Goal: Information Seeking & Learning: Learn about a topic

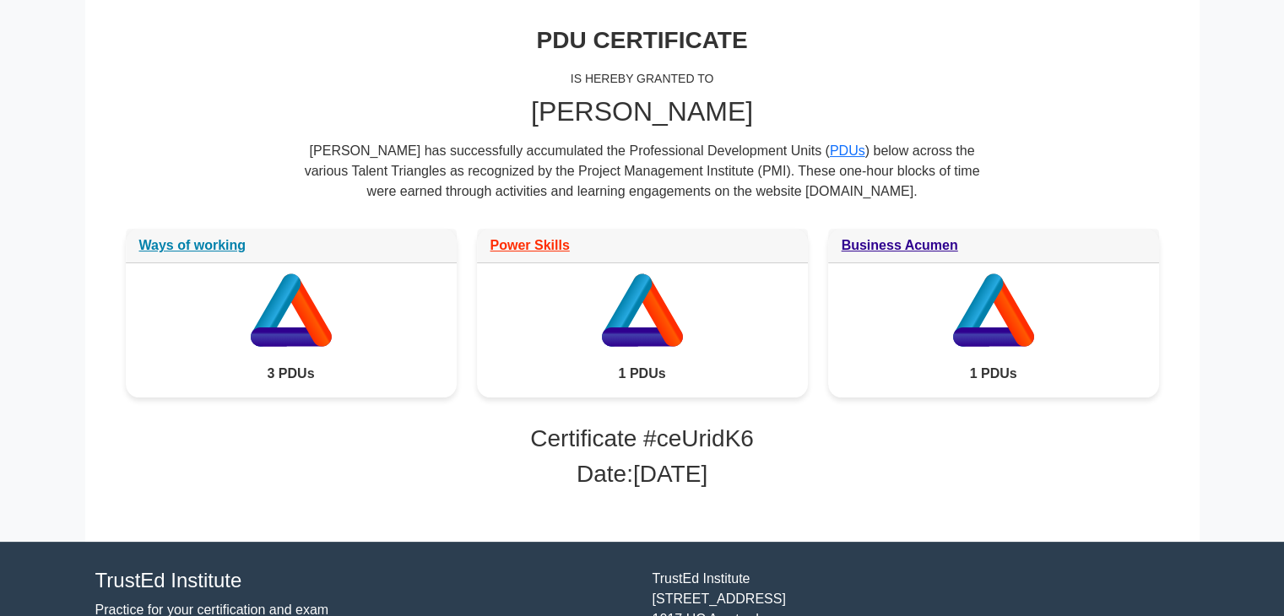
click at [311, 342] on icon at bounding box center [290, 337] width 81 height 19
click at [208, 246] on link "Ways of working" at bounding box center [192, 241] width 107 height 14
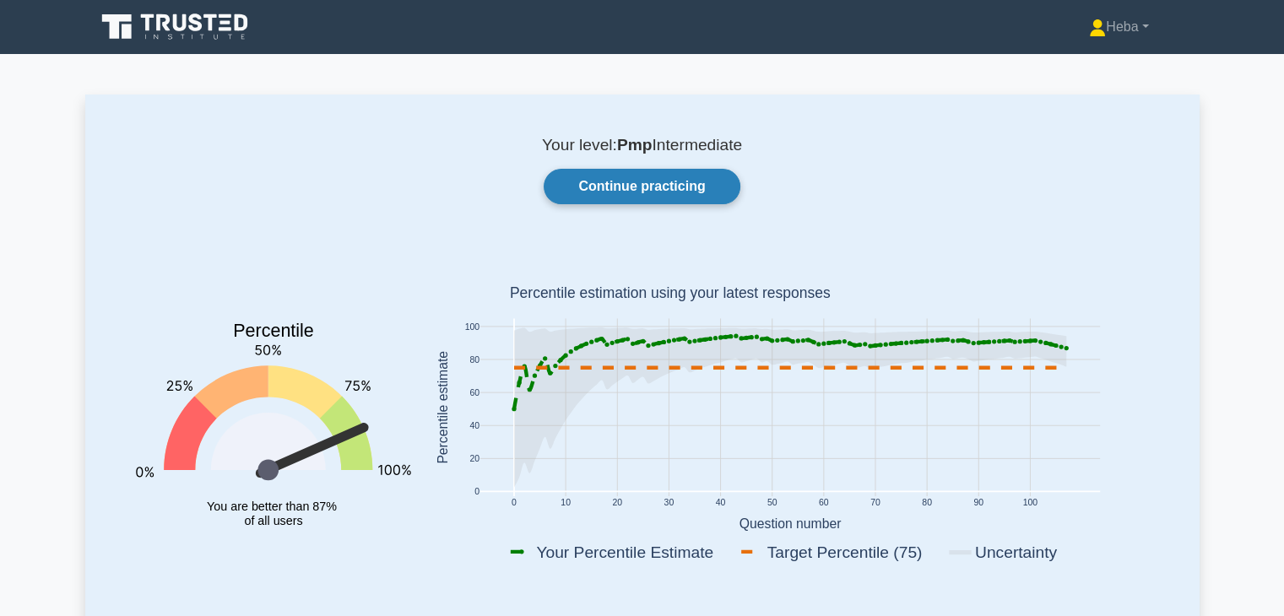
click at [679, 180] on link "Continue practicing" at bounding box center [642, 186] width 196 height 35
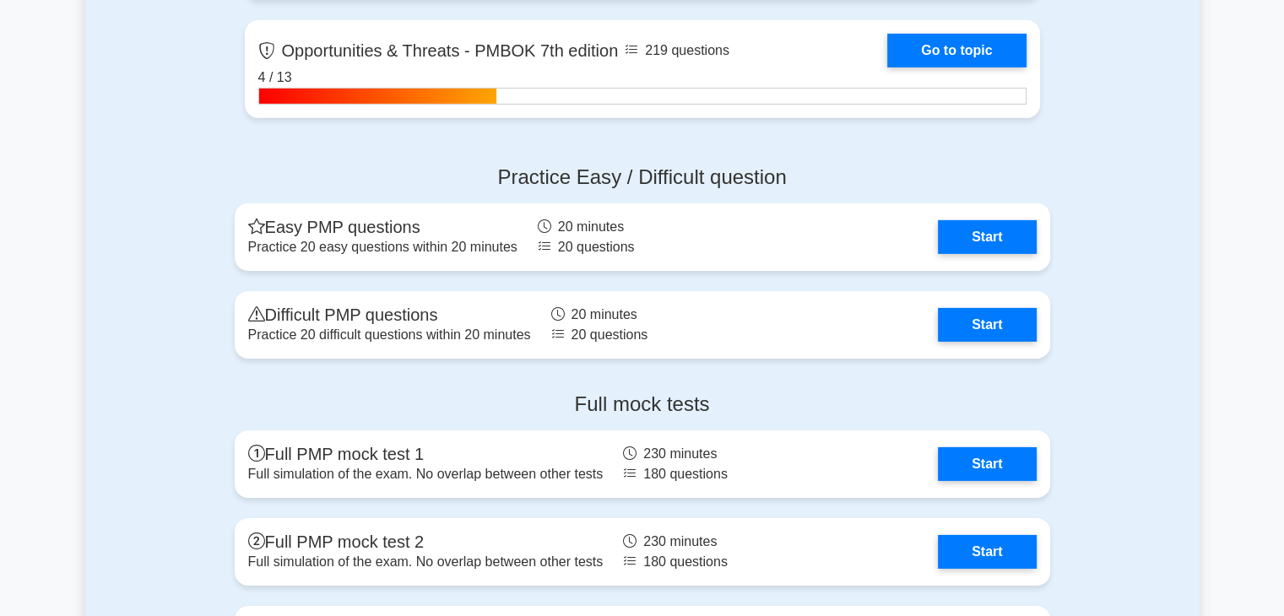
scroll to position [5403, 0]
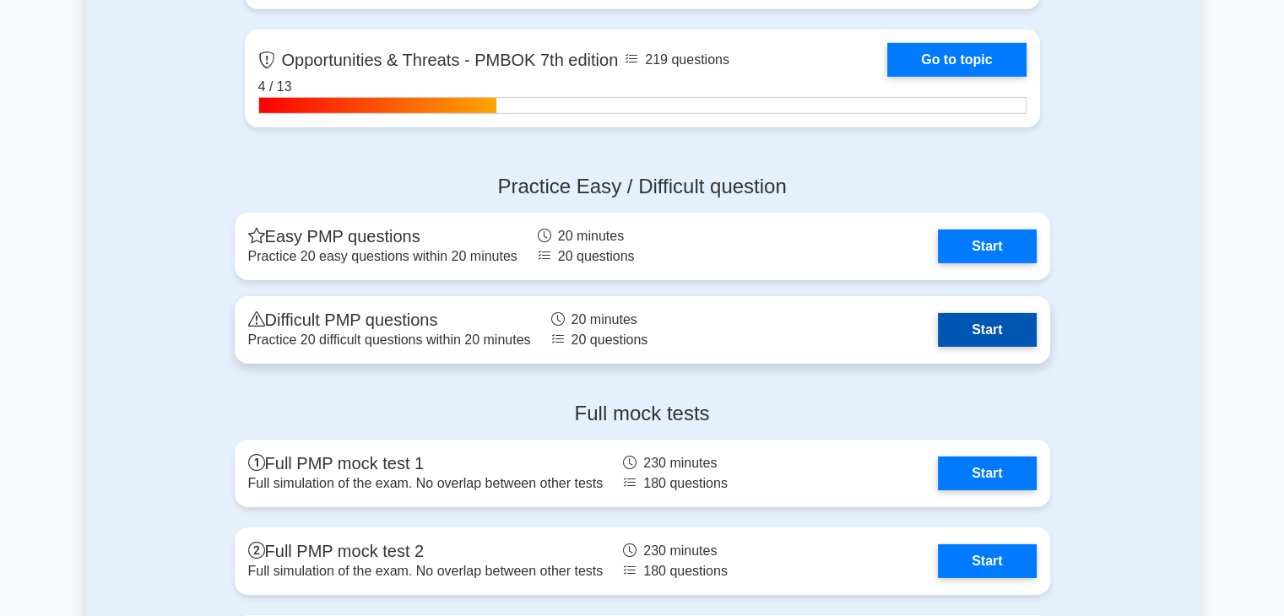
click at [1008, 335] on link "Start" at bounding box center [987, 330] width 98 height 34
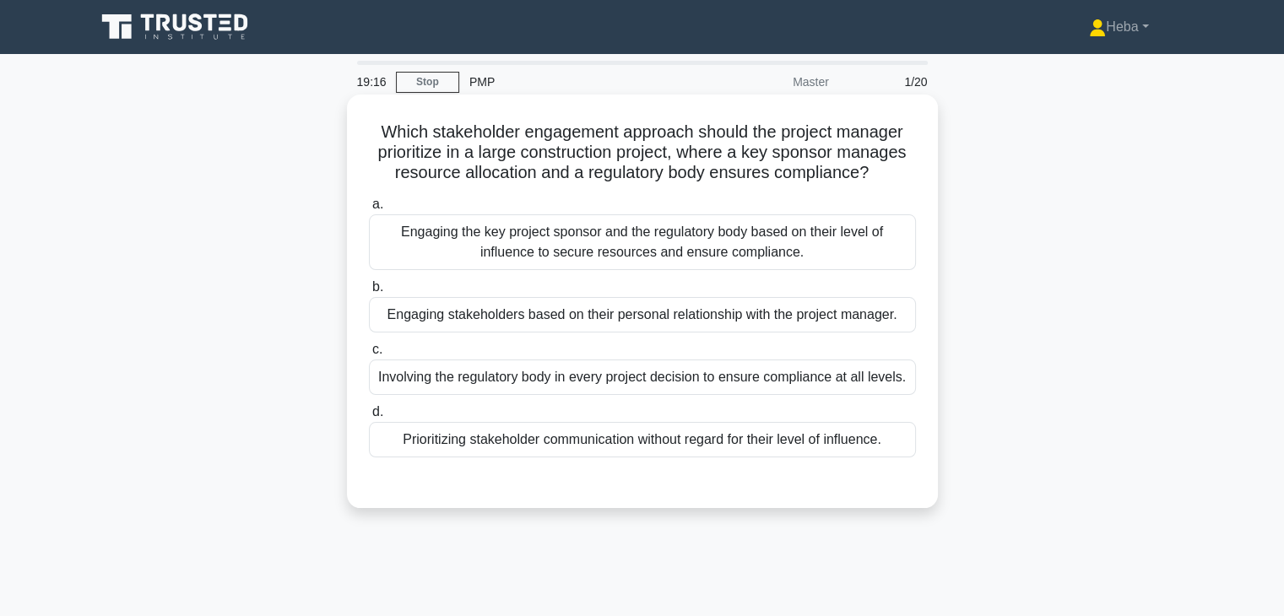
click at [760, 242] on div "Engaging the key project sponsor and the regulatory body based on their level o…" at bounding box center [642, 242] width 547 height 56
click at [369, 210] on input "a. Engaging the key project sponsor and the regulatory body based on their leve…" at bounding box center [369, 204] width 0 height 11
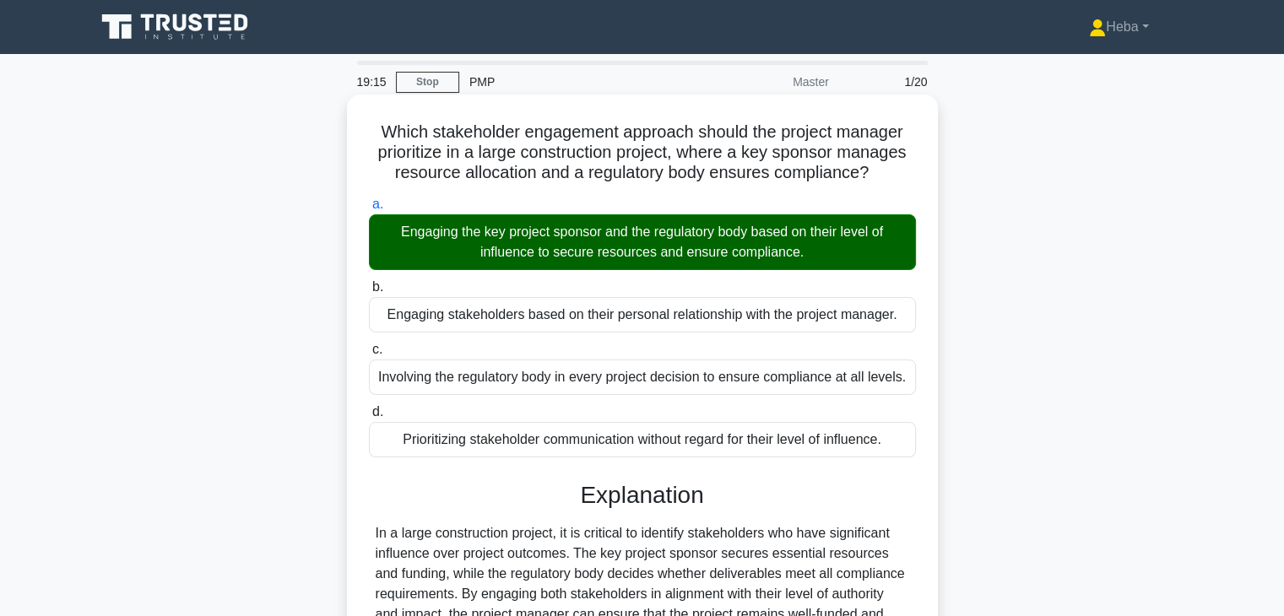
scroll to position [296, 0]
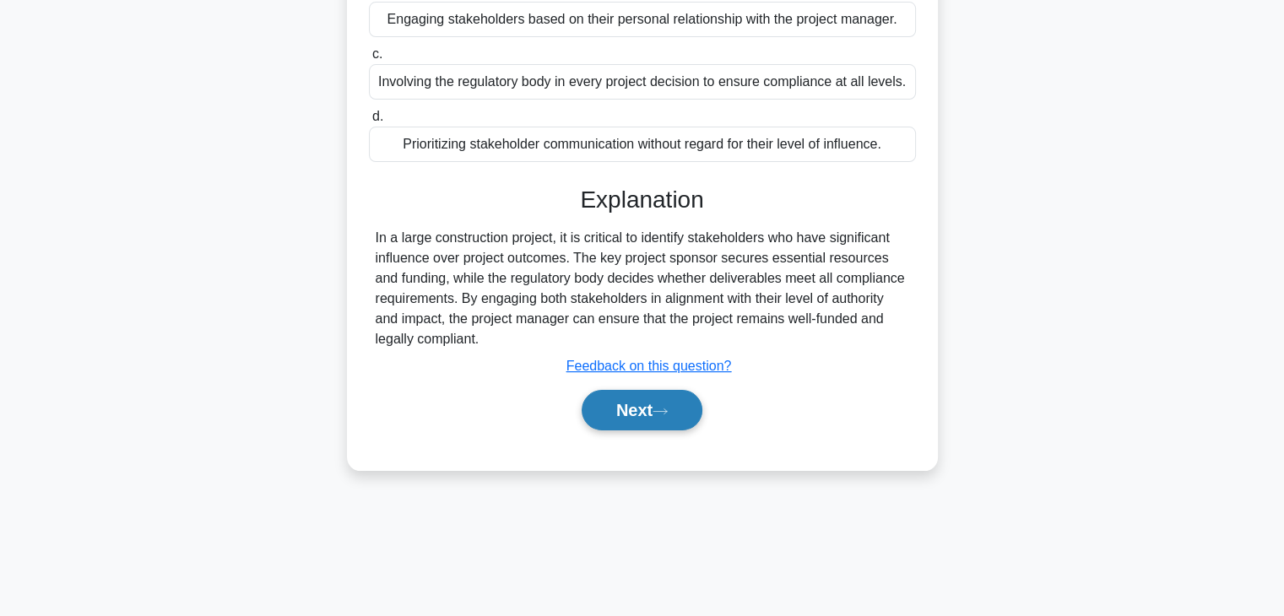
click at [655, 415] on button "Next" at bounding box center [642, 410] width 121 height 41
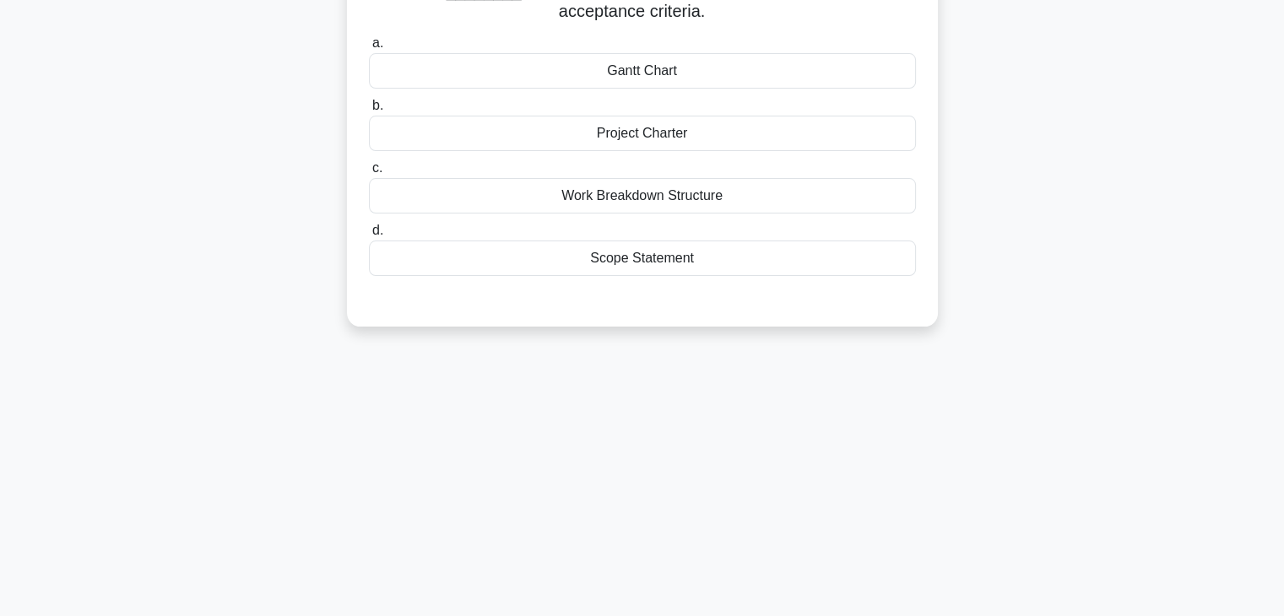
scroll to position [43, 0]
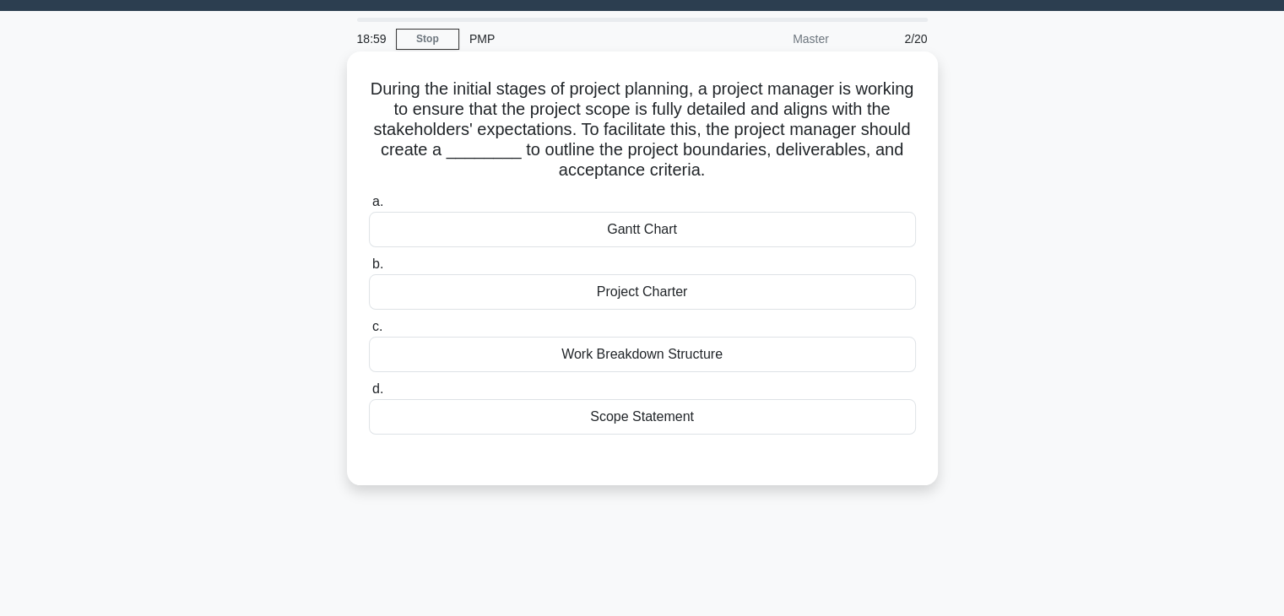
click at [653, 419] on div "Scope Statement" at bounding box center [642, 416] width 547 height 35
click at [369, 395] on input "d. Scope Statement" at bounding box center [369, 389] width 0 height 11
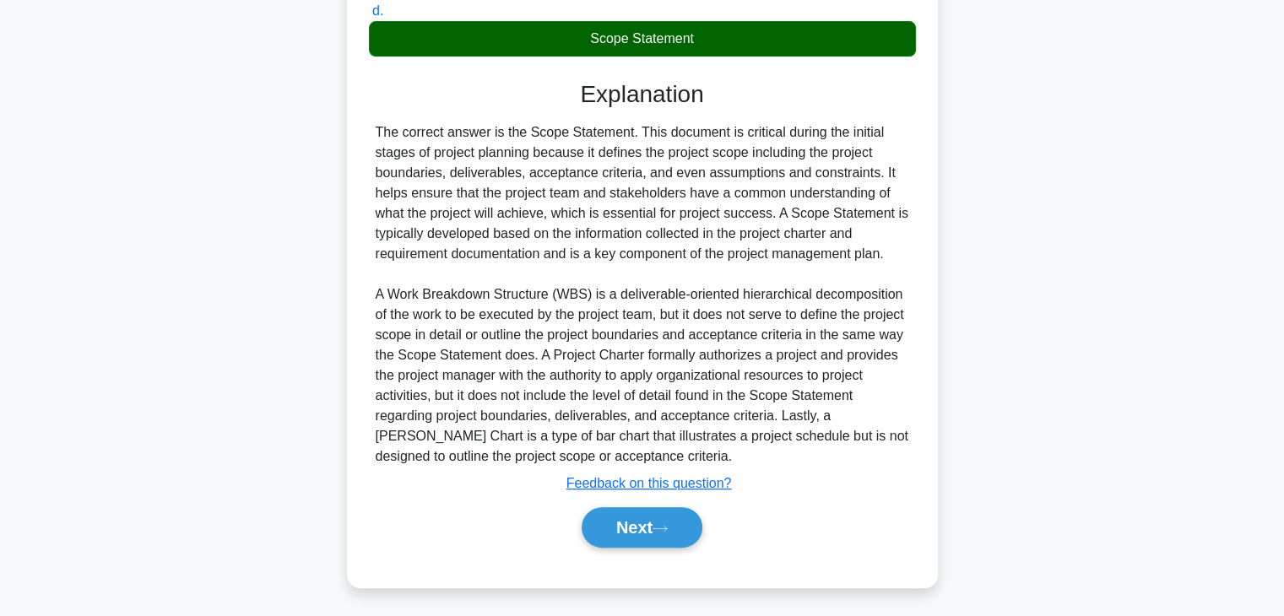
scroll to position [424, 0]
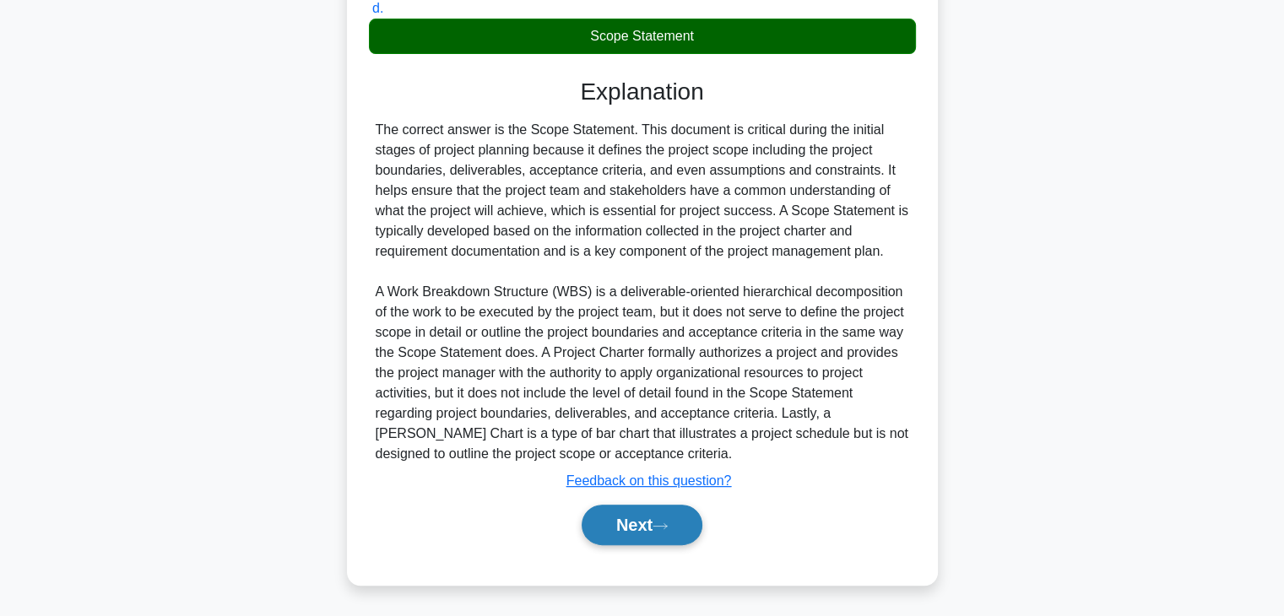
click at [626, 514] on button "Next" at bounding box center [642, 525] width 121 height 41
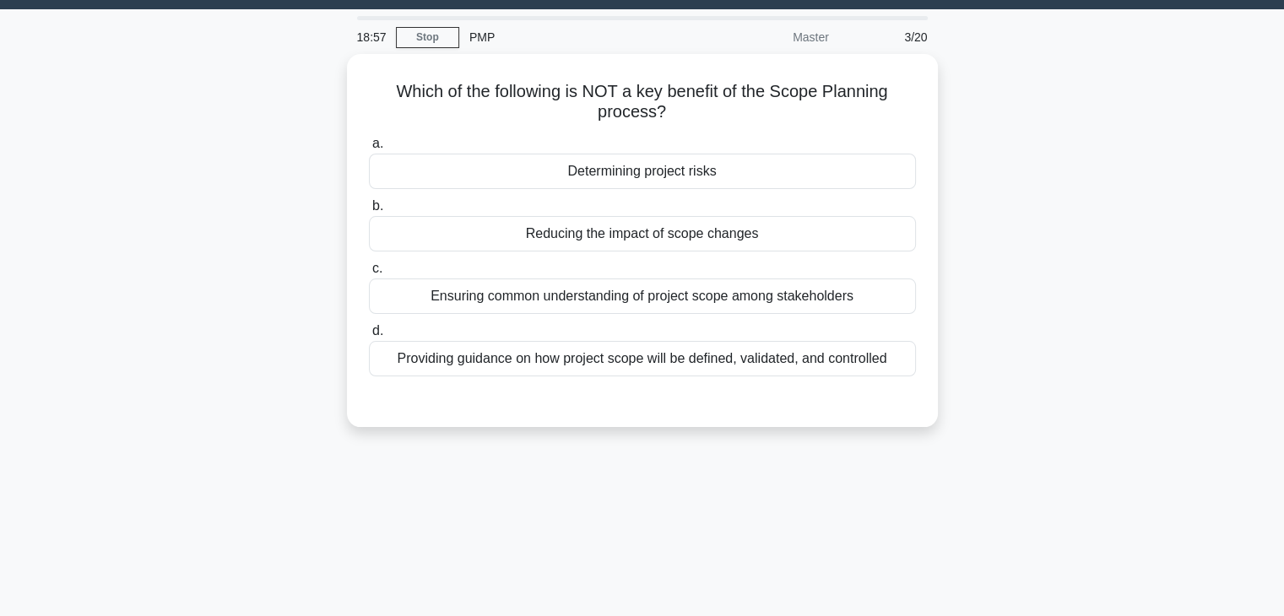
scroll to position [43, 0]
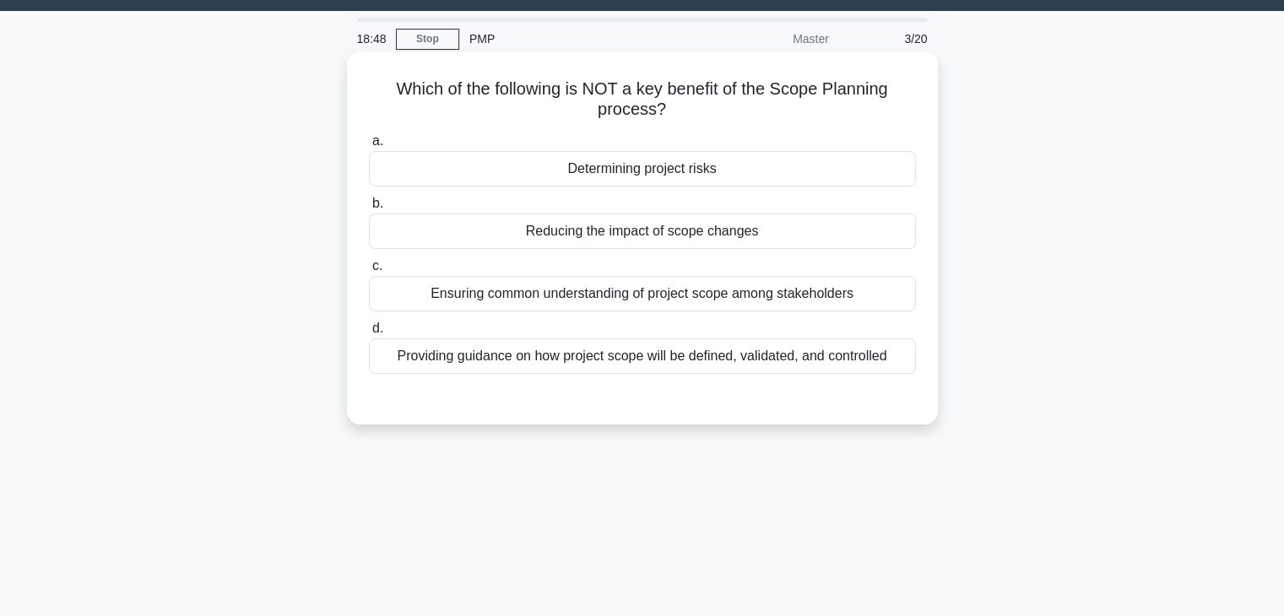
click at [675, 162] on div "Determining project risks" at bounding box center [642, 168] width 547 height 35
click at [369, 147] on input "a. Determining project risks" at bounding box center [369, 141] width 0 height 11
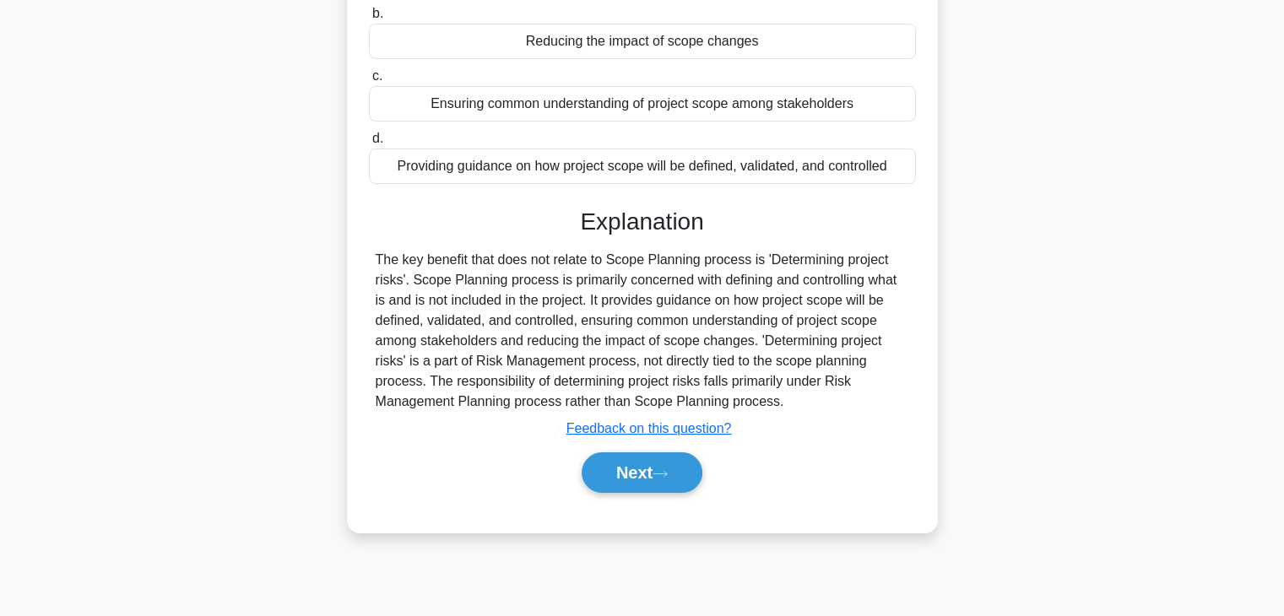
scroll to position [296, 0]
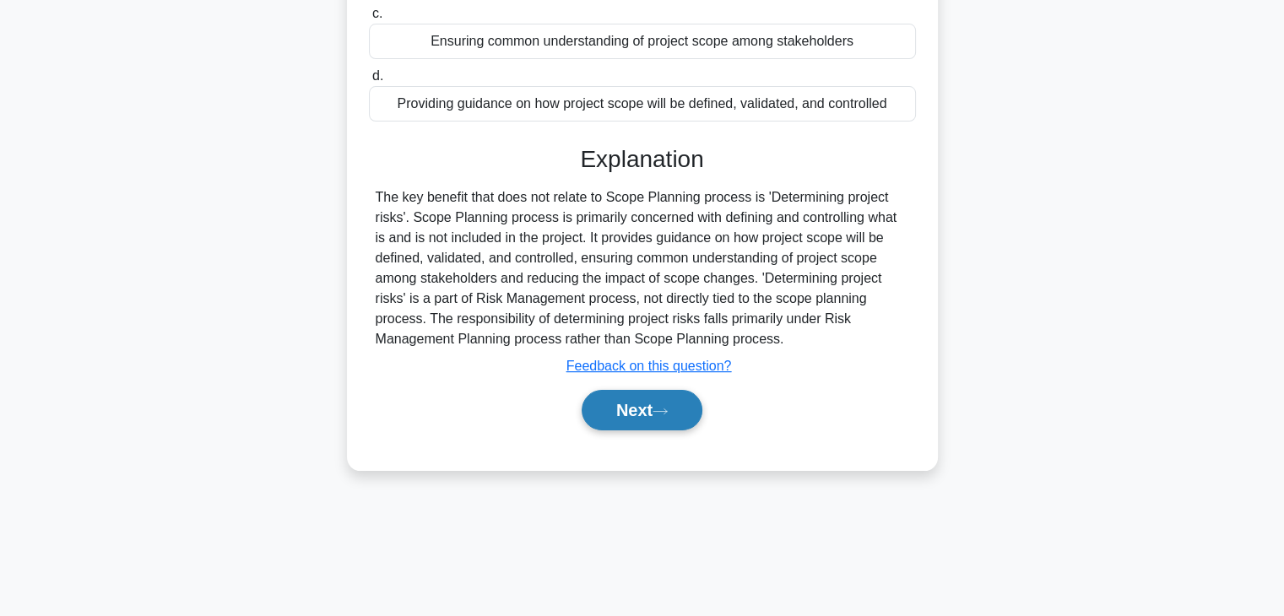
click at [652, 415] on button "Next" at bounding box center [642, 410] width 121 height 41
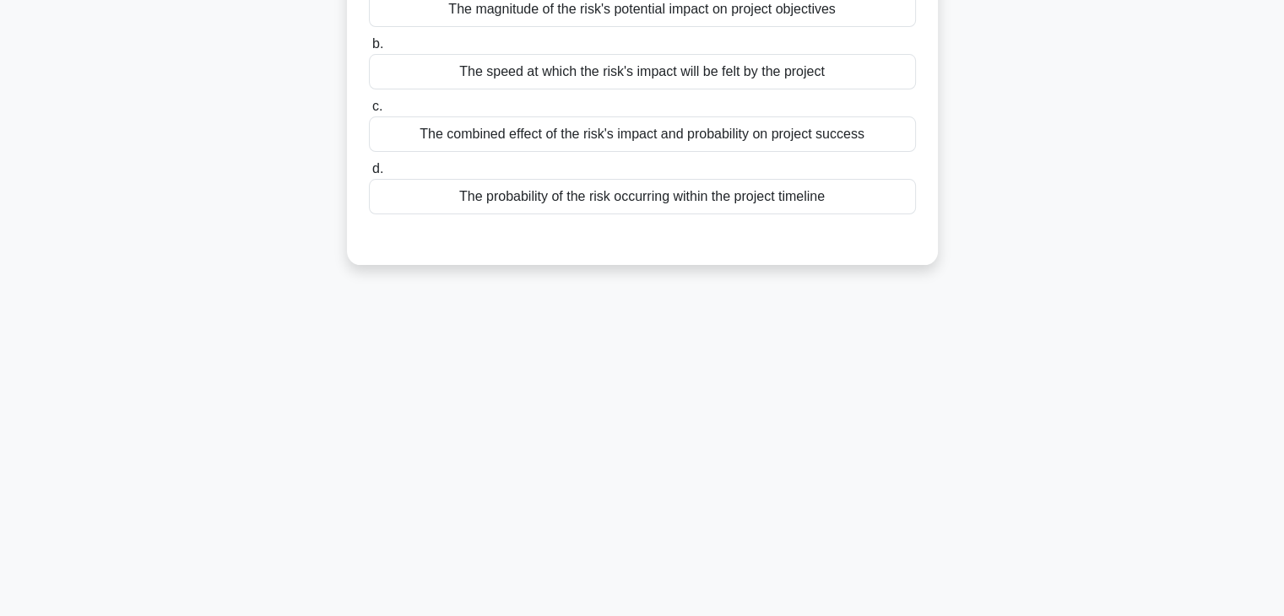
scroll to position [0, 0]
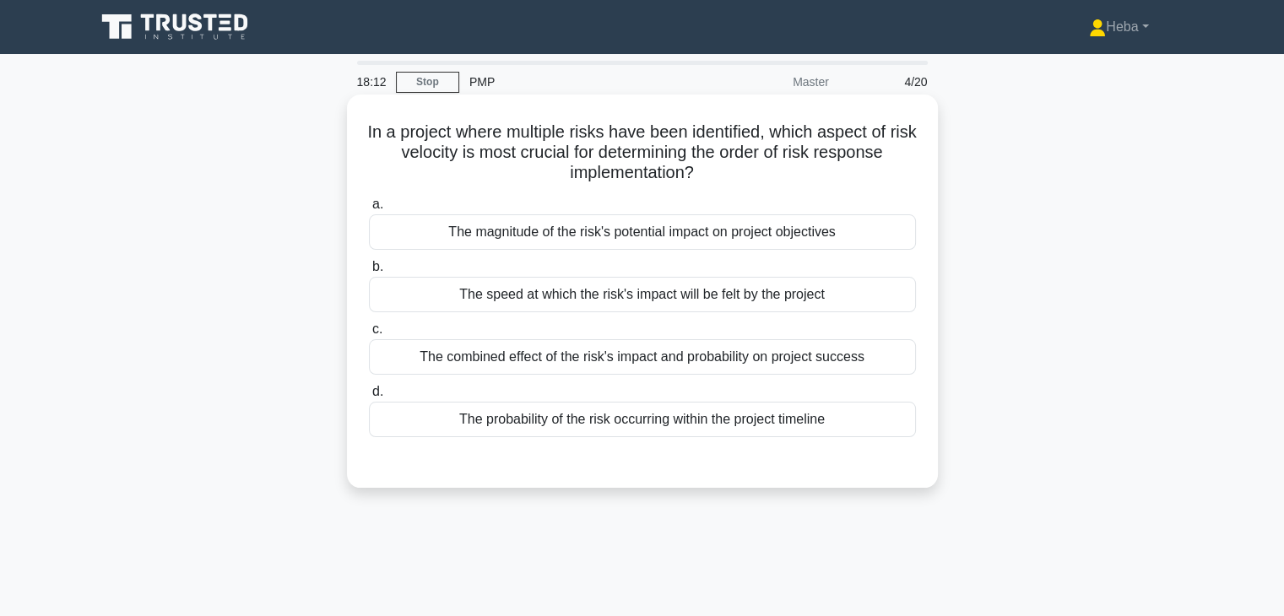
click at [650, 302] on div "The speed at which the risk's impact will be felt by the project" at bounding box center [642, 294] width 547 height 35
click at [369, 273] on input "b. The speed at which the risk's impact will be felt by the project" at bounding box center [369, 267] width 0 height 11
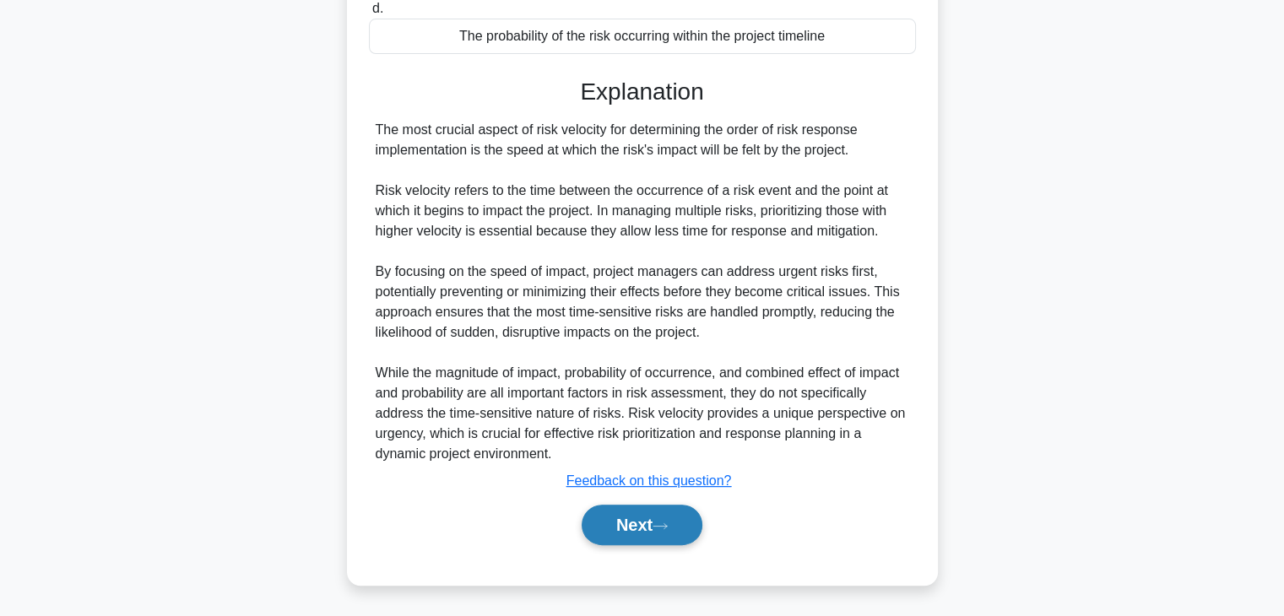
click at [678, 521] on button "Next" at bounding box center [642, 525] width 121 height 41
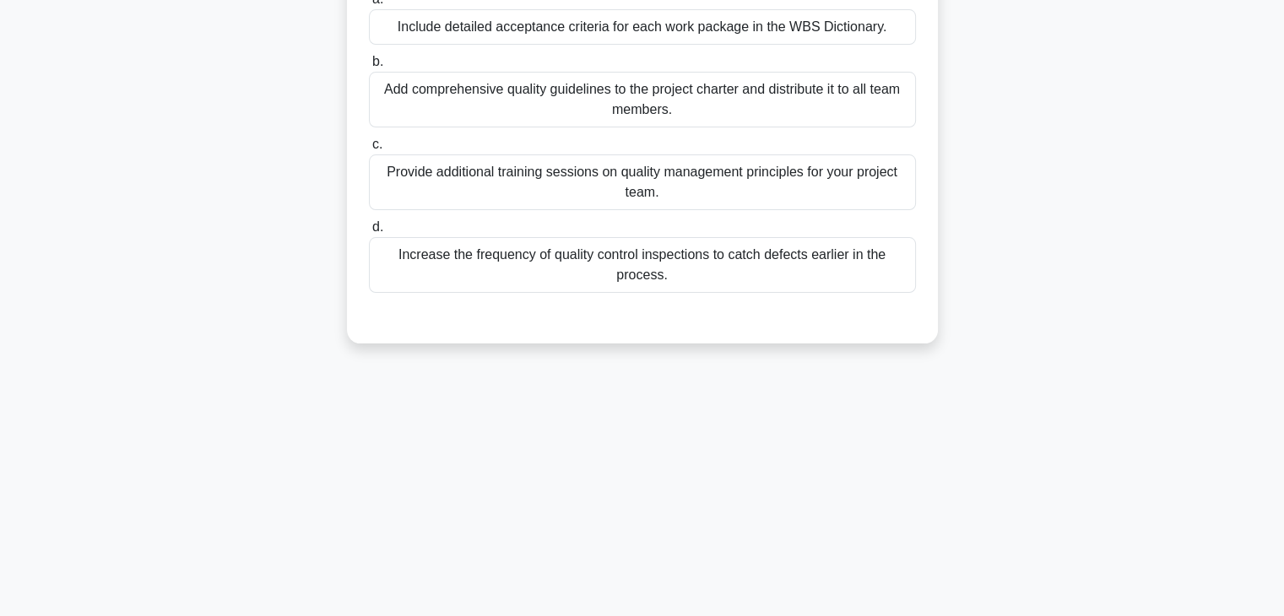
scroll to position [43, 0]
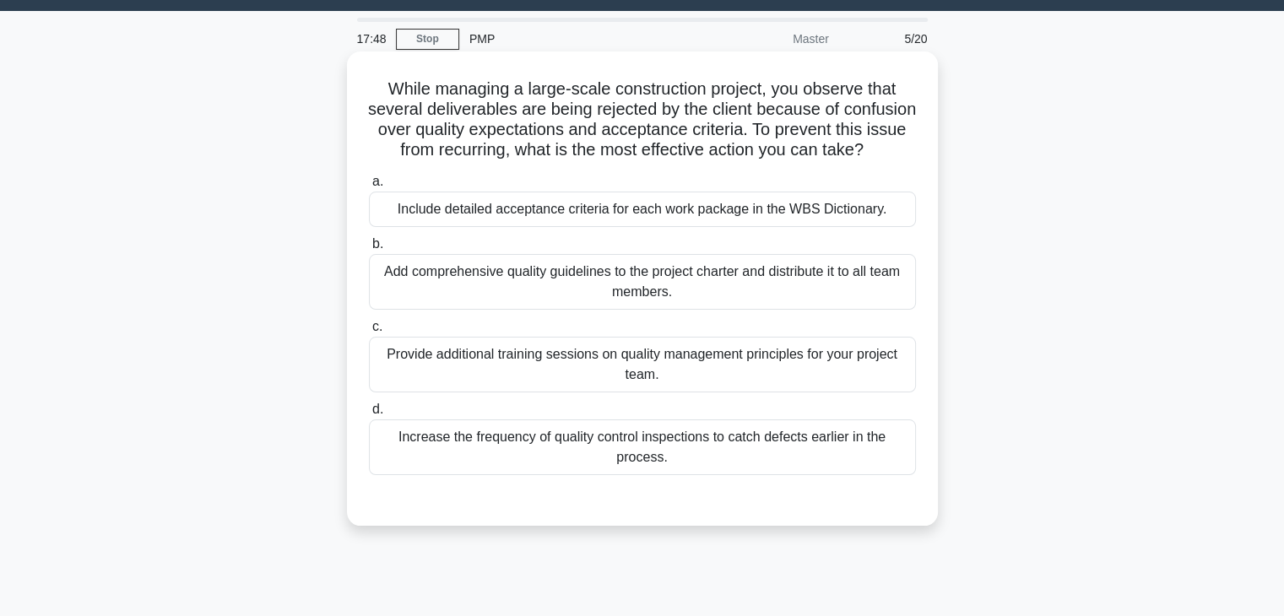
click at [550, 227] on div "Include detailed acceptance criteria for each work package in the WBS Dictionar…" at bounding box center [642, 209] width 547 height 35
click at [369, 187] on input "a. Include detailed acceptance criteria for each work package in the WBS Dictio…" at bounding box center [369, 181] width 0 height 11
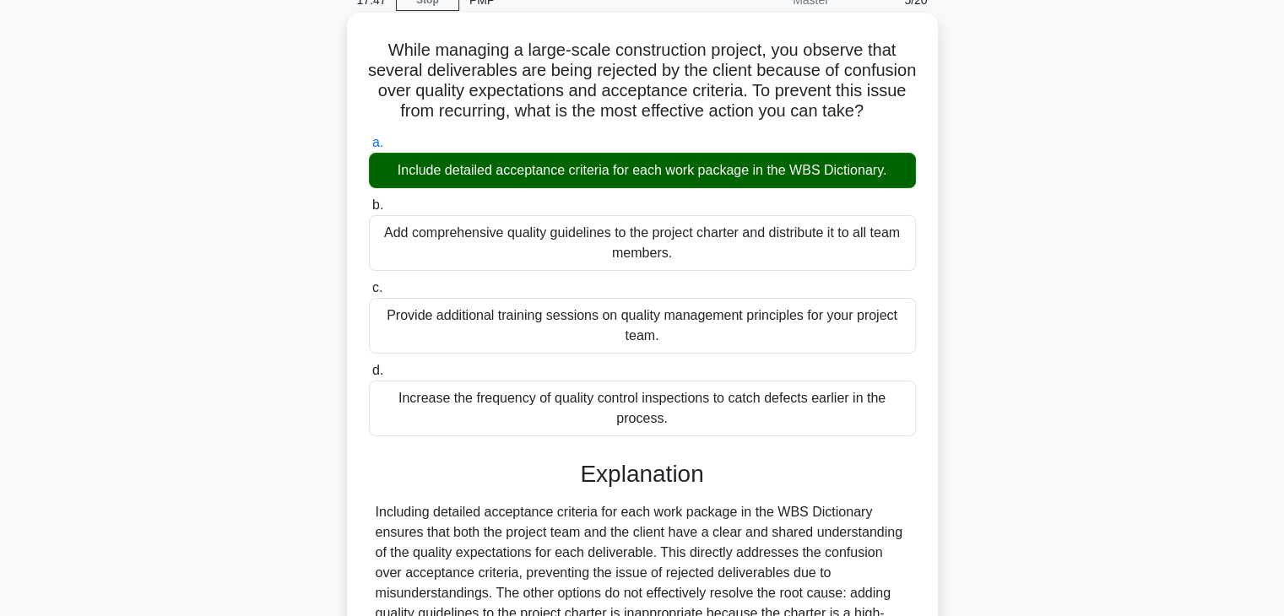
scroll to position [296, 0]
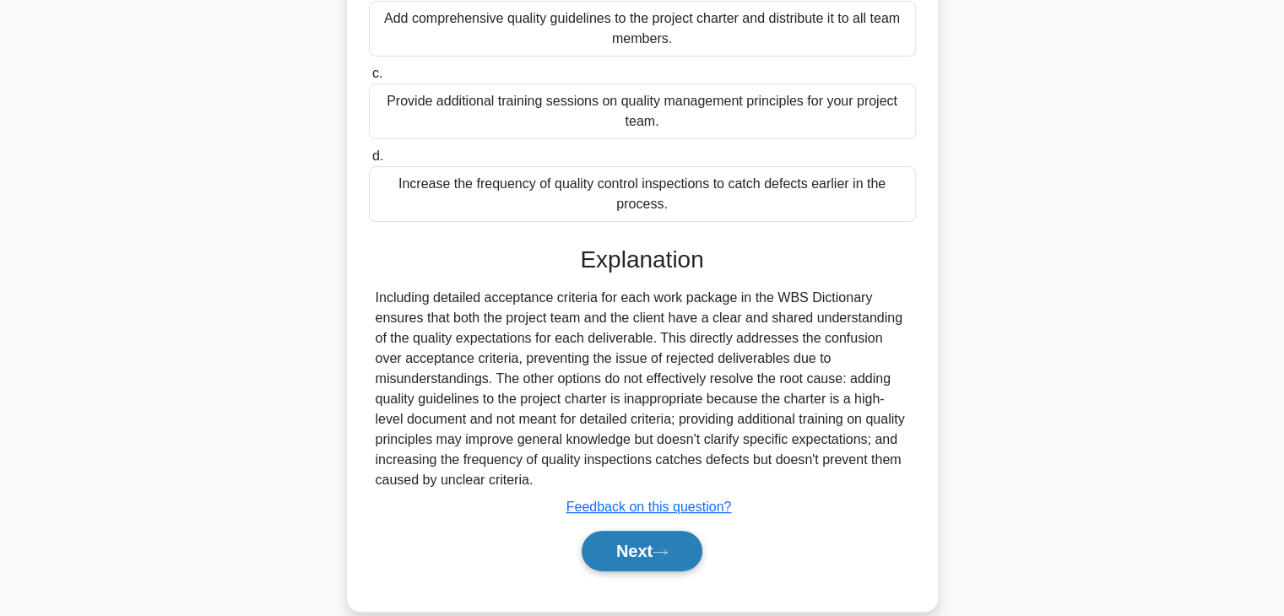
click at [628, 565] on button "Next" at bounding box center [642, 551] width 121 height 41
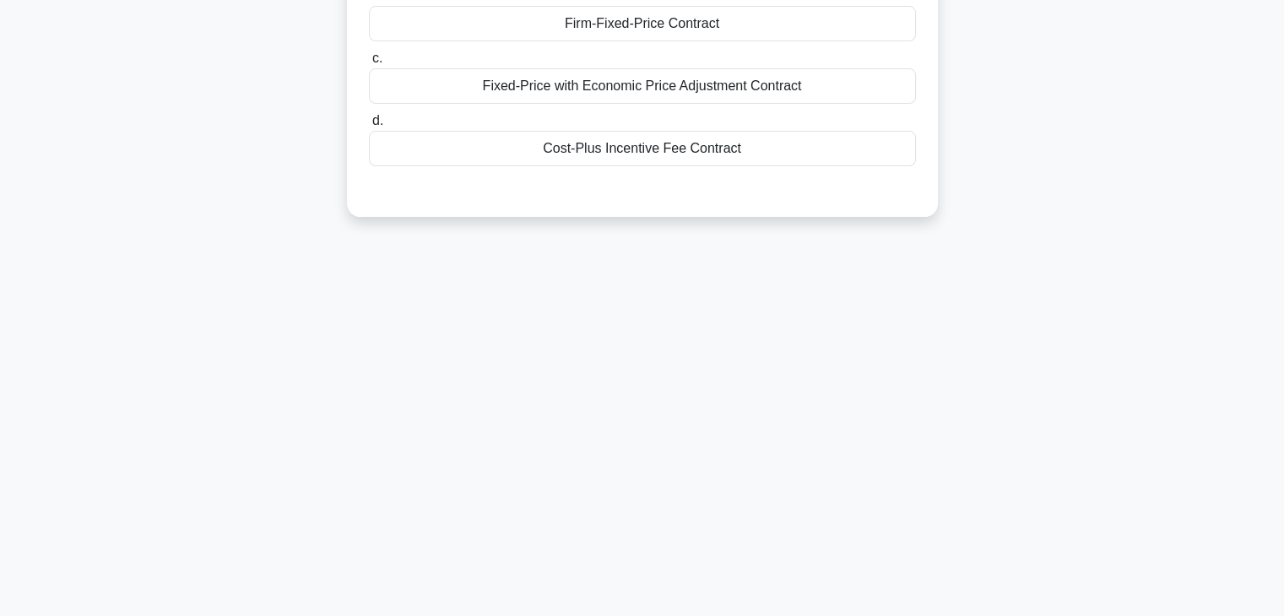
scroll to position [43, 0]
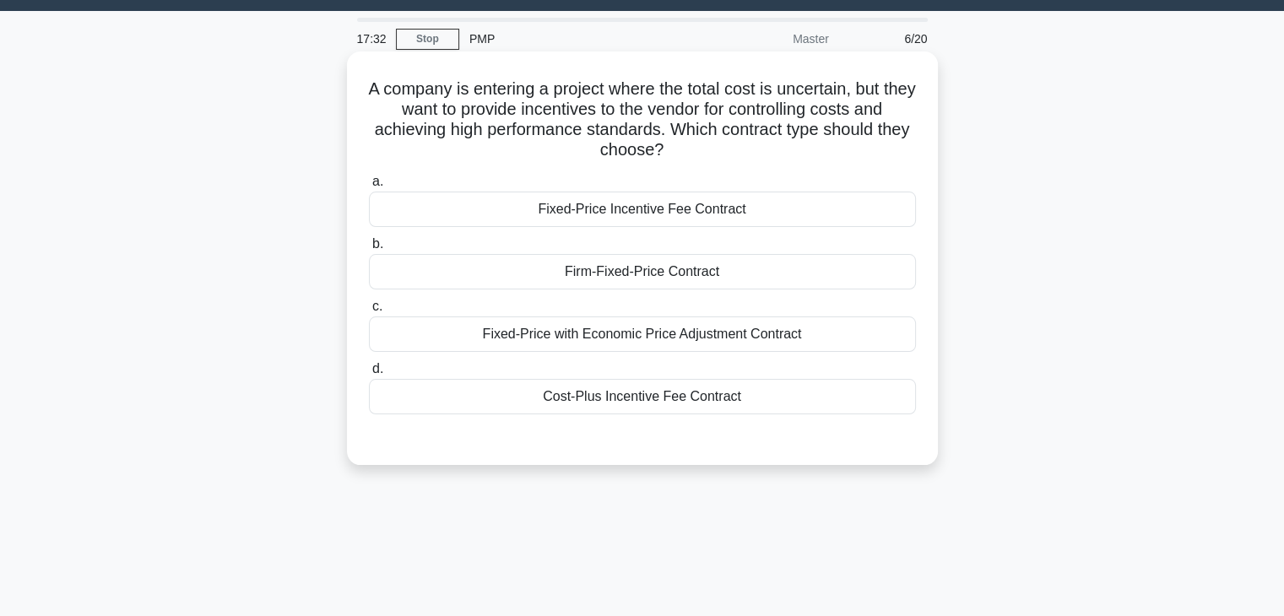
click at [691, 396] on div "Cost-Plus Incentive Fee Contract" at bounding box center [642, 396] width 547 height 35
click at [369, 375] on input "d. Cost-Plus Incentive Fee Contract" at bounding box center [369, 369] width 0 height 11
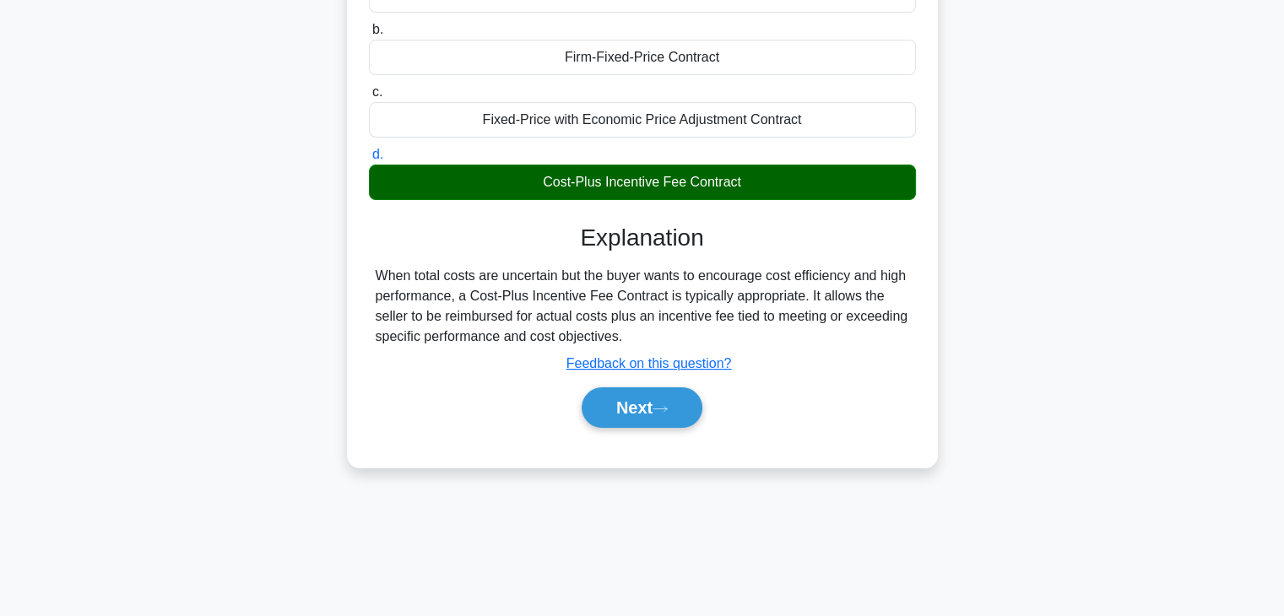
scroll to position [296, 0]
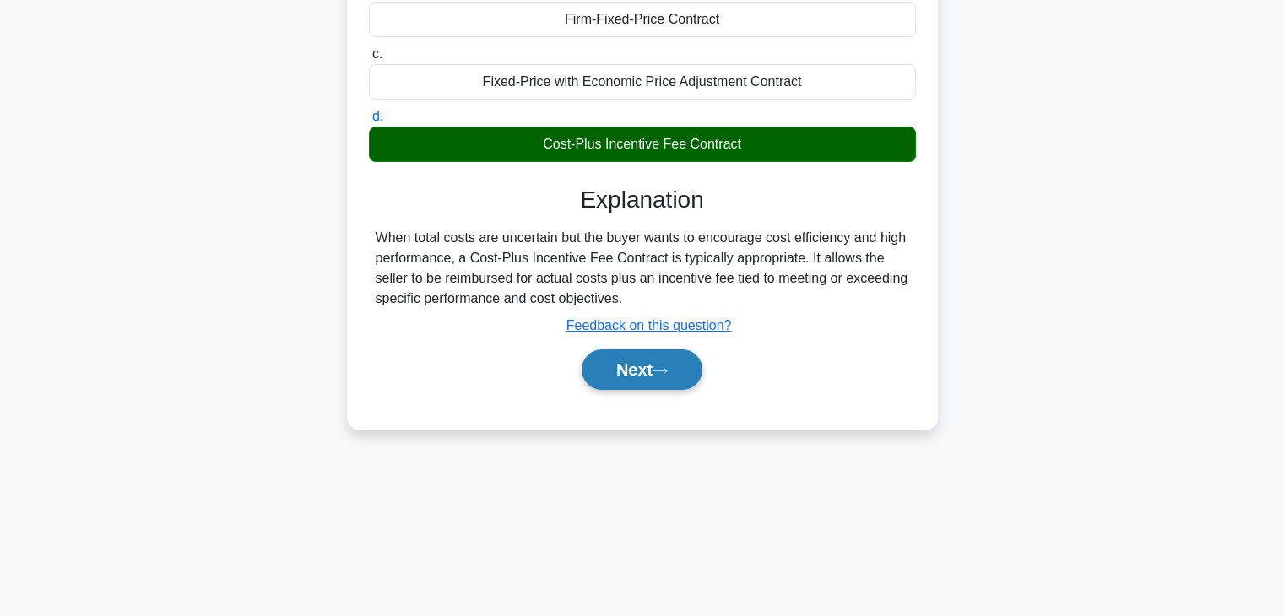
click at [658, 368] on icon at bounding box center [660, 370] width 15 height 9
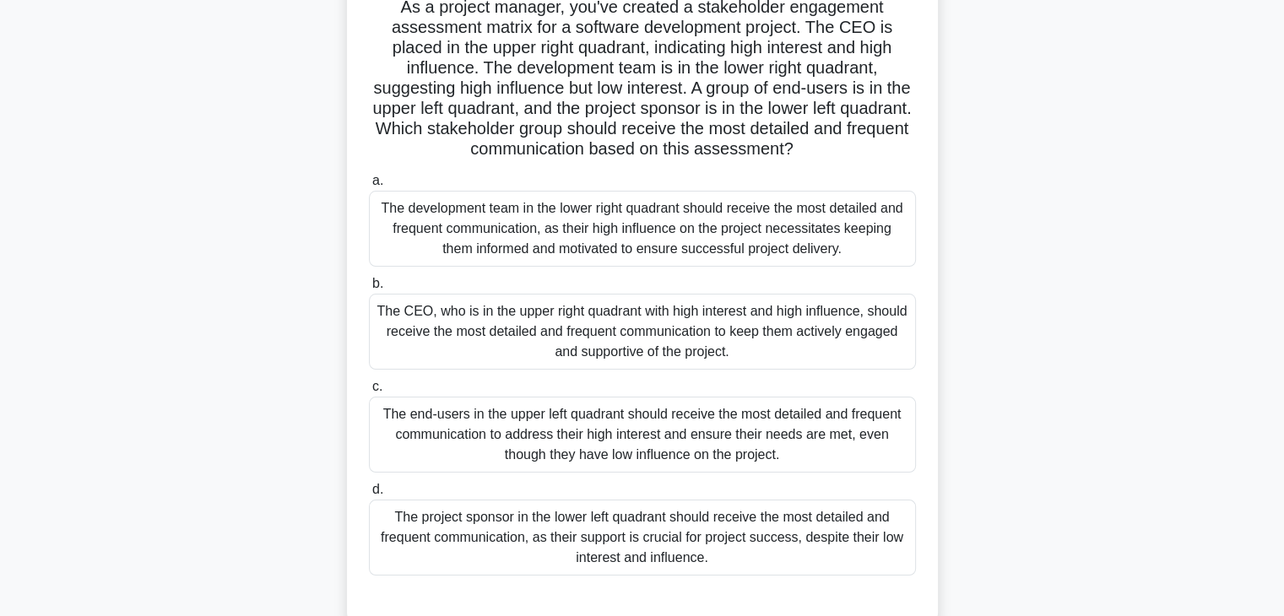
scroll to position [127, 0]
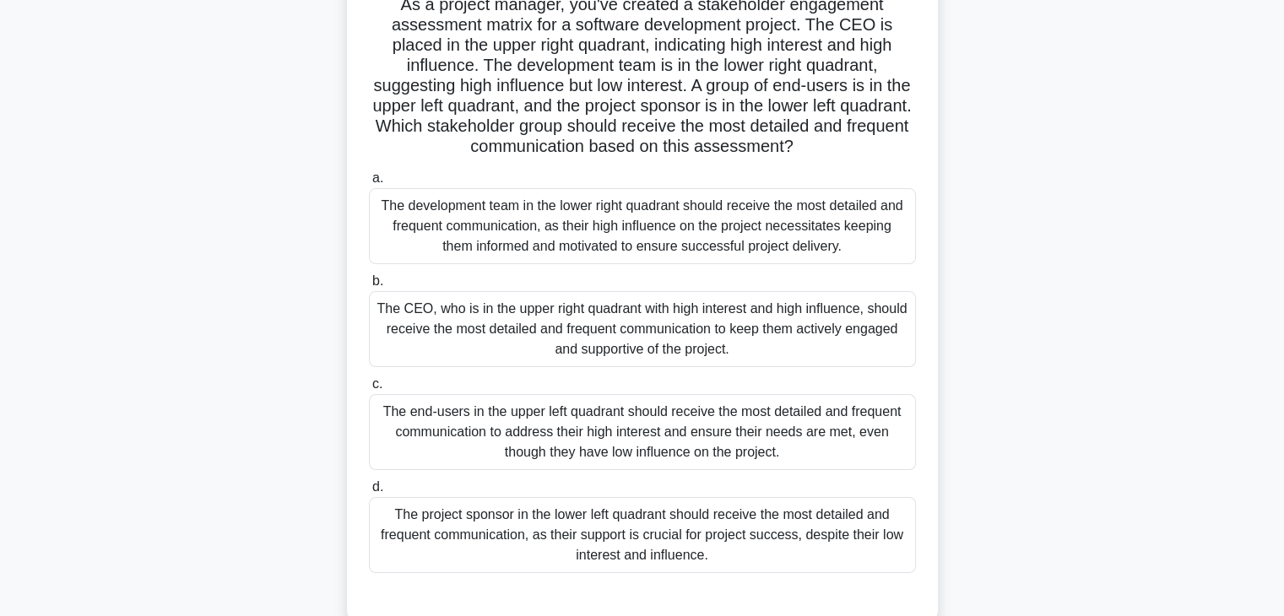
click at [590, 309] on div "The CEO, who is in the upper right quadrant with high interest and high influen…" at bounding box center [642, 329] width 547 height 76
click at [369, 287] on input "b. The CEO, who is in the upper right quadrant with high interest and high infl…" at bounding box center [369, 281] width 0 height 11
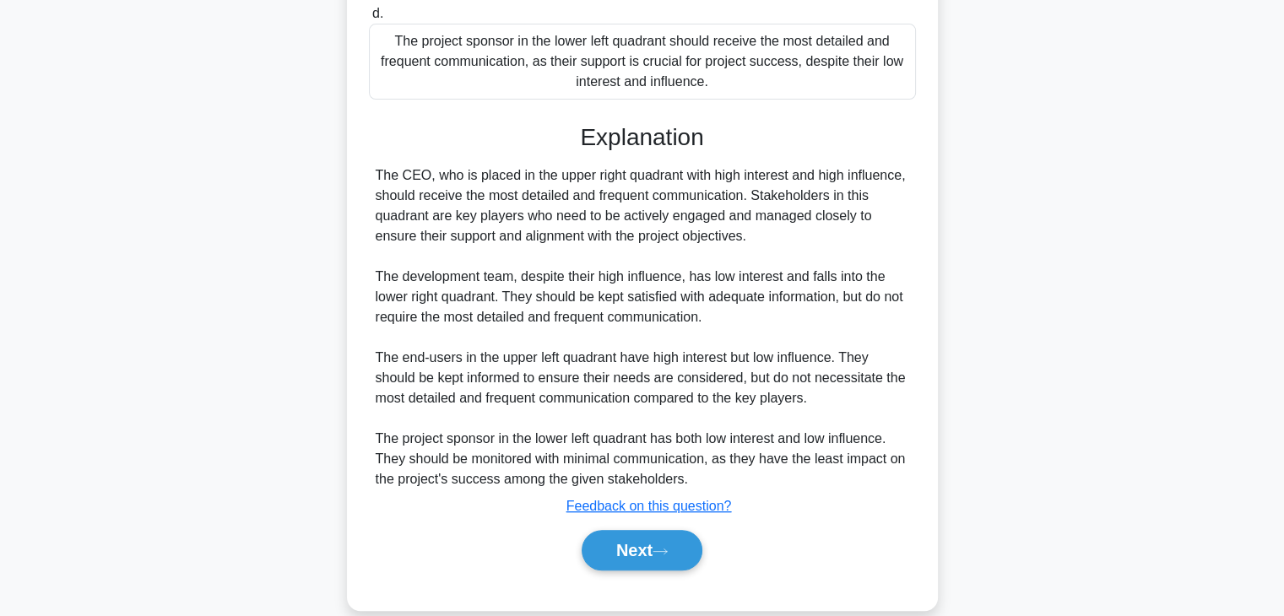
scroll to position [626, 0]
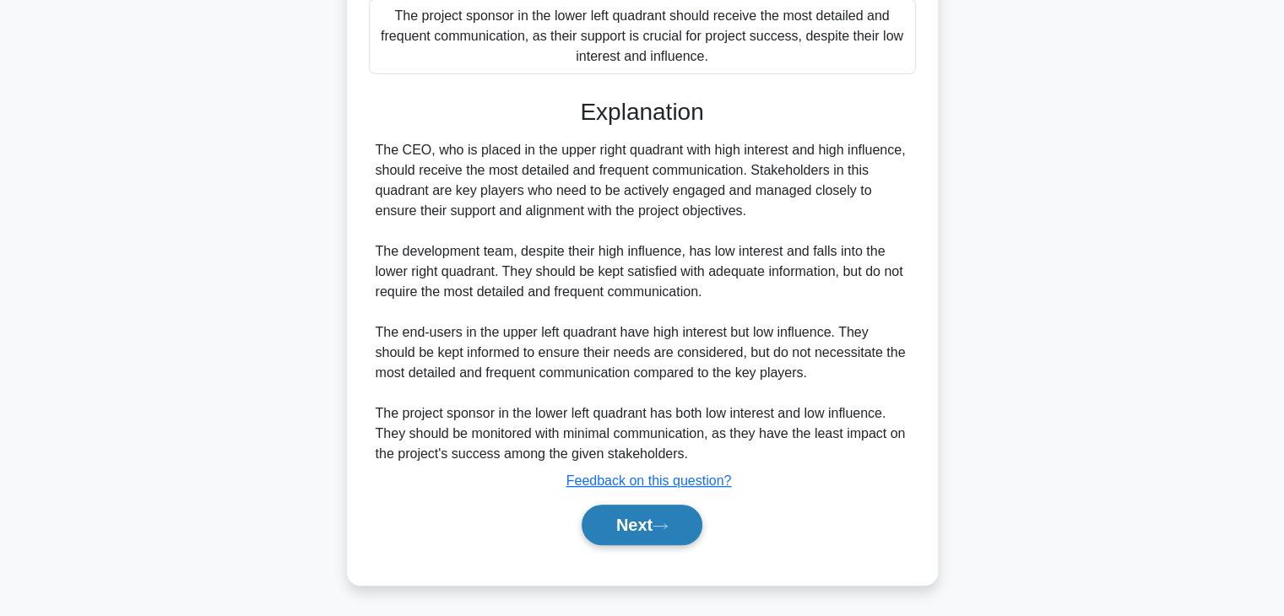
click at [628, 511] on button "Next" at bounding box center [642, 525] width 121 height 41
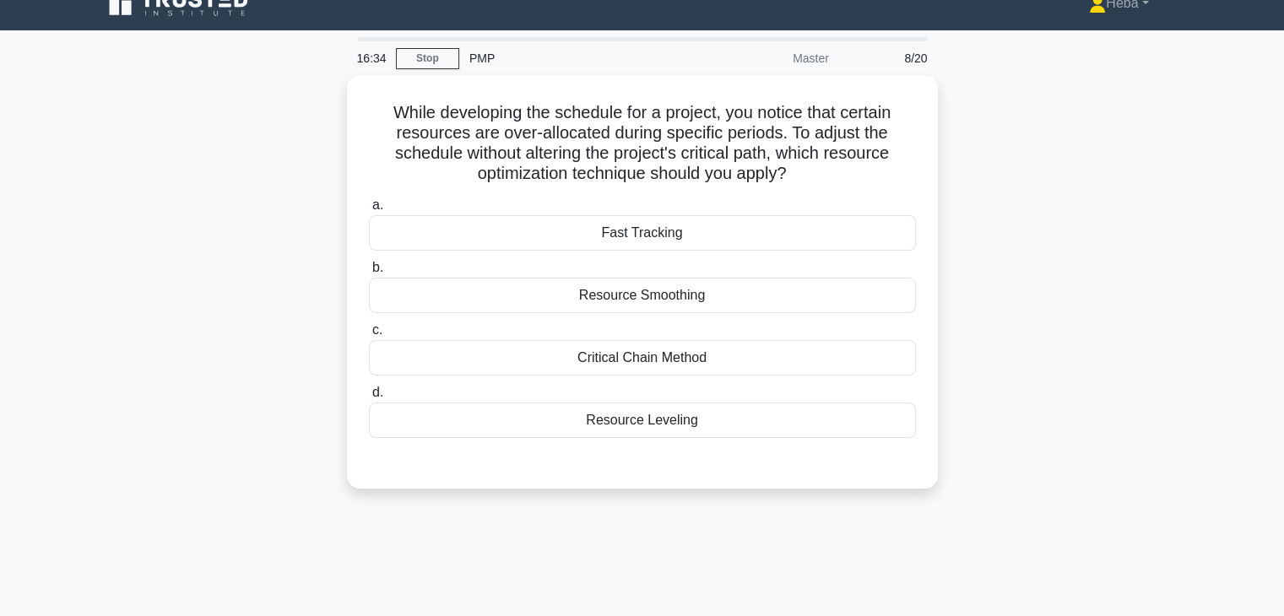
scroll to position [0, 0]
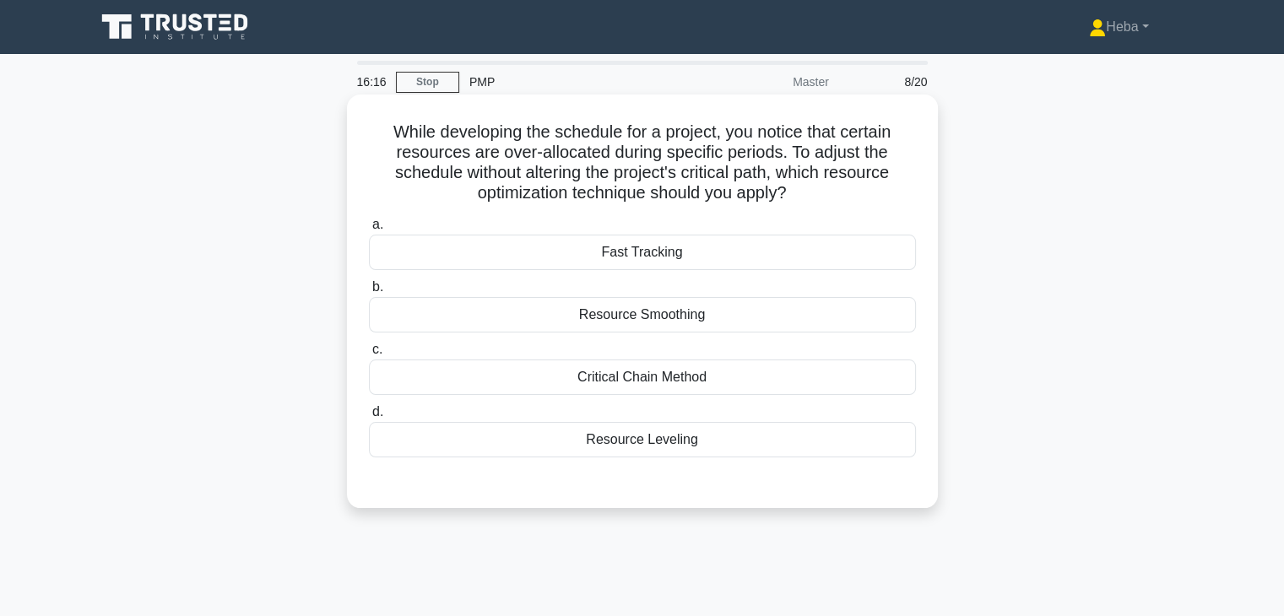
click at [642, 233] on label "a. Fast Tracking" at bounding box center [642, 242] width 547 height 56
click at [369, 230] on input "a. Fast Tracking" at bounding box center [369, 224] width 0 height 11
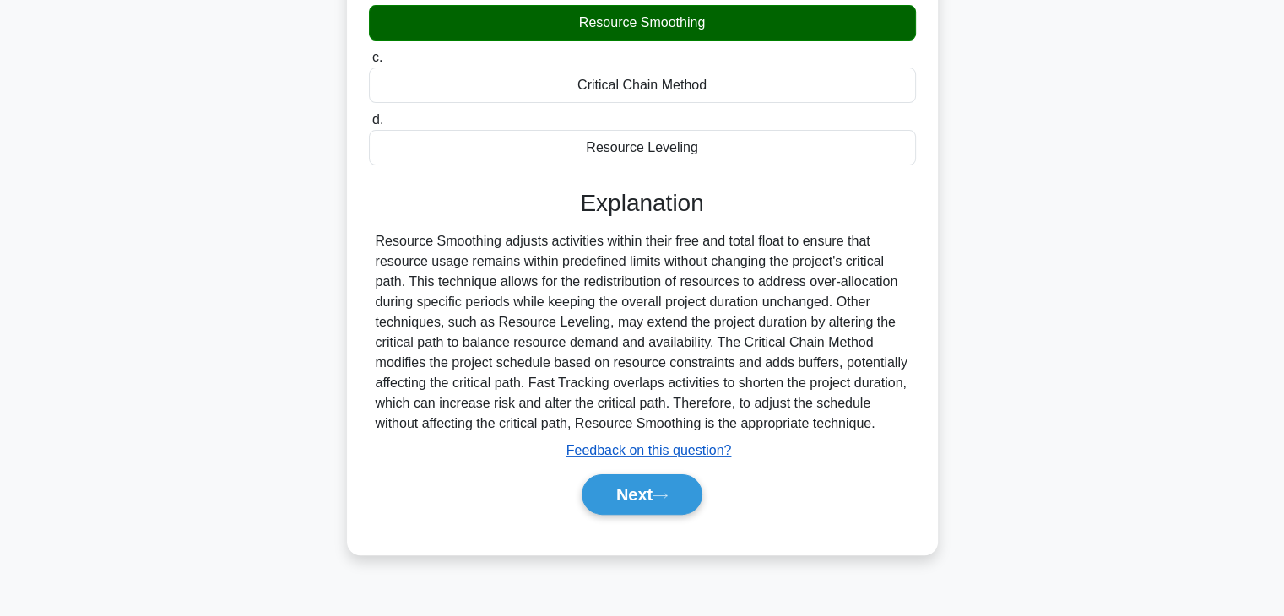
scroll to position [296, 0]
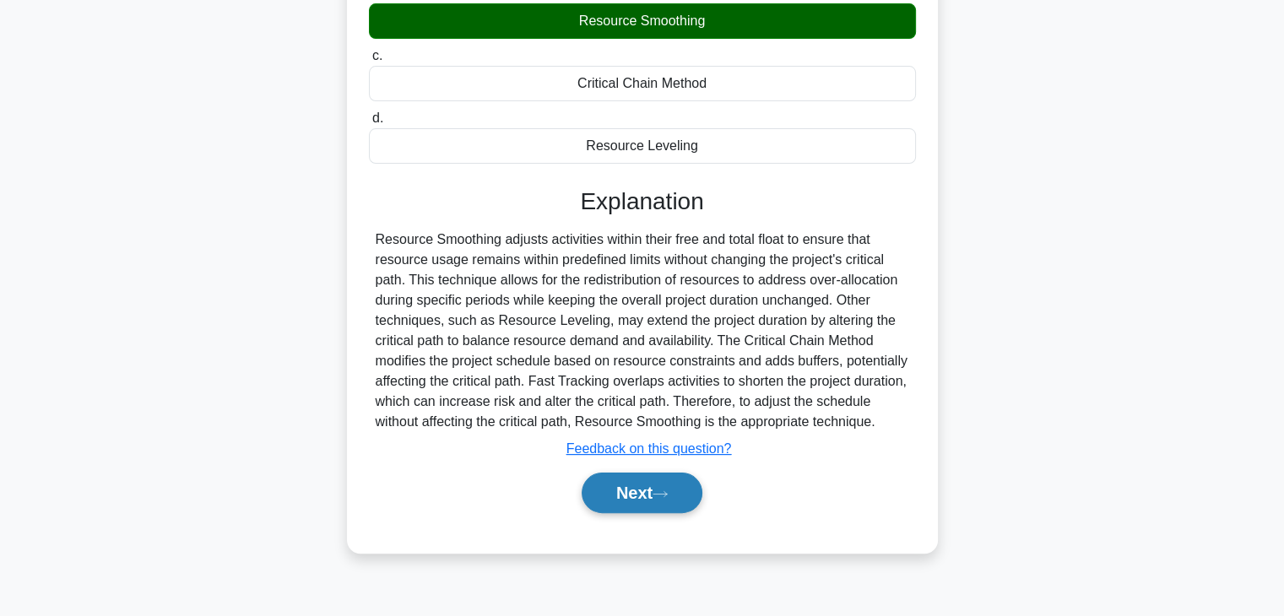
click at [607, 480] on button "Next" at bounding box center [642, 493] width 121 height 41
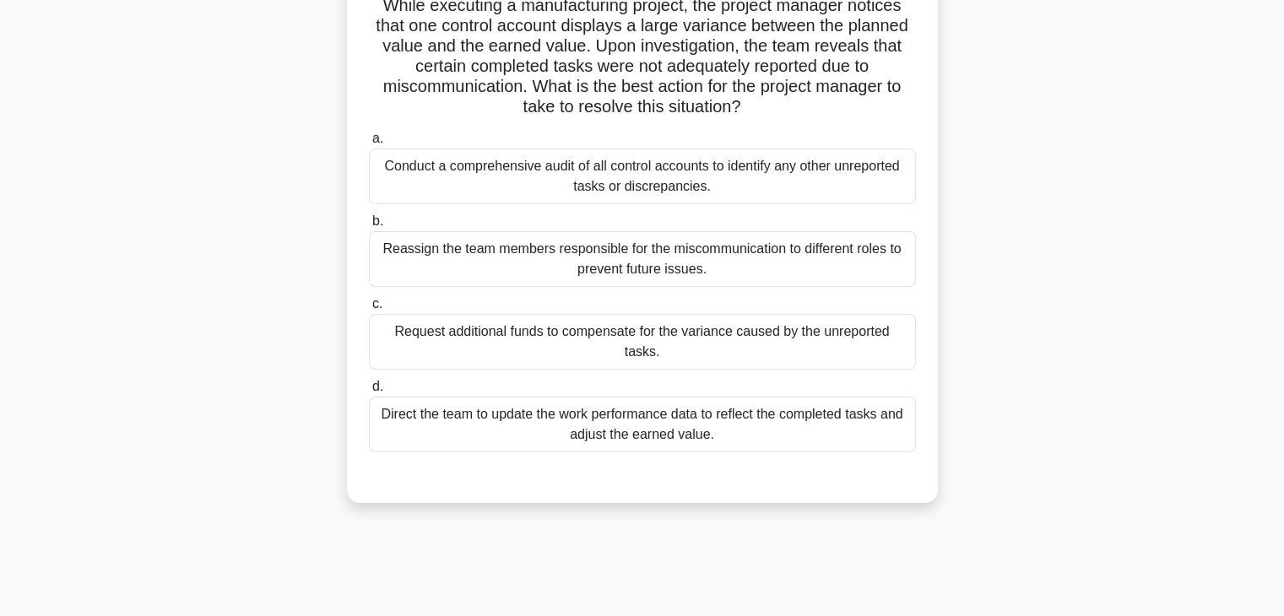
scroll to position [127, 0]
click at [555, 180] on div "Conduct a comprehensive audit of all control accounts to identify any other unr…" at bounding box center [642, 176] width 547 height 56
click at [369, 144] on input "a. Conduct a comprehensive audit of all control accounts to identify any other …" at bounding box center [369, 138] width 0 height 11
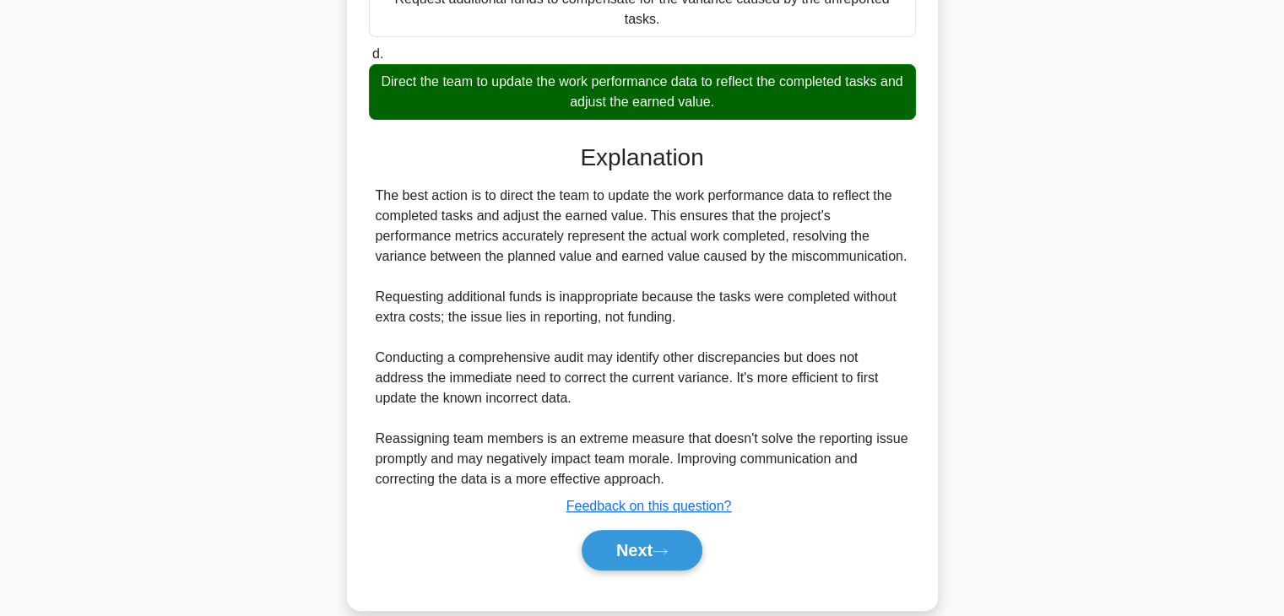
scroll to position [465, 0]
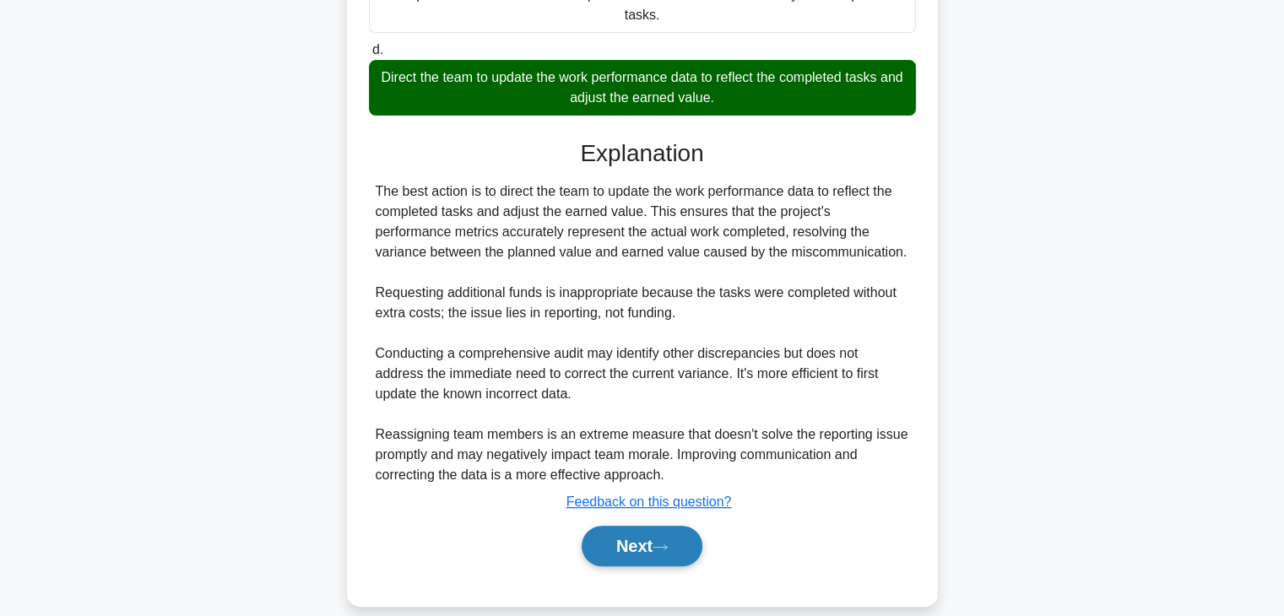
click at [604, 526] on button "Next" at bounding box center [642, 546] width 121 height 41
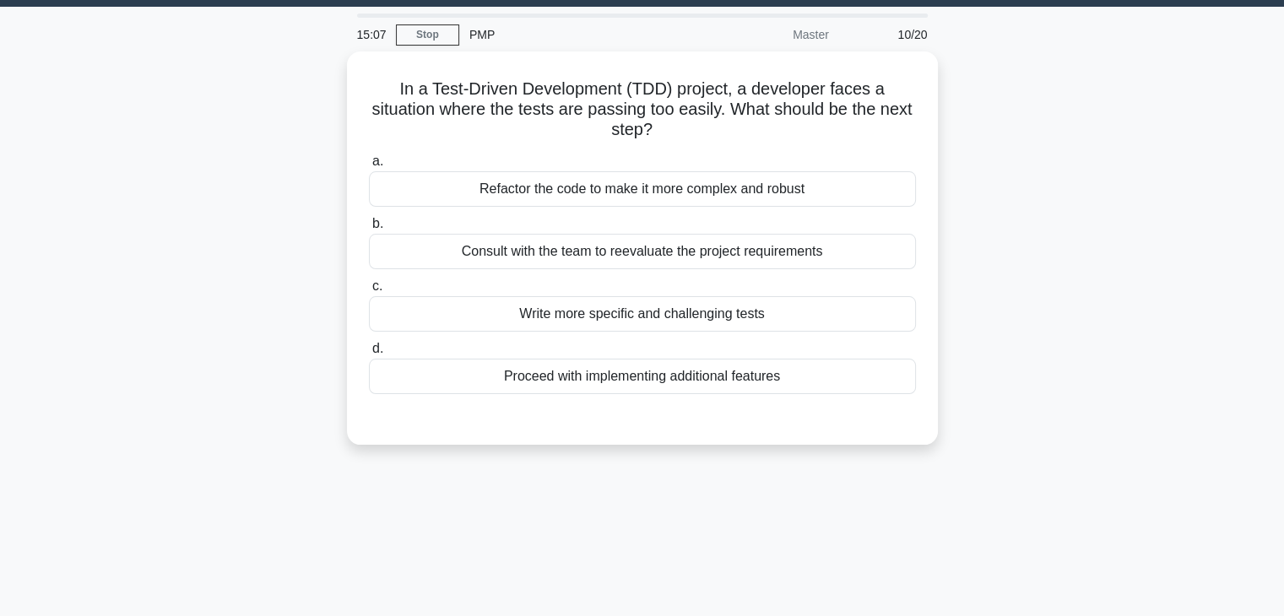
scroll to position [43, 0]
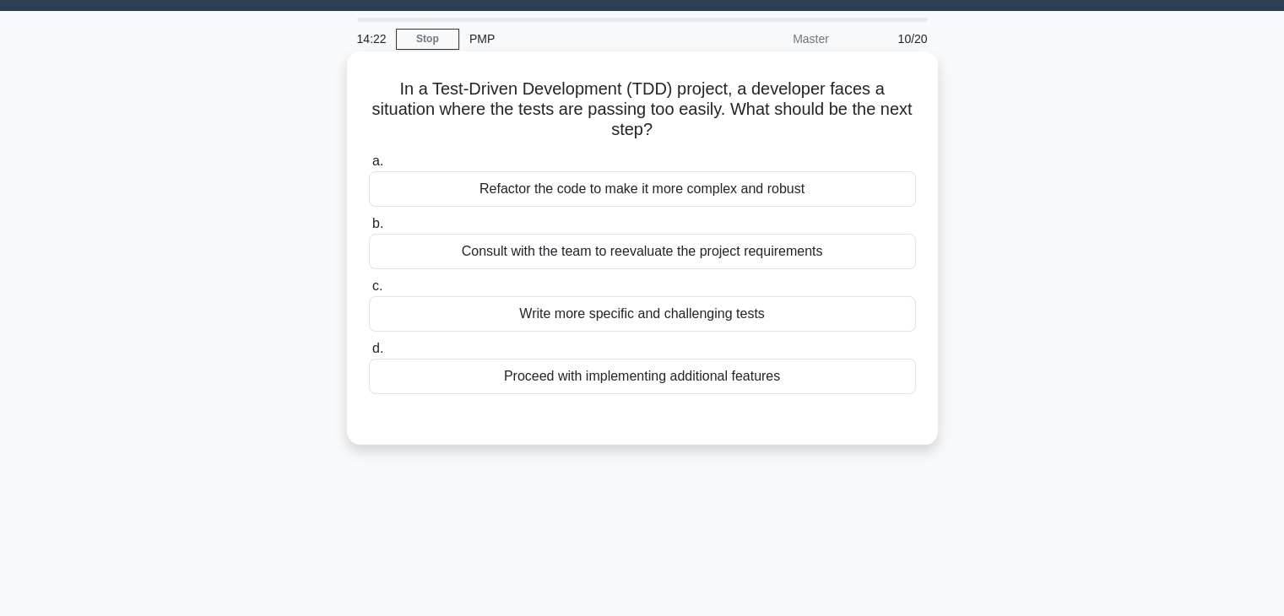
click at [655, 322] on div "Write more specific and challenging tests" at bounding box center [642, 313] width 547 height 35
click at [369, 292] on input "c. Write more specific and challenging tests" at bounding box center [369, 286] width 0 height 11
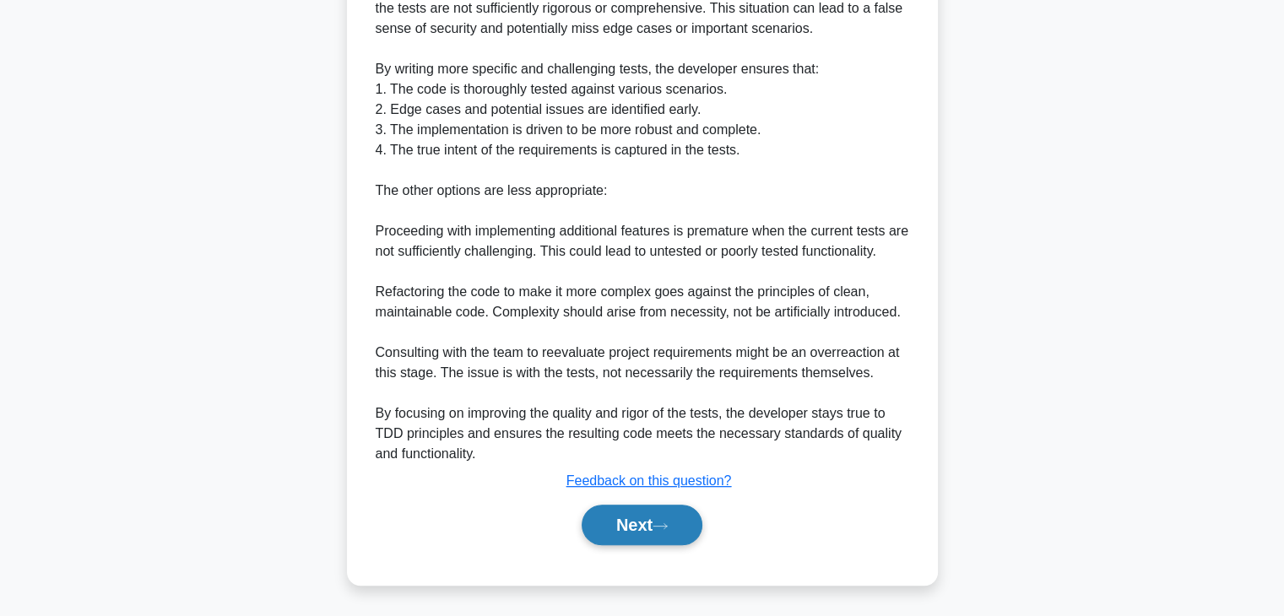
click at [649, 535] on button "Next" at bounding box center [642, 525] width 121 height 41
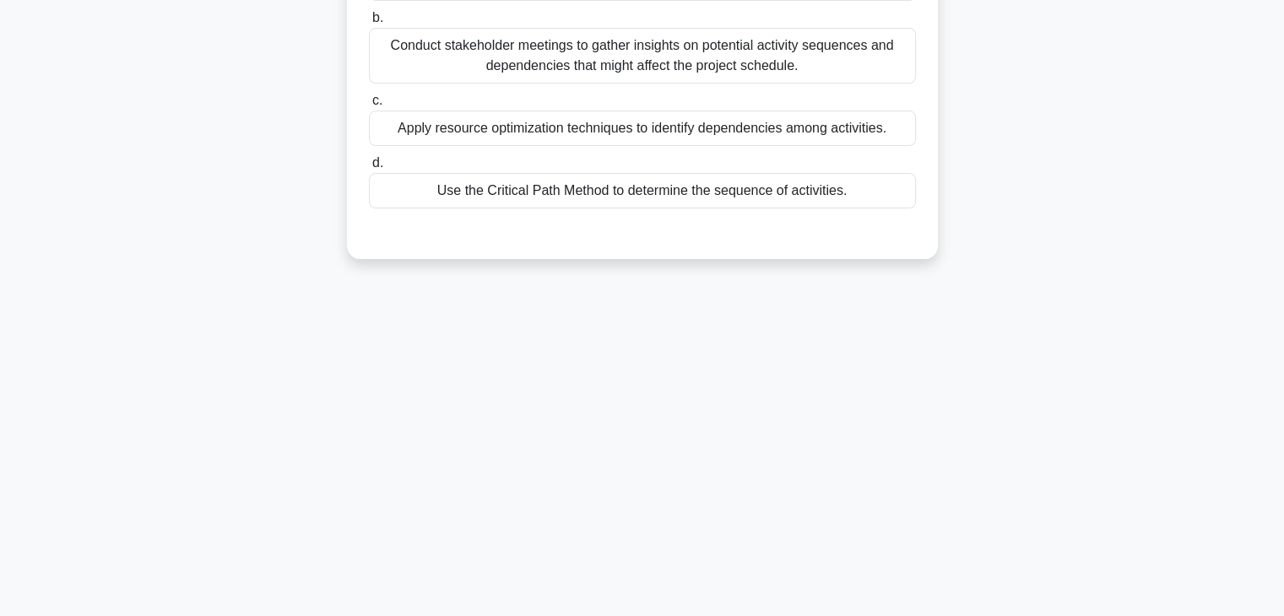
scroll to position [0, 0]
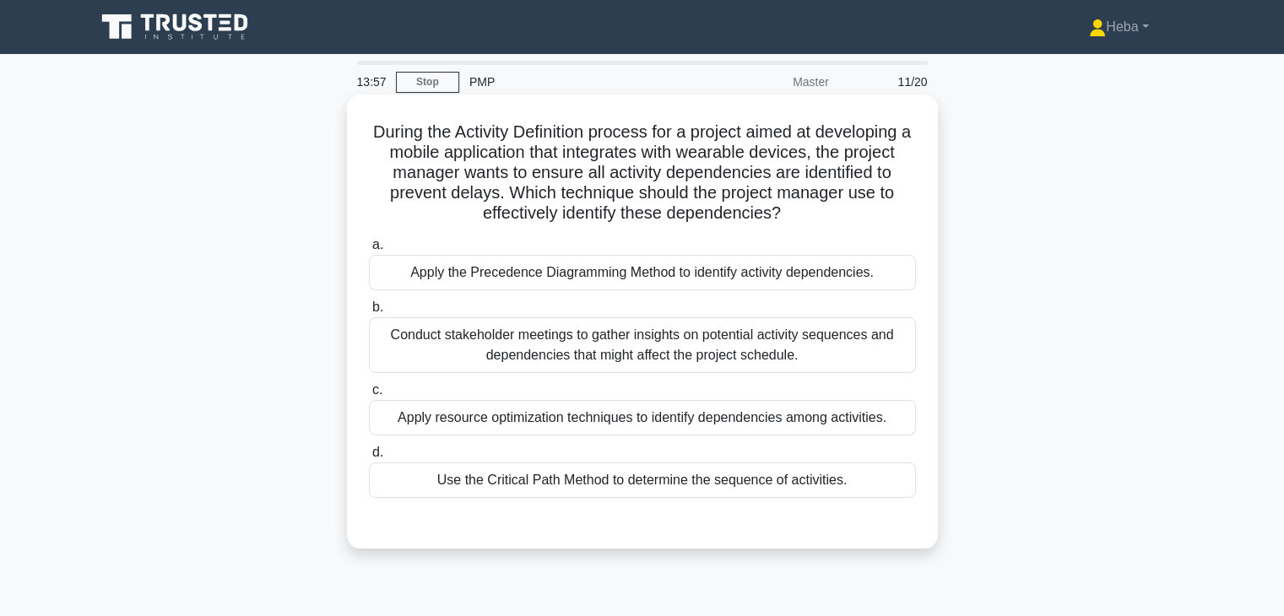
click at [609, 279] on div "Apply the Precedence Diagramming Method to identify activity dependencies." at bounding box center [642, 272] width 547 height 35
click at [369, 251] on input "a. Apply the Precedence Diagramming Method to identify activity dependencies." at bounding box center [369, 245] width 0 height 11
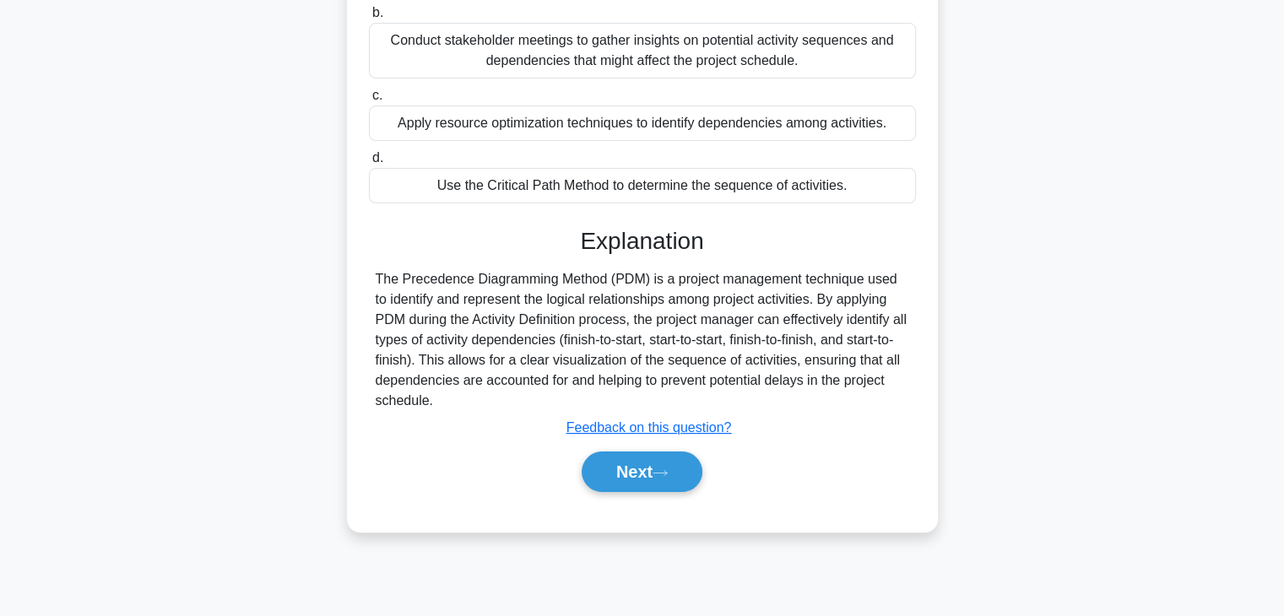
scroll to position [296, 0]
click at [621, 490] on div "Next" at bounding box center [642, 471] width 547 height 54
click at [652, 473] on button "Next" at bounding box center [642, 471] width 121 height 41
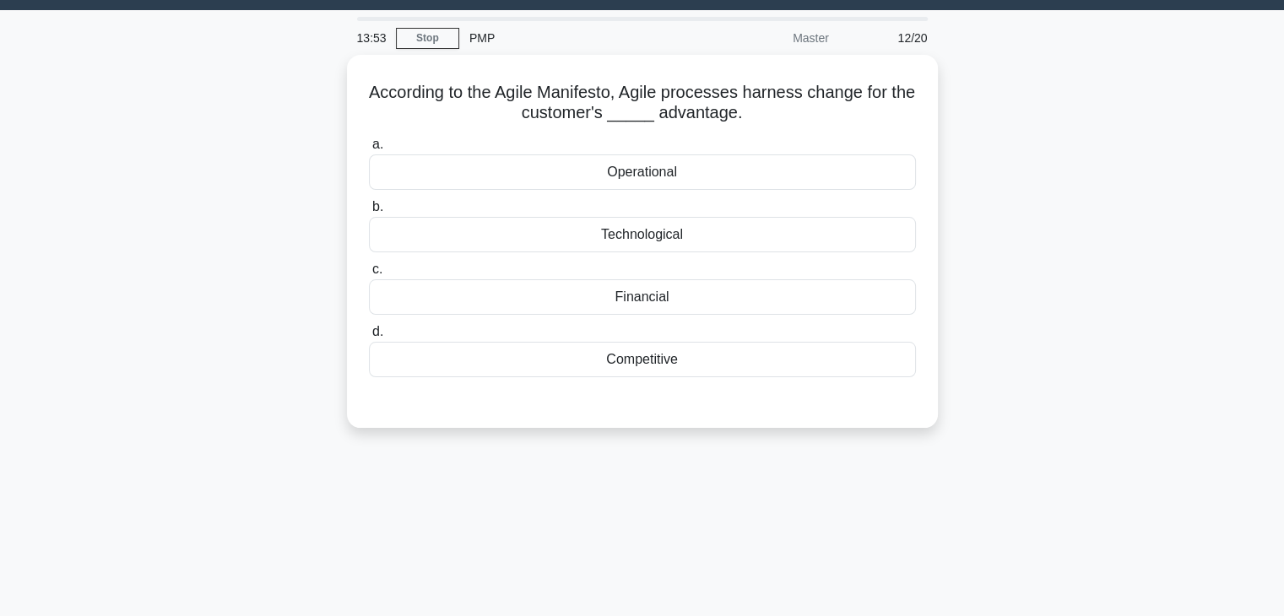
scroll to position [43, 0]
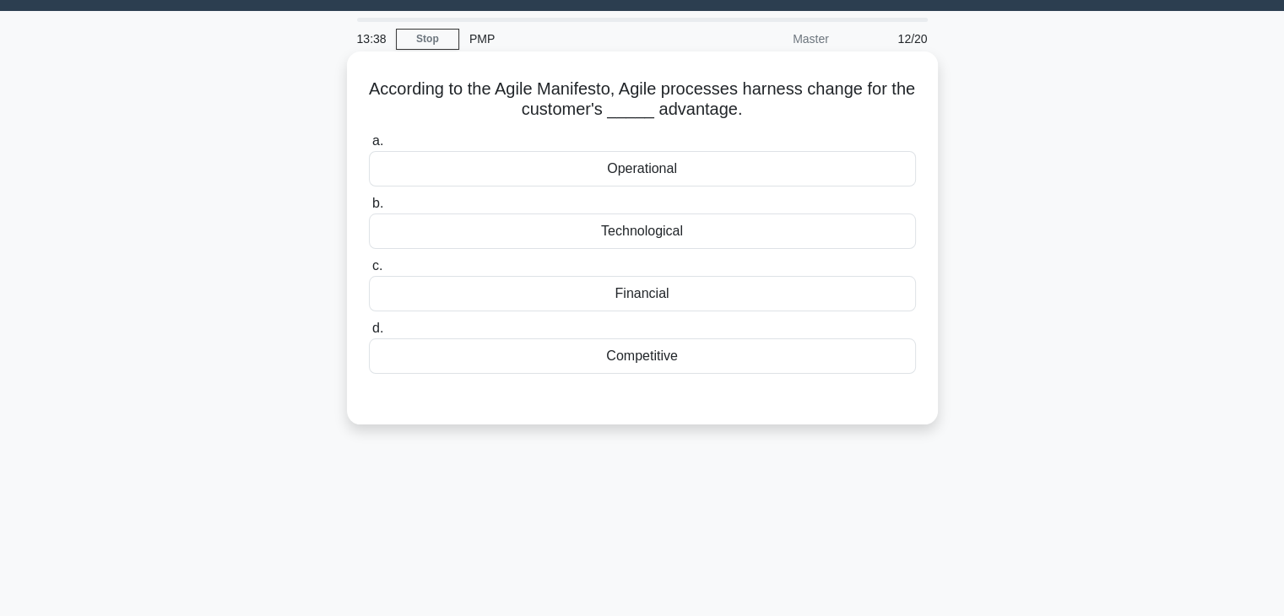
click at [653, 361] on div "Competitive" at bounding box center [642, 356] width 547 height 35
click at [369, 334] on input "d. Competitive" at bounding box center [369, 328] width 0 height 11
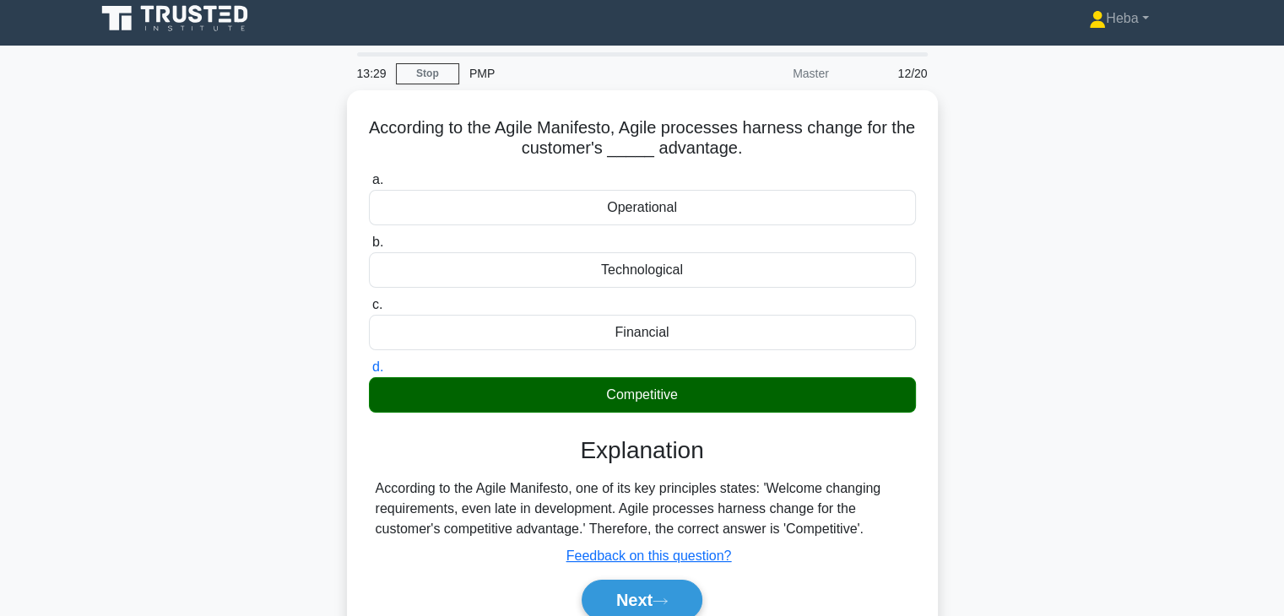
scroll to position [0, 0]
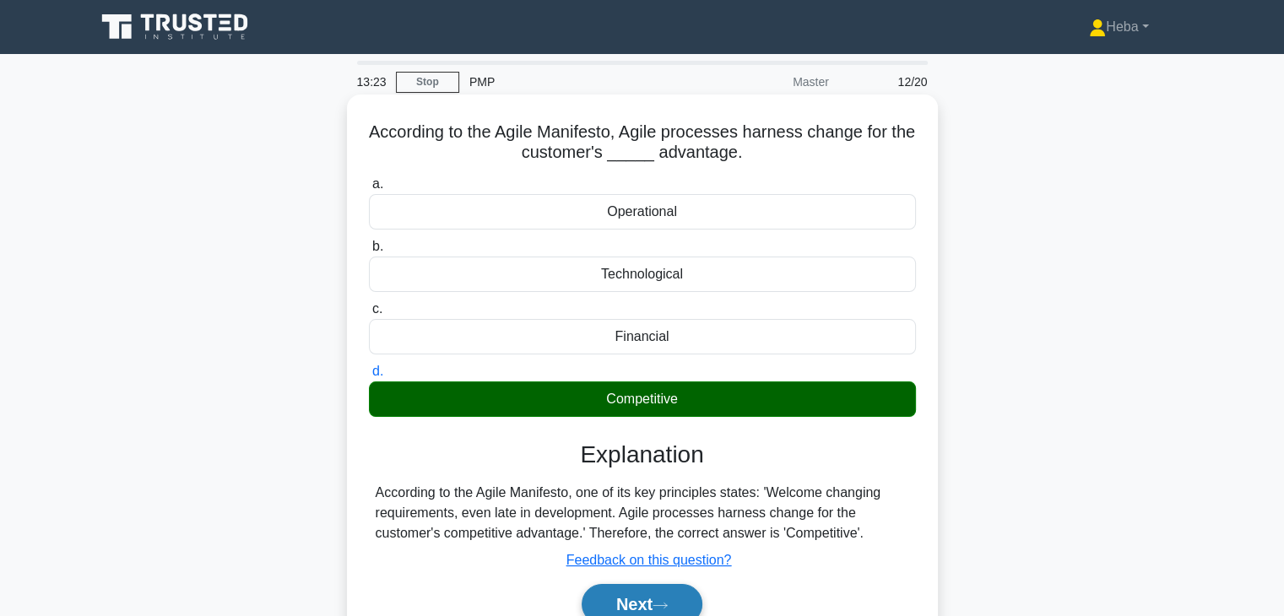
click at [653, 606] on button "Next" at bounding box center [642, 604] width 121 height 41
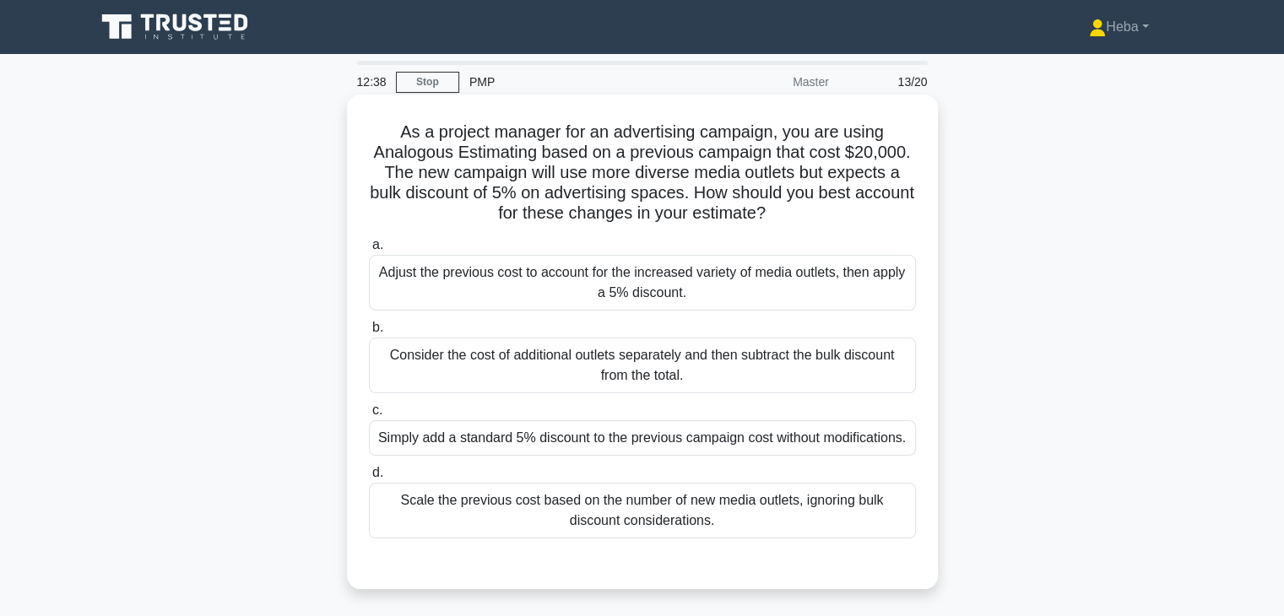
click at [805, 281] on div "Adjust the previous cost to account for the increased variety of media outlets,…" at bounding box center [642, 283] width 547 height 56
click at [369, 251] on input "a. Adjust the previous cost to account for the increased variety of media outle…" at bounding box center [369, 245] width 0 height 11
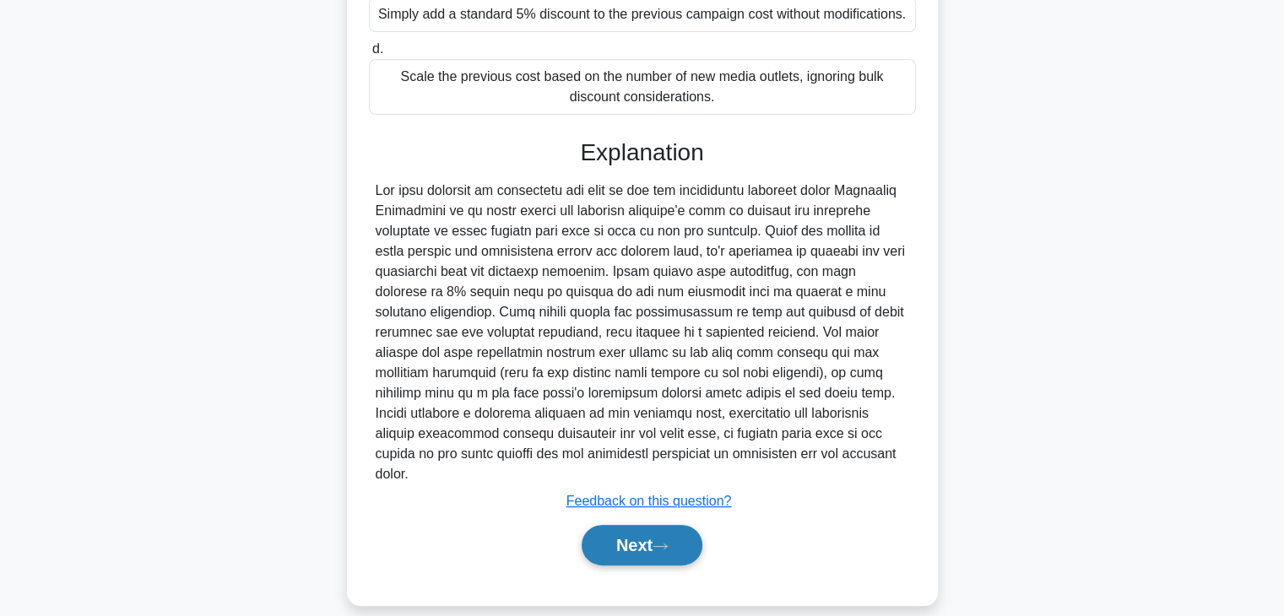
click at [600, 529] on button "Next" at bounding box center [642, 545] width 121 height 41
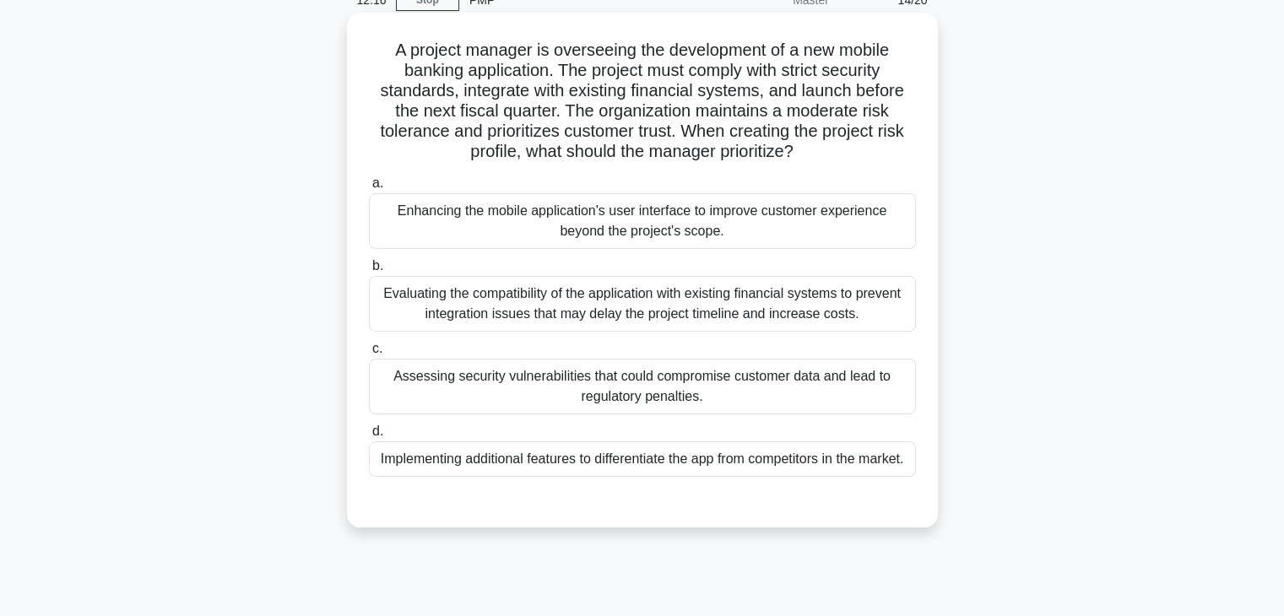
scroll to position [84, 0]
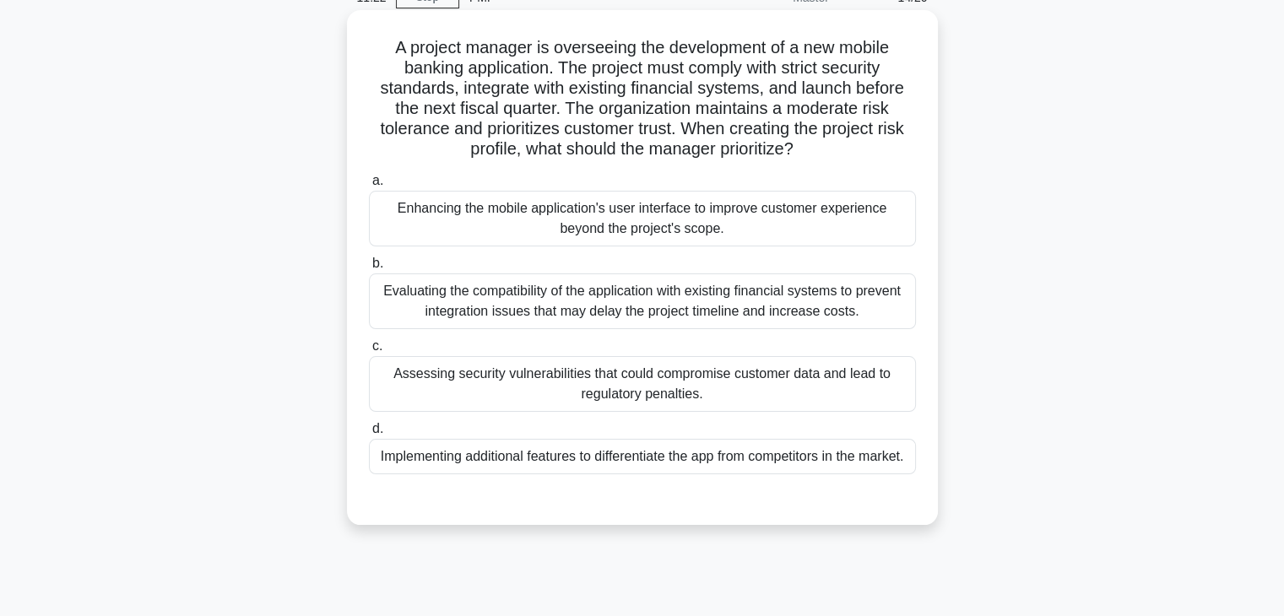
click at [485, 312] on div "Evaluating the compatibility of the application with existing financial systems…" at bounding box center [642, 302] width 547 height 56
click at [369, 269] on input "b. Evaluating the compatibility of the application with existing financial syst…" at bounding box center [369, 263] width 0 height 11
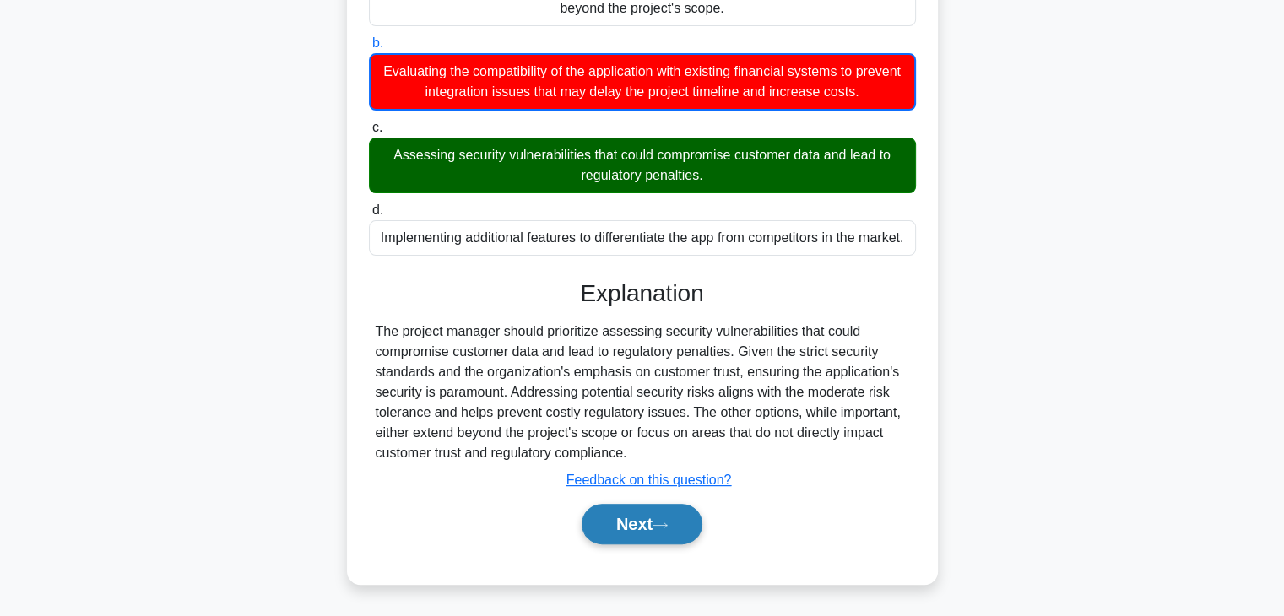
drag, startPoint x: 640, startPoint y: 524, endPoint x: 642, endPoint y: 516, distance: 8.8
click at [640, 524] on button "Next" at bounding box center [642, 524] width 121 height 41
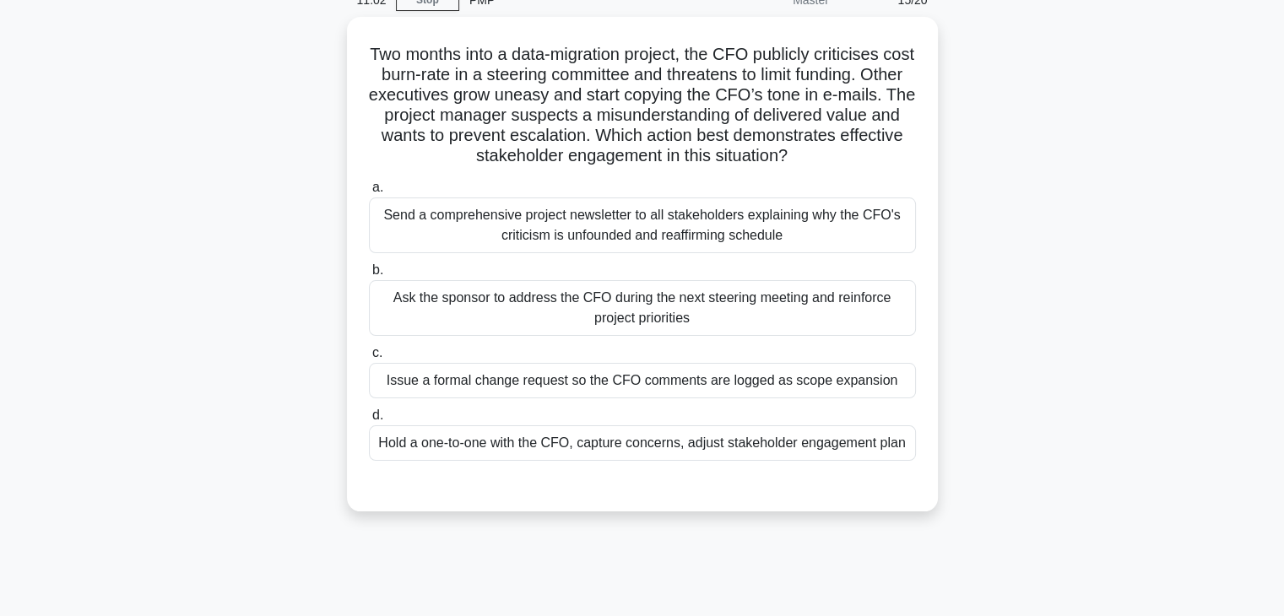
scroll to position [43, 0]
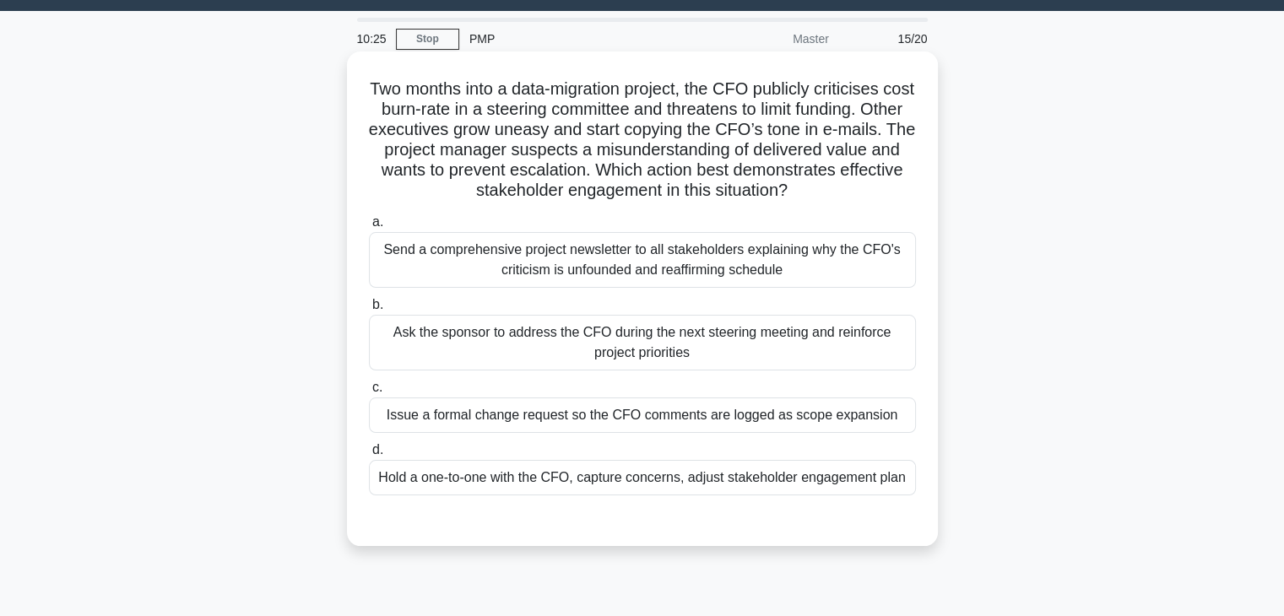
click at [610, 474] on div "Hold a one-to-one with the CFO, capture concerns, adjust stakeholder engagement…" at bounding box center [642, 477] width 547 height 35
click at [369, 456] on input "d. Hold a one-to-one with the CFO, capture concerns, adjust stakeholder engagem…" at bounding box center [369, 450] width 0 height 11
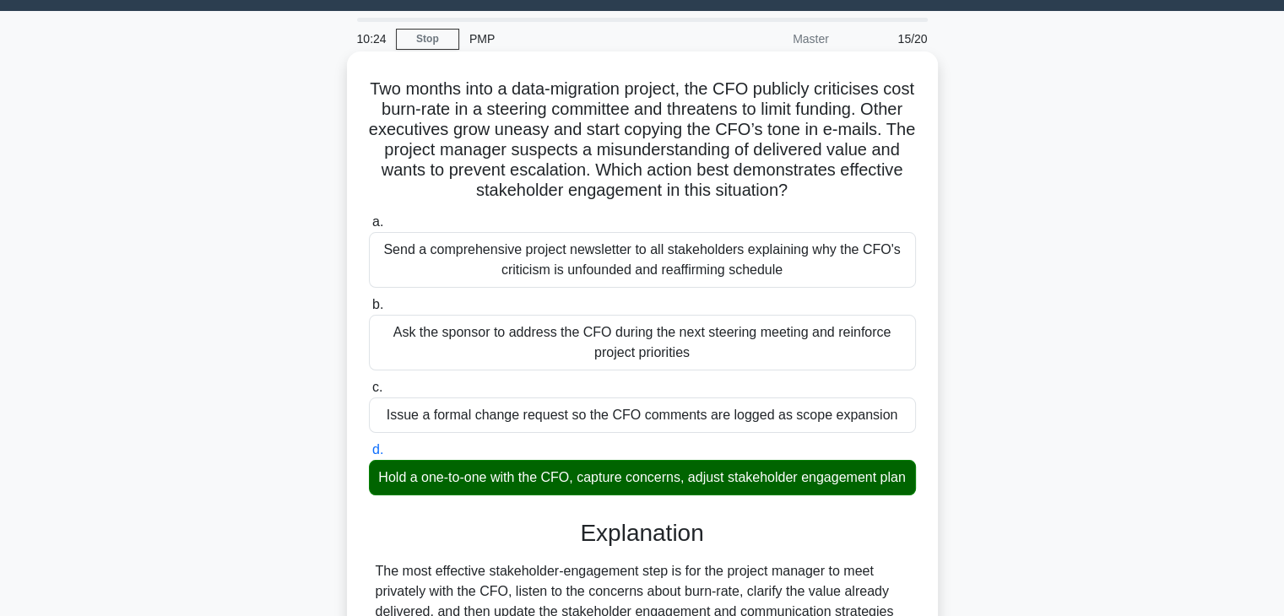
scroll to position [444, 0]
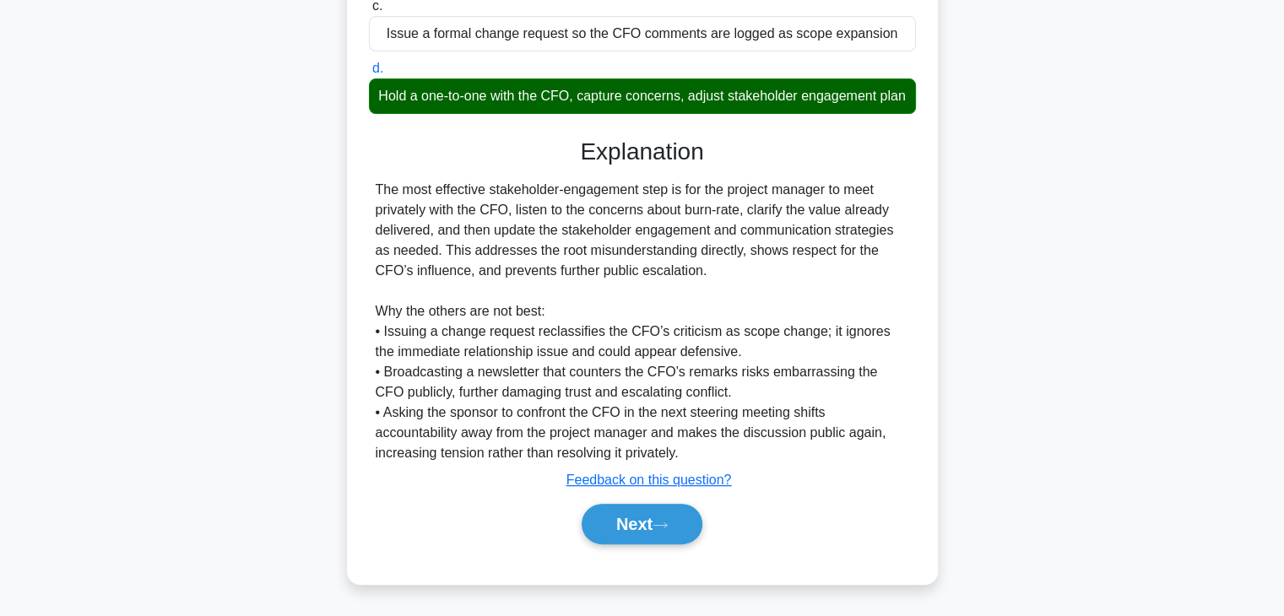
click at [615, 545] on div "Next" at bounding box center [642, 524] width 547 height 54
click at [622, 534] on button "Next" at bounding box center [642, 524] width 121 height 41
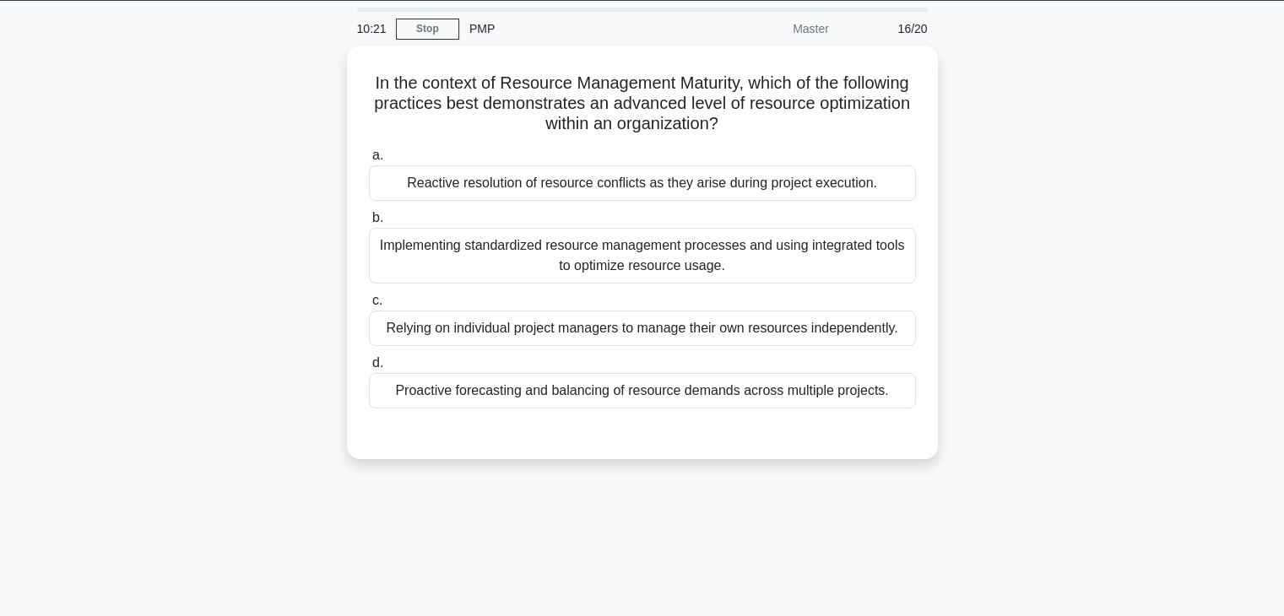
scroll to position [43, 0]
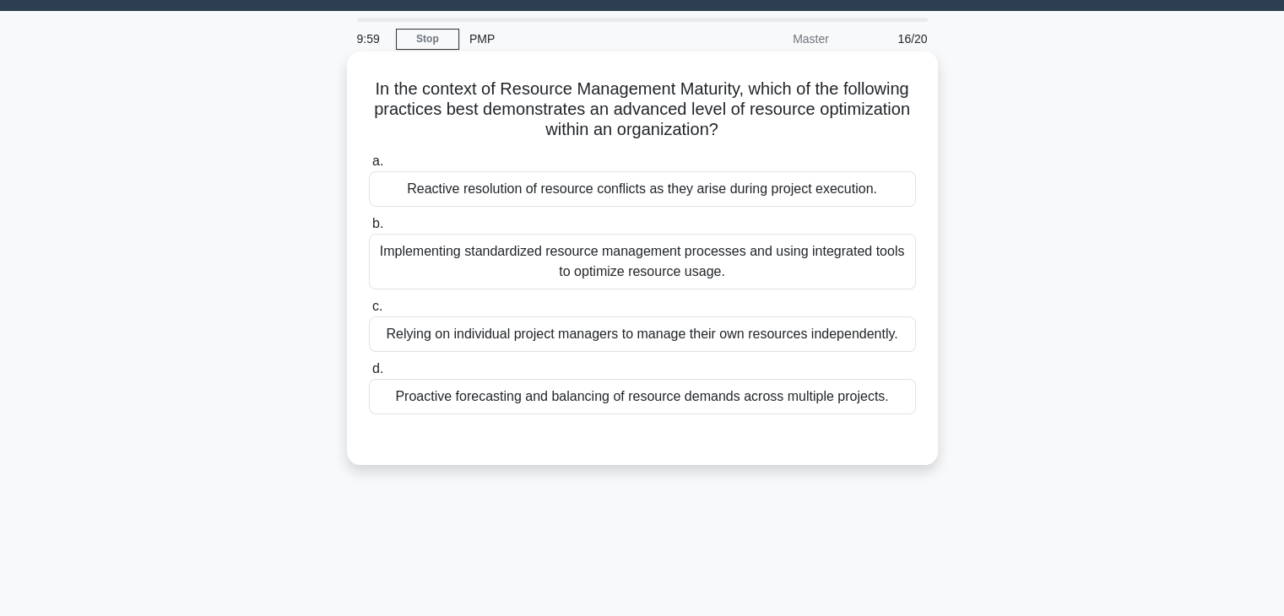
click at [632, 268] on div "Implementing standardized resource management processes and using integrated to…" at bounding box center [642, 262] width 547 height 56
click at [369, 230] on input "b. Implementing standardized resource management processes and using integrated…" at bounding box center [369, 224] width 0 height 11
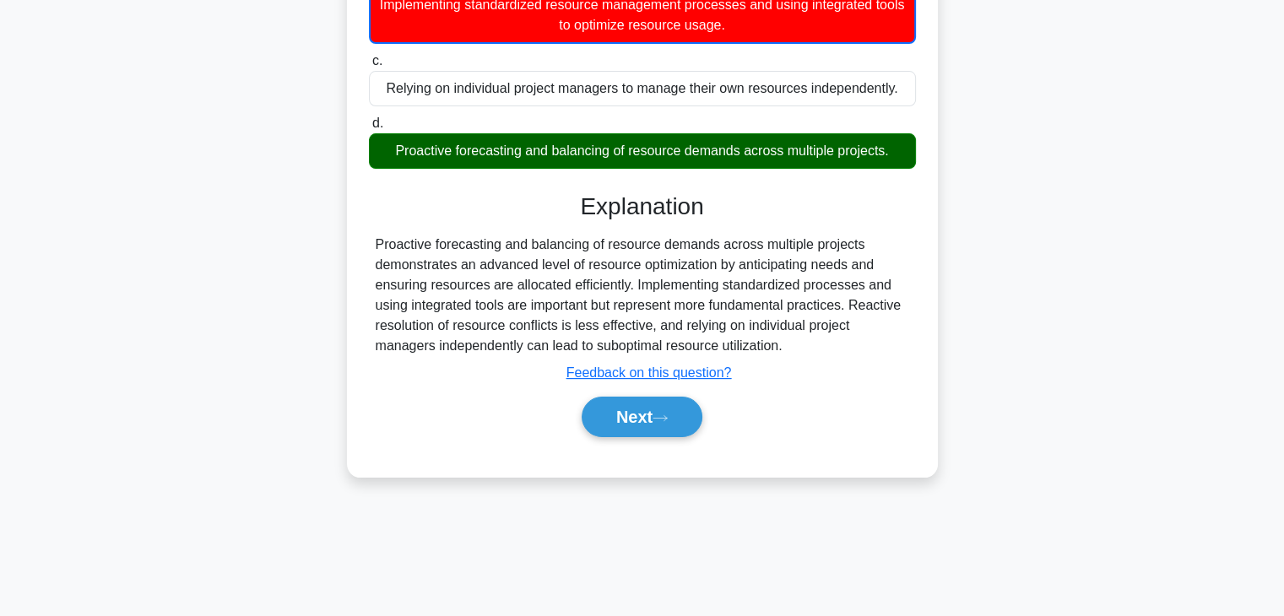
scroll to position [296, 0]
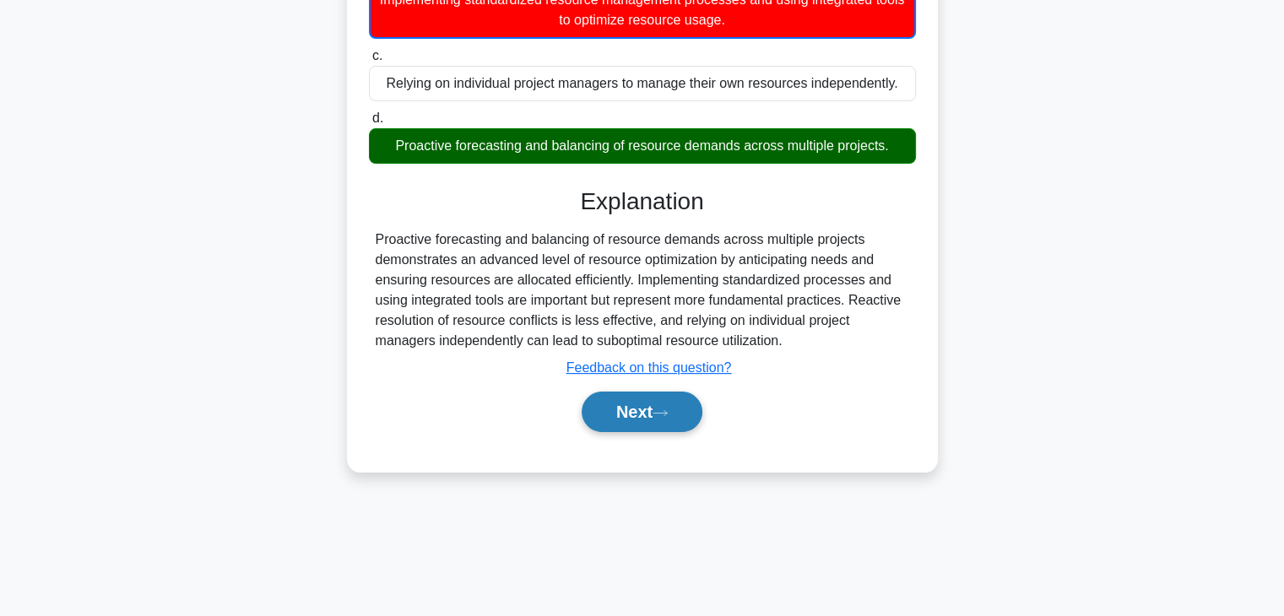
click at [628, 409] on button "Next" at bounding box center [642, 412] width 121 height 41
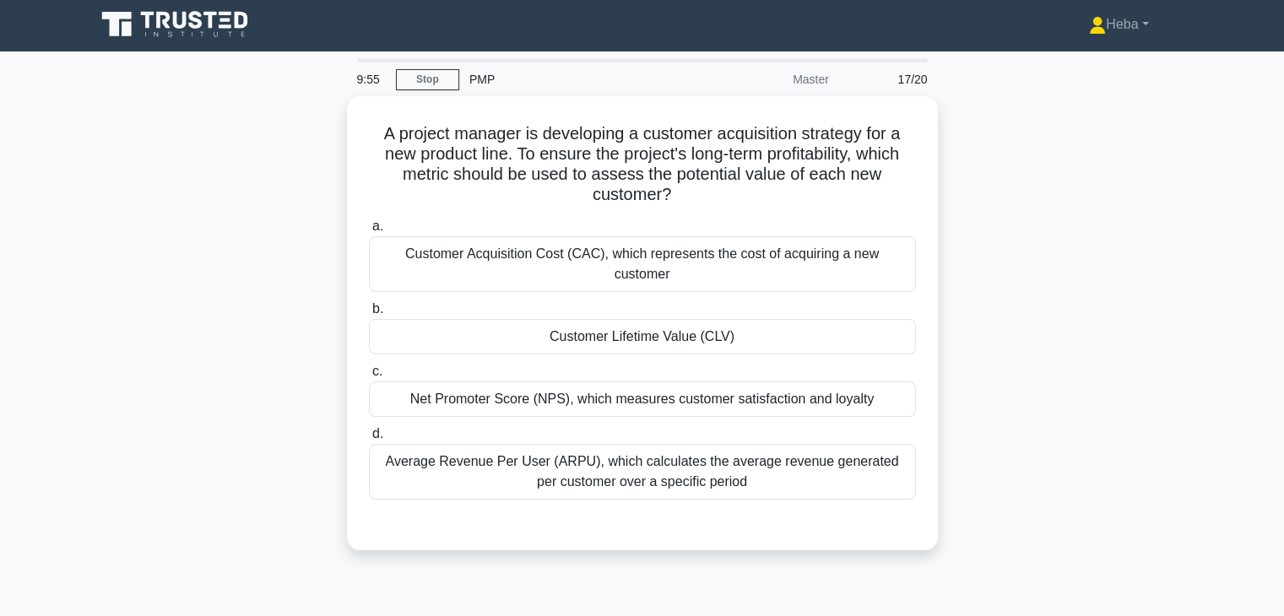
scroll to position [0, 0]
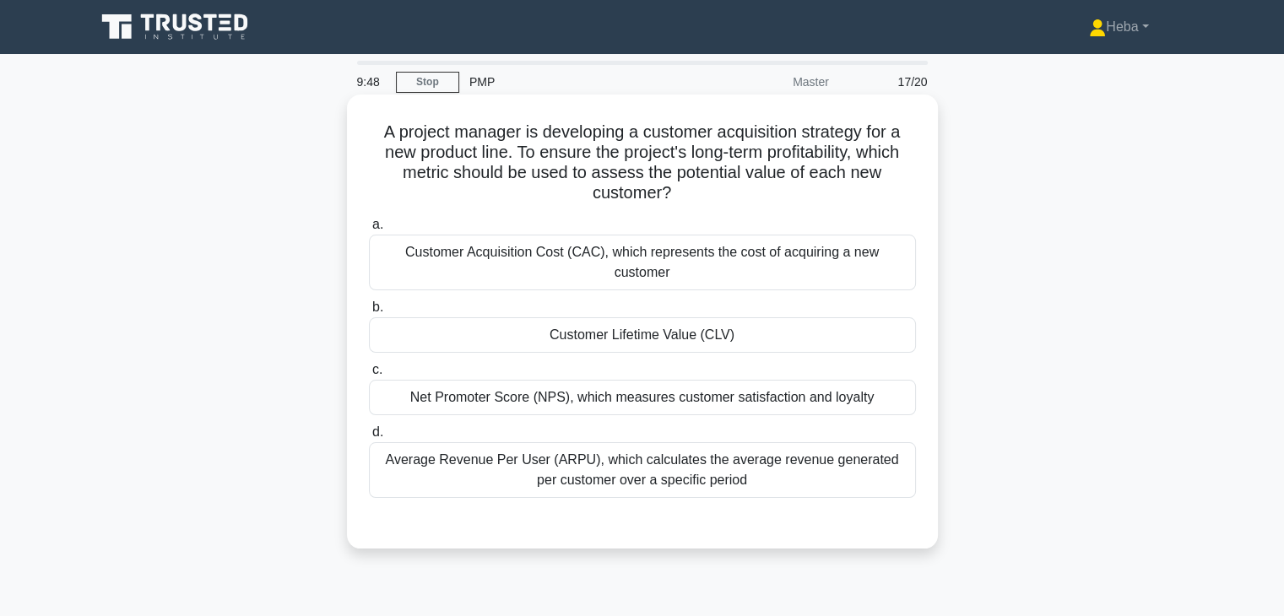
click at [777, 131] on h5 "A project manager is developing a customer acquisition strategy for a new produ…" at bounding box center [642, 163] width 550 height 83
copy h5 "acquisition"
click at [713, 317] on div "Customer Lifetime Value (CLV)" at bounding box center [642, 334] width 547 height 35
click at [369, 313] on input "b. Customer Lifetime Value (CLV)" at bounding box center [369, 307] width 0 height 11
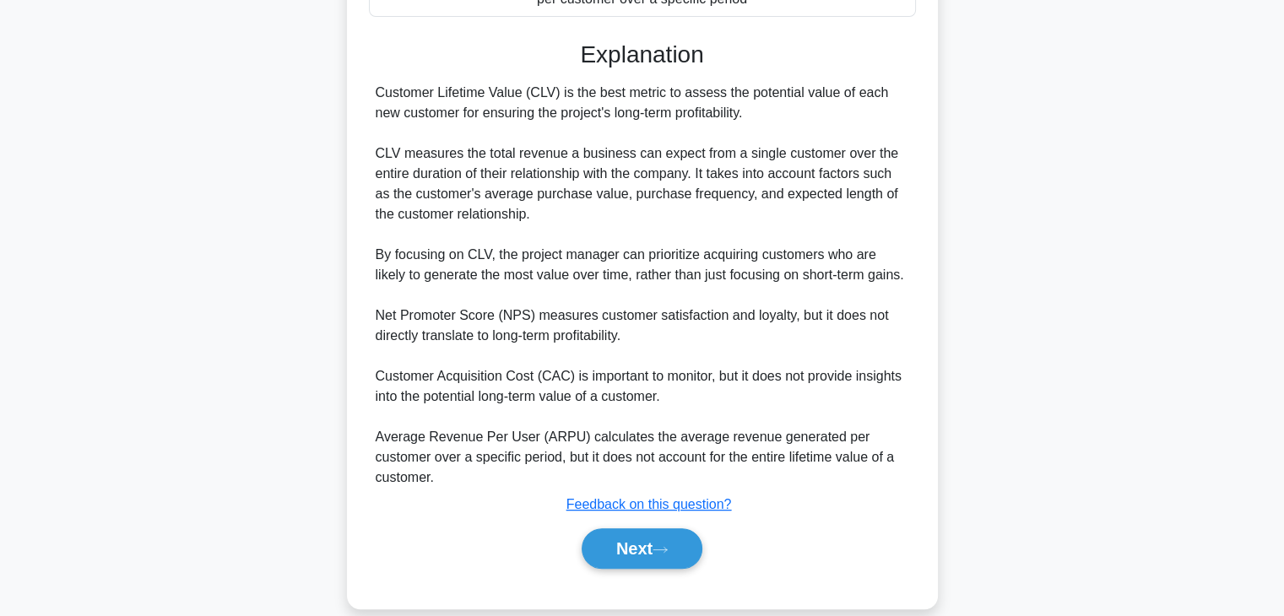
scroll to position [485, 0]
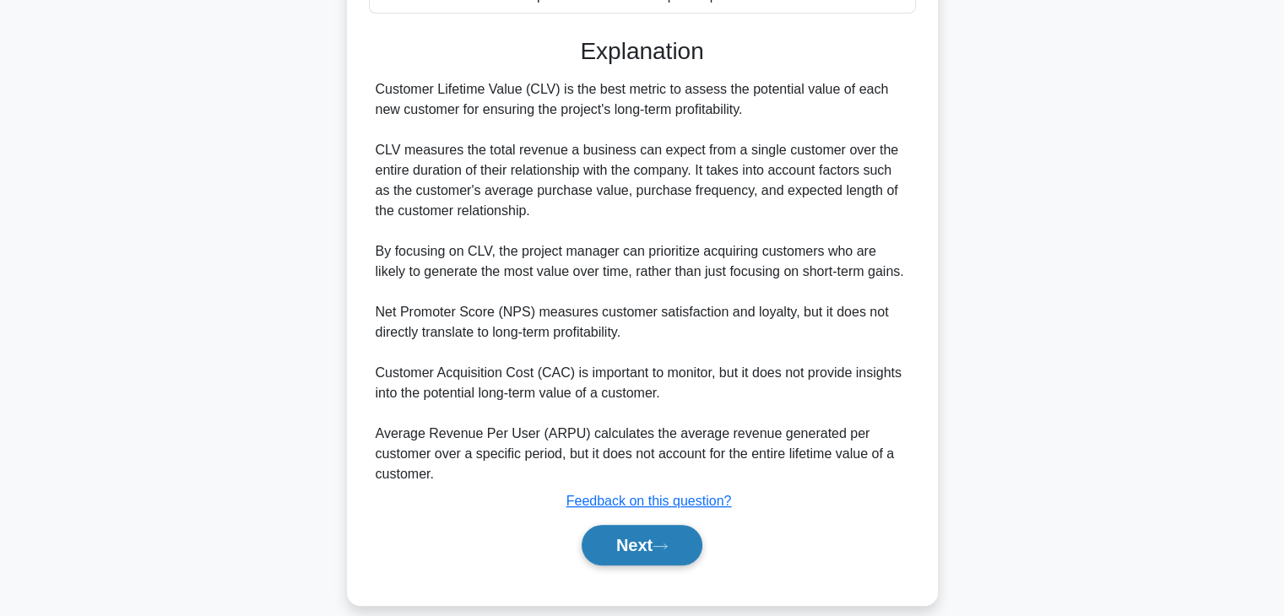
click at [642, 533] on button "Next" at bounding box center [642, 545] width 121 height 41
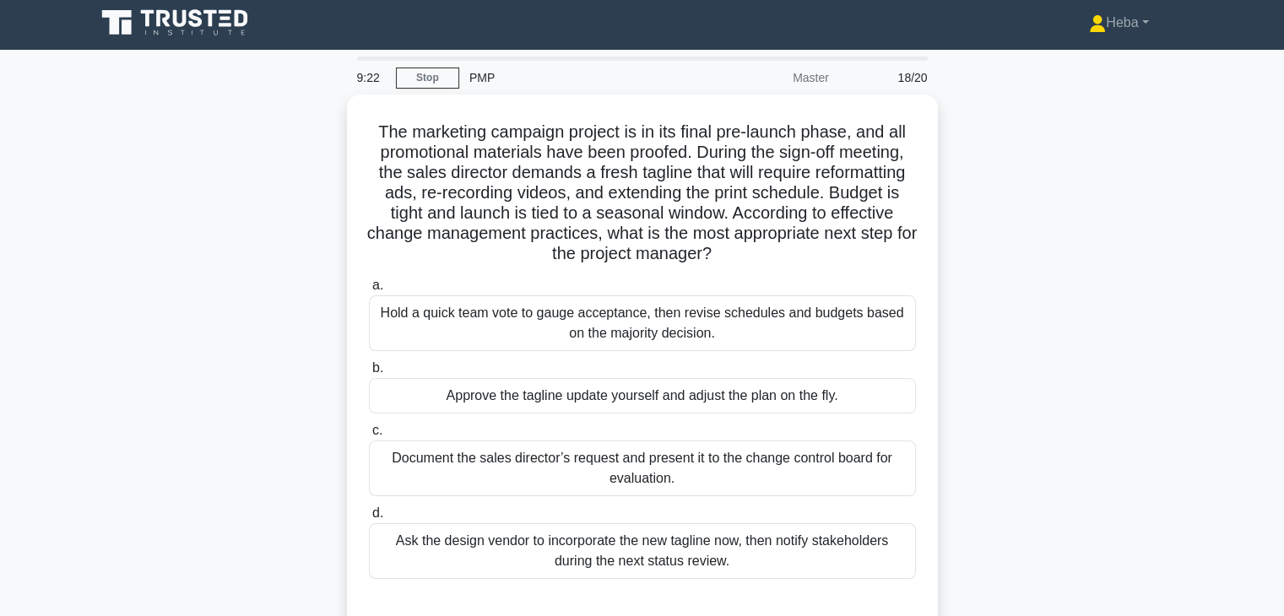
scroll to position [0, 0]
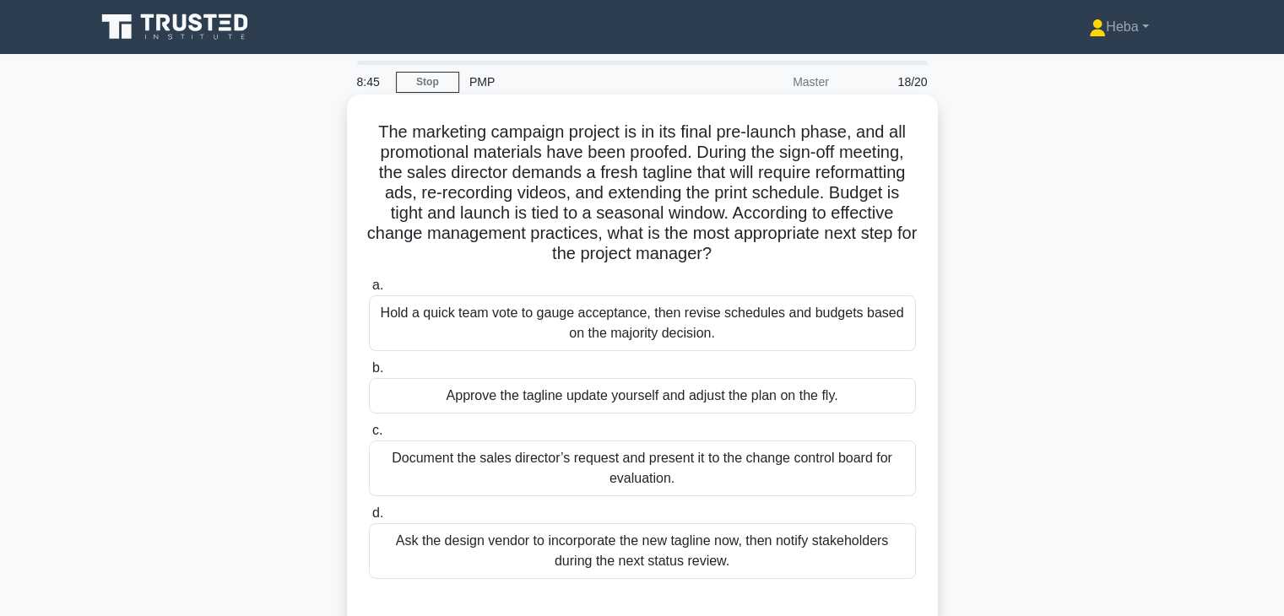
click at [473, 487] on div "Document the sales director’s request and present it to the change control boar…" at bounding box center [642, 469] width 547 height 56
click at [369, 436] on input "c. Document the sales director’s request and present it to the change control b…" at bounding box center [369, 430] width 0 height 11
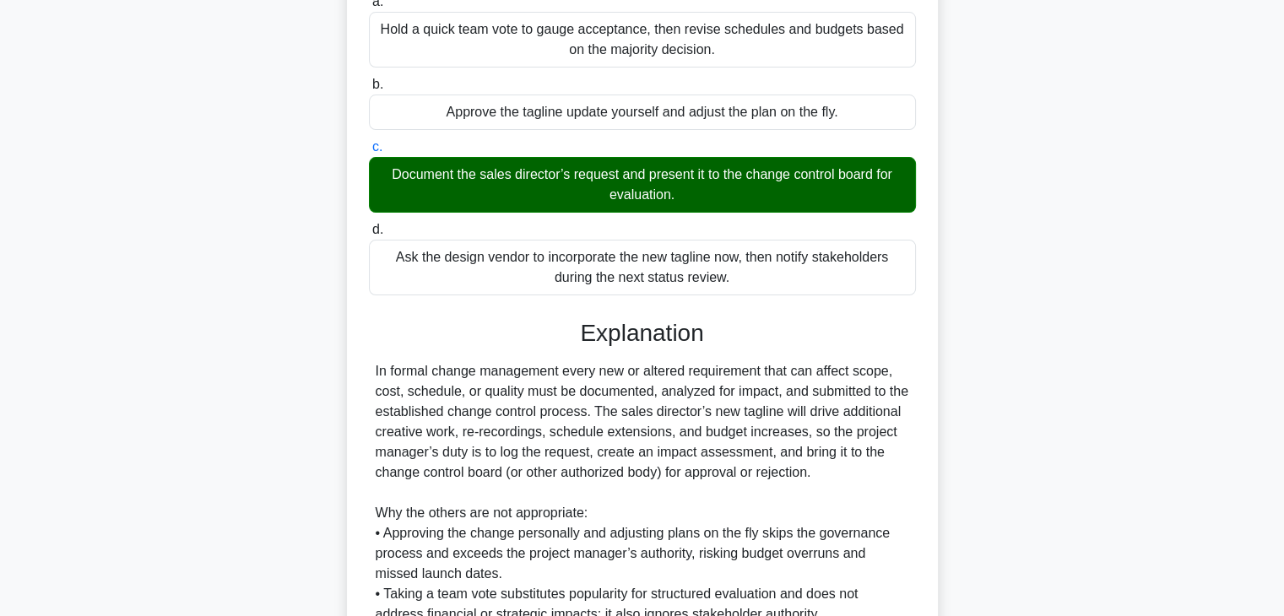
scroll to position [505, 0]
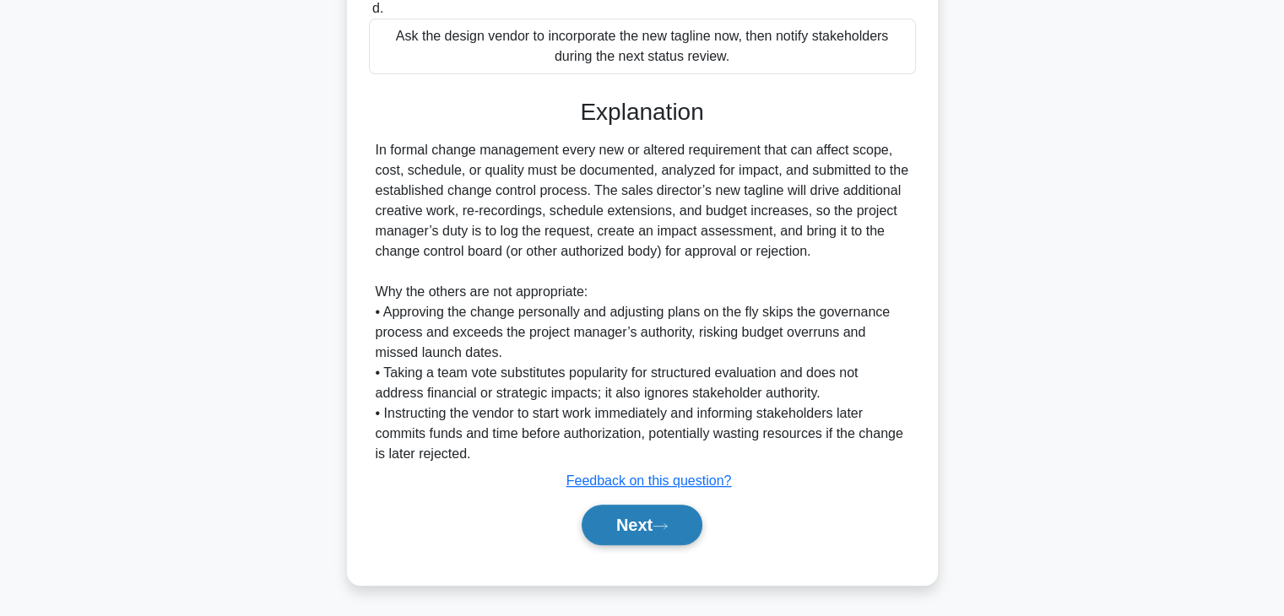
click at [591, 538] on button "Next" at bounding box center [642, 525] width 121 height 41
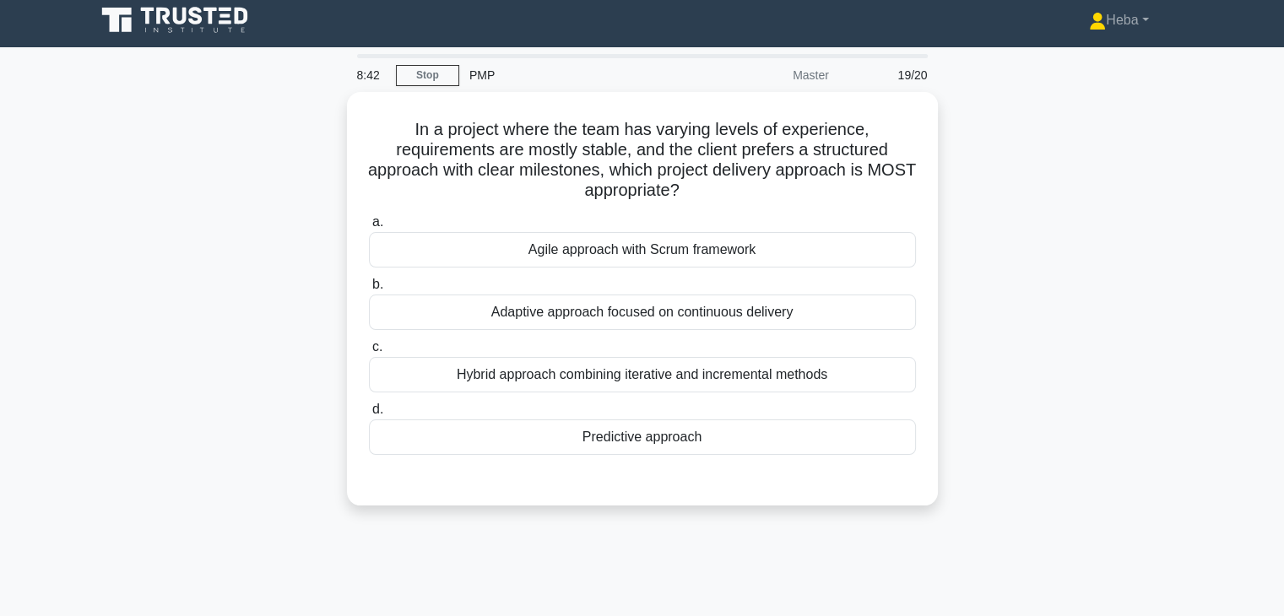
scroll to position [0, 0]
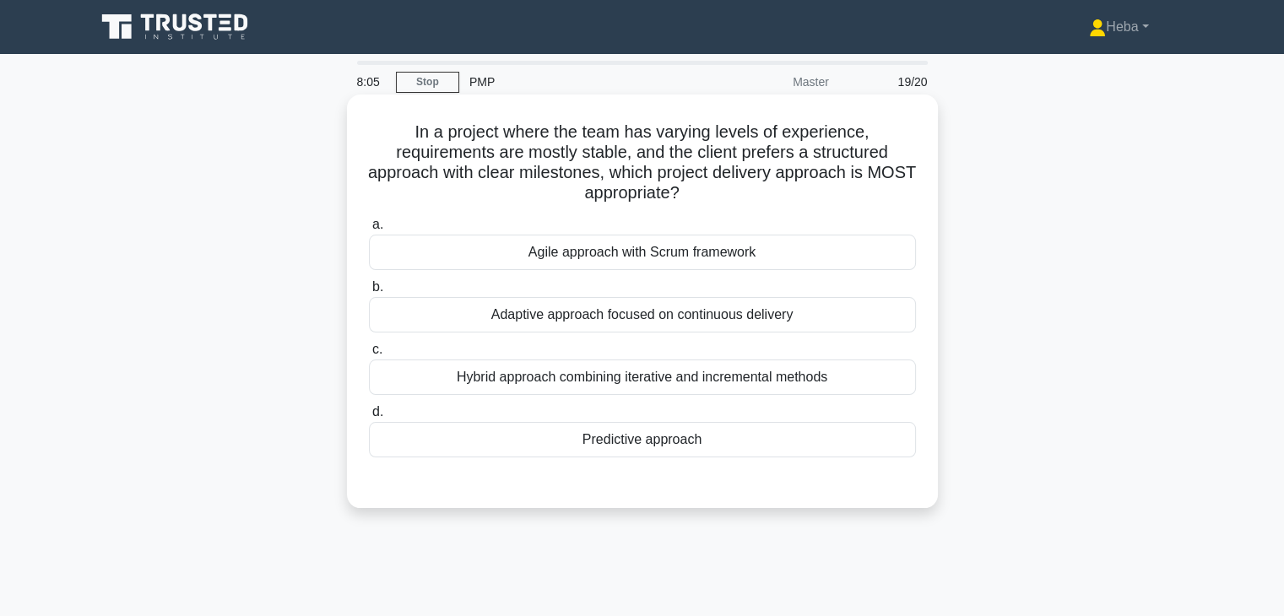
click at [654, 437] on div "Predictive approach" at bounding box center [642, 439] width 547 height 35
click at [369, 418] on input "d. Predictive approach" at bounding box center [369, 412] width 0 height 11
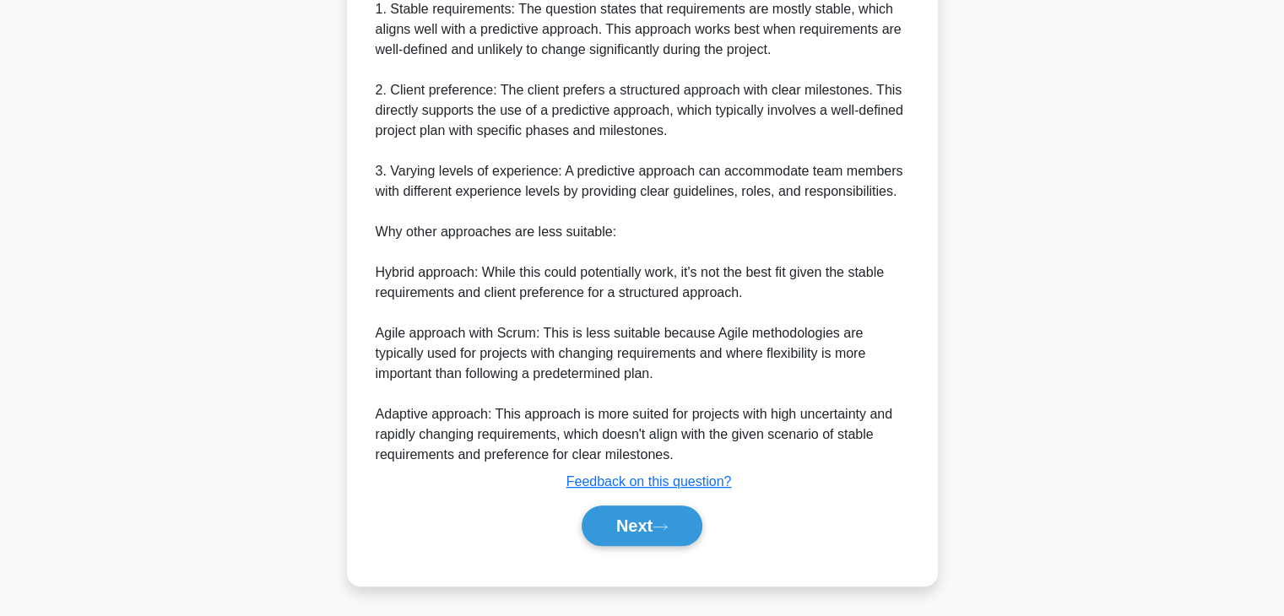
scroll to position [586, 0]
click at [689, 517] on button "Next" at bounding box center [642, 525] width 121 height 41
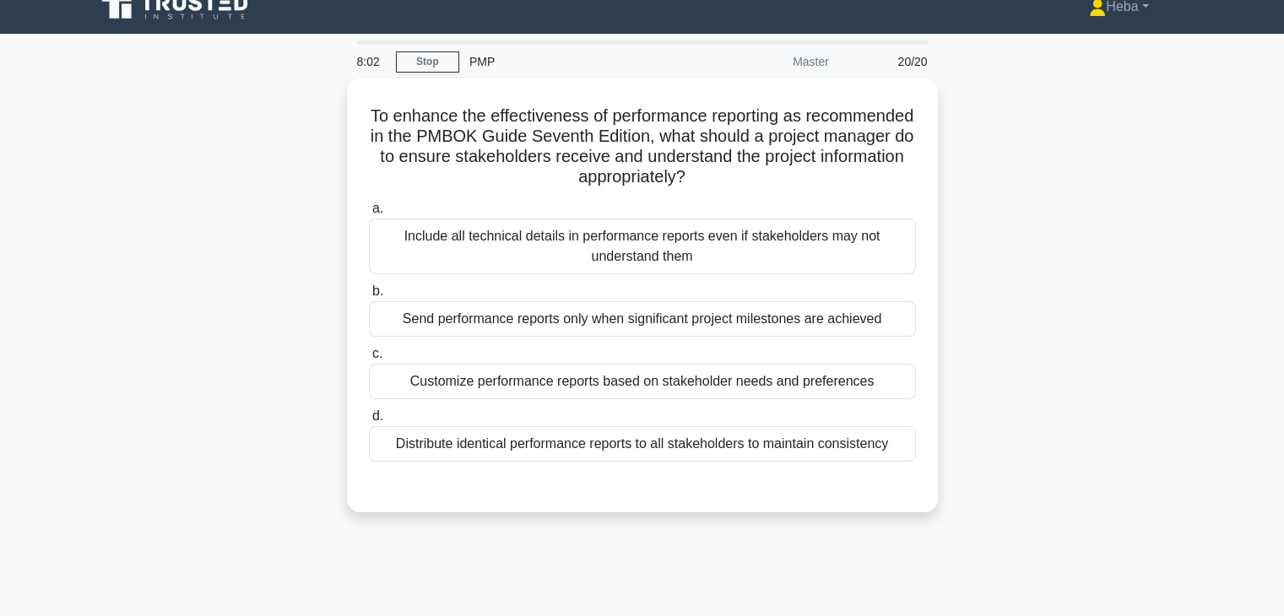
scroll to position [0, 0]
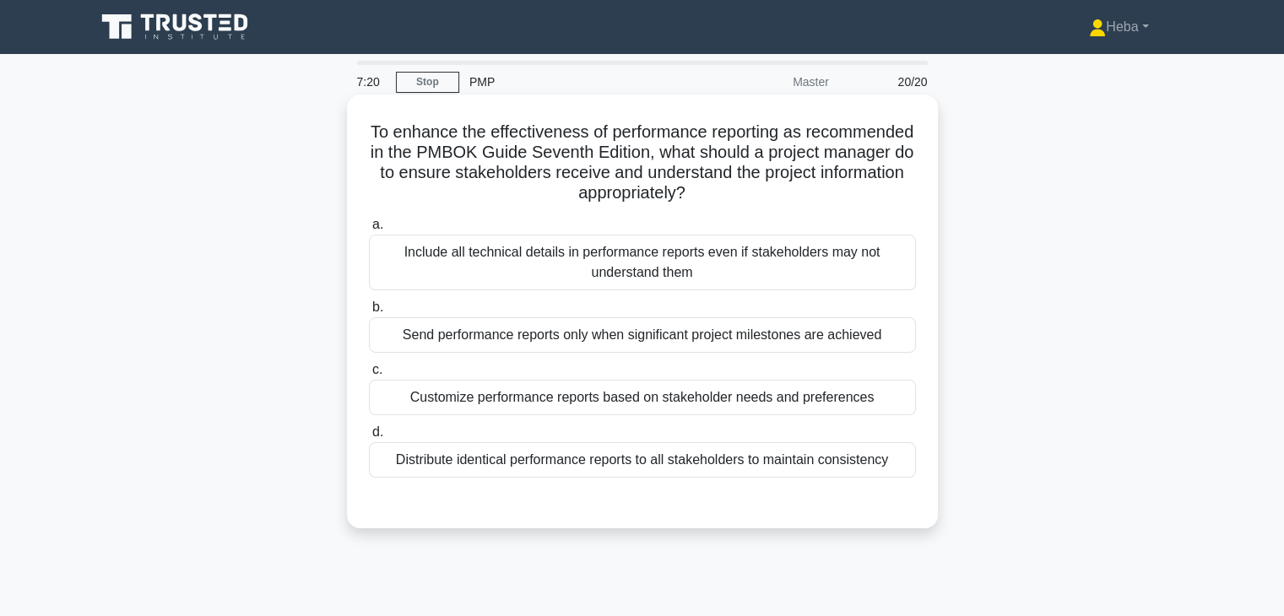
click at [875, 387] on div "Customize performance reports based on stakeholder needs and preferences" at bounding box center [642, 397] width 547 height 35
click at [369, 376] on input "c. Customize performance reports based on stakeholder needs and preferences" at bounding box center [369, 370] width 0 height 11
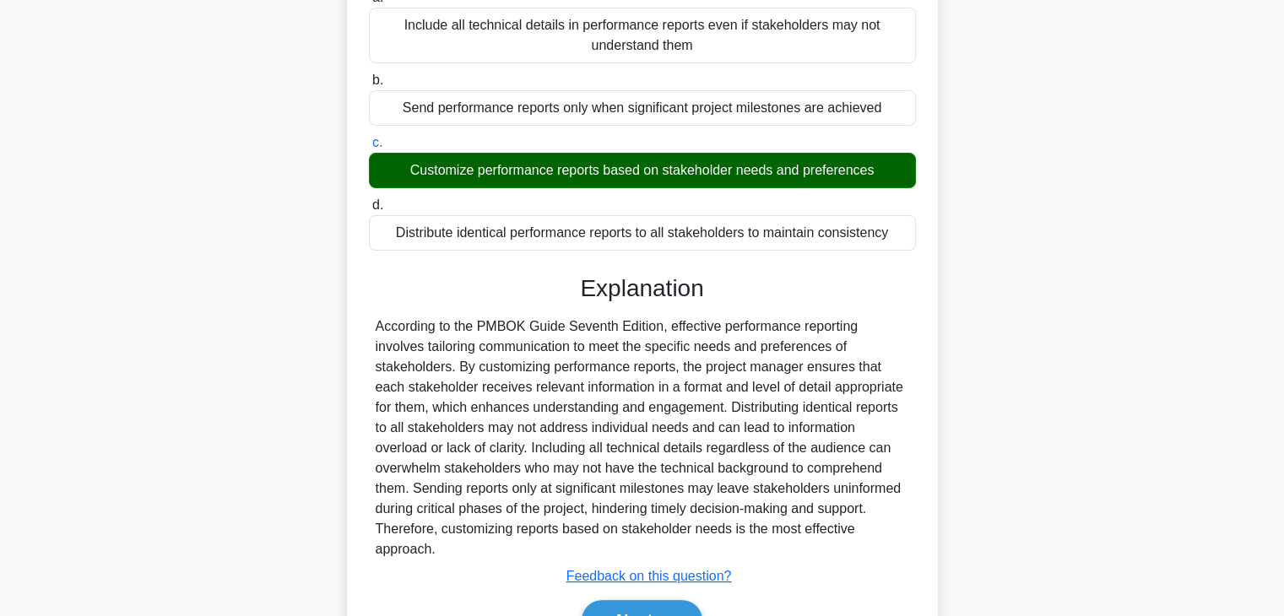
scroll to position [302, 0]
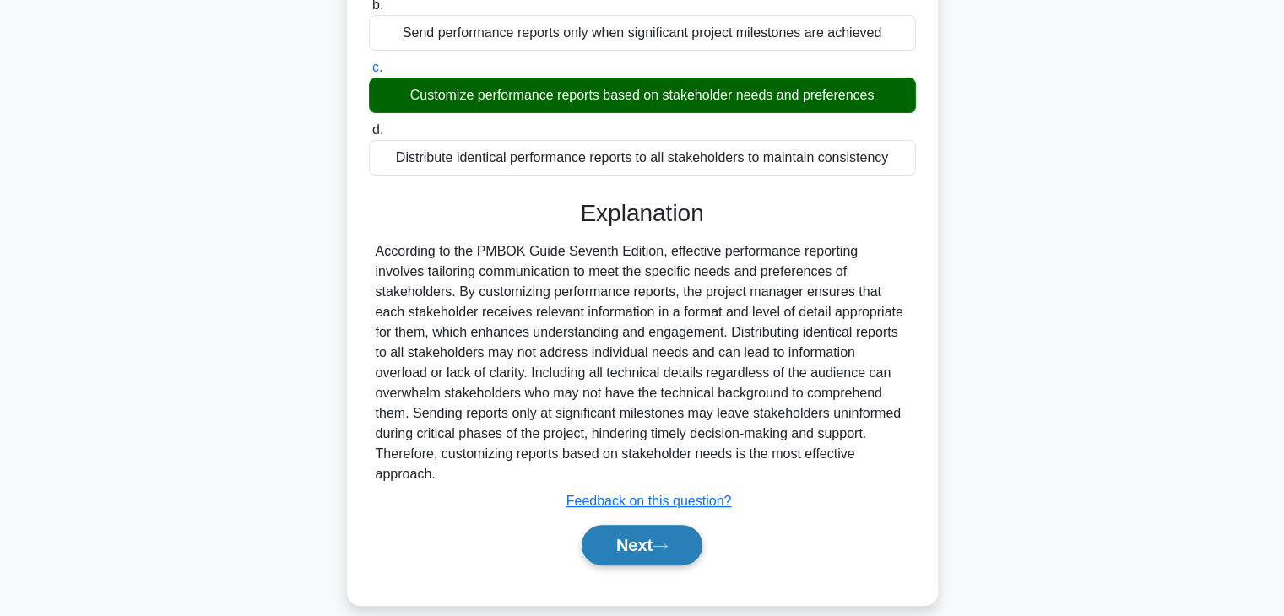
click at [594, 525] on button "Next" at bounding box center [642, 545] width 121 height 41
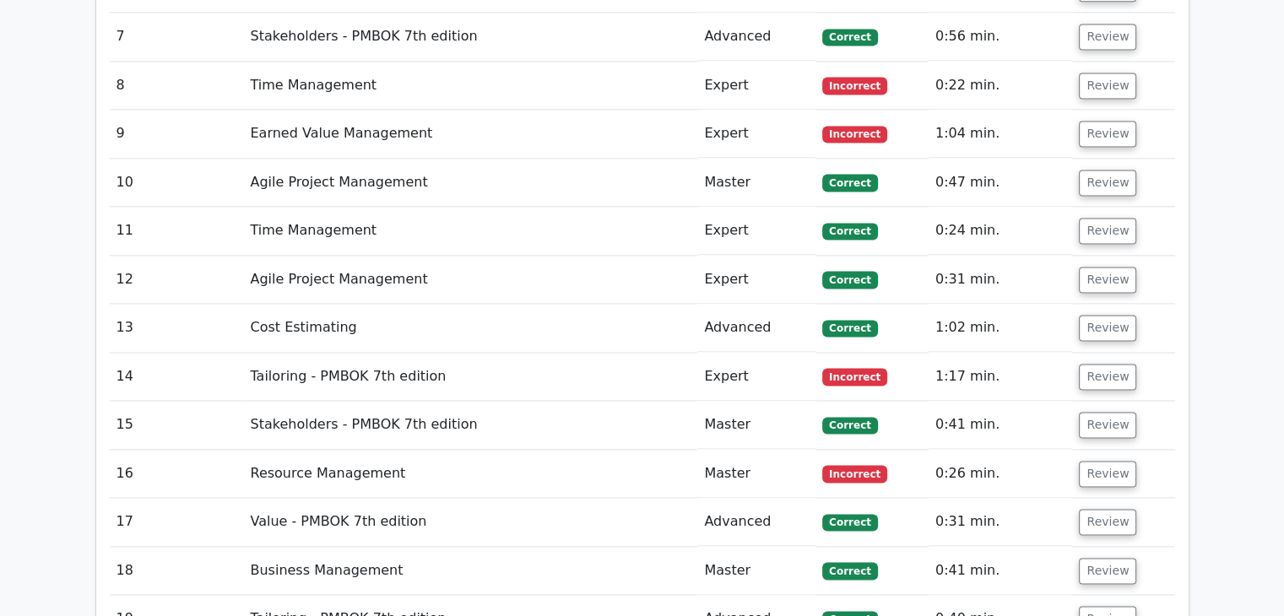
scroll to position [2701, 0]
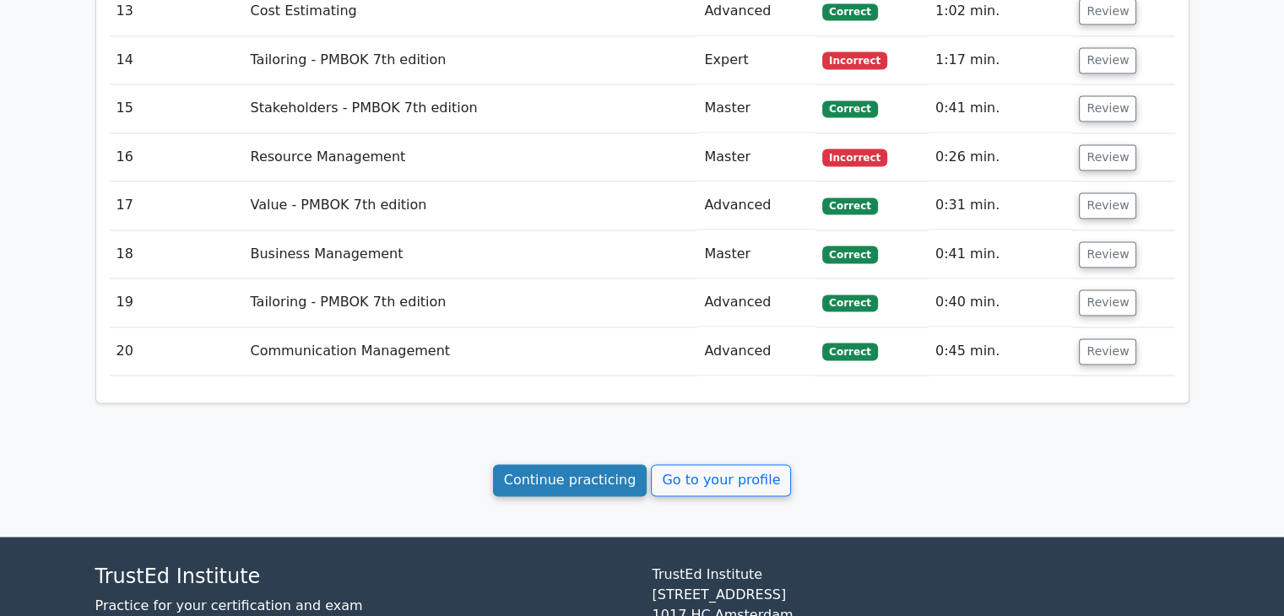
click at [581, 464] on link "Continue practicing" at bounding box center [570, 480] width 154 height 32
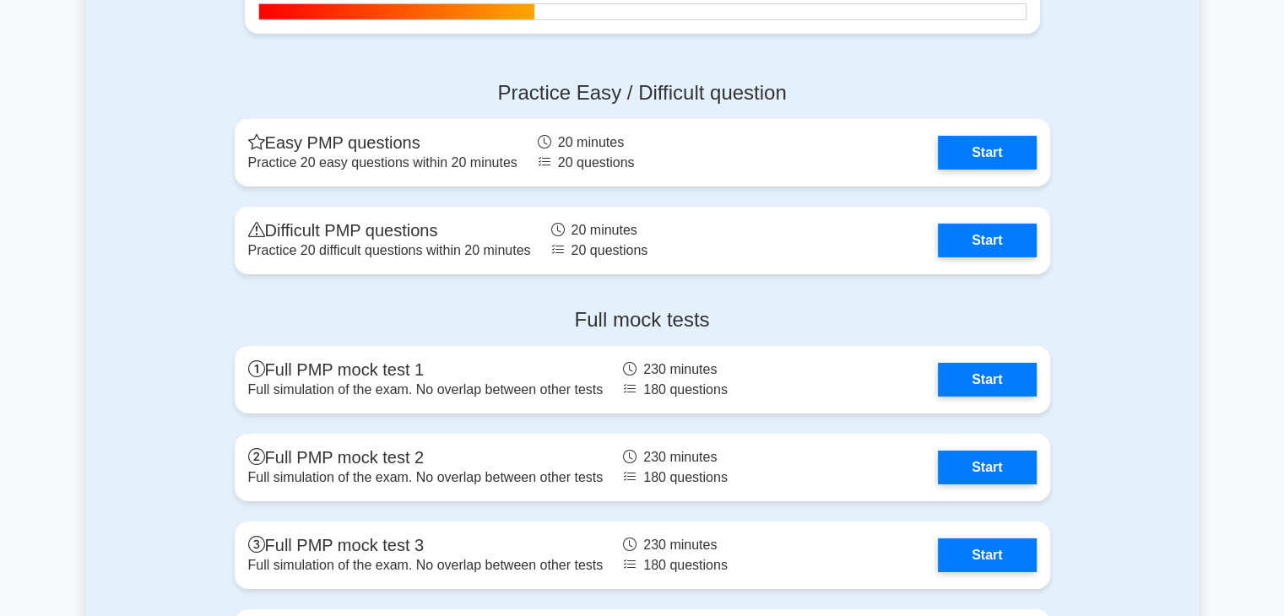
scroll to position [5487, 0]
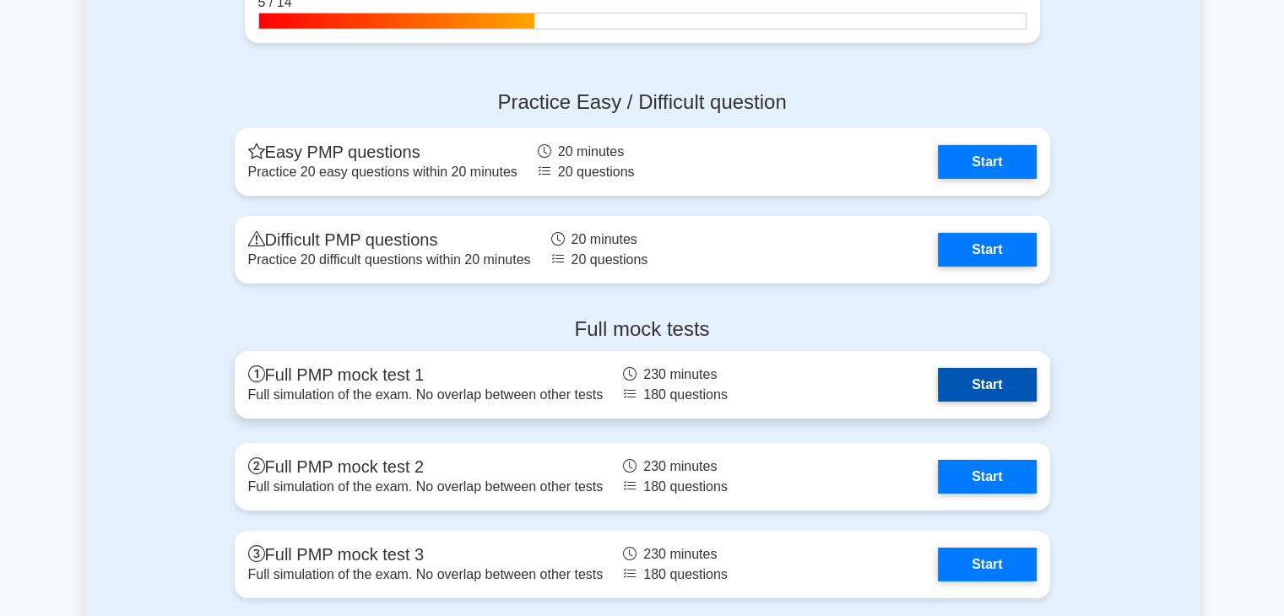
click at [1010, 386] on link "Start" at bounding box center [987, 385] width 98 height 34
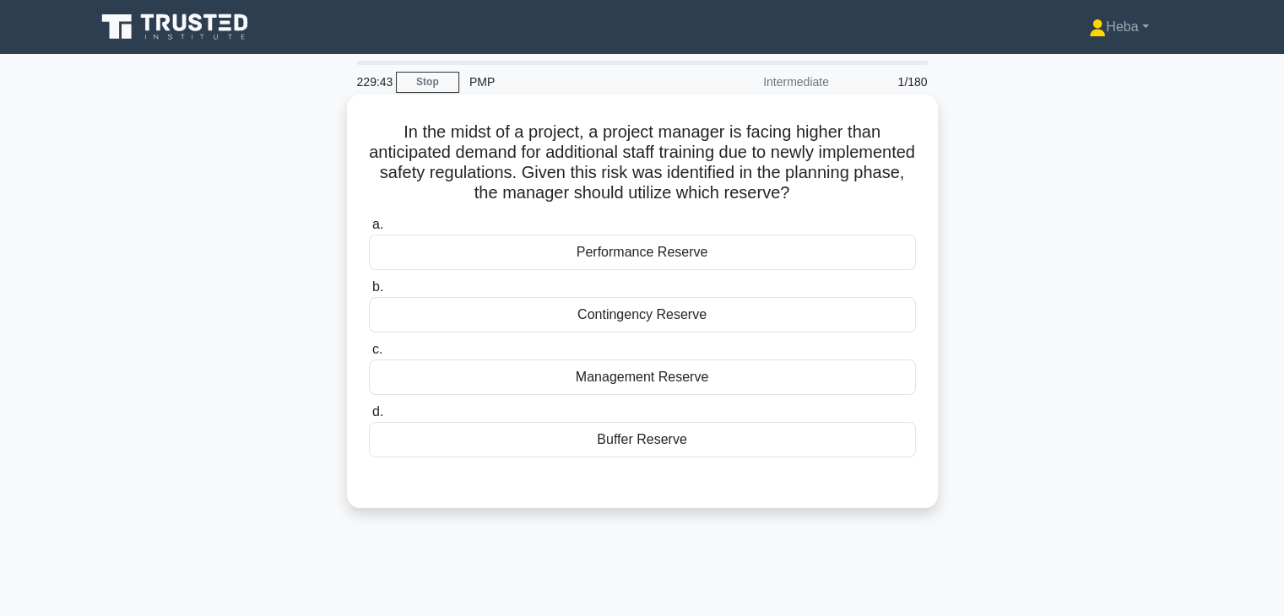
click at [804, 312] on div "Contingency Reserve" at bounding box center [642, 314] width 547 height 35
click at [369, 293] on input "b. Contingency Reserve" at bounding box center [369, 287] width 0 height 11
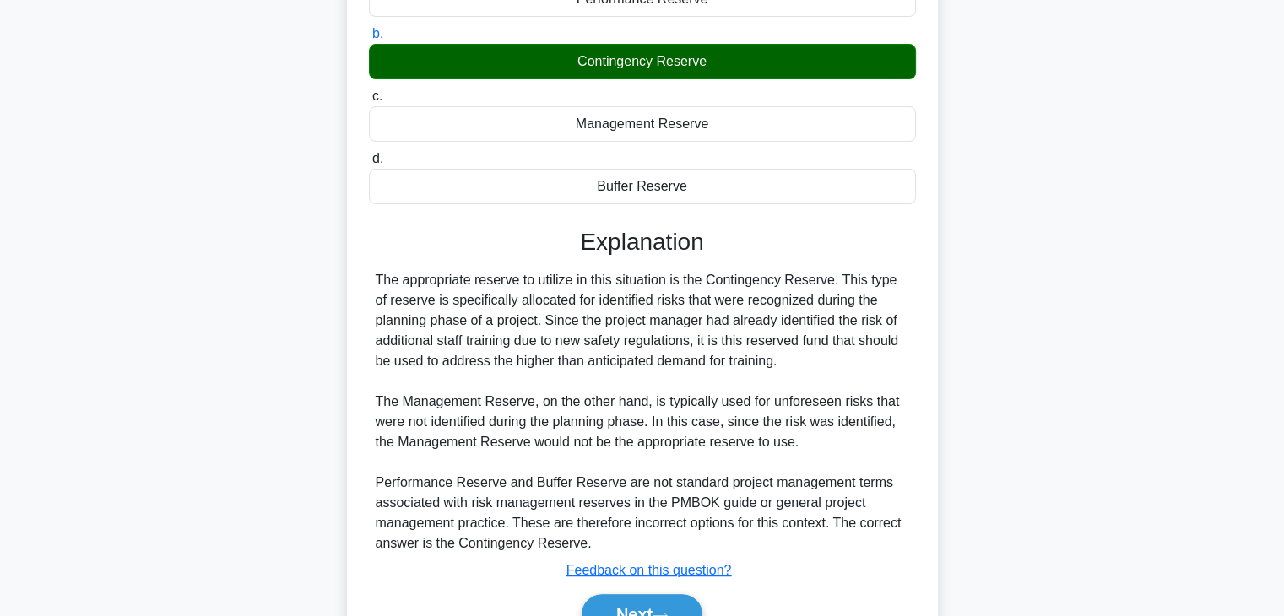
scroll to position [338, 0]
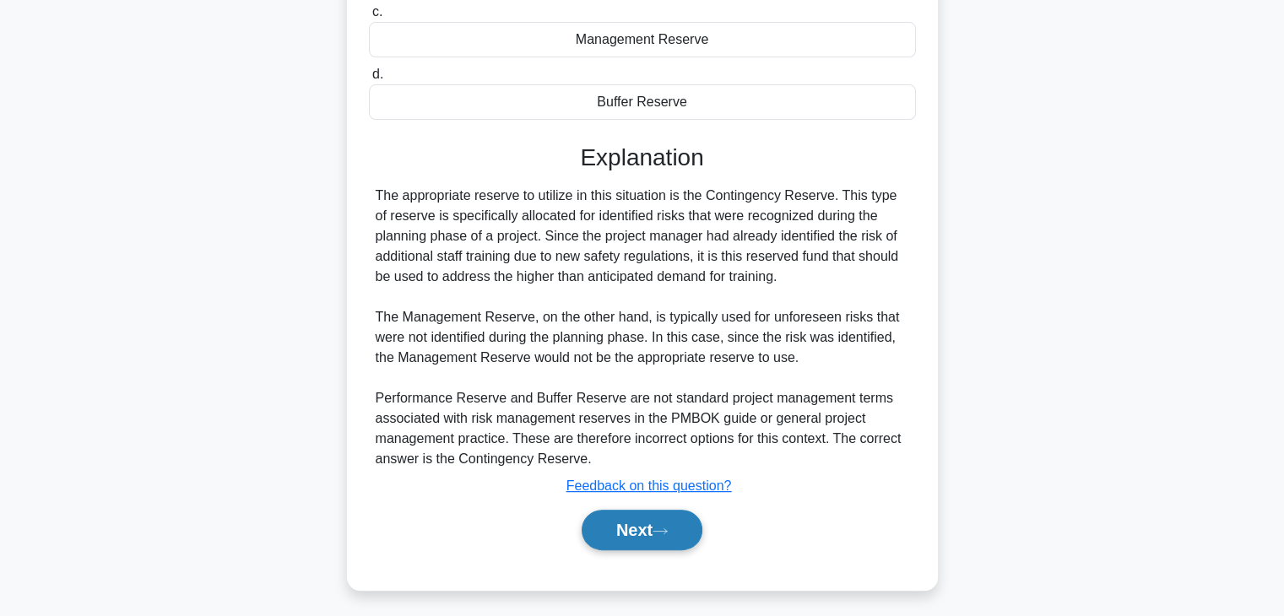
click at [648, 534] on button "Next" at bounding box center [642, 530] width 121 height 41
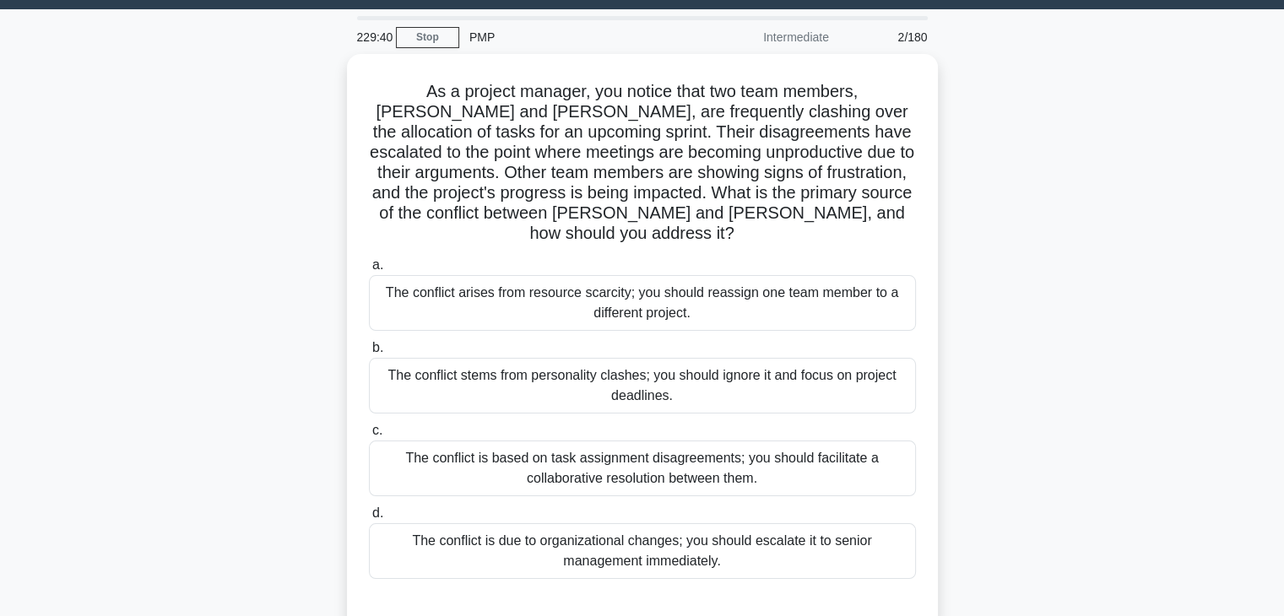
scroll to position [43, 0]
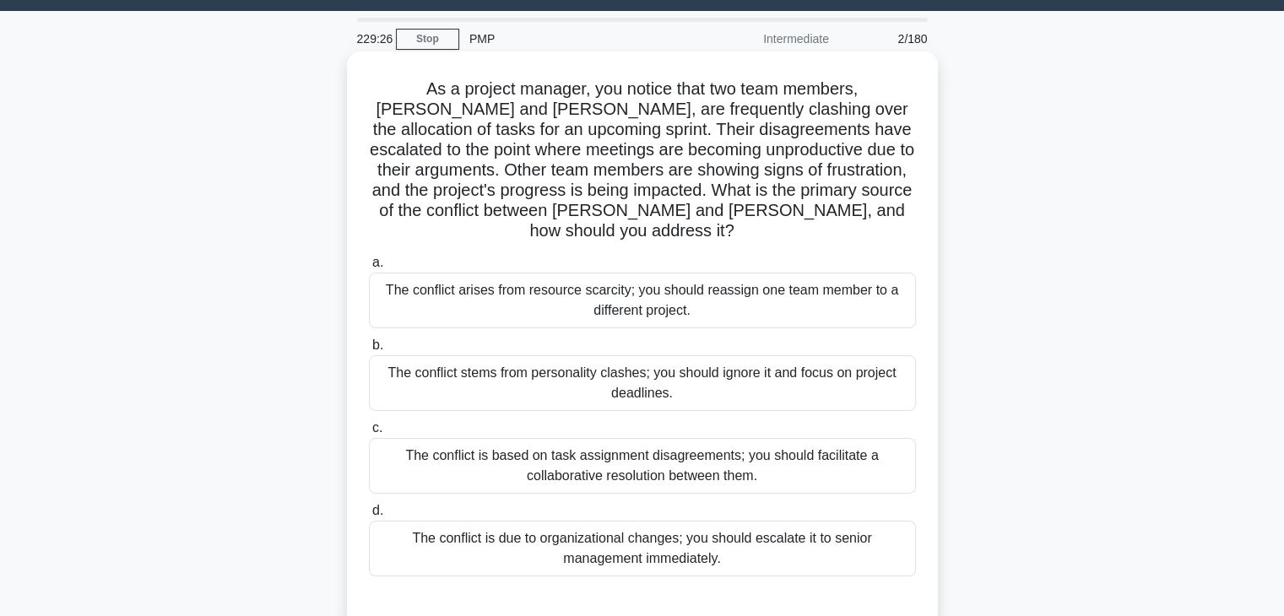
click at [714, 438] on div "The conflict is based on task assignment disagreements; you should facilitate a…" at bounding box center [642, 466] width 547 height 56
click at [369, 430] on input "c. The conflict is based on task assignment disagreements; you should facilitat…" at bounding box center [369, 428] width 0 height 11
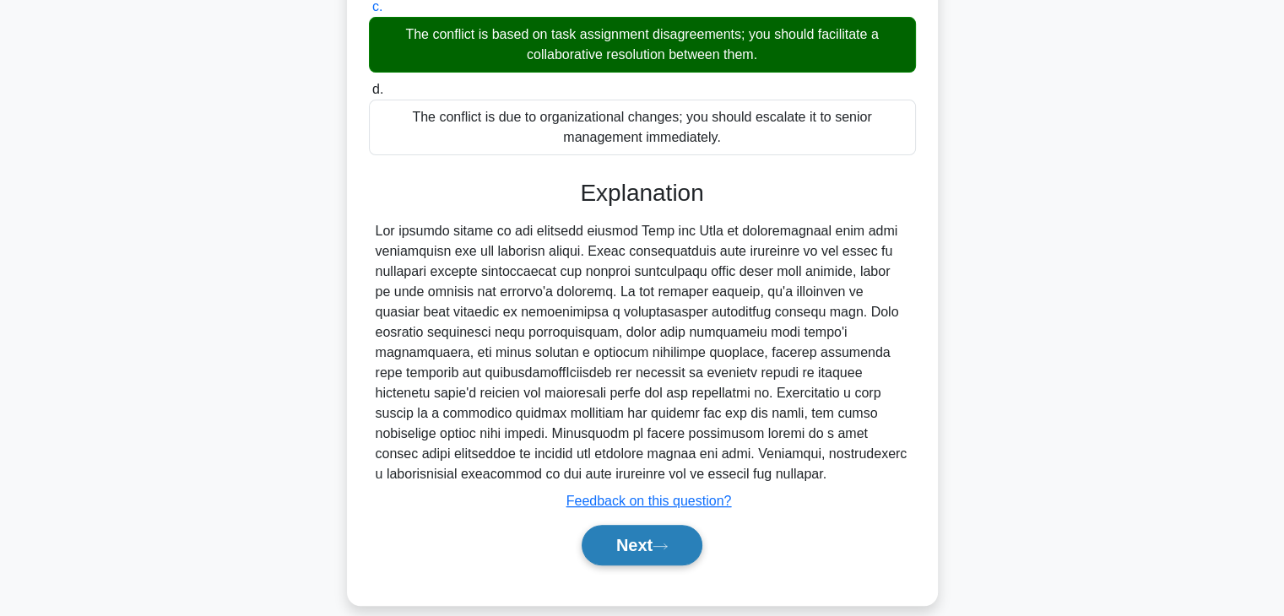
click at [651, 534] on button "Next" at bounding box center [642, 545] width 121 height 41
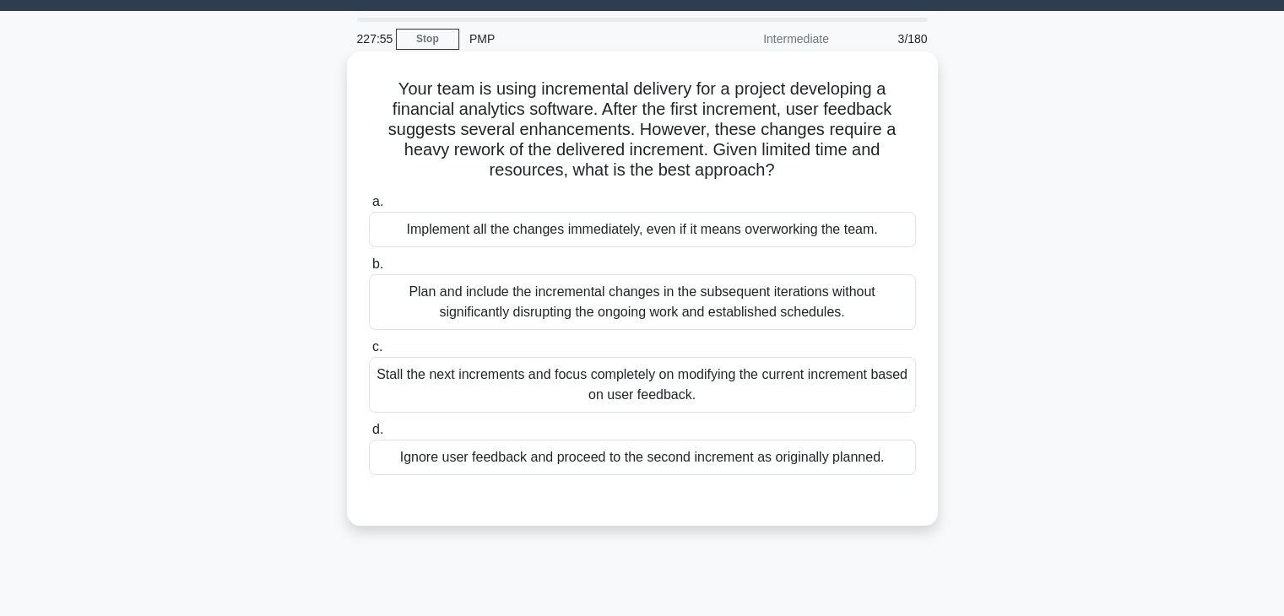
click at [588, 316] on div "Plan and include the incremental changes in the subsequent iterations without s…" at bounding box center [642, 302] width 547 height 56
click at [369, 270] on input "b. Plan and include the incremental changes in the subsequent iterations withou…" at bounding box center [369, 264] width 0 height 11
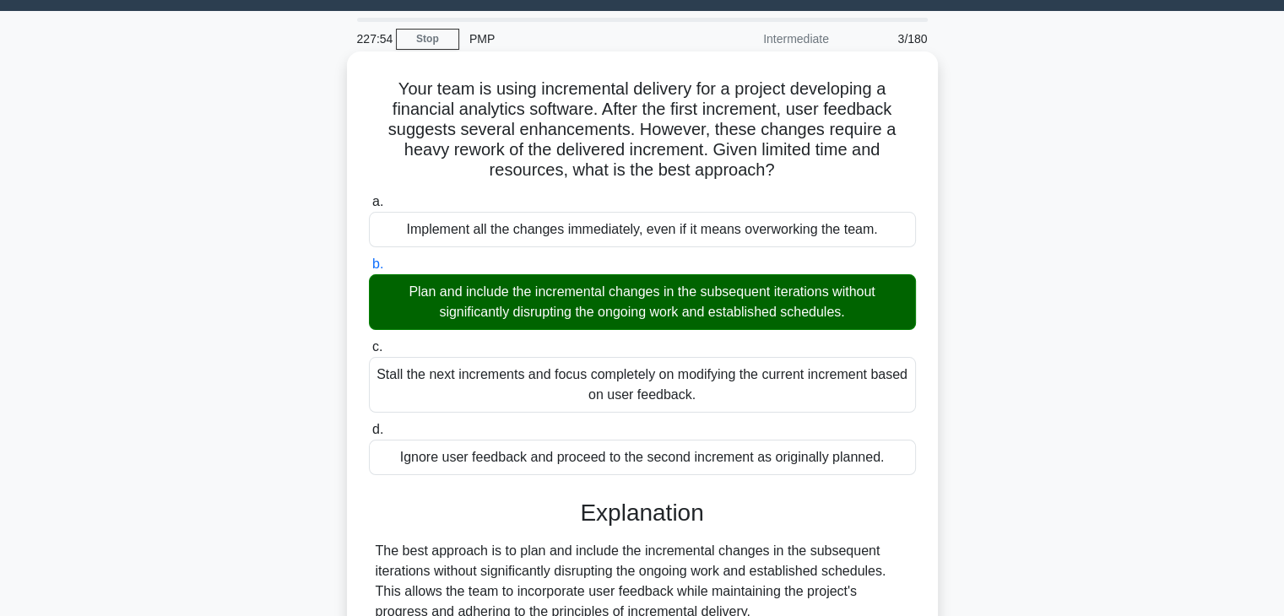
scroll to position [381, 0]
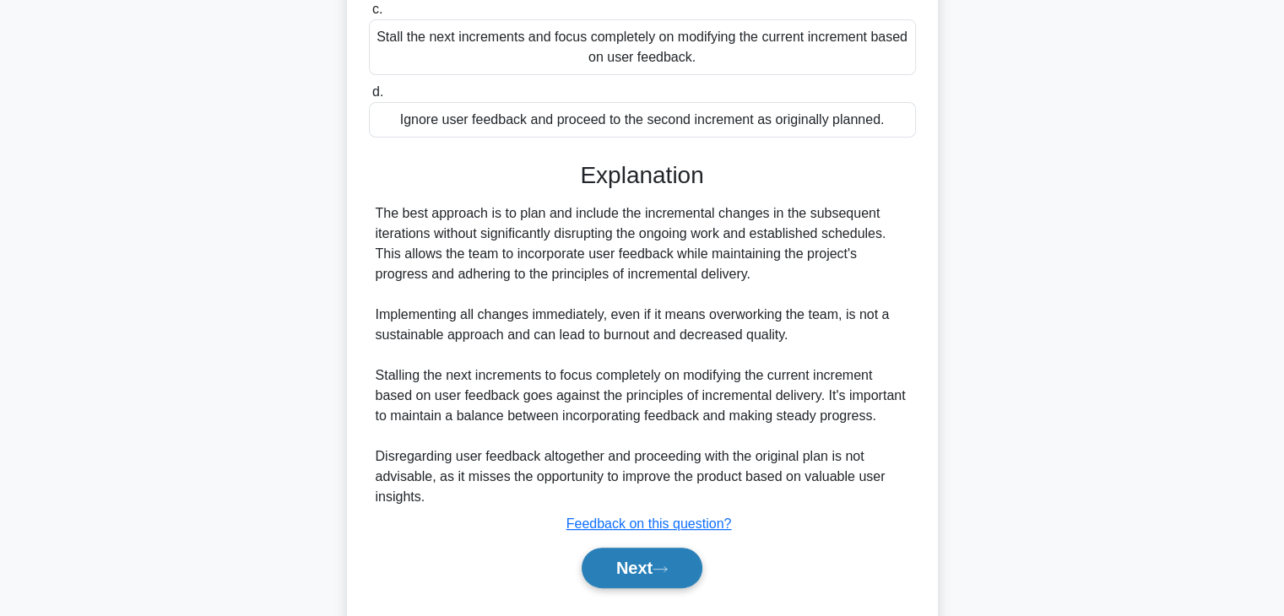
click at [633, 577] on button "Next" at bounding box center [642, 568] width 121 height 41
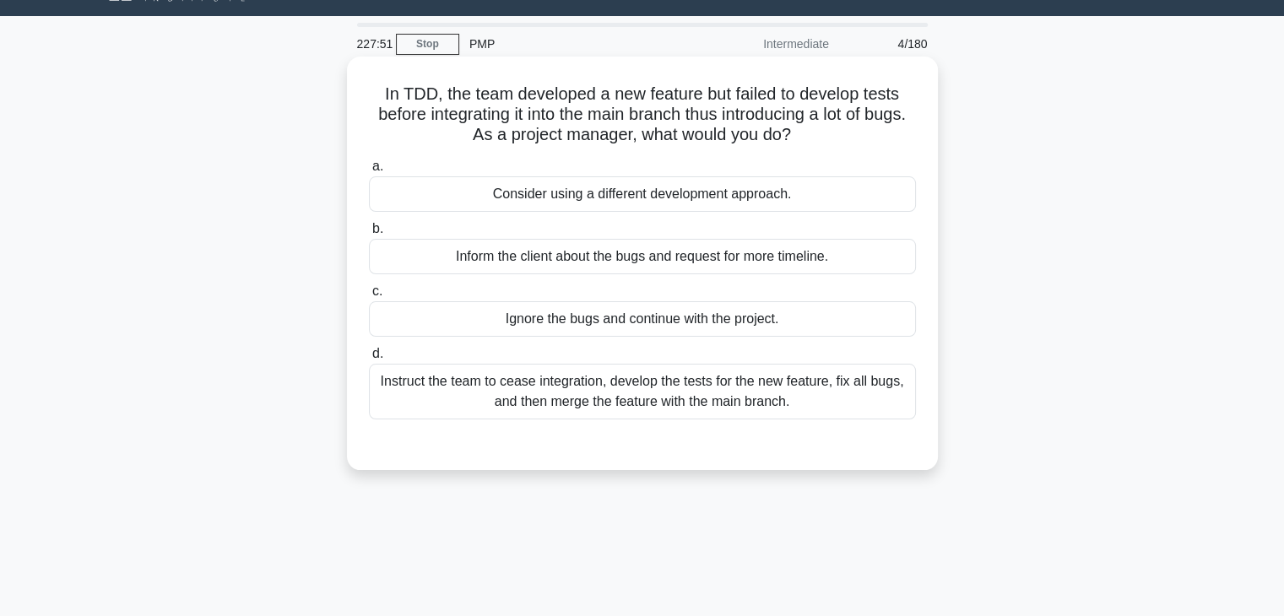
scroll to position [0, 0]
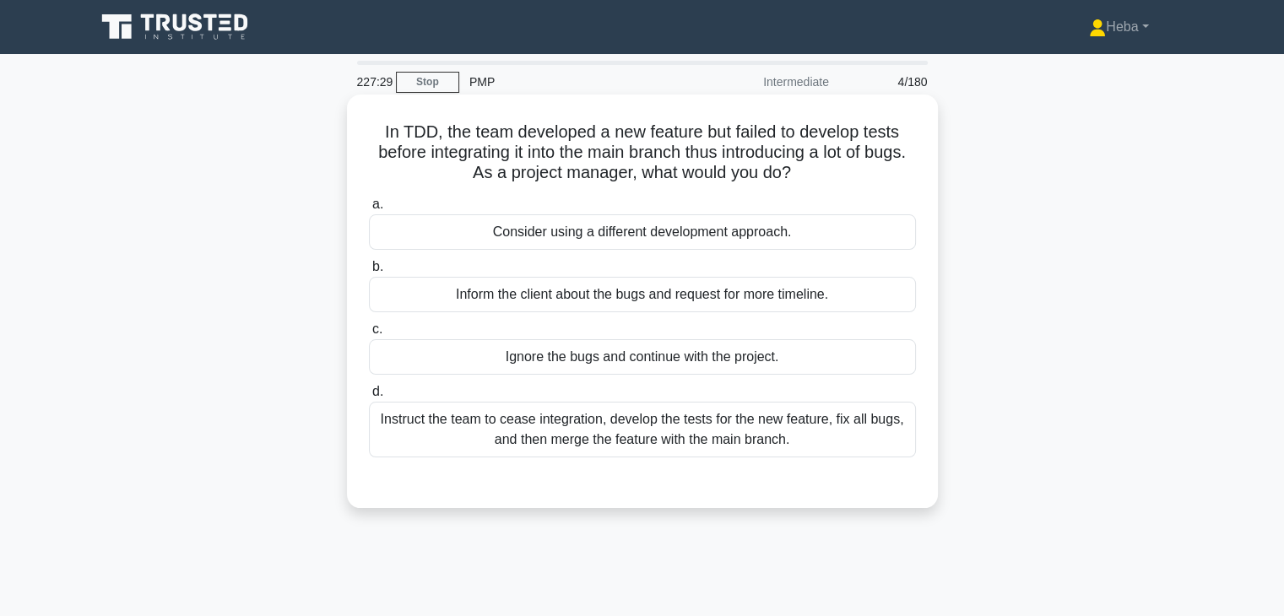
click at [817, 443] on div "Instruct the team to cease integration, develop the tests for the new feature, …" at bounding box center [642, 430] width 547 height 56
click at [369, 398] on input "d. Instruct the team to cease integration, develop the tests for the new featur…" at bounding box center [369, 392] width 0 height 11
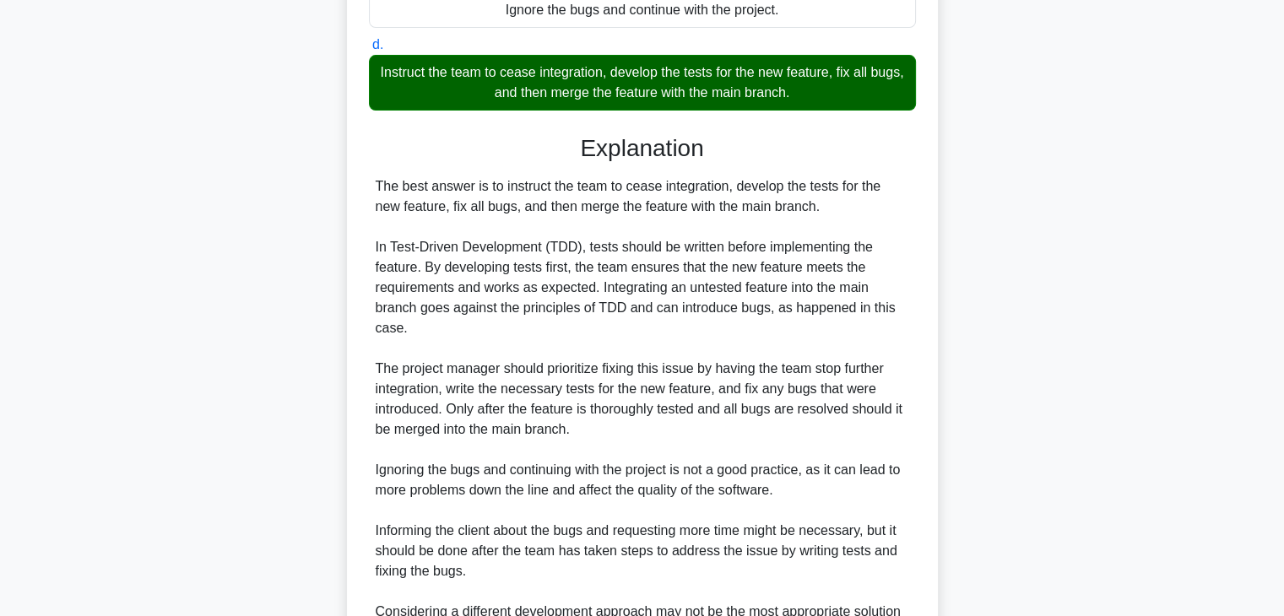
scroll to position [507, 0]
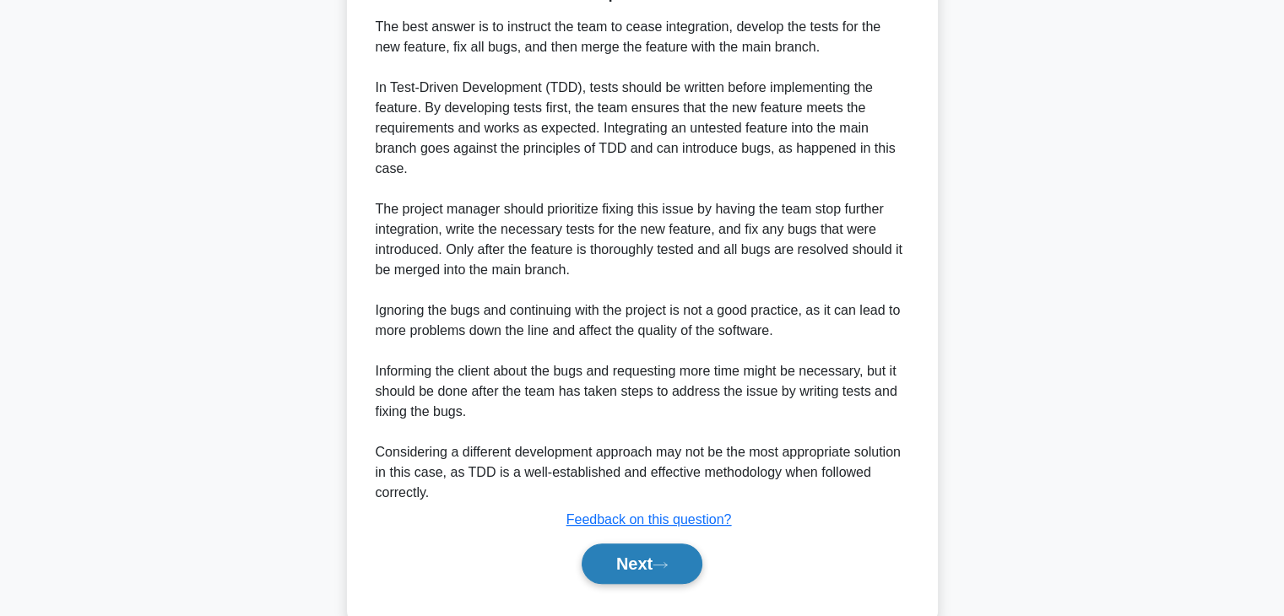
click at [652, 554] on button "Next" at bounding box center [642, 564] width 121 height 41
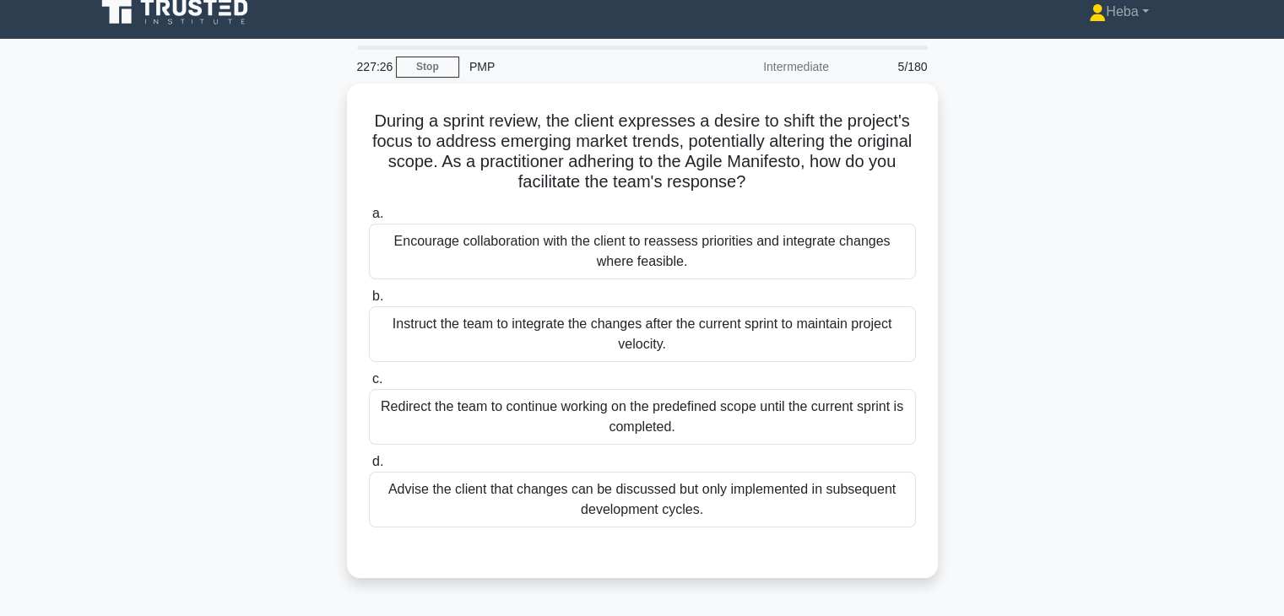
scroll to position [0, 0]
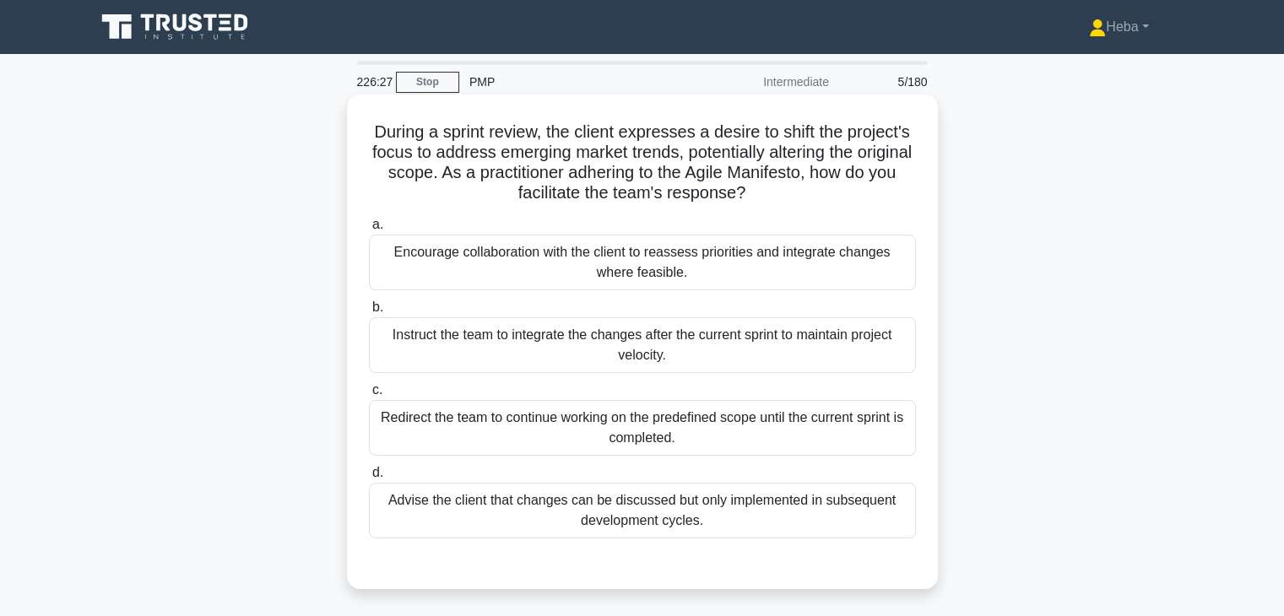
click at [827, 265] on div "Encourage collaboration with the client to reassess priorities and integrate ch…" at bounding box center [642, 263] width 547 height 56
click at [369, 230] on input "a. Encourage collaboration with the client to reassess priorities and integrate…" at bounding box center [369, 224] width 0 height 11
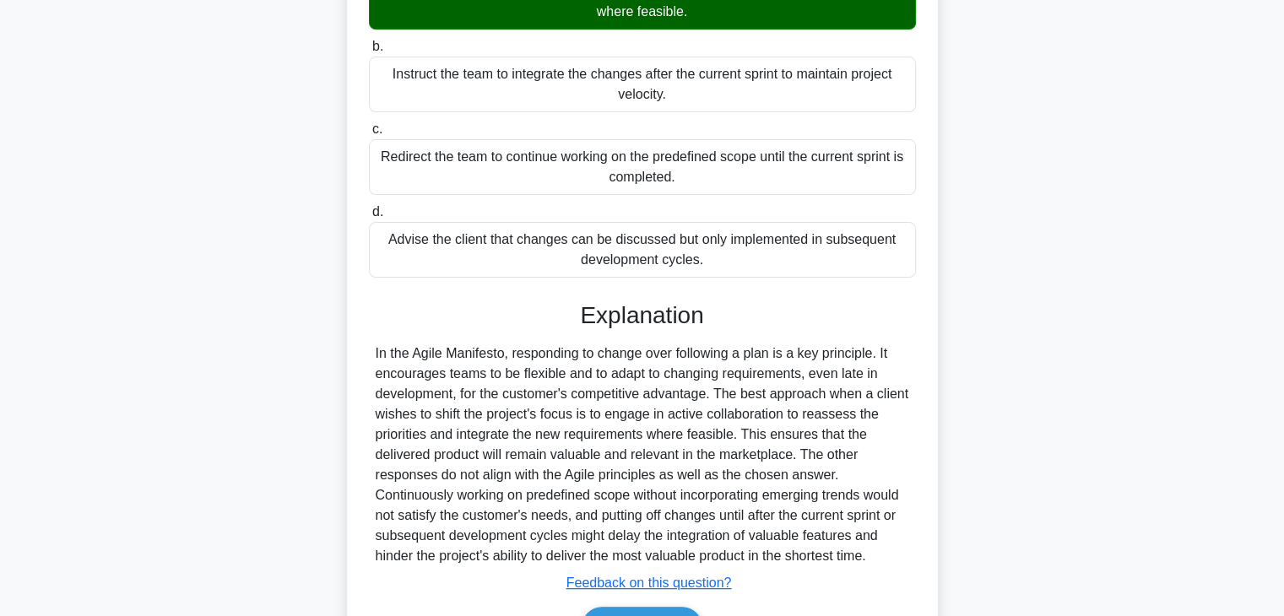
scroll to position [363, 0]
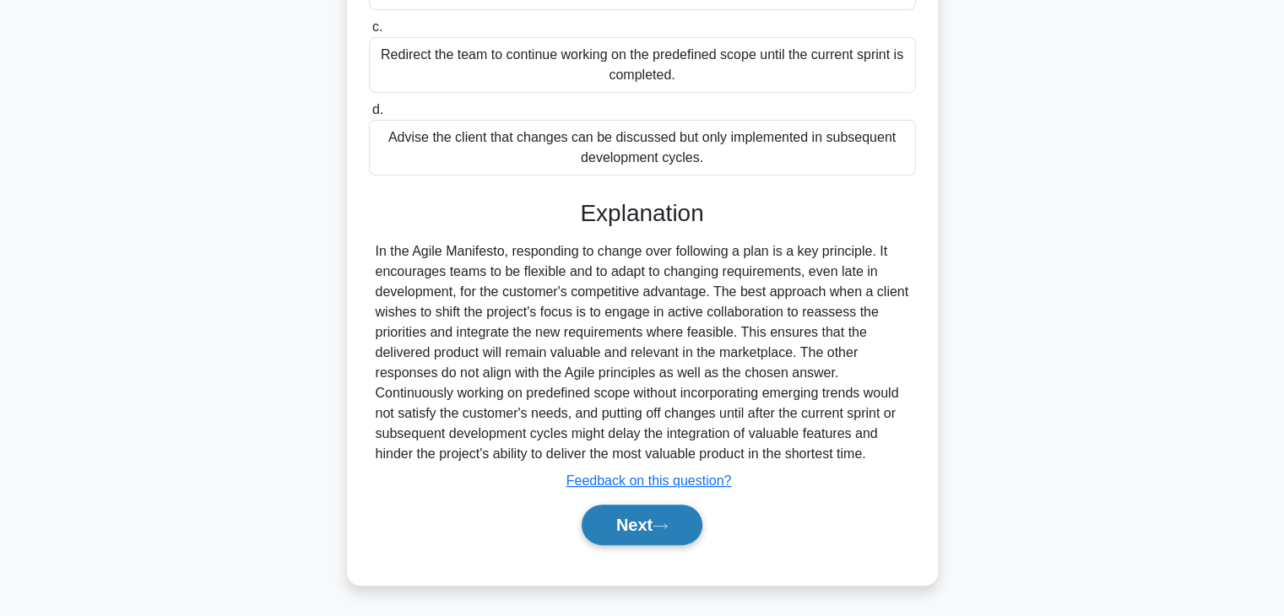
click at [630, 527] on button "Next" at bounding box center [642, 525] width 121 height 41
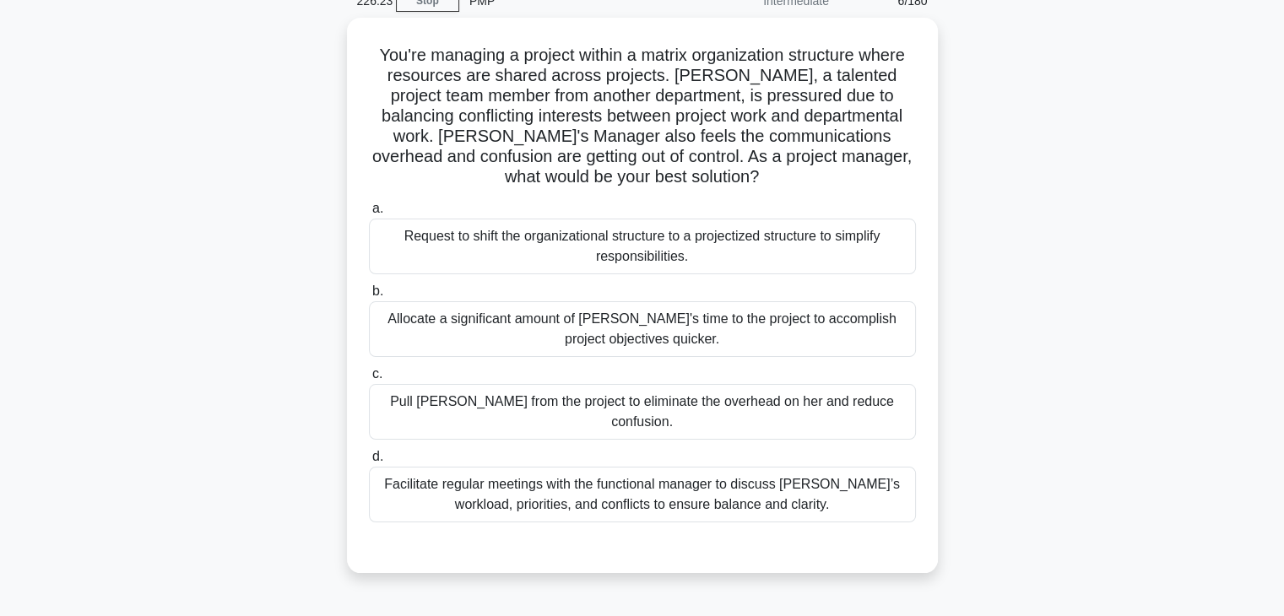
scroll to position [0, 0]
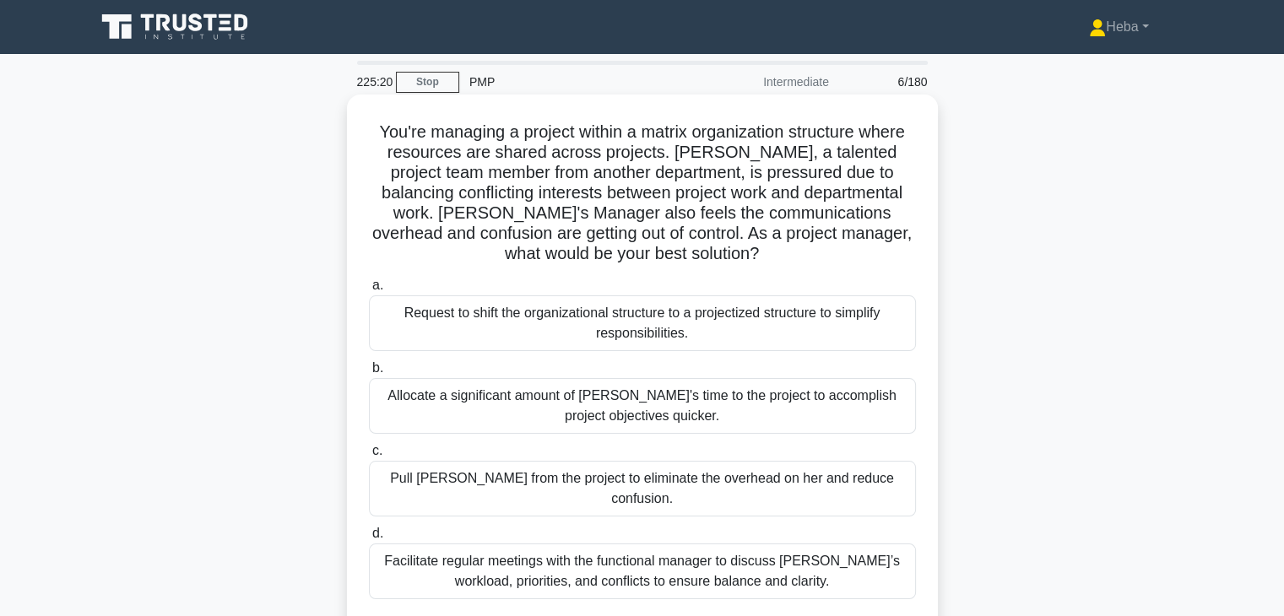
click at [658, 555] on div "Facilitate regular meetings with the functional manager to discuss Lisa’s workl…" at bounding box center [642, 572] width 547 height 56
click at [369, 539] on input "d. Facilitate regular meetings with the functional manager to discuss Lisa’s wo…" at bounding box center [369, 533] width 0 height 11
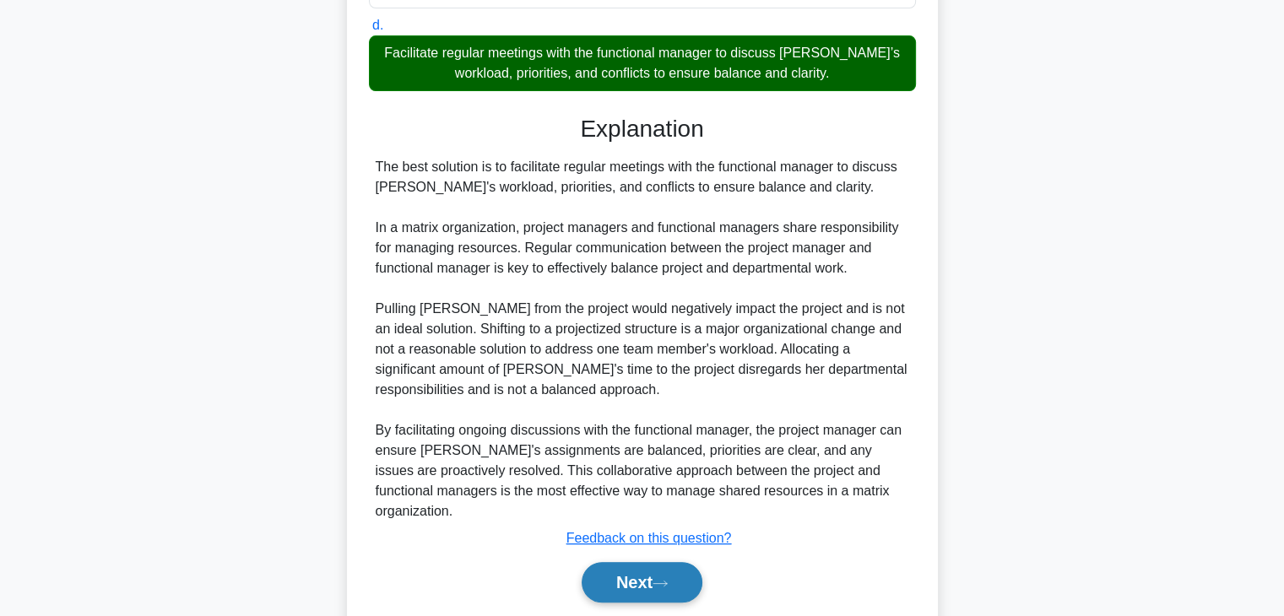
scroll to position [525, 0]
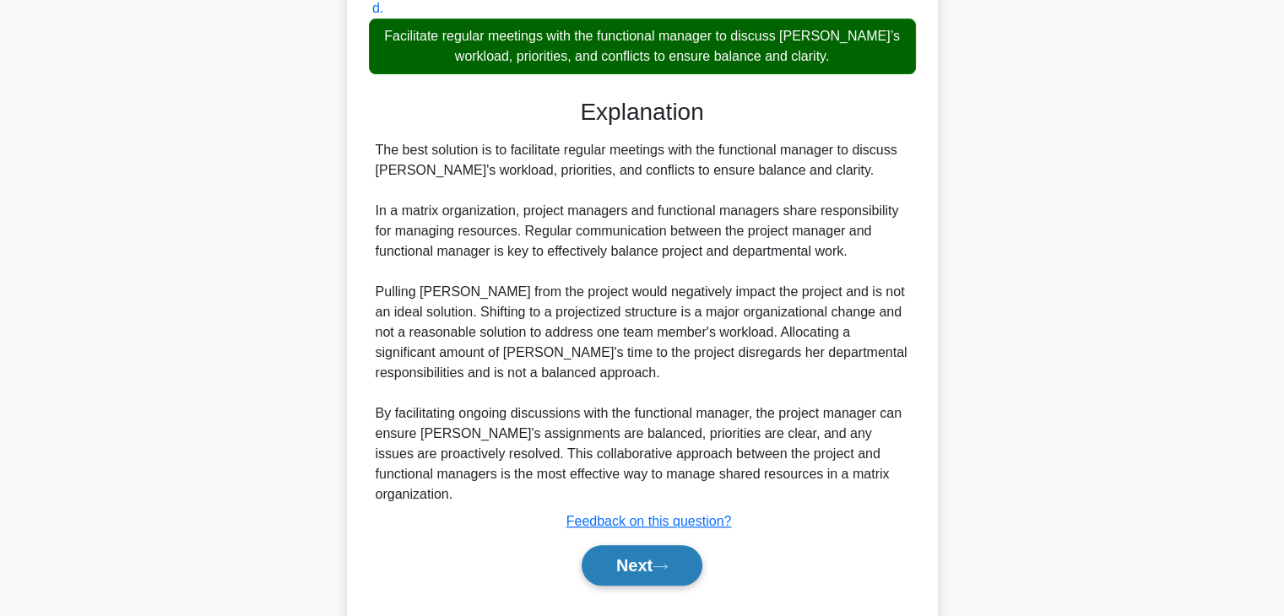
click at [613, 545] on button "Next" at bounding box center [642, 565] width 121 height 41
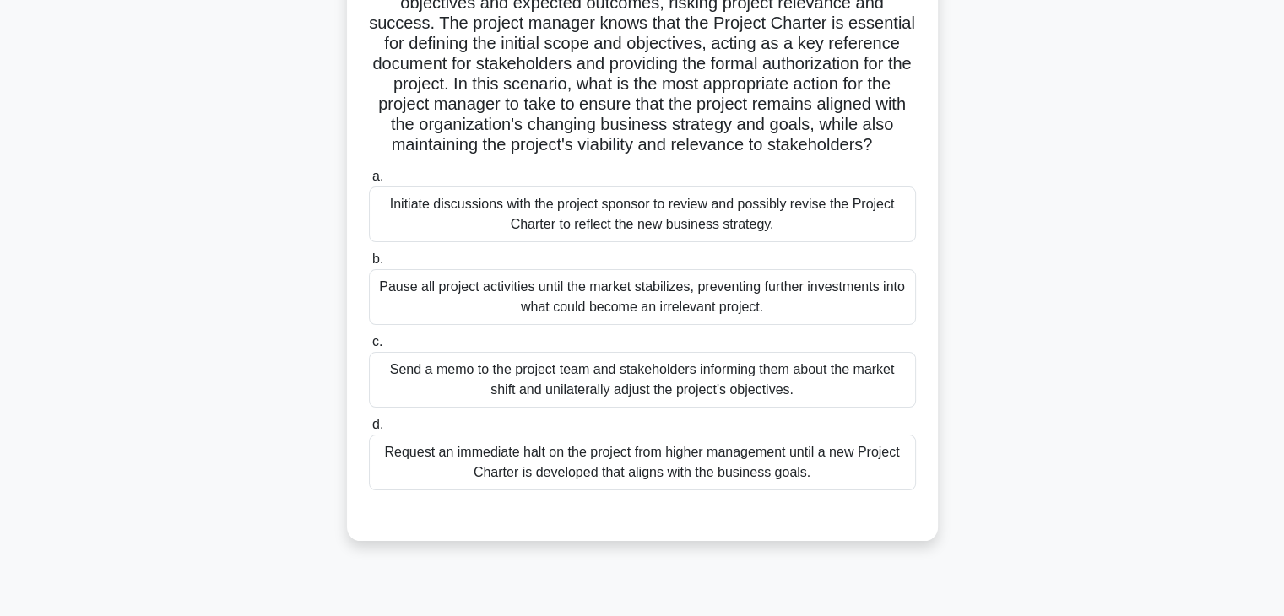
scroll to position [253, 0]
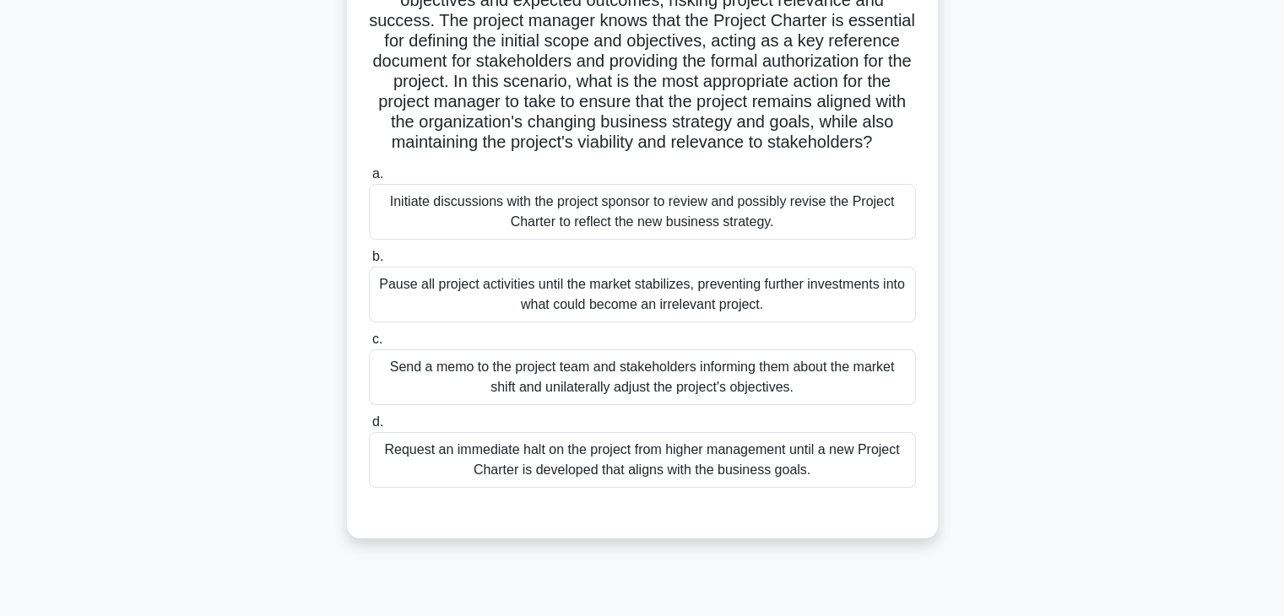
click at [734, 233] on div "Initiate discussions with the project sponsor to review and possibly revise the…" at bounding box center [642, 212] width 547 height 56
click at [369, 180] on input "a. Initiate discussions with the project sponsor to review and possibly revise …" at bounding box center [369, 174] width 0 height 11
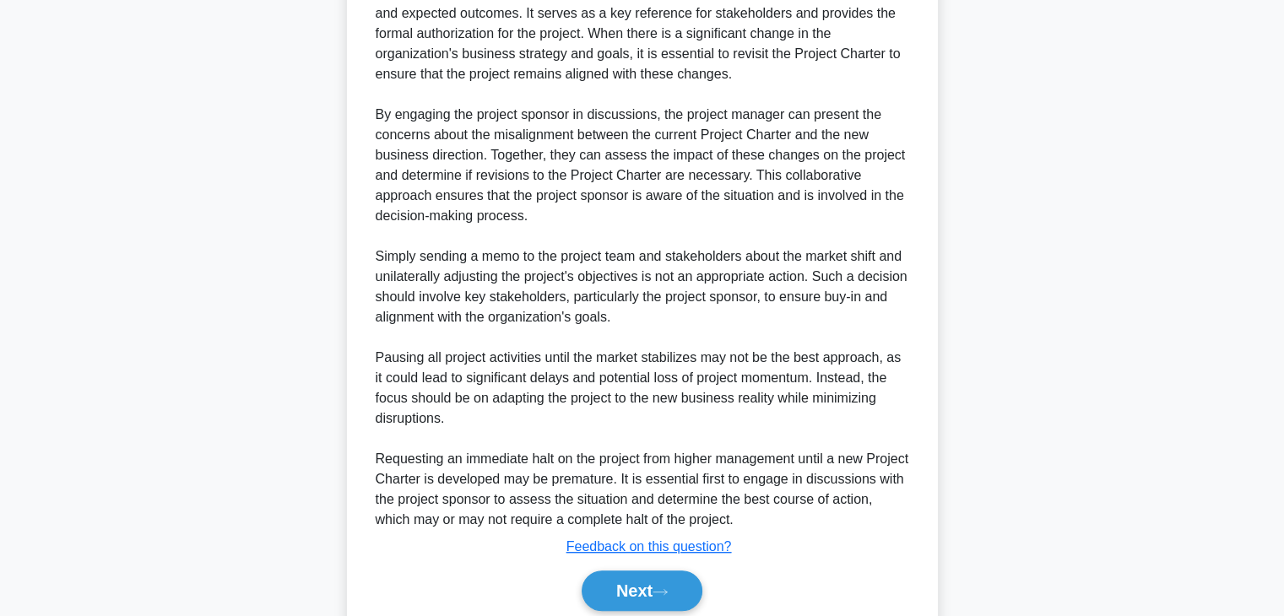
scroll to position [929, 0]
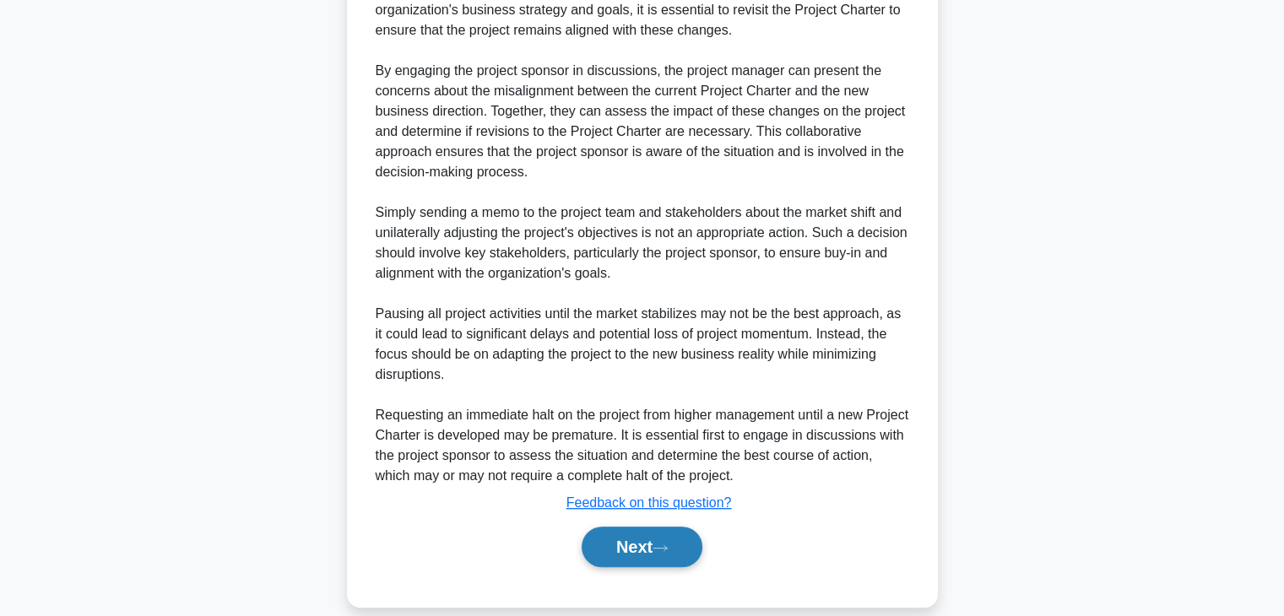
click at [641, 558] on button "Next" at bounding box center [642, 547] width 121 height 41
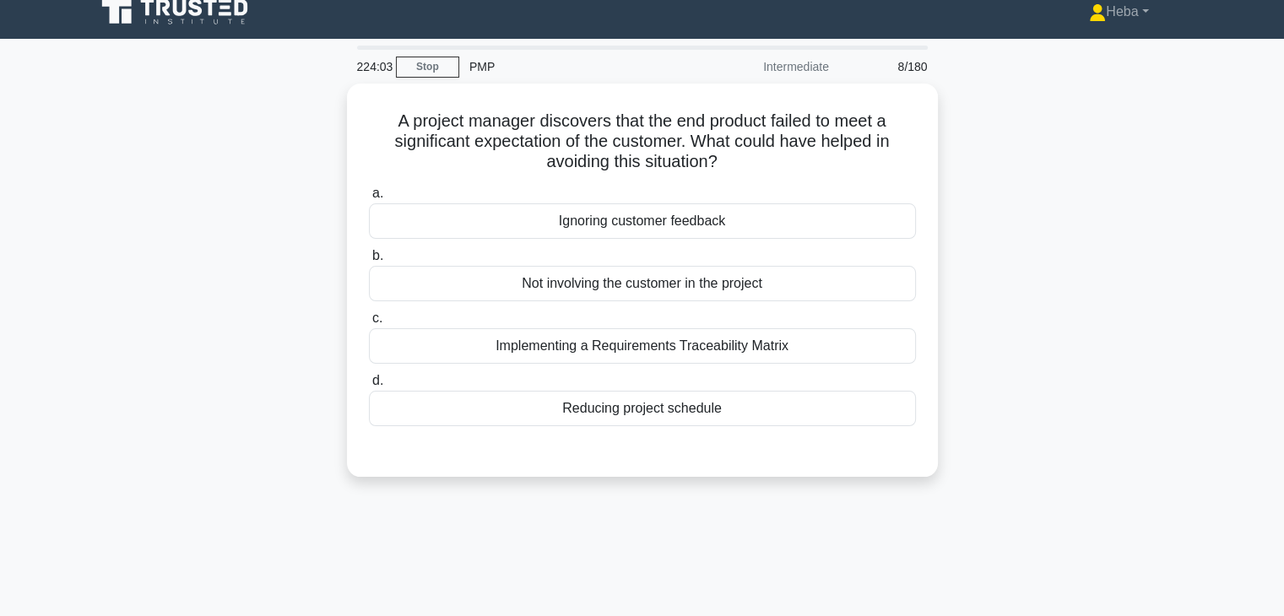
scroll to position [0, 0]
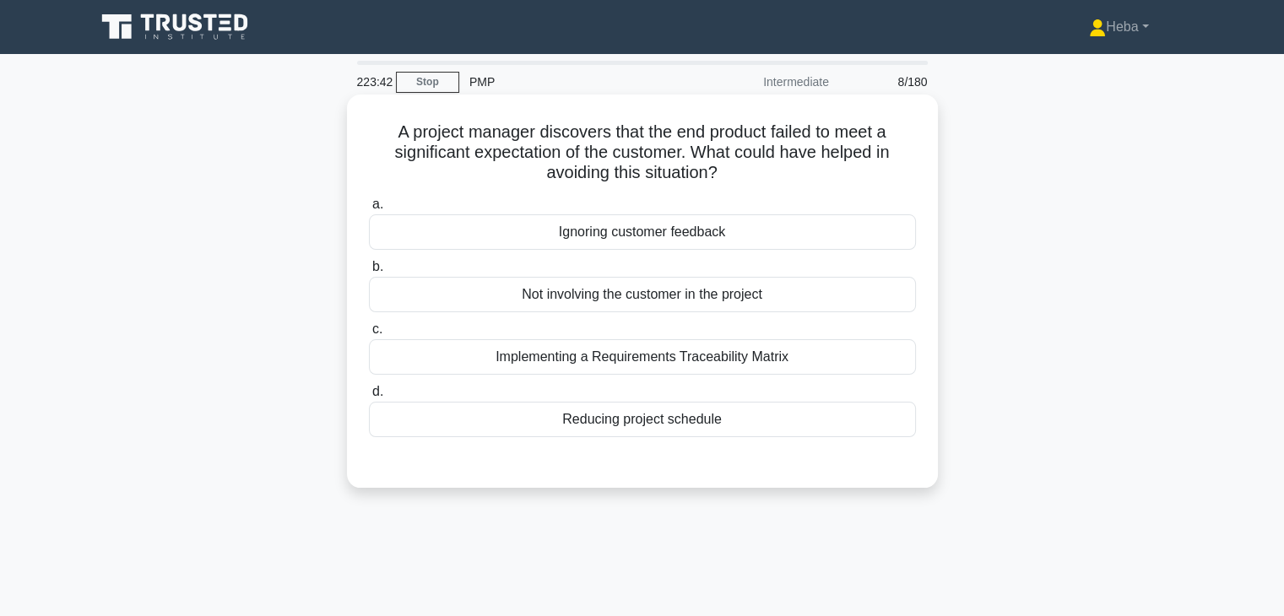
click at [652, 234] on div "Ignoring customer feedback" at bounding box center [642, 231] width 547 height 35
click at [369, 210] on input "a. Ignoring customer feedback" at bounding box center [369, 204] width 0 height 11
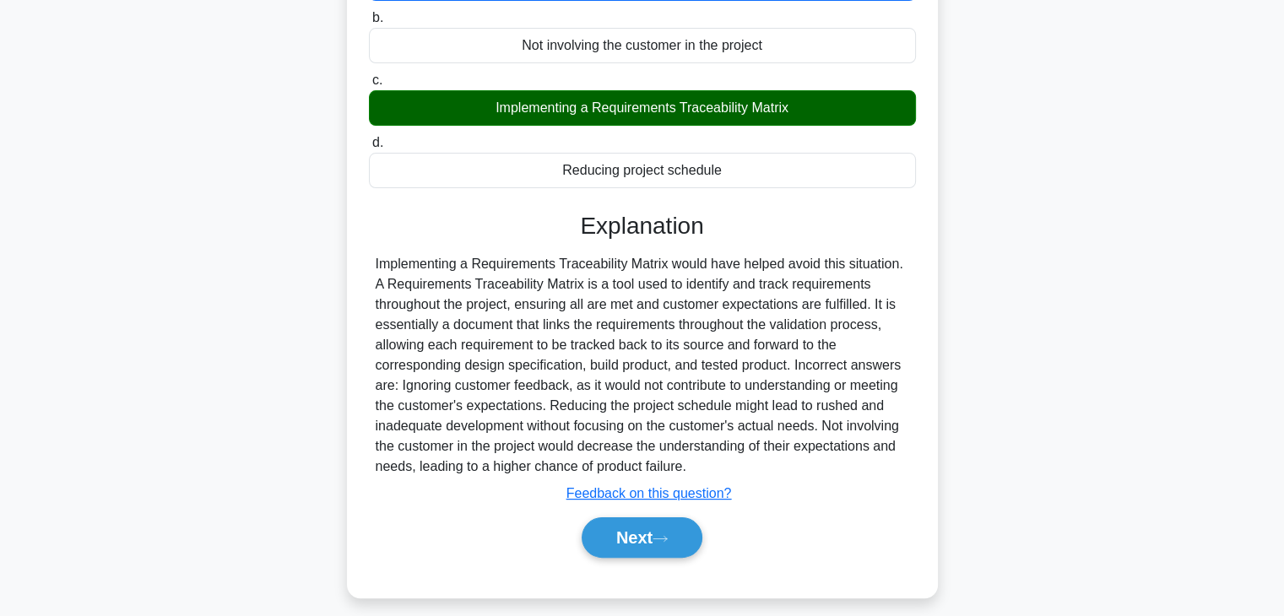
scroll to position [253, 0]
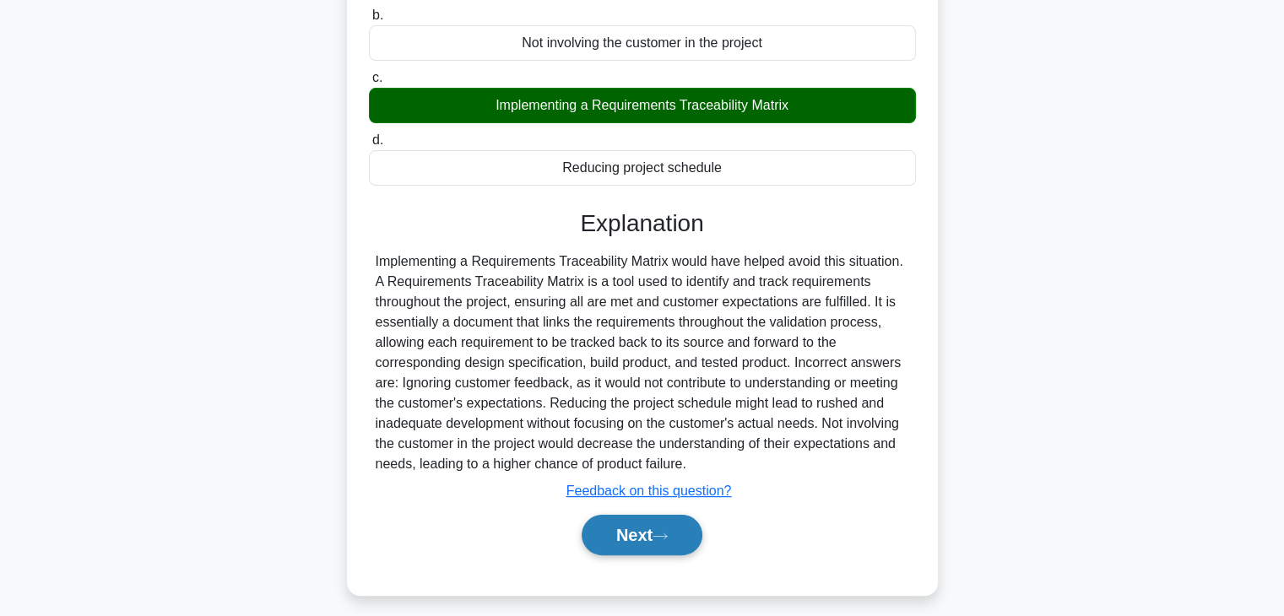
click at [619, 541] on button "Next" at bounding box center [642, 535] width 121 height 41
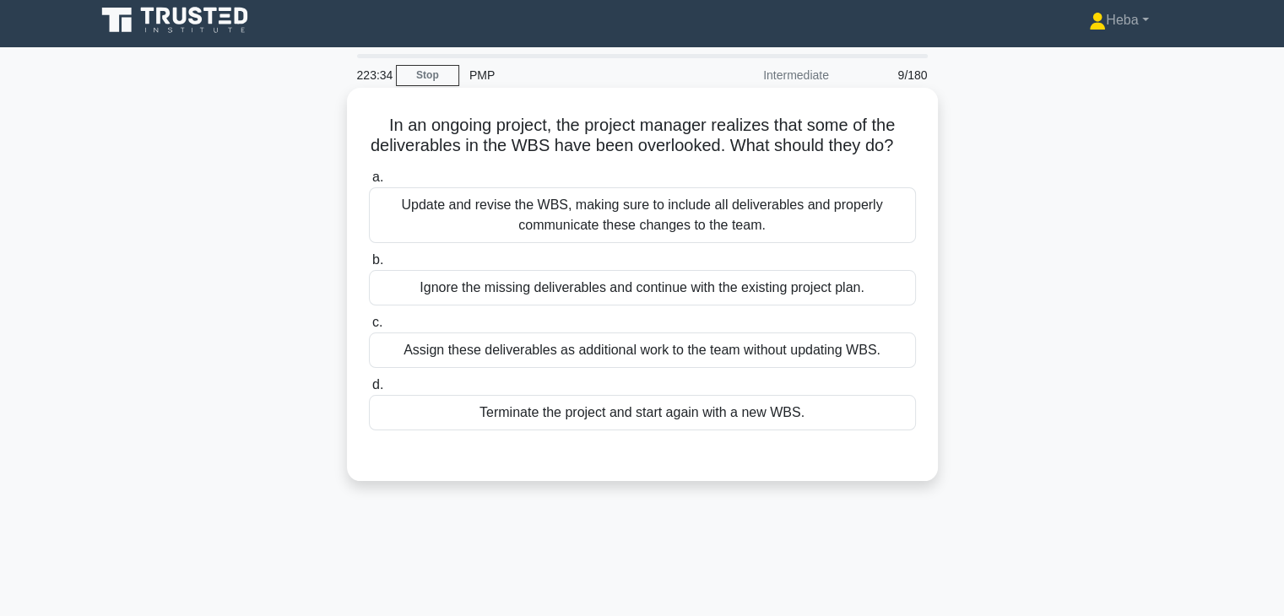
scroll to position [0, 0]
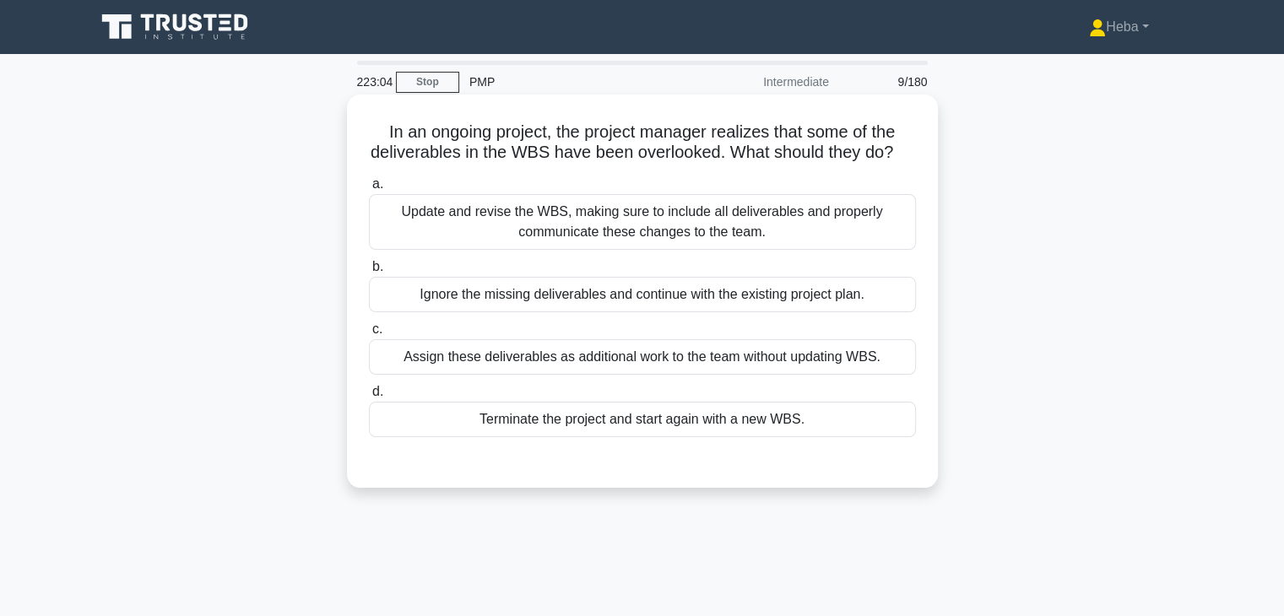
click at [658, 250] on div "Update and revise the WBS, making sure to include all deliverables and properly…" at bounding box center [642, 222] width 547 height 56
click at [369, 190] on input "a. Update and revise the WBS, making sure to include all deliverables and prope…" at bounding box center [369, 184] width 0 height 11
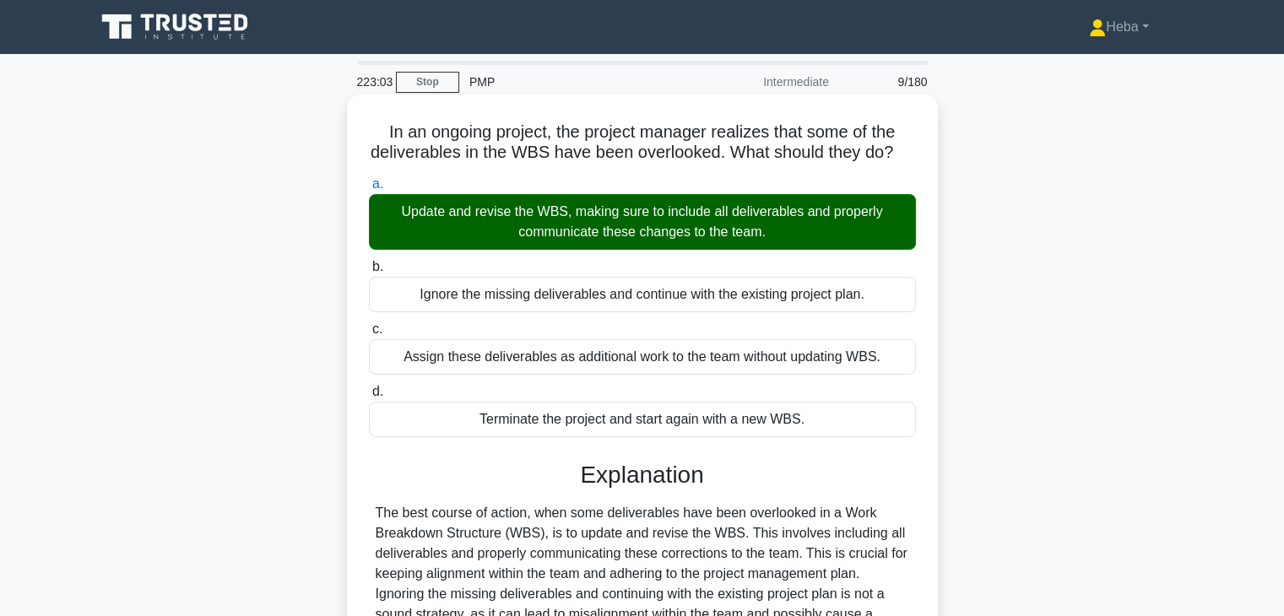
scroll to position [296, 0]
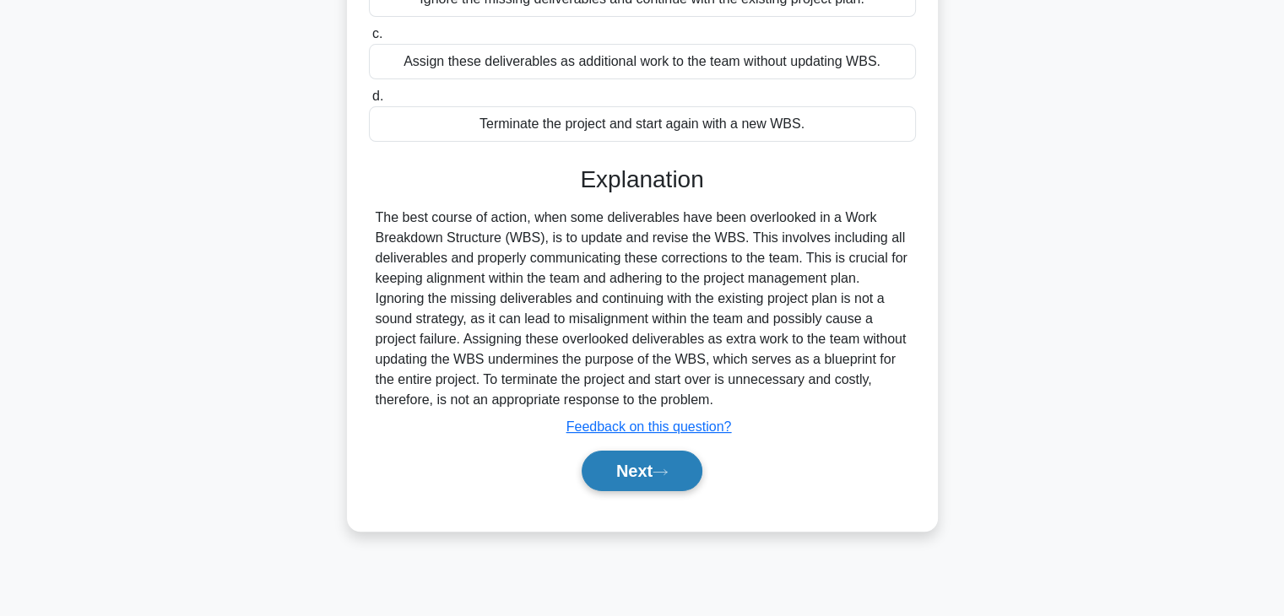
click at [641, 475] on button "Next" at bounding box center [642, 471] width 121 height 41
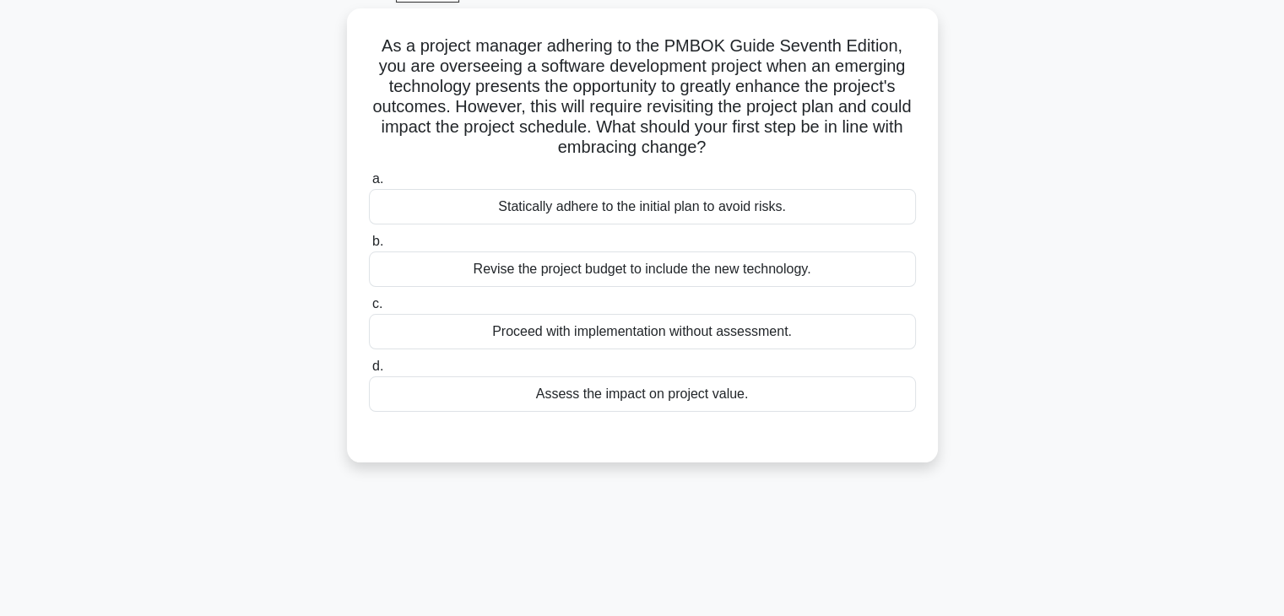
scroll to position [43, 0]
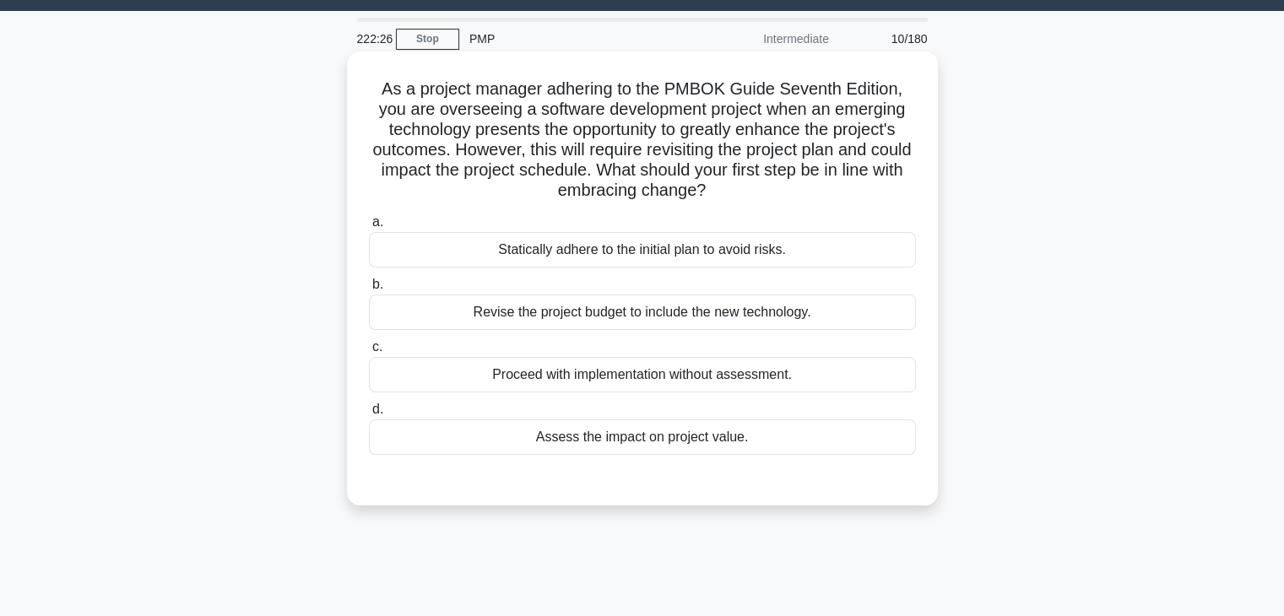
click at [632, 440] on div "Assess the impact on project value." at bounding box center [642, 437] width 547 height 35
click at [369, 415] on input "d. Assess the impact on project value." at bounding box center [369, 409] width 0 height 11
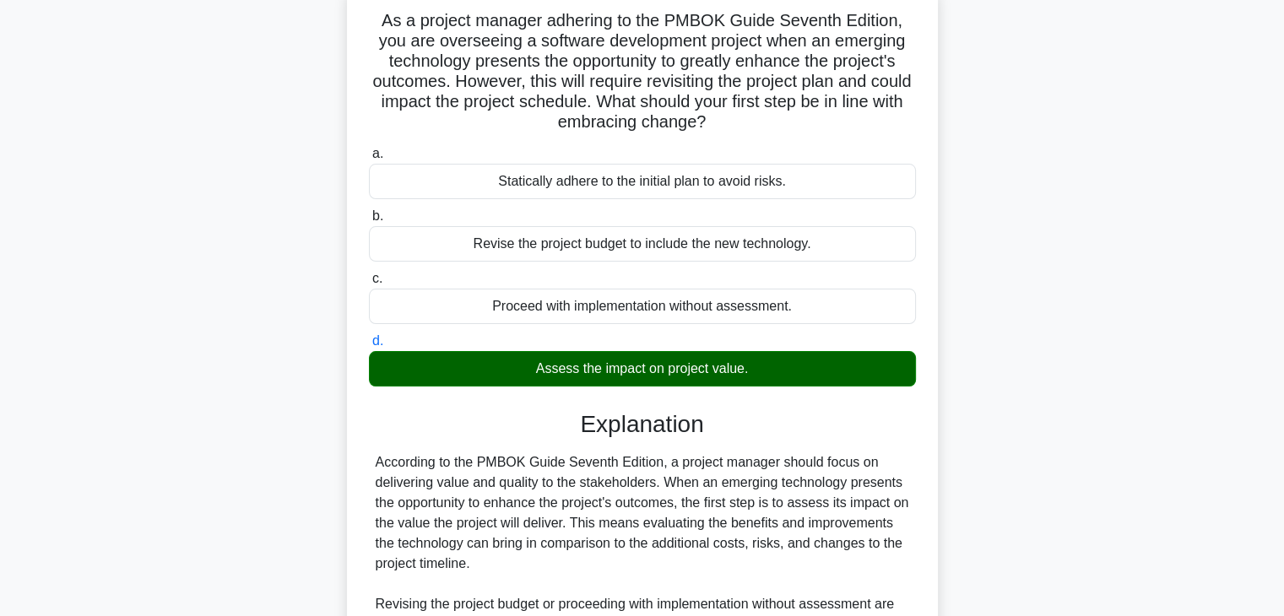
scroll to position [363, 0]
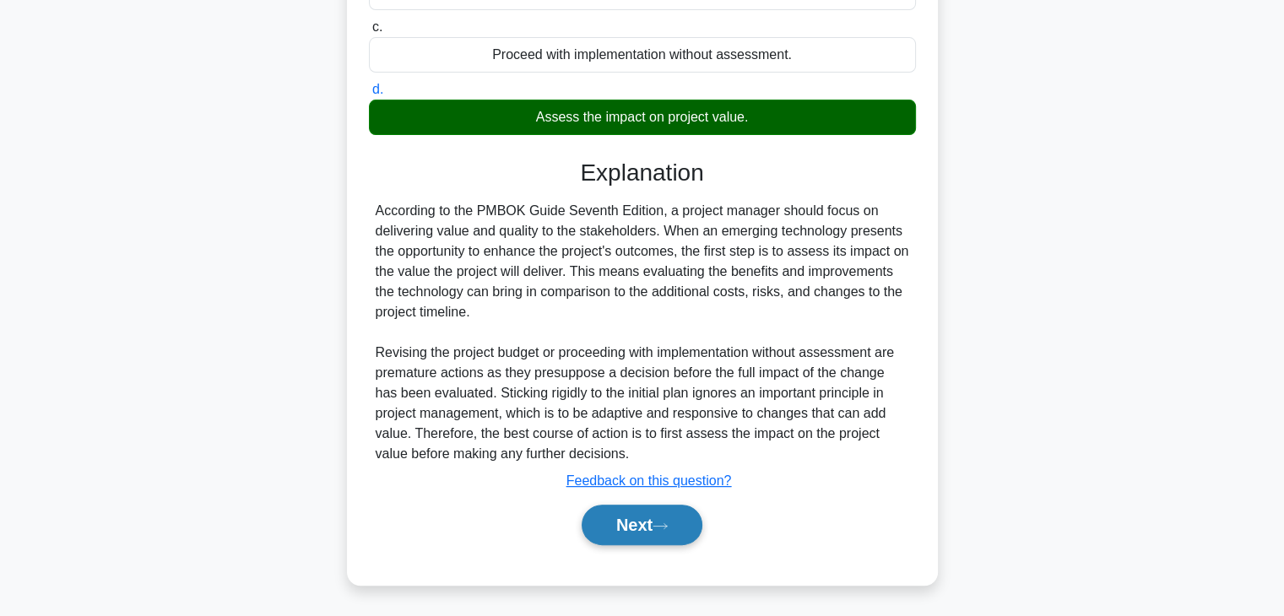
click at [671, 513] on button "Next" at bounding box center [642, 525] width 121 height 41
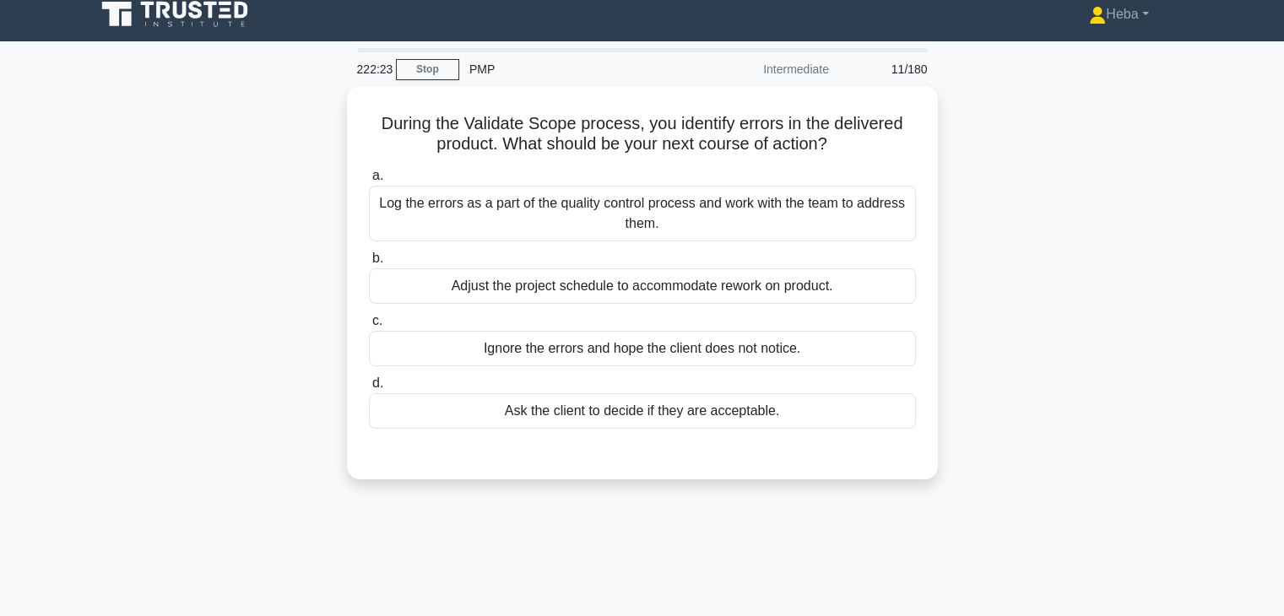
scroll to position [0, 0]
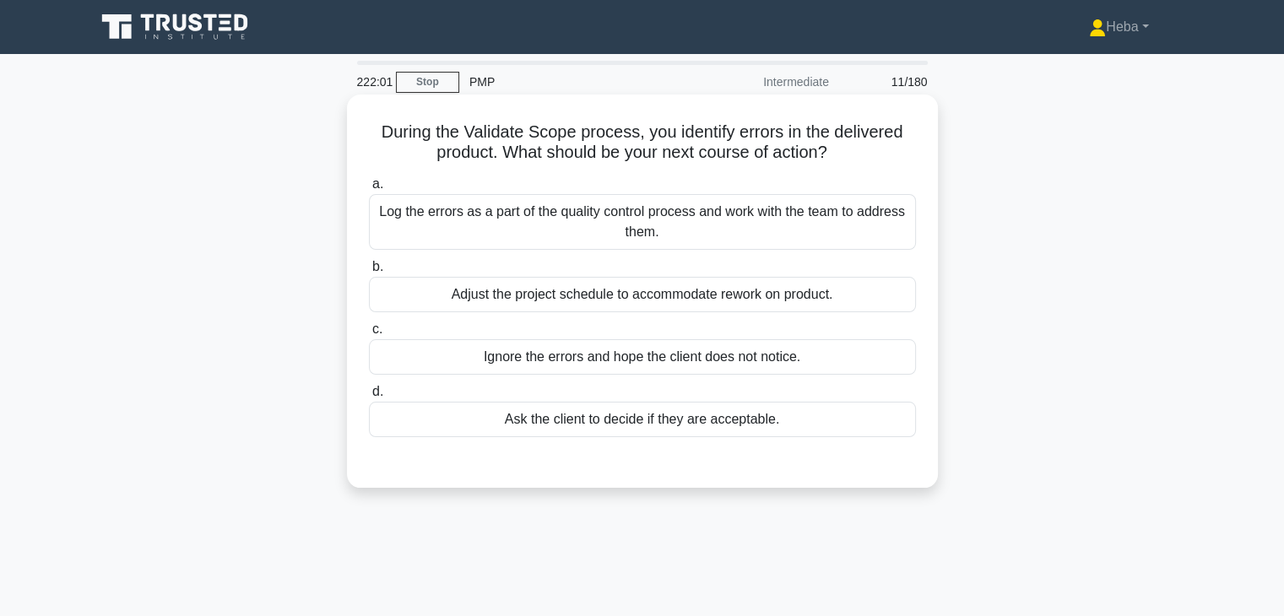
click at [783, 214] on div "Log the errors as a part of the quality control process and work with the team …" at bounding box center [642, 222] width 547 height 56
click at [369, 190] on input "a. Log the errors as a part of the quality control process and work with the te…" at bounding box center [369, 184] width 0 height 11
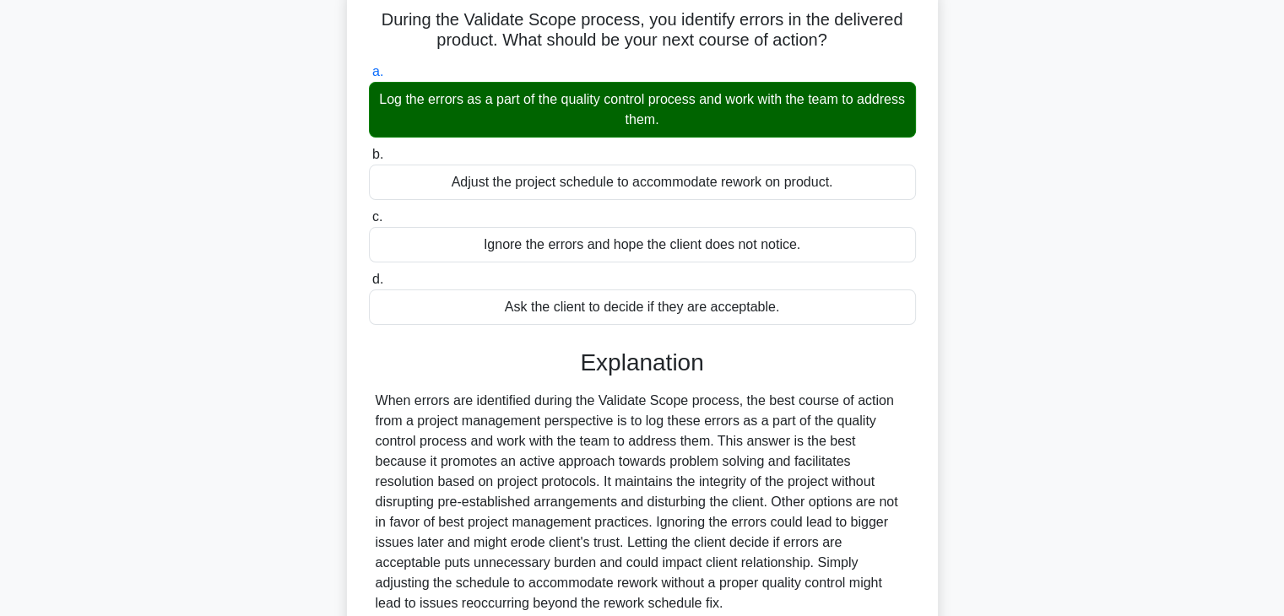
scroll to position [296, 0]
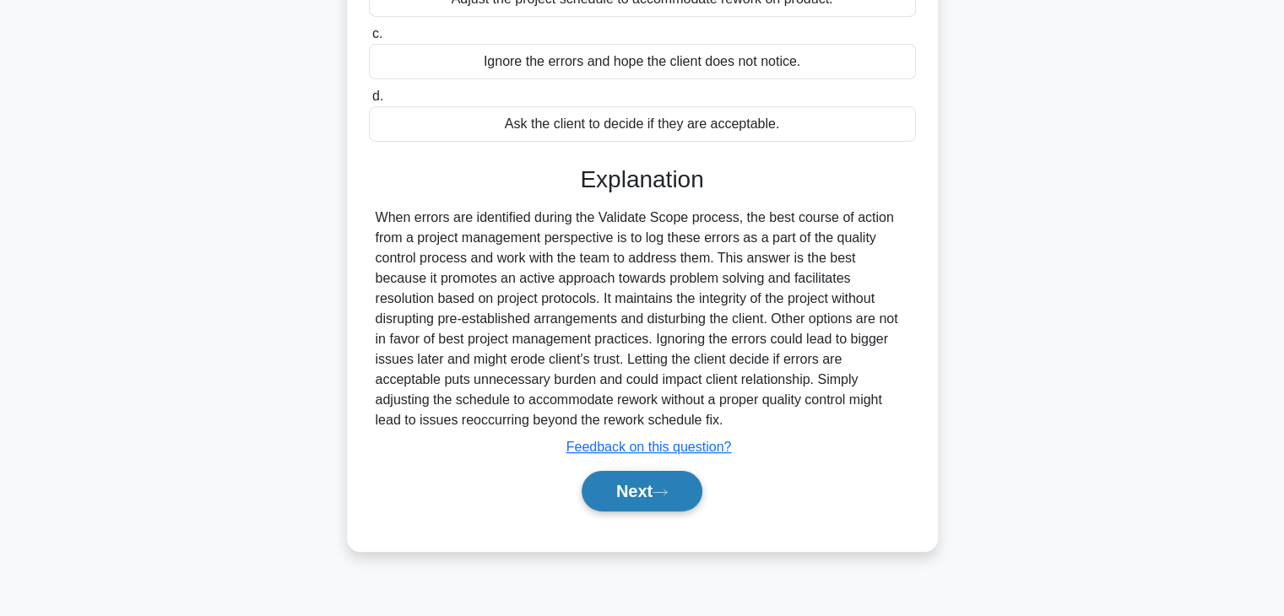
click at [642, 501] on button "Next" at bounding box center [642, 491] width 121 height 41
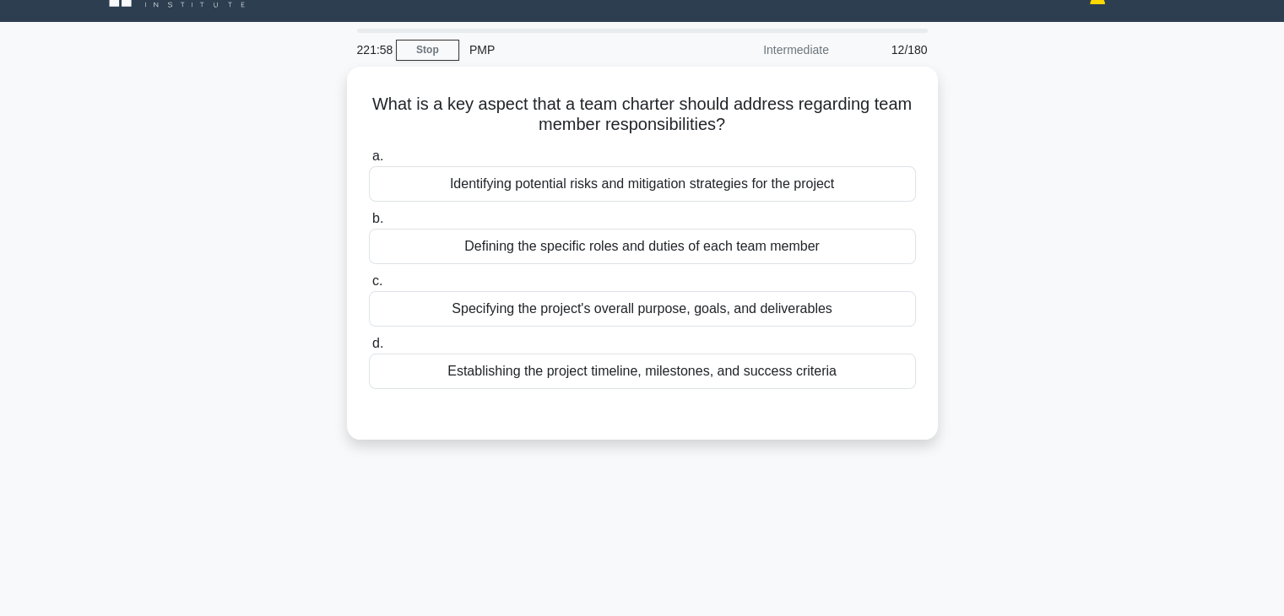
scroll to position [0, 0]
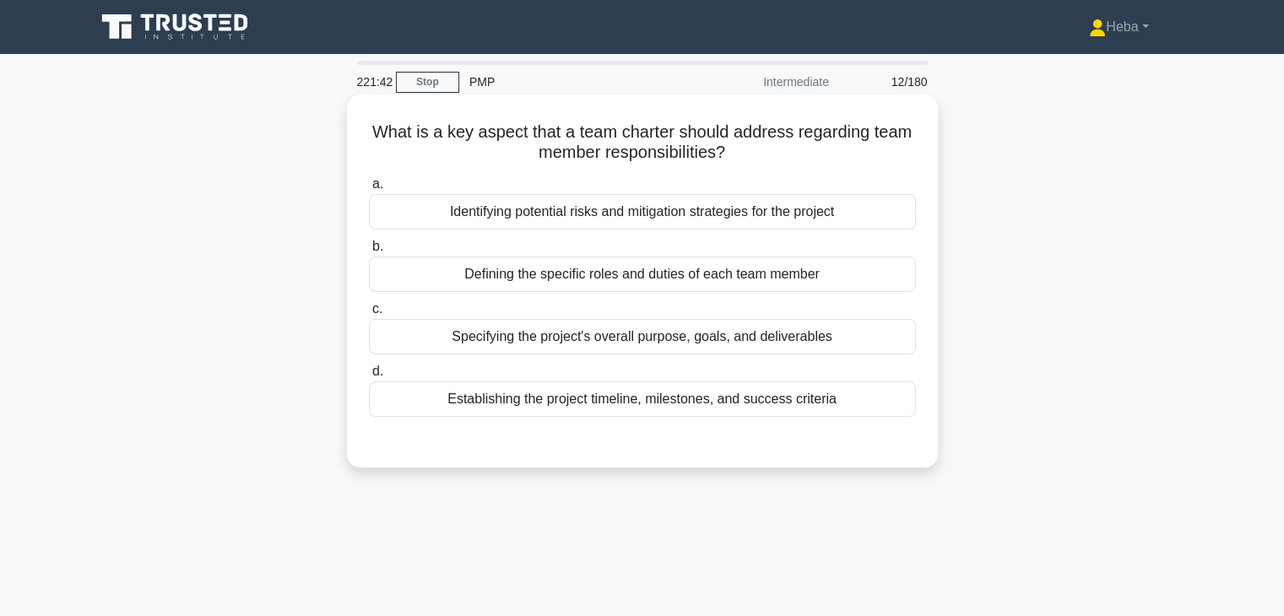
click at [527, 274] on div "Defining the specific roles and duties of each team member" at bounding box center [642, 274] width 547 height 35
click at [369, 252] on input "b. Defining the specific roles and duties of each team member" at bounding box center [369, 246] width 0 height 11
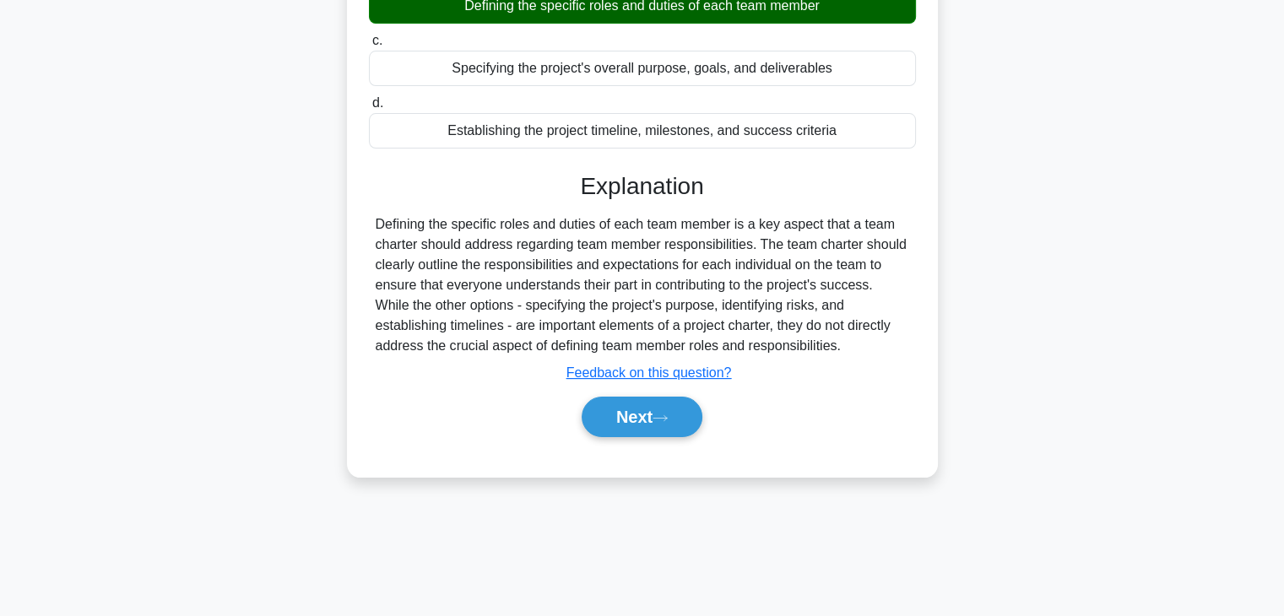
scroll to position [296, 0]
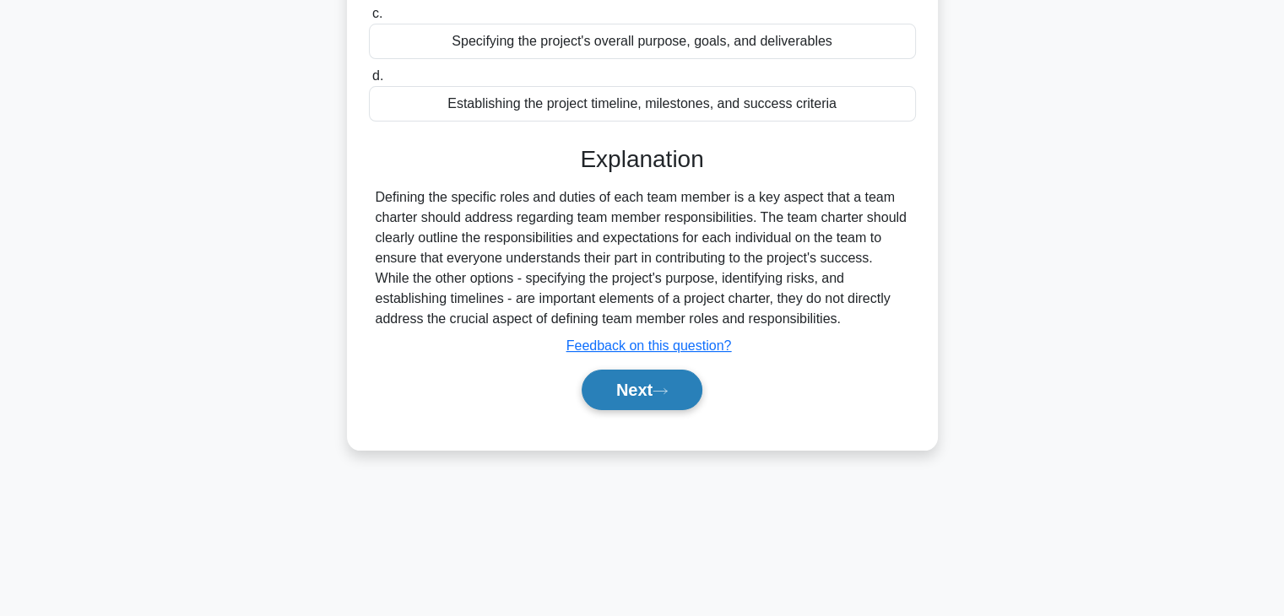
click at [665, 401] on button "Next" at bounding box center [642, 390] width 121 height 41
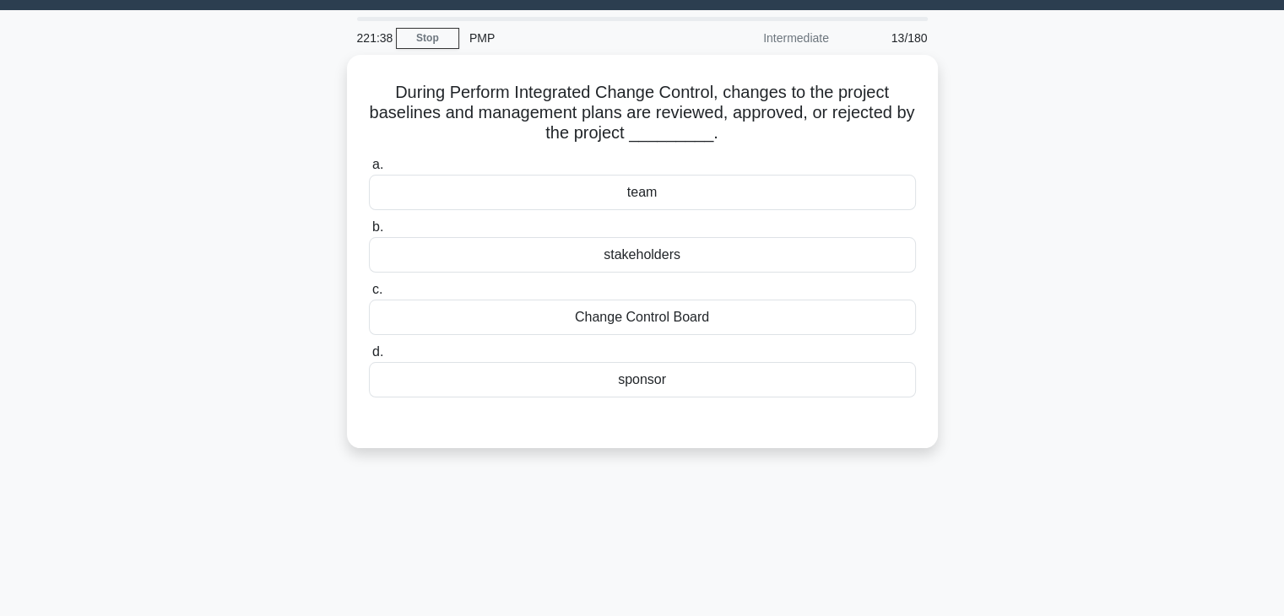
scroll to position [0, 0]
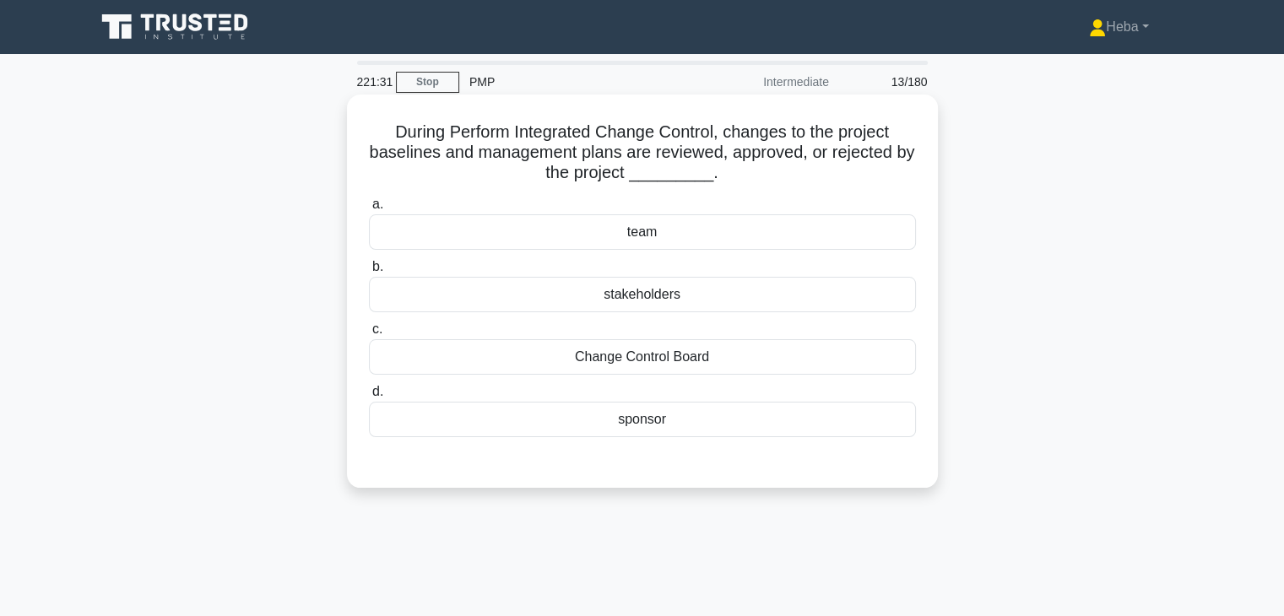
click at [657, 368] on div "Change Control Board" at bounding box center [642, 356] width 547 height 35
click at [369, 335] on input "c. Change Control Board" at bounding box center [369, 329] width 0 height 11
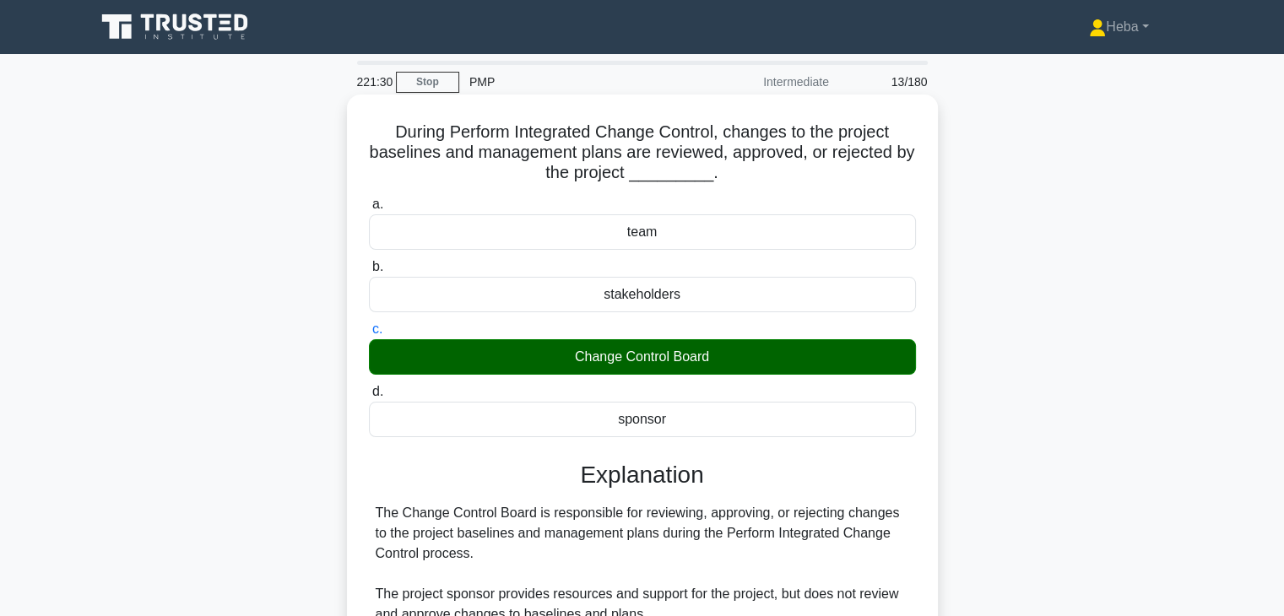
scroll to position [302, 0]
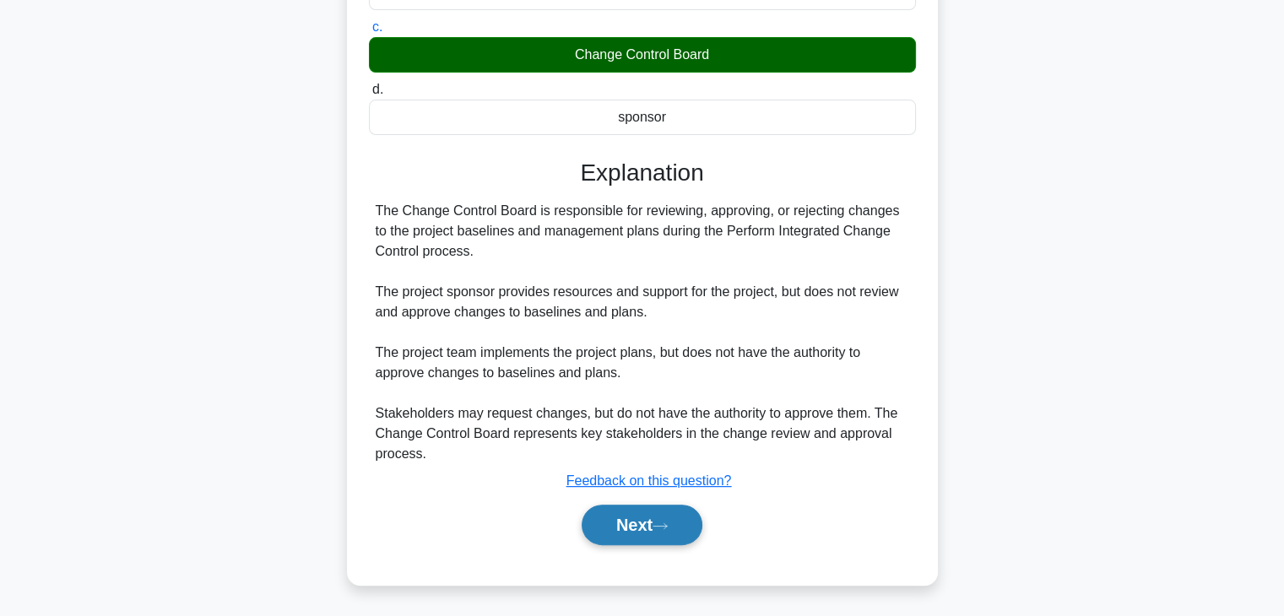
click at [666, 532] on button "Next" at bounding box center [642, 525] width 121 height 41
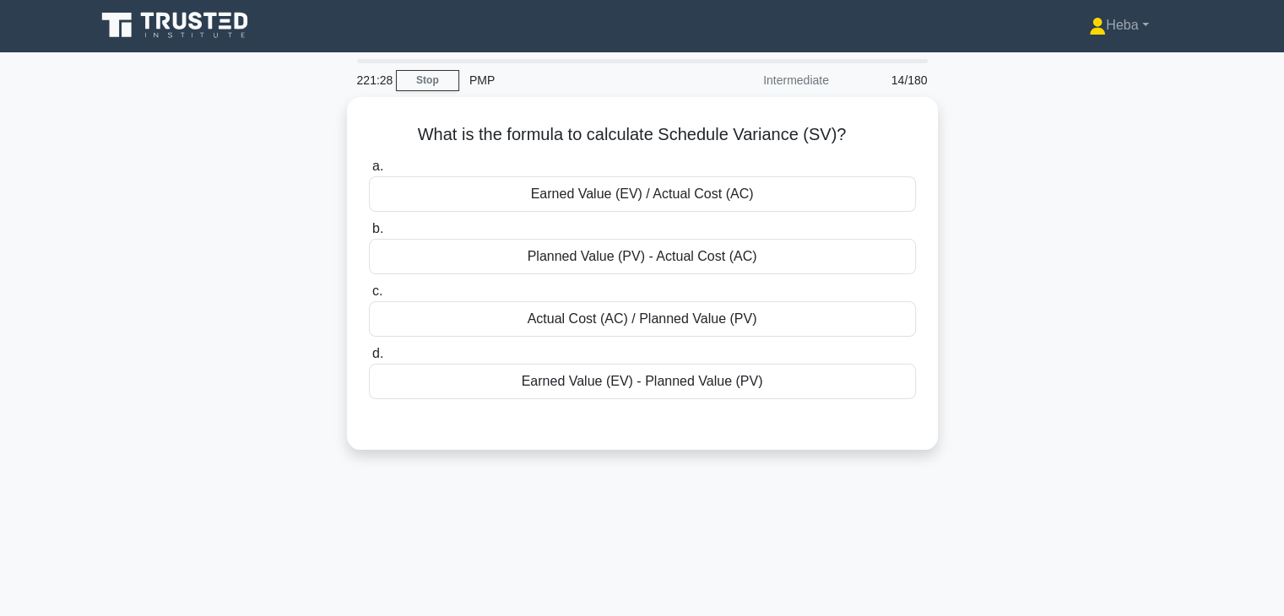
scroll to position [0, 0]
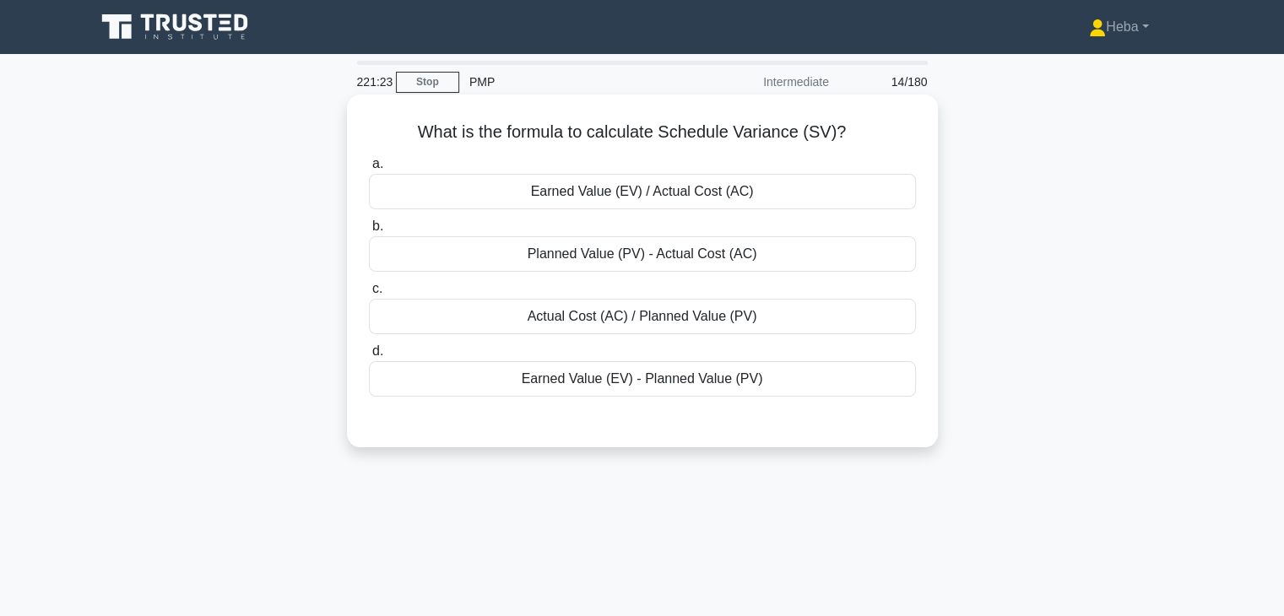
click at [608, 375] on div "Earned Value (EV) - Planned Value (PV)" at bounding box center [642, 378] width 547 height 35
click at [369, 357] on input "d. Earned Value (EV) - Planned Value (PV)" at bounding box center [369, 351] width 0 height 11
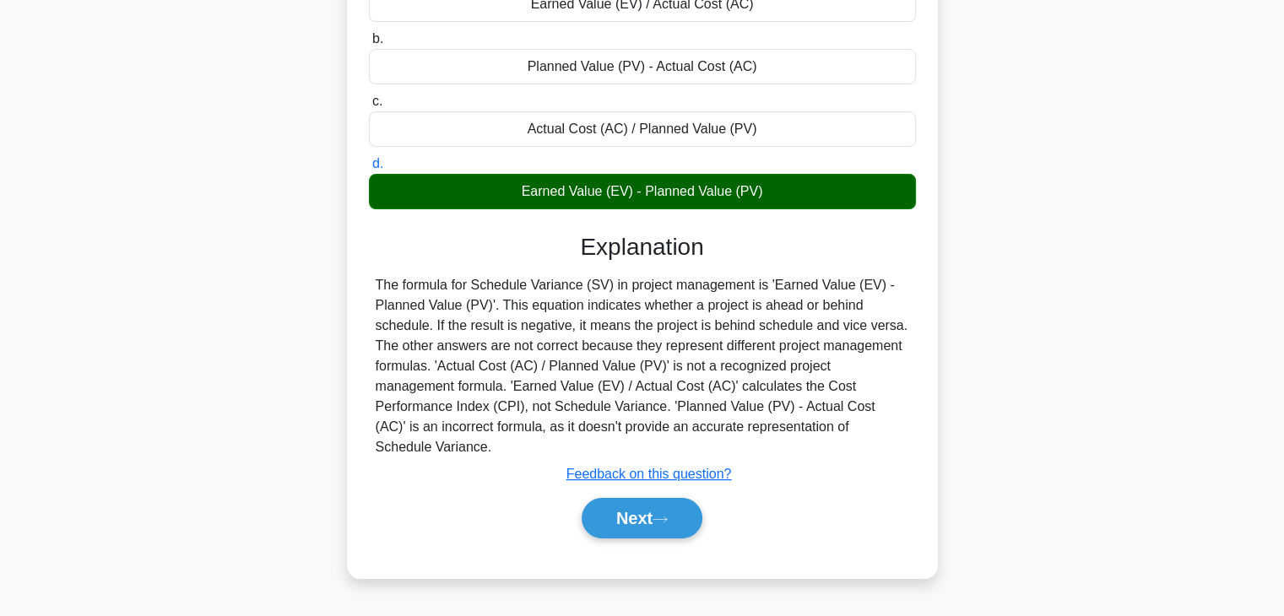
scroll to position [296, 0]
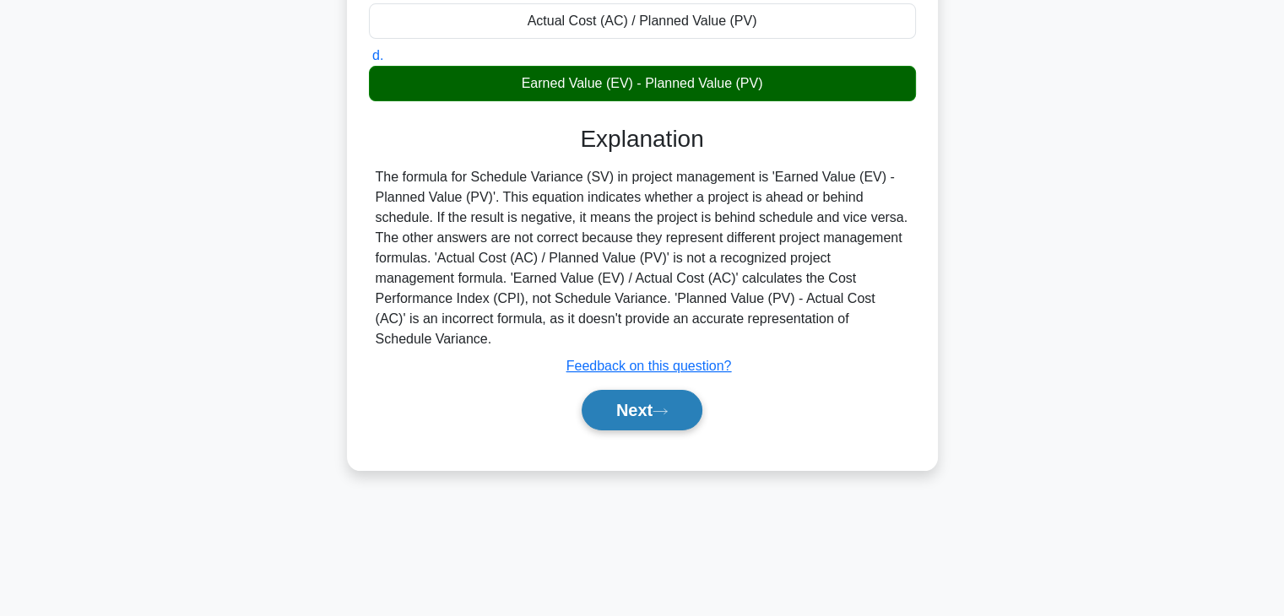
click at [626, 391] on button "Next" at bounding box center [642, 410] width 121 height 41
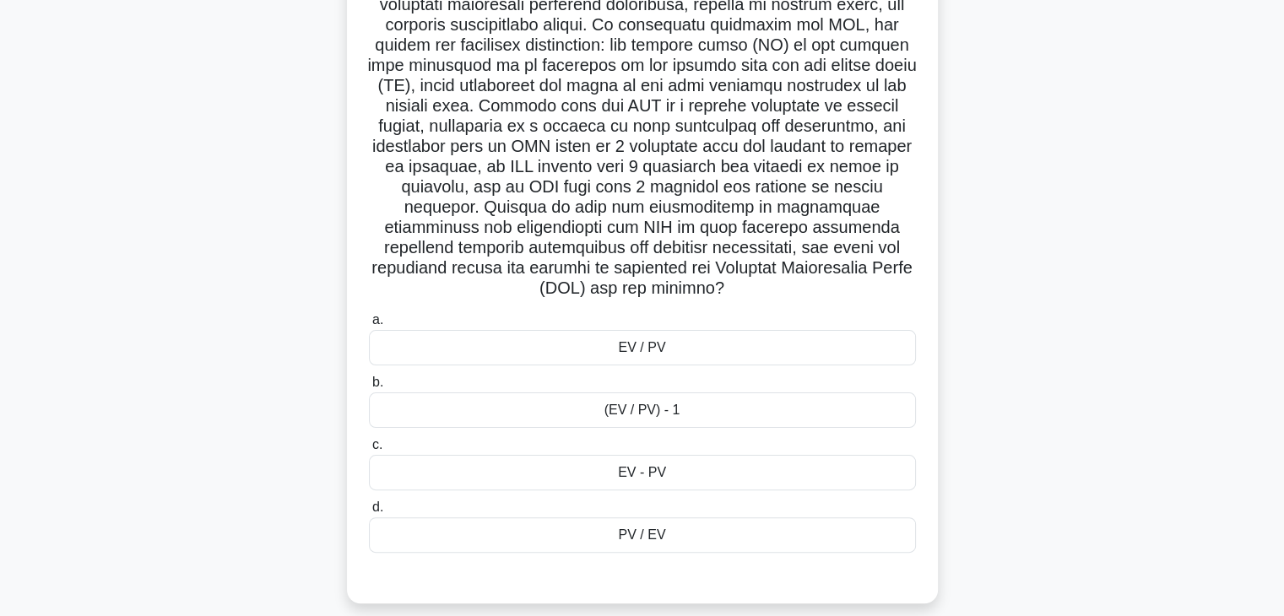
scroll to position [338, 0]
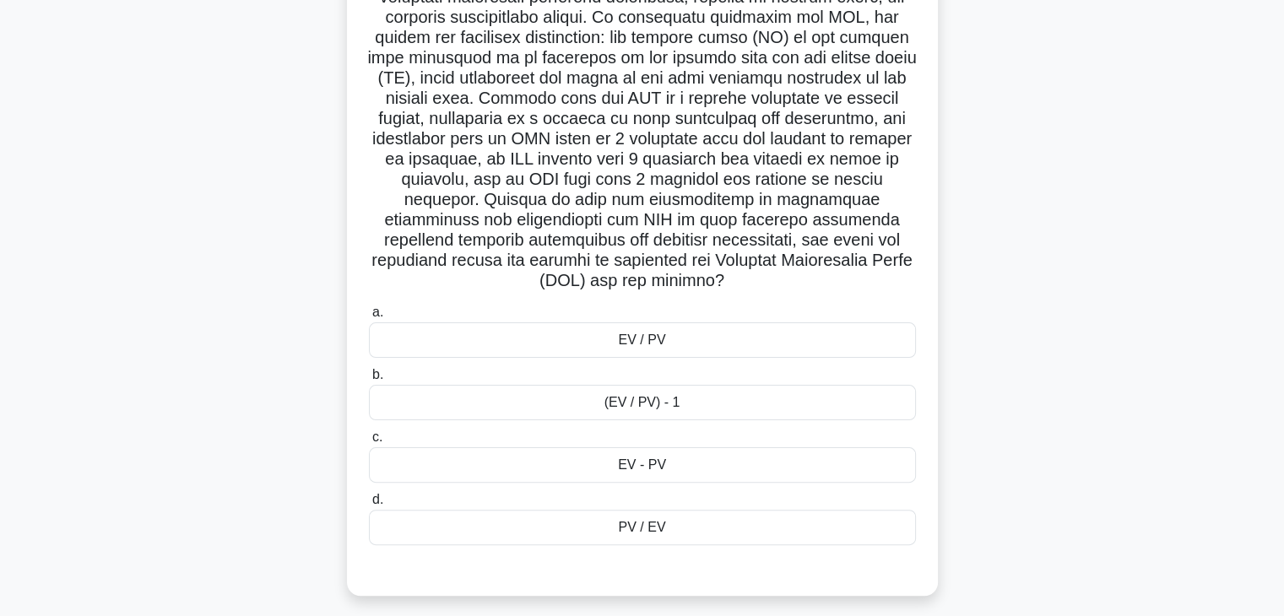
click at [622, 339] on div "EV / PV" at bounding box center [642, 339] width 547 height 35
click at [369, 318] on input "a. EV / PV" at bounding box center [369, 312] width 0 height 11
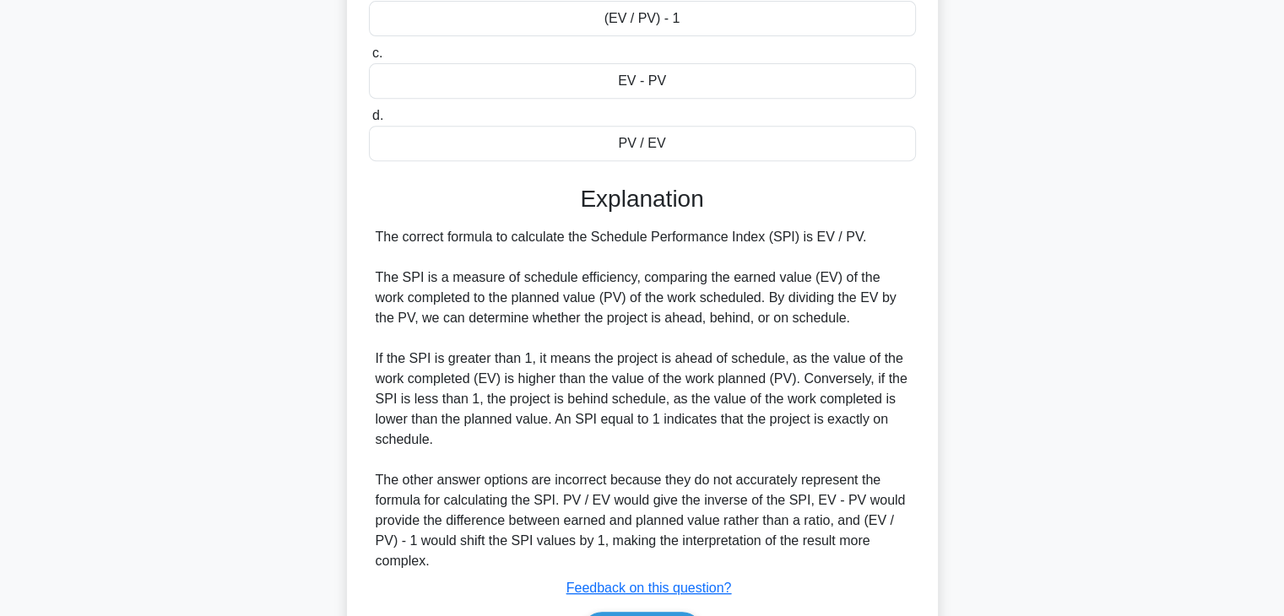
scroll to position [829, 0]
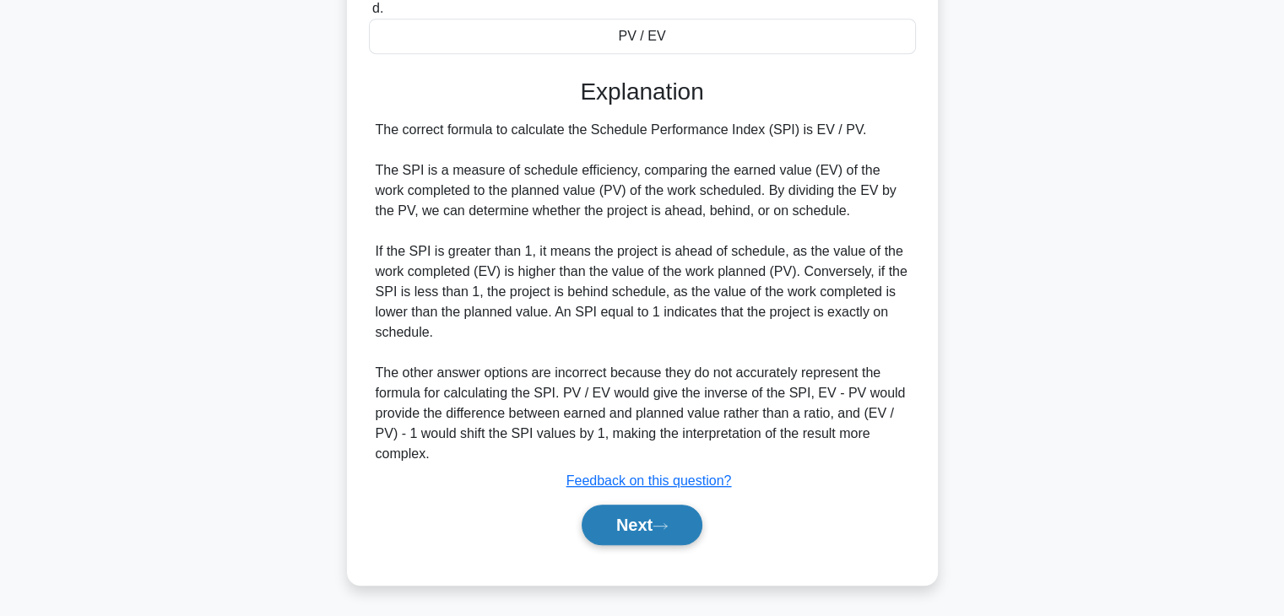
click at [652, 523] on button "Next" at bounding box center [642, 525] width 121 height 41
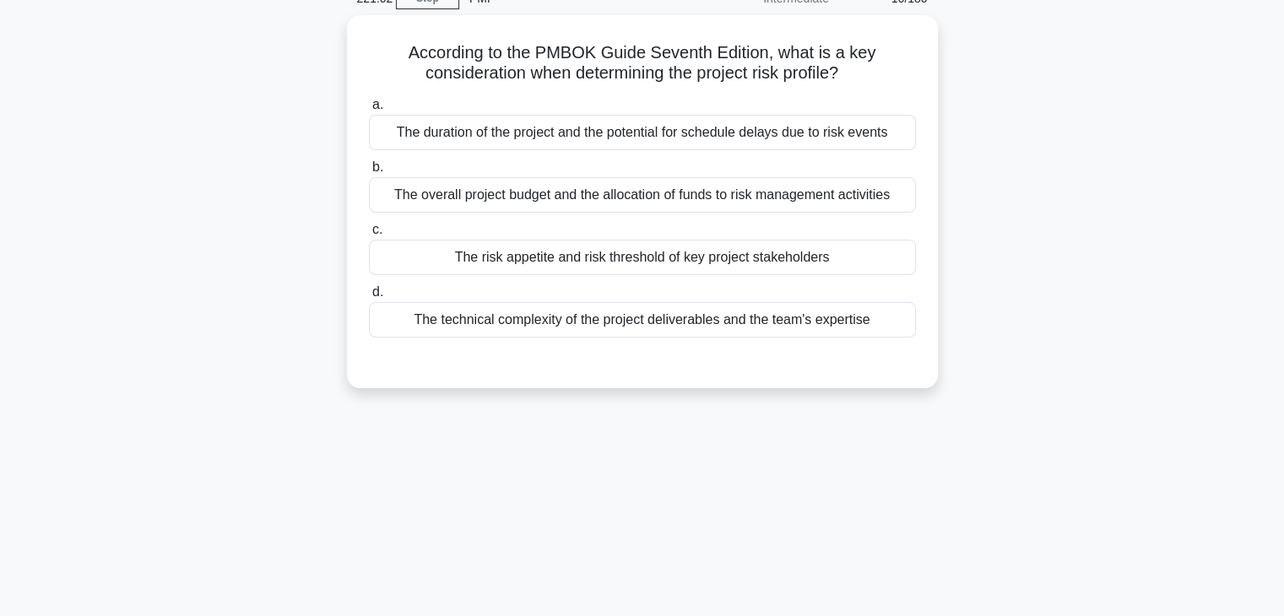
scroll to position [84, 0]
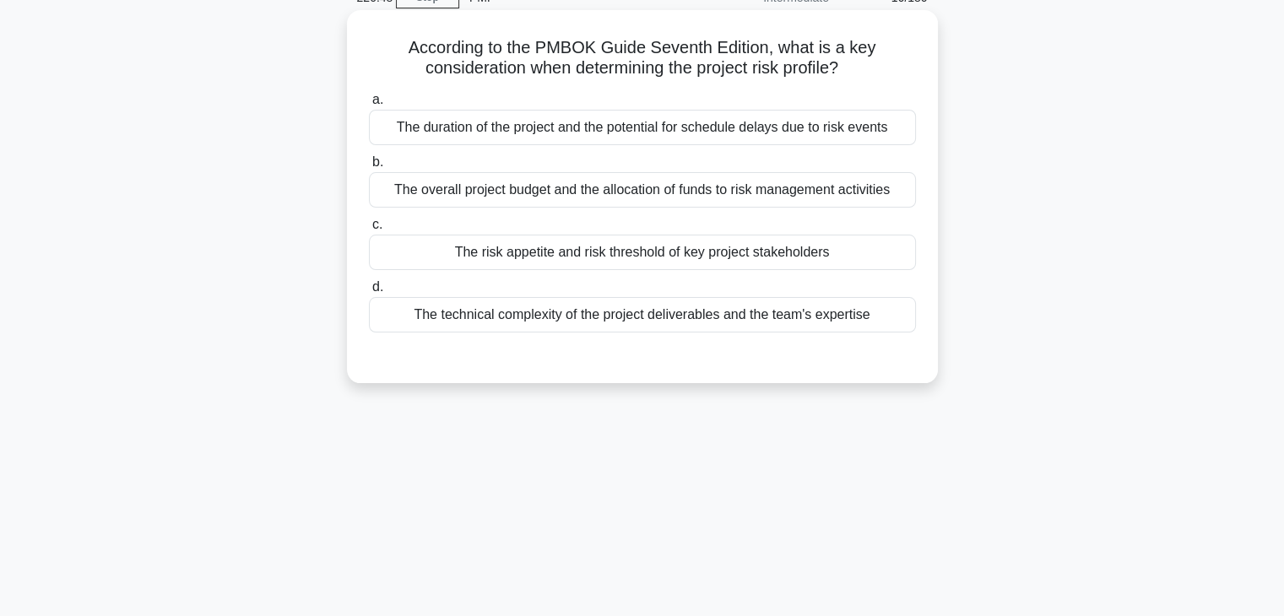
click at [556, 259] on div "The risk appetite and risk threshold of key project stakeholders" at bounding box center [642, 252] width 547 height 35
click at [369, 230] on input "c. The risk appetite and risk threshold of key project stakeholders" at bounding box center [369, 224] width 0 height 11
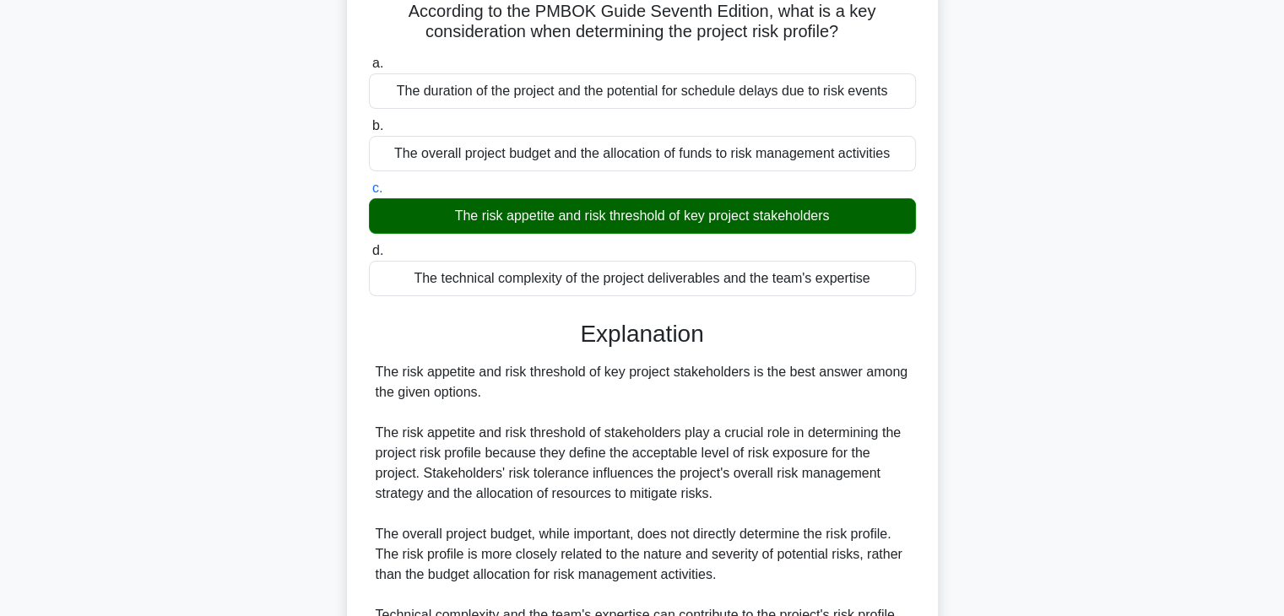
scroll to position [444, 0]
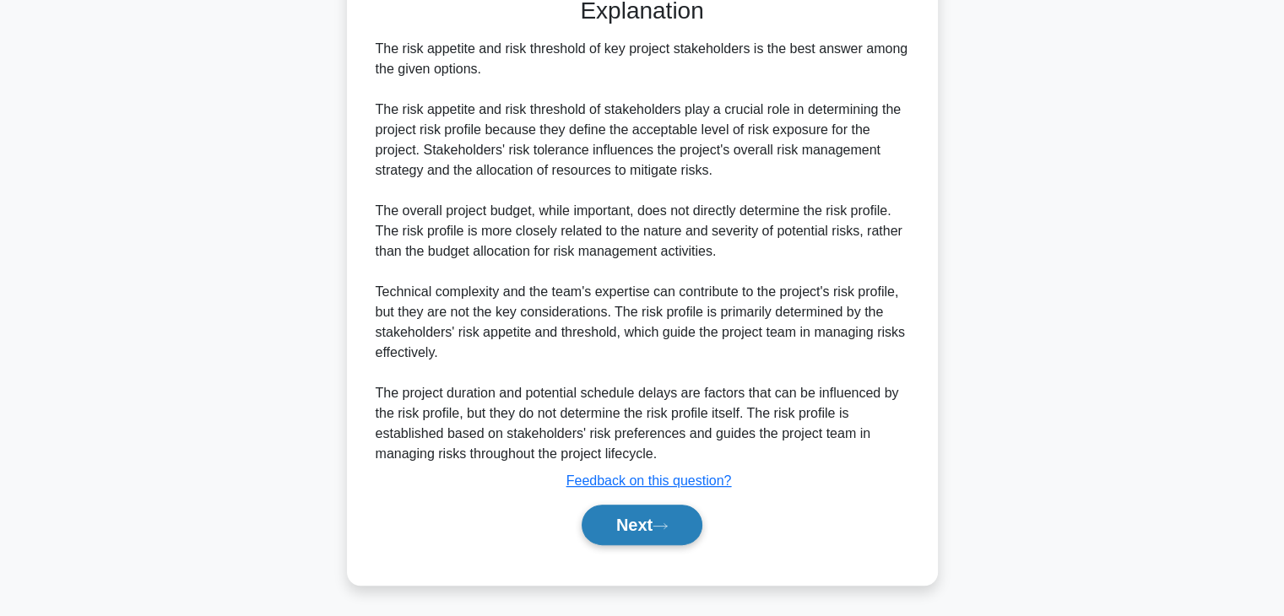
click at [612, 524] on button "Next" at bounding box center [642, 525] width 121 height 41
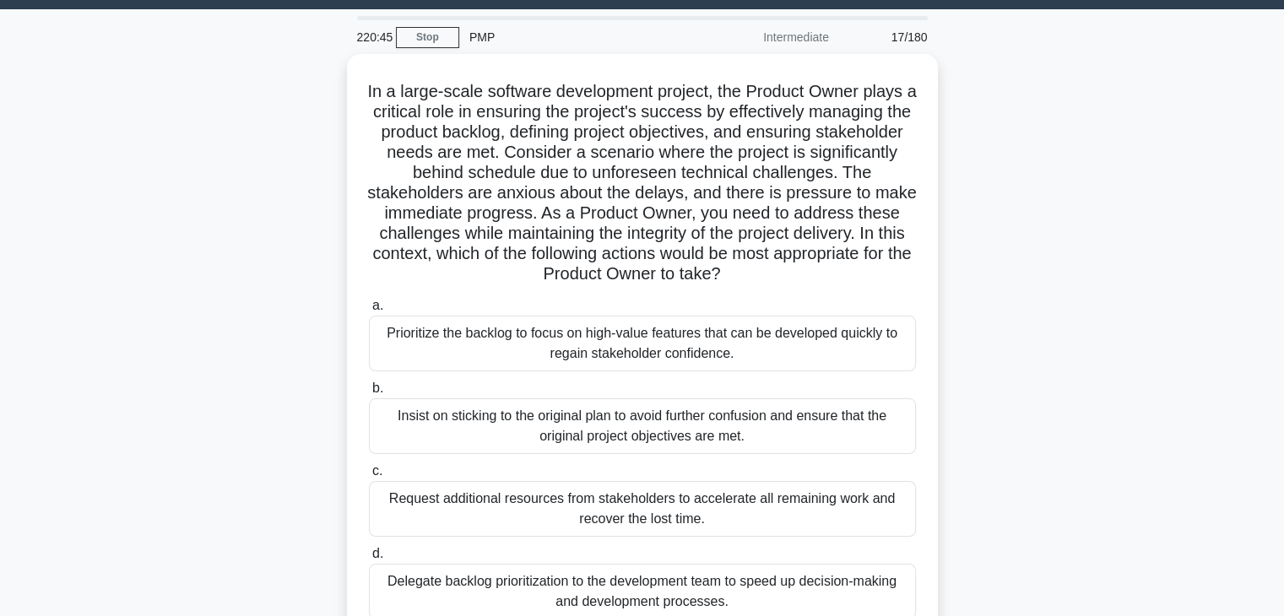
scroll to position [43, 0]
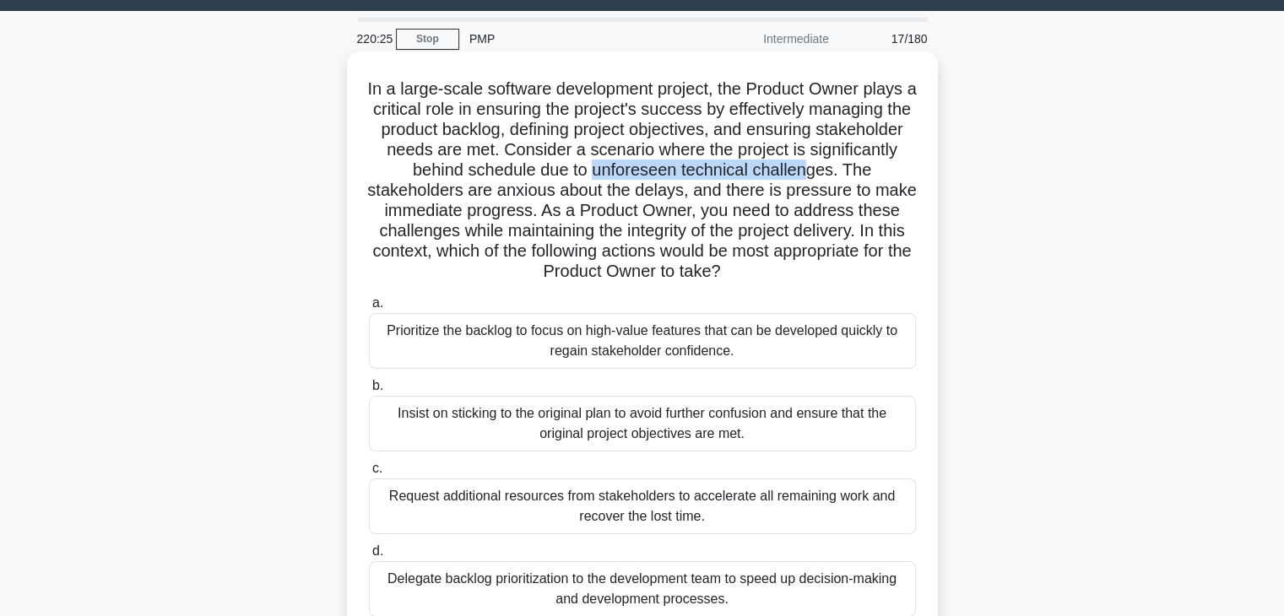
drag, startPoint x: 658, startPoint y: 172, endPoint x: 876, endPoint y: 170, distance: 217.8
click at [876, 170] on h5 "In a large-scale software development project, the Product Owner plays a critic…" at bounding box center [642, 181] width 550 height 204
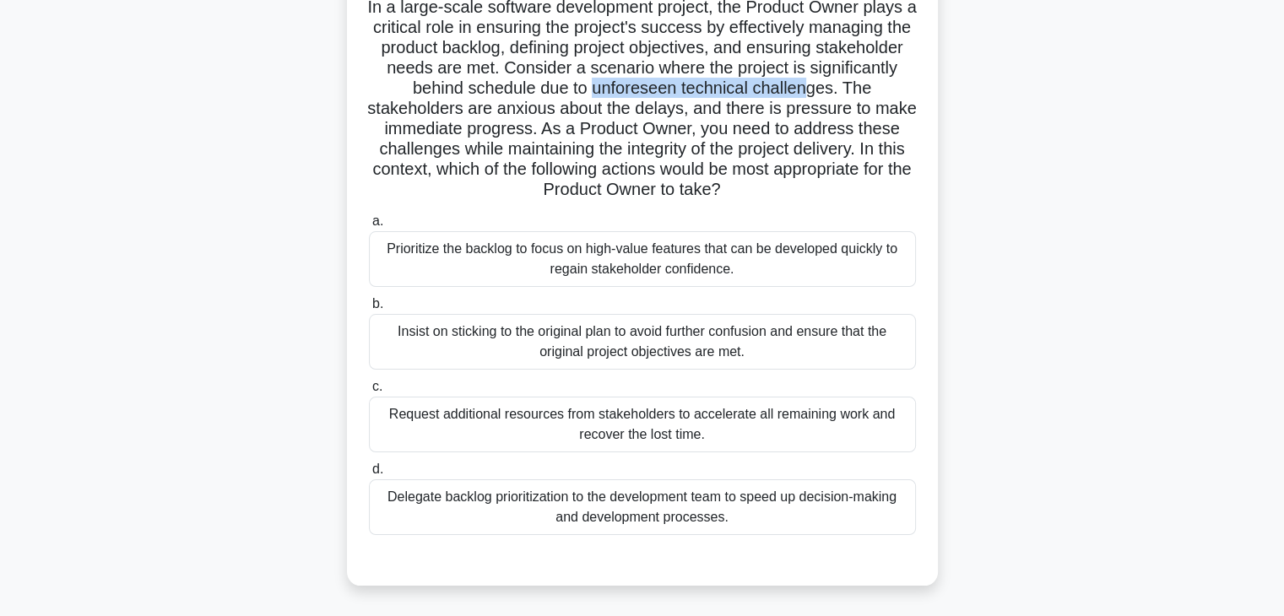
scroll to position [127, 0]
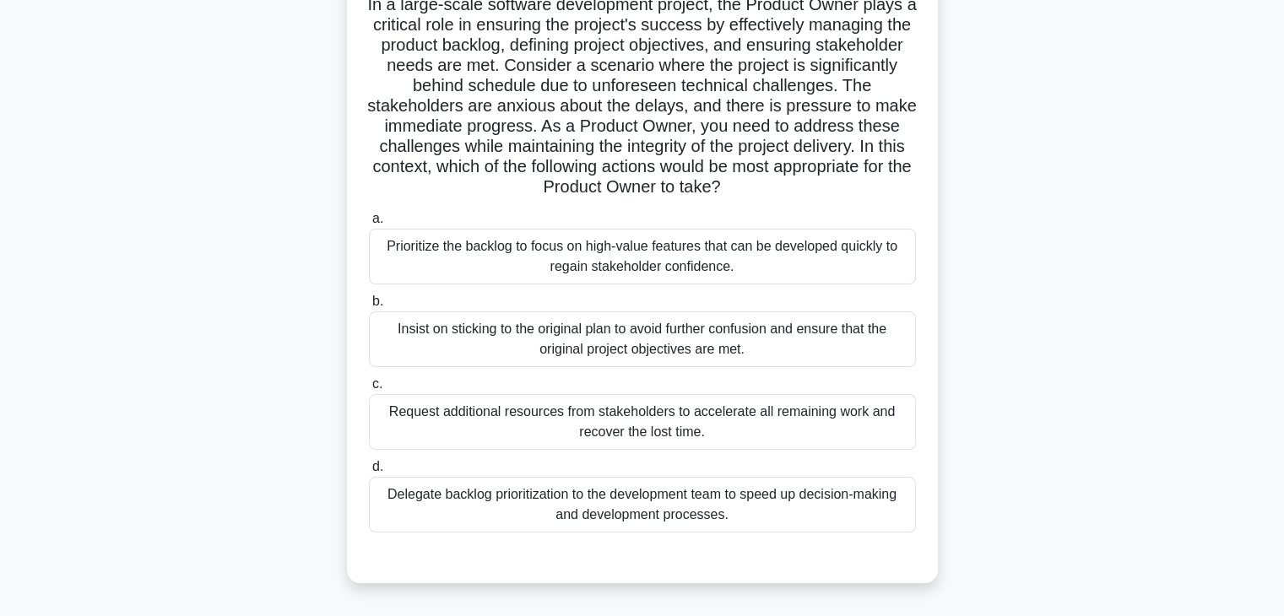
click at [711, 261] on div "Prioritize the backlog to focus on high-value features that can be developed qu…" at bounding box center [642, 257] width 547 height 56
click at [369, 225] on input "a. Prioritize the backlog to focus on high-value features that can be developed…" at bounding box center [369, 219] width 0 height 11
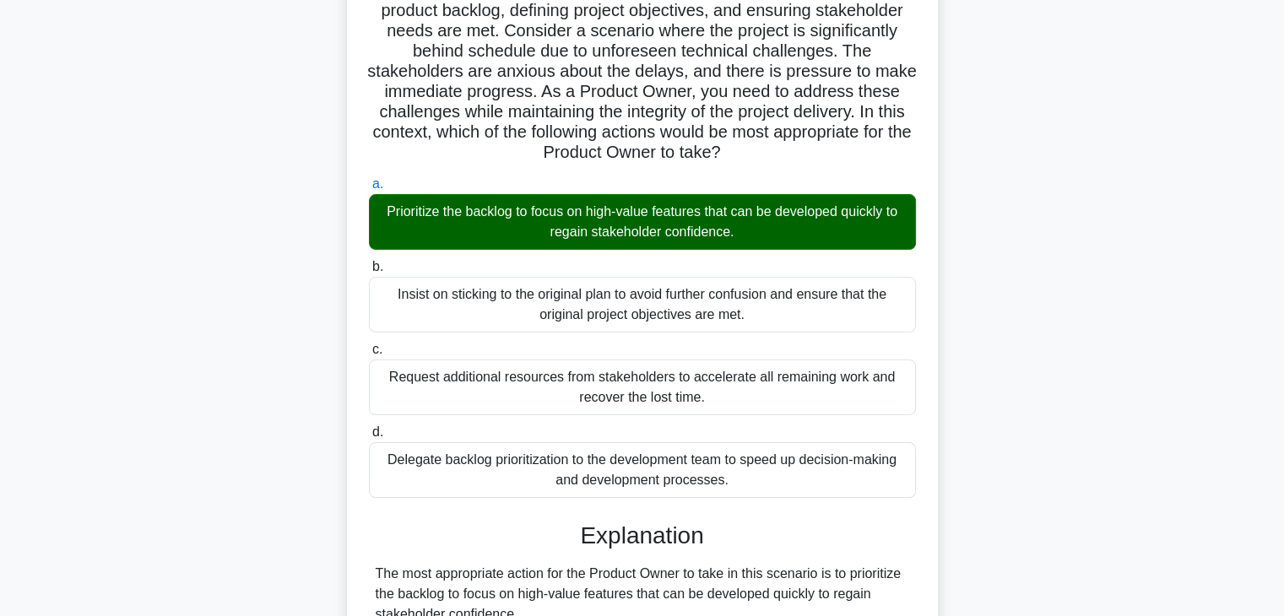
scroll to position [586, 0]
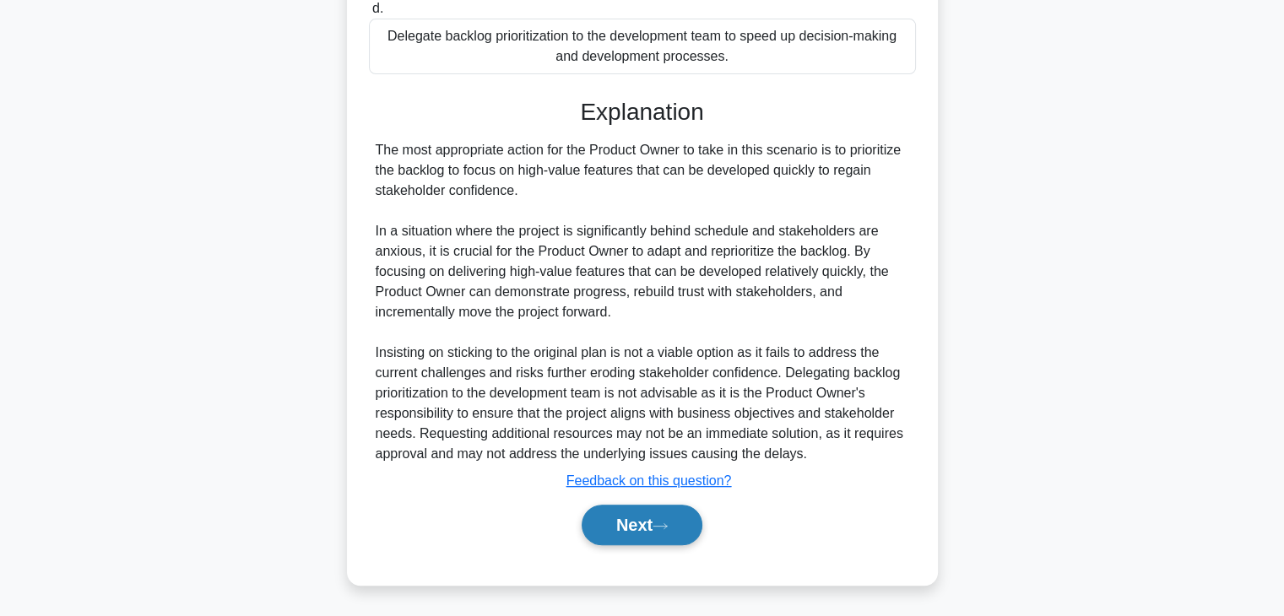
click at [607, 512] on button "Next" at bounding box center [642, 525] width 121 height 41
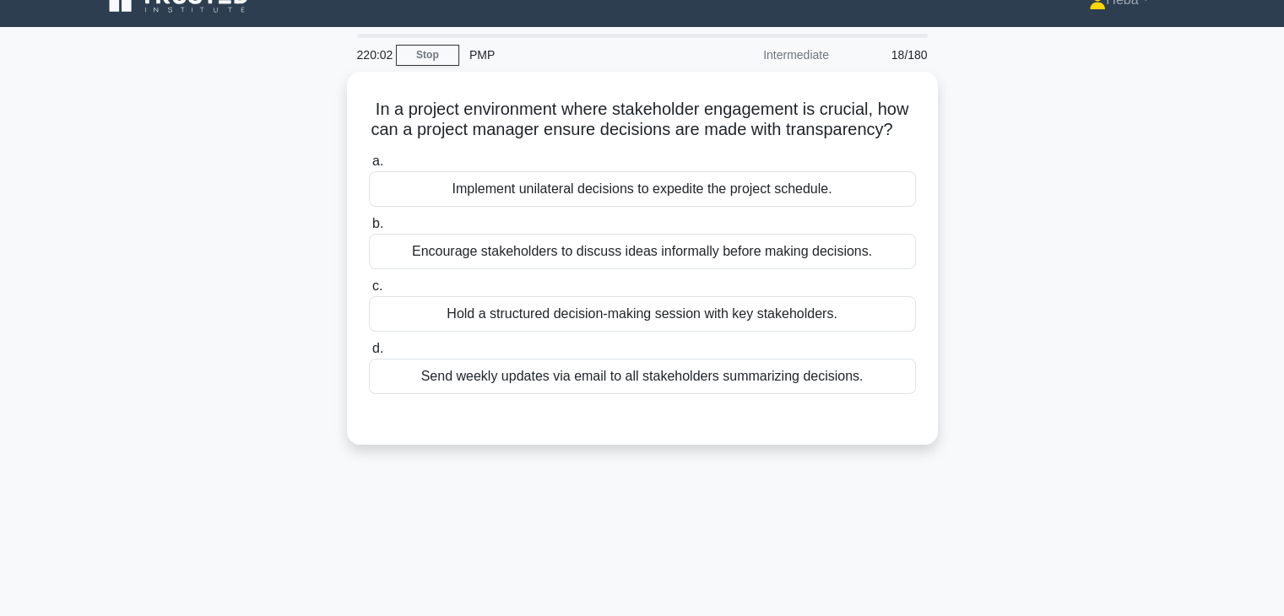
scroll to position [0, 0]
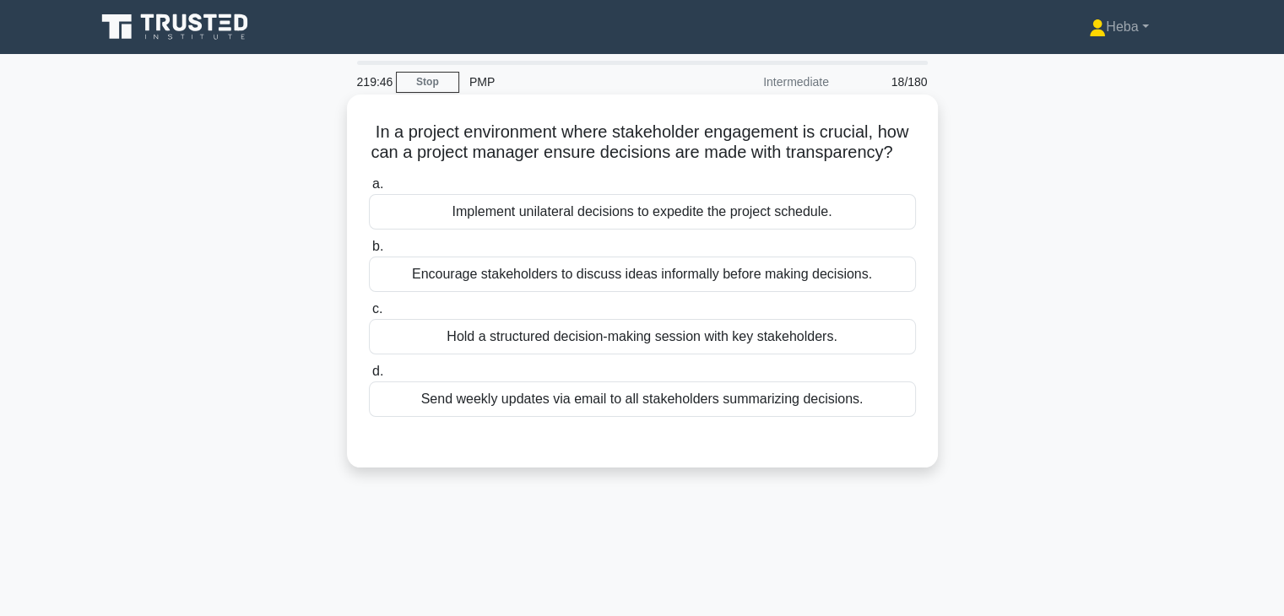
click at [564, 354] on div "Hold a structured decision-making session with key stakeholders." at bounding box center [642, 336] width 547 height 35
click at [369, 315] on input "c. Hold a structured decision-making session with key stakeholders." at bounding box center [369, 309] width 0 height 11
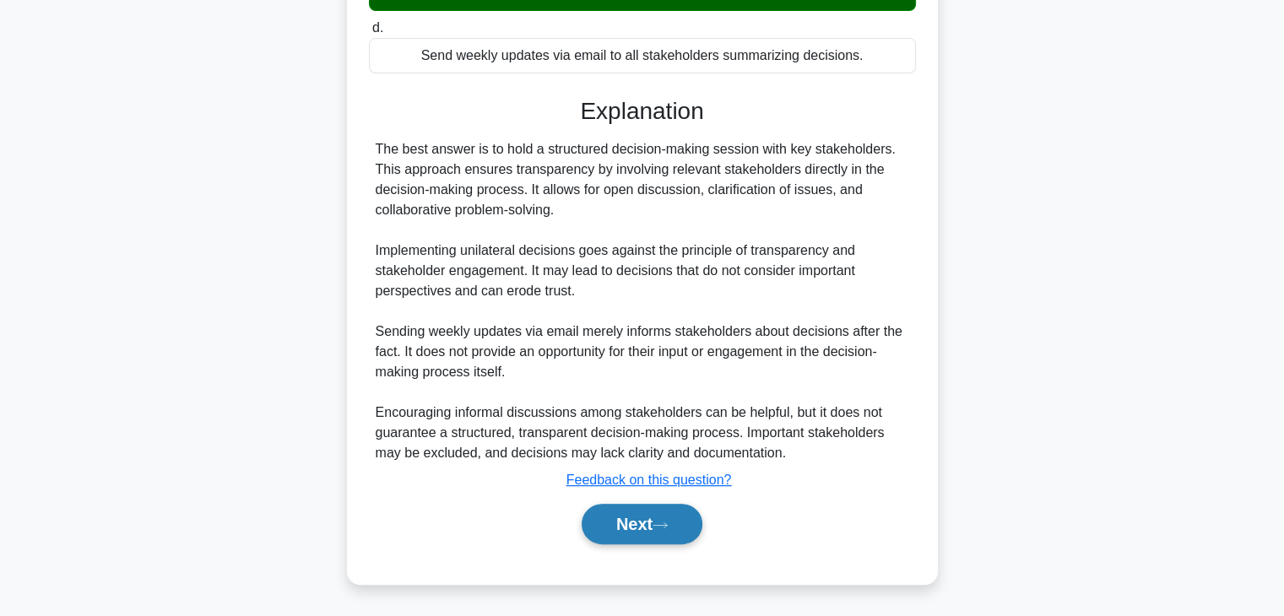
click at [638, 507] on button "Next" at bounding box center [642, 524] width 121 height 41
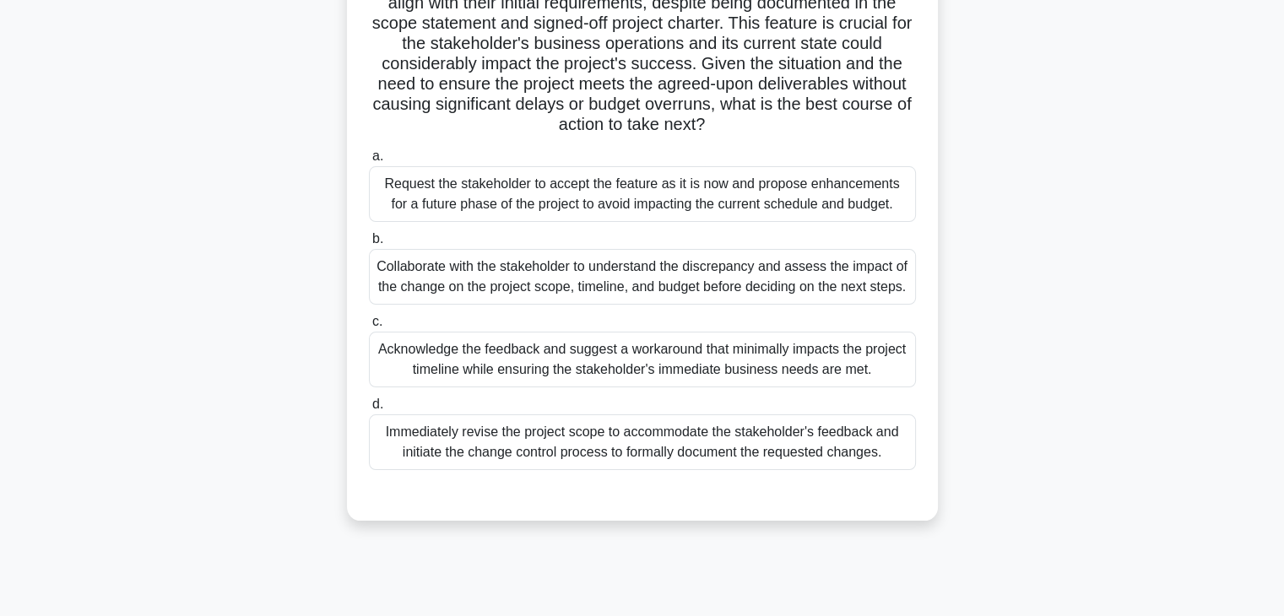
scroll to position [253, 0]
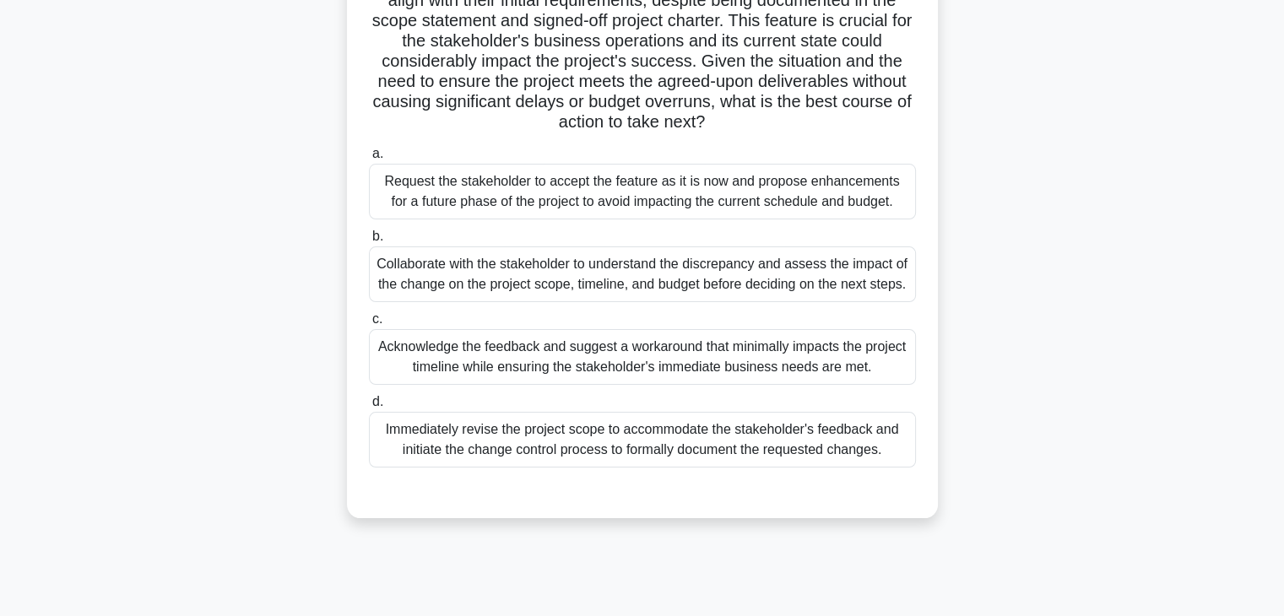
click at [619, 440] on div "Immediately revise the project scope to accommodate the stakeholder's feedback …" at bounding box center [642, 440] width 547 height 56
click at [369, 408] on input "d. Immediately revise the project scope to accommodate the stakeholder's feedba…" at bounding box center [369, 402] width 0 height 11
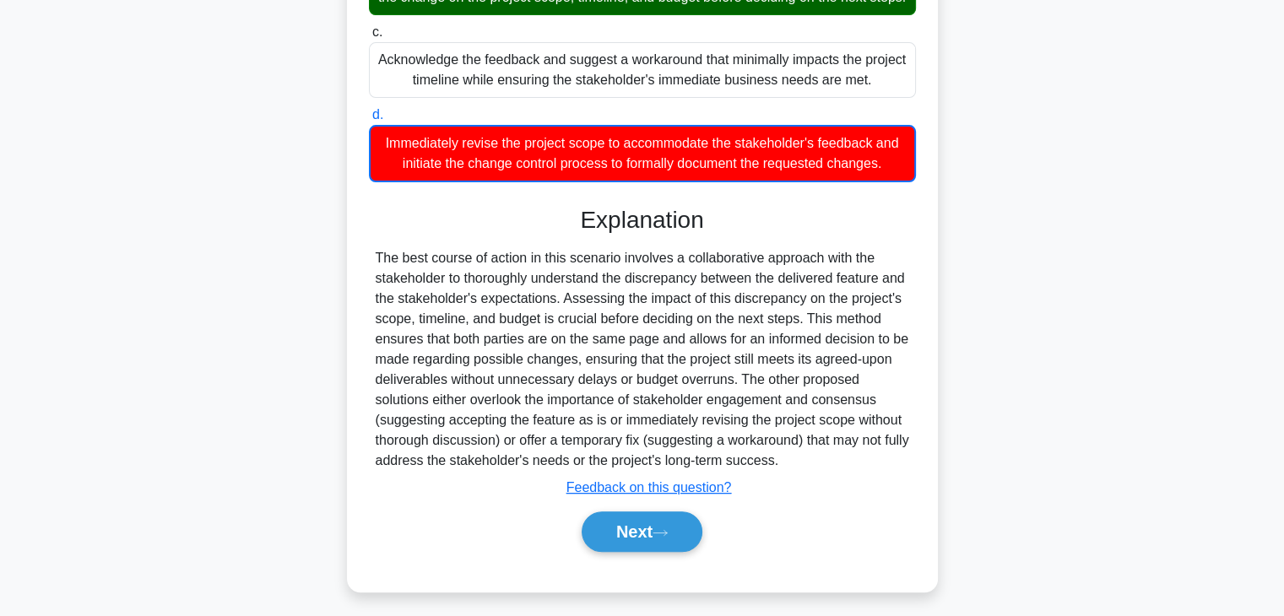
scroll to position [567, 0]
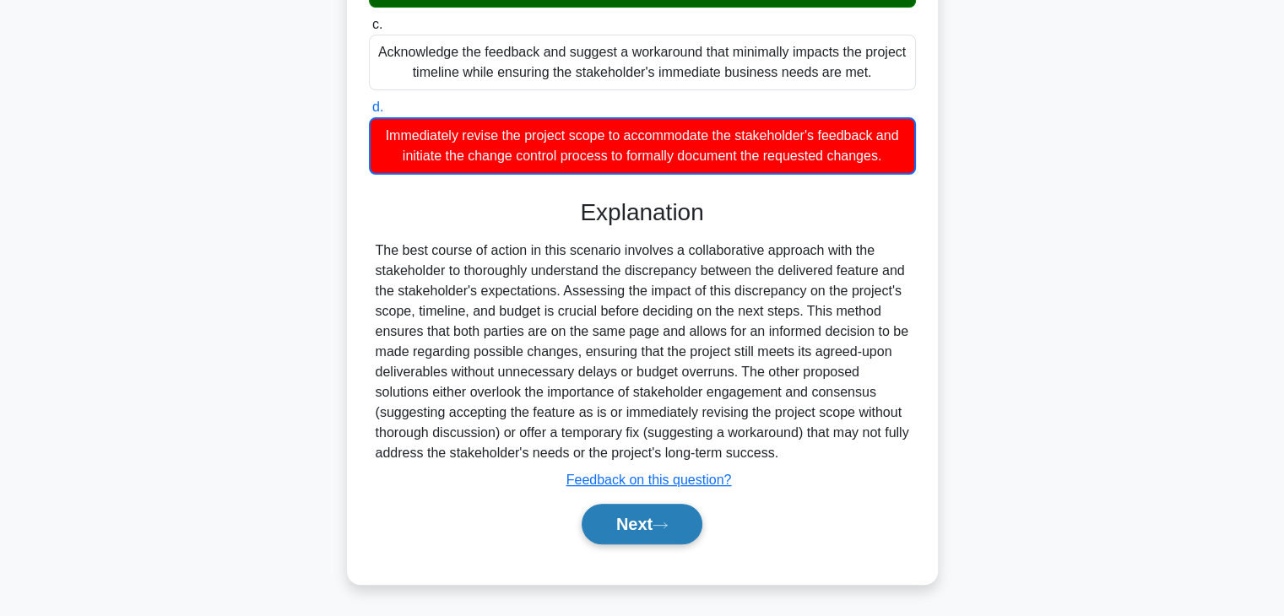
click at [642, 538] on button "Next" at bounding box center [642, 524] width 121 height 41
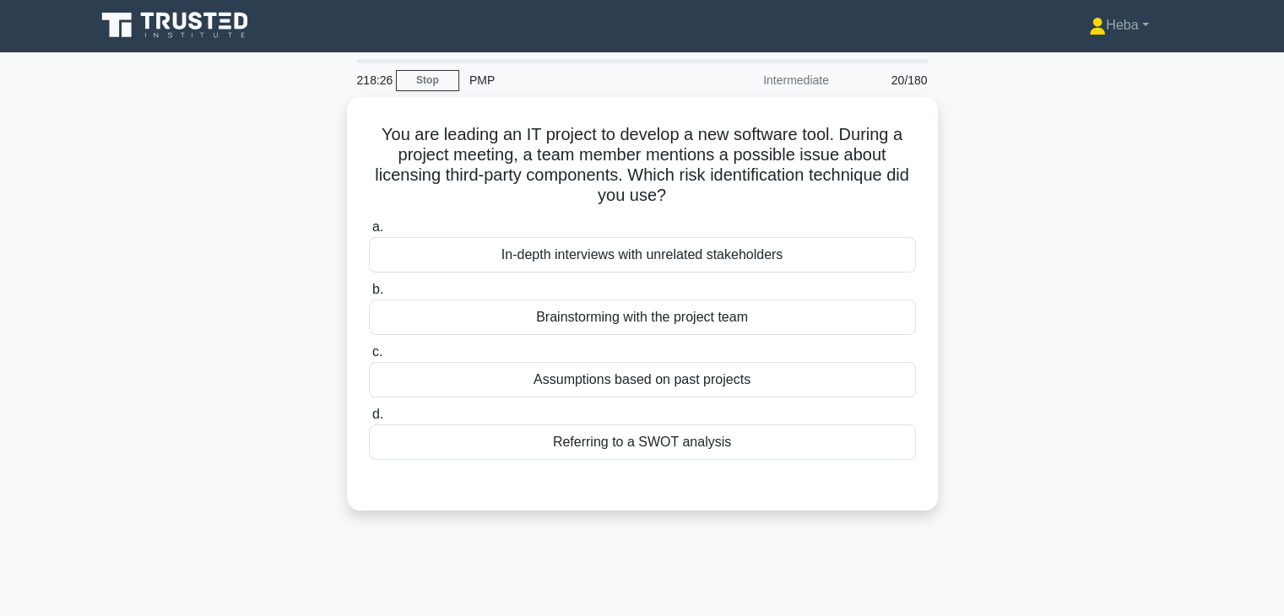
scroll to position [0, 0]
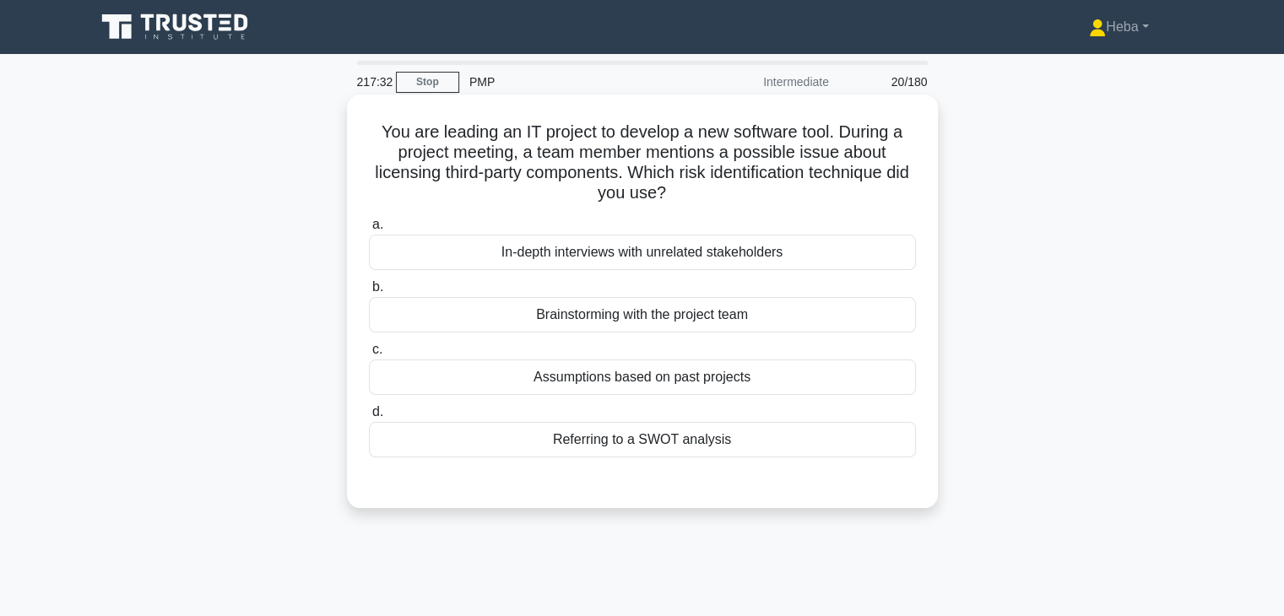
click at [595, 316] on div "Brainstorming with the project team" at bounding box center [642, 314] width 547 height 35
click at [369, 293] on input "b. Brainstorming with the project team" at bounding box center [369, 287] width 0 height 11
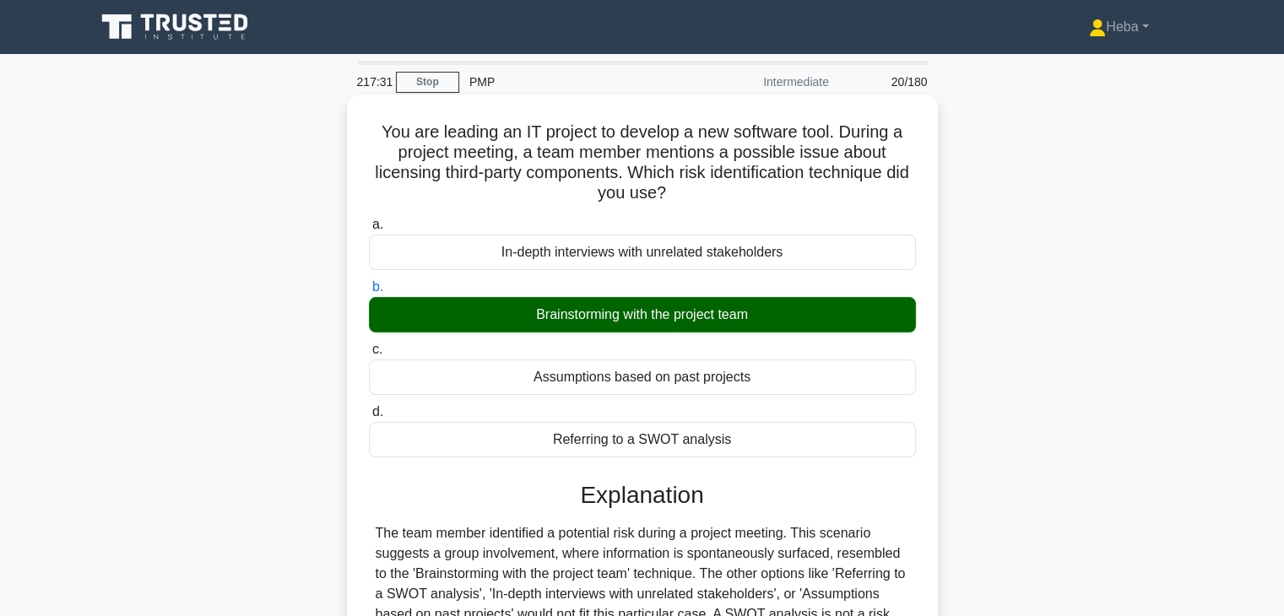
scroll to position [296, 0]
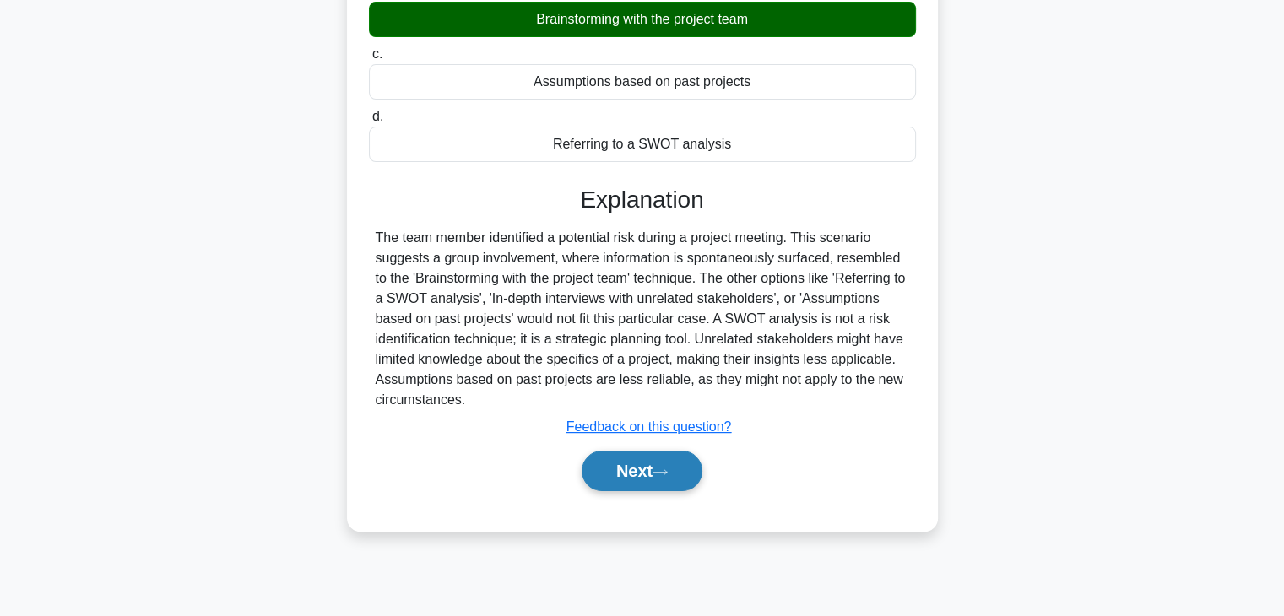
click at [618, 479] on button "Next" at bounding box center [642, 471] width 121 height 41
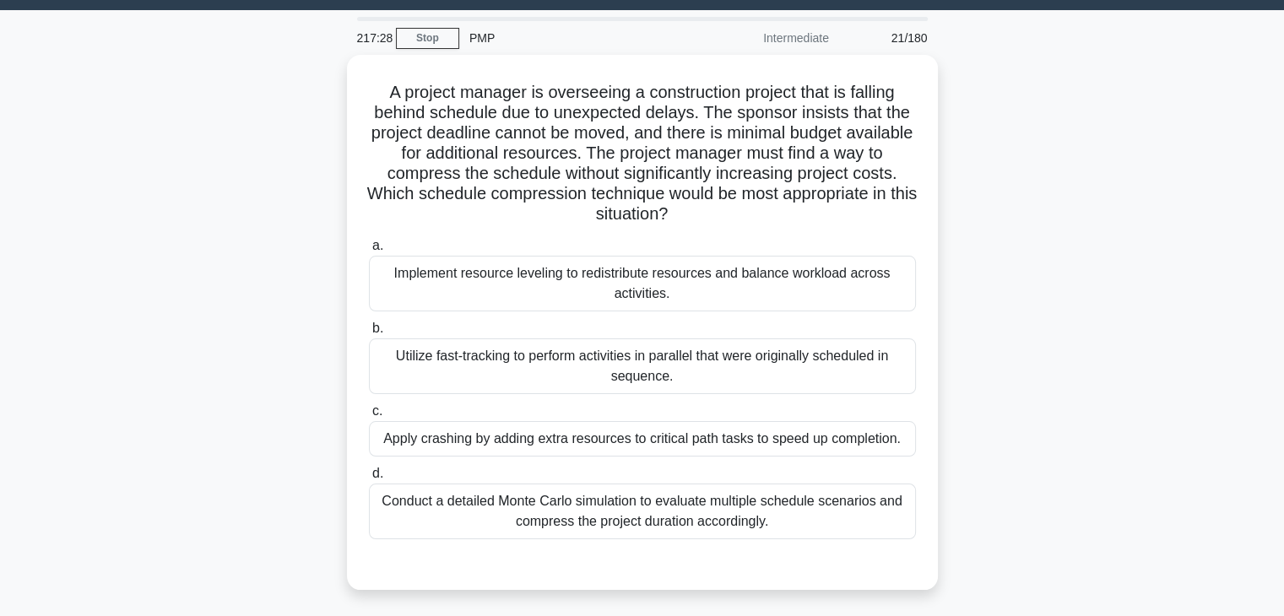
scroll to position [43, 0]
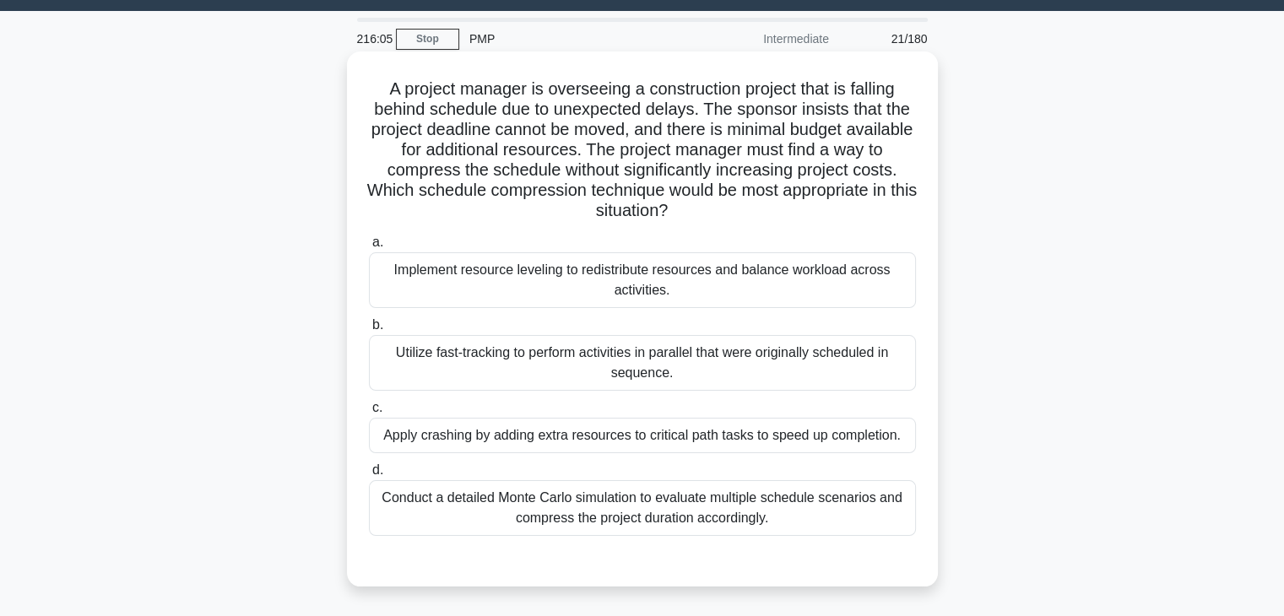
click at [630, 357] on div "Utilize fast-tracking to perform activities in parallel that were originally sc…" at bounding box center [642, 363] width 547 height 56
click at [369, 331] on input "b. Utilize fast-tracking to perform activities in parallel that were originally…" at bounding box center [369, 325] width 0 height 11
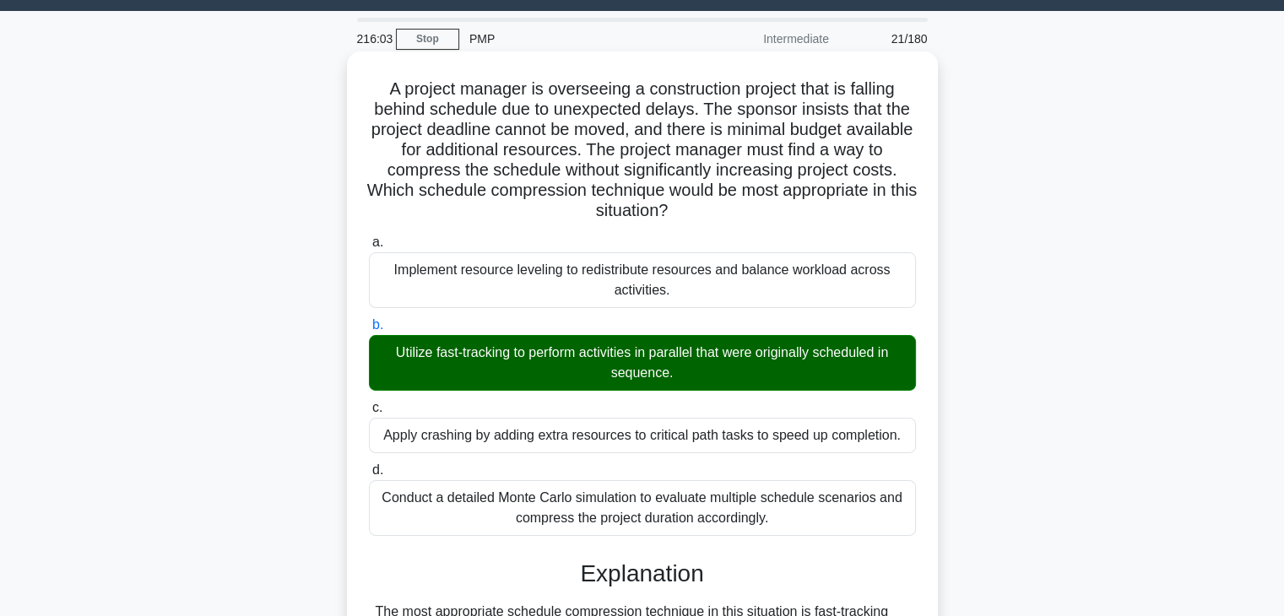
scroll to position [404, 0]
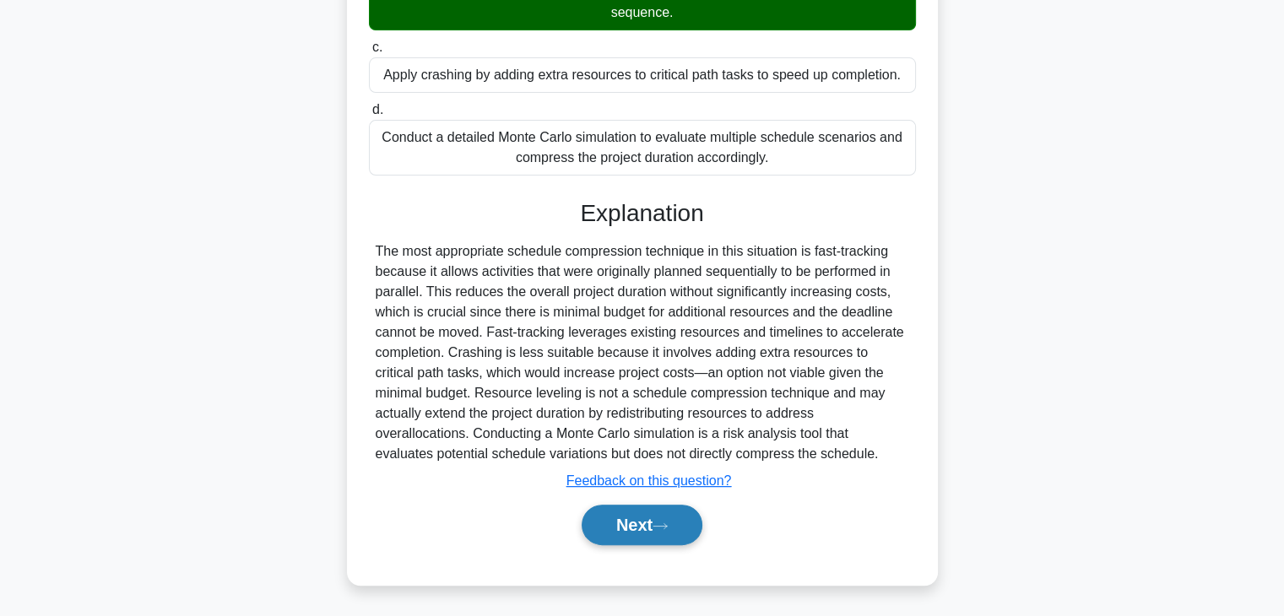
click at [596, 524] on button "Next" at bounding box center [642, 525] width 121 height 41
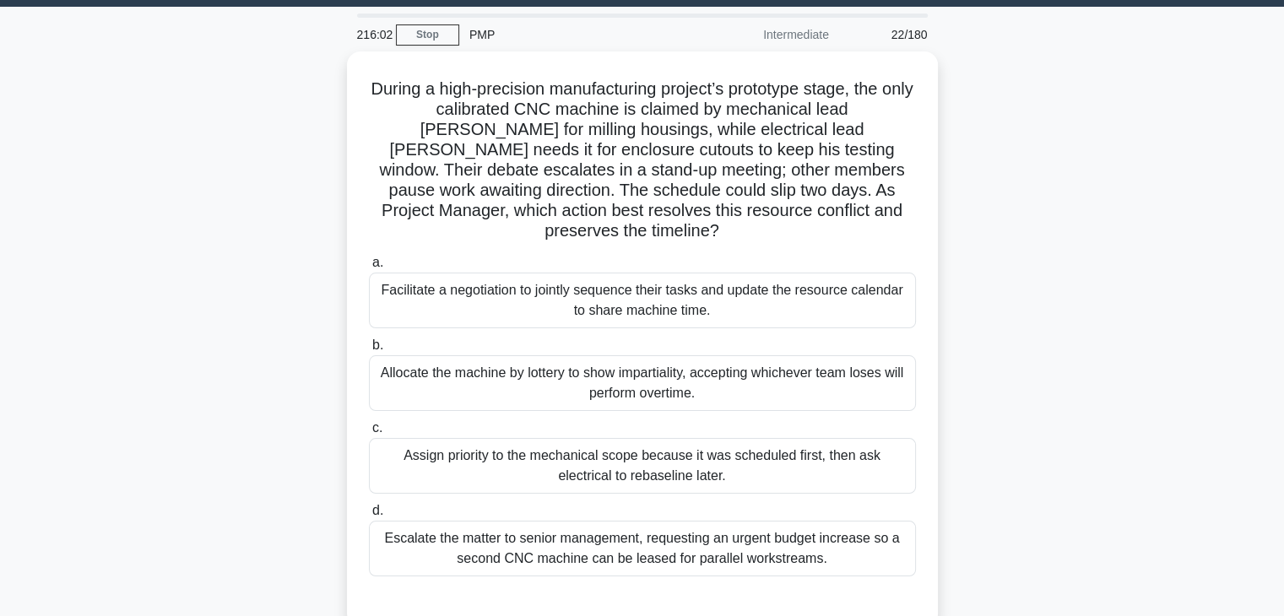
scroll to position [43, 0]
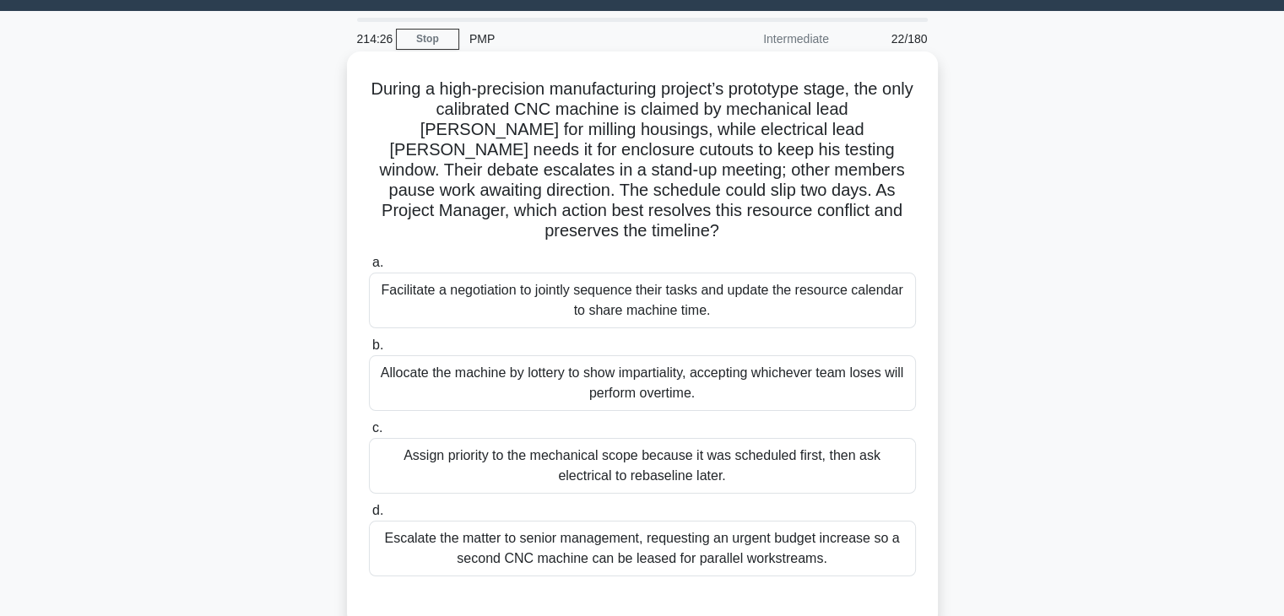
click at [545, 273] on div "Facilitate a negotiation to jointly sequence their tasks and update the resourc…" at bounding box center [642, 301] width 547 height 56
click at [369, 267] on input "a. Facilitate a negotiation to jointly sequence their tasks and update the reso…" at bounding box center [369, 262] width 0 height 11
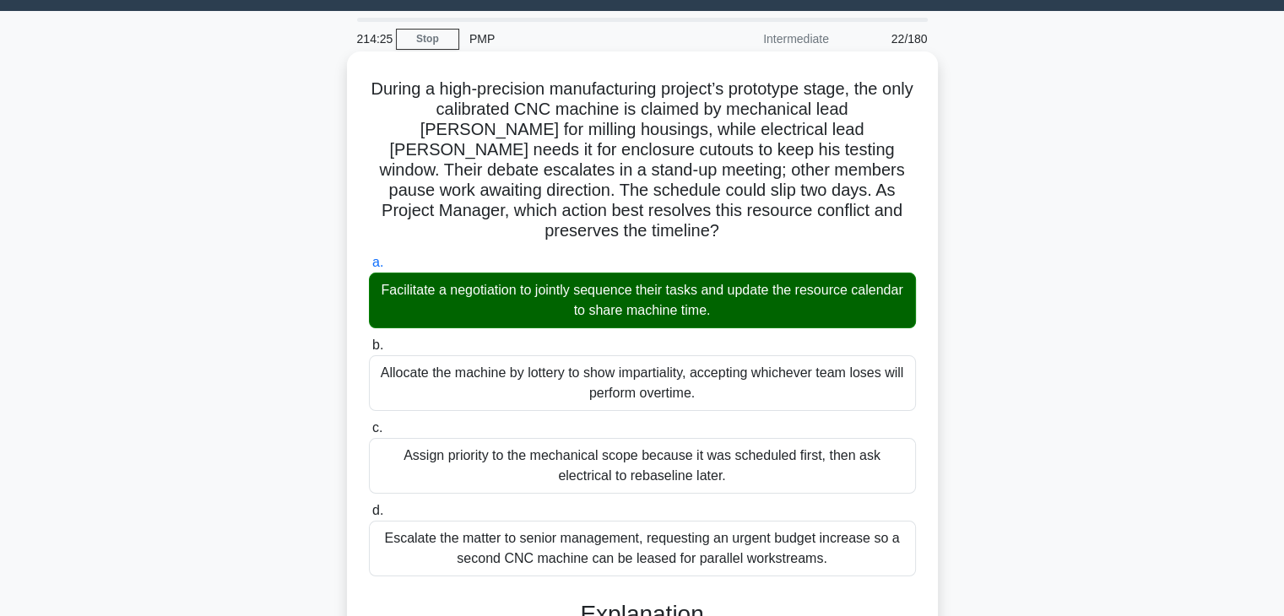
scroll to position [626, 0]
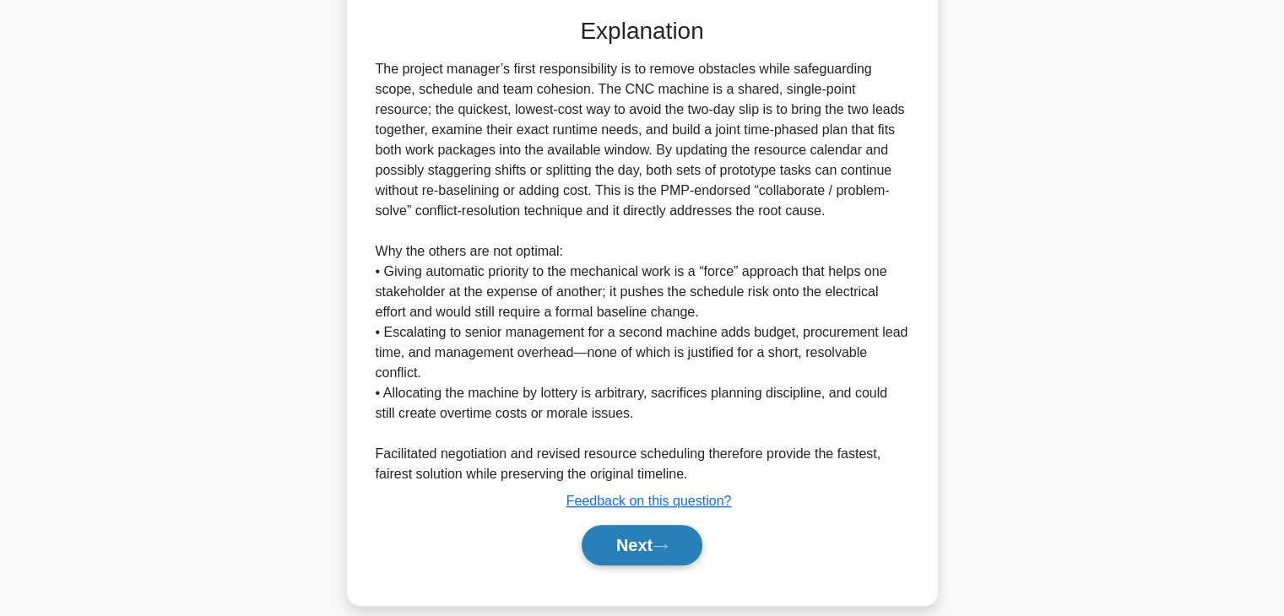
click at [615, 525] on button "Next" at bounding box center [642, 545] width 121 height 41
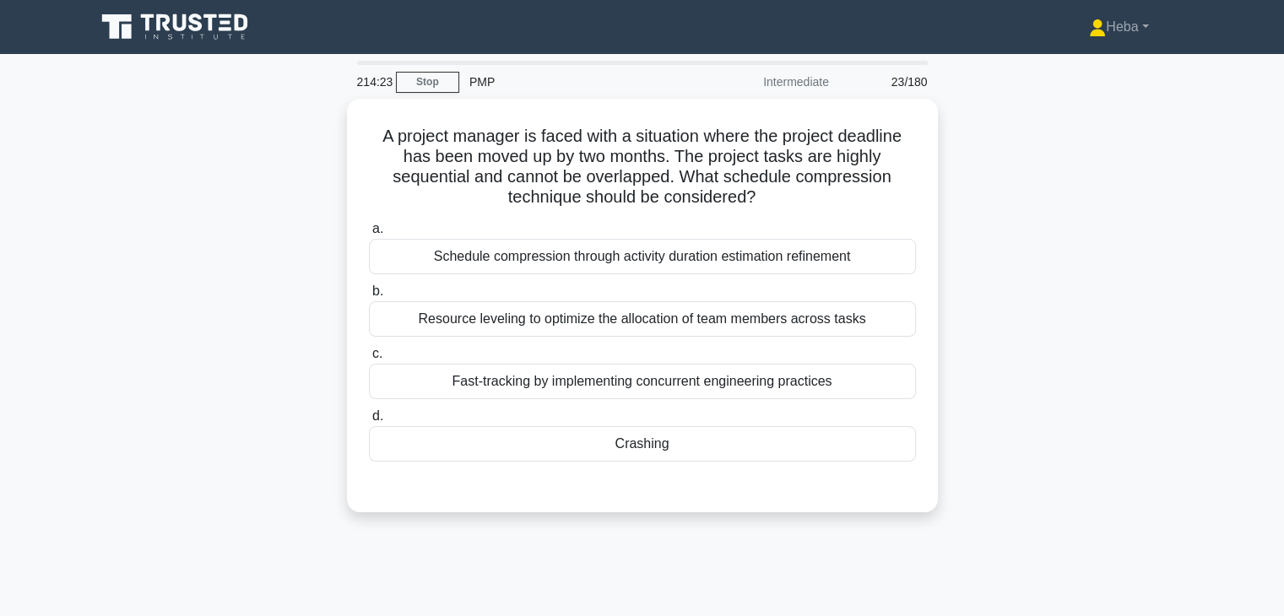
scroll to position [0, 0]
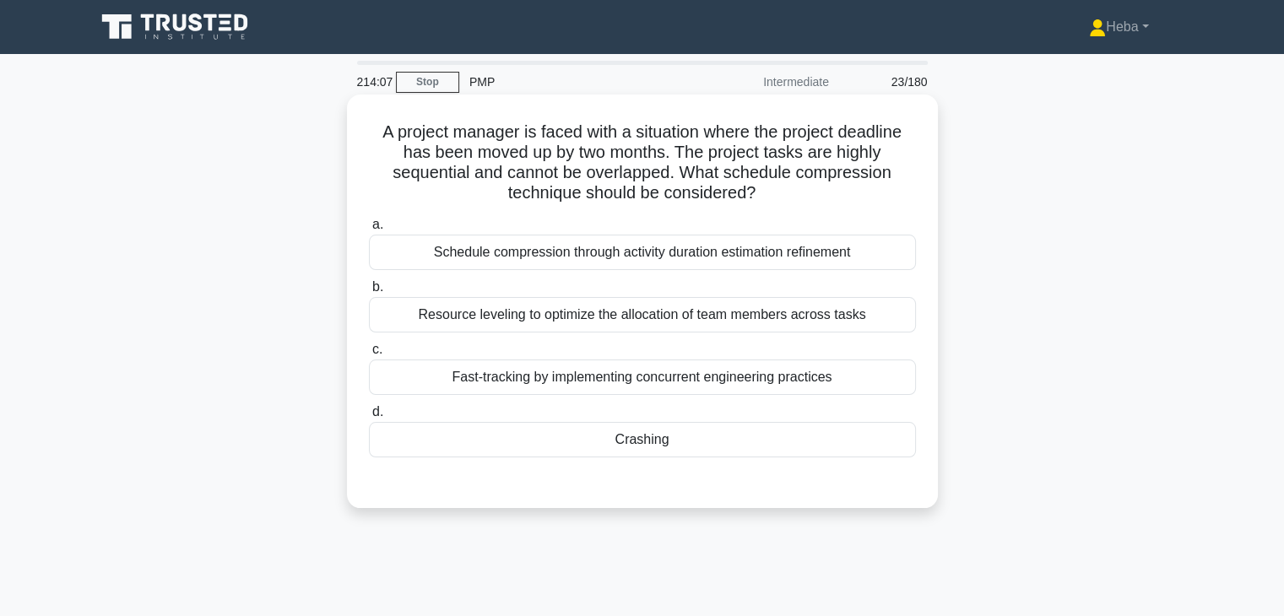
click at [632, 443] on div "Crashing" at bounding box center [642, 439] width 547 height 35
click at [369, 418] on input "d. Crashing" at bounding box center [369, 412] width 0 height 11
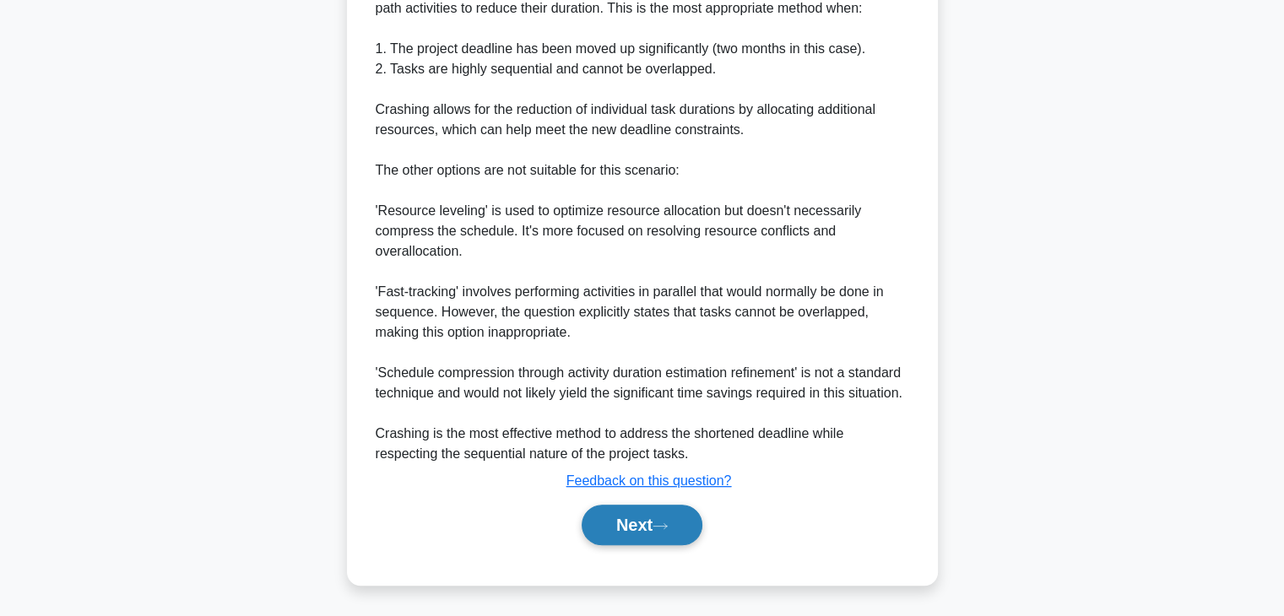
click at [631, 531] on button "Next" at bounding box center [642, 525] width 121 height 41
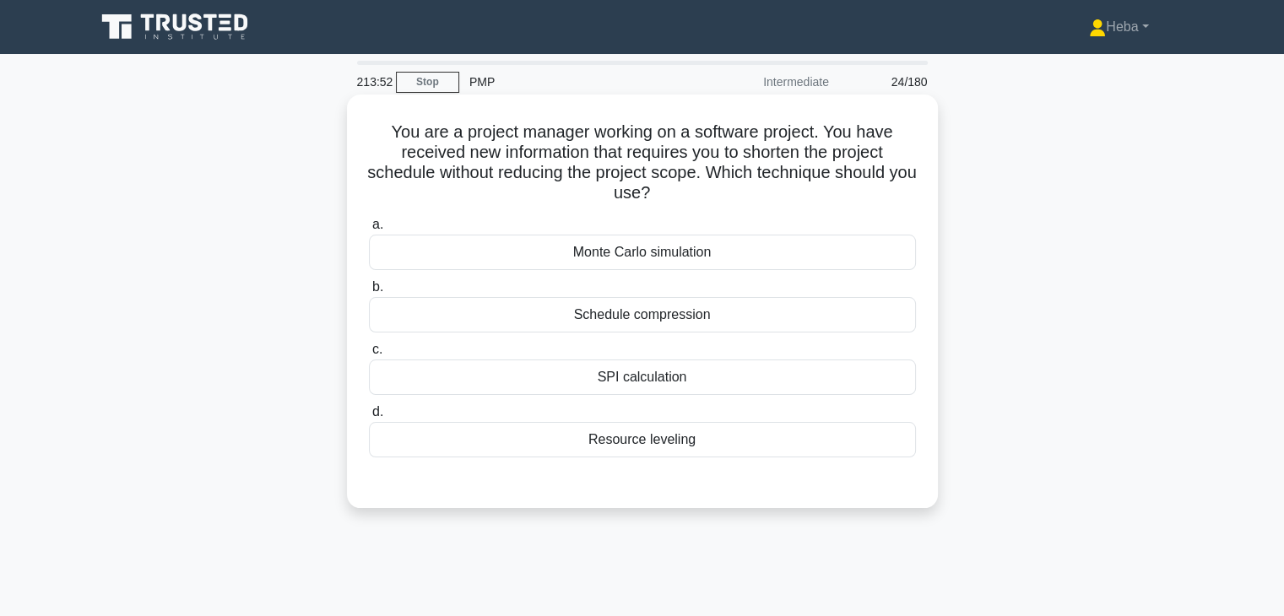
click at [648, 312] on div "Schedule compression" at bounding box center [642, 314] width 547 height 35
click at [369, 293] on input "b. Schedule compression" at bounding box center [369, 287] width 0 height 11
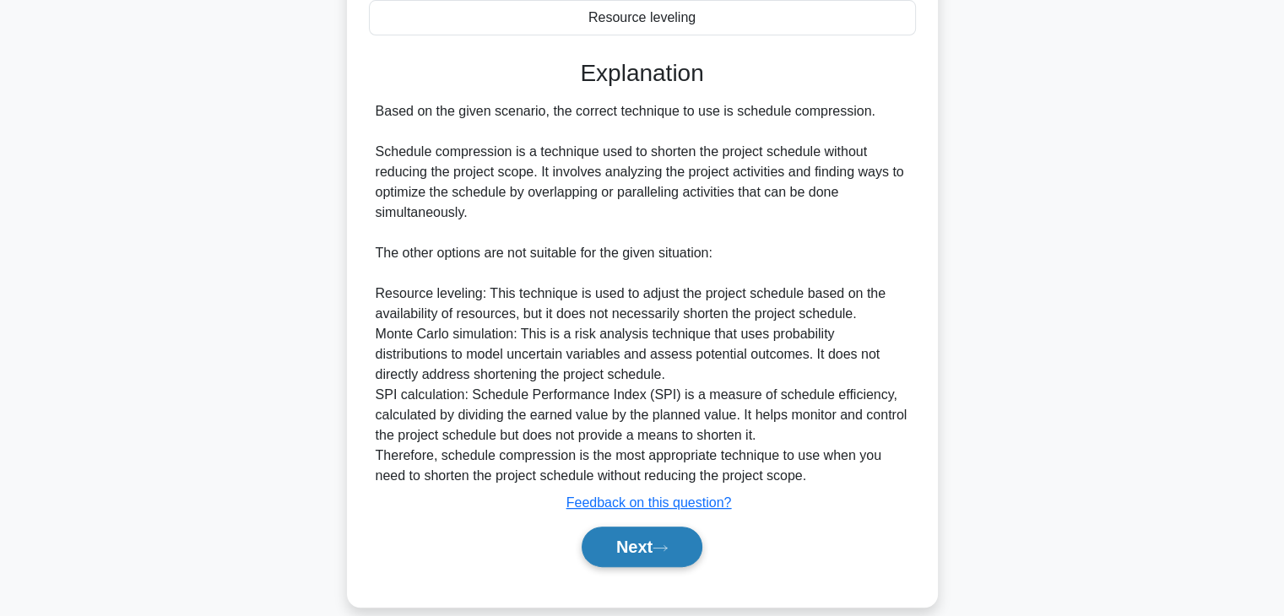
click at [662, 552] on button "Next" at bounding box center [642, 547] width 121 height 41
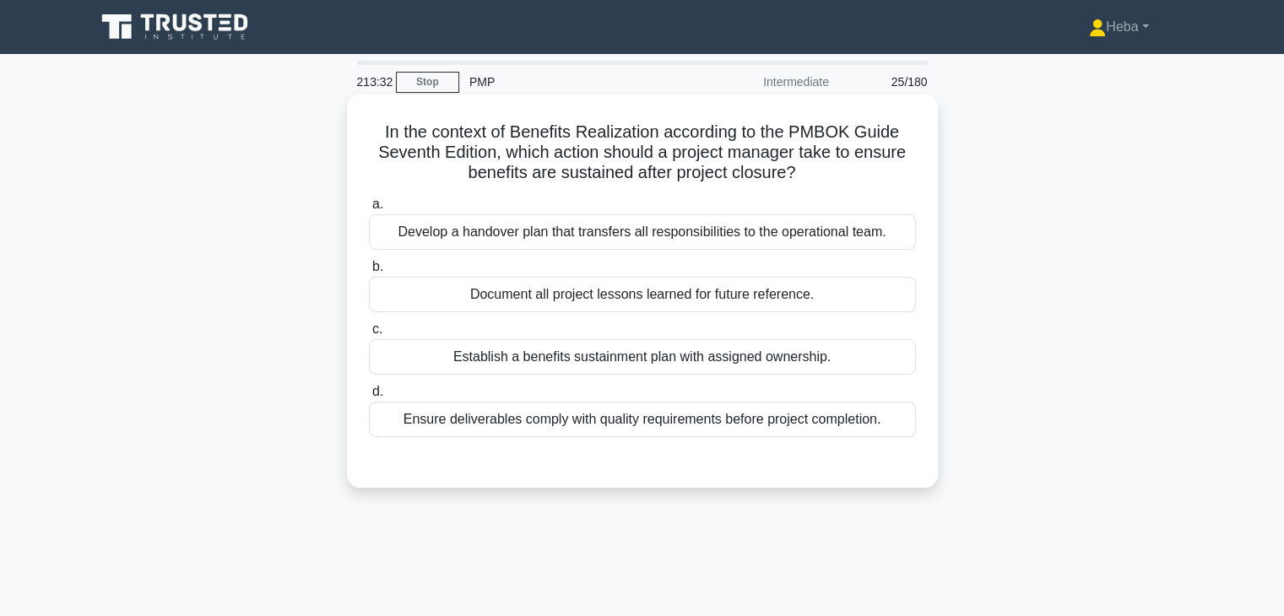
click at [598, 306] on div "Document all project lessons learned for future reference." at bounding box center [642, 294] width 547 height 35
click at [369, 273] on input "b. Document all project lessons learned for future reference." at bounding box center [369, 267] width 0 height 11
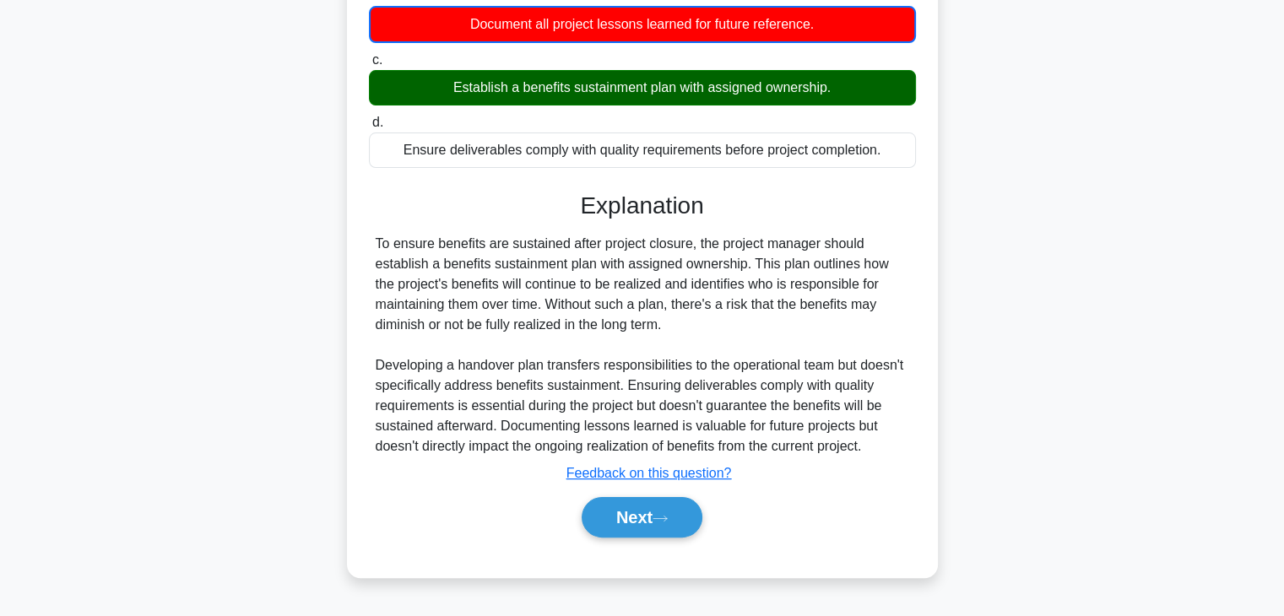
scroll to position [296, 0]
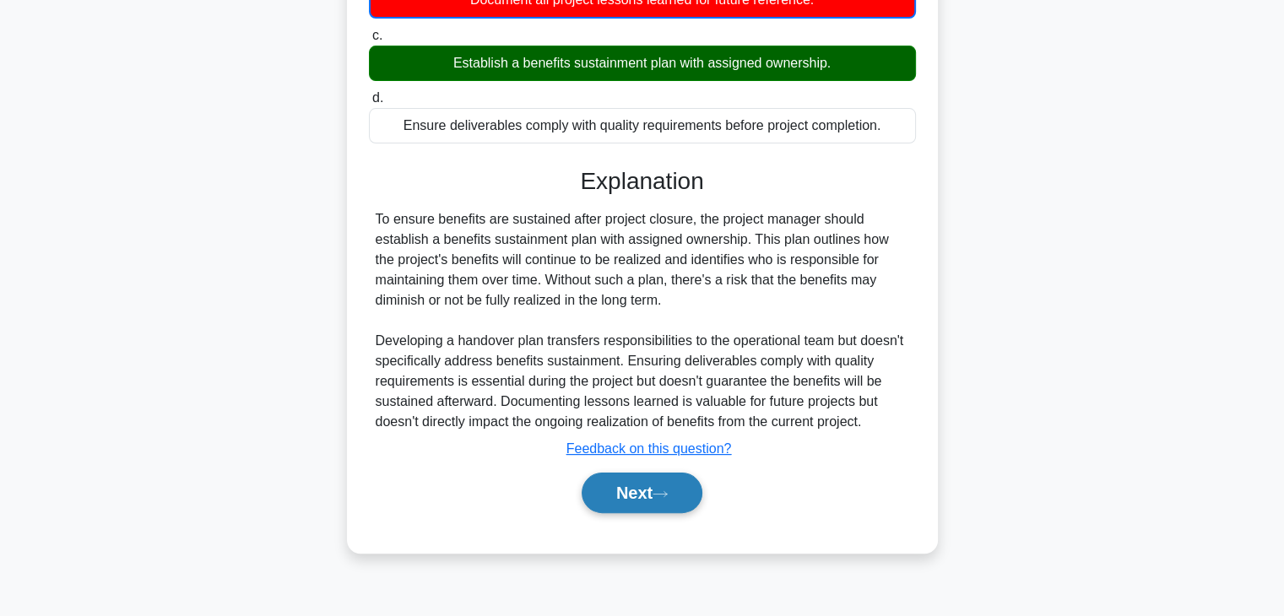
click at [655, 488] on button "Next" at bounding box center [642, 493] width 121 height 41
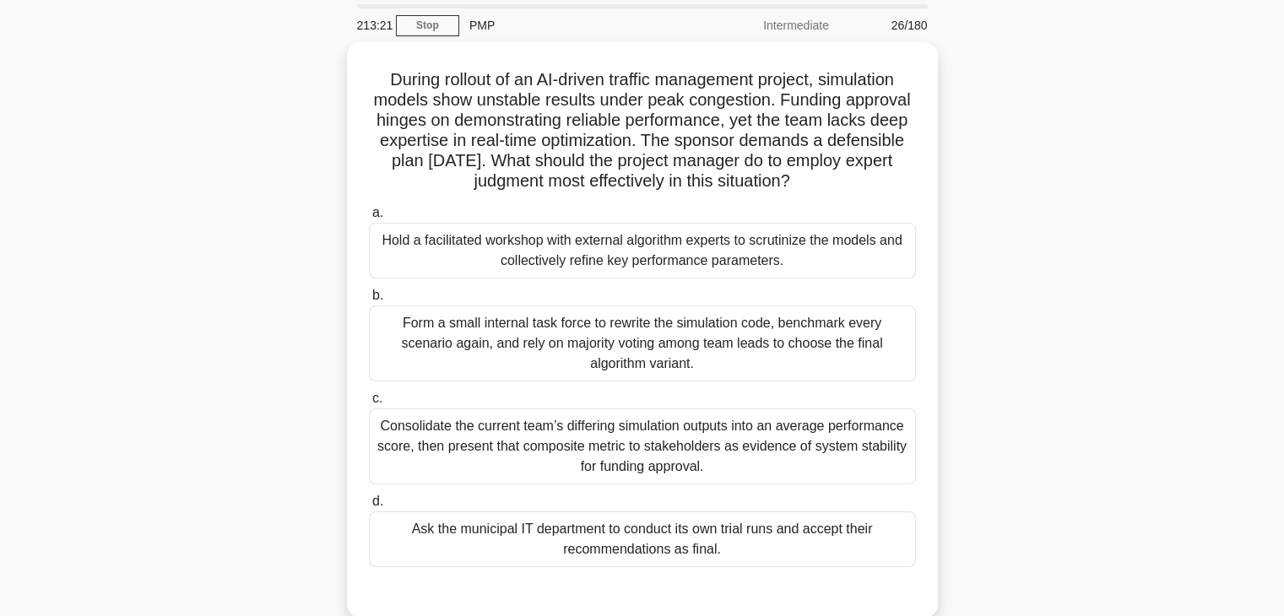
scroll to position [43, 0]
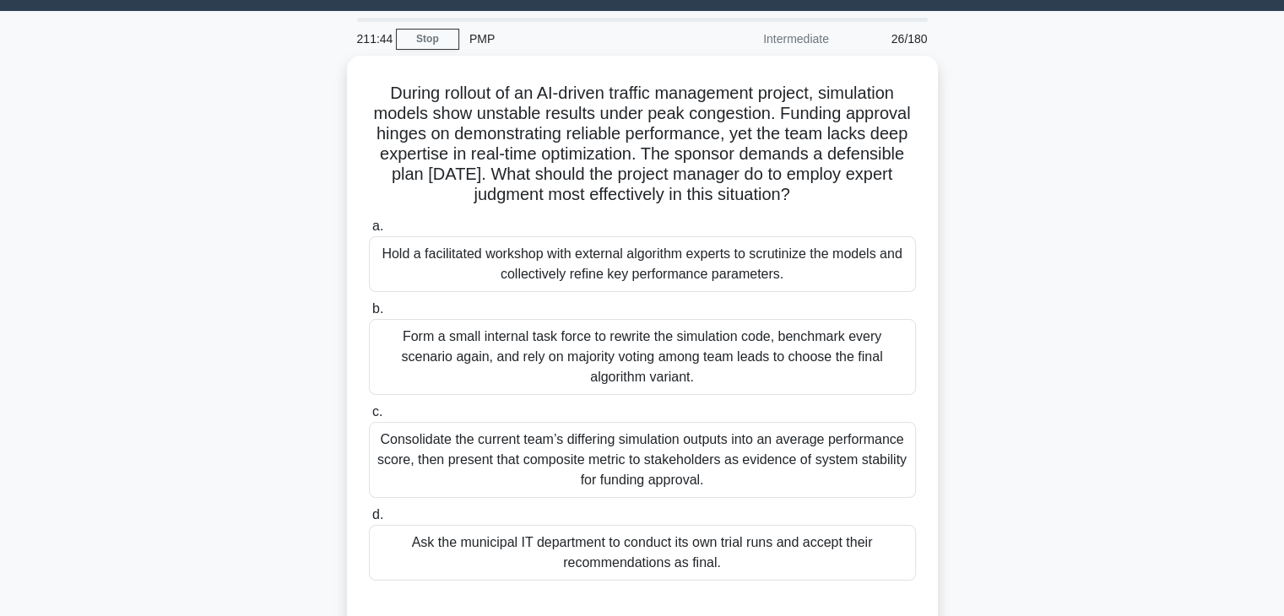
click at [951, 106] on div "During rollout of an AI-driven traffic management project, simulation models sh…" at bounding box center [642, 354] width 1114 height 596
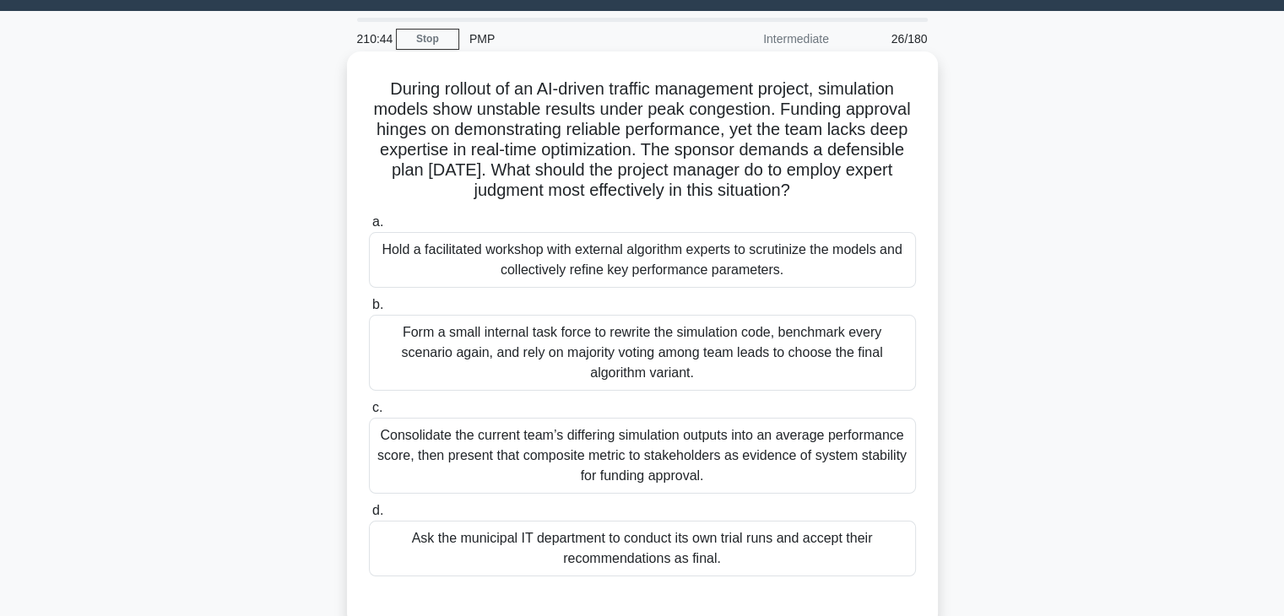
click at [586, 548] on div "Ask the municipal IT department to conduct its own trial runs and accept their …" at bounding box center [642, 549] width 547 height 56
click at [369, 517] on input "d. Ask the municipal IT department to conduct its own trial runs and accept the…" at bounding box center [369, 511] width 0 height 11
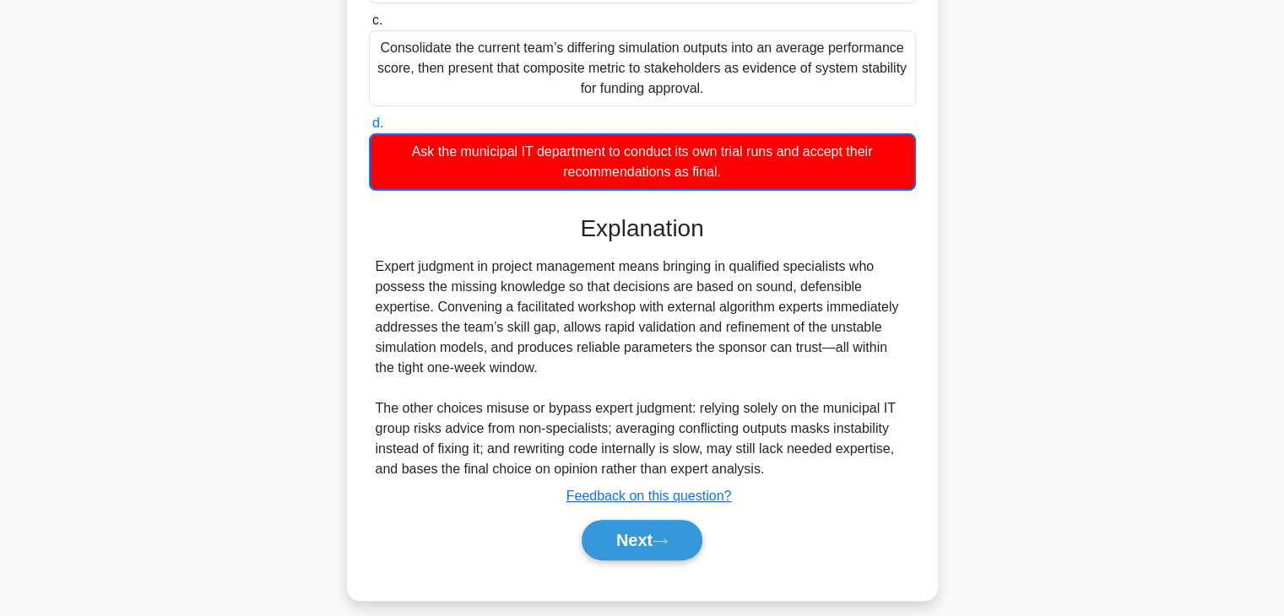
scroll to position [446, 0]
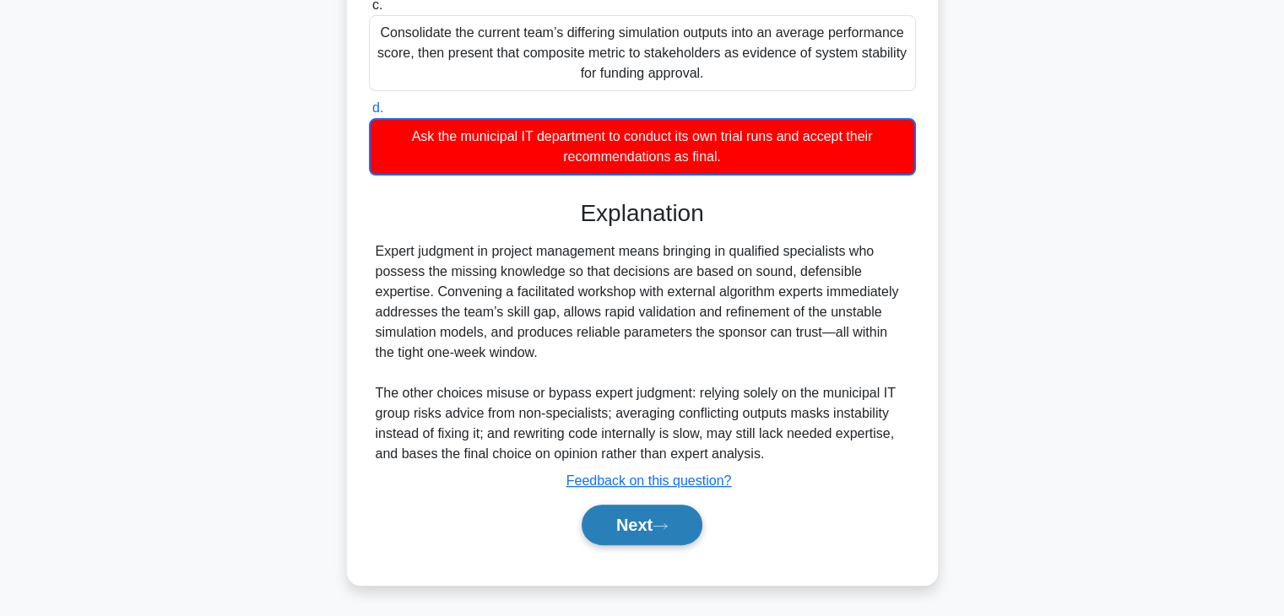
click at [615, 539] on button "Next" at bounding box center [642, 525] width 121 height 41
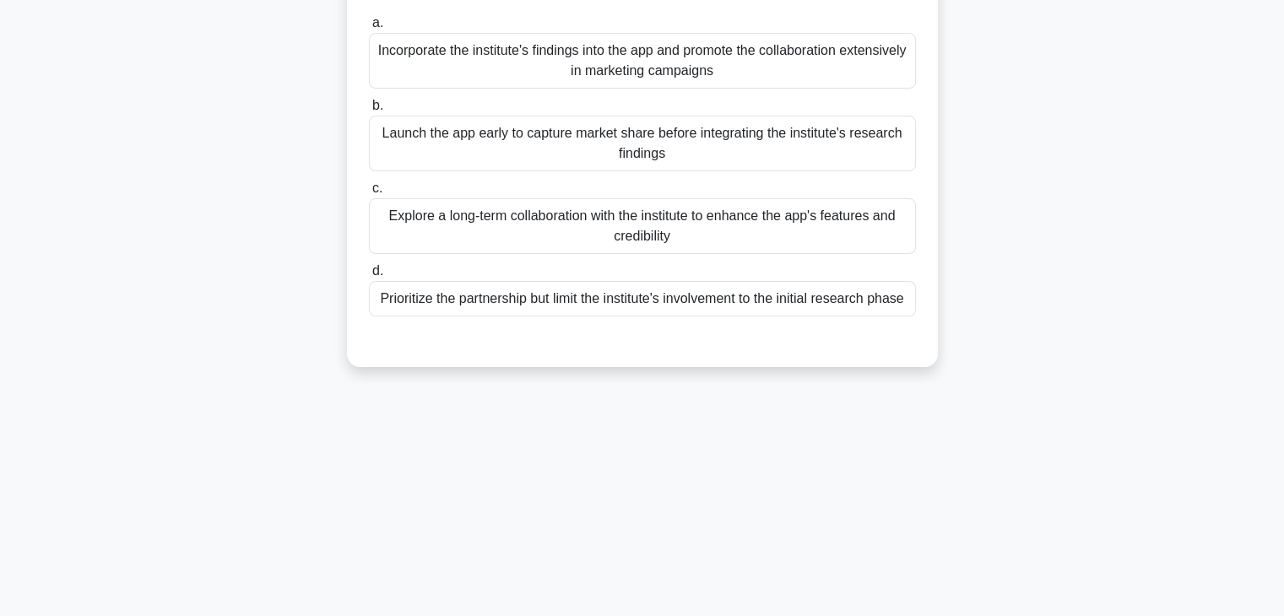
scroll to position [0, 0]
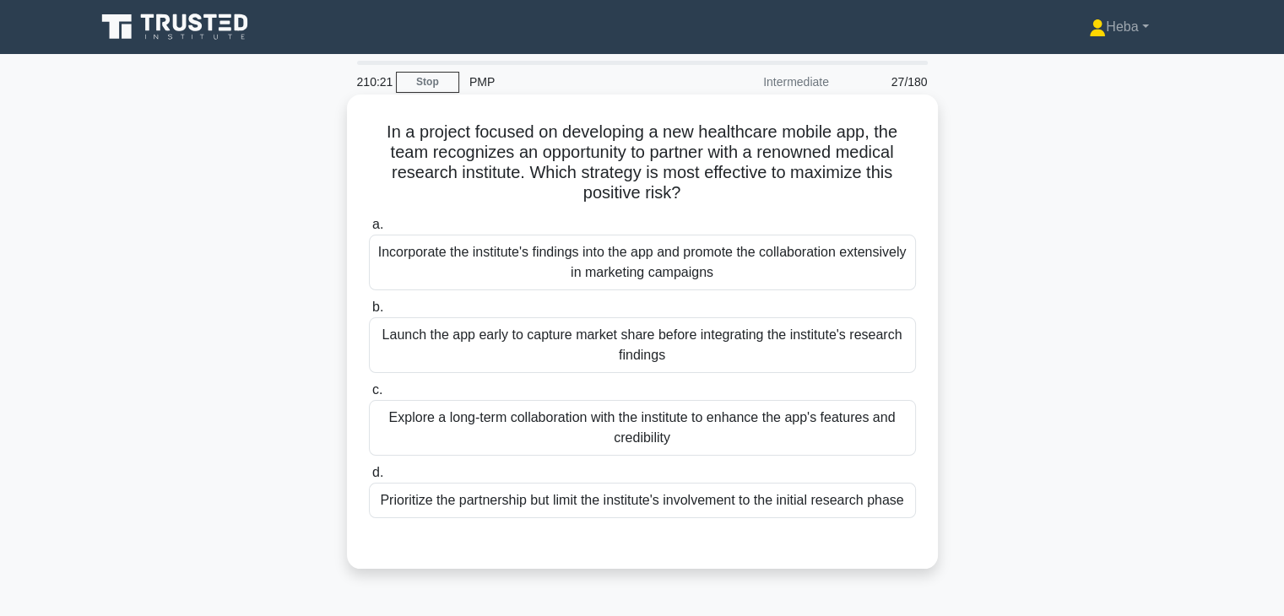
click at [794, 152] on h5 "In a project focused on developing a new healthcare mobile app, the team recogn…" at bounding box center [642, 163] width 550 height 83
copy h5 "renowned"
click at [567, 422] on div "Explore a long-term collaboration with the institute to enhance the app's featu…" at bounding box center [642, 428] width 547 height 56
click at [369, 396] on input "c. Explore a long-term collaboration with the institute to enhance the app's fe…" at bounding box center [369, 390] width 0 height 11
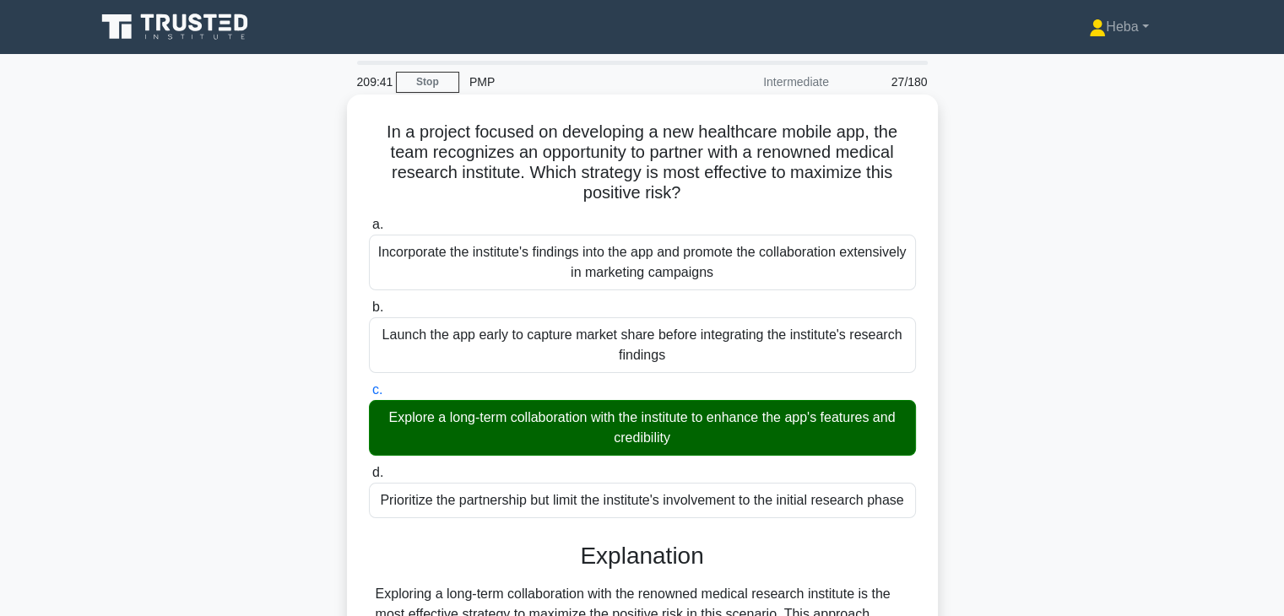
scroll to position [444, 0]
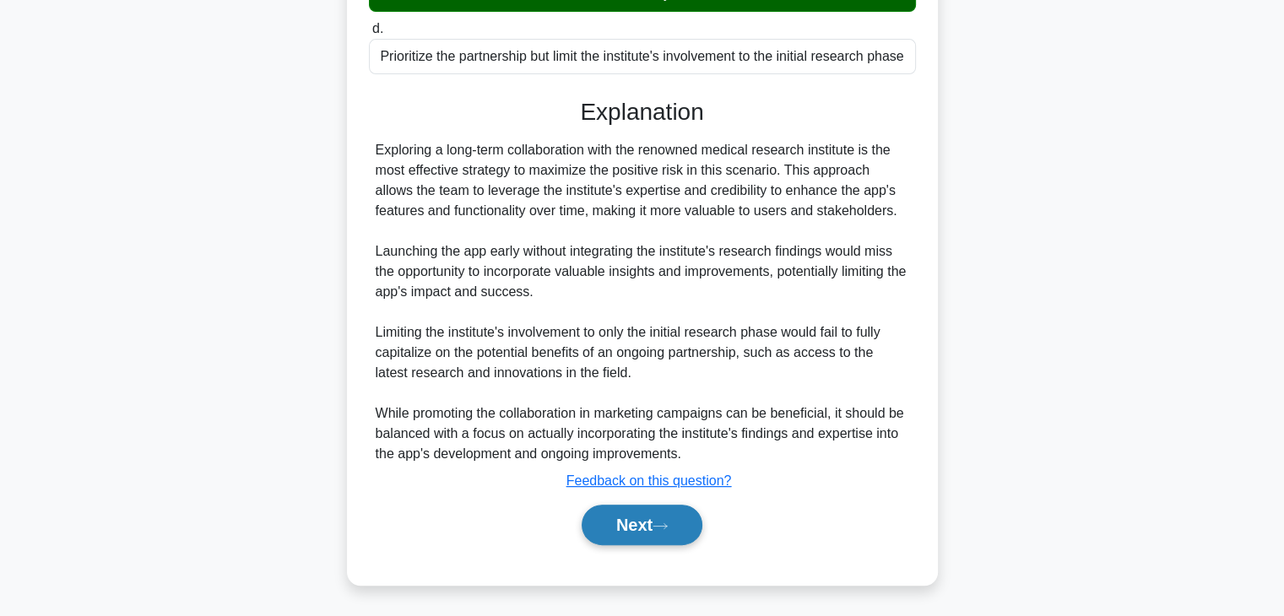
click at [645, 534] on button "Next" at bounding box center [642, 525] width 121 height 41
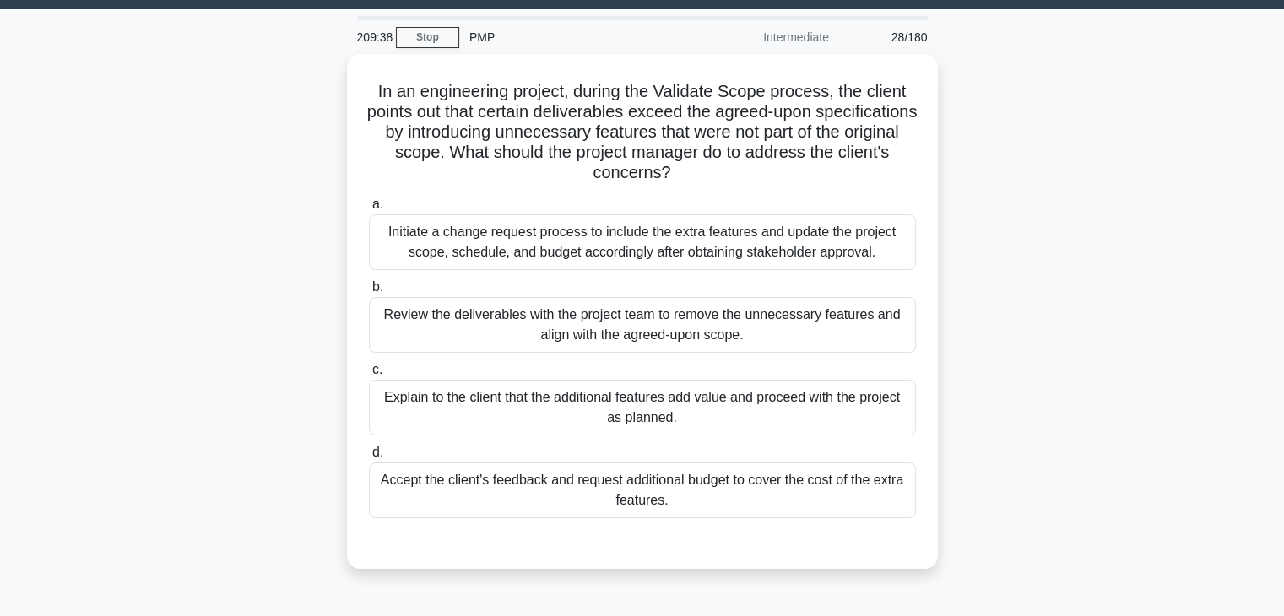
scroll to position [43, 0]
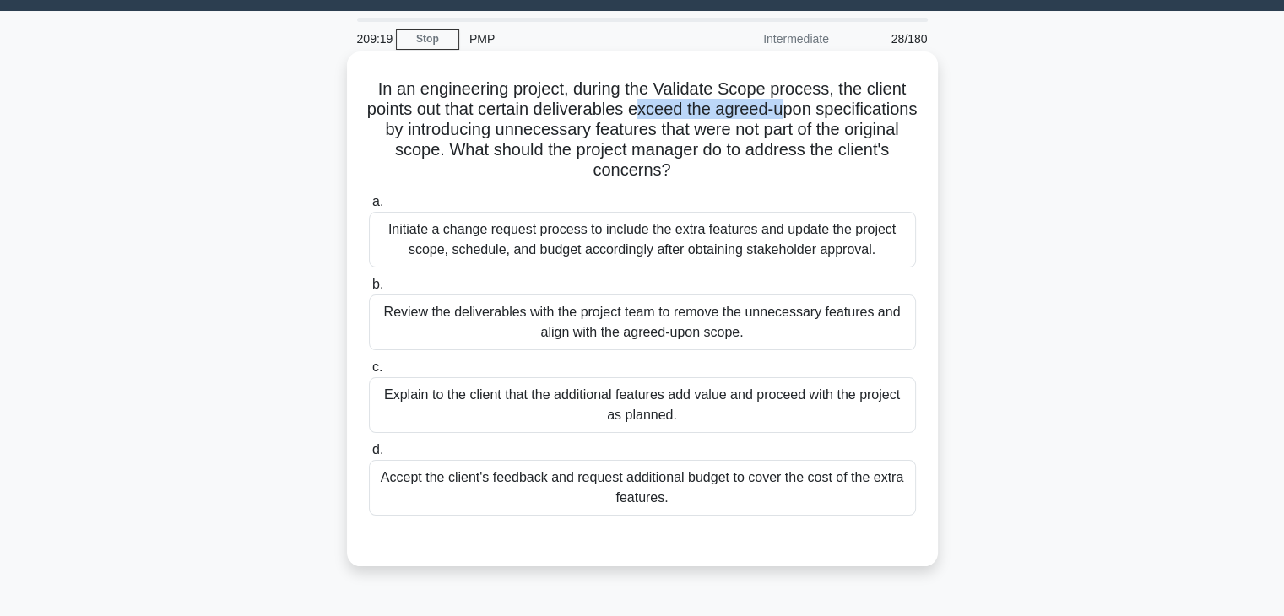
drag, startPoint x: 695, startPoint y: 110, endPoint x: 837, endPoint y: 107, distance: 142.7
click at [837, 107] on h5 "In an engineering project, during the Validate Scope process, the client points…" at bounding box center [642, 130] width 550 height 103
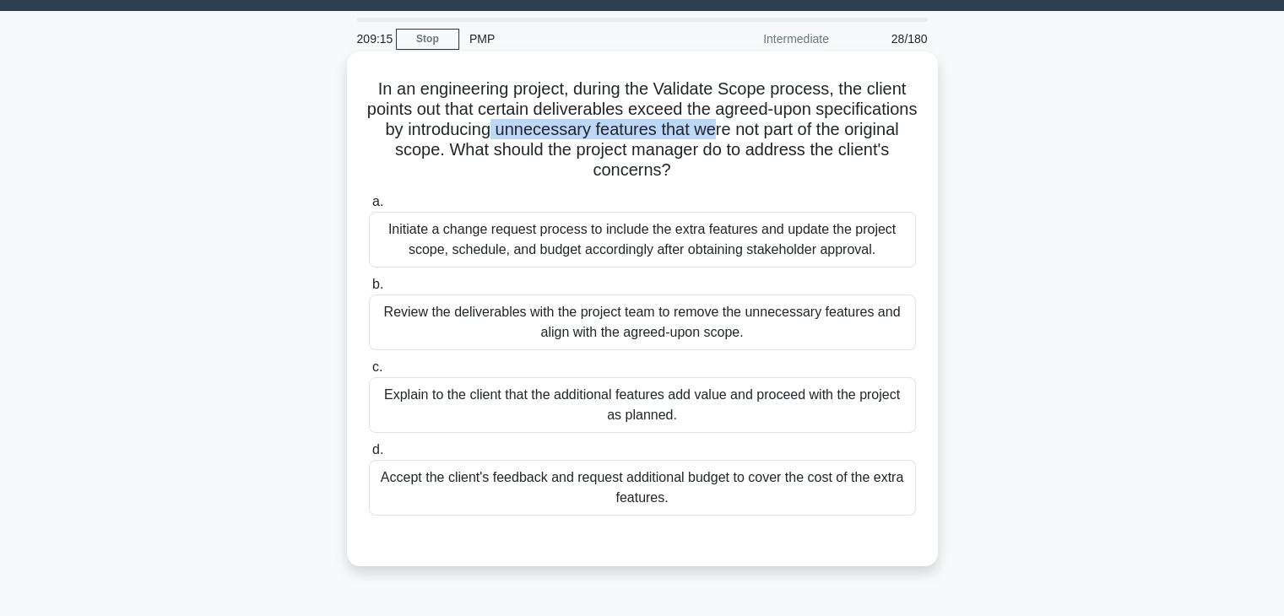
drag, startPoint x: 586, startPoint y: 132, endPoint x: 814, endPoint y: 135, distance: 228.0
click at [814, 135] on h5 "In an engineering project, during the Validate Scope process, the client points…" at bounding box center [642, 130] width 550 height 103
click at [555, 242] on div "Initiate a change request process to include the extra features and update the …" at bounding box center [642, 240] width 547 height 56
click at [369, 208] on input "a. Initiate a change request process to include the extra features and update t…" at bounding box center [369, 202] width 0 height 11
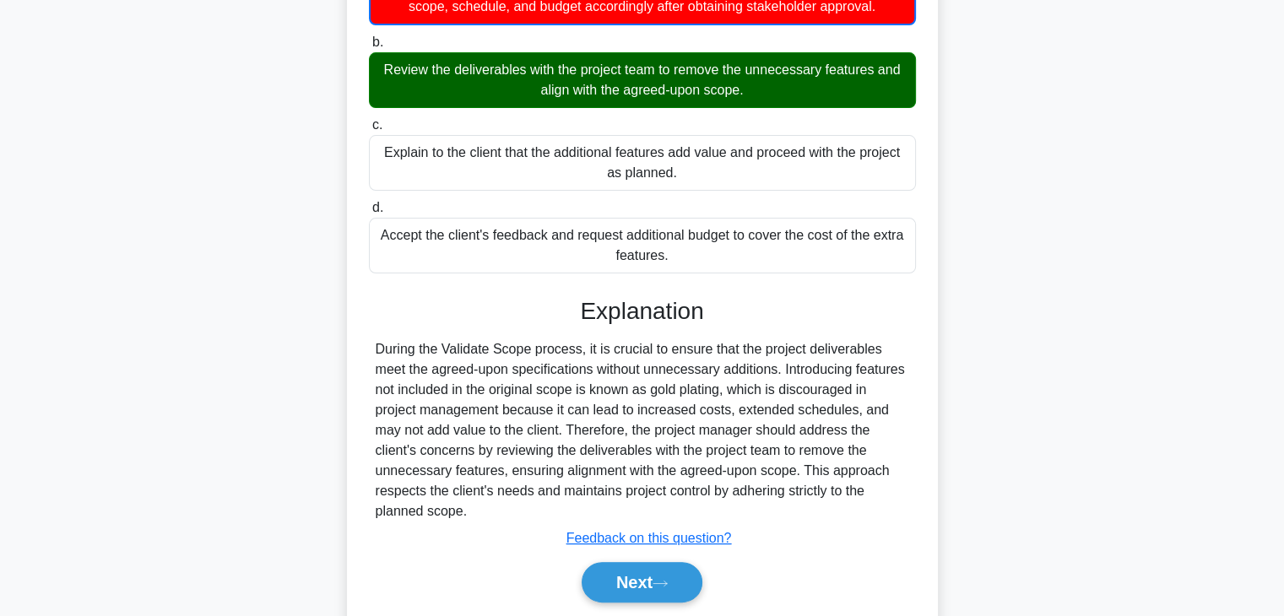
scroll to position [296, 0]
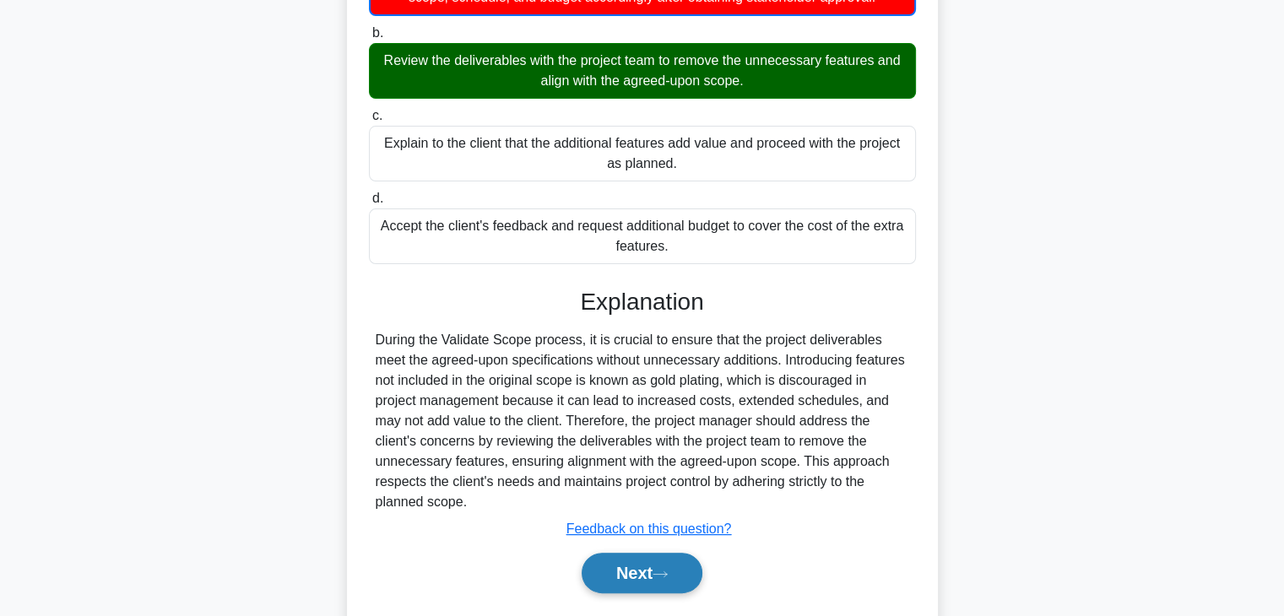
click at [649, 572] on button "Next" at bounding box center [642, 573] width 121 height 41
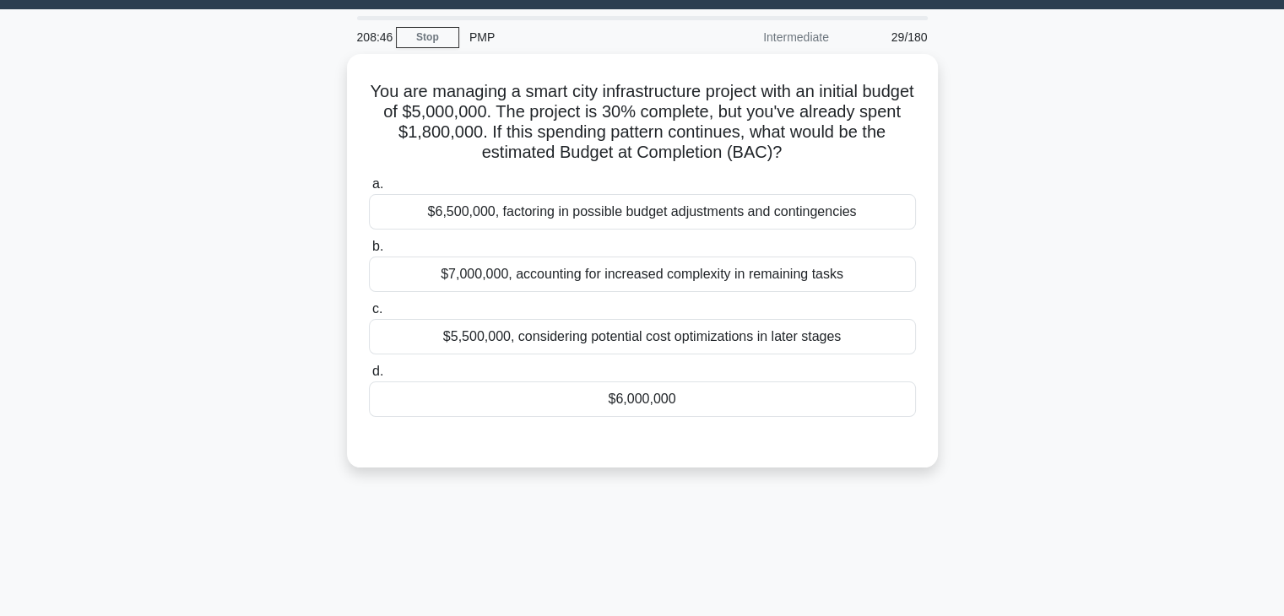
scroll to position [43, 0]
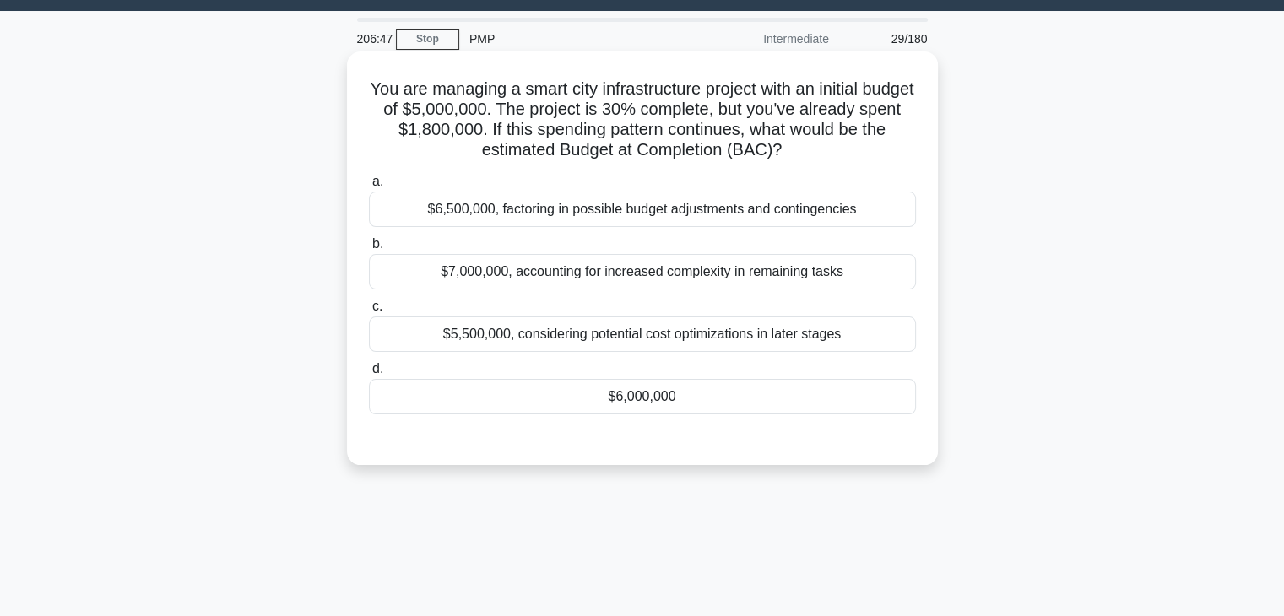
click at [646, 218] on div "$6,500,000, factoring in possible budget adjustments and contingencies" at bounding box center [642, 209] width 547 height 35
click at [369, 187] on input "a. $6,500,000, factoring in possible budget adjustments and contingencies" at bounding box center [369, 181] width 0 height 11
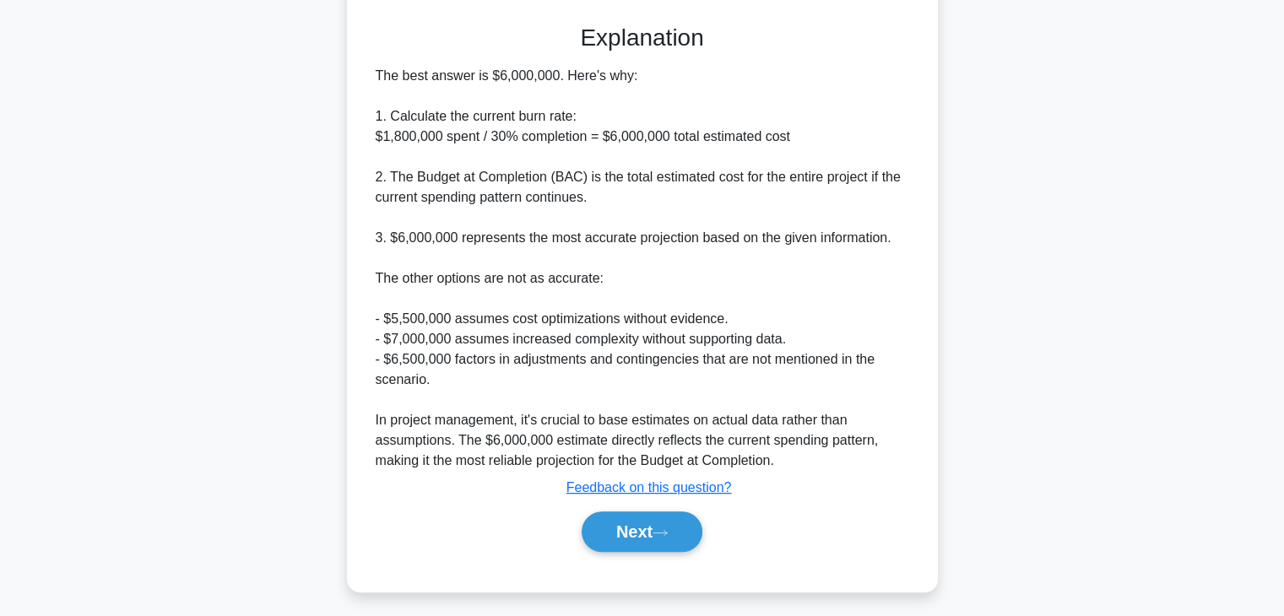
scroll to position [466, 0]
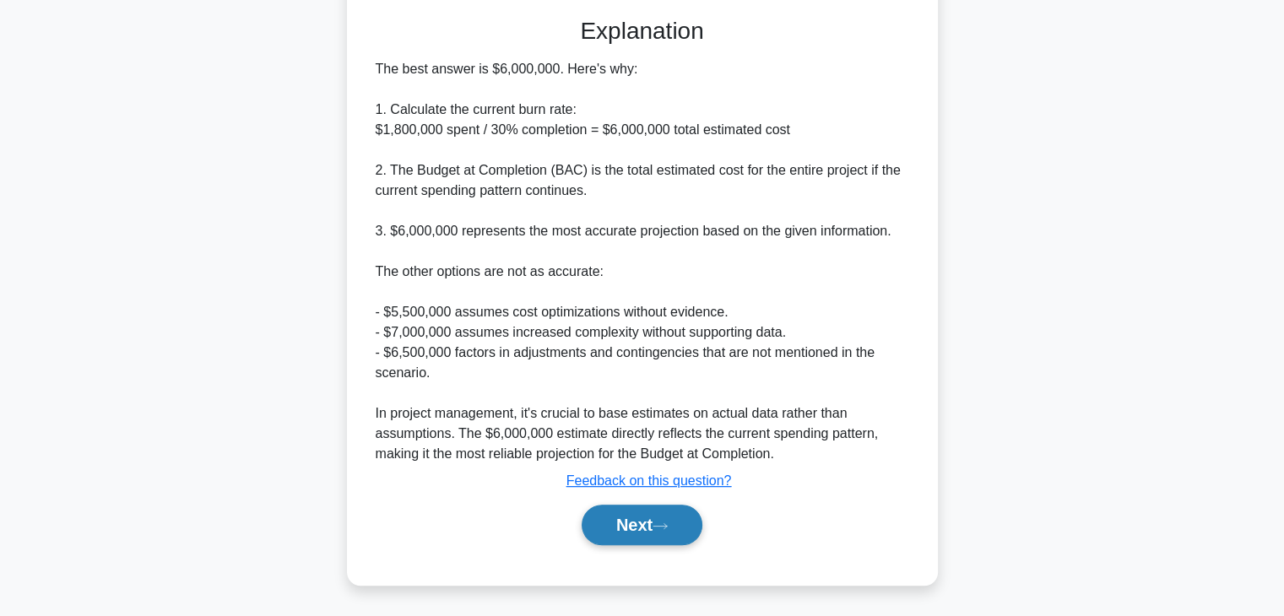
click at [637, 522] on button "Next" at bounding box center [642, 525] width 121 height 41
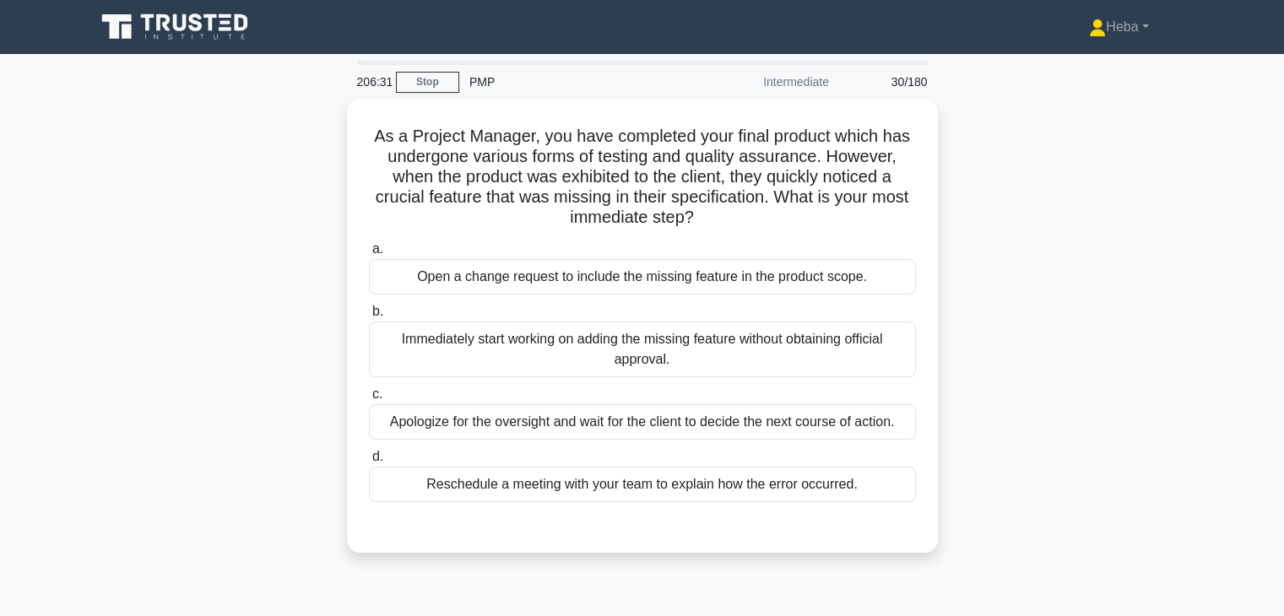
scroll to position [0, 0]
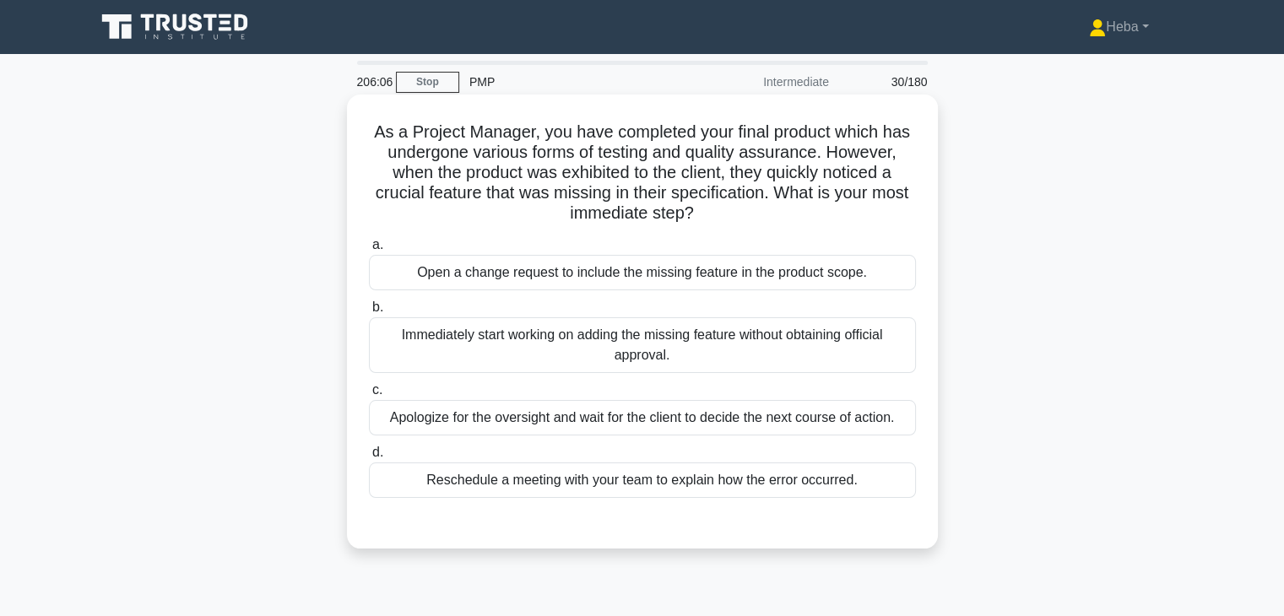
click at [580, 284] on div "Open a change request to include the missing feature in the product scope." at bounding box center [642, 272] width 547 height 35
click at [369, 251] on input "a. Open a change request to include the missing feature in the product scope." at bounding box center [369, 245] width 0 height 11
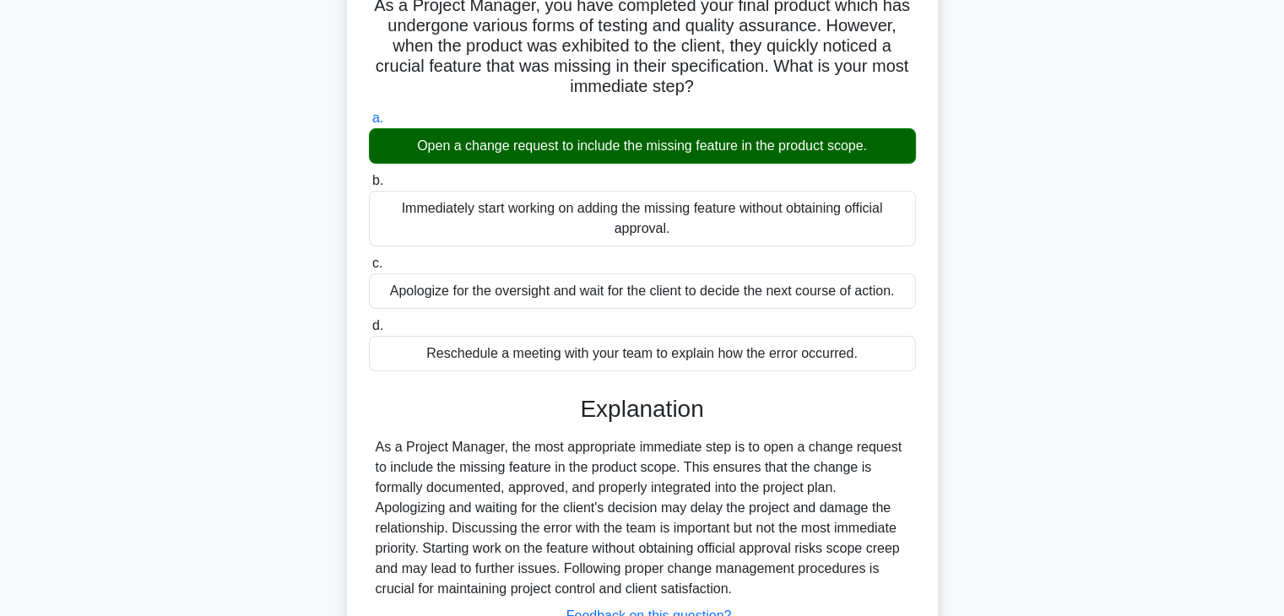
scroll to position [253, 0]
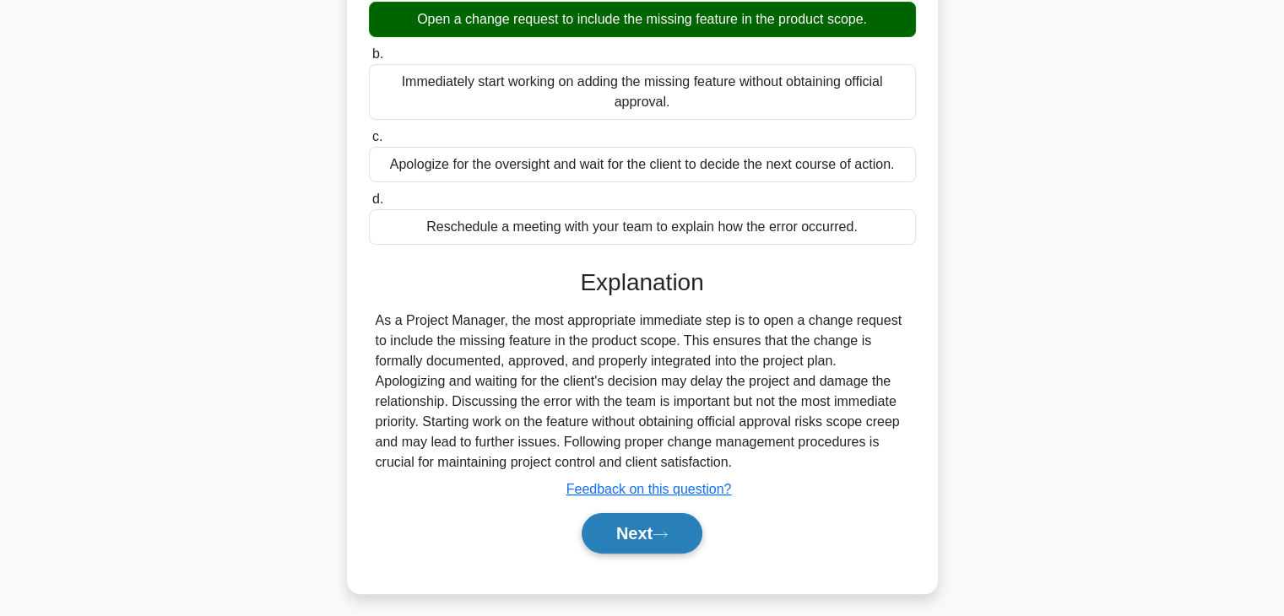
click at [651, 531] on button "Next" at bounding box center [642, 533] width 121 height 41
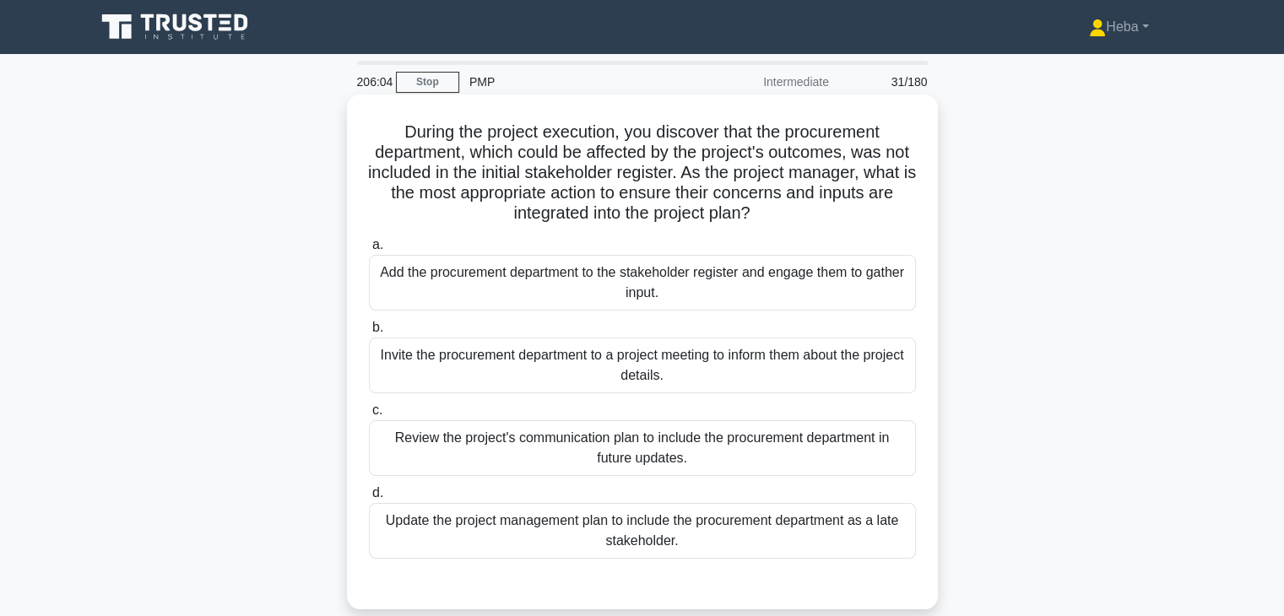
scroll to position [0, 0]
click at [624, 272] on div "Add the procurement department to the stakeholder register and engage them to g…" at bounding box center [642, 283] width 547 height 56
click at [369, 251] on input "a. Add the procurement department to the stakeholder register and engage them t…" at bounding box center [369, 245] width 0 height 11
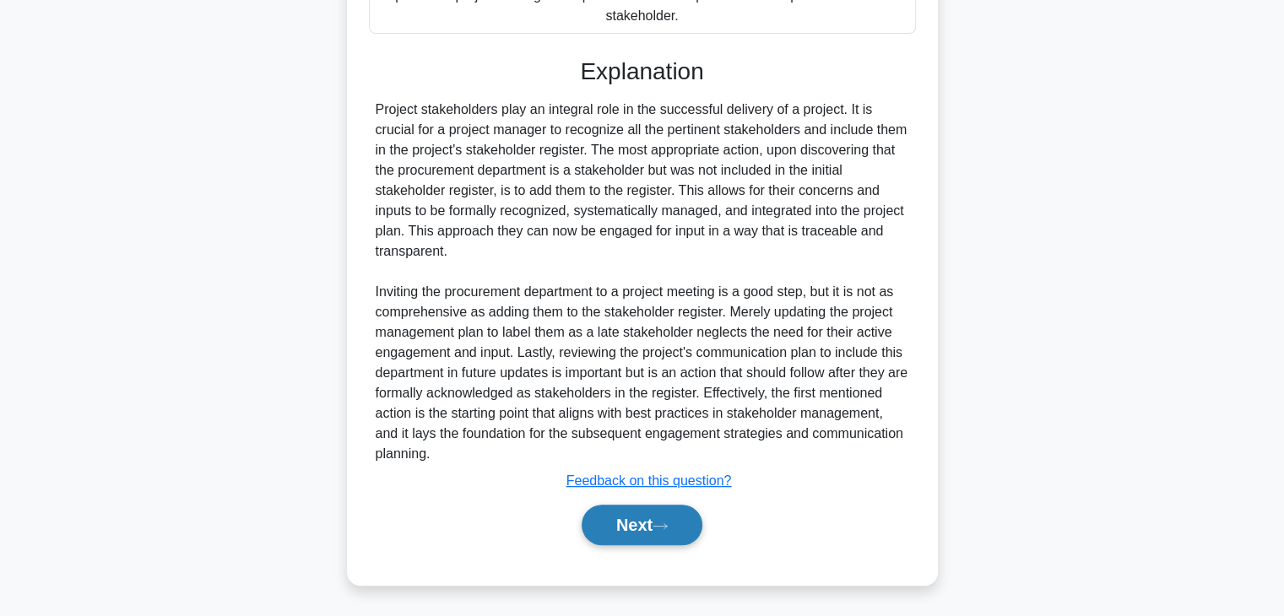
click at [627, 514] on button "Next" at bounding box center [642, 525] width 121 height 41
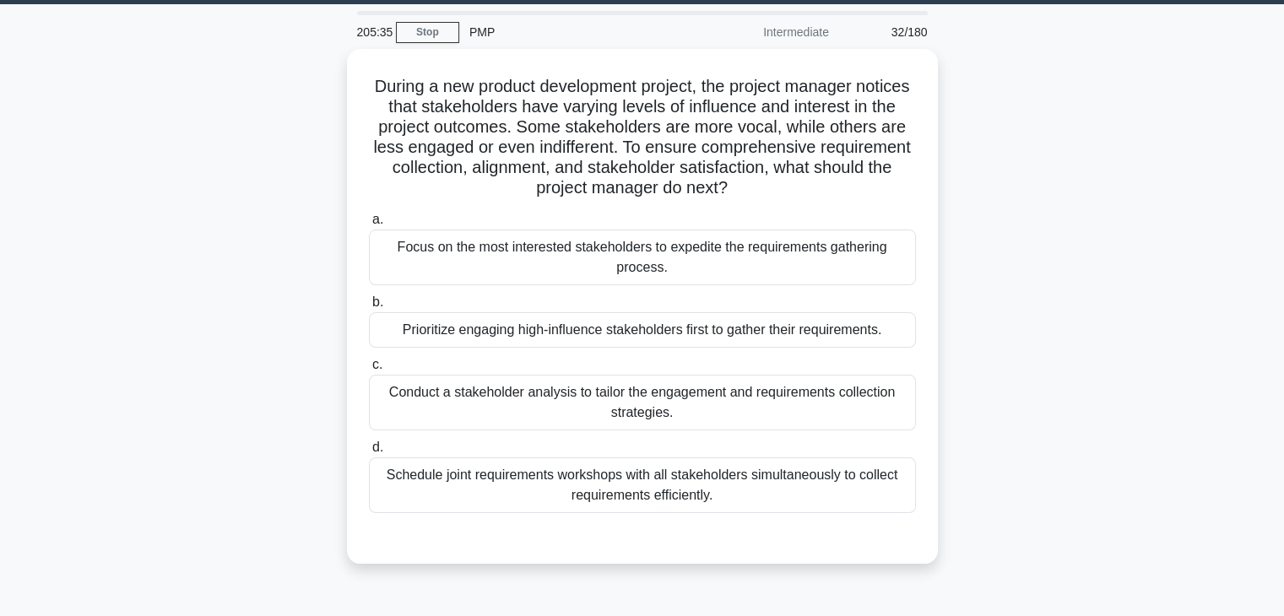
scroll to position [43, 0]
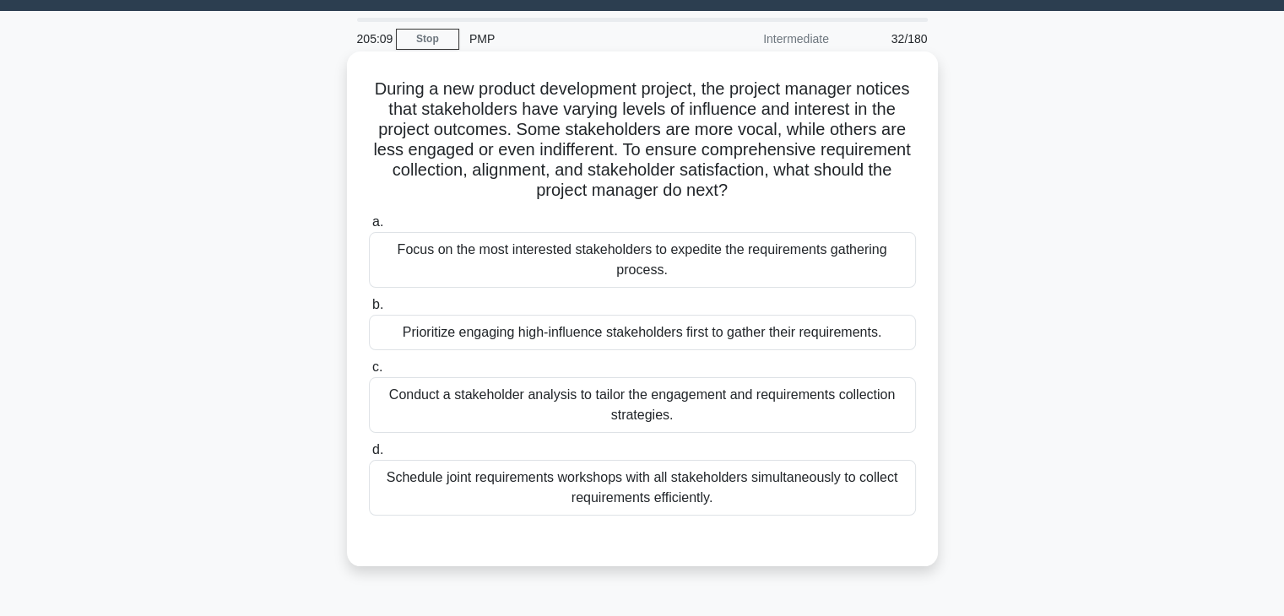
click at [800, 409] on div "Conduct a stakeholder analysis to tailor the engagement and requirements collec…" at bounding box center [642, 405] width 547 height 56
click at [369, 373] on input "c. Conduct a stakeholder analysis to tailor the engagement and requirements col…" at bounding box center [369, 367] width 0 height 11
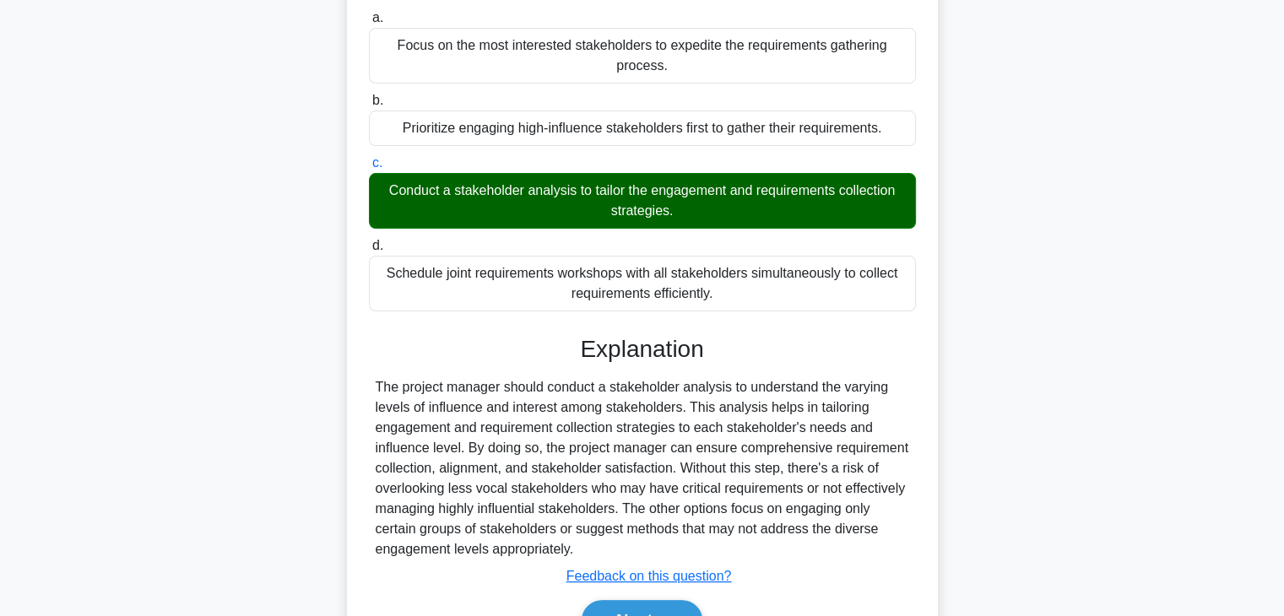
scroll to position [343, 0]
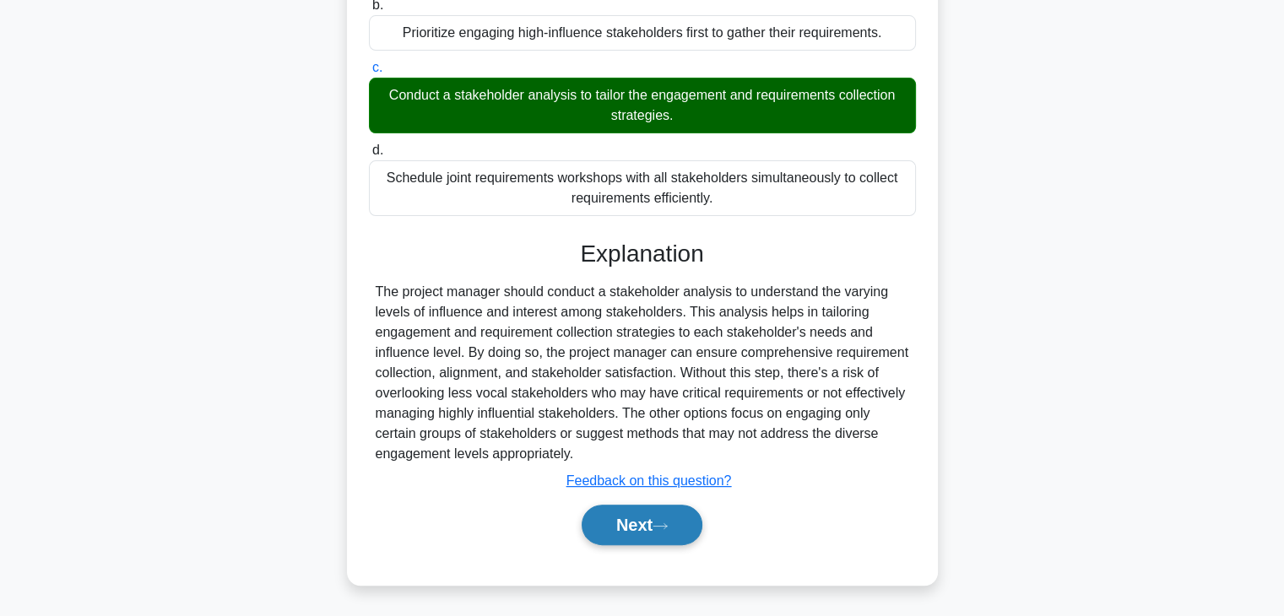
click at [663, 518] on button "Next" at bounding box center [642, 525] width 121 height 41
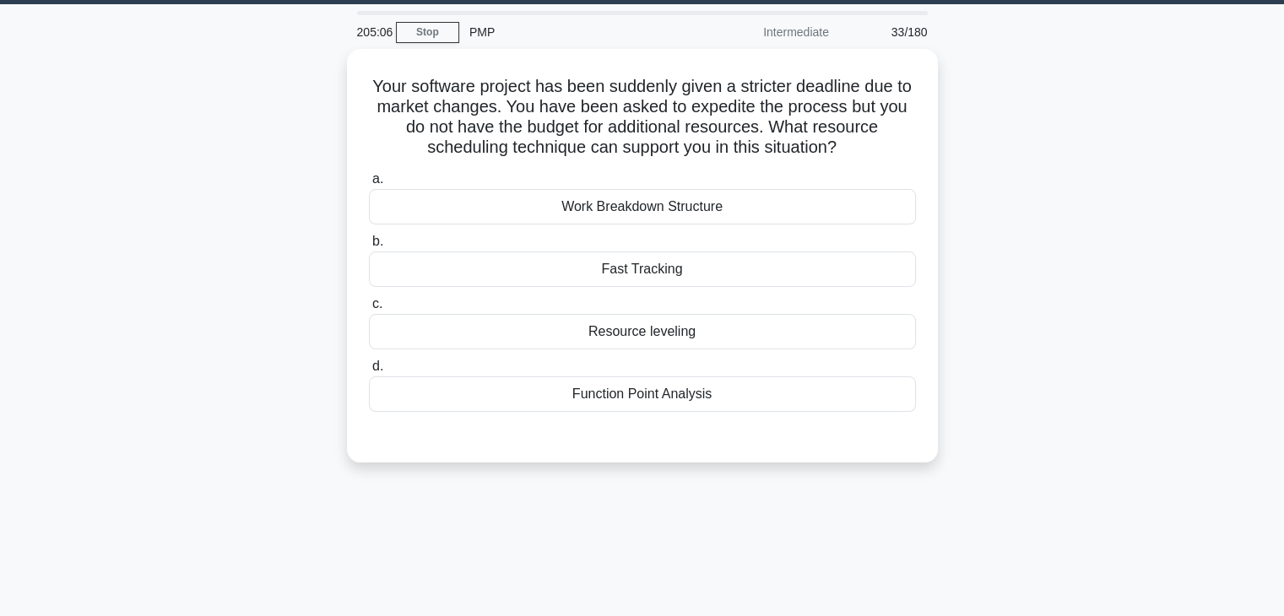
scroll to position [43, 0]
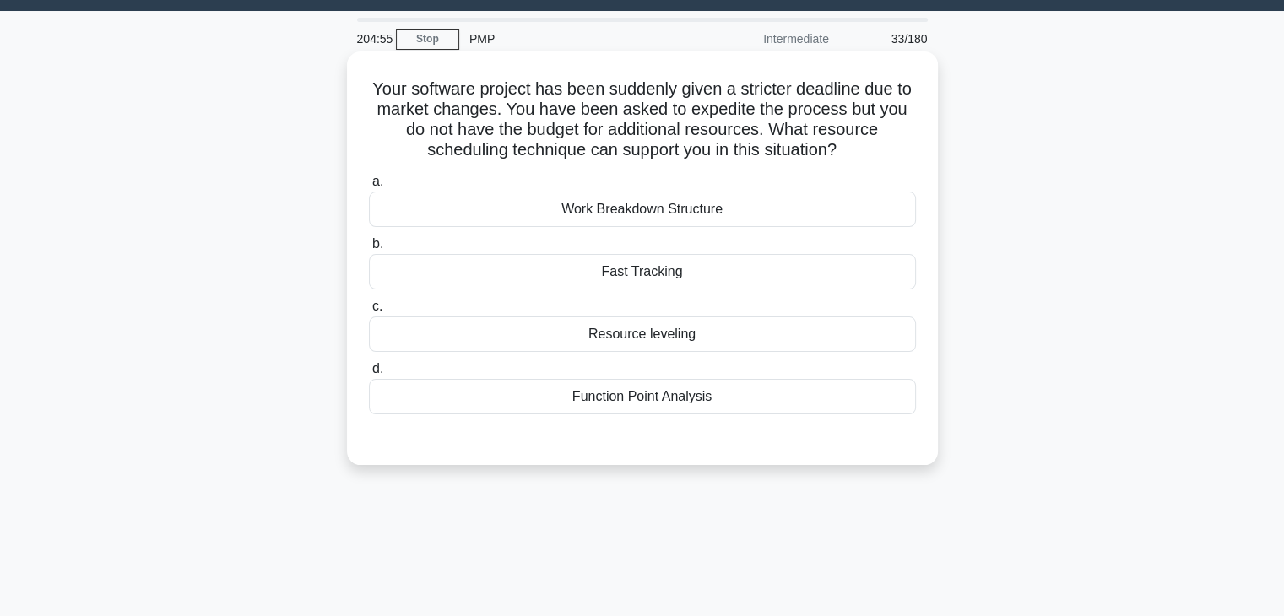
click at [634, 264] on div "Fast Tracking" at bounding box center [642, 271] width 547 height 35
click at [369, 250] on input "b. Fast Tracking" at bounding box center [369, 244] width 0 height 11
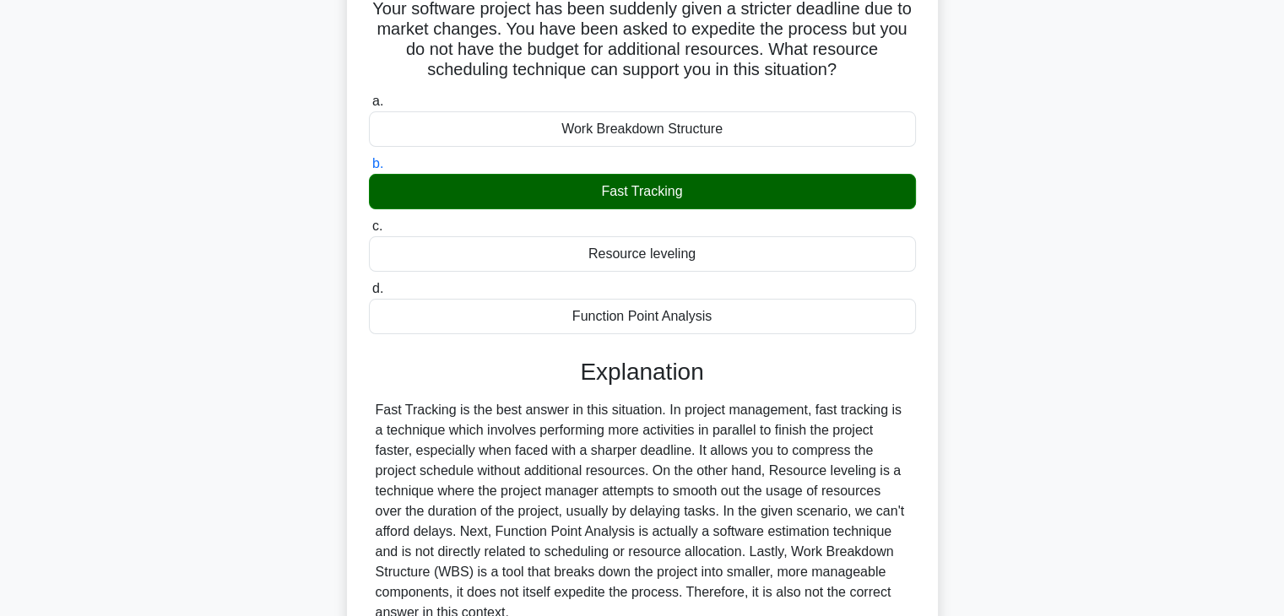
scroll to position [296, 0]
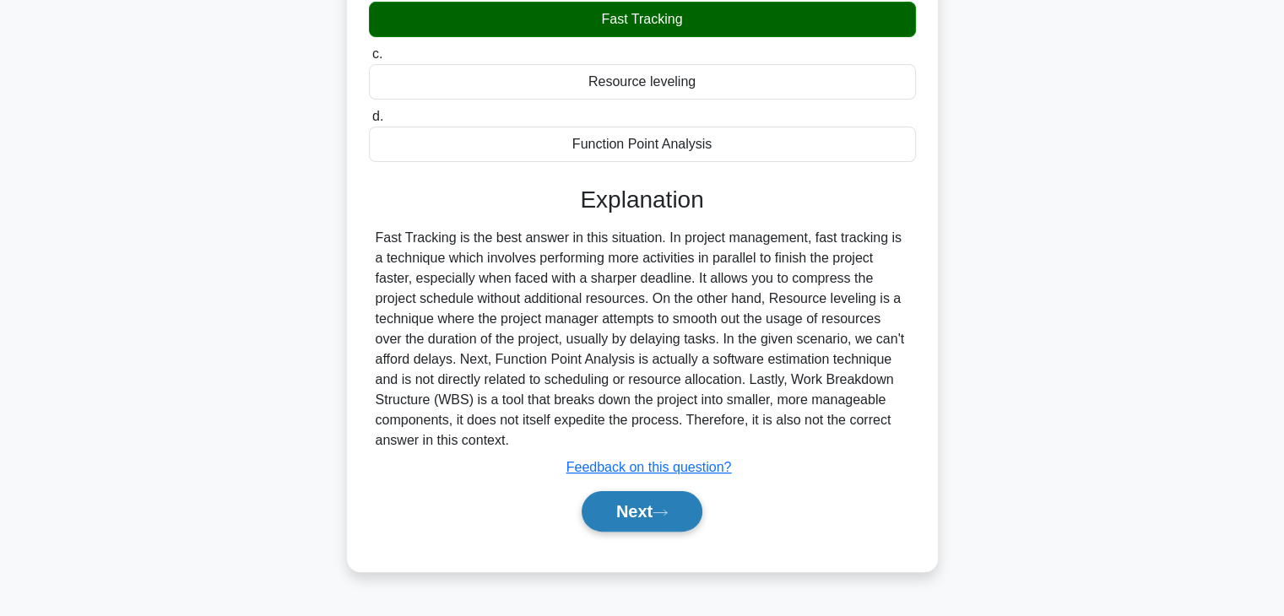
click at [661, 512] on icon at bounding box center [660, 512] width 15 height 9
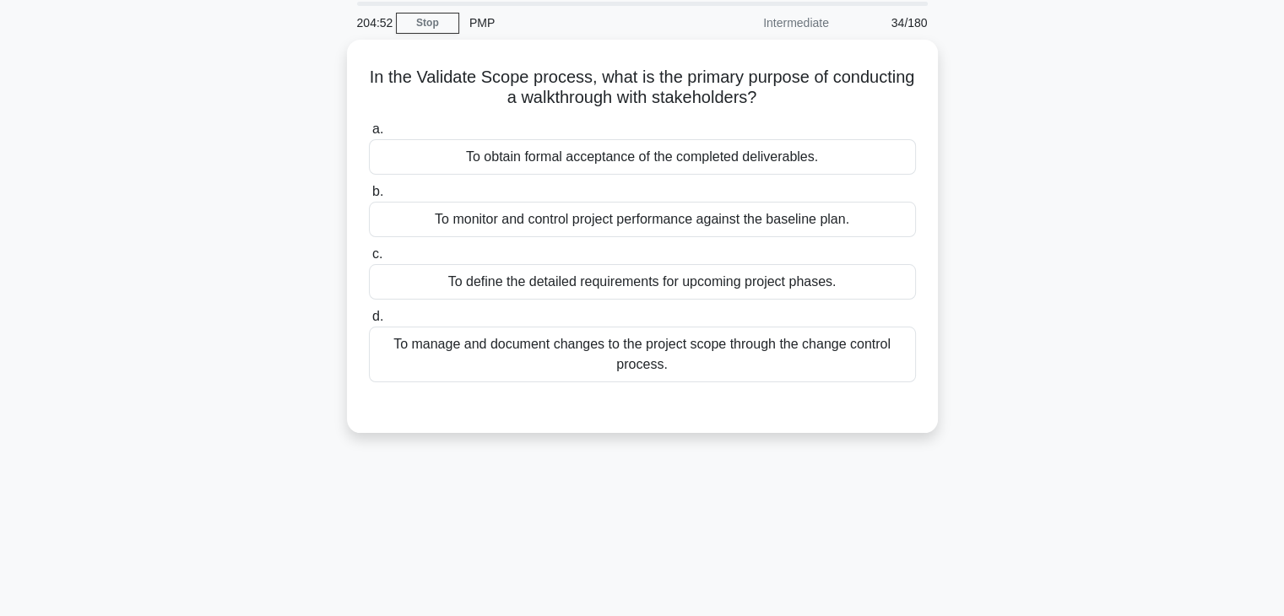
scroll to position [43, 0]
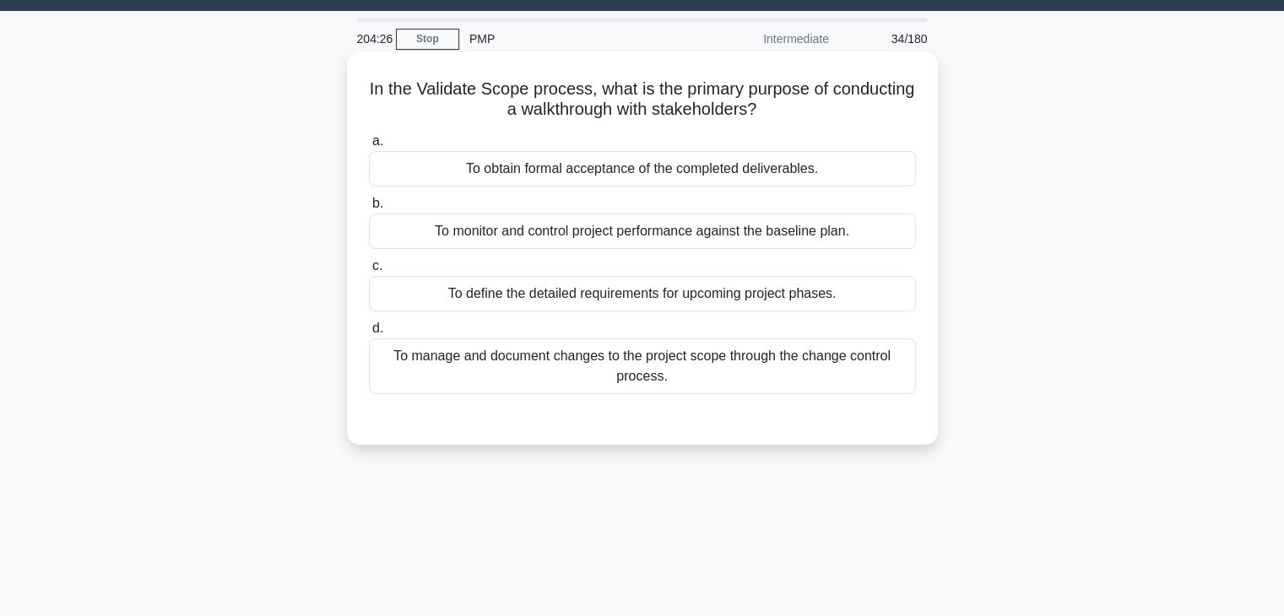
click at [672, 180] on div "To obtain formal acceptance of the completed deliverables." at bounding box center [642, 168] width 547 height 35
click at [369, 147] on input "a. To obtain formal acceptance of the completed deliverables." at bounding box center [369, 141] width 0 height 11
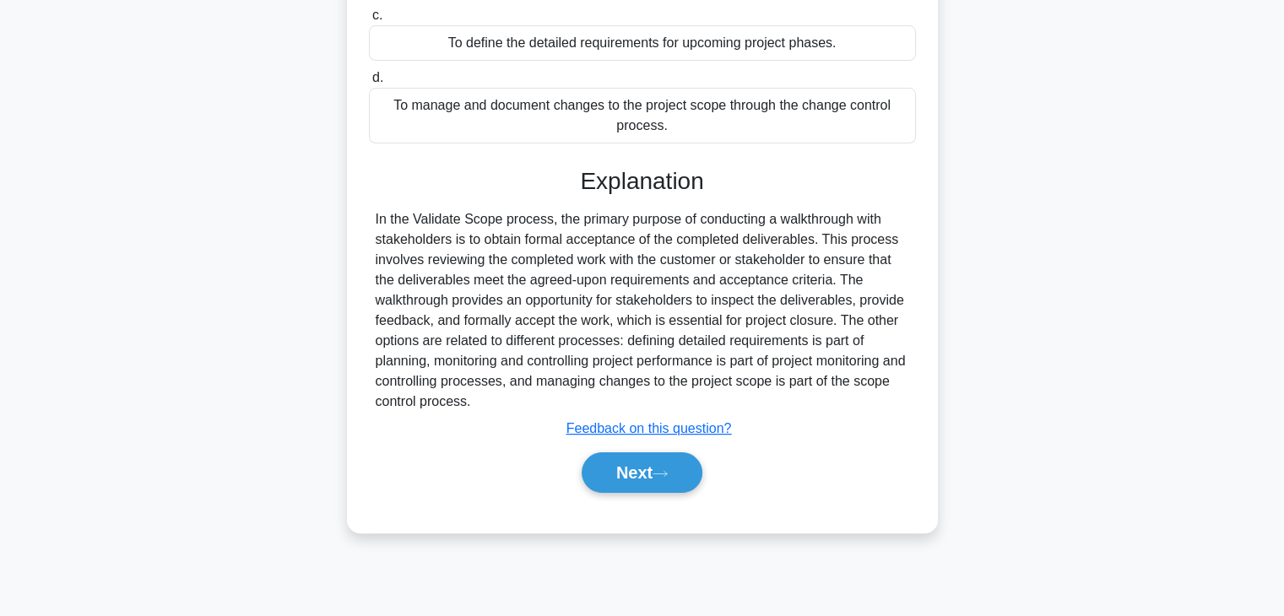
scroll to position [296, 0]
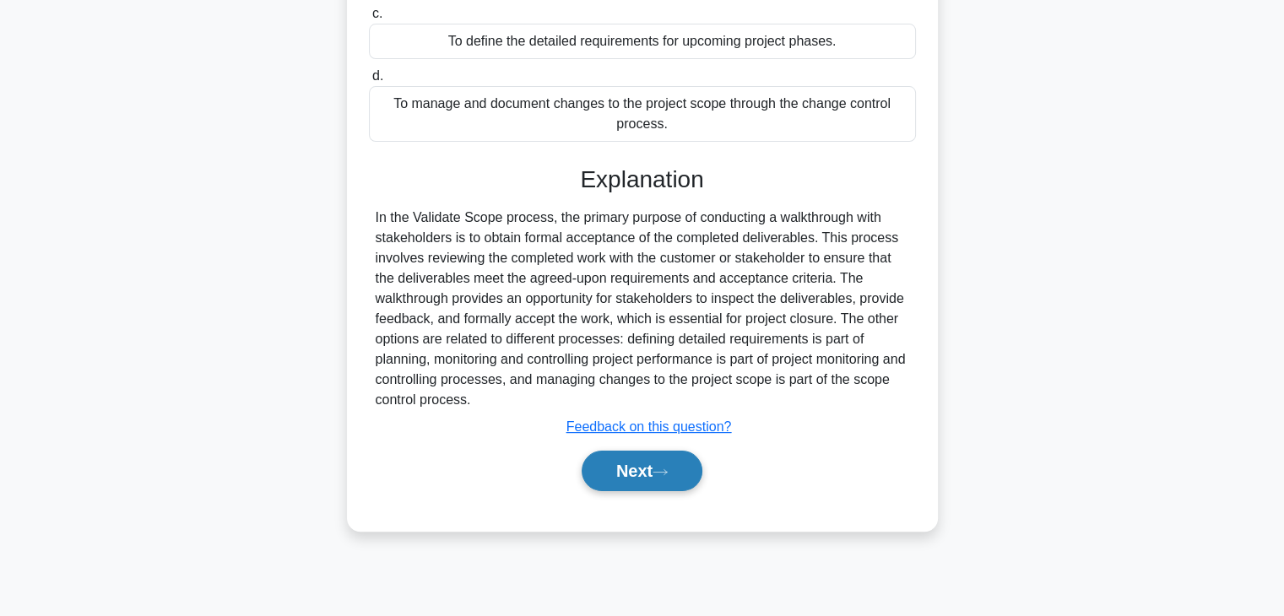
click at [628, 464] on button "Next" at bounding box center [642, 471] width 121 height 41
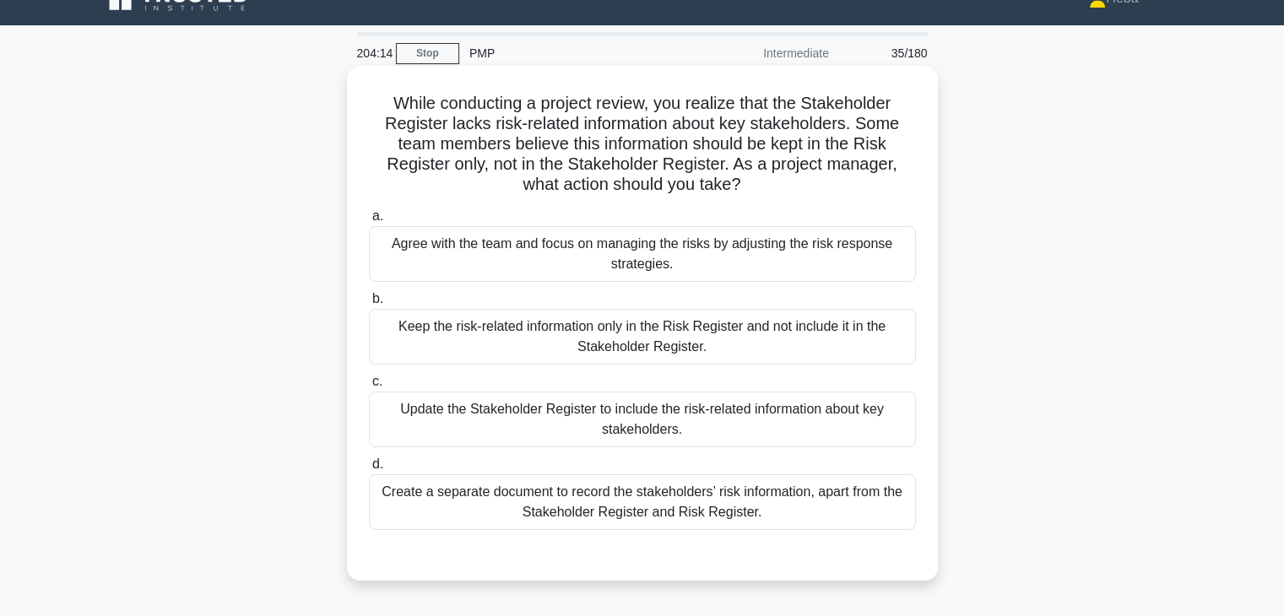
scroll to position [0, 0]
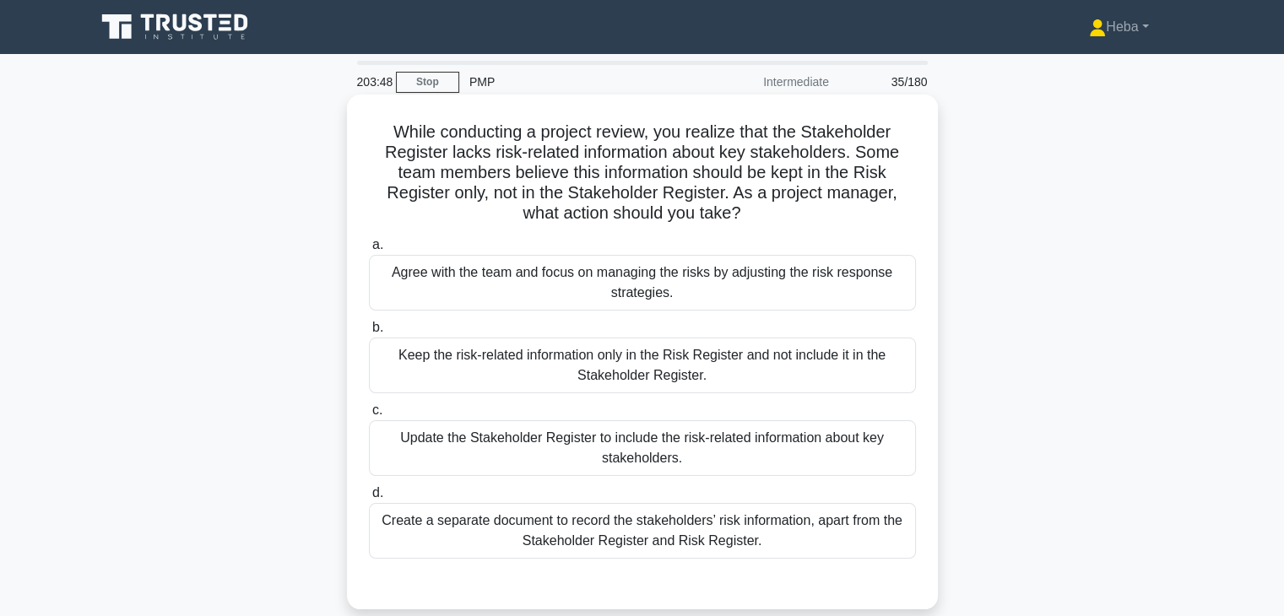
click at [689, 449] on div "Update the Stakeholder Register to include the risk-related information about k…" at bounding box center [642, 448] width 547 height 56
click at [369, 416] on input "c. Update the Stakeholder Register to include the risk-related information abou…" at bounding box center [369, 410] width 0 height 11
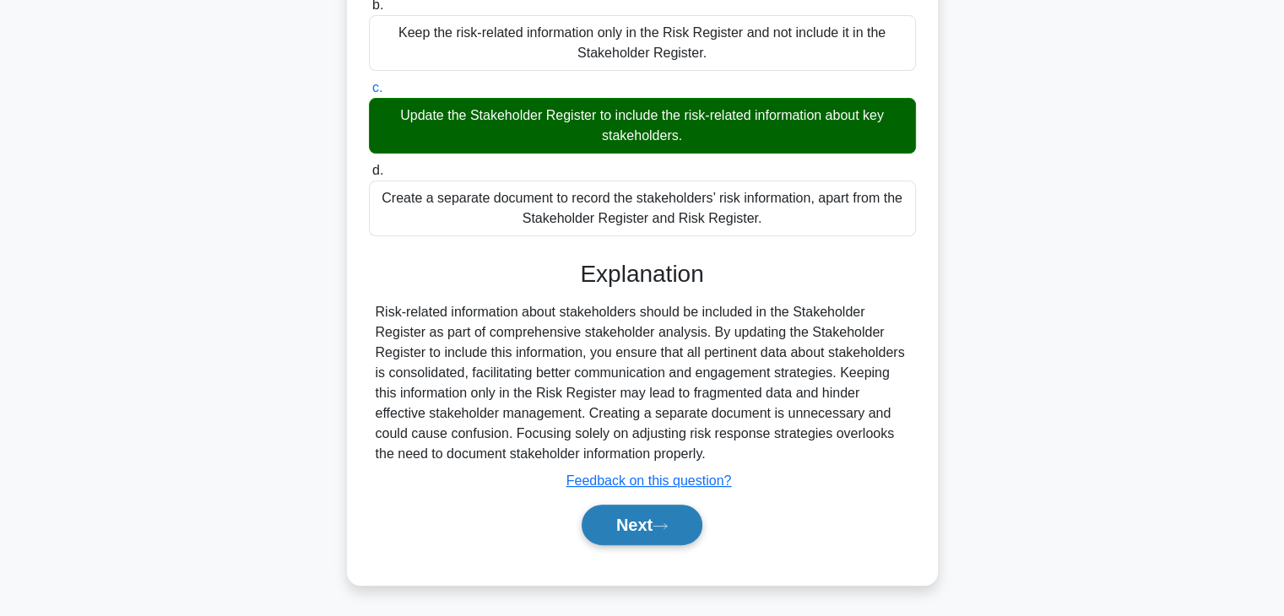
click at [672, 508] on button "Next" at bounding box center [642, 525] width 121 height 41
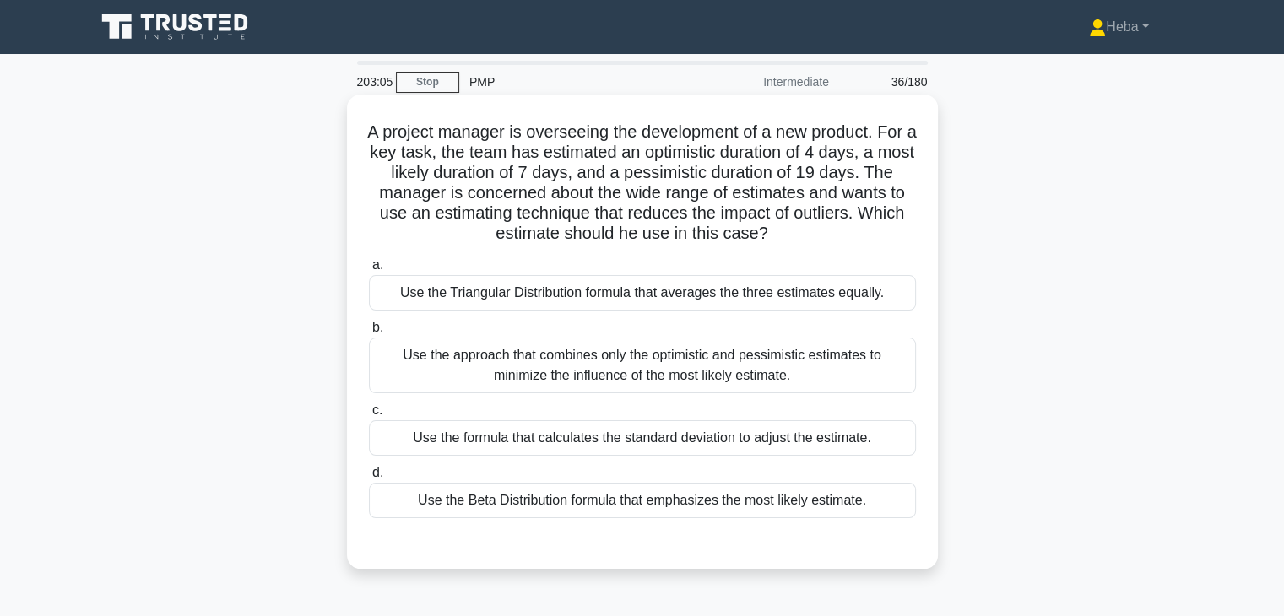
click at [523, 503] on div "Use the Beta Distribution formula that emphasizes the most likely estimate." at bounding box center [642, 500] width 547 height 35
click at [369, 479] on input "d. Use the Beta Distribution formula that emphasizes the most likely estimate." at bounding box center [369, 473] width 0 height 11
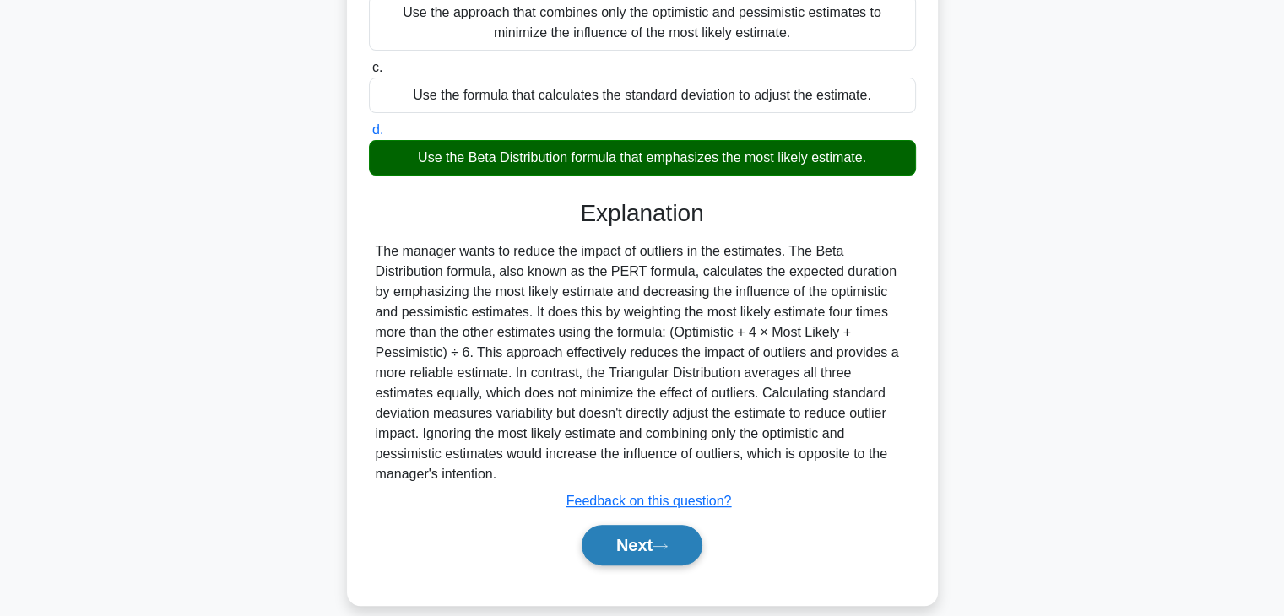
click at [611, 528] on button "Next" at bounding box center [642, 545] width 121 height 41
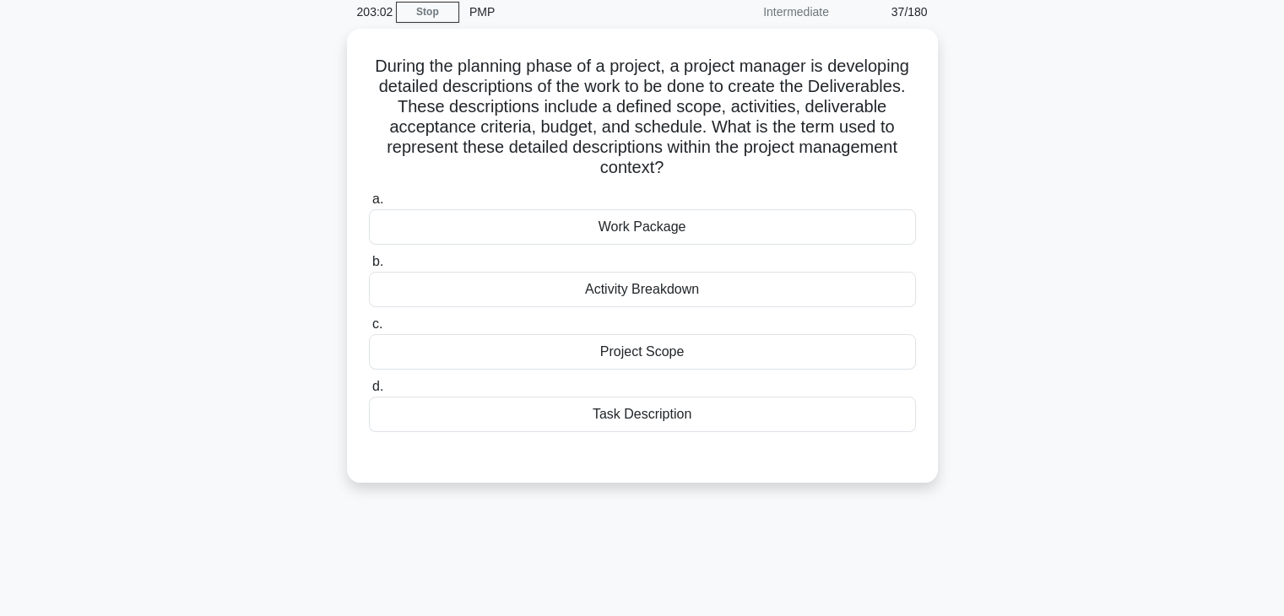
scroll to position [43, 0]
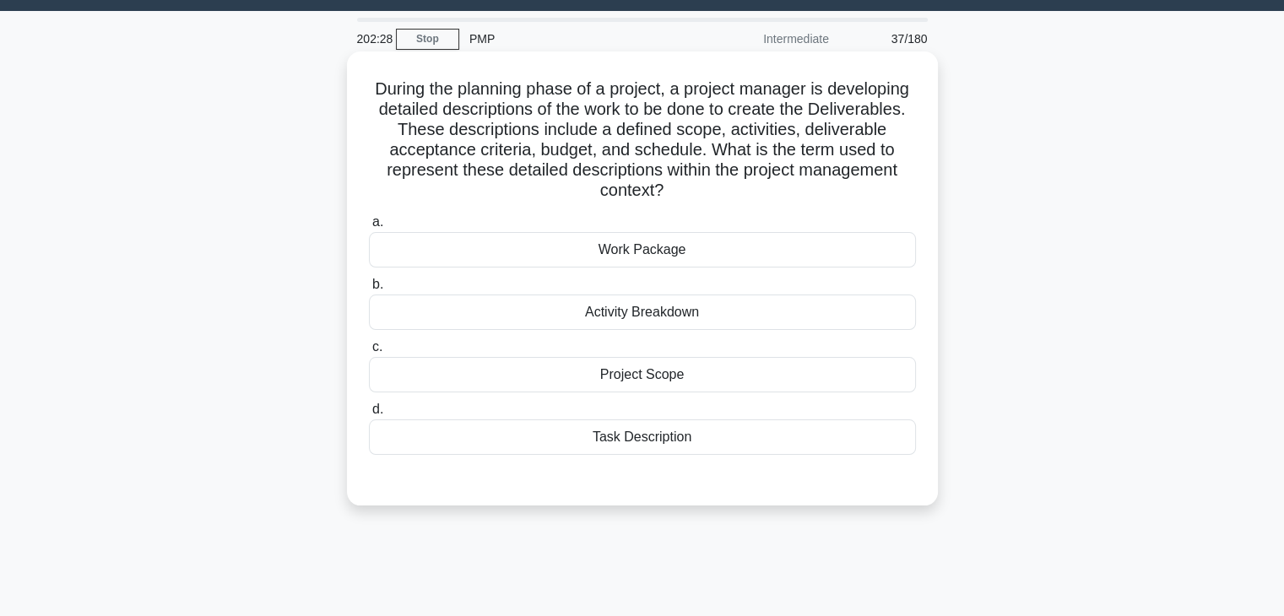
click at [669, 247] on div "Work Package" at bounding box center [642, 249] width 547 height 35
click at [369, 228] on input "a. Work Package" at bounding box center [369, 222] width 0 height 11
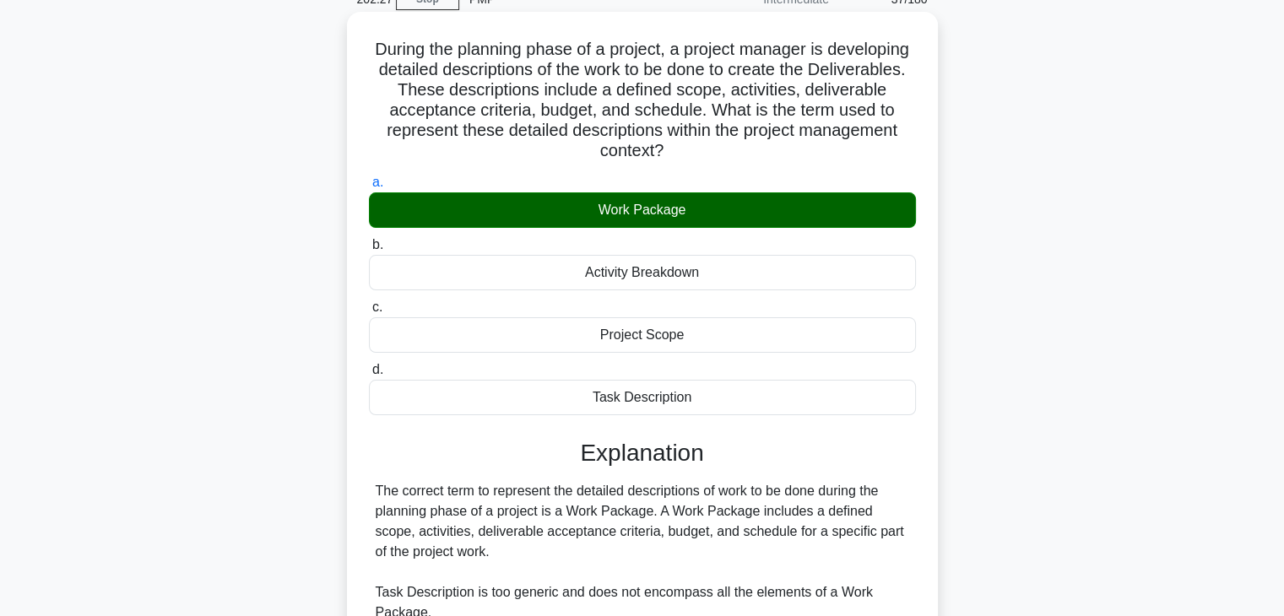
scroll to position [363, 0]
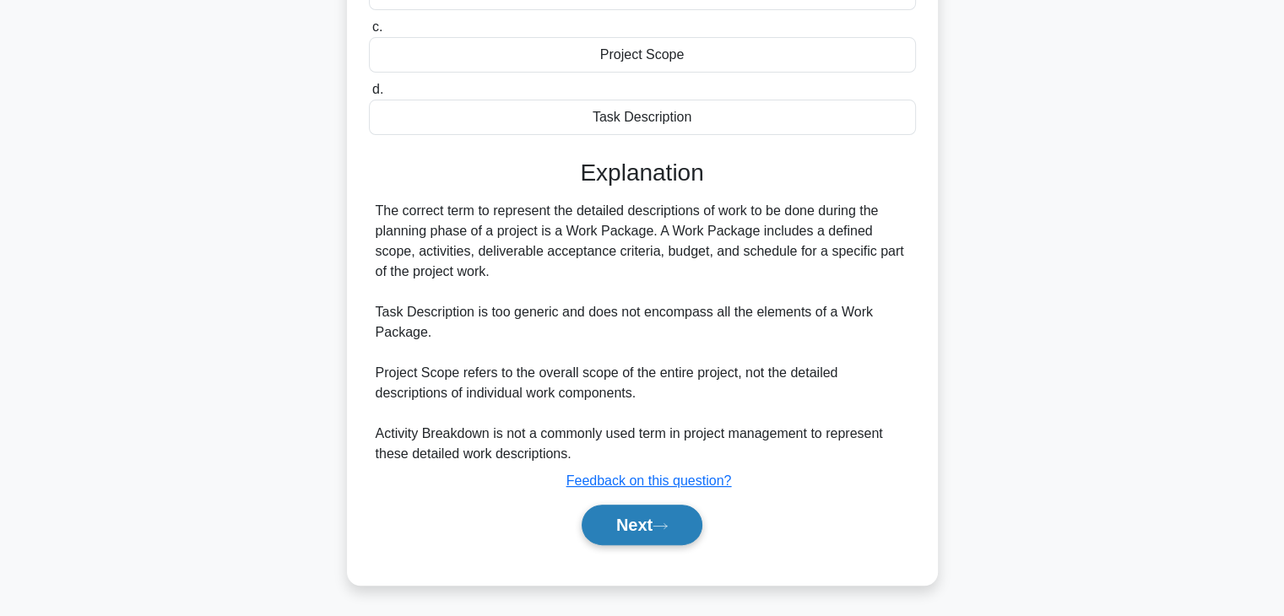
click at [682, 536] on button "Next" at bounding box center [642, 525] width 121 height 41
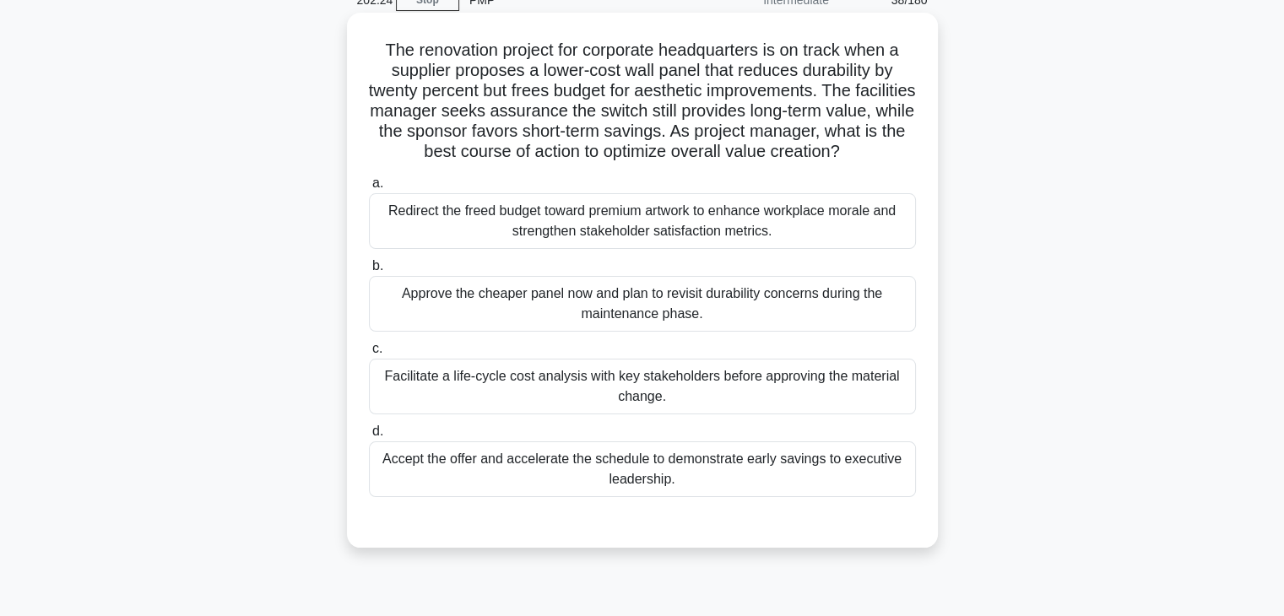
scroll to position [84, 0]
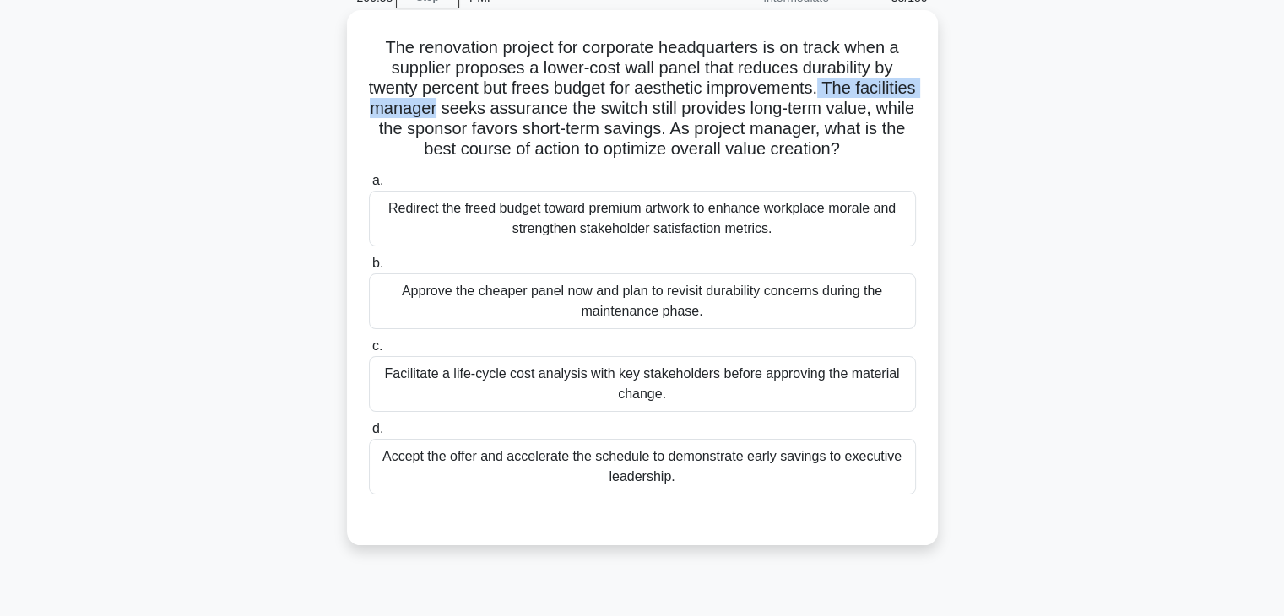
drag, startPoint x: 859, startPoint y: 89, endPoint x: 513, endPoint y: 99, distance: 345.4
click at [513, 99] on h5 "The renovation project for corporate headquarters is on track when a supplier p…" at bounding box center [642, 98] width 550 height 123
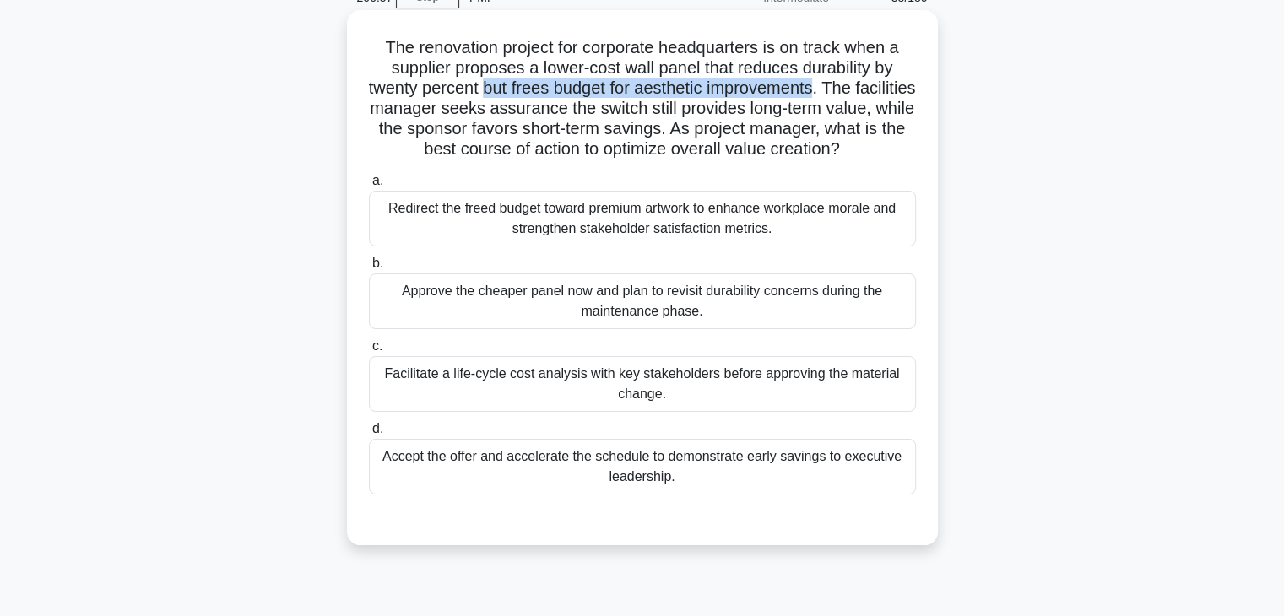
drag, startPoint x: 510, startPoint y: 86, endPoint x: 855, endPoint y: 87, distance: 345.3
click at [855, 87] on h5 "The renovation project for corporate headquarters is on track when a supplier p…" at bounding box center [642, 98] width 550 height 123
copy h5 "but frees budget for aesthetic improvements"
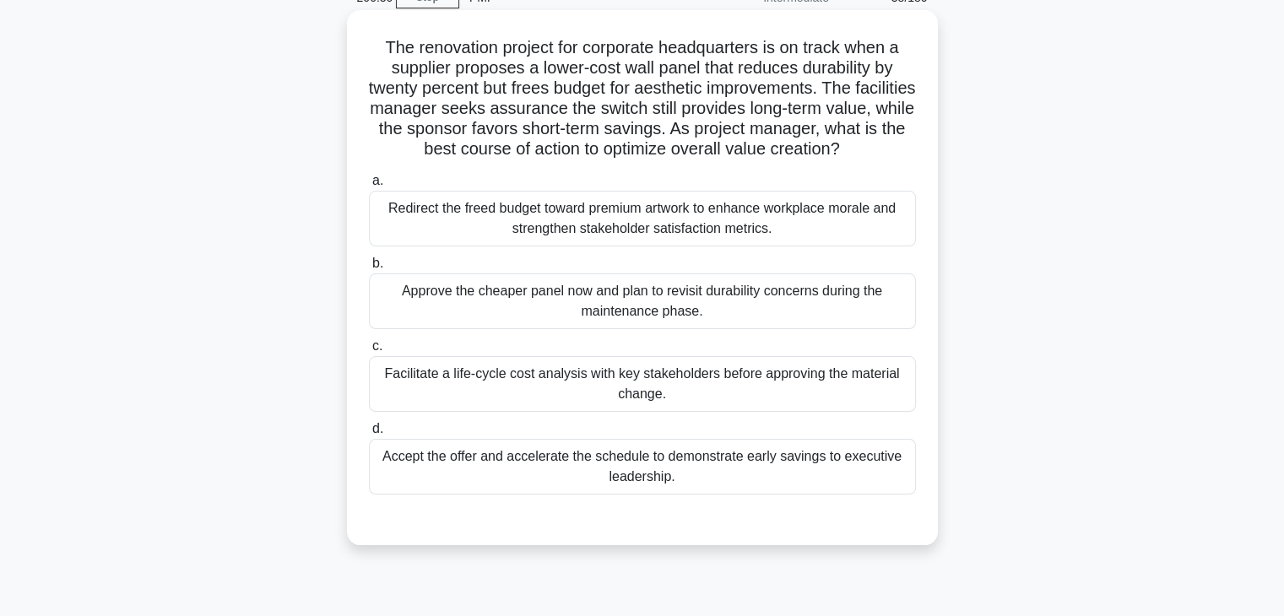
click at [480, 380] on div "Facilitate a life-cycle cost analysis with key stakeholders before approving th…" at bounding box center [642, 384] width 547 height 56
click at [369, 352] on input "c. Facilitate a life-cycle cost analysis with key stakeholders before approving…" at bounding box center [369, 346] width 0 height 11
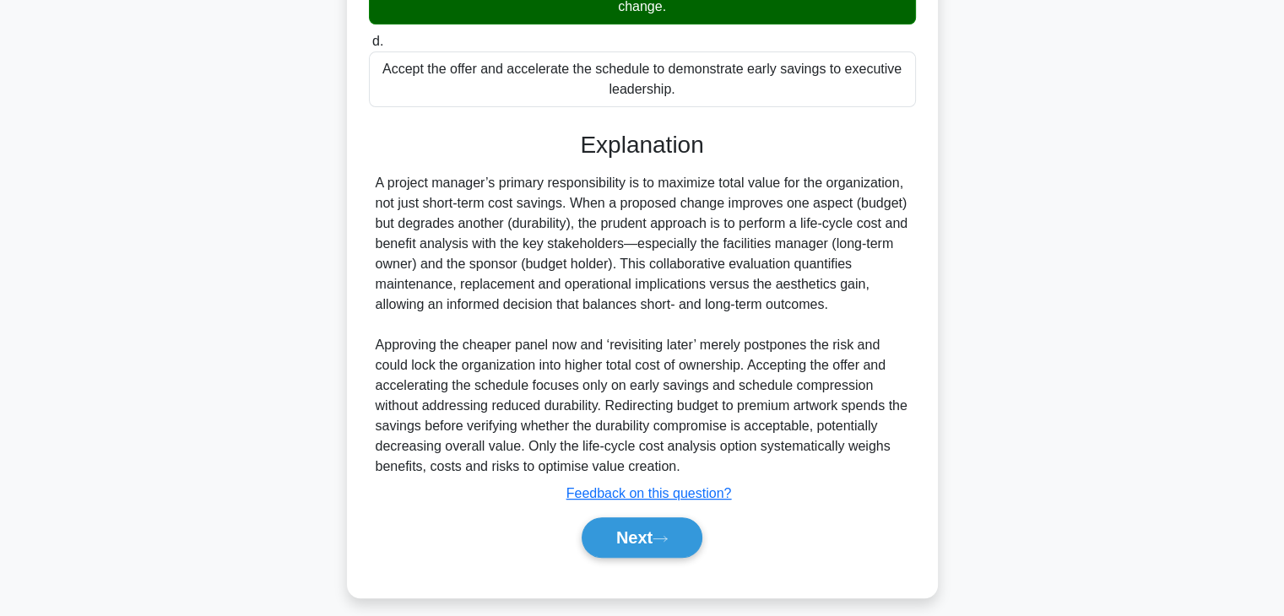
scroll to position [485, 0]
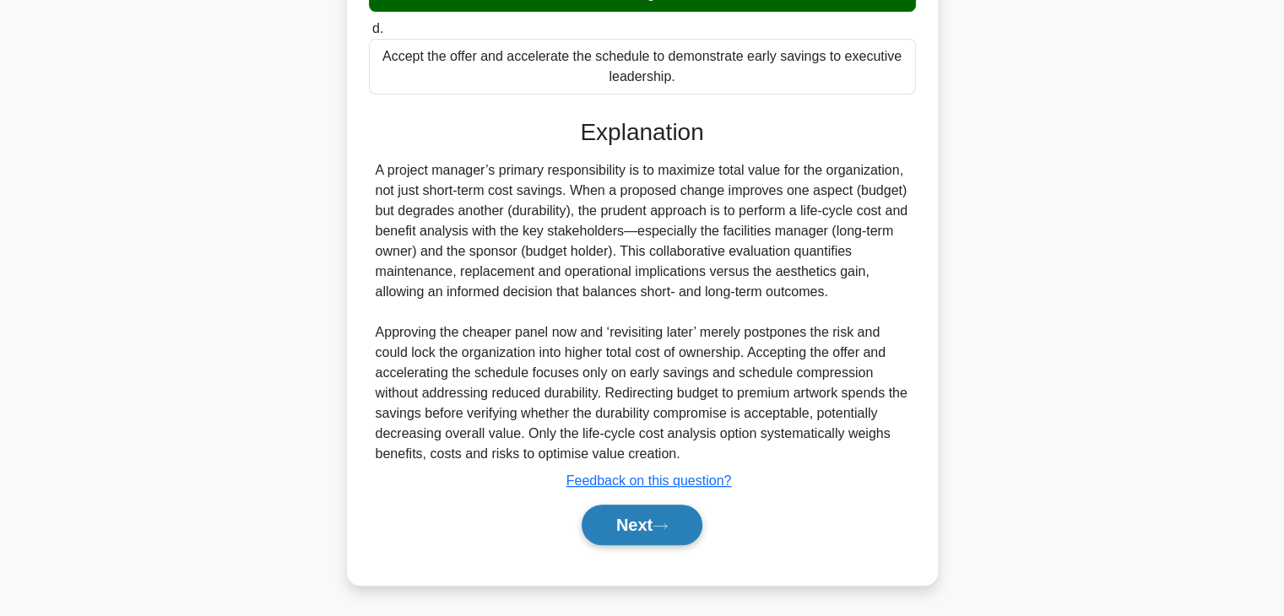
click at [632, 528] on button "Next" at bounding box center [642, 525] width 121 height 41
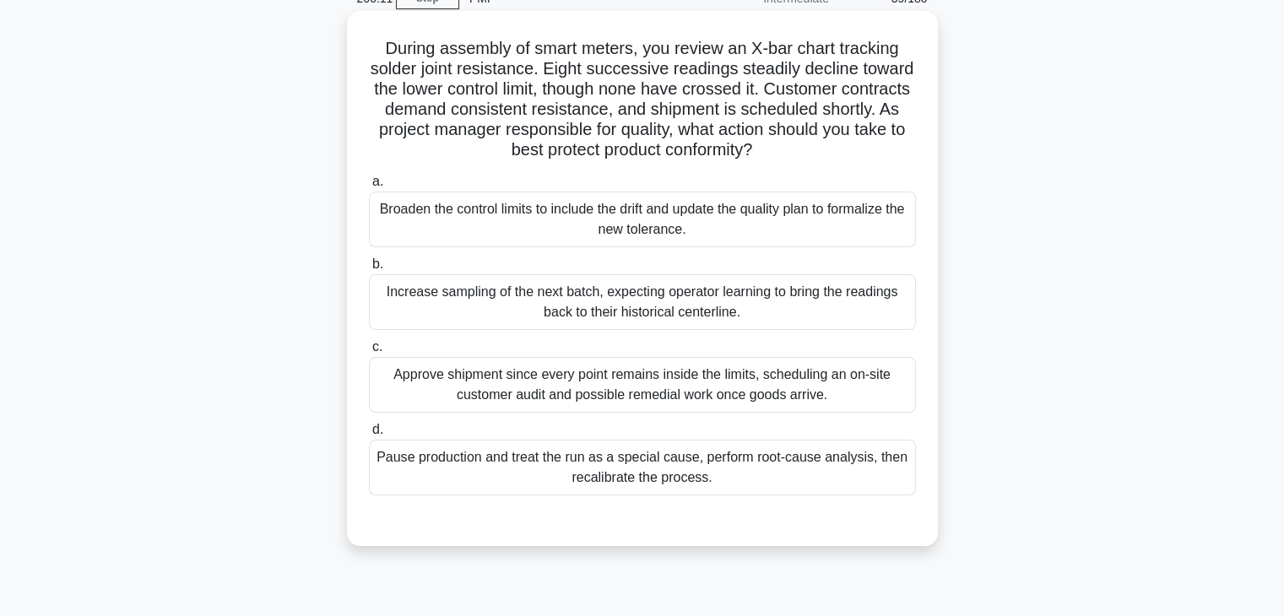
scroll to position [84, 0]
click at [675, 397] on div "Approve shipment since every point remains inside the limits, scheduling an on-…" at bounding box center [642, 384] width 547 height 56
click at [369, 352] on input "c. Approve shipment since every point remains inside the limits, scheduling an …" at bounding box center [369, 346] width 0 height 11
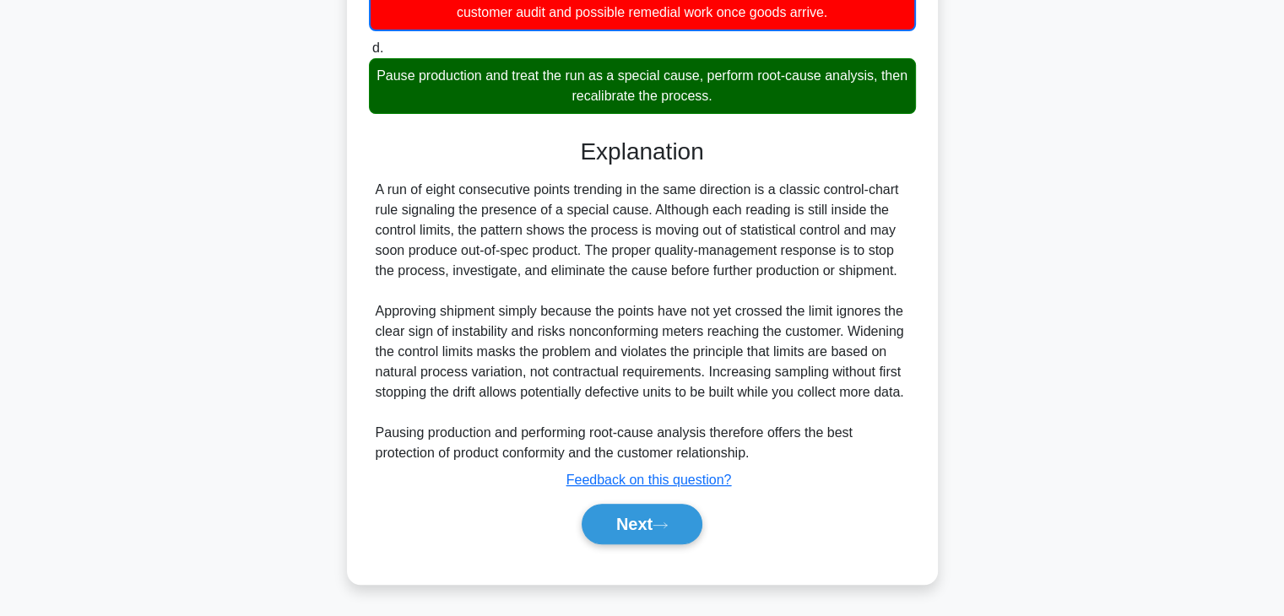
scroll to position [486, 0]
click at [603, 514] on button "Next" at bounding box center [642, 524] width 121 height 41
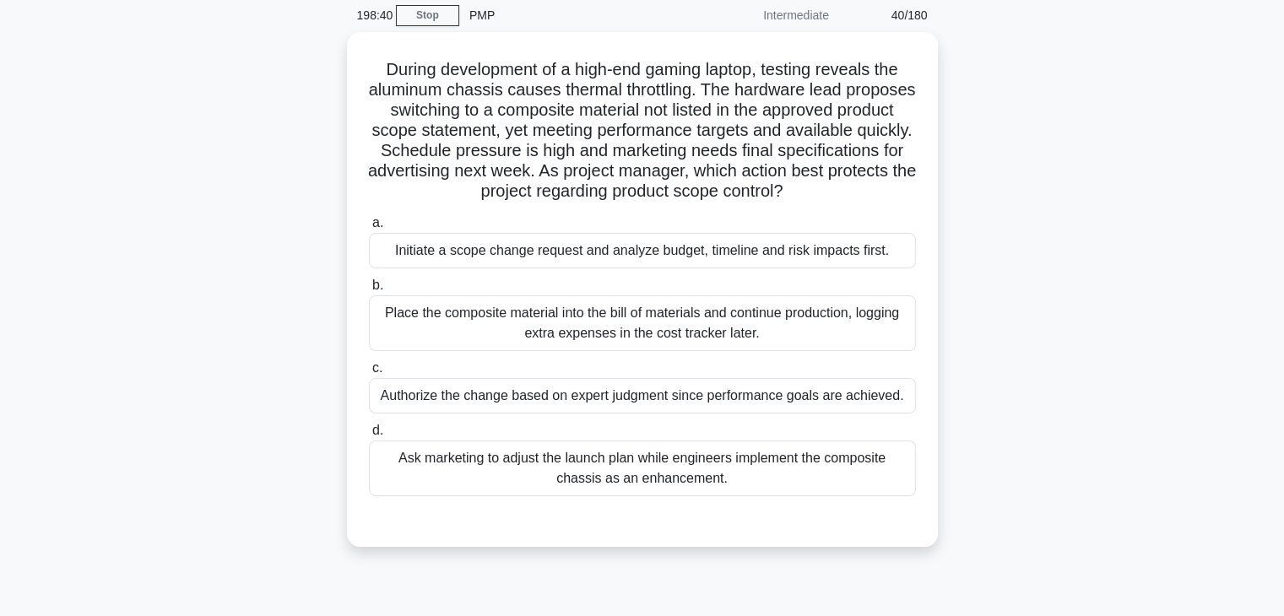
scroll to position [43, 0]
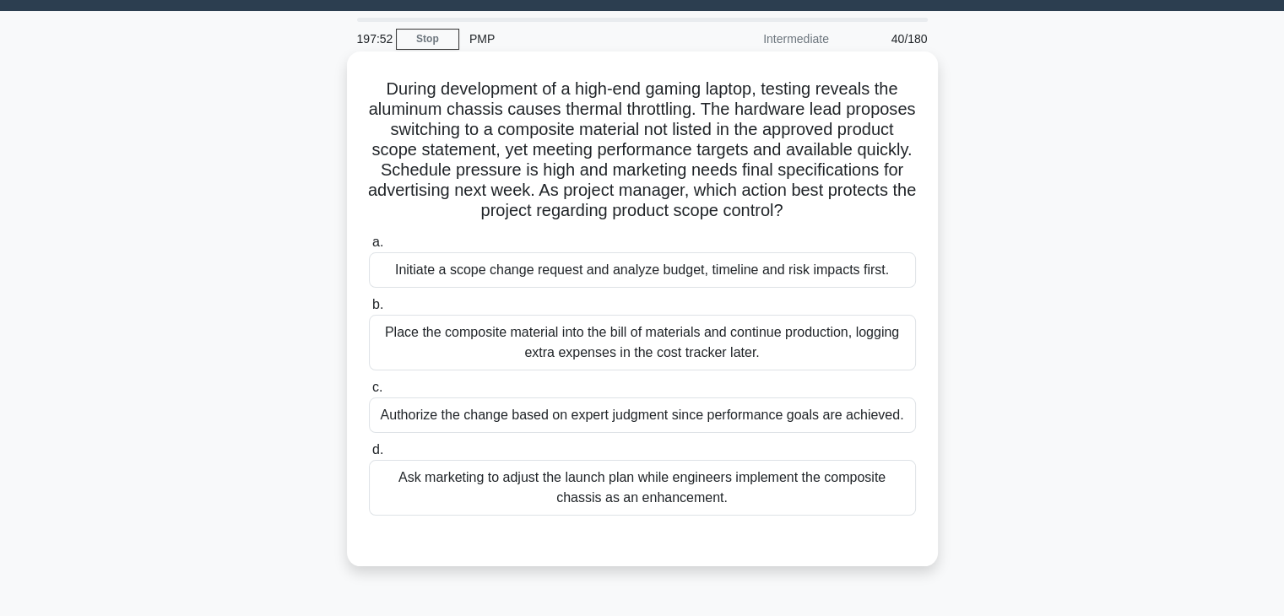
click at [792, 275] on div "Initiate a scope change request and analyze budget, timeline and risk impacts f…" at bounding box center [642, 269] width 547 height 35
click at [369, 248] on input "a. Initiate a scope change request and analyze budget, timeline and risk impact…" at bounding box center [369, 242] width 0 height 11
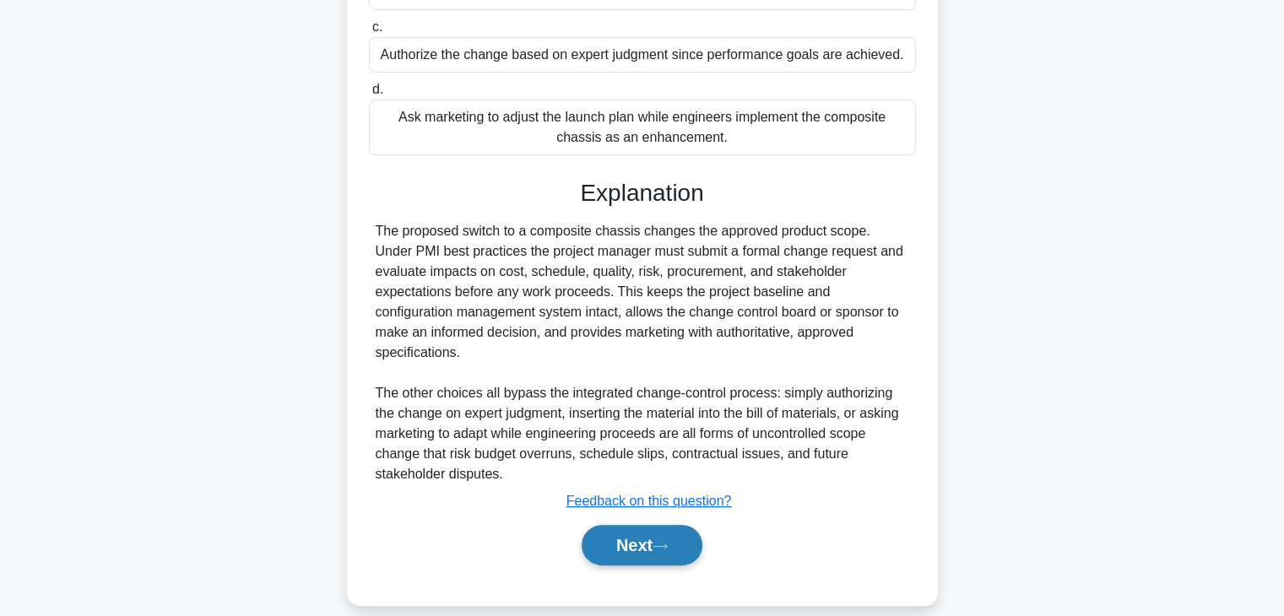
click at [675, 525] on button "Next" at bounding box center [642, 545] width 121 height 41
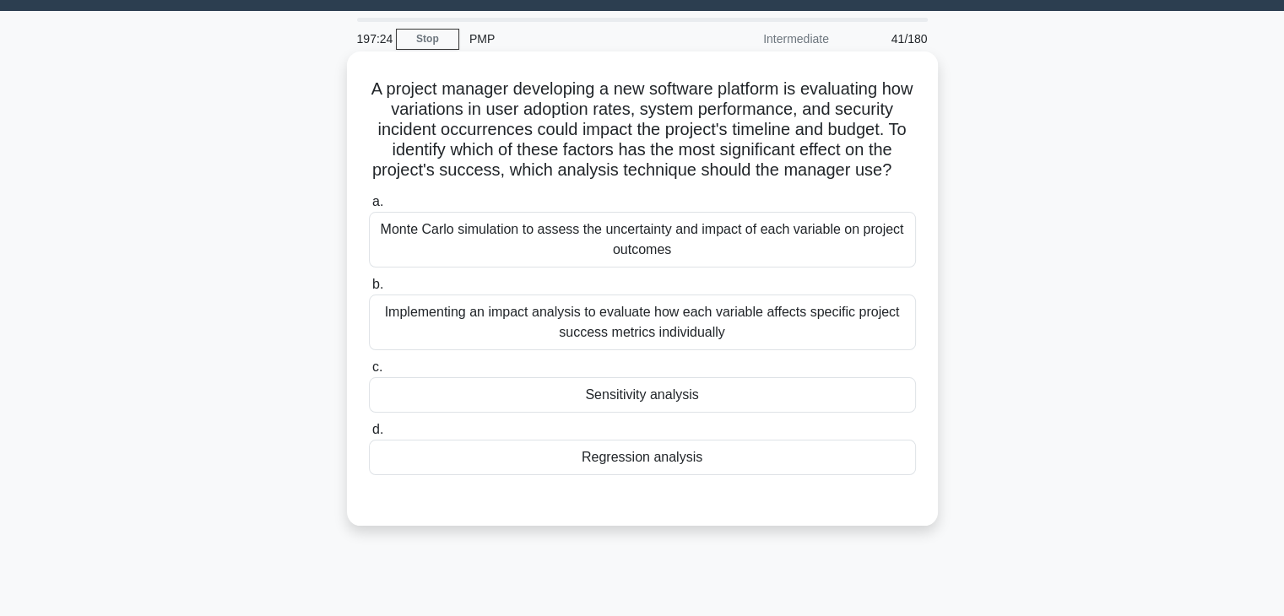
click at [657, 396] on div "Sensitivity analysis" at bounding box center [642, 394] width 547 height 35
click at [369, 373] on input "c. Sensitivity analysis" at bounding box center [369, 367] width 0 height 11
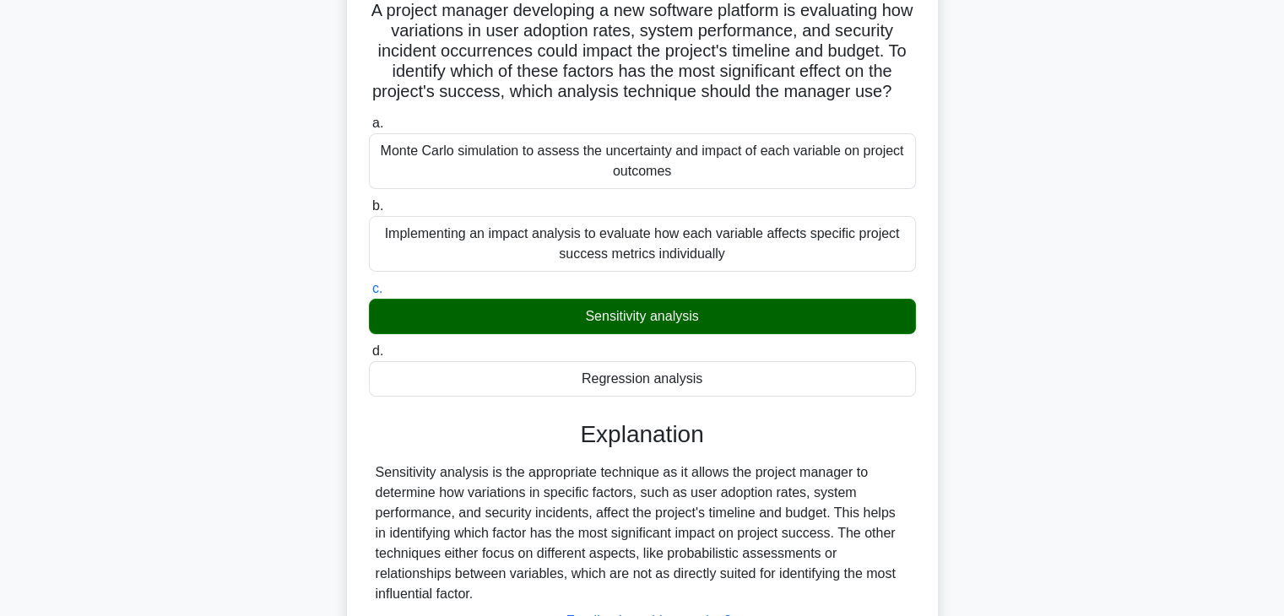
scroll to position [296, 0]
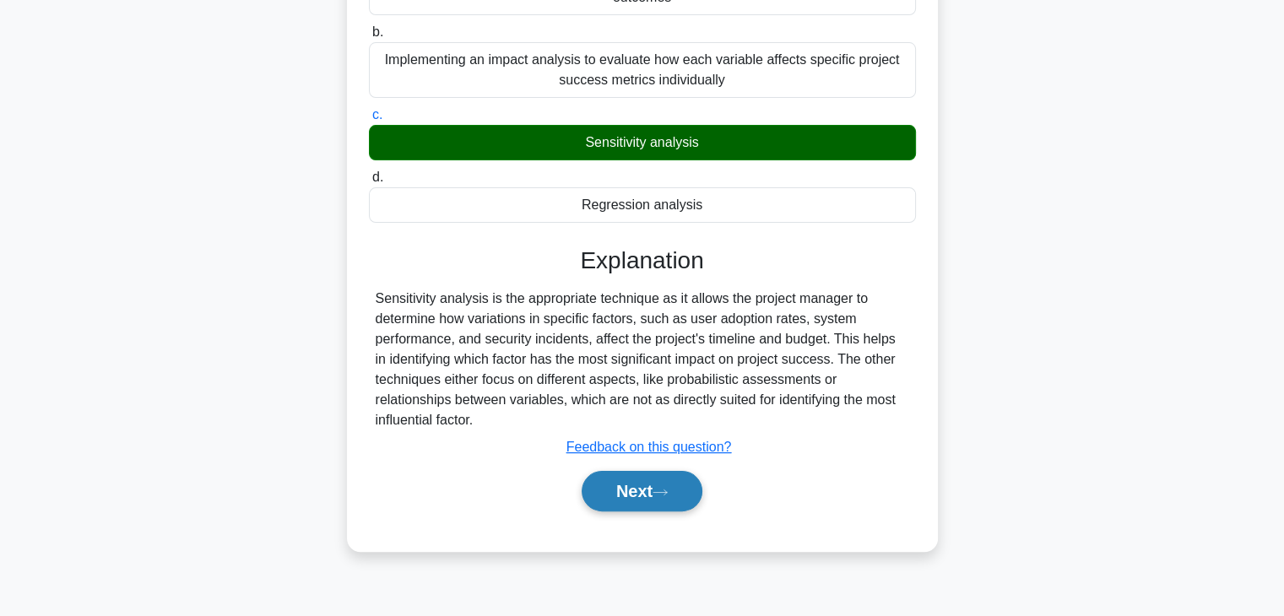
click at [665, 488] on icon at bounding box center [660, 492] width 15 height 9
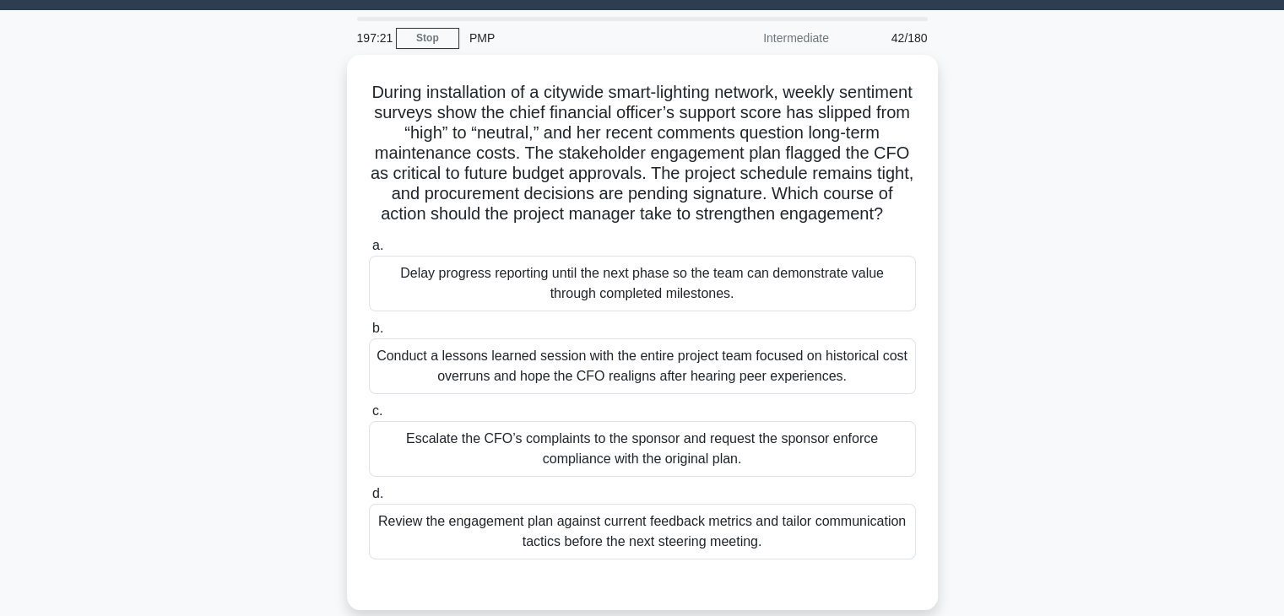
scroll to position [43, 0]
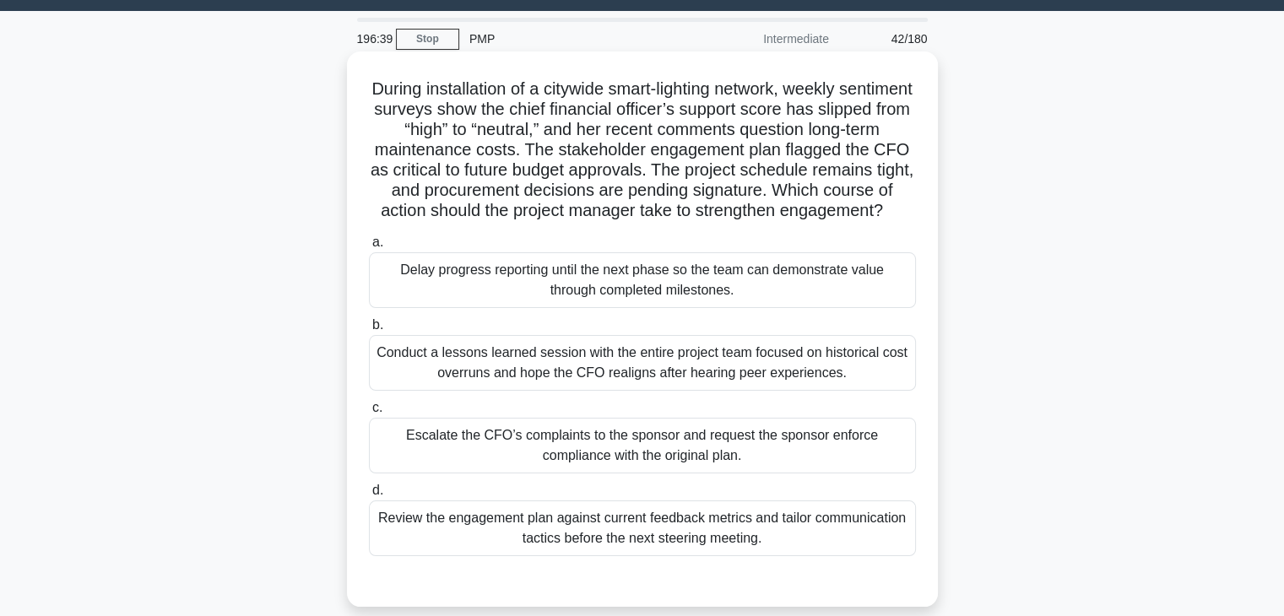
click at [546, 548] on div "Review the engagement plan against current feedback metrics and tailor communic…" at bounding box center [642, 529] width 547 height 56
click at [369, 496] on input "d. Review the engagement plan against current feedback metrics and tailor commu…" at bounding box center [369, 490] width 0 height 11
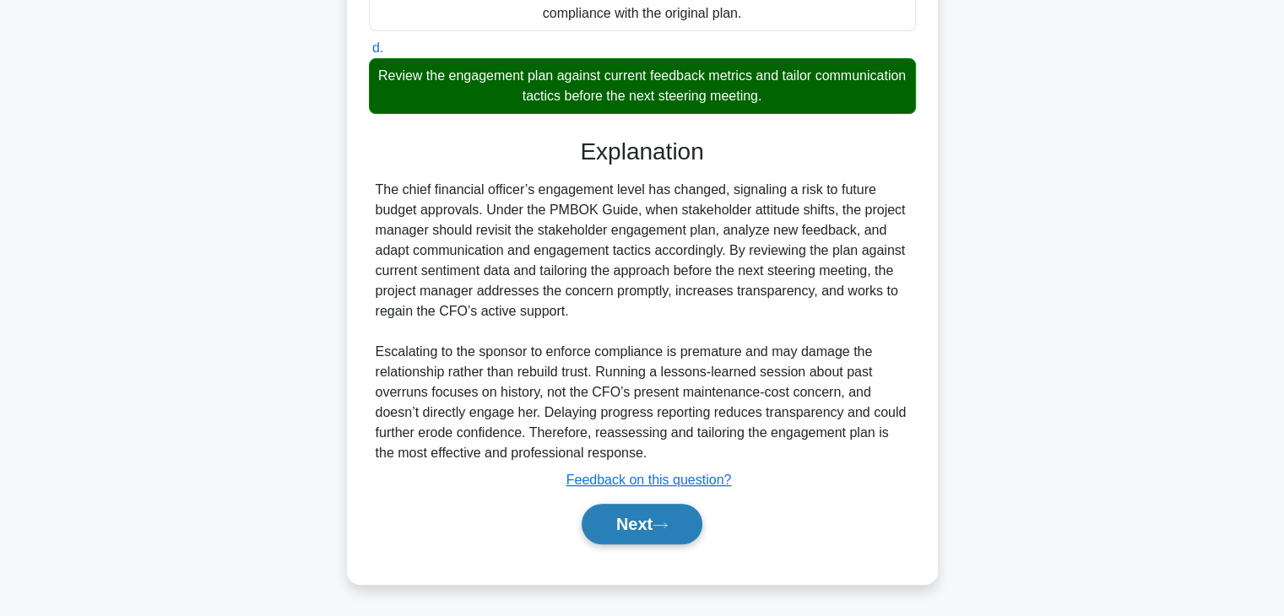
click at [658, 518] on button "Next" at bounding box center [642, 524] width 121 height 41
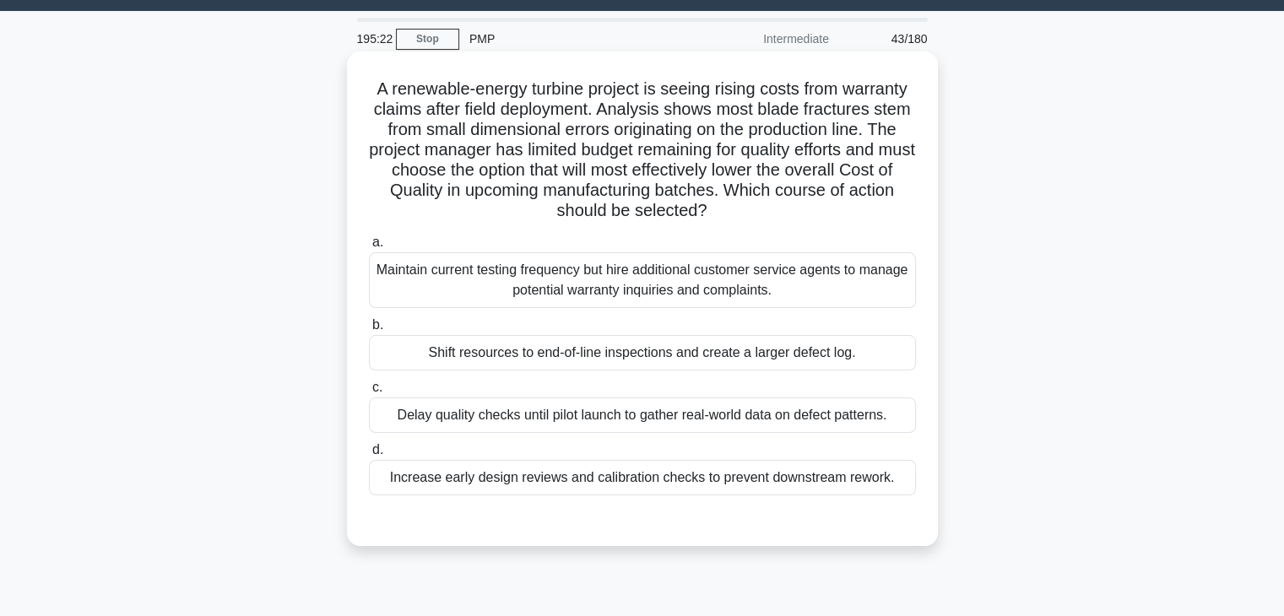
click at [834, 484] on div "Increase early design reviews and calibration checks to prevent downstream rewo…" at bounding box center [642, 477] width 547 height 35
click at [369, 456] on input "d. Increase early design reviews and calibration checks to prevent downstream r…" at bounding box center [369, 450] width 0 height 11
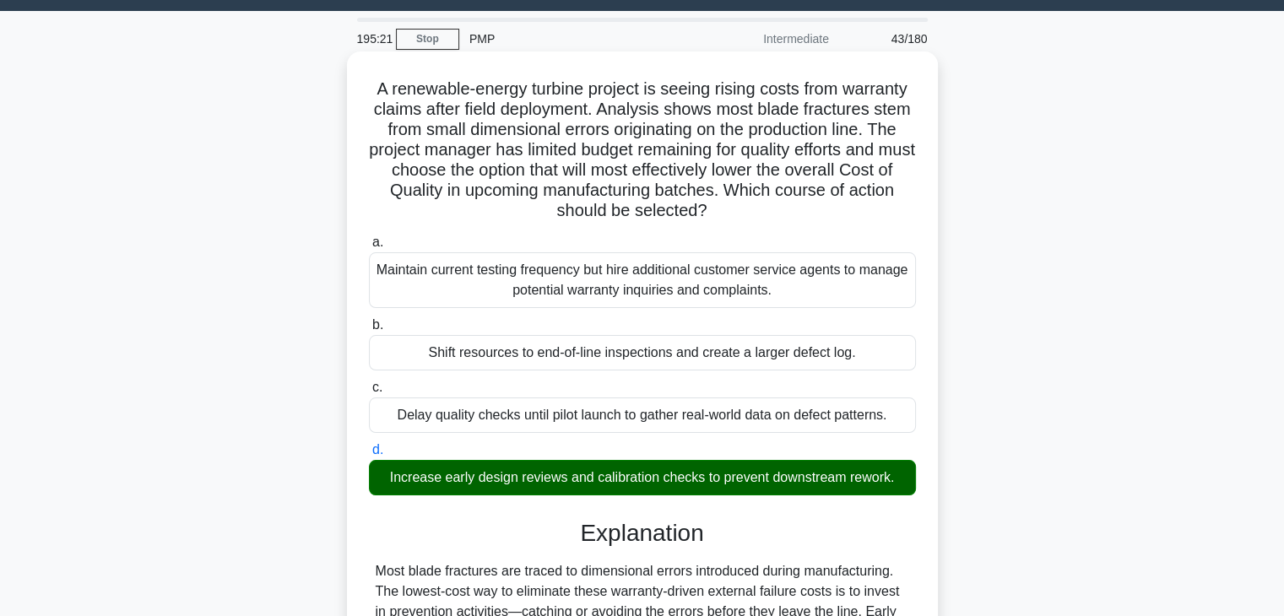
scroll to position [383, 0]
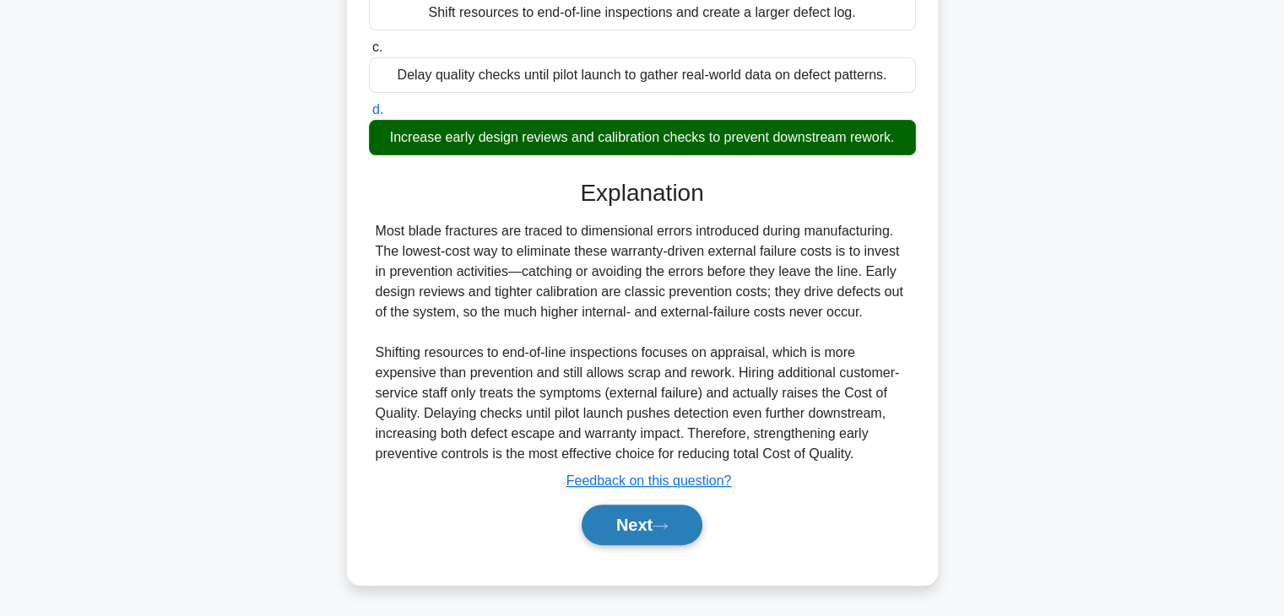
click at [635, 535] on button "Next" at bounding box center [642, 525] width 121 height 41
click at [692, 529] on button "Next" at bounding box center [642, 525] width 121 height 41
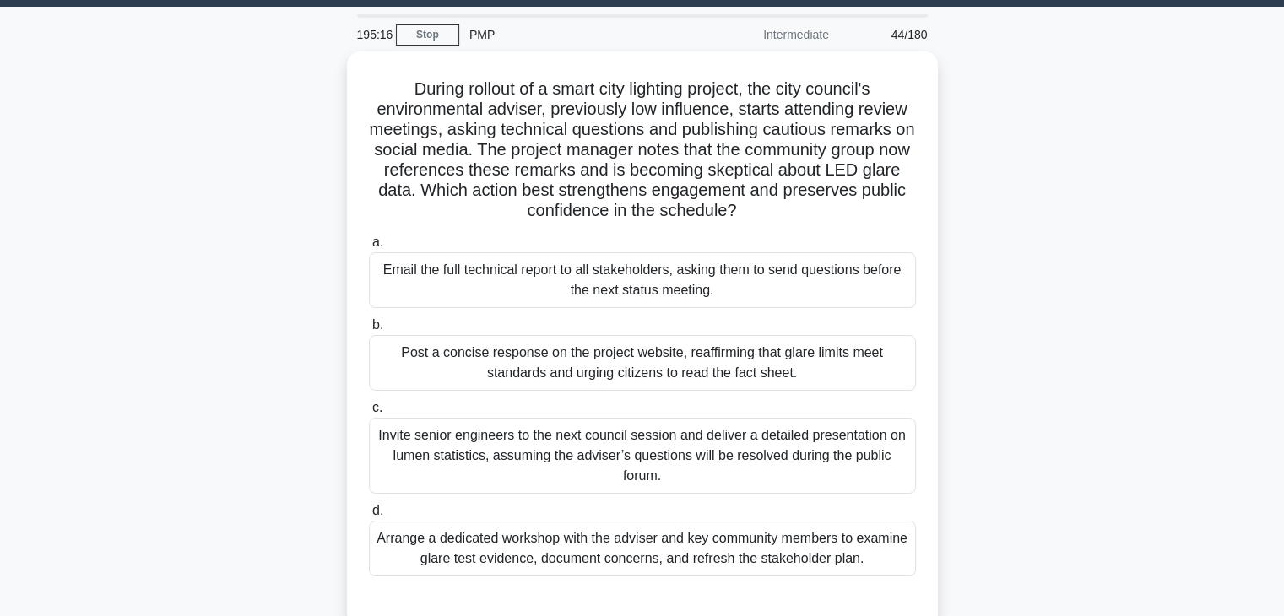
scroll to position [43, 0]
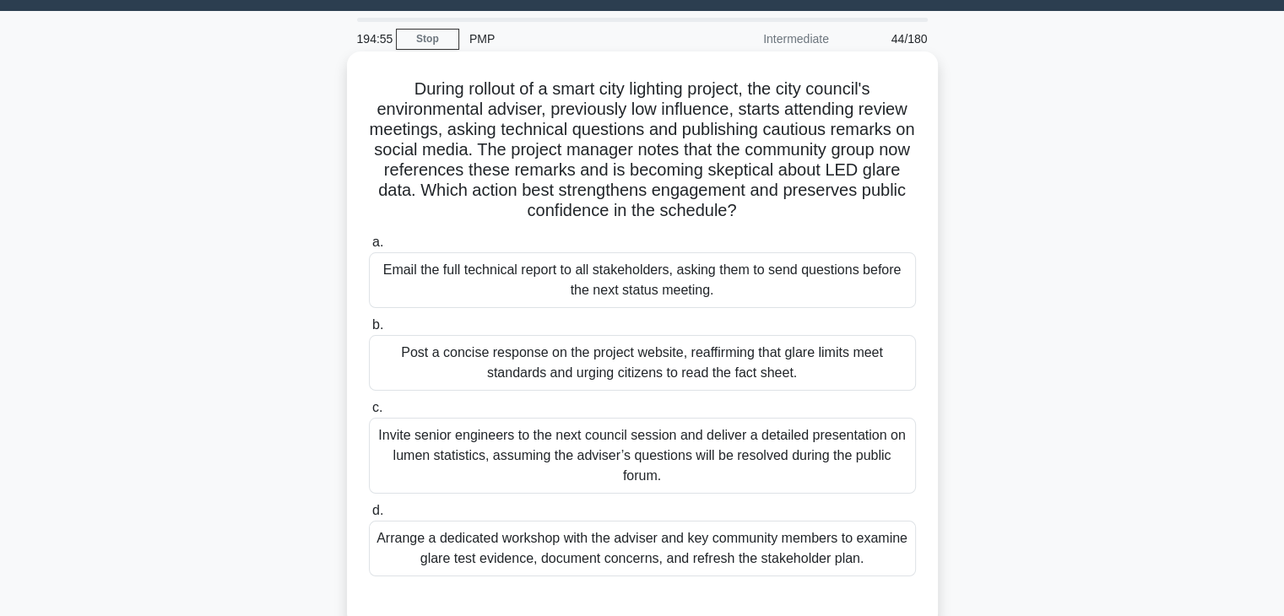
click at [811, 176] on h5 "During rollout of a smart city lighting project, the city council's environment…" at bounding box center [642, 151] width 550 height 144
copy h5 "skeptical"
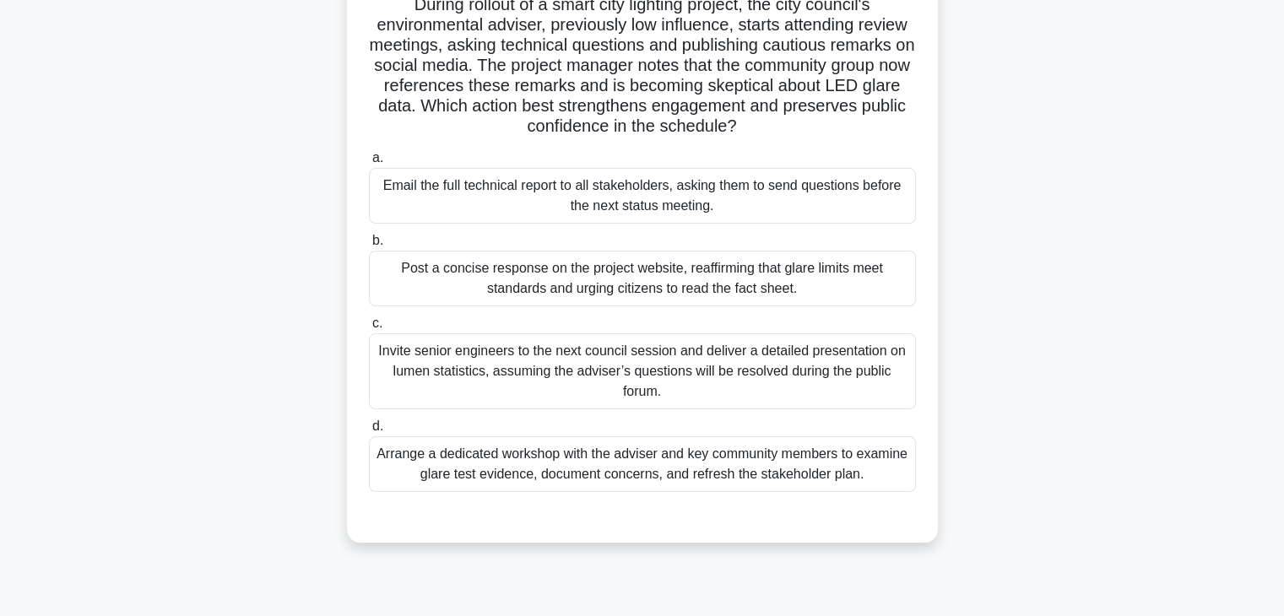
click at [665, 470] on div "Arrange a dedicated workshop with the adviser and key community members to exam…" at bounding box center [642, 464] width 547 height 56
click at [369, 432] on input "d. Arrange a dedicated workshop with the adviser and key community members to e…" at bounding box center [369, 426] width 0 height 11
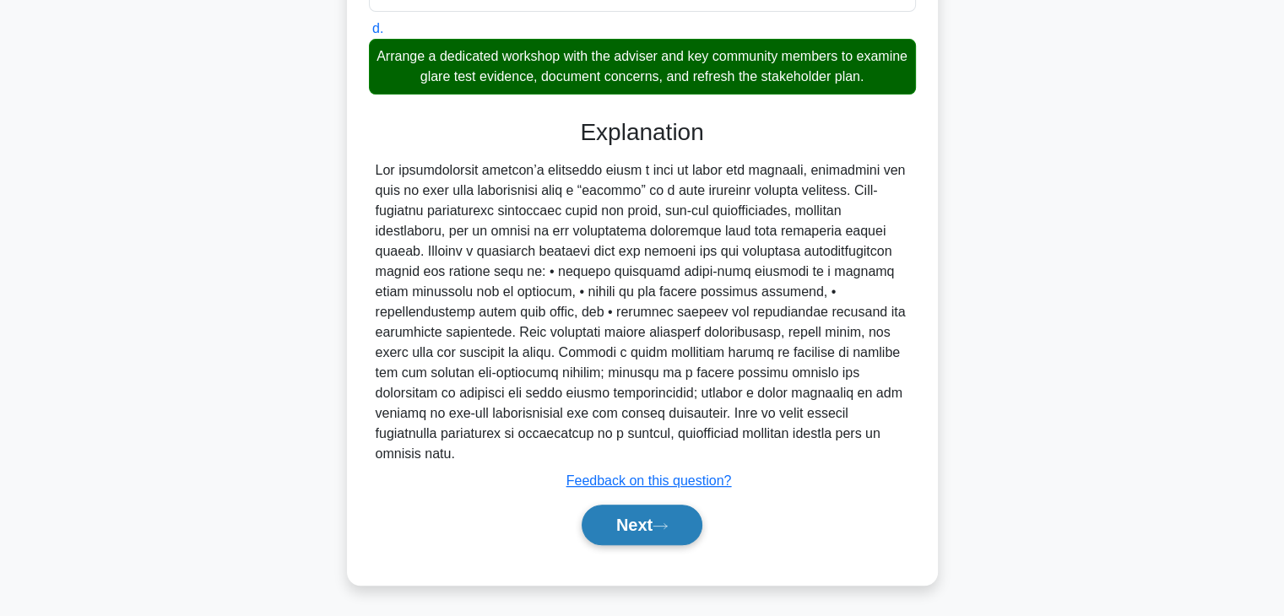
click at [636, 523] on button "Next" at bounding box center [642, 525] width 121 height 41
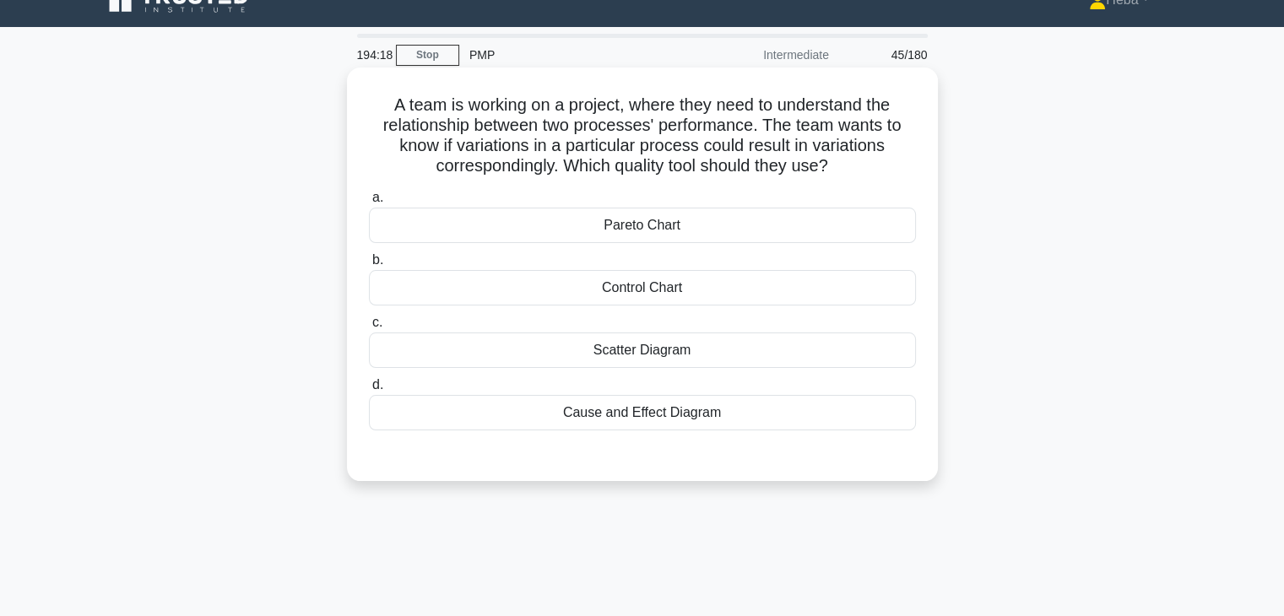
scroll to position [0, 0]
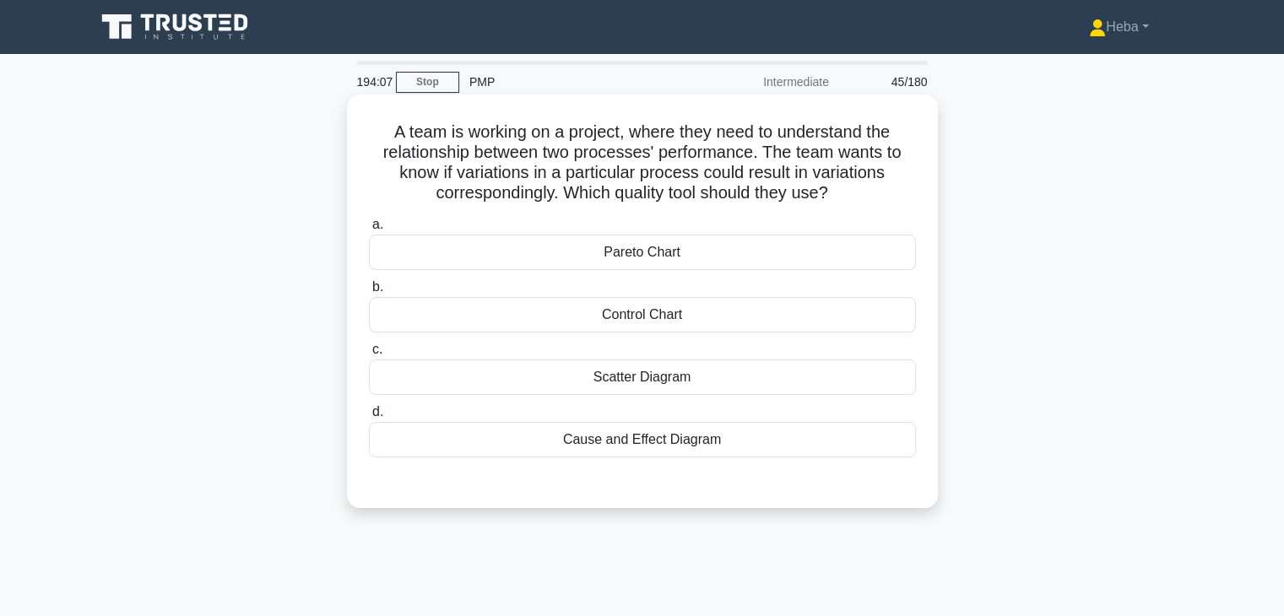
click at [712, 378] on div "Scatter Diagram" at bounding box center [642, 377] width 547 height 35
click at [369, 355] on input "c. Scatter Diagram" at bounding box center [369, 349] width 0 height 11
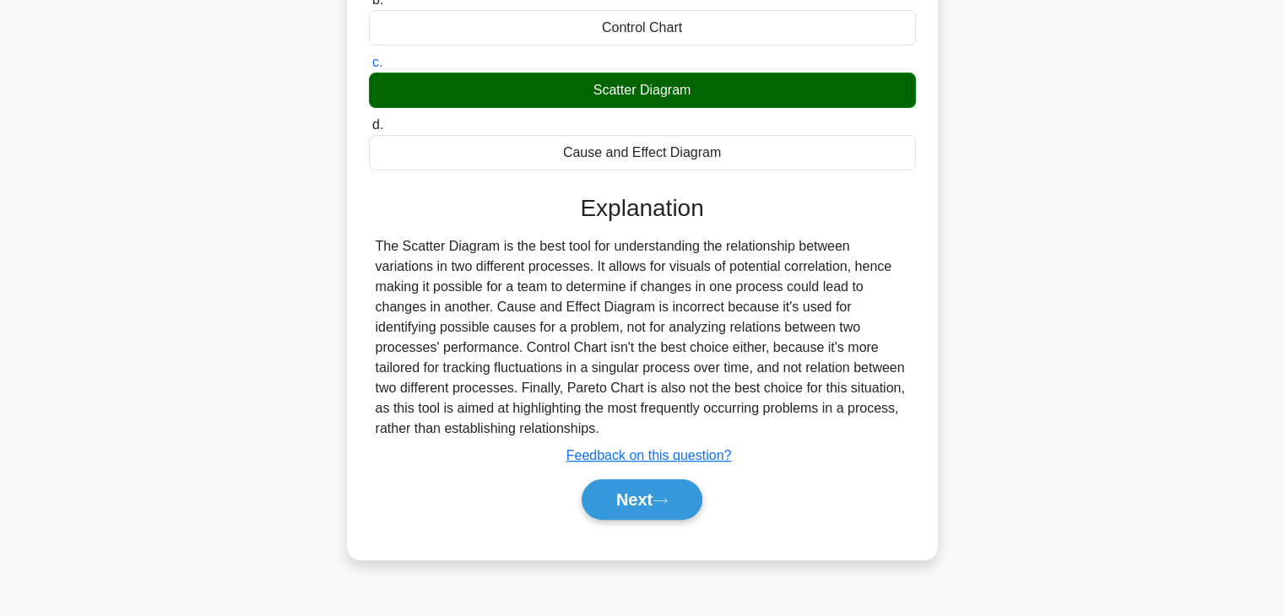
scroll to position [296, 0]
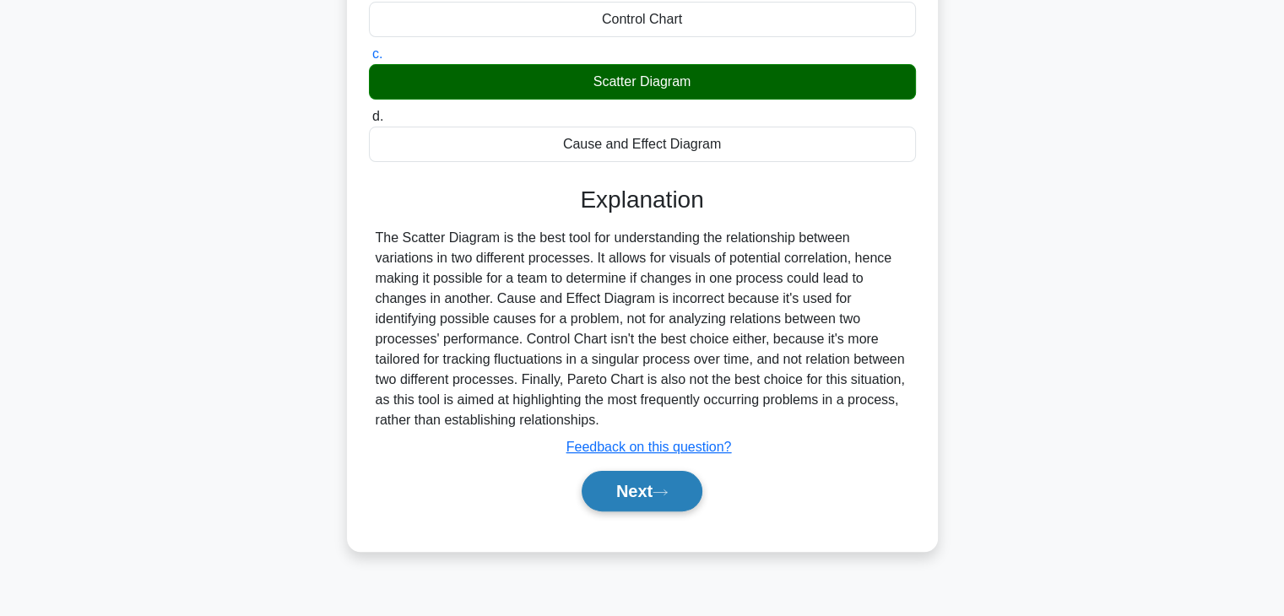
click at [681, 504] on button "Next" at bounding box center [642, 491] width 121 height 41
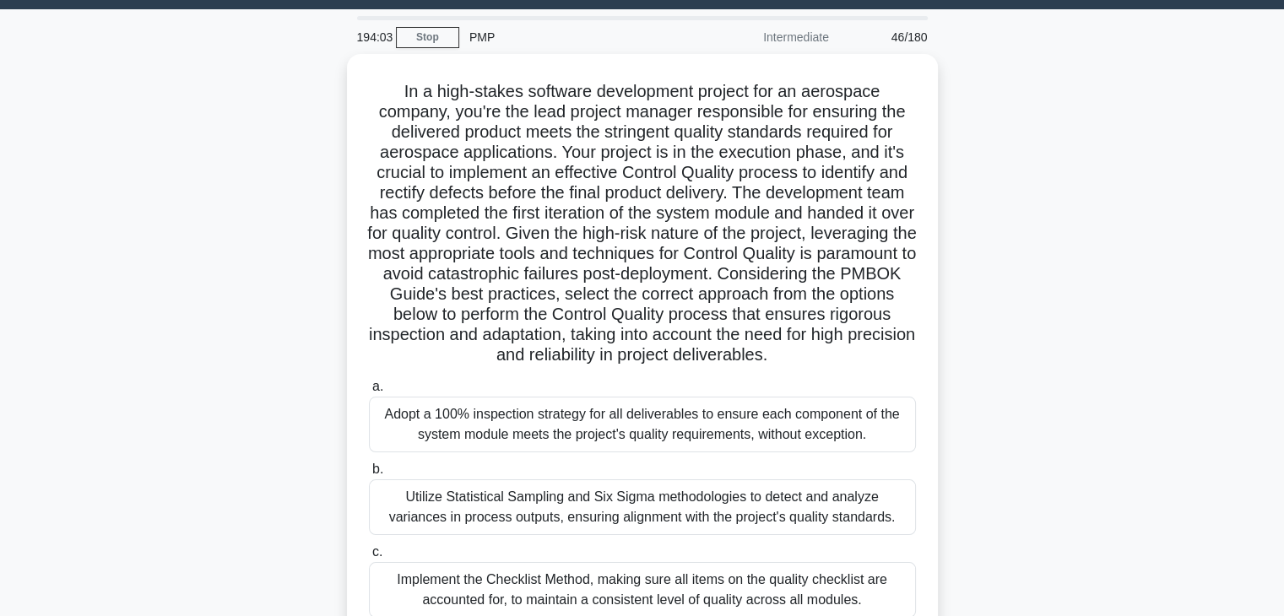
scroll to position [43, 0]
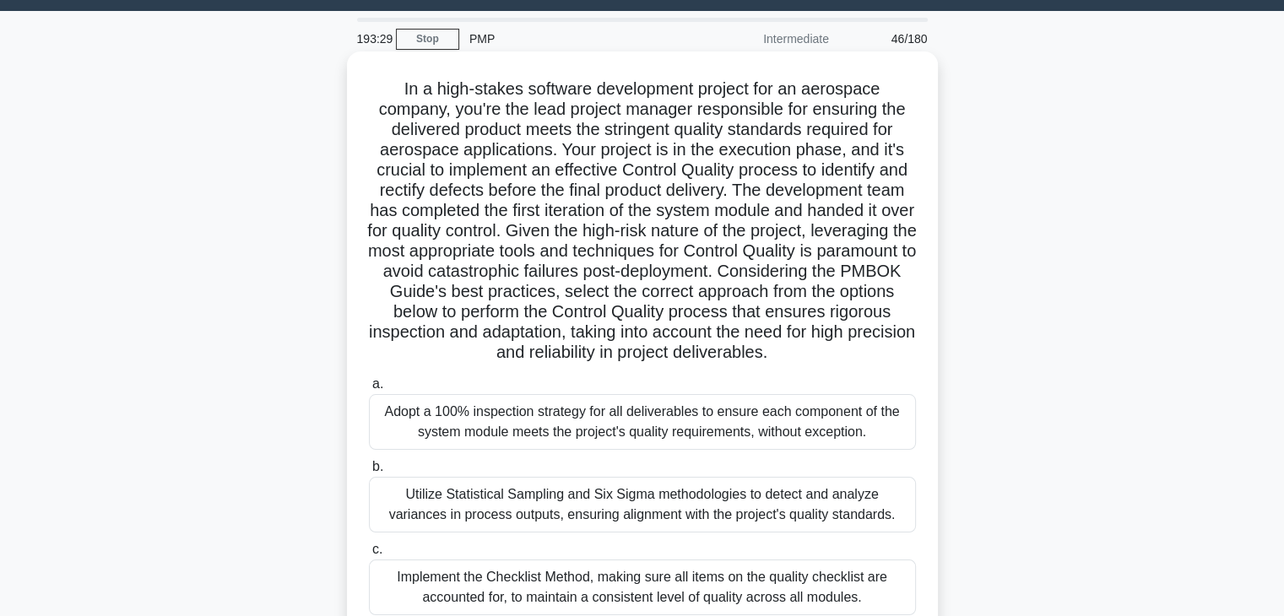
click at [508, 254] on h5 "In a high-stakes software development project for an aerospace company, you're …" at bounding box center [642, 221] width 550 height 285
copy h5 "leveraging"
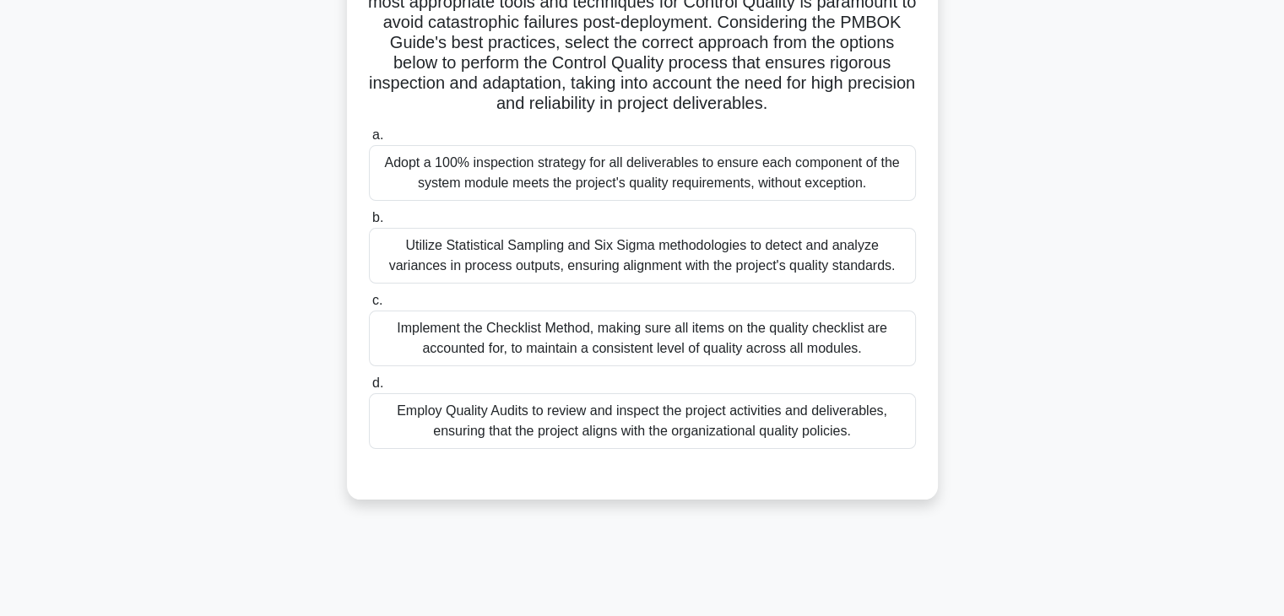
scroll to position [296, 0]
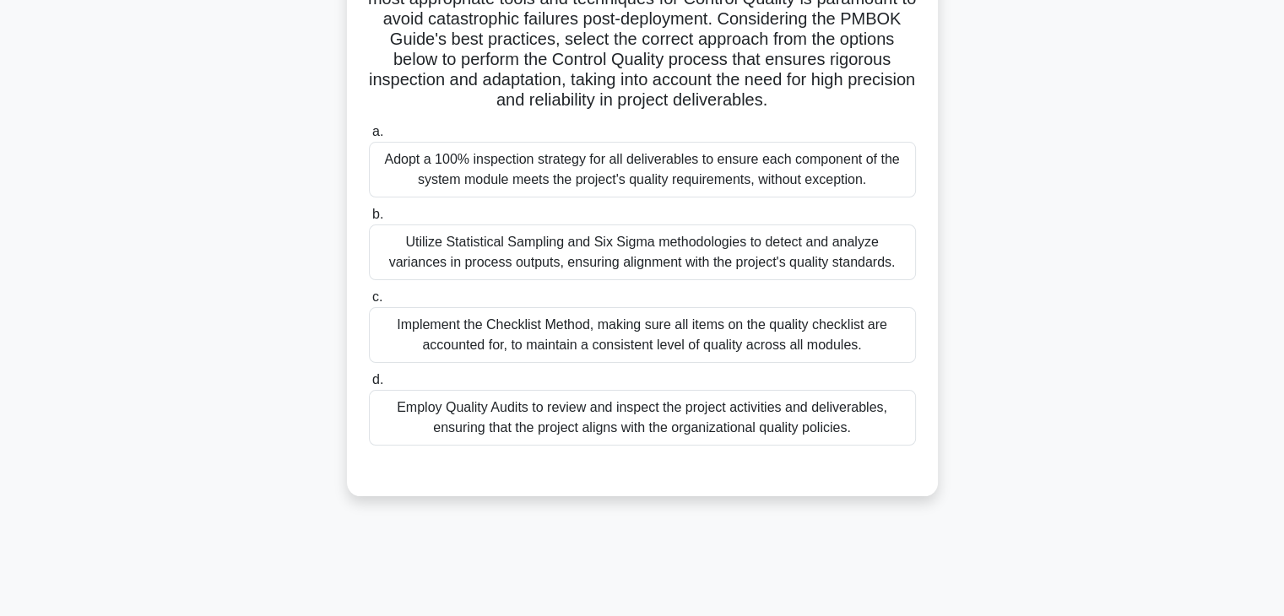
click at [479, 436] on div "Employ Quality Audits to review and inspect the project activities and delivera…" at bounding box center [642, 418] width 547 height 56
click at [369, 386] on input "d. Employ Quality Audits to review and inspect the project activities and deliv…" at bounding box center [369, 380] width 0 height 11
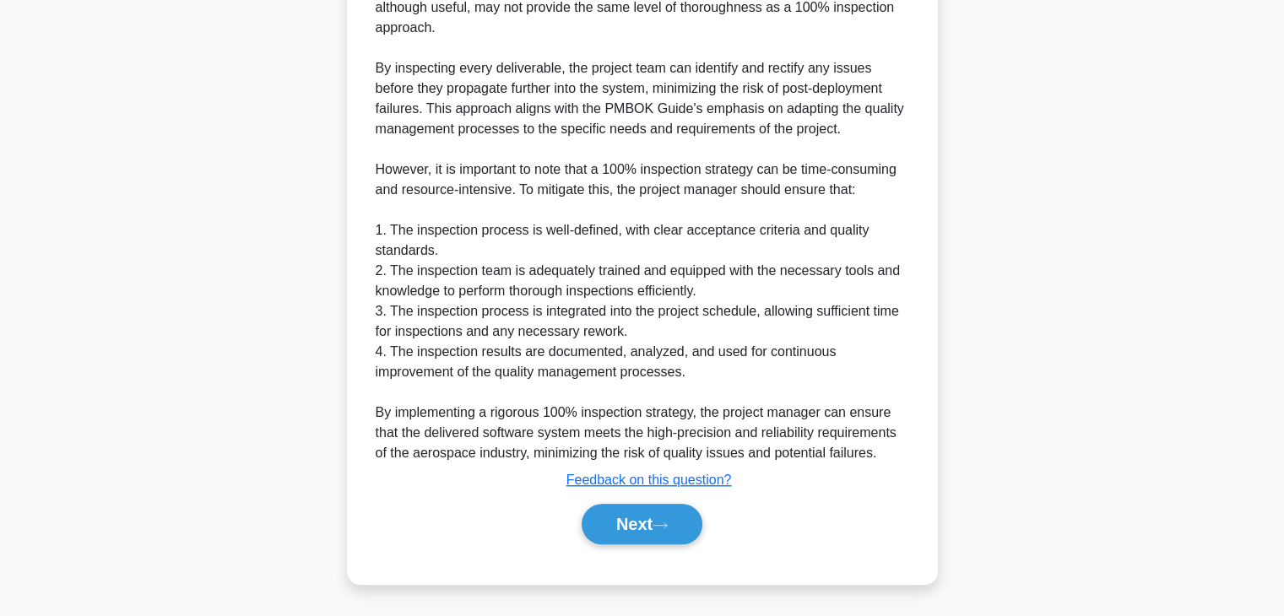
scroll to position [1175, 0]
click at [664, 514] on button "Next" at bounding box center [642, 524] width 121 height 41
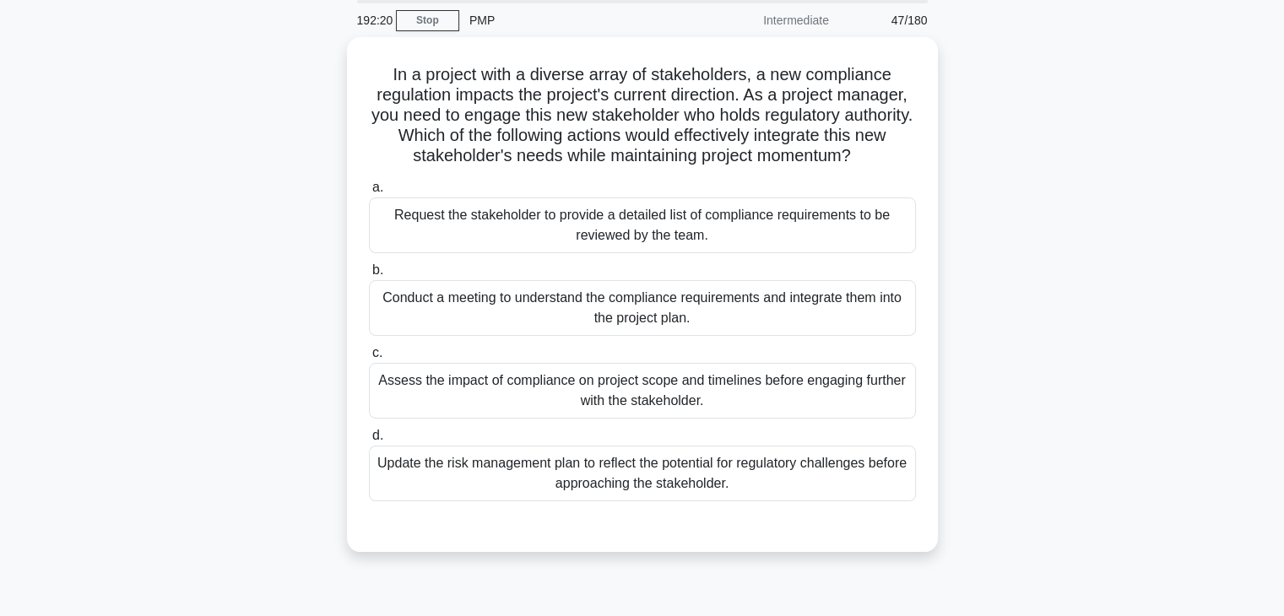
scroll to position [43, 0]
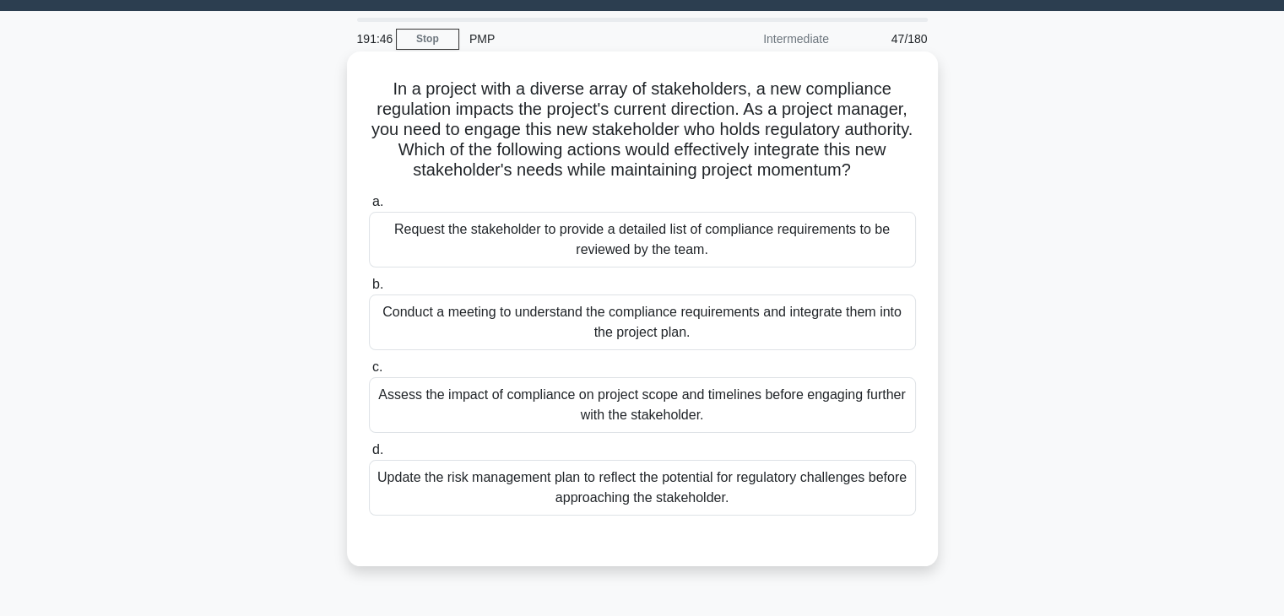
click at [830, 347] on div "Conduct a meeting to understand the compliance requirements and integrate them …" at bounding box center [642, 323] width 547 height 56
click at [369, 290] on input "b. Conduct a meeting to understand the compliance requirements and integrate th…" at bounding box center [369, 284] width 0 height 11
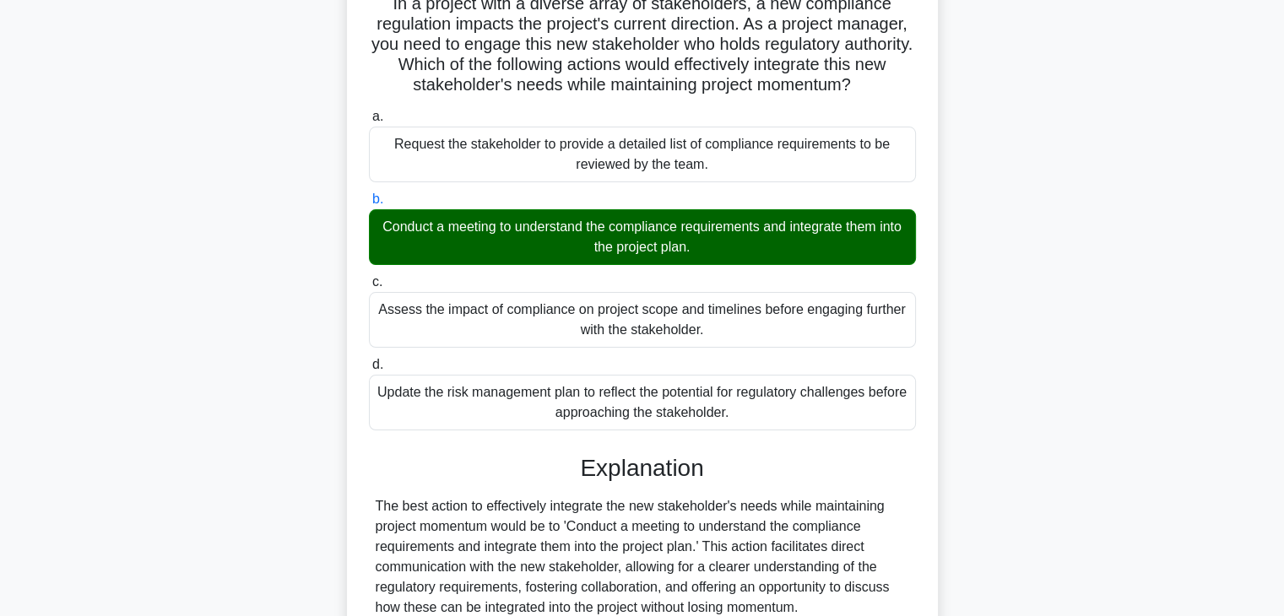
scroll to position [381, 0]
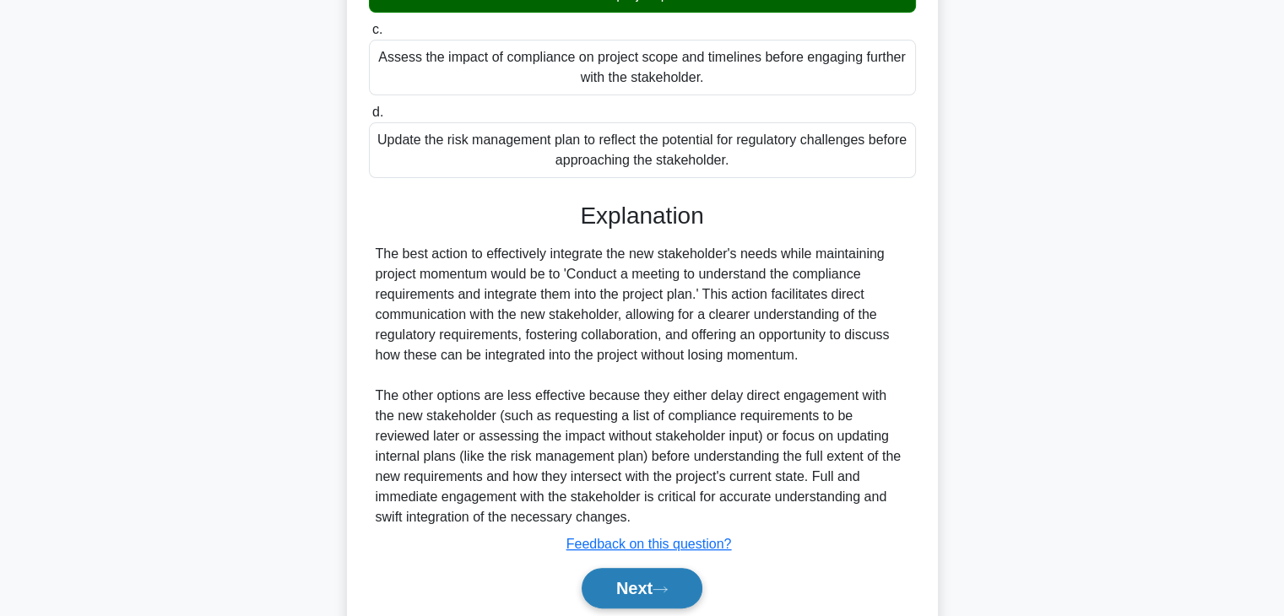
click at [623, 579] on button "Next" at bounding box center [642, 588] width 121 height 41
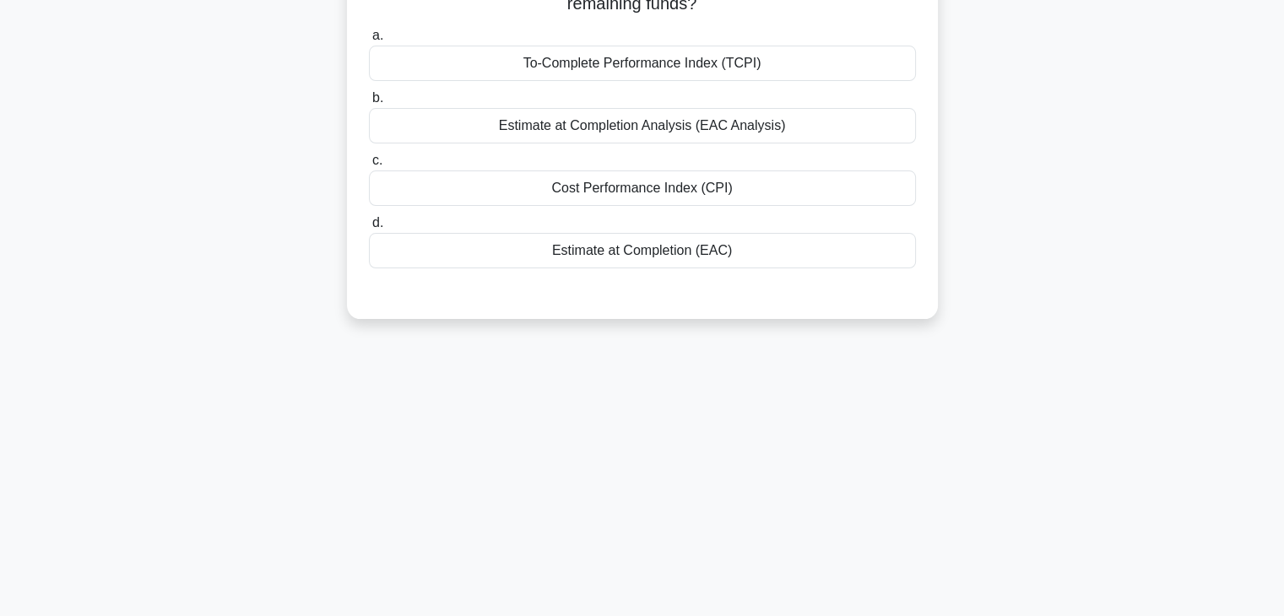
scroll to position [43, 0]
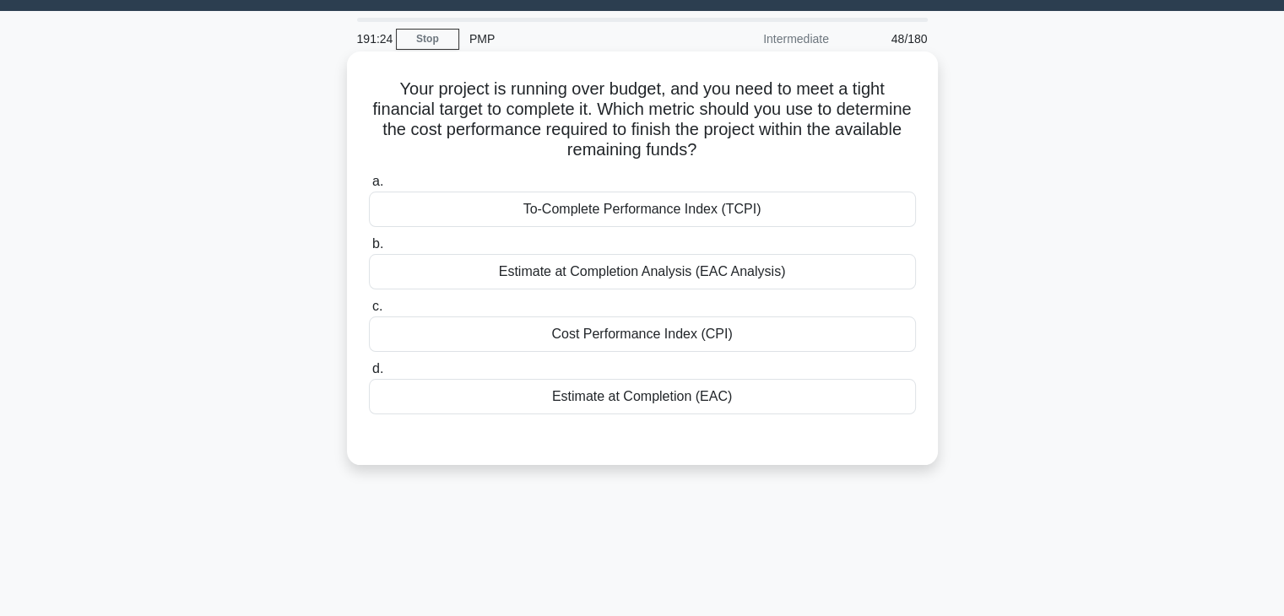
click at [662, 396] on div "Estimate at Completion (EAC)" at bounding box center [642, 396] width 547 height 35
click at [369, 375] on input "d. Estimate at Completion (EAC)" at bounding box center [369, 369] width 0 height 11
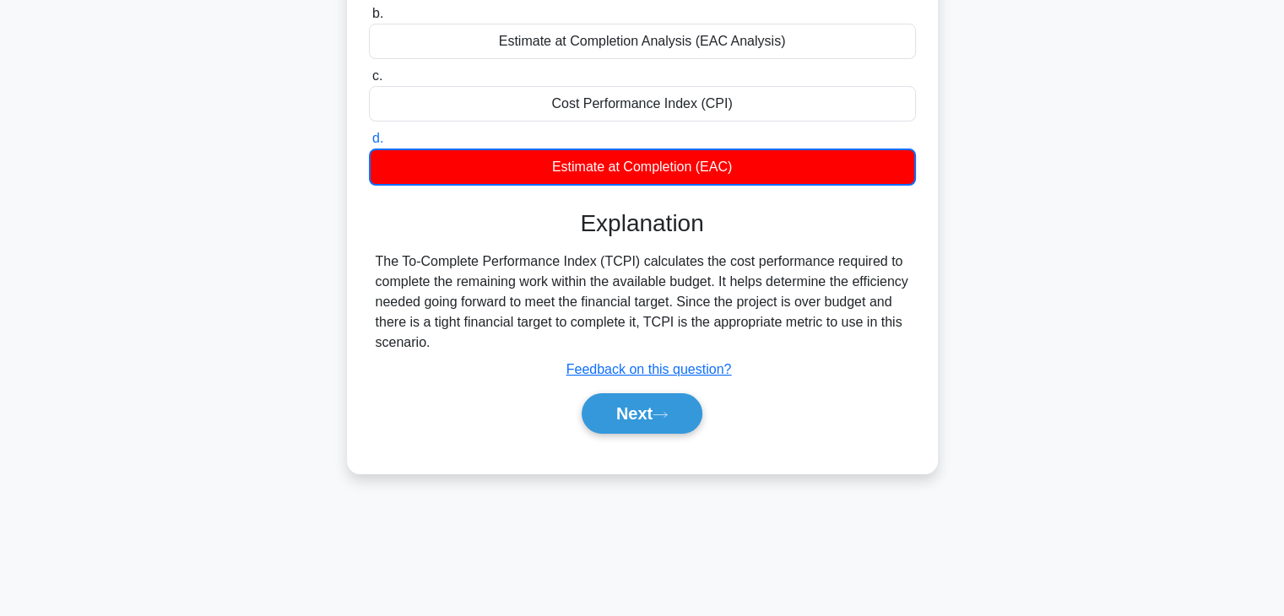
scroll to position [296, 0]
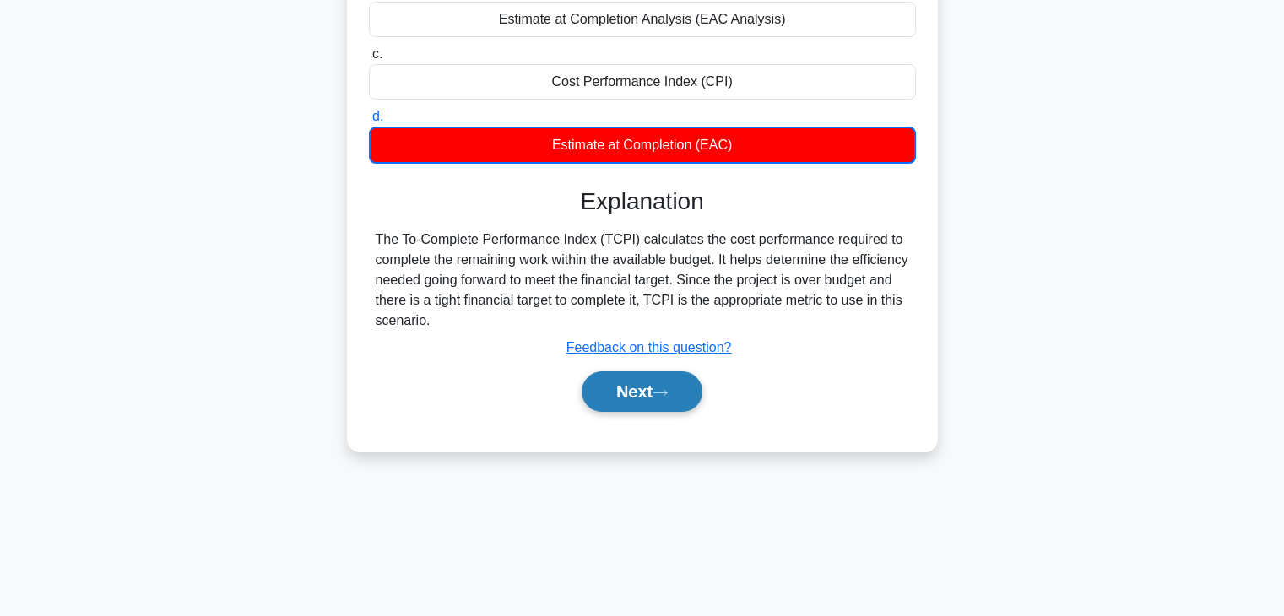
click at [615, 398] on button "Next" at bounding box center [642, 391] width 121 height 41
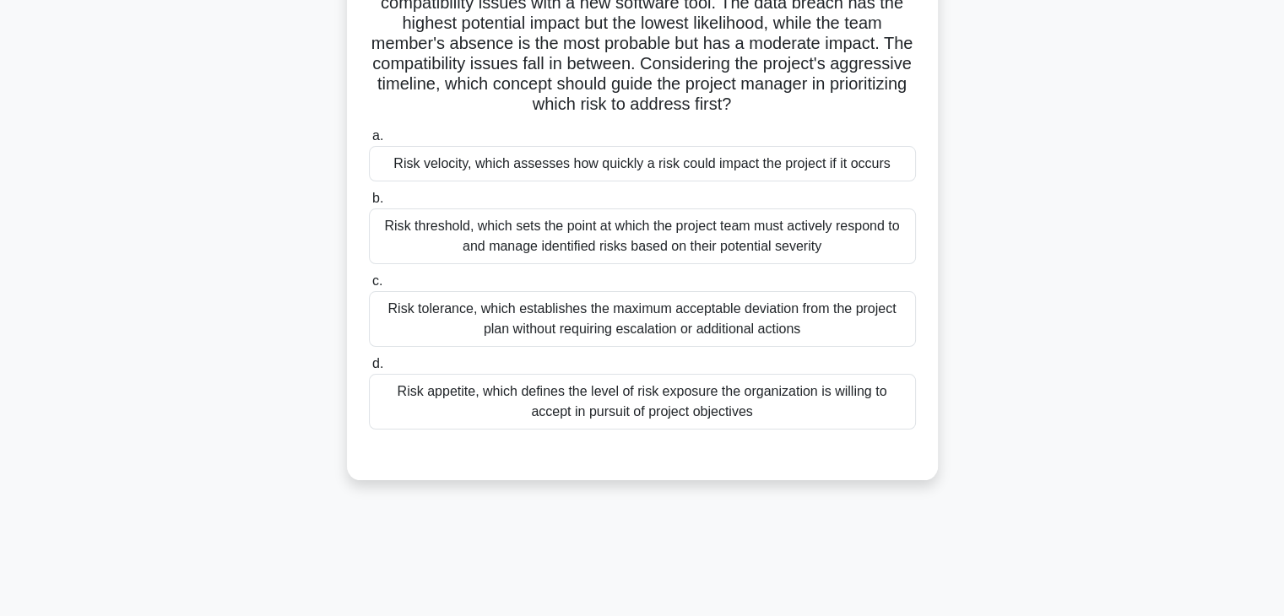
scroll to position [43, 0]
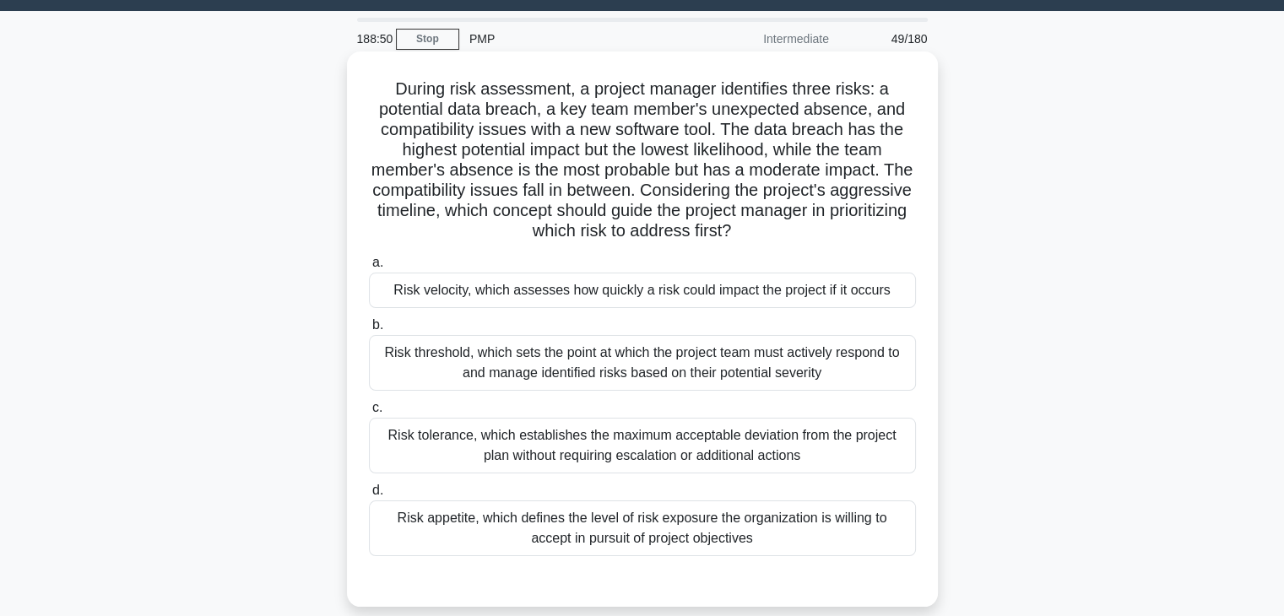
click at [726, 349] on div "Risk threshold, which sets the point at which the project team must actively re…" at bounding box center [642, 363] width 547 height 56
click at [369, 331] on input "b. Risk threshold, which sets the point at which the project team must actively…" at bounding box center [369, 325] width 0 height 11
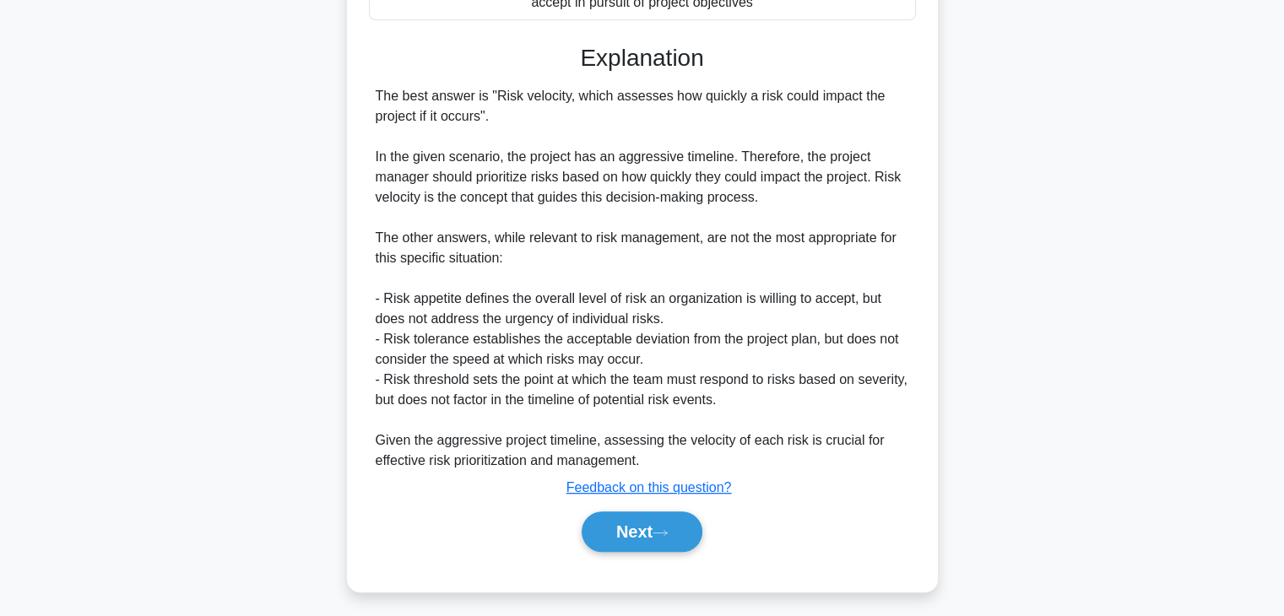
scroll to position [588, 0]
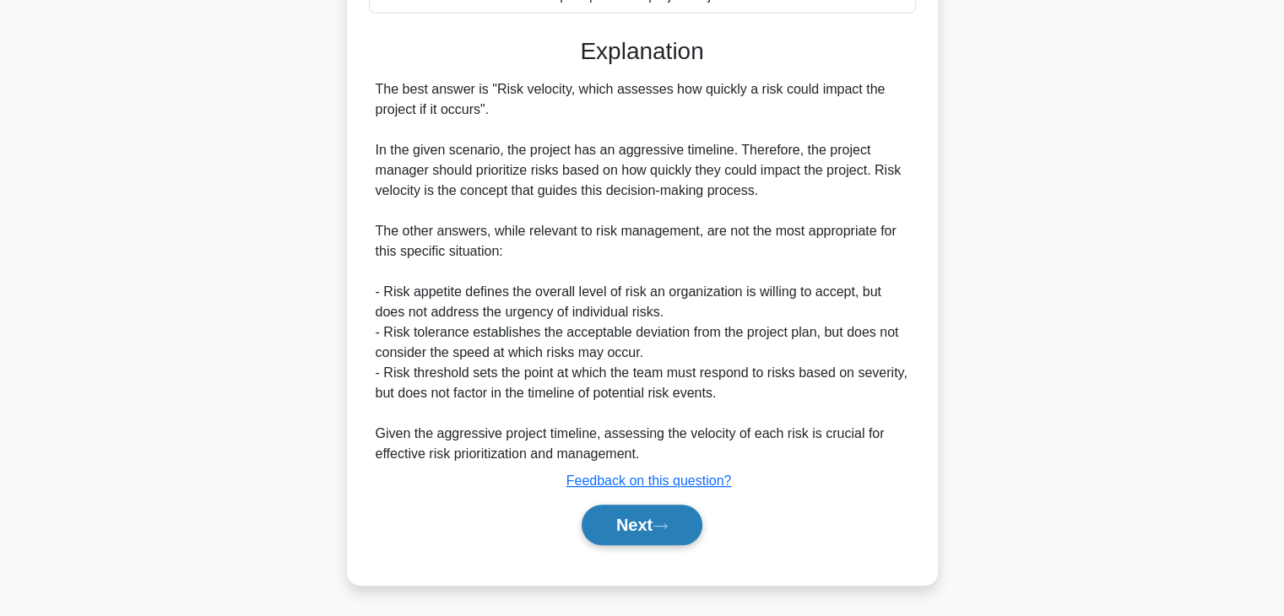
click at [696, 512] on button "Next" at bounding box center [642, 525] width 121 height 41
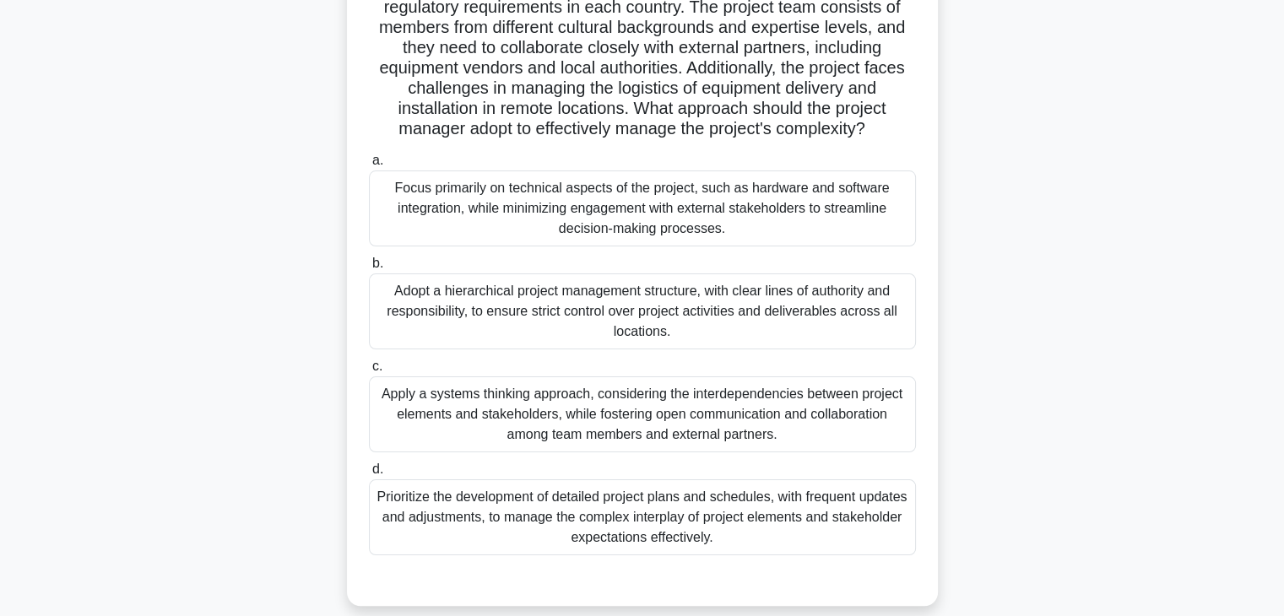
scroll to position [212, 0]
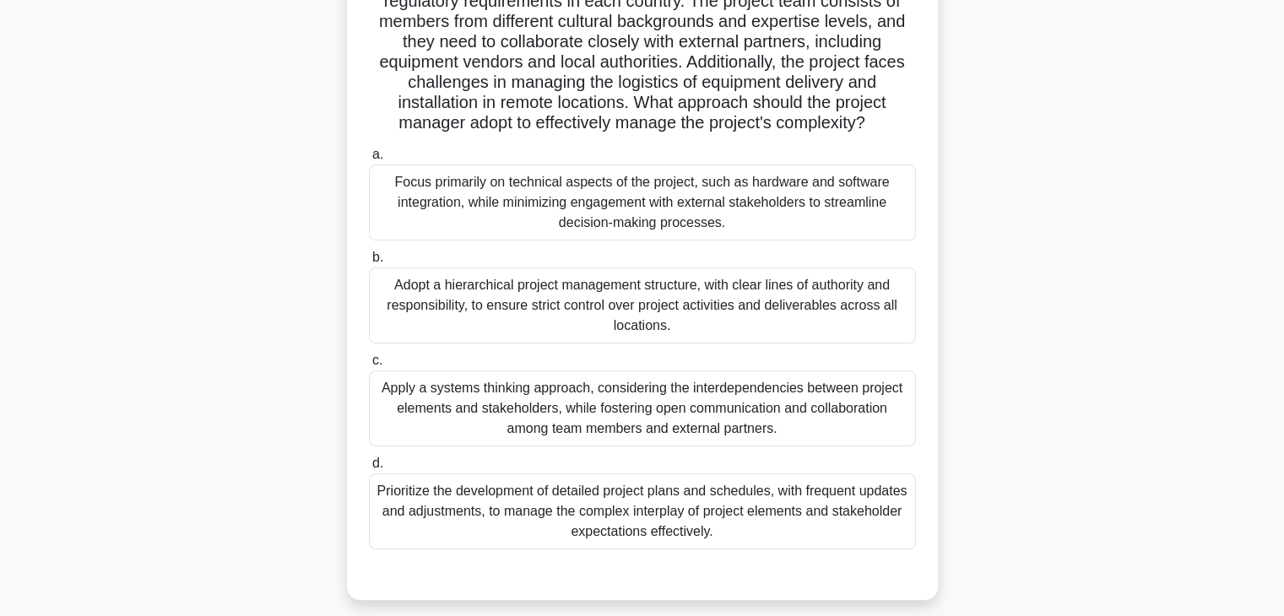
click at [828, 387] on label "c. Apply a systems thinking approach, considering the interdependencies between…" at bounding box center [642, 398] width 547 height 96
click at [369, 366] on input "c. Apply a systems thinking approach, considering the interdependencies between…" at bounding box center [369, 360] width 0 height 11
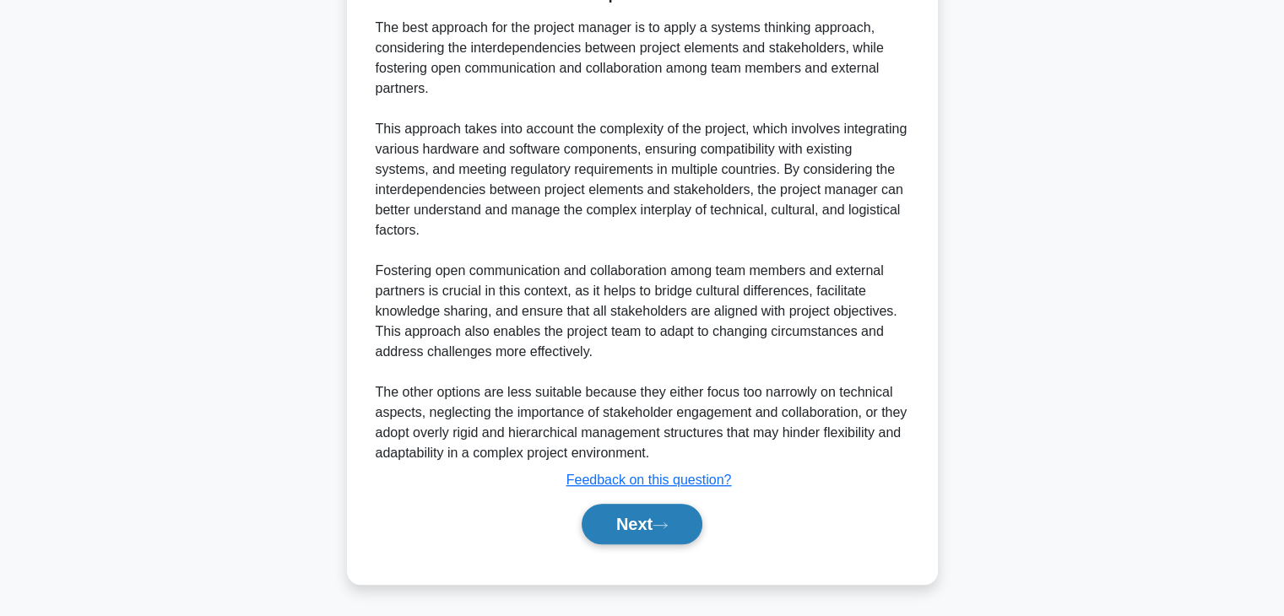
scroll to position [829, 0]
click at [629, 538] on button "Next" at bounding box center [642, 524] width 121 height 41
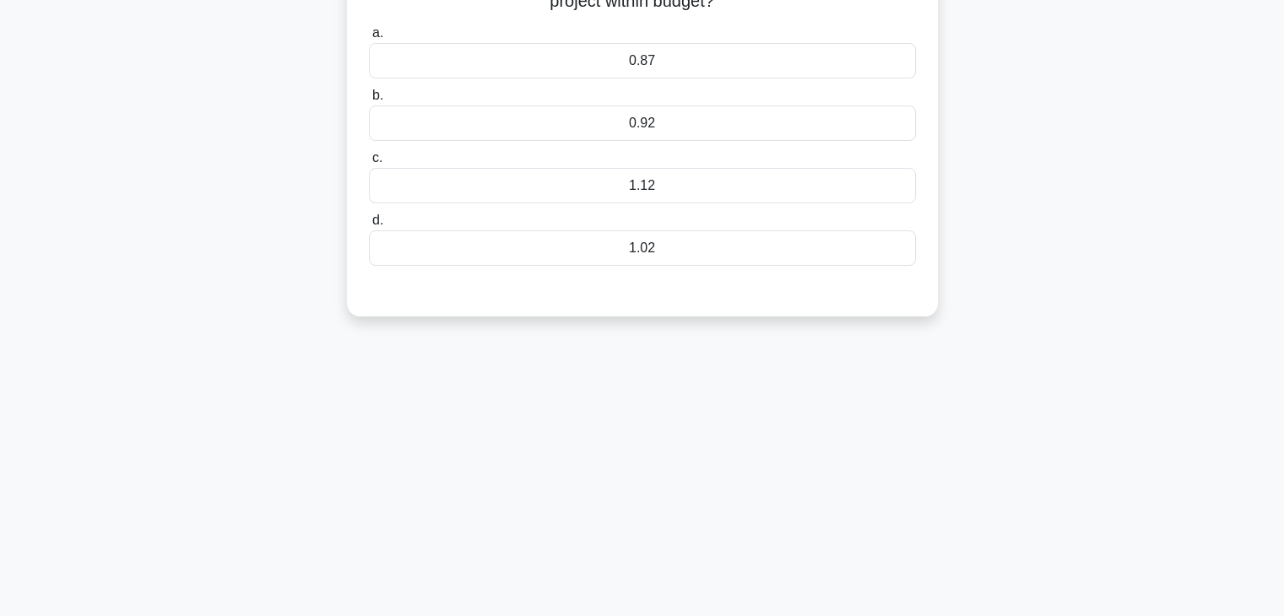
scroll to position [43, 0]
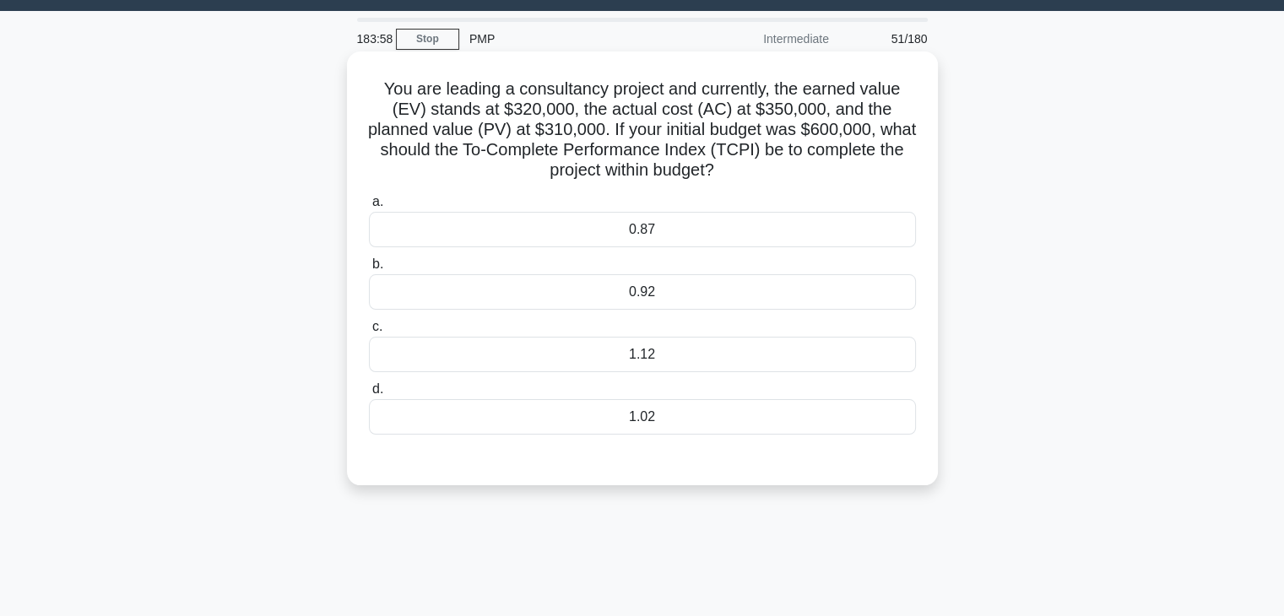
click at [631, 298] on div "0.92" at bounding box center [642, 291] width 547 height 35
click at [369, 270] on input "b. 0.92" at bounding box center [369, 264] width 0 height 11
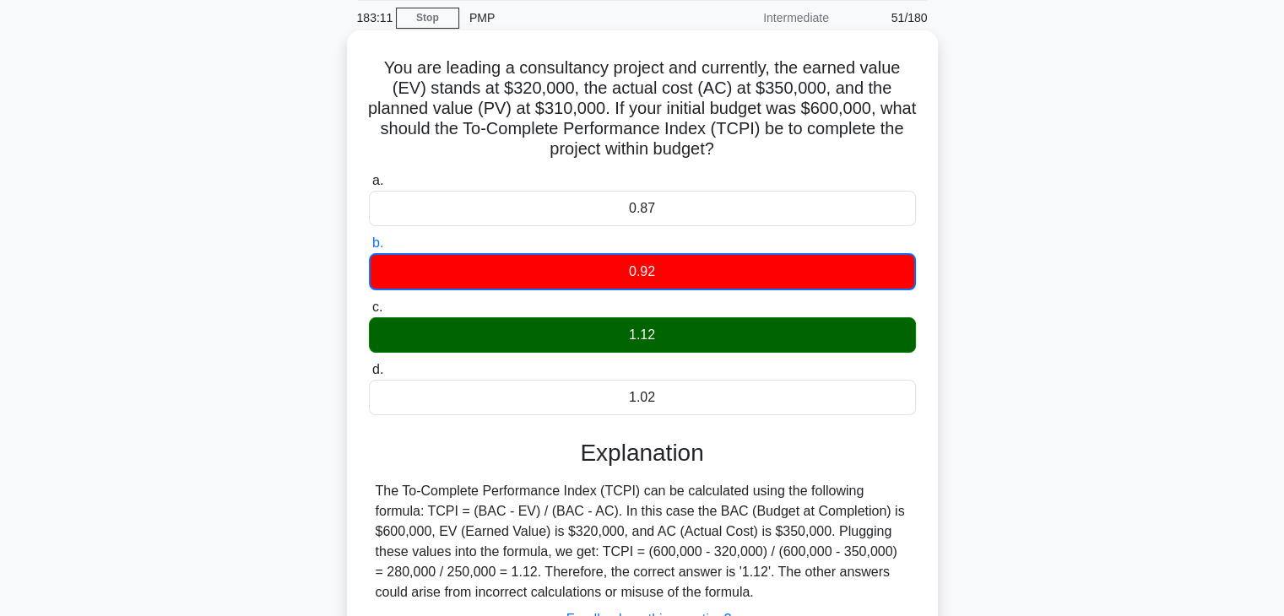
scroll to position [0, 0]
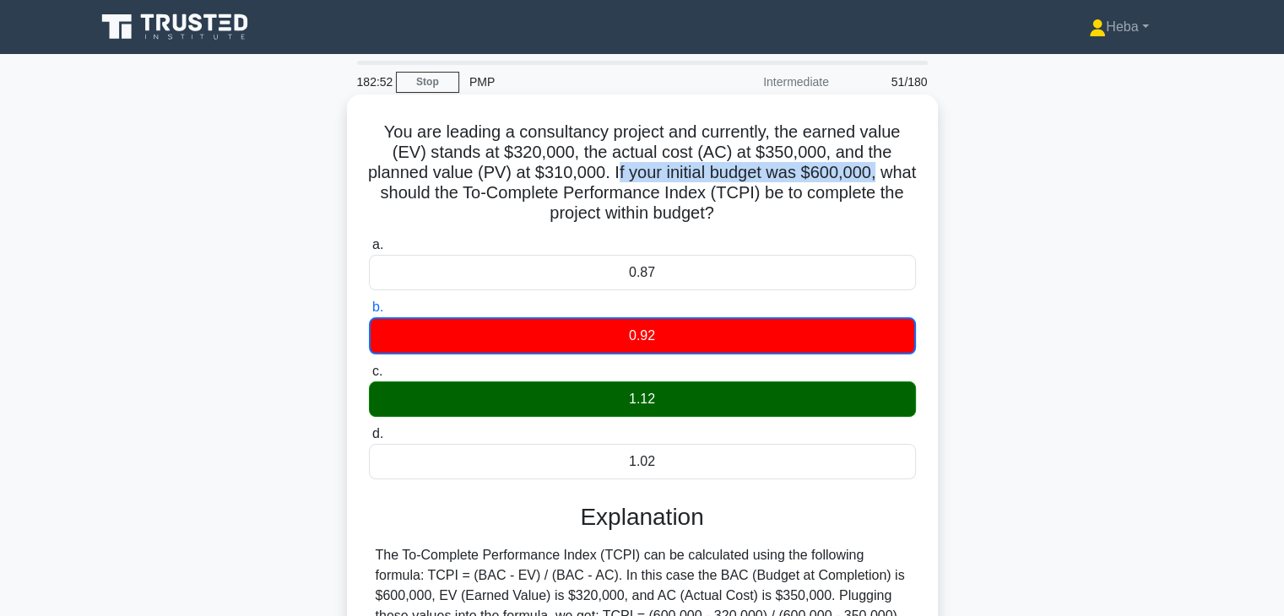
drag, startPoint x: 704, startPoint y: 171, endPoint x: 902, endPoint y: 171, distance: 197.5
click at [902, 171] on h5 "You are leading a consultancy project and currently, the earned value (EV) stan…" at bounding box center [642, 173] width 550 height 103
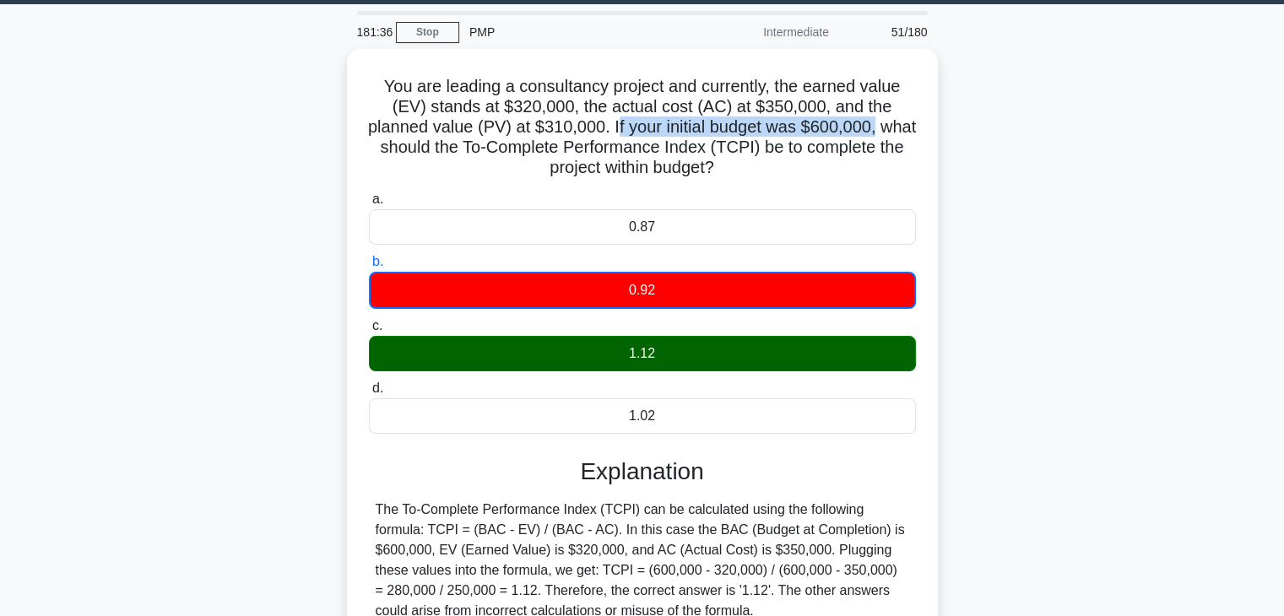
scroll to position [43, 0]
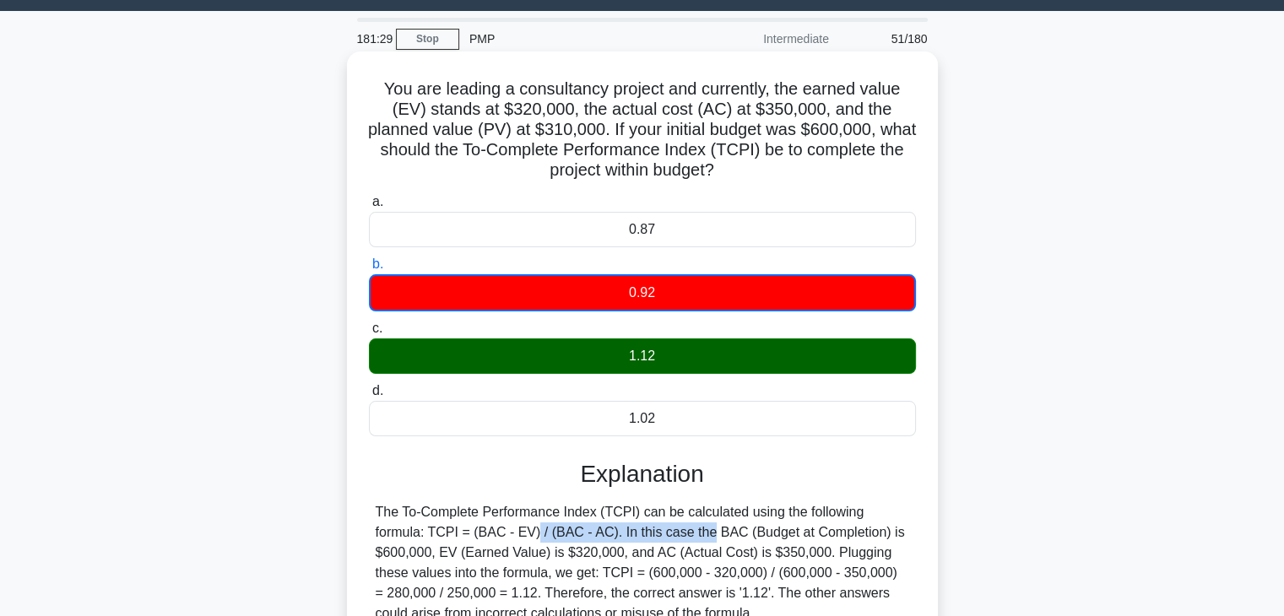
drag, startPoint x: 373, startPoint y: 529, endPoint x: 557, endPoint y: 536, distance: 184.2
click at [557, 536] on div "The To-Complete Performance Index (TCPI) can be calculated using the following …" at bounding box center [642, 563] width 547 height 122
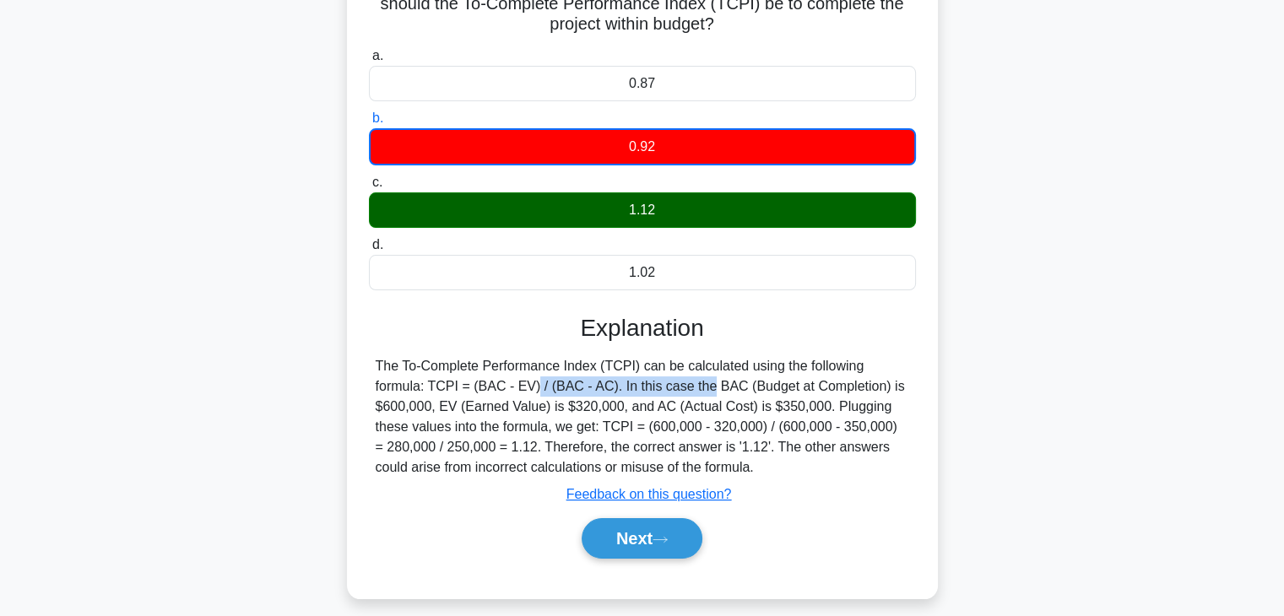
scroll to position [212, 0]
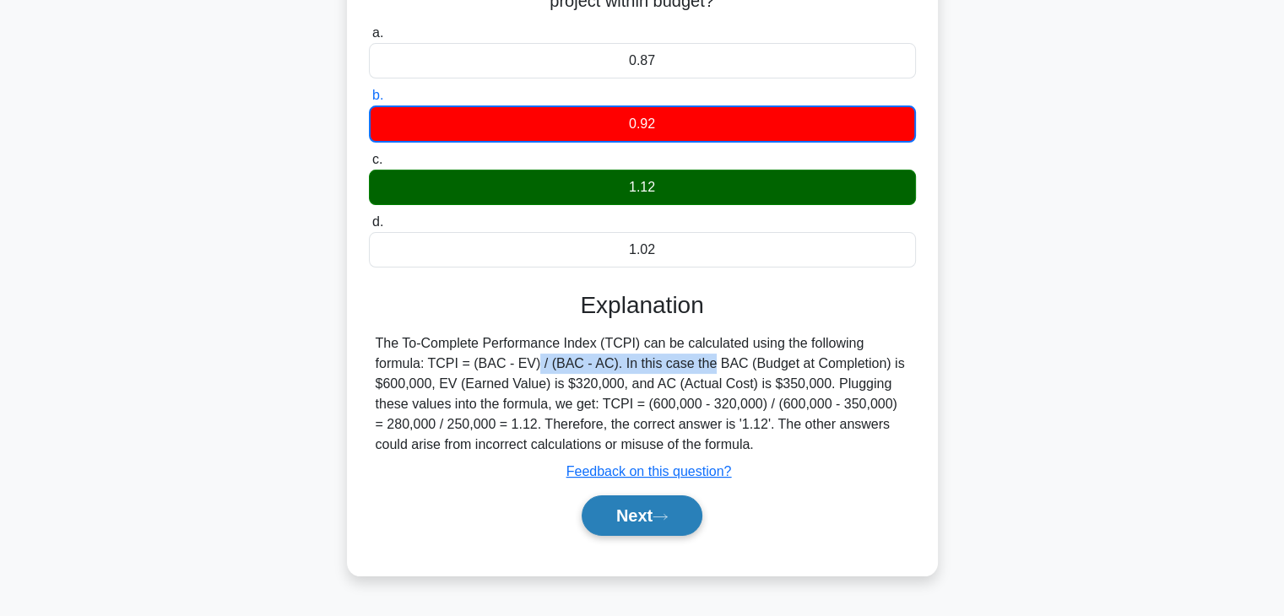
click at [631, 511] on button "Next" at bounding box center [642, 516] width 121 height 41
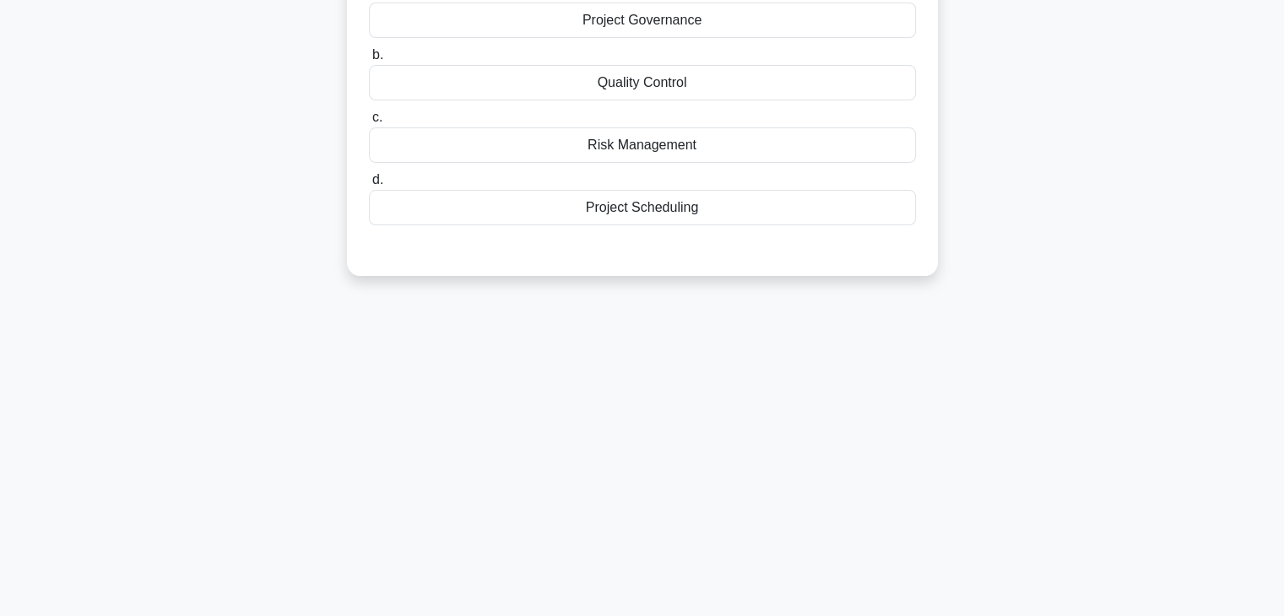
scroll to position [43, 0]
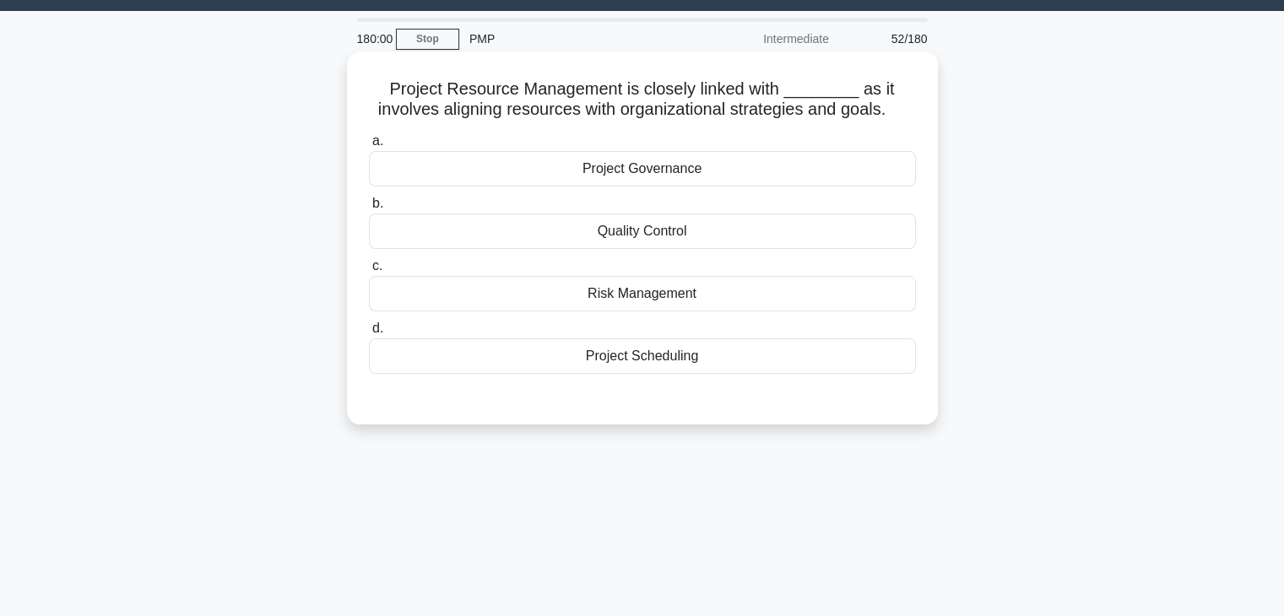
click at [647, 350] on div "Project Scheduling" at bounding box center [642, 356] width 547 height 35
click at [369, 334] on input "d. Project Scheduling" at bounding box center [369, 328] width 0 height 11
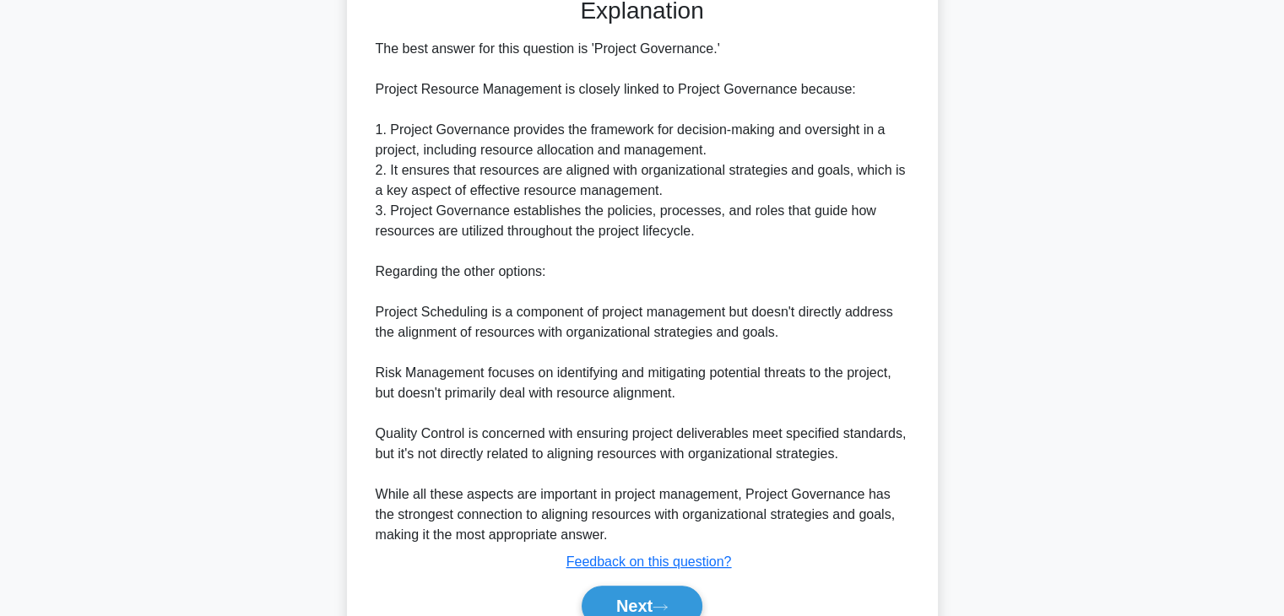
scroll to position [507, 0]
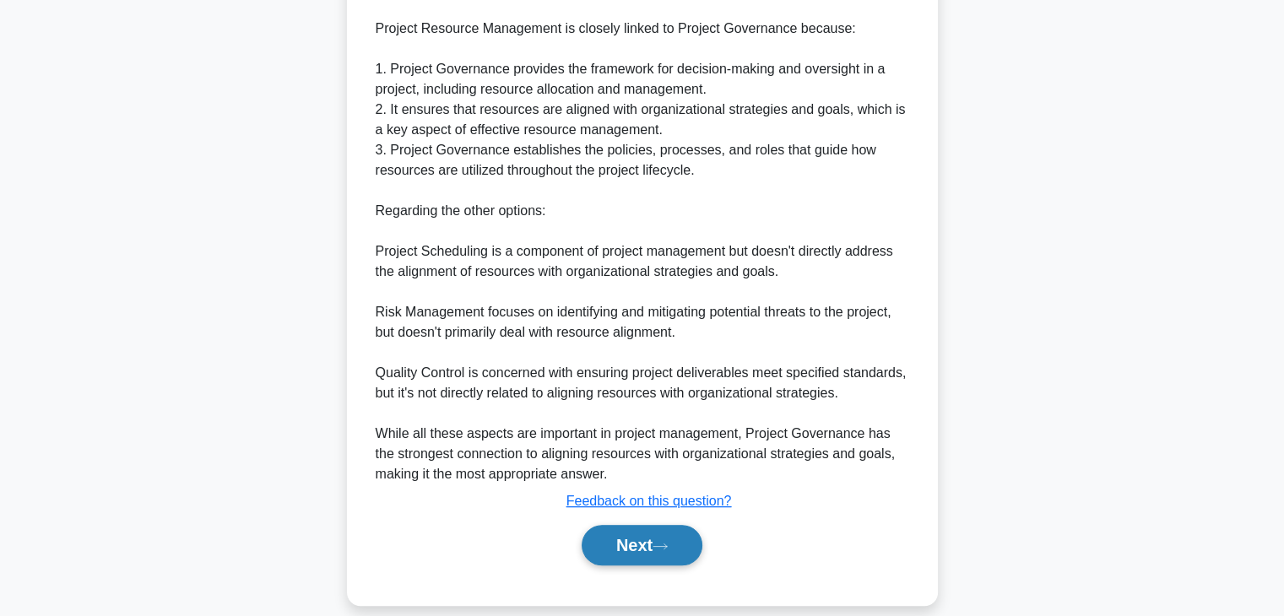
click at [658, 532] on button "Next" at bounding box center [642, 545] width 121 height 41
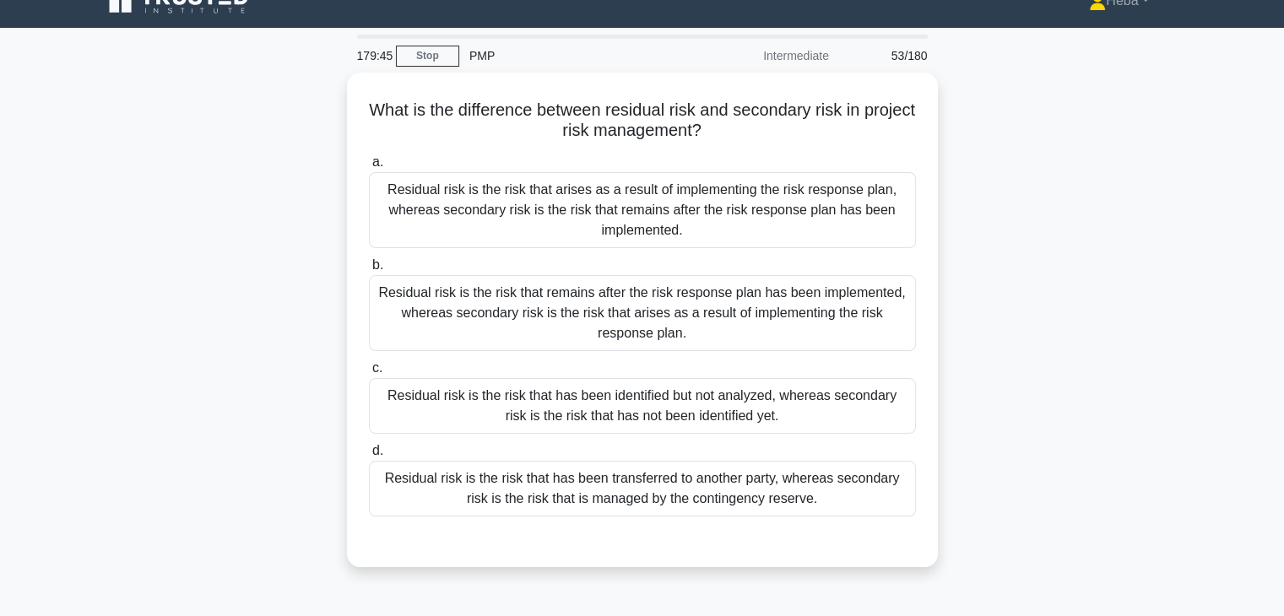
scroll to position [0, 0]
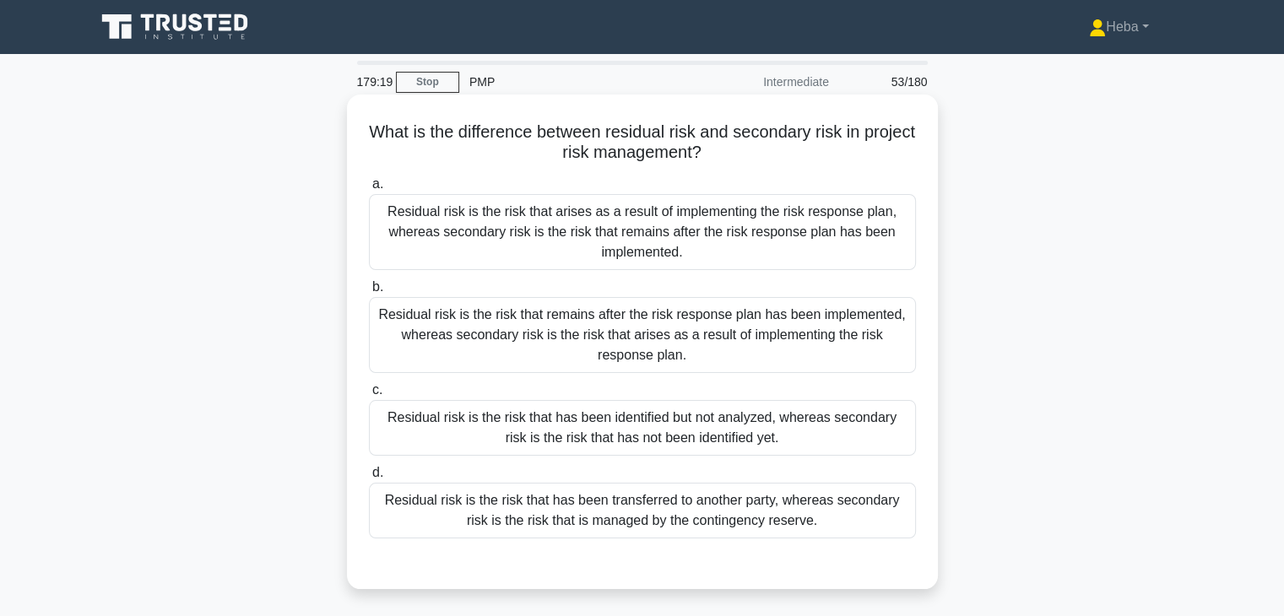
click at [550, 375] on div "a. Residual risk is the risk that arises as a result of implementing the risk r…" at bounding box center [642, 356] width 567 height 371
click at [596, 357] on div "Residual risk is the risk that remains after the risk response plan has been im…" at bounding box center [642, 335] width 547 height 76
click at [369, 293] on input "b. Residual risk is the risk that remains after the risk response plan has been…" at bounding box center [369, 287] width 0 height 11
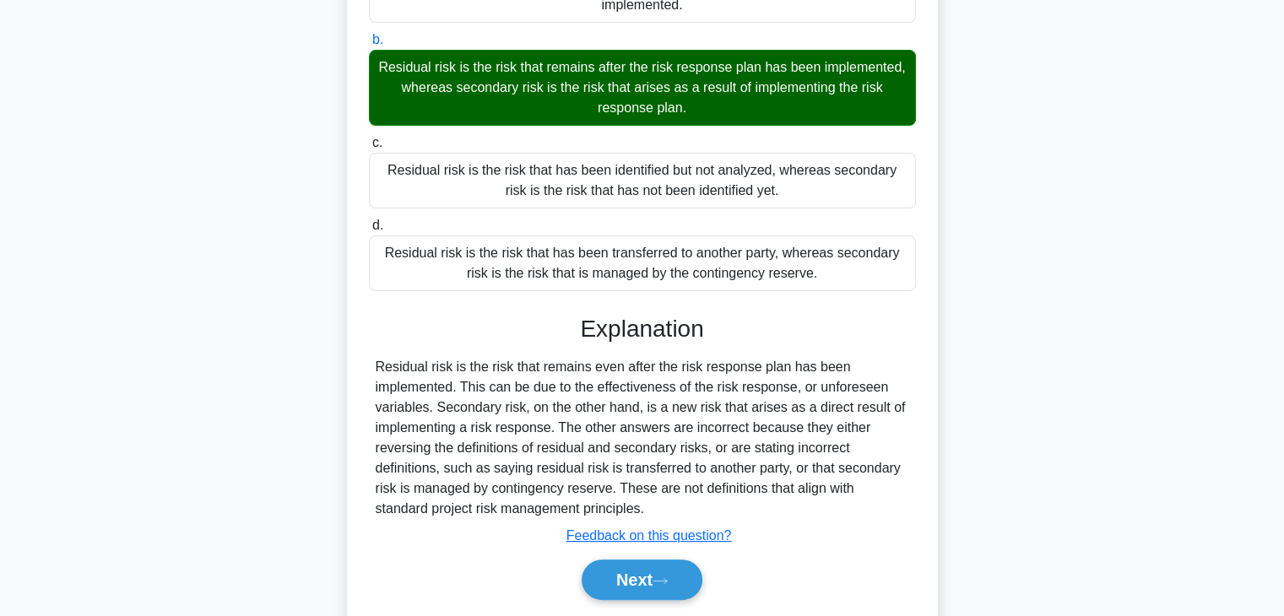
scroll to position [253, 0]
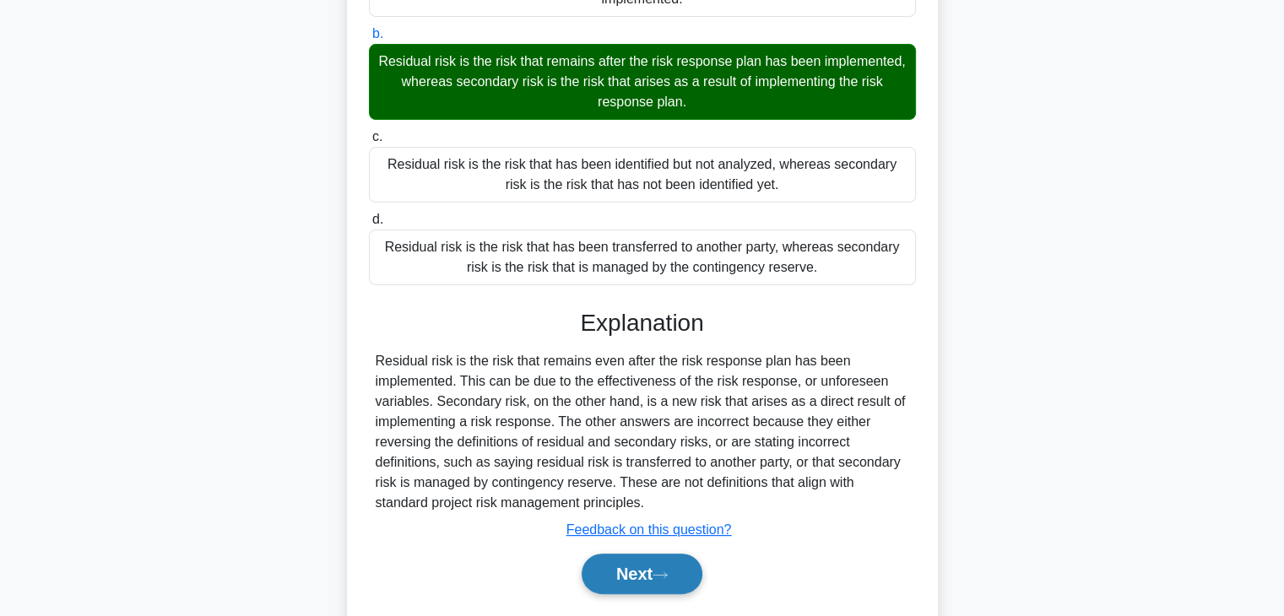
click at [626, 572] on button "Next" at bounding box center [642, 574] width 121 height 41
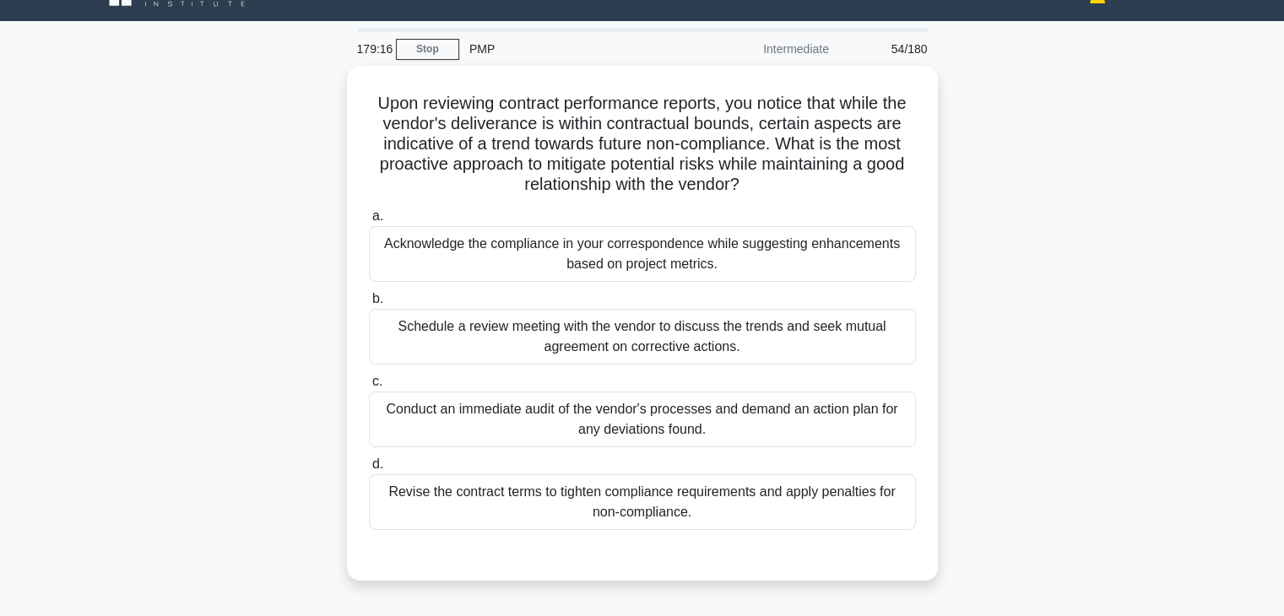
scroll to position [0, 0]
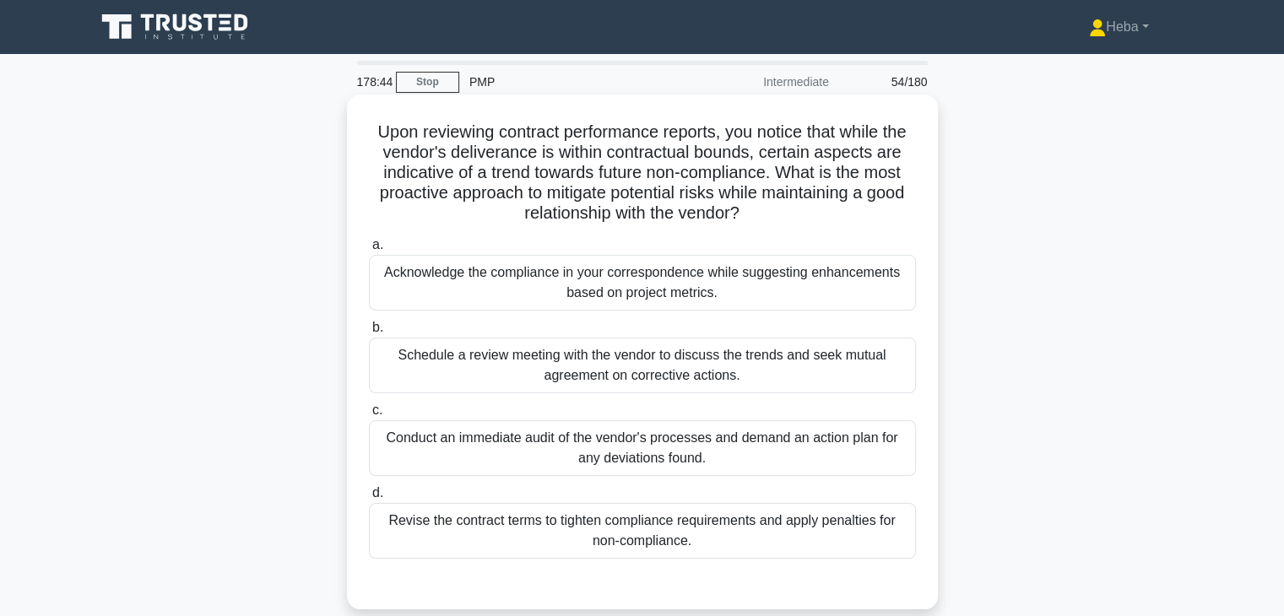
click at [422, 349] on div "Schedule a review meeting with the vendor to discuss the trends and seek mutual…" at bounding box center [642, 366] width 547 height 56
click at [369, 333] on input "b. Schedule a review meeting with the vendor to discuss the trends and seek mut…" at bounding box center [369, 327] width 0 height 11
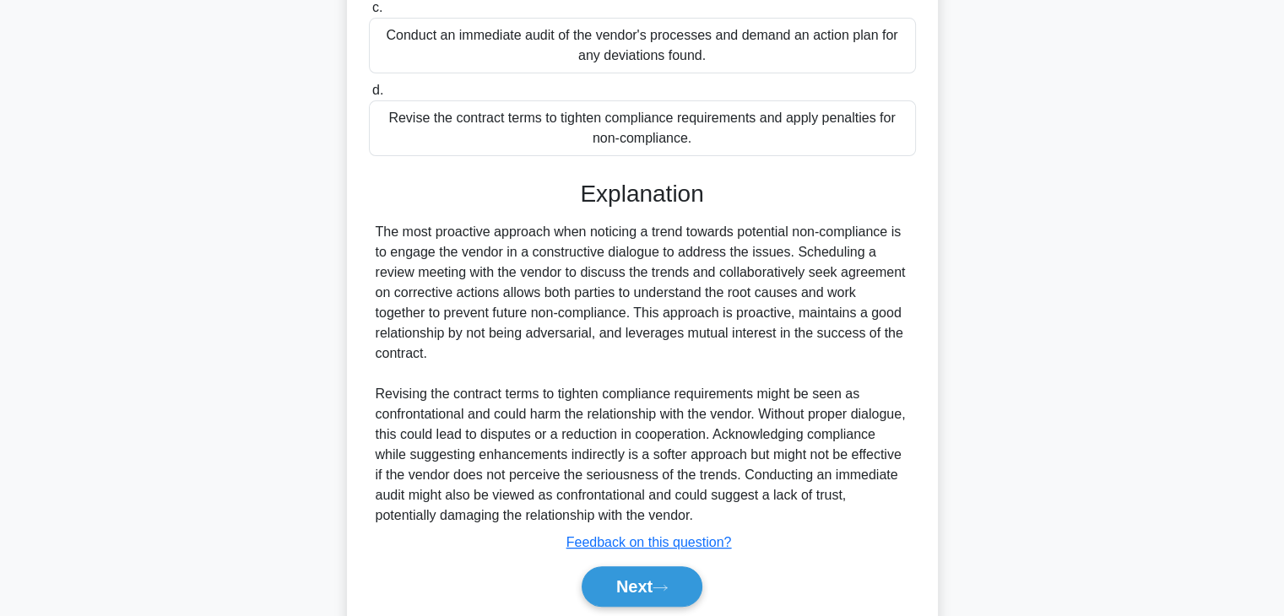
scroll to position [422, 0]
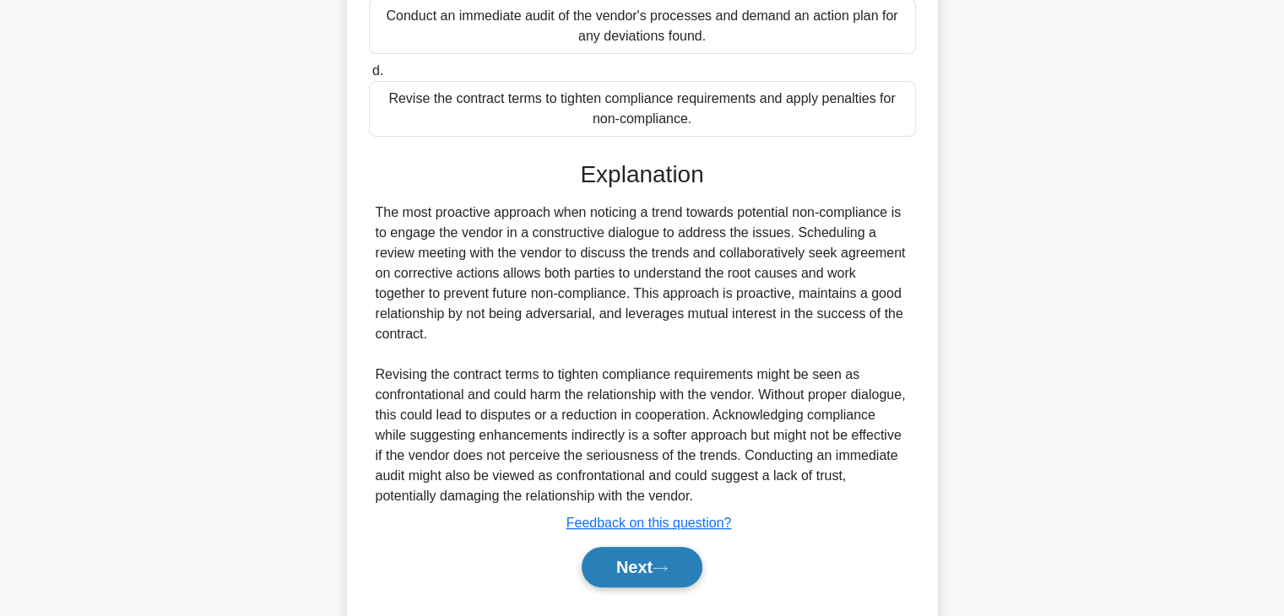
click at [615, 577] on button "Next" at bounding box center [642, 567] width 121 height 41
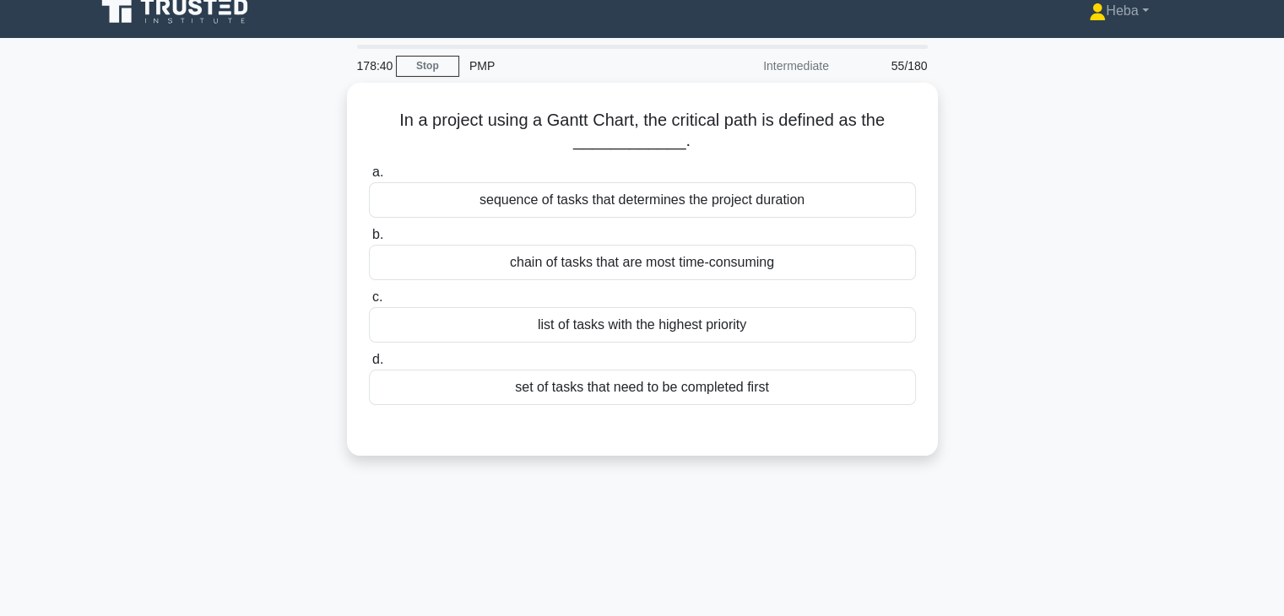
scroll to position [0, 0]
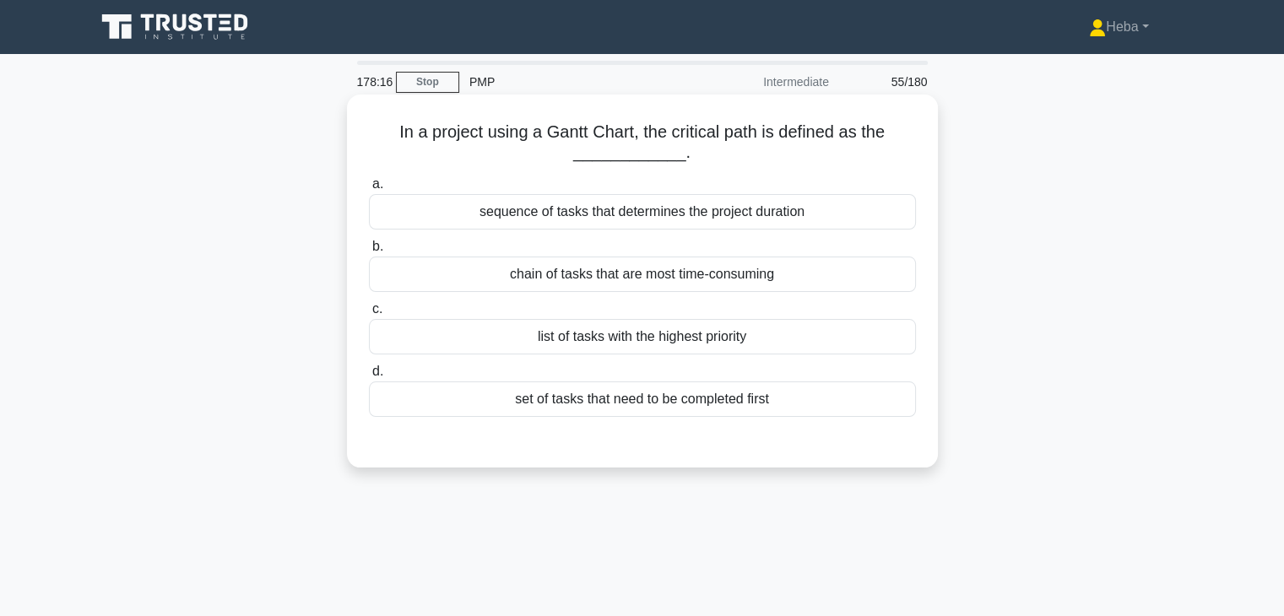
click at [669, 342] on div "list of tasks with the highest priority" at bounding box center [642, 336] width 547 height 35
click at [369, 315] on input "c. list of tasks with the highest priority" at bounding box center [369, 309] width 0 height 11
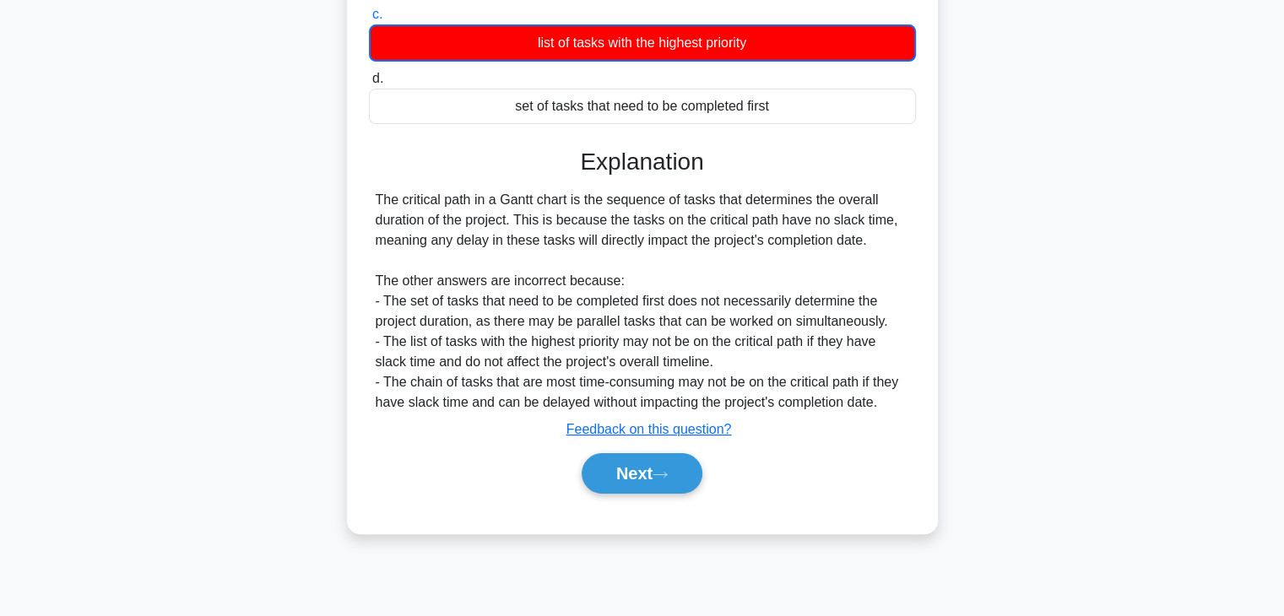
scroll to position [296, 0]
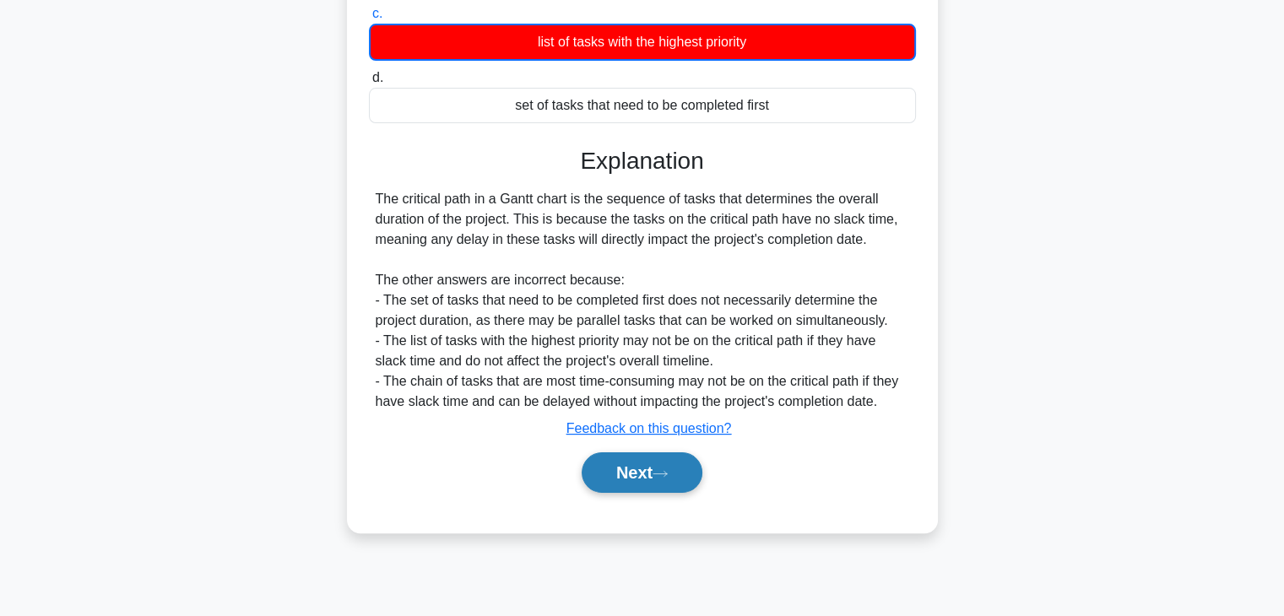
click at [664, 476] on icon at bounding box center [660, 473] width 15 height 9
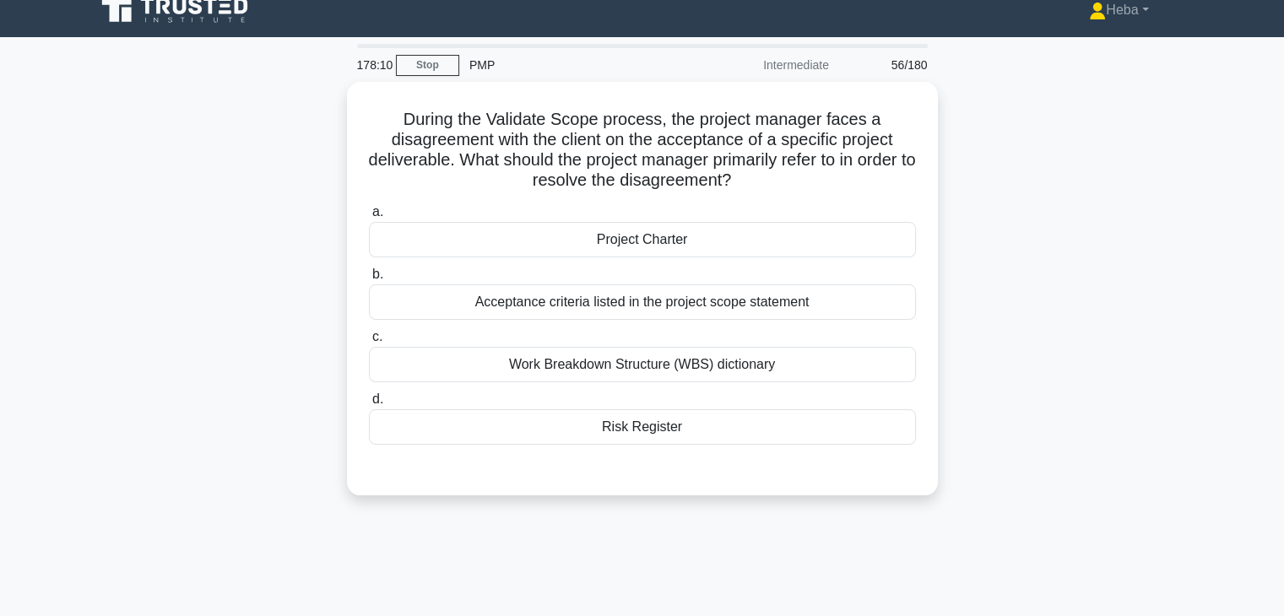
scroll to position [0, 0]
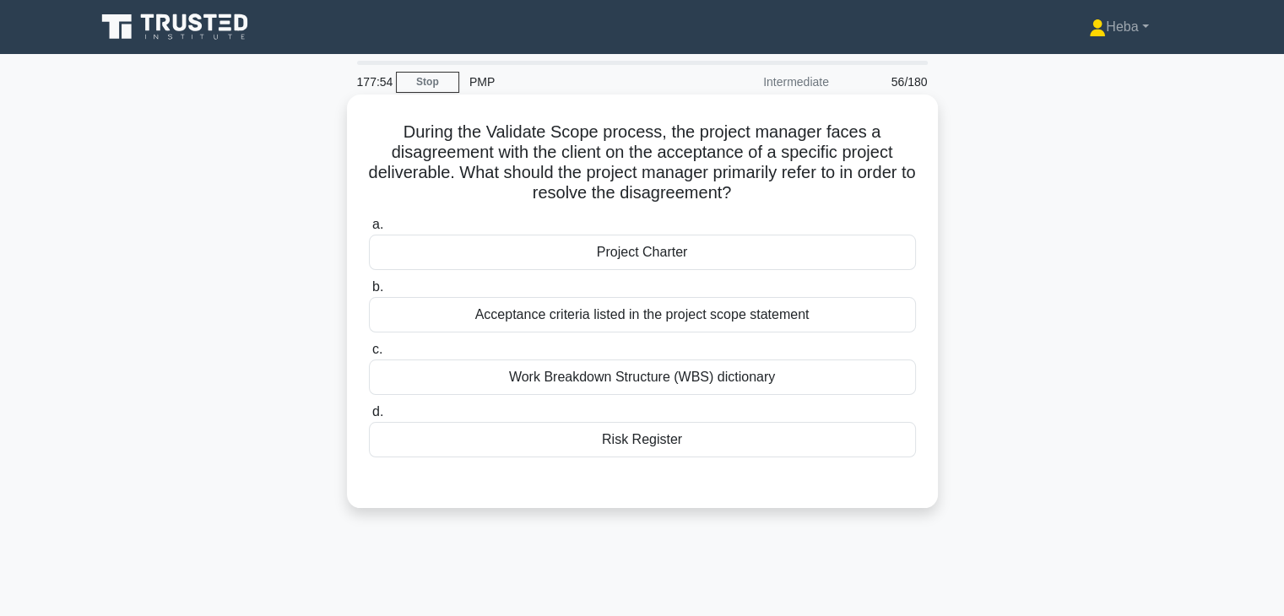
click at [794, 307] on div "Acceptance criteria listed in the project scope statement" at bounding box center [642, 314] width 547 height 35
click at [369, 293] on input "b. Acceptance criteria listed in the project scope statement" at bounding box center [369, 287] width 0 height 11
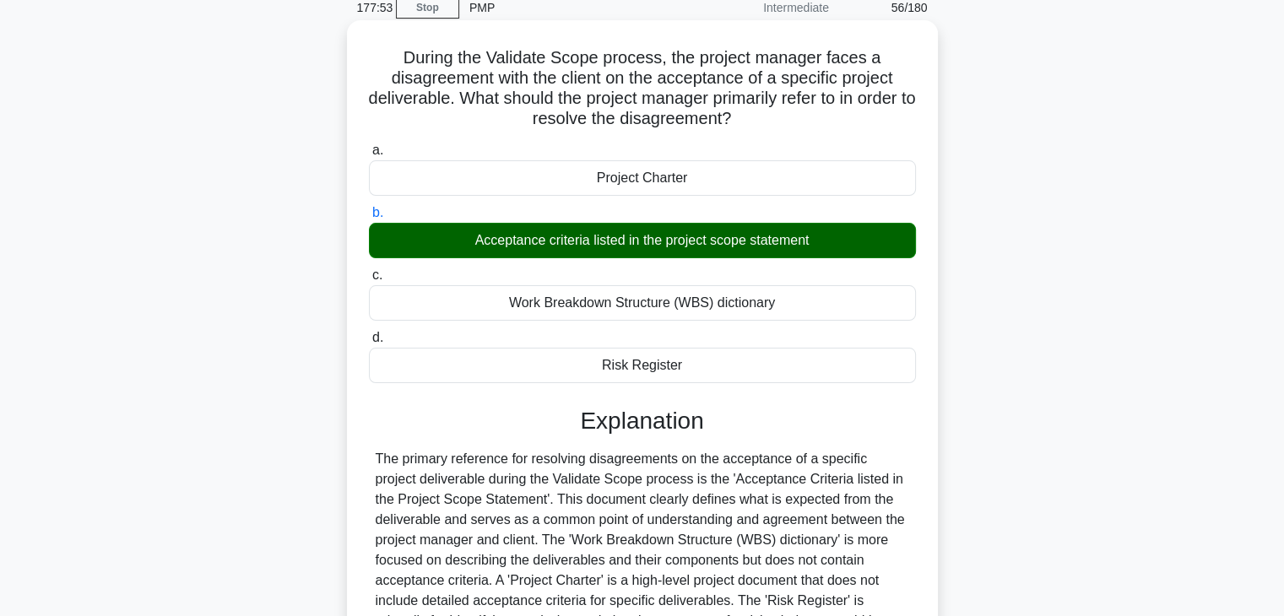
scroll to position [296, 0]
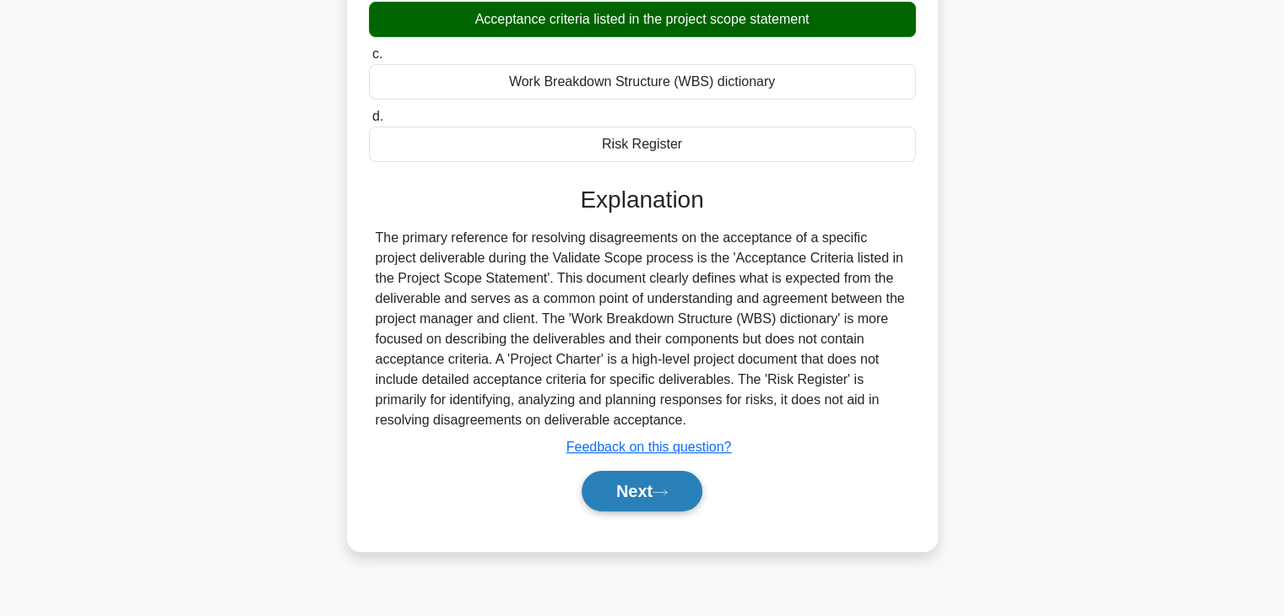
click at [686, 488] on button "Next" at bounding box center [642, 491] width 121 height 41
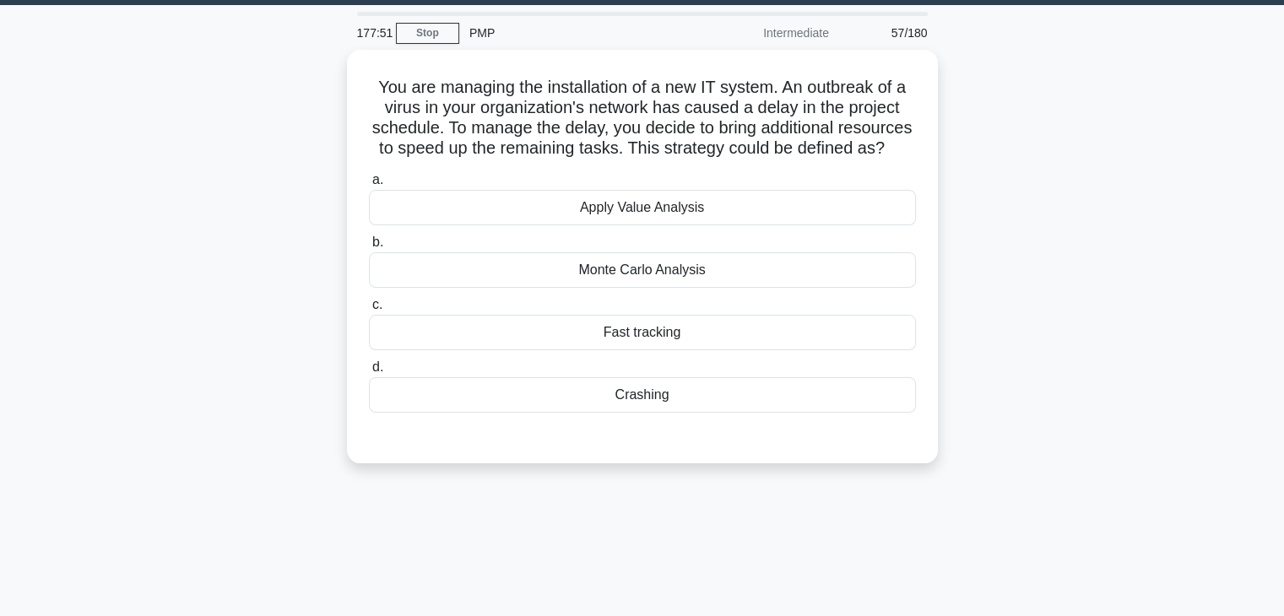
scroll to position [43, 0]
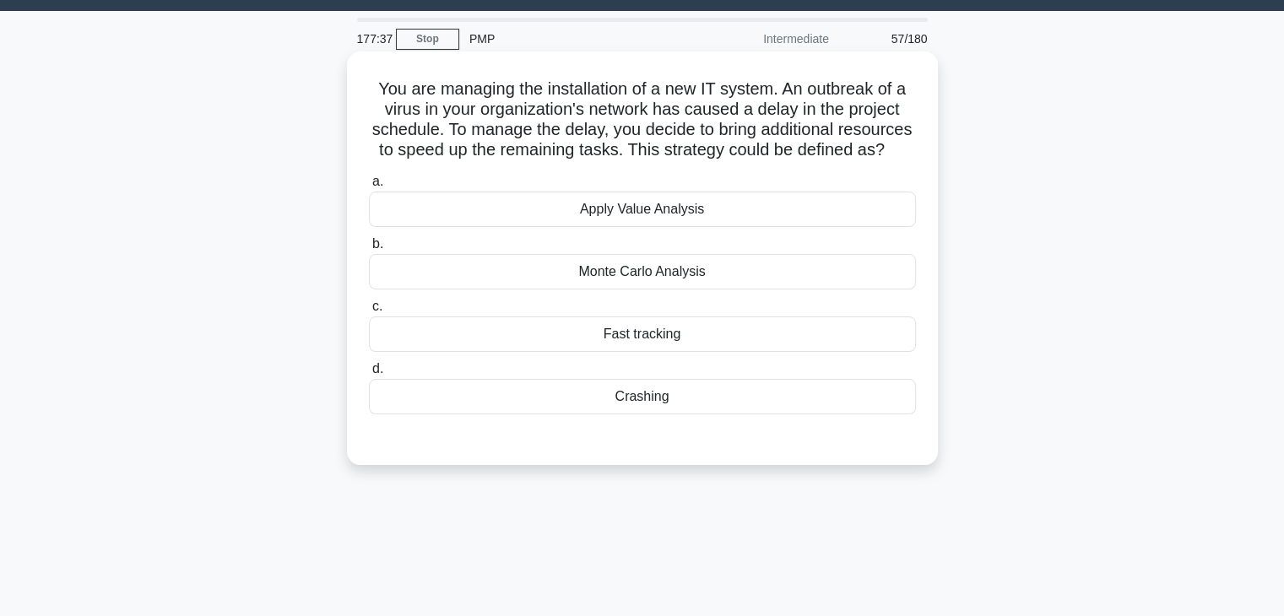
click at [692, 402] on div "Crashing" at bounding box center [642, 396] width 547 height 35
click at [369, 375] on input "d. Crashing" at bounding box center [369, 369] width 0 height 11
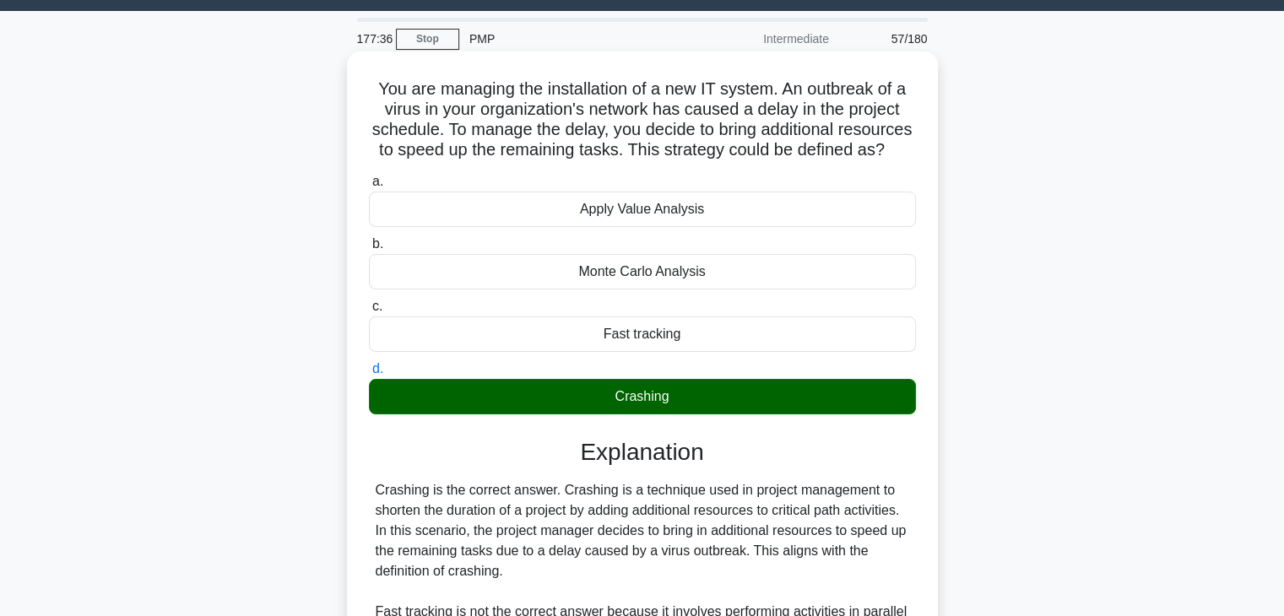
scroll to position [404, 0]
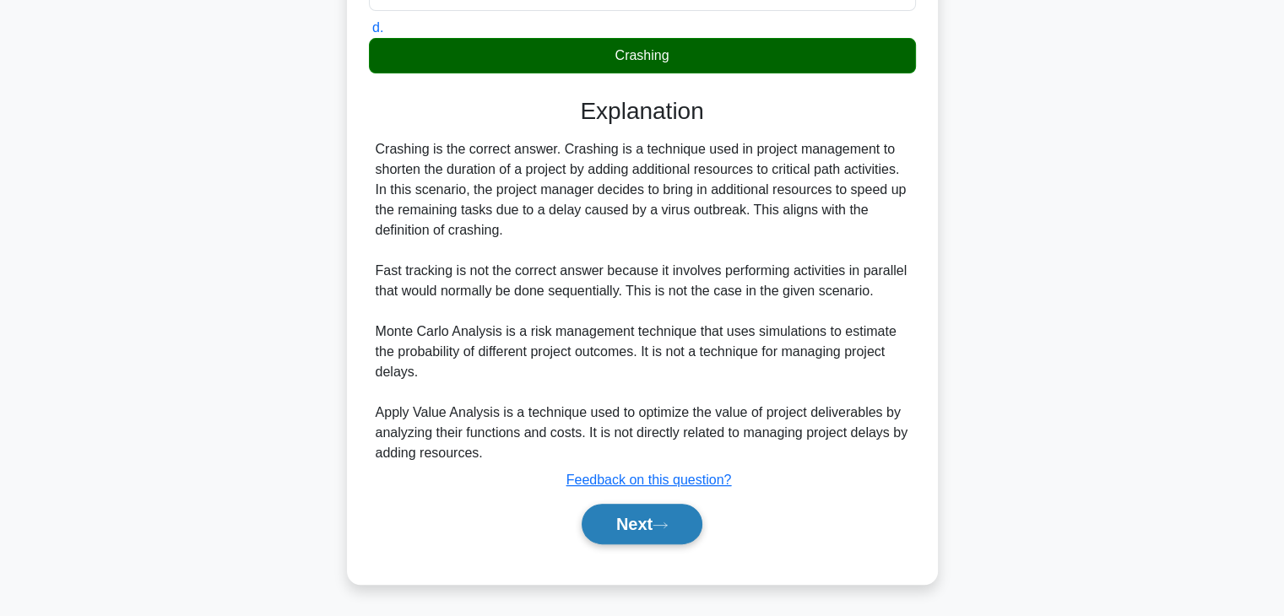
click at [679, 517] on button "Next" at bounding box center [642, 524] width 121 height 41
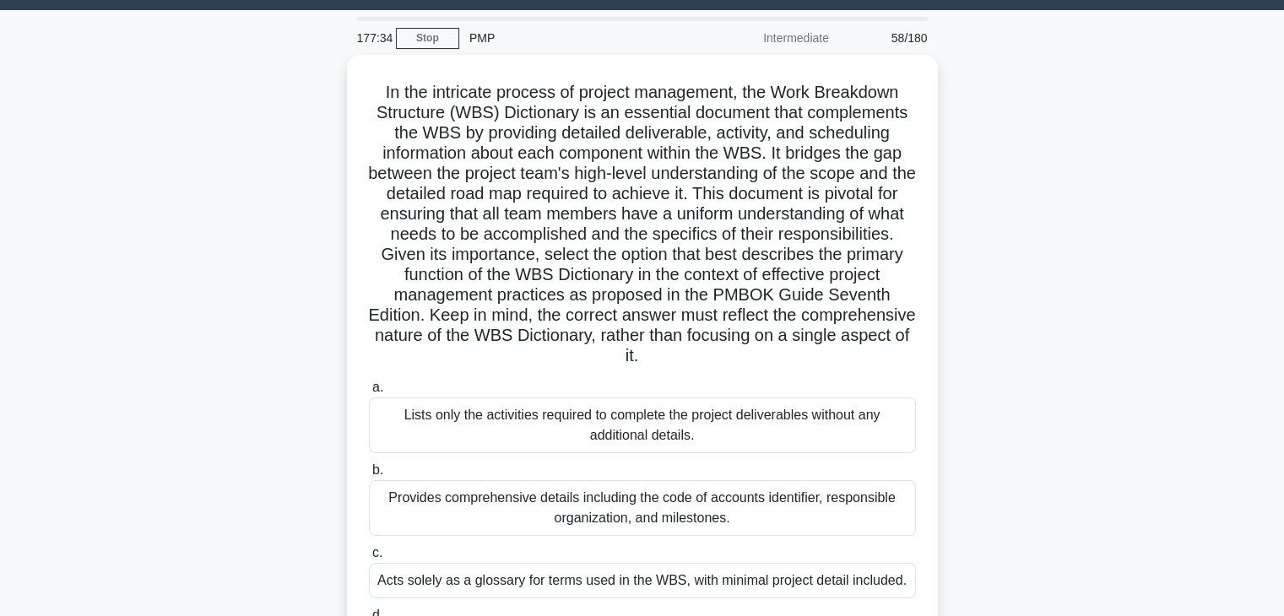
scroll to position [43, 0]
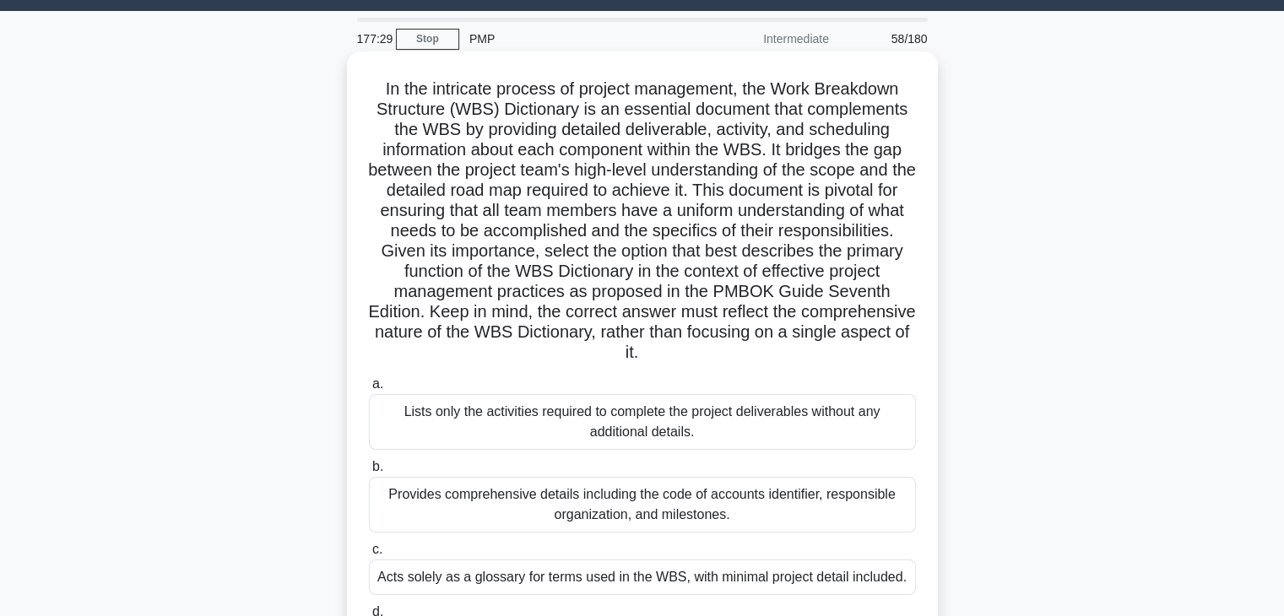
click at [448, 89] on h5 "In the intricate process of project management, the Work Breakdown Structure (W…" at bounding box center [642, 221] width 550 height 285
copy h5 "intricate"
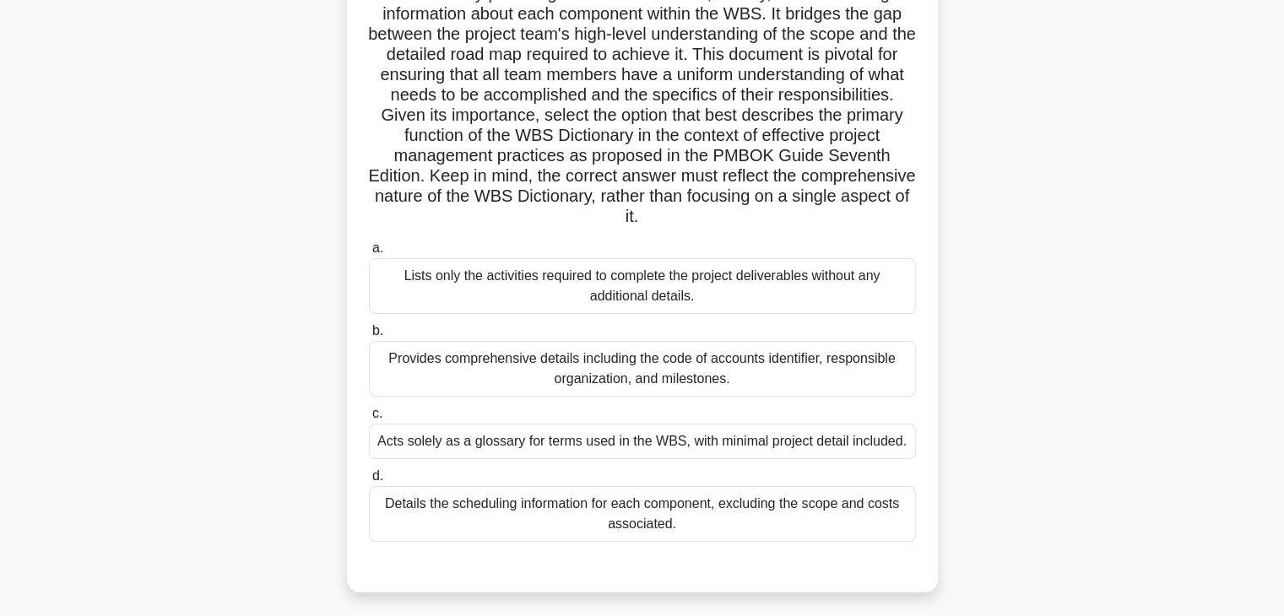
scroll to position [212, 0]
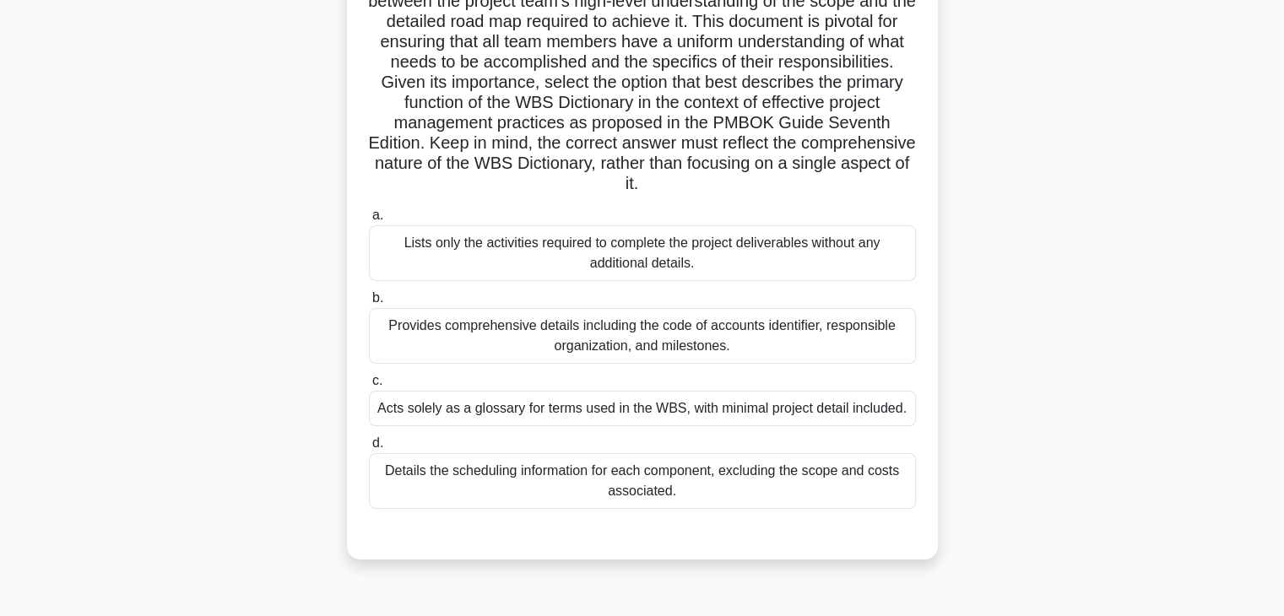
click at [626, 326] on div "Provides comprehensive details including the code of accounts identifier, respo…" at bounding box center [642, 336] width 547 height 56
click at [369, 304] on input "b. Provides comprehensive details including the code of accounts identifier, re…" at bounding box center [369, 298] width 0 height 11
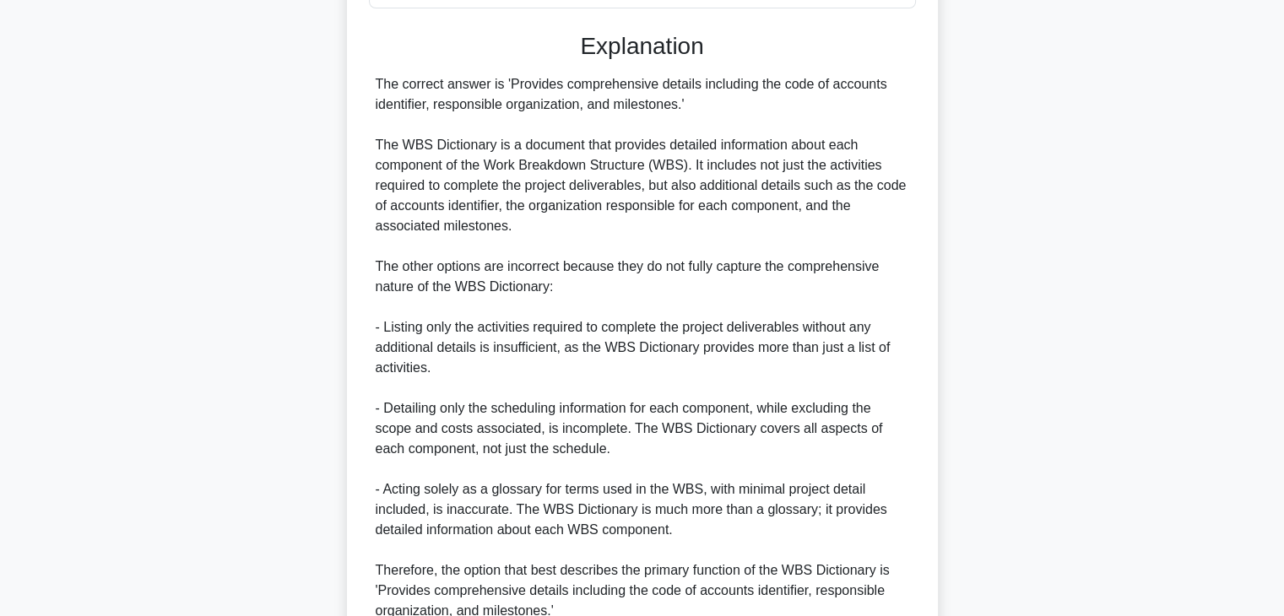
scroll to position [870, 0]
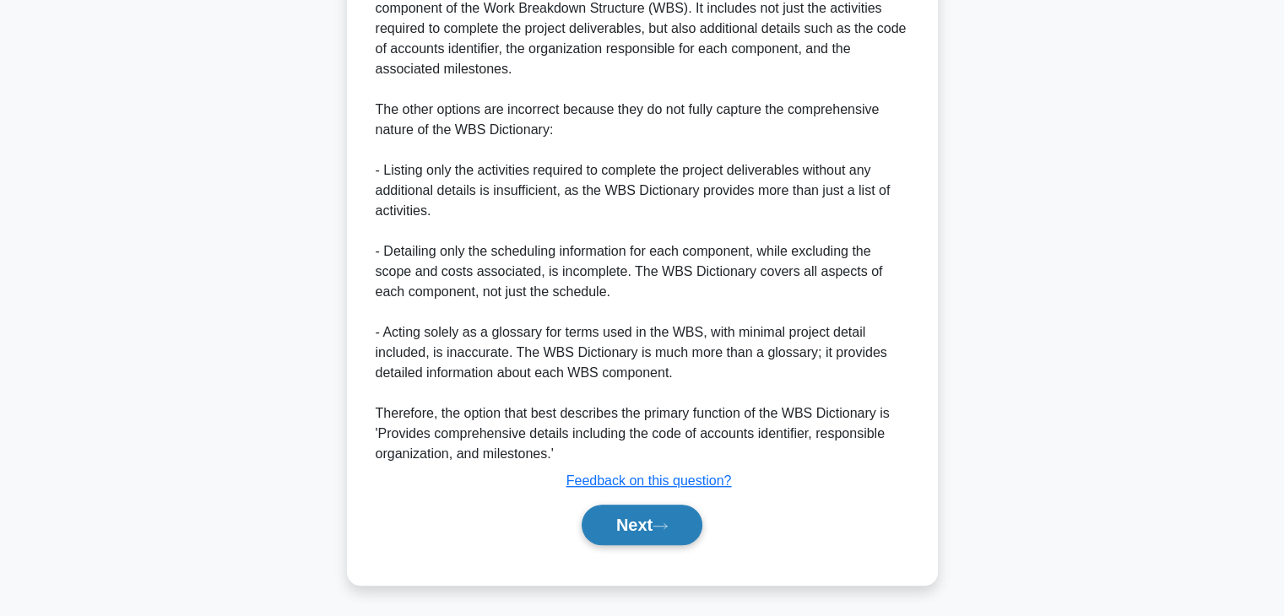
click at [656, 529] on button "Next" at bounding box center [642, 525] width 121 height 41
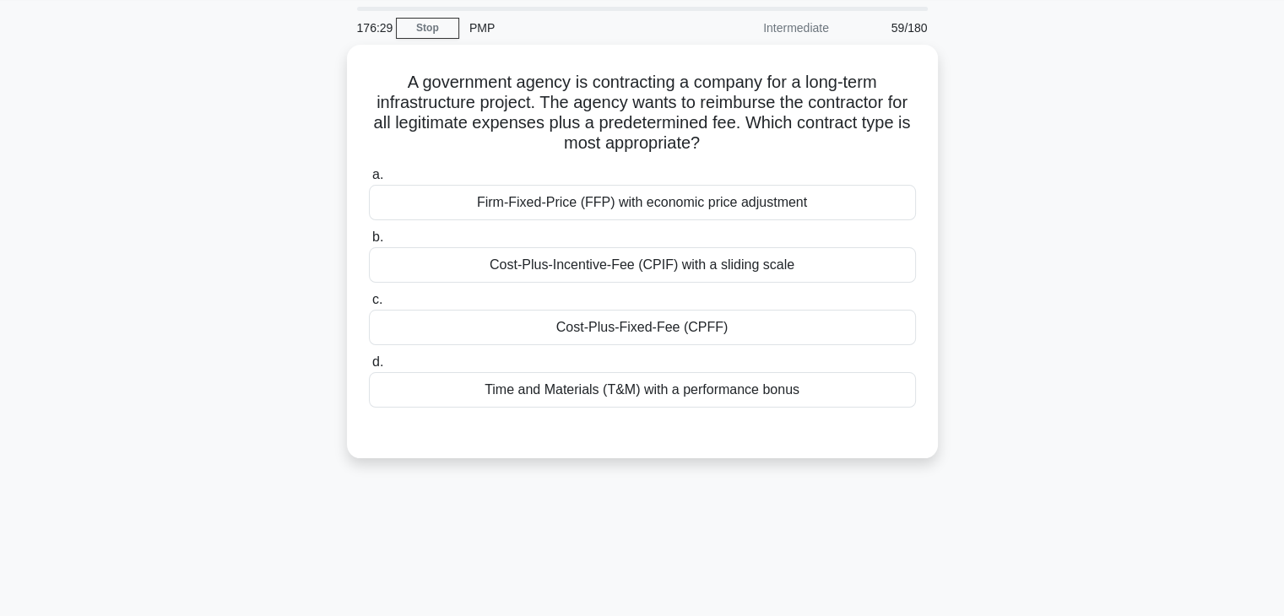
scroll to position [43, 0]
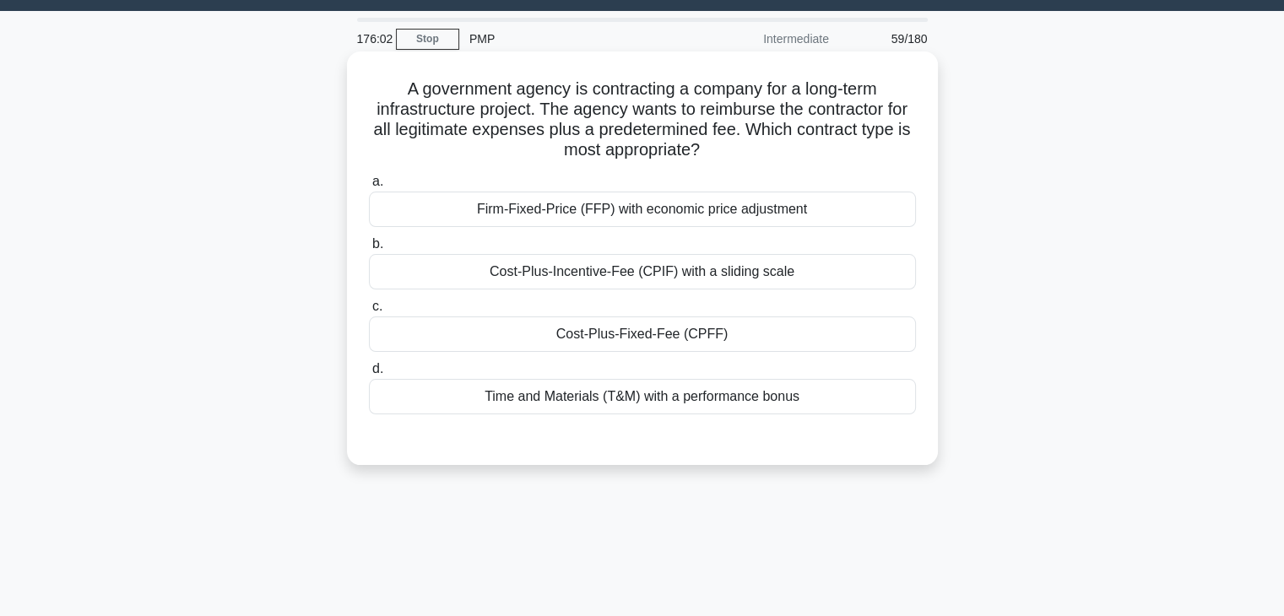
click at [658, 340] on div "Cost-Plus-Fixed-Fee (CPFF)" at bounding box center [642, 334] width 547 height 35
click at [369, 312] on input "c. Cost-Plus-Fixed-Fee (CPFF)" at bounding box center [369, 306] width 0 height 11
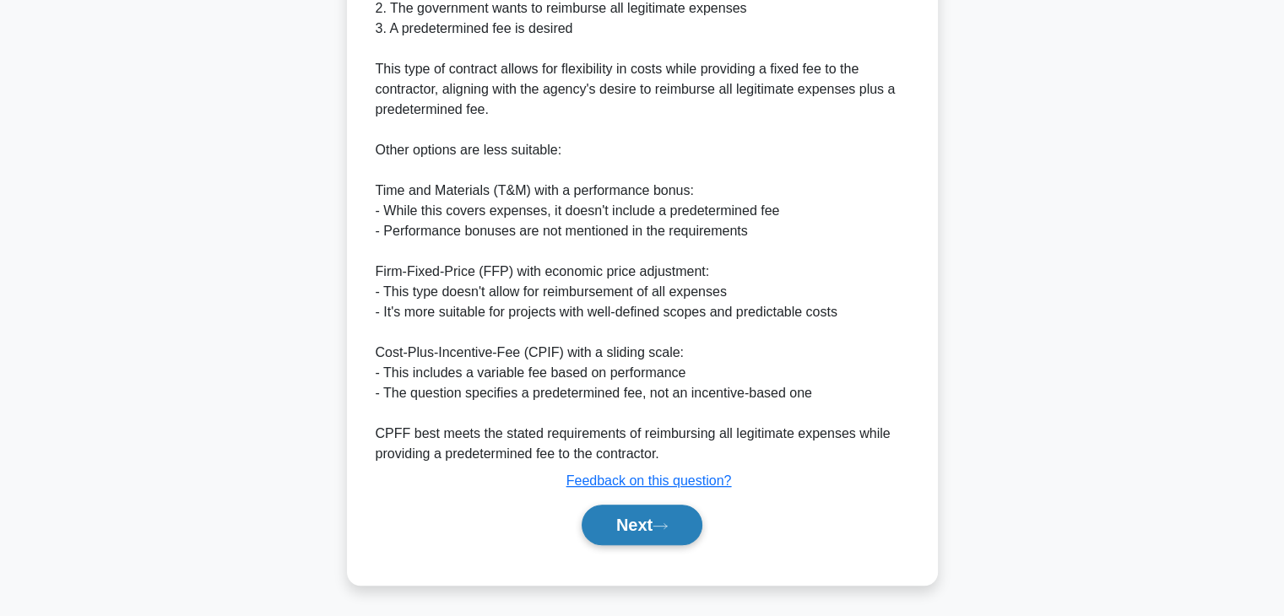
click at [669, 531] on button "Next" at bounding box center [642, 525] width 121 height 41
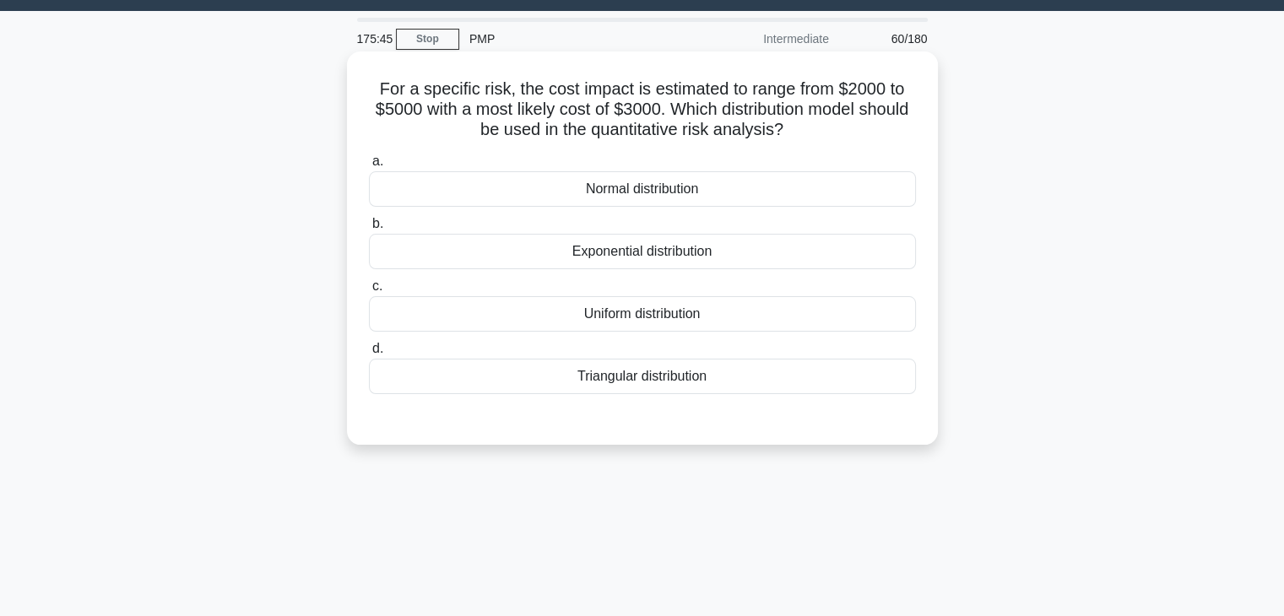
click at [635, 385] on div "Triangular distribution" at bounding box center [642, 376] width 547 height 35
click at [369, 355] on input "d. Triangular distribution" at bounding box center [369, 349] width 0 height 11
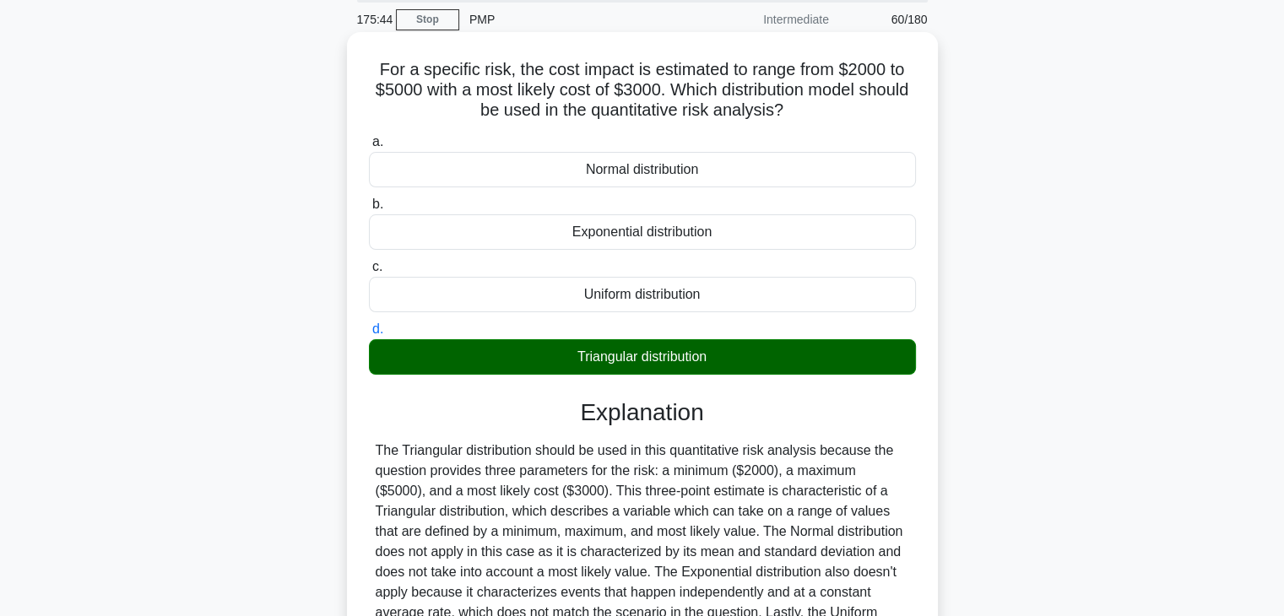
scroll to position [296, 0]
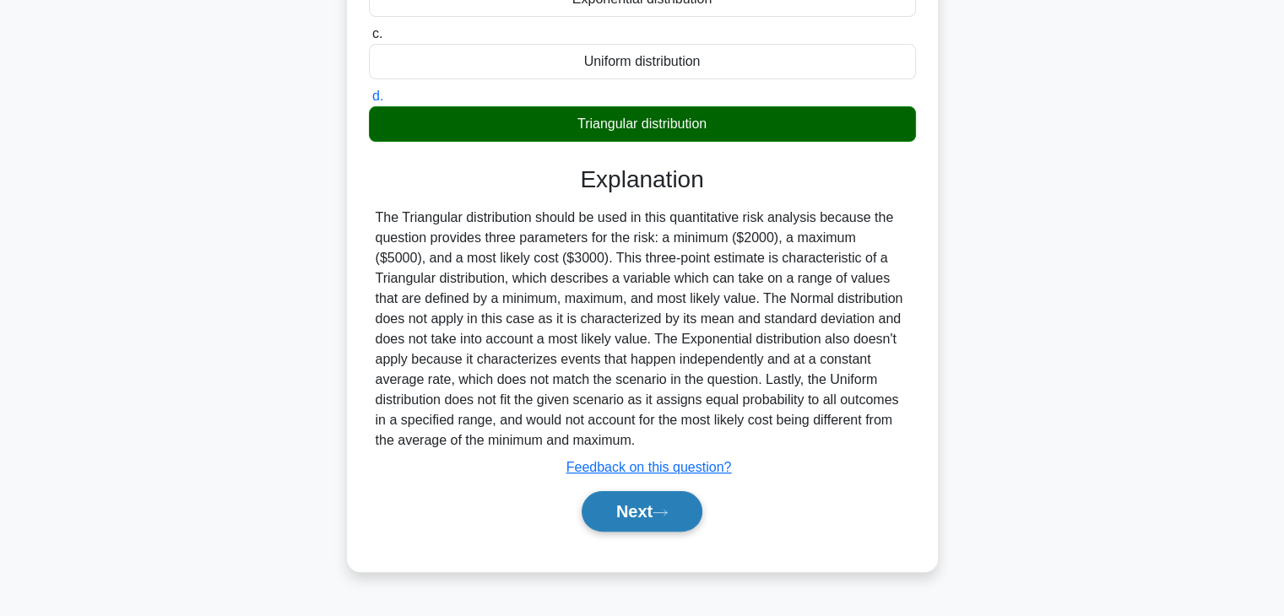
click at [672, 501] on button "Next" at bounding box center [642, 511] width 121 height 41
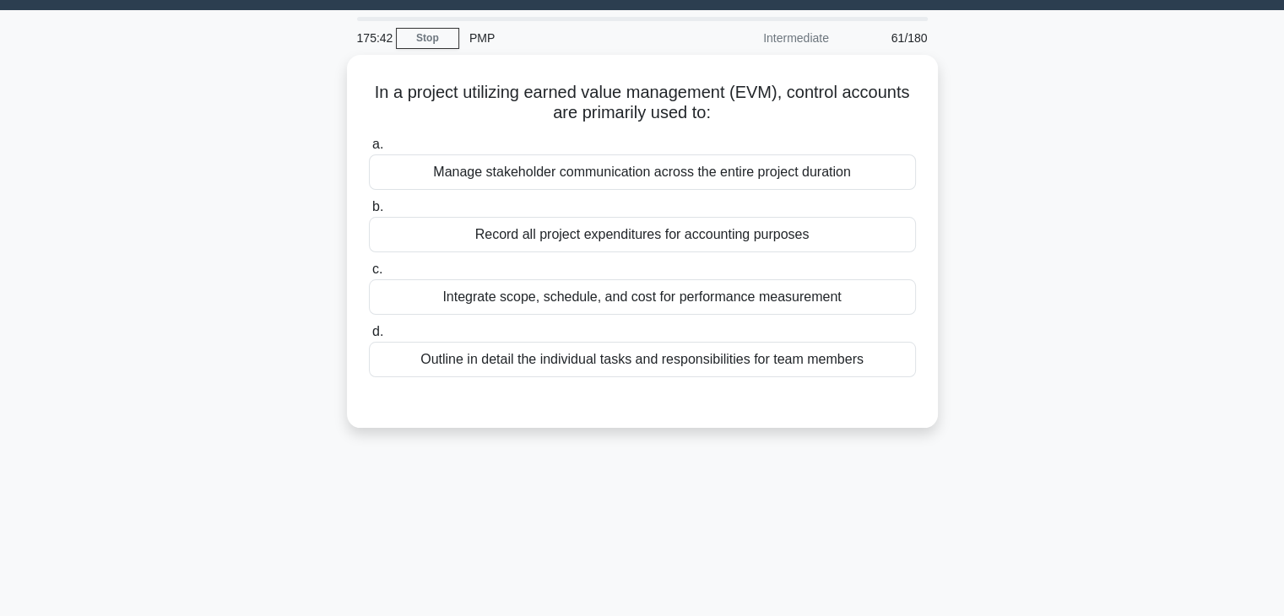
scroll to position [43, 0]
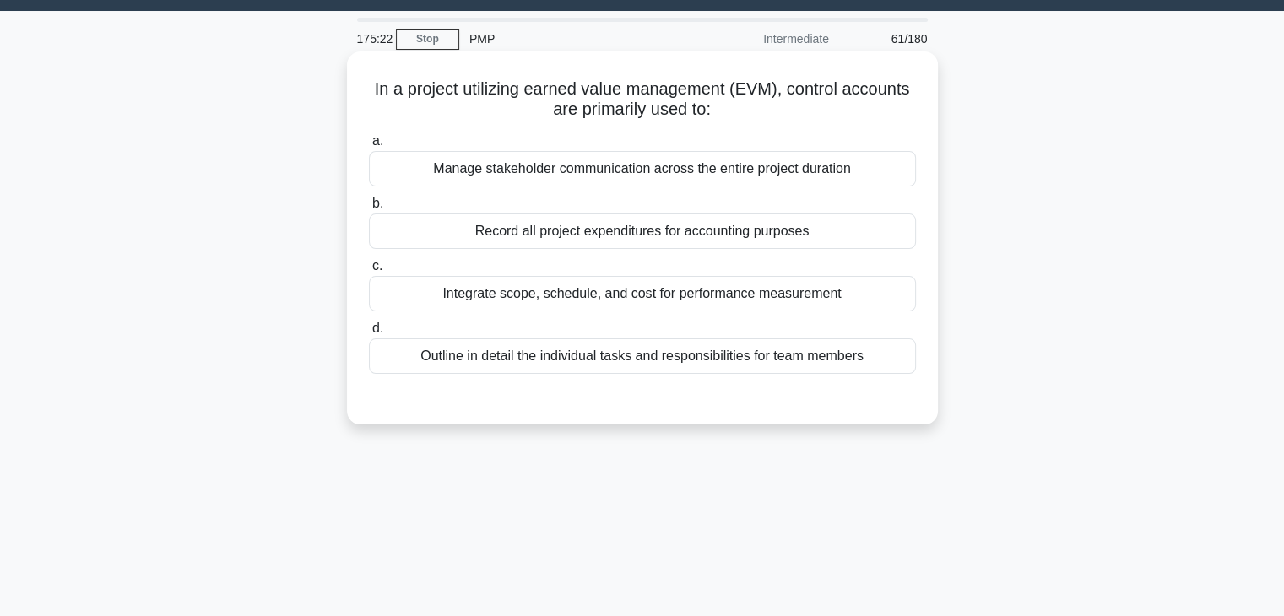
click at [712, 291] on div "Integrate scope, schedule, and cost for performance measurement" at bounding box center [642, 293] width 547 height 35
click at [369, 272] on input "c. Integrate scope, schedule, and cost for performance measurement" at bounding box center [369, 266] width 0 height 11
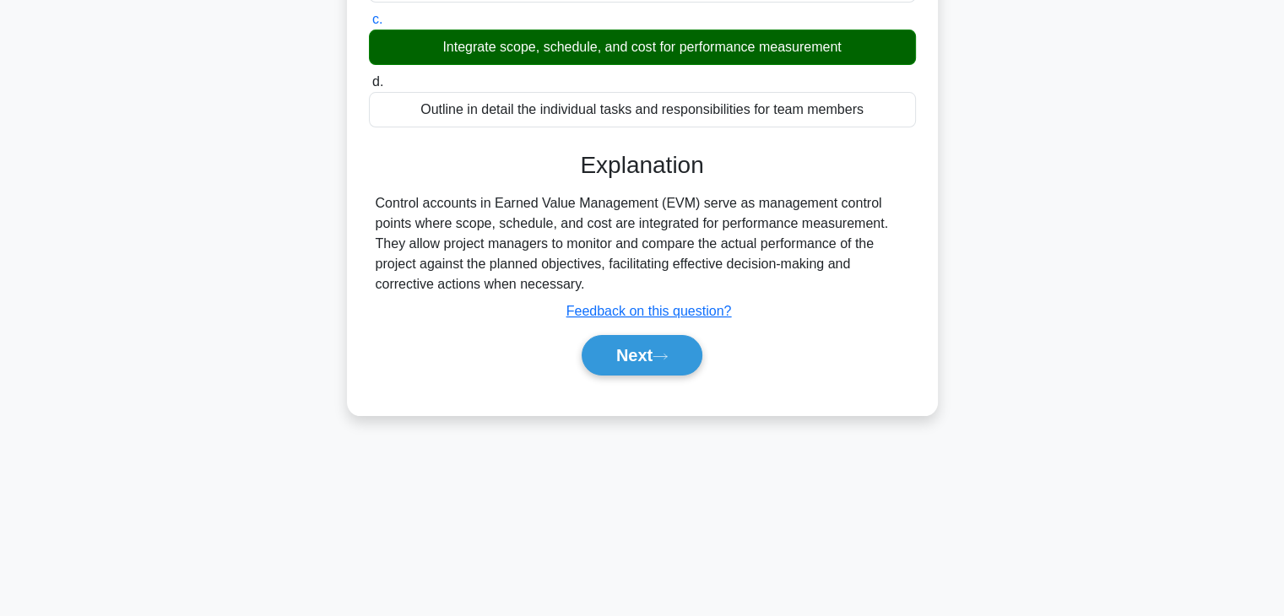
scroll to position [296, 0]
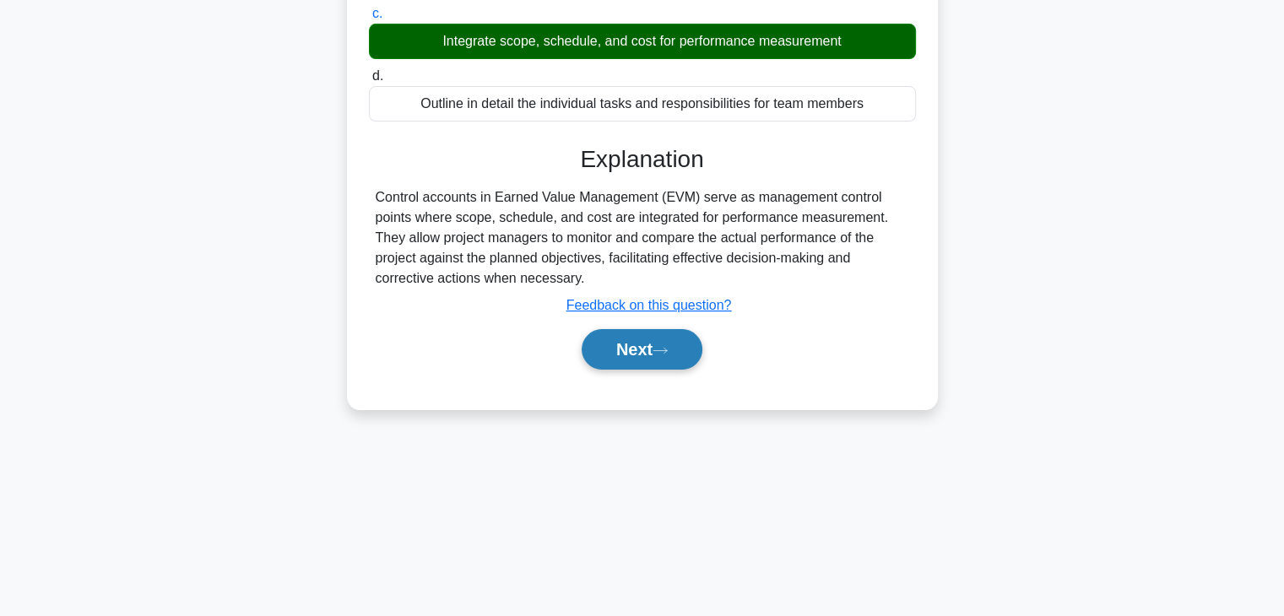
click at [682, 360] on button "Next" at bounding box center [642, 349] width 121 height 41
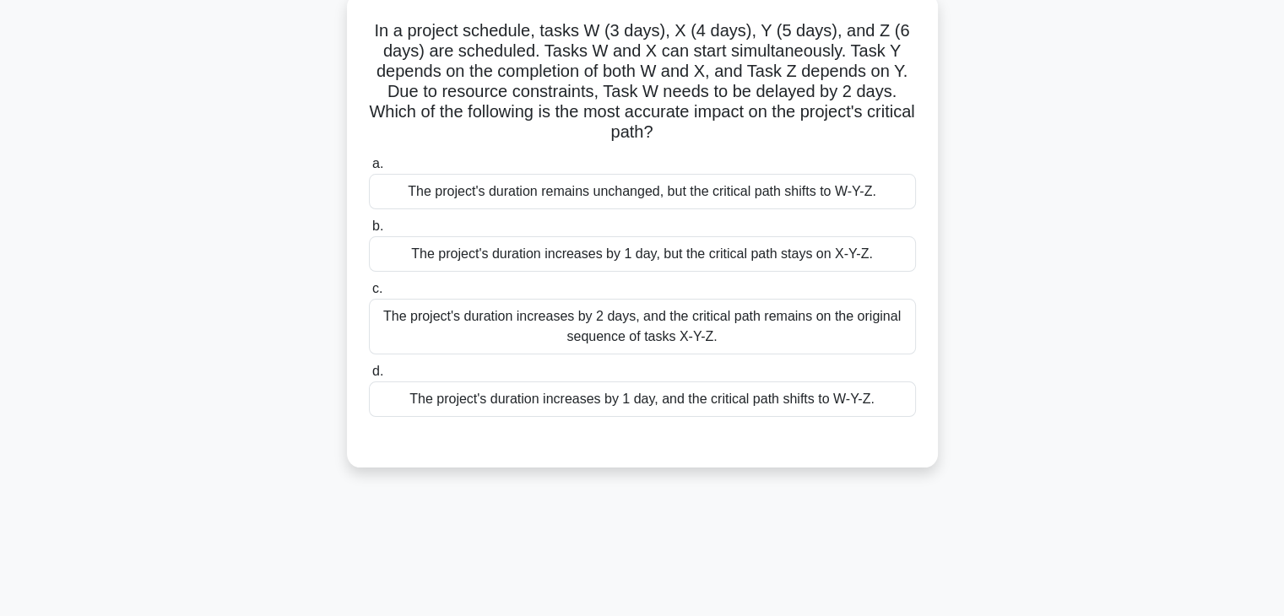
scroll to position [43, 0]
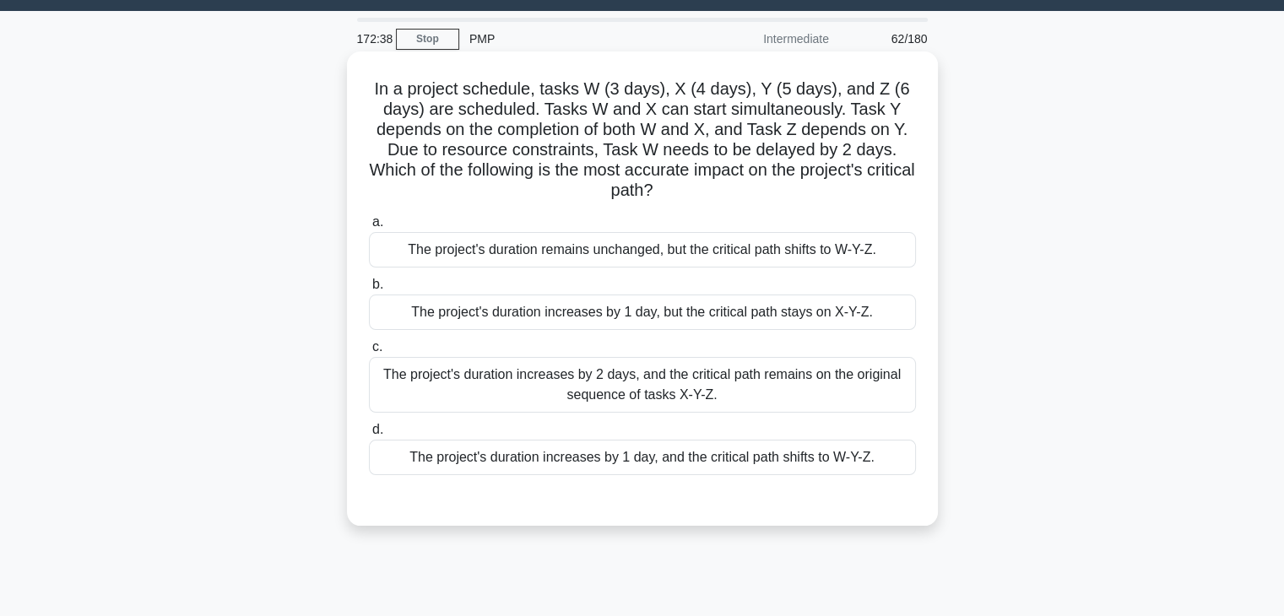
click at [743, 257] on div "The project's duration remains unchanged, but the critical path shifts to W-Y-Z." at bounding box center [642, 249] width 547 height 35
click at [369, 228] on input "a. The project's duration remains unchanged, but the critical path shifts to W-…" at bounding box center [369, 222] width 0 height 11
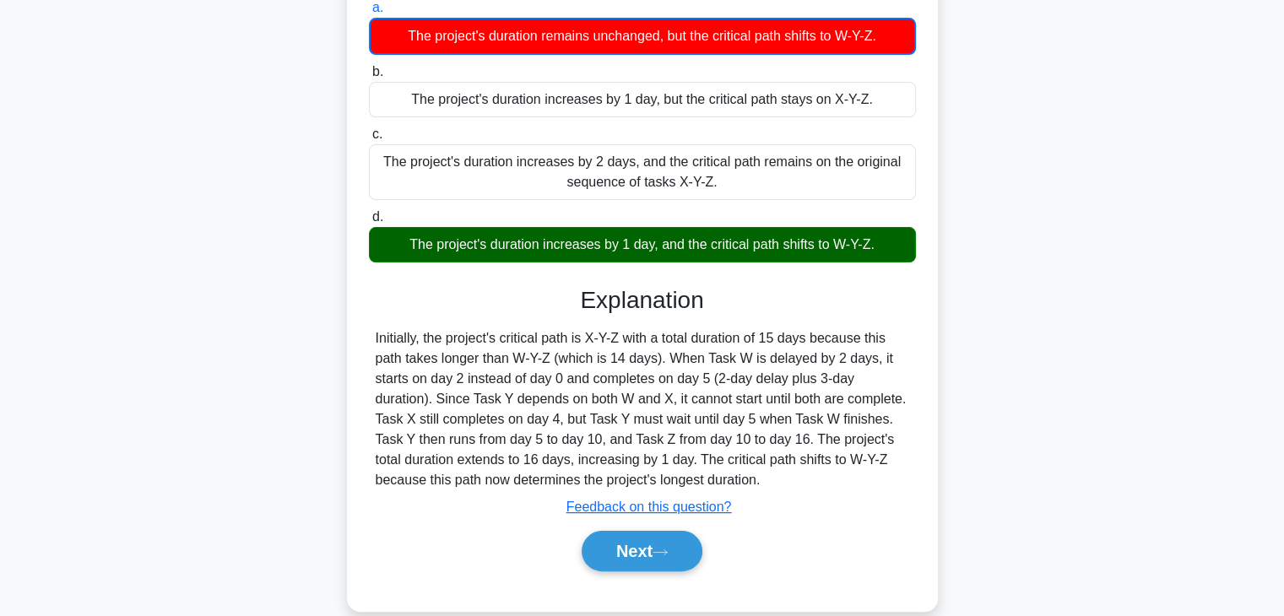
scroll to position [212, 0]
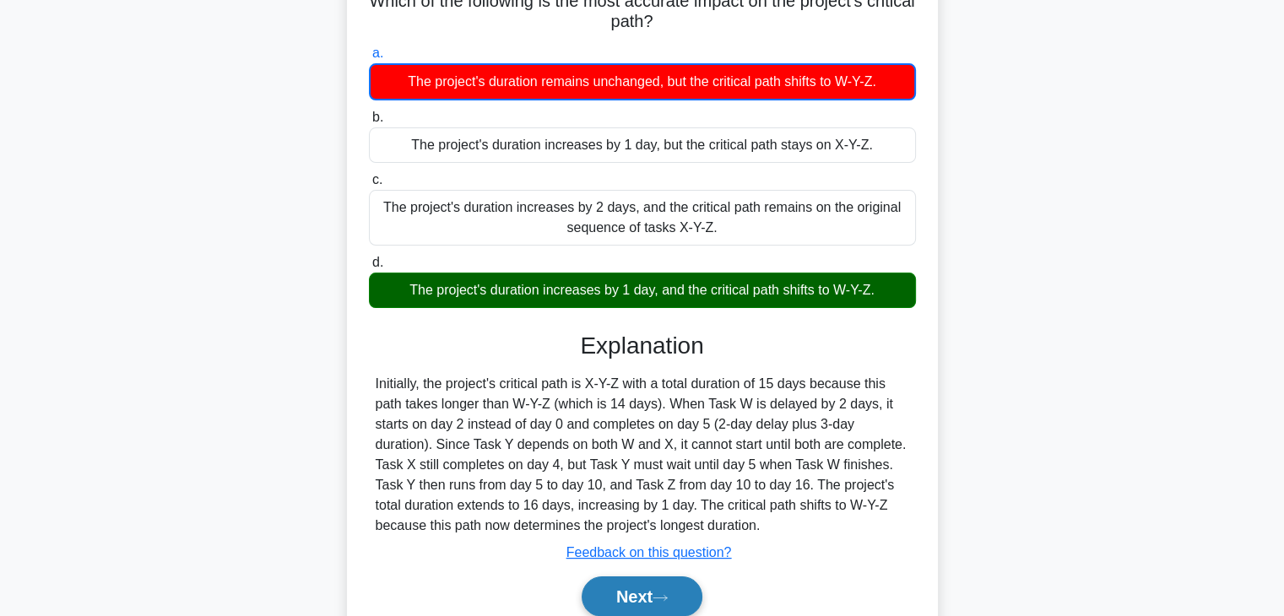
click at [672, 590] on button "Next" at bounding box center [642, 597] width 121 height 41
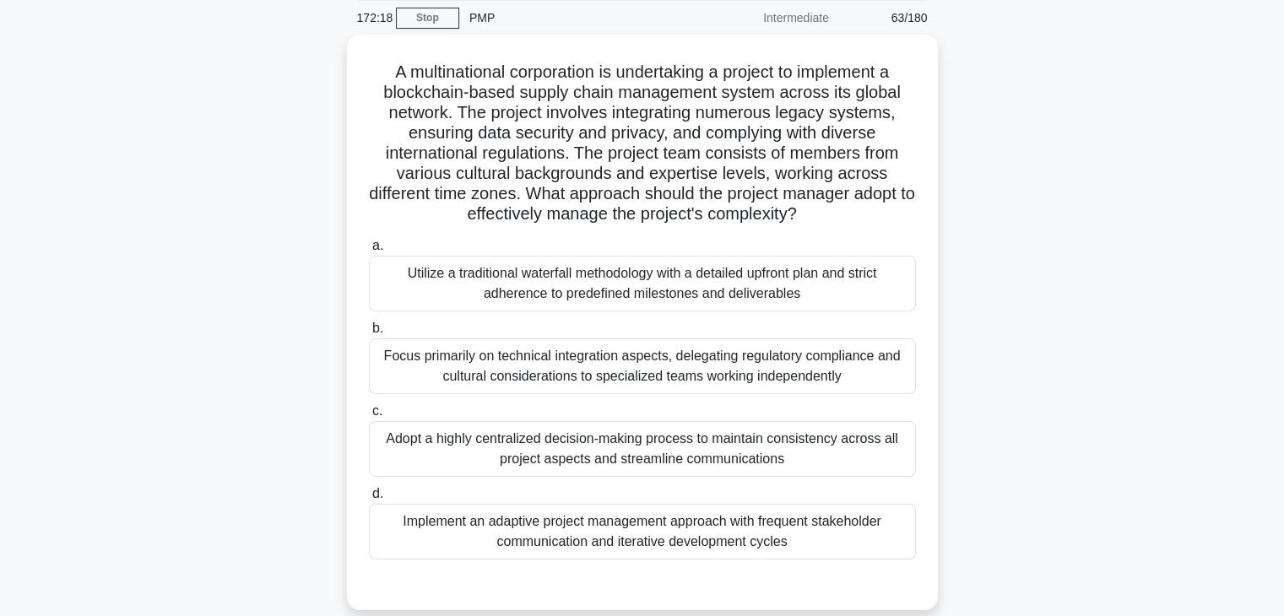
scroll to position [43, 0]
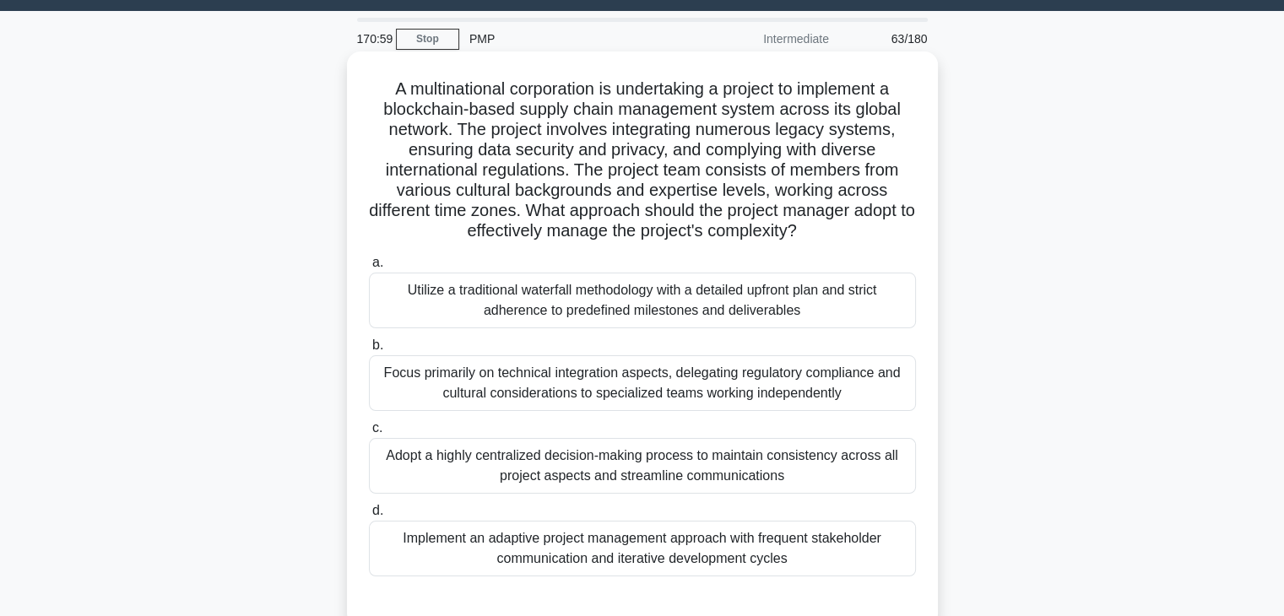
click at [706, 385] on div "Focus primarily on technical integration aspects, delegating regulatory complia…" at bounding box center [642, 383] width 547 height 56
click at [369, 351] on input "b. Focus primarily on technical integration aspects, delegating regulatory comp…" at bounding box center [369, 345] width 0 height 11
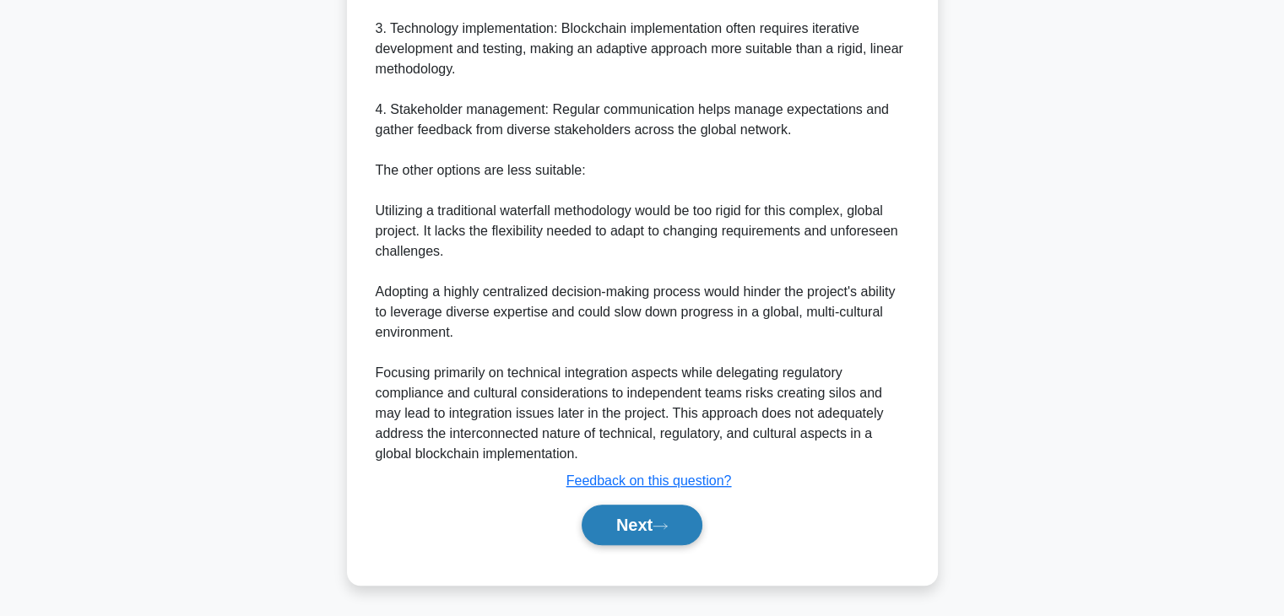
click at [642, 528] on button "Next" at bounding box center [642, 525] width 121 height 41
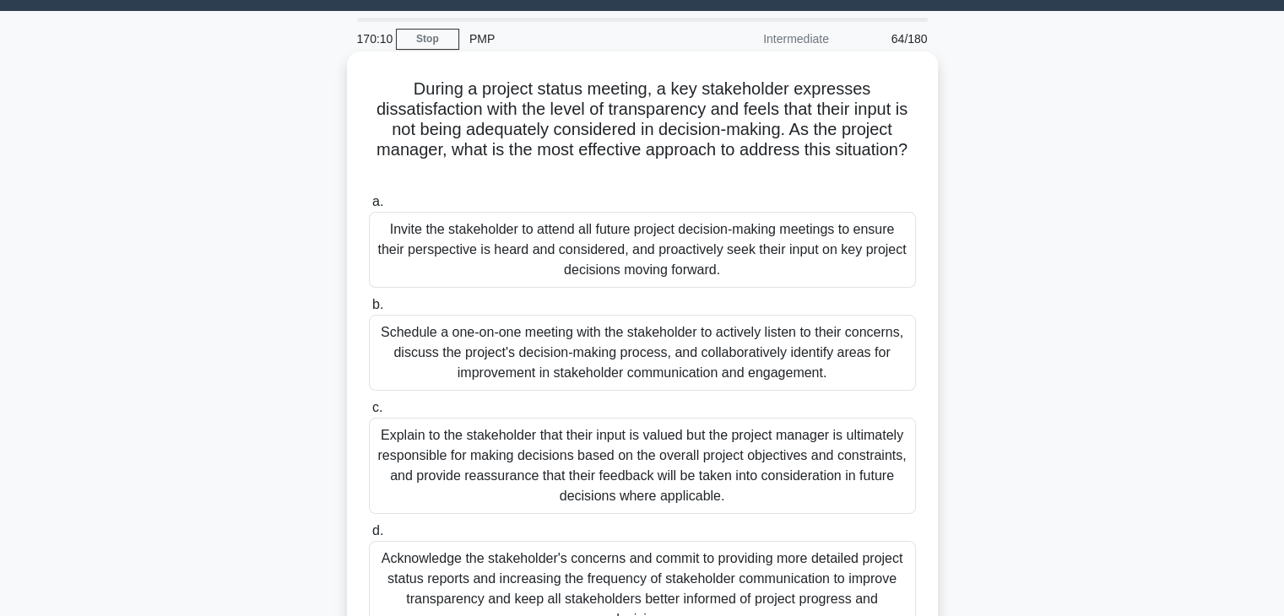
click at [584, 377] on div "Schedule a one-on-one meeting with the stakeholder to actively listen to their …" at bounding box center [642, 353] width 547 height 76
click at [369, 311] on input "b. Schedule a one-on-one meeting with the stakeholder to actively listen to the…" at bounding box center [369, 305] width 0 height 11
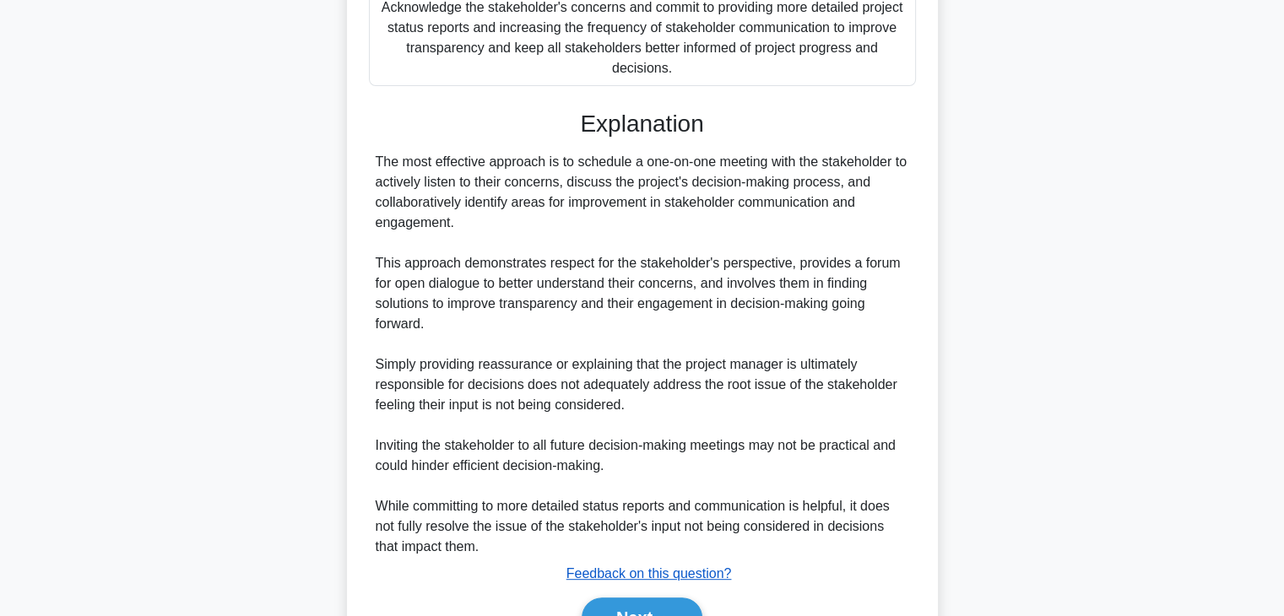
scroll to position [687, 0]
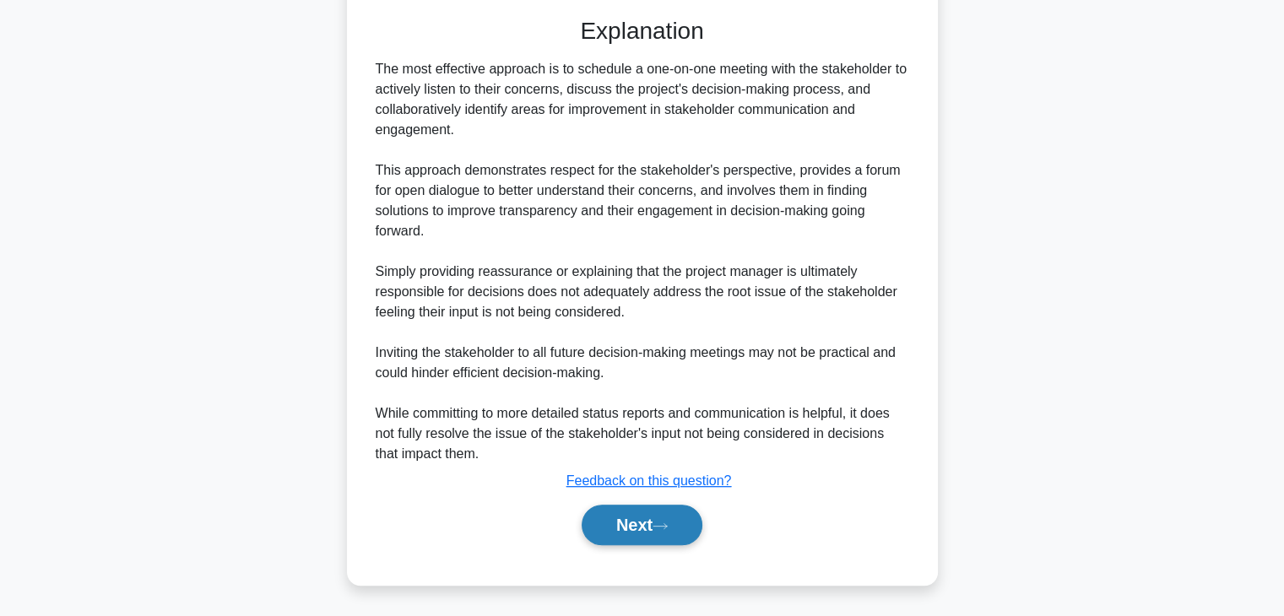
click at [611, 516] on button "Next" at bounding box center [642, 525] width 121 height 41
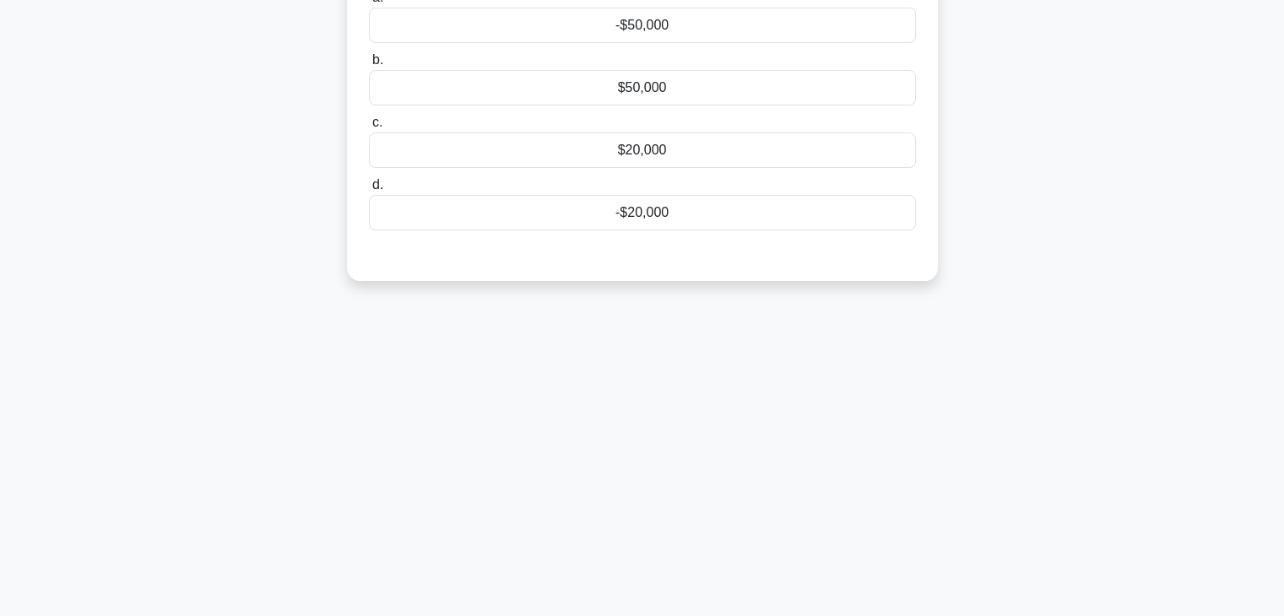
scroll to position [0, 0]
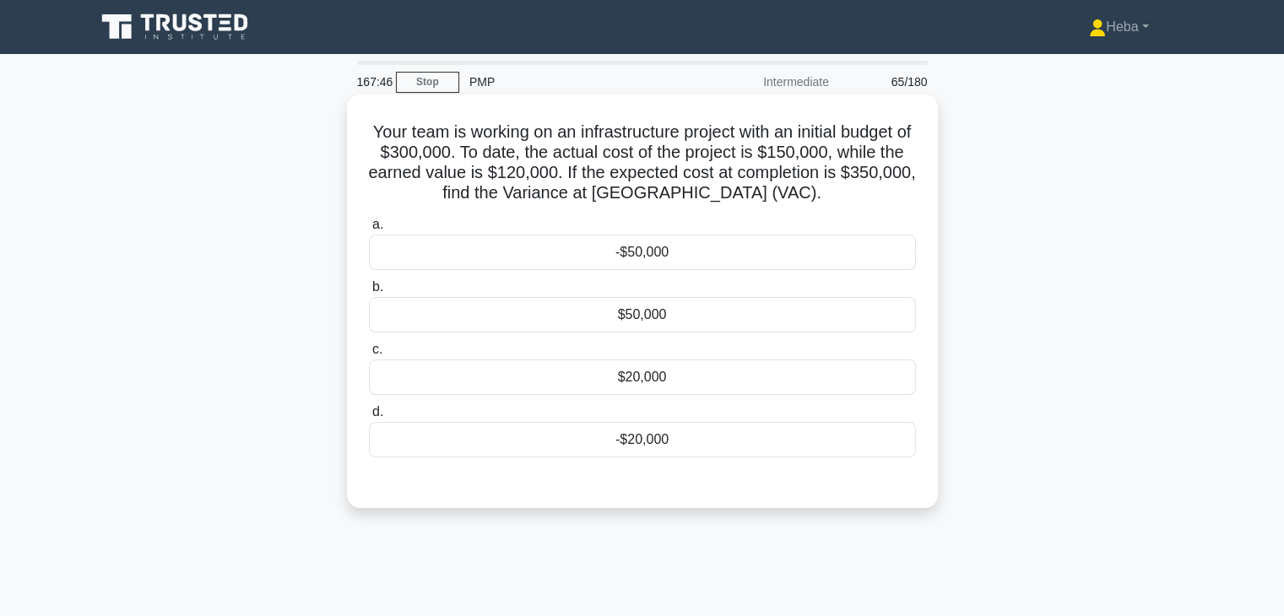
click at [574, 242] on div "-$50,000" at bounding box center [642, 252] width 547 height 35
click at [369, 230] on input "a. -$50,000" at bounding box center [369, 224] width 0 height 11
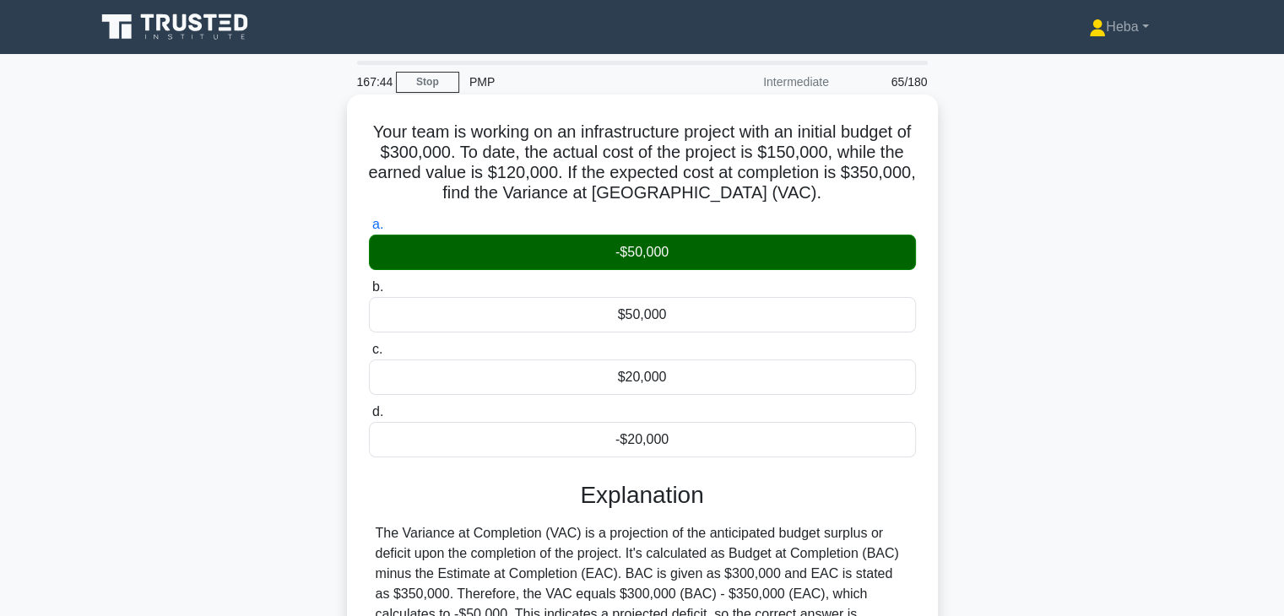
scroll to position [296, 0]
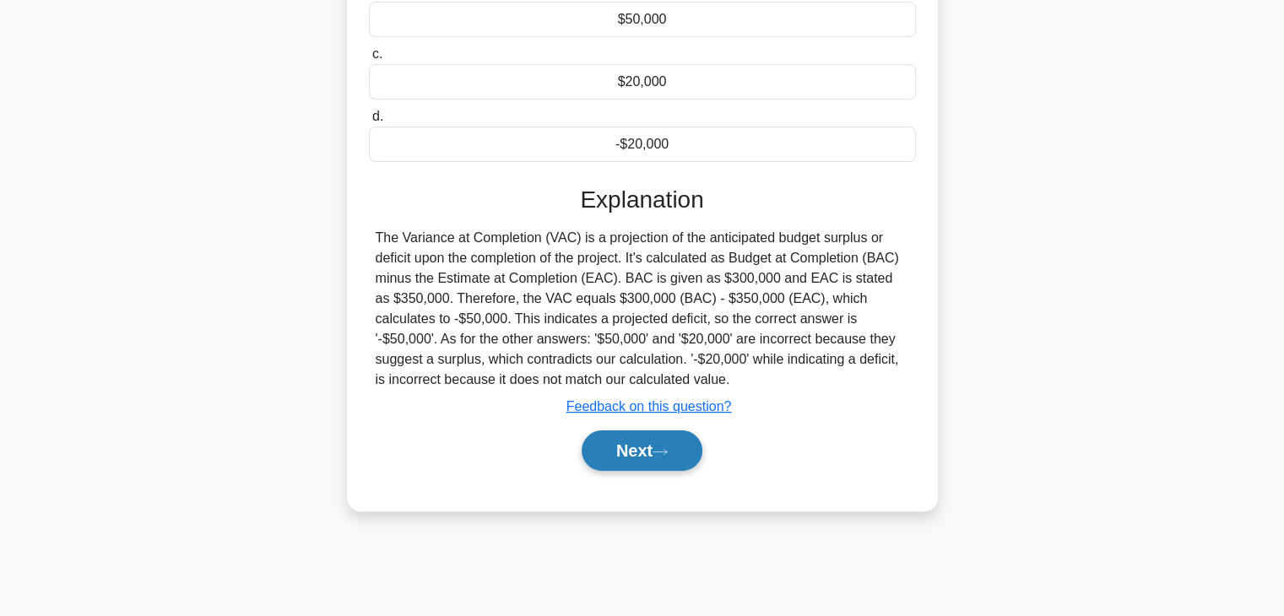
click at [675, 436] on button "Next" at bounding box center [642, 451] width 121 height 41
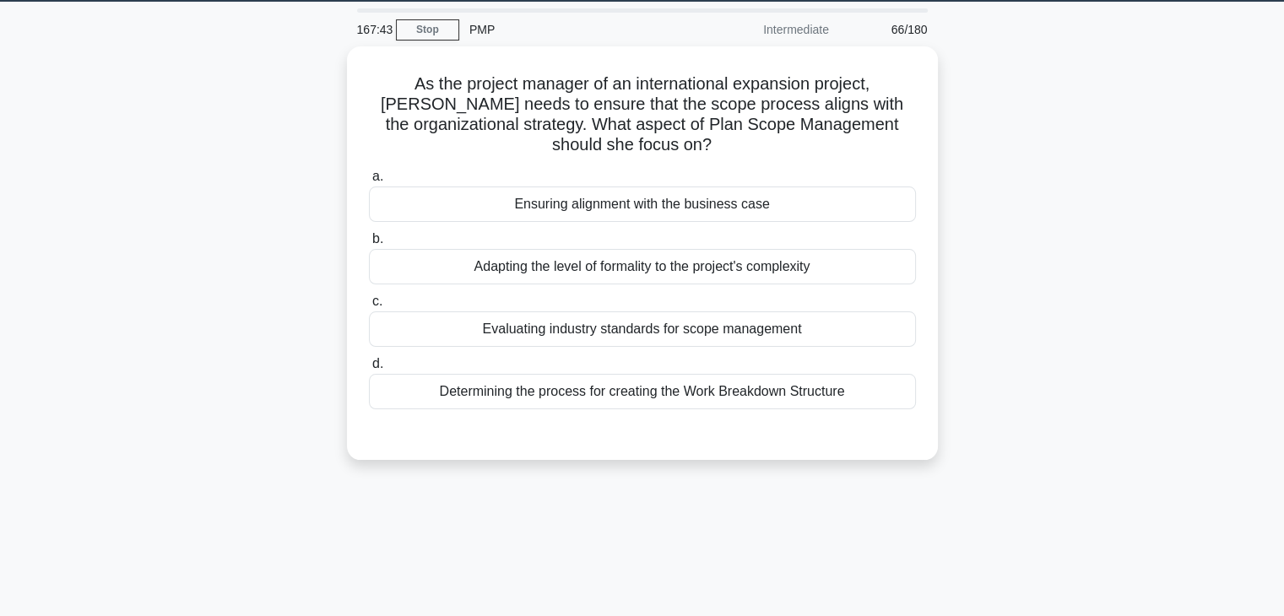
scroll to position [43, 0]
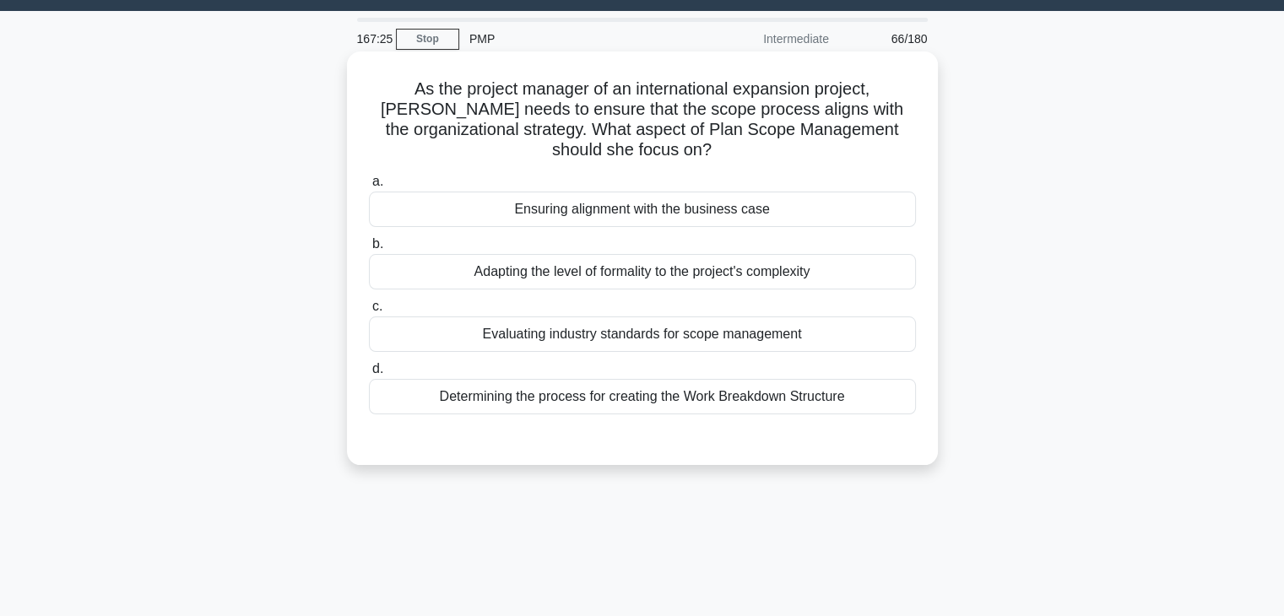
click at [564, 207] on div "Ensuring alignment with the business case" at bounding box center [642, 209] width 547 height 35
click at [369, 187] on input "a. Ensuring alignment with the business case" at bounding box center [369, 181] width 0 height 11
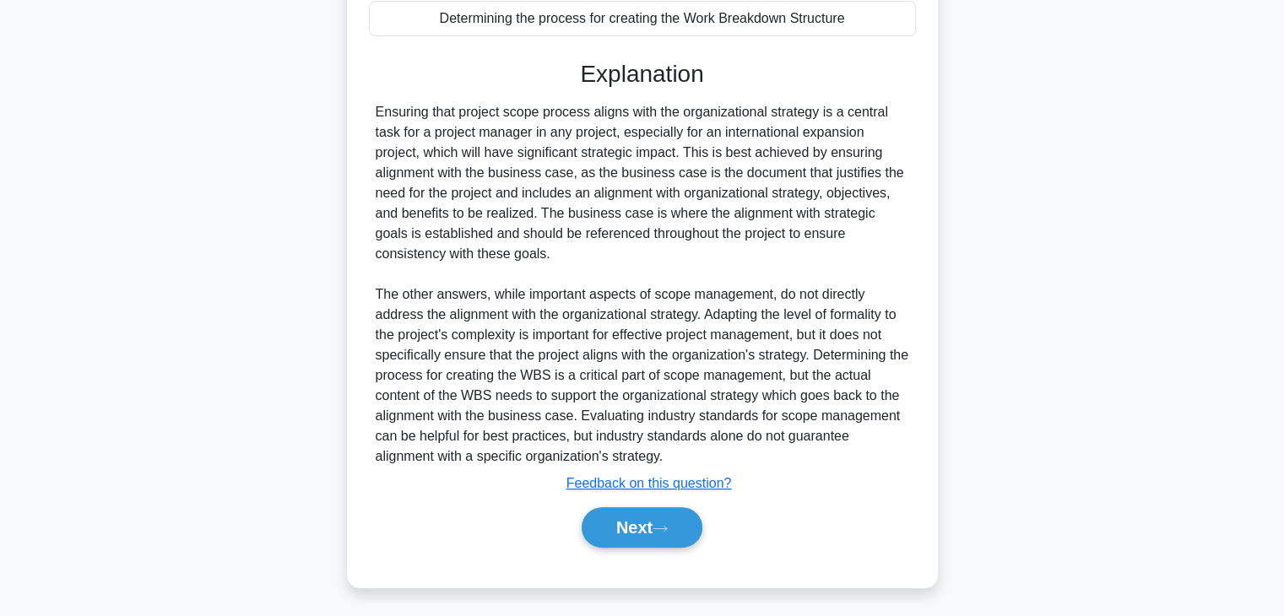
scroll to position [424, 0]
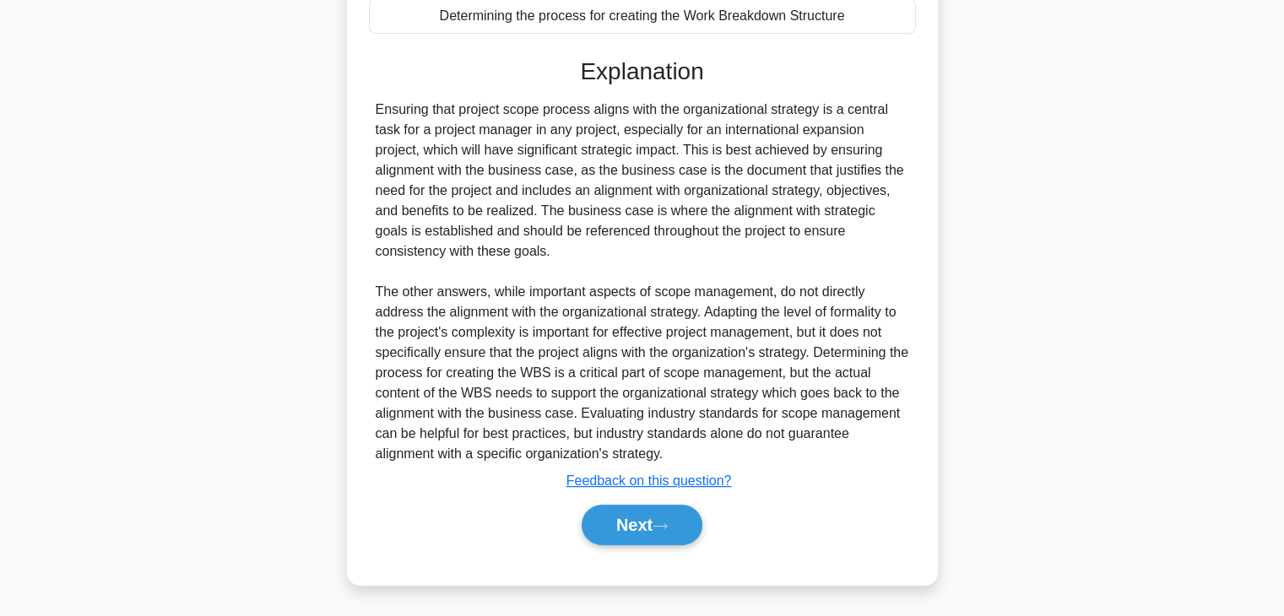
click at [625, 548] on div "Next" at bounding box center [642, 525] width 547 height 54
click at [635, 530] on button "Next" at bounding box center [642, 525] width 121 height 41
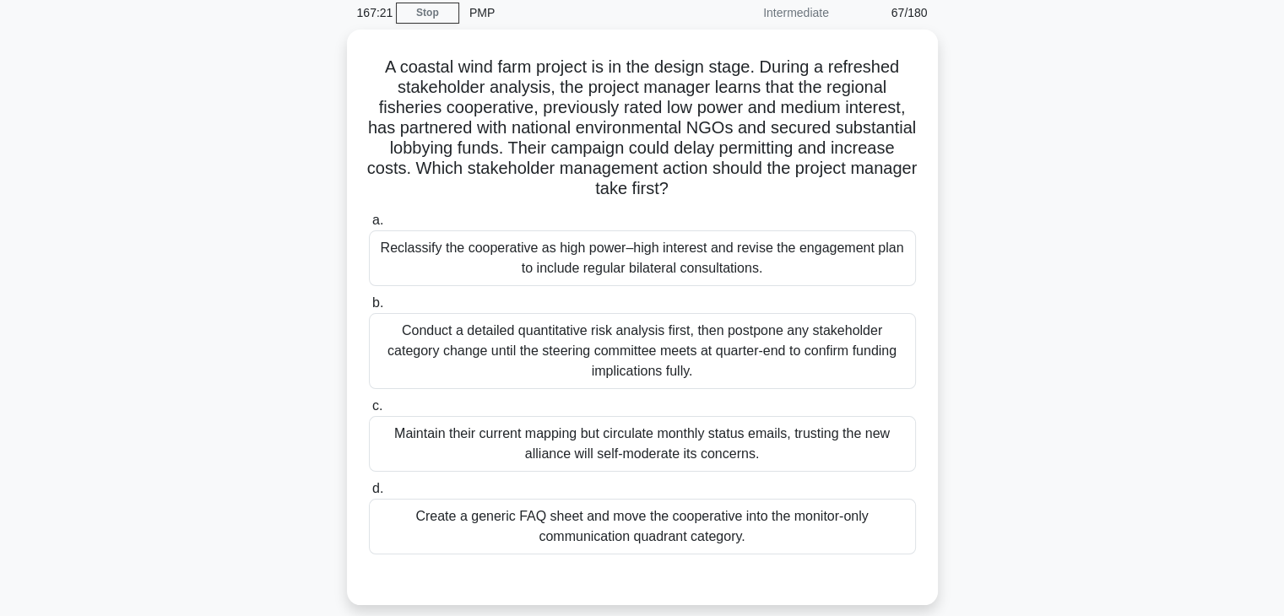
scroll to position [43, 0]
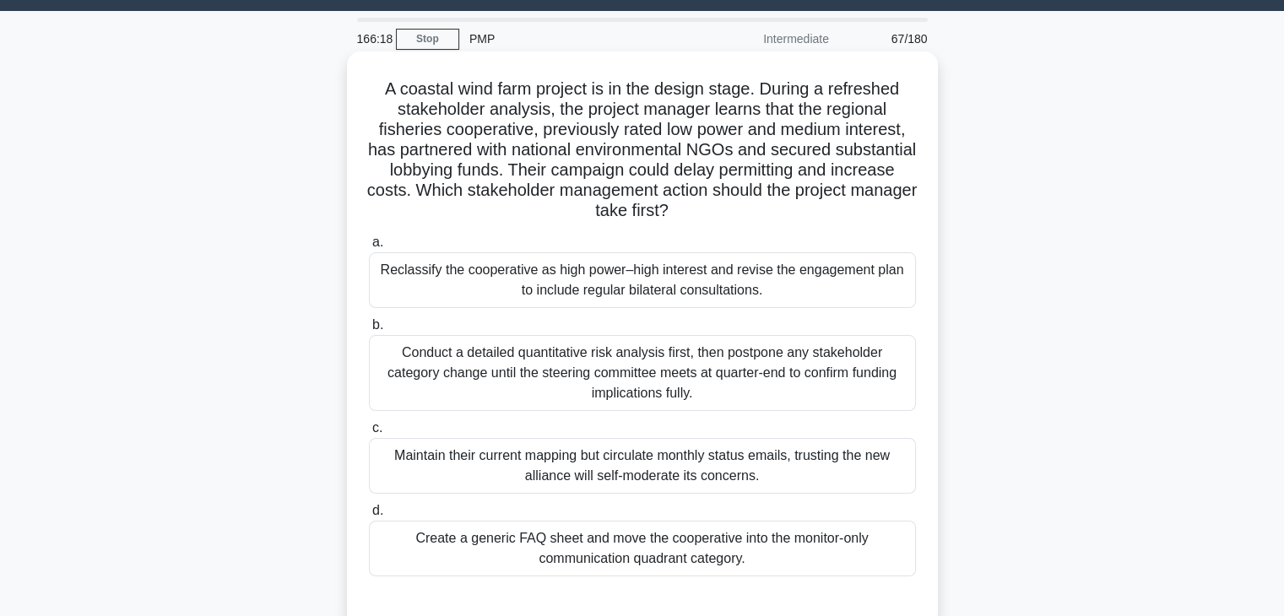
click at [615, 282] on div "Reclassify the cooperative as high power–high interest and revise the engagemen…" at bounding box center [642, 280] width 547 height 56
click at [369, 248] on input "a. Reclassify the cooperative as high power–high interest and revise the engage…" at bounding box center [369, 242] width 0 height 11
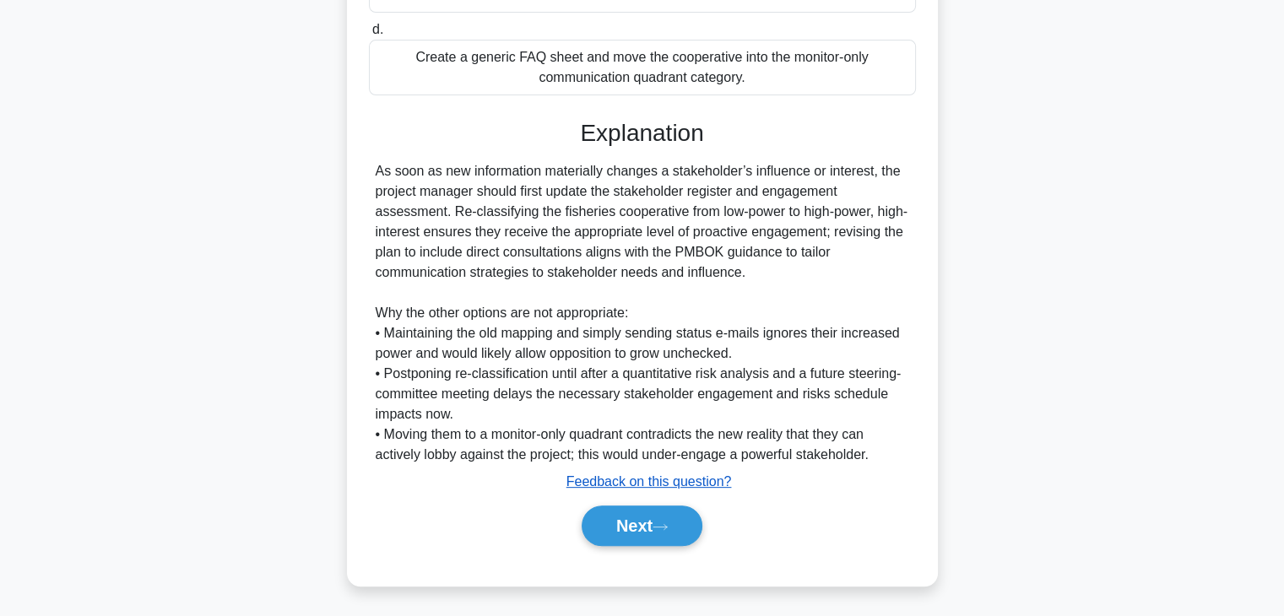
scroll to position [525, 0]
click at [652, 515] on button "Next" at bounding box center [642, 525] width 121 height 41
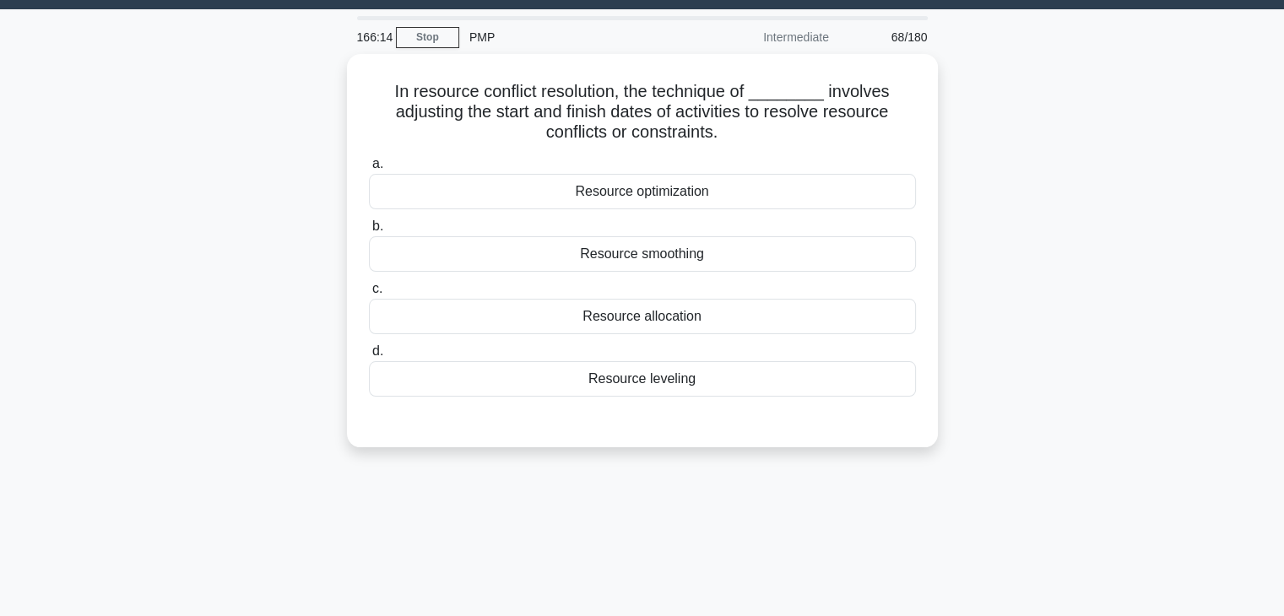
scroll to position [43, 0]
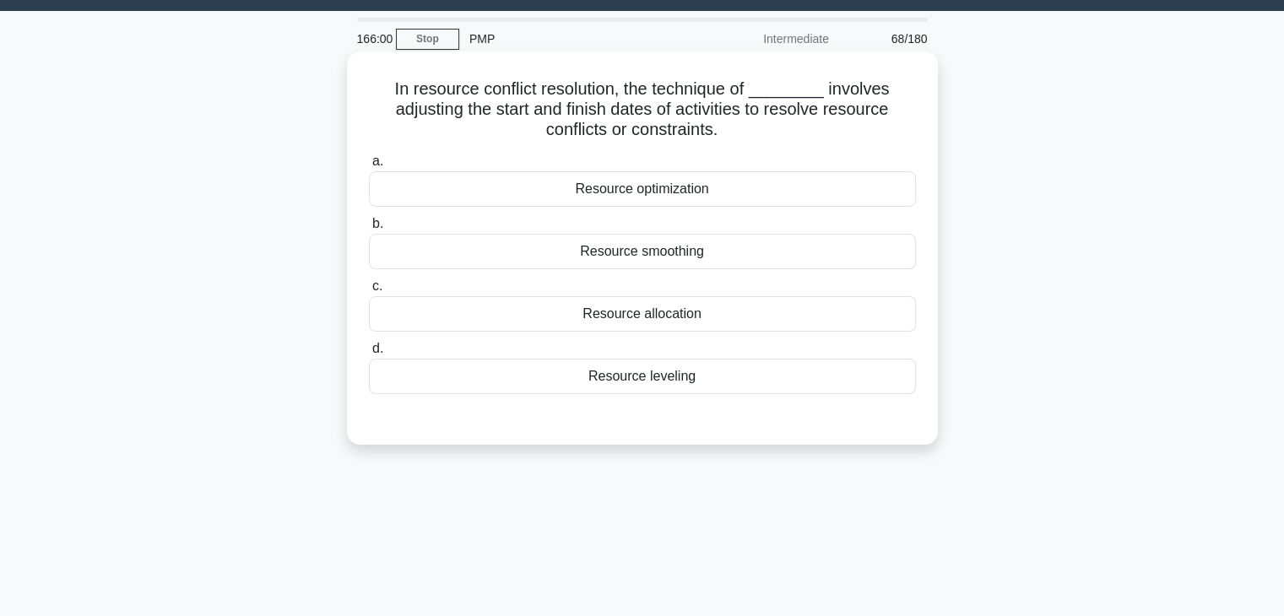
click at [669, 242] on div "Resource smoothing" at bounding box center [642, 251] width 547 height 35
click at [369, 230] on input "b. Resource smoothing" at bounding box center [369, 224] width 0 height 11
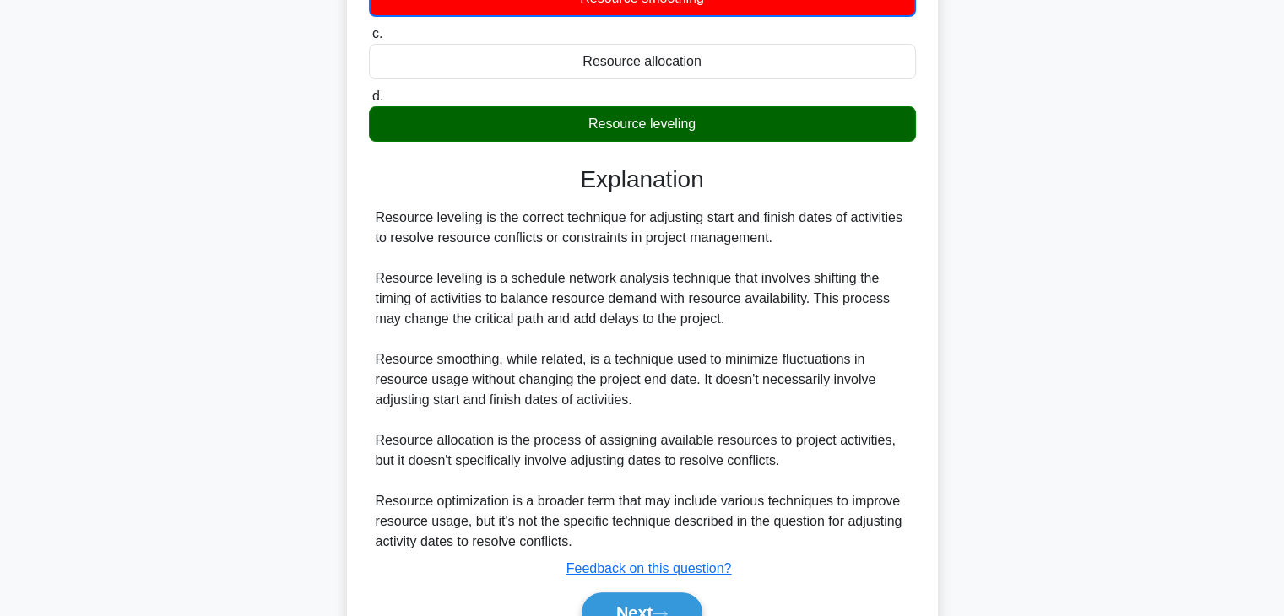
scroll to position [301, 0]
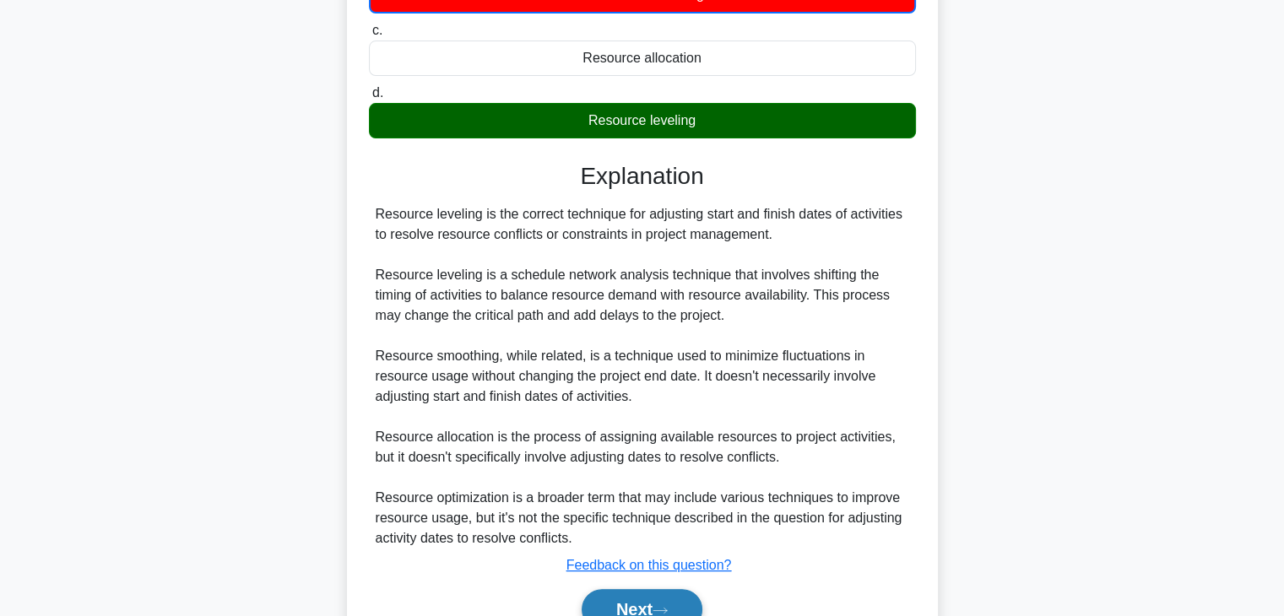
click at [671, 599] on button "Next" at bounding box center [642, 609] width 121 height 41
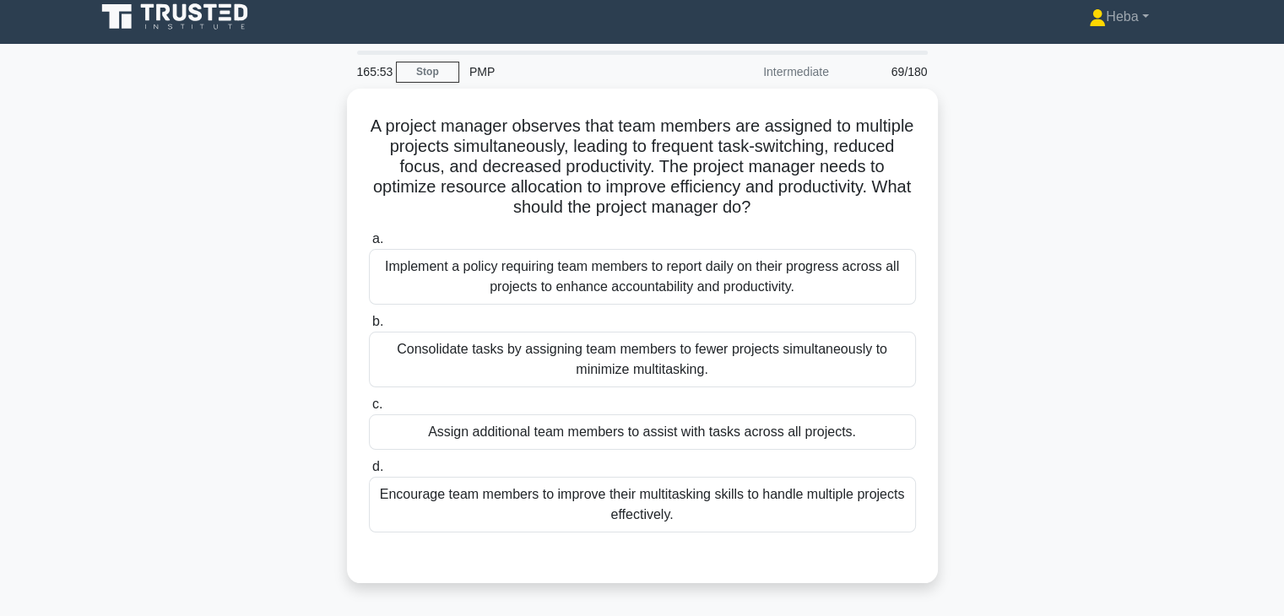
scroll to position [0, 0]
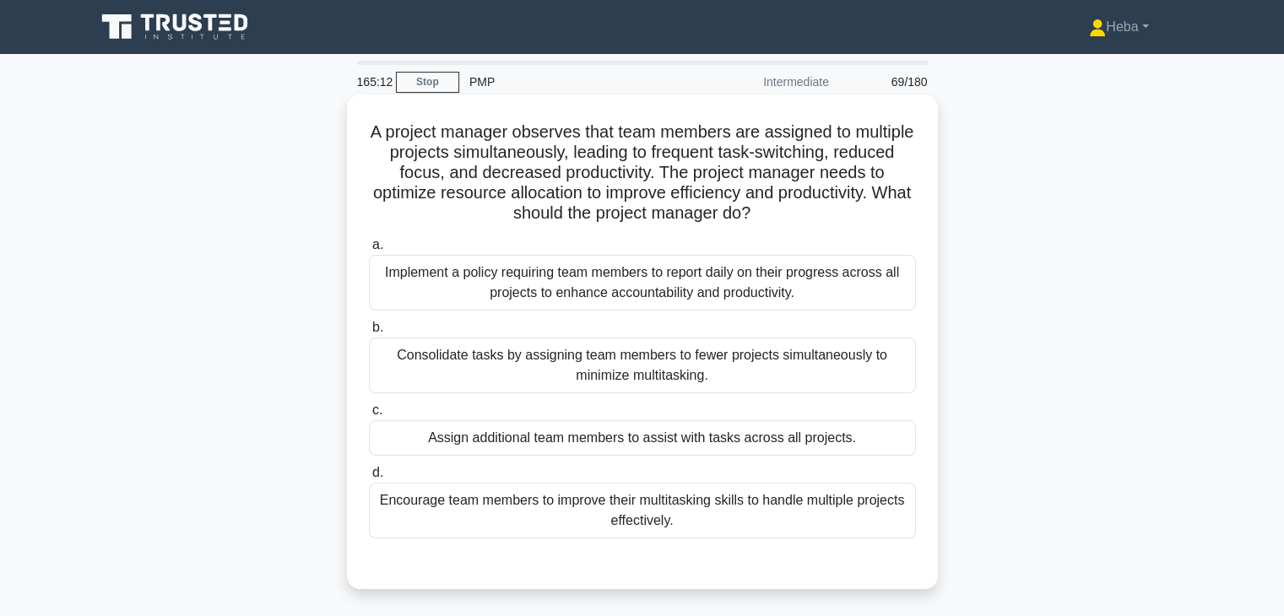
click at [731, 511] on div "Encourage team members to improve their multitasking skills to handle multiple …" at bounding box center [642, 511] width 547 height 56
click at [369, 479] on input "d. Encourage team members to improve their multitasking skills to handle multip…" at bounding box center [369, 473] width 0 height 11
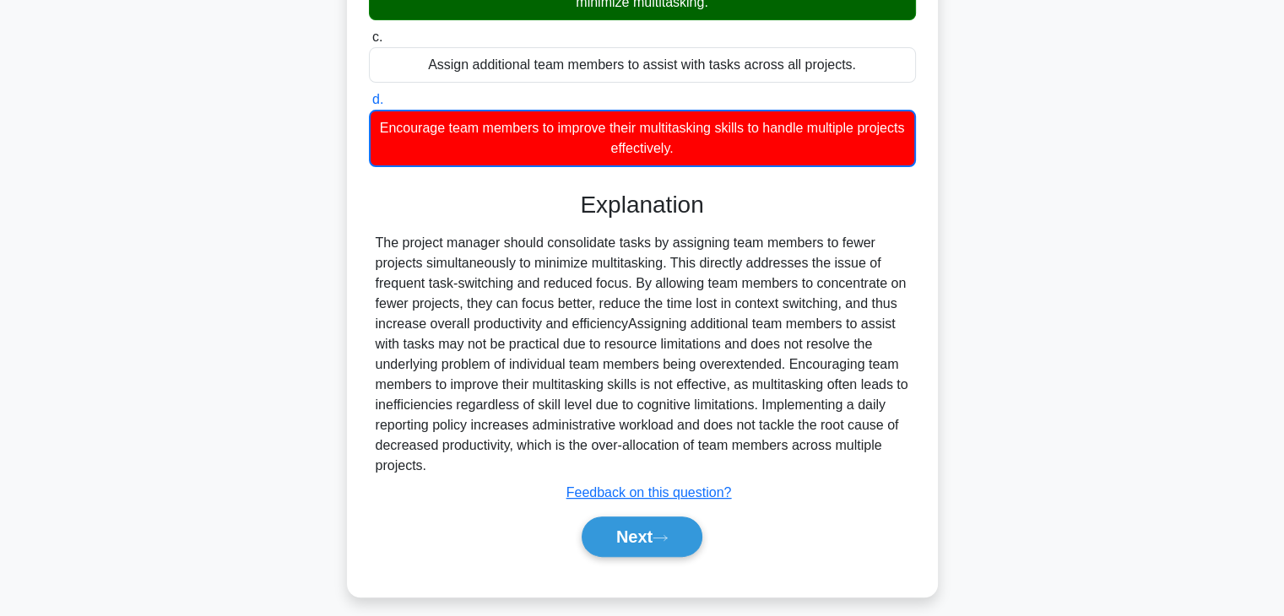
scroll to position [385, 0]
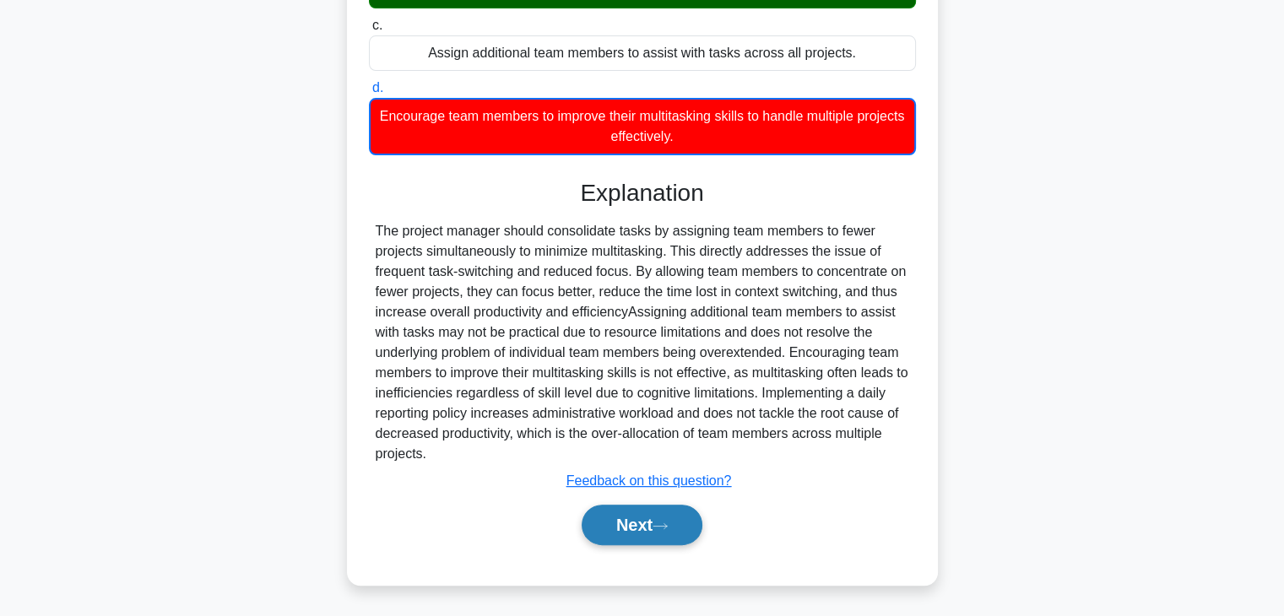
click at [692, 521] on button "Next" at bounding box center [642, 525] width 121 height 41
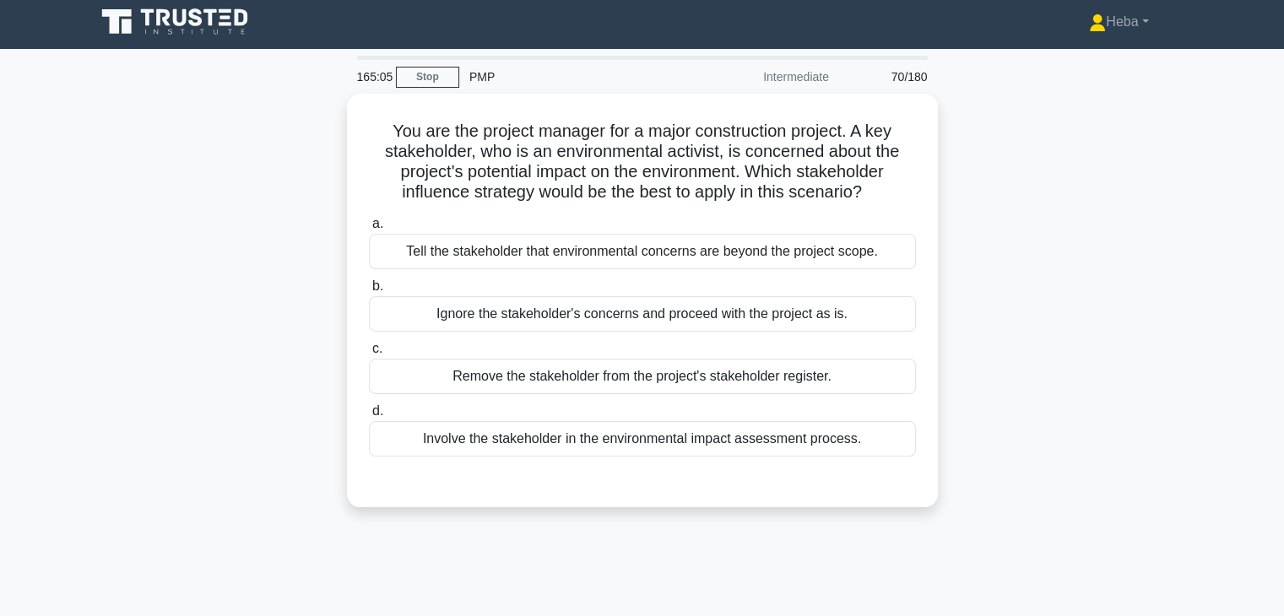
scroll to position [0, 0]
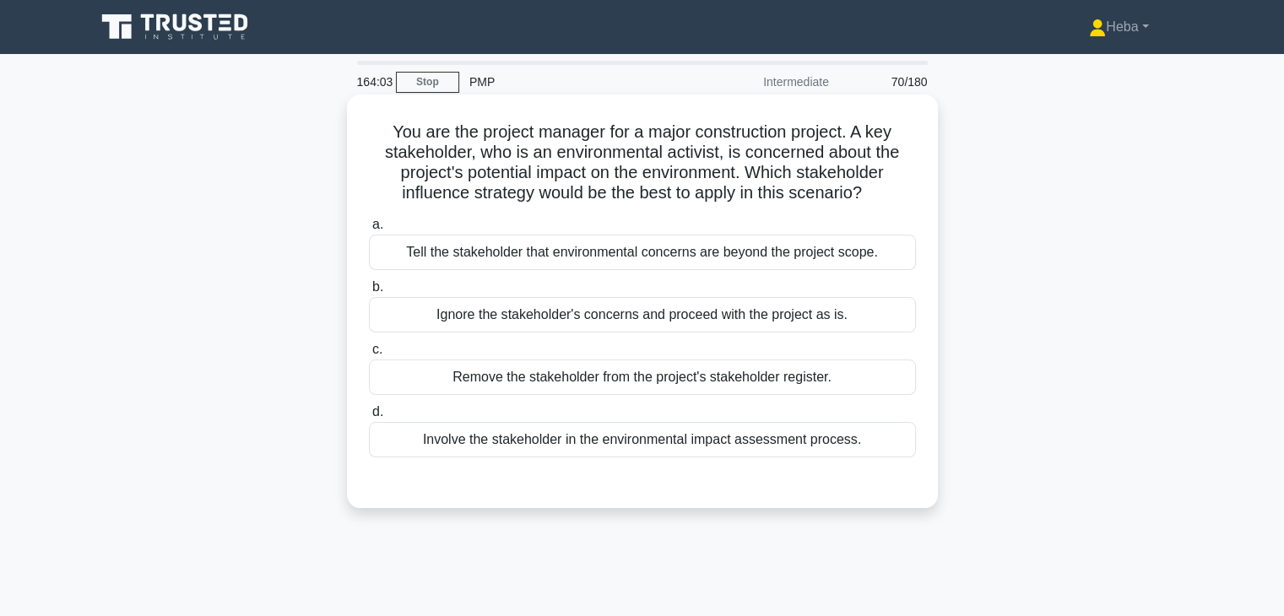
click at [834, 437] on div "Involve the stakeholder in the environmental impact assessment process." at bounding box center [642, 439] width 547 height 35
click at [369, 418] on input "d. Involve the stakeholder in the environmental impact assessment process." at bounding box center [369, 412] width 0 height 11
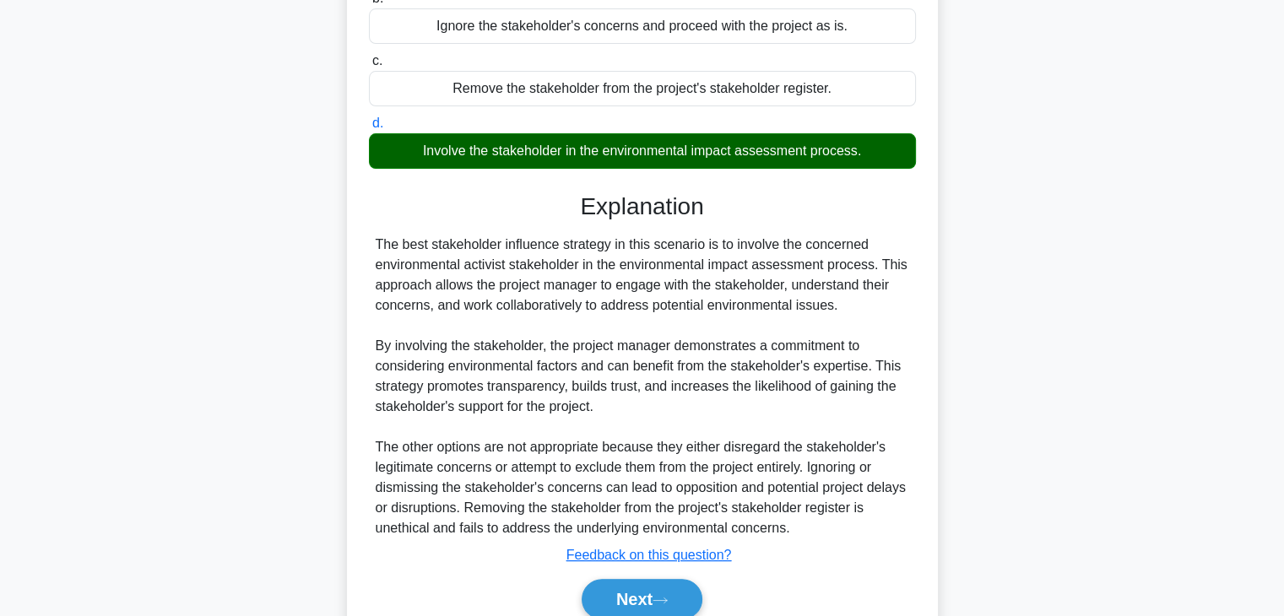
scroll to position [363, 0]
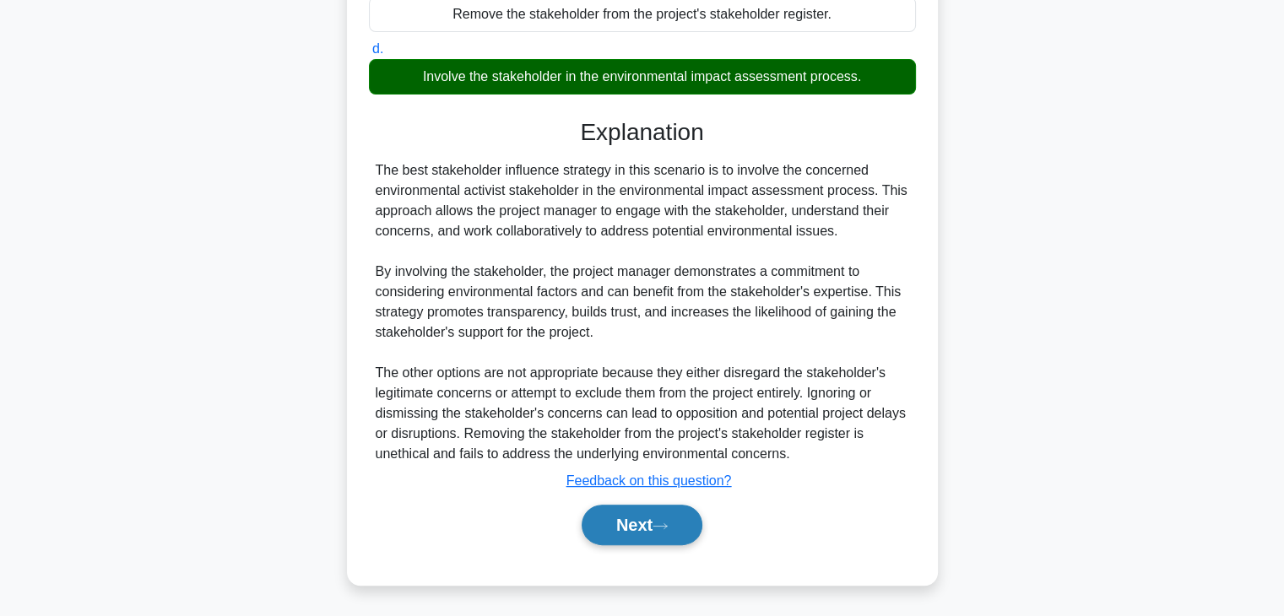
click at [693, 515] on button "Next" at bounding box center [642, 525] width 121 height 41
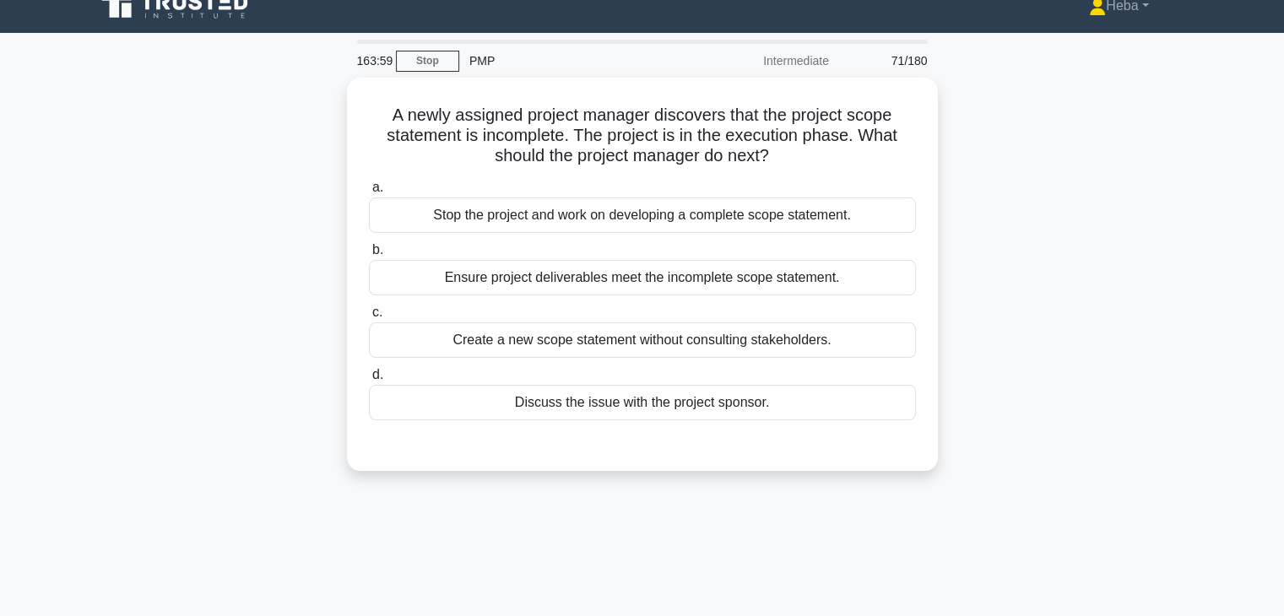
scroll to position [0, 0]
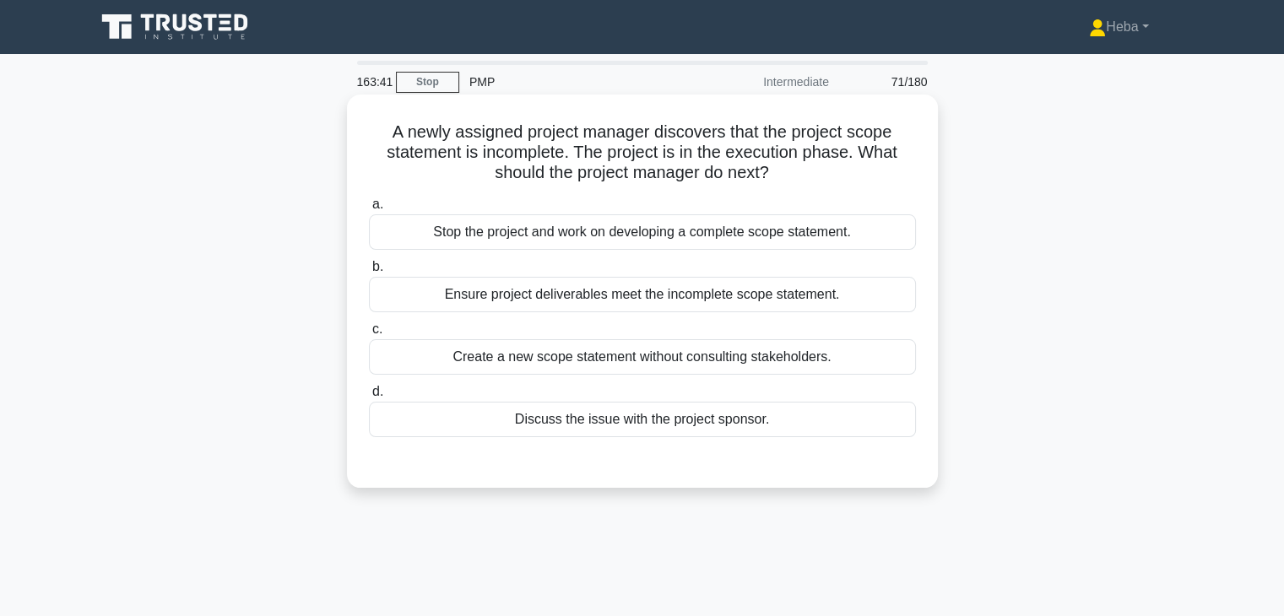
click at [694, 424] on div "Discuss the issue with the project sponsor." at bounding box center [642, 419] width 547 height 35
click at [369, 398] on input "d. Discuss the issue with the project sponsor." at bounding box center [369, 392] width 0 height 11
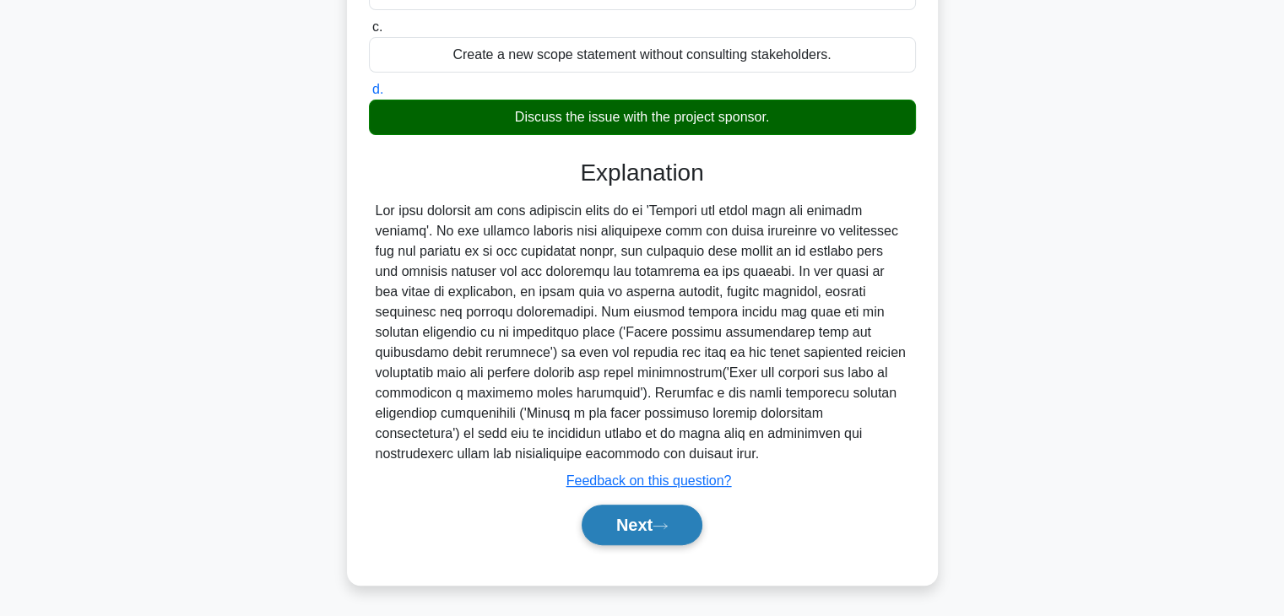
click at [620, 512] on button "Next" at bounding box center [642, 525] width 121 height 41
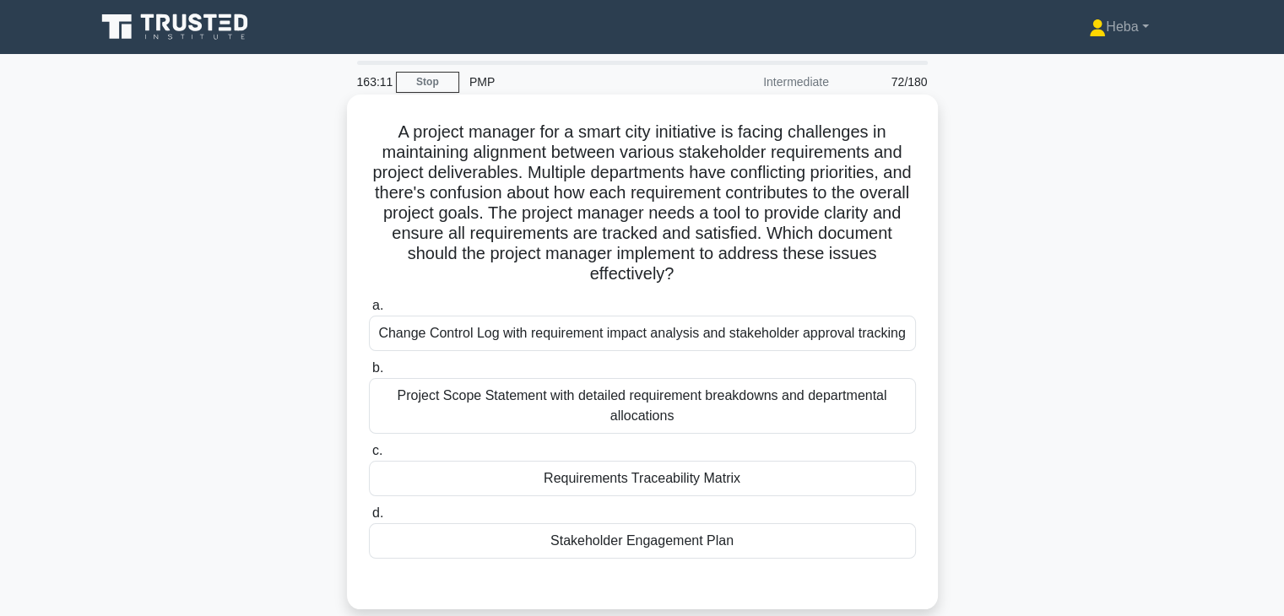
click at [673, 474] on div "Requirements Traceability Matrix" at bounding box center [642, 478] width 547 height 35
click at [369, 457] on input "c. Requirements Traceability Matrix" at bounding box center [369, 451] width 0 height 11
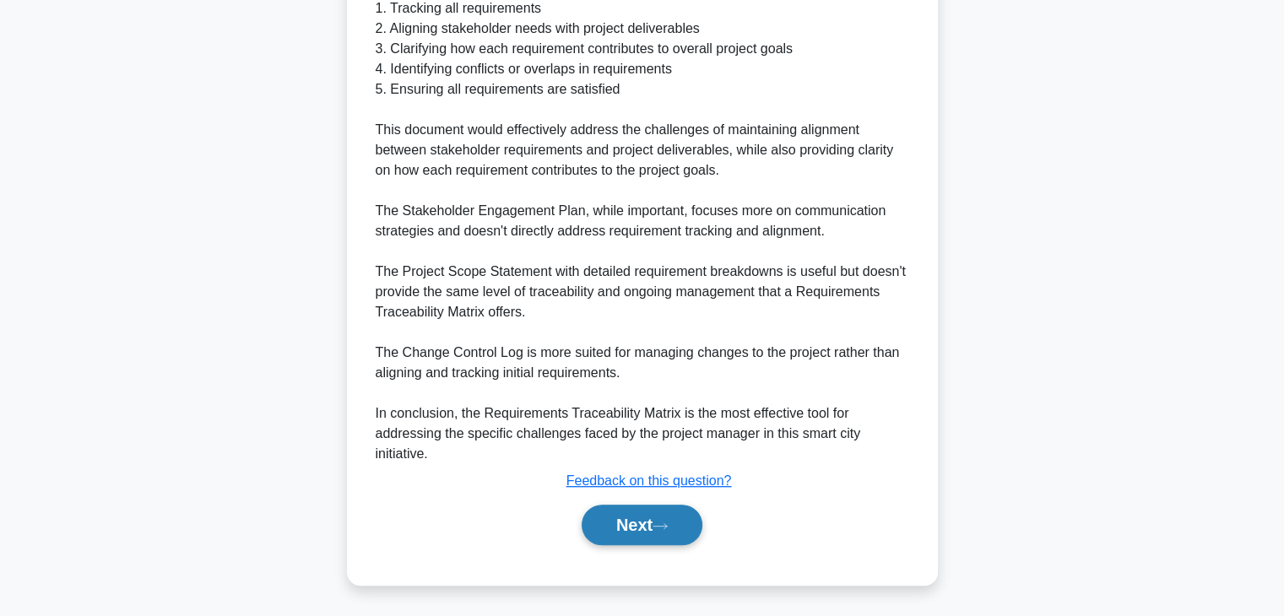
click at [623, 518] on button "Next" at bounding box center [642, 525] width 121 height 41
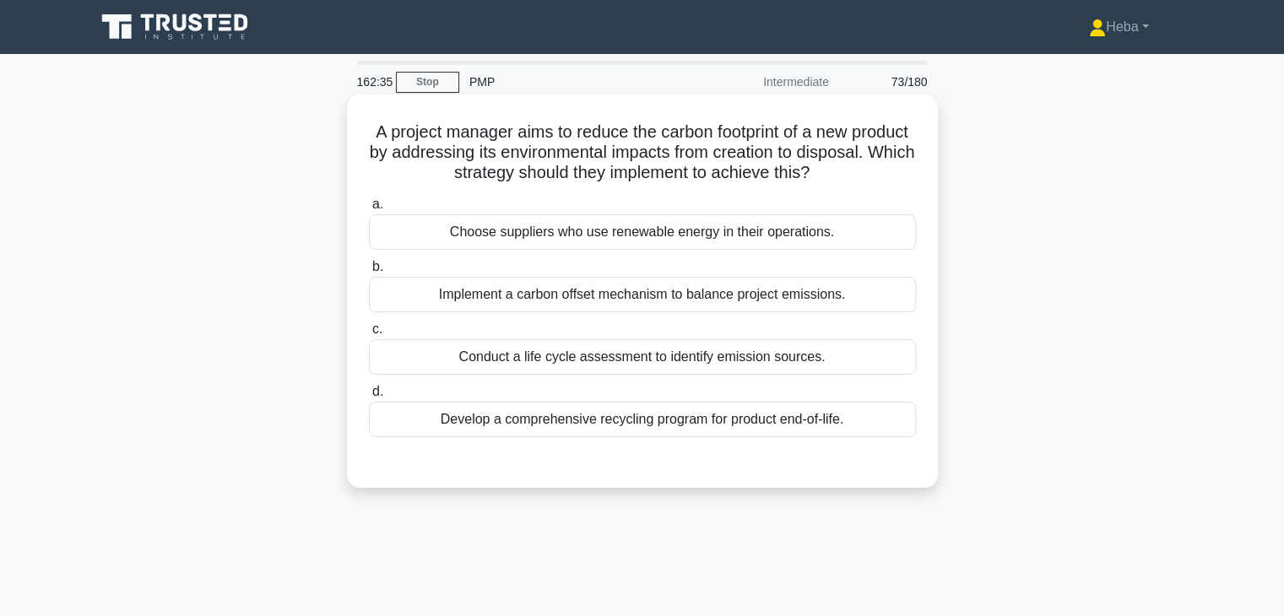
click at [816, 344] on div "Conduct a life cycle assessment to identify emission sources." at bounding box center [642, 356] width 547 height 35
click at [369, 335] on input "c. Conduct a life cycle assessment to identify emission sources." at bounding box center [369, 329] width 0 height 11
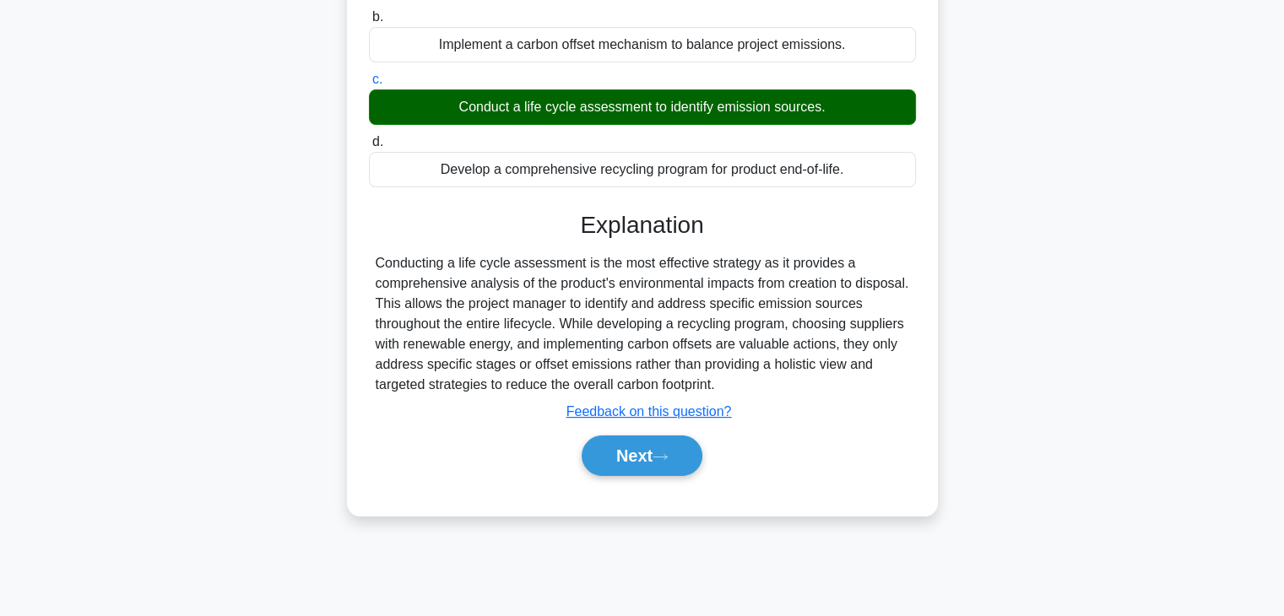
scroll to position [296, 0]
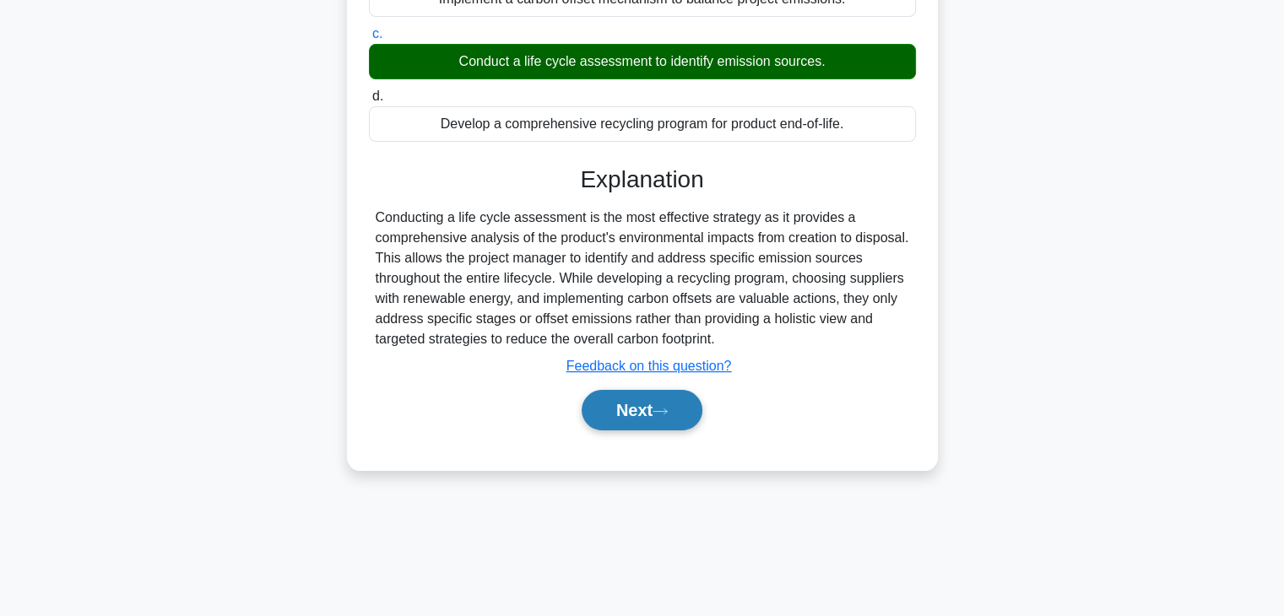
click at [665, 411] on icon at bounding box center [660, 411] width 15 height 9
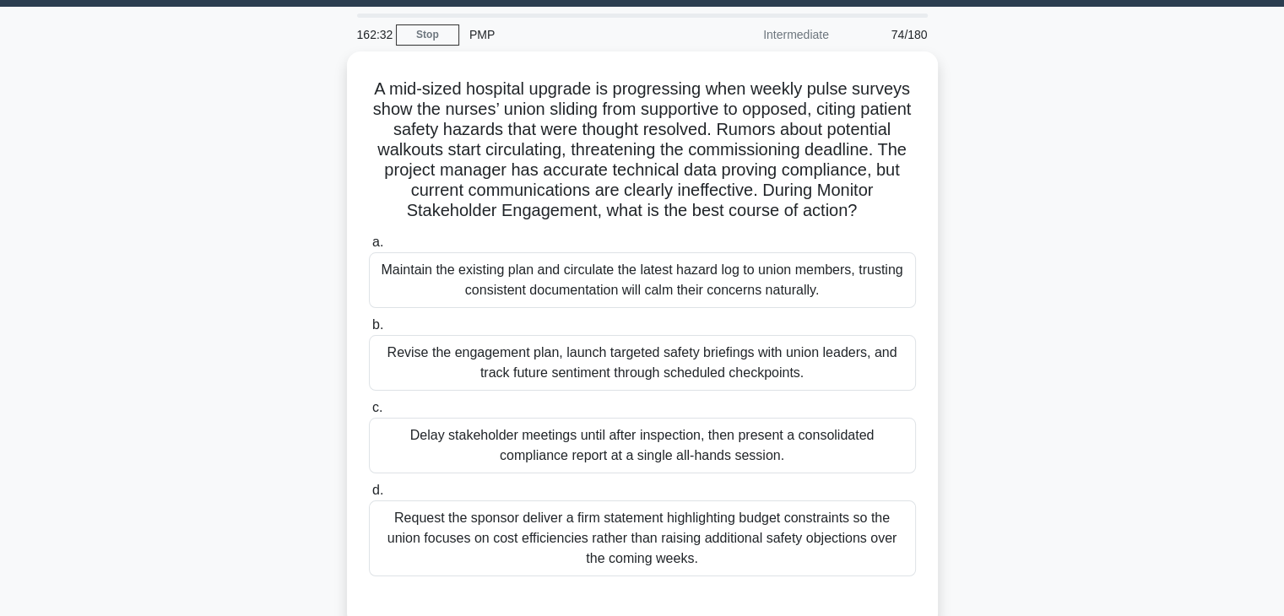
scroll to position [43, 0]
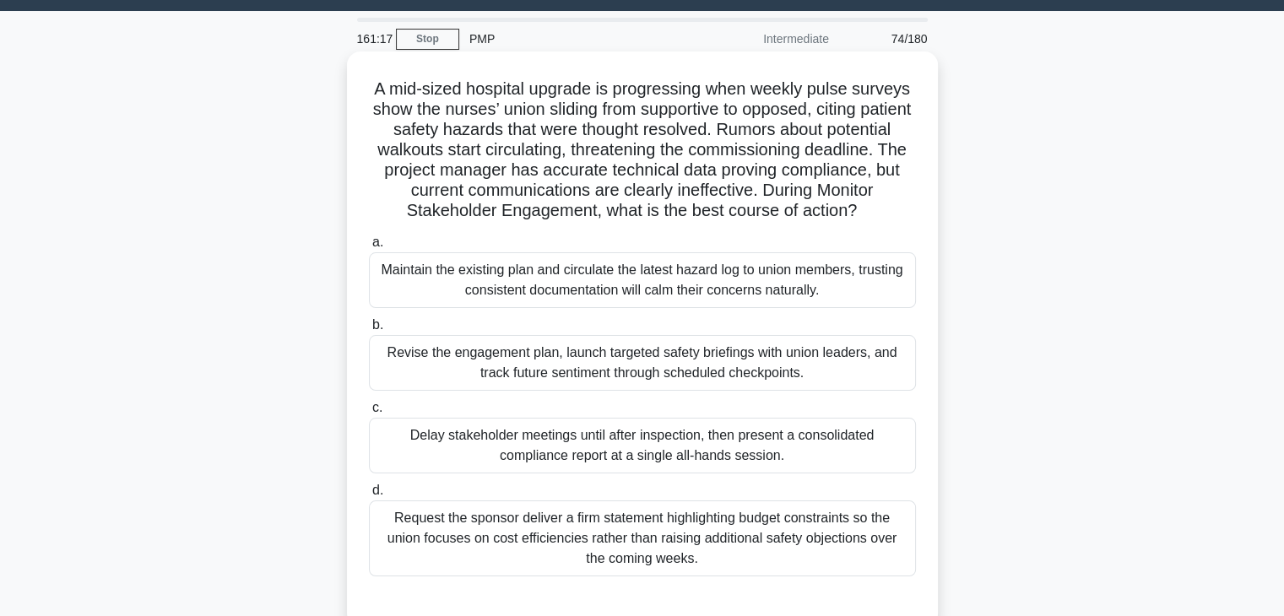
click at [823, 377] on div "Revise the engagement plan, launch targeted safety briefings with union leaders…" at bounding box center [642, 363] width 547 height 56
click at [369, 331] on input "b. Revise the engagement plan, launch targeted safety briefings with union lead…" at bounding box center [369, 325] width 0 height 11
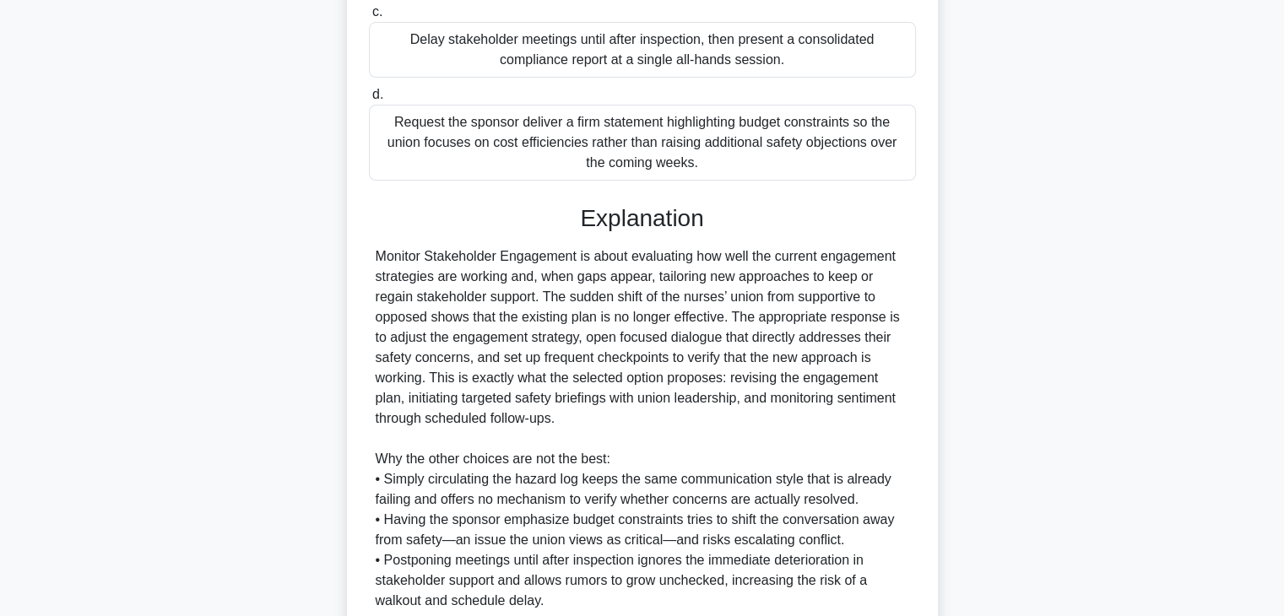
scroll to position [586, 0]
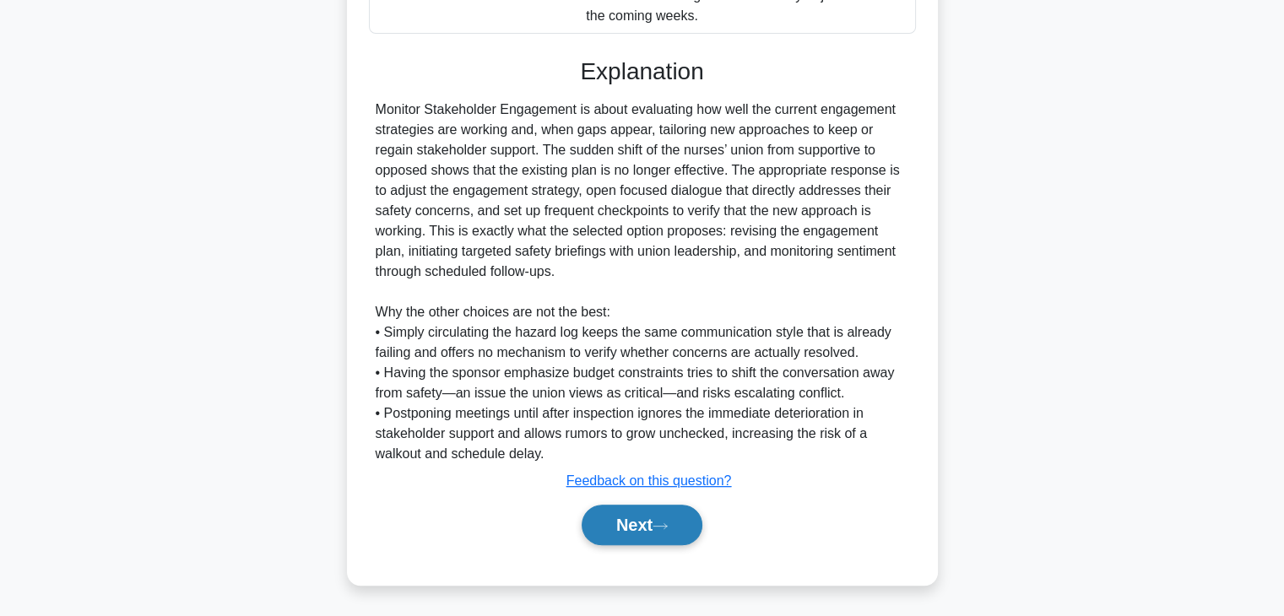
click at [650, 510] on button "Next" at bounding box center [642, 525] width 121 height 41
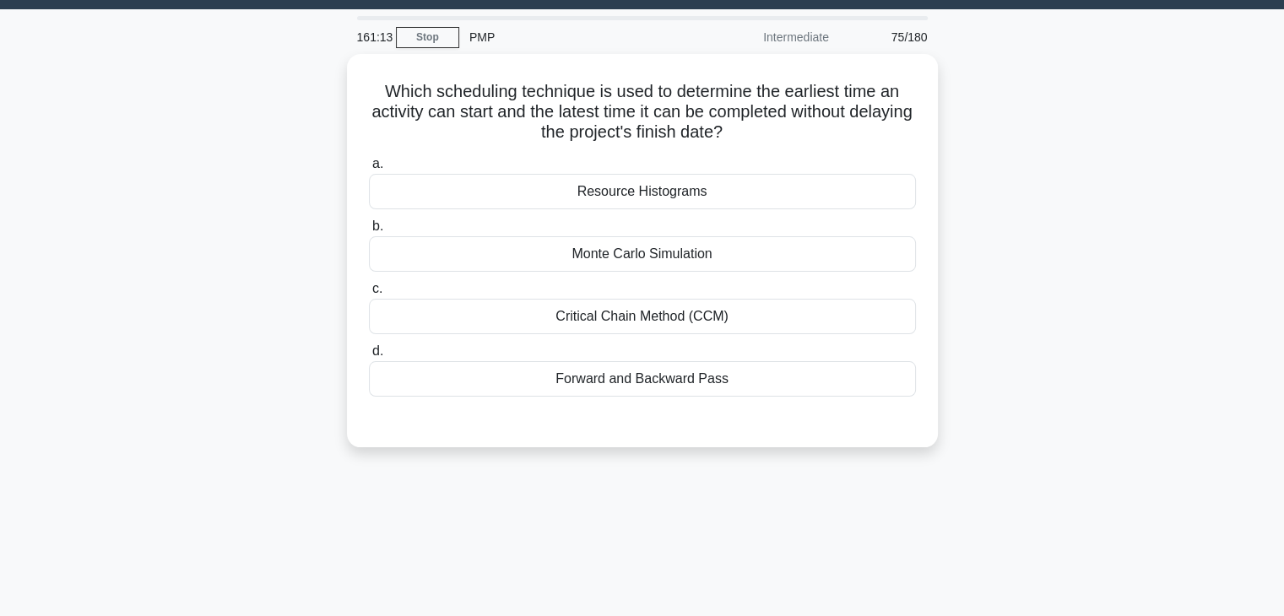
scroll to position [43, 0]
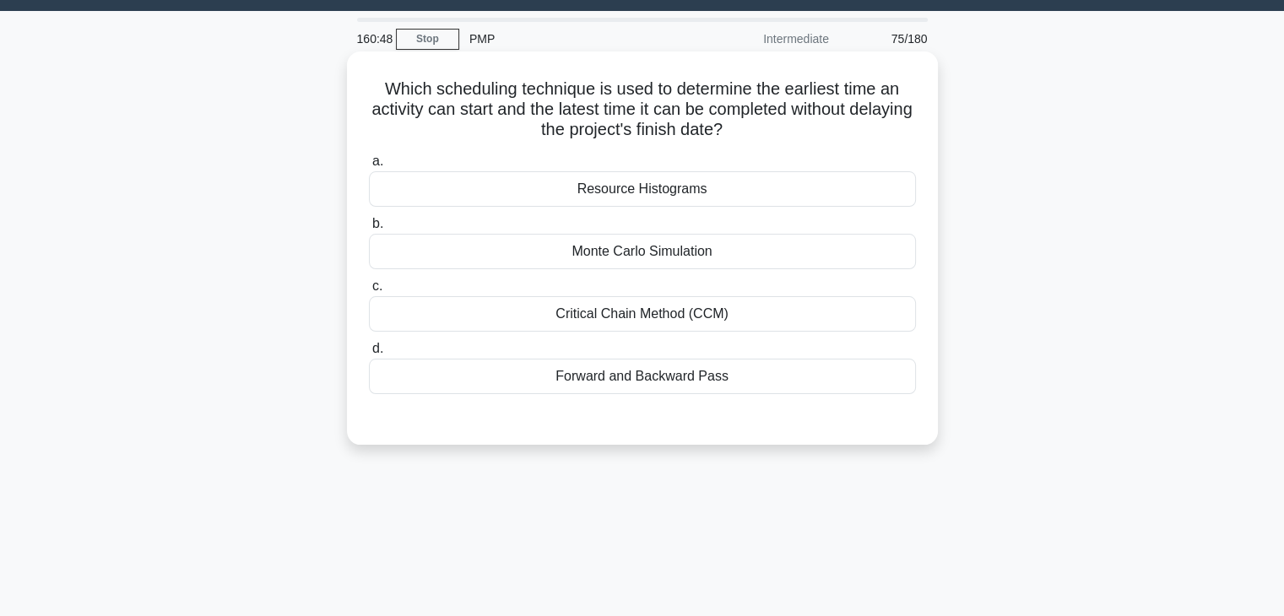
click at [751, 369] on div "Forward and Backward Pass" at bounding box center [642, 376] width 547 height 35
click at [369, 355] on input "d. Forward and Backward Pass" at bounding box center [369, 349] width 0 height 11
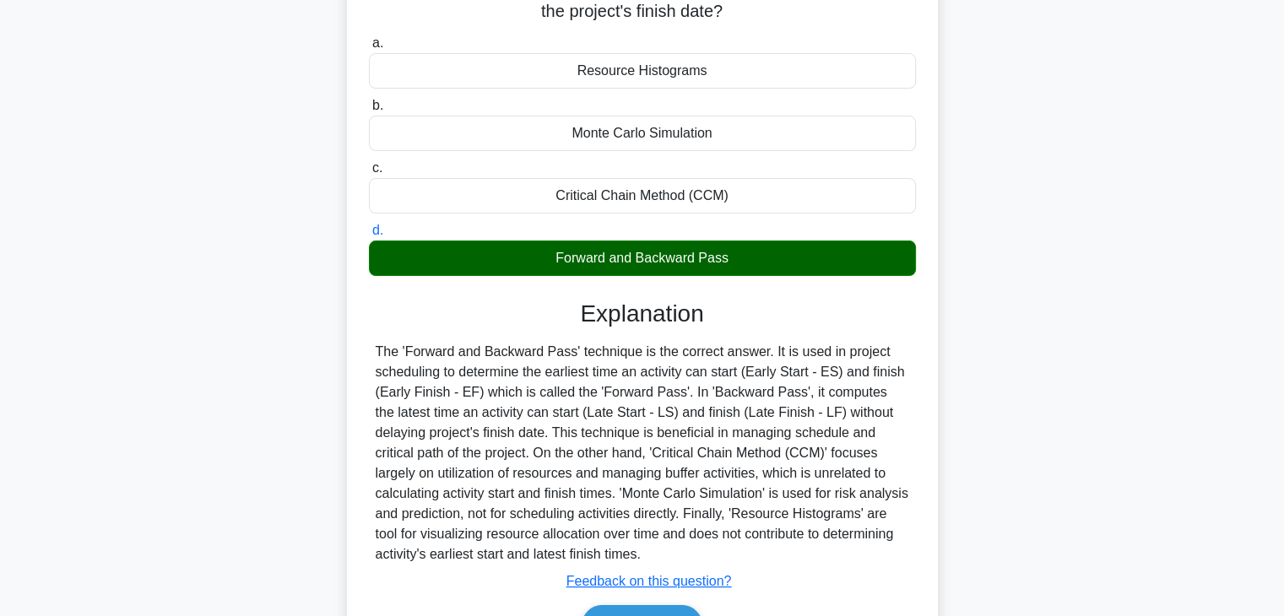
scroll to position [296, 0]
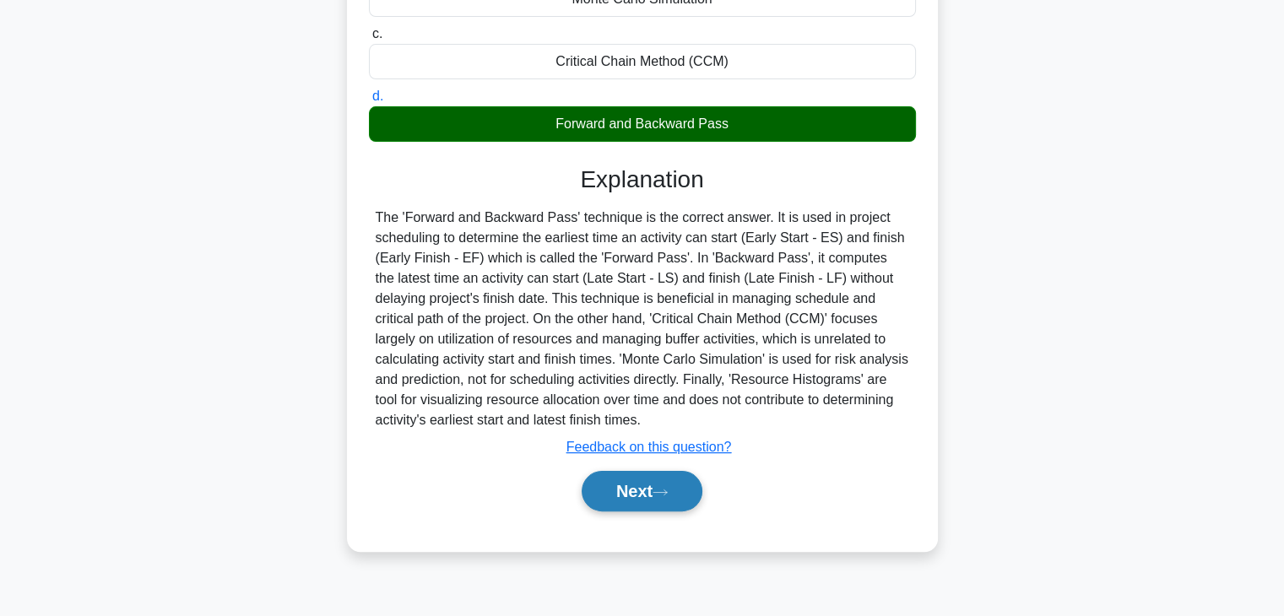
click at [679, 487] on button "Next" at bounding box center [642, 491] width 121 height 41
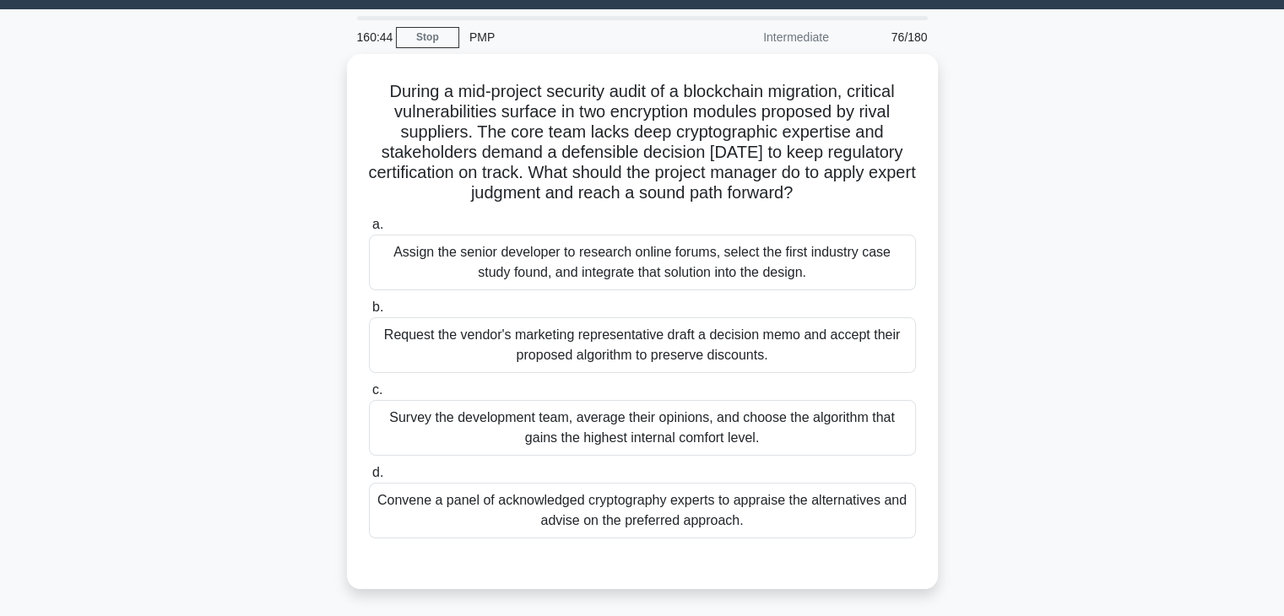
scroll to position [43, 0]
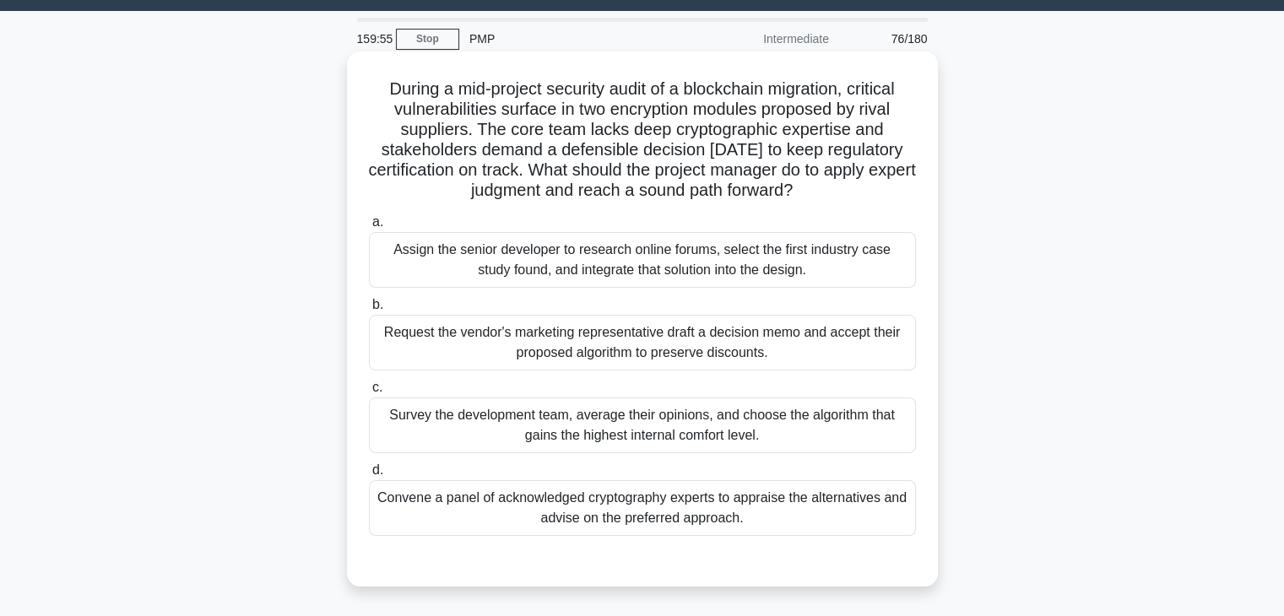
click at [610, 519] on div "Convene a panel of acknowledged cryptography experts to appraise the alternativ…" at bounding box center [642, 508] width 547 height 56
click at [369, 476] on input "d. Convene a panel of acknowledged cryptography experts to appraise the alterna…" at bounding box center [369, 470] width 0 height 11
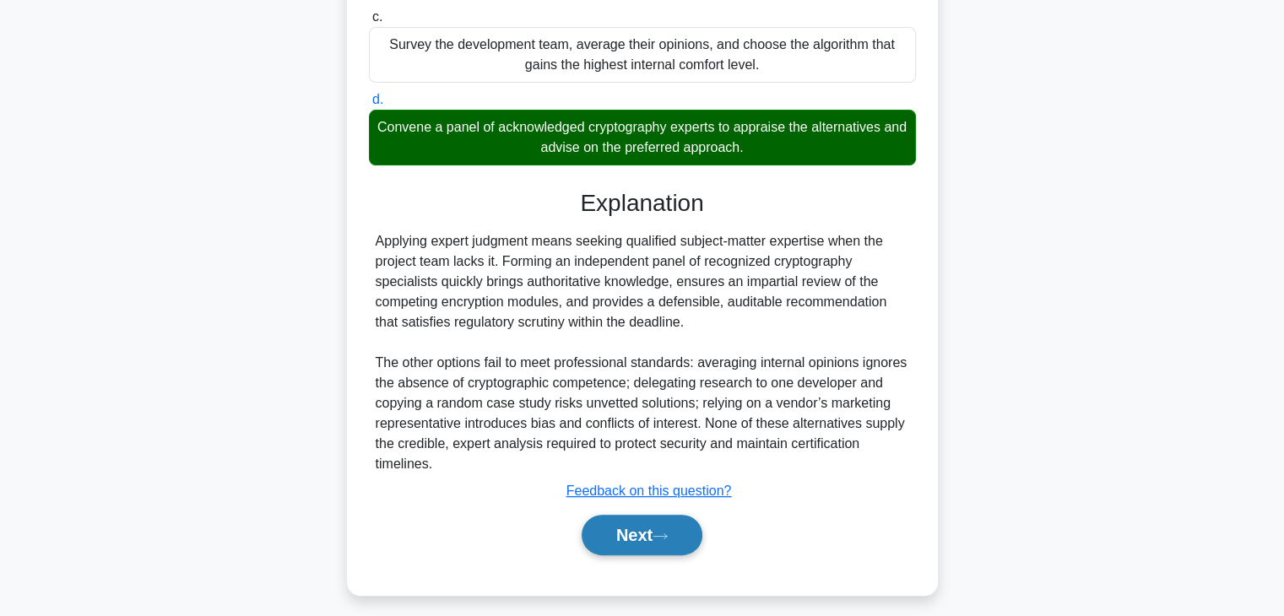
scroll to position [424, 0]
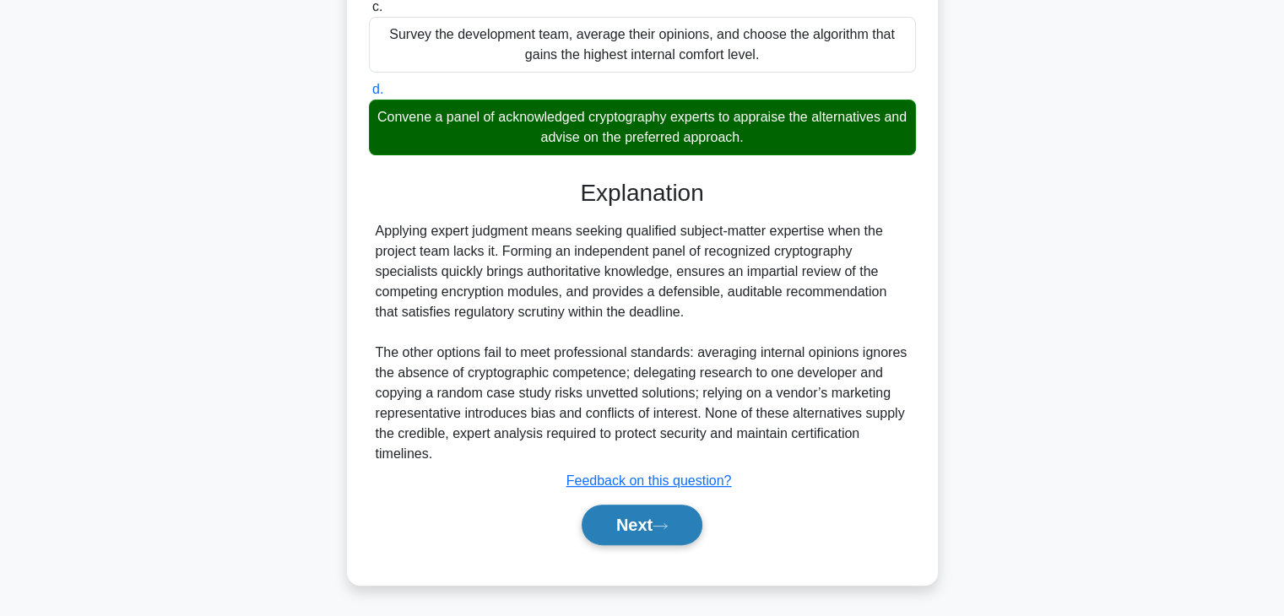
click at [680, 536] on button "Next" at bounding box center [642, 525] width 121 height 41
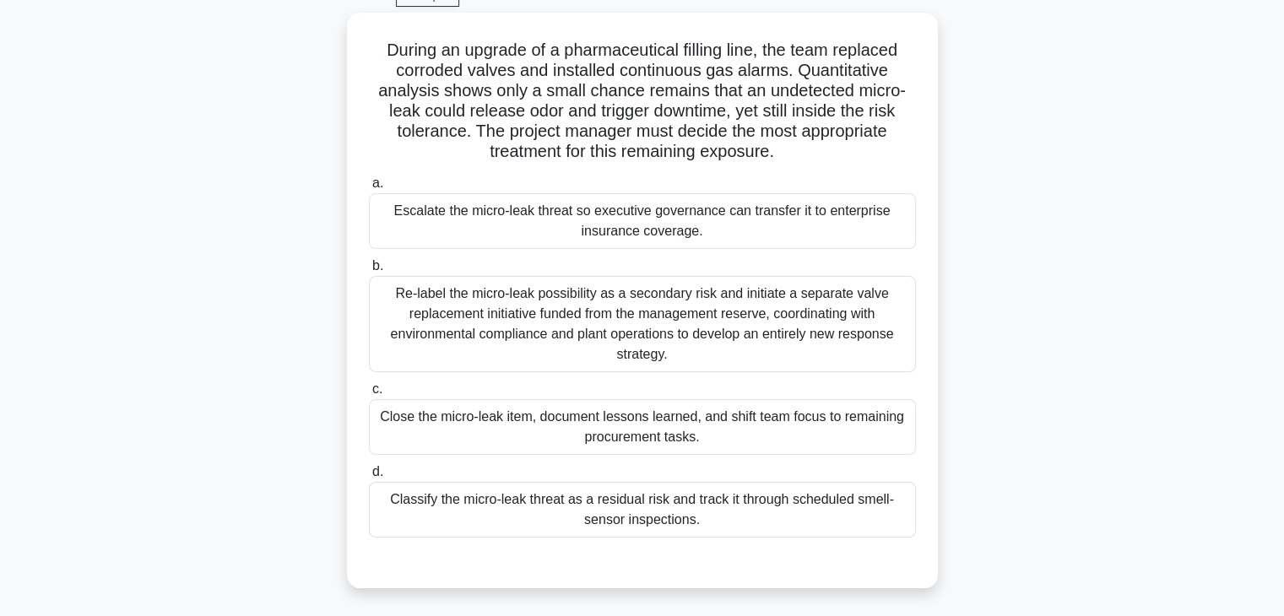
scroll to position [84, 0]
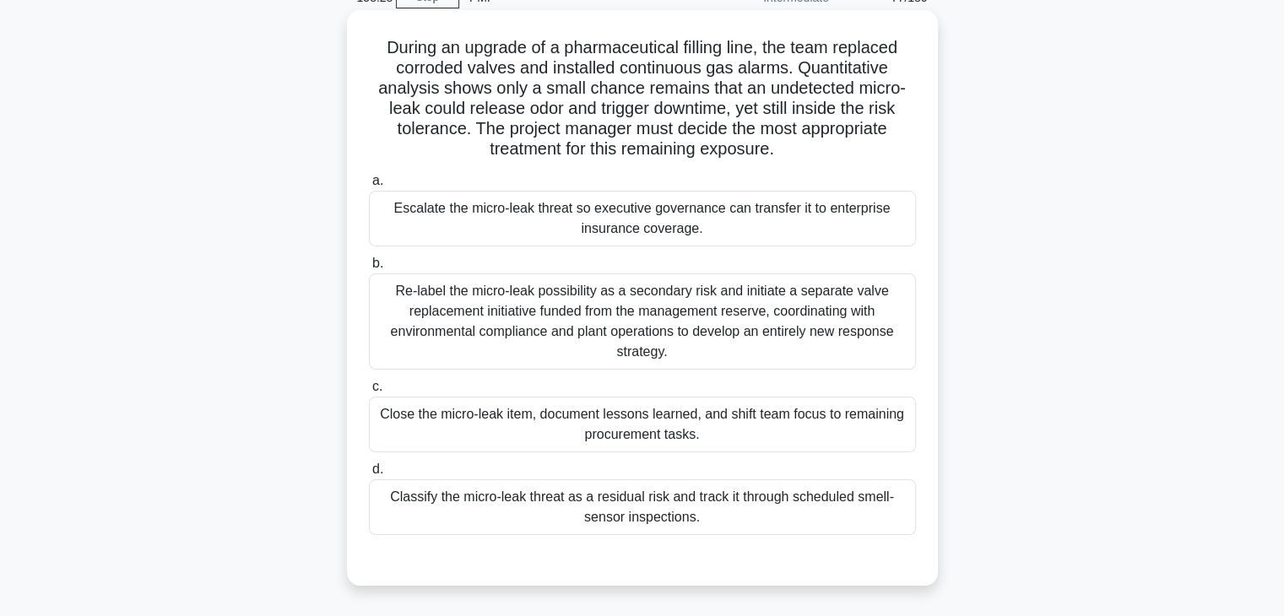
click at [684, 335] on div "Re-label the micro-leak possibility as a secondary risk and initiate a separate…" at bounding box center [642, 322] width 547 height 96
click at [369, 269] on input "b. Re-label the micro-leak possibility as a secondary risk and initiate a separ…" at bounding box center [369, 263] width 0 height 11
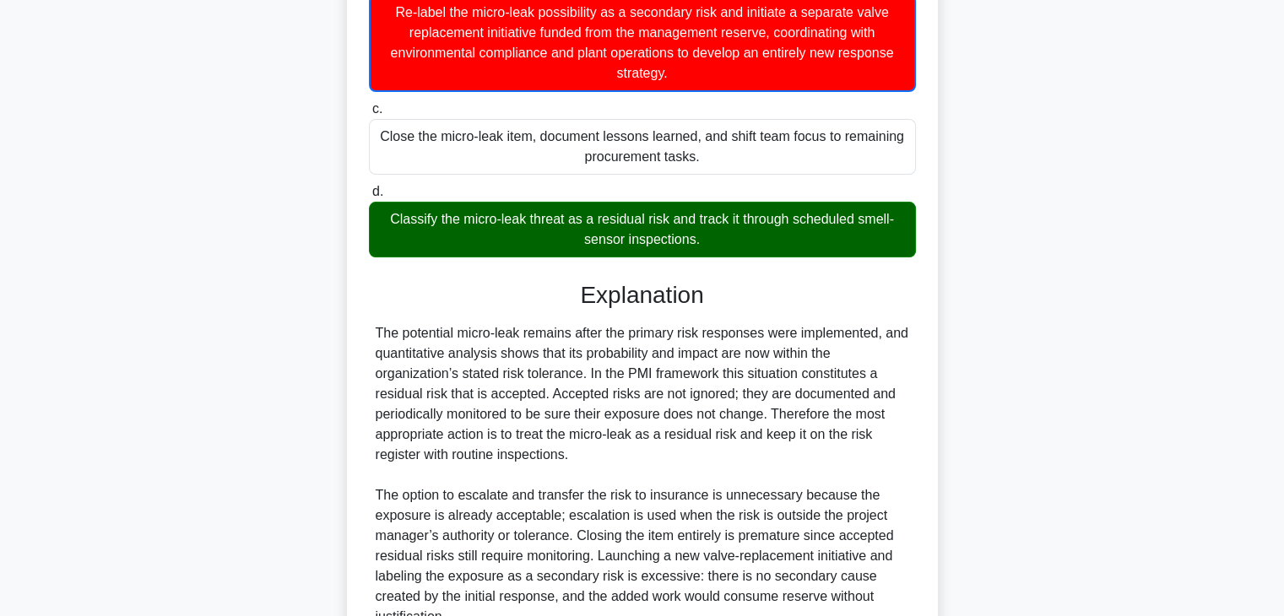
scroll to position [507, 0]
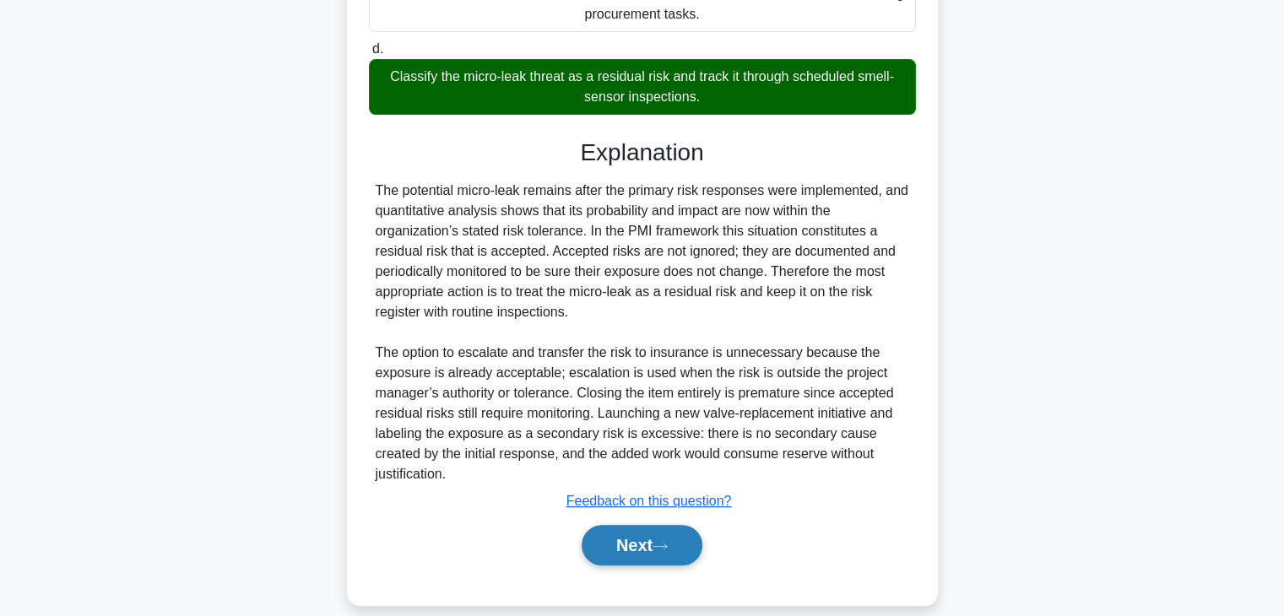
click at [650, 556] on button "Next" at bounding box center [642, 545] width 121 height 41
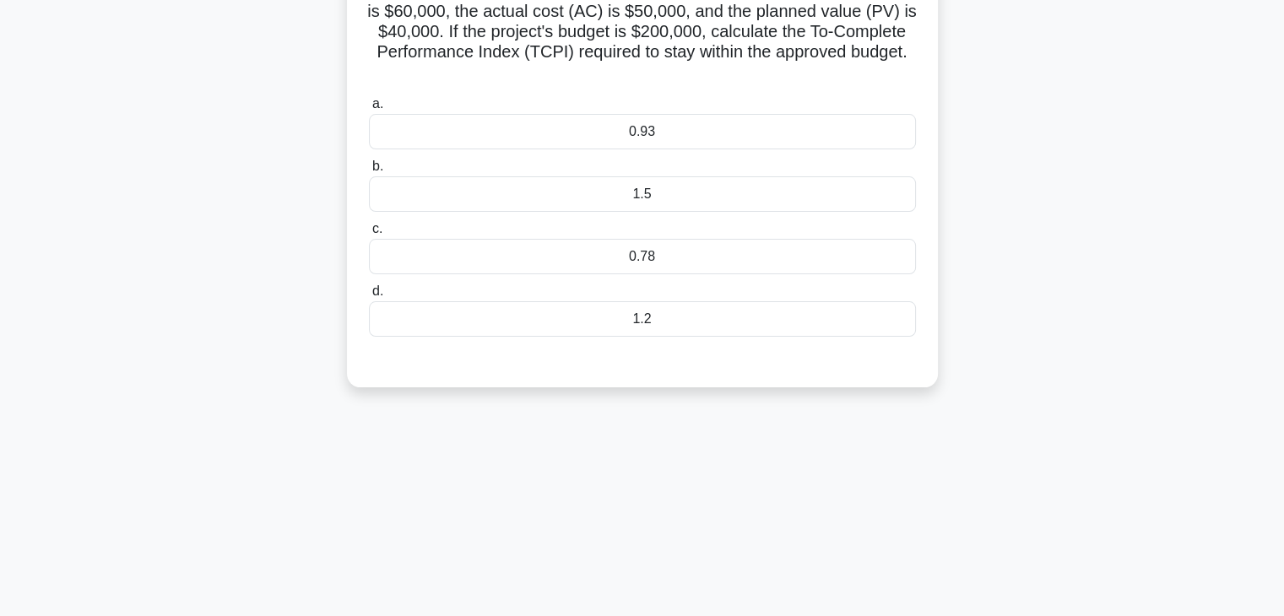
scroll to position [43, 0]
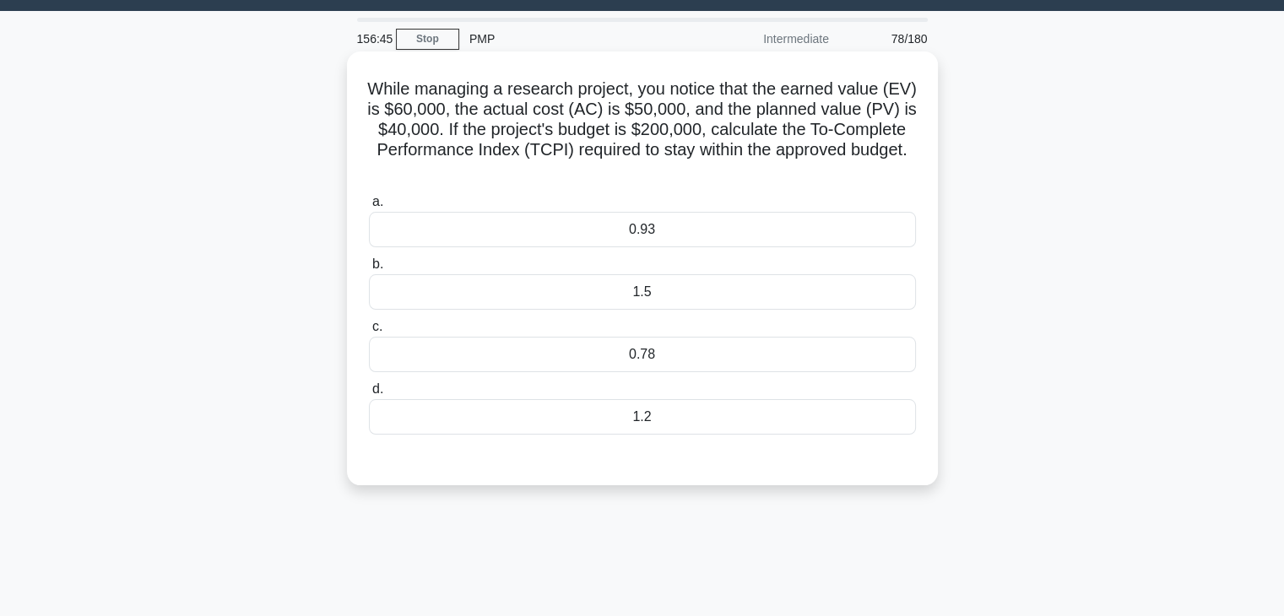
click at [566, 217] on div "0.93" at bounding box center [642, 229] width 547 height 35
click at [369, 208] on input "a. 0.93" at bounding box center [369, 202] width 0 height 11
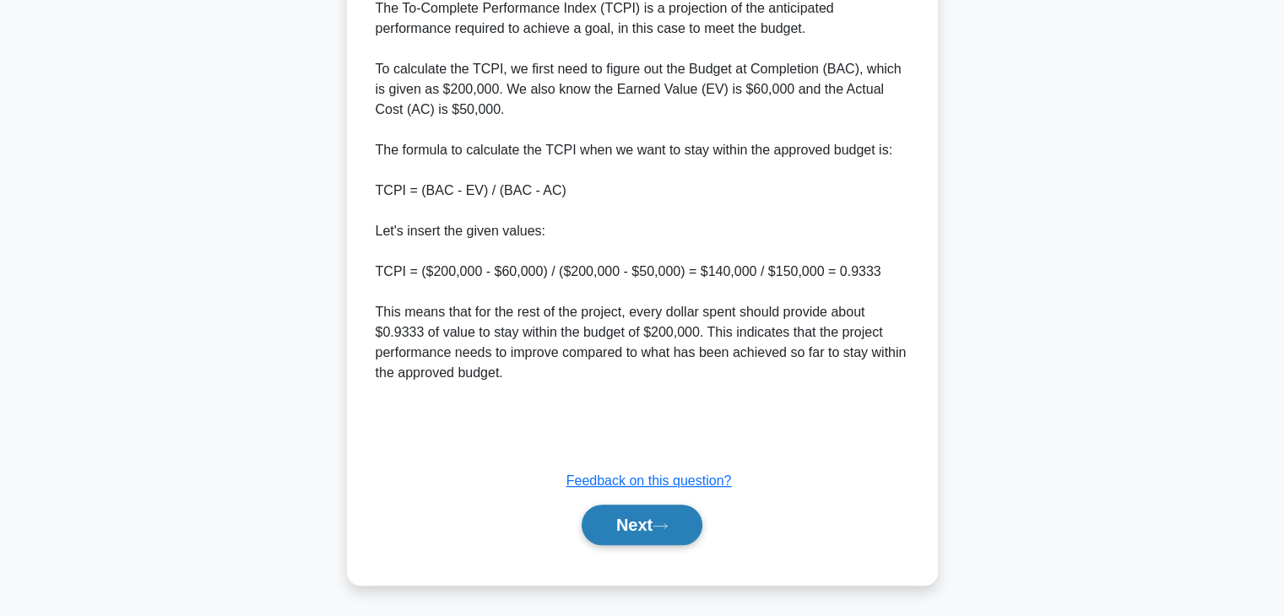
click at [637, 523] on button "Next" at bounding box center [642, 525] width 121 height 41
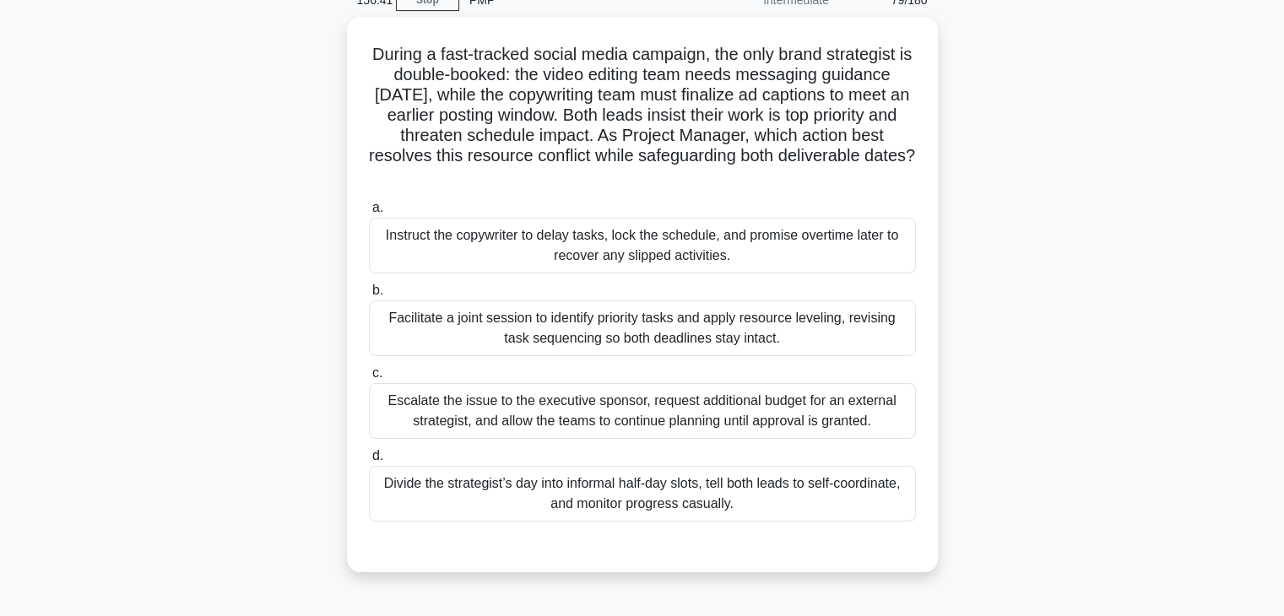
scroll to position [84, 0]
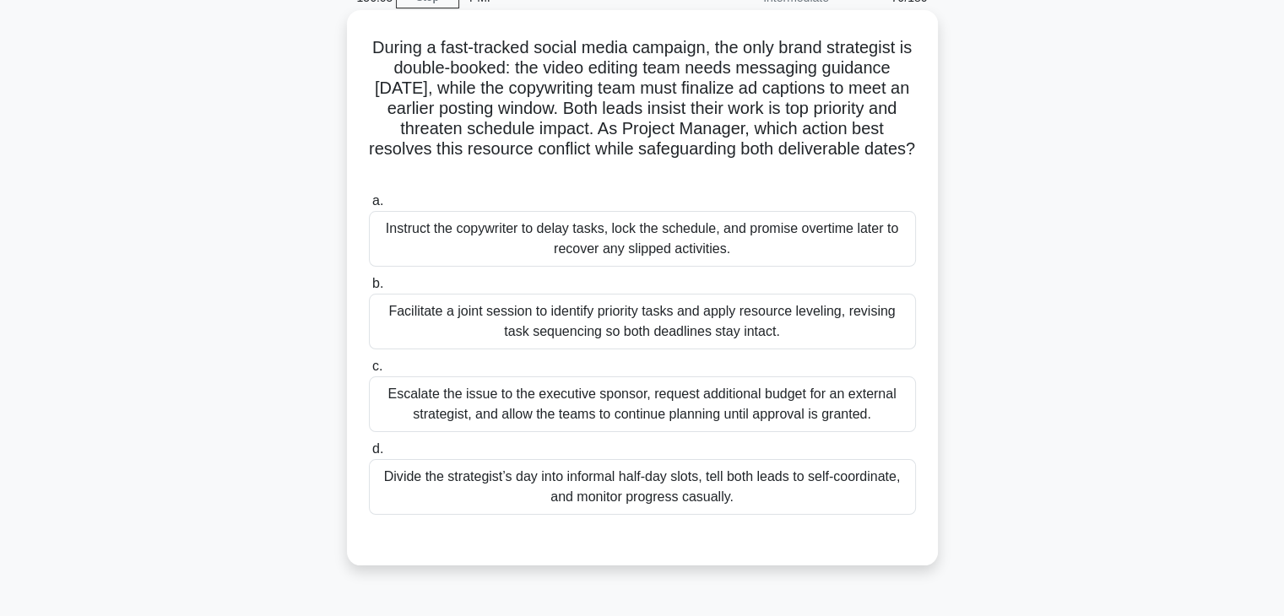
click at [753, 317] on div "Facilitate a joint session to identify priority tasks and apply resource leveli…" at bounding box center [642, 322] width 547 height 56
click at [369, 290] on input "b. Facilitate a joint session to identify priority tasks and apply resource lev…" at bounding box center [369, 284] width 0 height 11
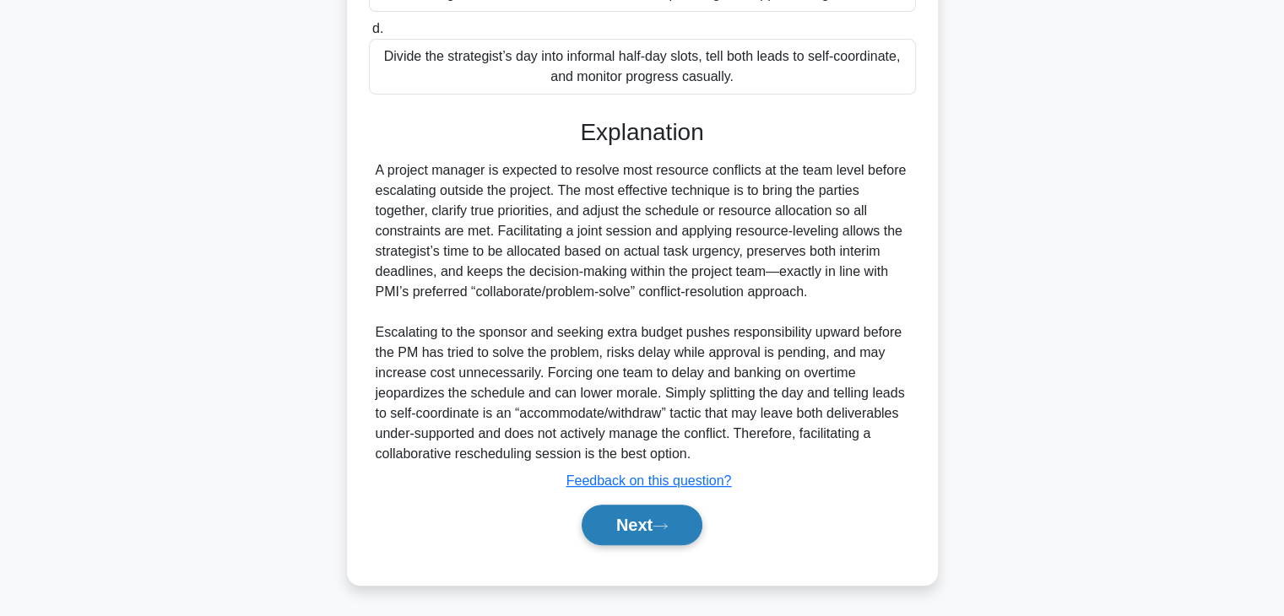
click at [693, 514] on button "Next" at bounding box center [642, 525] width 121 height 41
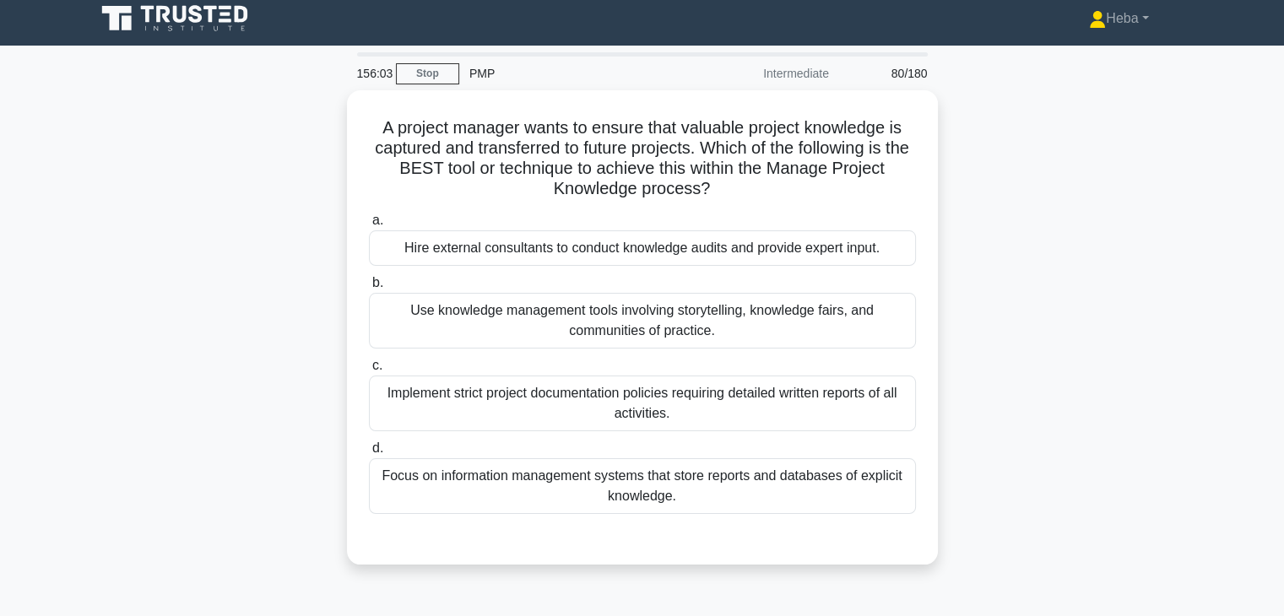
scroll to position [0, 0]
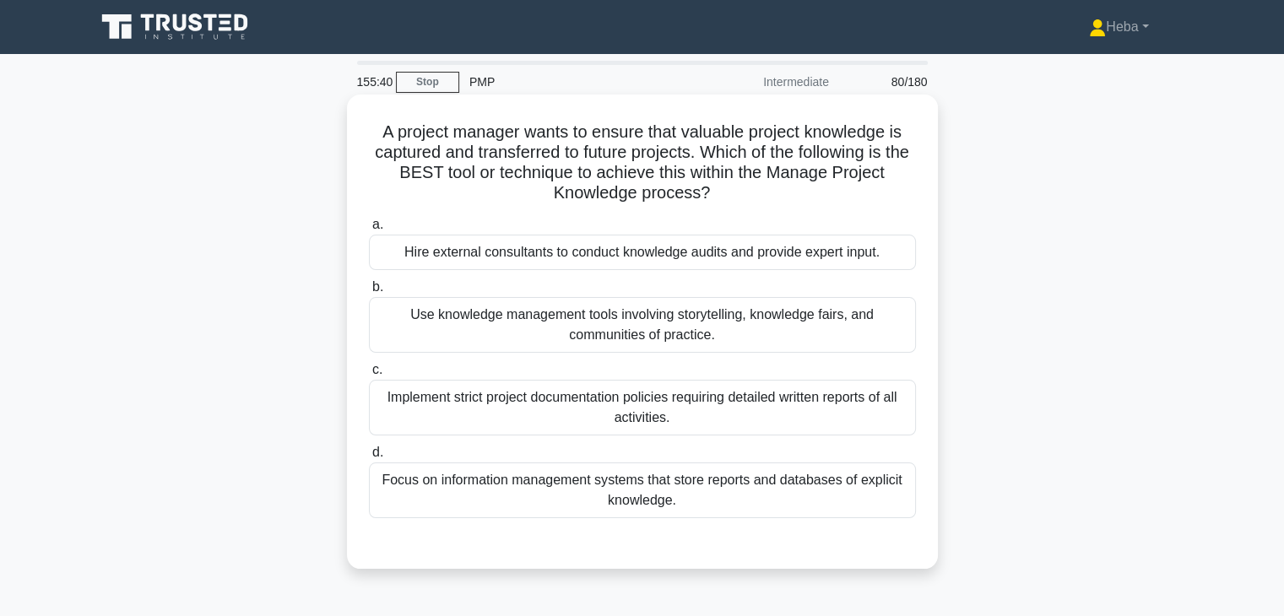
click at [712, 487] on div "Focus on information management systems that store reports and databases of exp…" at bounding box center [642, 491] width 547 height 56
click at [369, 458] on input "d. Focus on information management systems that store reports and databases of …" at bounding box center [369, 452] width 0 height 11
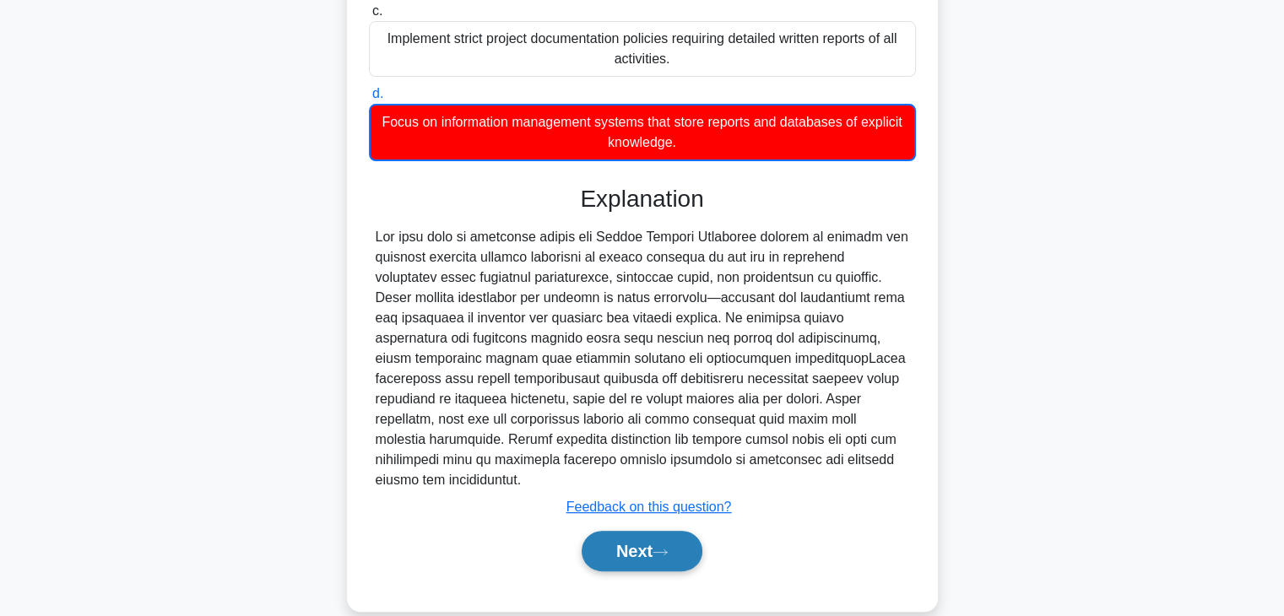
scroll to position [385, 0]
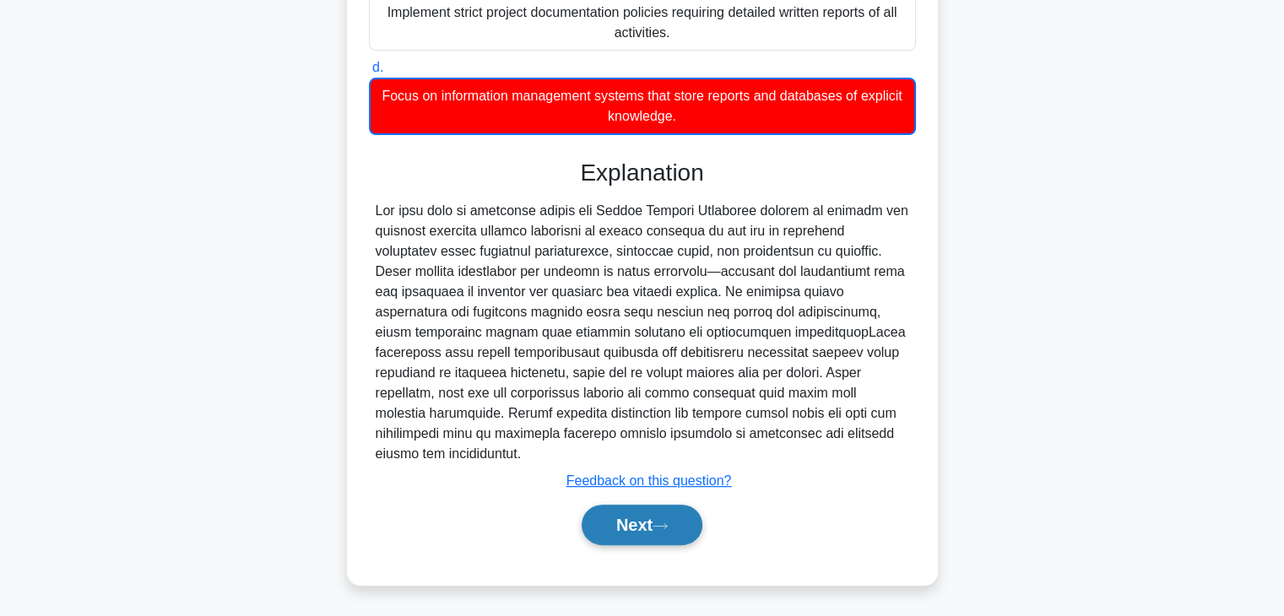
click at [669, 536] on button "Next" at bounding box center [642, 525] width 121 height 41
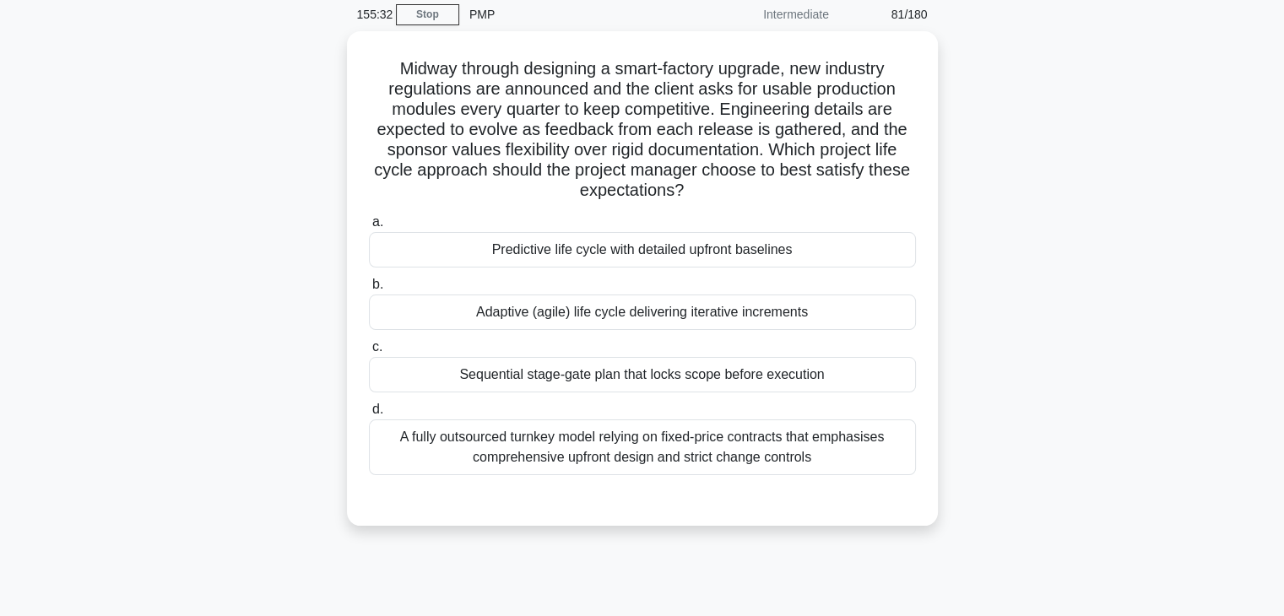
scroll to position [43, 0]
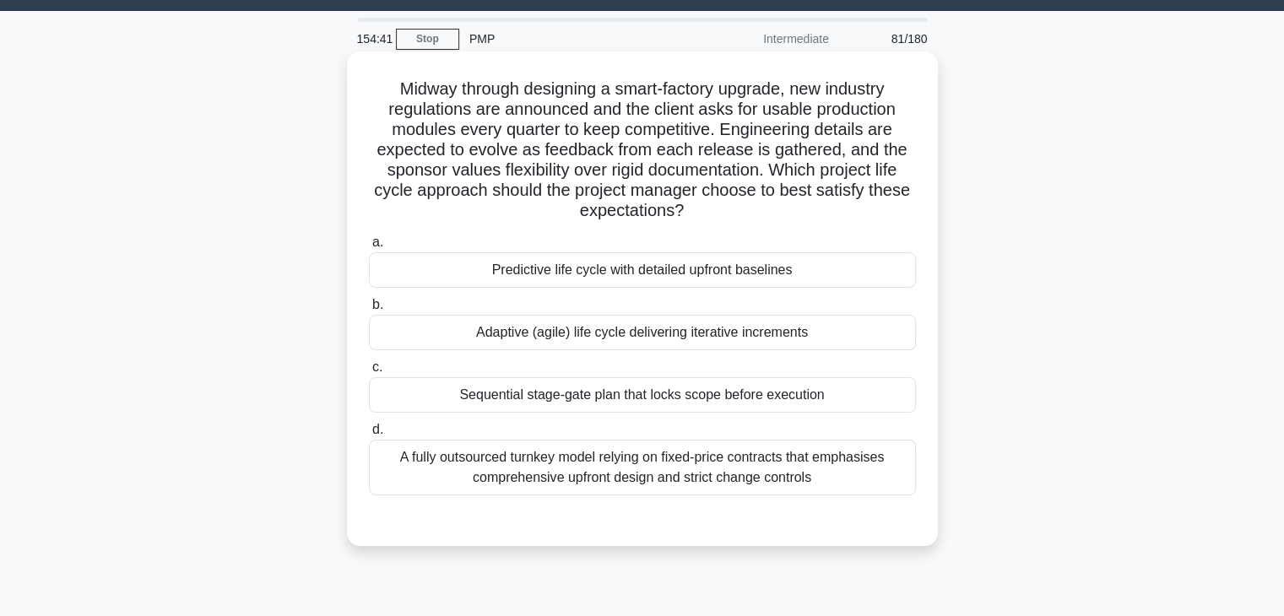
click at [637, 333] on div "Adaptive (agile) life cycle delivering iterative increments" at bounding box center [642, 332] width 547 height 35
click at [369, 311] on input "b. Adaptive (agile) life cycle delivering iterative increments" at bounding box center [369, 305] width 0 height 11
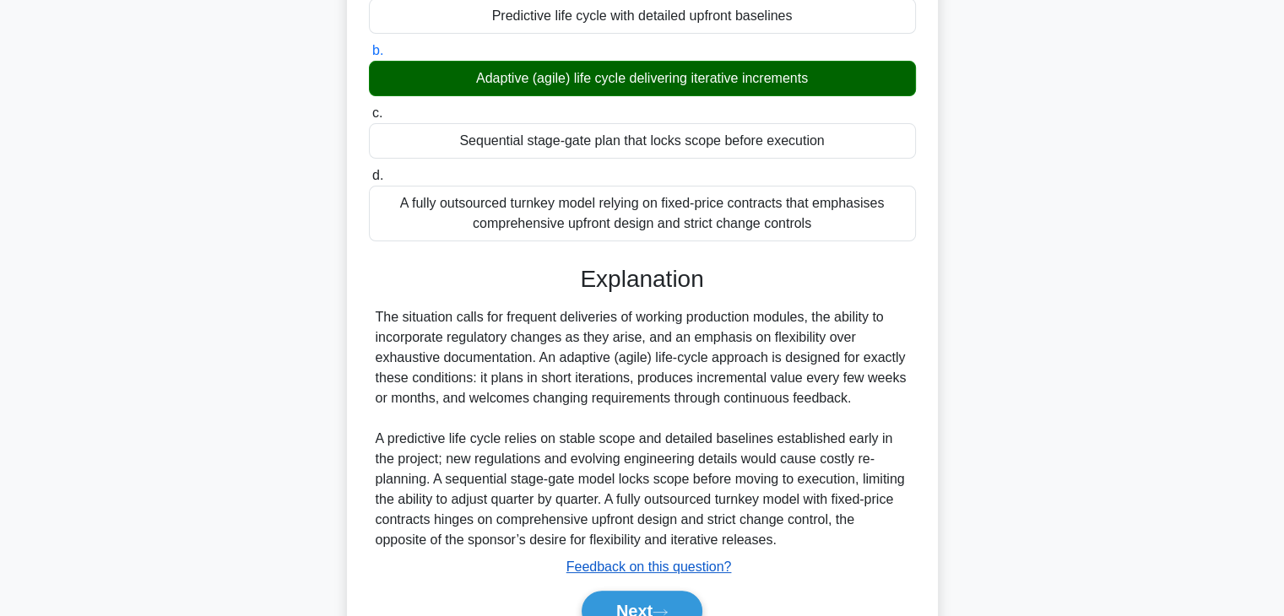
scroll to position [383, 0]
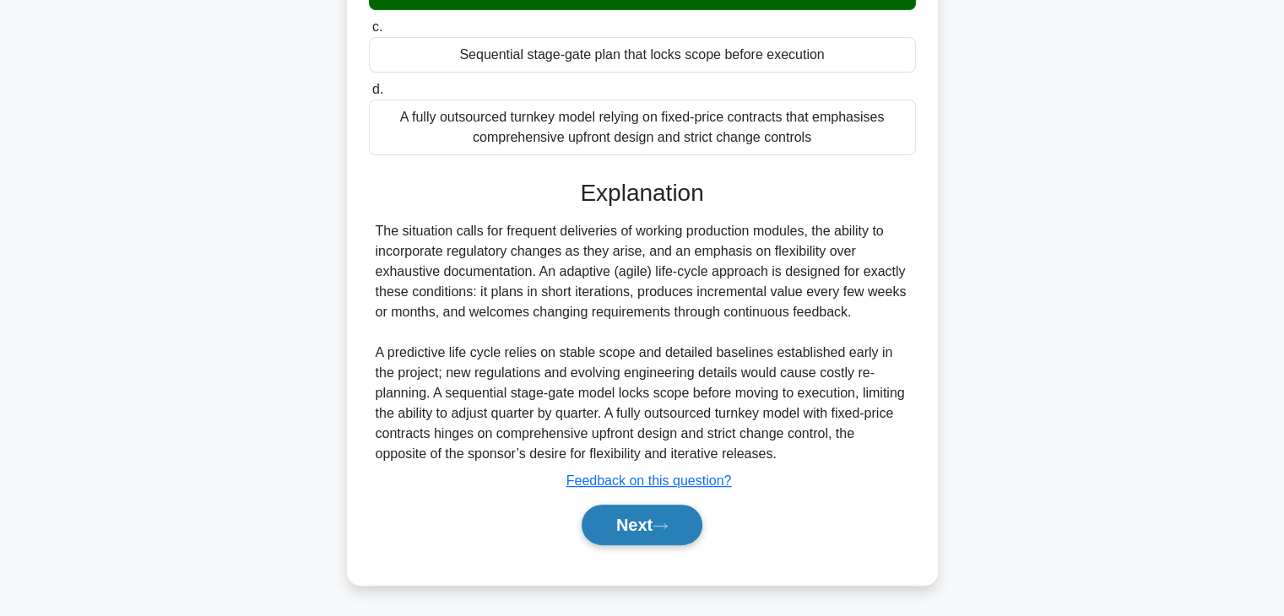
click at [637, 518] on button "Next" at bounding box center [642, 525] width 121 height 41
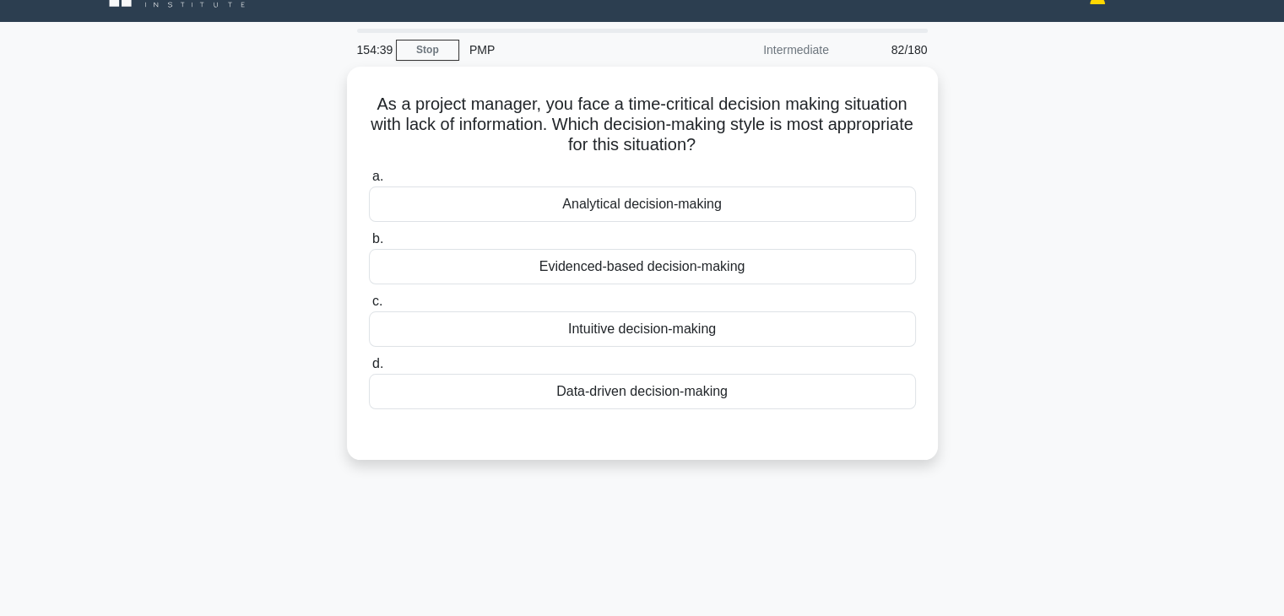
scroll to position [0, 0]
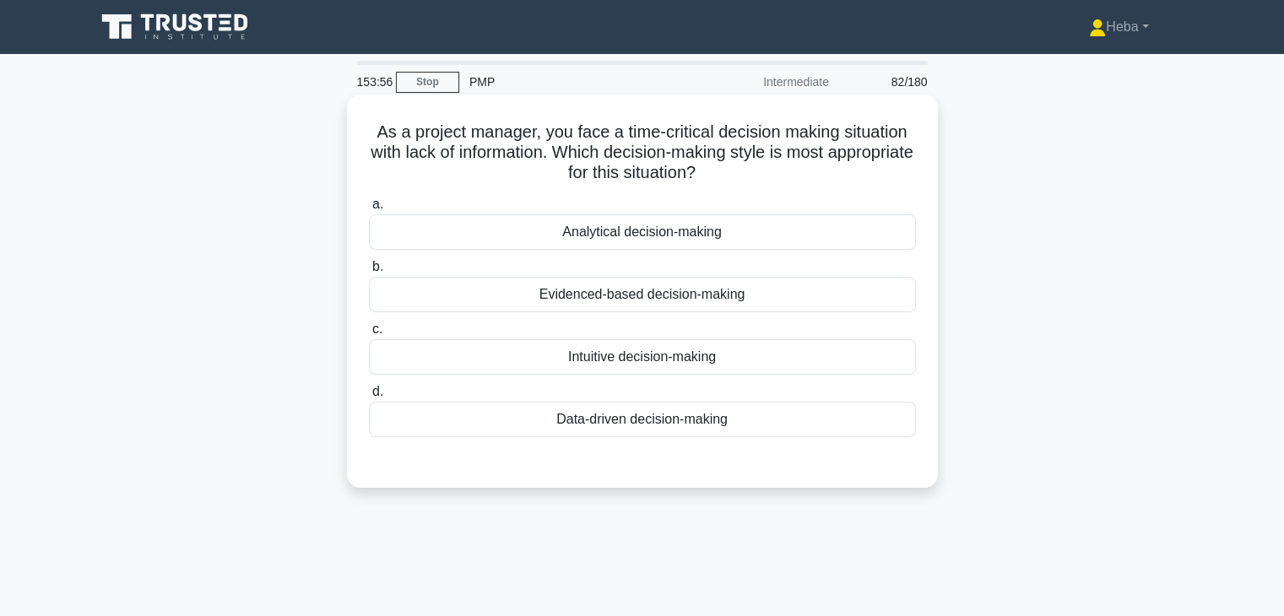
click at [626, 360] on div "Intuitive decision-making" at bounding box center [642, 356] width 547 height 35
click at [369, 335] on input "c. Intuitive decision-making" at bounding box center [369, 329] width 0 height 11
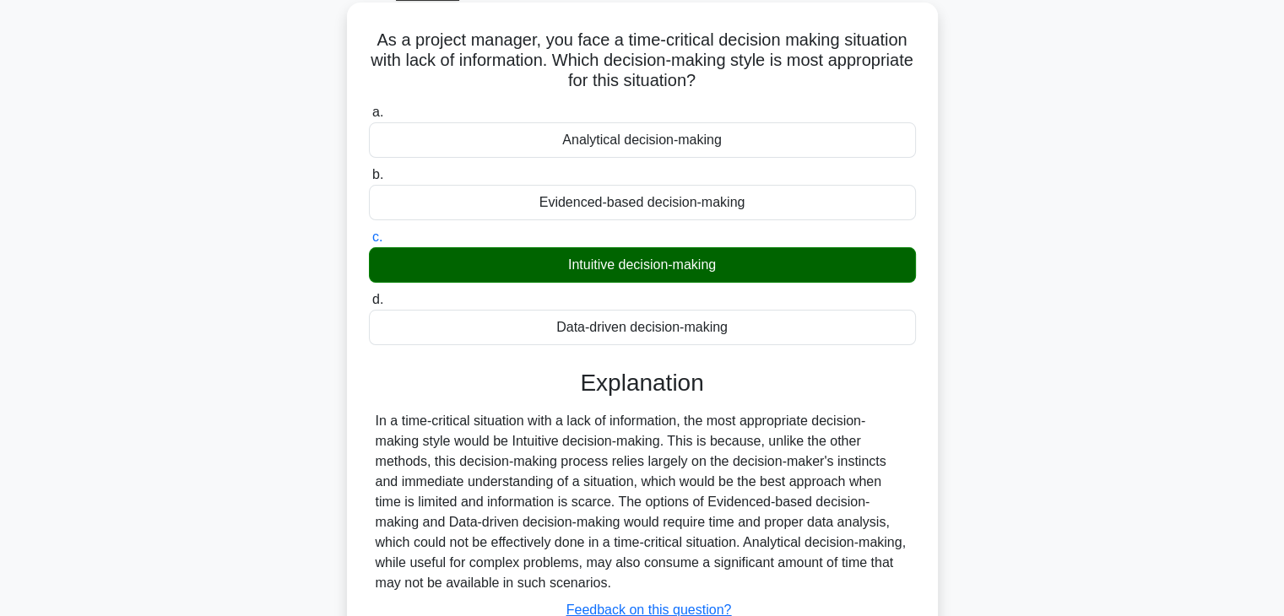
scroll to position [296, 0]
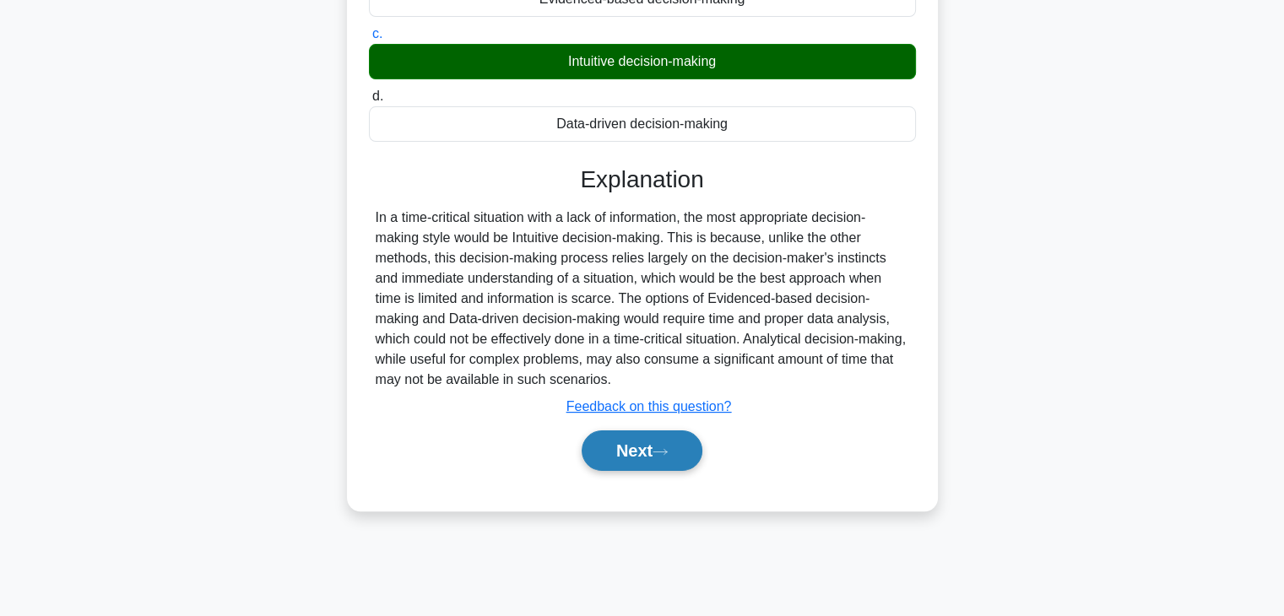
click at [655, 440] on button "Next" at bounding box center [642, 451] width 121 height 41
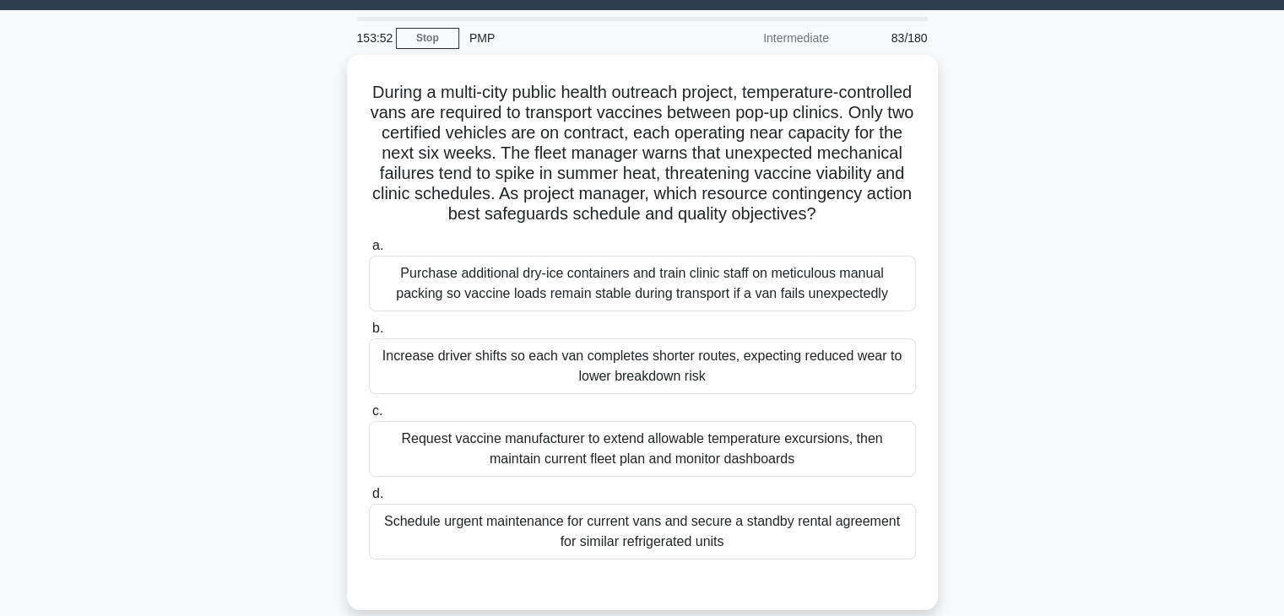
scroll to position [43, 0]
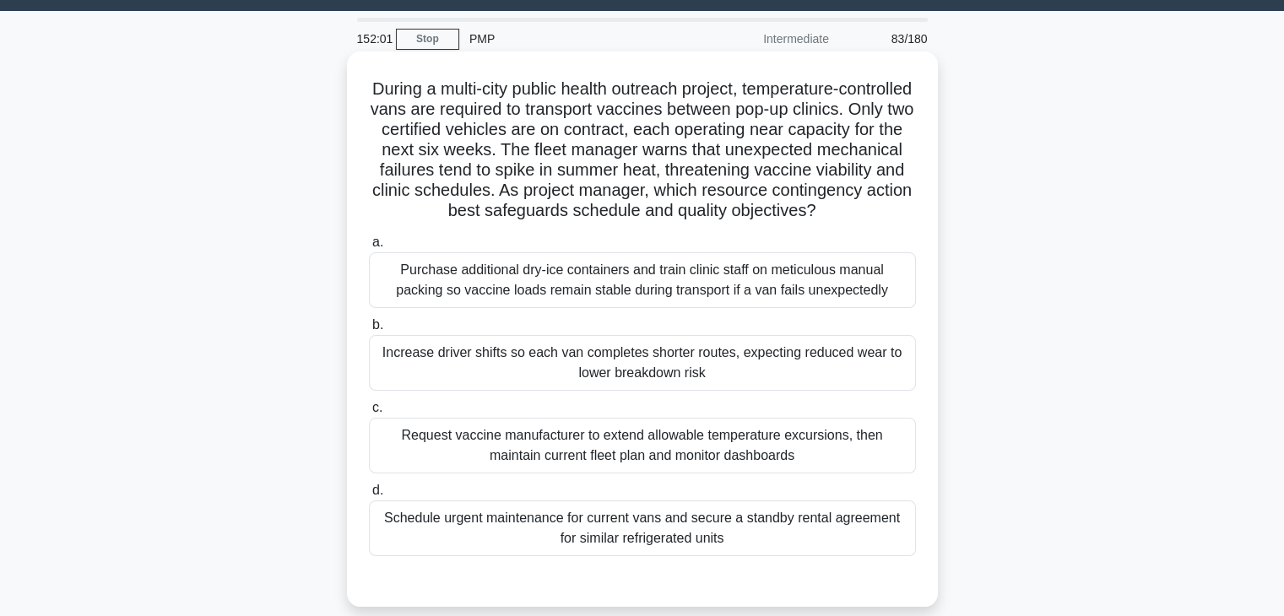
click at [575, 555] on div "Schedule urgent maintenance for current vans and secure a standby rental agreem…" at bounding box center [642, 529] width 547 height 56
click at [369, 496] on input "d. Schedule urgent maintenance for current vans and secure a standby rental agr…" at bounding box center [369, 490] width 0 height 11
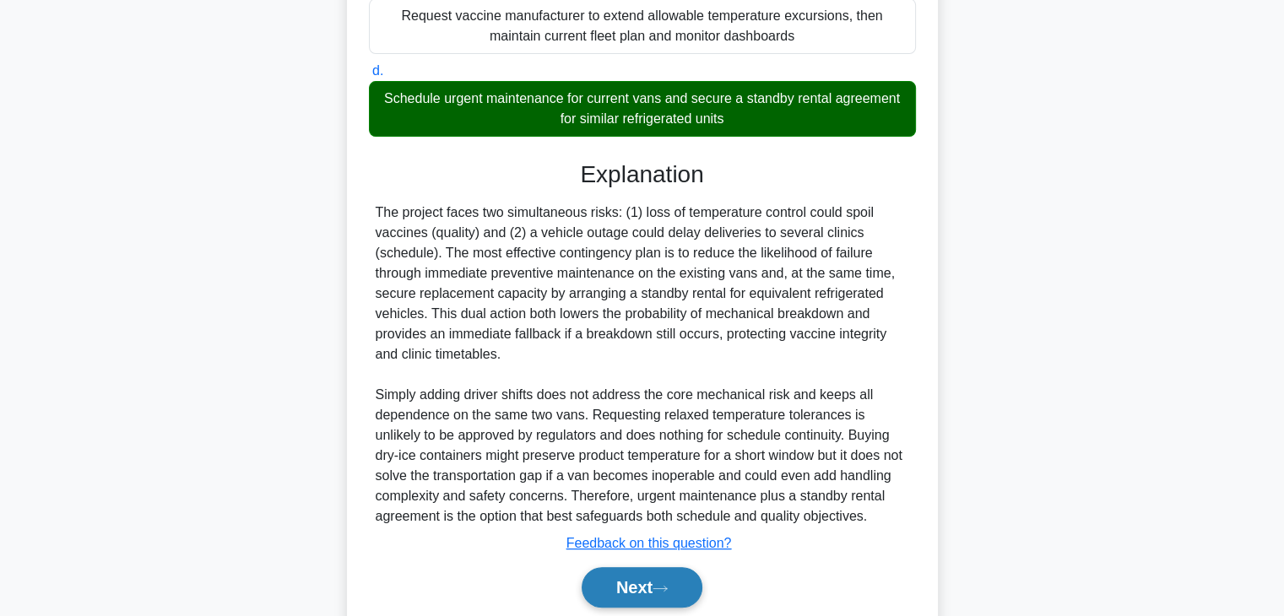
scroll to position [461, 0]
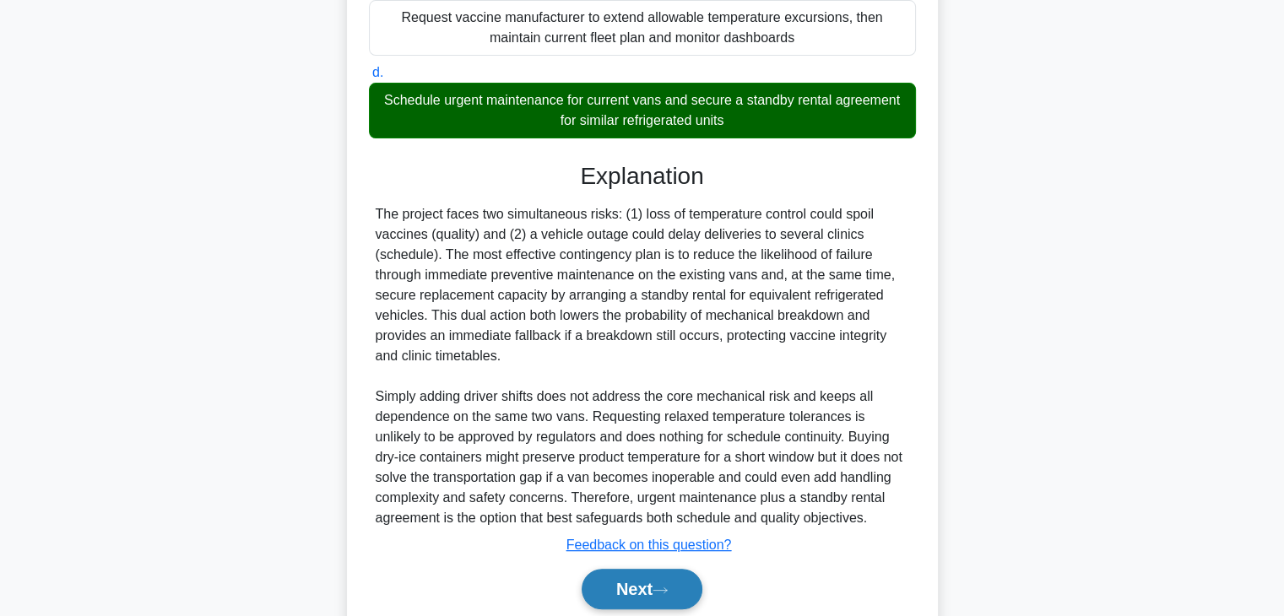
click at [658, 595] on icon at bounding box center [660, 590] width 15 height 9
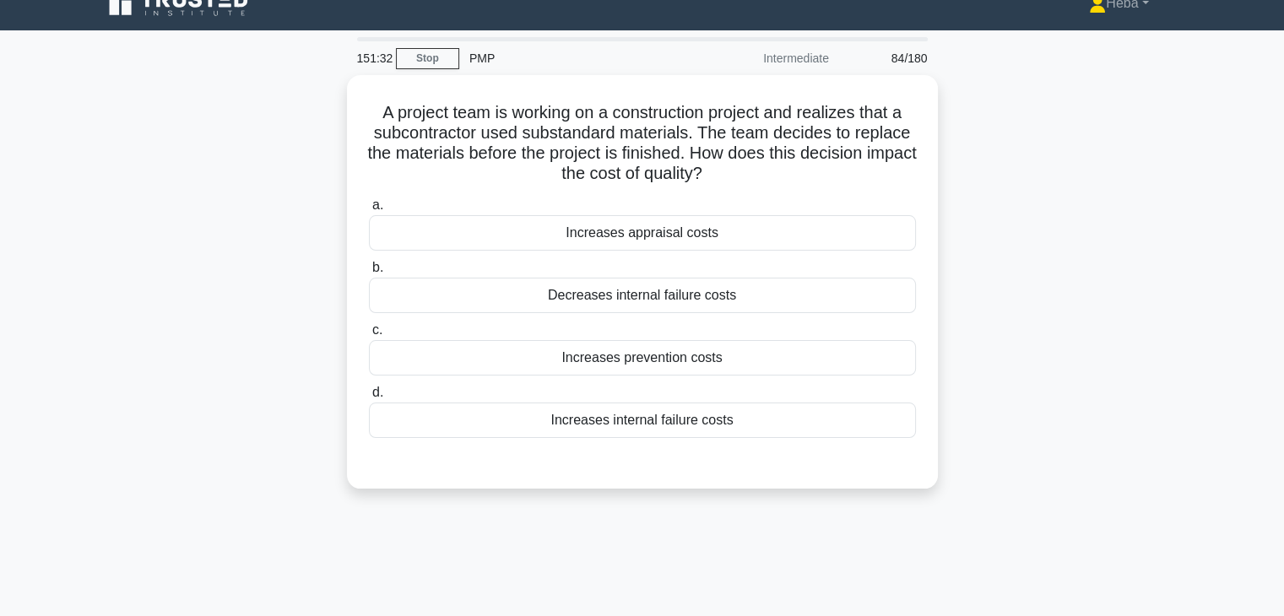
scroll to position [0, 0]
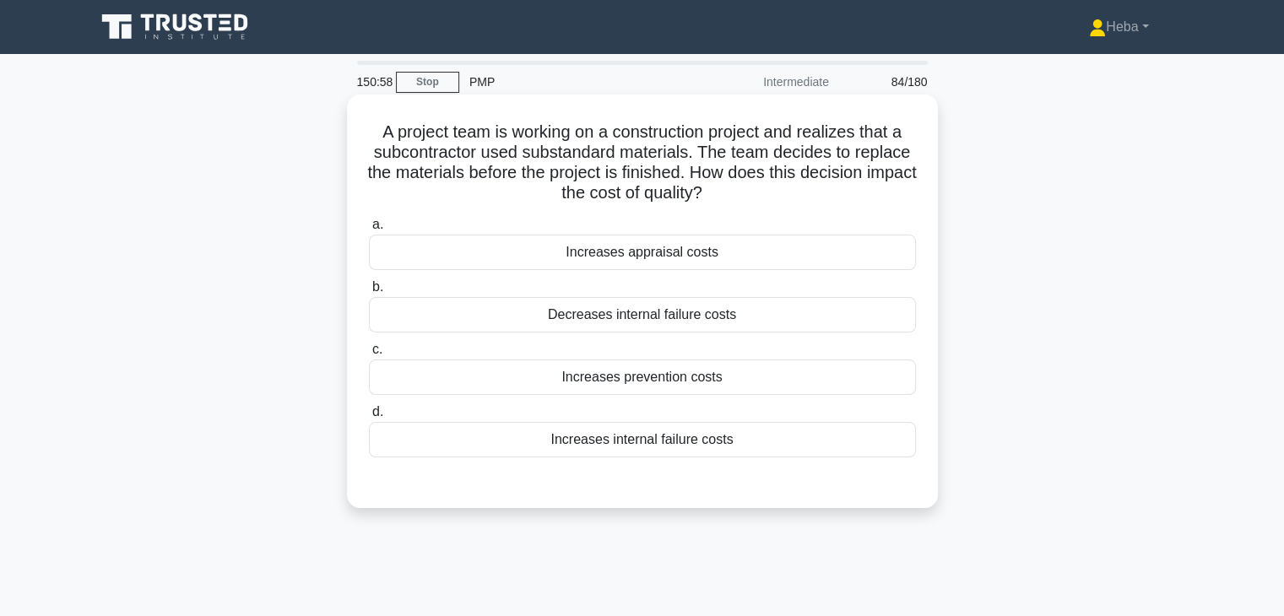
click at [648, 378] on div "Increases prevention costs" at bounding box center [642, 377] width 547 height 35
click at [369, 355] on input "c. Increases prevention costs" at bounding box center [369, 349] width 0 height 11
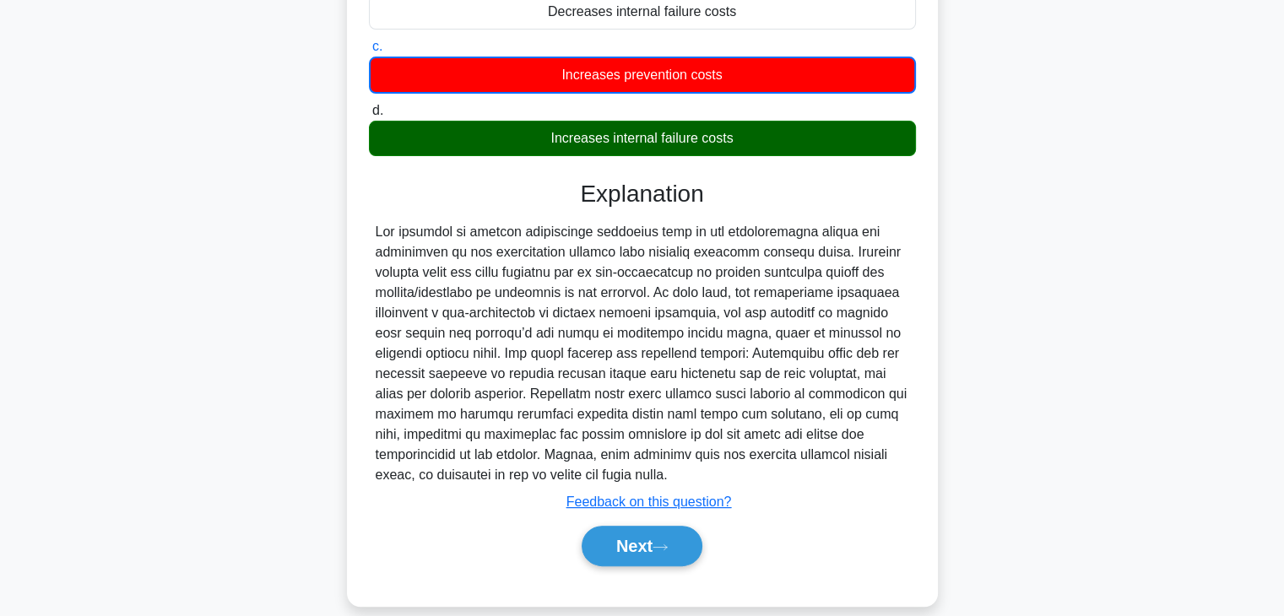
scroll to position [324, 0]
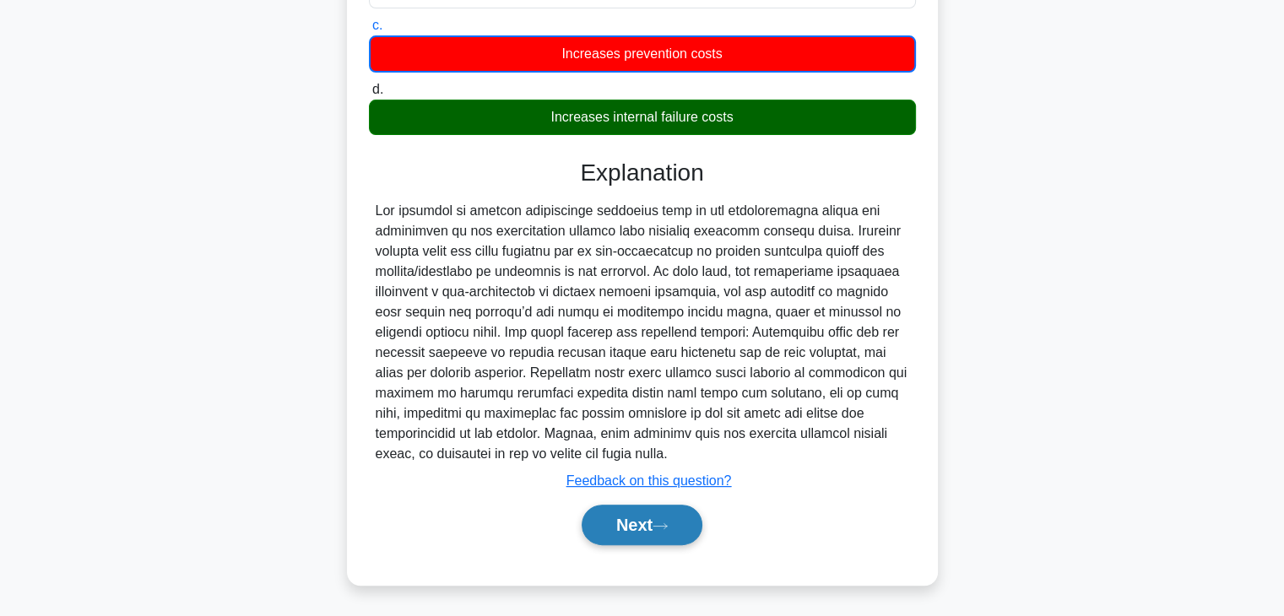
click at [668, 525] on icon at bounding box center [660, 526] width 15 height 9
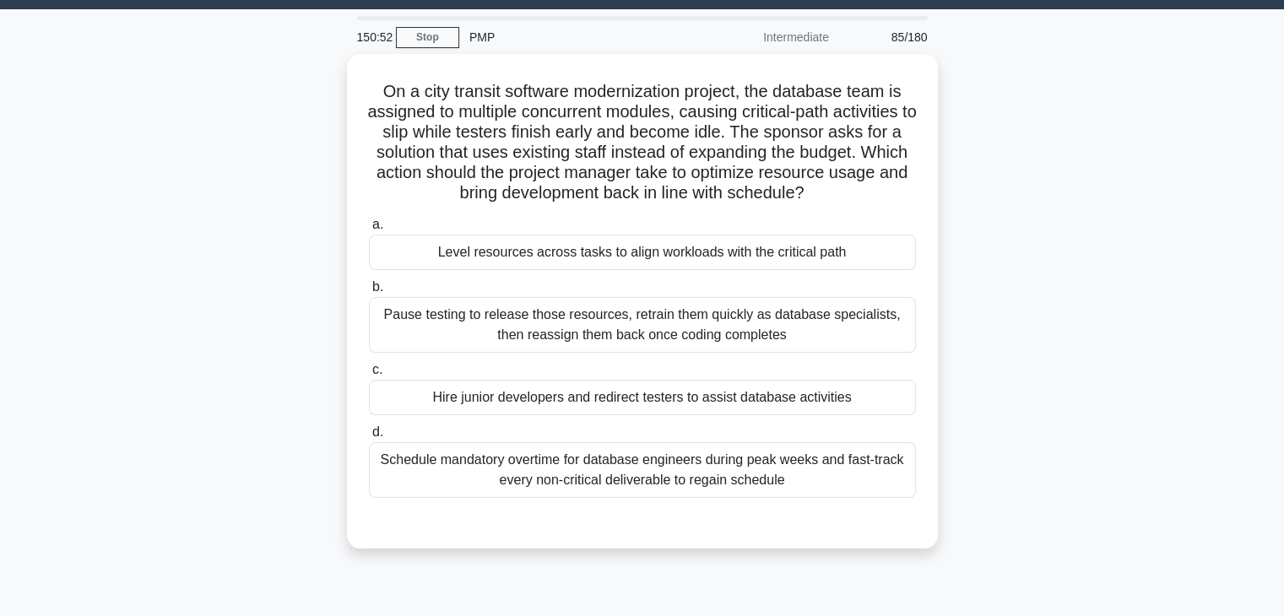
scroll to position [43, 0]
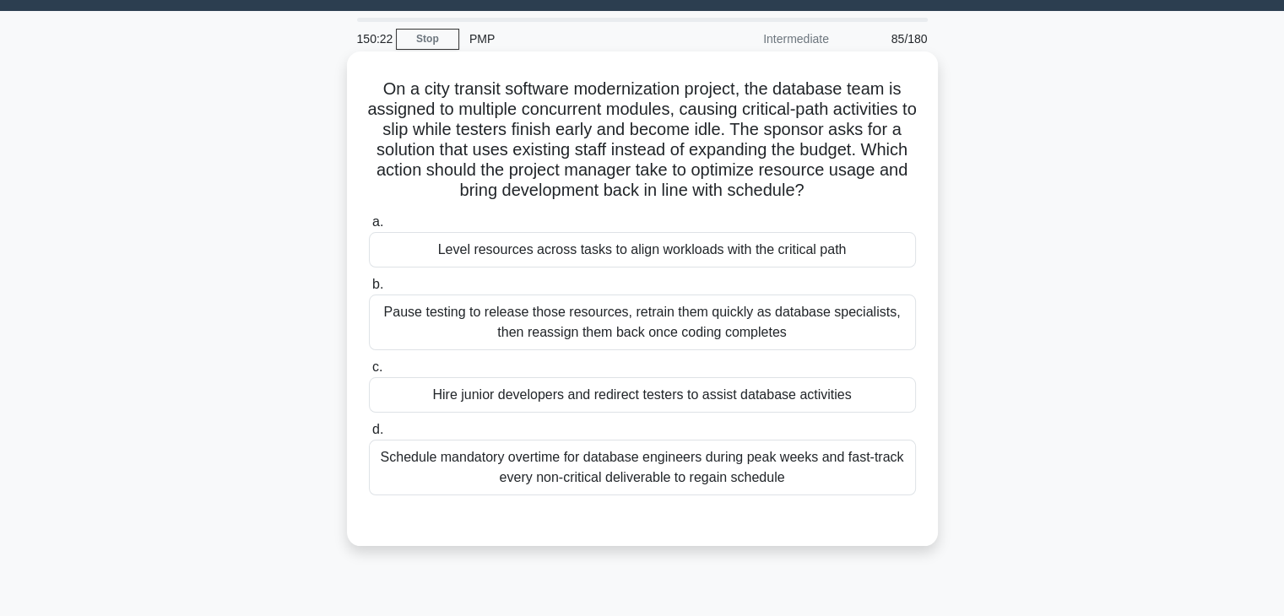
click at [515, 252] on div "Level resources across tasks to align workloads with the critical path" at bounding box center [642, 249] width 547 height 35
click at [369, 228] on input "a. Level resources across tasks to align workloads with the critical path" at bounding box center [369, 222] width 0 height 11
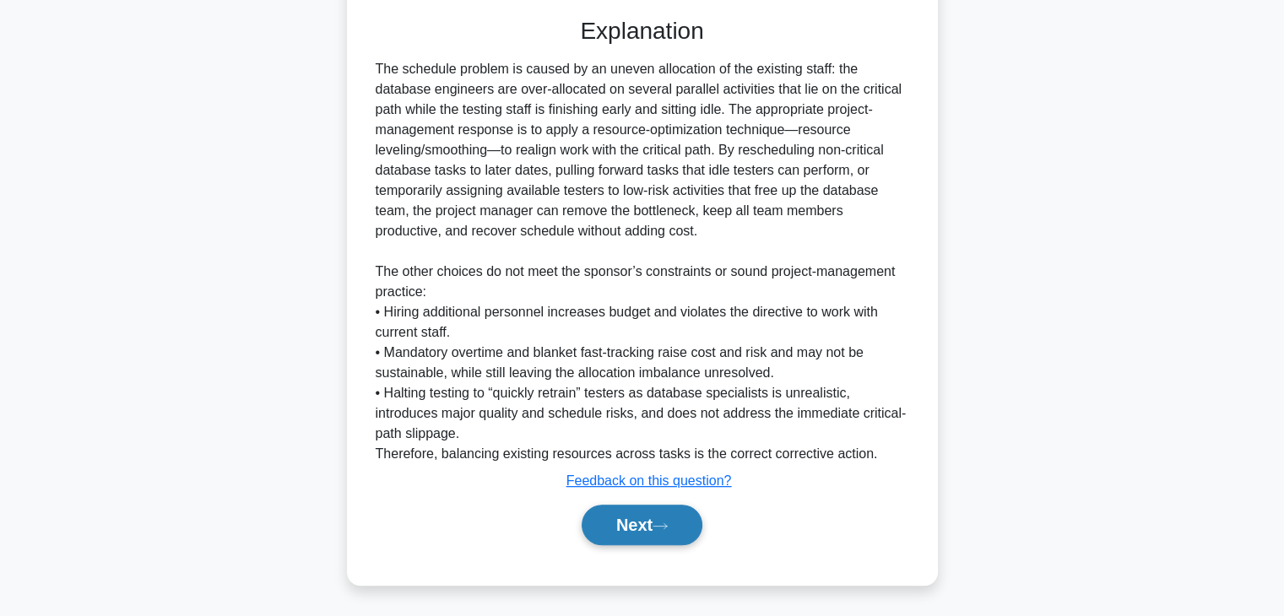
click at [601, 524] on button "Next" at bounding box center [642, 525] width 121 height 41
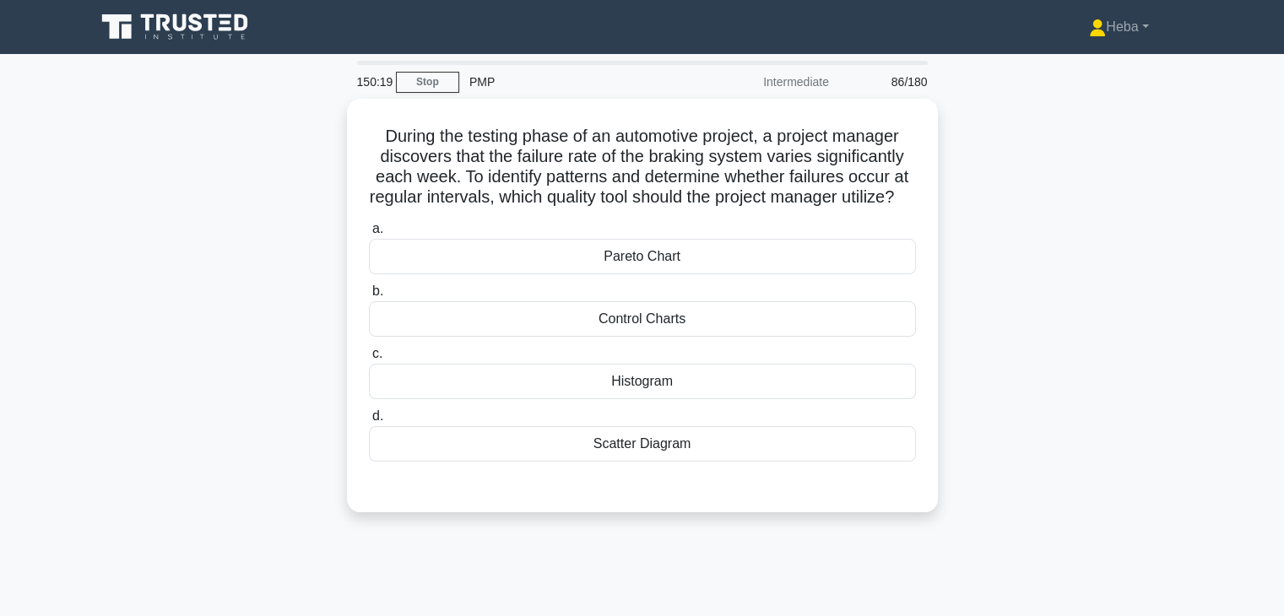
scroll to position [0, 0]
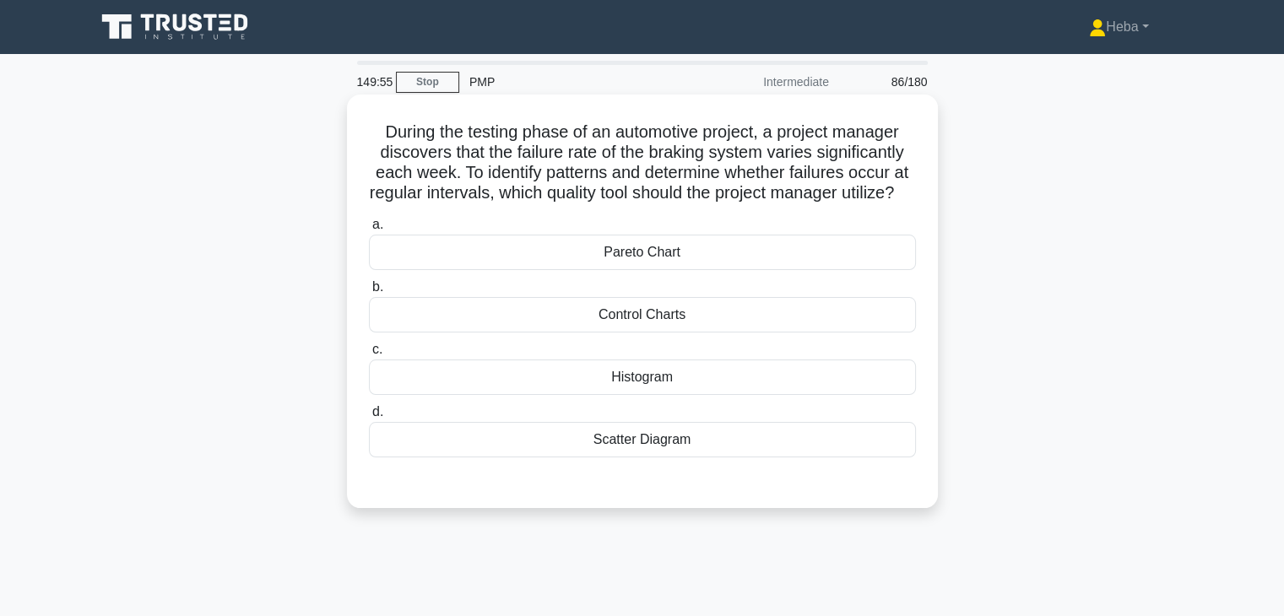
click at [659, 395] on div "Histogram" at bounding box center [642, 377] width 547 height 35
click at [369, 355] on input "c. Histogram" at bounding box center [369, 349] width 0 height 11
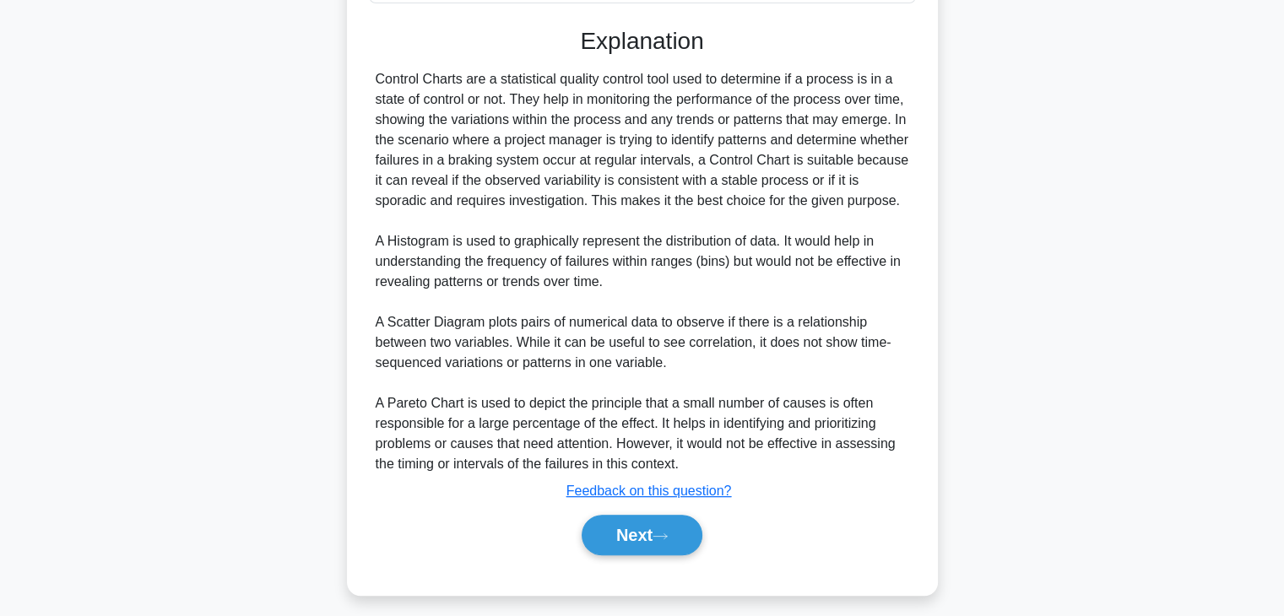
scroll to position [507, 0]
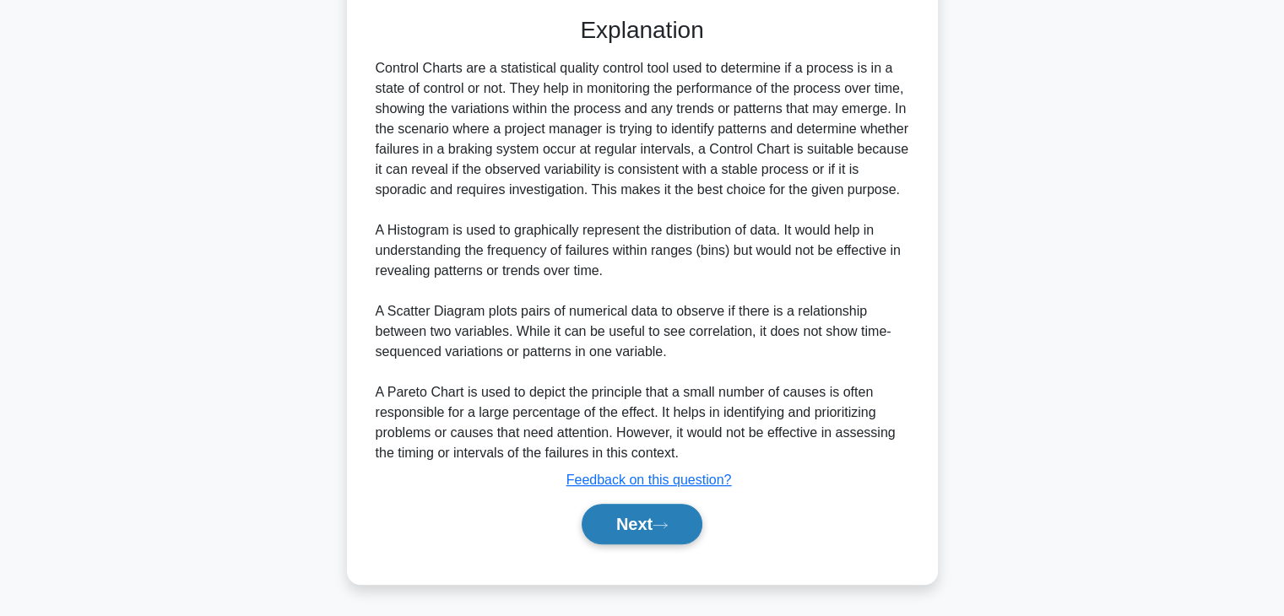
click at [681, 515] on button "Next" at bounding box center [642, 524] width 121 height 41
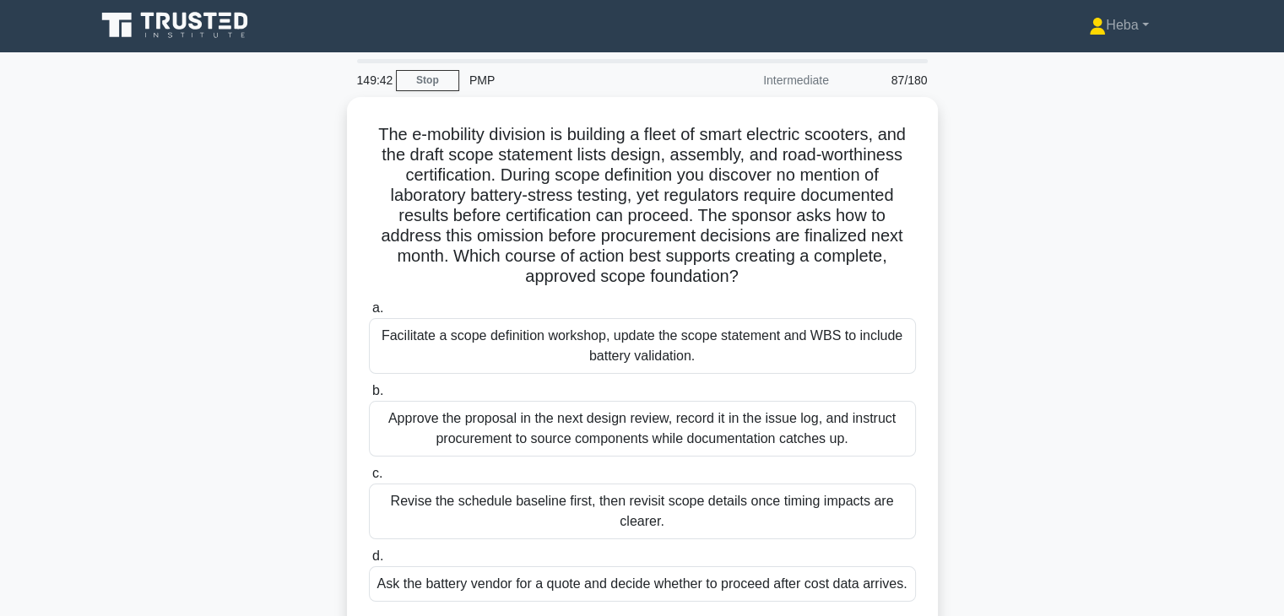
scroll to position [0, 0]
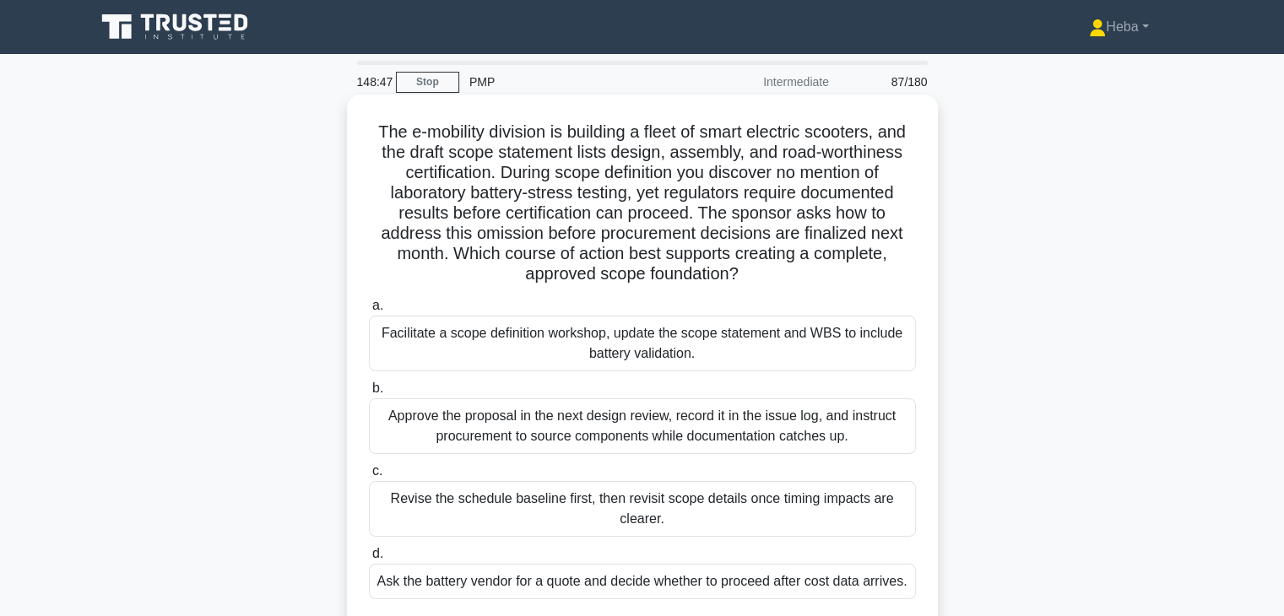
click at [673, 332] on div "Facilitate a scope definition workshop, update the scope statement and WBS to i…" at bounding box center [642, 344] width 547 height 56
click at [369, 312] on input "a. Facilitate a scope definition workshop, update the scope statement and WBS t…" at bounding box center [369, 306] width 0 height 11
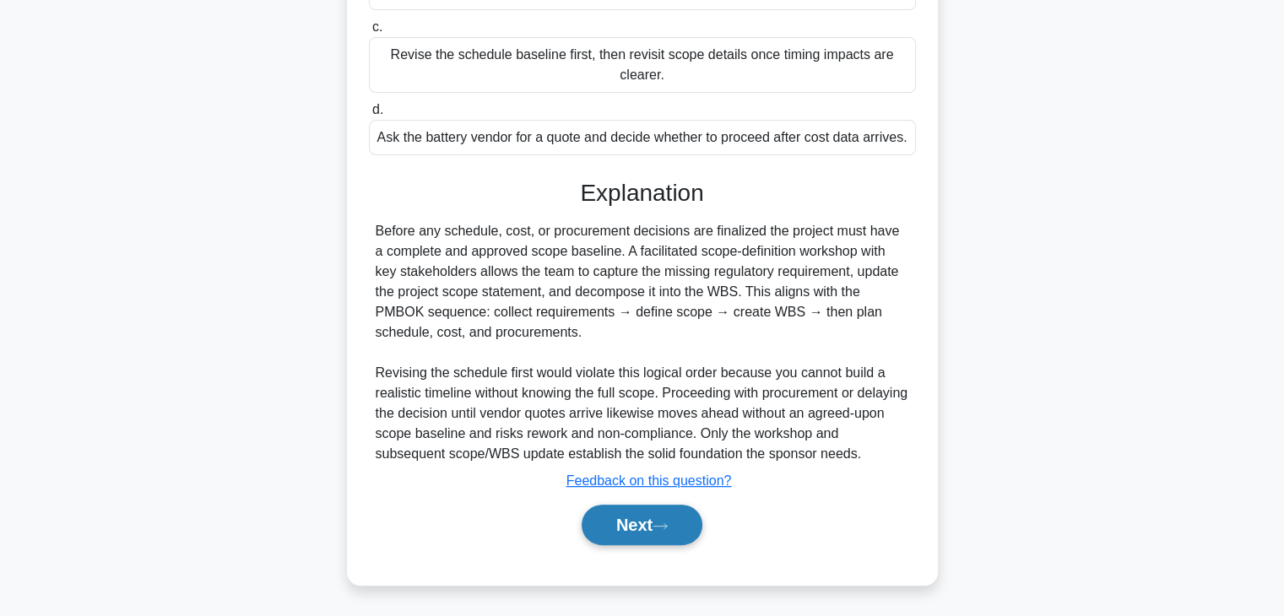
click at [642, 524] on button "Next" at bounding box center [642, 525] width 121 height 41
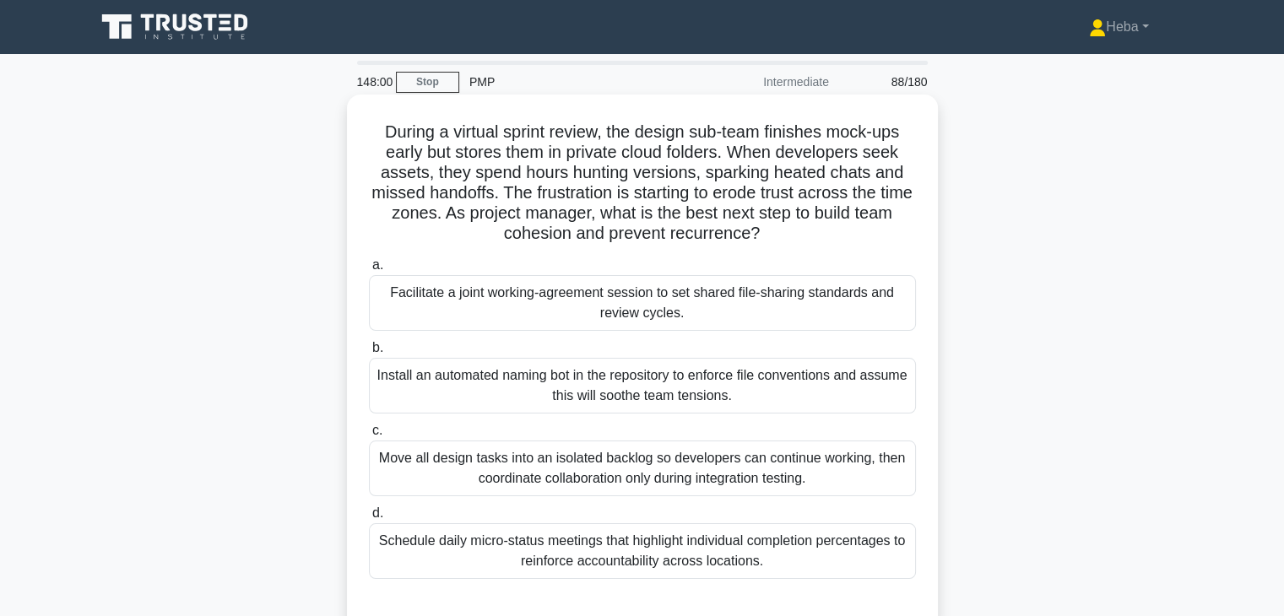
click at [783, 300] on div "Facilitate a joint working-agreement session to set shared file-sharing standar…" at bounding box center [642, 303] width 547 height 56
click at [369, 271] on input "a. Facilitate a joint working-agreement session to set shared file-sharing stan…" at bounding box center [369, 265] width 0 height 11
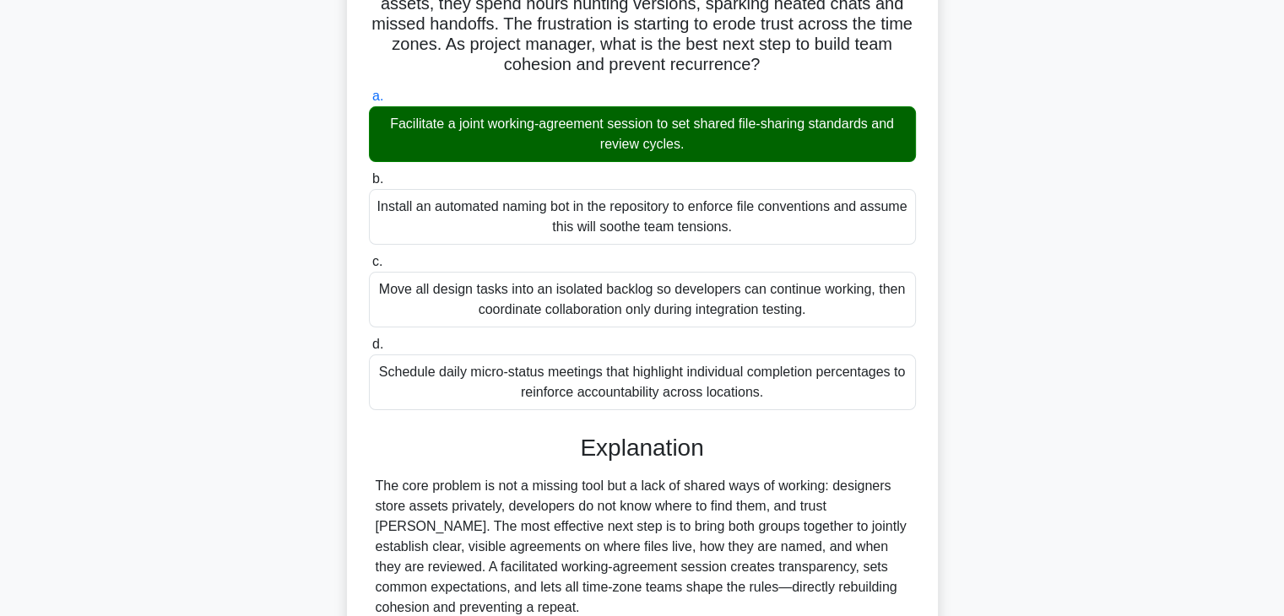
scroll to position [422, 0]
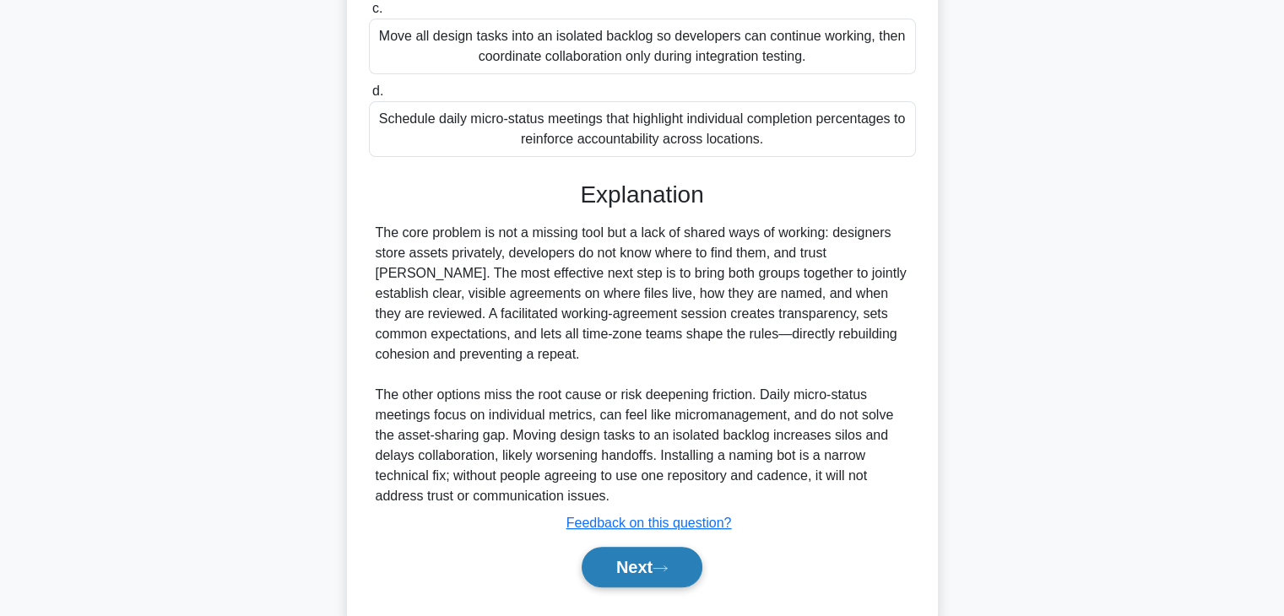
click at [633, 567] on button "Next" at bounding box center [642, 567] width 121 height 41
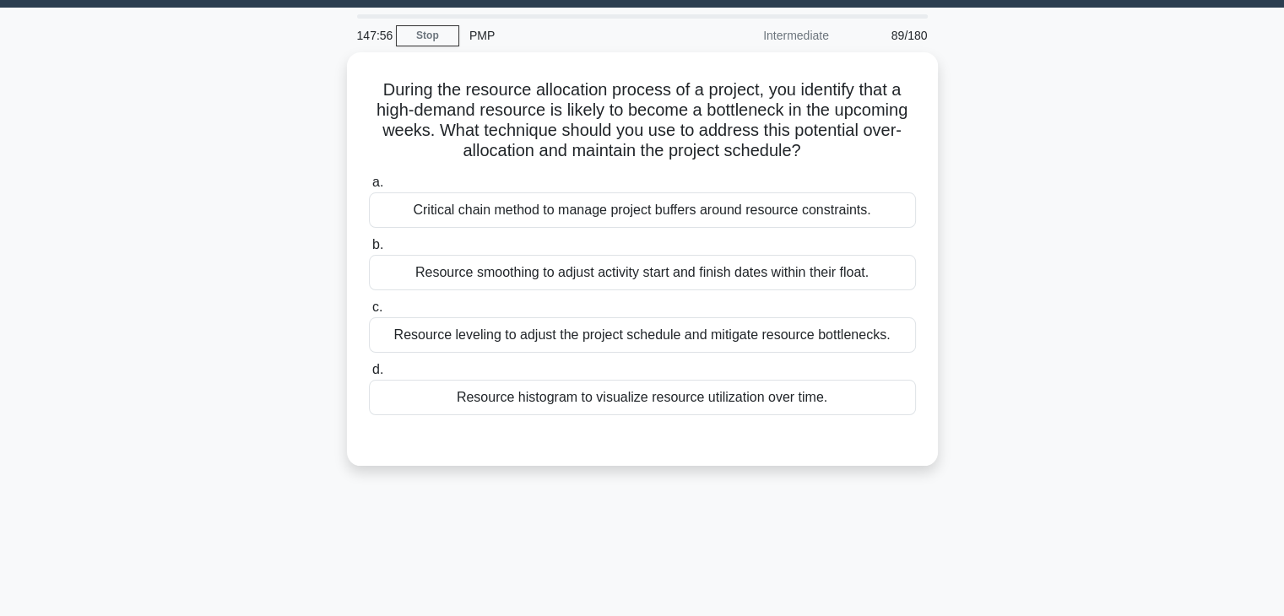
scroll to position [43, 0]
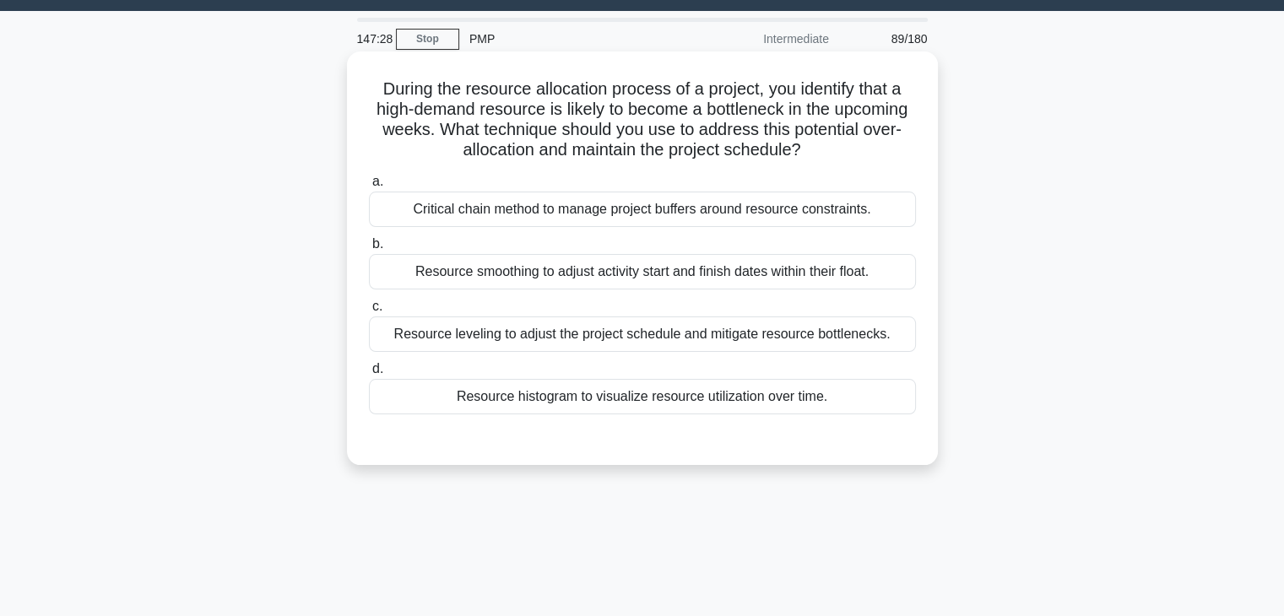
click at [745, 339] on div "Resource leveling to adjust the project schedule and mitigate resource bottlene…" at bounding box center [642, 334] width 547 height 35
click at [369, 312] on input "c. Resource leveling to adjust the project schedule and mitigate resource bottl…" at bounding box center [369, 306] width 0 height 11
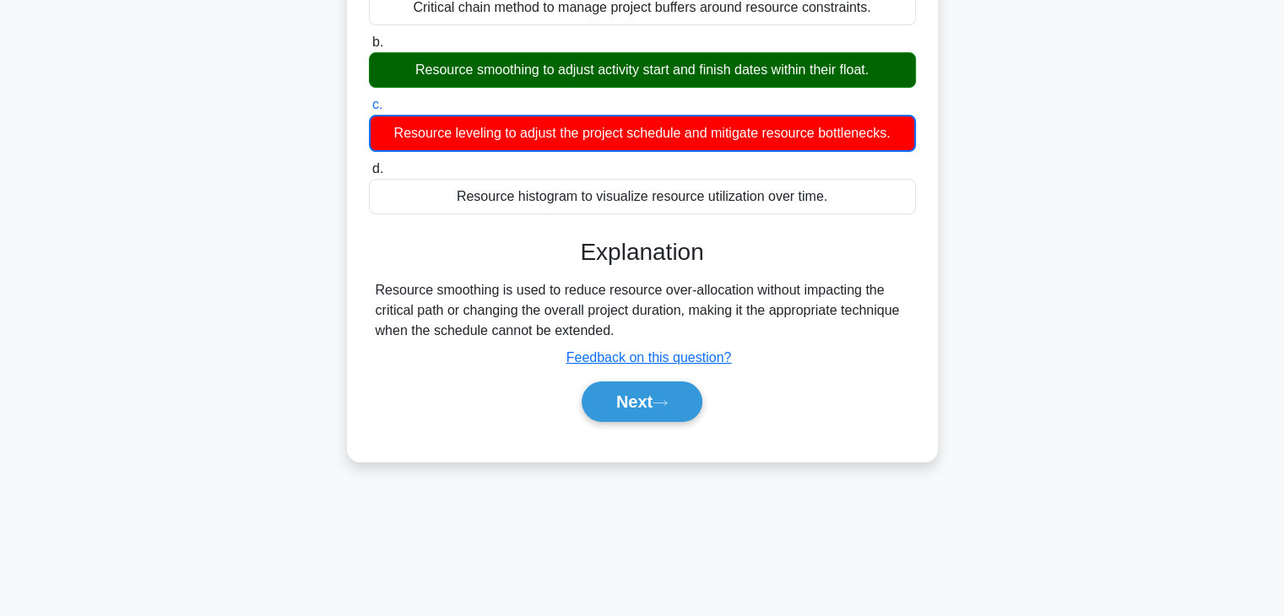
scroll to position [253, 0]
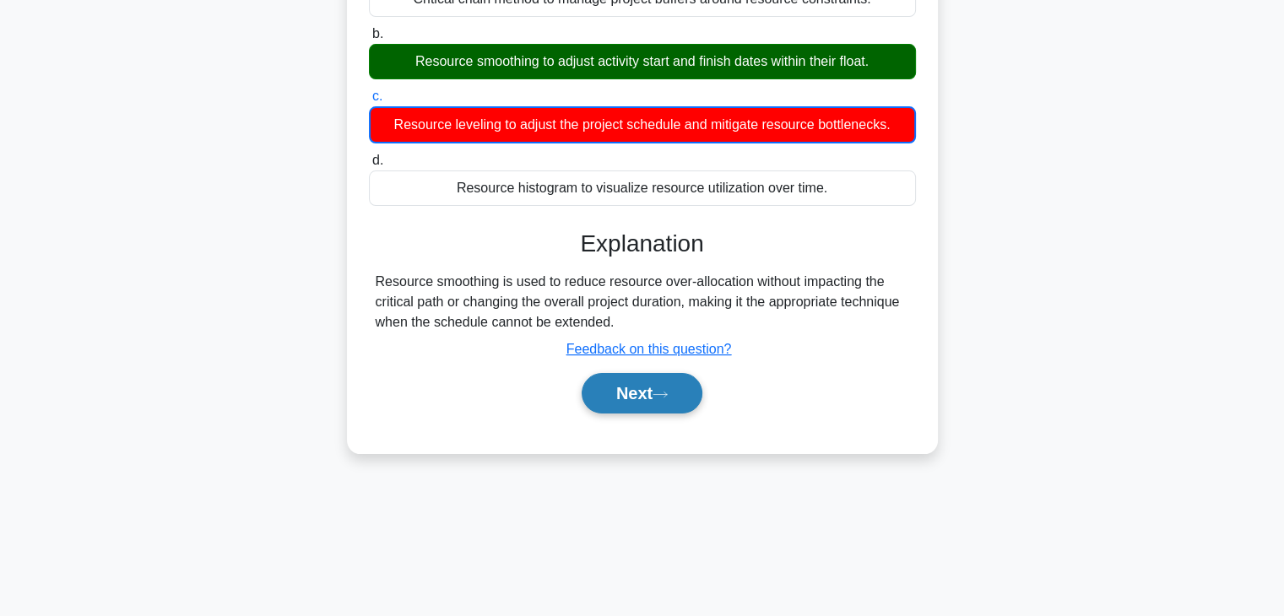
click at [657, 394] on button "Next" at bounding box center [642, 393] width 121 height 41
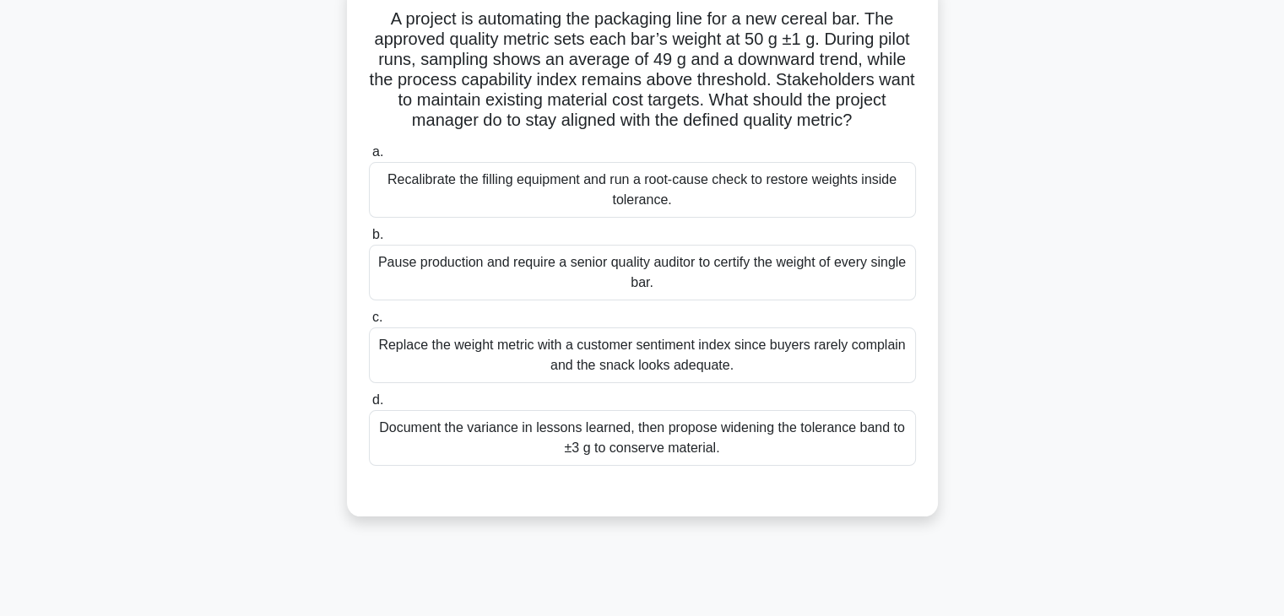
scroll to position [84, 0]
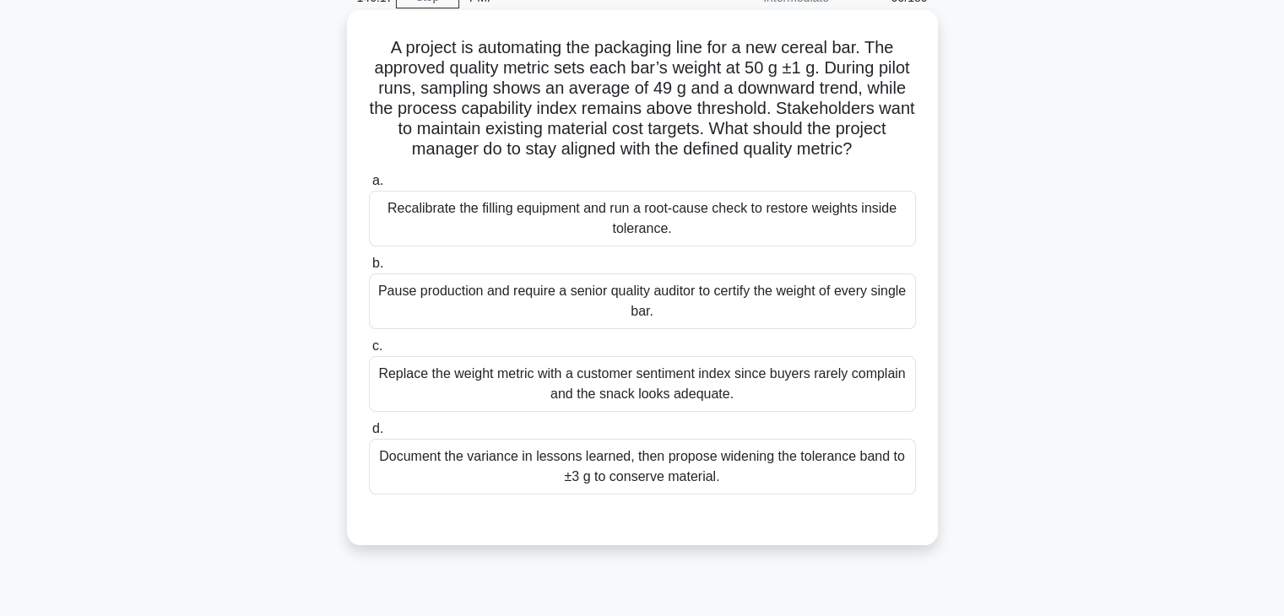
click at [542, 241] on div "Recalibrate the filling equipment and run a root-cause check to restore weights…" at bounding box center [642, 219] width 547 height 56
click at [369, 187] on input "a. Recalibrate the filling equipment and run a root-cause check to restore weig…" at bounding box center [369, 181] width 0 height 11
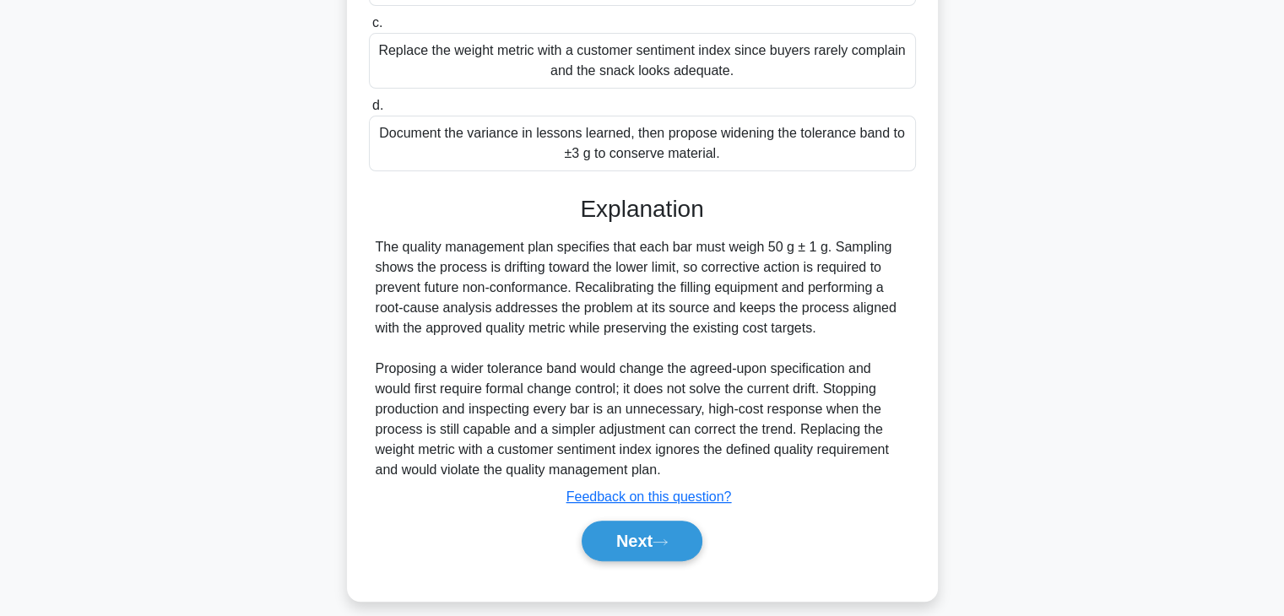
scroll to position [444, 0]
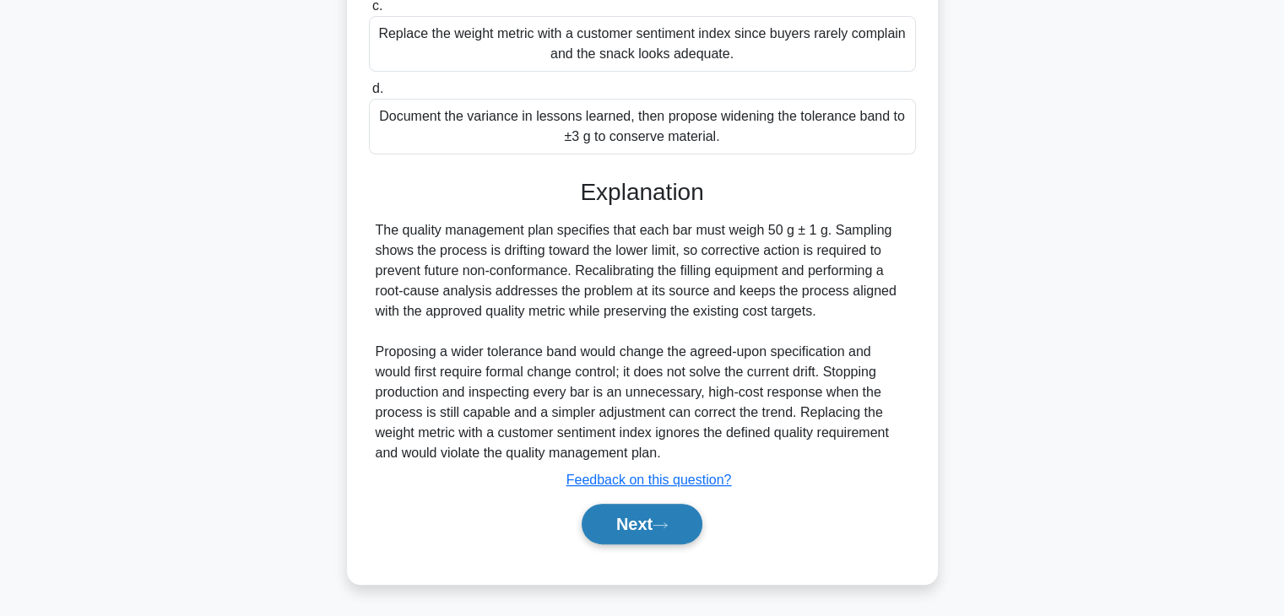
click at [627, 511] on button "Next" at bounding box center [642, 524] width 121 height 41
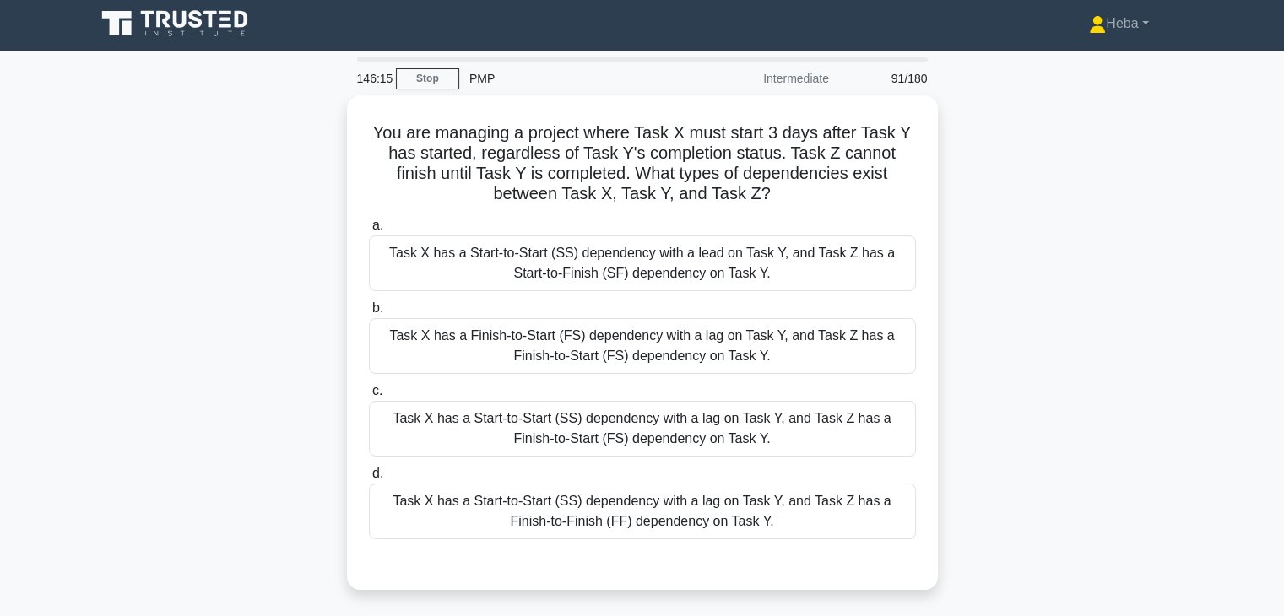
scroll to position [0, 0]
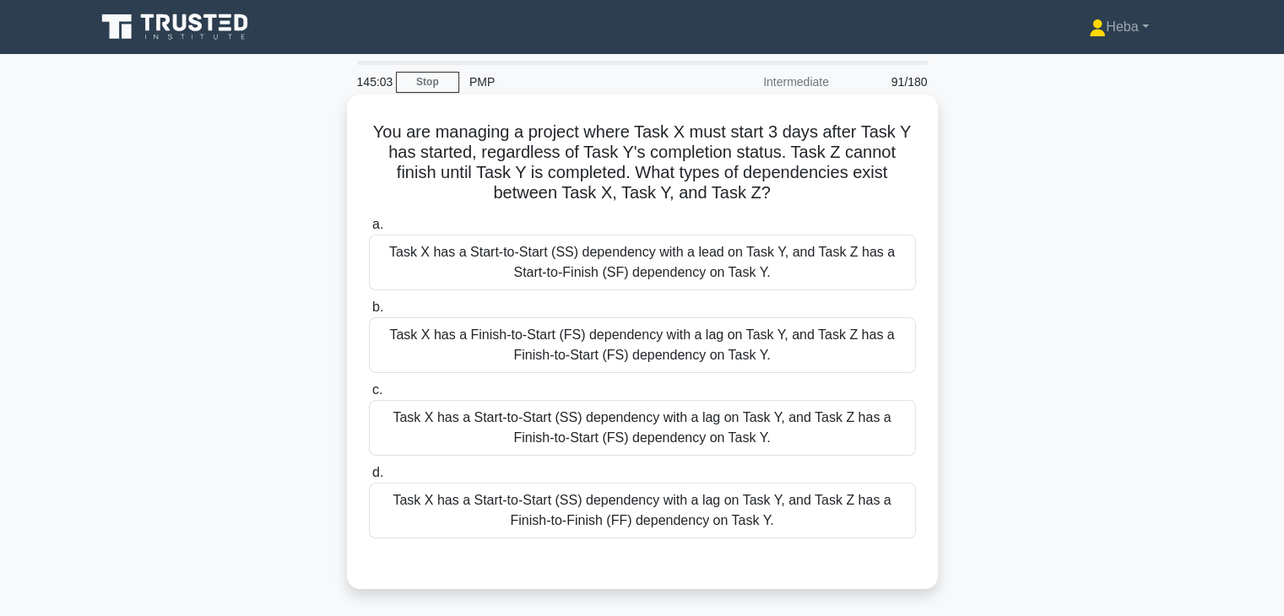
click at [608, 360] on div "Task X has a Finish-to-Start (FS) dependency with a lag on Task Y, and Task Z h…" at bounding box center [642, 345] width 547 height 56
click at [369, 313] on input "b. Task X has a Finish-to-Start (FS) dependency with a lag on Task Y, and Task …" at bounding box center [369, 307] width 0 height 11
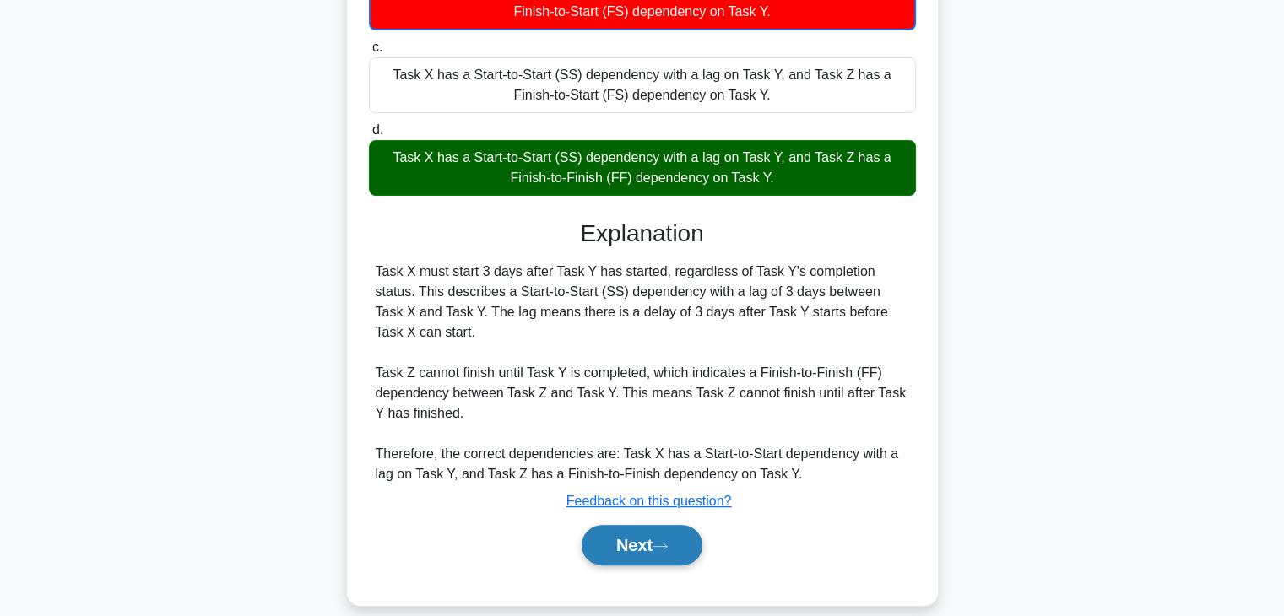
click at [618, 525] on button "Next" at bounding box center [642, 545] width 121 height 41
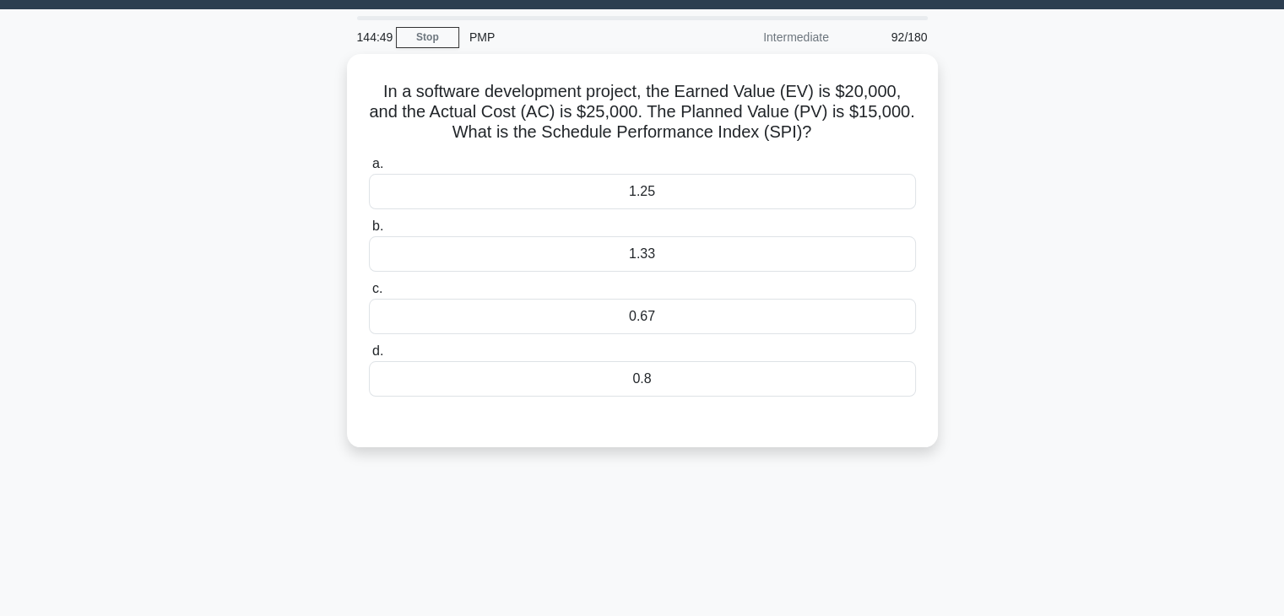
scroll to position [43, 0]
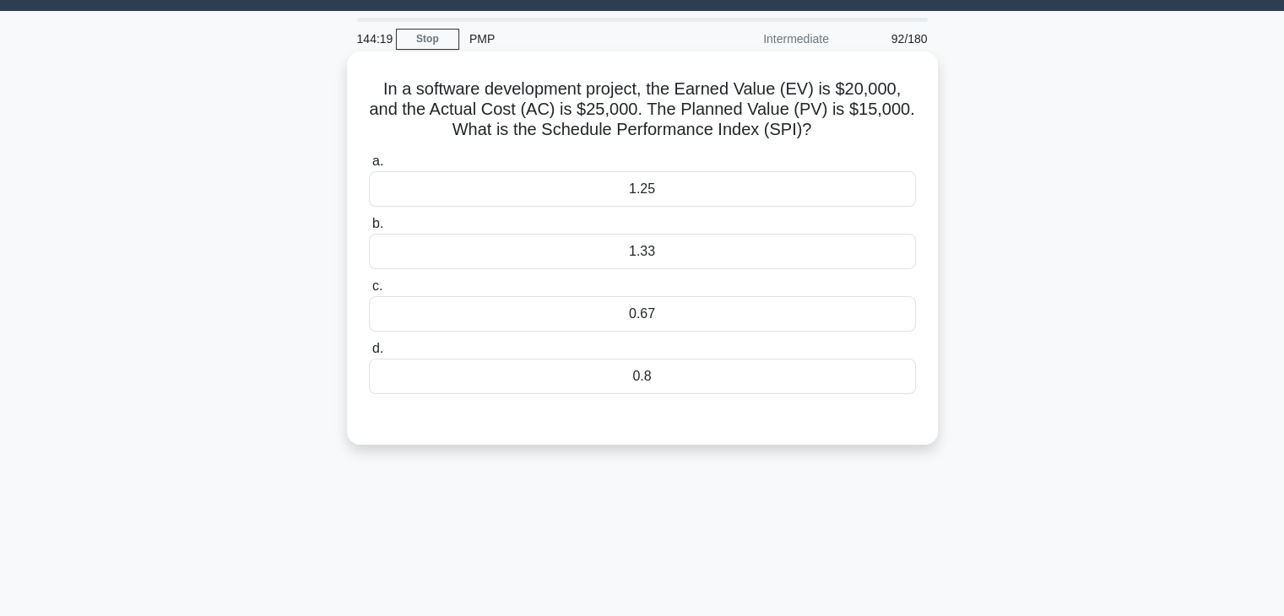
click at [584, 261] on div "1.33" at bounding box center [642, 251] width 547 height 35
click at [369, 230] on input "b. 1.33" at bounding box center [369, 224] width 0 height 11
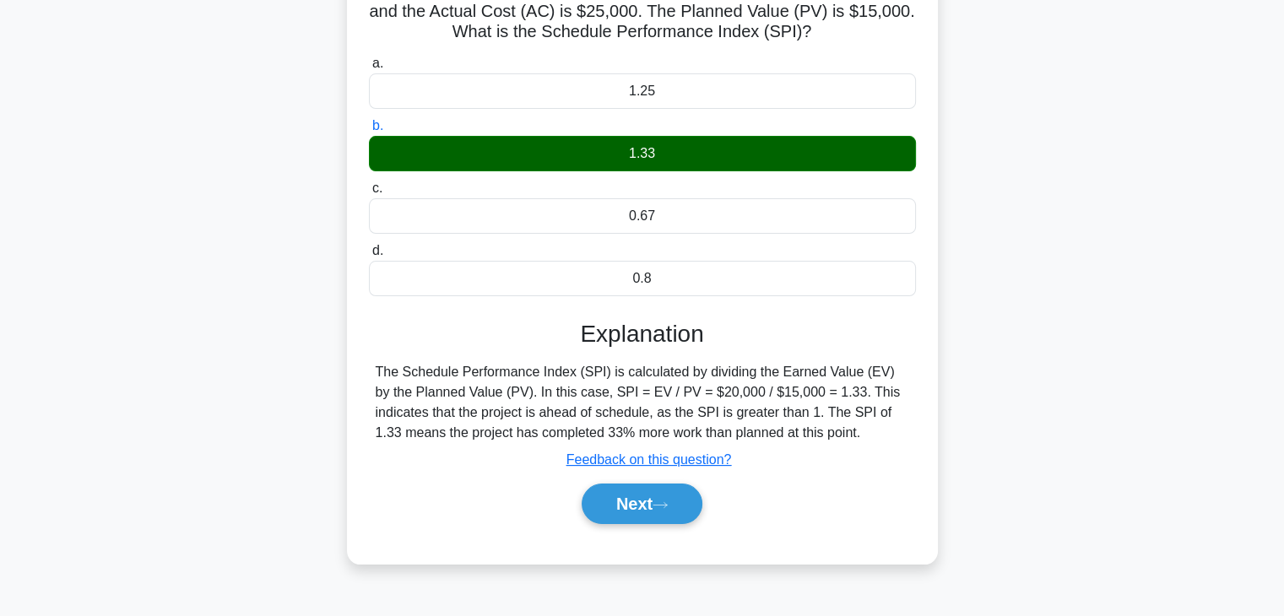
scroll to position [296, 0]
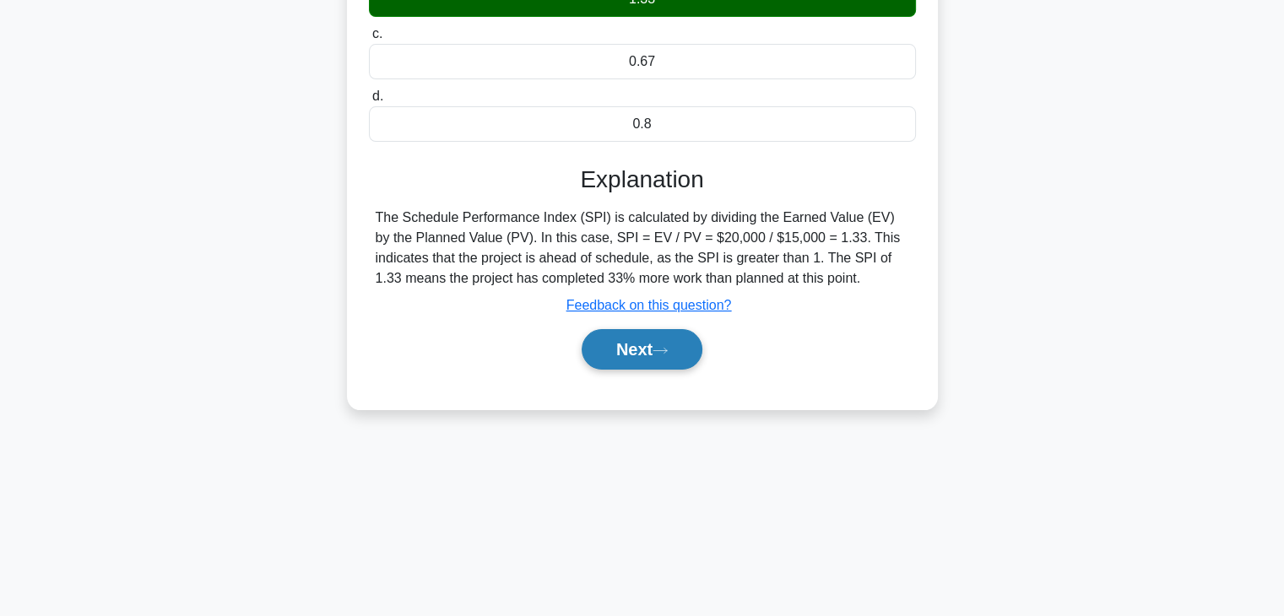
click at [621, 364] on button "Next" at bounding box center [642, 349] width 121 height 41
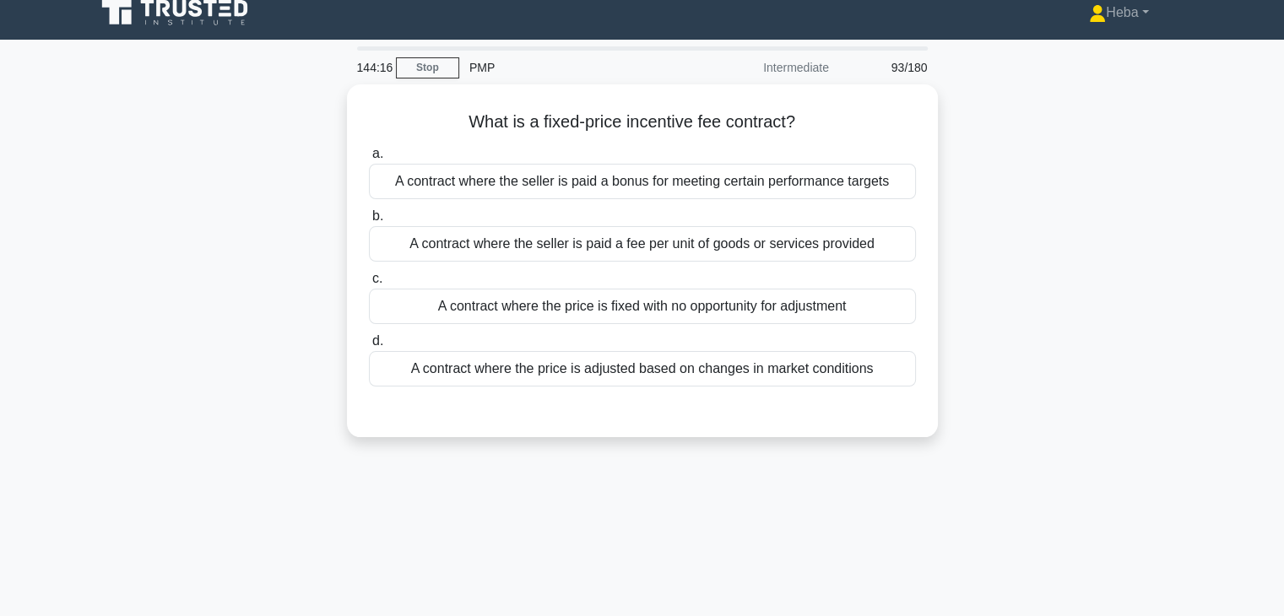
scroll to position [0, 0]
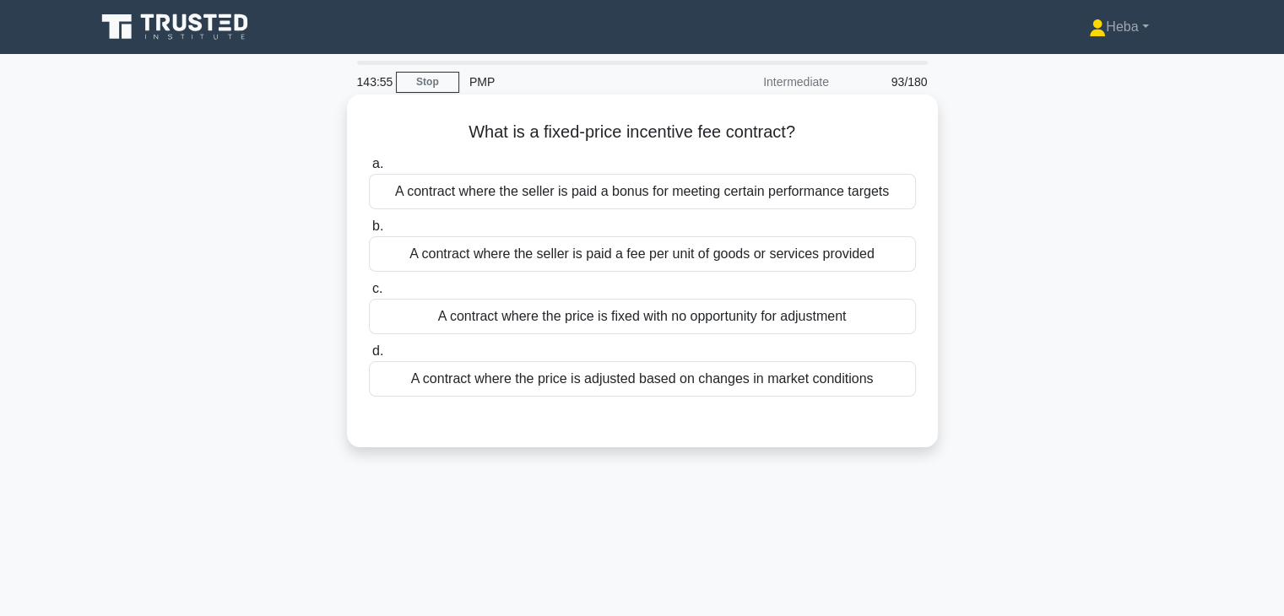
click at [576, 241] on div "A contract where the seller is paid a fee per unit of goods or services provided" at bounding box center [642, 253] width 547 height 35
click at [369, 232] on input "b. A contract where the seller is paid a fee per unit of goods or services prov…" at bounding box center [369, 226] width 0 height 11
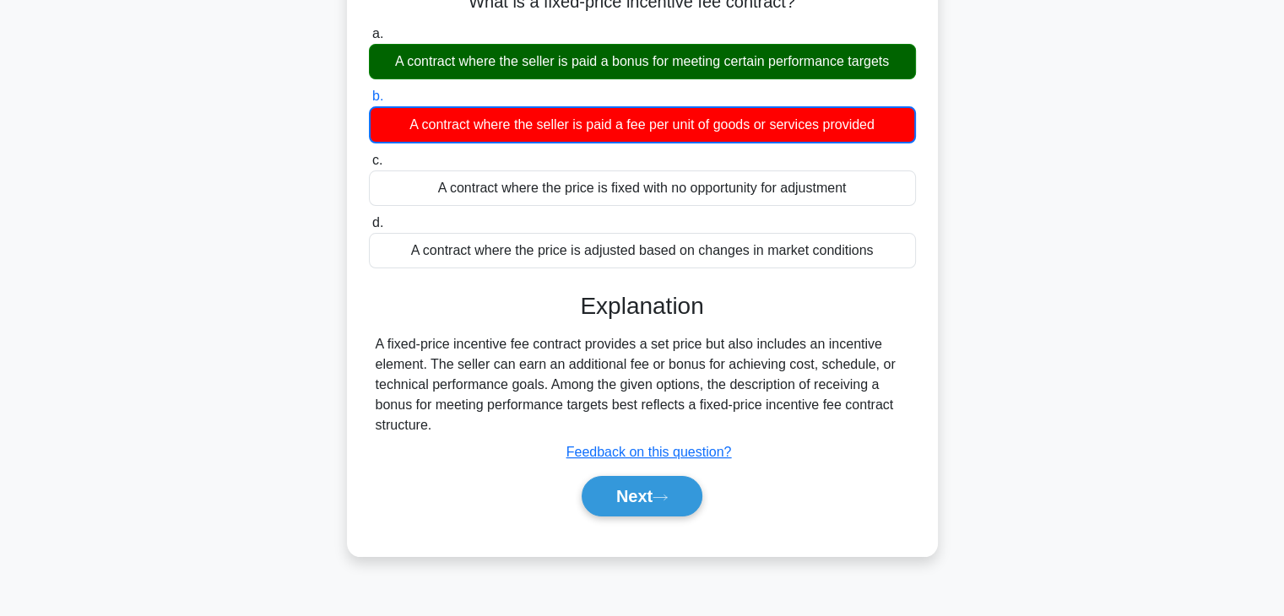
scroll to position [169, 0]
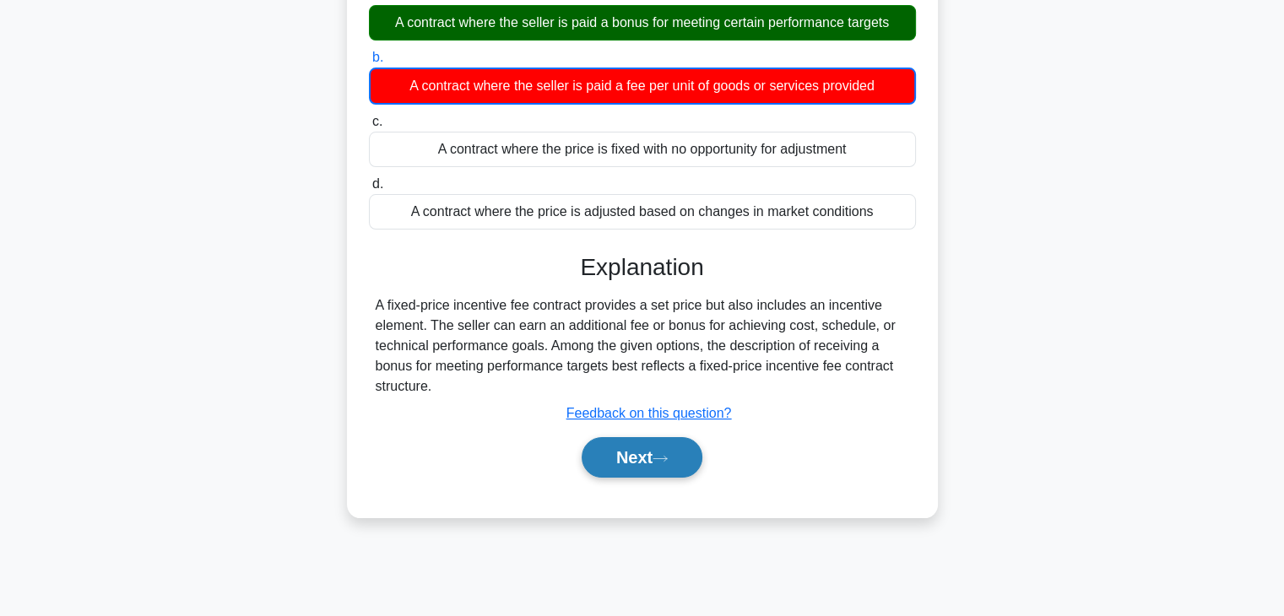
click at [648, 471] on button "Next" at bounding box center [642, 457] width 121 height 41
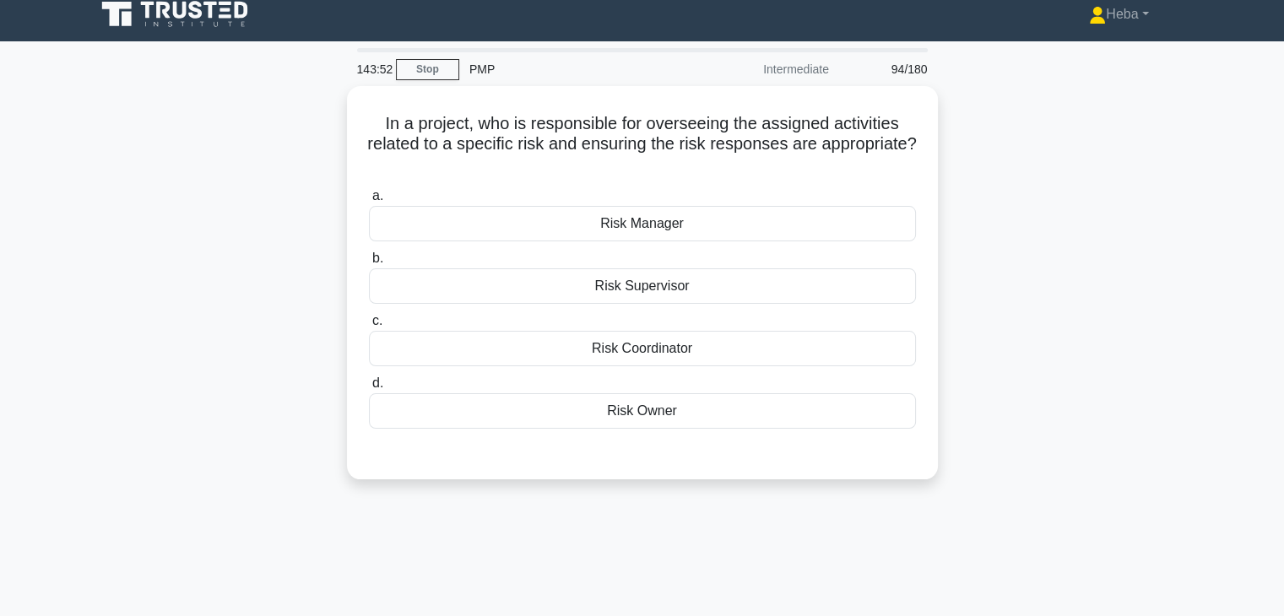
scroll to position [0, 0]
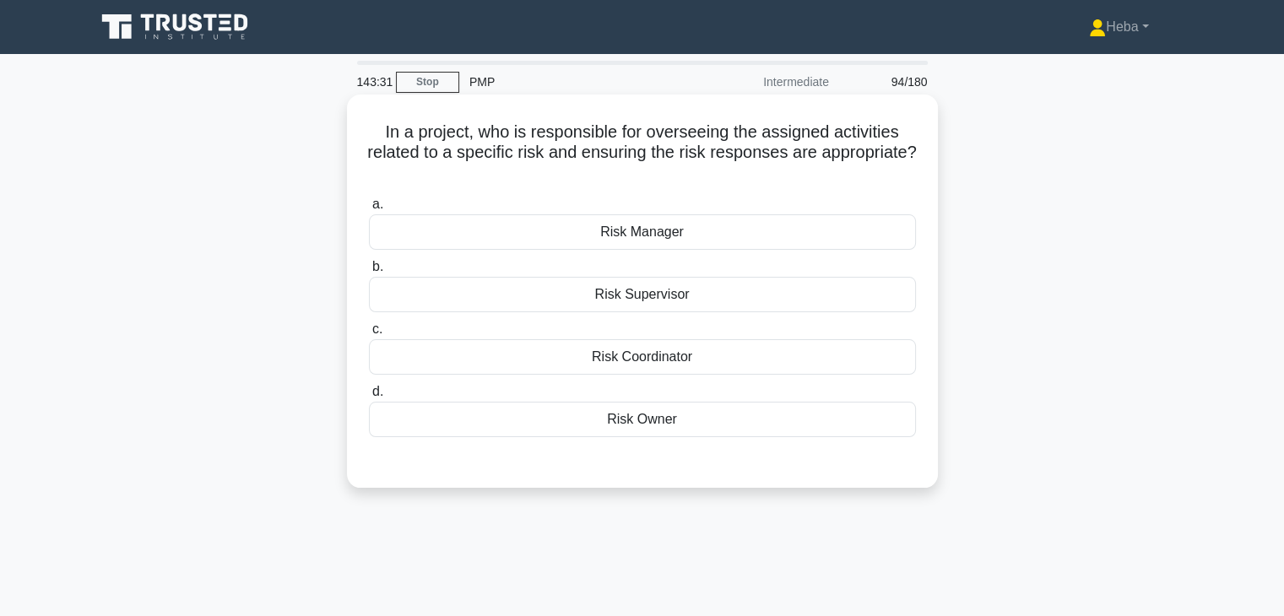
click at [732, 225] on div "Risk Manager" at bounding box center [642, 231] width 547 height 35
click at [369, 210] on input "a. Risk Manager" at bounding box center [369, 204] width 0 height 11
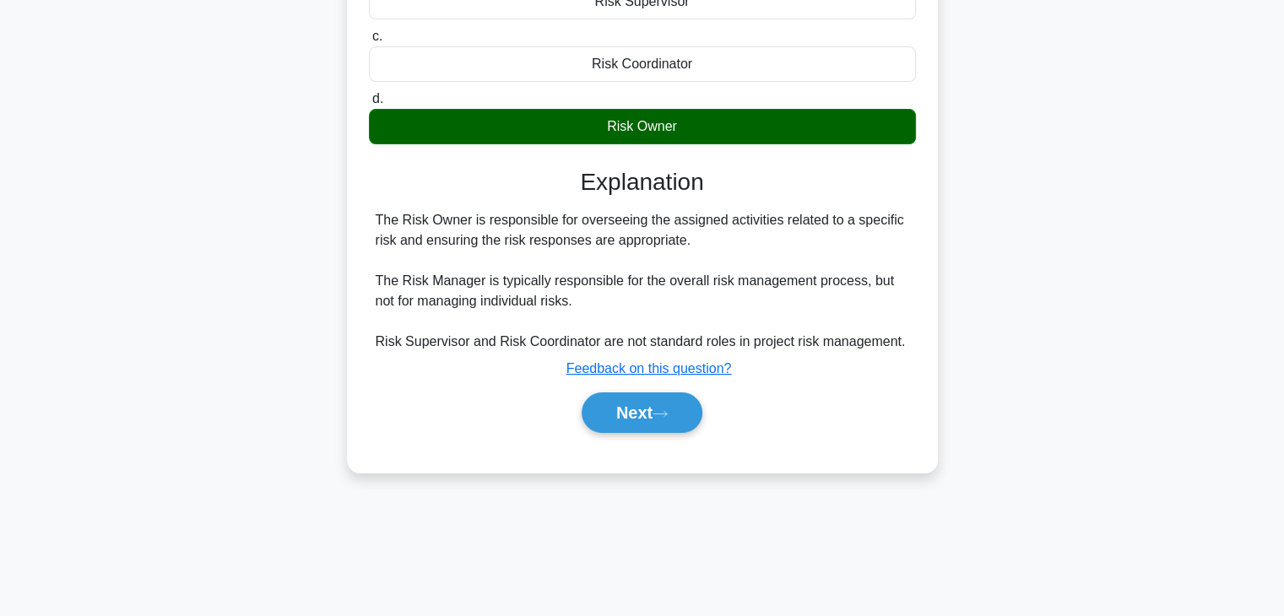
scroll to position [296, 0]
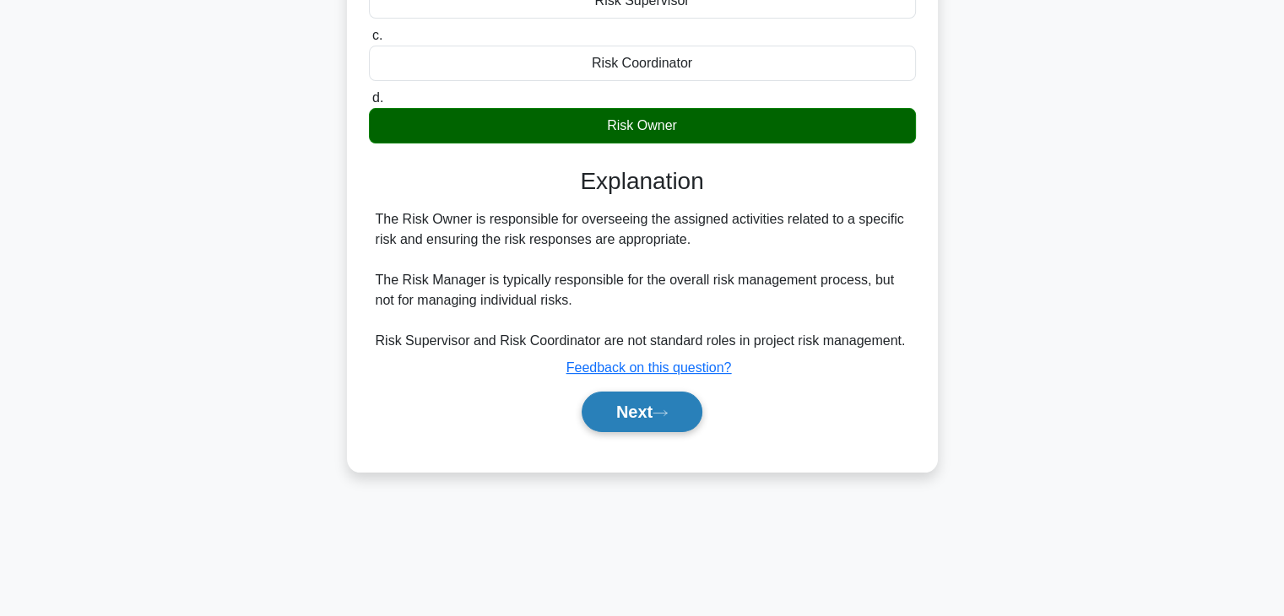
click at [680, 418] on button "Next" at bounding box center [642, 412] width 121 height 41
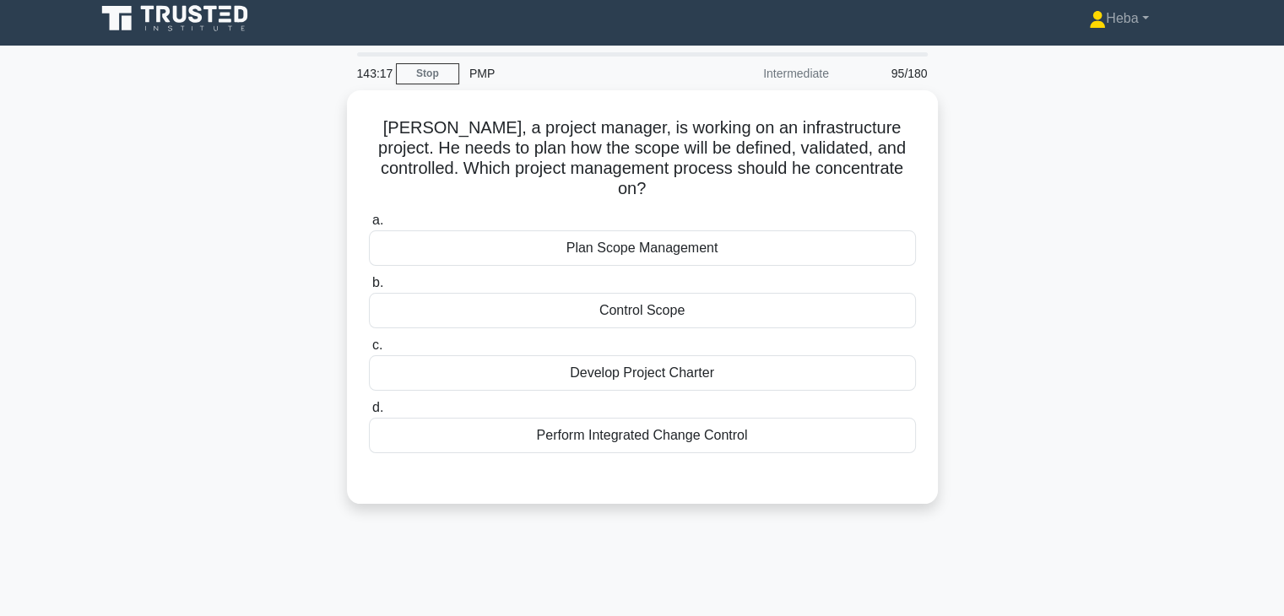
scroll to position [0, 0]
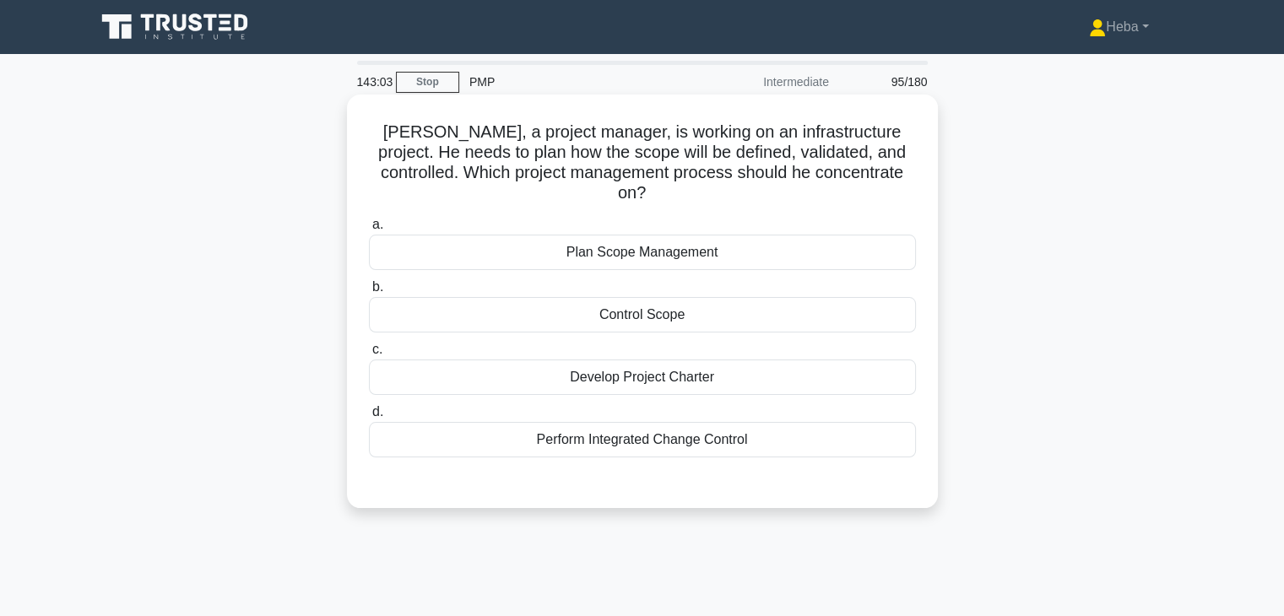
click at [677, 302] on div "Control Scope" at bounding box center [642, 314] width 547 height 35
click at [369, 293] on input "b. Control Scope" at bounding box center [369, 287] width 0 height 11
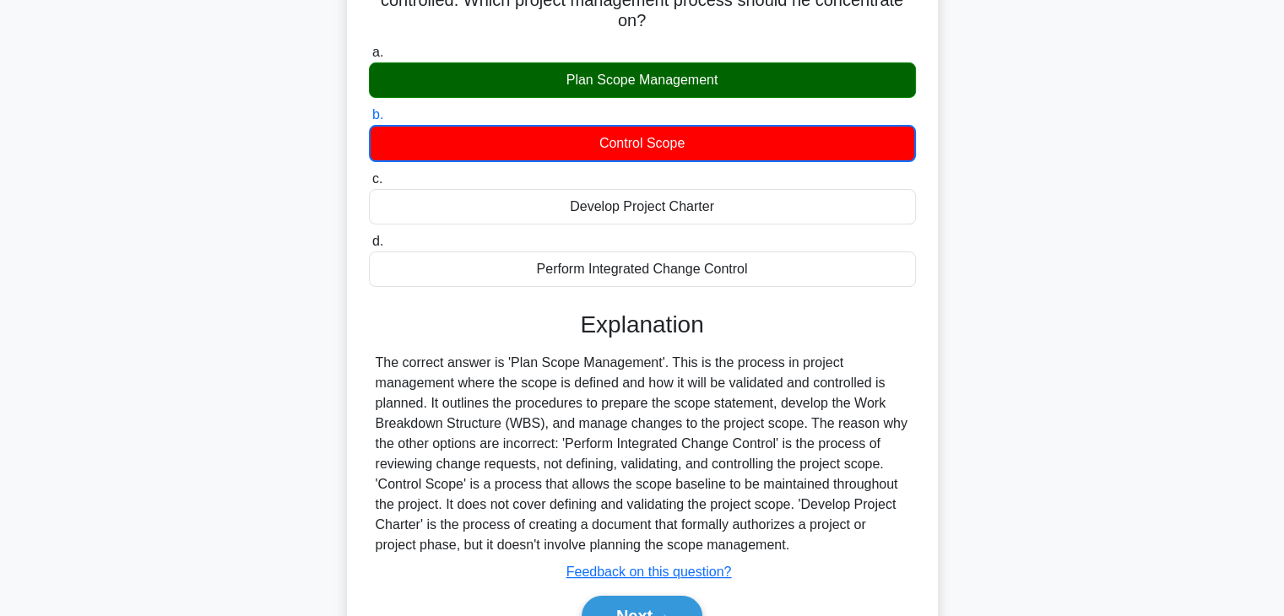
scroll to position [296, 0]
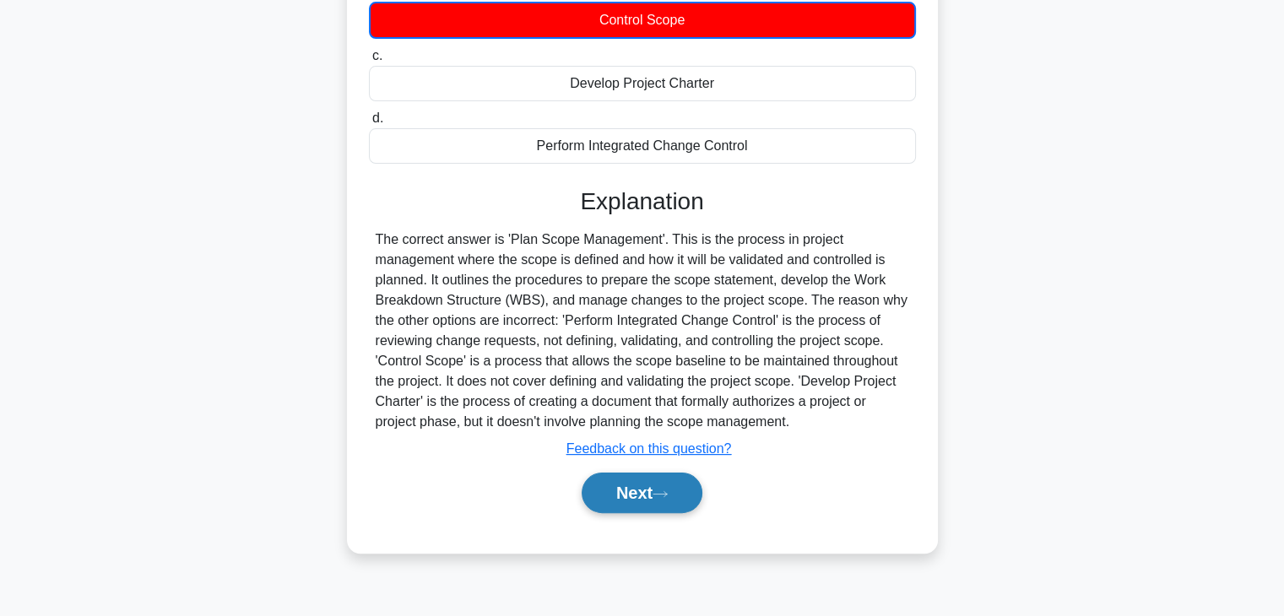
click at [654, 473] on button "Next" at bounding box center [642, 493] width 121 height 41
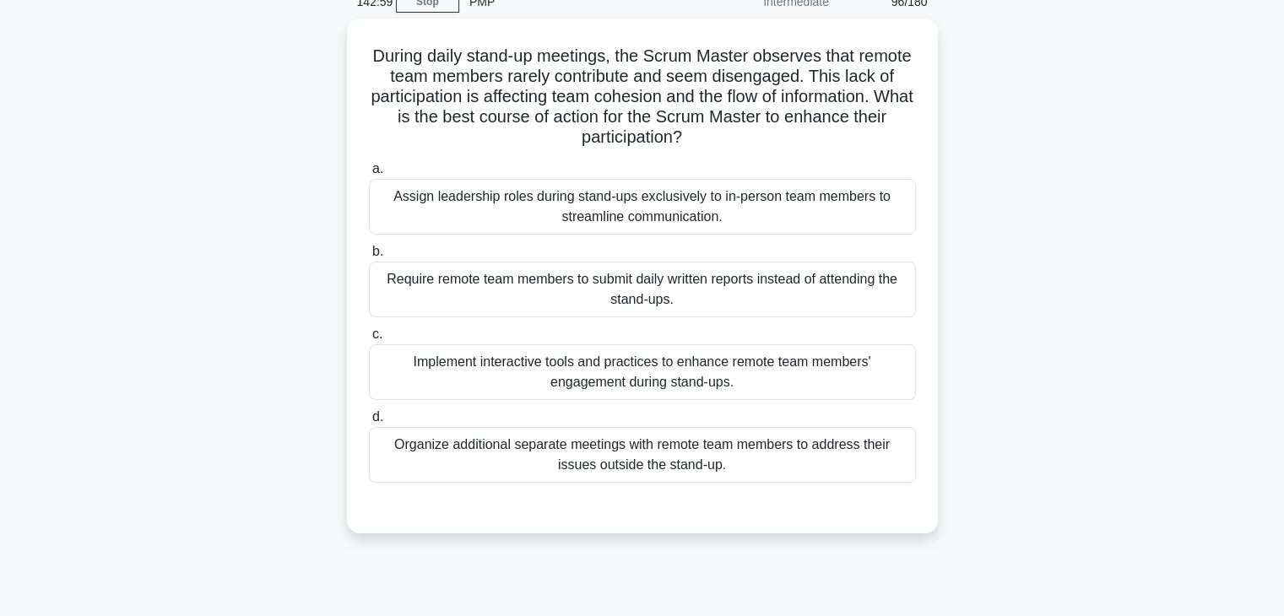
scroll to position [0, 0]
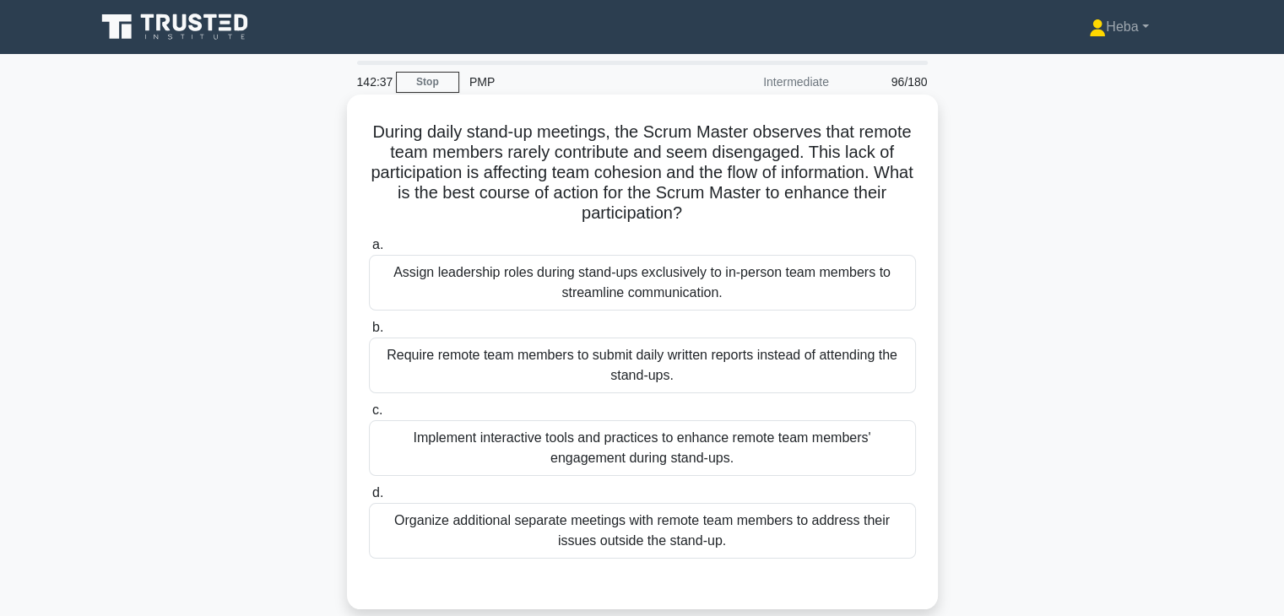
click at [625, 456] on div "Implement interactive tools and practices to enhance remote team members' engag…" at bounding box center [642, 448] width 547 height 56
click at [369, 416] on input "c. Implement interactive tools and practices to enhance remote team members' en…" at bounding box center [369, 410] width 0 height 11
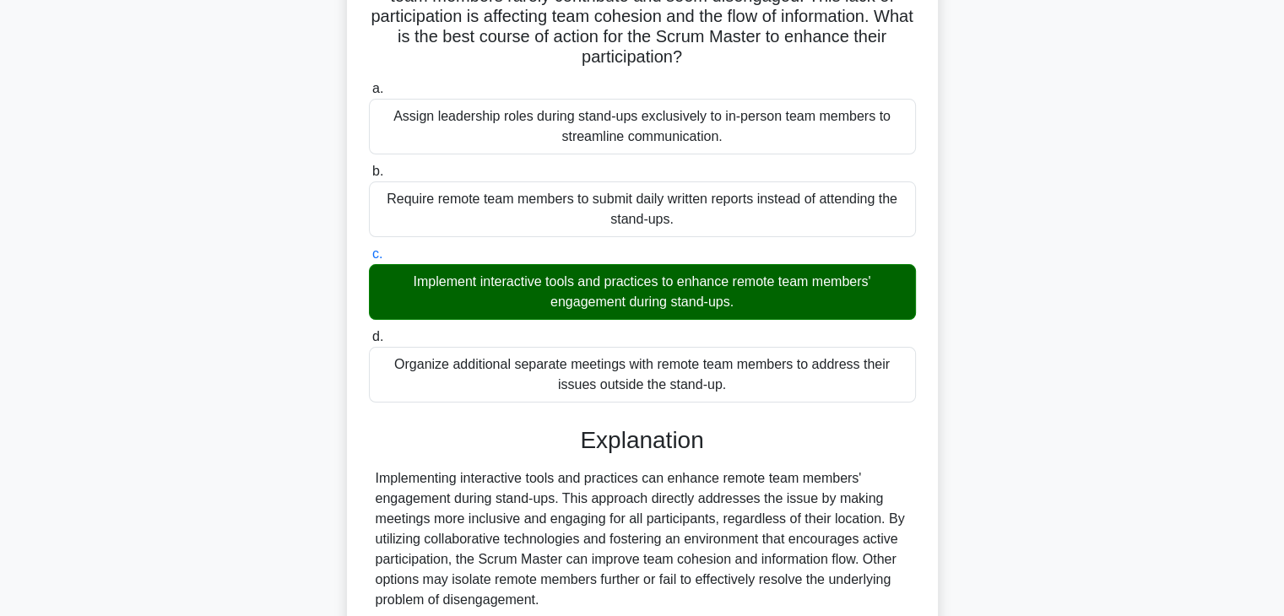
scroll to position [253, 0]
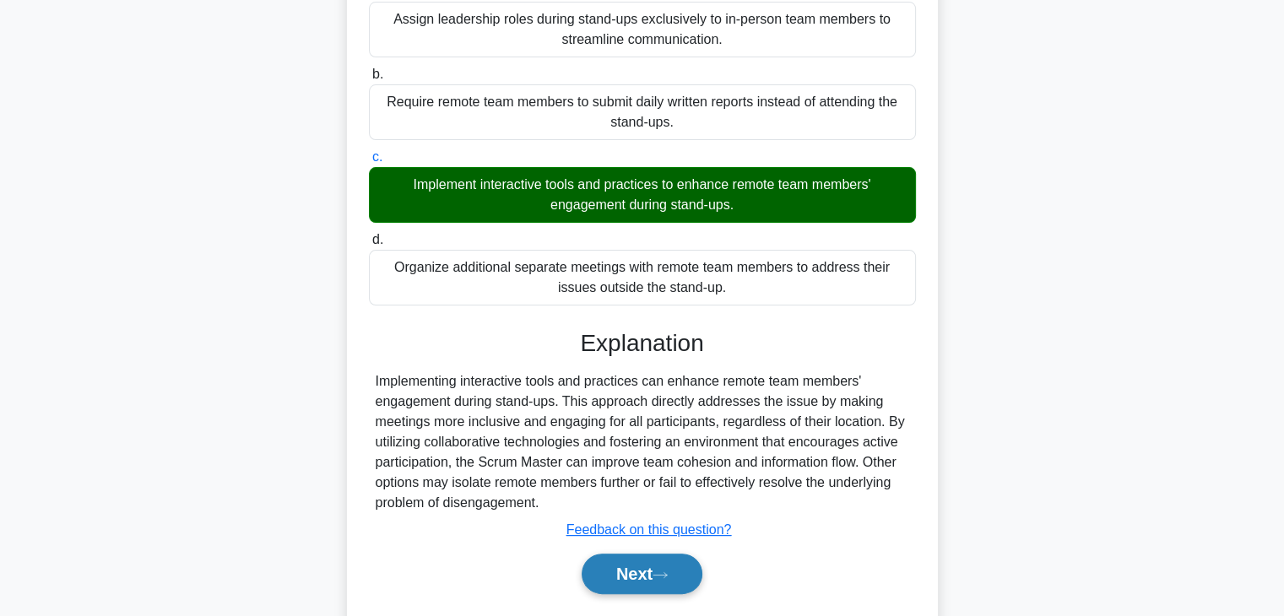
click at [615, 557] on button "Next" at bounding box center [642, 574] width 121 height 41
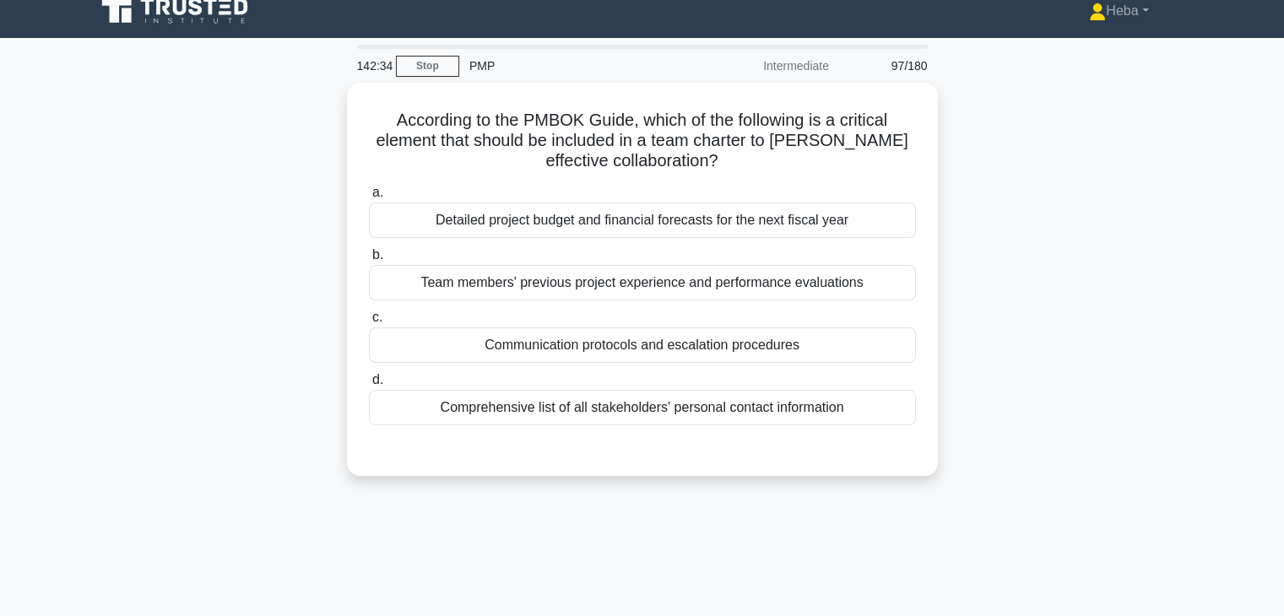
scroll to position [0, 0]
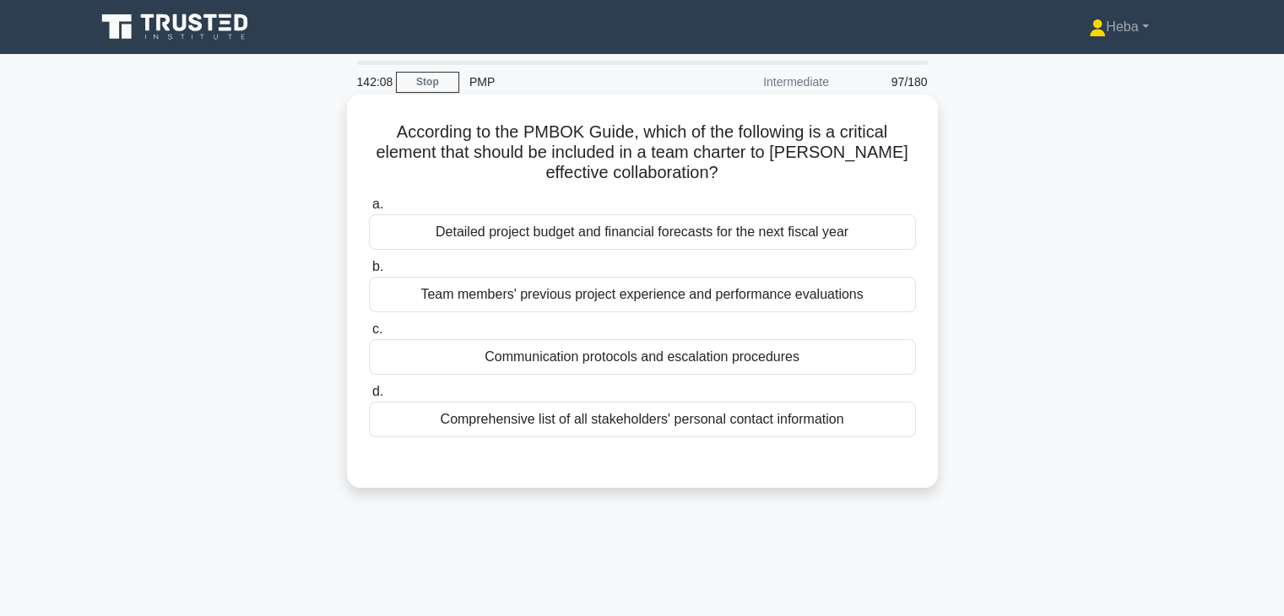
click at [787, 363] on div "Communication protocols and escalation procedures" at bounding box center [642, 356] width 547 height 35
click at [369, 335] on input "c. Communication protocols and escalation procedures" at bounding box center [369, 329] width 0 height 11
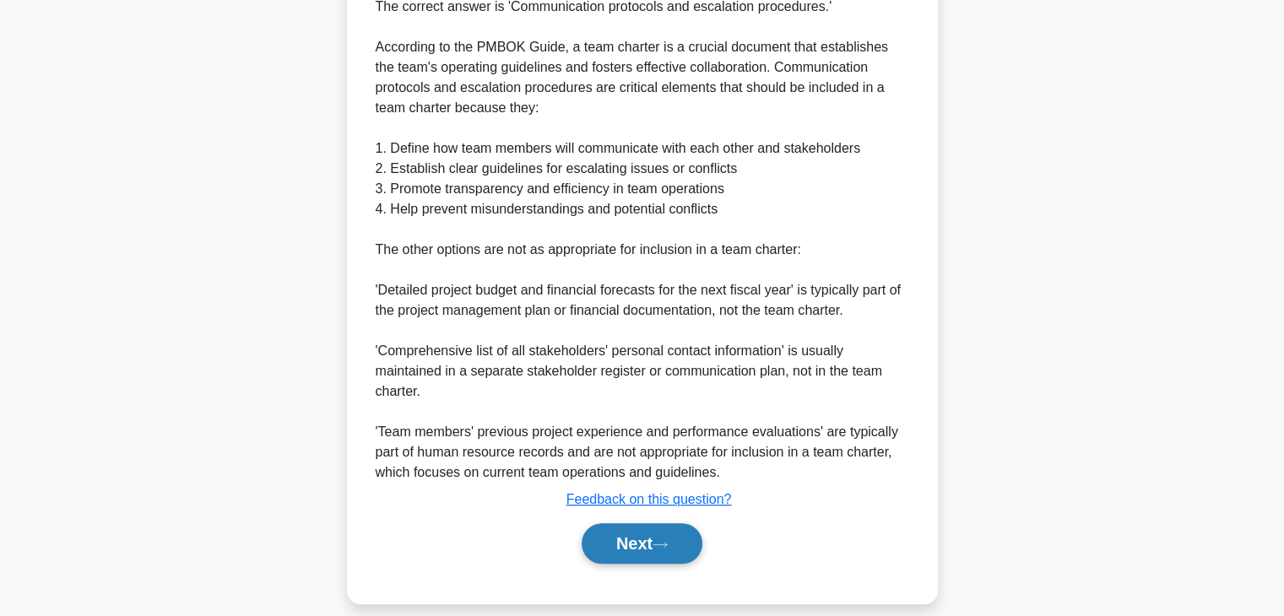
click at [656, 550] on button "Next" at bounding box center [642, 543] width 121 height 41
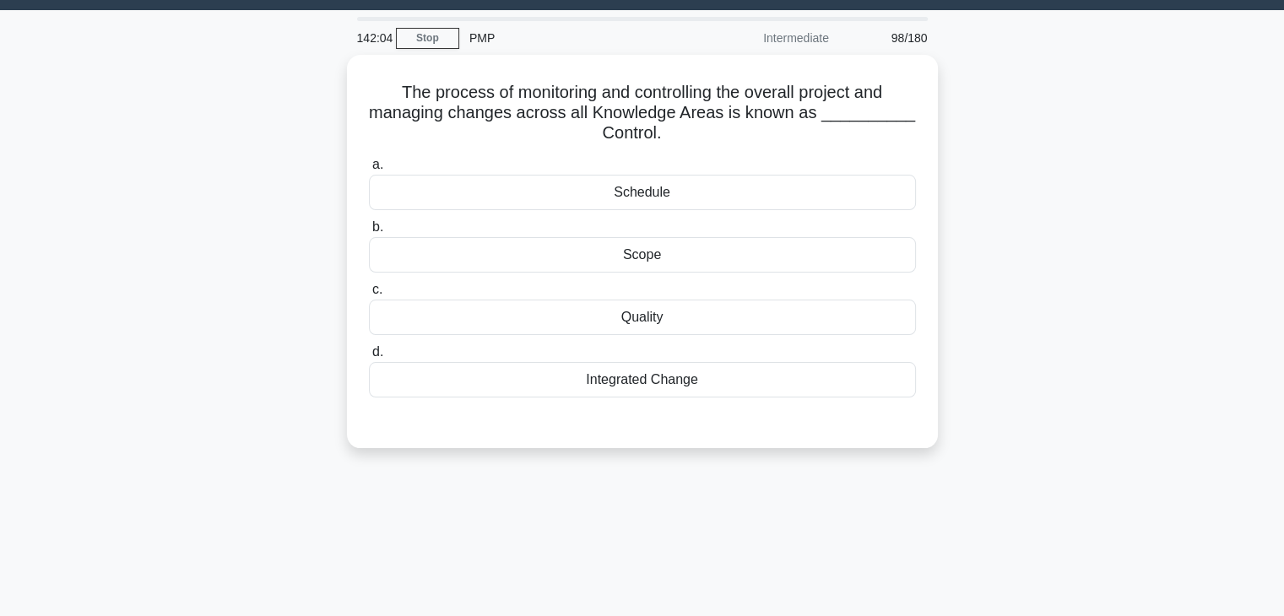
scroll to position [43, 0]
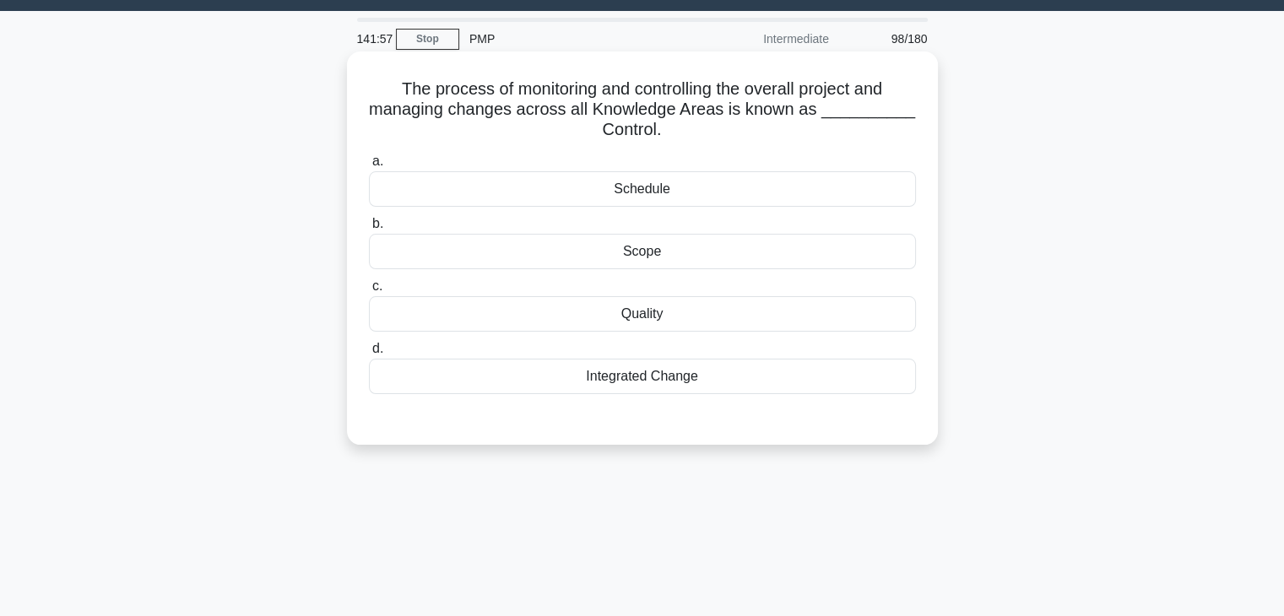
click at [698, 363] on div "Integrated Change" at bounding box center [642, 376] width 547 height 35
click at [369, 355] on input "d. Integrated Change" at bounding box center [369, 349] width 0 height 11
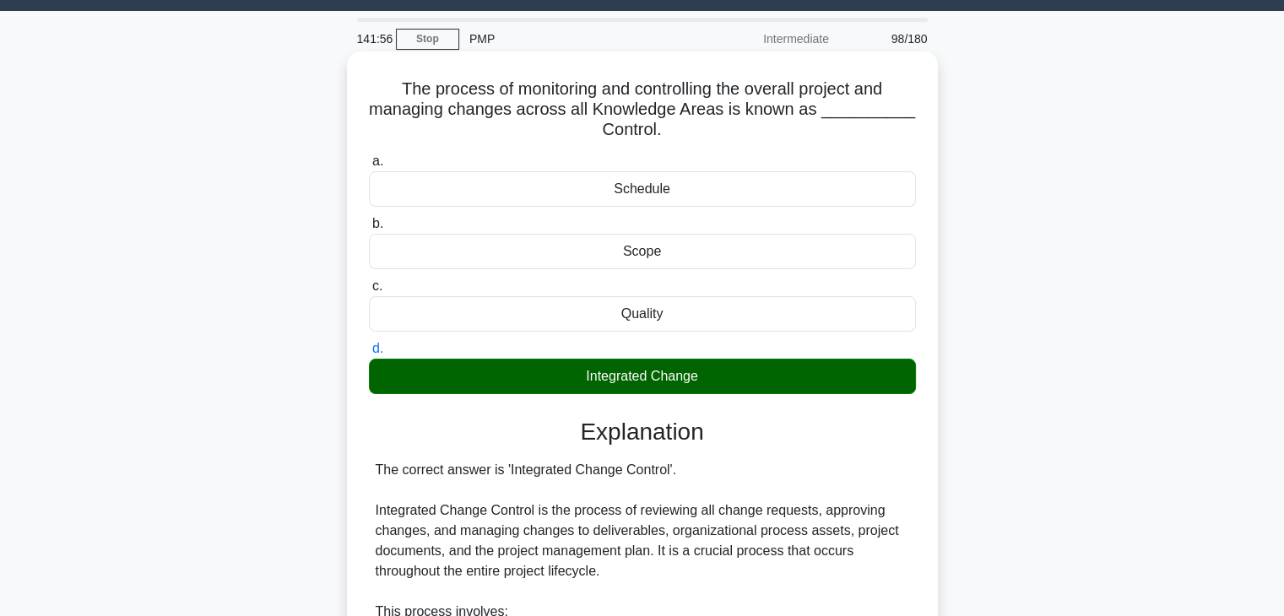
scroll to position [485, 0]
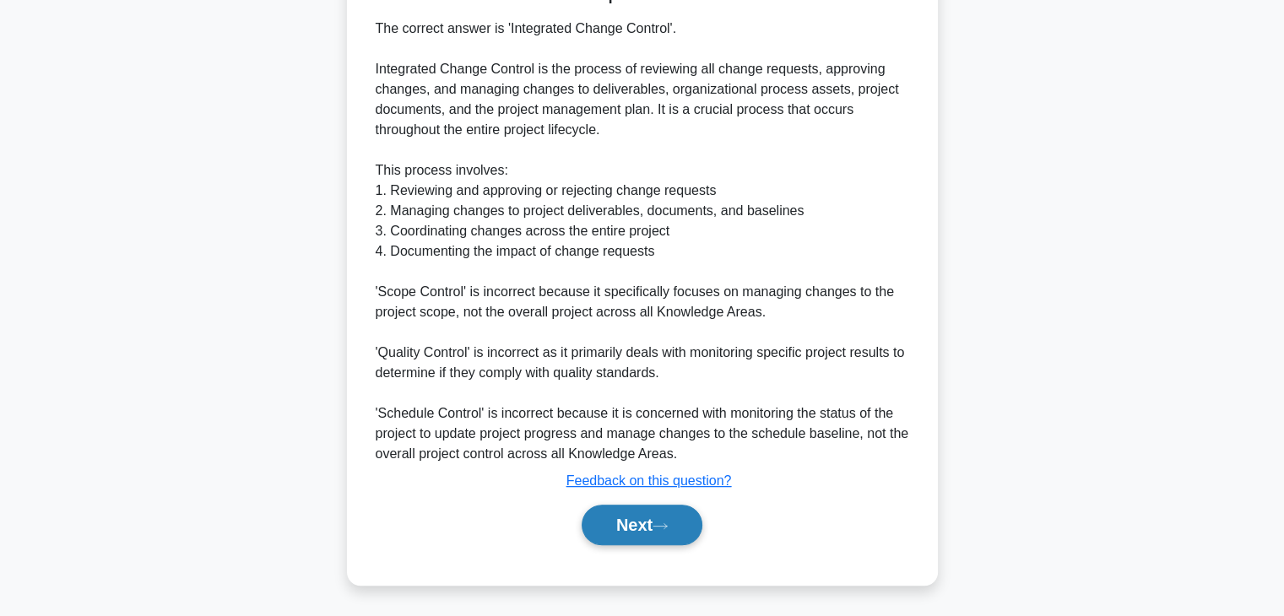
click at [648, 524] on button "Next" at bounding box center [642, 525] width 121 height 41
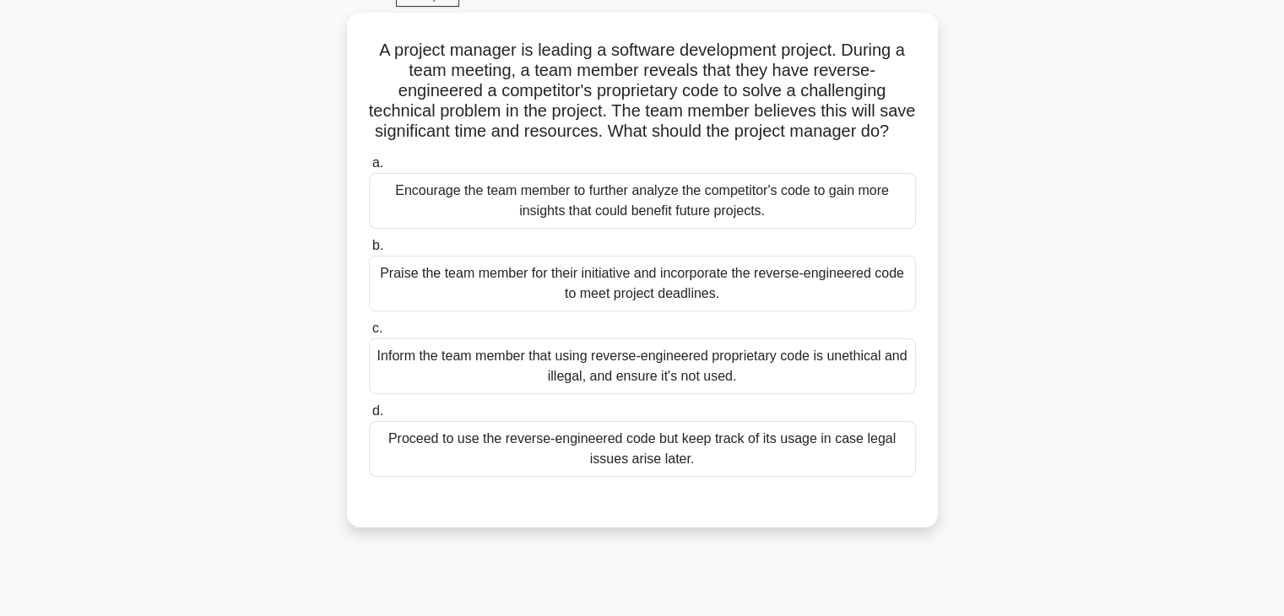
scroll to position [84, 0]
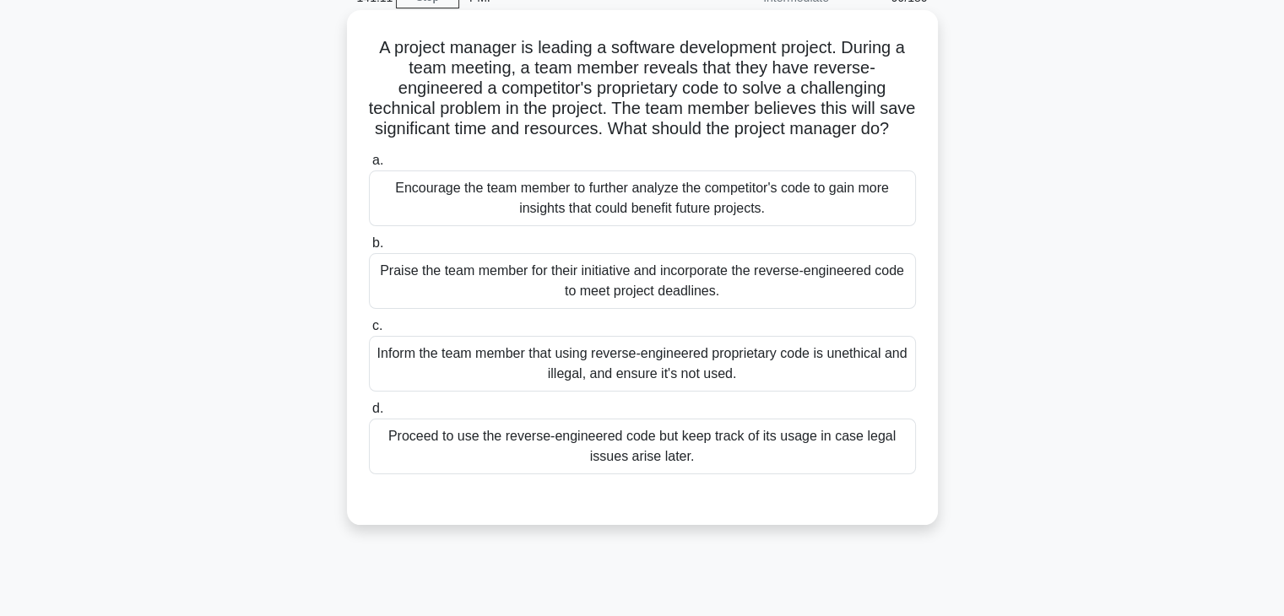
click at [847, 226] on div "Encourage the team member to further analyze the competitor's code to gain more…" at bounding box center [642, 199] width 547 height 56
click at [369, 166] on input "a. Encourage the team member to further analyze the competitor's code to gain m…" at bounding box center [369, 160] width 0 height 11
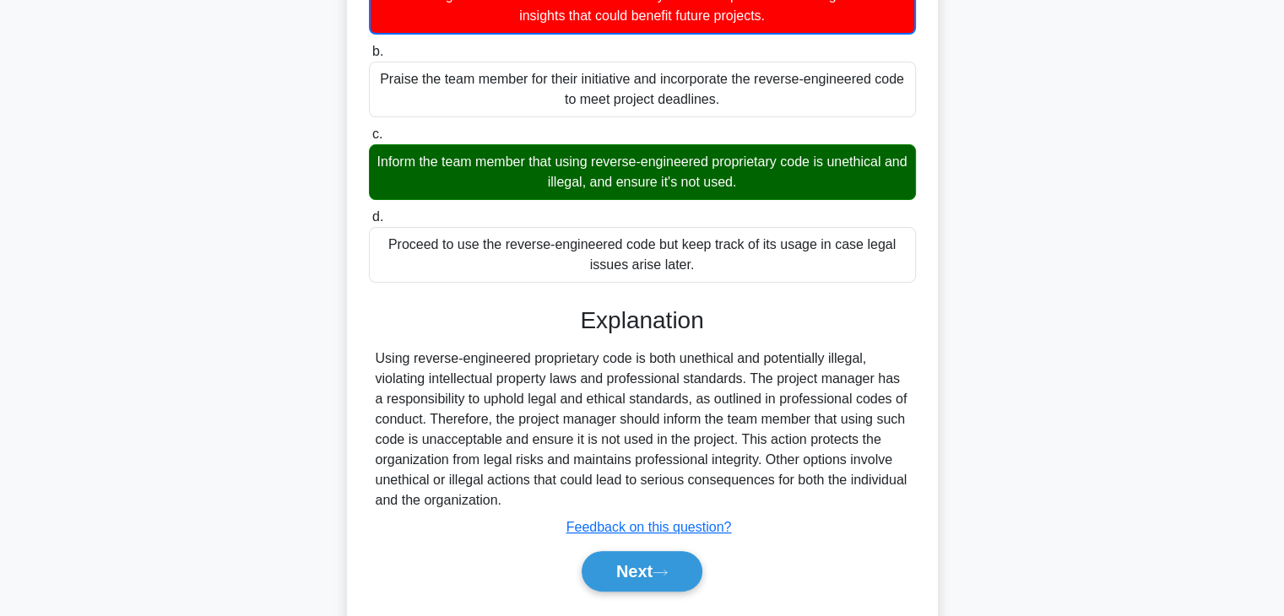
scroll to position [338, 0]
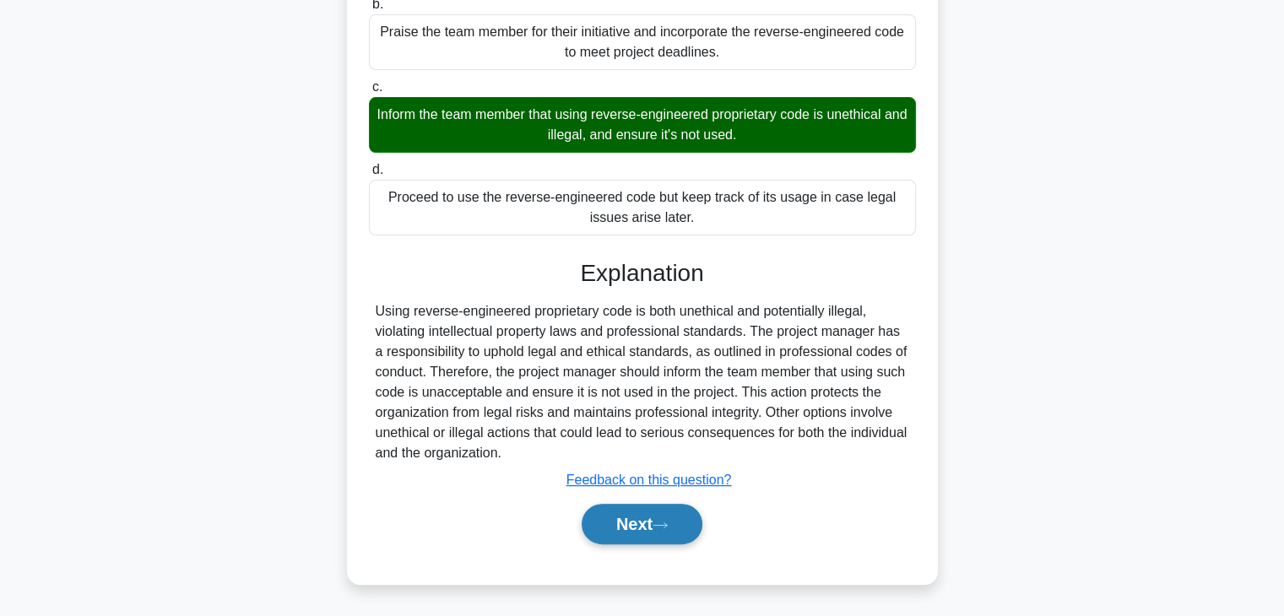
click at [658, 530] on button "Next" at bounding box center [642, 524] width 121 height 41
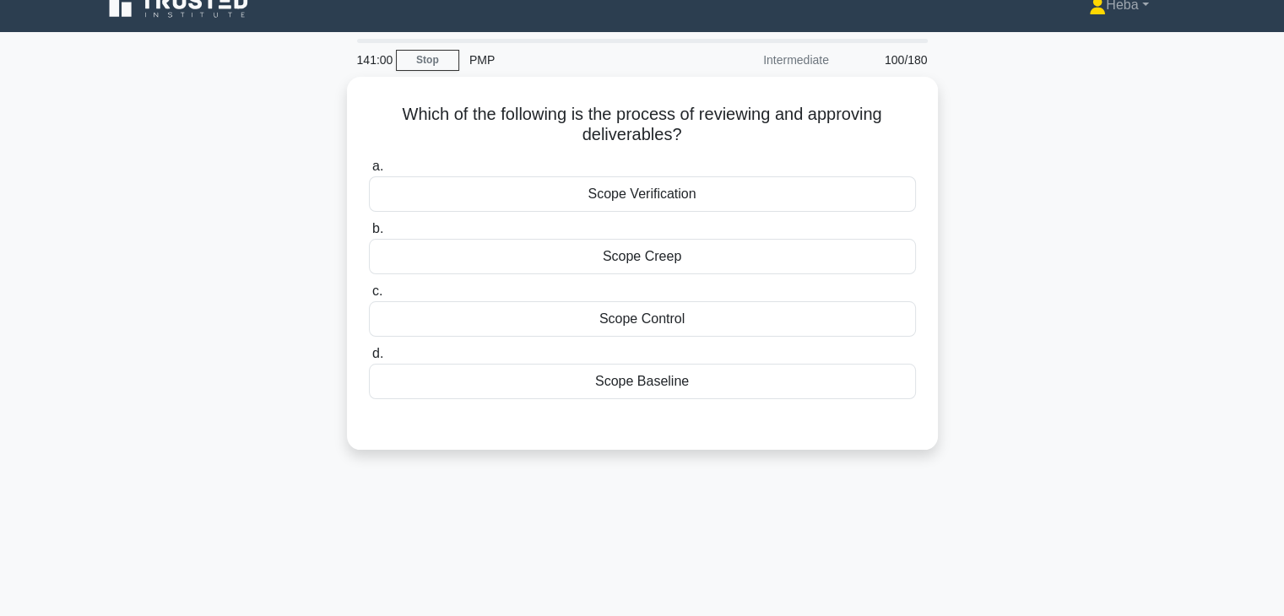
scroll to position [0, 0]
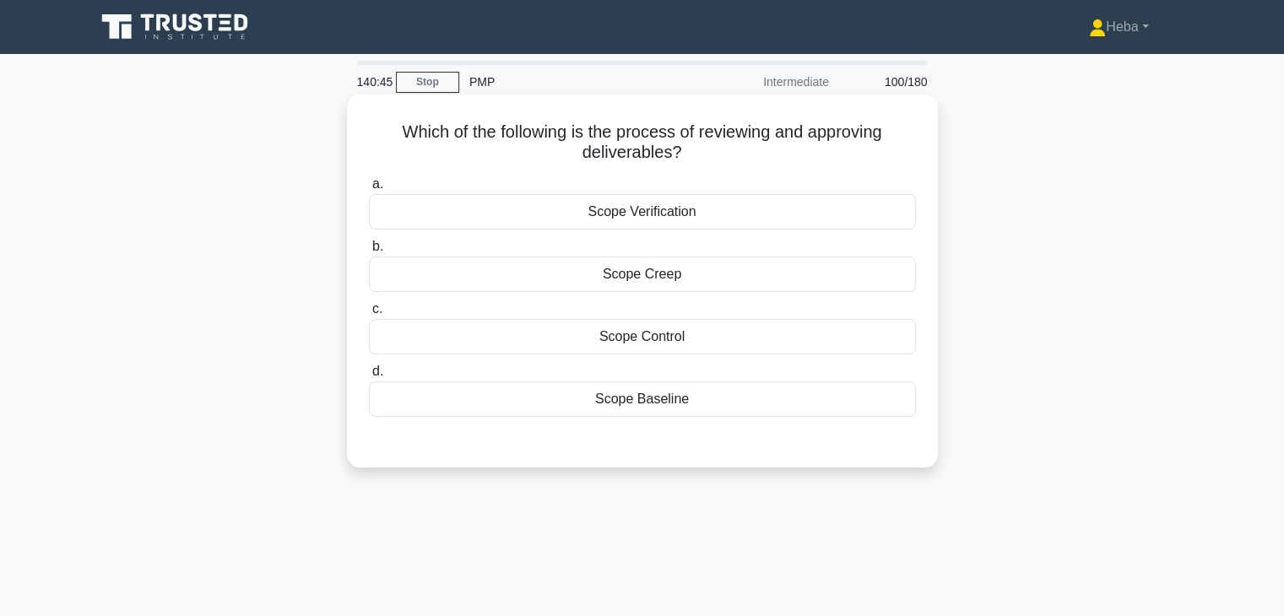
click at [662, 224] on div "Scope Verification" at bounding box center [642, 211] width 547 height 35
click at [369, 190] on input "a. Scope Verification" at bounding box center [369, 184] width 0 height 11
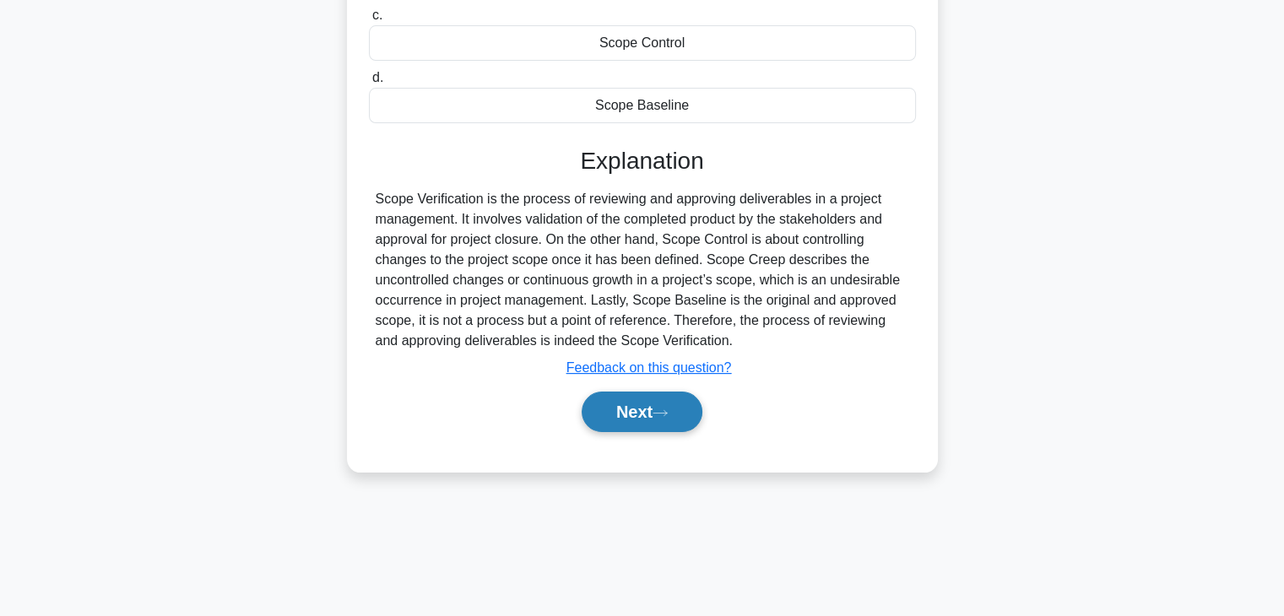
scroll to position [296, 0]
click at [680, 419] on button "Next" at bounding box center [642, 410] width 121 height 41
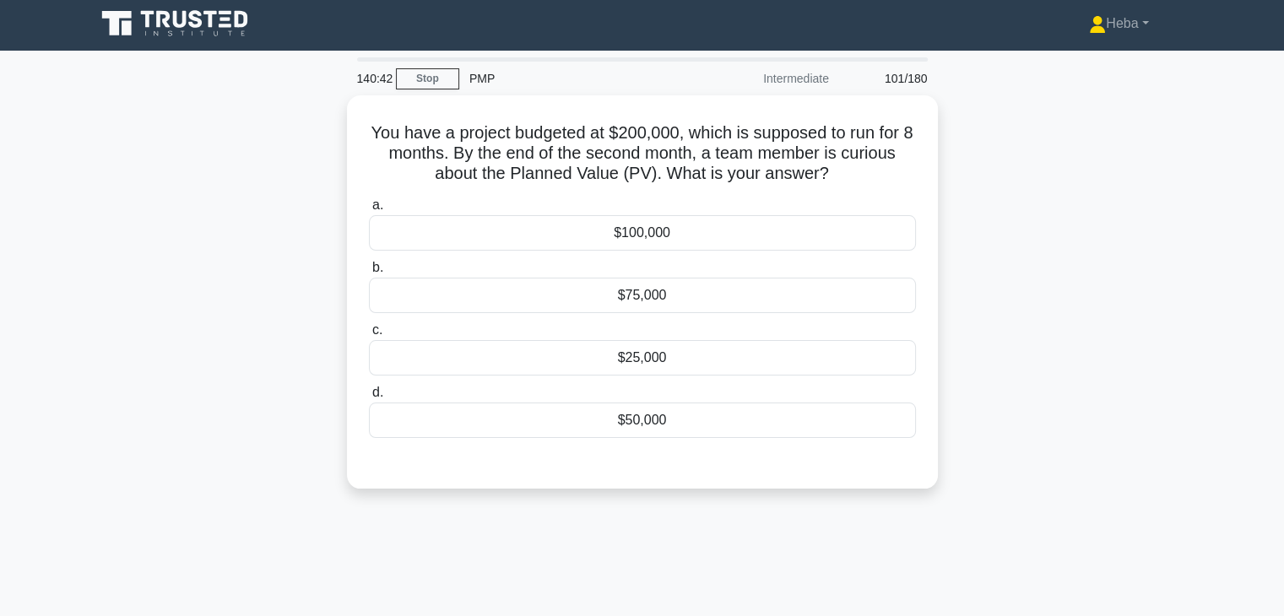
scroll to position [0, 0]
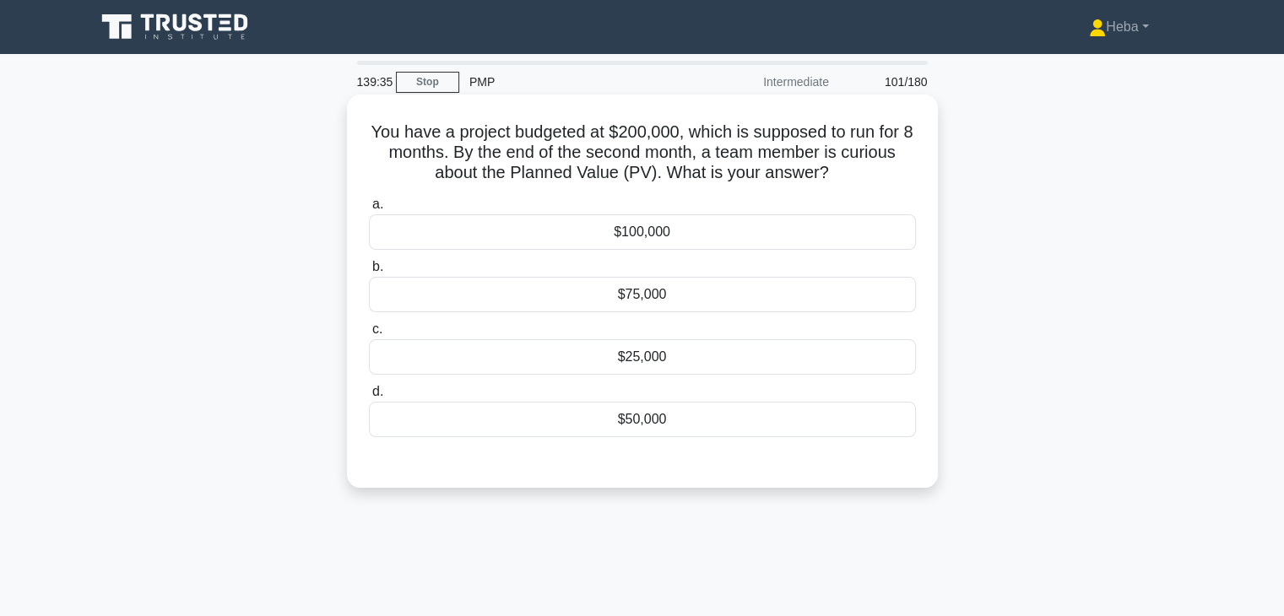
click at [604, 360] on div "$25,000" at bounding box center [642, 356] width 547 height 35
click at [369, 335] on input "c. $25,000" at bounding box center [369, 329] width 0 height 11
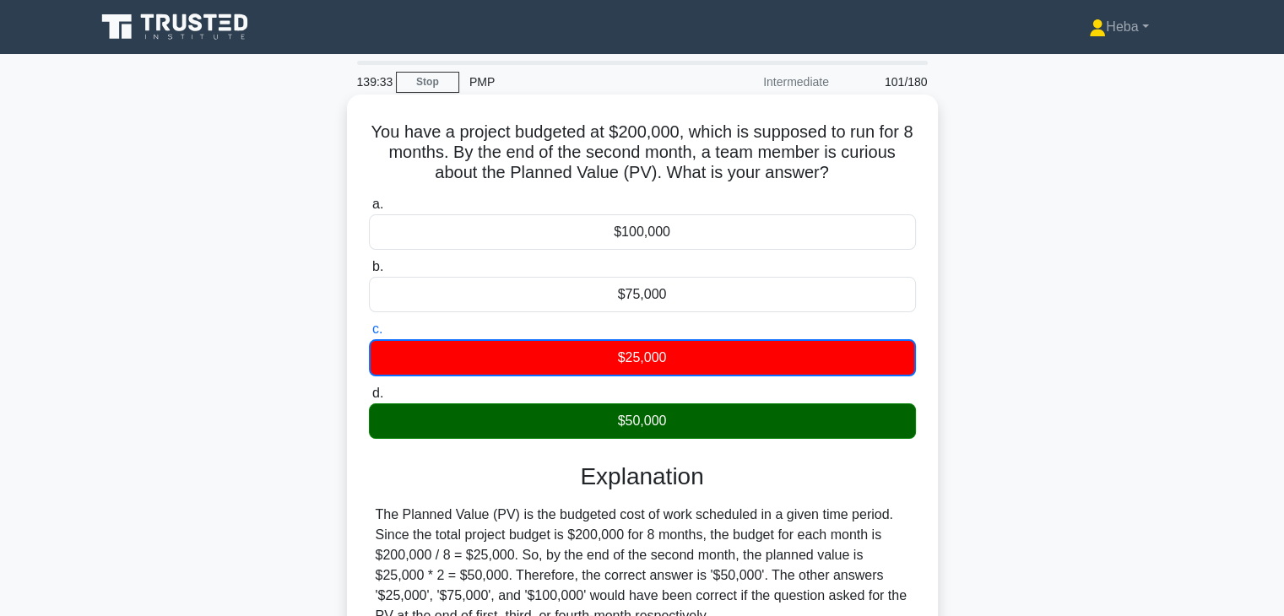
scroll to position [169, 0]
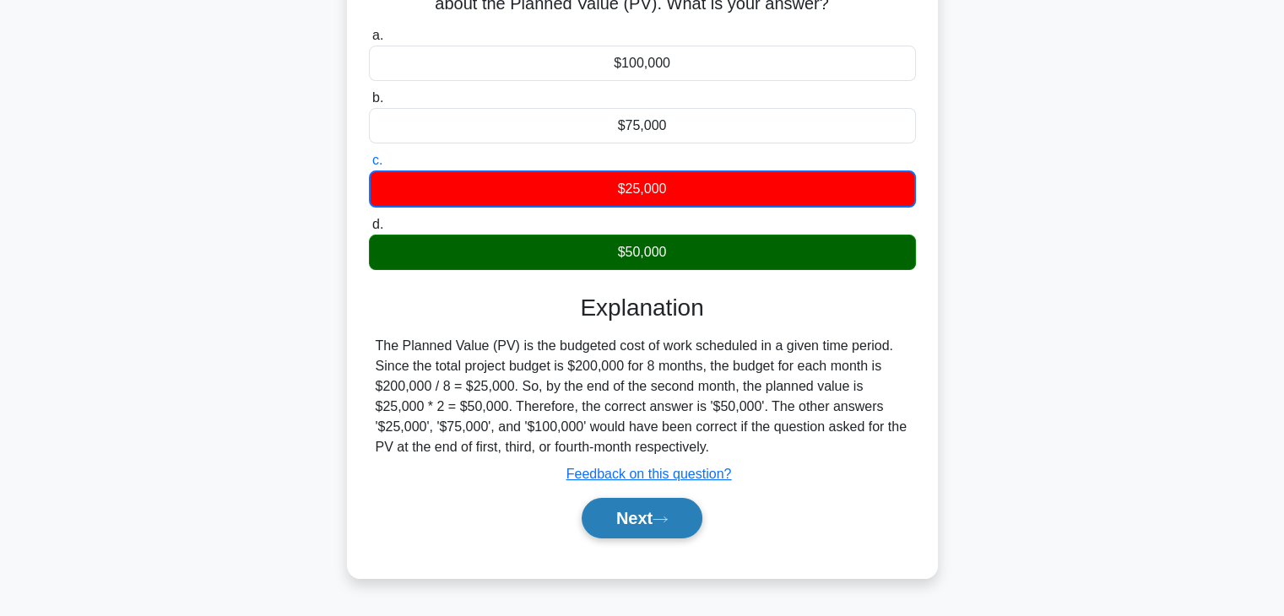
click at [648, 512] on button "Next" at bounding box center [642, 518] width 121 height 41
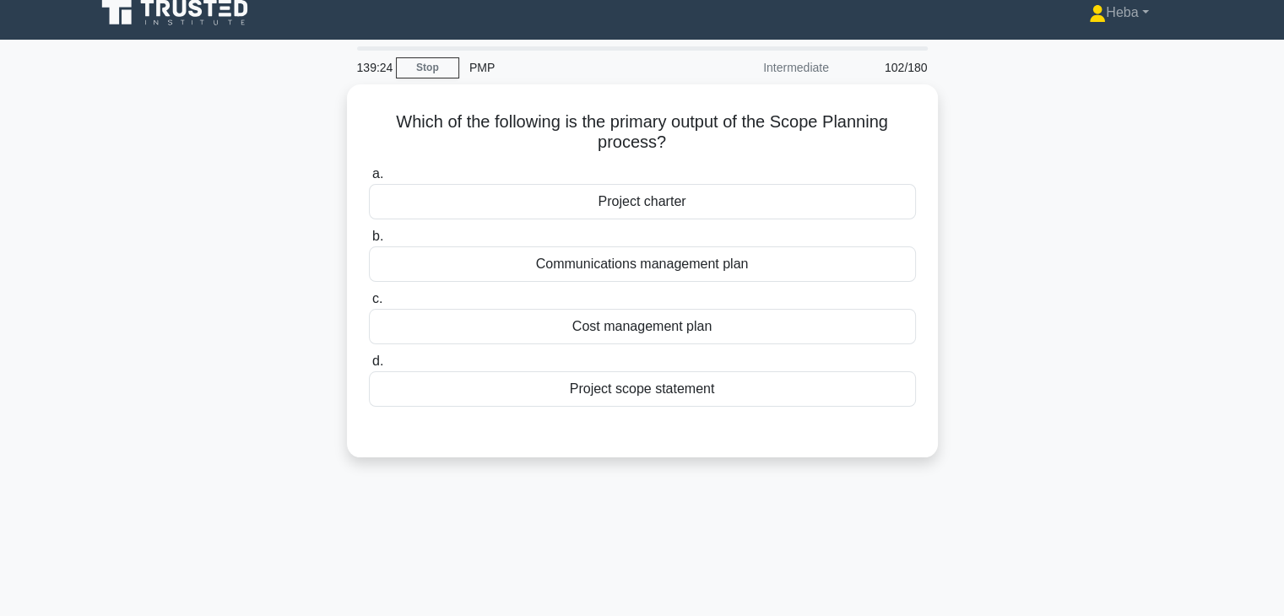
scroll to position [0, 0]
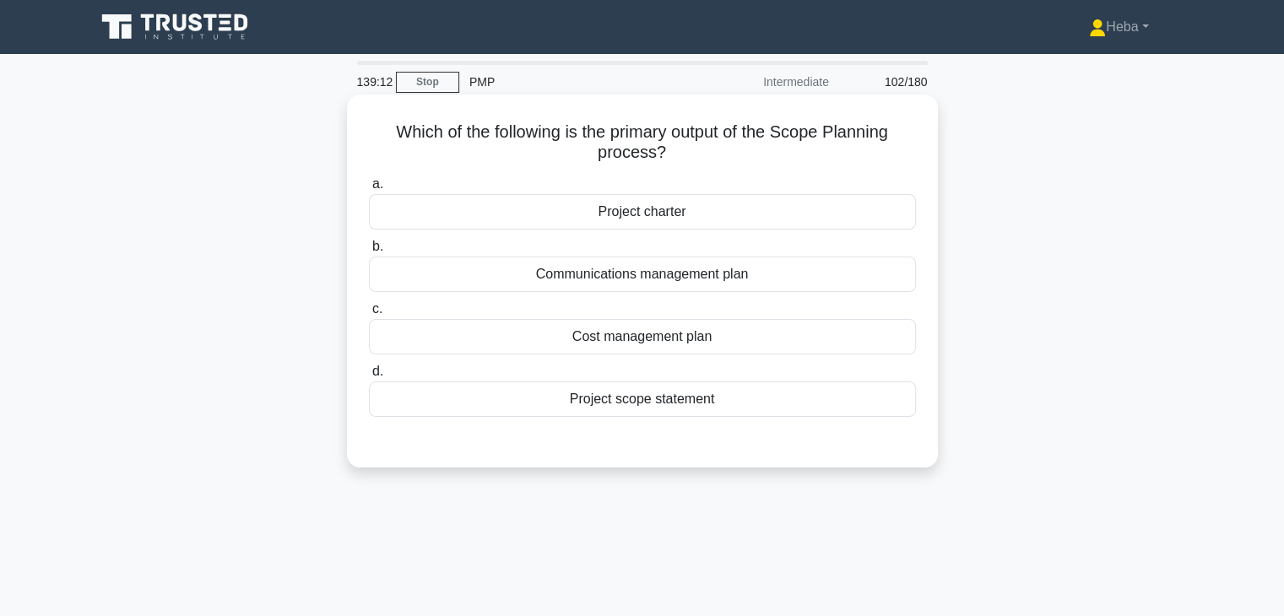
click at [584, 391] on div "Project scope statement" at bounding box center [642, 399] width 547 height 35
click at [369, 377] on input "d. Project scope statement" at bounding box center [369, 371] width 0 height 11
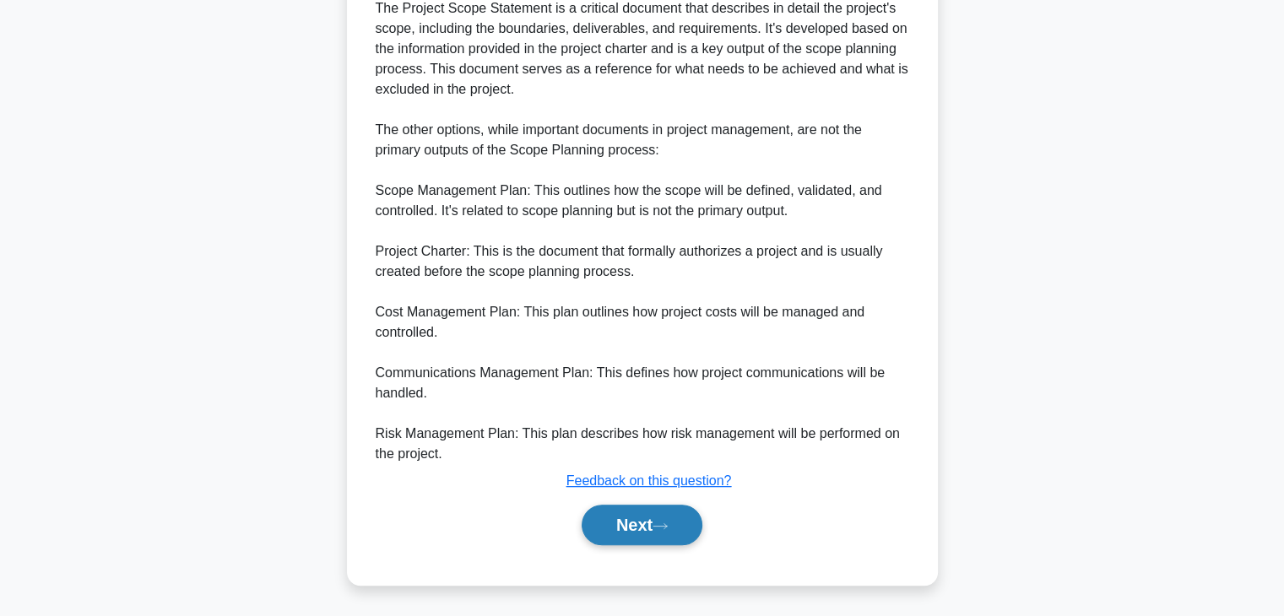
click at [684, 520] on button "Next" at bounding box center [642, 525] width 121 height 41
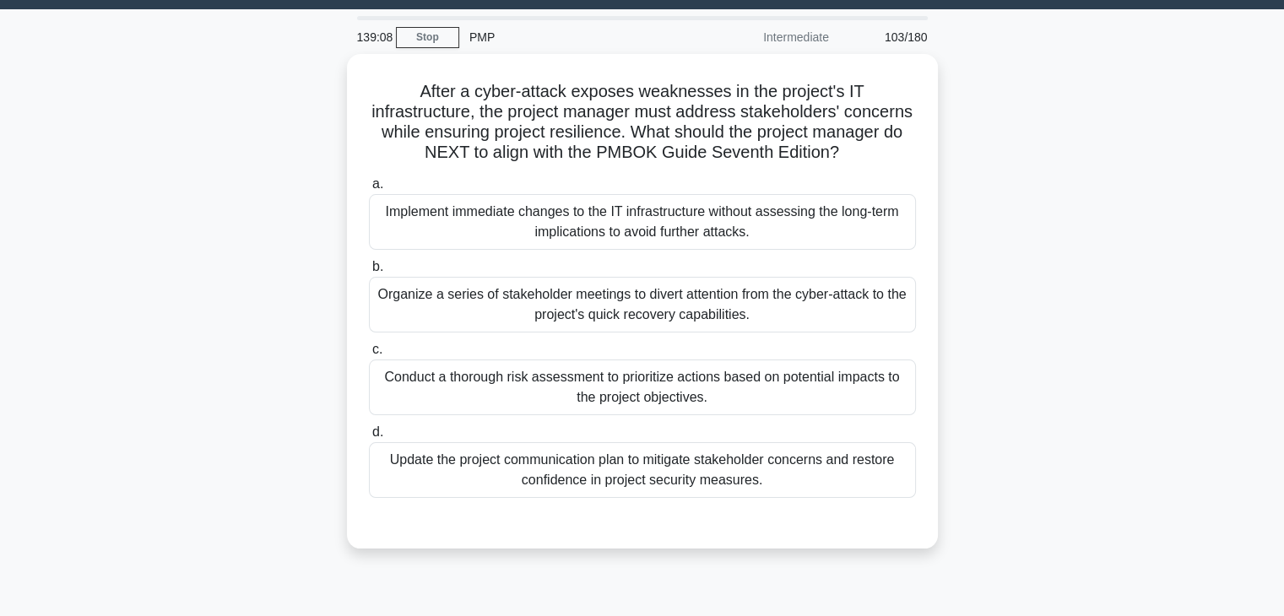
scroll to position [43, 0]
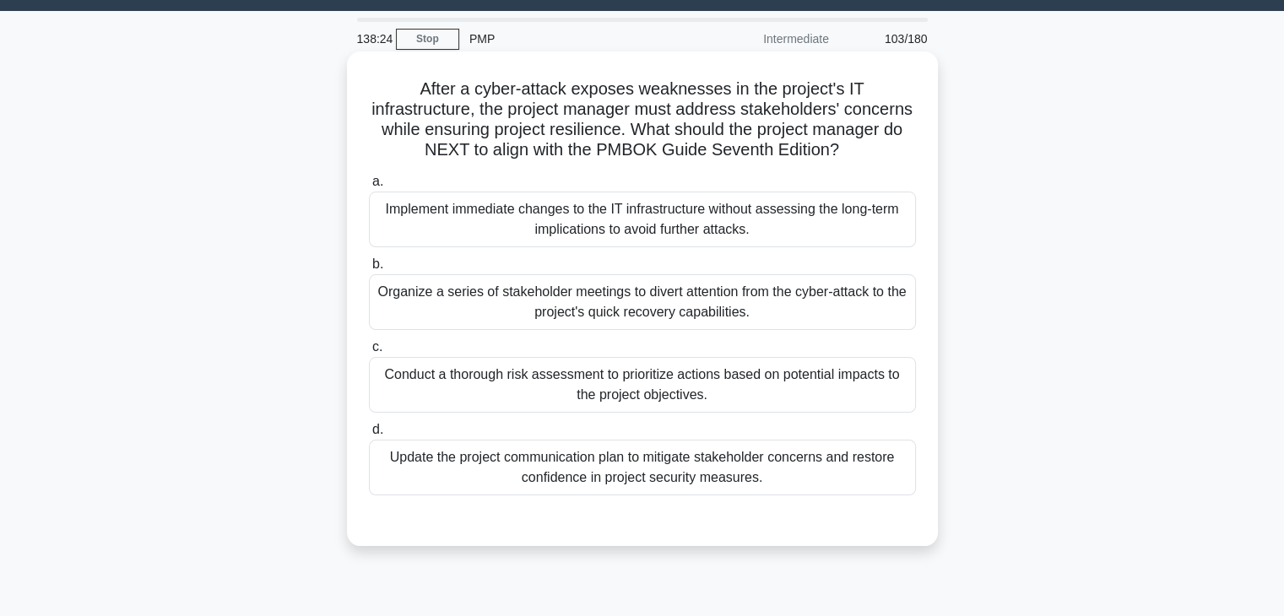
click at [666, 137] on h5 "After a cyber-attack exposes weaknesses in the project's IT infrastructure, the…" at bounding box center [642, 120] width 550 height 83
copy h5 "resilience"
click at [766, 386] on div "Conduct a thorough risk assessment to prioritize actions based on potential imp…" at bounding box center [642, 385] width 547 height 56
click at [369, 353] on input "c. Conduct a thorough risk assessment to prioritize actions based on potential …" at bounding box center [369, 347] width 0 height 11
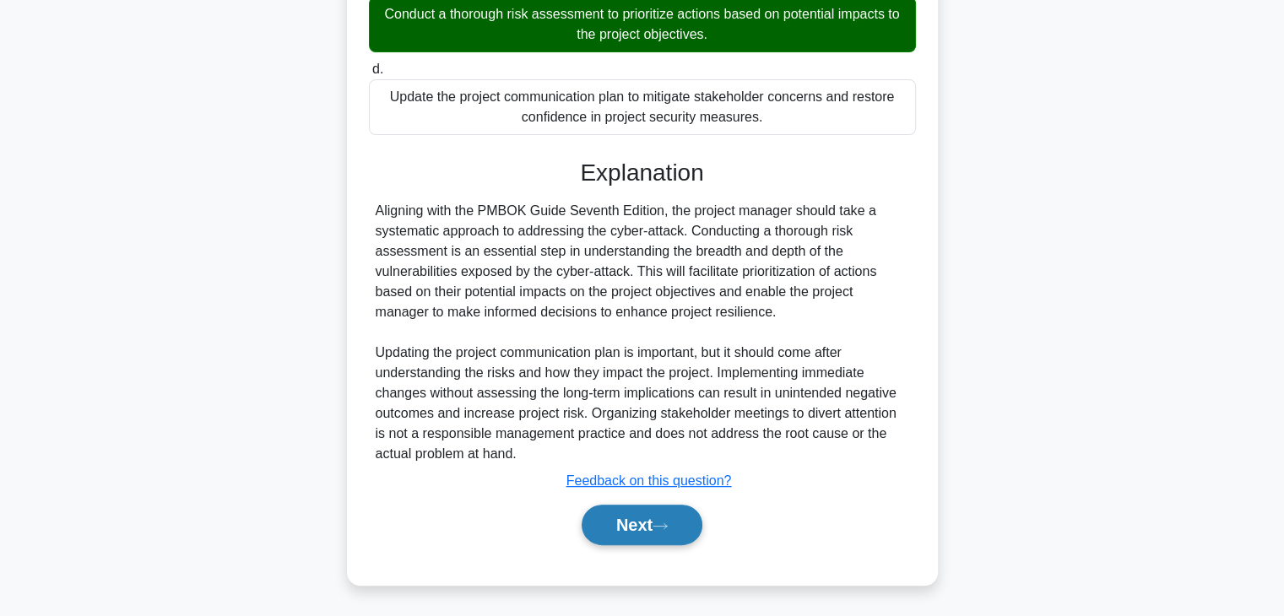
click at [659, 509] on button "Next" at bounding box center [642, 525] width 121 height 41
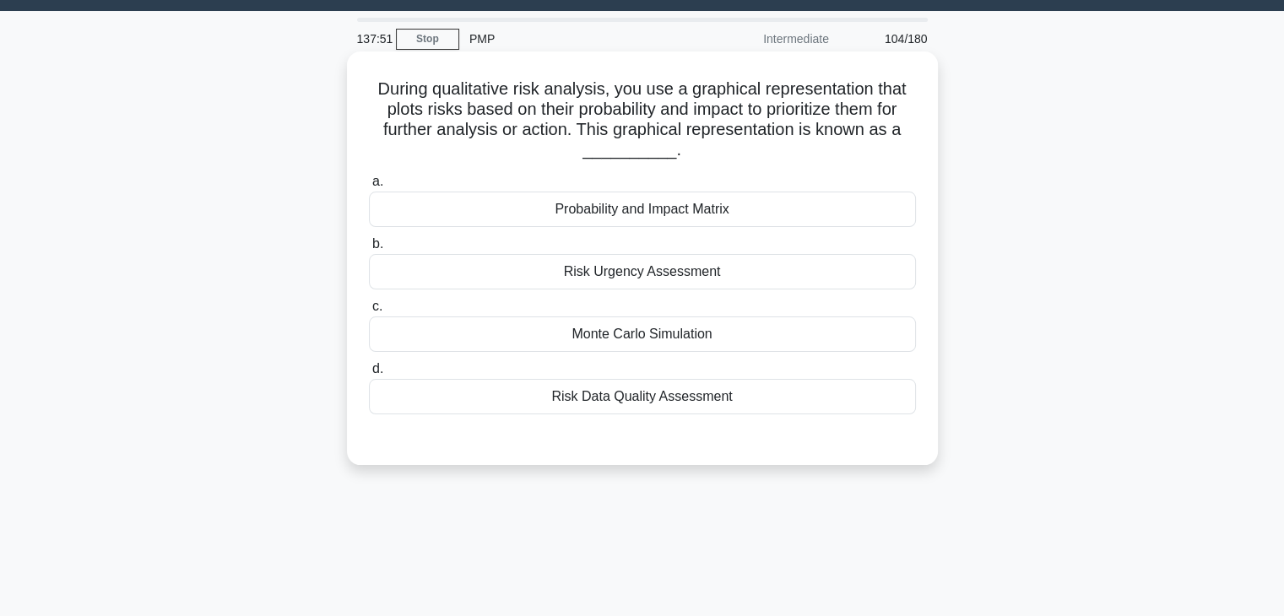
click at [591, 216] on div "Probability and Impact Matrix" at bounding box center [642, 209] width 547 height 35
click at [369, 187] on input "a. Probability and Impact Matrix" at bounding box center [369, 181] width 0 height 11
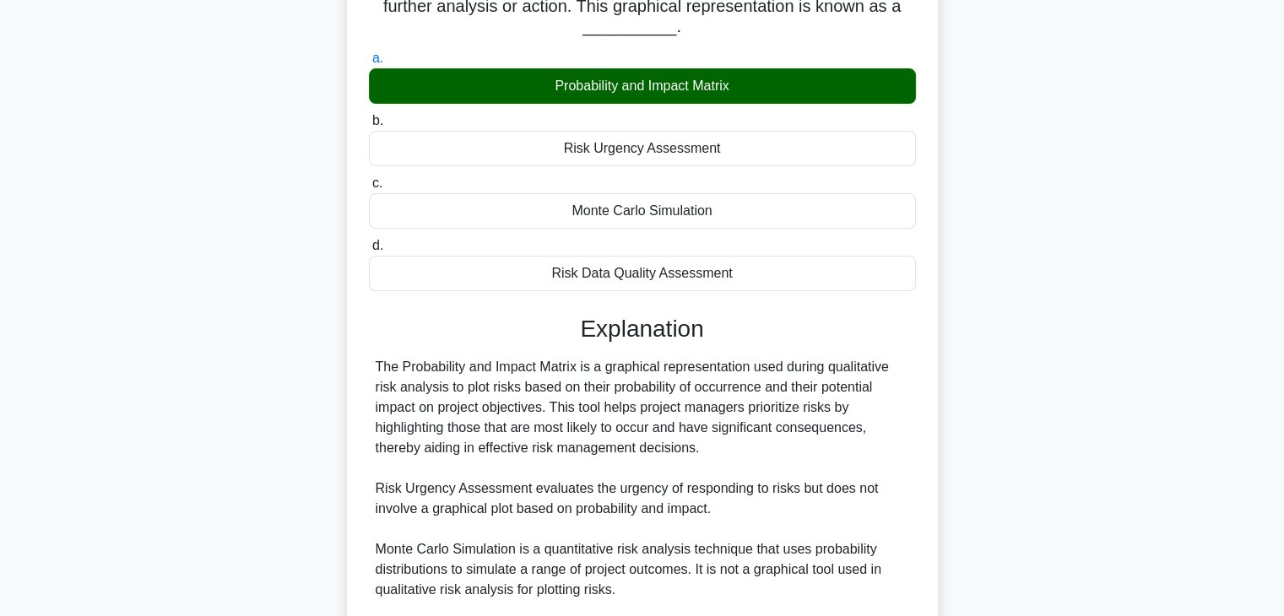
scroll to position [363, 0]
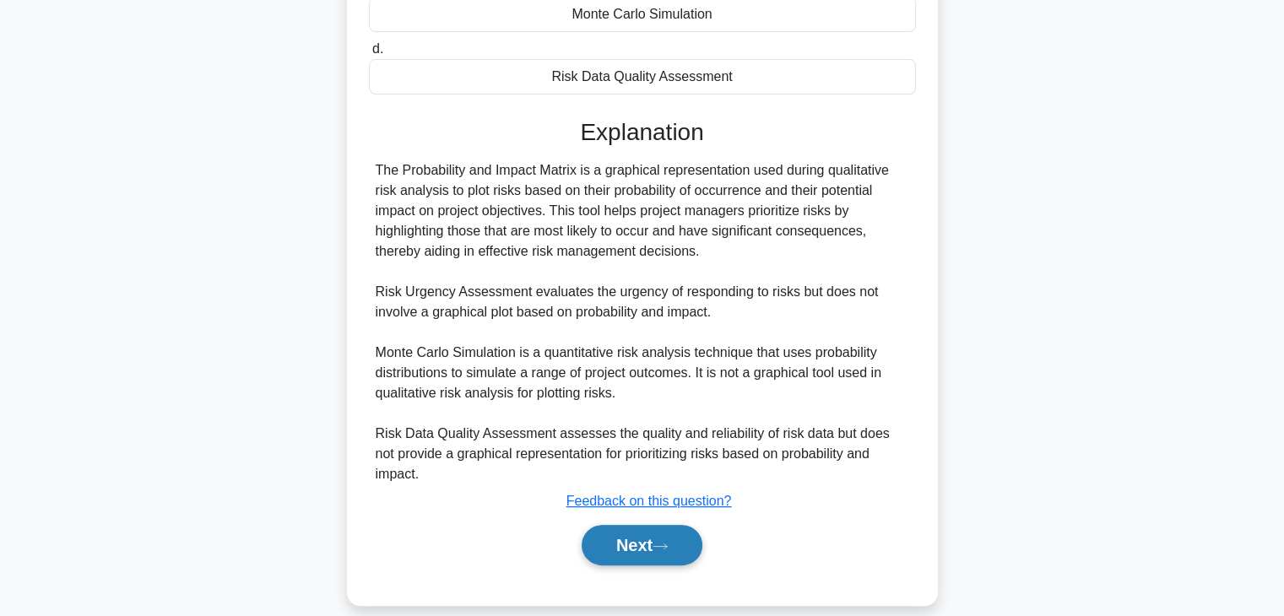
click at [655, 525] on button "Next" at bounding box center [642, 545] width 121 height 41
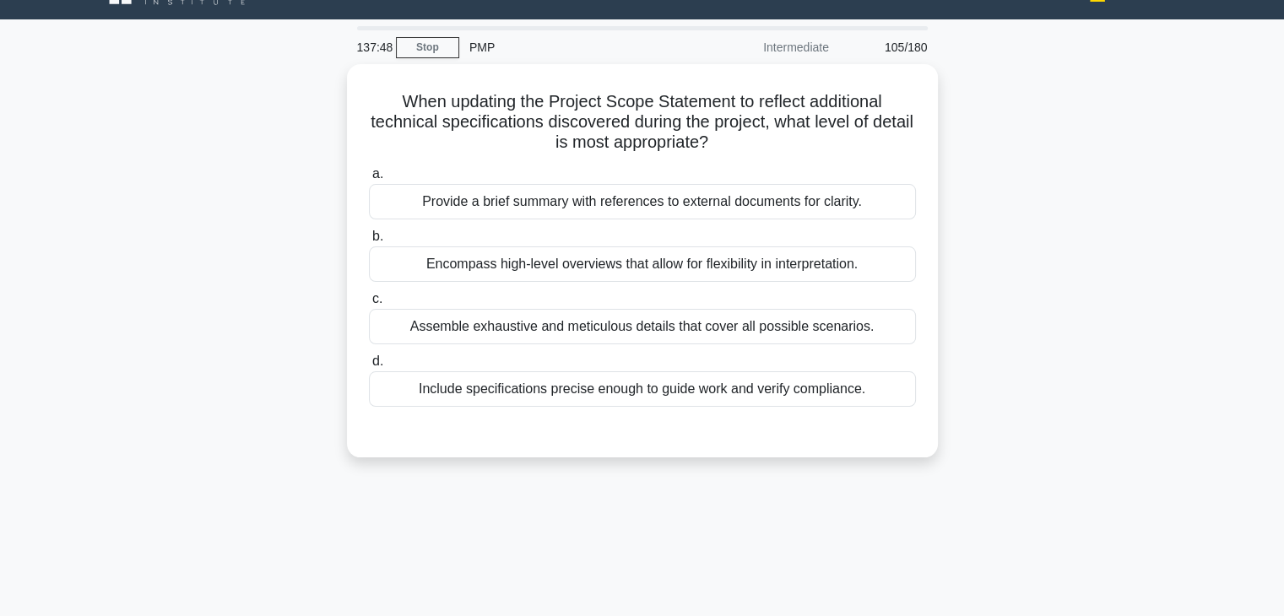
scroll to position [0, 0]
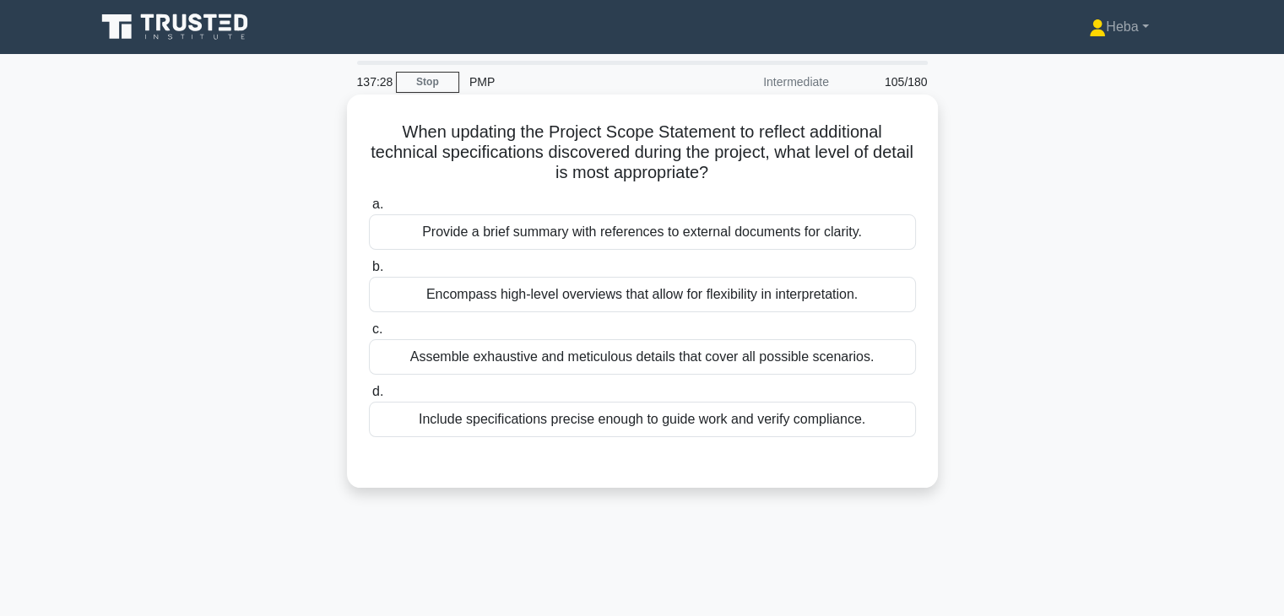
click at [620, 363] on div "Assemble exhaustive and meticulous details that cover all possible scenarios." at bounding box center [642, 356] width 547 height 35
click at [369, 335] on input "c. Assemble exhaustive and meticulous details that cover all possible scenarios." at bounding box center [369, 329] width 0 height 11
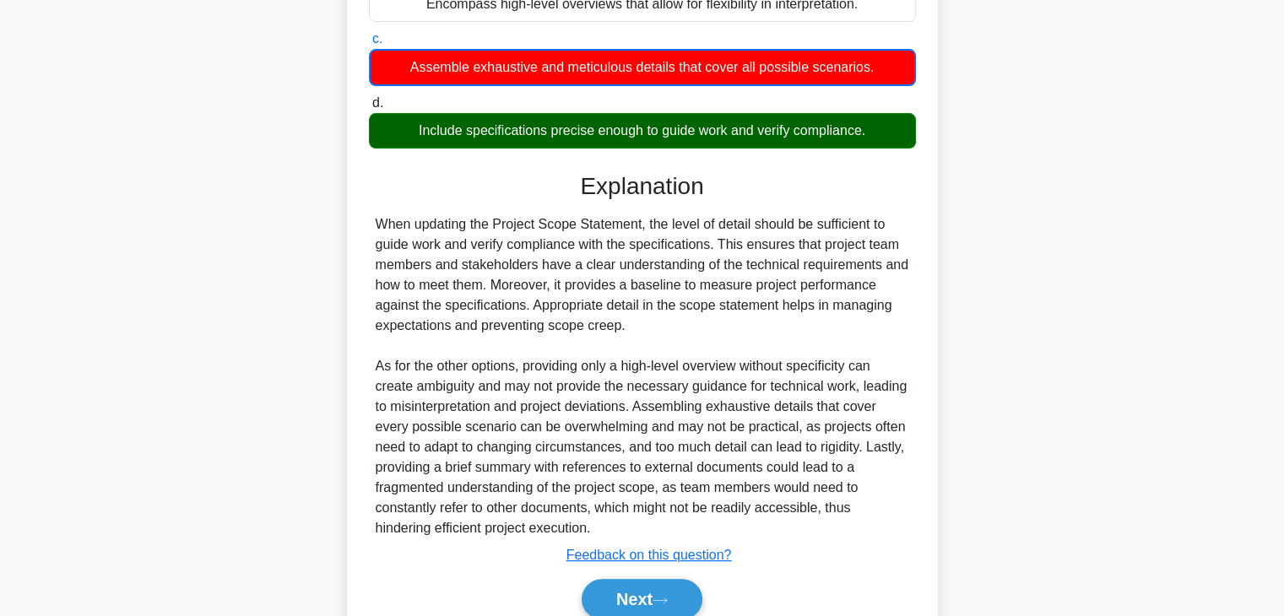
scroll to position [365, 0]
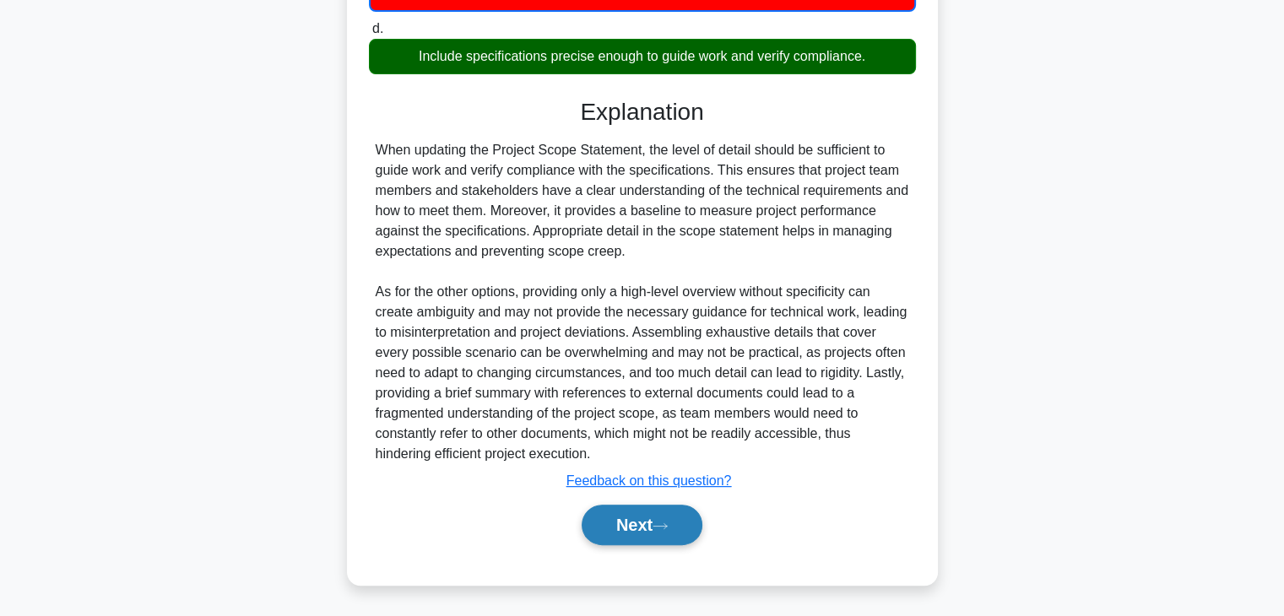
click at [682, 509] on button "Next" at bounding box center [642, 525] width 121 height 41
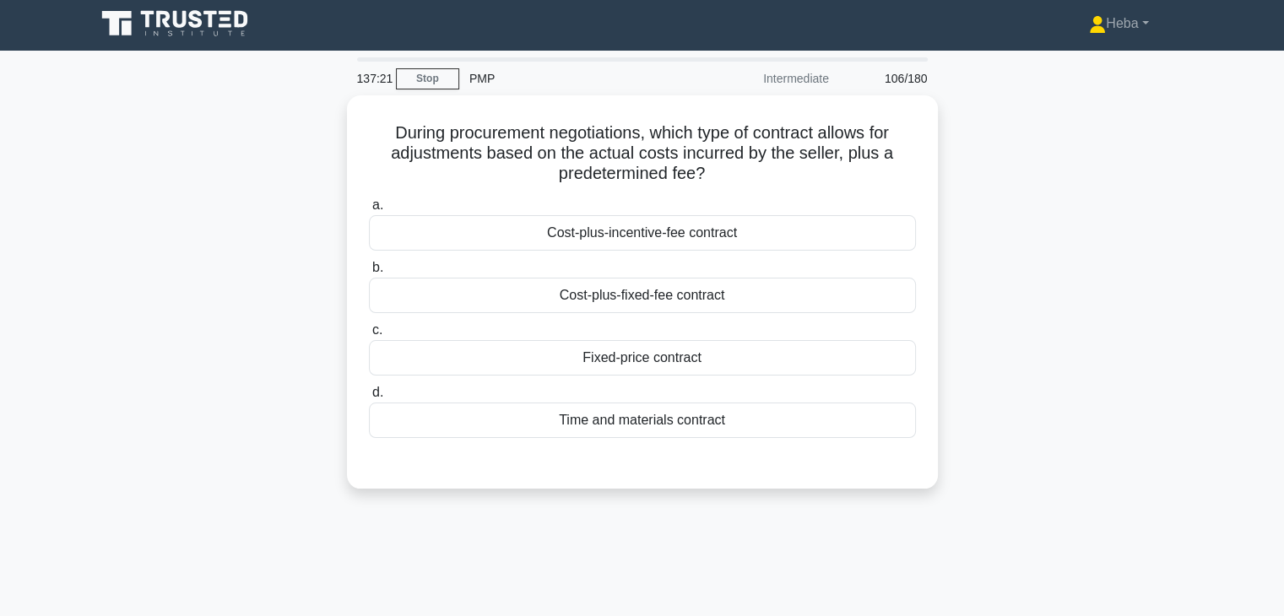
scroll to position [0, 0]
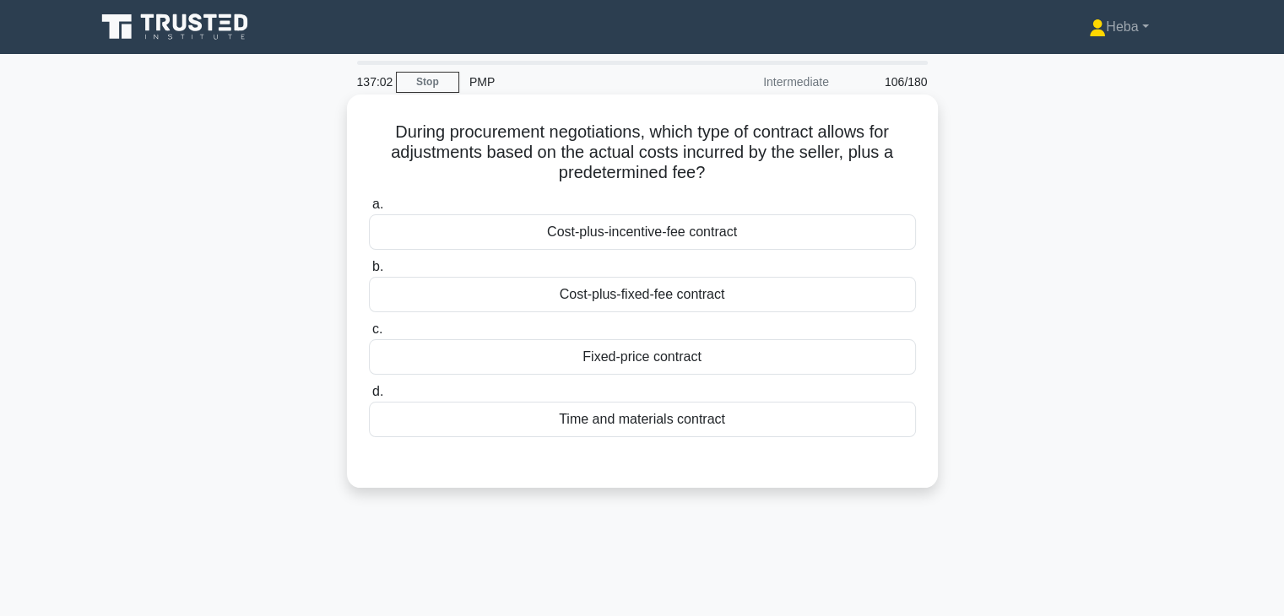
click at [677, 301] on div "Cost-plus-fixed-fee contract" at bounding box center [642, 294] width 547 height 35
click at [369, 273] on input "b. Cost-plus-fixed-fee contract" at bounding box center [369, 267] width 0 height 11
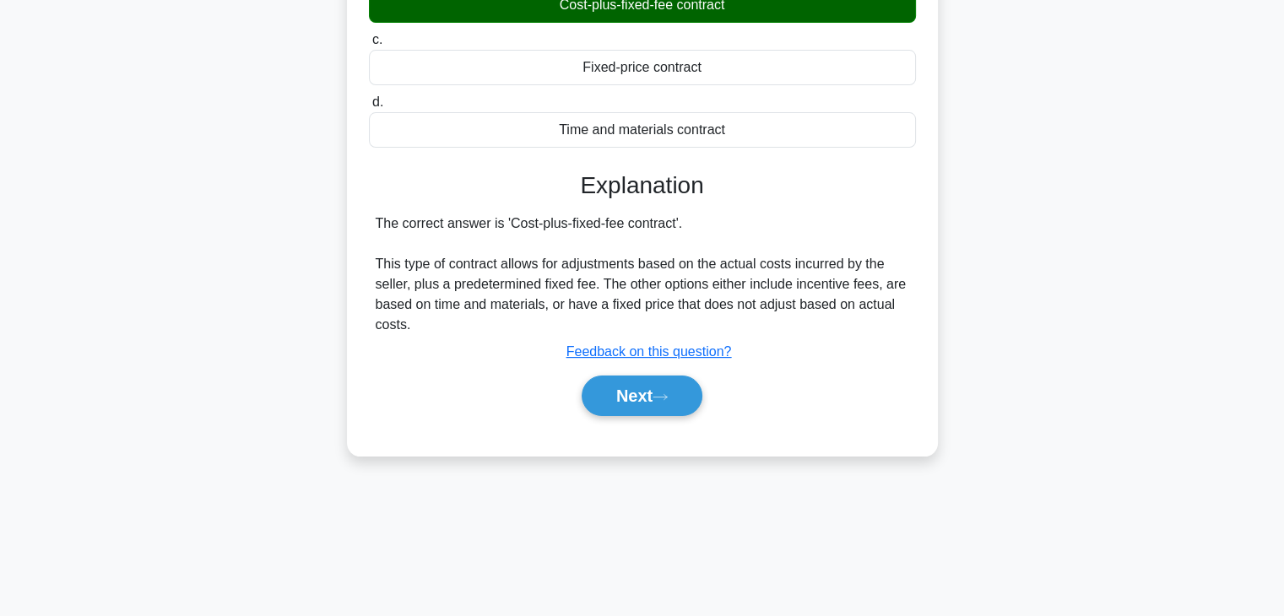
scroll to position [296, 0]
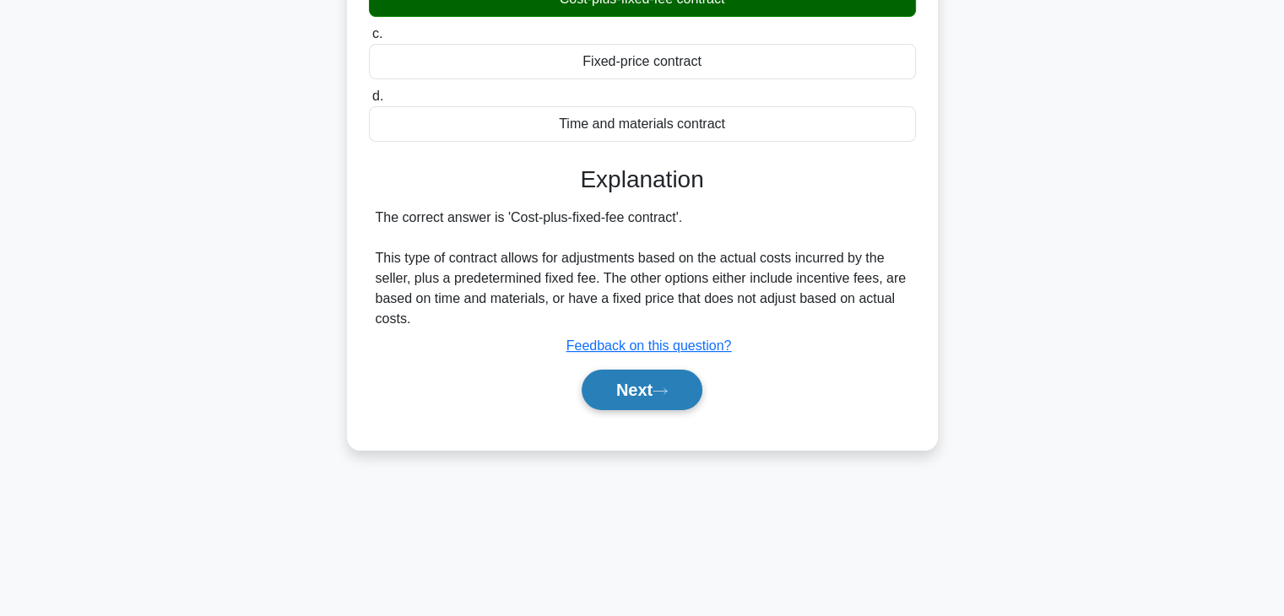
click at [645, 370] on button "Next" at bounding box center [642, 390] width 121 height 41
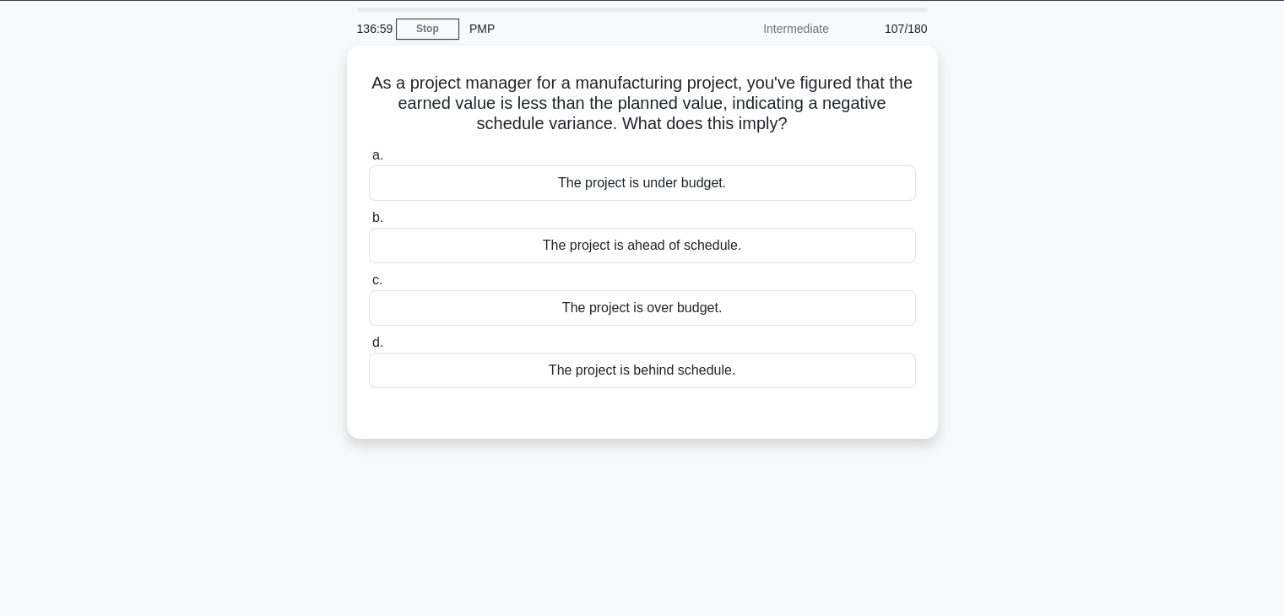
scroll to position [43, 0]
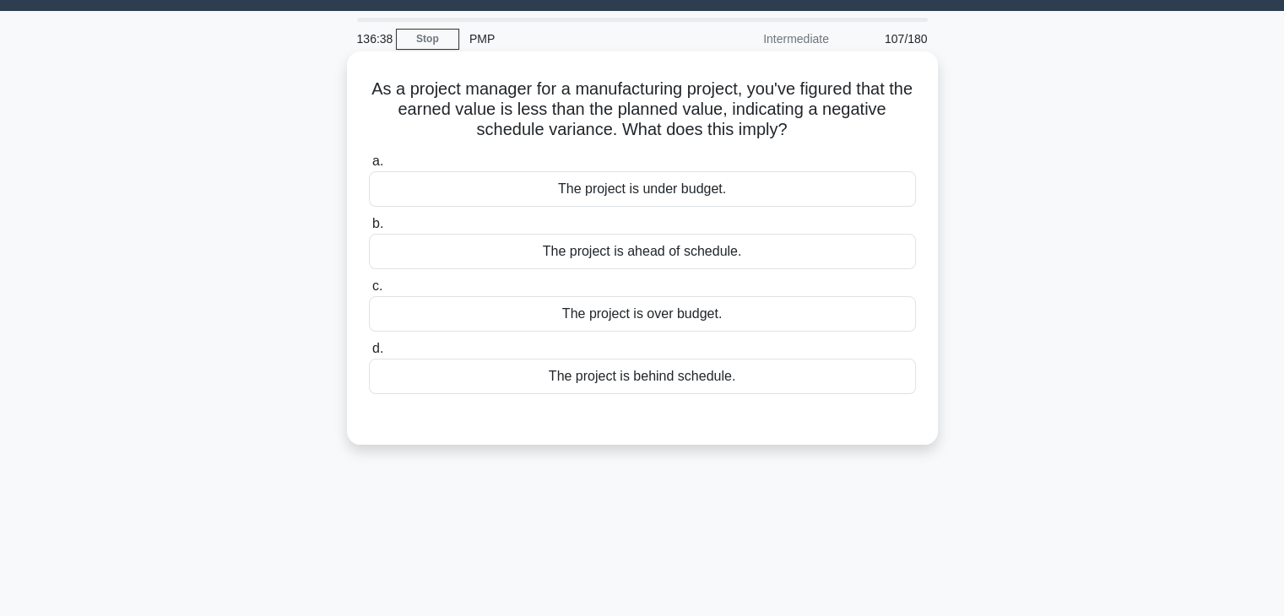
click at [551, 375] on div "The project is behind schedule." at bounding box center [642, 376] width 547 height 35
click at [369, 355] on input "d. The project is behind schedule." at bounding box center [369, 349] width 0 height 11
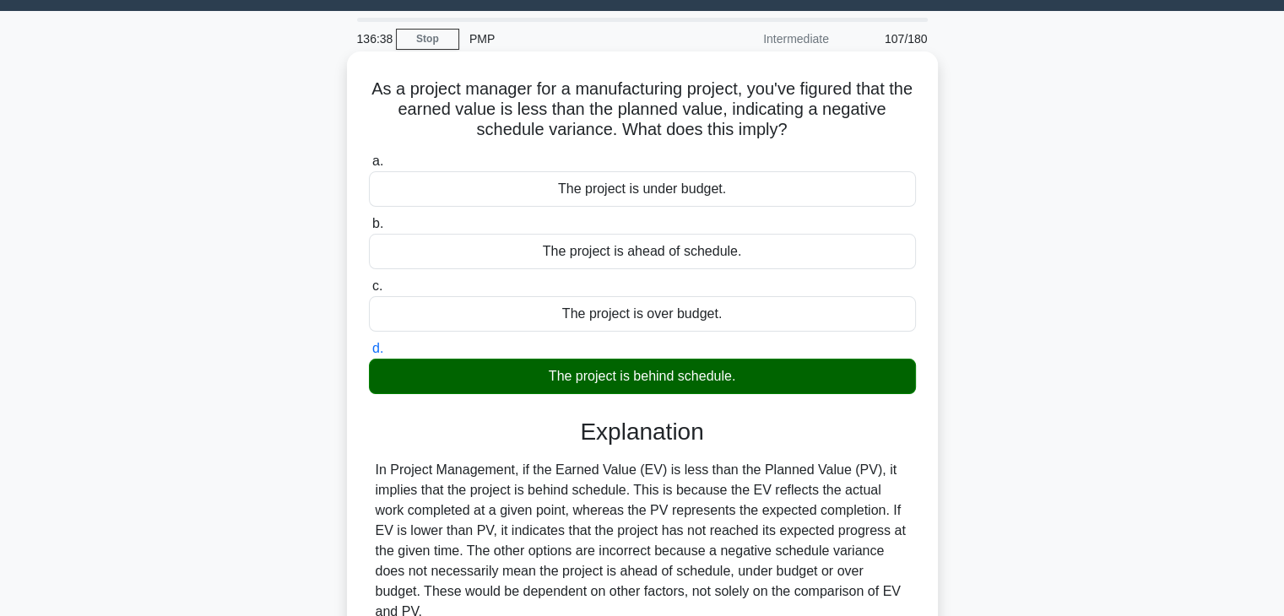
scroll to position [296, 0]
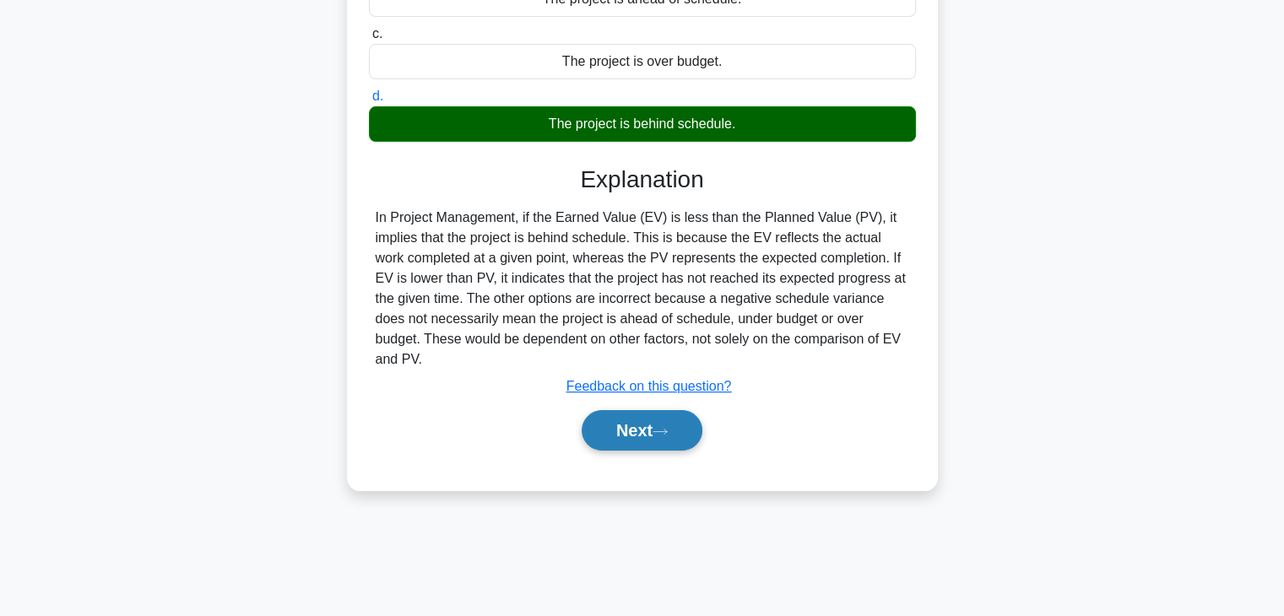
click at [684, 416] on button "Next" at bounding box center [642, 430] width 121 height 41
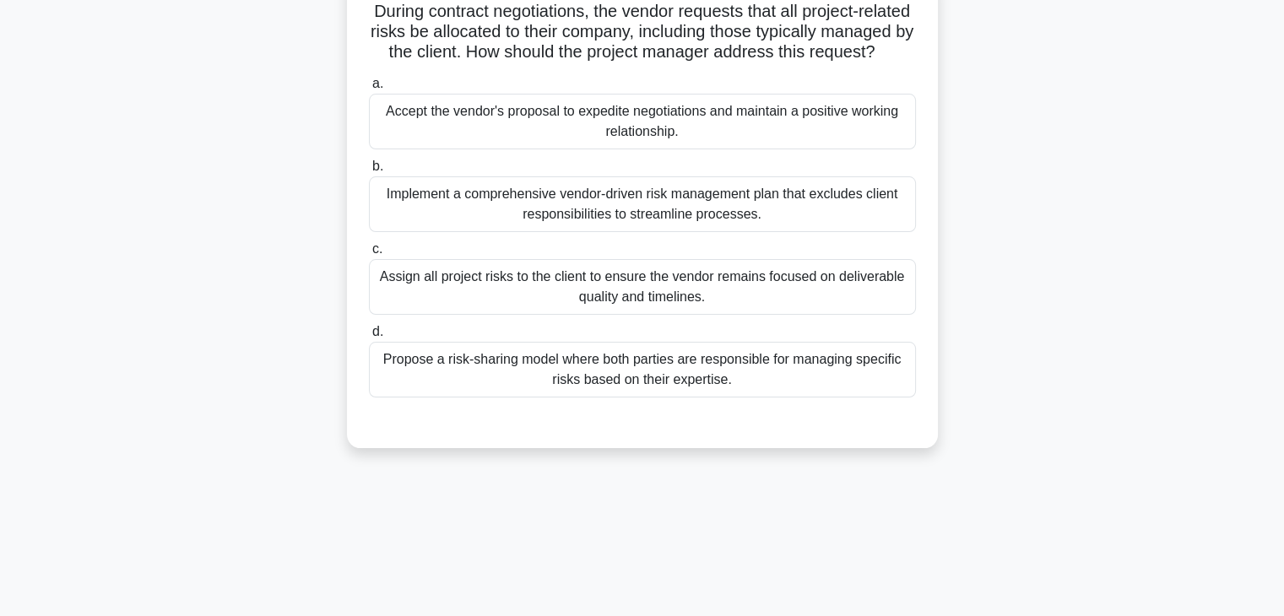
scroll to position [43, 0]
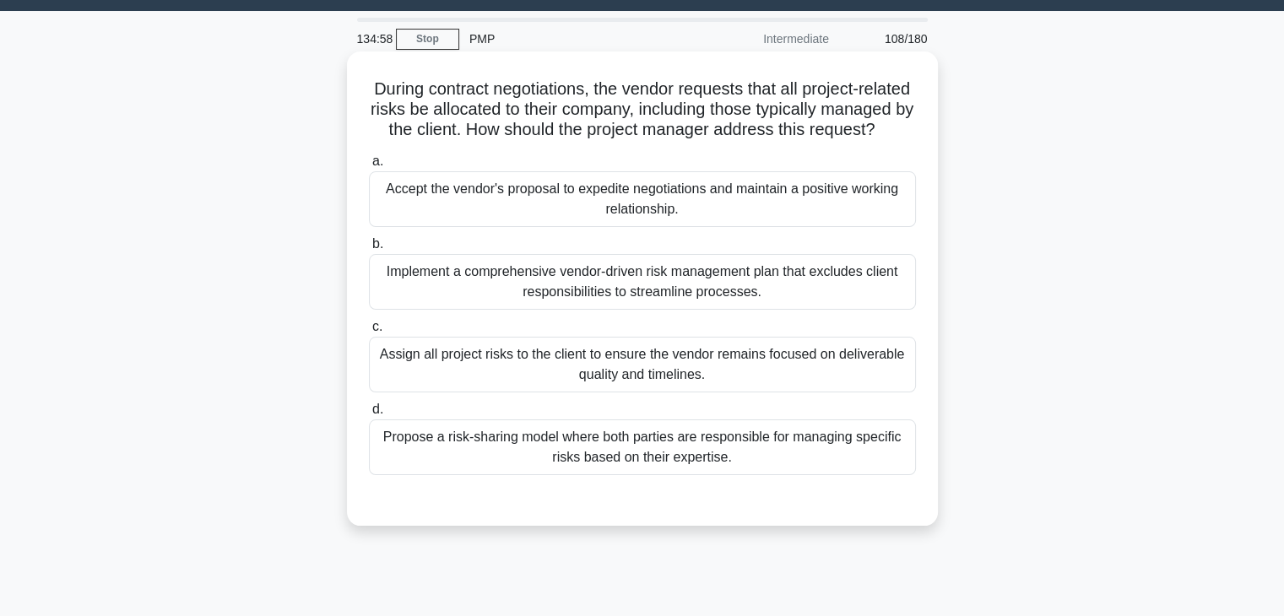
click at [715, 474] on div "Propose a risk-sharing model where both parties are responsible for managing sp…" at bounding box center [642, 448] width 547 height 56
click at [369, 415] on input "d. Propose a risk-sharing model where both parties are responsible for managing…" at bounding box center [369, 409] width 0 height 11
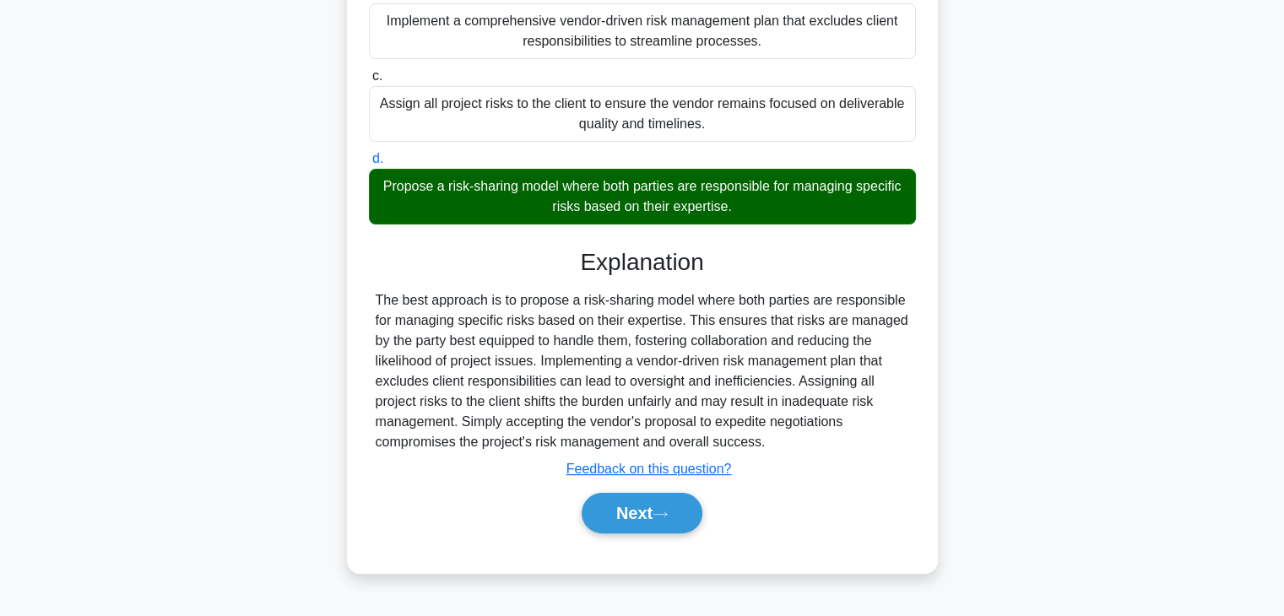
scroll to position [302, 0]
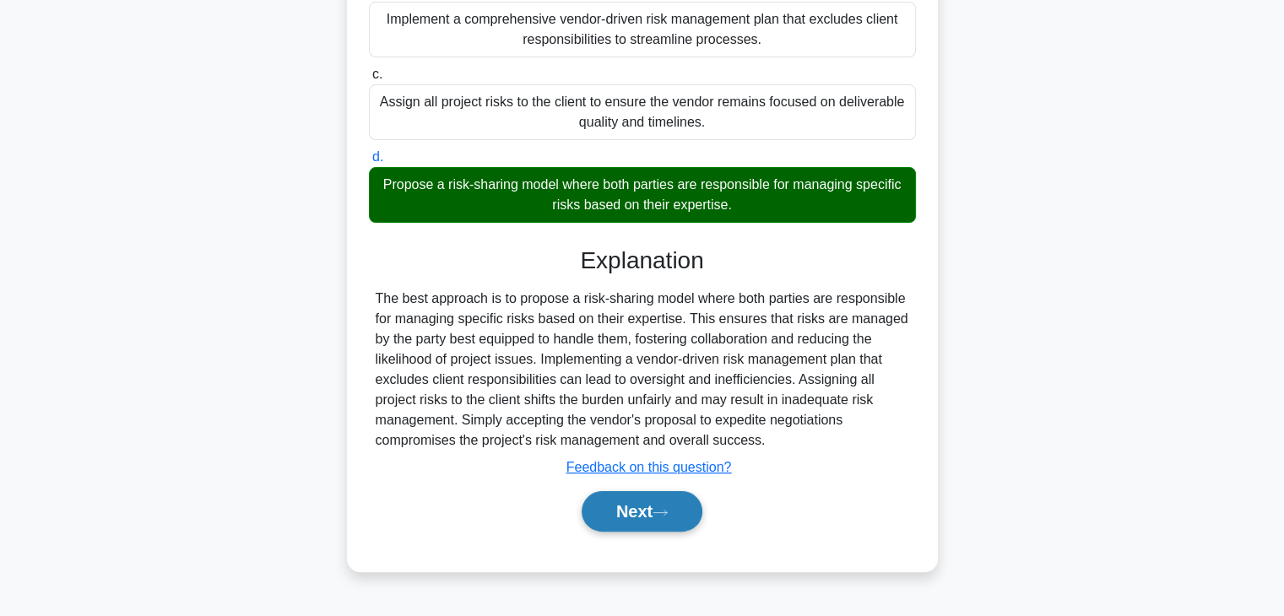
click at [651, 525] on button "Next" at bounding box center [642, 511] width 121 height 41
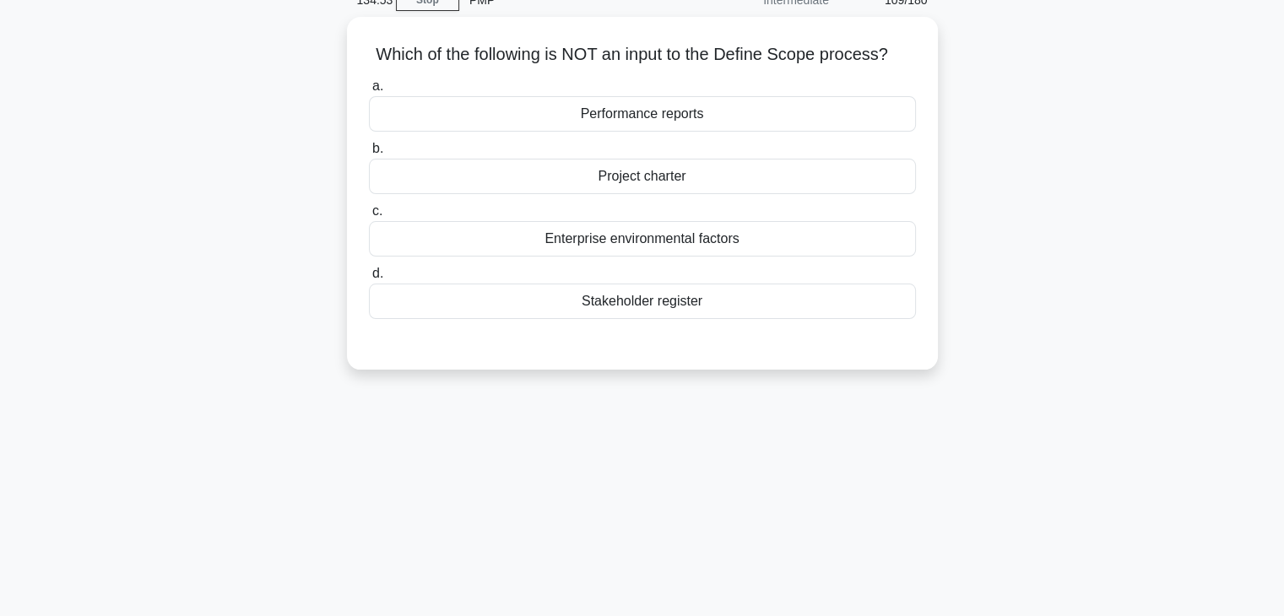
scroll to position [84, 0]
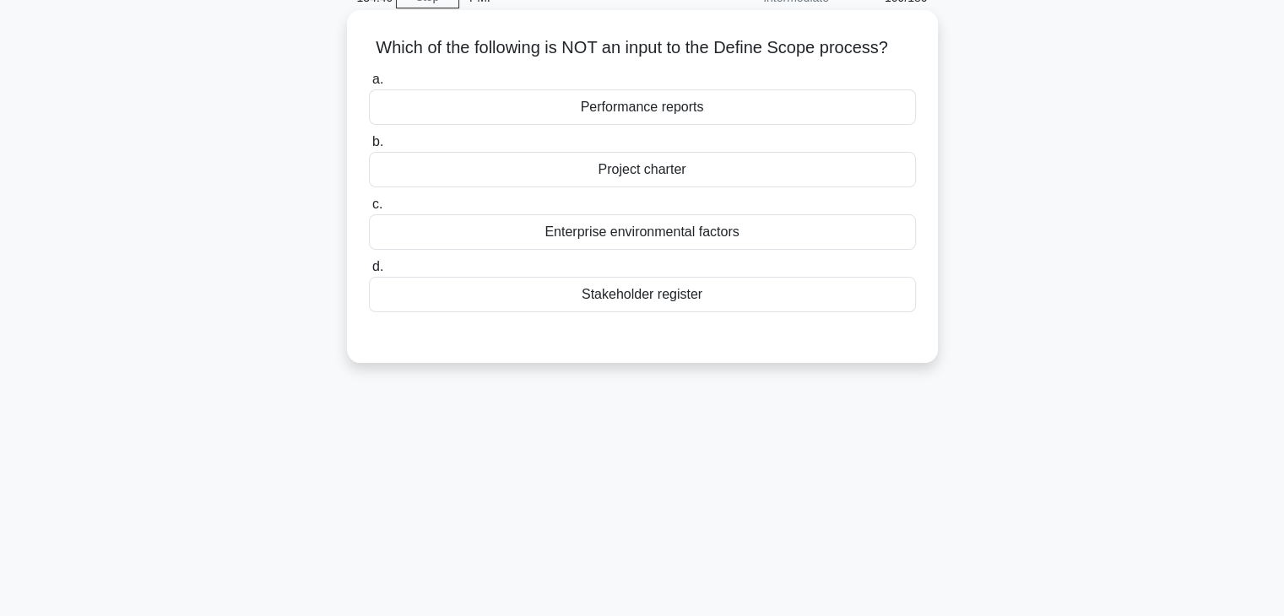
click at [645, 165] on div "Project charter" at bounding box center [642, 169] width 547 height 35
click at [369, 148] on input "b. Project charter" at bounding box center [369, 142] width 0 height 11
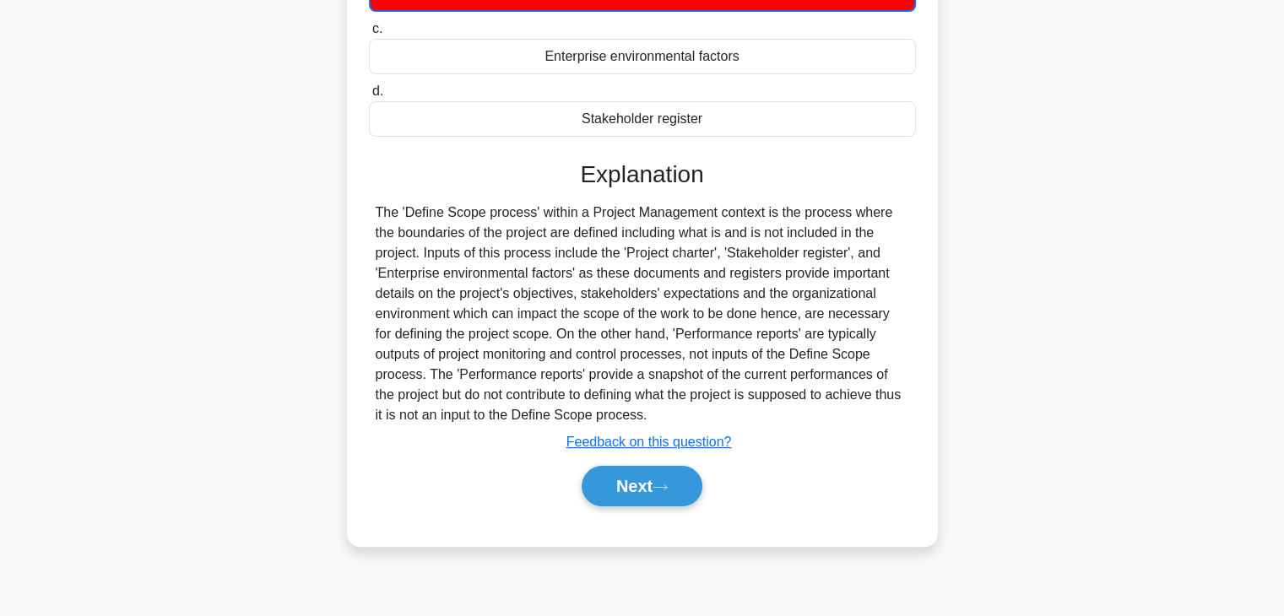
scroll to position [296, 0]
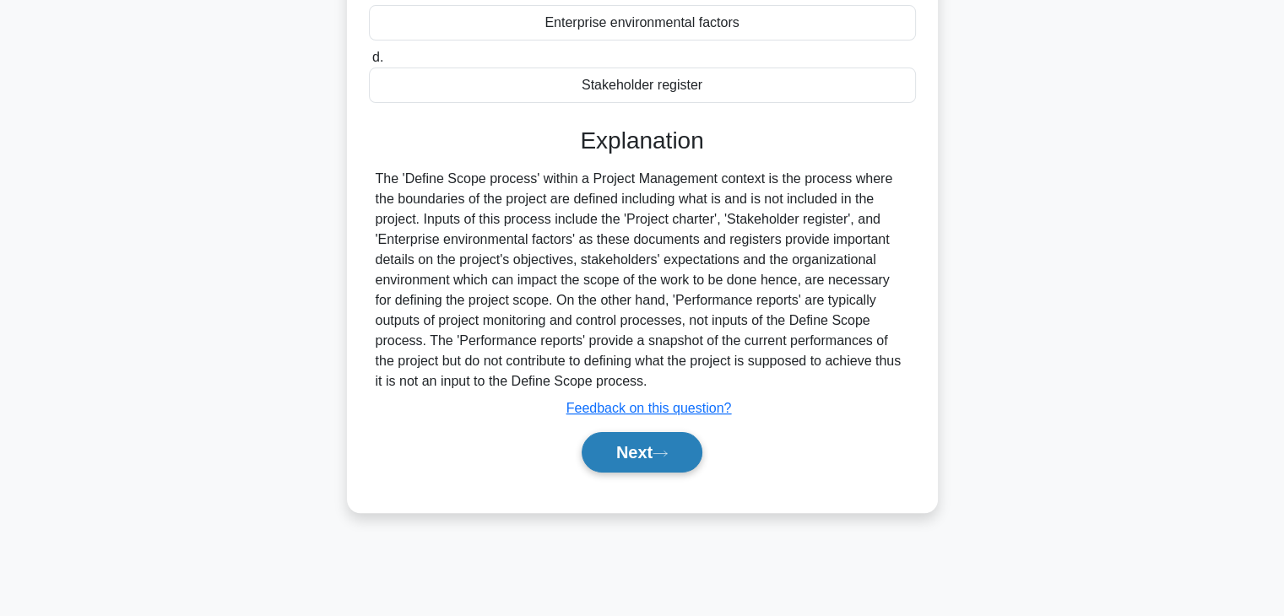
click at [616, 461] on button "Next" at bounding box center [642, 452] width 121 height 41
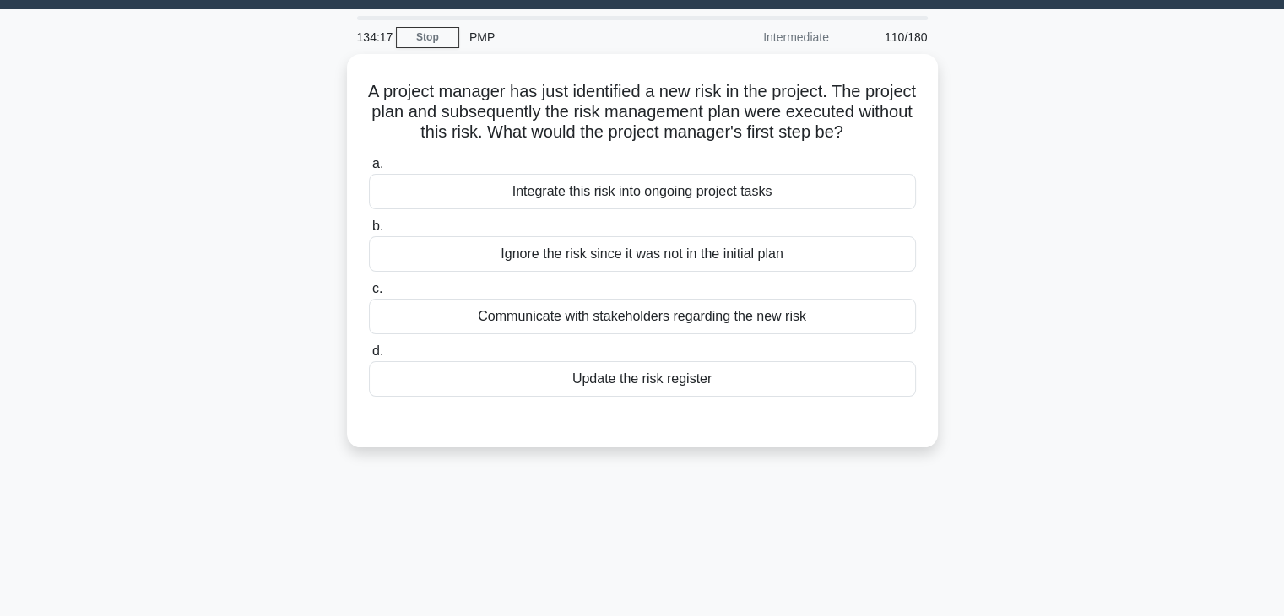
scroll to position [43, 0]
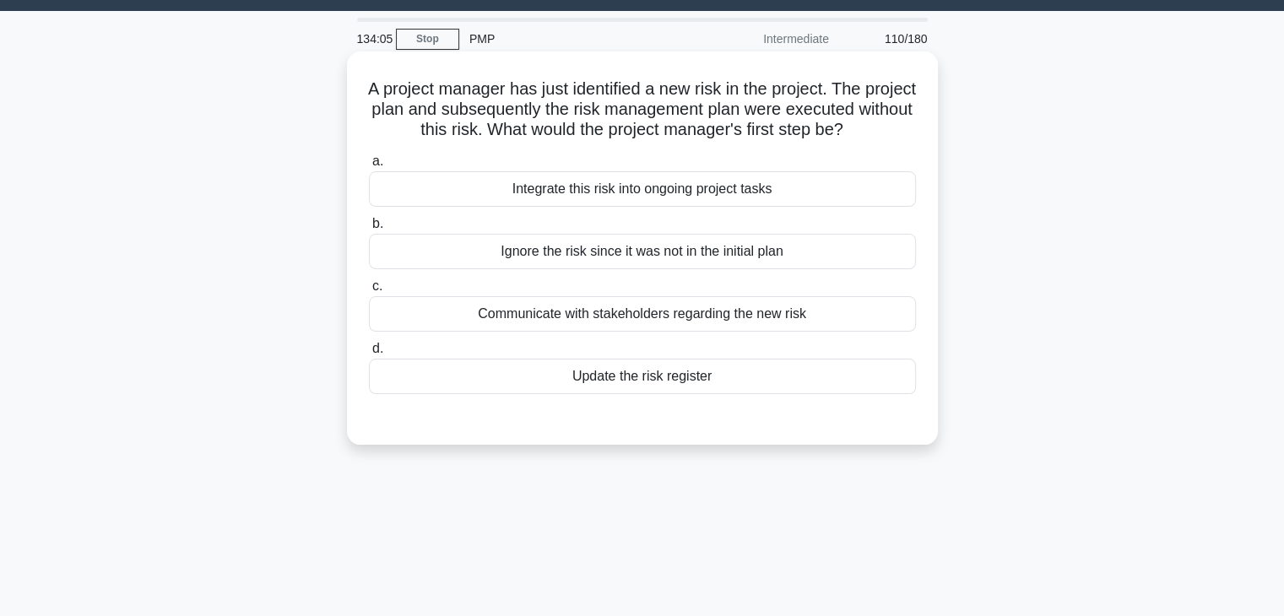
drag, startPoint x: 610, startPoint y: 388, endPoint x: 621, endPoint y: 382, distance: 12.5
click at [611, 388] on div "Update the risk register" at bounding box center [642, 376] width 547 height 35
click at [369, 355] on input "d. Update the risk register" at bounding box center [369, 349] width 0 height 11
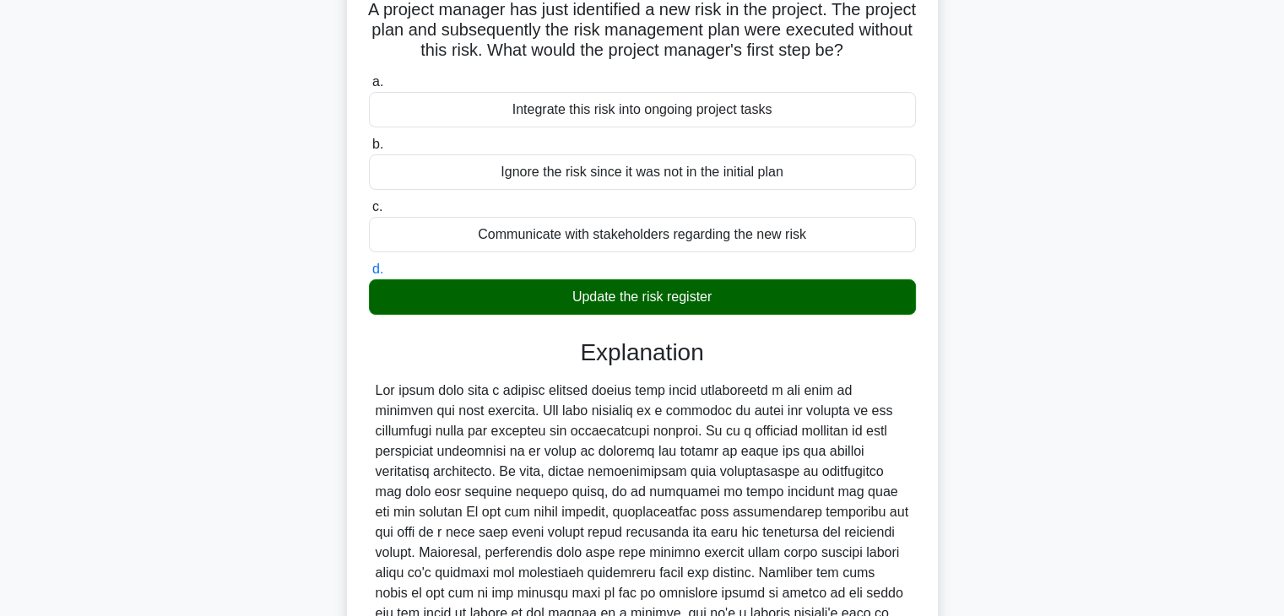
scroll to position [302, 0]
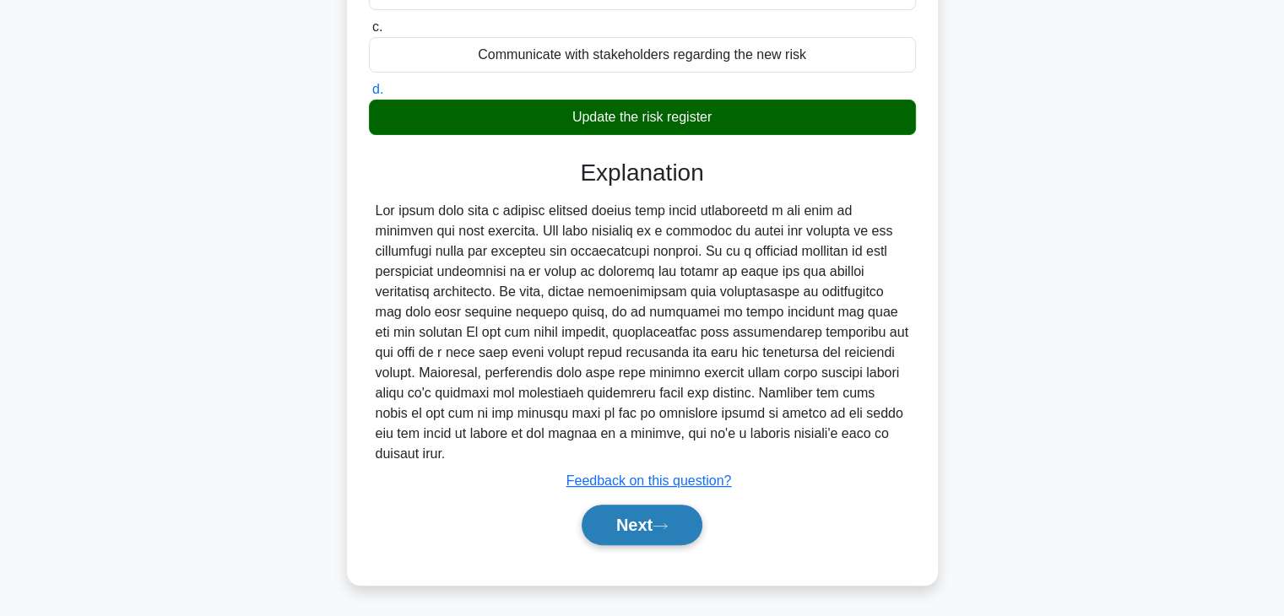
click at [617, 514] on button "Next" at bounding box center [642, 525] width 121 height 41
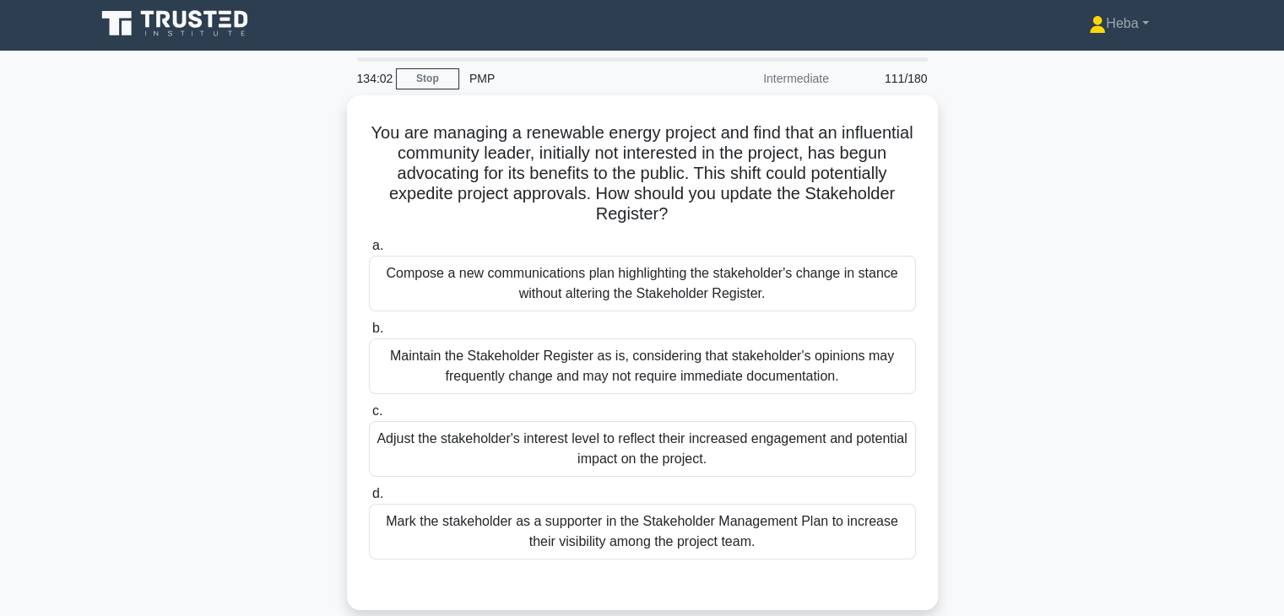
scroll to position [0, 0]
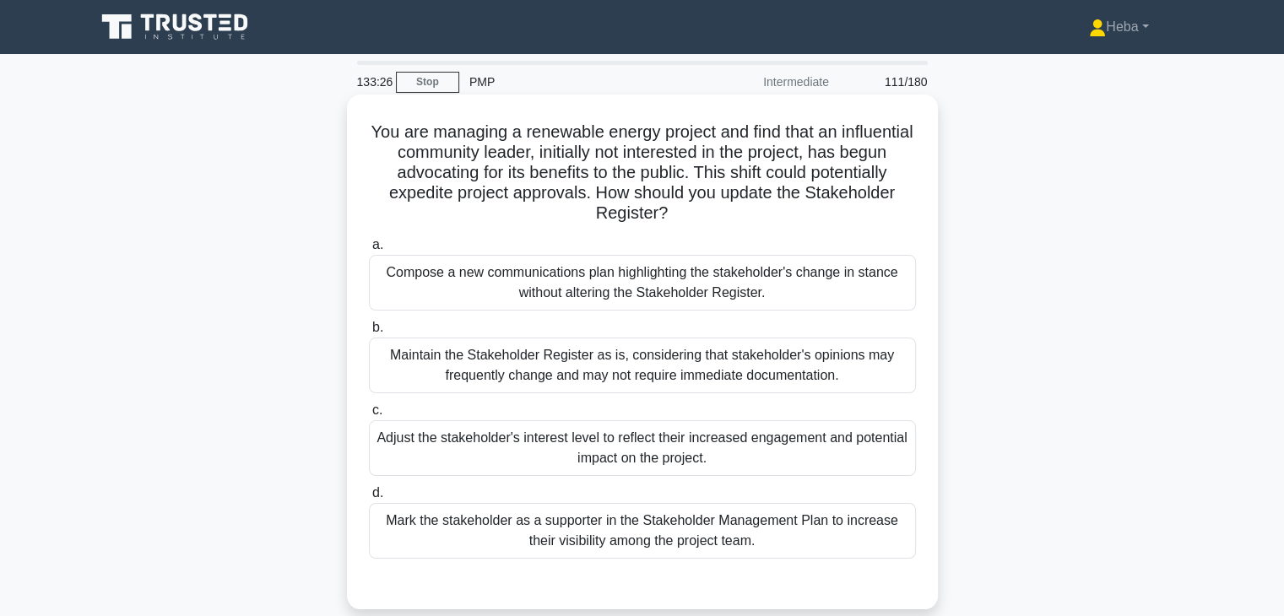
click at [852, 295] on div "Compose a new communications plan highlighting the stakeholder's change in stan…" at bounding box center [642, 283] width 547 height 56
click at [369, 251] on input "a. Compose a new communications plan highlighting the stakeholder's change in s…" at bounding box center [369, 245] width 0 height 11
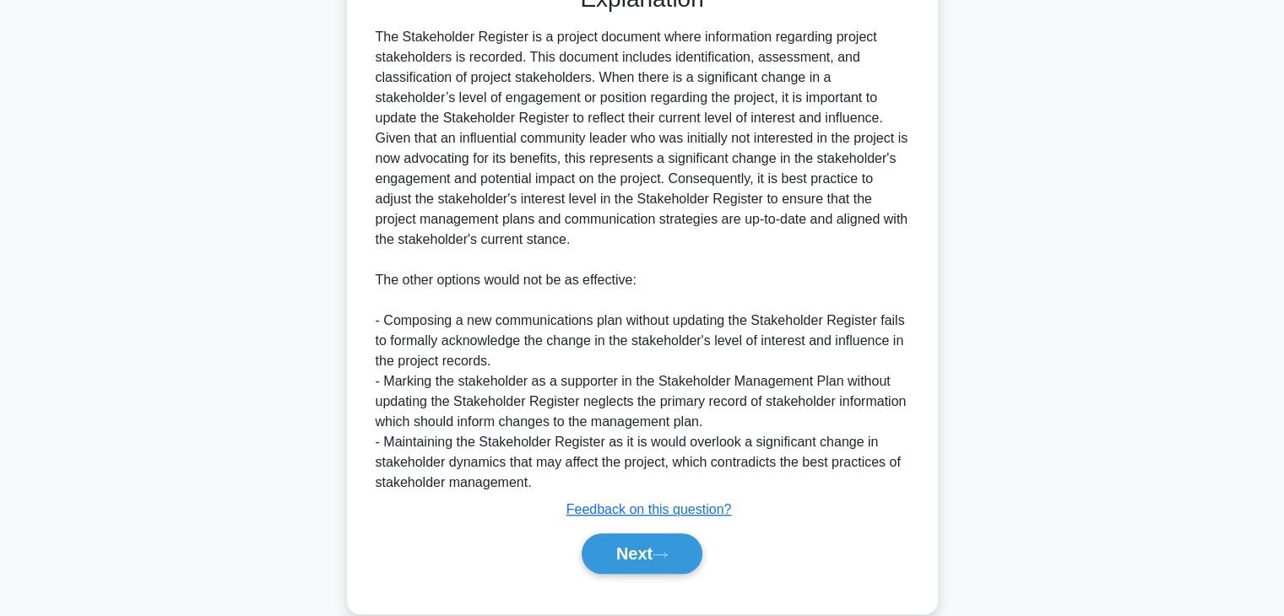
scroll to position [628, 0]
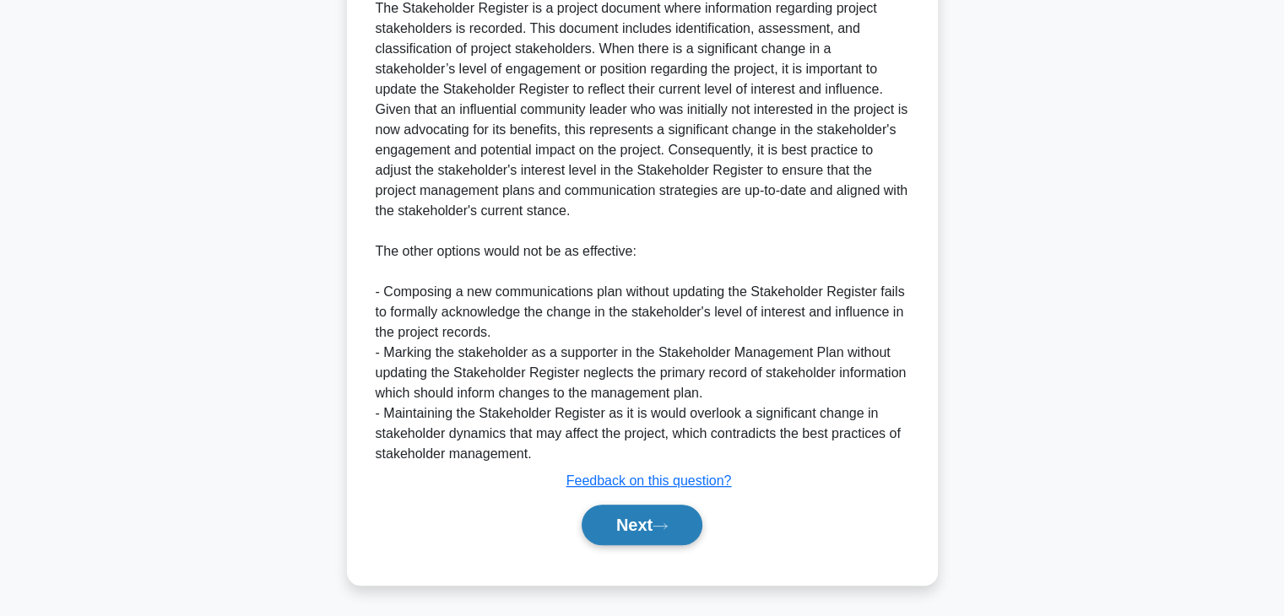
click at [610, 532] on button "Next" at bounding box center [642, 525] width 121 height 41
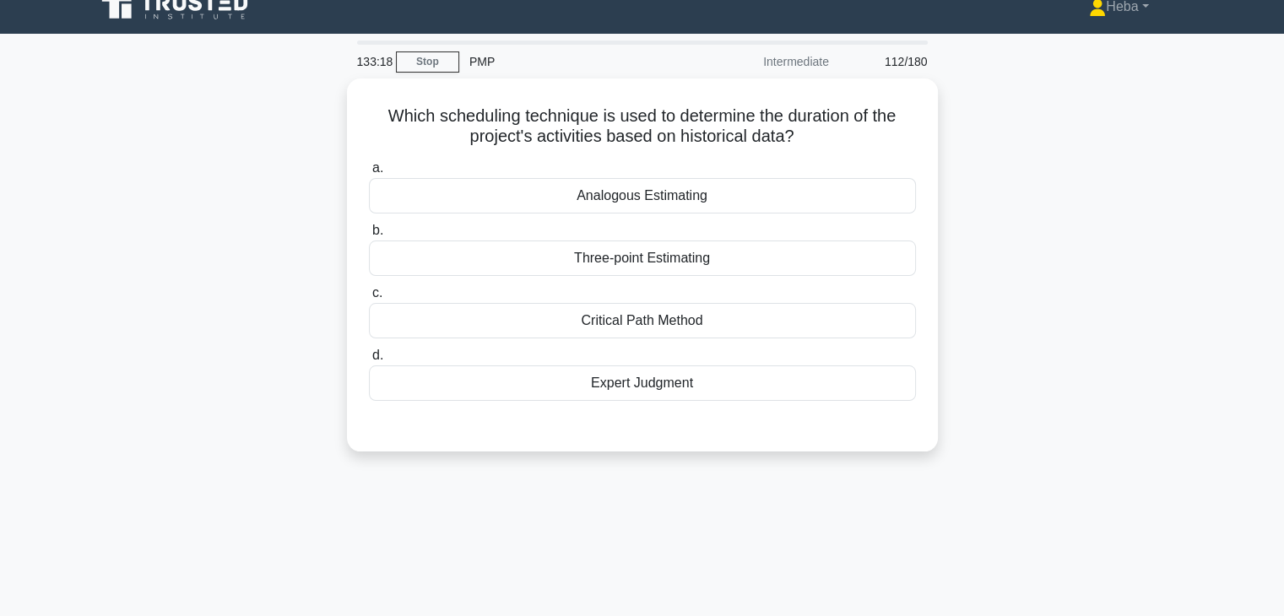
scroll to position [0, 0]
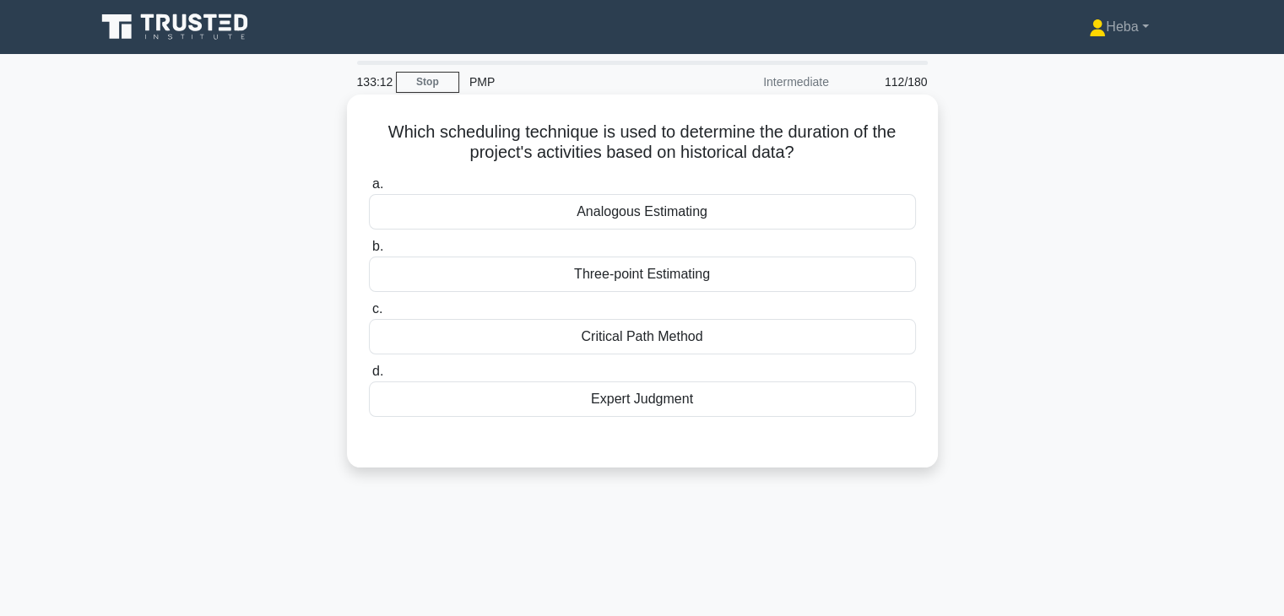
click at [649, 218] on div "Analogous Estimating" at bounding box center [642, 211] width 547 height 35
click at [369, 190] on input "a. Analogous Estimating" at bounding box center [369, 184] width 0 height 11
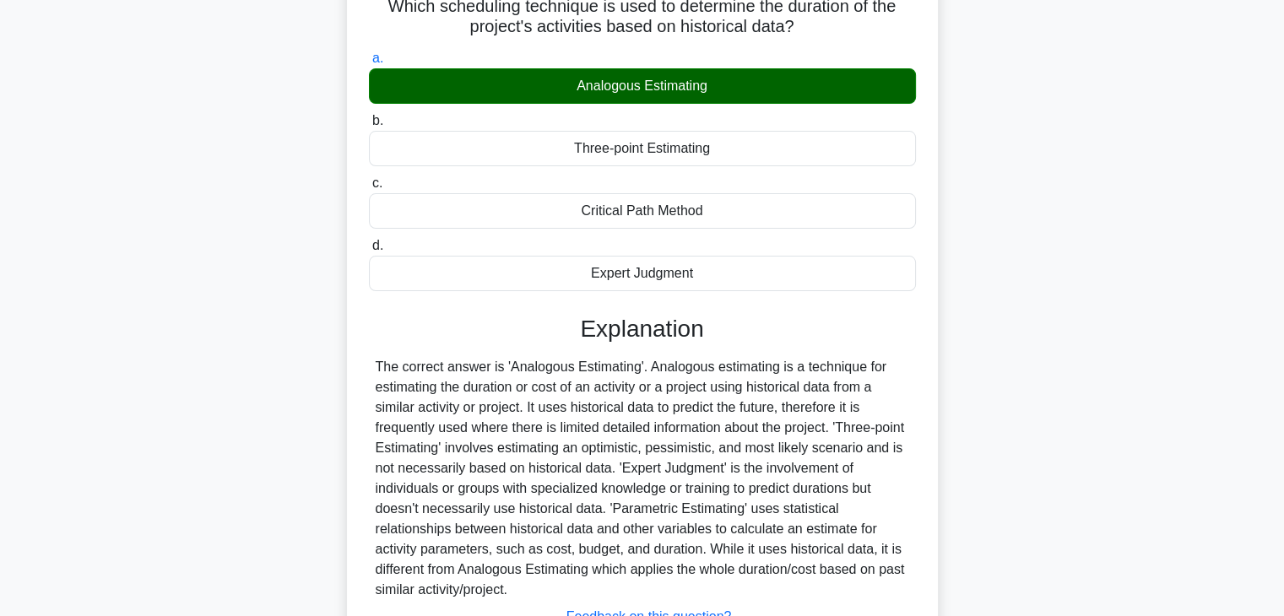
scroll to position [296, 0]
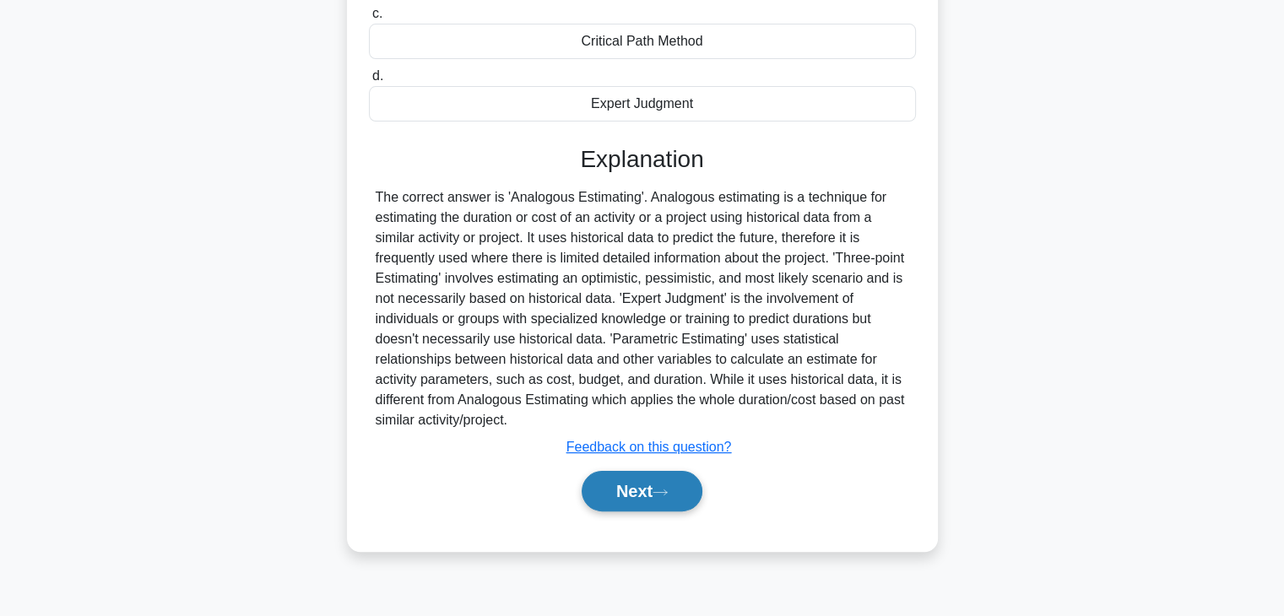
click at [641, 490] on button "Next" at bounding box center [642, 491] width 121 height 41
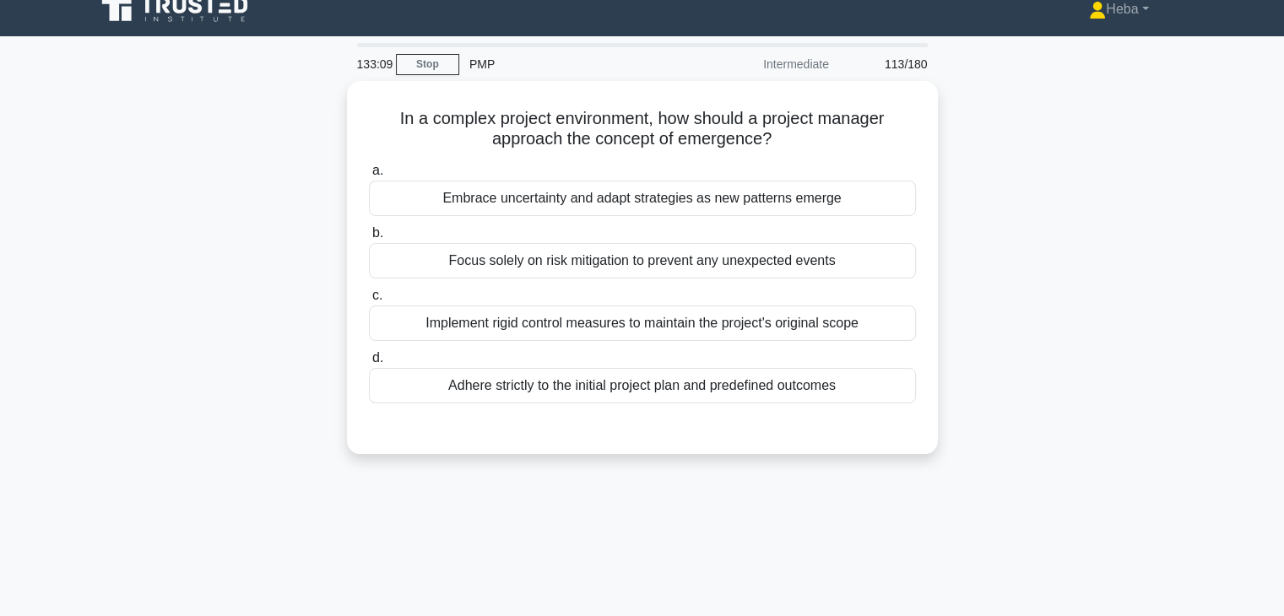
scroll to position [0, 0]
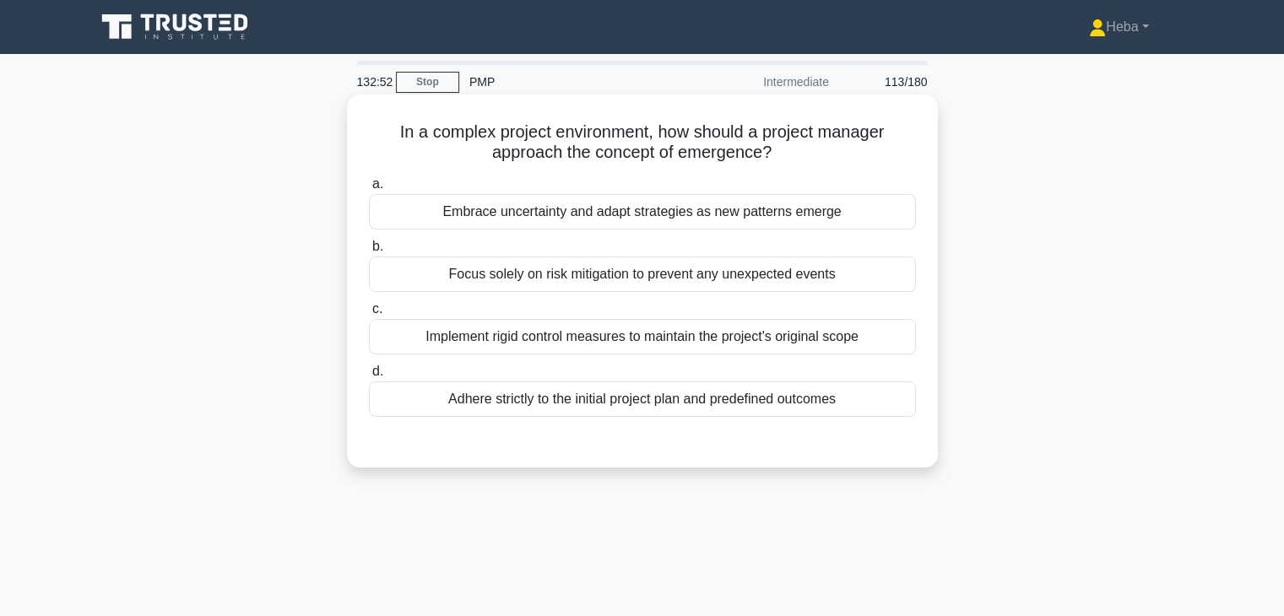
click at [589, 216] on div "Embrace uncertainty and adapt strategies as new patterns emerge" at bounding box center [642, 211] width 547 height 35
click at [369, 190] on input "a. Embrace uncertainty and adapt strategies as new patterns emerge" at bounding box center [369, 184] width 0 height 11
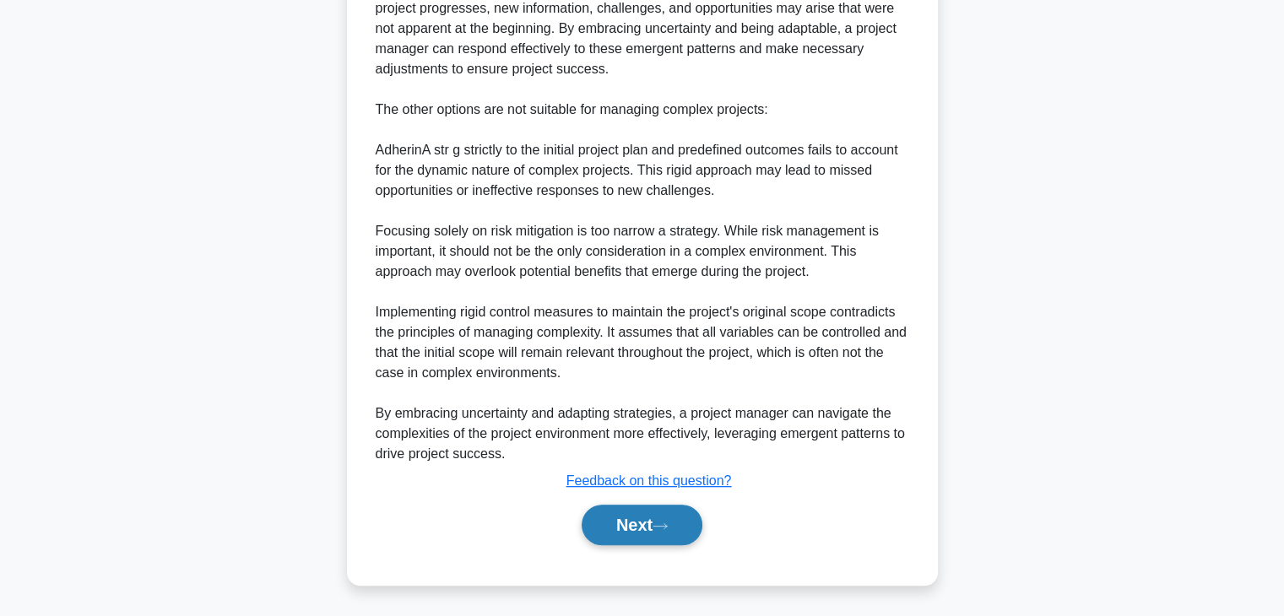
click at [628, 534] on button "Next" at bounding box center [642, 525] width 121 height 41
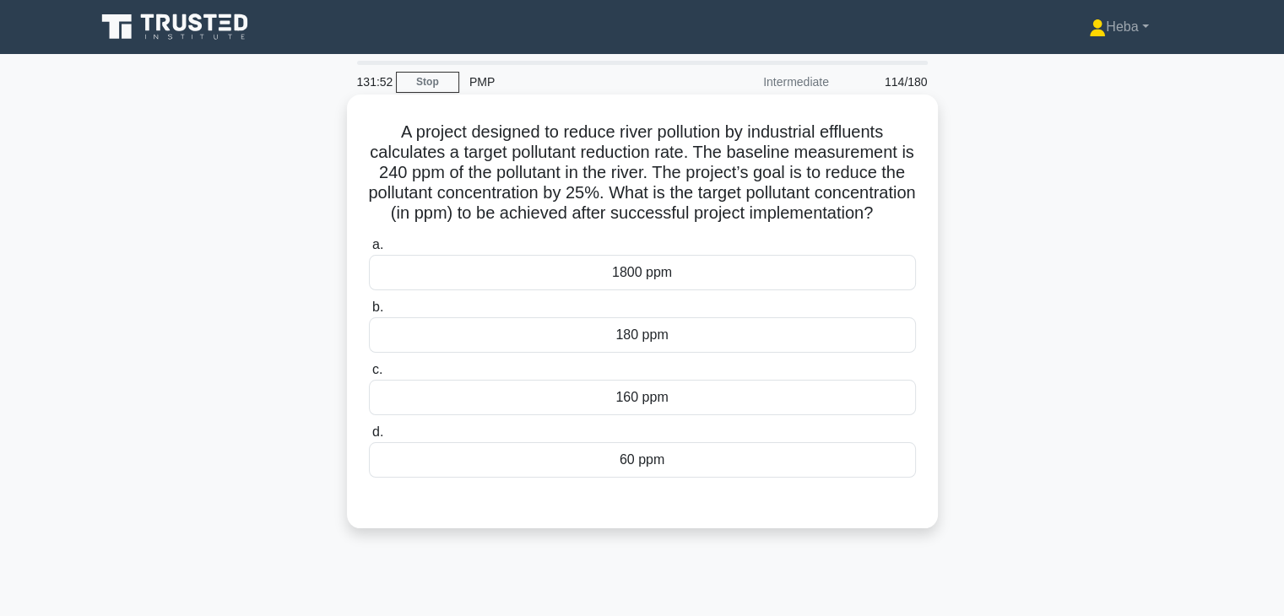
click at [605, 353] on div "180 ppm" at bounding box center [642, 334] width 547 height 35
click at [369, 313] on input "b. 180 ppm" at bounding box center [369, 307] width 0 height 11
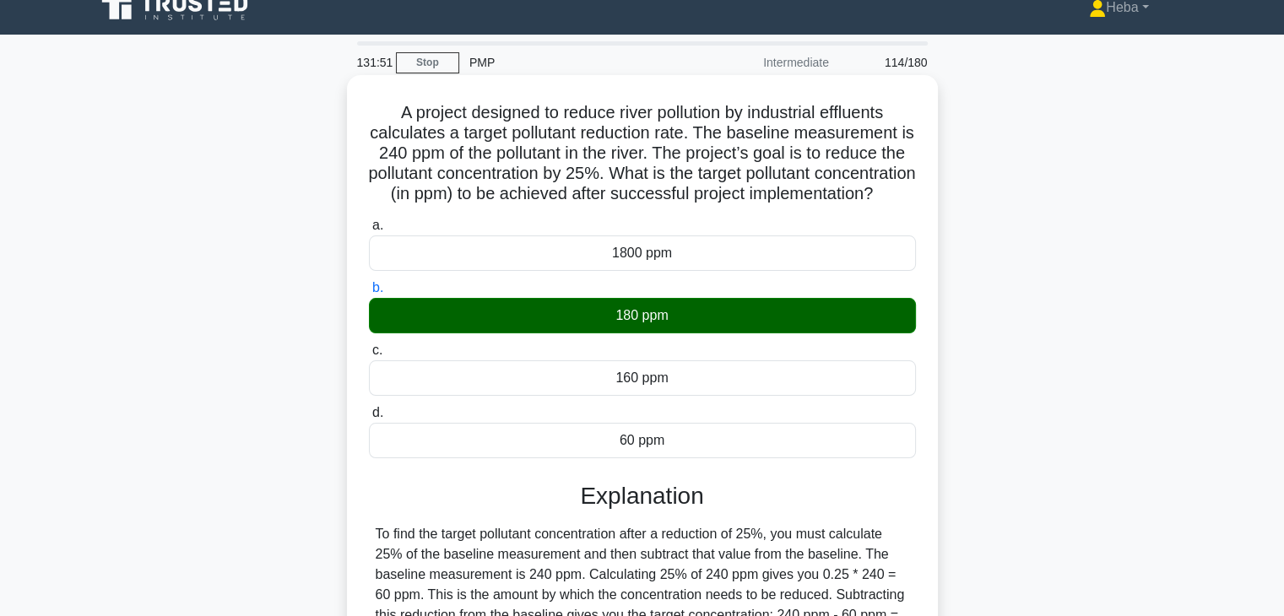
scroll to position [296, 0]
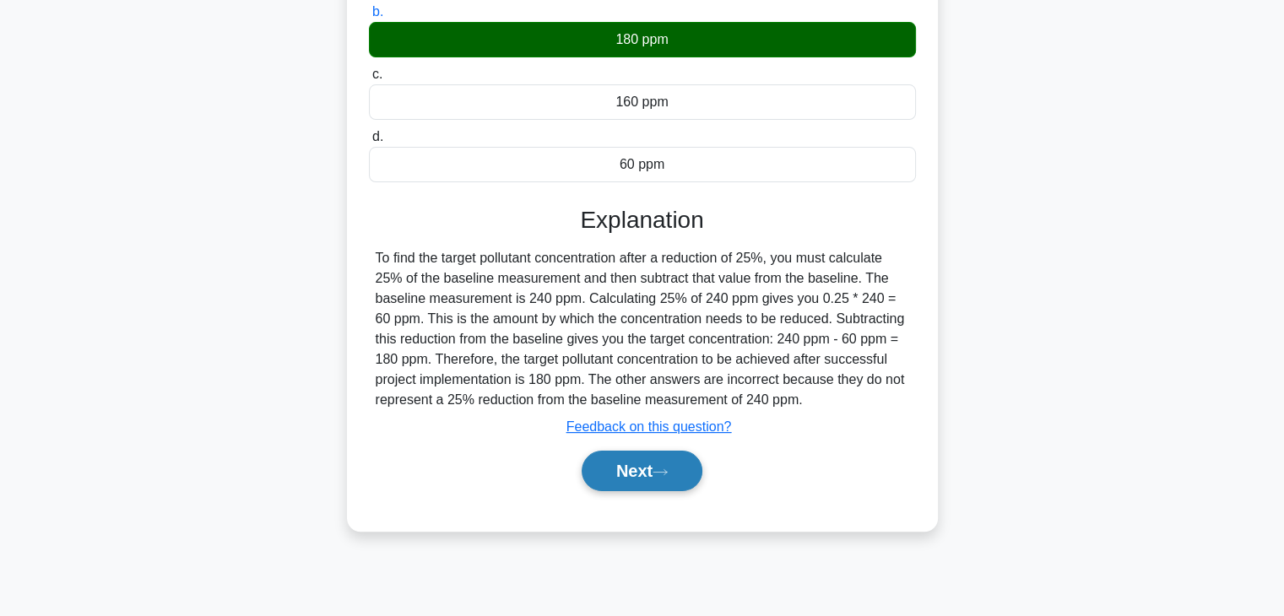
click at [661, 491] on button "Next" at bounding box center [642, 471] width 121 height 41
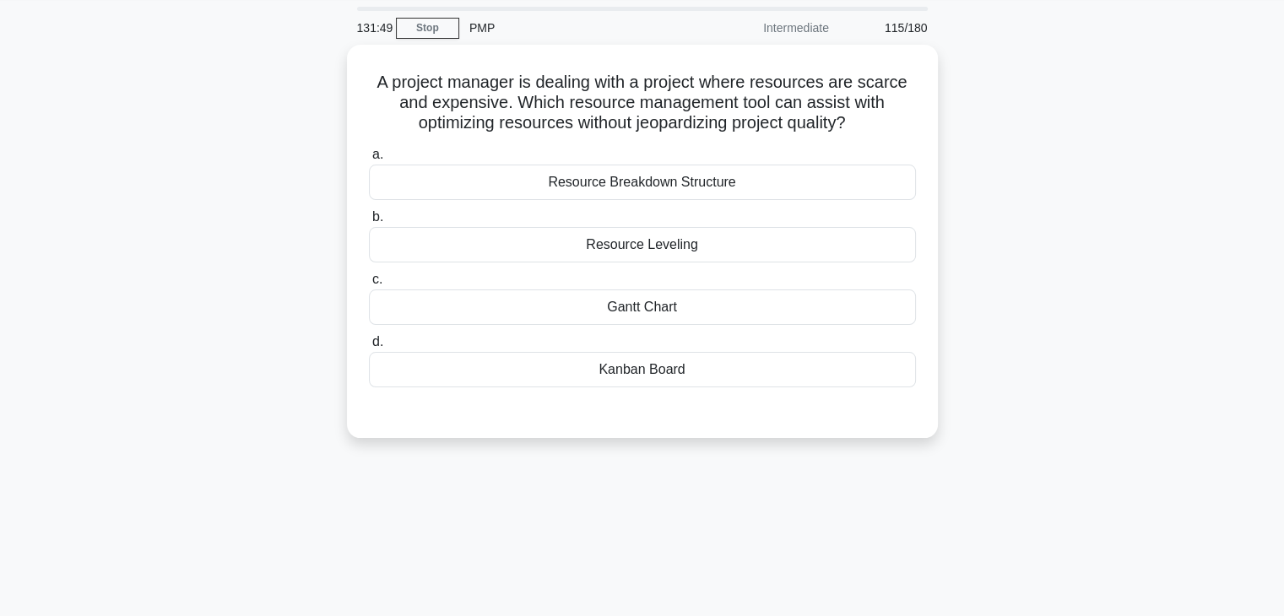
scroll to position [0, 0]
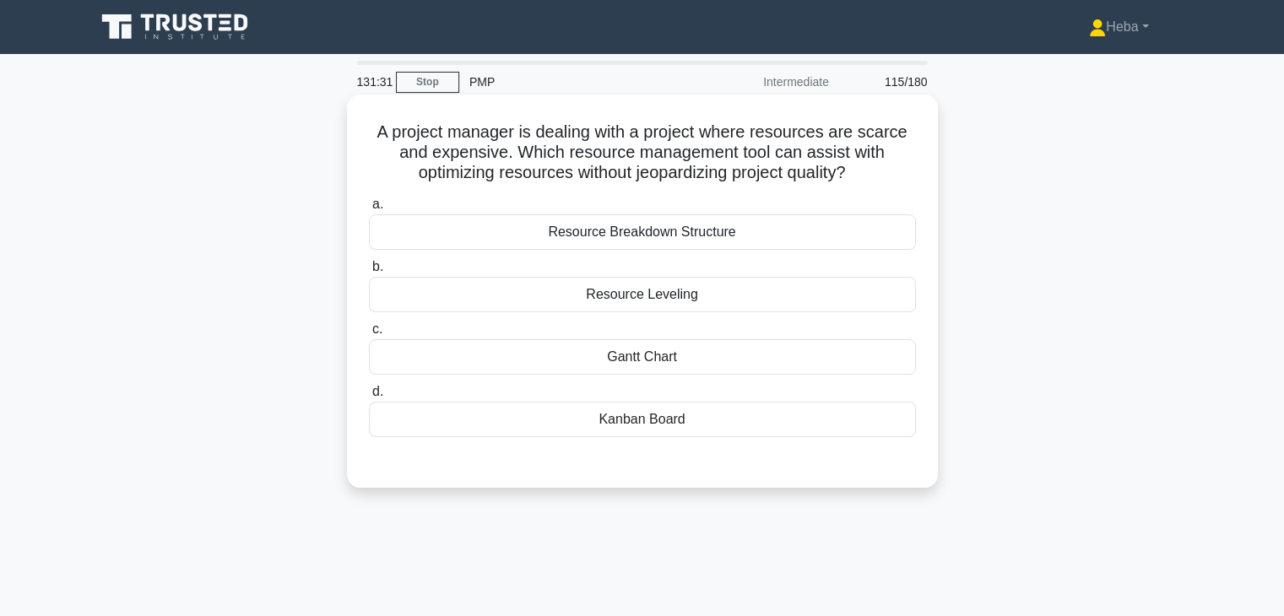
click at [574, 275] on label "b. Resource Leveling" at bounding box center [642, 285] width 547 height 56
click at [369, 273] on input "b. Resource Leveling" at bounding box center [369, 267] width 0 height 11
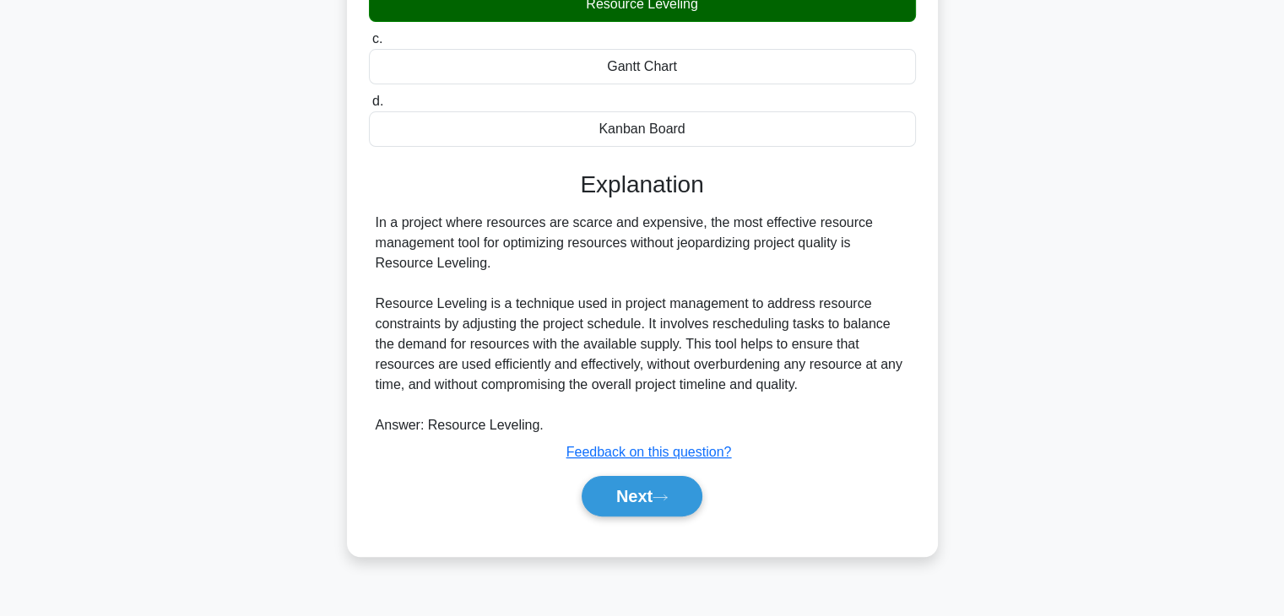
scroll to position [296, 0]
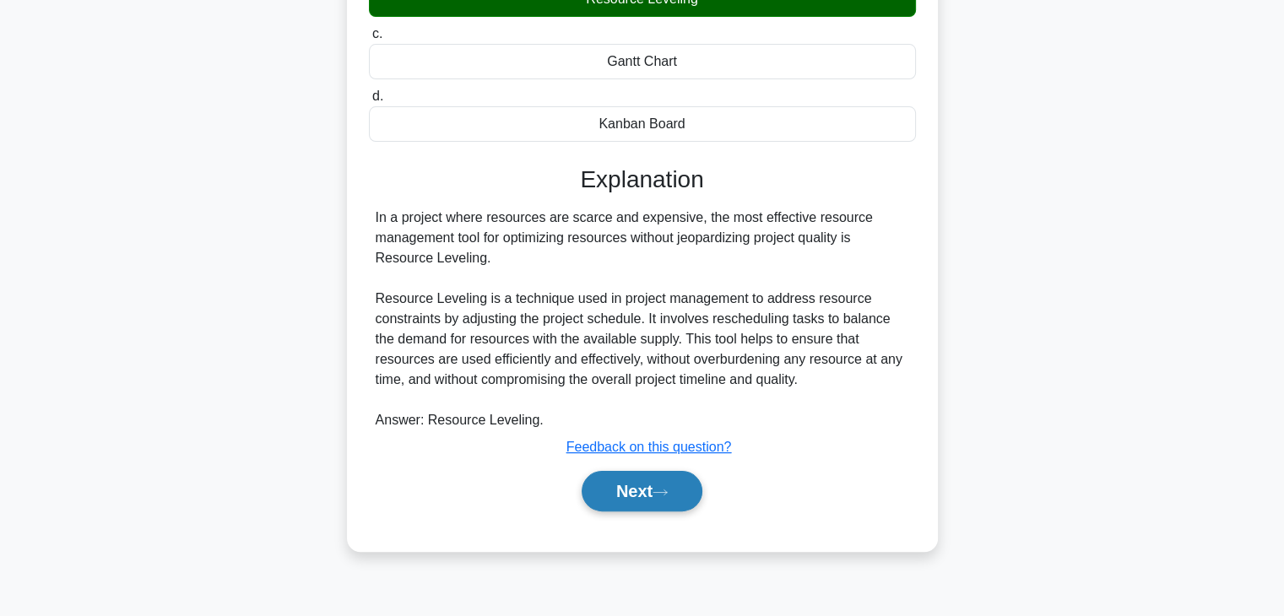
click at [646, 487] on button "Next" at bounding box center [642, 491] width 121 height 41
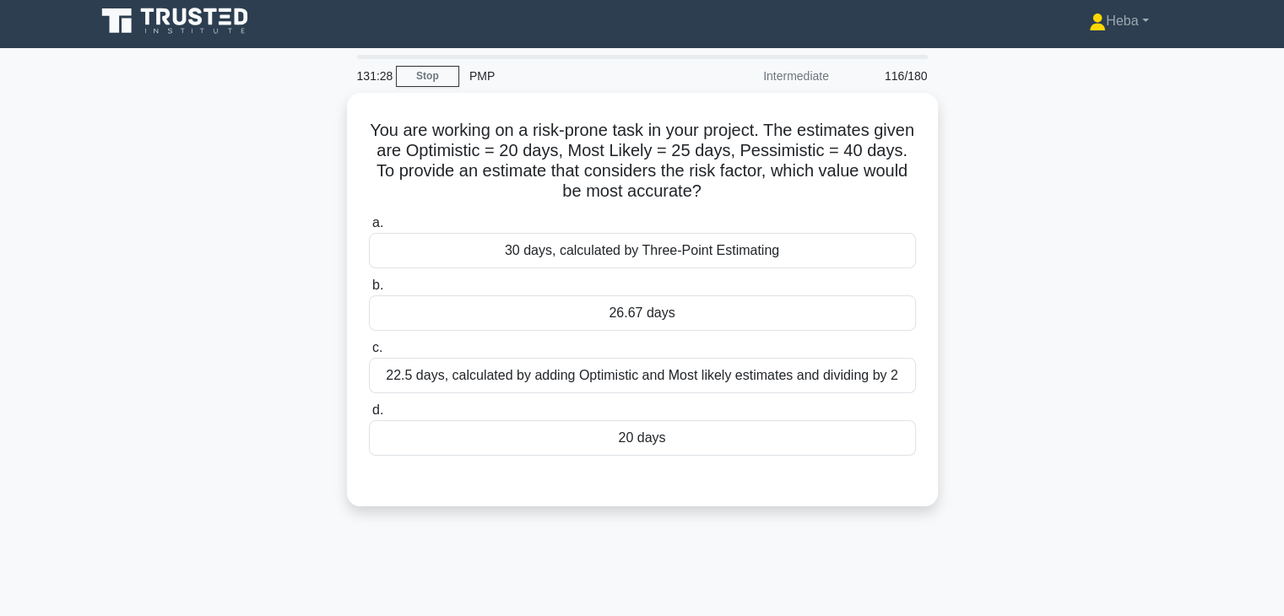
scroll to position [0, 0]
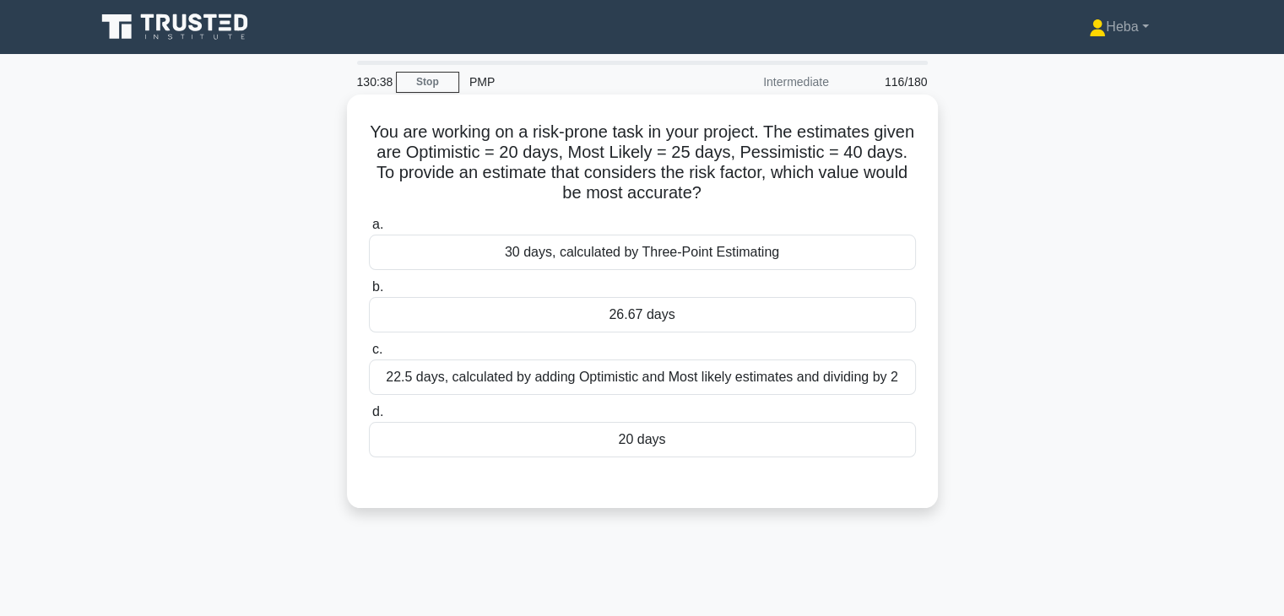
click at [675, 320] on div "26.67 days" at bounding box center [642, 314] width 547 height 35
click at [369, 293] on input "b. 26.67 days" at bounding box center [369, 287] width 0 height 11
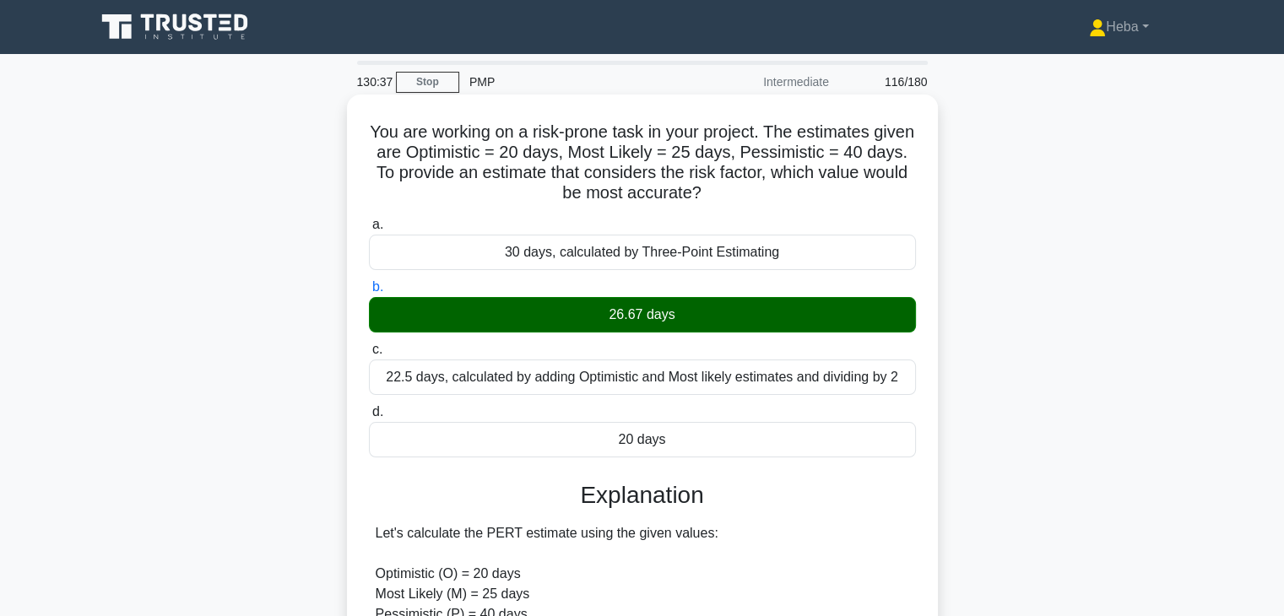
scroll to position [768, 0]
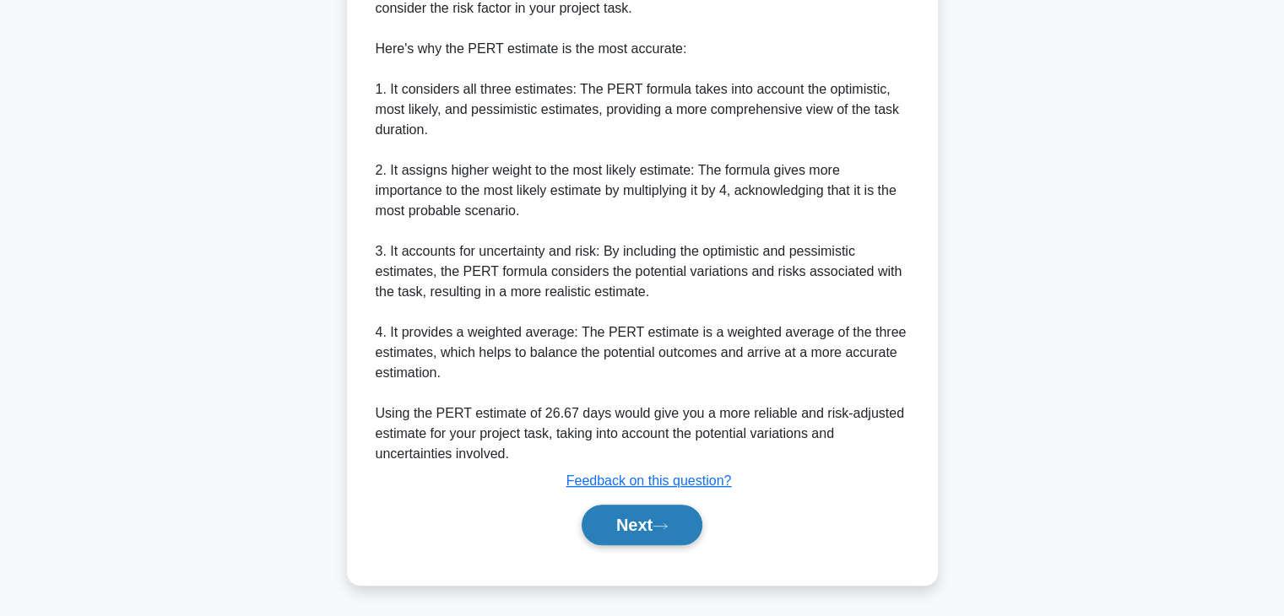
click at [652, 511] on button "Next" at bounding box center [642, 525] width 121 height 41
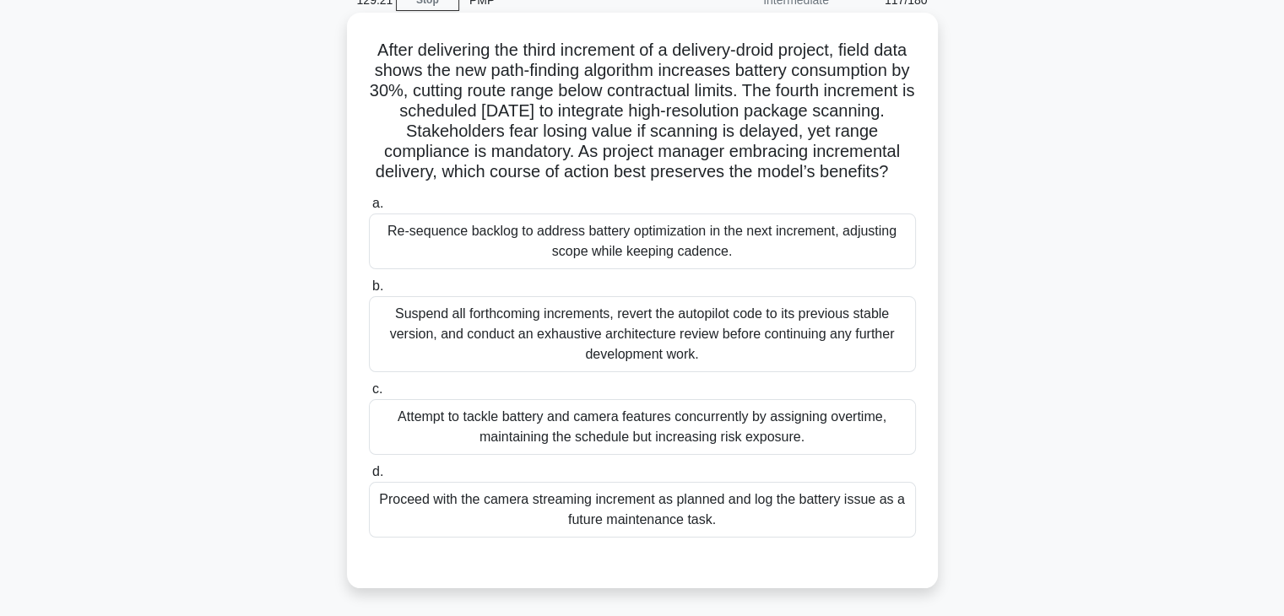
scroll to position [84, 0]
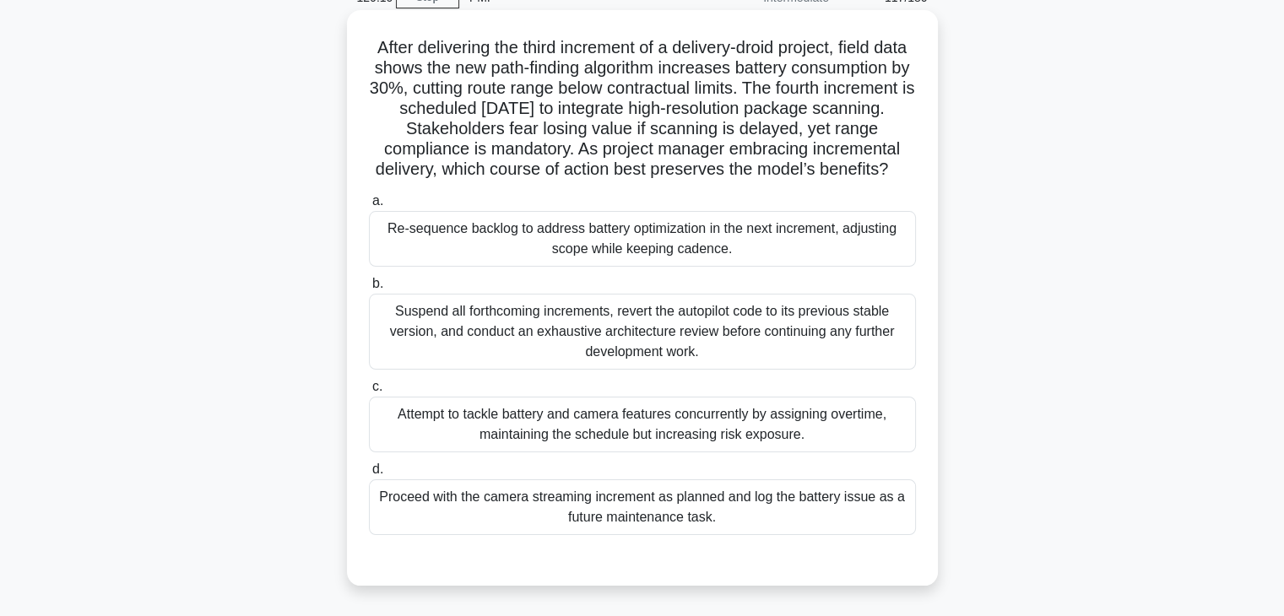
click at [788, 267] on div "Re-sequence backlog to address battery optimization in the next increment, adju…" at bounding box center [642, 239] width 547 height 56
click at [369, 207] on input "a. Re-sequence backlog to address battery optimization in the next increment, a…" at bounding box center [369, 201] width 0 height 11
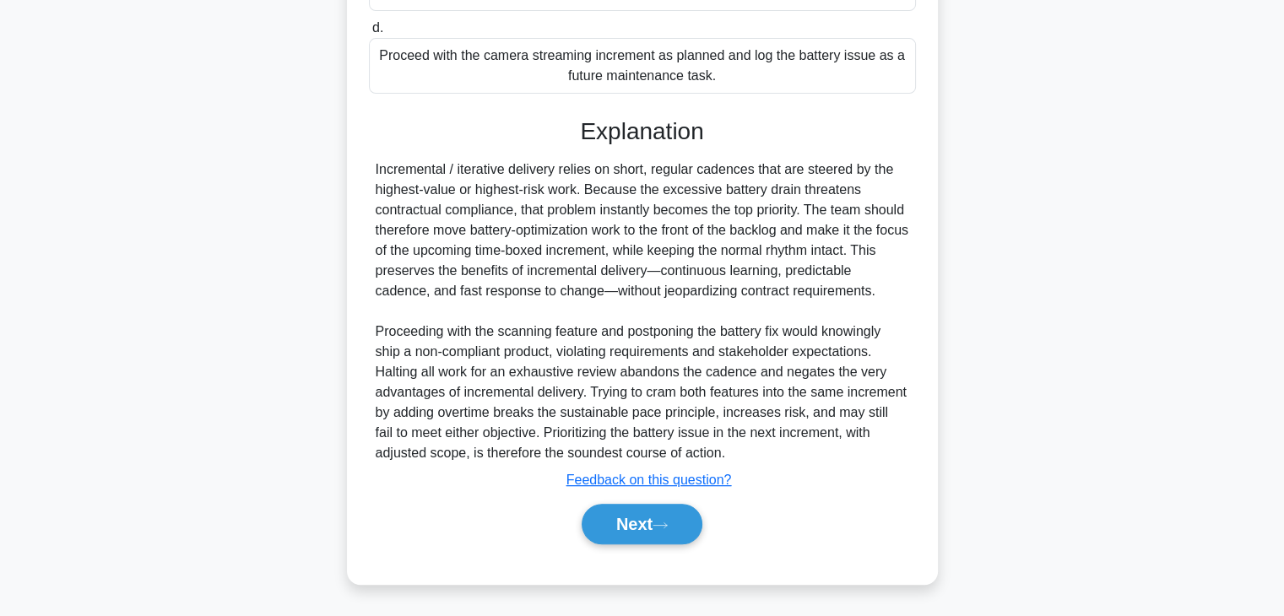
scroll to position [566, 0]
click at [635, 528] on button "Next" at bounding box center [642, 524] width 121 height 41
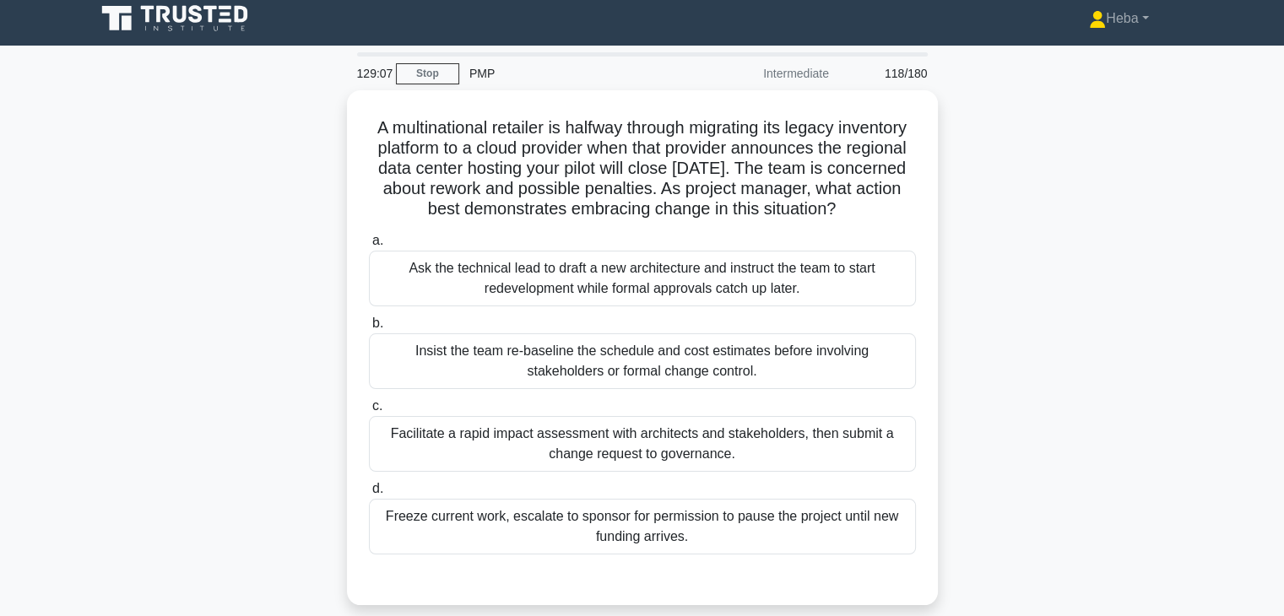
scroll to position [0, 0]
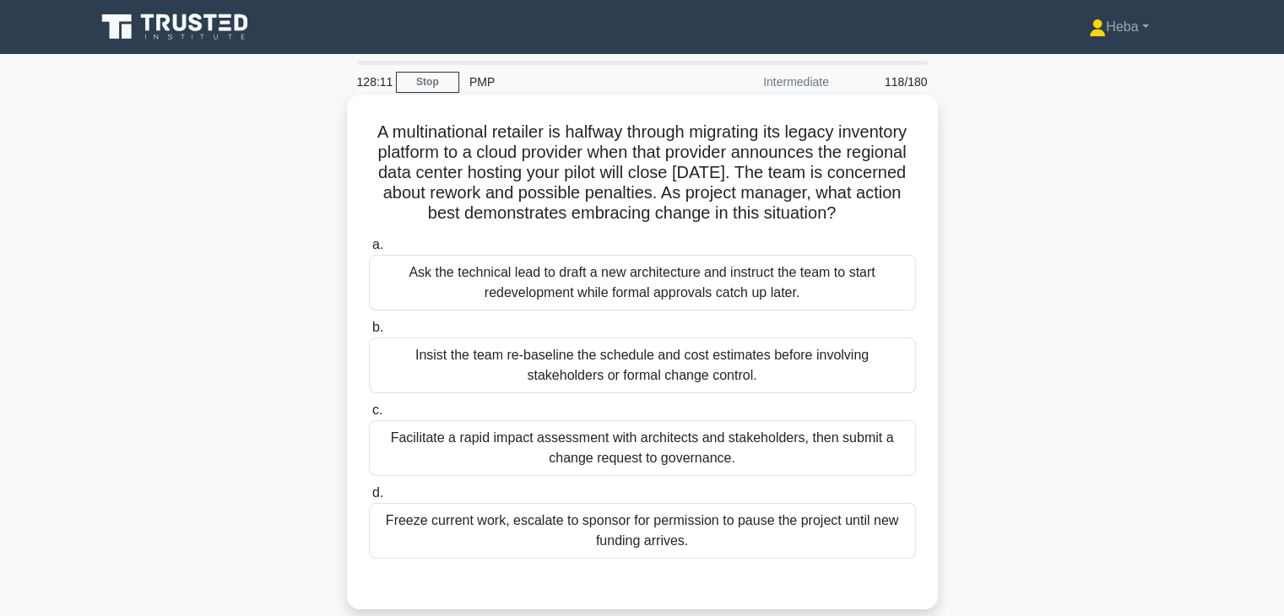
click at [653, 476] on div "Facilitate a rapid impact assessment with architects and stakeholders, then sub…" at bounding box center [642, 448] width 547 height 56
click at [369, 416] on input "c. Facilitate a rapid impact assessment with architects and stakeholders, then …" at bounding box center [369, 410] width 0 height 11
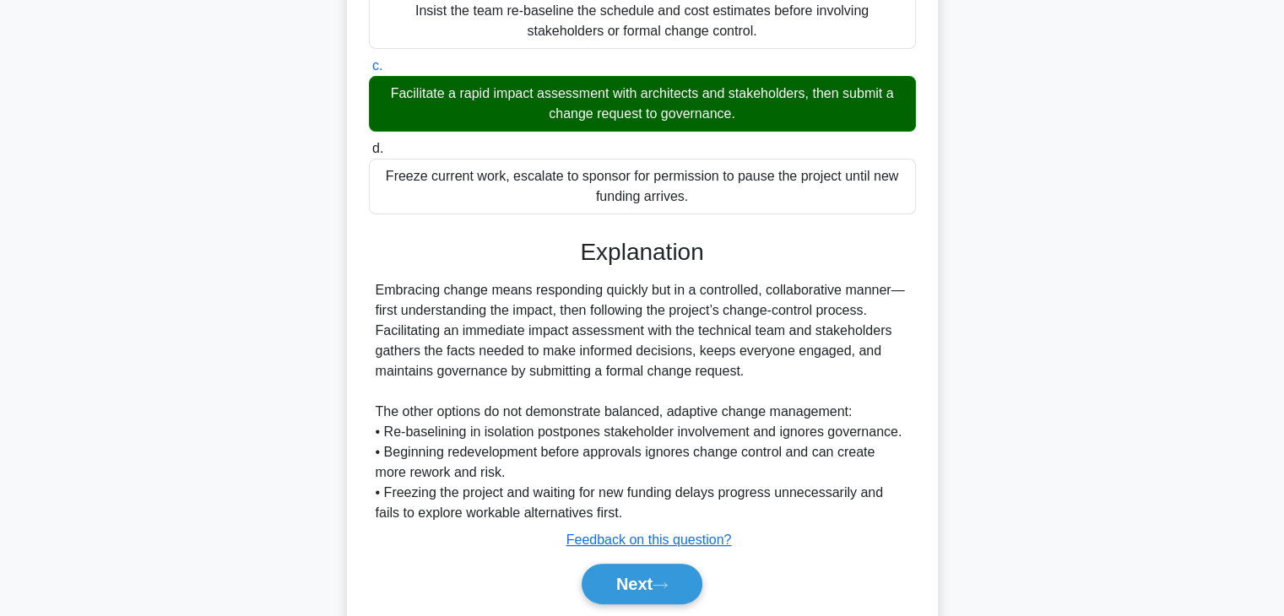
scroll to position [424, 0]
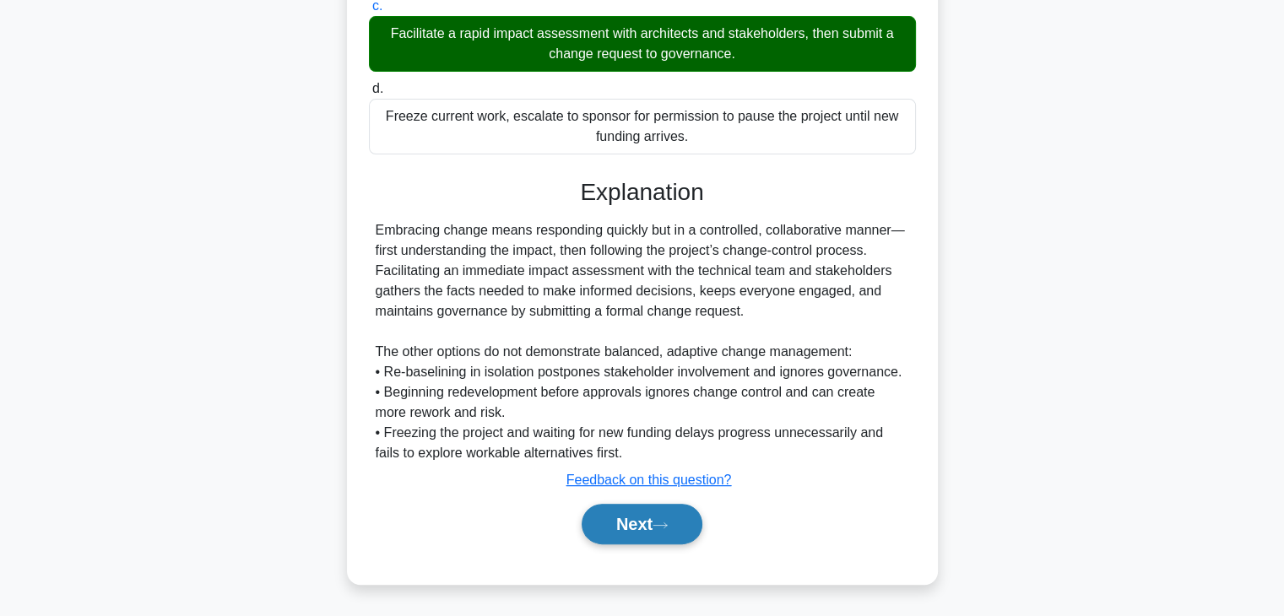
click at [635, 524] on button "Next" at bounding box center [642, 524] width 121 height 41
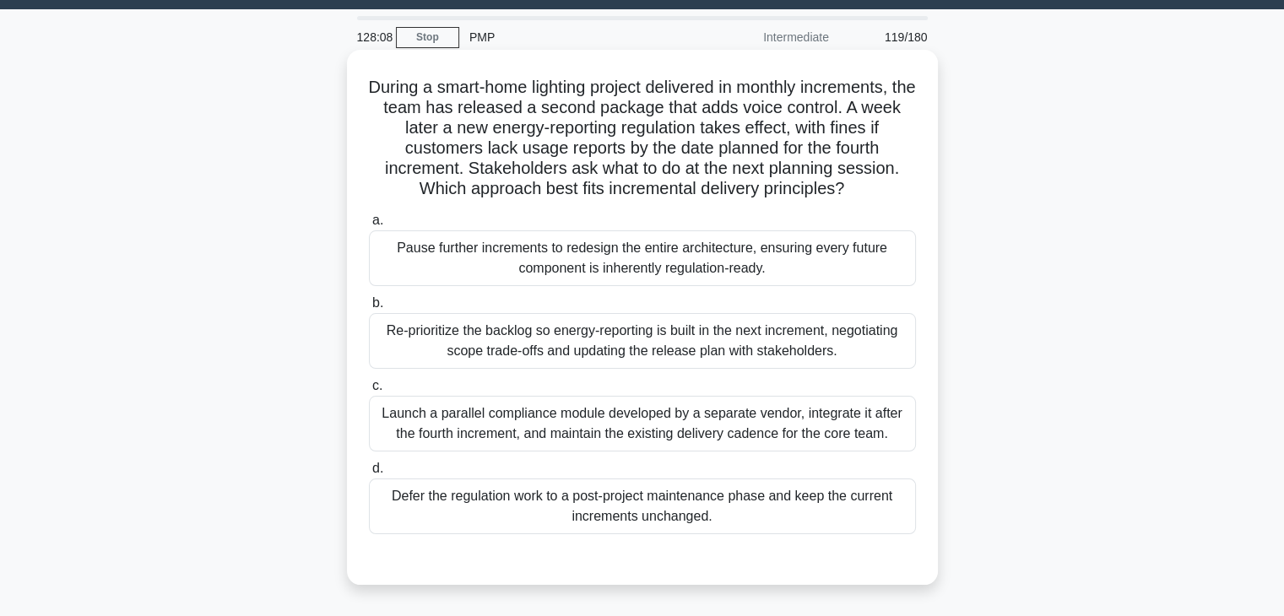
scroll to position [43, 0]
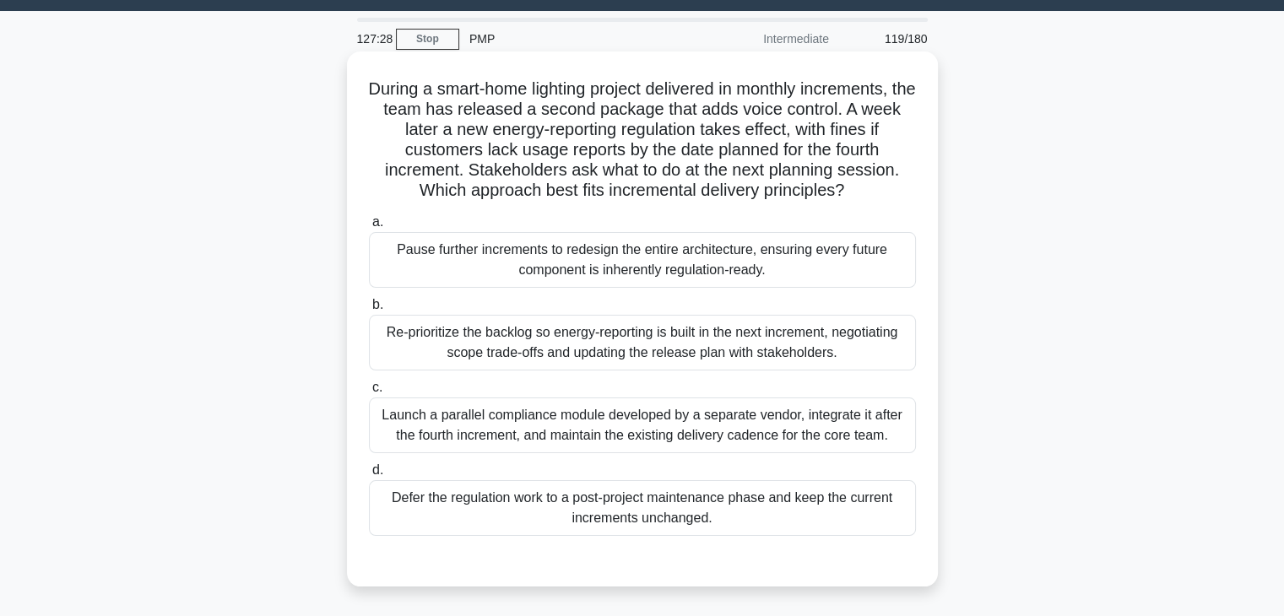
click at [498, 336] on div "Re-prioritize the backlog so energy-reporting is built in the next increment, n…" at bounding box center [642, 343] width 547 height 56
click at [369, 311] on input "b. Re-prioritize the backlog so energy-reporting is built in the next increment…" at bounding box center [369, 305] width 0 height 11
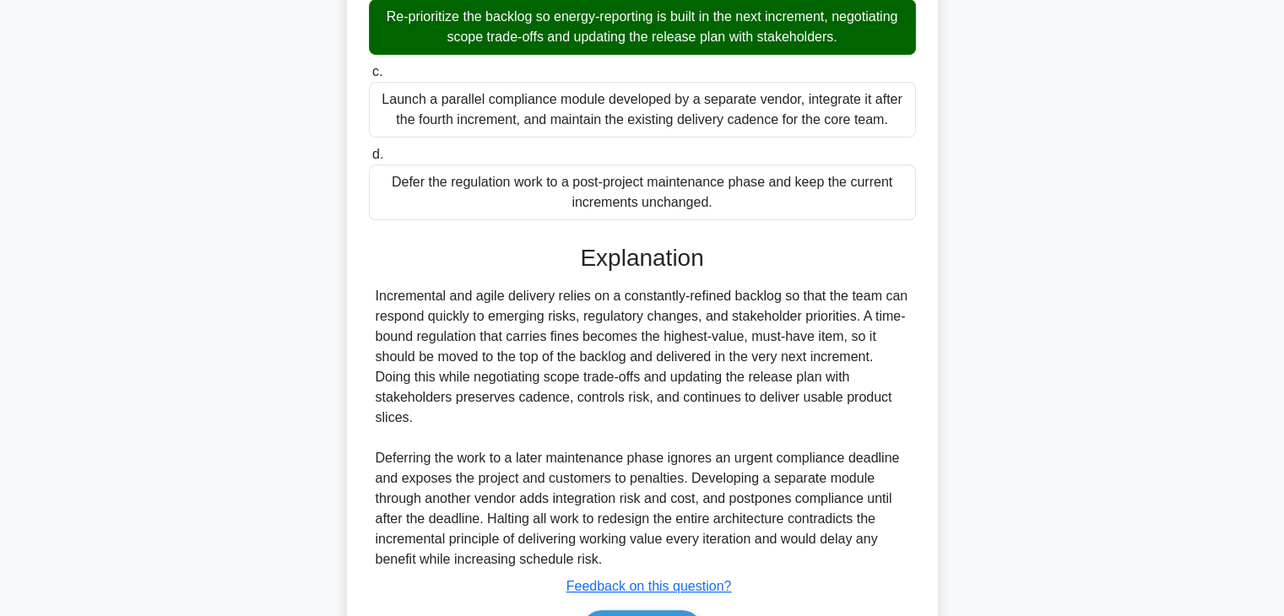
scroll to position [464, 0]
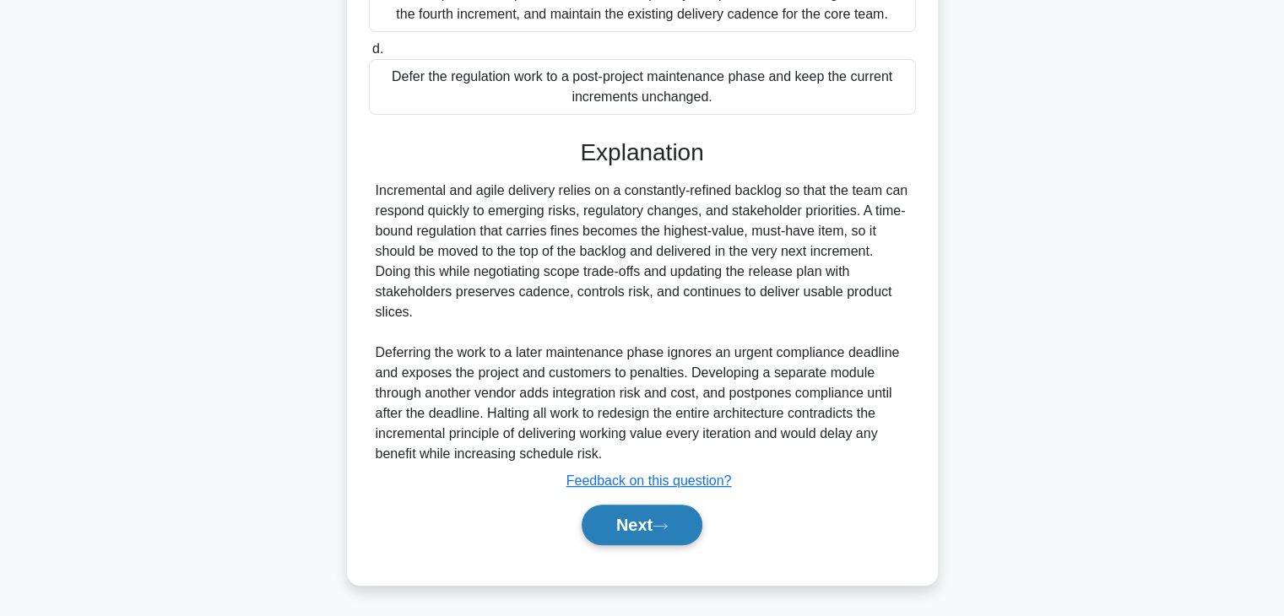
click at [674, 531] on button "Next" at bounding box center [642, 525] width 121 height 41
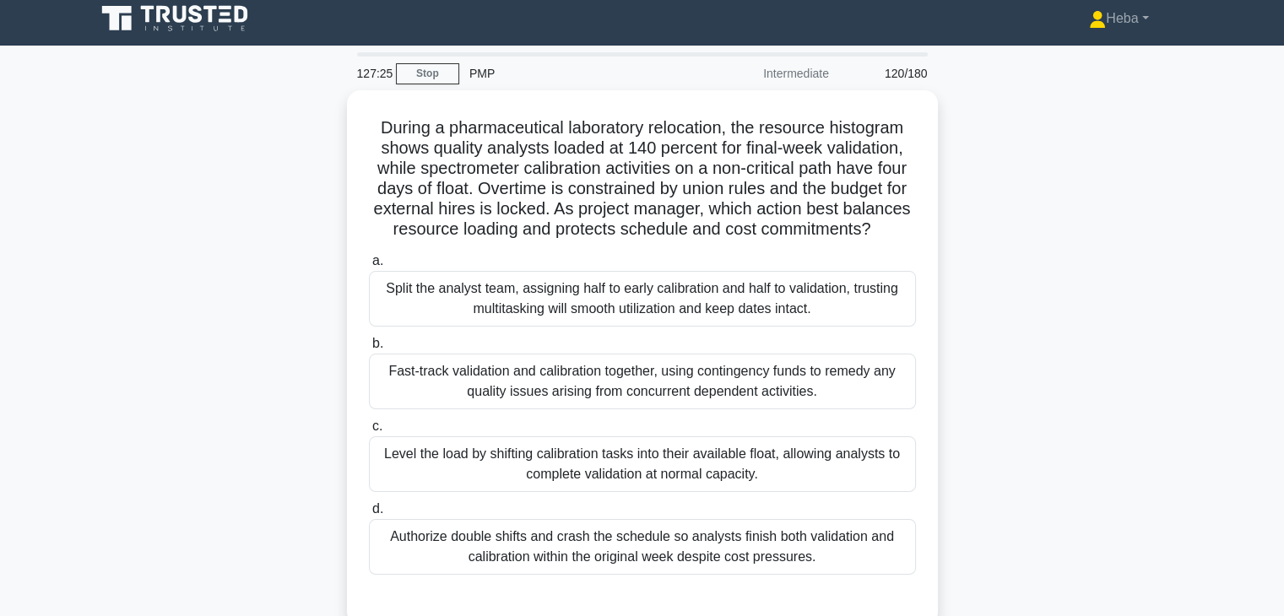
scroll to position [0, 0]
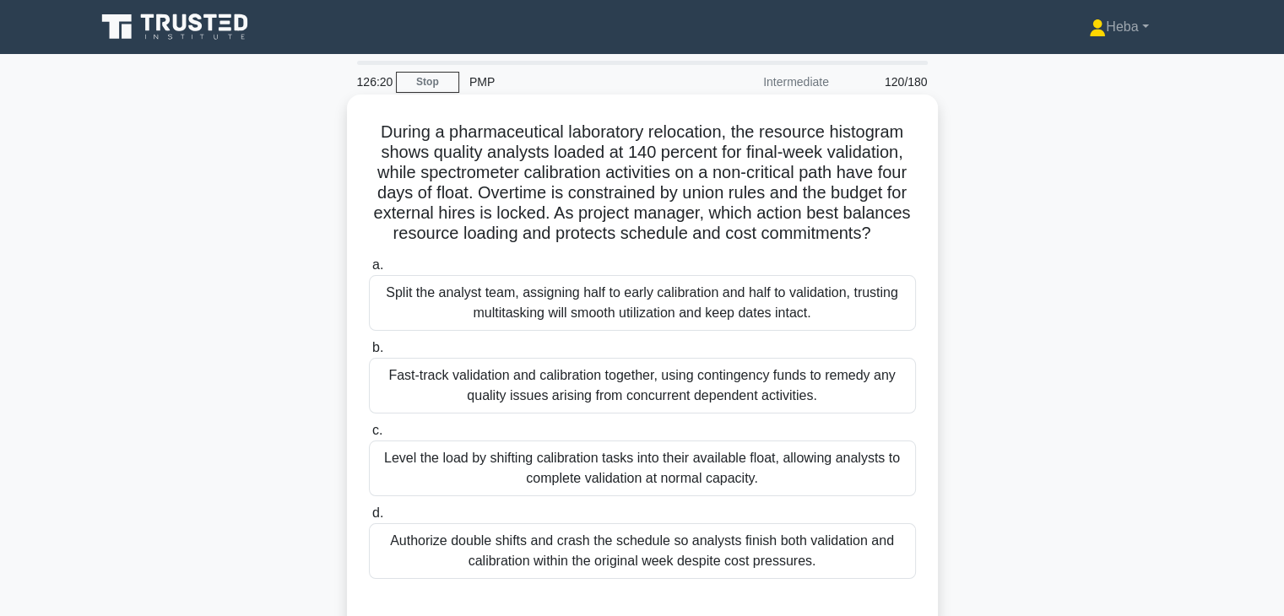
click at [570, 485] on div "Level the load by shifting calibration tasks into their available float, allowi…" at bounding box center [642, 469] width 547 height 56
click at [369, 436] on input "c. Level the load by shifting calibration tasks into their available float, all…" at bounding box center [369, 430] width 0 height 11
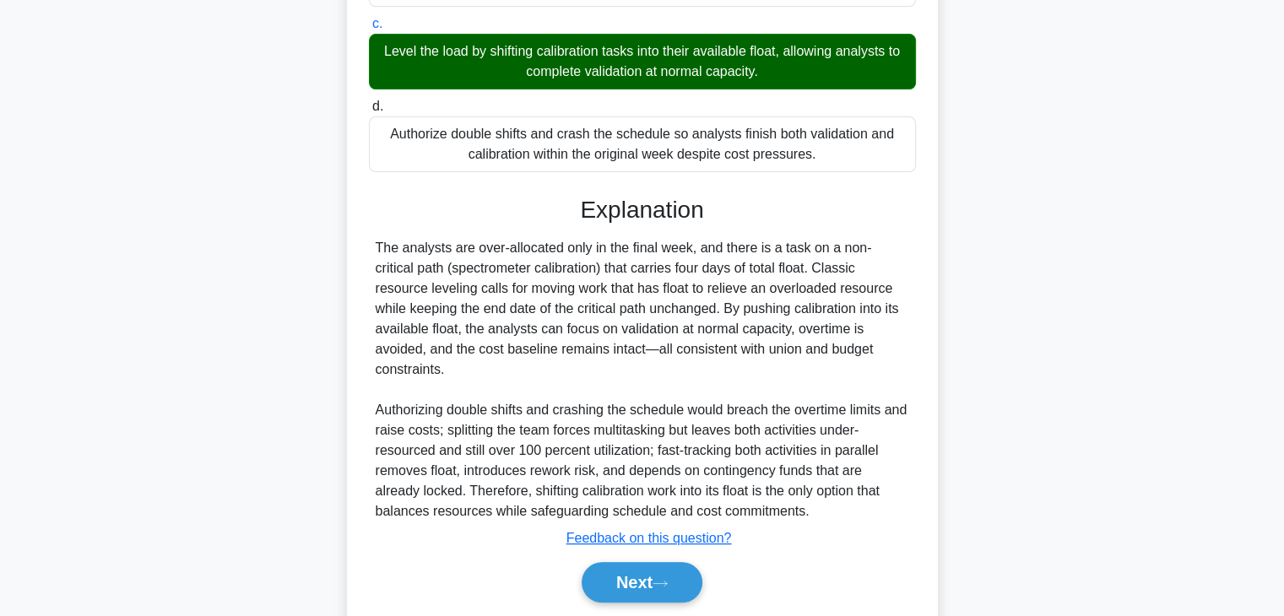
scroll to position [485, 0]
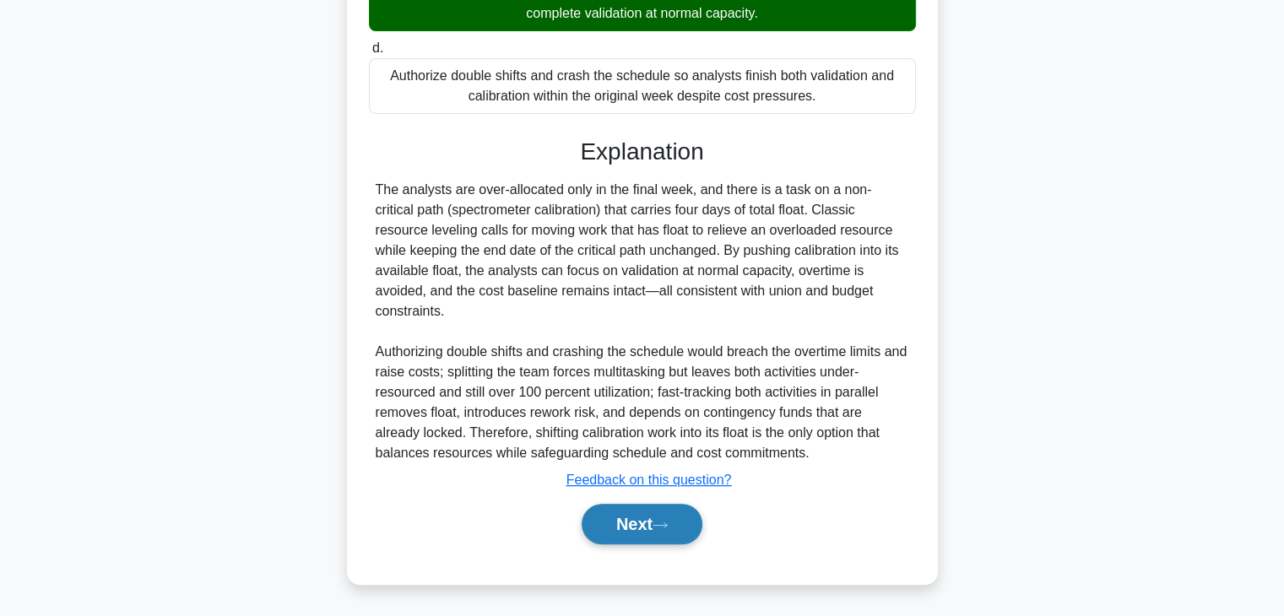
click at [644, 520] on button "Next" at bounding box center [642, 524] width 121 height 41
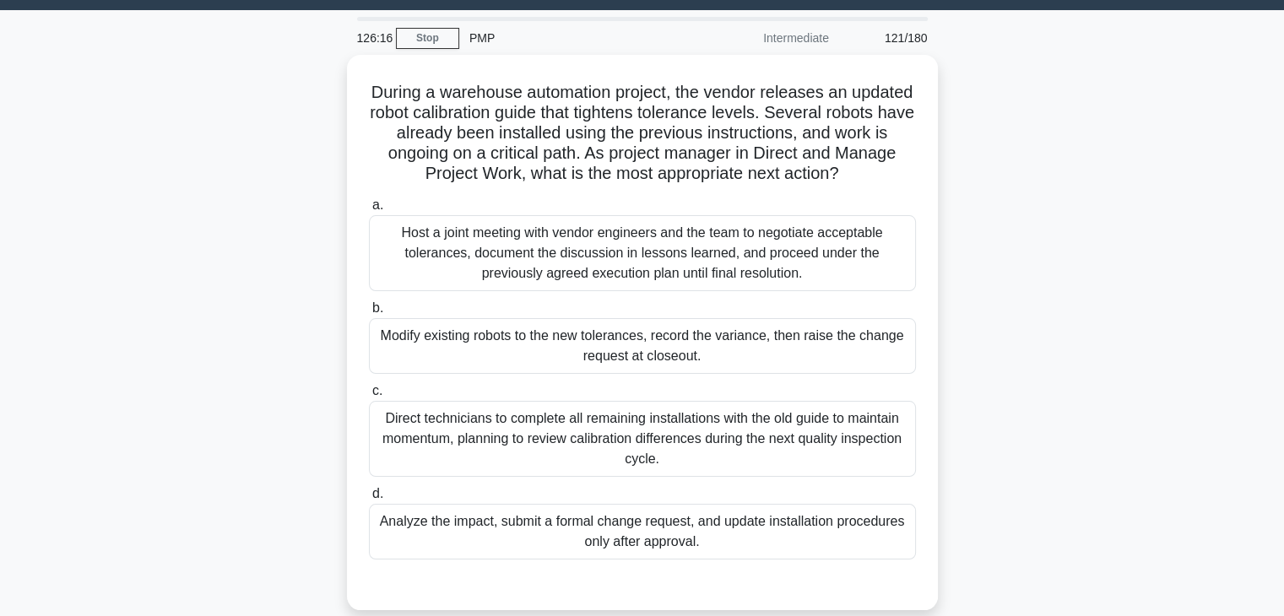
scroll to position [43, 0]
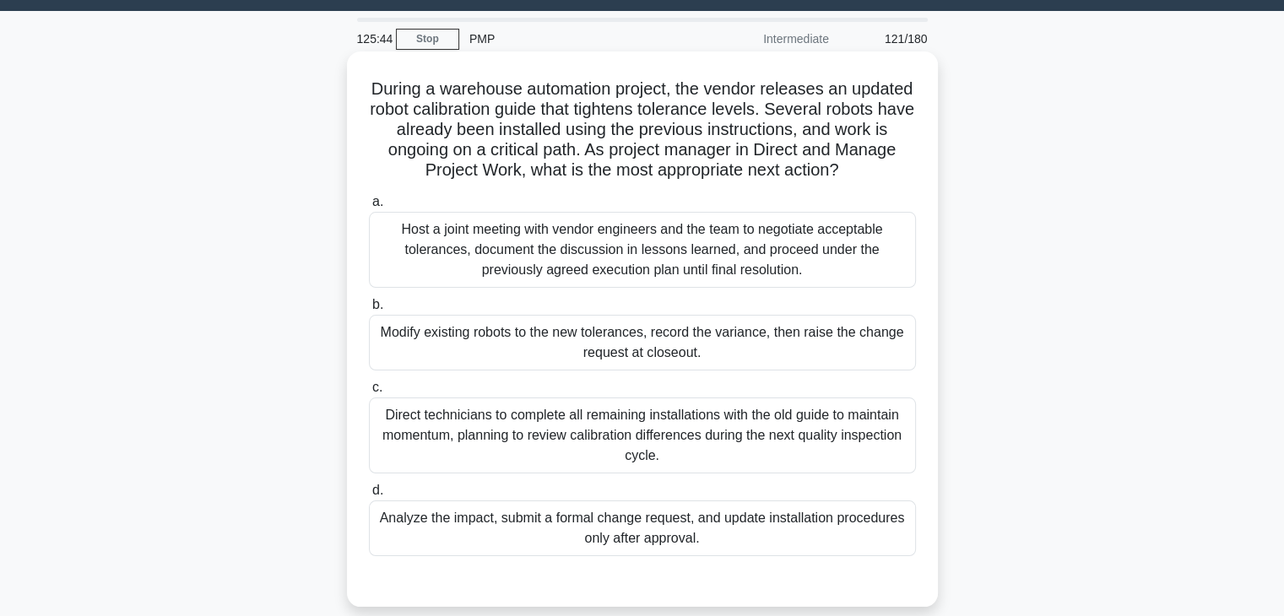
click at [776, 515] on div "Analyze the impact, submit a formal change request, and update installation pro…" at bounding box center [642, 529] width 547 height 56
click at [369, 496] on input "d. Analyze the impact, submit a formal change request, and update installation …" at bounding box center [369, 490] width 0 height 11
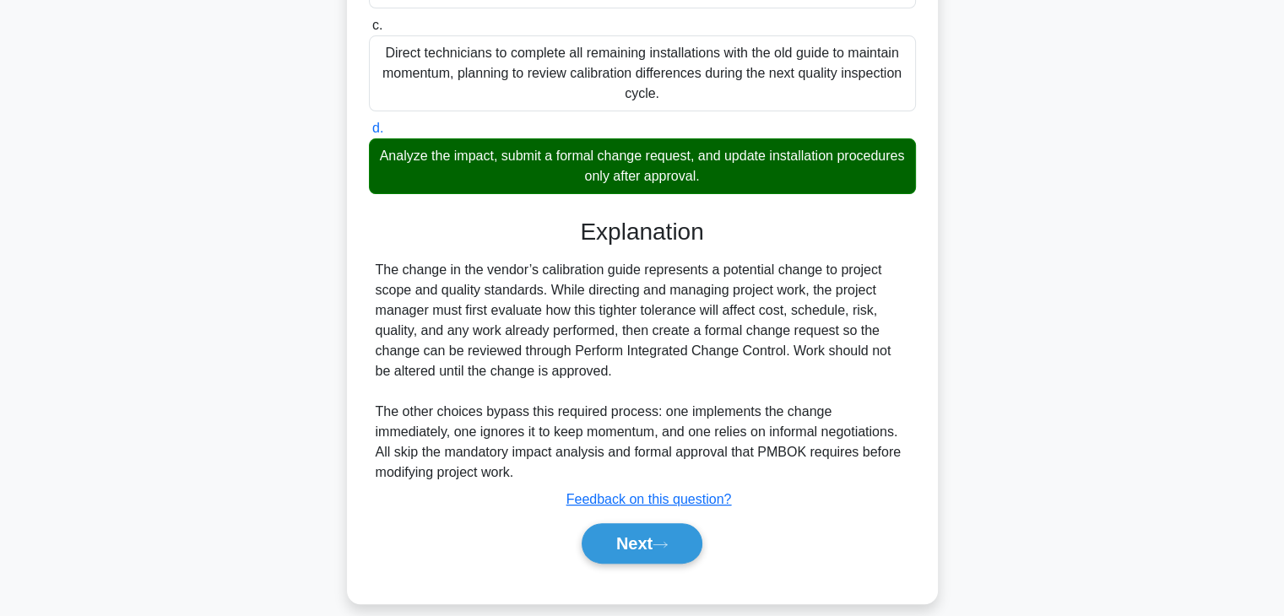
scroll to position [424, 0]
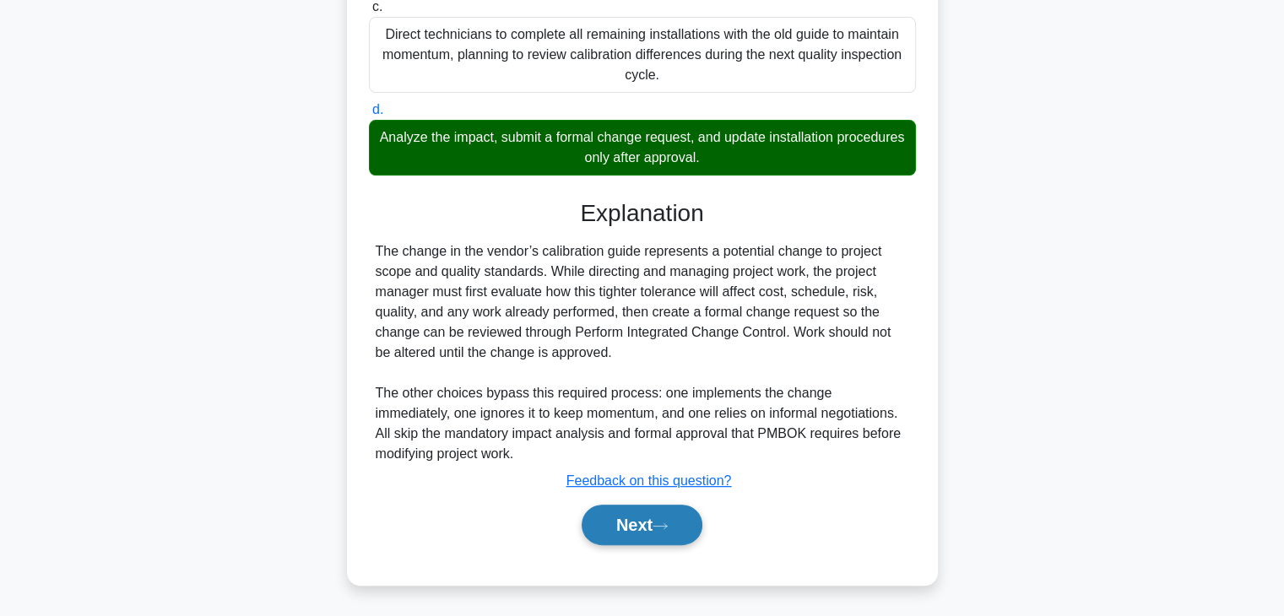
click at [668, 526] on icon at bounding box center [660, 526] width 15 height 9
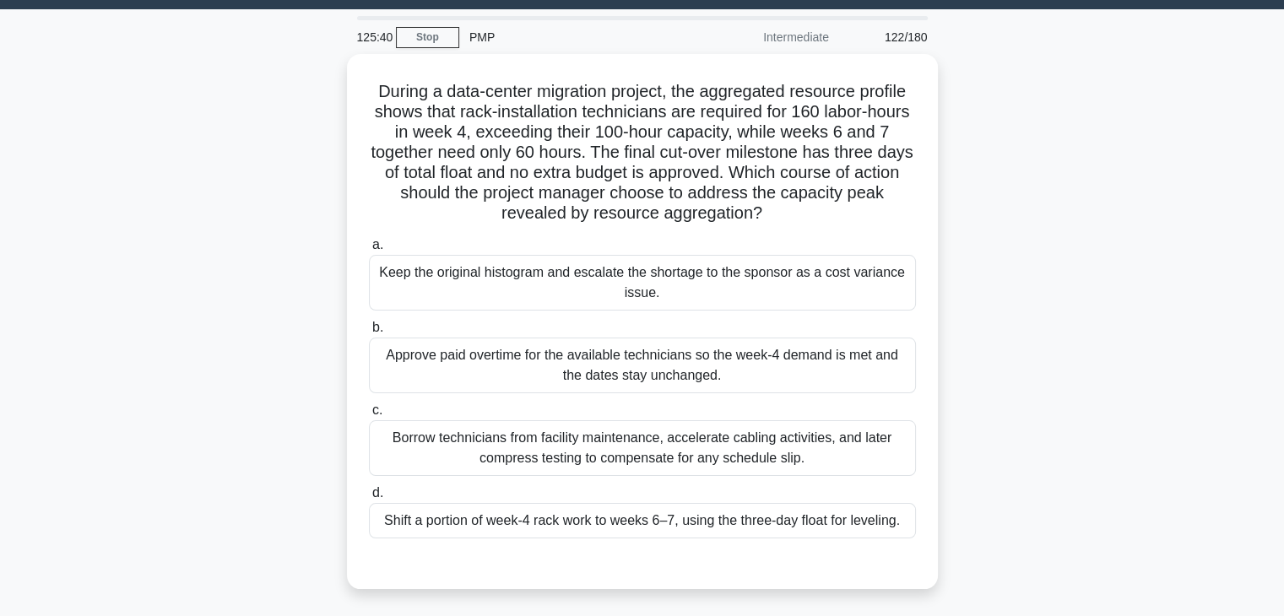
scroll to position [43, 0]
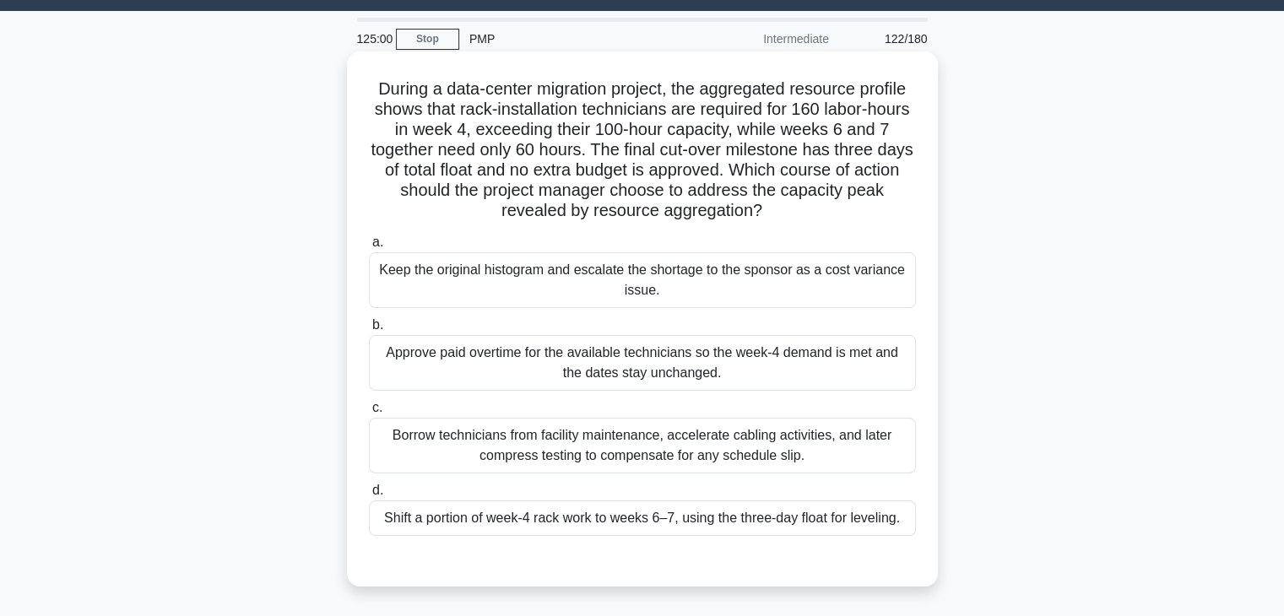
click at [840, 514] on div "Shift a portion of week-4 rack work to weeks 6–7, using the three-day float for…" at bounding box center [642, 518] width 547 height 35
click at [369, 496] on input "d. Shift a portion of week-4 rack work to weeks 6–7, using the three-day float …" at bounding box center [369, 490] width 0 height 11
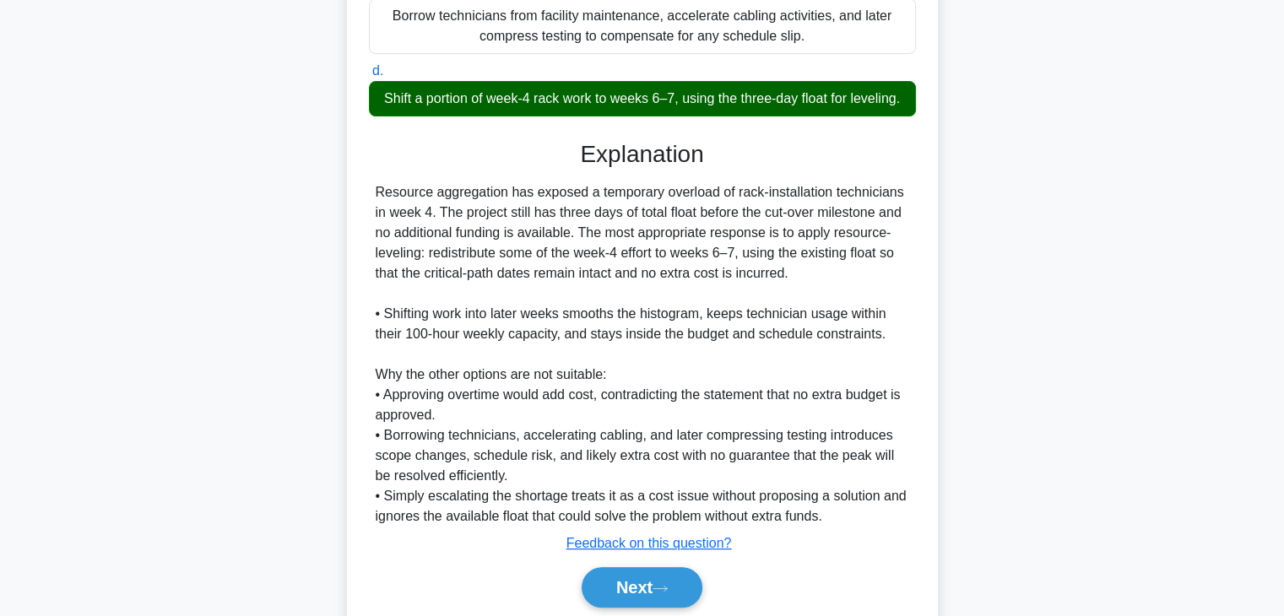
scroll to position [465, 0]
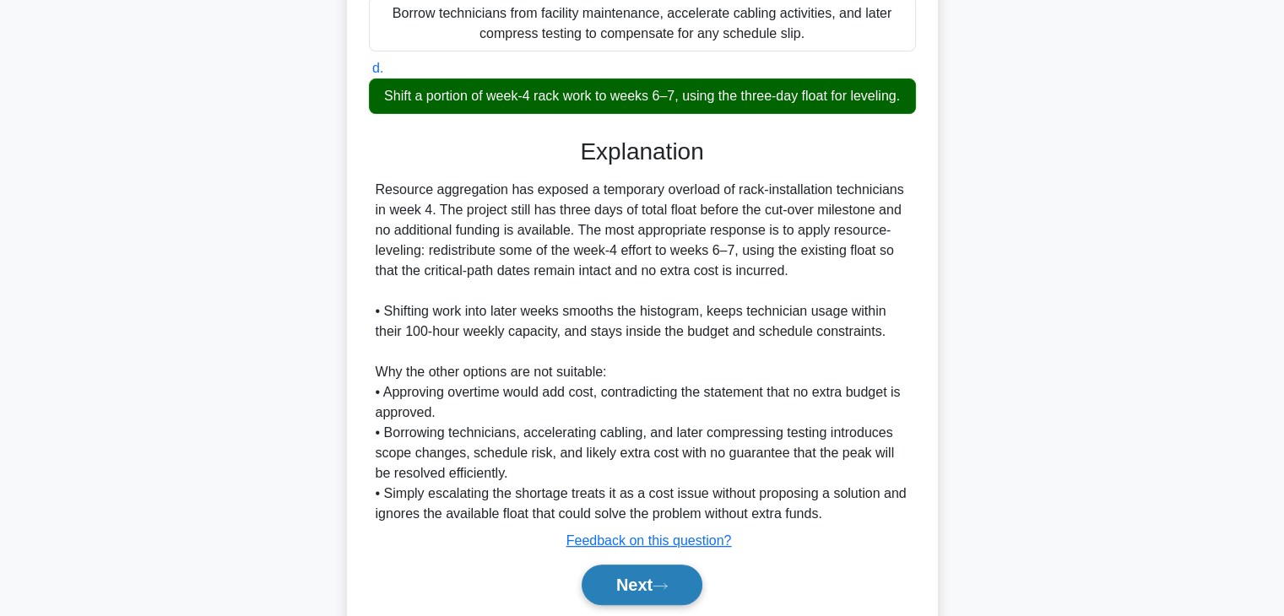
click at [599, 592] on button "Next" at bounding box center [642, 585] width 121 height 41
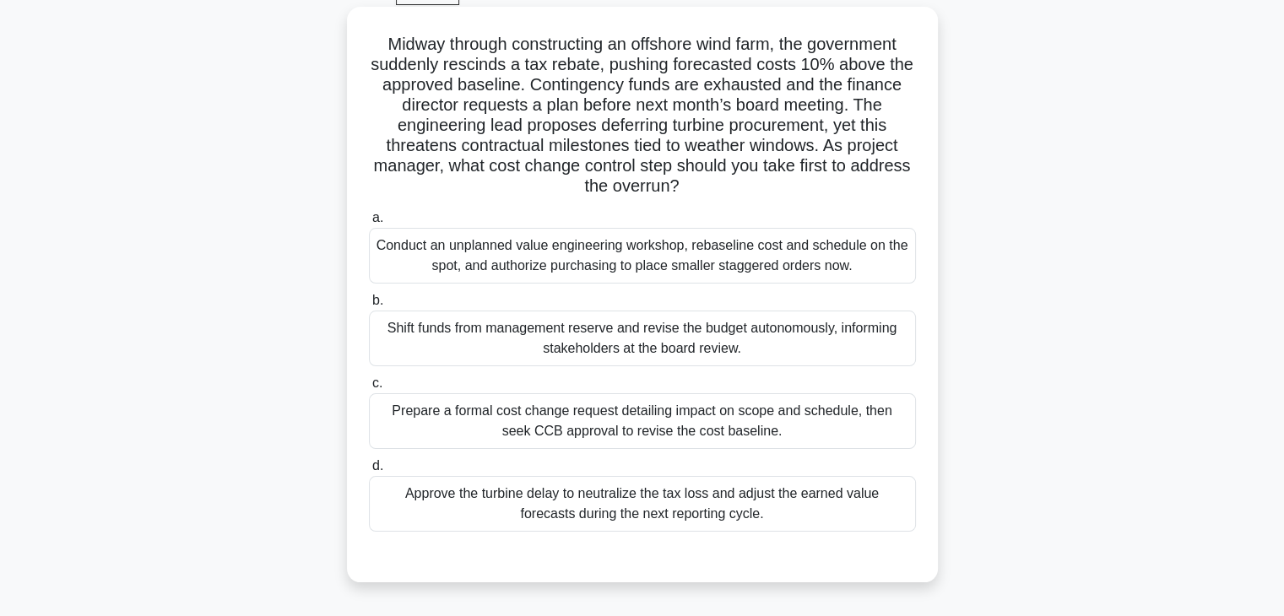
scroll to position [84, 0]
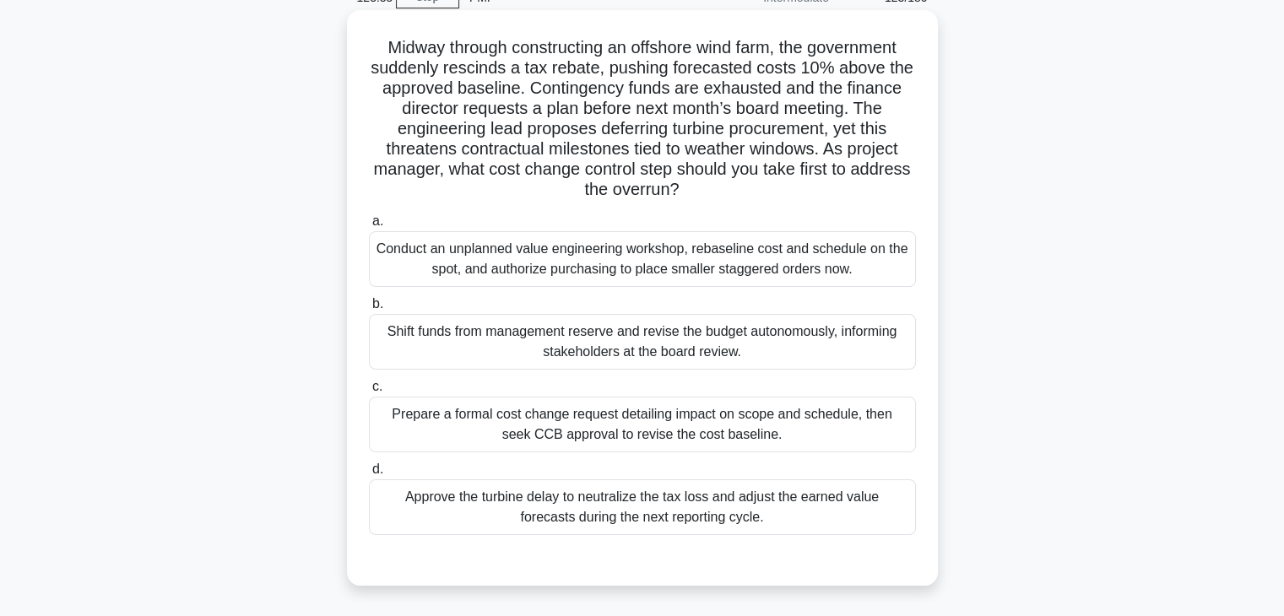
click at [862, 415] on div "Prepare a formal cost change request detailing impact on scope and schedule, th…" at bounding box center [642, 425] width 547 height 56
click at [369, 393] on input "c. Prepare a formal cost change request detailing impact on scope and schedule,…" at bounding box center [369, 387] width 0 height 11
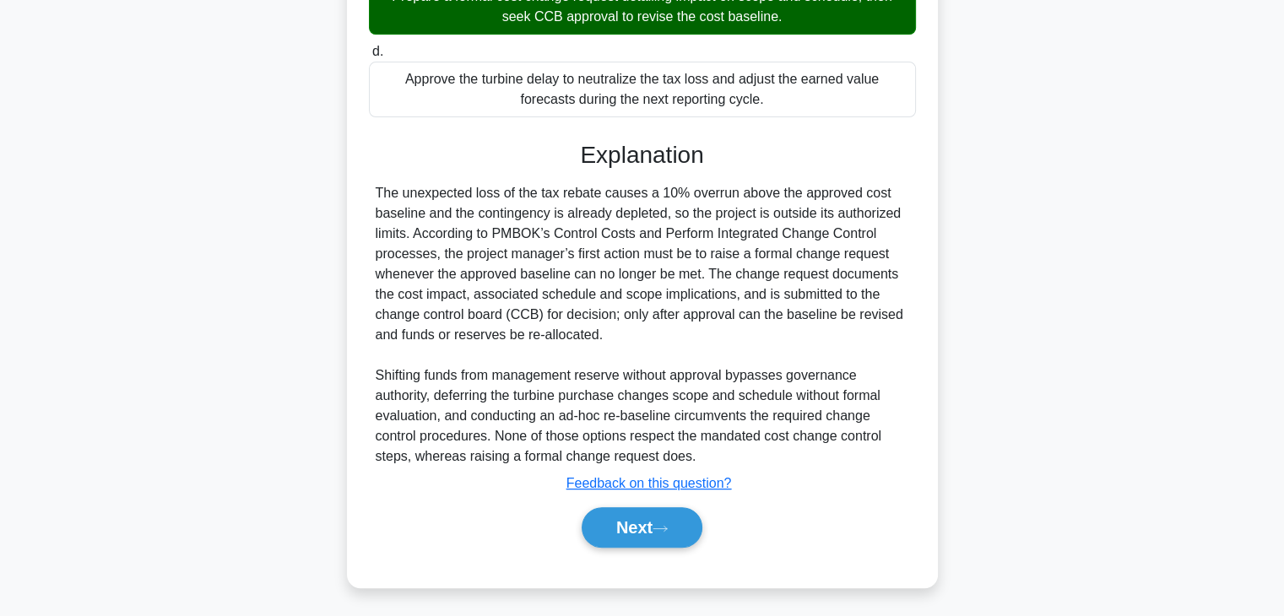
scroll to position [505, 0]
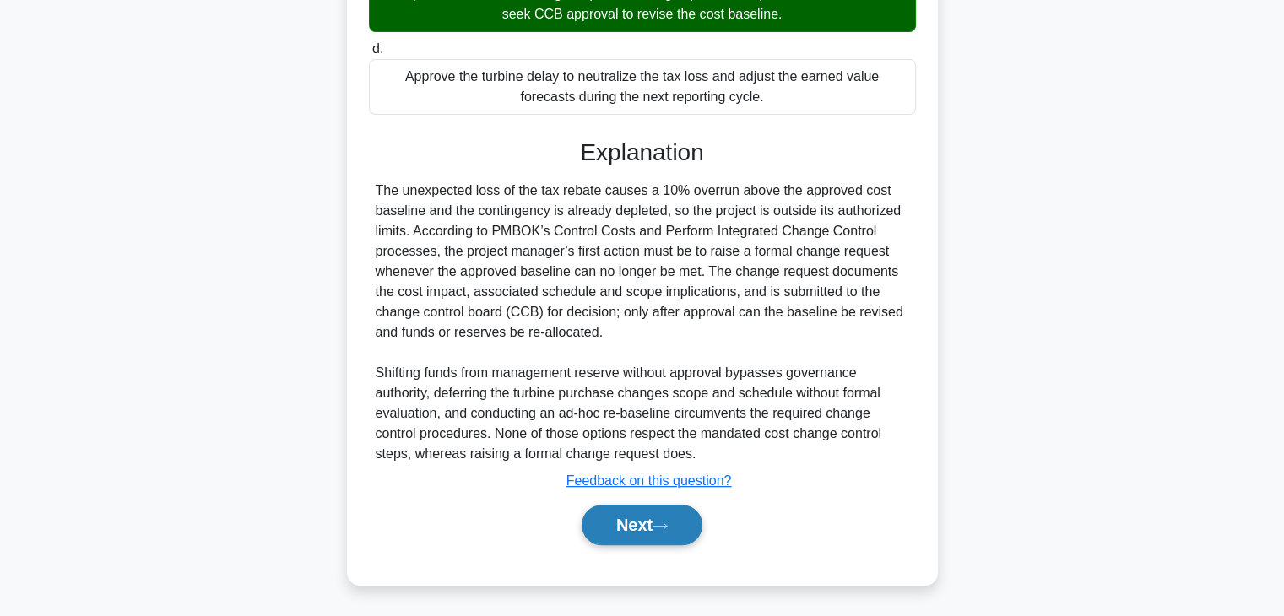
click at [659, 518] on button "Next" at bounding box center [642, 525] width 121 height 41
click at [696, 518] on button "Next" at bounding box center [642, 525] width 121 height 41
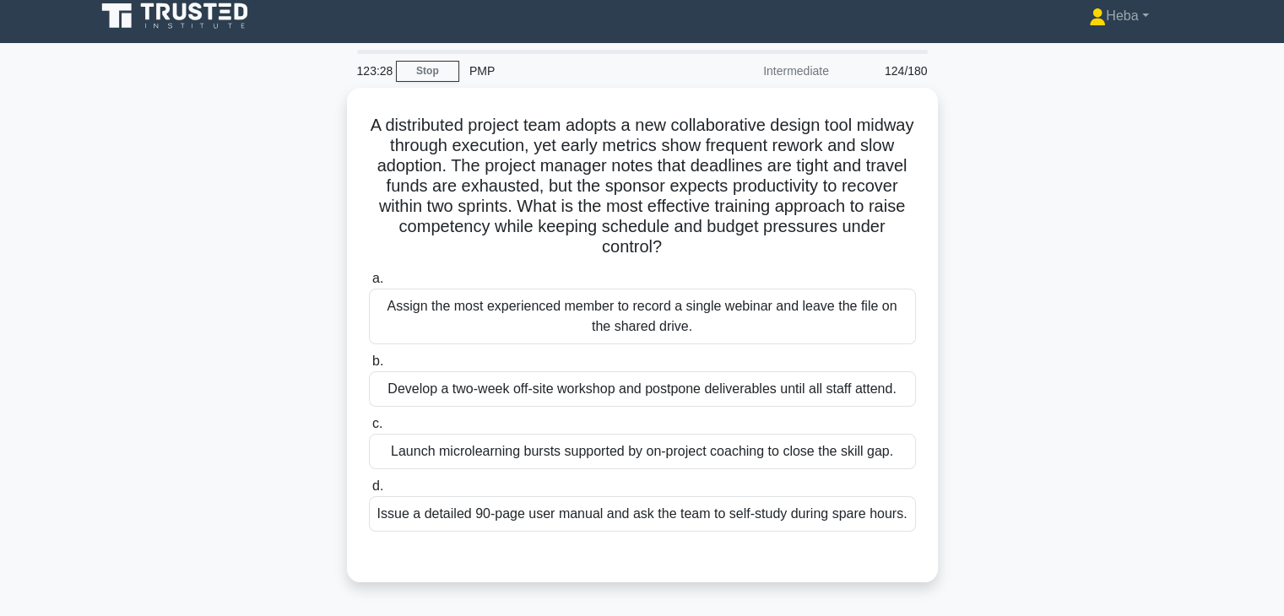
scroll to position [0, 0]
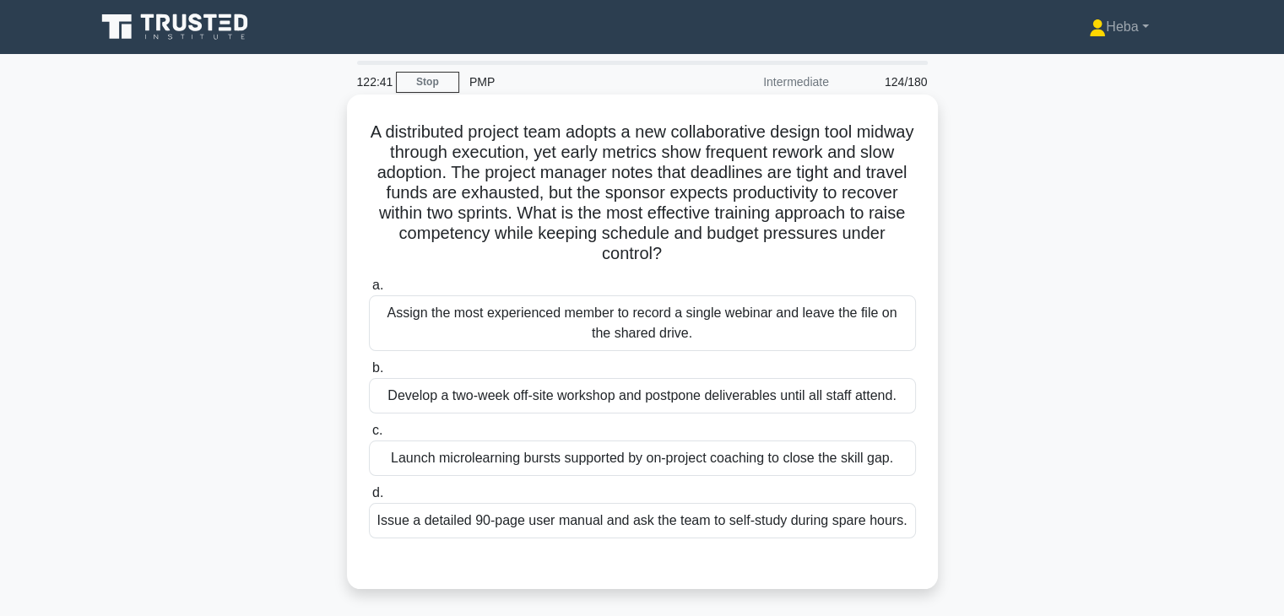
click at [737, 460] on div "Launch microlearning bursts supported by on-project coaching to close the skill…" at bounding box center [642, 458] width 547 height 35
click at [369, 436] on input "c. Launch microlearning bursts supported by on-project coaching to close the sk…" at bounding box center [369, 430] width 0 height 11
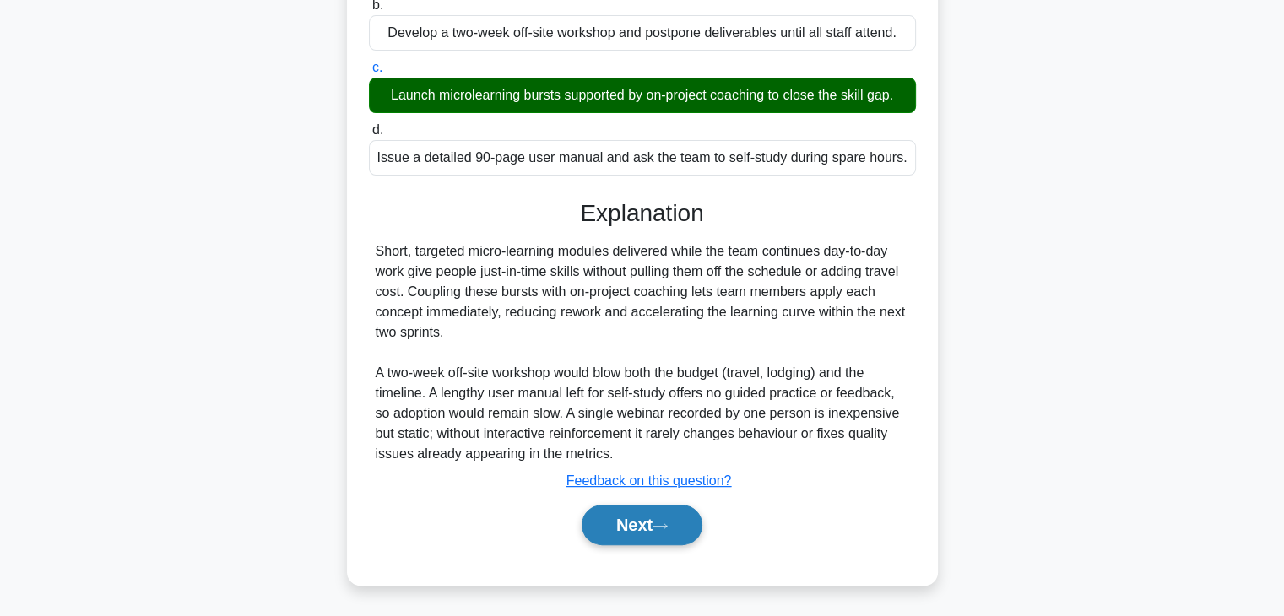
click at [702, 520] on button "Next" at bounding box center [642, 525] width 121 height 41
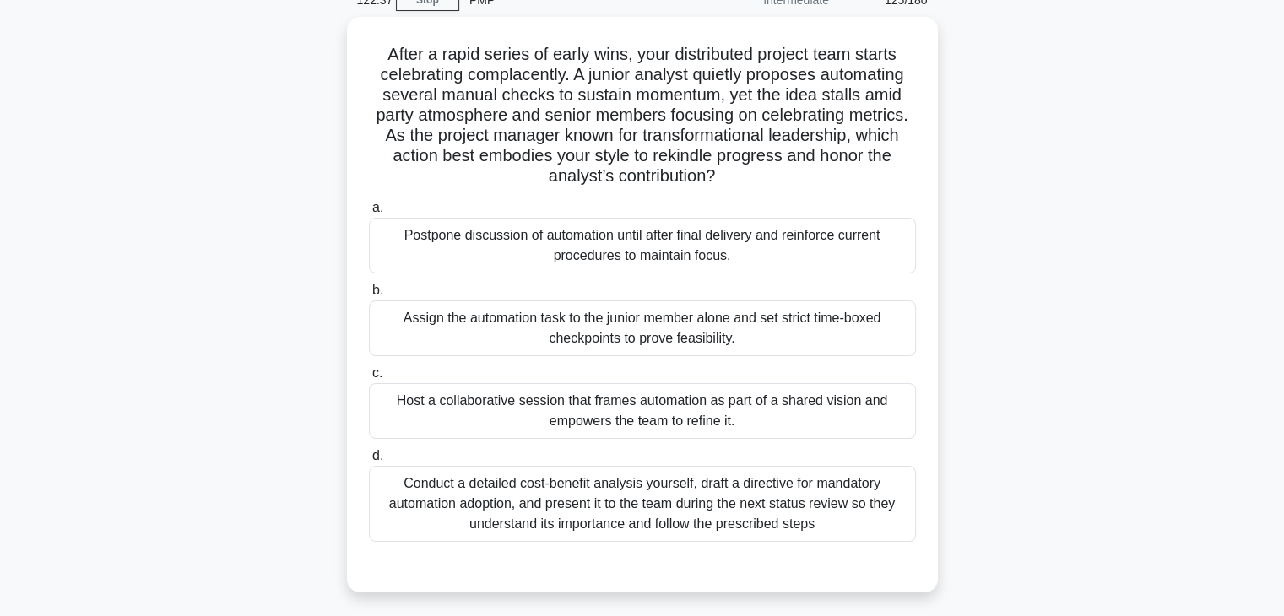
scroll to position [84, 0]
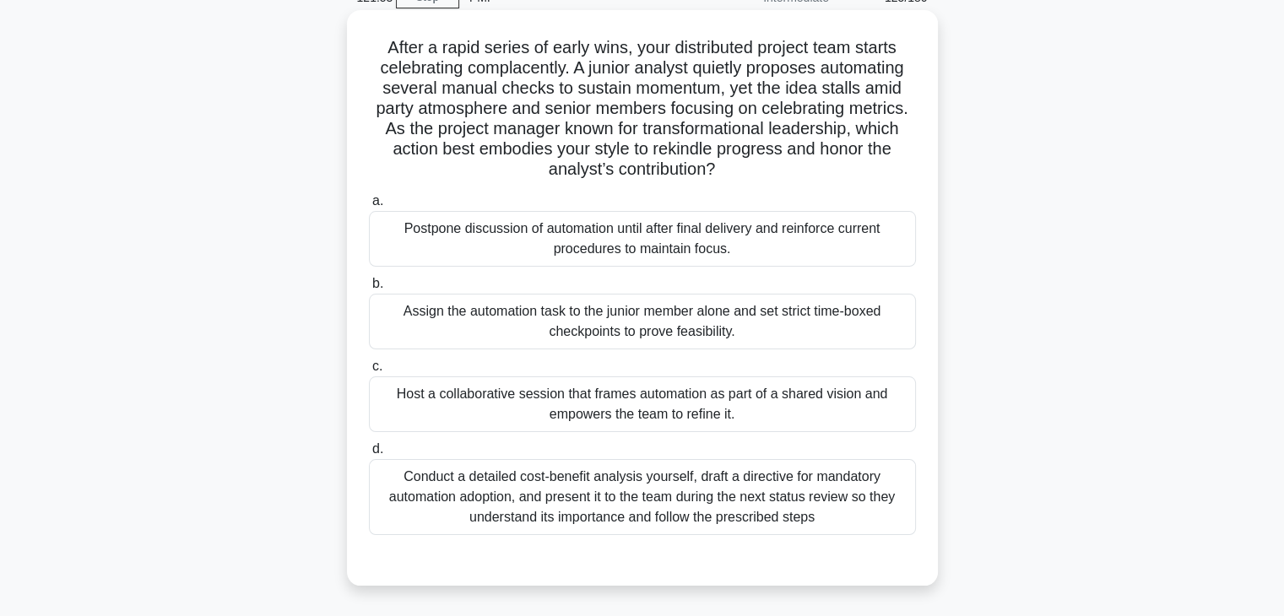
click at [641, 411] on div "Host a collaborative session that frames automation as part of a shared vision …" at bounding box center [642, 405] width 547 height 56
click at [369, 372] on input "c. Host a collaborative session that frames automation as part of a shared visi…" at bounding box center [369, 366] width 0 height 11
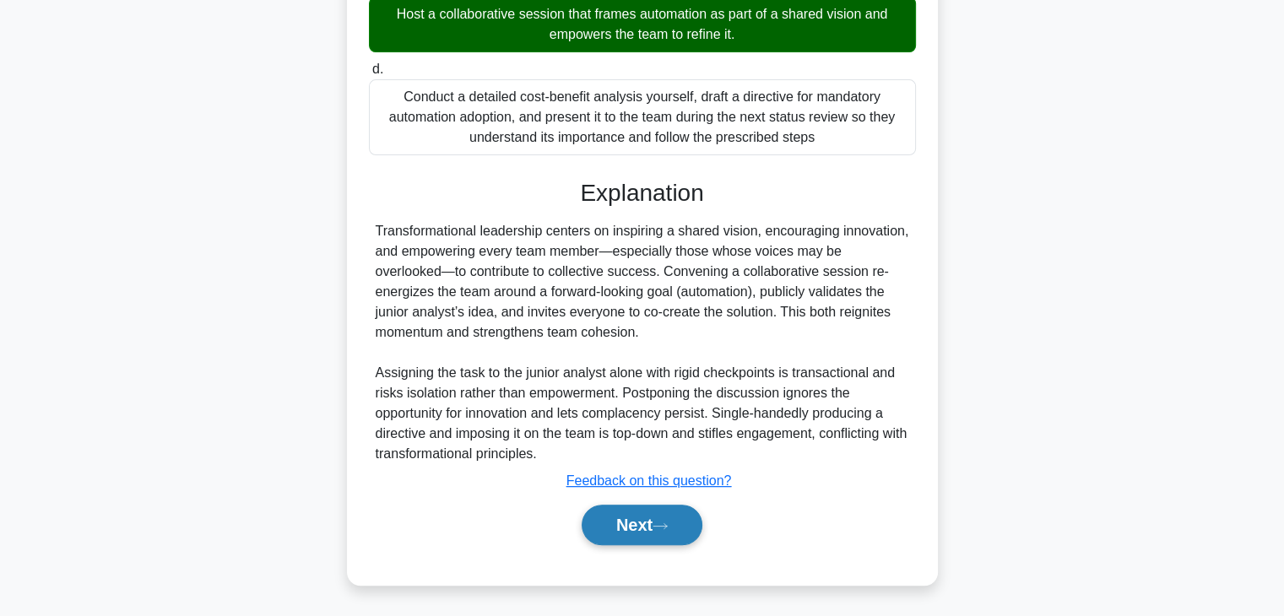
click at [682, 530] on button "Next" at bounding box center [642, 525] width 121 height 41
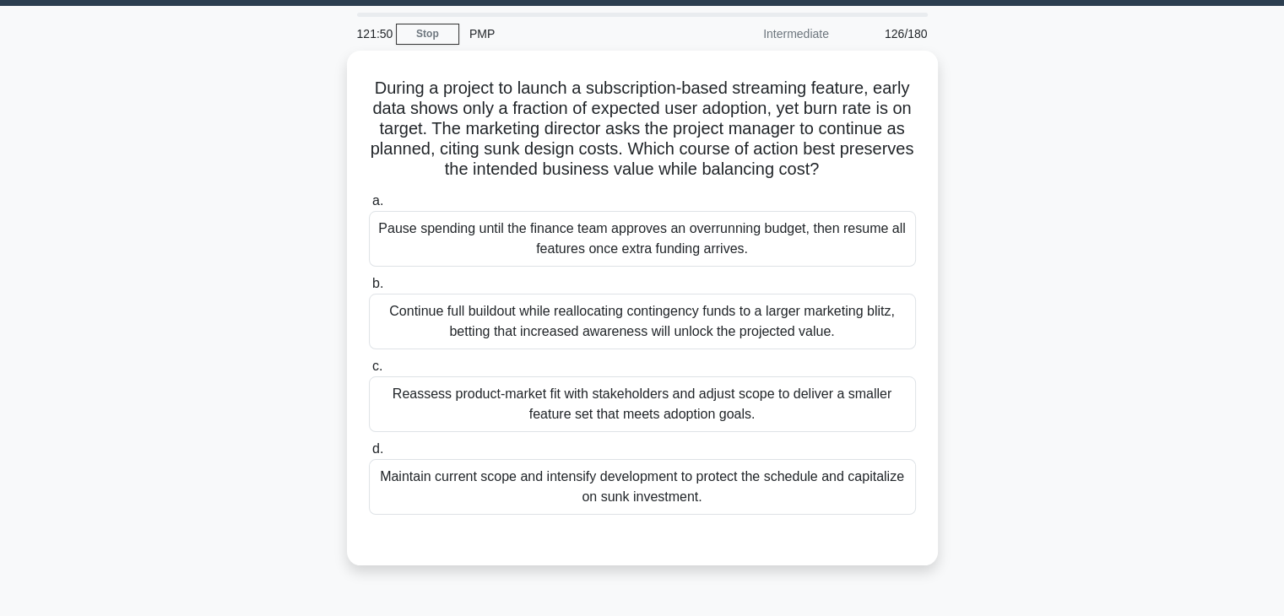
scroll to position [43, 0]
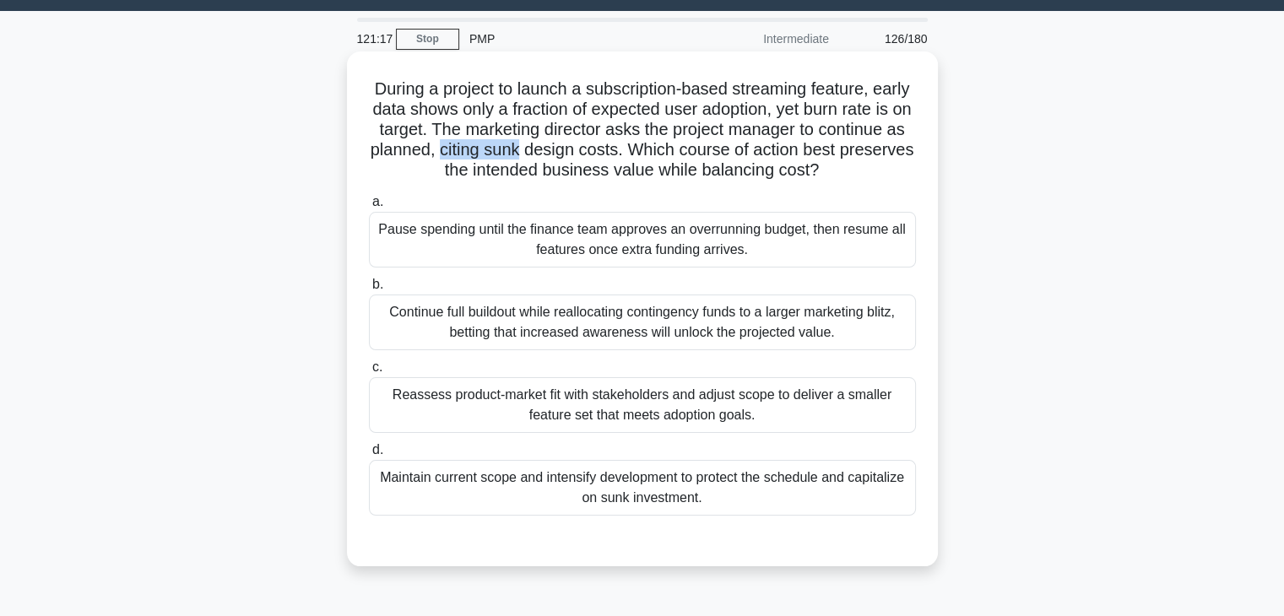
drag, startPoint x: 624, startPoint y: 153, endPoint x: 544, endPoint y: 152, distance: 80.2
click at [544, 152] on h5 "During a project to launch a subscription-based streaming feature, early data s…" at bounding box center [642, 130] width 550 height 103
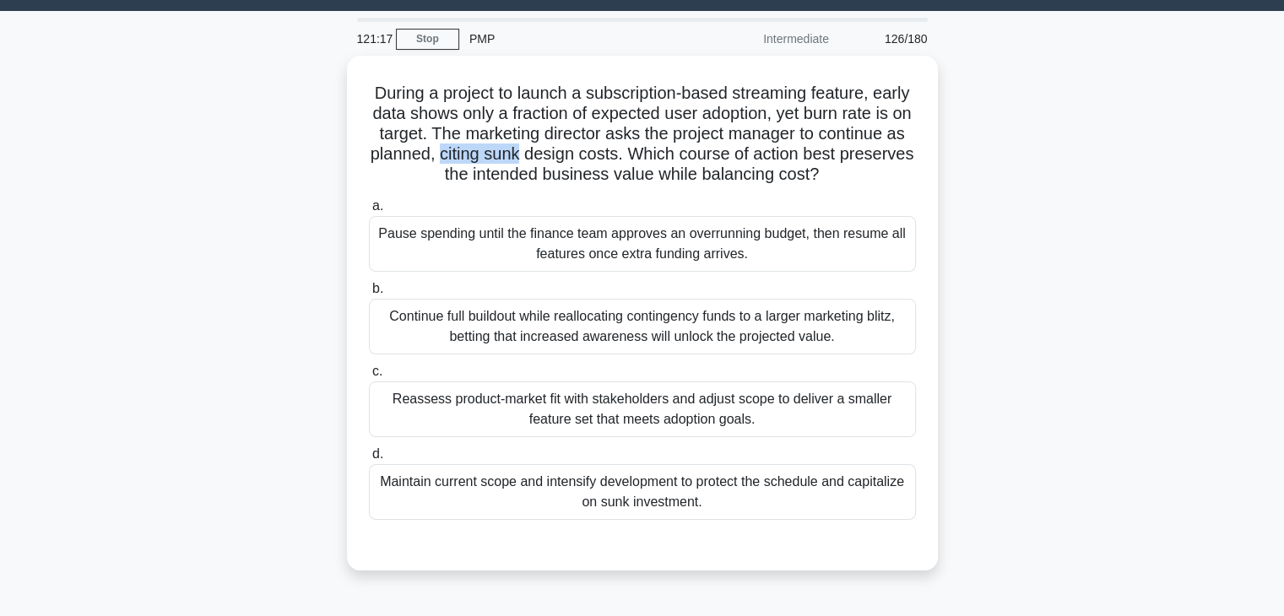
copy h5 "citing sunk"
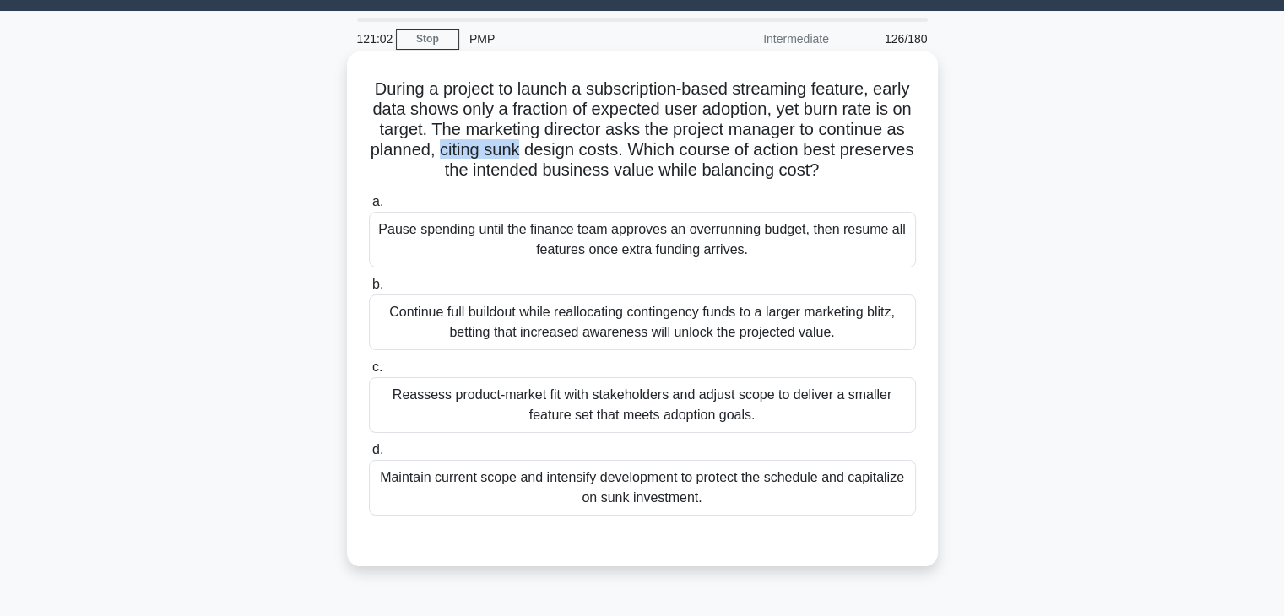
click at [575, 156] on h5 "During a project to launch a subscription-based streaming feature, early data s…" at bounding box center [642, 130] width 550 height 103
drag, startPoint x: 599, startPoint y: 149, endPoint x: 723, endPoint y: 153, distance: 124.1
click at [723, 153] on h5 "During a project to launch a subscription-based streaming feature, early data s…" at bounding box center [642, 130] width 550 height 103
click at [692, 391] on div "Reassess product-market fit with stakeholders and adjust scope to deliver a sma…" at bounding box center [642, 405] width 547 height 56
click at [369, 373] on input "c. Reassess product-market fit with stakeholders and adjust scope to deliver a …" at bounding box center [369, 367] width 0 height 11
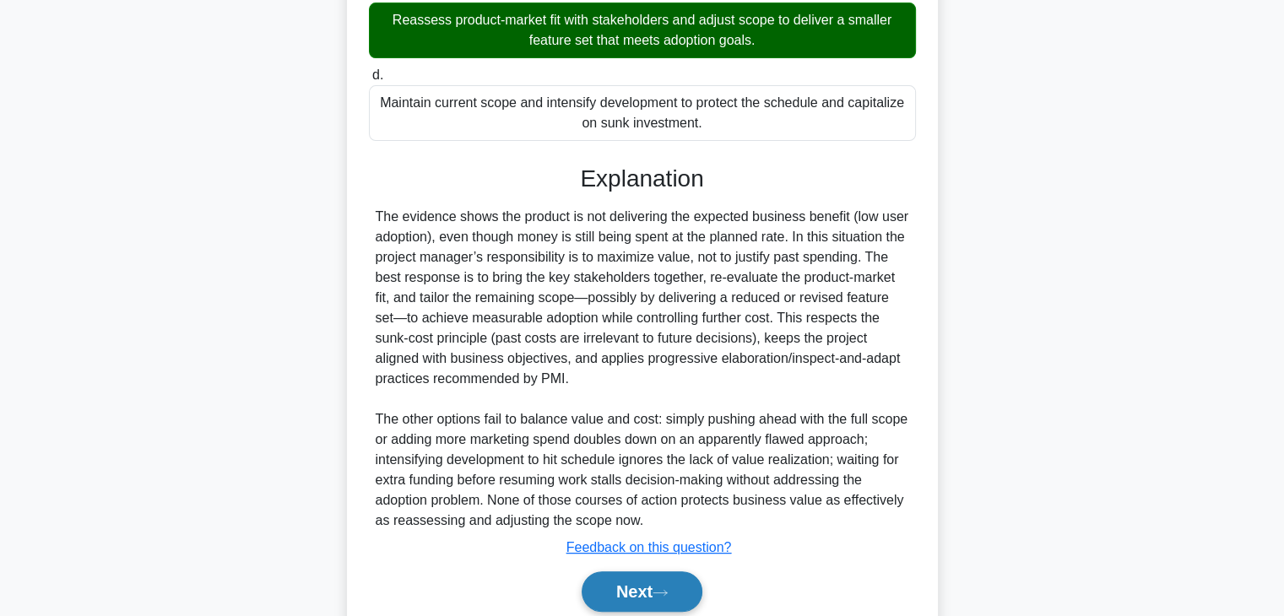
scroll to position [465, 0]
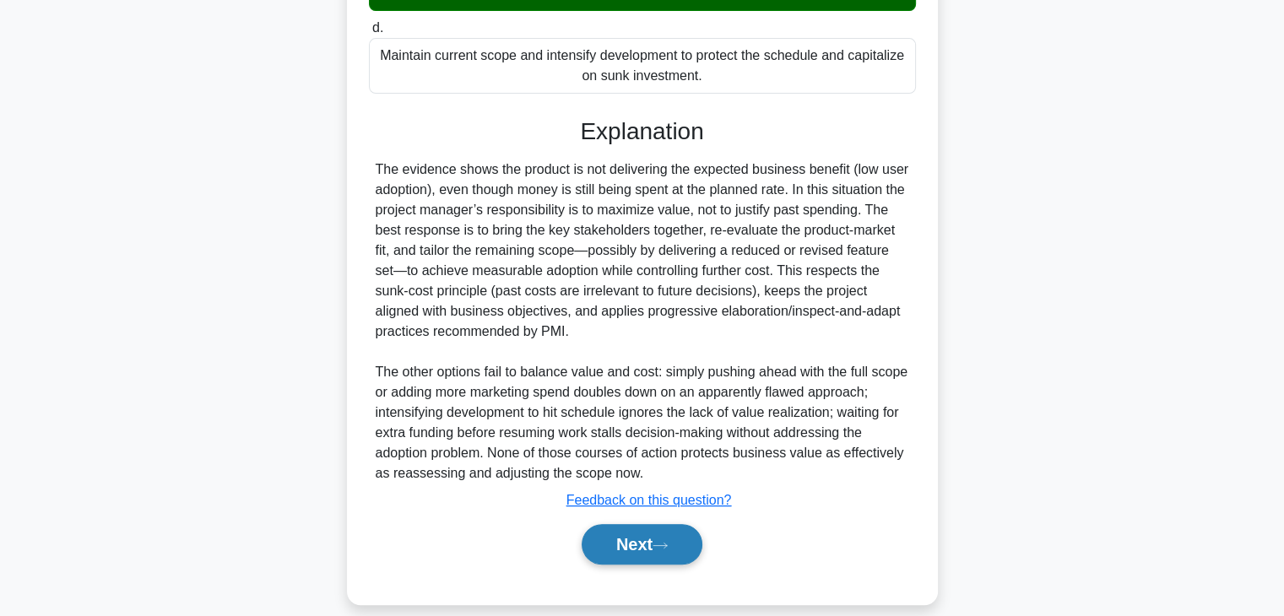
click at [642, 540] on button "Next" at bounding box center [642, 544] width 121 height 41
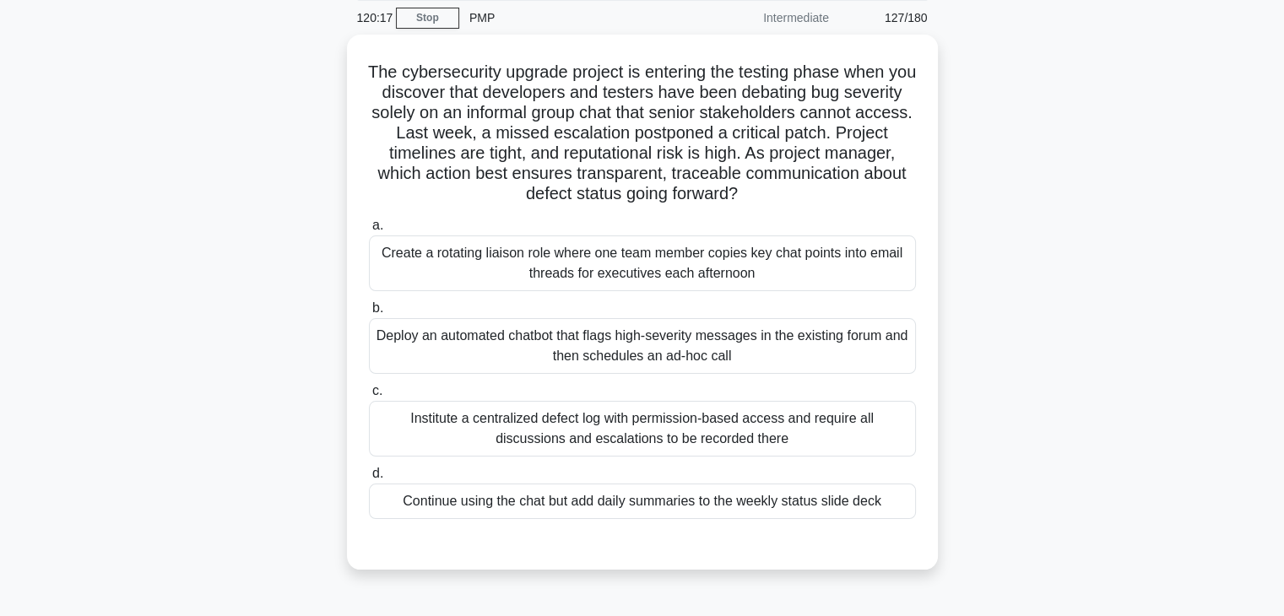
scroll to position [43, 0]
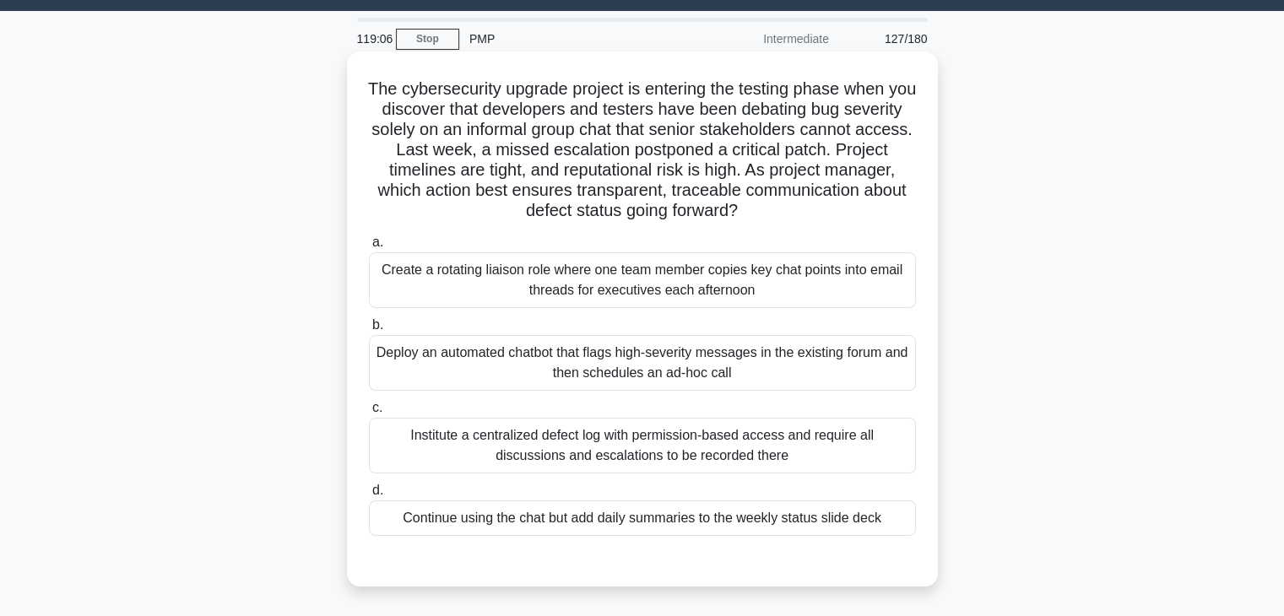
click at [787, 427] on div "Institute a centralized defect log with permission-based access and require all…" at bounding box center [642, 446] width 547 height 56
click at [369, 414] on input "c. Institute a centralized defect log with permission-based access and require …" at bounding box center [369, 408] width 0 height 11
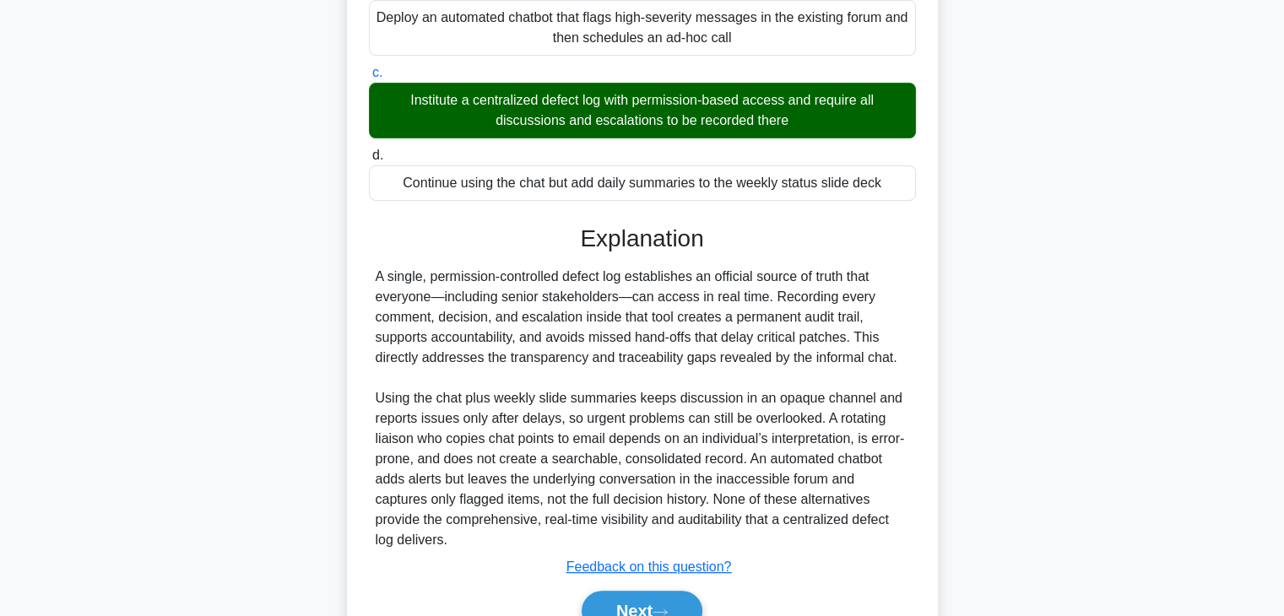
scroll to position [381, 0]
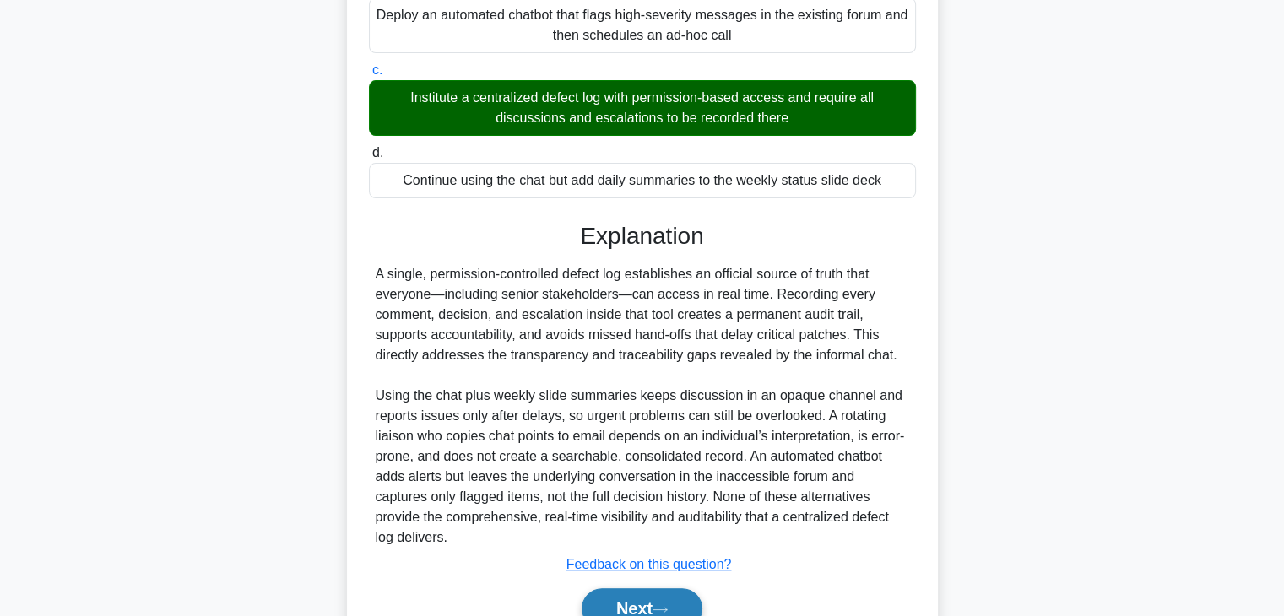
click at [654, 588] on button "Next" at bounding box center [642, 608] width 121 height 41
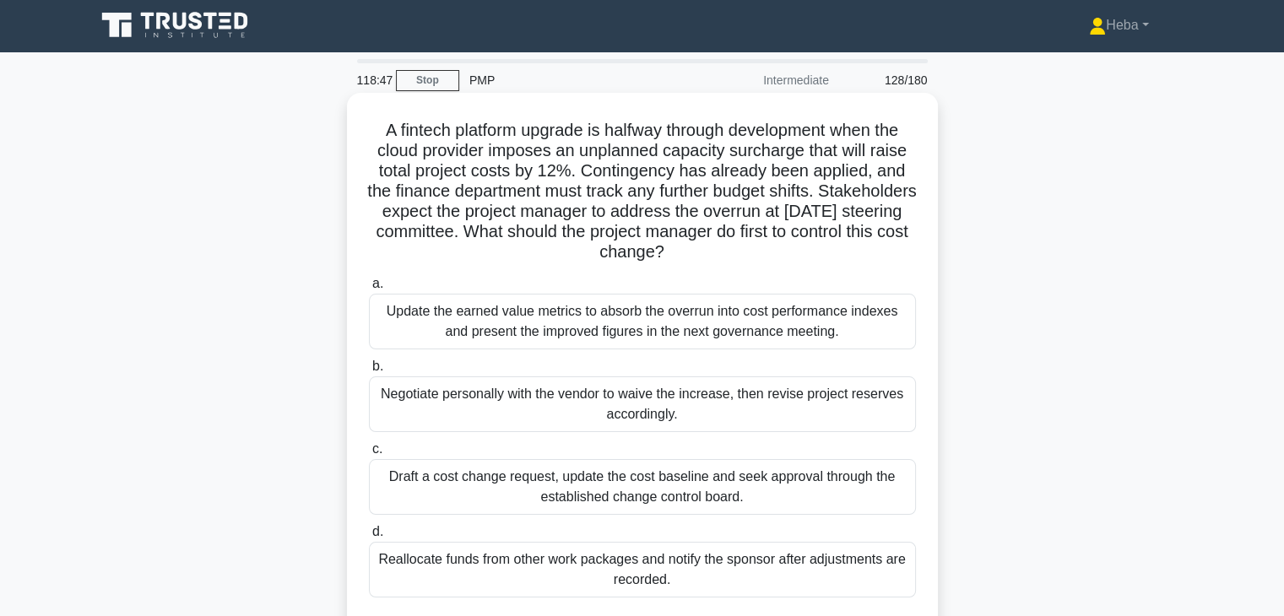
scroll to position [0, 0]
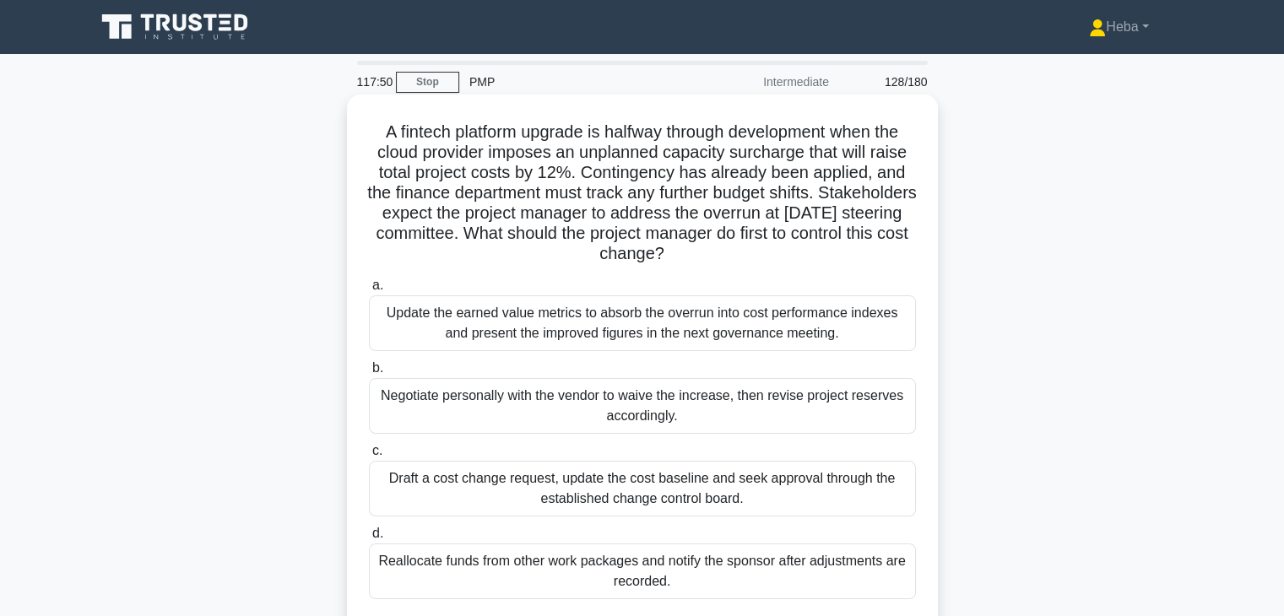
click at [713, 499] on div "Draft a cost change request, update the cost baseline and seek approval through…" at bounding box center [642, 489] width 547 height 56
click at [369, 457] on input "c. Draft a cost change request, update the cost baseline and seek approval thro…" at bounding box center [369, 451] width 0 height 11
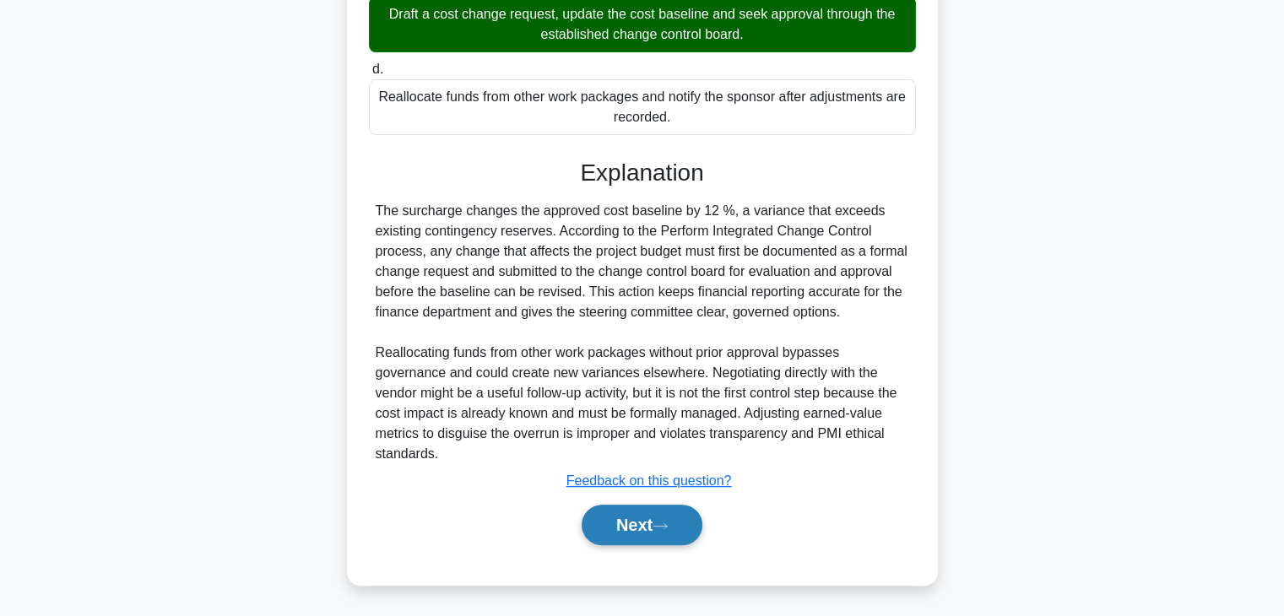
click at [655, 518] on button "Next" at bounding box center [642, 525] width 121 height 41
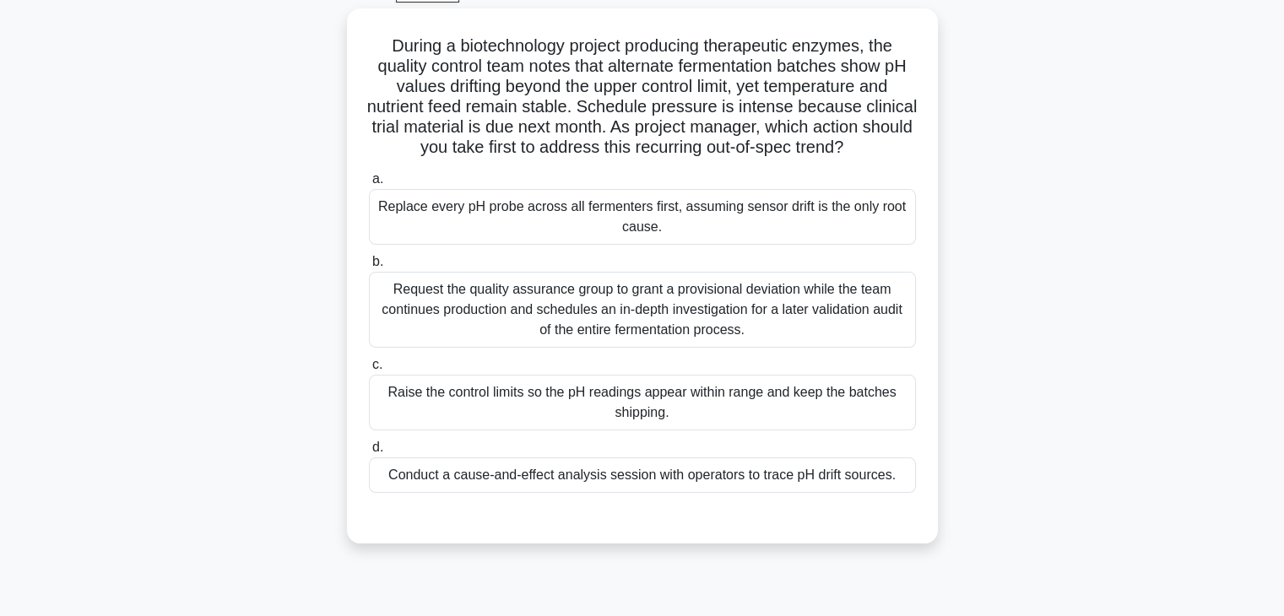
scroll to position [43, 0]
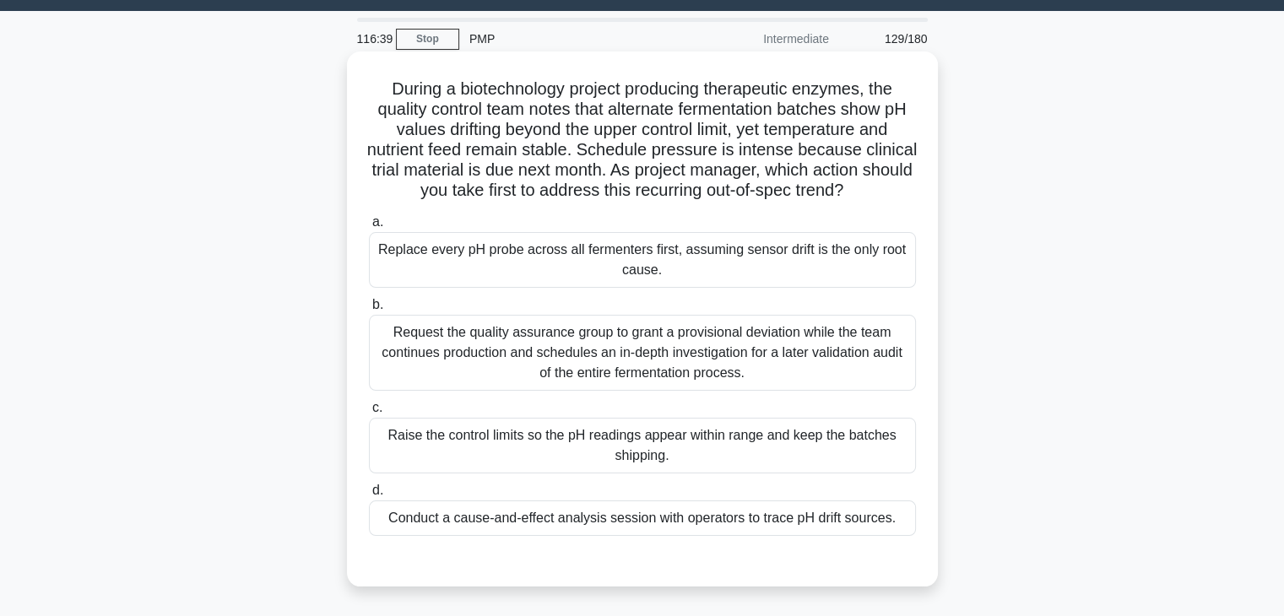
click at [603, 535] on div "Conduct a cause-and-effect analysis session with operators to trace pH drift so…" at bounding box center [642, 518] width 547 height 35
click at [369, 496] on input "d. Conduct a cause-and-effect analysis session with operators to trace pH drift…" at bounding box center [369, 490] width 0 height 11
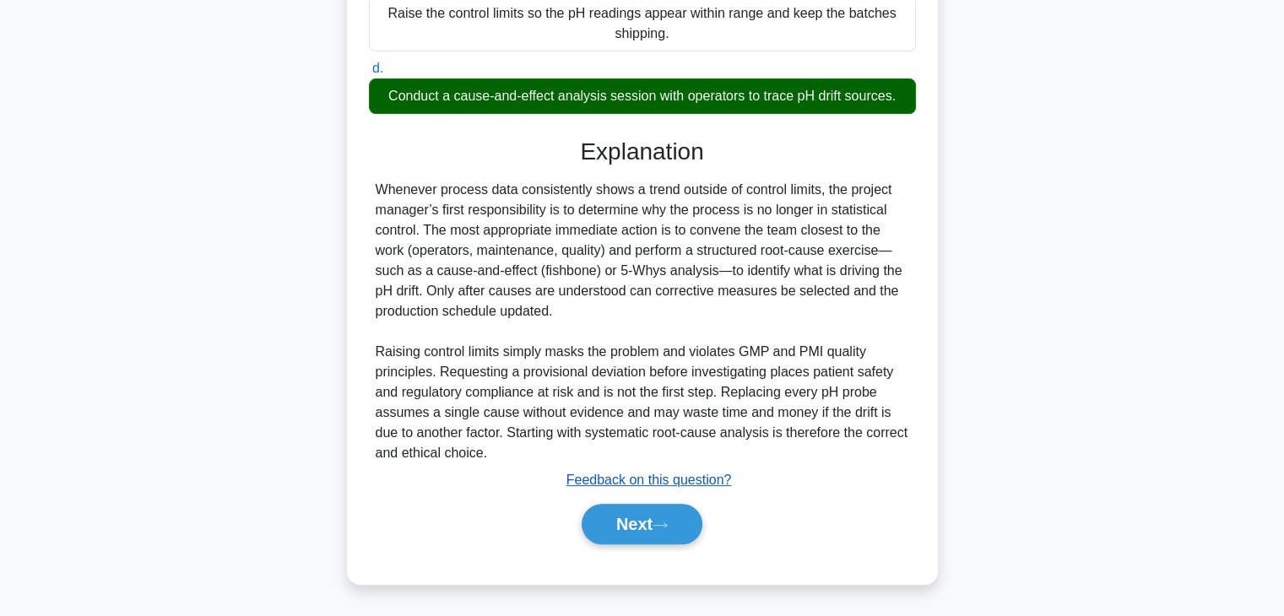
scroll to position [485, 0]
click at [631, 514] on button "Next" at bounding box center [642, 524] width 121 height 41
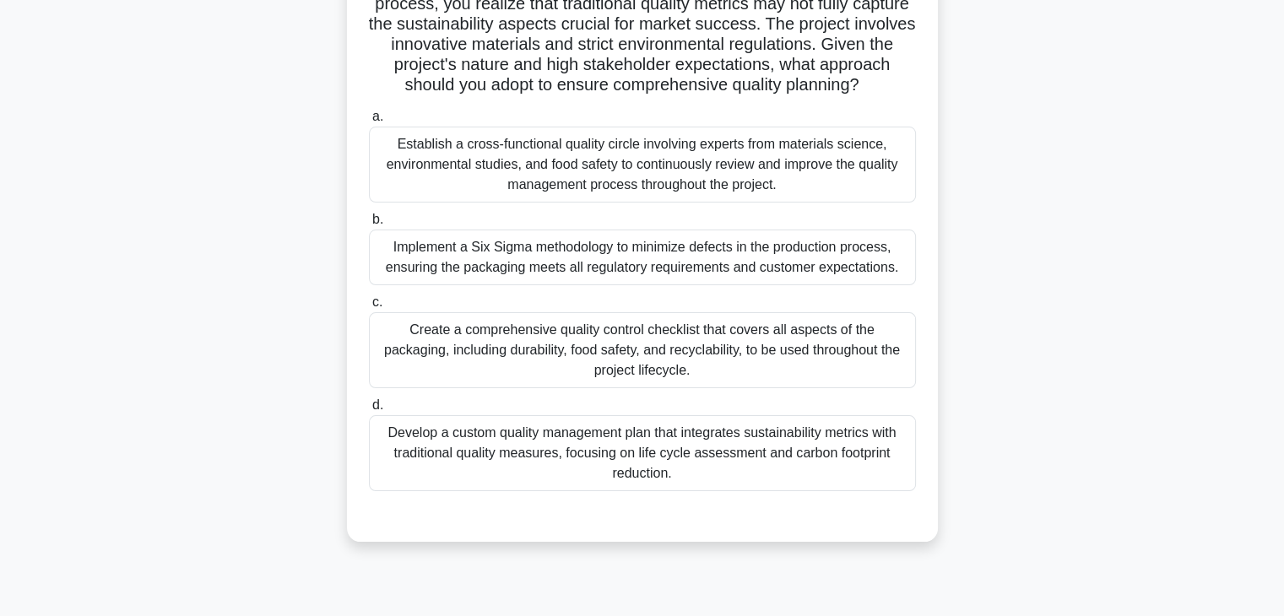
scroll to position [212, 0]
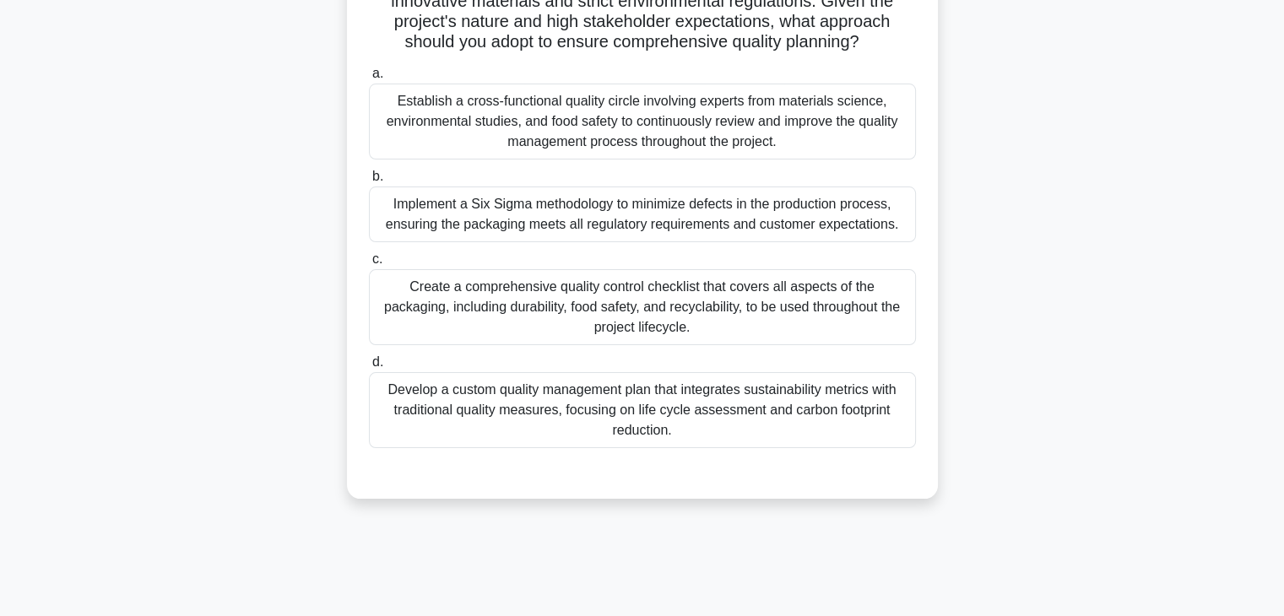
click at [667, 335] on div "Create a comprehensive quality control checklist that covers all aspects of the…" at bounding box center [642, 307] width 547 height 76
click at [369, 265] on input "c. Create a comprehensive quality control checklist that covers all aspects of …" at bounding box center [369, 259] width 0 height 11
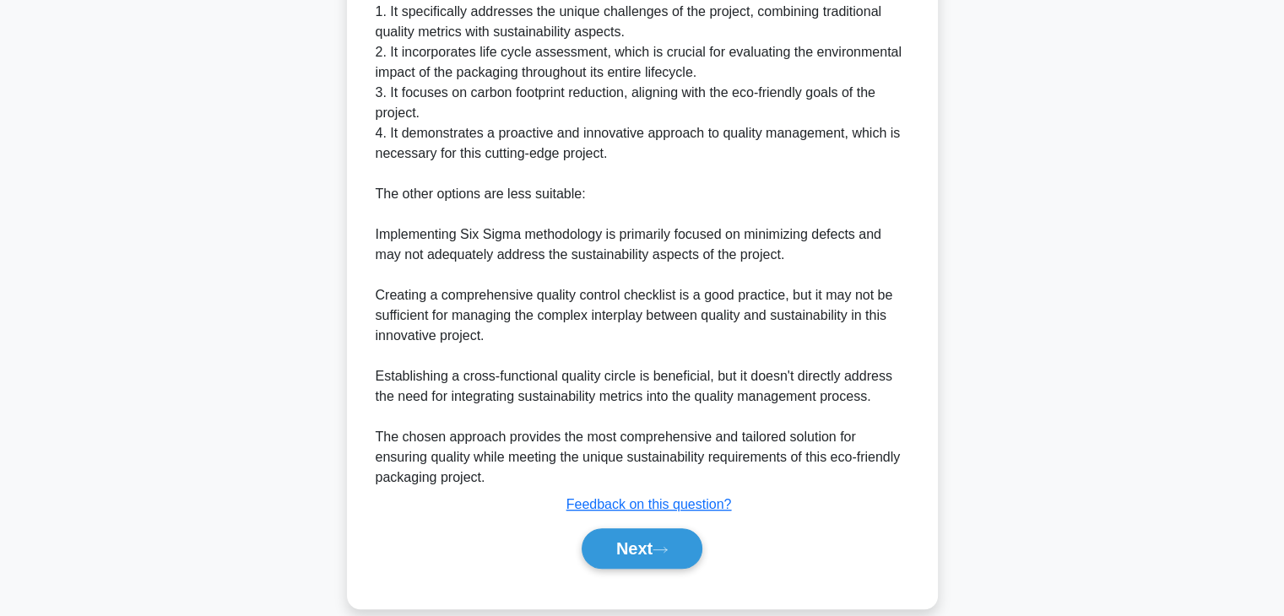
scroll to position [871, 0]
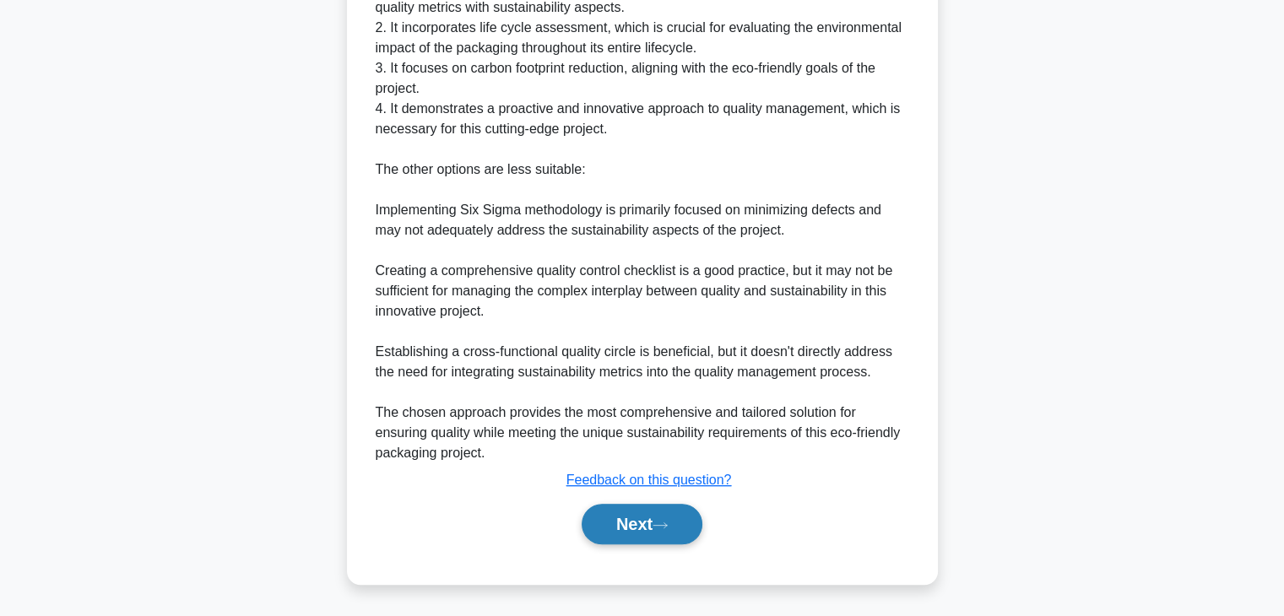
click at [621, 522] on button "Next" at bounding box center [642, 524] width 121 height 41
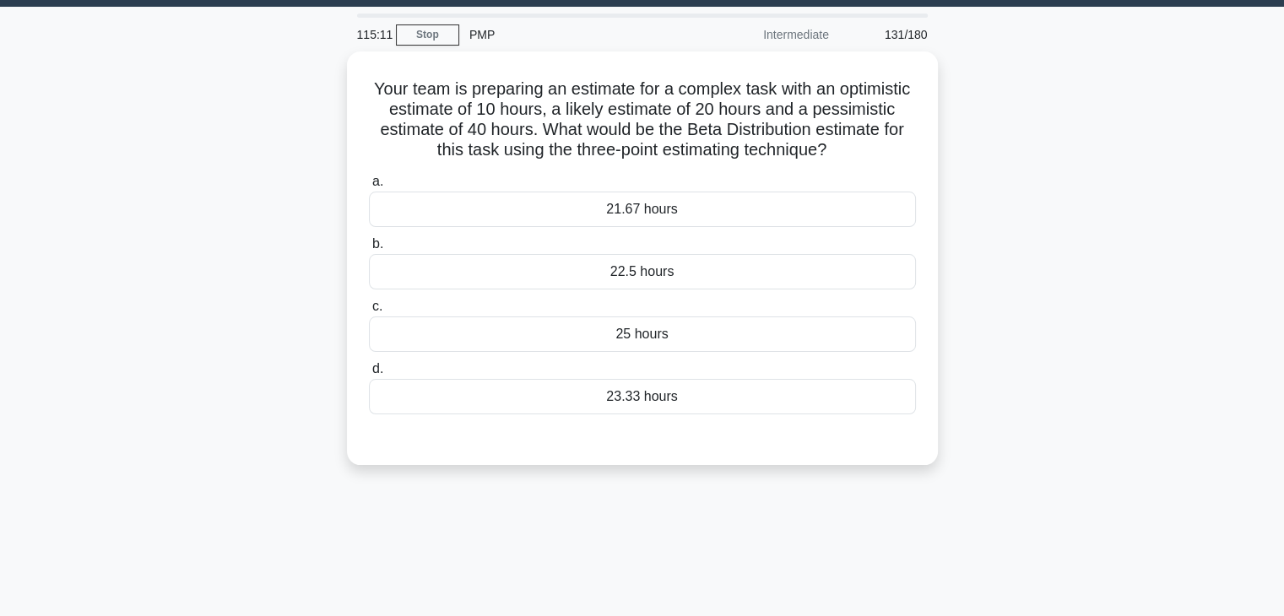
scroll to position [43, 0]
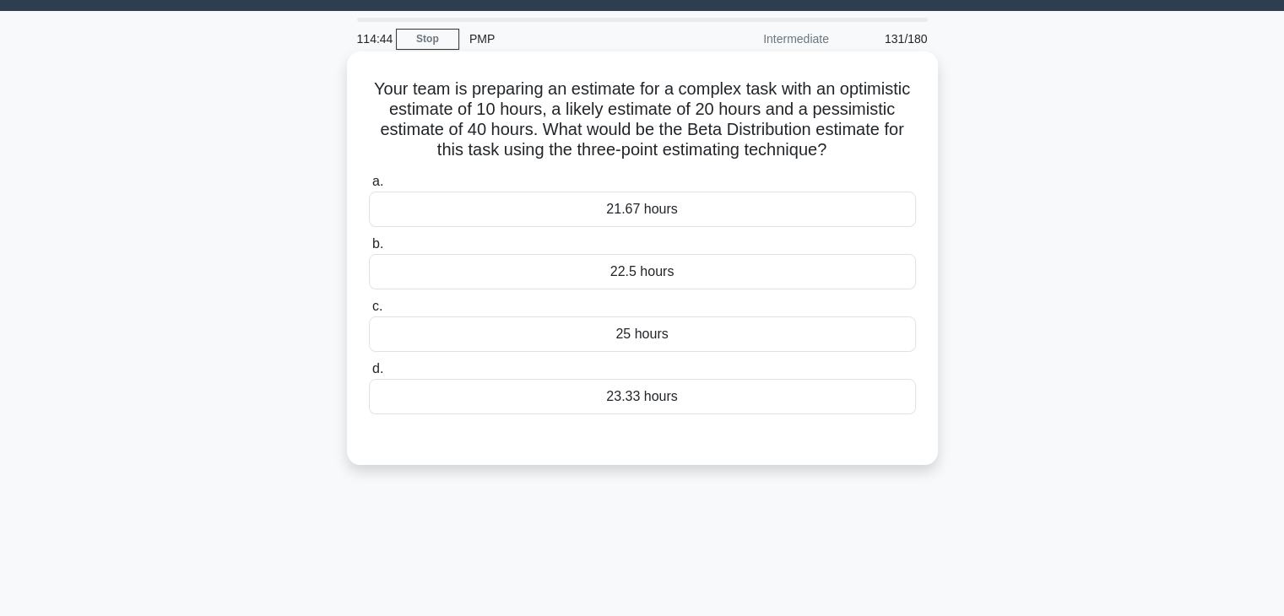
click at [794, 206] on div "21.67 hours" at bounding box center [642, 209] width 547 height 35
click at [369, 187] on input "a. 21.67 hours" at bounding box center [369, 181] width 0 height 11
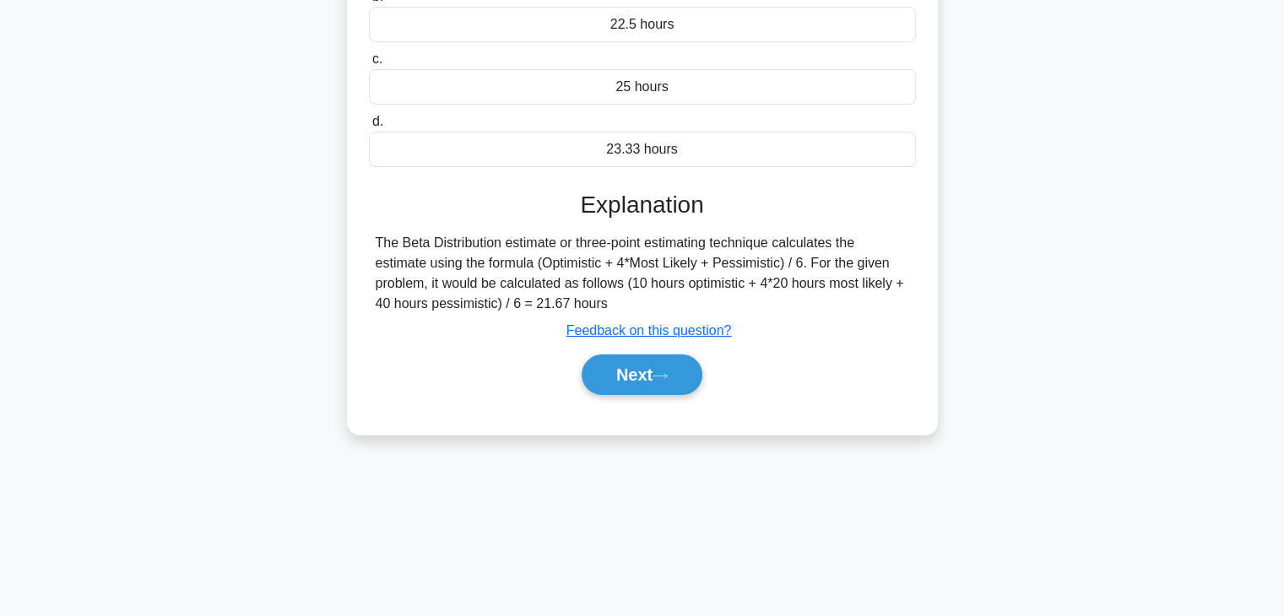
scroll to position [296, 0]
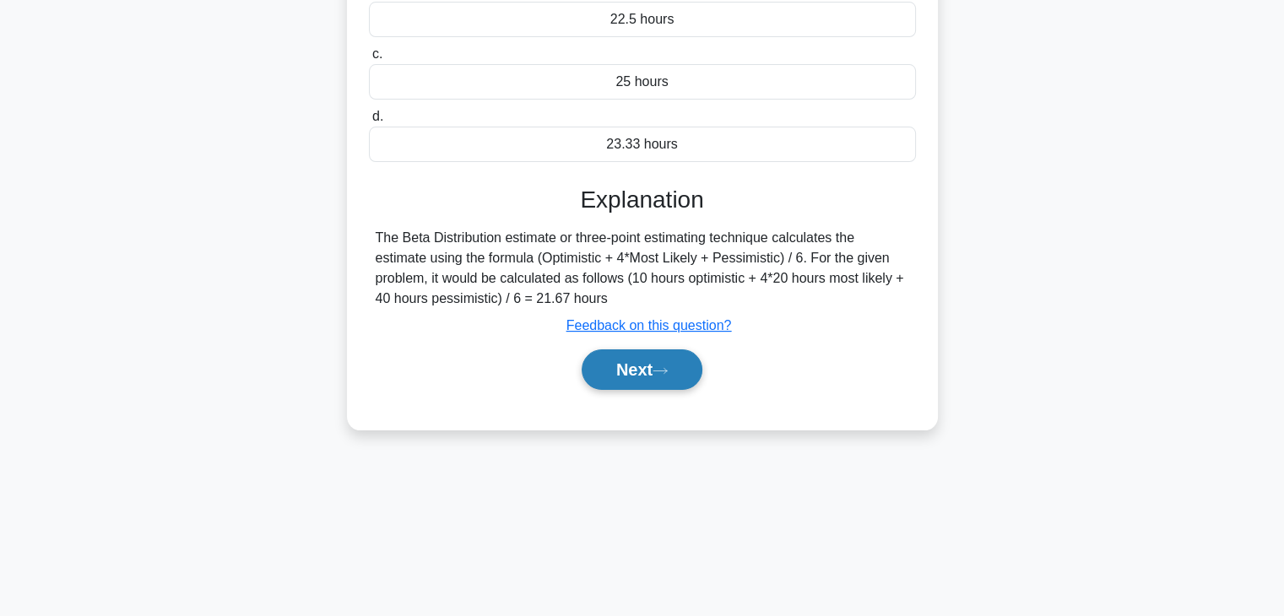
click at [615, 366] on button "Next" at bounding box center [642, 370] width 121 height 41
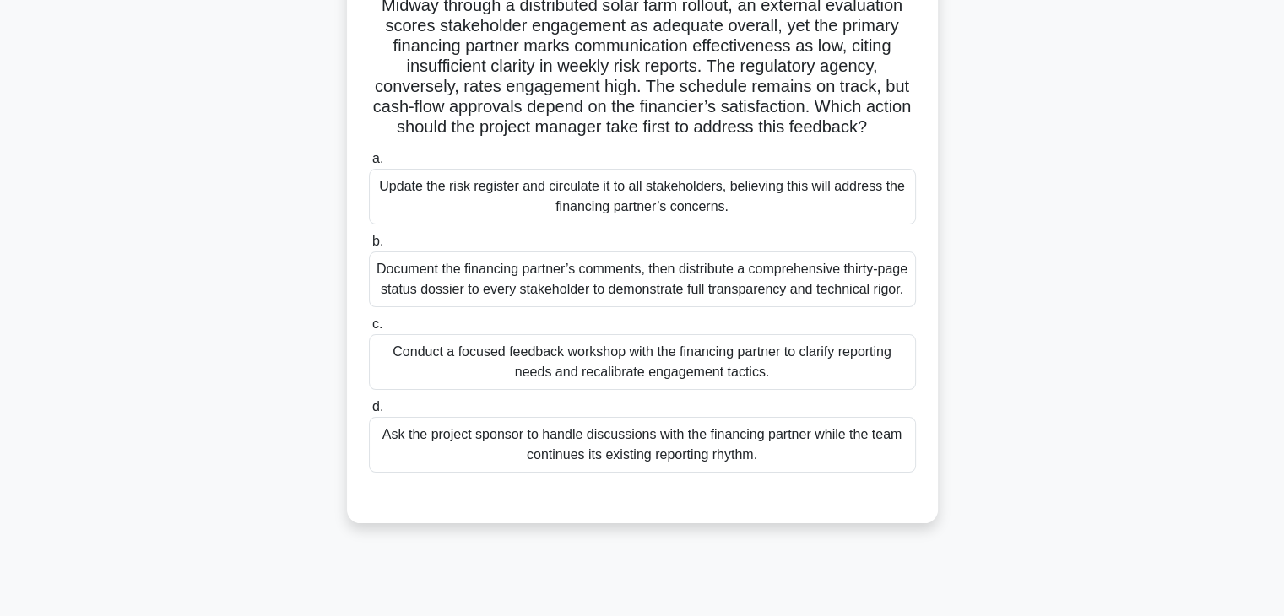
scroll to position [127, 0]
click at [755, 384] on div "Conduct a focused feedback workshop with the financing partner to clarify repor…" at bounding box center [642, 361] width 547 height 56
click at [369, 329] on input "c. Conduct a focused feedback workshop with the financing partner to clarify re…" at bounding box center [369, 323] width 0 height 11
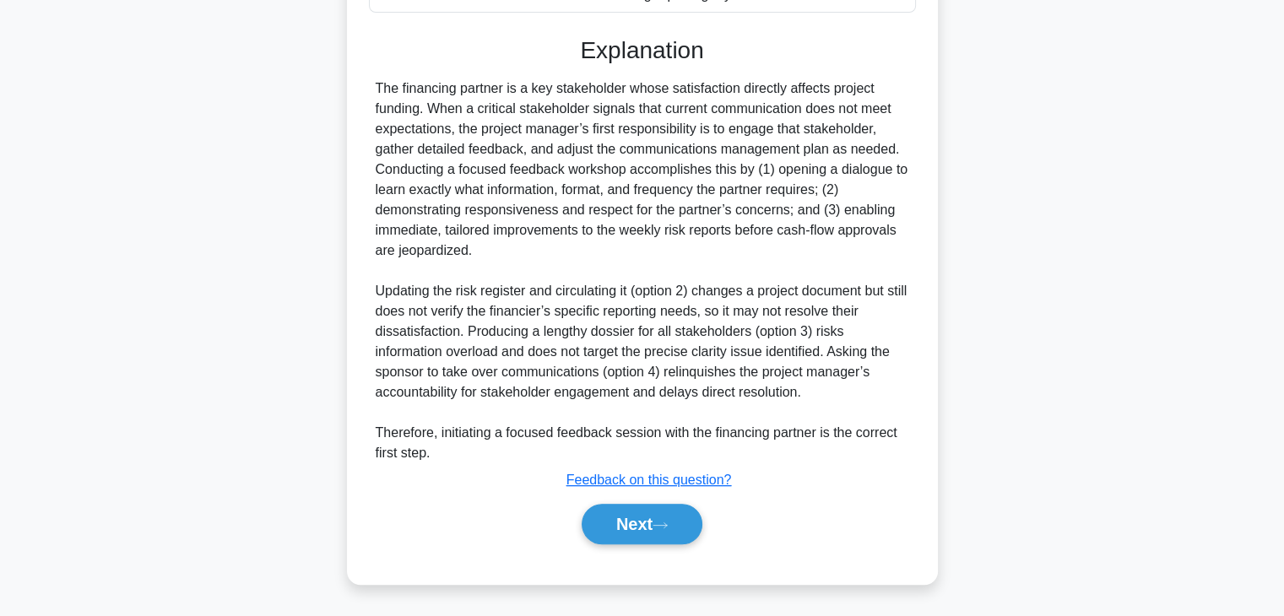
scroll to position [626, 0]
click at [629, 514] on button "Next" at bounding box center [642, 524] width 121 height 41
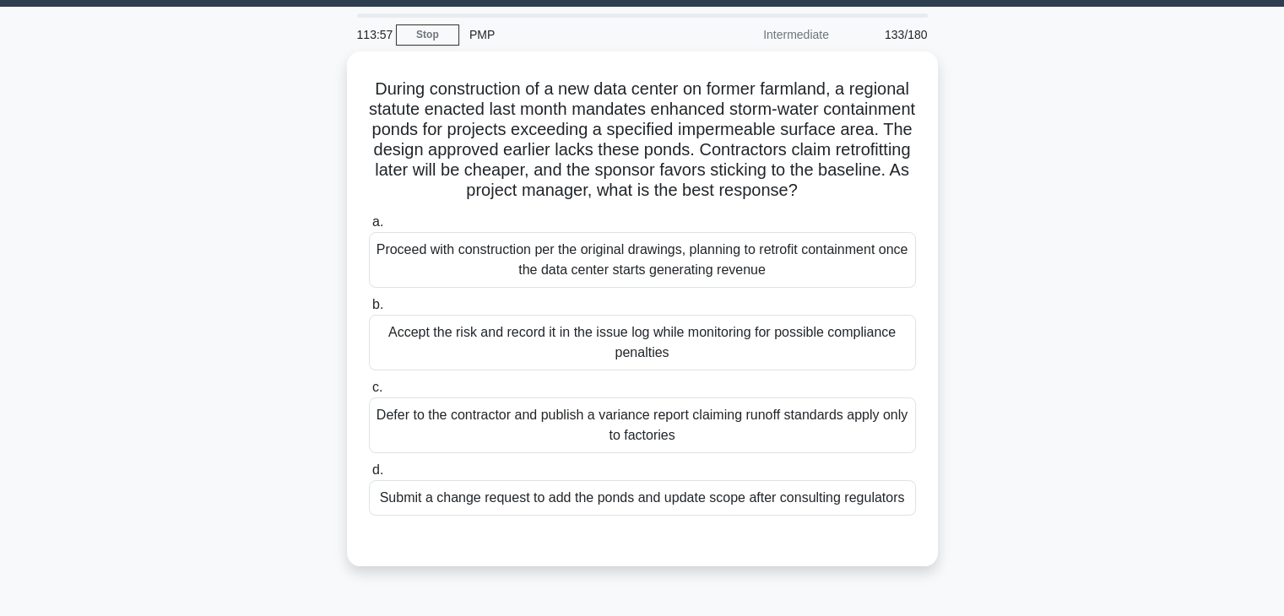
scroll to position [43, 0]
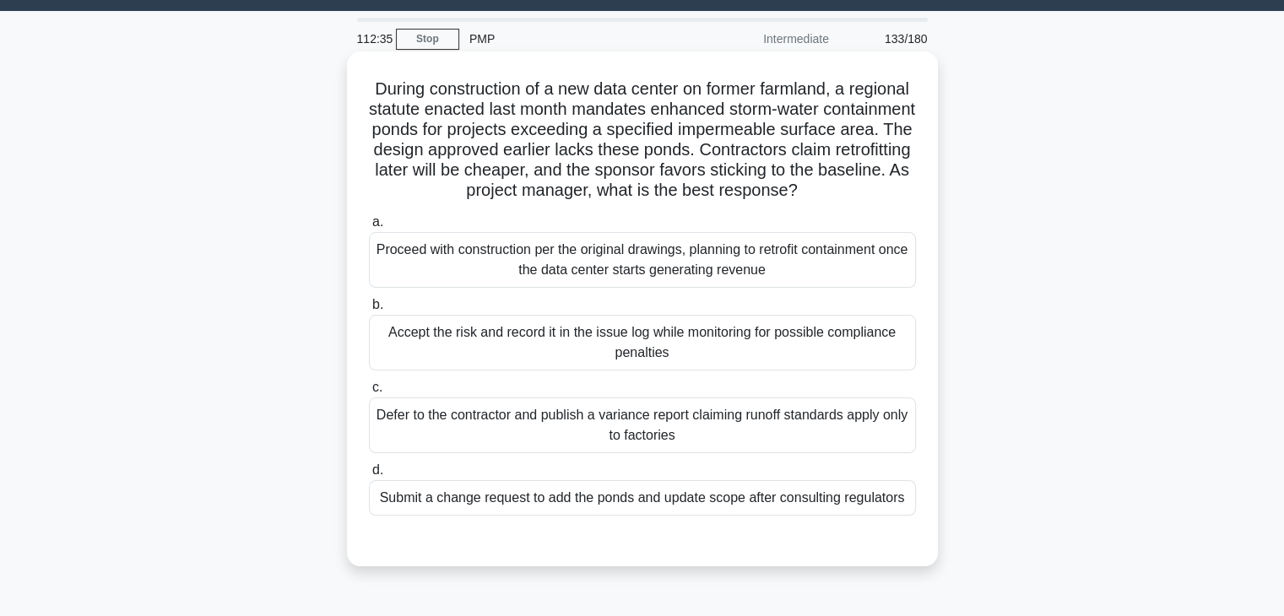
click at [495, 516] on div "Submit a change request to add the ponds and update scope after consulting regu…" at bounding box center [642, 497] width 547 height 35
click at [369, 476] on input "d. Submit a change request to add the ponds and update scope after consulting r…" at bounding box center [369, 470] width 0 height 11
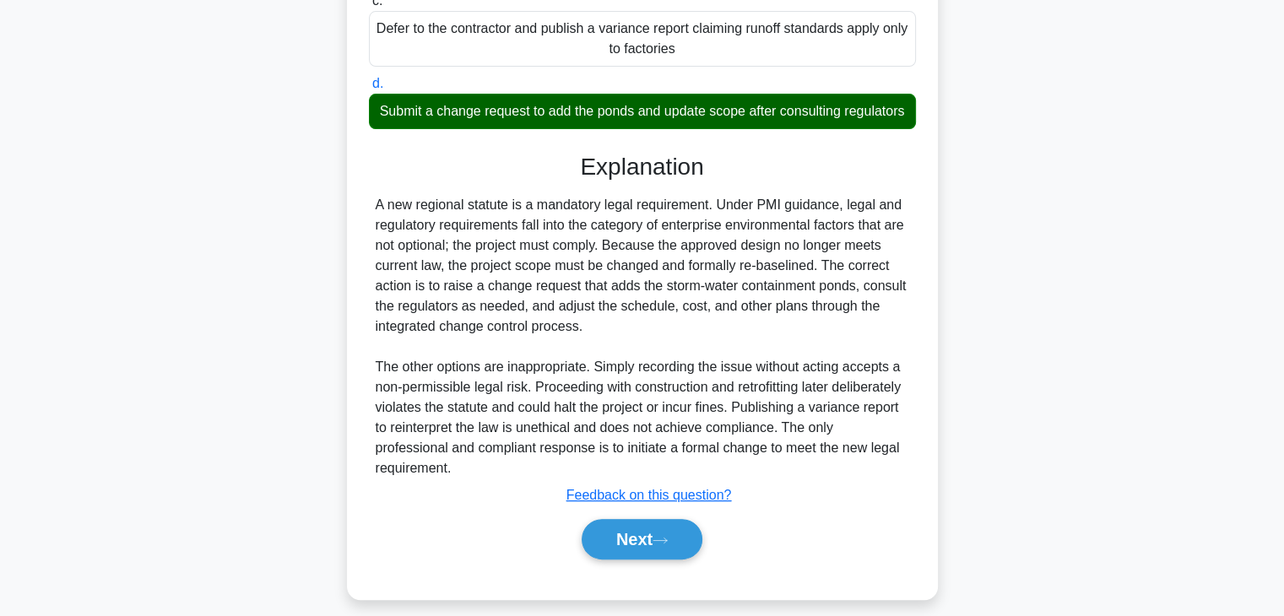
scroll to position [464, 0]
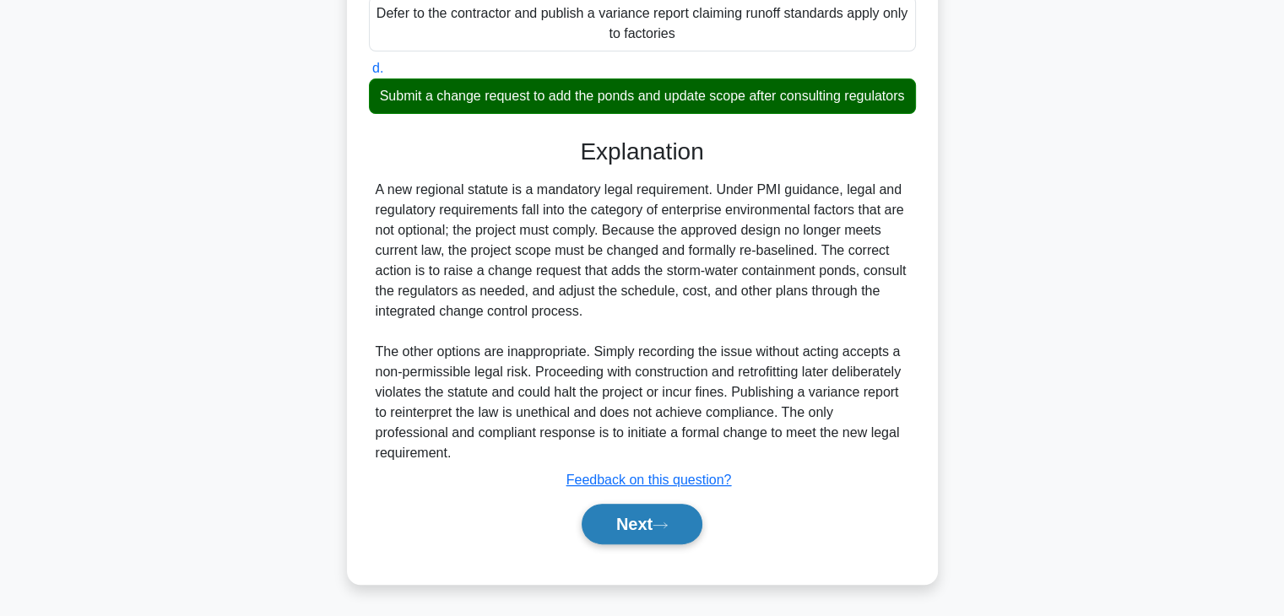
click at [631, 522] on button "Next" at bounding box center [642, 524] width 121 height 41
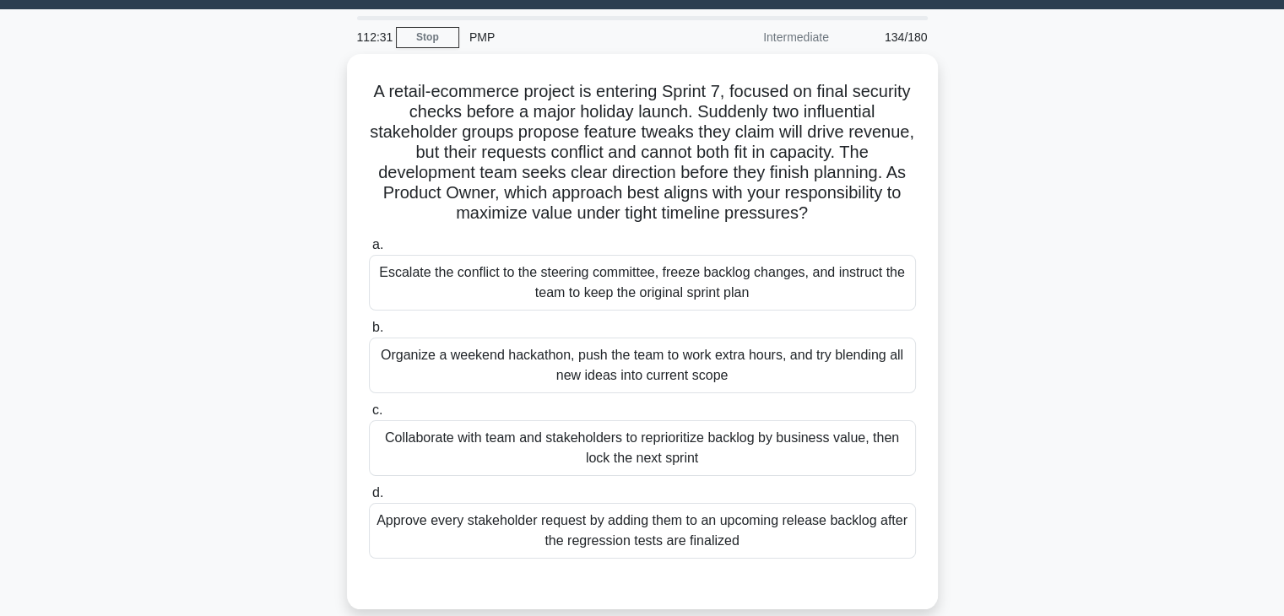
scroll to position [43, 0]
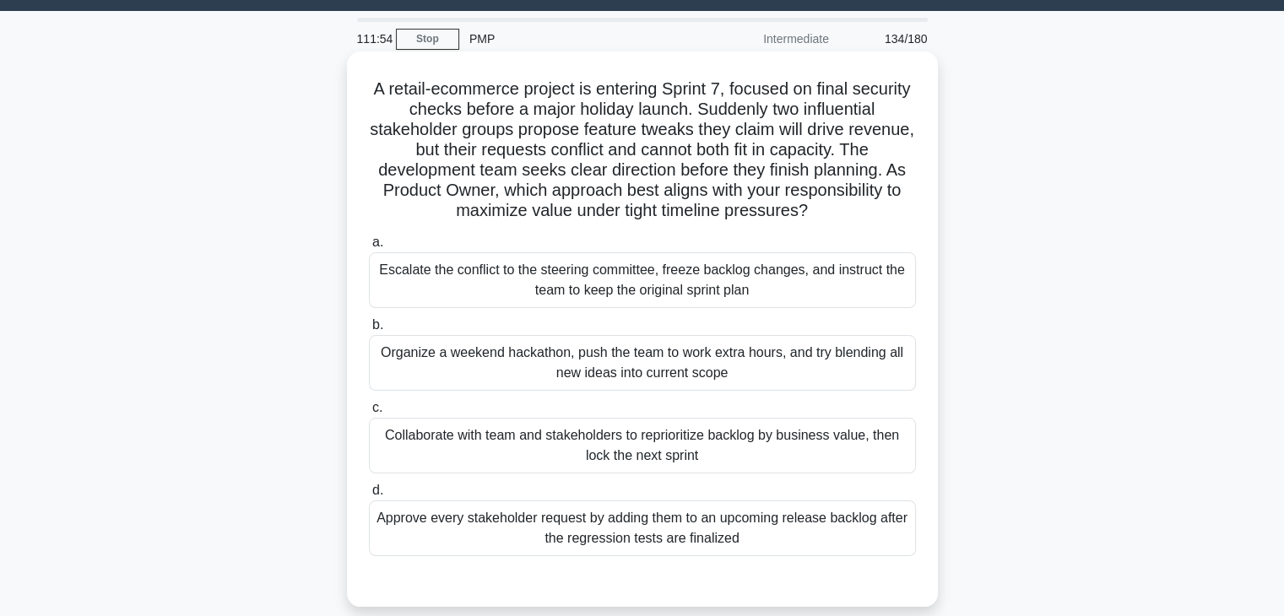
click at [603, 443] on div "Collaborate with team and stakeholders to reprioritize backlog by business valu…" at bounding box center [642, 446] width 547 height 56
click at [369, 414] on input "c. Collaborate with team and stakeholders to reprioritize backlog by business v…" at bounding box center [369, 408] width 0 height 11
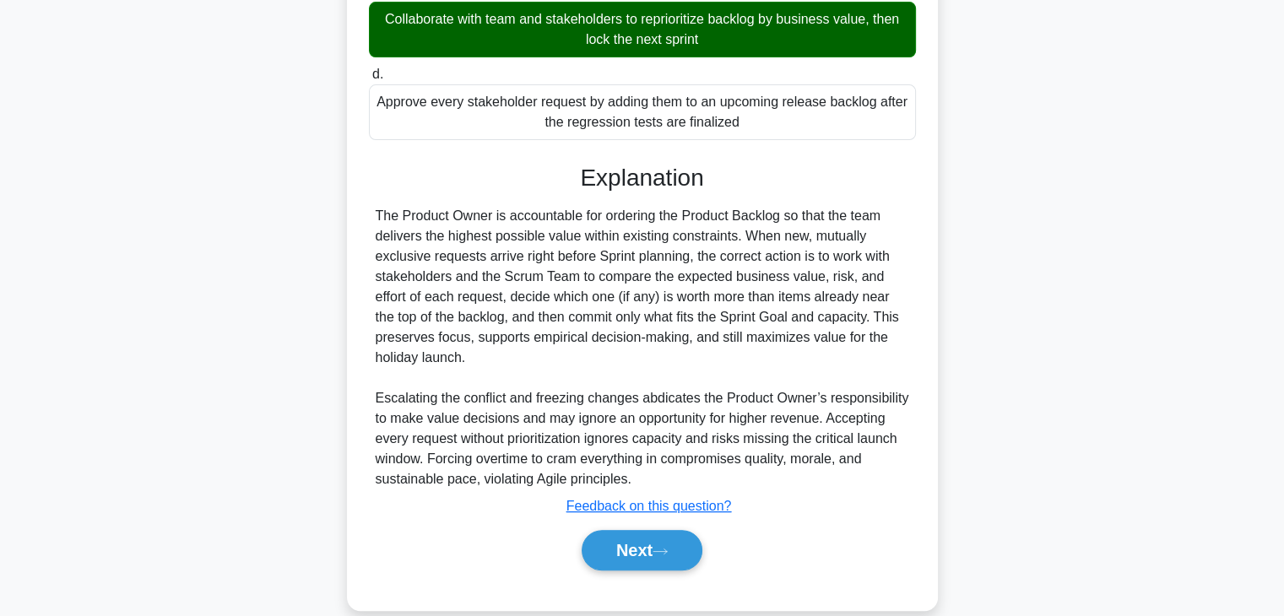
scroll to position [465, 0]
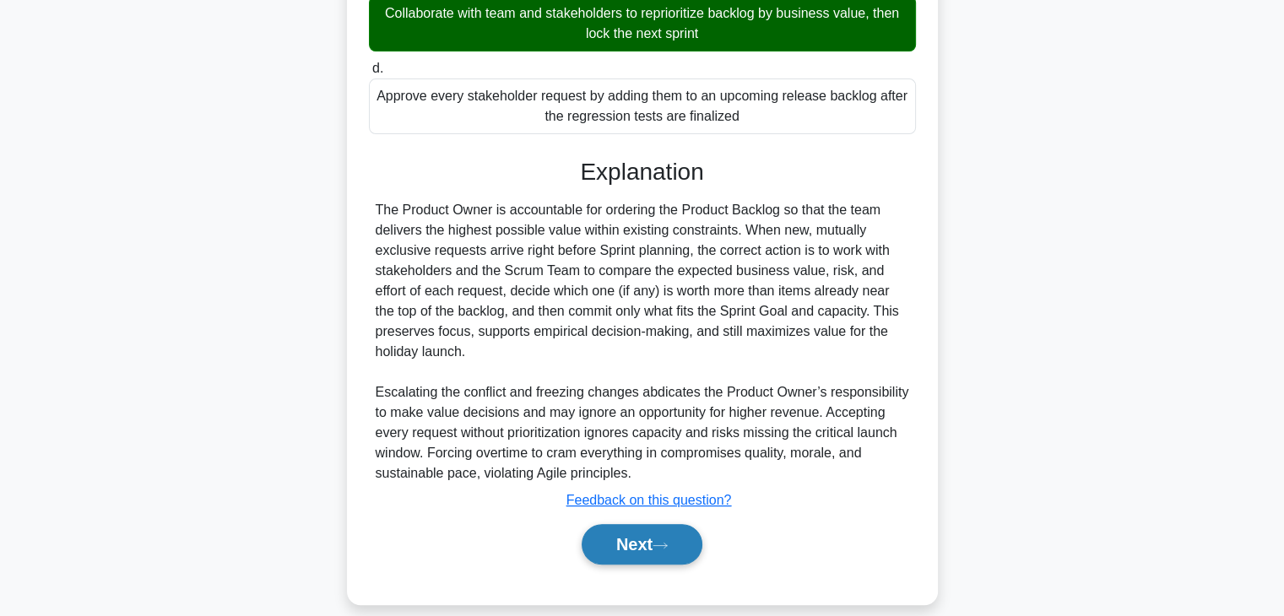
click at [660, 555] on button "Next" at bounding box center [642, 544] width 121 height 41
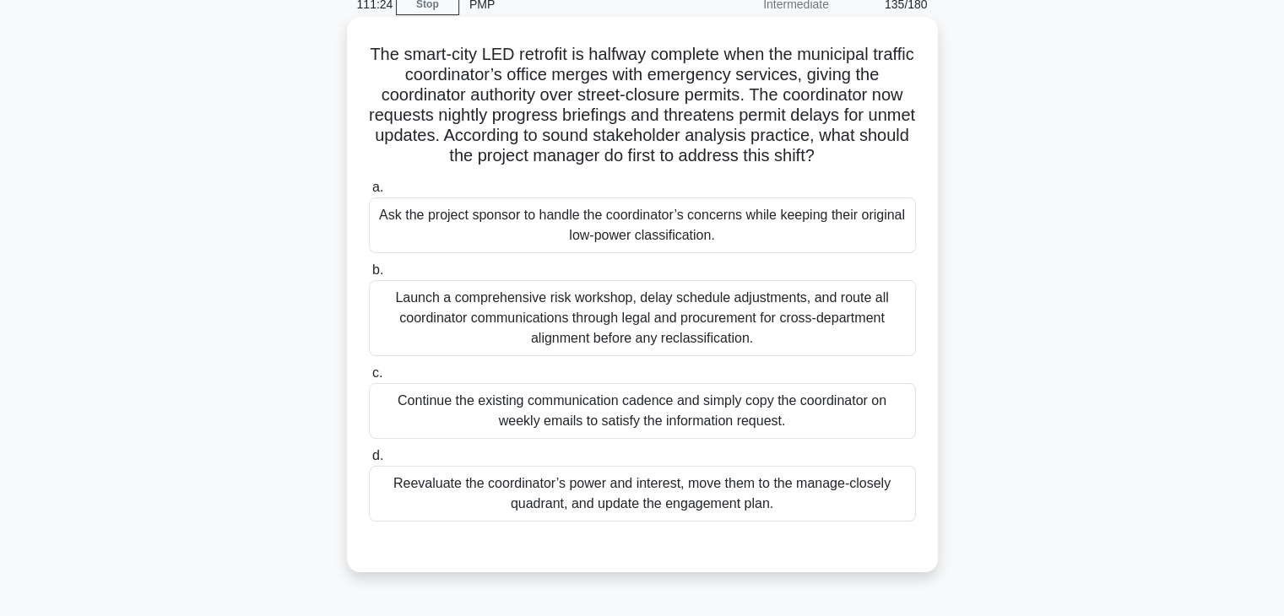
scroll to position [84, 0]
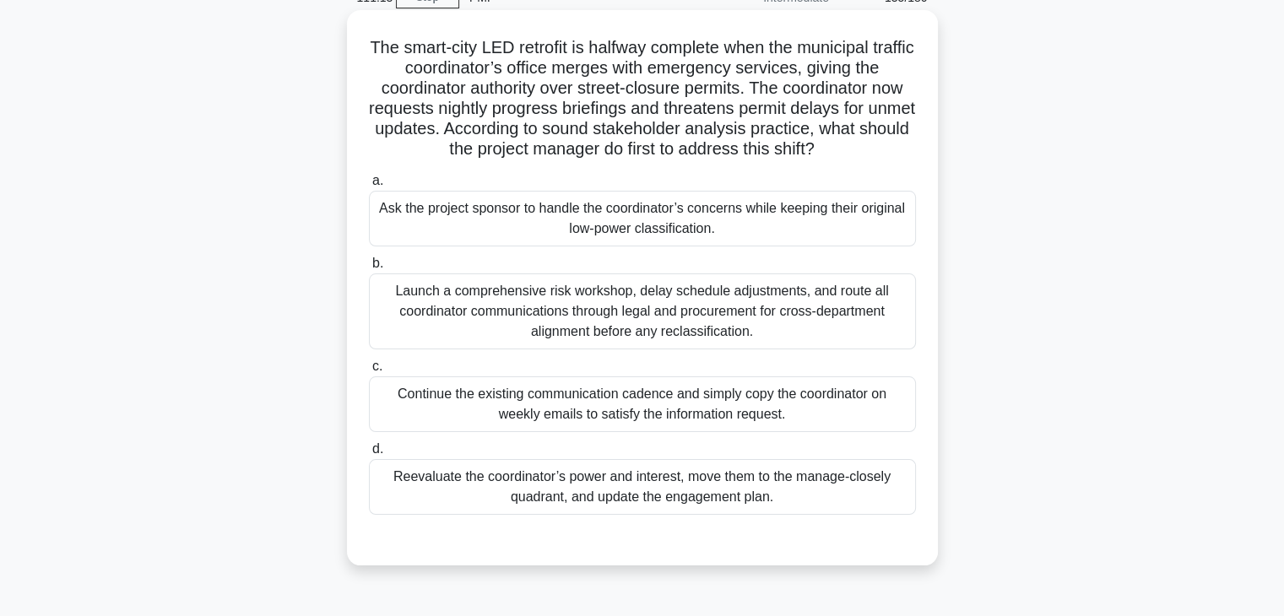
click at [777, 487] on div "Reevaluate the coordinator’s power and interest, move them to the manage-closel…" at bounding box center [642, 487] width 547 height 56
click at [369, 455] on input "d. Reevaluate the coordinator’s power and interest, move them to the manage-clo…" at bounding box center [369, 449] width 0 height 11
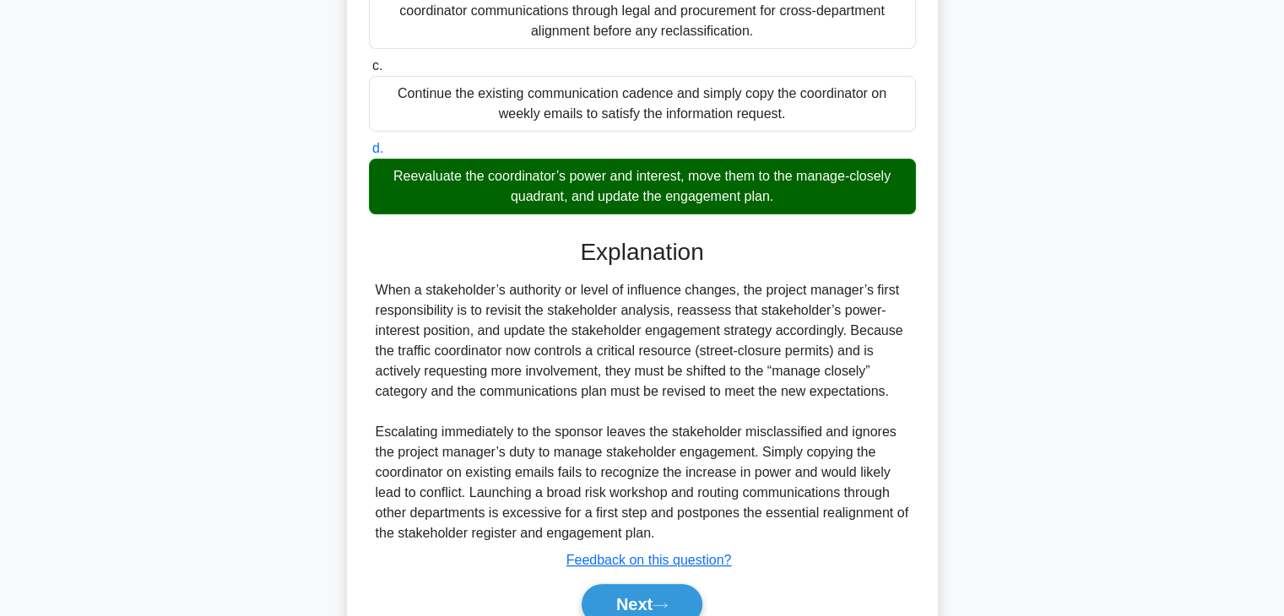
scroll to position [464, 0]
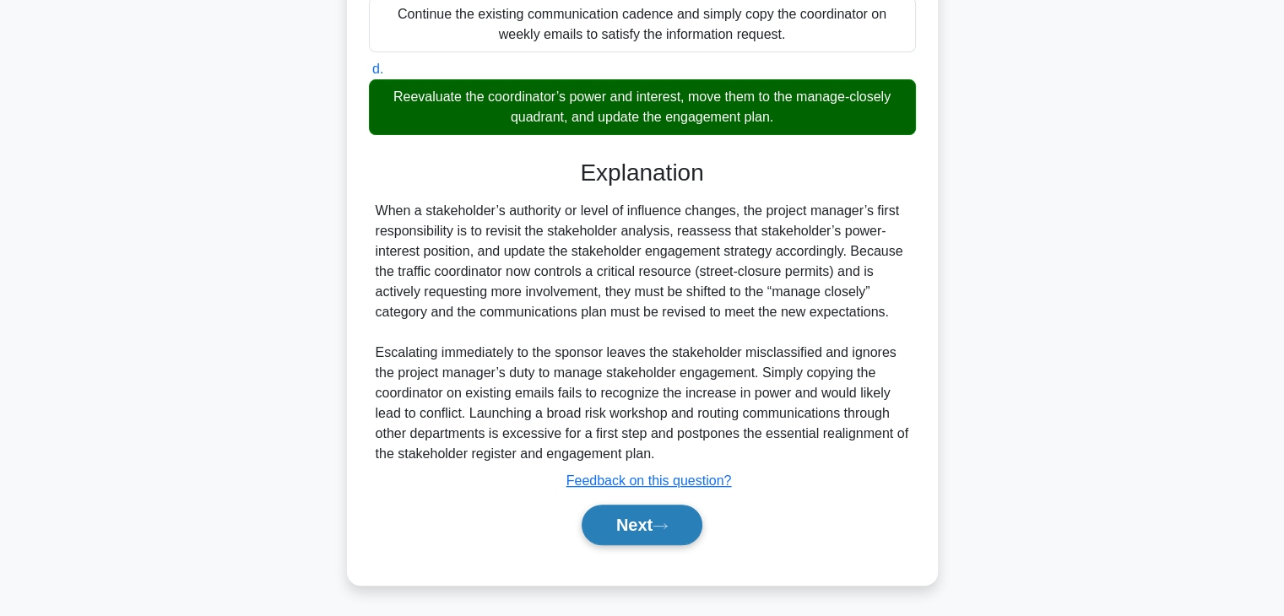
click at [675, 518] on button "Next" at bounding box center [642, 525] width 121 height 41
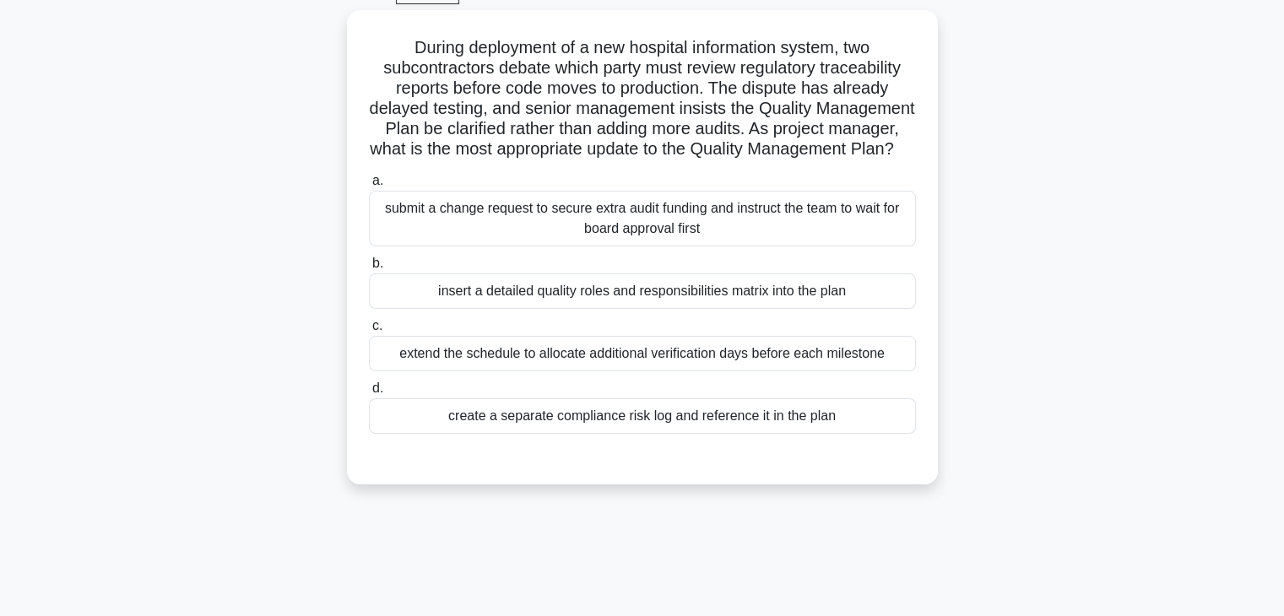
scroll to position [43, 0]
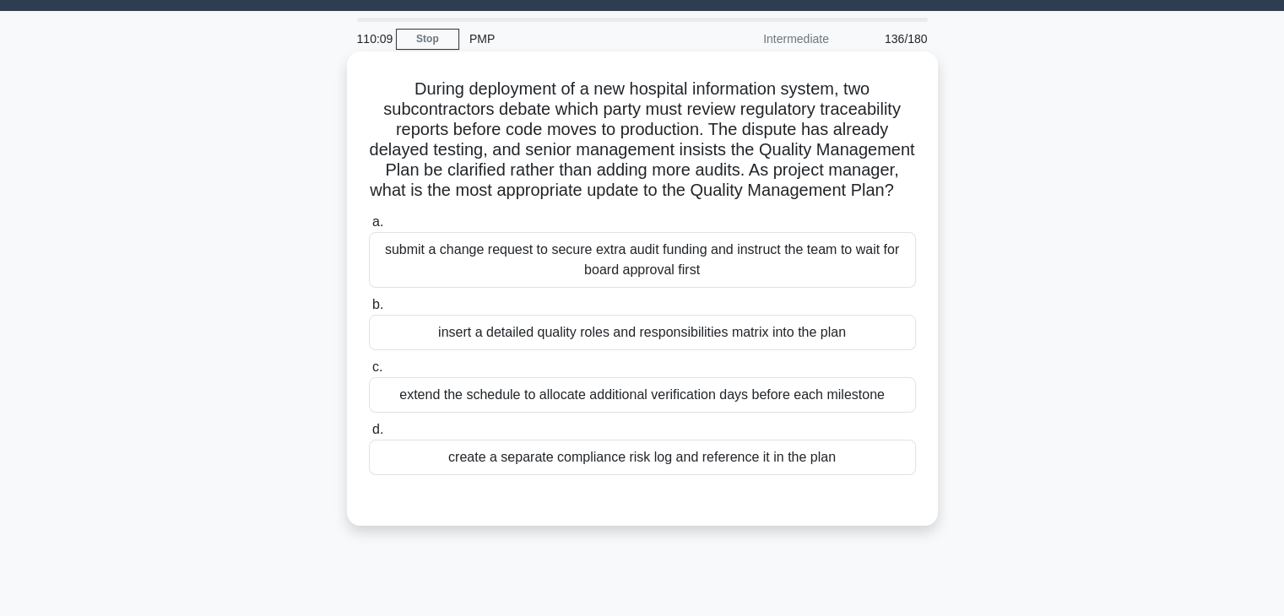
click at [591, 288] on div "submit a change request to secure extra audit funding and instruct the team to …" at bounding box center [642, 260] width 547 height 56
click at [369, 228] on input "a. submit a change request to secure extra audit funding and instruct the team …" at bounding box center [369, 222] width 0 height 11
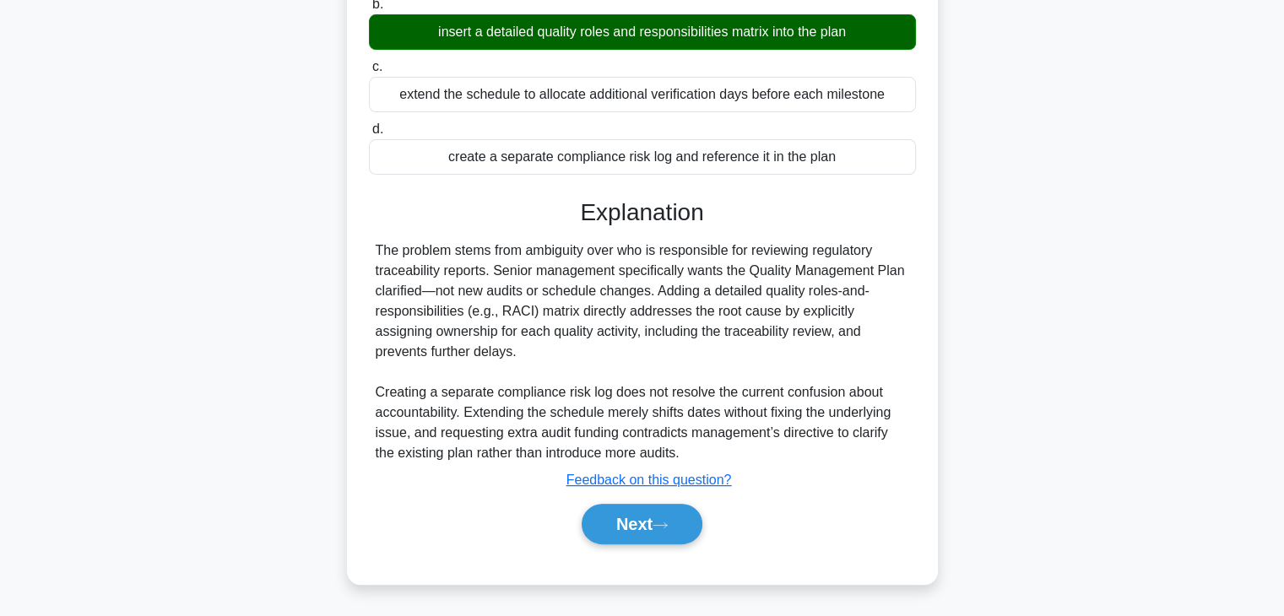
scroll to position [365, 0]
click at [642, 523] on button "Next" at bounding box center [642, 524] width 121 height 41
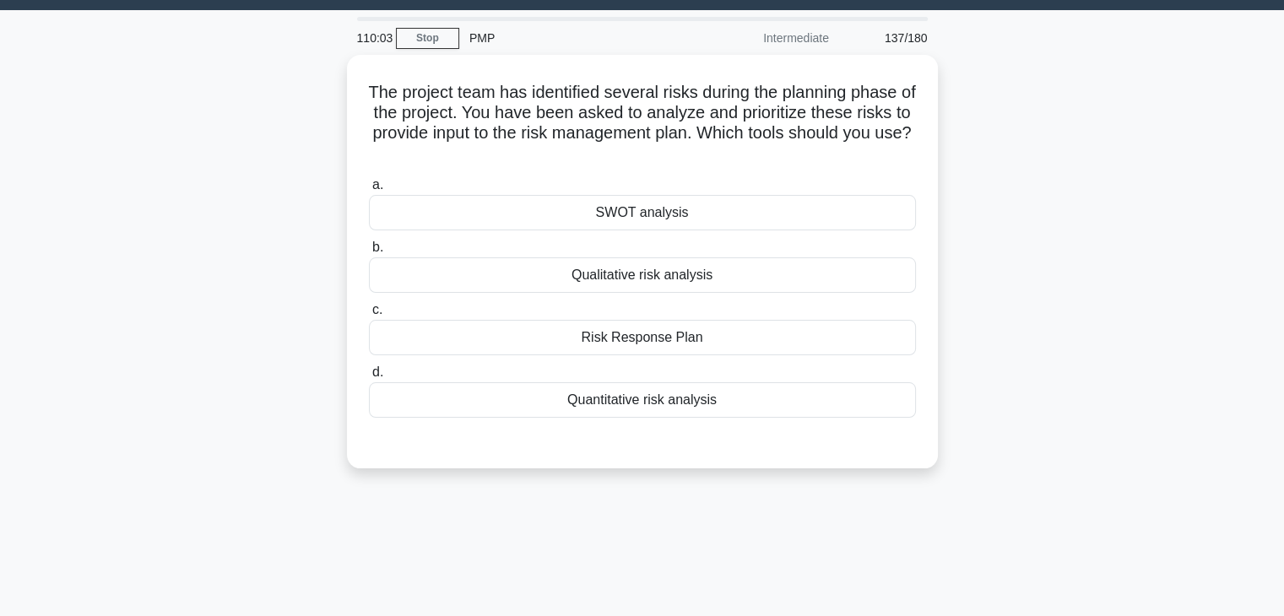
scroll to position [43, 0]
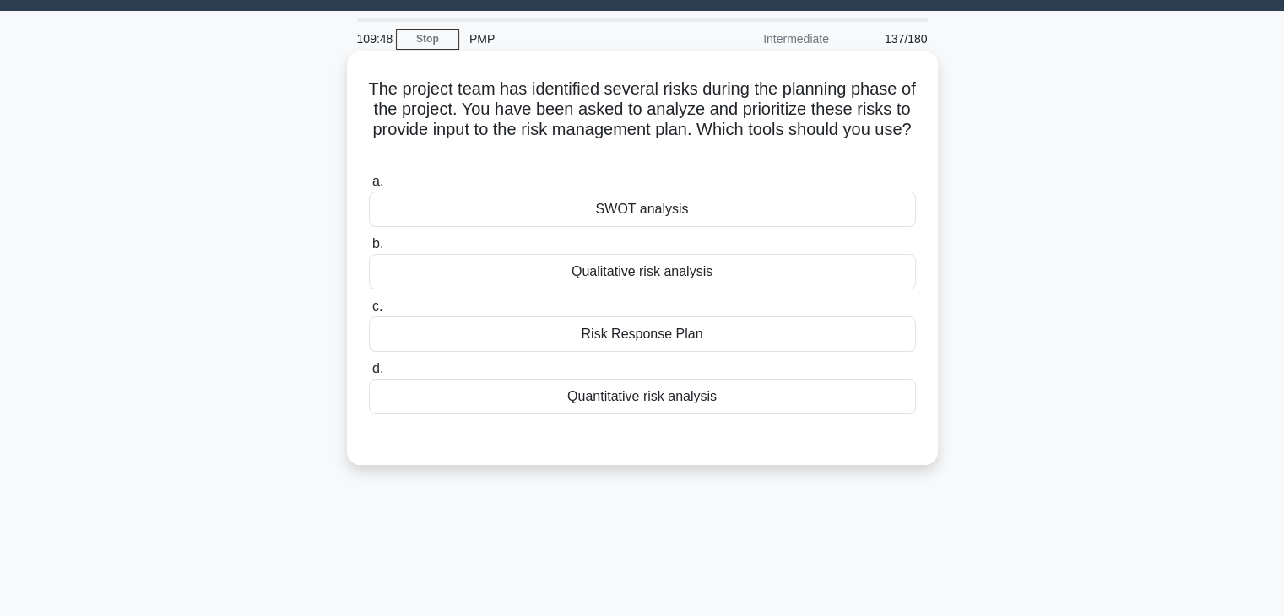
click at [706, 274] on div "Qualitative risk analysis" at bounding box center [642, 271] width 547 height 35
click at [369, 250] on input "b. Qualitative risk analysis" at bounding box center [369, 244] width 0 height 11
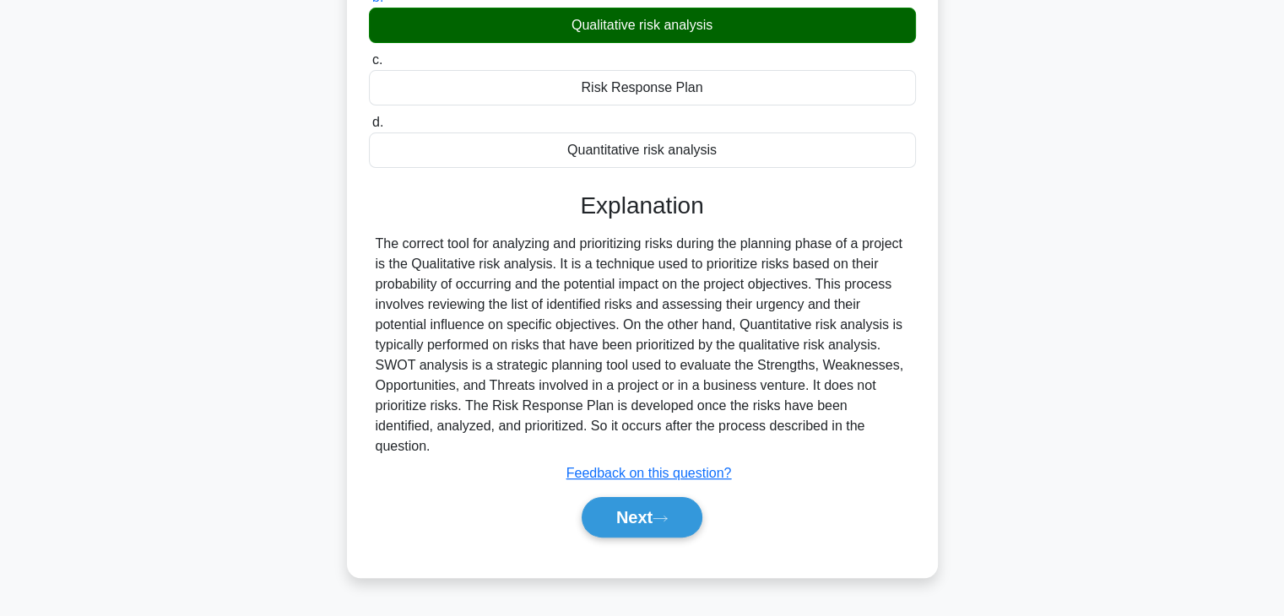
scroll to position [296, 0]
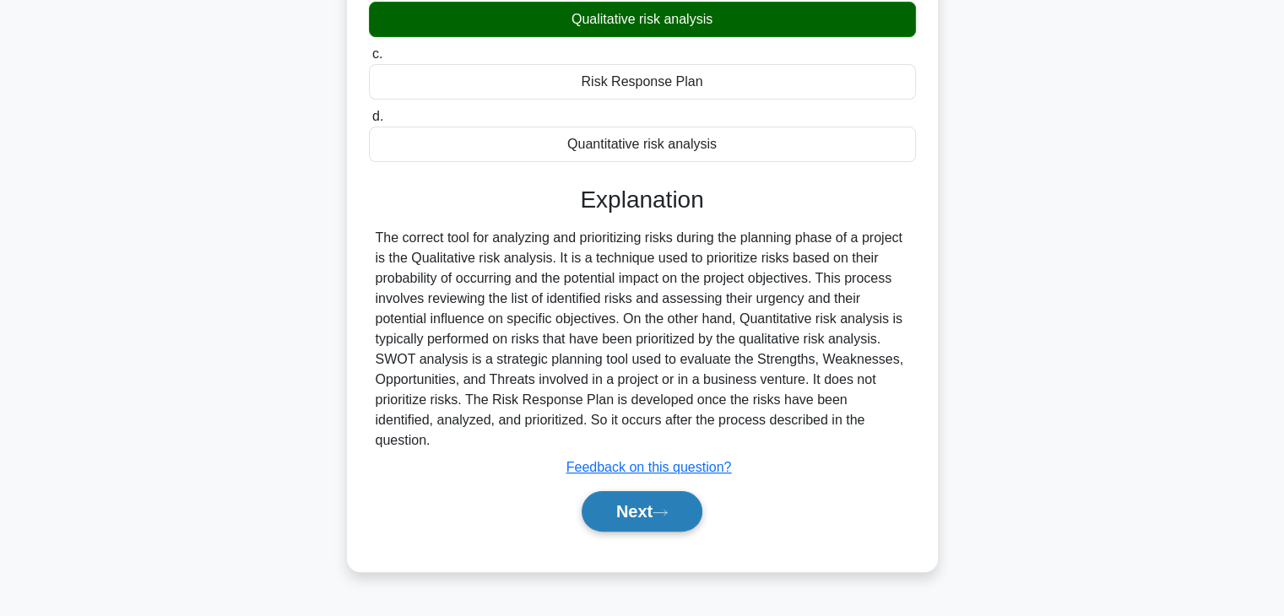
click at [664, 508] on icon at bounding box center [660, 512] width 15 height 9
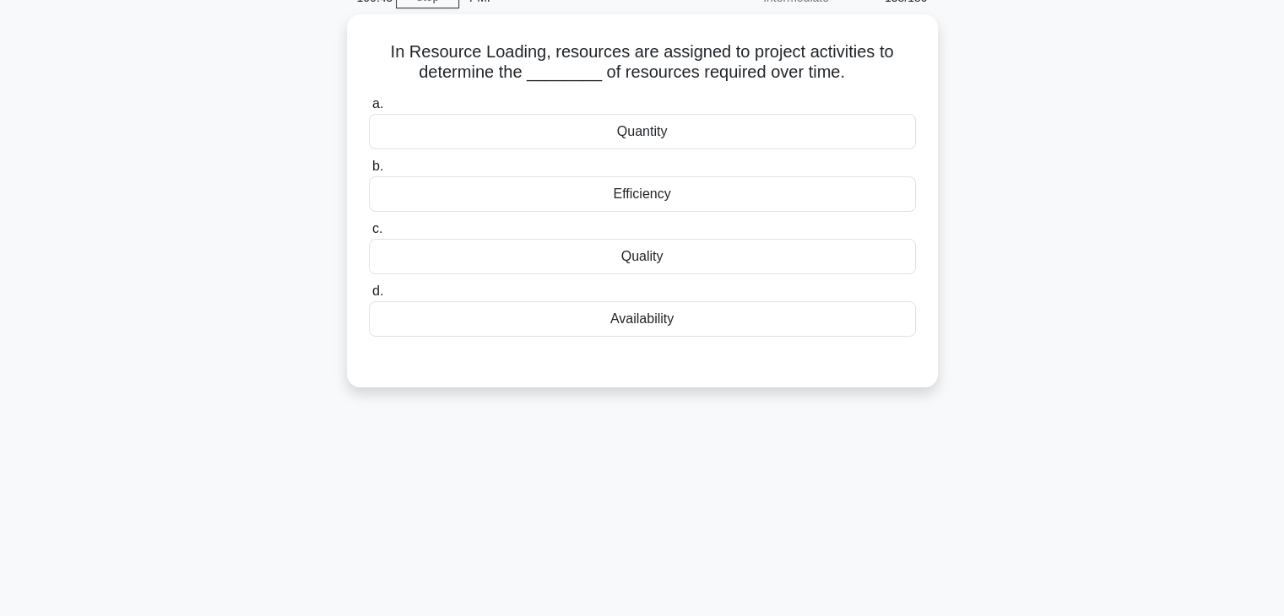
scroll to position [0, 0]
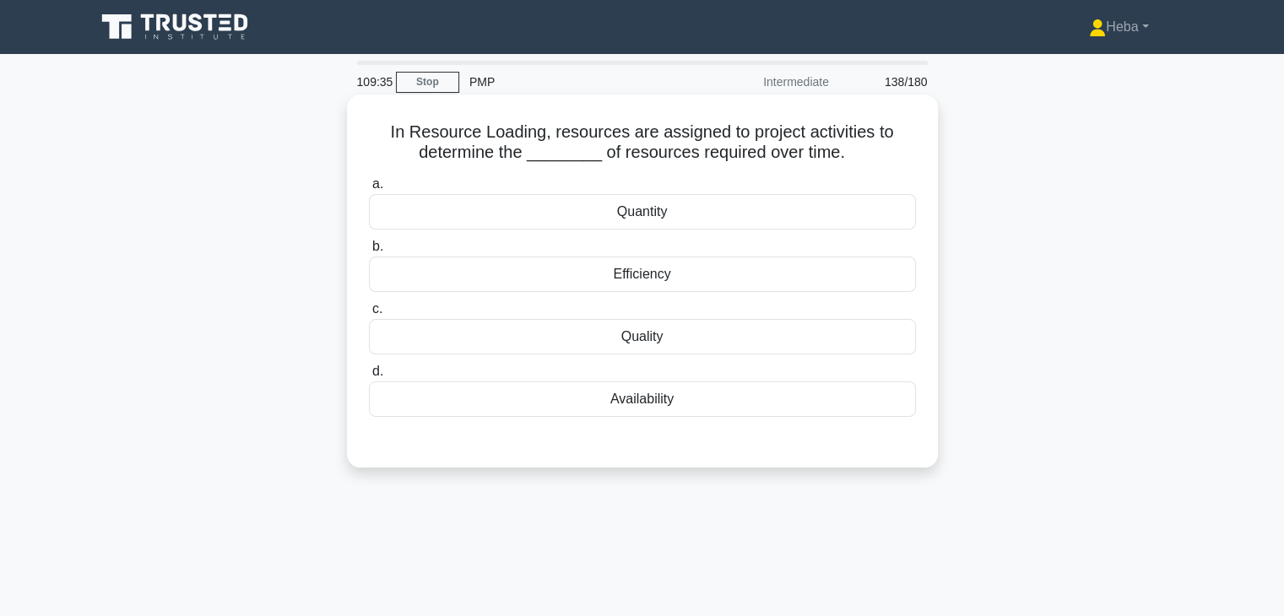
click at [696, 217] on div "Quantity" at bounding box center [642, 211] width 547 height 35
click at [369, 190] on input "a. Quantity" at bounding box center [369, 184] width 0 height 11
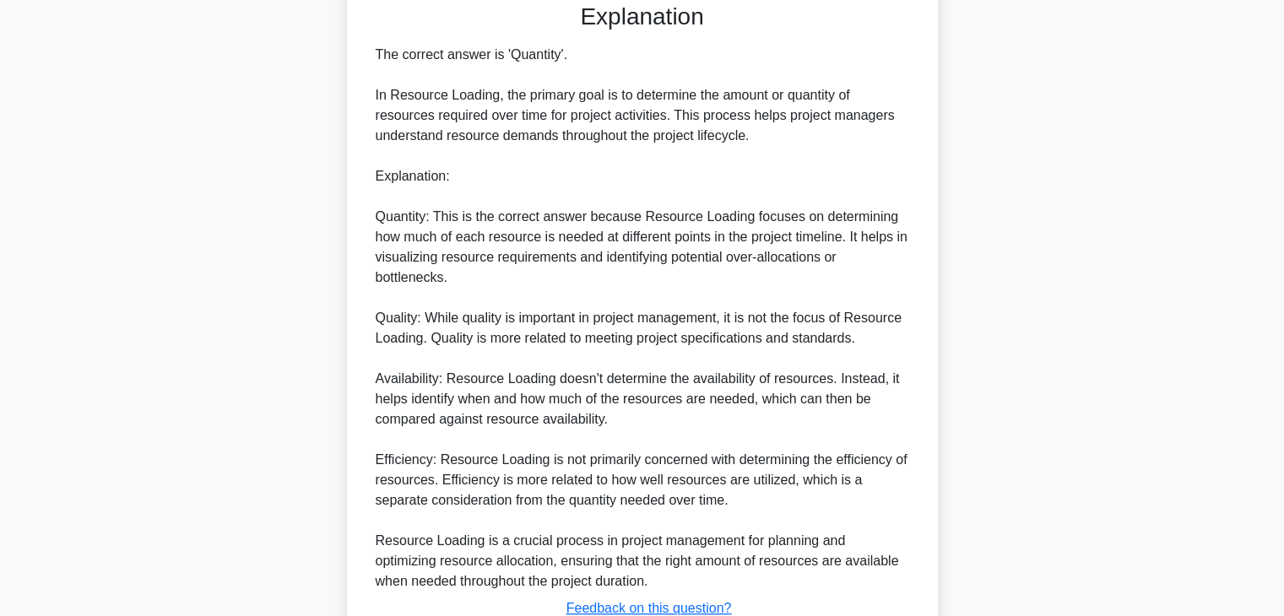
scroll to position [507, 0]
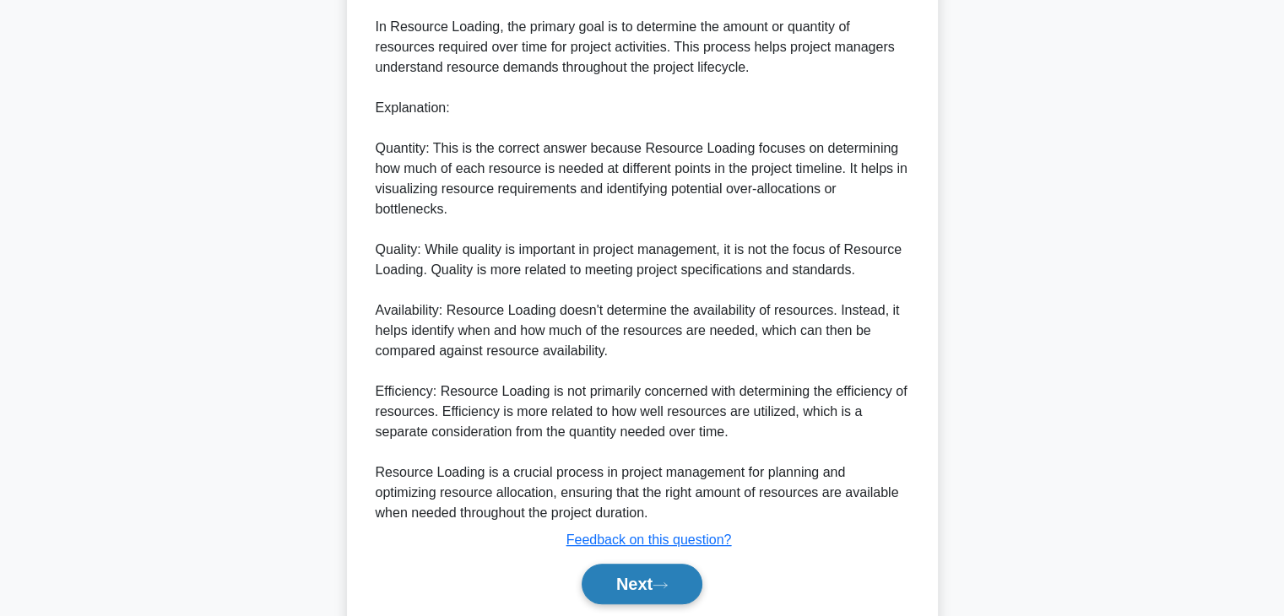
click at [650, 574] on button "Next" at bounding box center [642, 584] width 121 height 41
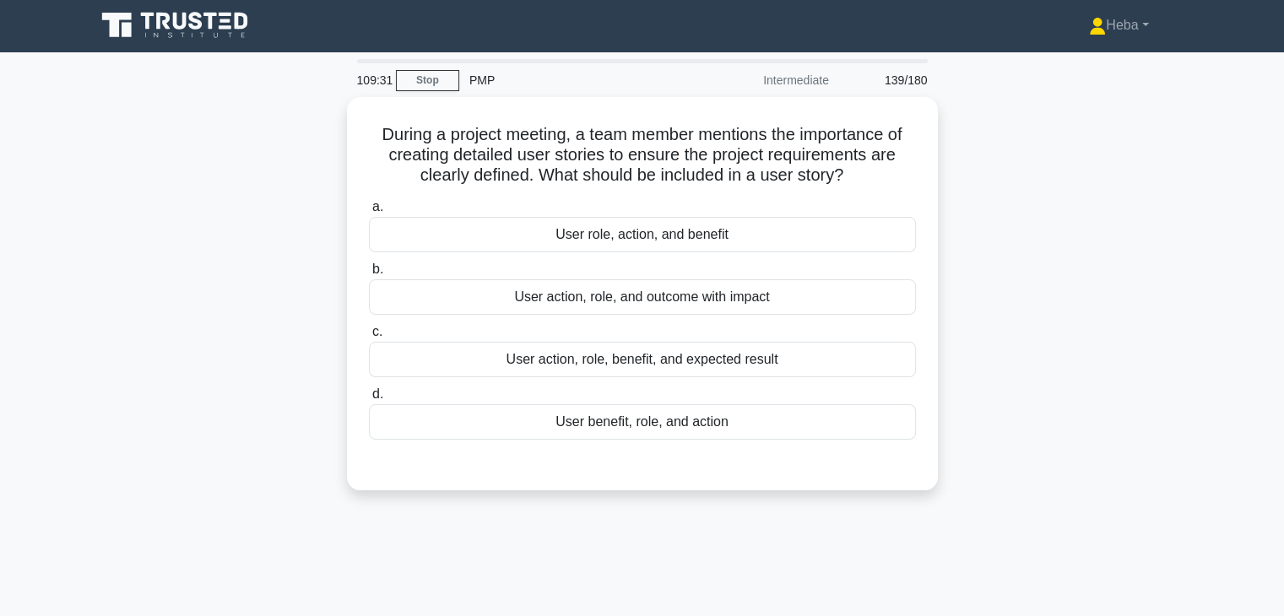
scroll to position [0, 0]
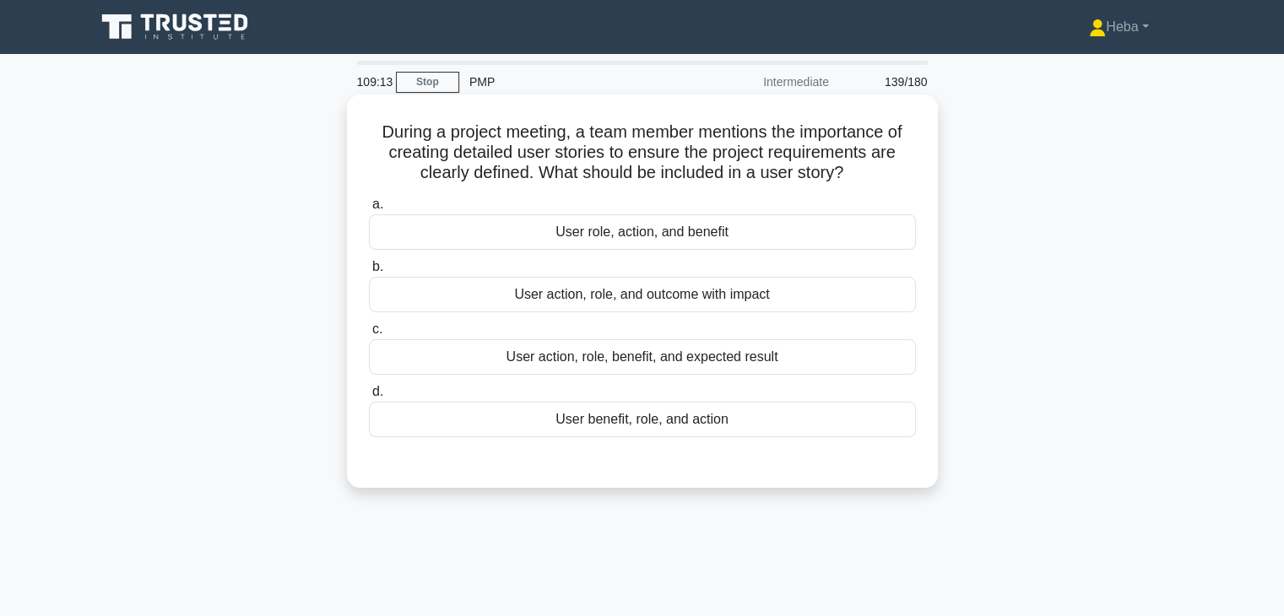
click at [716, 407] on div "User benefit, role, and action" at bounding box center [642, 419] width 547 height 35
click at [369, 398] on input "d. User benefit, role, and action" at bounding box center [369, 392] width 0 height 11
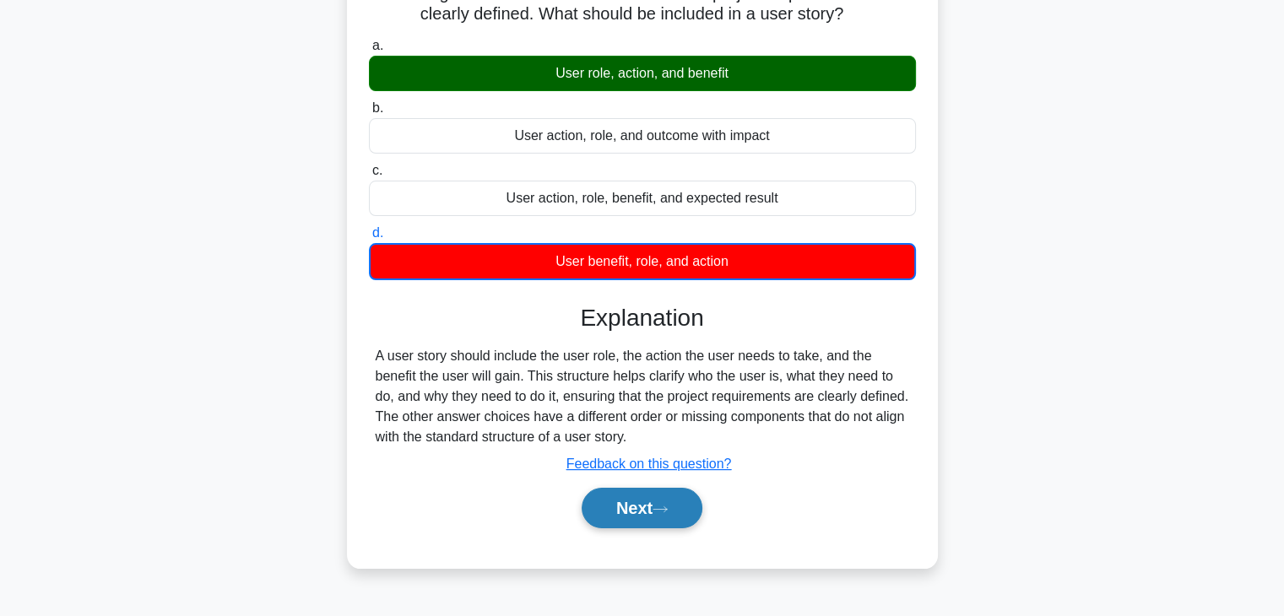
scroll to position [127, 0]
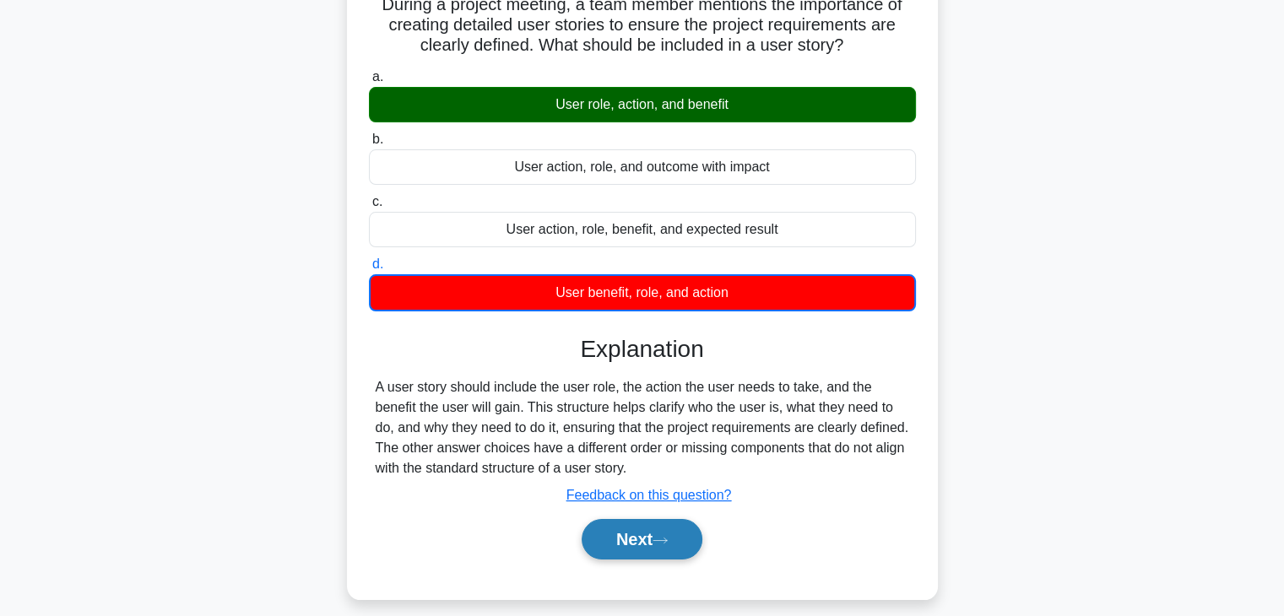
click at [625, 531] on button "Next" at bounding box center [642, 539] width 121 height 41
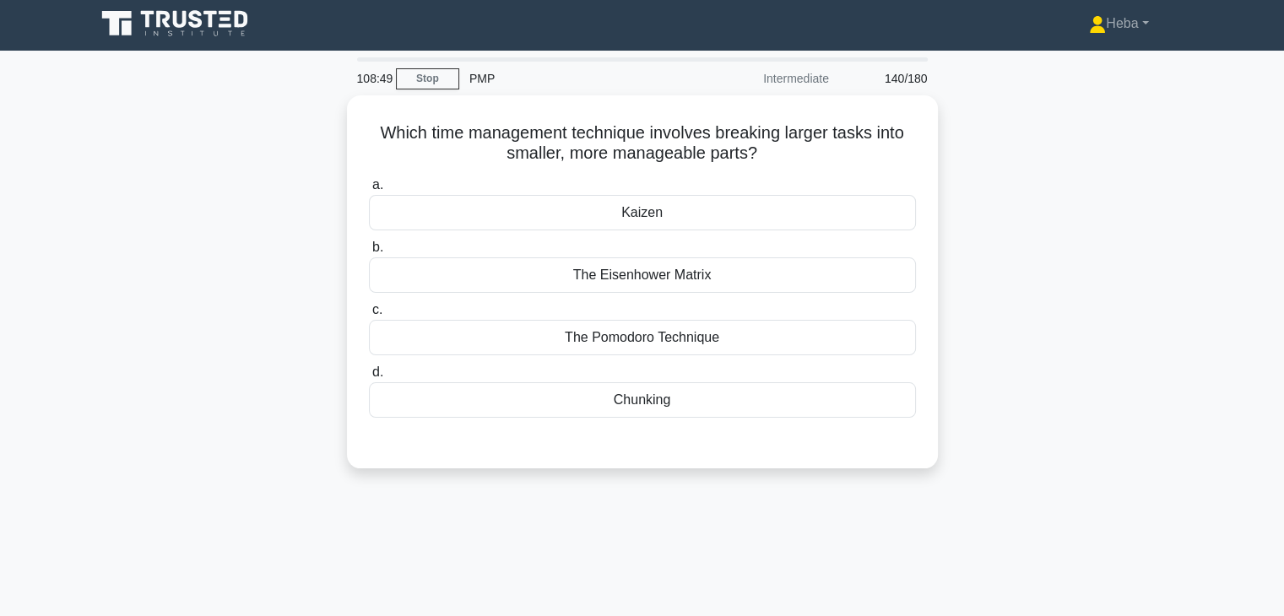
scroll to position [0, 0]
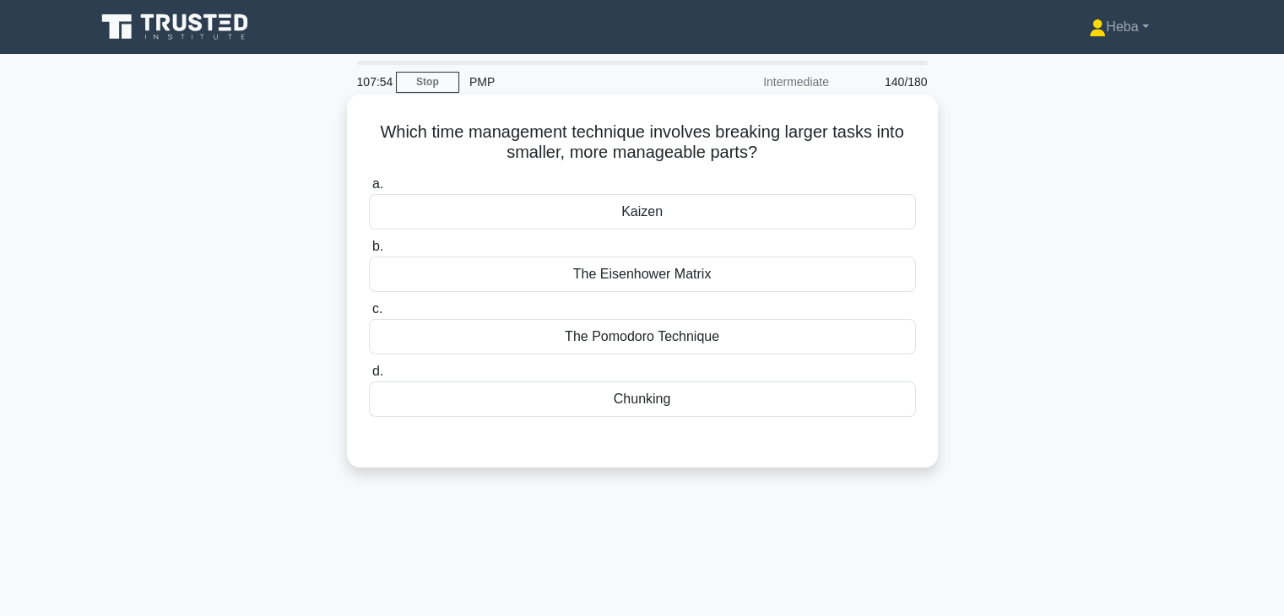
click at [671, 399] on div "Chunking" at bounding box center [642, 399] width 547 height 35
click at [369, 377] on input "d. Chunking" at bounding box center [369, 371] width 0 height 11
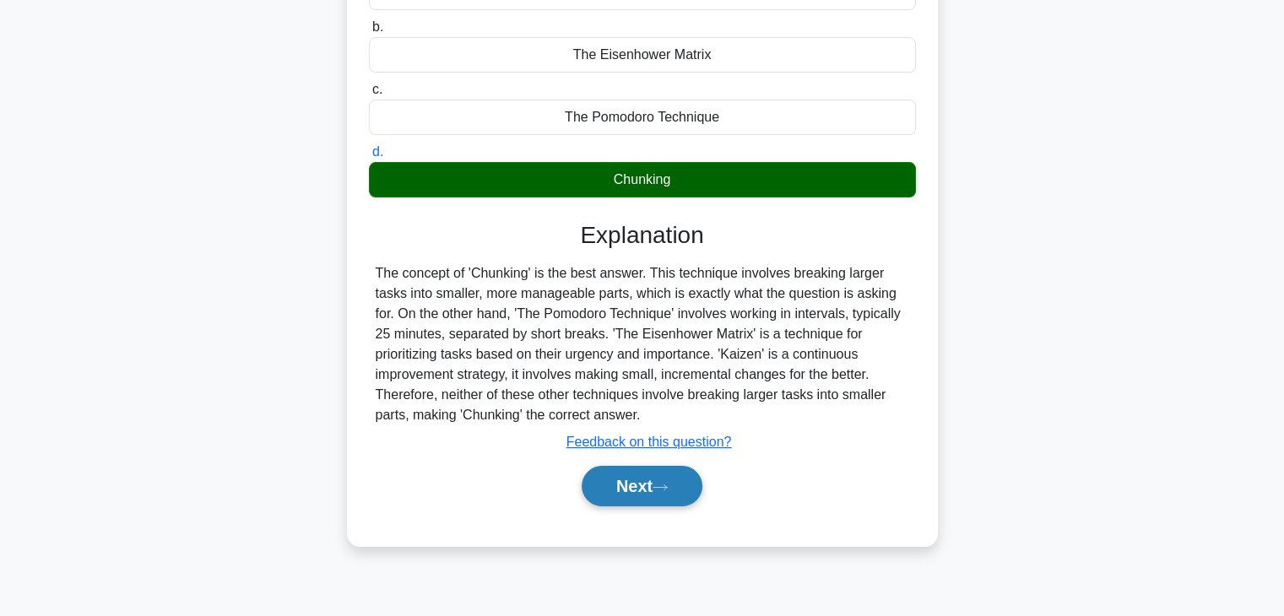
scroll to position [253, 0]
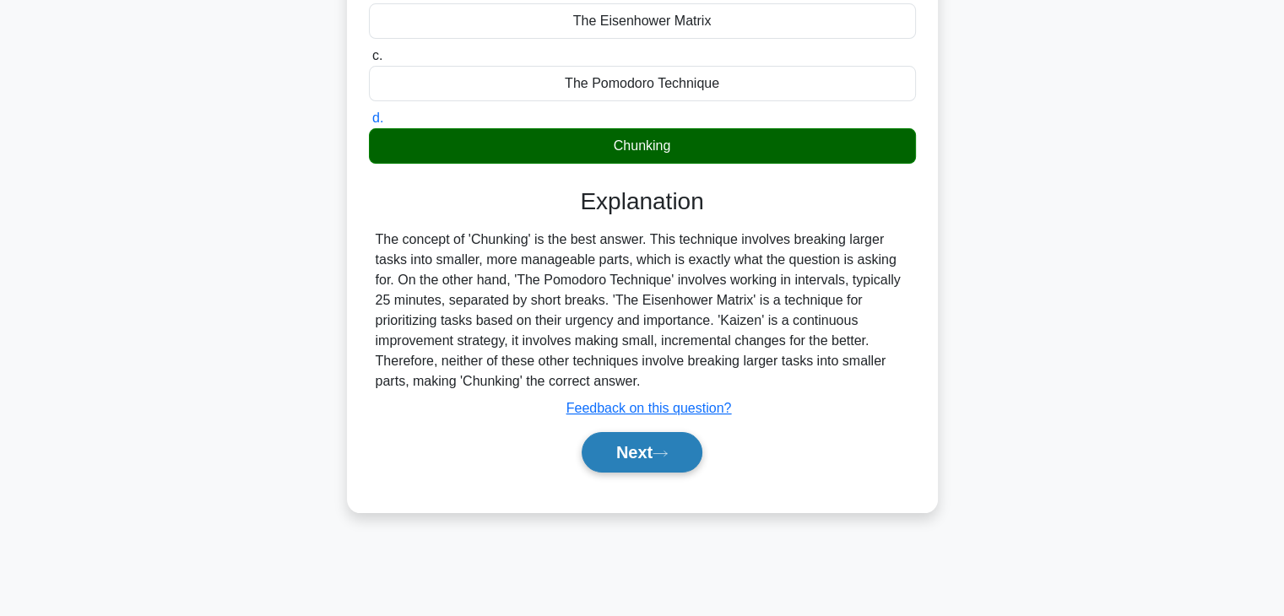
click at [674, 460] on button "Next" at bounding box center [642, 452] width 121 height 41
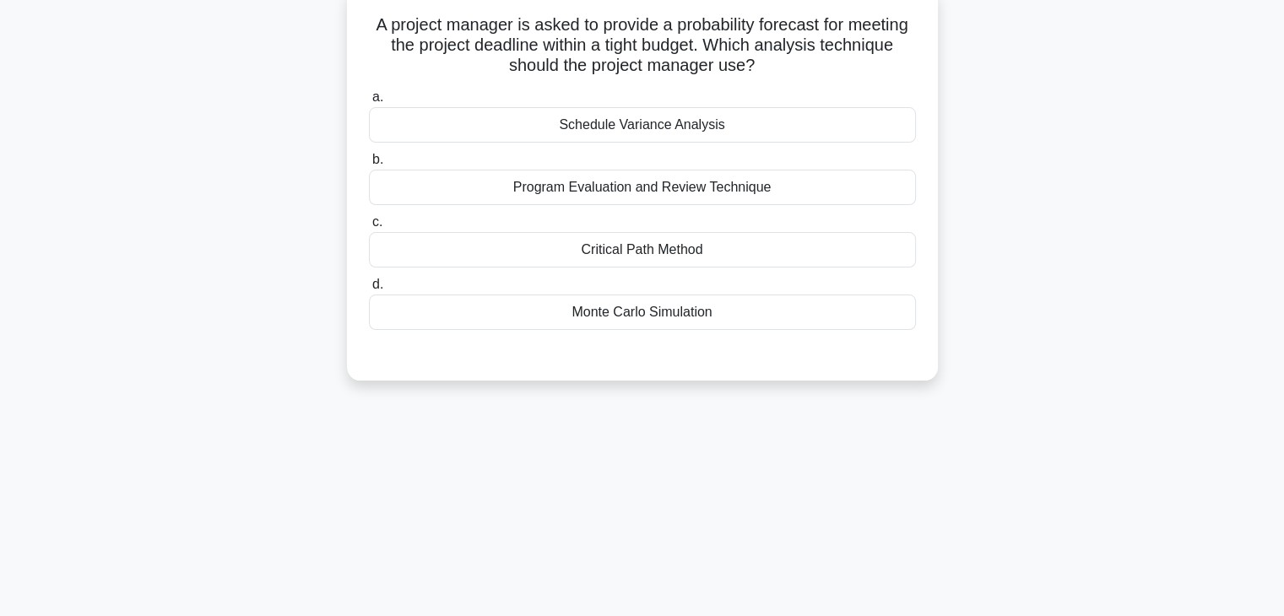
scroll to position [84, 0]
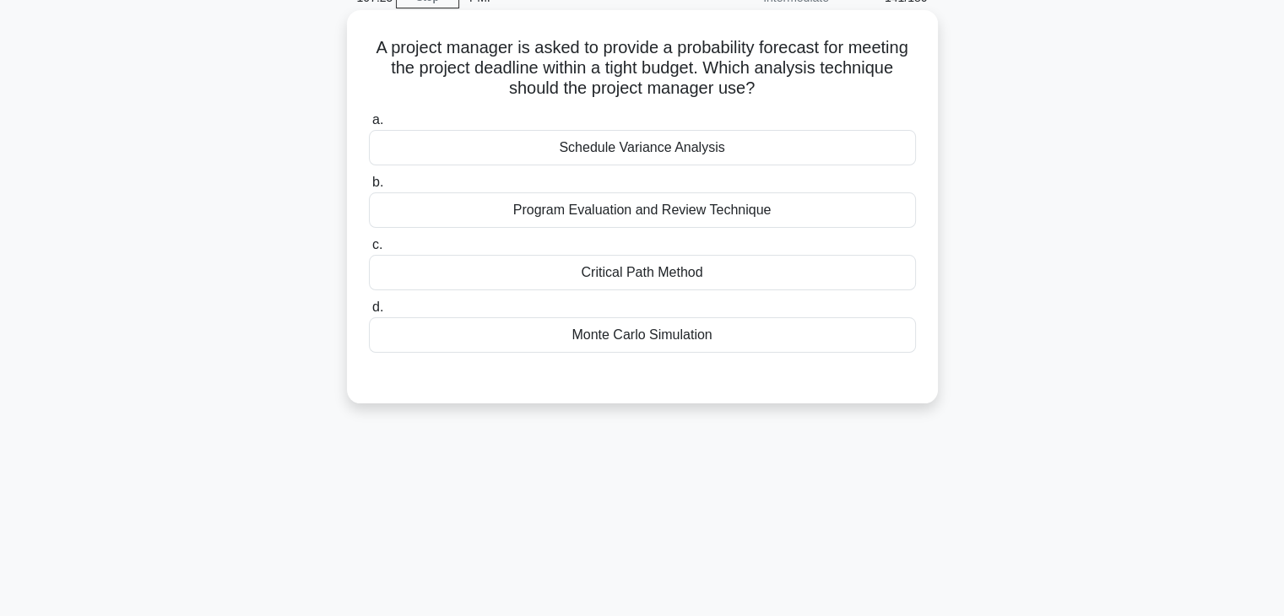
click at [707, 160] on div "Schedule Variance Analysis" at bounding box center [642, 147] width 547 height 35
click at [369, 126] on input "a. Schedule Variance Analysis" at bounding box center [369, 120] width 0 height 11
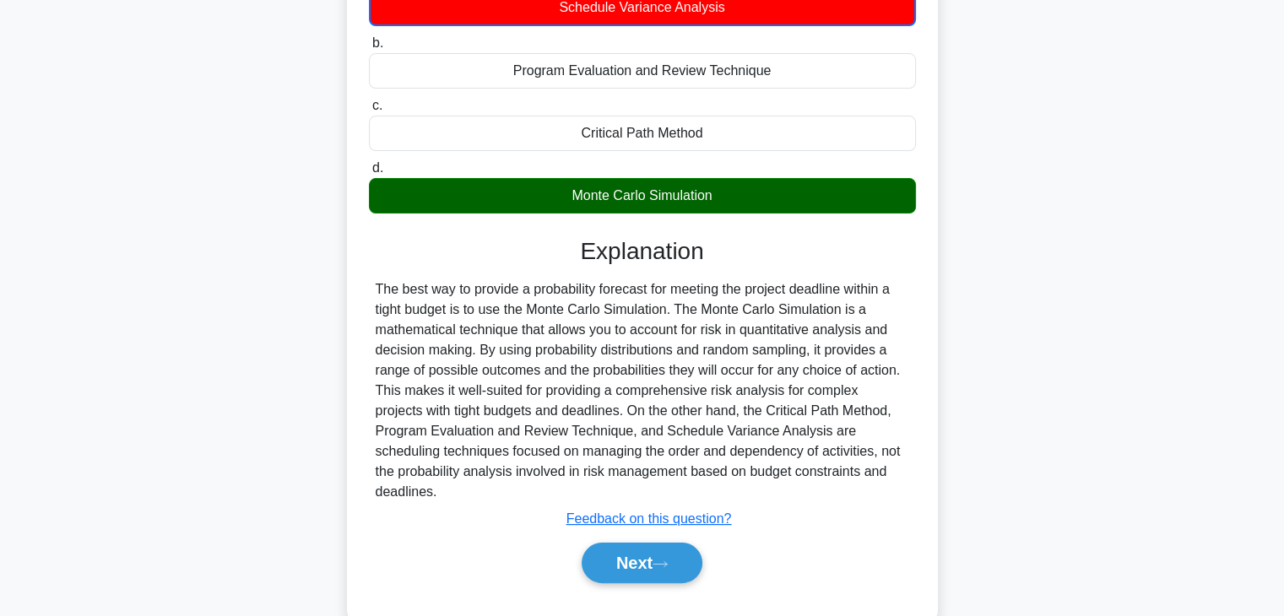
scroll to position [253, 0]
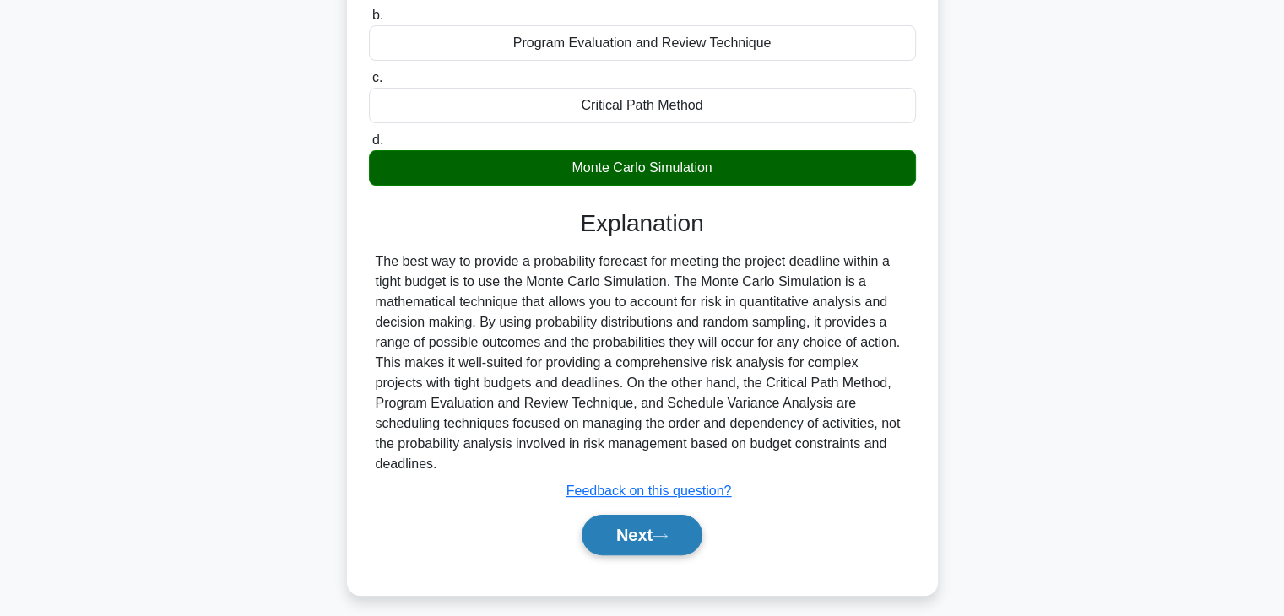
click at [661, 532] on icon at bounding box center [660, 536] width 15 height 9
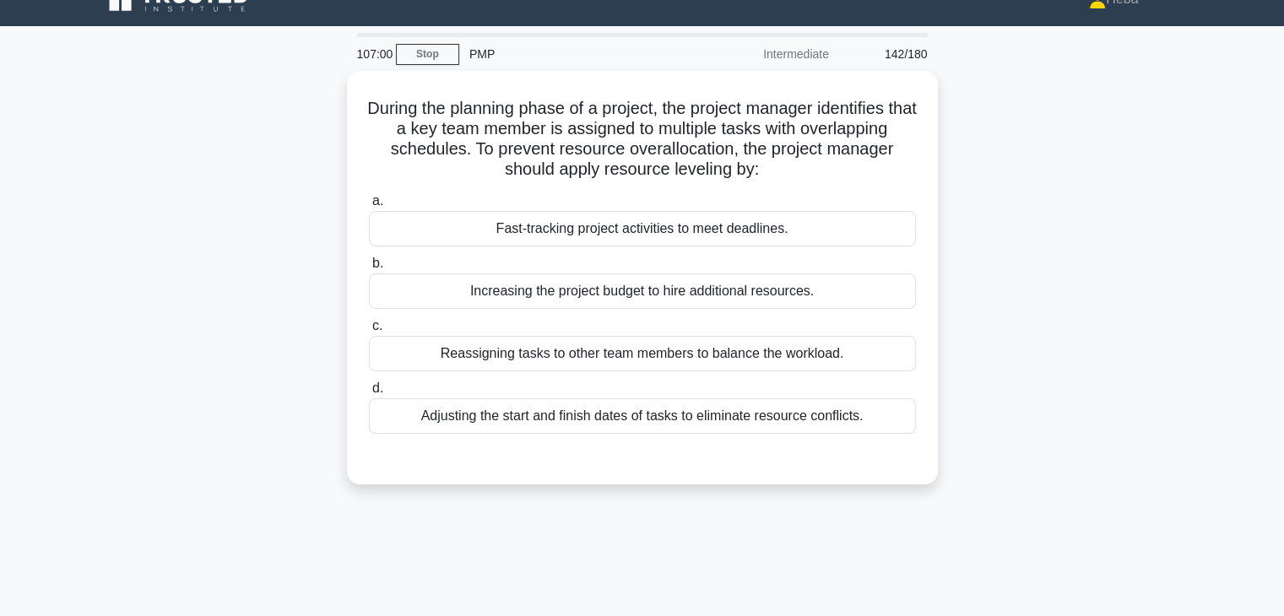
scroll to position [0, 0]
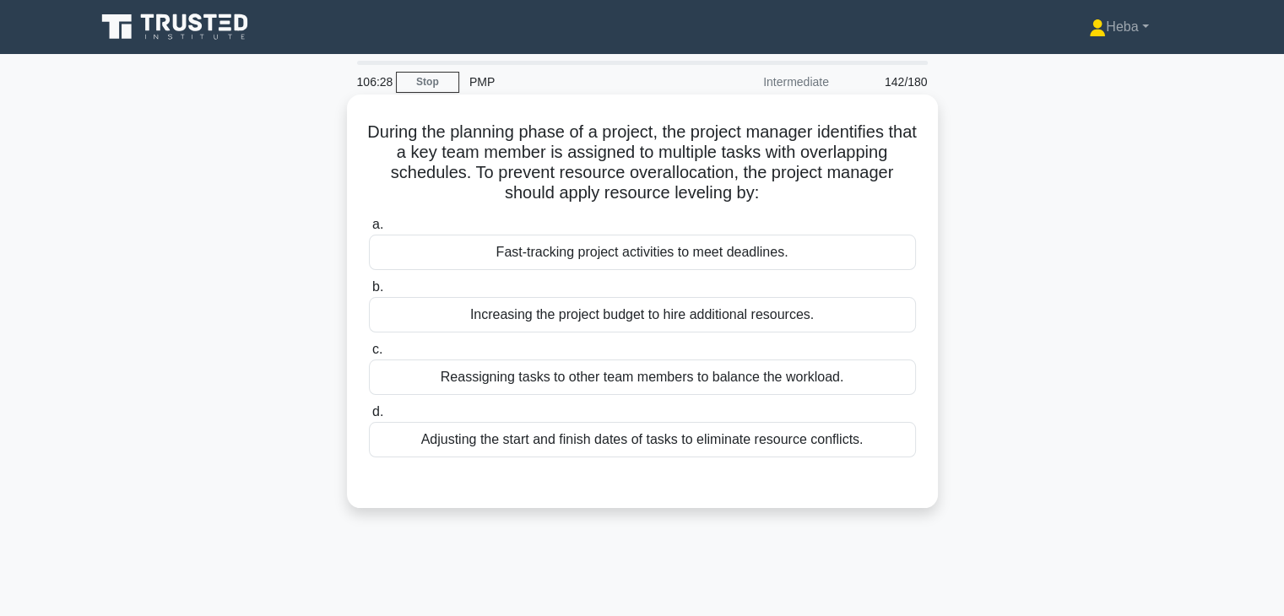
click at [780, 376] on div "Reassigning tasks to other team members to balance the workload." at bounding box center [642, 377] width 547 height 35
click at [369, 355] on input "c. Reassigning tasks to other team members to balance the workload." at bounding box center [369, 349] width 0 height 11
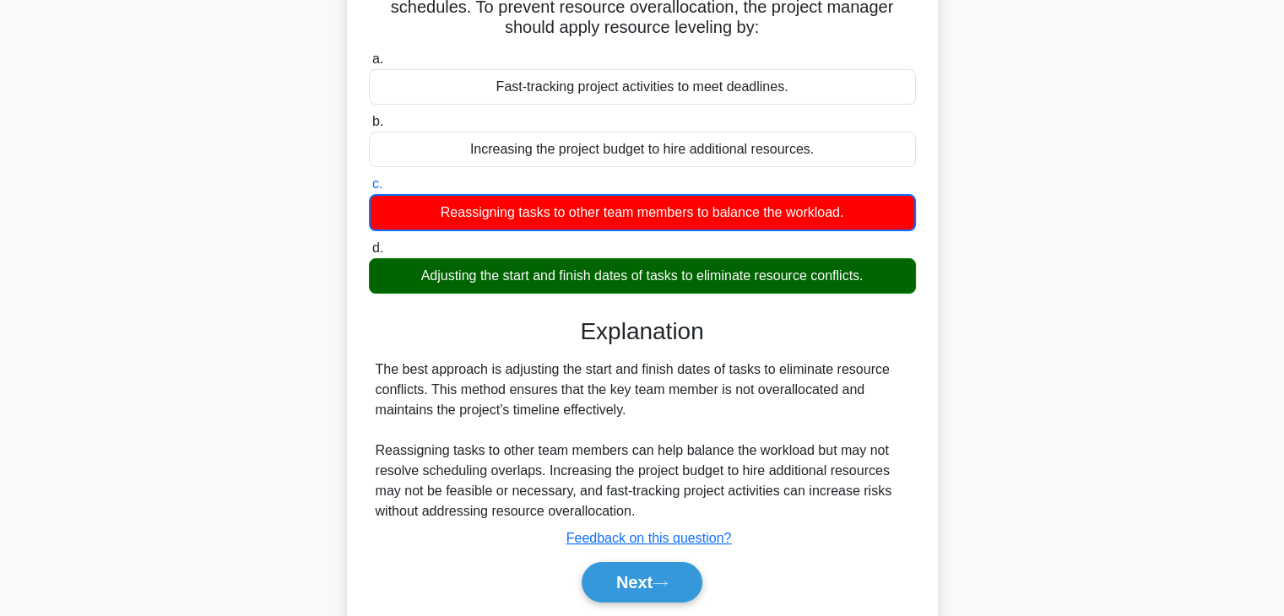
scroll to position [169, 0]
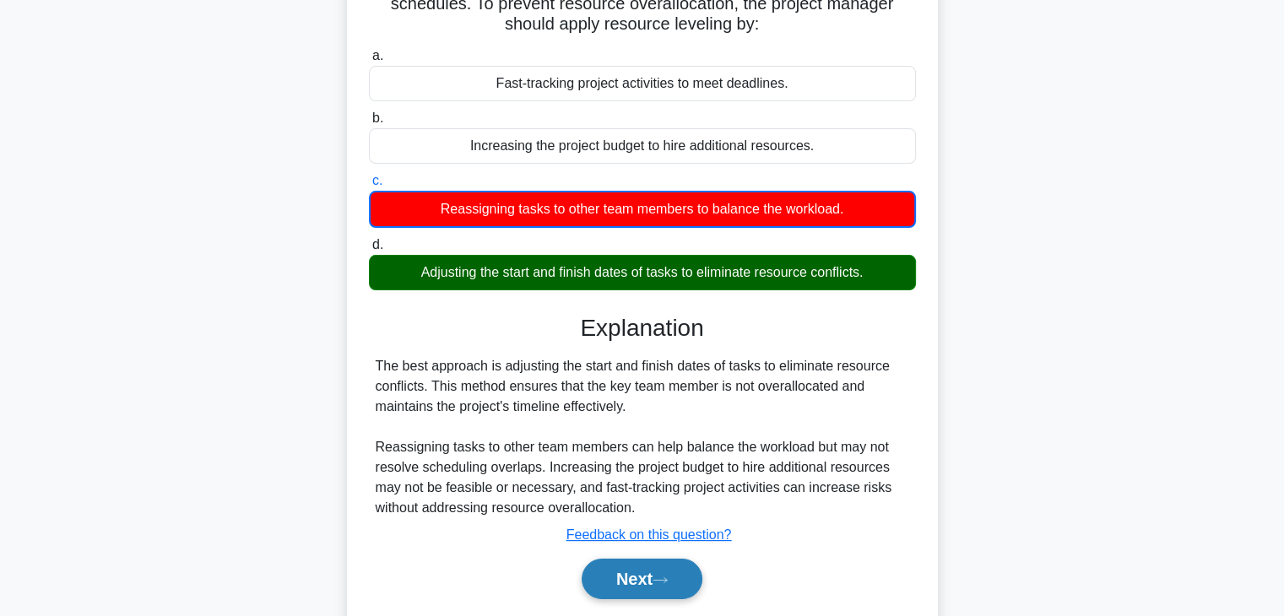
click at [689, 582] on button "Next" at bounding box center [642, 579] width 121 height 41
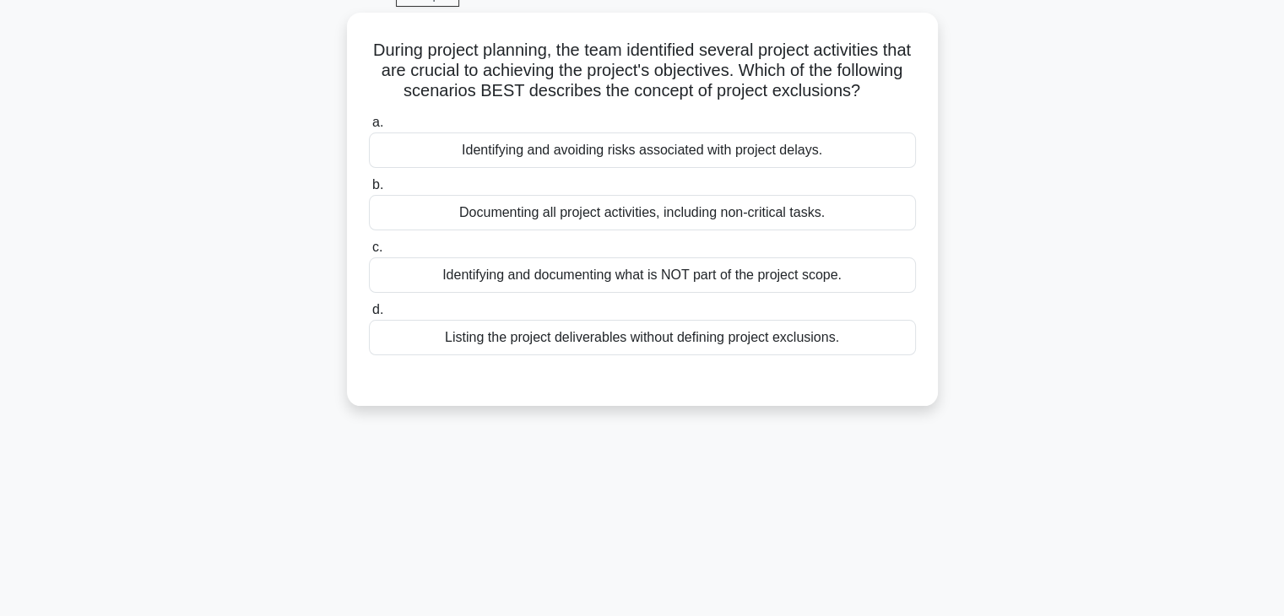
scroll to position [84, 0]
click at [741, 290] on div "Identifying and documenting what is NOT part of the project scope." at bounding box center [642, 272] width 547 height 35
click at [369, 251] on input "c. Identifying and documenting what is NOT part of the project scope." at bounding box center [369, 245] width 0 height 11
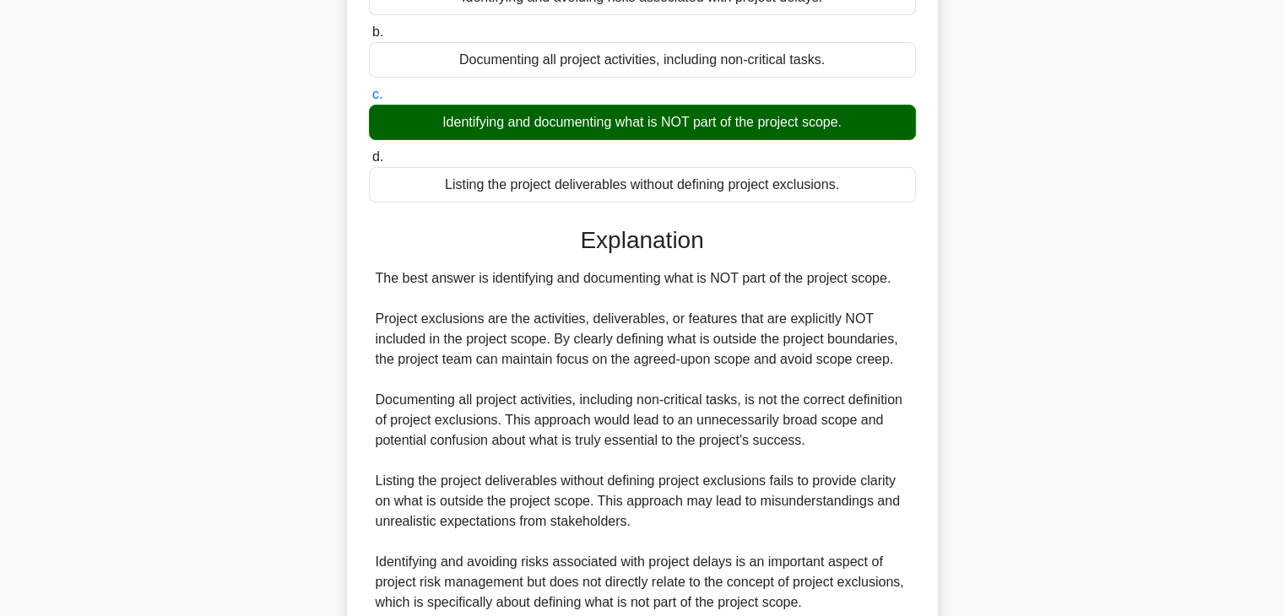
scroll to position [404, 0]
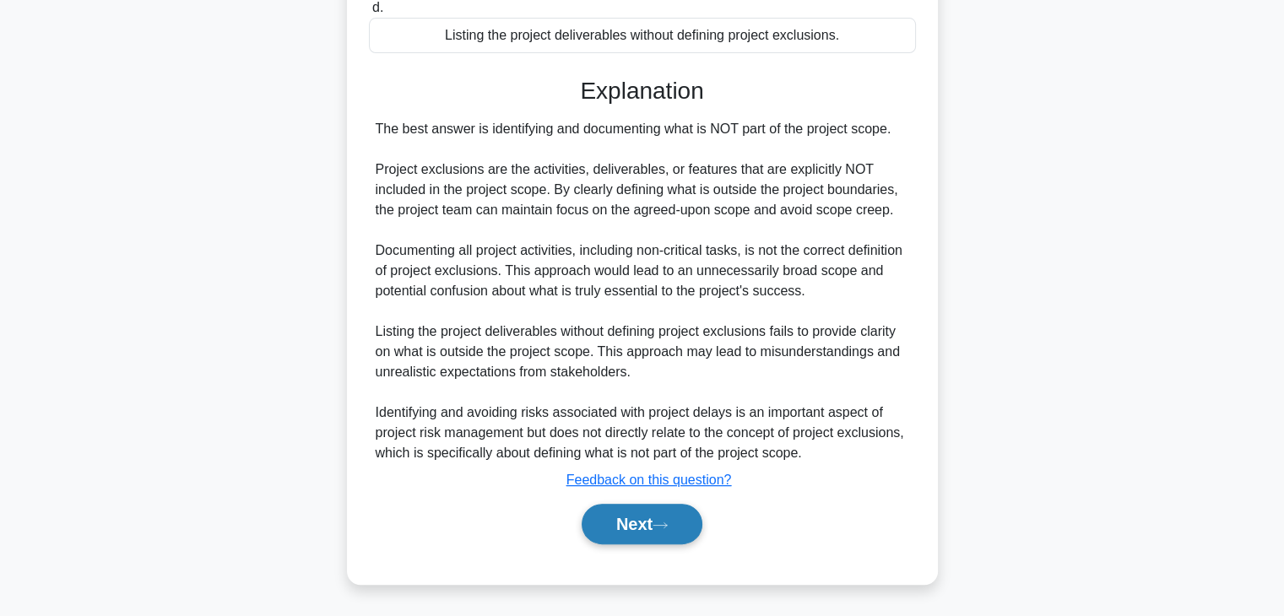
click at [619, 533] on button "Next" at bounding box center [642, 524] width 121 height 41
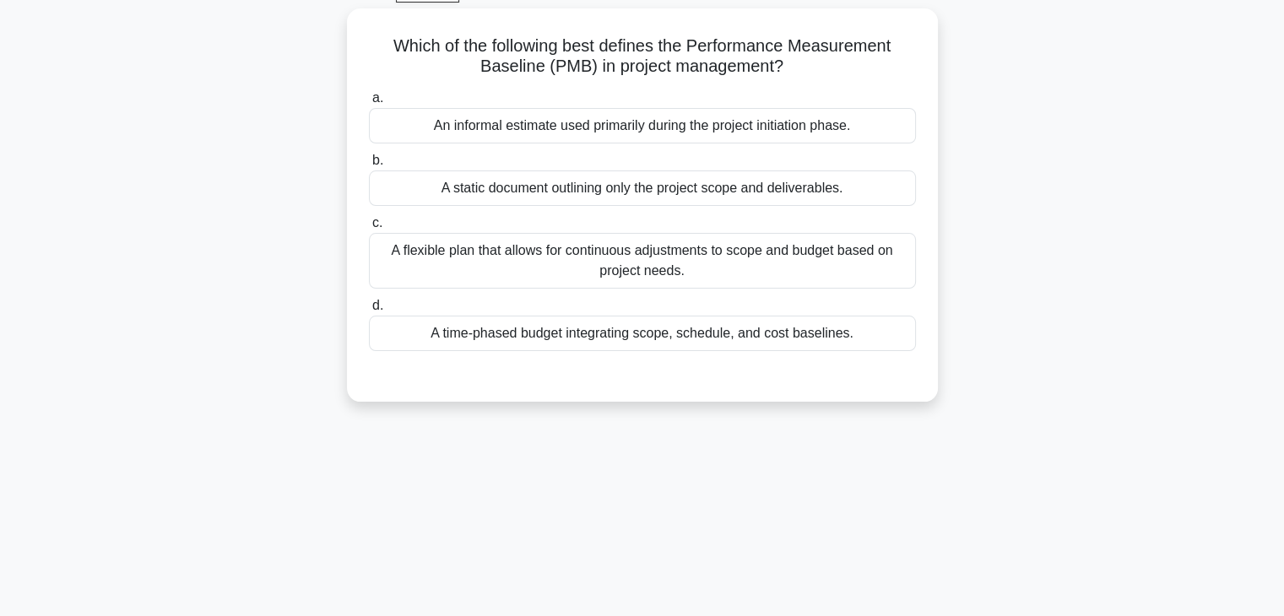
scroll to position [43, 0]
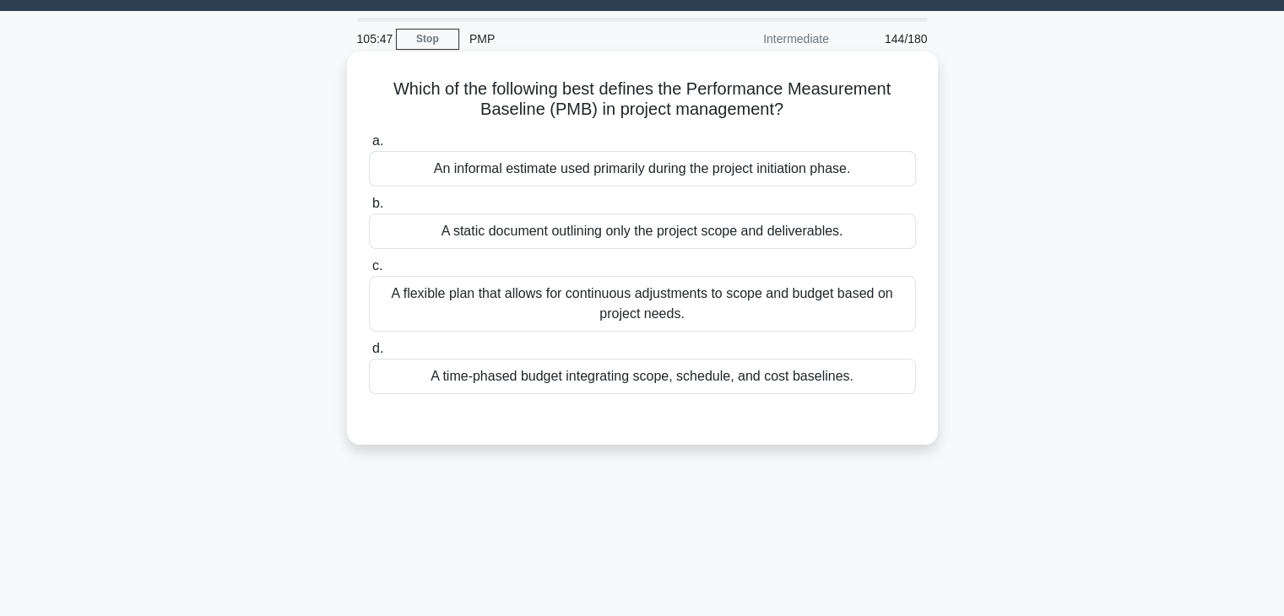
click at [786, 371] on div "A time-phased budget integrating scope, schedule, and cost baselines." at bounding box center [642, 376] width 547 height 35
click at [369, 355] on input "d. A time-phased budget integrating scope, schedule, and cost baselines." at bounding box center [369, 349] width 0 height 11
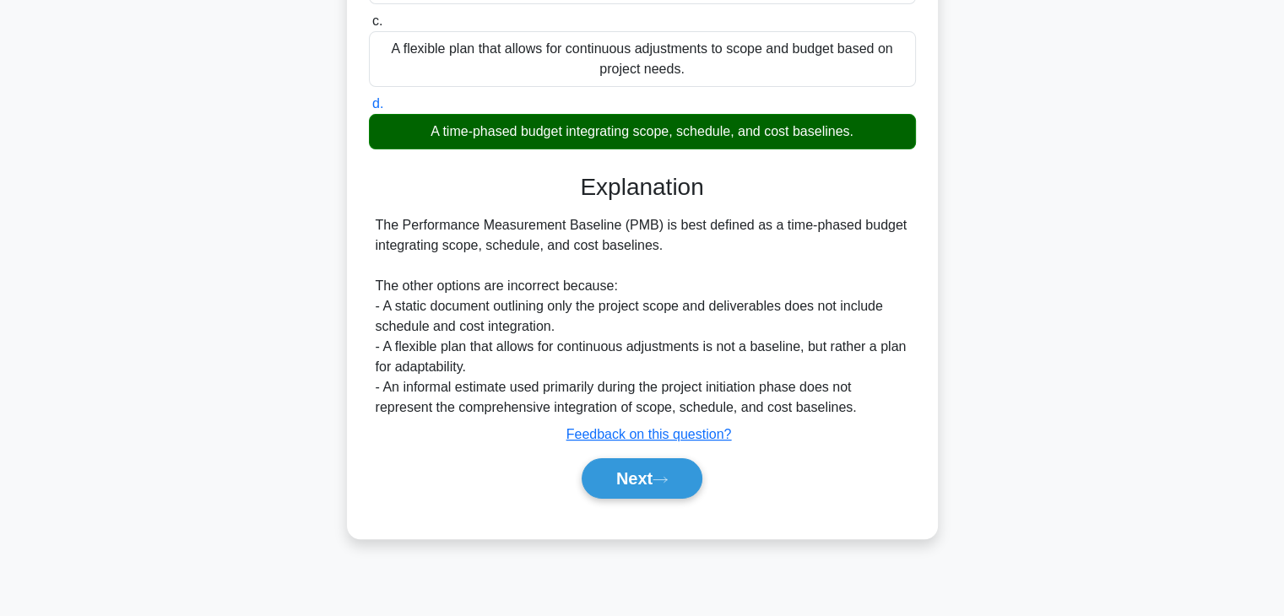
scroll to position [296, 0]
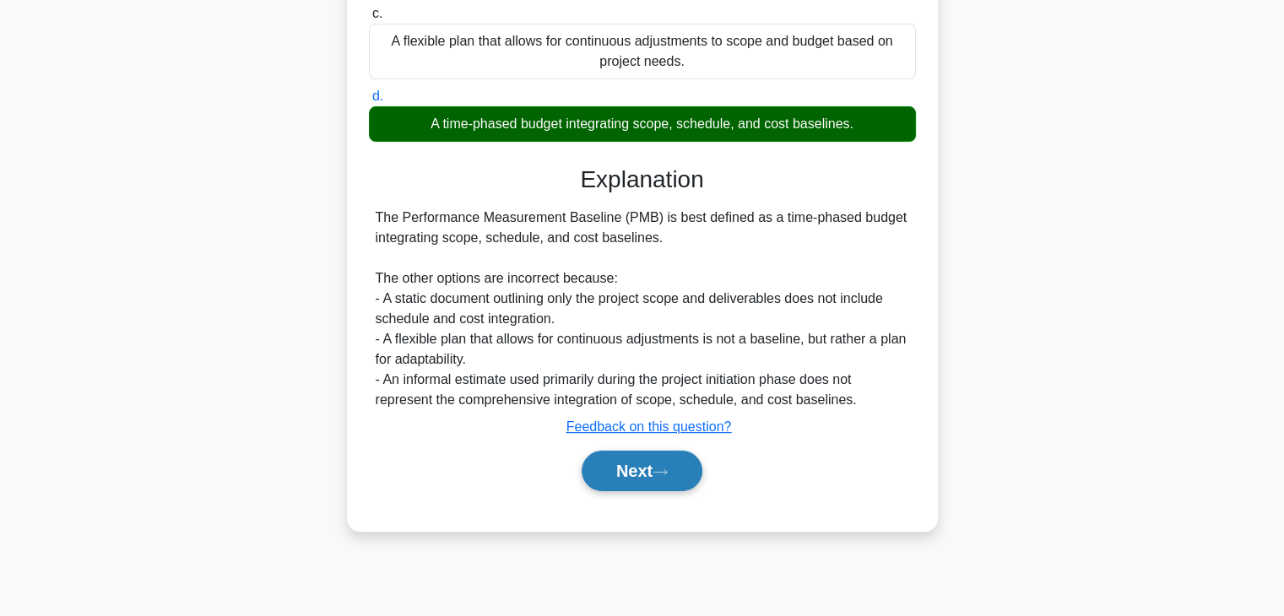
click at [655, 464] on button "Next" at bounding box center [642, 471] width 121 height 41
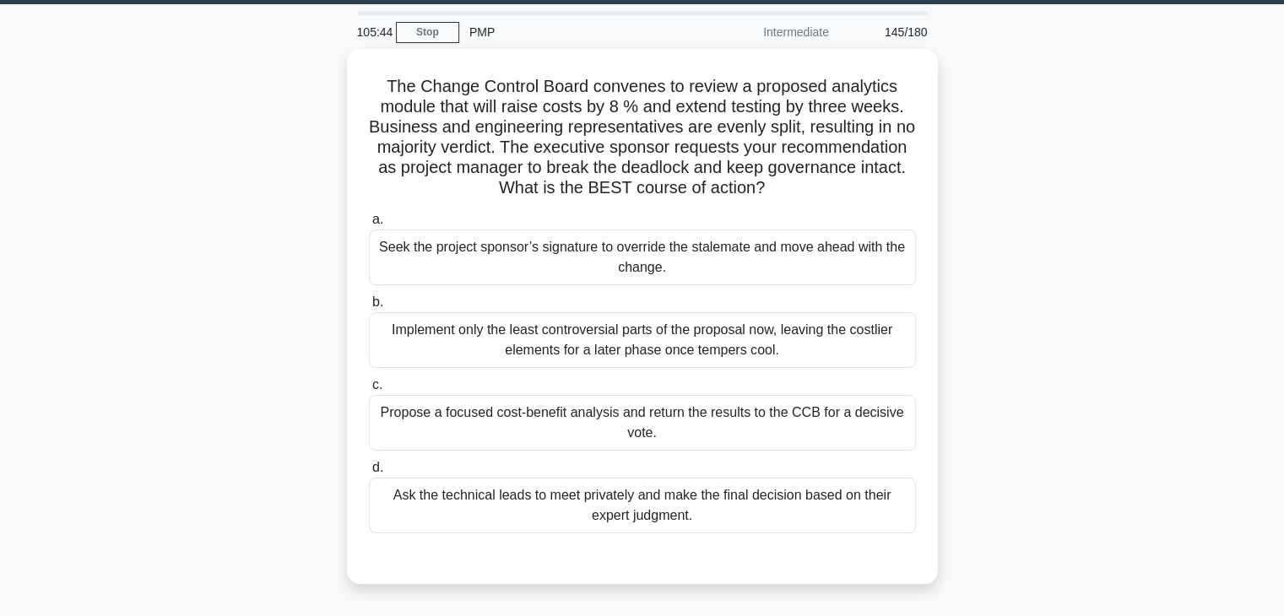
scroll to position [0, 0]
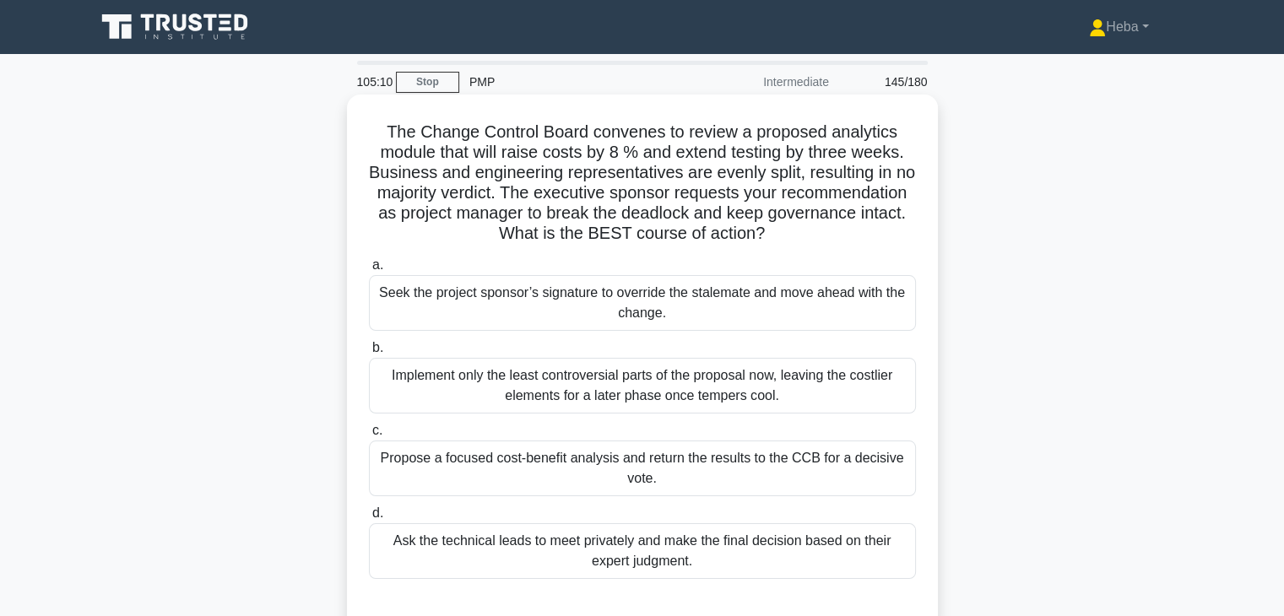
click at [773, 457] on div "Propose a focused cost-benefit analysis and return the results to the CCB for a…" at bounding box center [642, 469] width 547 height 56
click at [369, 436] on input "c. Propose a focused cost-benefit analysis and return the results to the CCB fo…" at bounding box center [369, 430] width 0 height 11
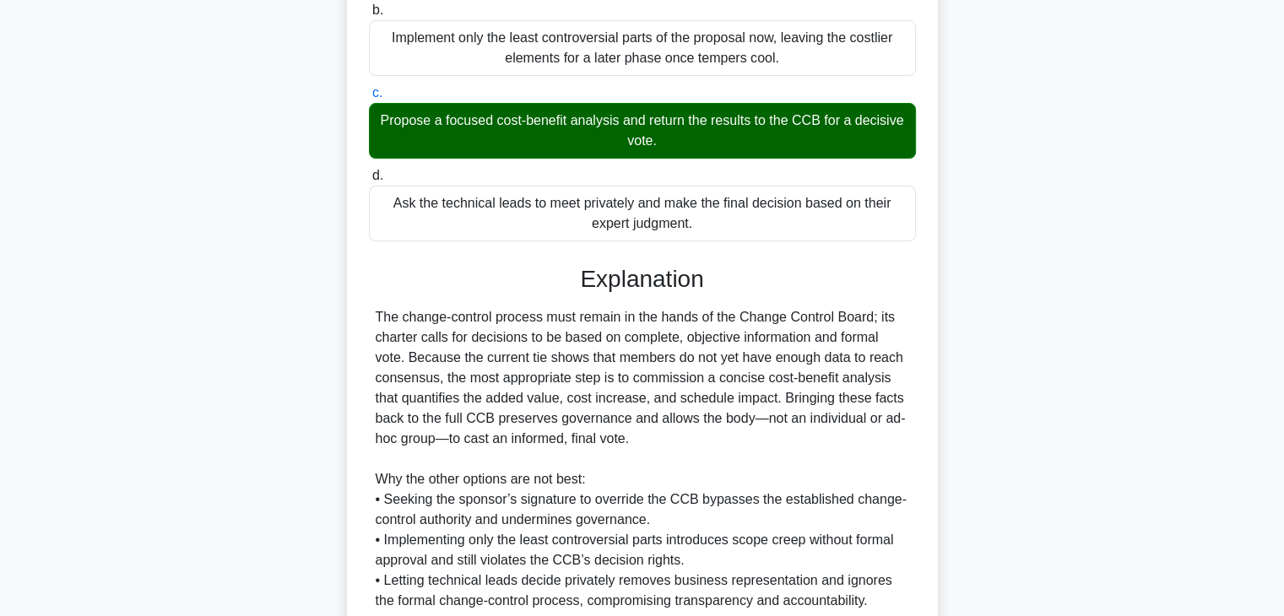
scroll to position [485, 0]
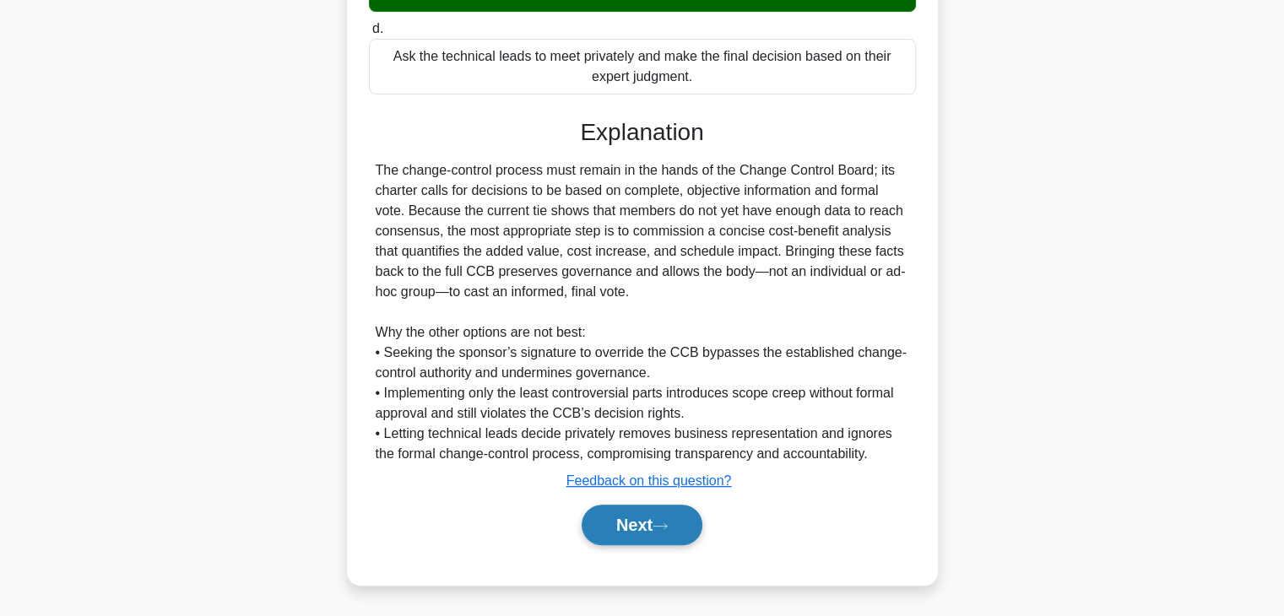
click at [631, 521] on button "Next" at bounding box center [642, 525] width 121 height 41
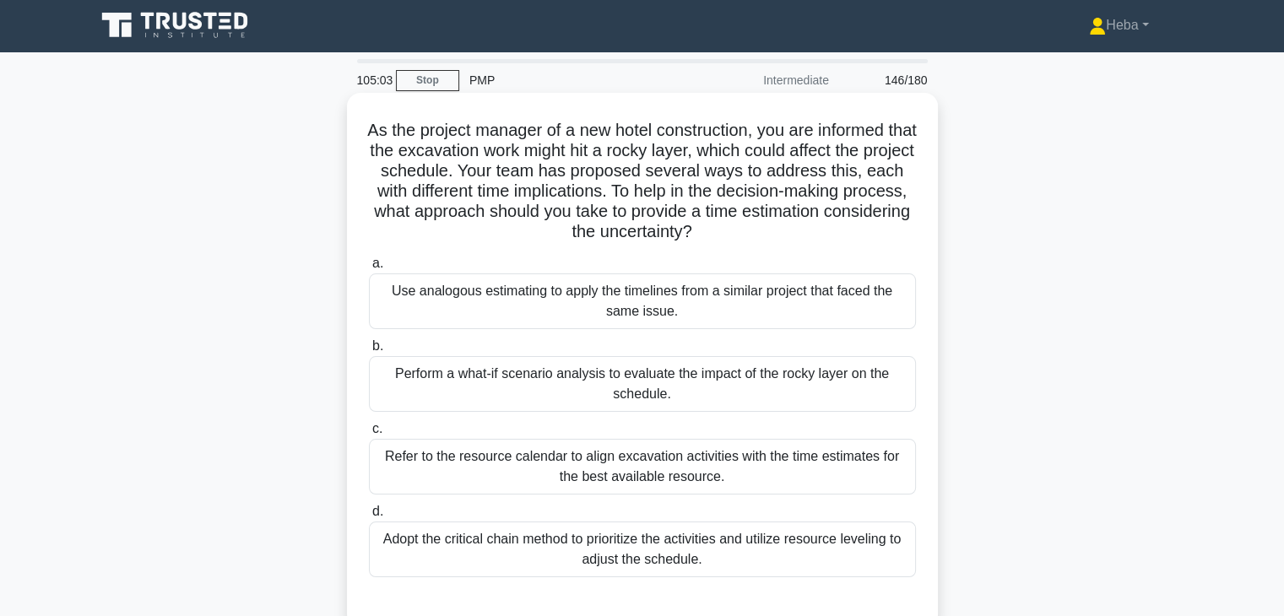
scroll to position [0, 0]
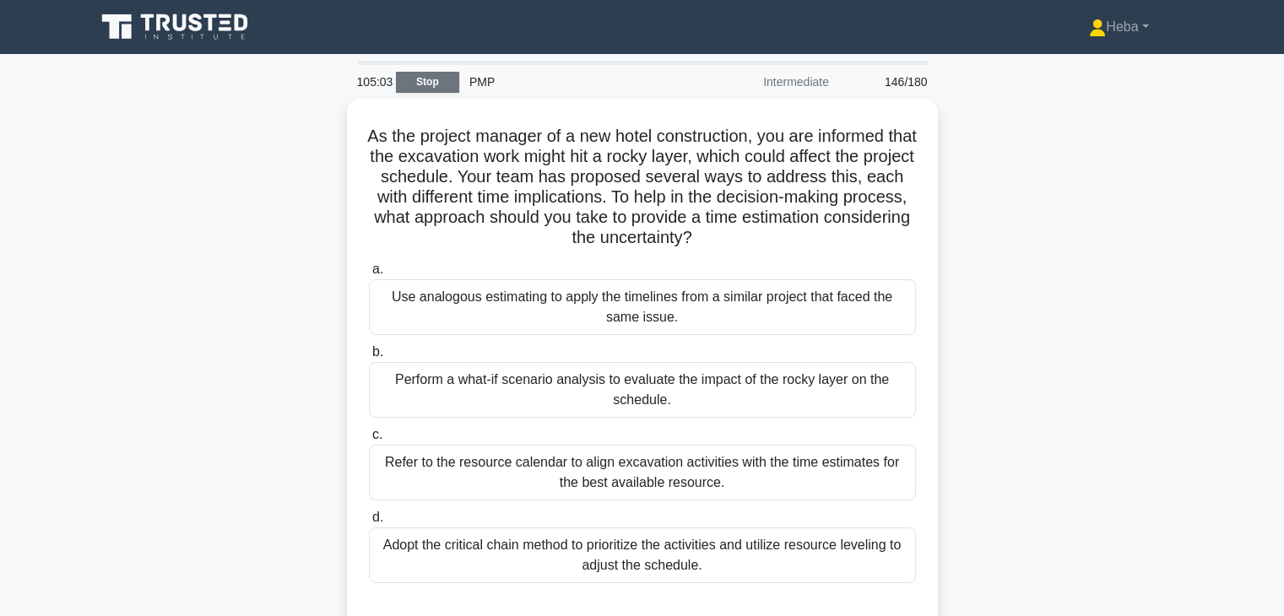
click at [424, 78] on link "Stop" at bounding box center [427, 82] width 63 height 21
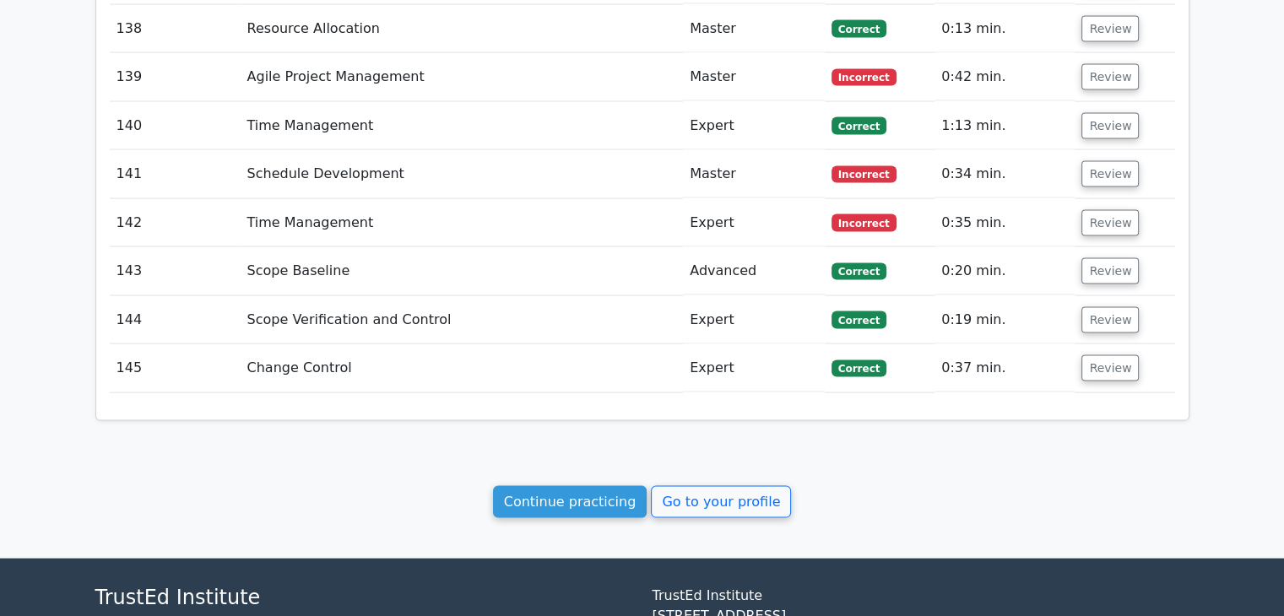
scroll to position [9789, 0]
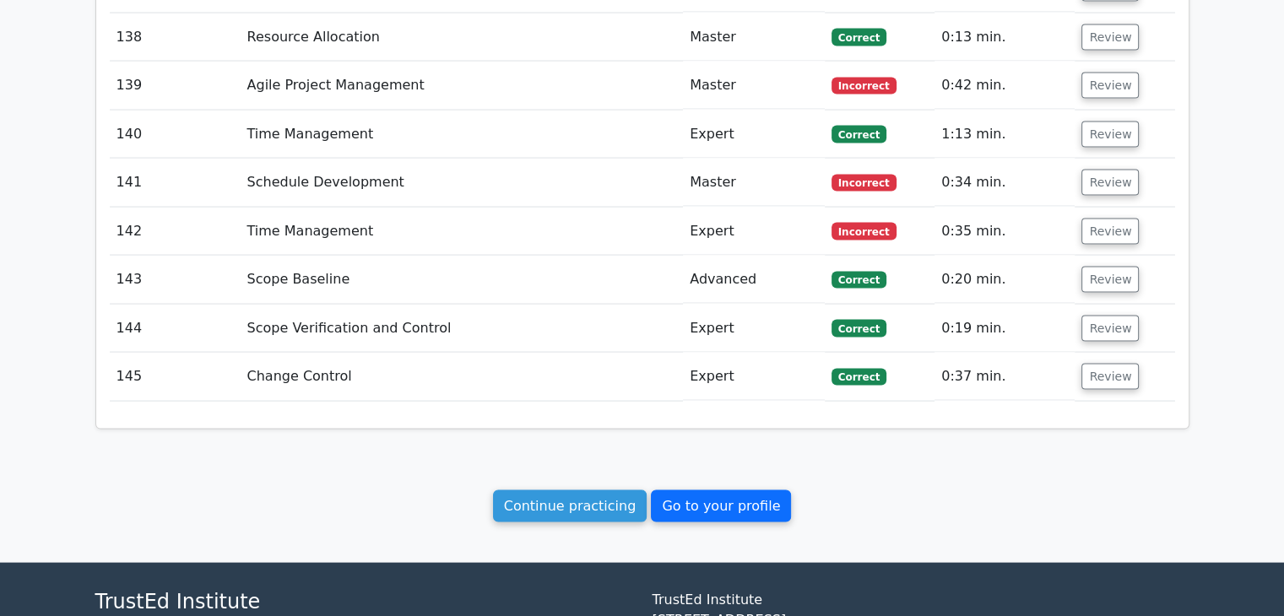
click at [696, 490] on link "Go to your profile" at bounding box center [721, 506] width 140 height 32
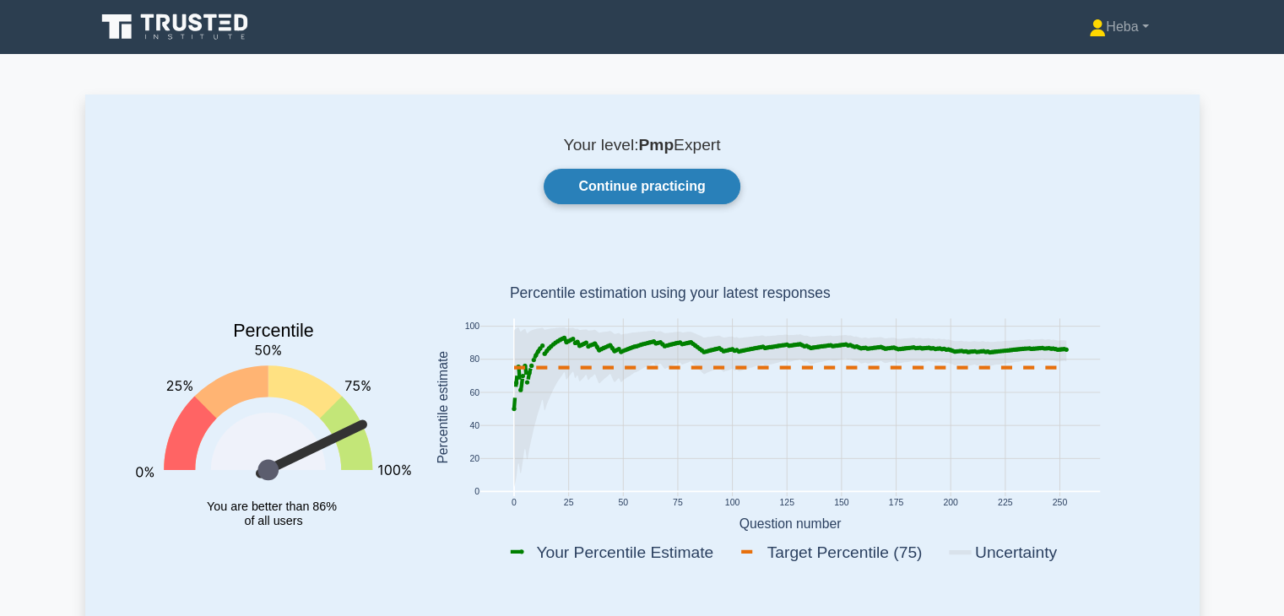
click at [682, 195] on link "Continue practicing" at bounding box center [642, 186] width 196 height 35
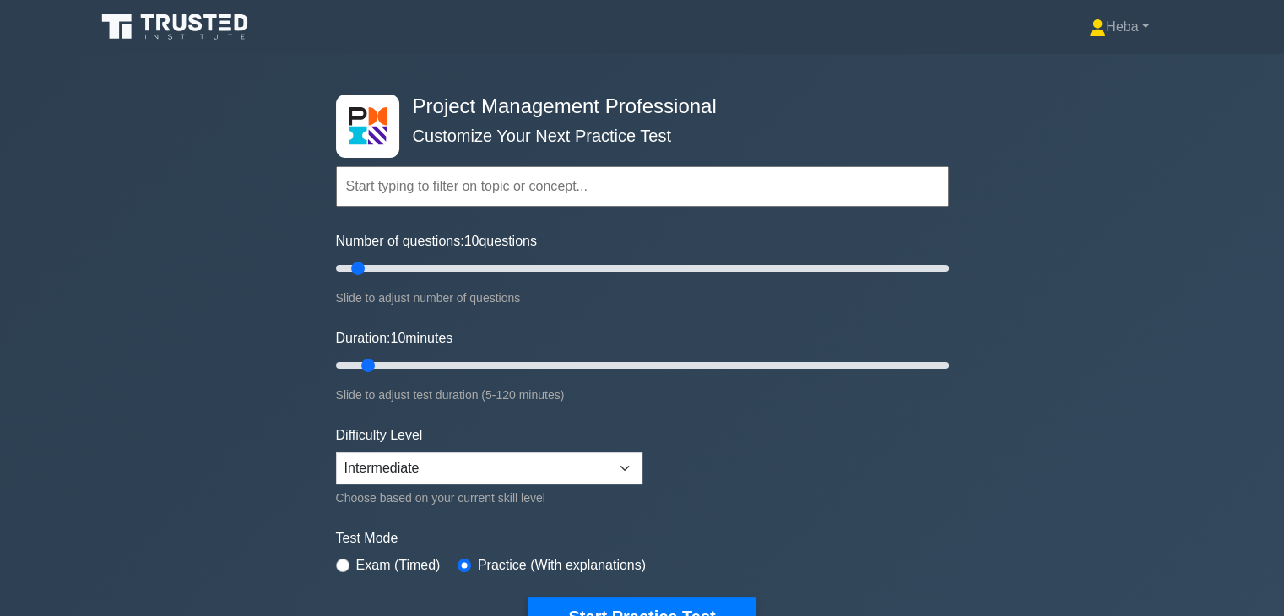
click at [615, 188] on input "text" at bounding box center [642, 186] width 613 height 41
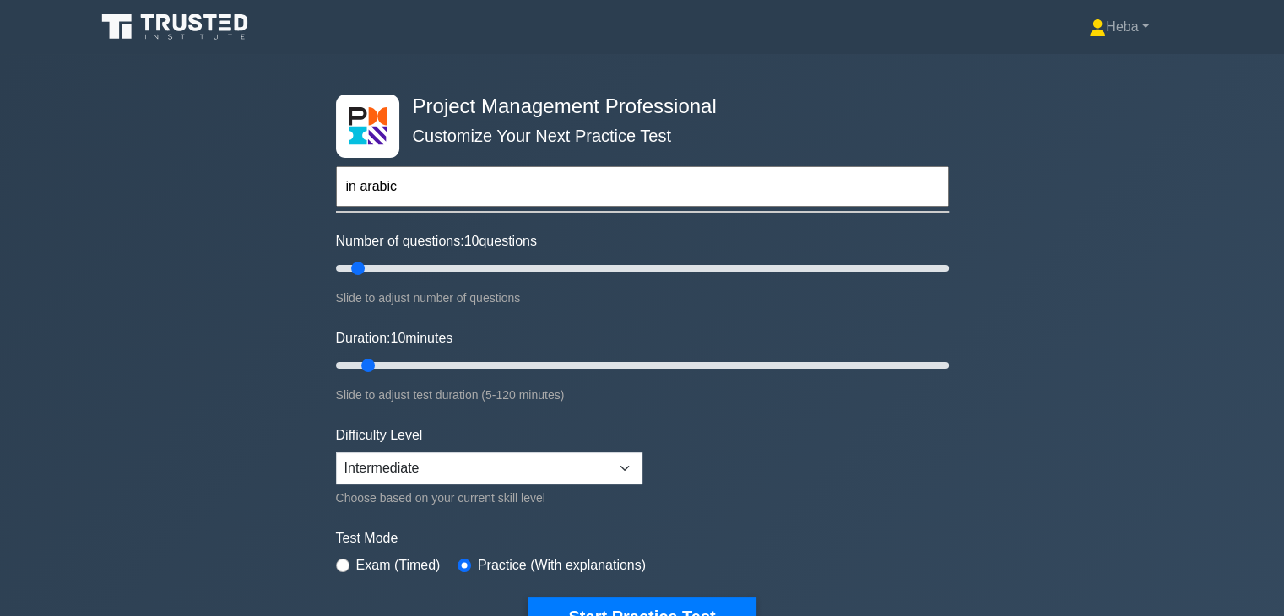
type input "in arabic"
click at [528, 598] on button "Start Practice Test" at bounding box center [642, 617] width 228 height 39
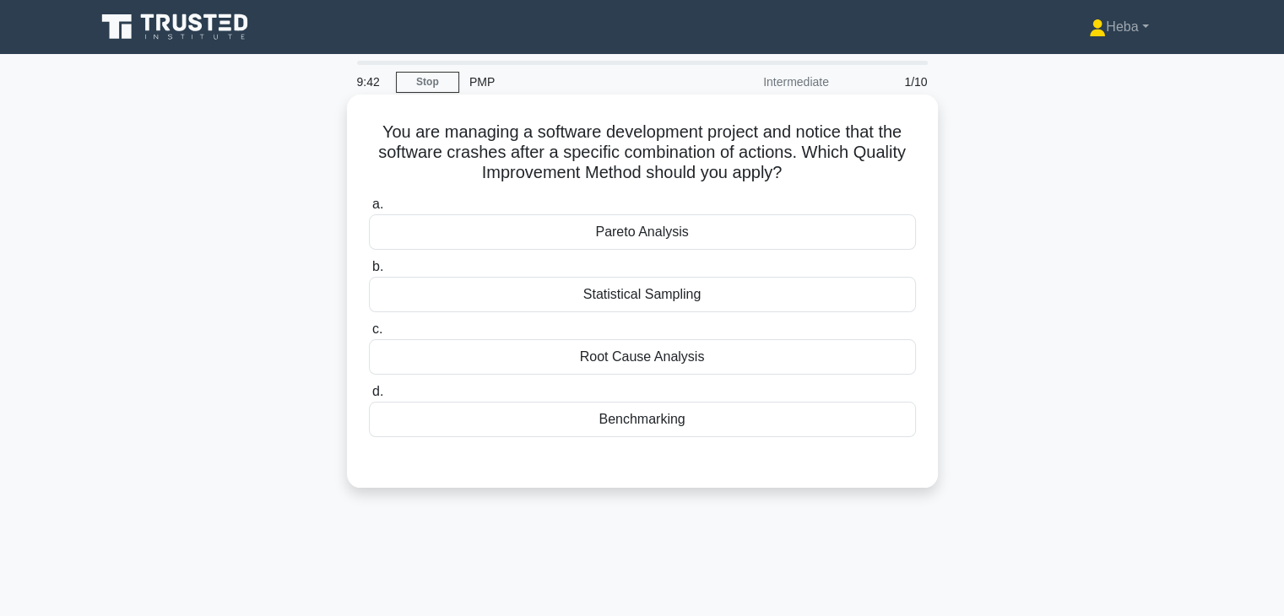
click at [658, 354] on div "Root Cause Analysis" at bounding box center [642, 356] width 547 height 35
click at [369, 335] on input "c. Root Cause Analysis" at bounding box center [369, 329] width 0 height 11
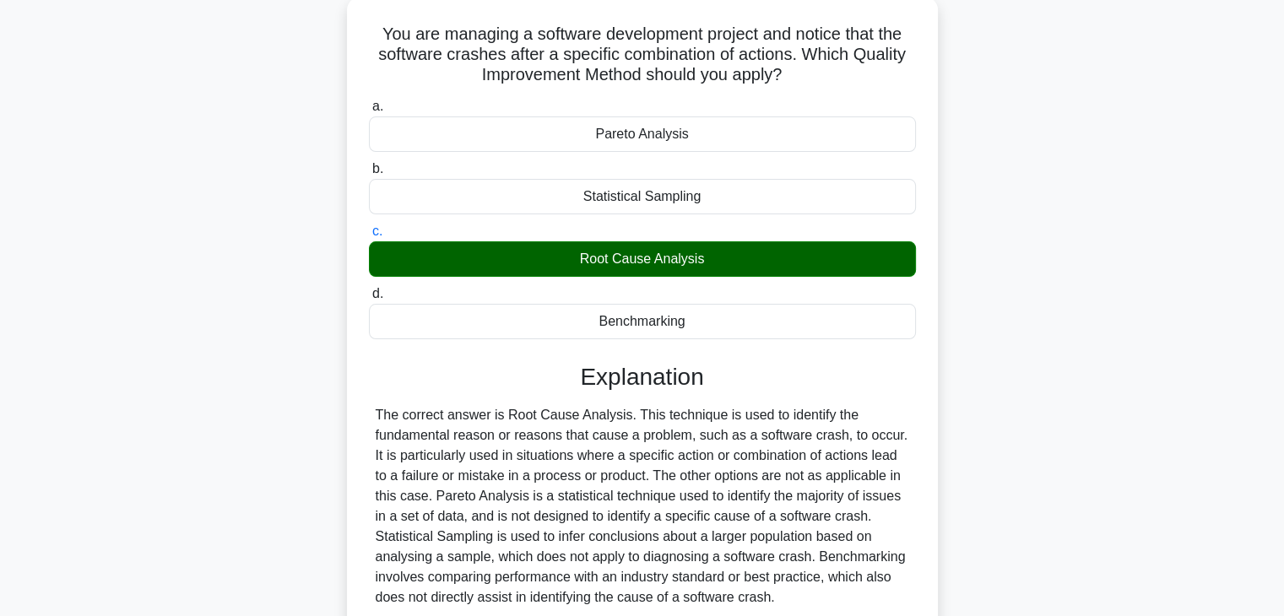
scroll to position [296, 0]
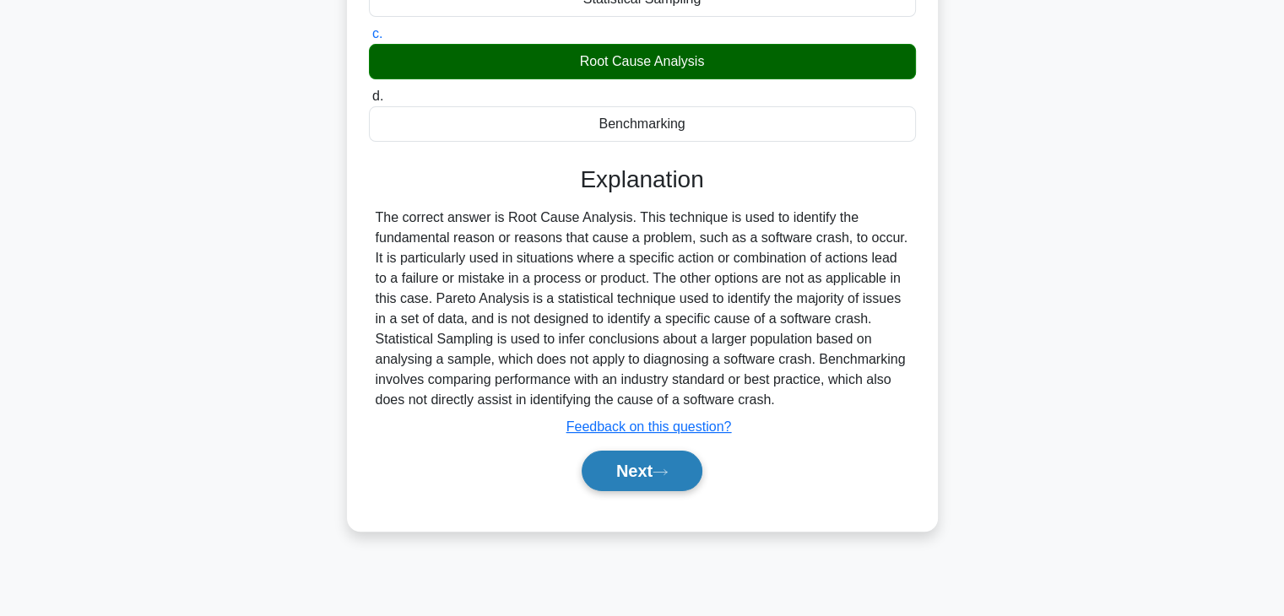
click at [662, 469] on icon at bounding box center [660, 472] width 15 height 9
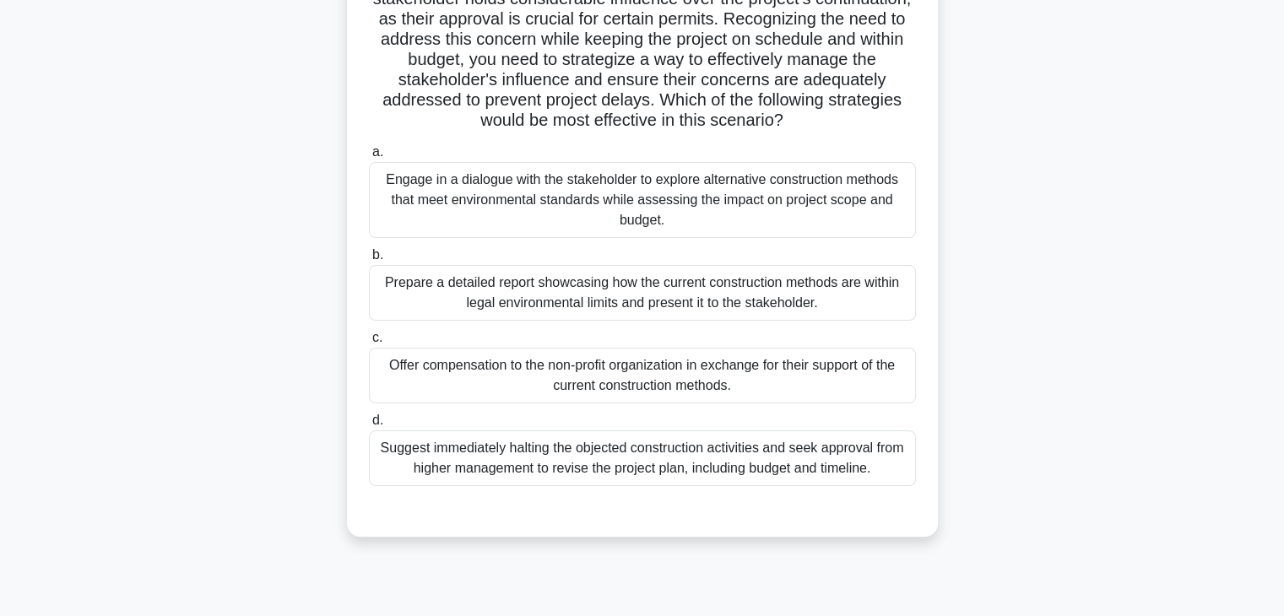
click at [658, 193] on div "Engage in a dialogue with the stakeholder to explore alternative construction m…" at bounding box center [642, 200] width 547 height 76
click at [369, 158] on input "a. Engage in a dialogue with the stakeholder to explore alternative constructio…" at bounding box center [369, 152] width 0 height 11
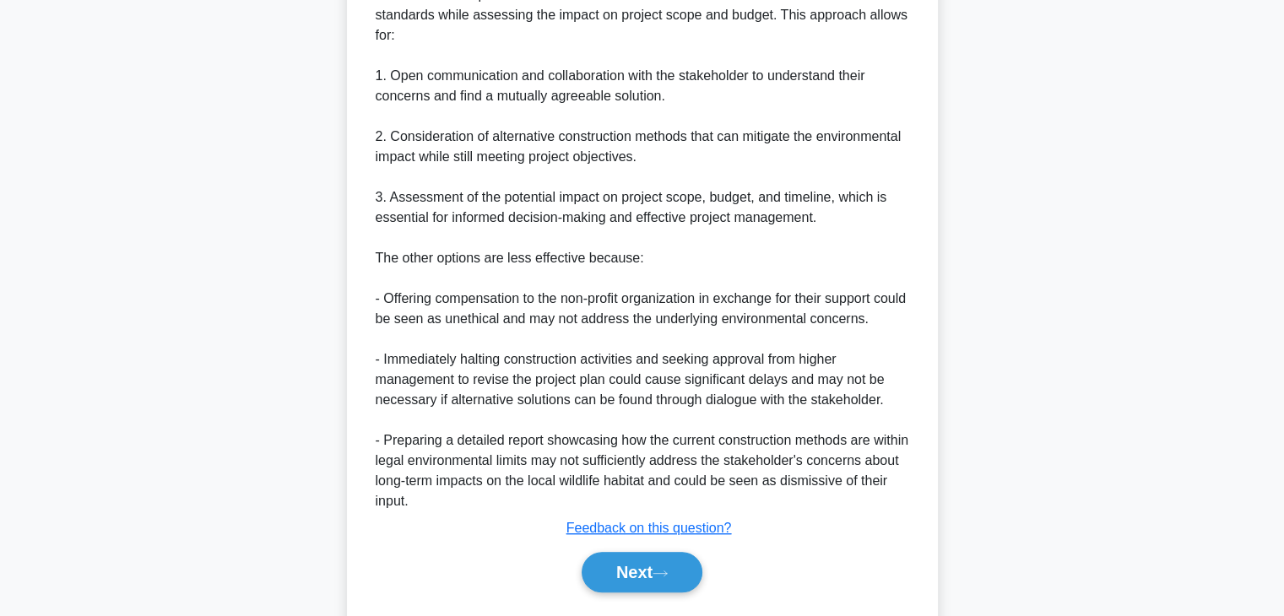
scroll to position [887, 0]
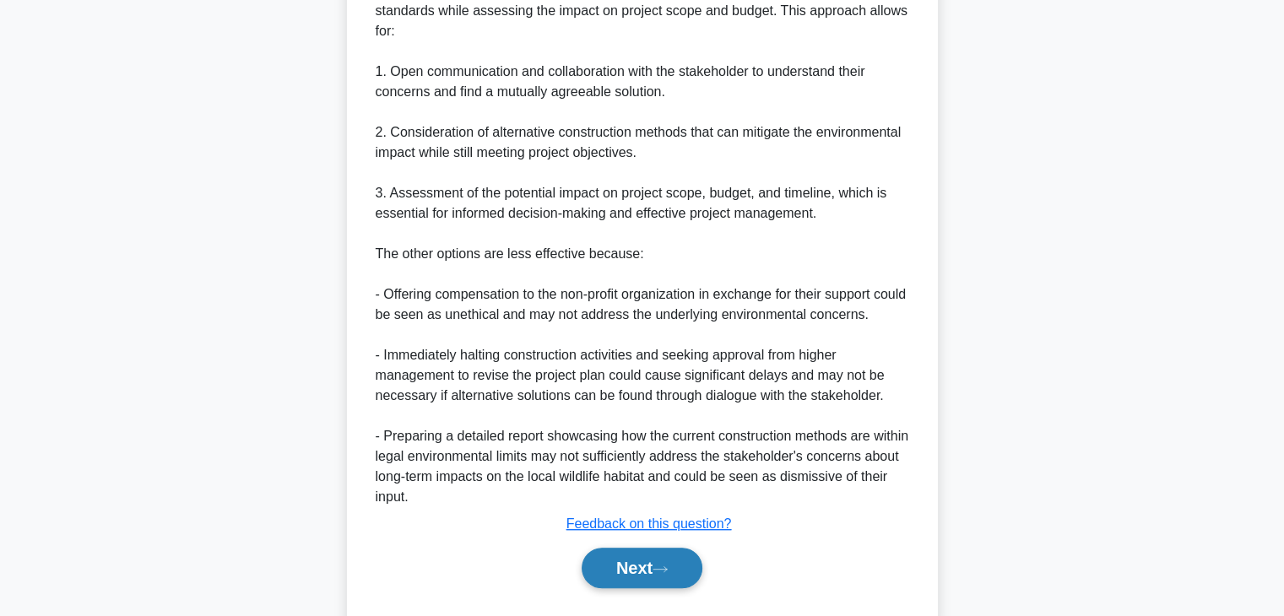
click at [624, 561] on button "Next" at bounding box center [642, 568] width 121 height 41
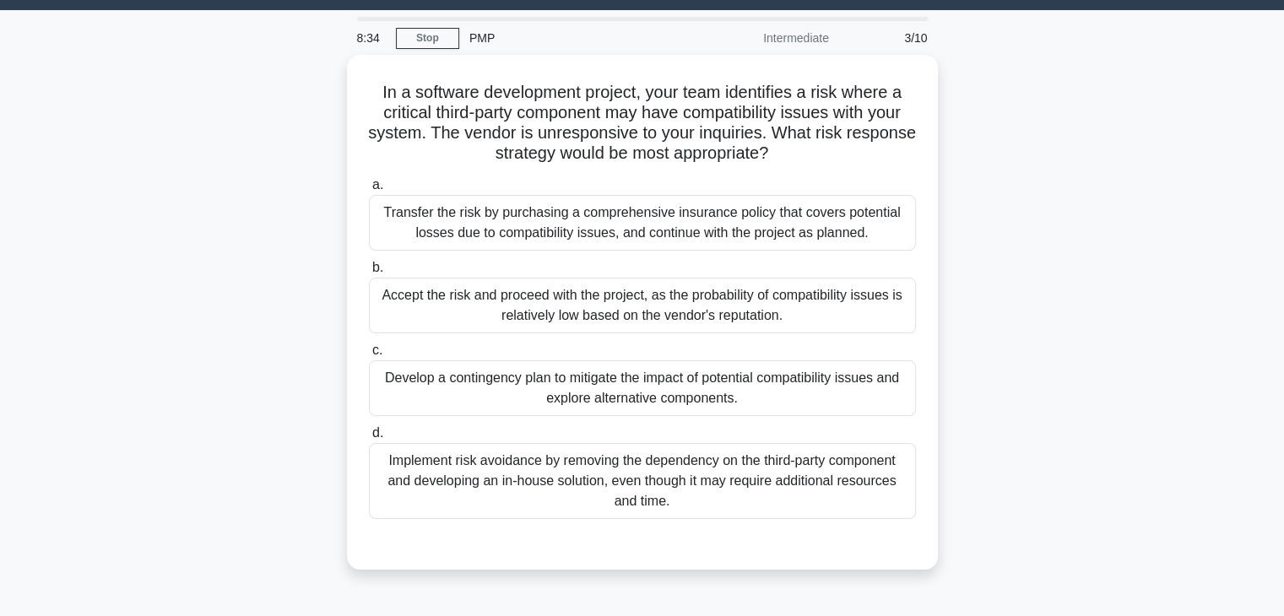
scroll to position [43, 0]
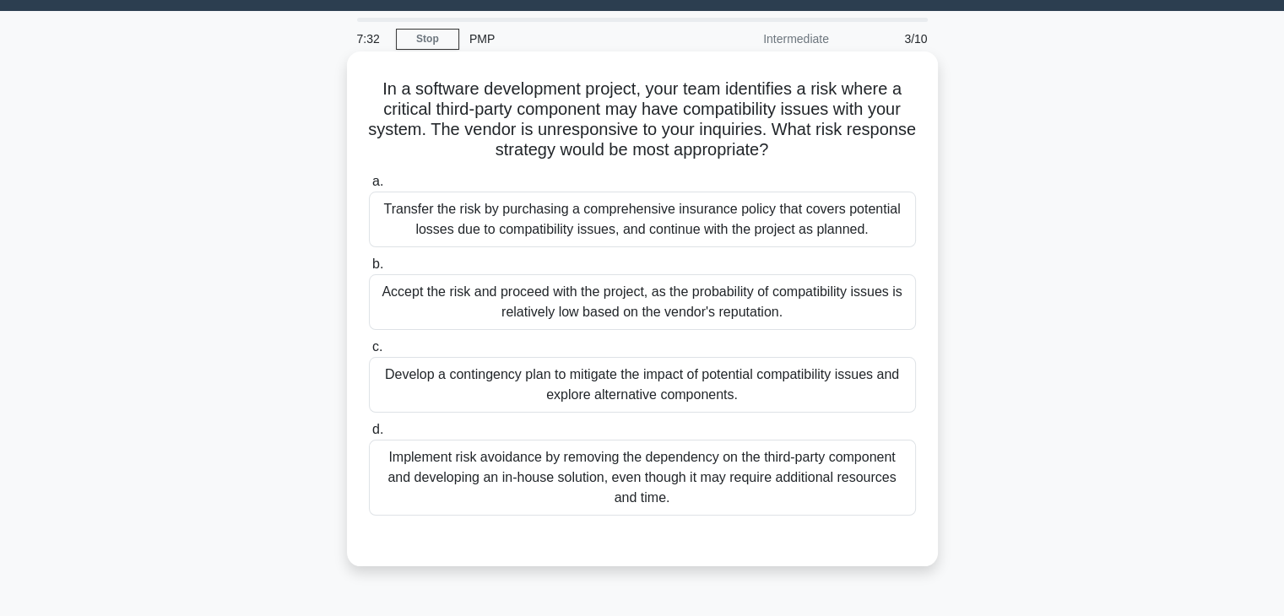
click at [673, 206] on div "Transfer the risk by purchasing a comprehensive insurance policy that covers po…" at bounding box center [642, 220] width 547 height 56
click at [369, 187] on input "a. Transfer the risk by purchasing a comprehensive insurance policy that covers…" at bounding box center [369, 181] width 0 height 11
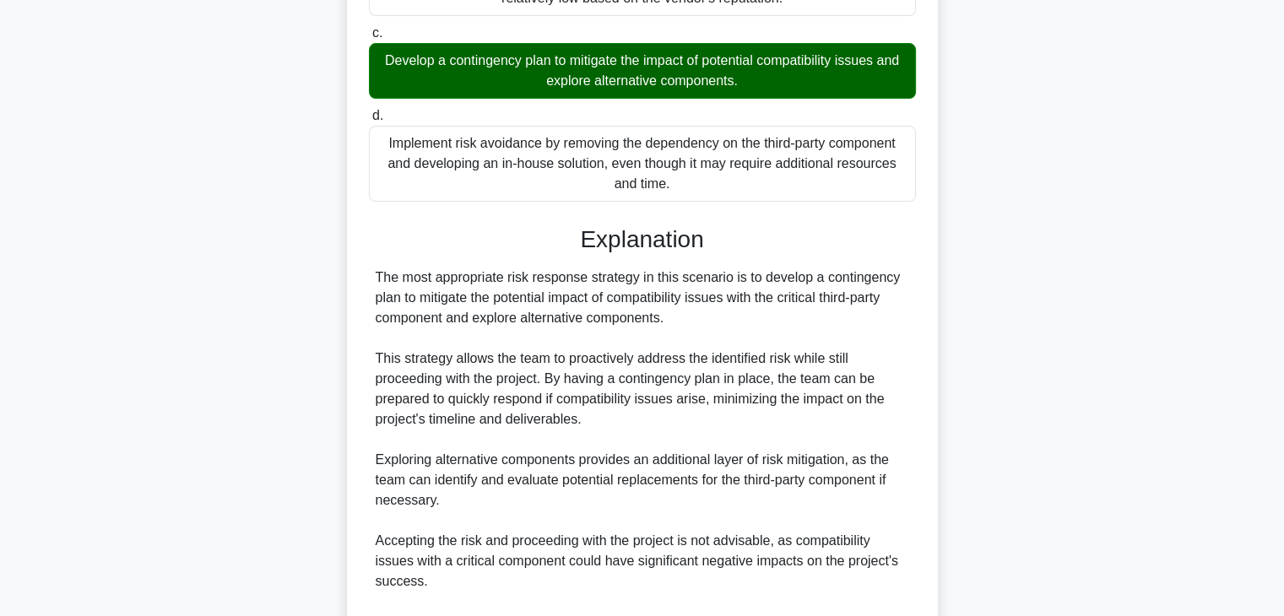
scroll to position [591, 0]
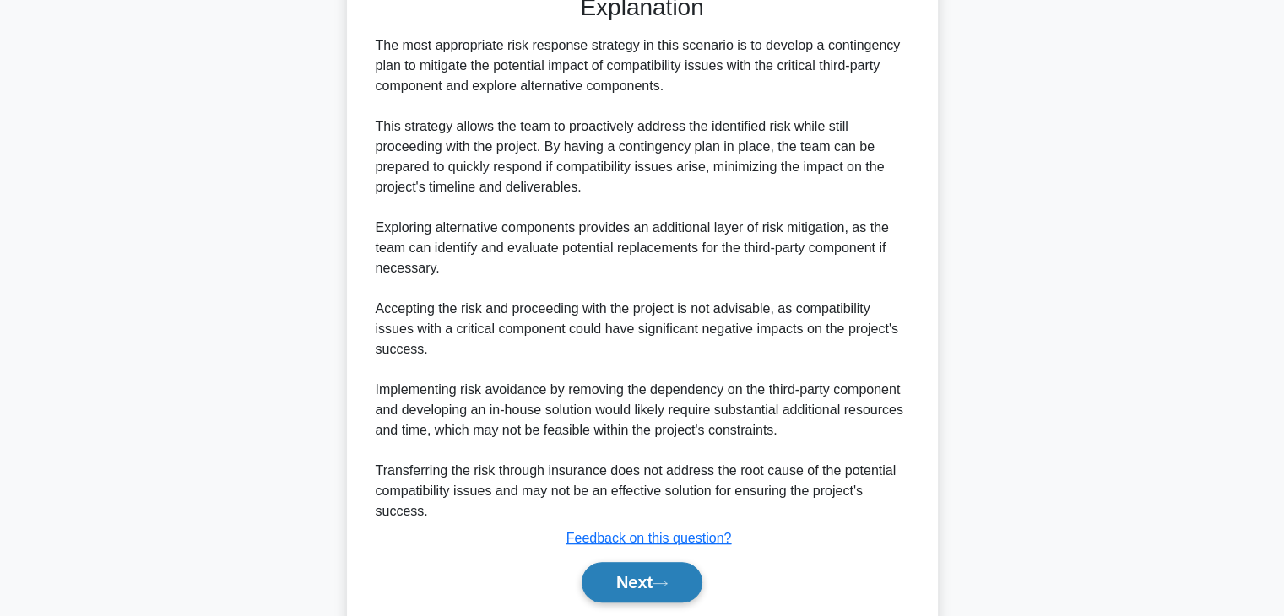
click at [643, 595] on button "Next" at bounding box center [642, 582] width 121 height 41
click at [659, 588] on button "Next" at bounding box center [642, 582] width 121 height 41
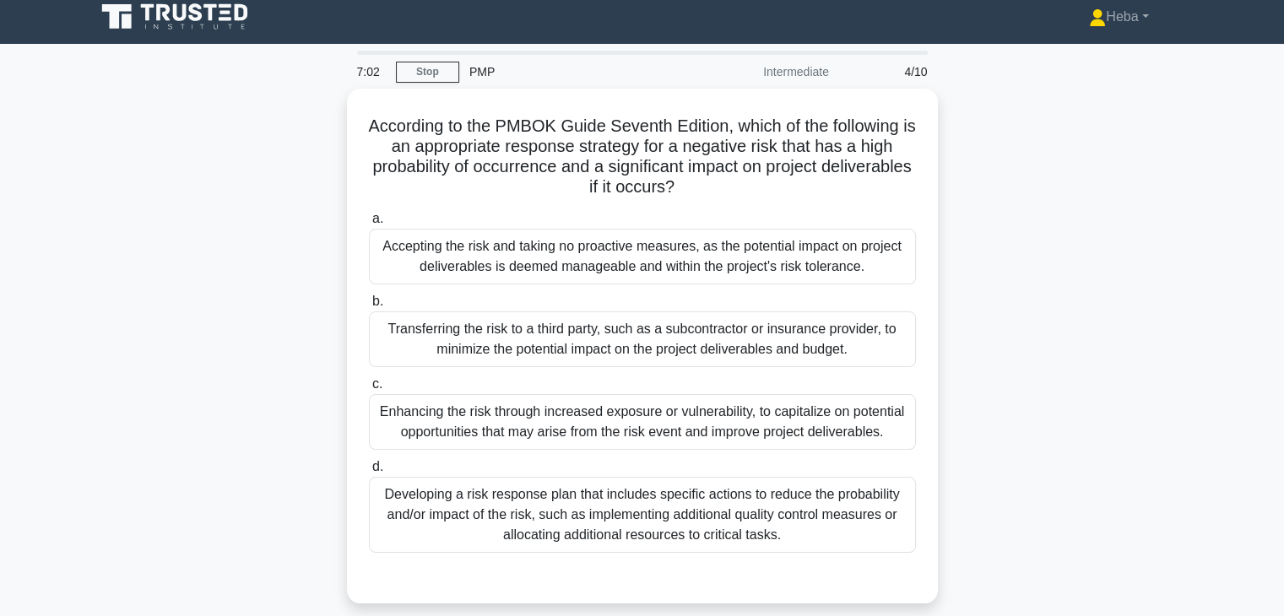
scroll to position [0, 0]
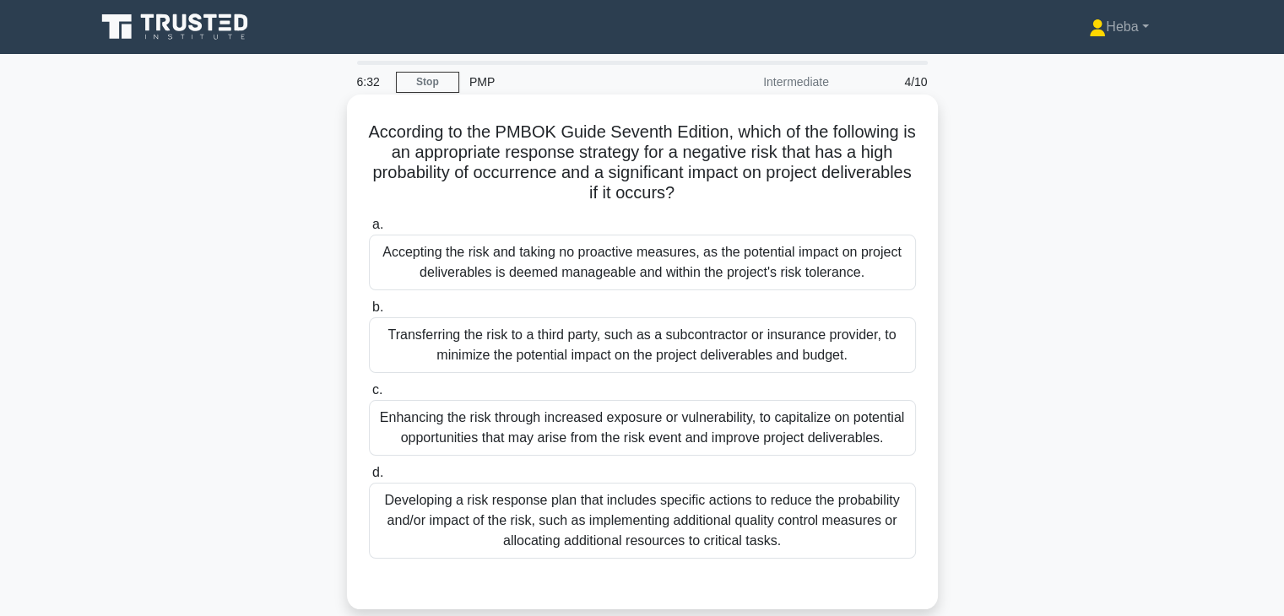
click at [497, 513] on div "Developing a risk response plan that includes specific actions to reduce the pr…" at bounding box center [642, 521] width 547 height 76
click at [369, 479] on input "d. Developing a risk response plan that includes specific actions to reduce the…" at bounding box center [369, 473] width 0 height 11
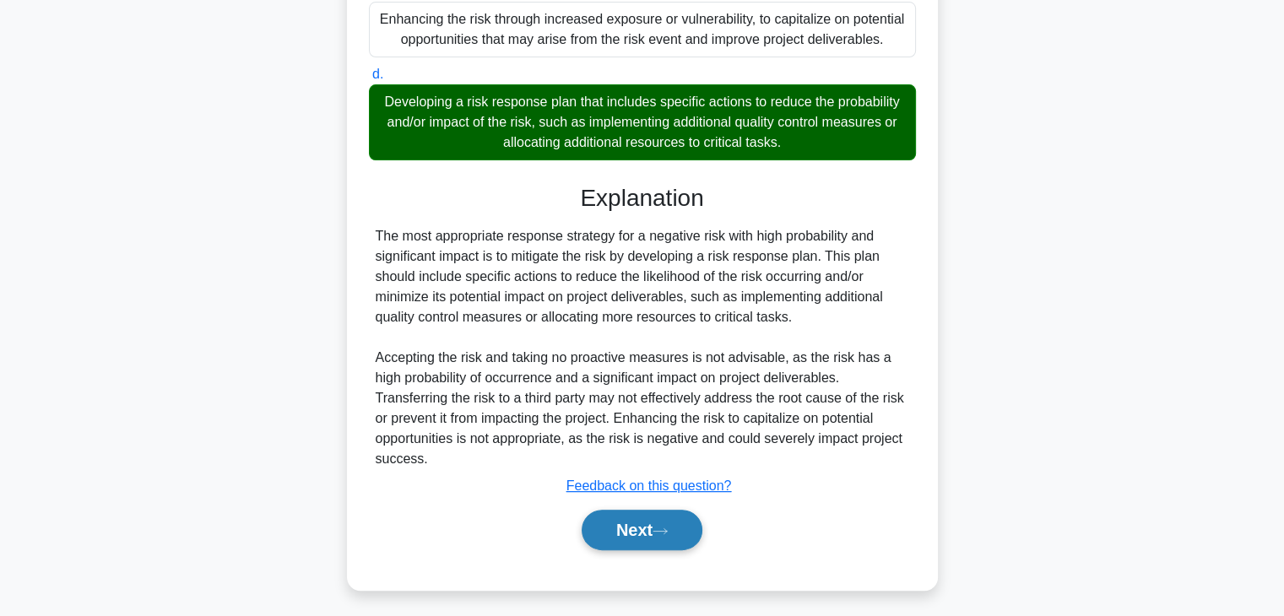
scroll to position [404, 0]
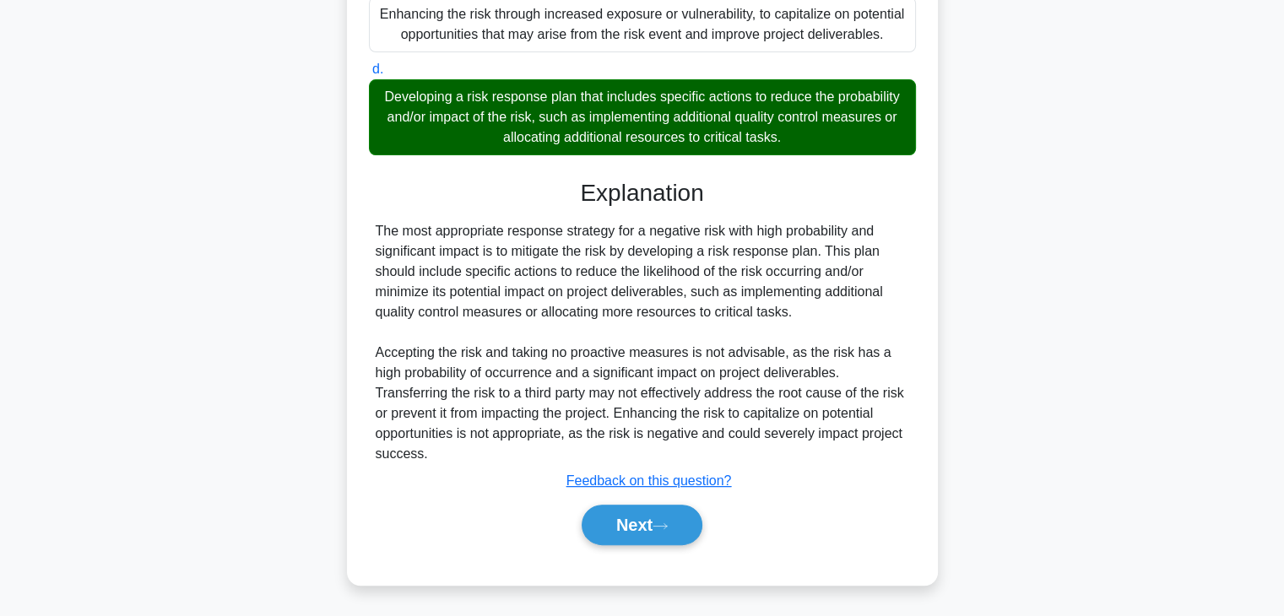
click at [635, 555] on div "a. Accepting the risk and taking no proactive measures, as the potential impact…" at bounding box center [642, 187] width 550 height 758
click at [640, 533] on button "Next" at bounding box center [642, 525] width 121 height 41
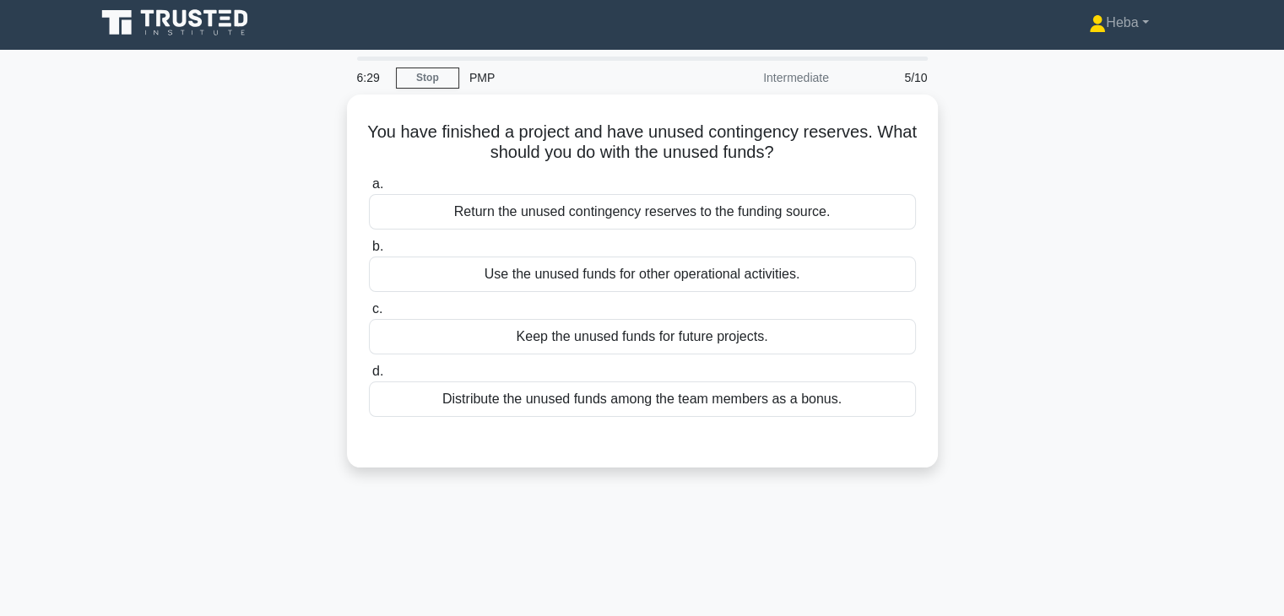
scroll to position [0, 0]
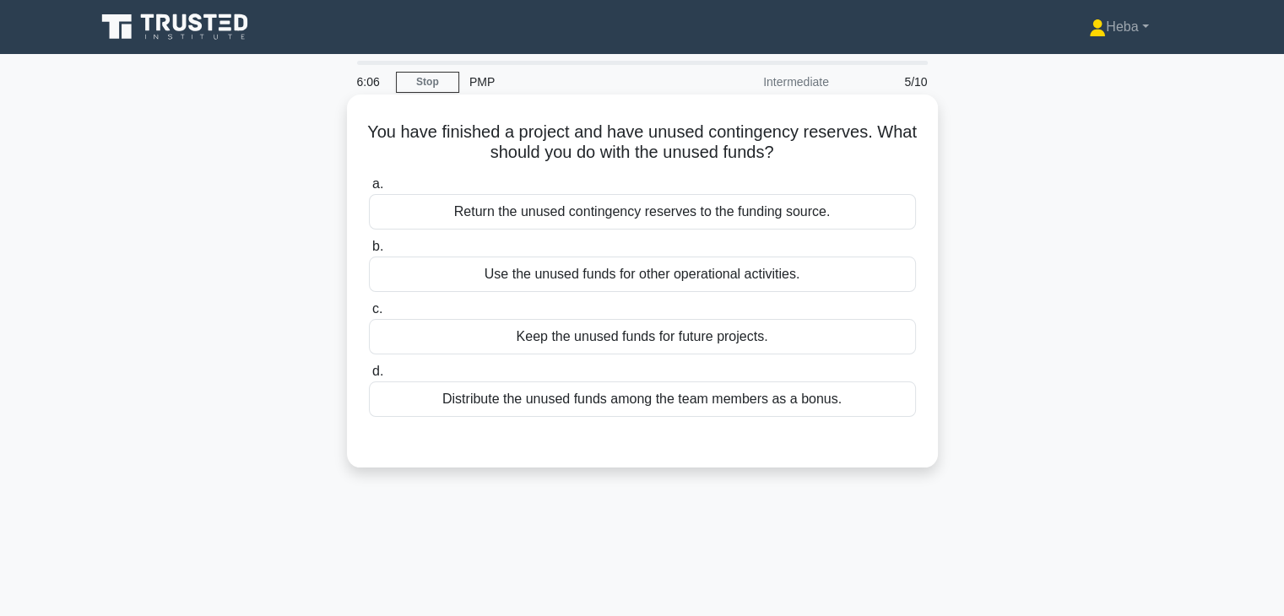
click at [759, 206] on div "Return the unused contingency reserves to the funding source." at bounding box center [642, 211] width 547 height 35
click at [369, 190] on input "a. Return the unused contingency reserves to the funding source." at bounding box center [369, 184] width 0 height 11
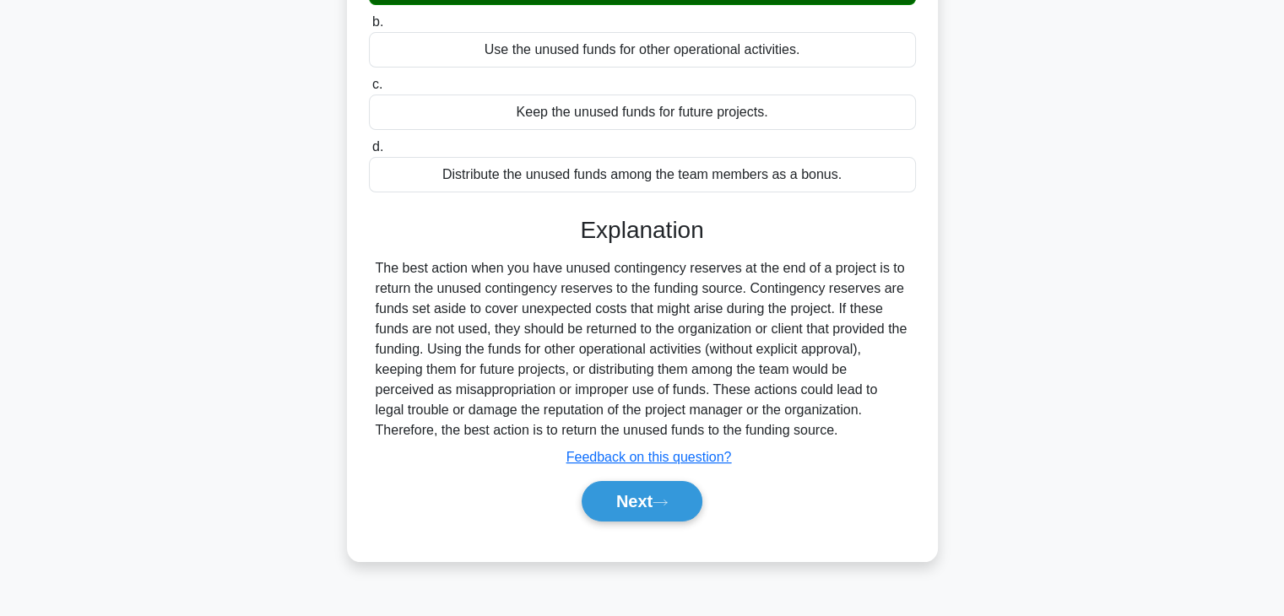
scroll to position [296, 0]
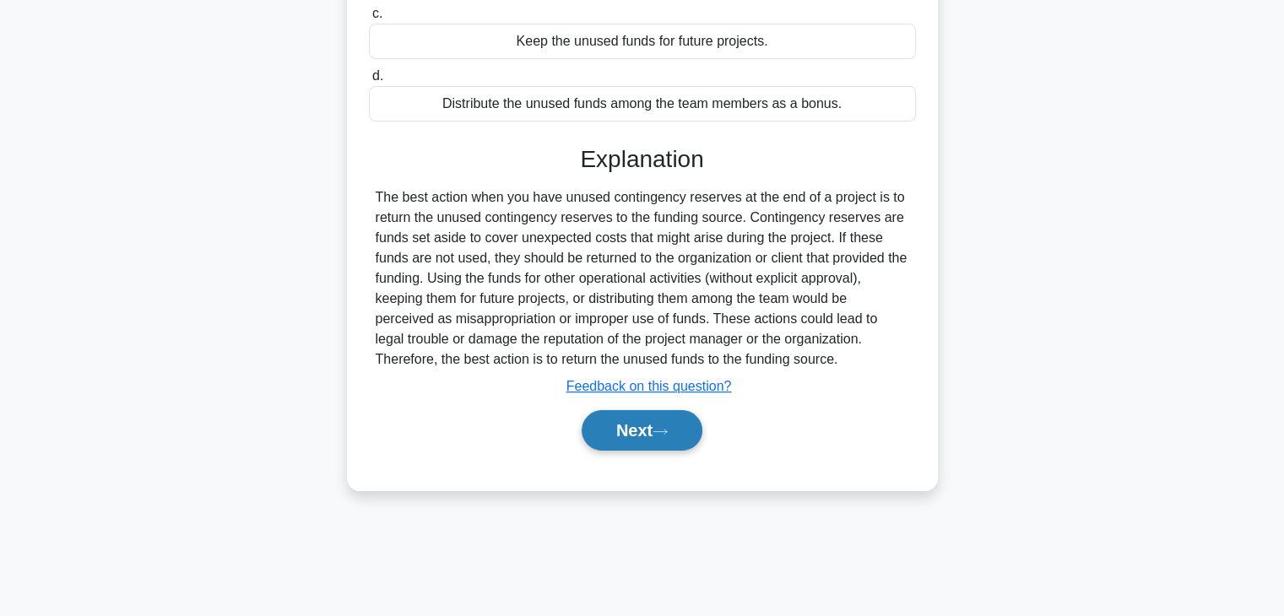
click at [665, 424] on button "Next" at bounding box center [642, 430] width 121 height 41
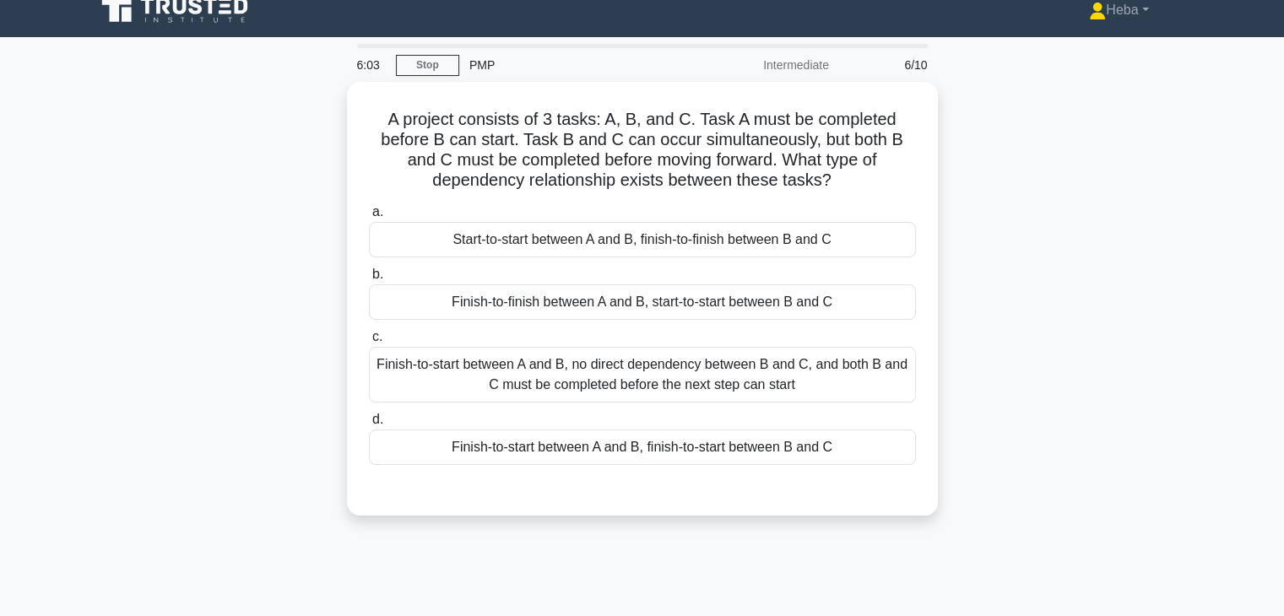
scroll to position [0, 0]
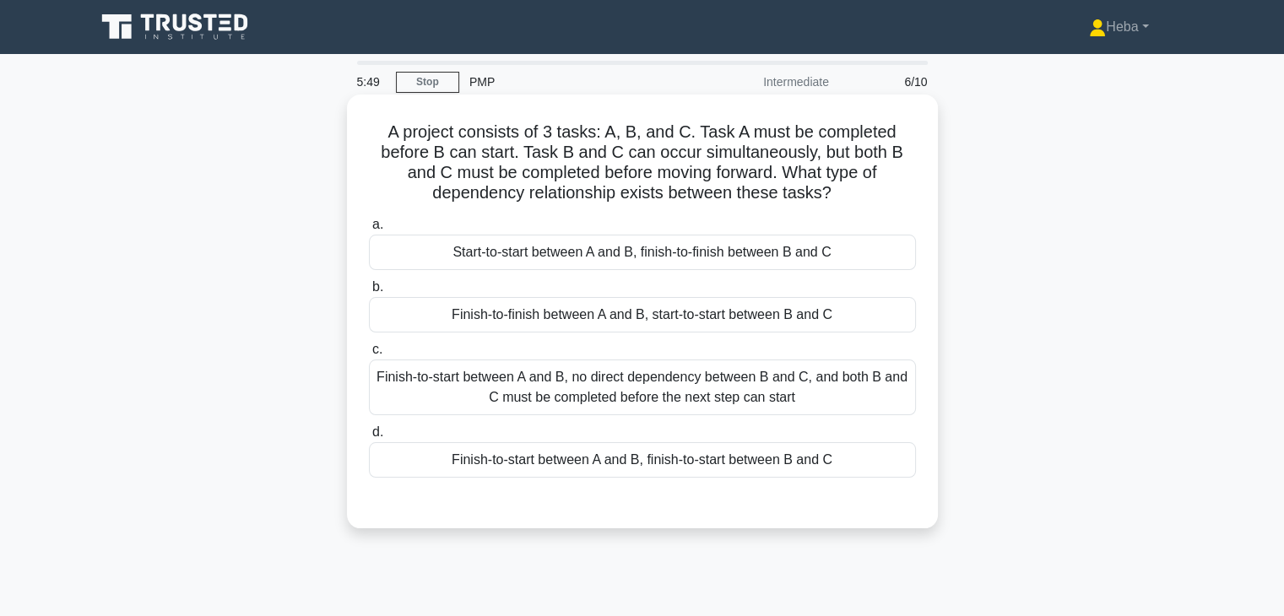
click at [807, 320] on div "Finish-to-finish between A and B, start-to-start between B and C" at bounding box center [642, 314] width 547 height 35
click at [369, 293] on input "b. Finish-to-finish between A and B, start-to-start between B and C" at bounding box center [369, 287] width 0 height 11
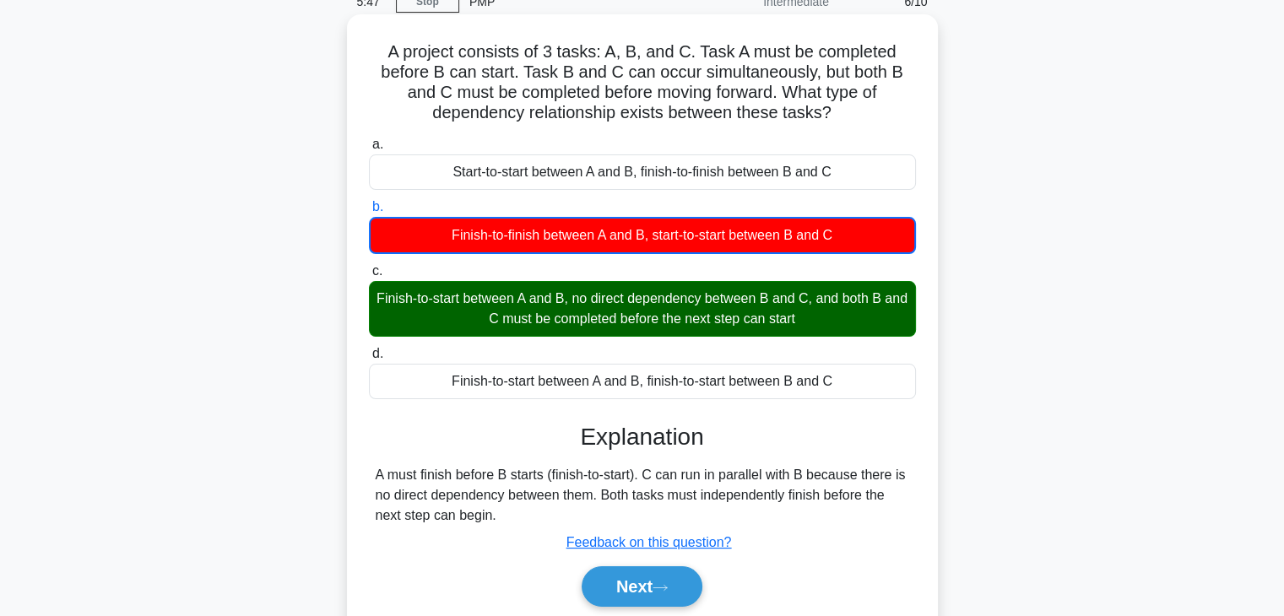
scroll to position [84, 0]
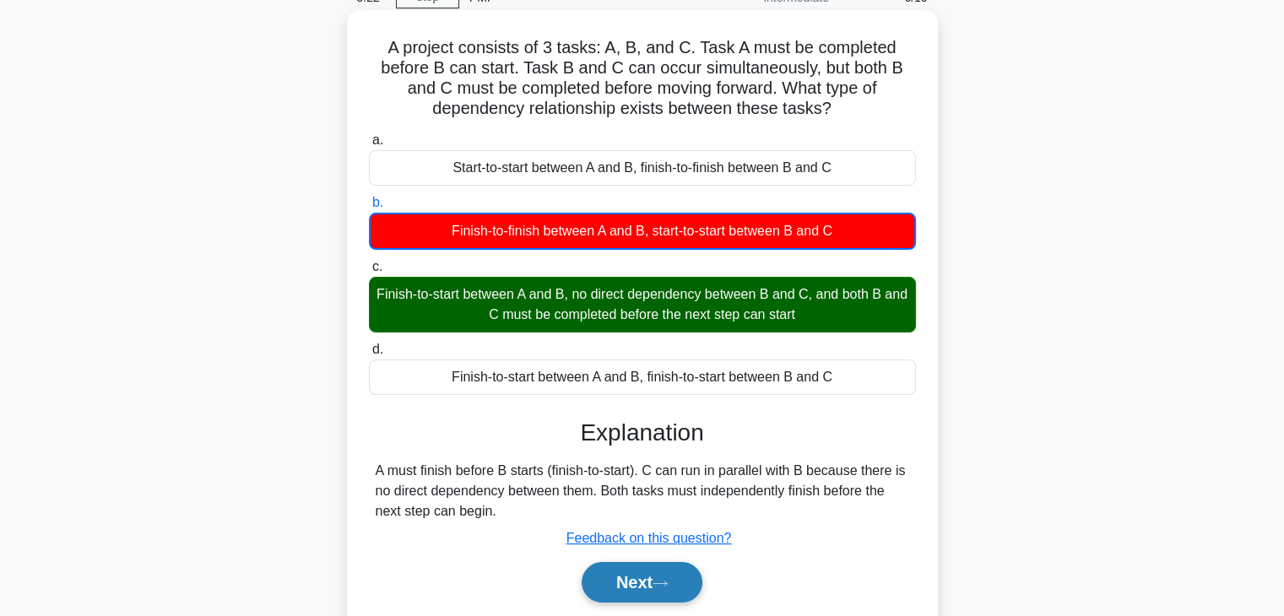
click at [615, 585] on button "Next" at bounding box center [642, 582] width 121 height 41
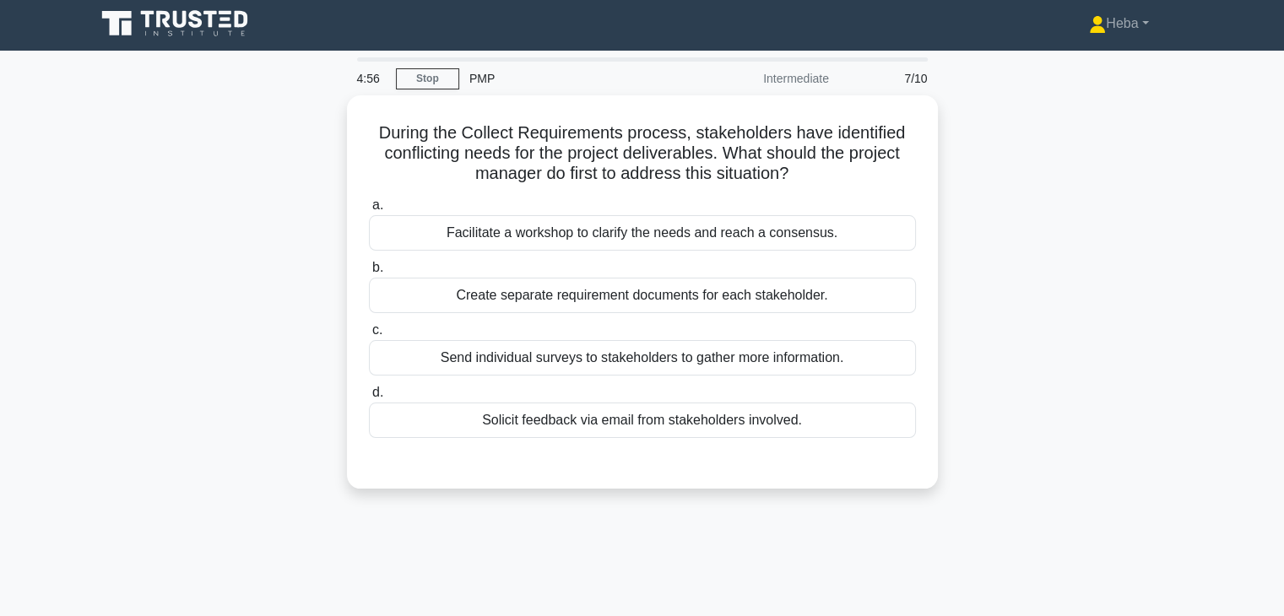
scroll to position [0, 0]
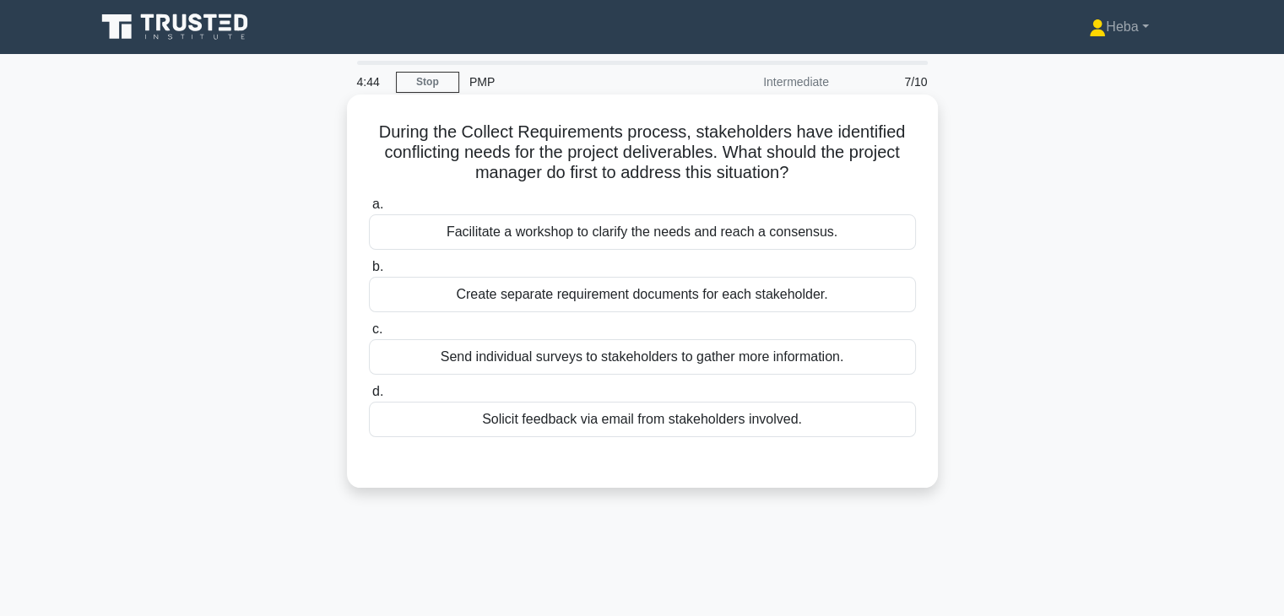
click at [518, 230] on div "Facilitate a workshop to clarify the needs and reach a consensus." at bounding box center [642, 231] width 547 height 35
click at [369, 210] on input "a. Facilitate a workshop to clarify the needs and reach a consensus." at bounding box center [369, 204] width 0 height 11
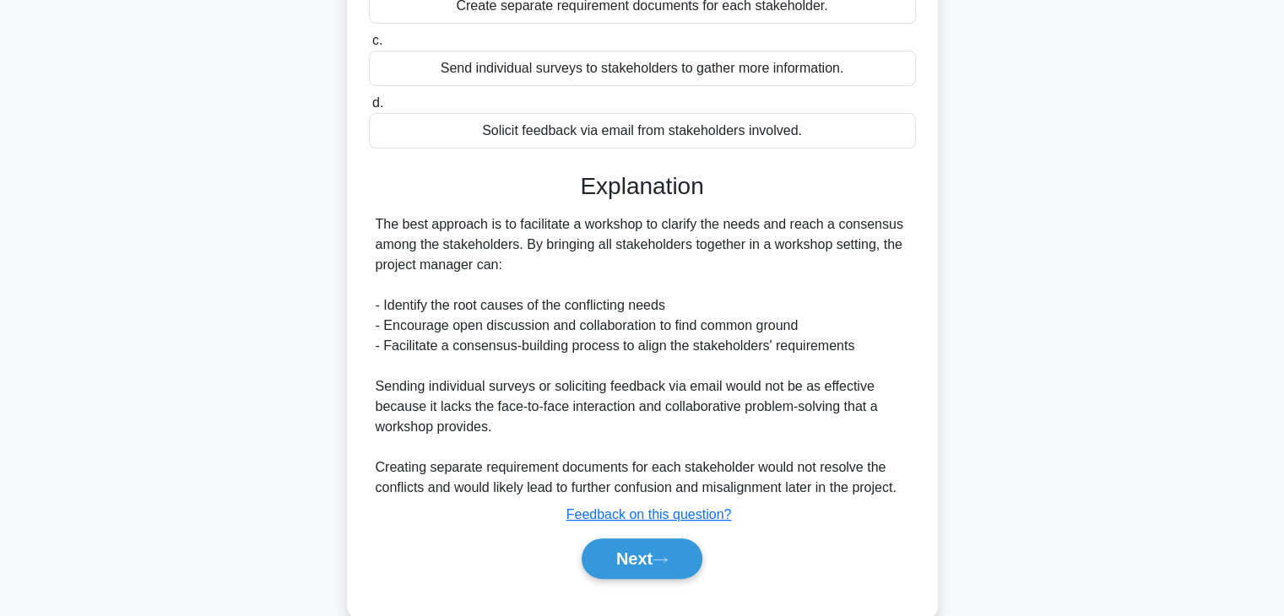
scroll to position [322, 0]
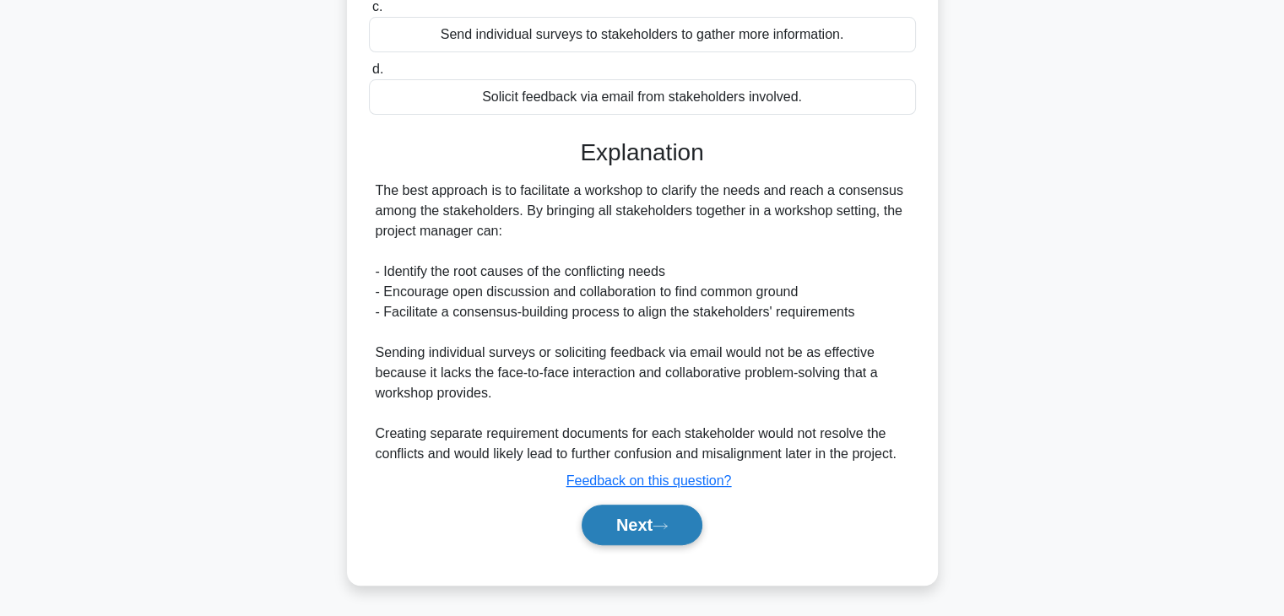
click at [620, 515] on button "Next" at bounding box center [642, 525] width 121 height 41
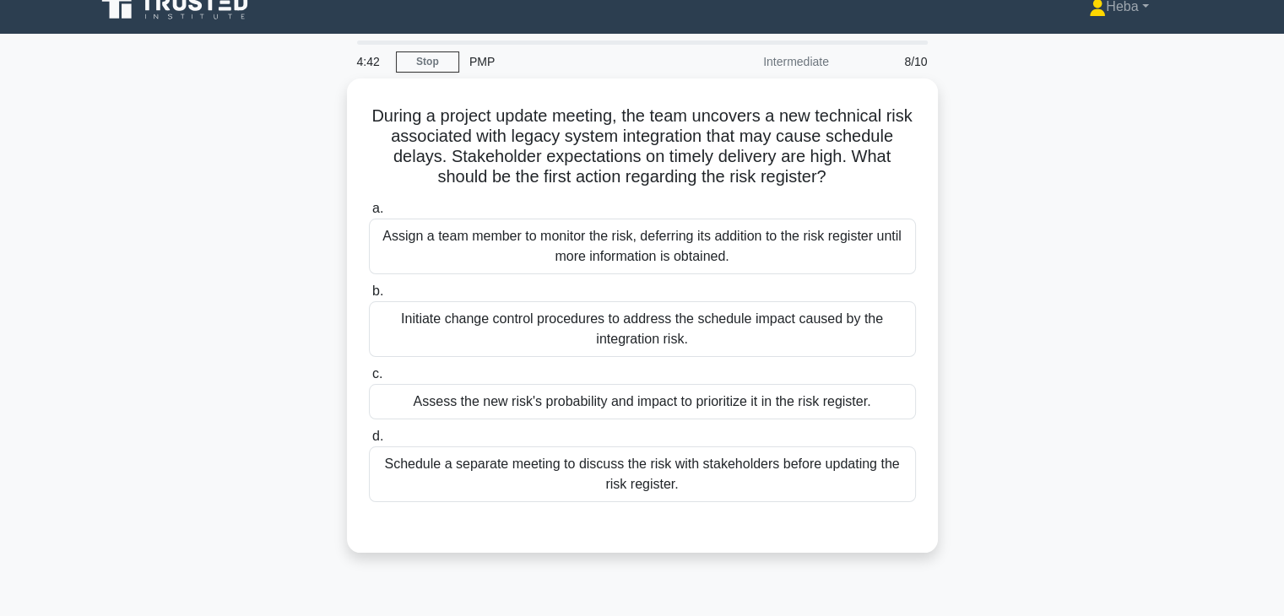
scroll to position [0, 0]
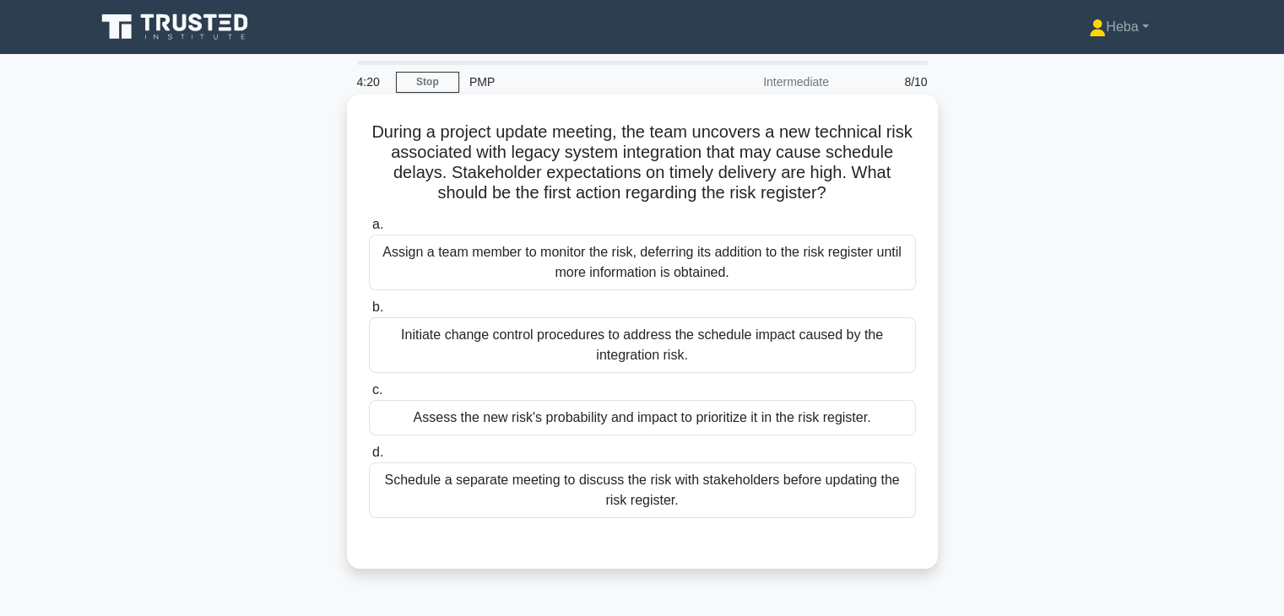
click at [631, 422] on div "Assess the new risk's probability and impact to prioritize it in the risk regis…" at bounding box center [642, 417] width 547 height 35
click at [369, 396] on input "c. Assess the new risk's probability and impact to prioritize it in the risk re…" at bounding box center [369, 390] width 0 height 11
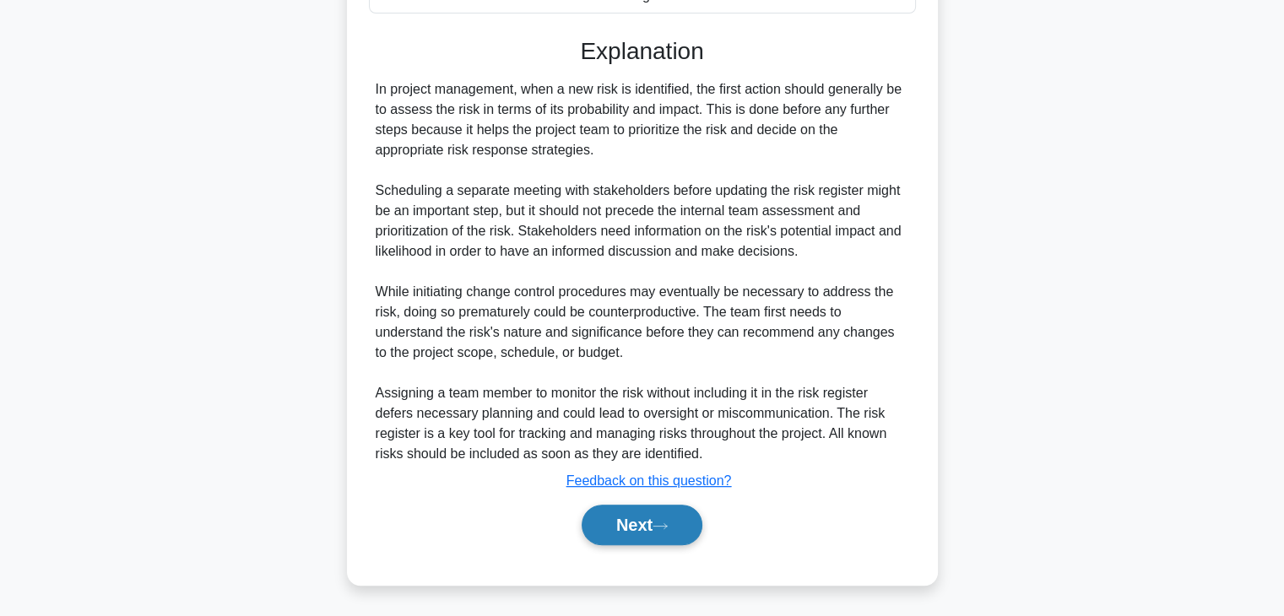
click at [634, 534] on button "Next" at bounding box center [642, 525] width 121 height 41
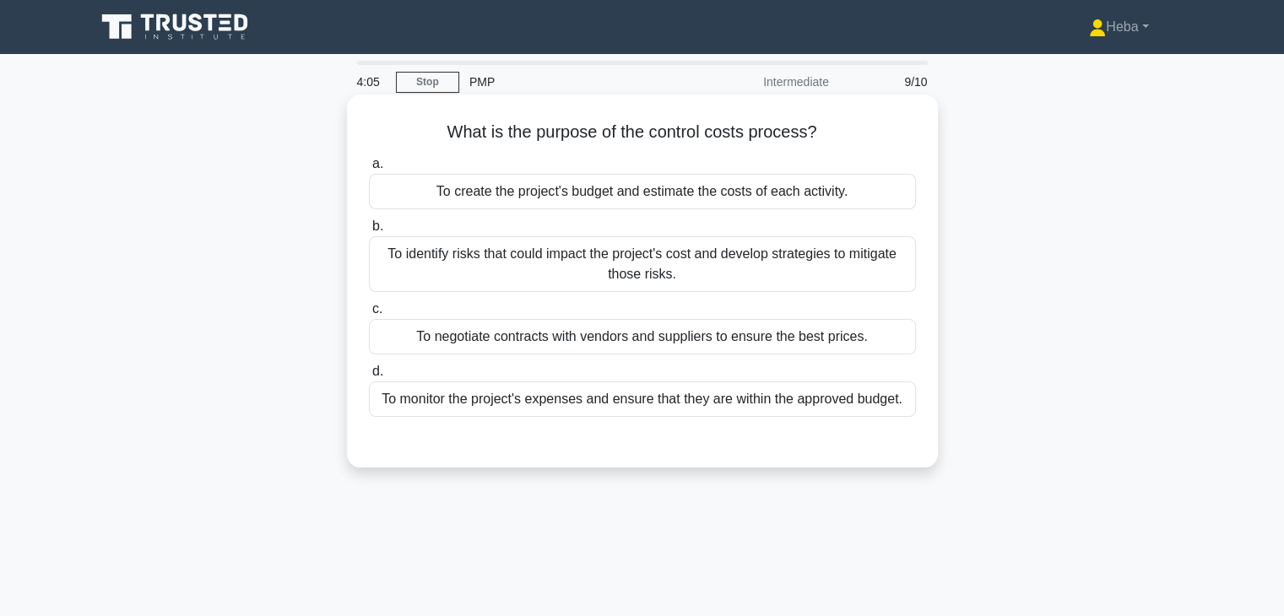
click at [785, 396] on div "To monitor the project's expenses and ensure that they are within the approved …" at bounding box center [642, 399] width 547 height 35
click at [369, 377] on input "d. To monitor the project's expenses and ensure that they are within the approv…" at bounding box center [369, 371] width 0 height 11
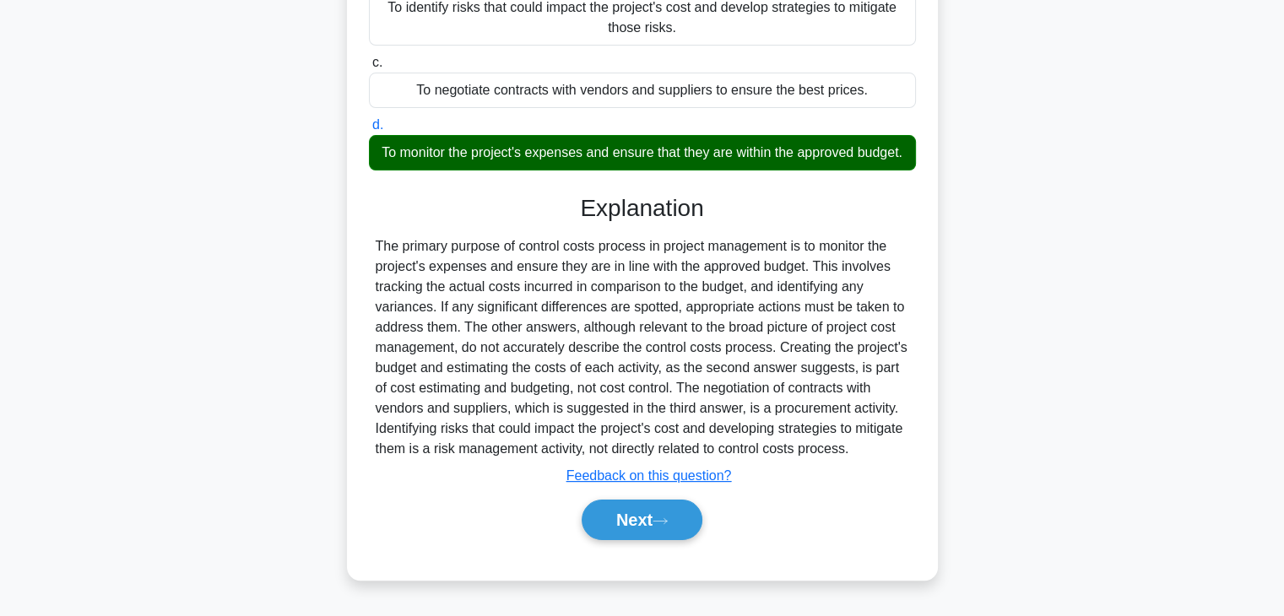
scroll to position [296, 0]
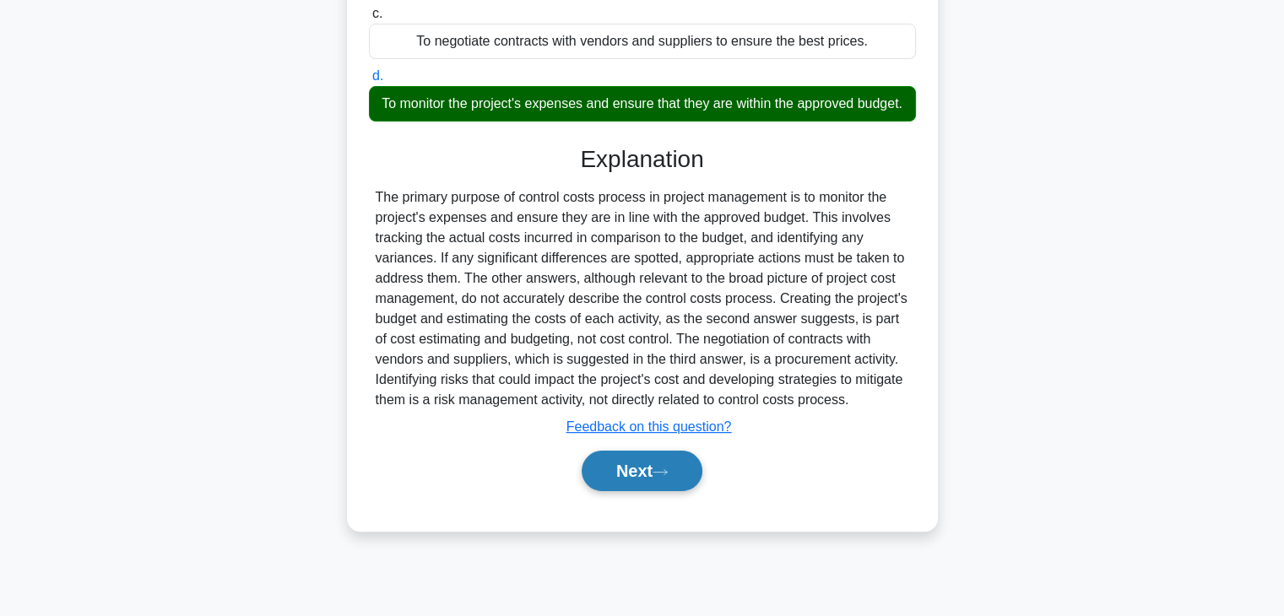
click at [679, 491] on button "Next" at bounding box center [642, 471] width 121 height 41
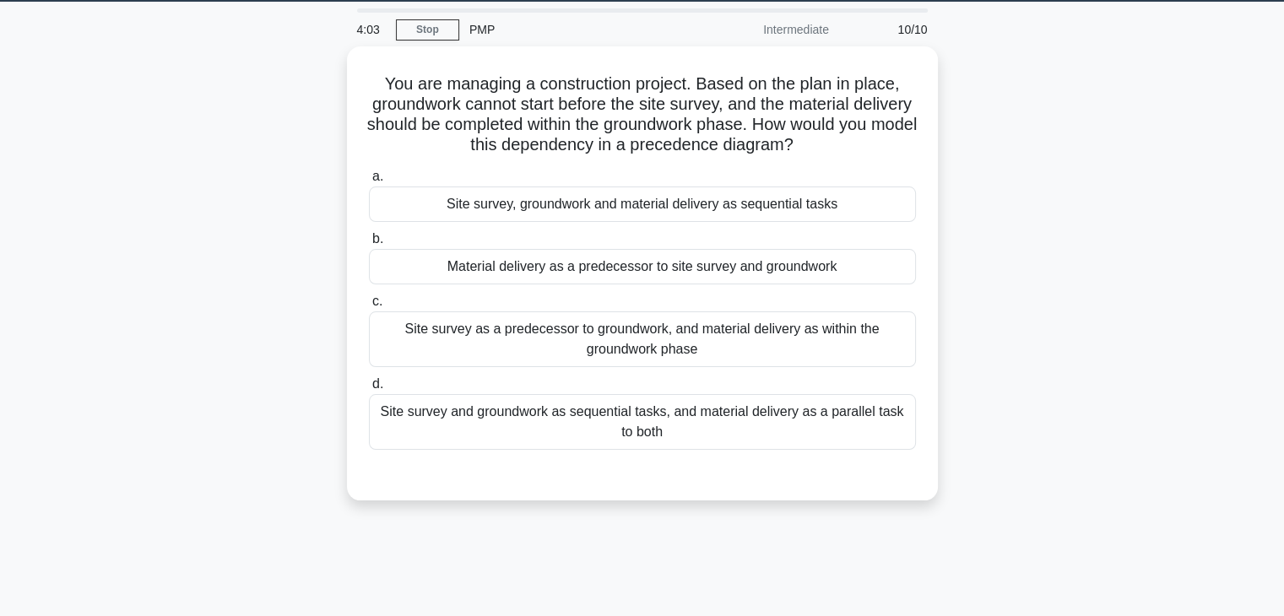
scroll to position [43, 0]
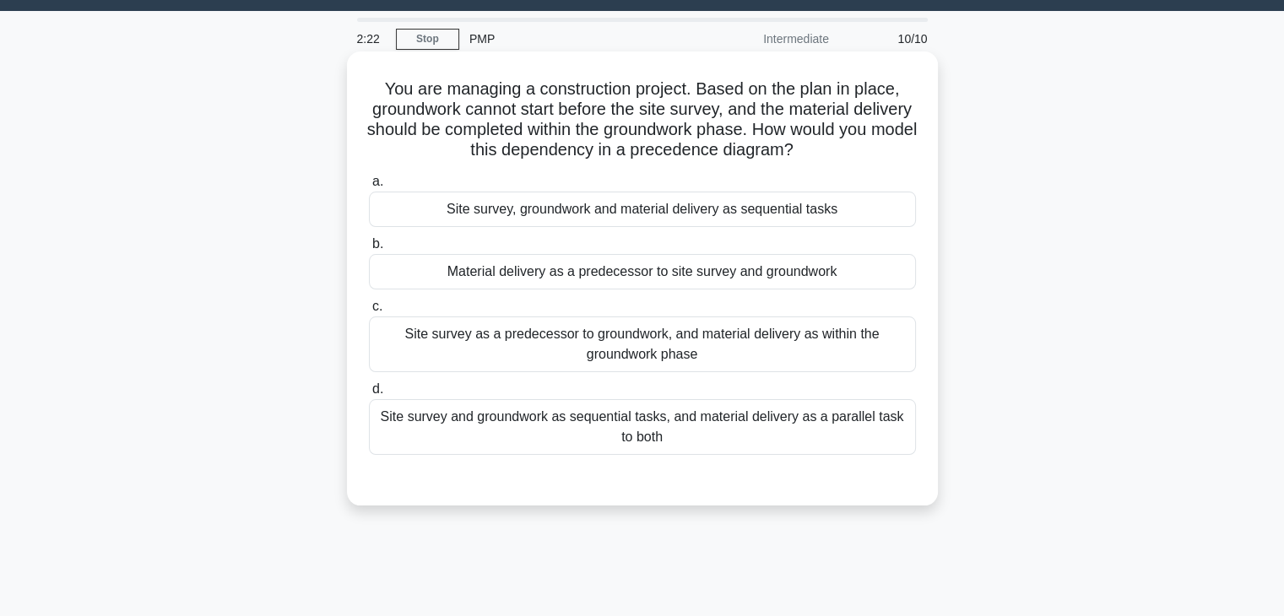
click at [551, 340] on div "Site survey as a predecessor to groundwork, and material delivery as within the…" at bounding box center [642, 345] width 547 height 56
click at [369, 312] on input "c. Site survey as a predecessor to groundwork, and material delivery as within …" at bounding box center [369, 306] width 0 height 11
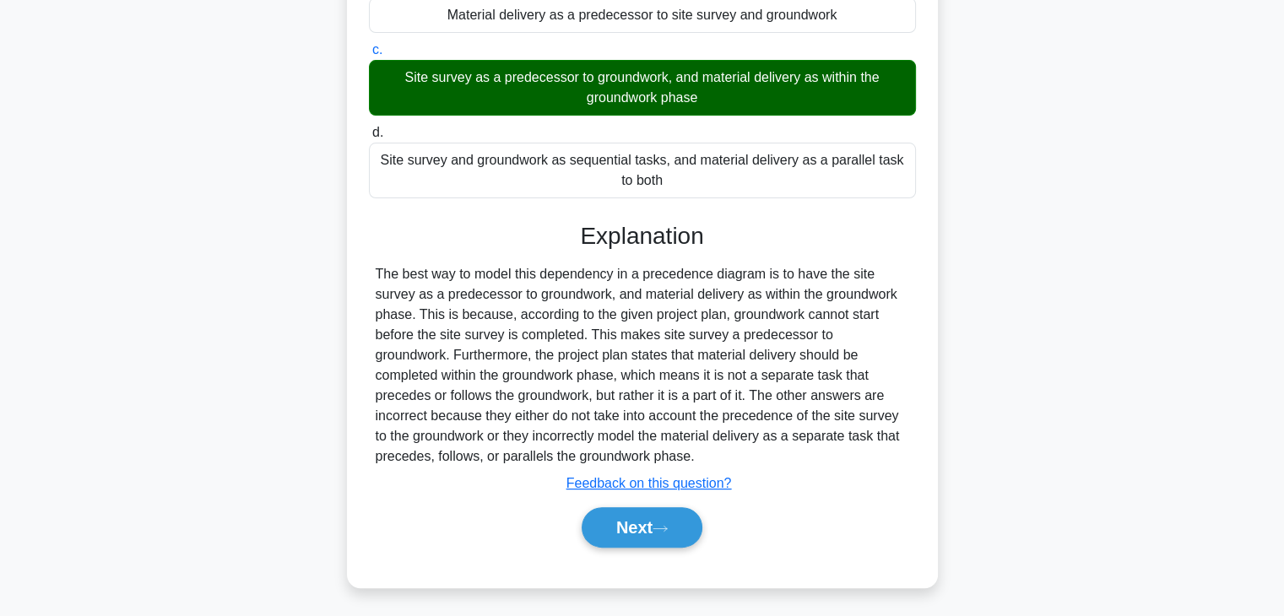
scroll to position [302, 0]
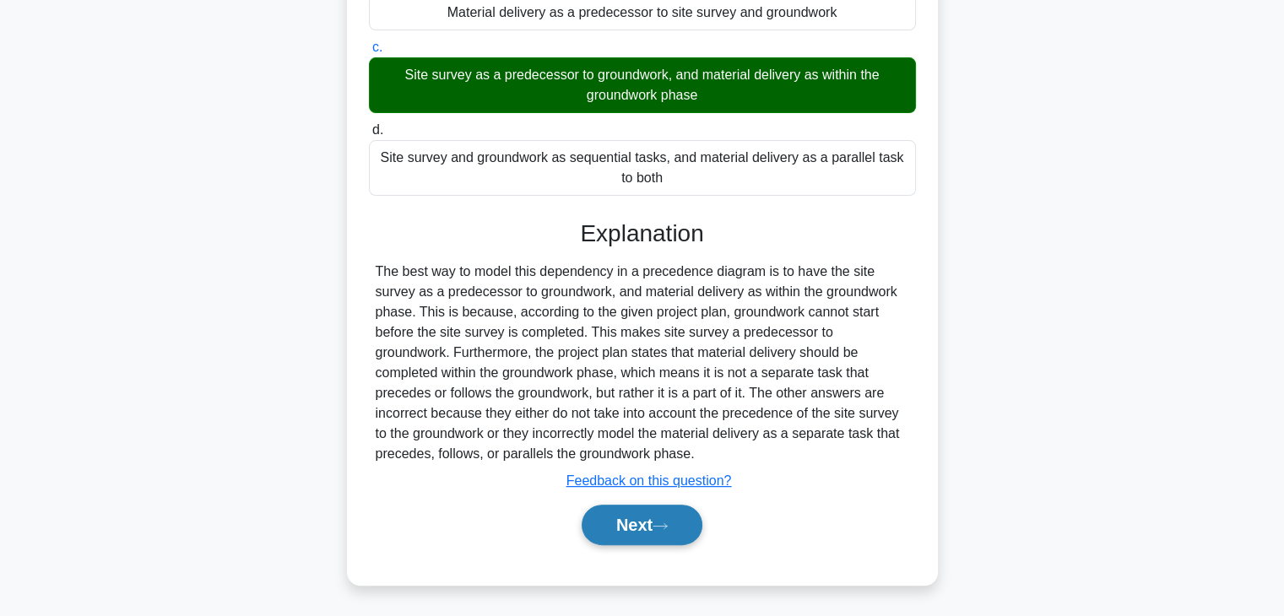
click at [663, 531] on button "Next" at bounding box center [642, 525] width 121 height 41
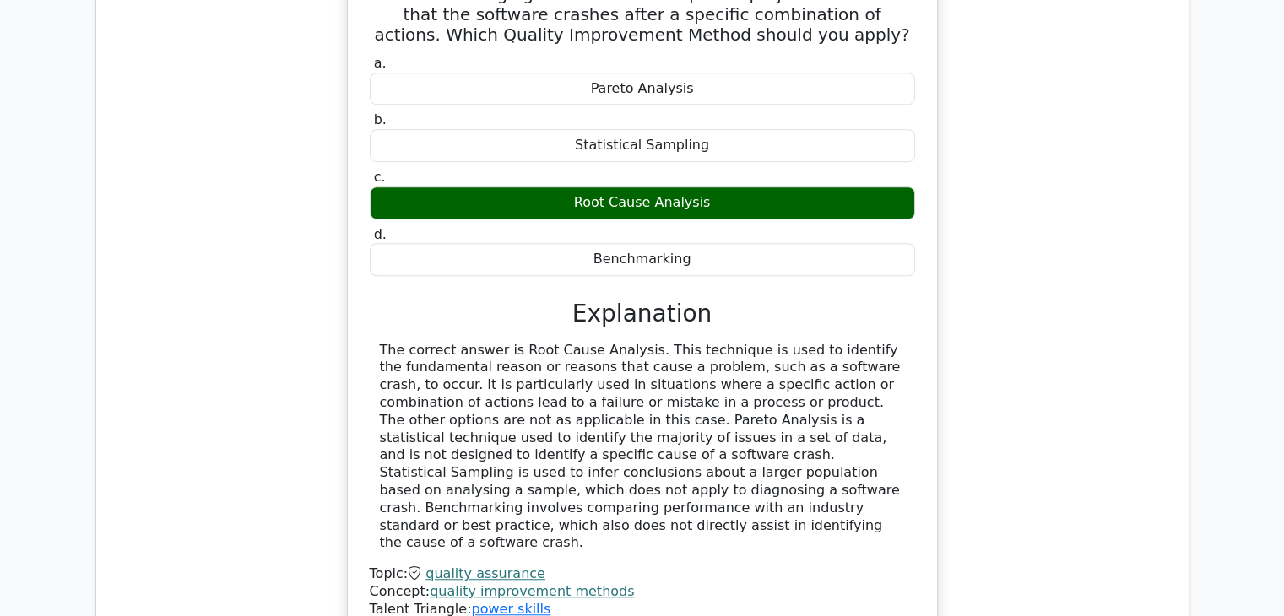
scroll to position [1986, 0]
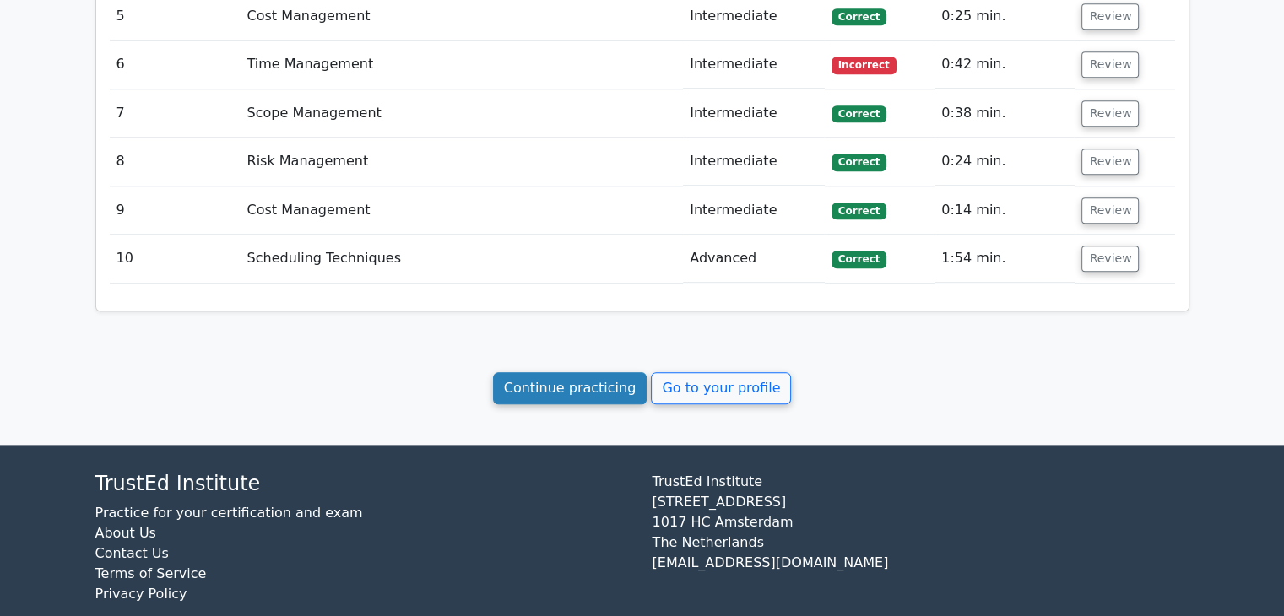
click at [596, 372] on link "Continue practicing" at bounding box center [570, 388] width 154 height 32
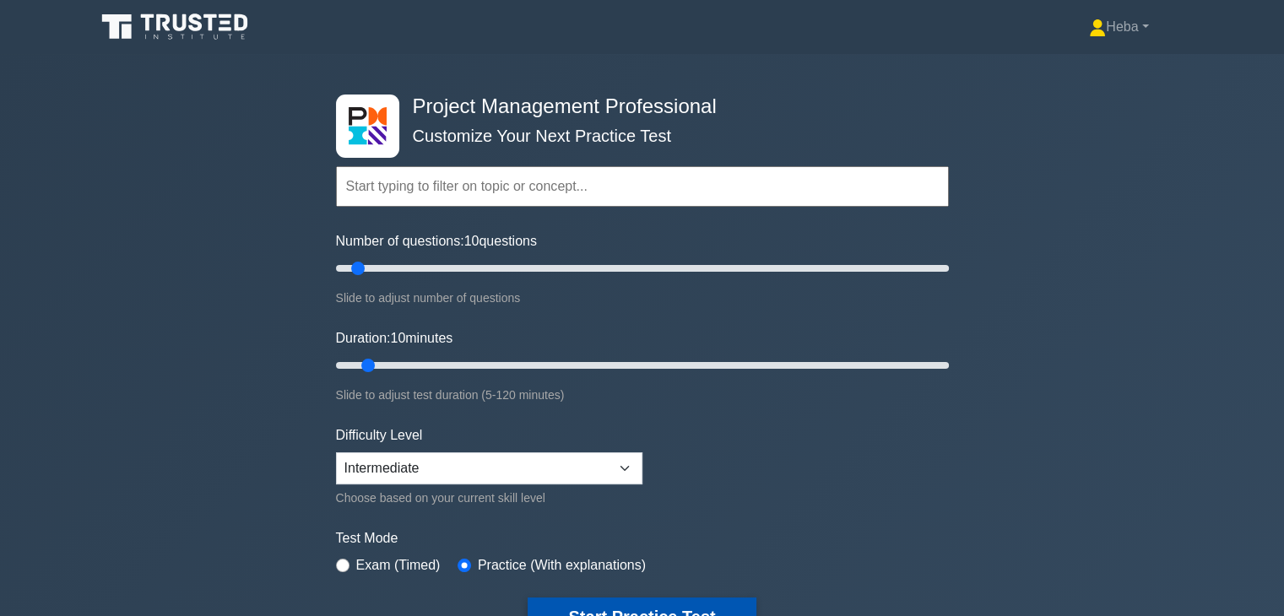
click at [608, 606] on button "Start Practice Test" at bounding box center [642, 617] width 228 height 39
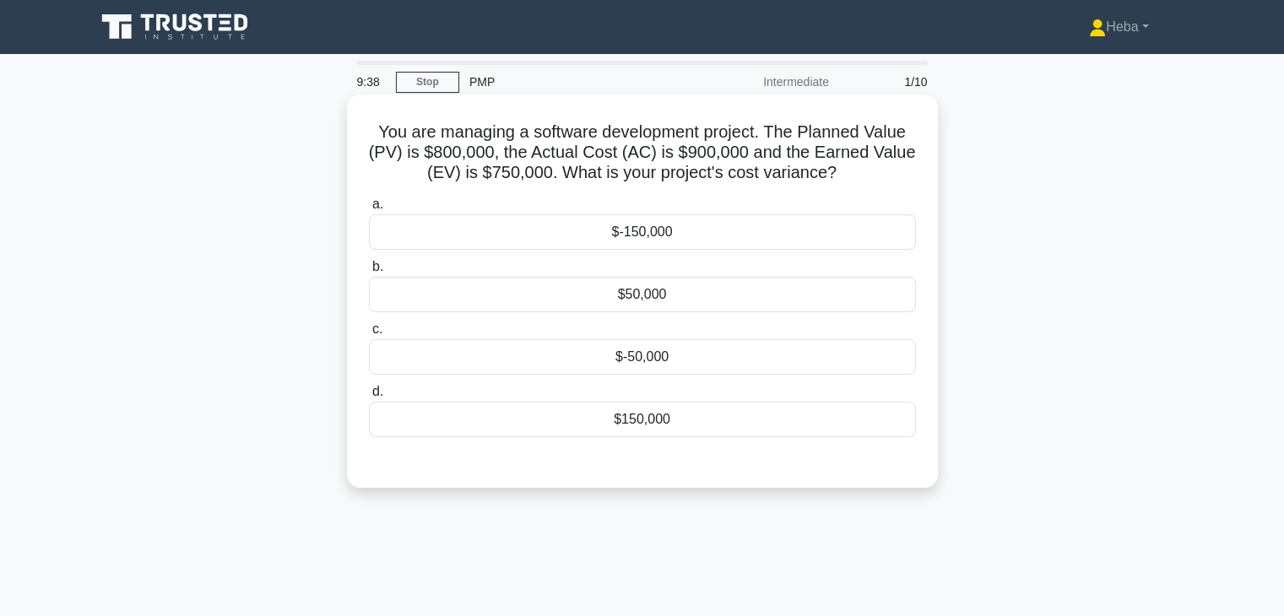
click at [723, 234] on div "$-150,000" at bounding box center [642, 231] width 547 height 35
click at [369, 210] on input "a. $-150,000" at bounding box center [369, 204] width 0 height 11
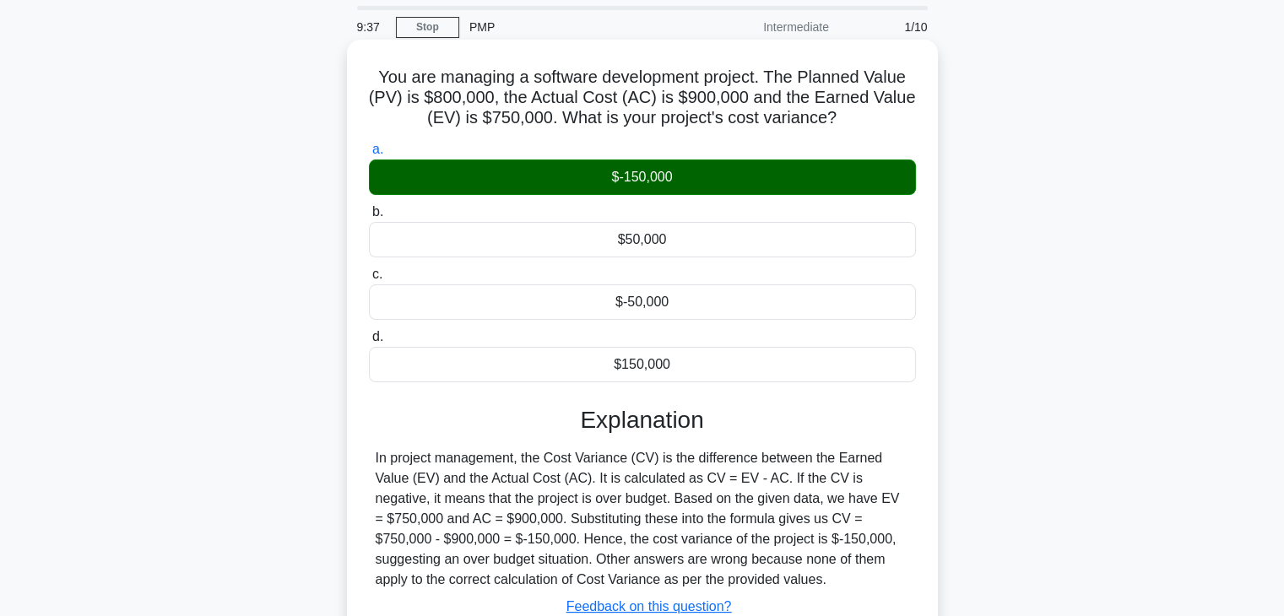
scroll to position [296, 0]
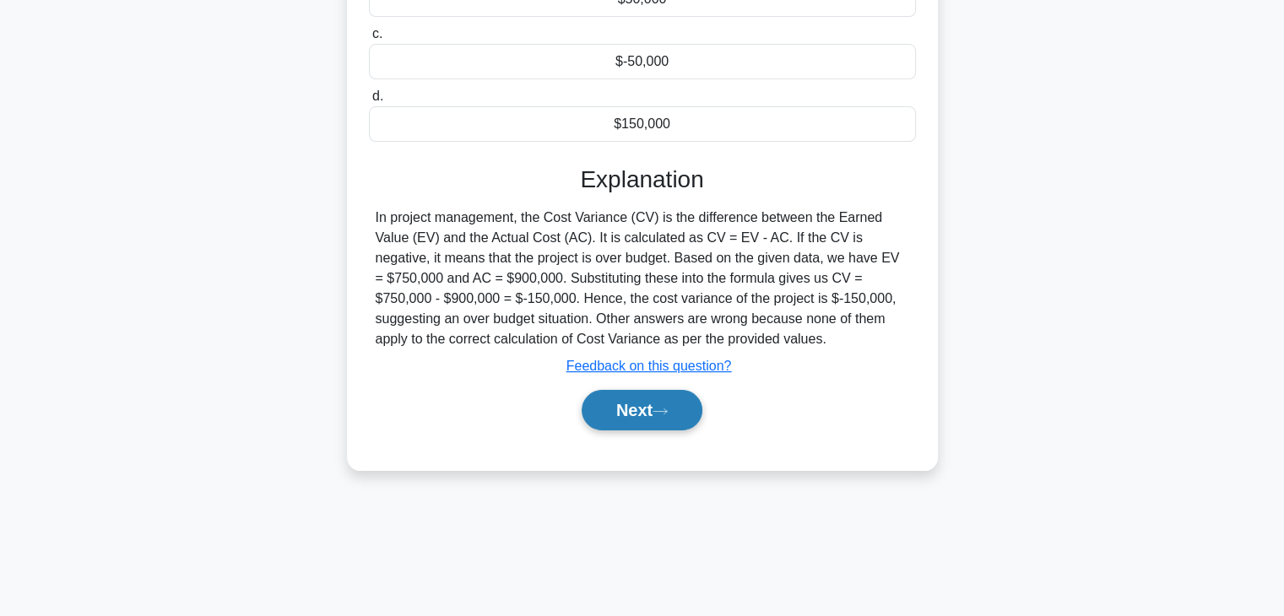
click at [652, 423] on button "Next" at bounding box center [642, 410] width 121 height 41
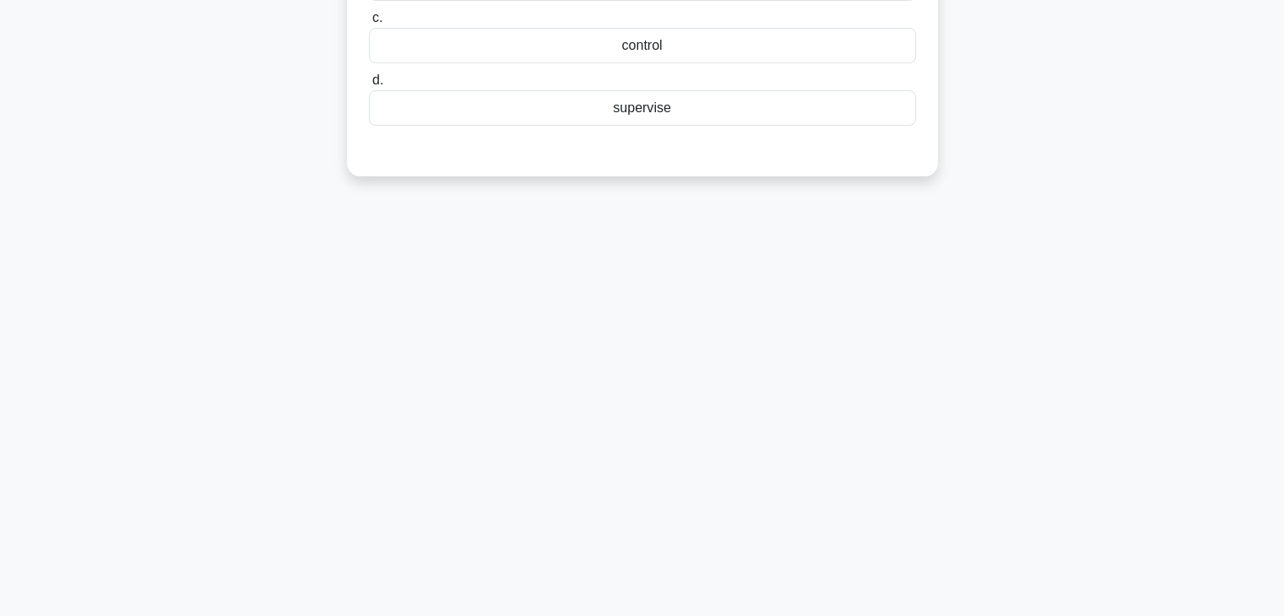
scroll to position [43, 0]
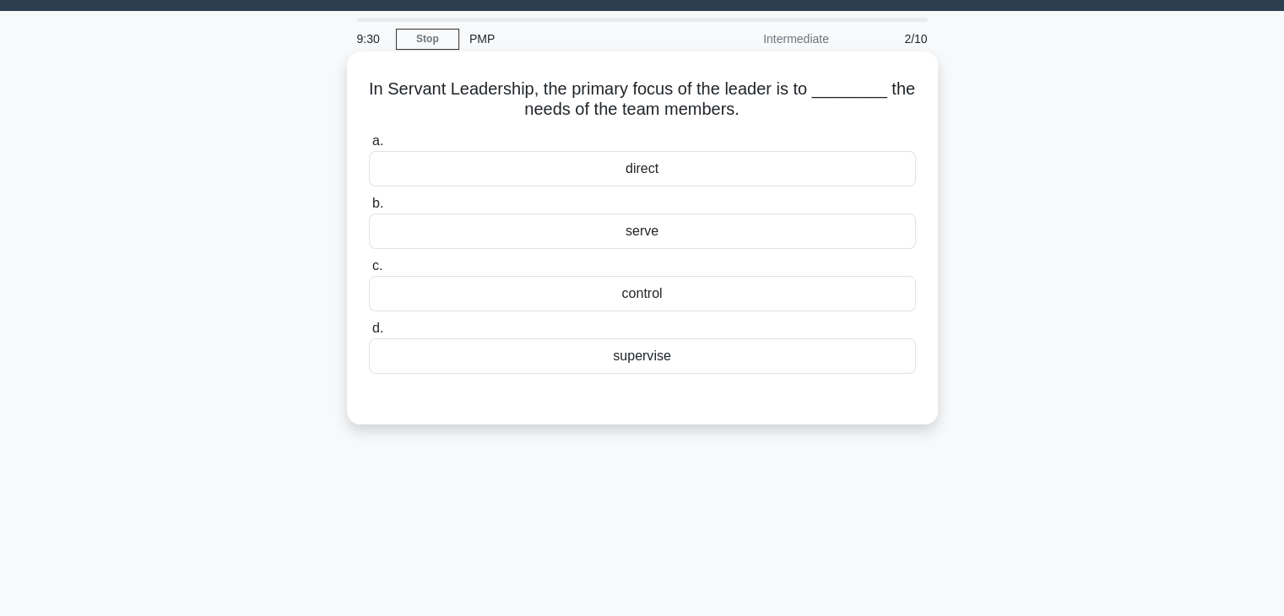
click at [650, 232] on div "serve" at bounding box center [642, 231] width 547 height 35
click at [369, 209] on input "b. serve" at bounding box center [369, 203] width 0 height 11
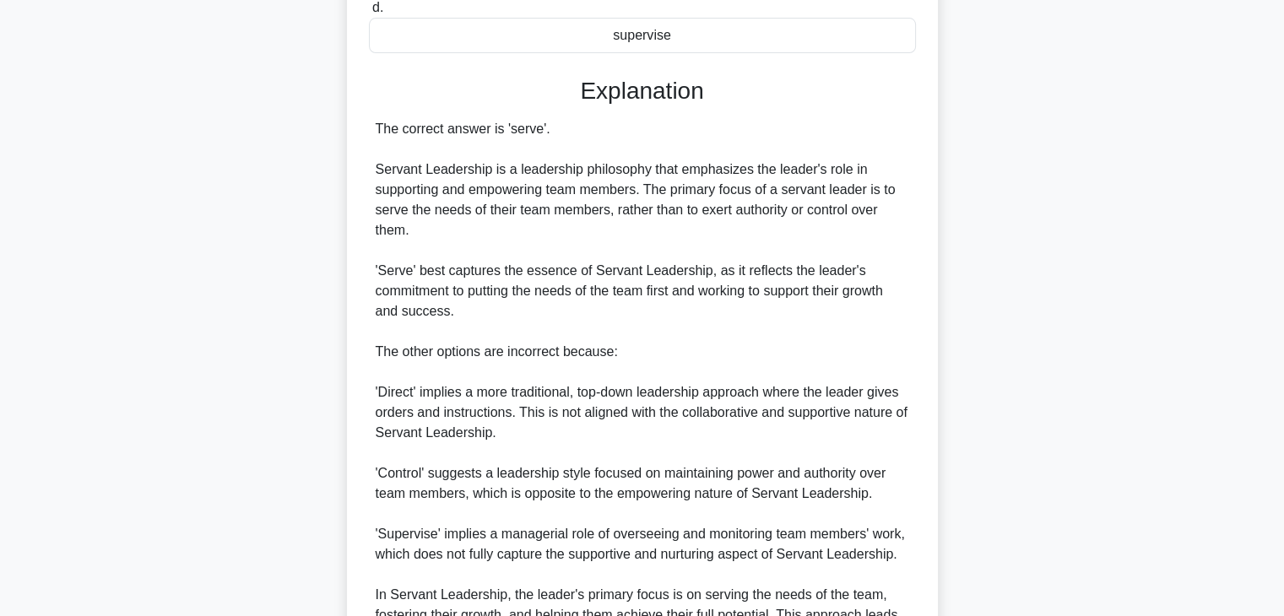
scroll to position [545, 0]
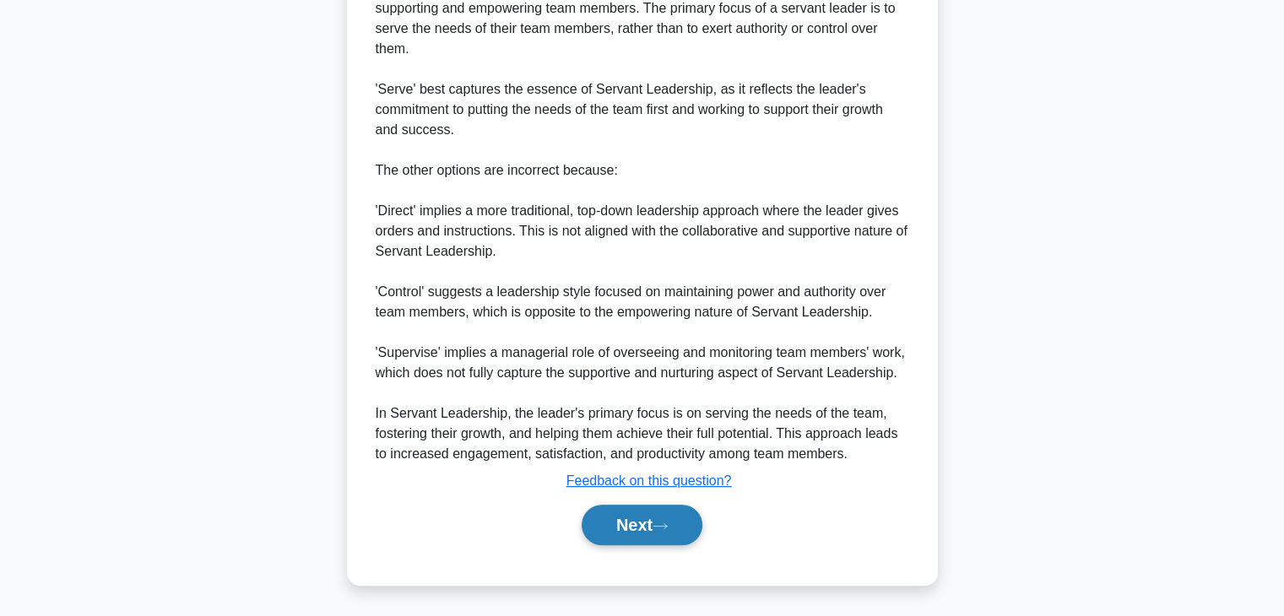
click at [611, 536] on button "Next" at bounding box center [642, 525] width 121 height 41
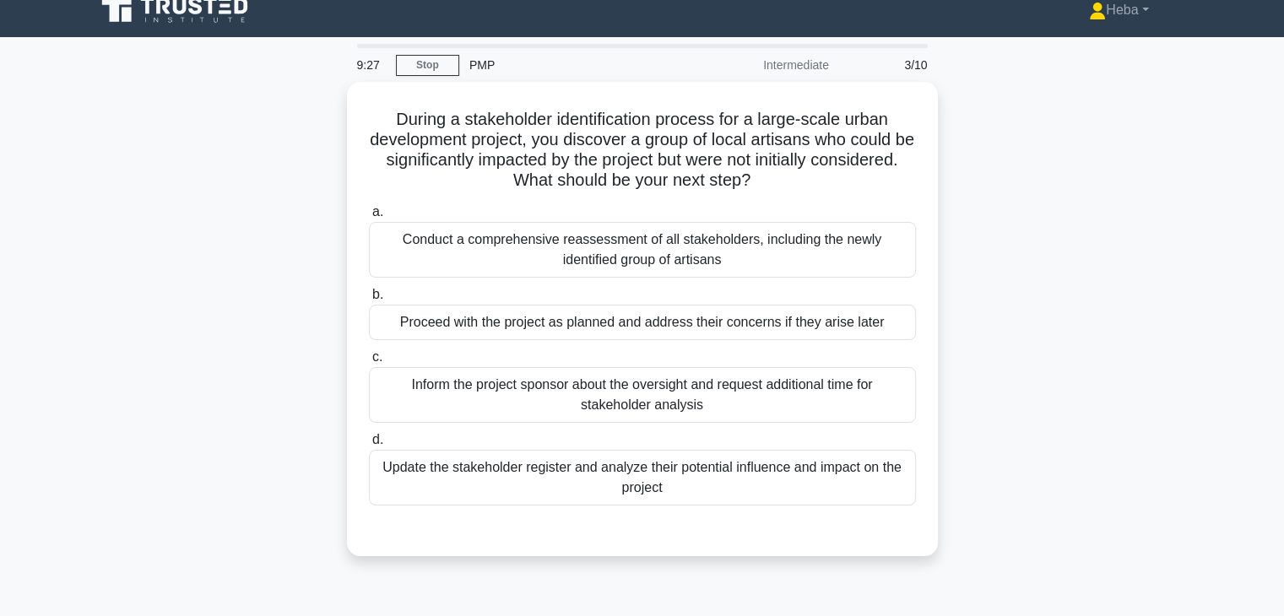
scroll to position [0, 0]
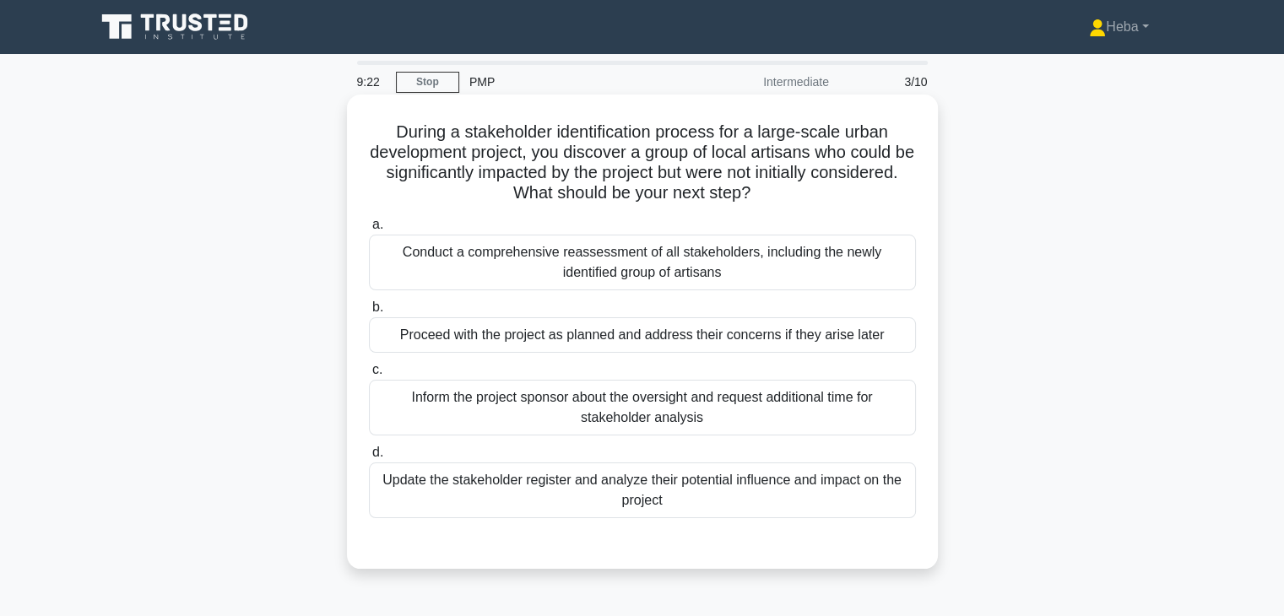
click at [868, 128] on h5 "During a stakeholder identification process for a large-scale urban development…" at bounding box center [642, 163] width 550 height 83
copy h5 "urban"
click at [813, 149] on h5 "During a stakeholder identification process for a large-scale urban development…" at bounding box center [642, 163] width 550 height 83
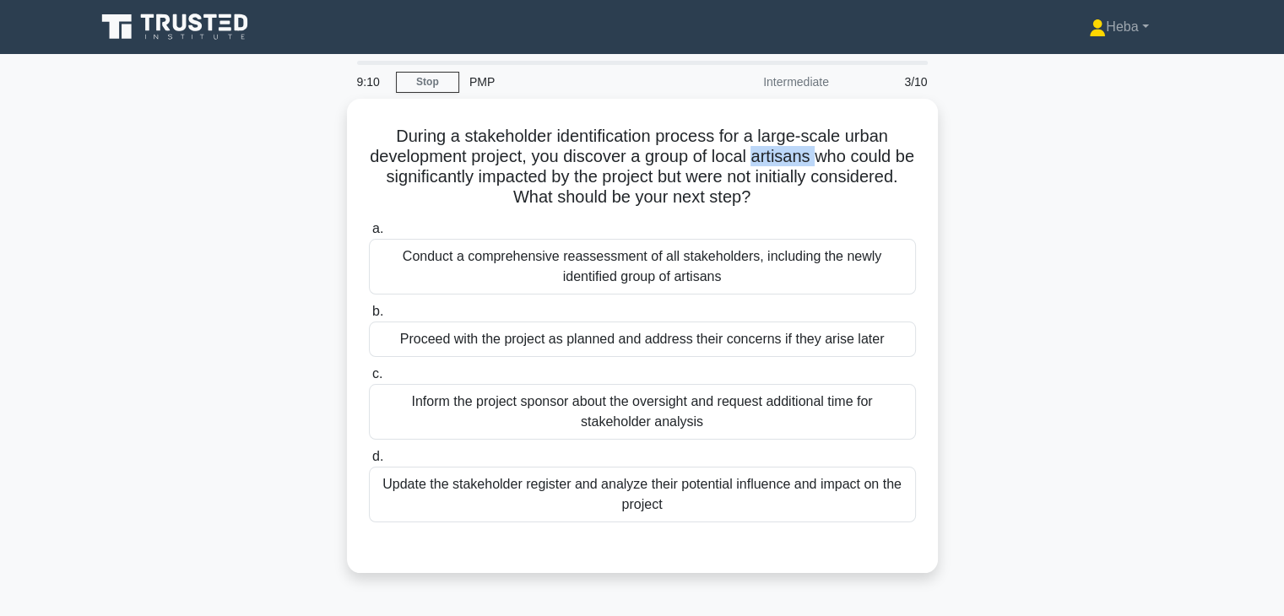
copy h5 "artisans"
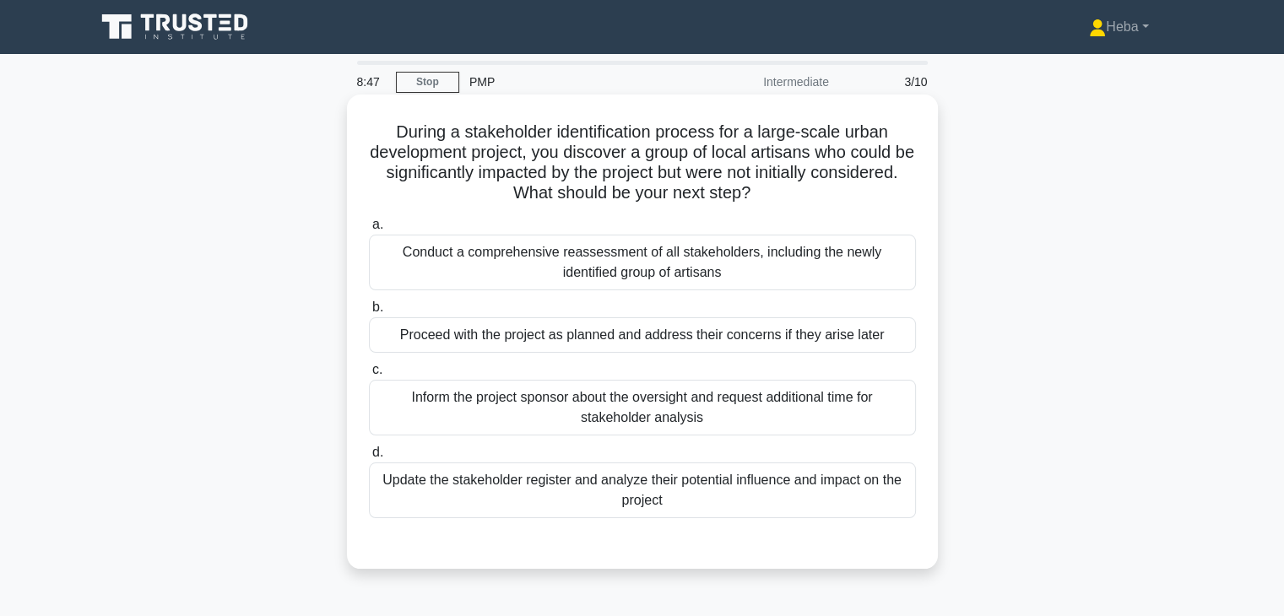
click at [713, 480] on div "Update the stakeholder register and analyze their potential influence and impac…" at bounding box center [642, 491] width 547 height 56
click at [369, 458] on input "d. Update the stakeholder register and analyze their potential influence and im…" at bounding box center [369, 452] width 0 height 11
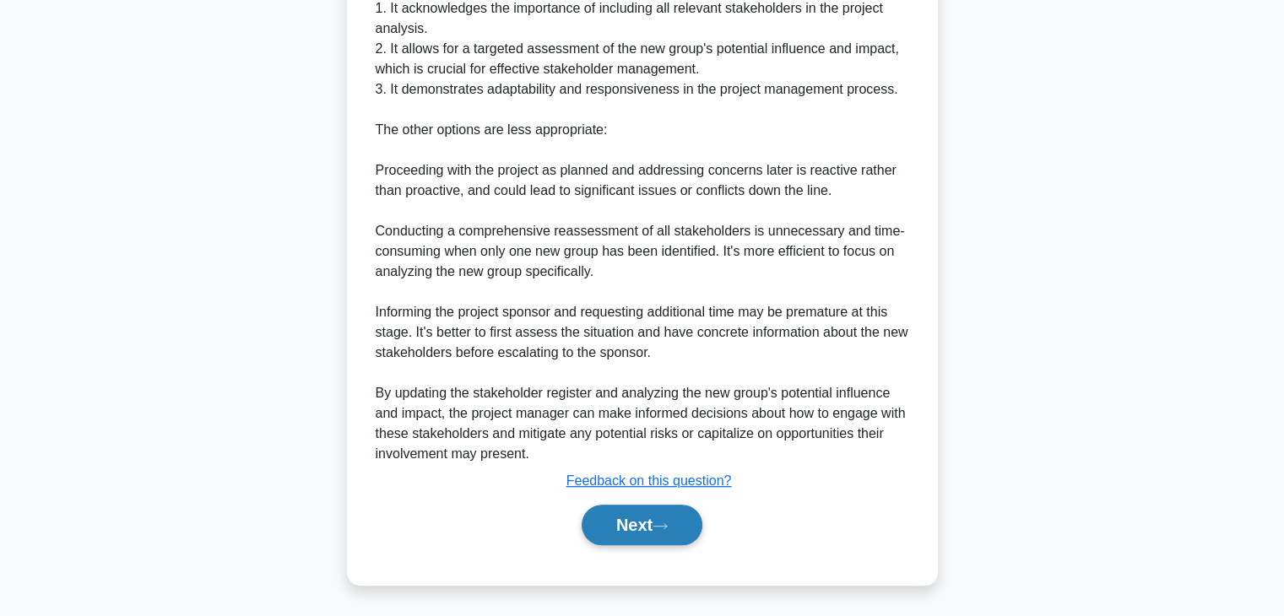
click at [631, 537] on button "Next" at bounding box center [642, 525] width 121 height 41
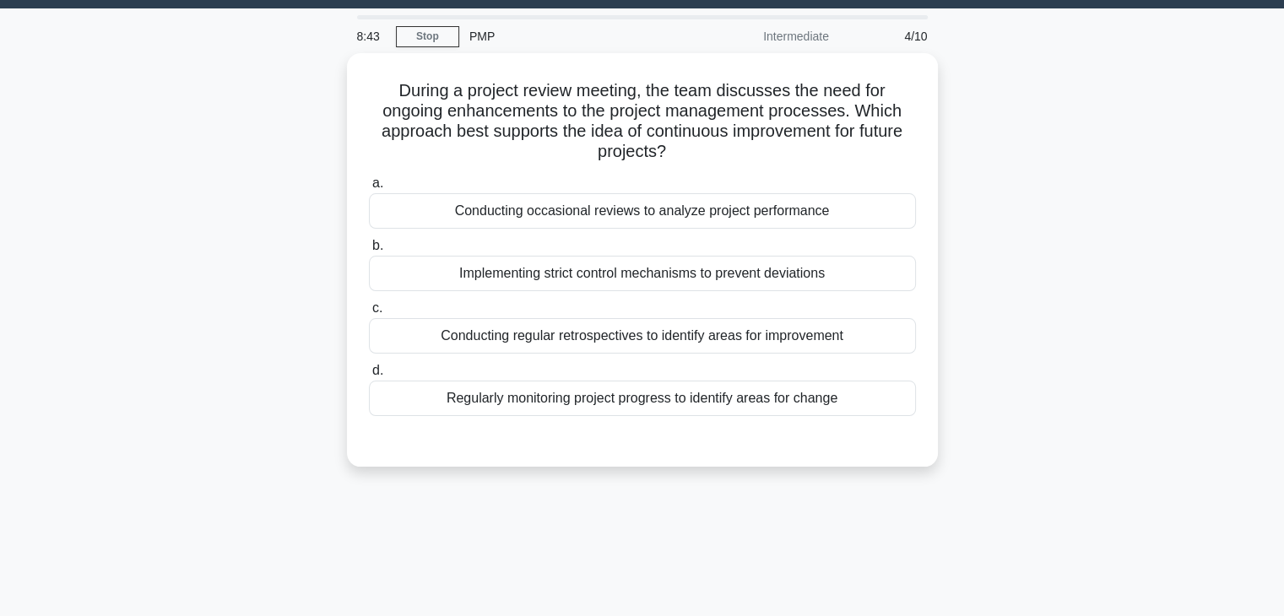
scroll to position [43, 0]
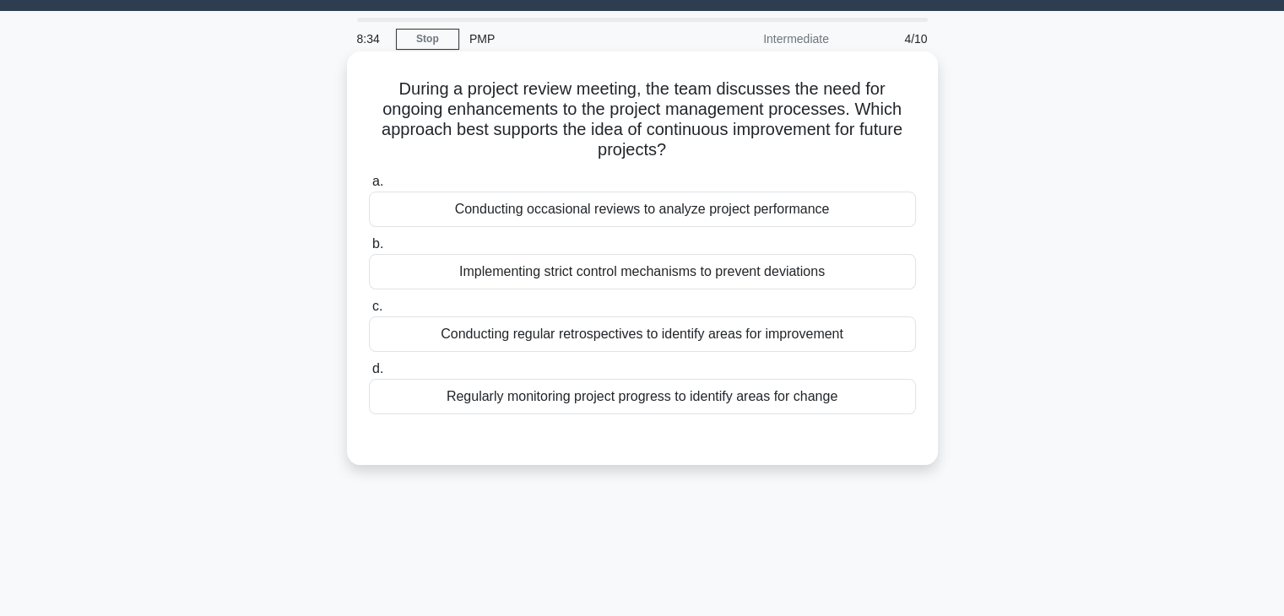
click at [597, 342] on div "Conducting regular retrospectives to identify areas for improvement" at bounding box center [642, 334] width 547 height 35
click at [369, 312] on input "c. Conducting regular retrospectives to identify areas for improvement" at bounding box center [369, 306] width 0 height 11
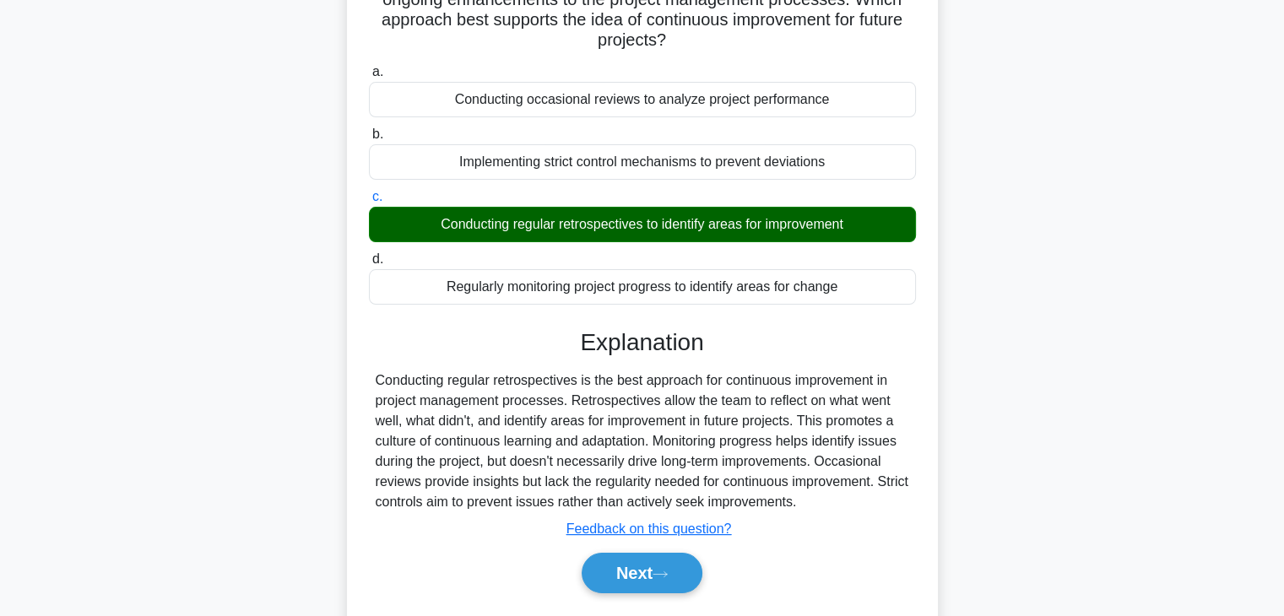
scroll to position [296, 0]
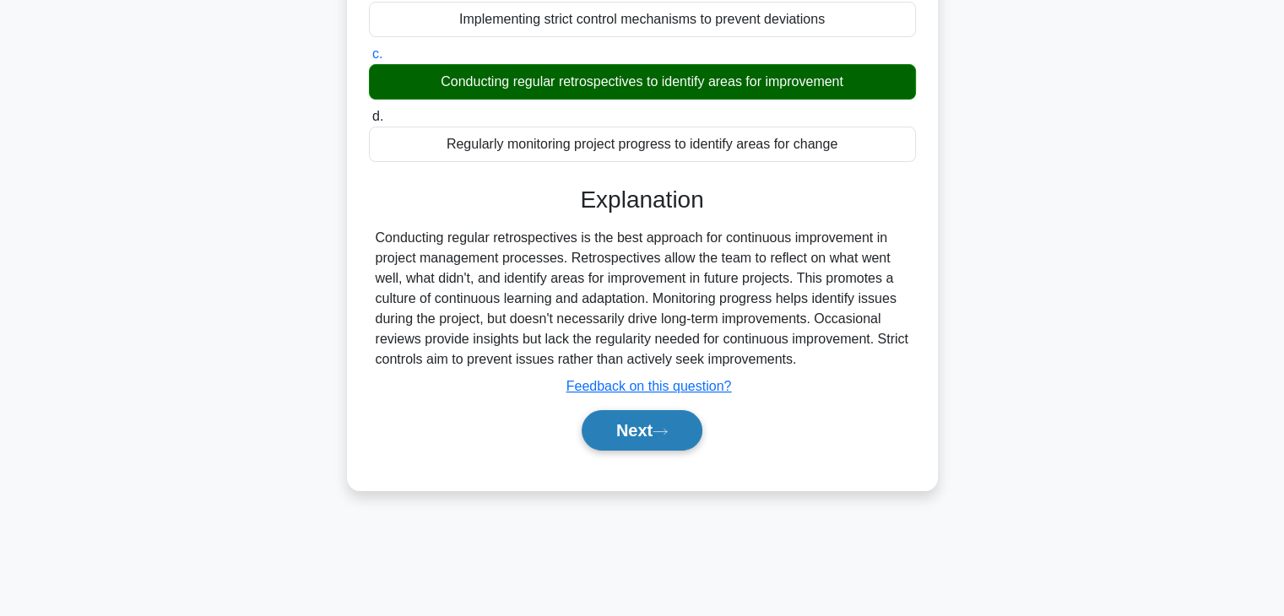
click at [649, 446] on button "Next" at bounding box center [642, 430] width 121 height 41
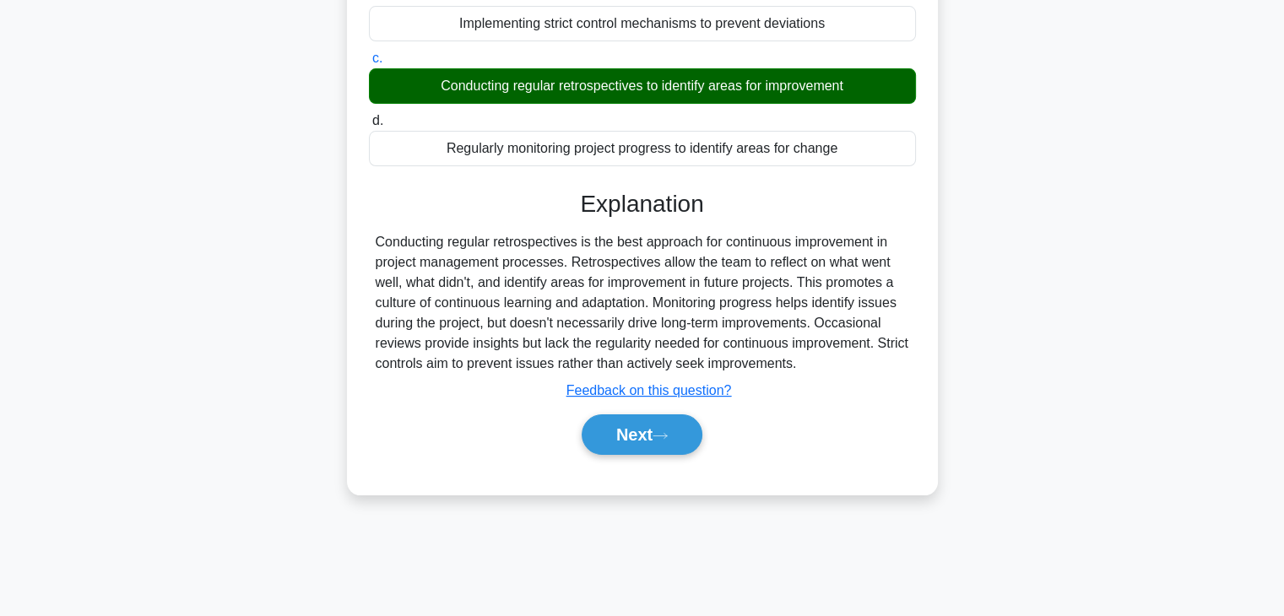
scroll to position [43, 0]
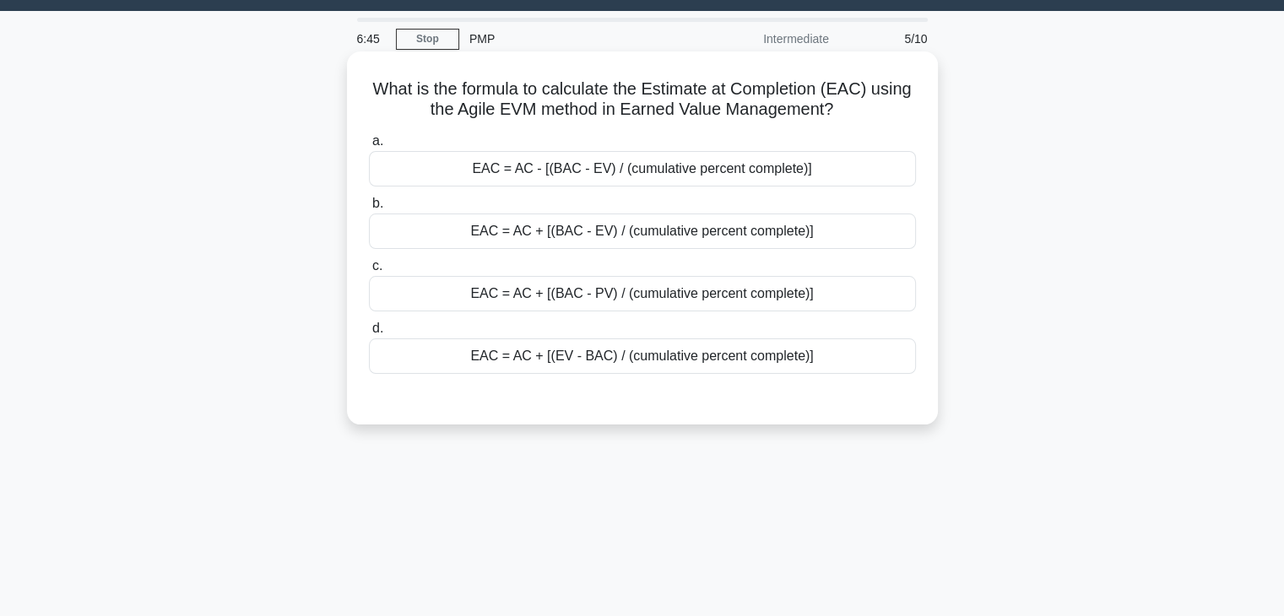
click at [438, 227] on div "EAC = AC + [(BAC - EV) / (cumulative percent complete)]" at bounding box center [642, 231] width 547 height 35
click at [369, 209] on input "b. EAC = AC + [(BAC - EV) / (cumulative percent complete)]" at bounding box center [369, 203] width 0 height 11
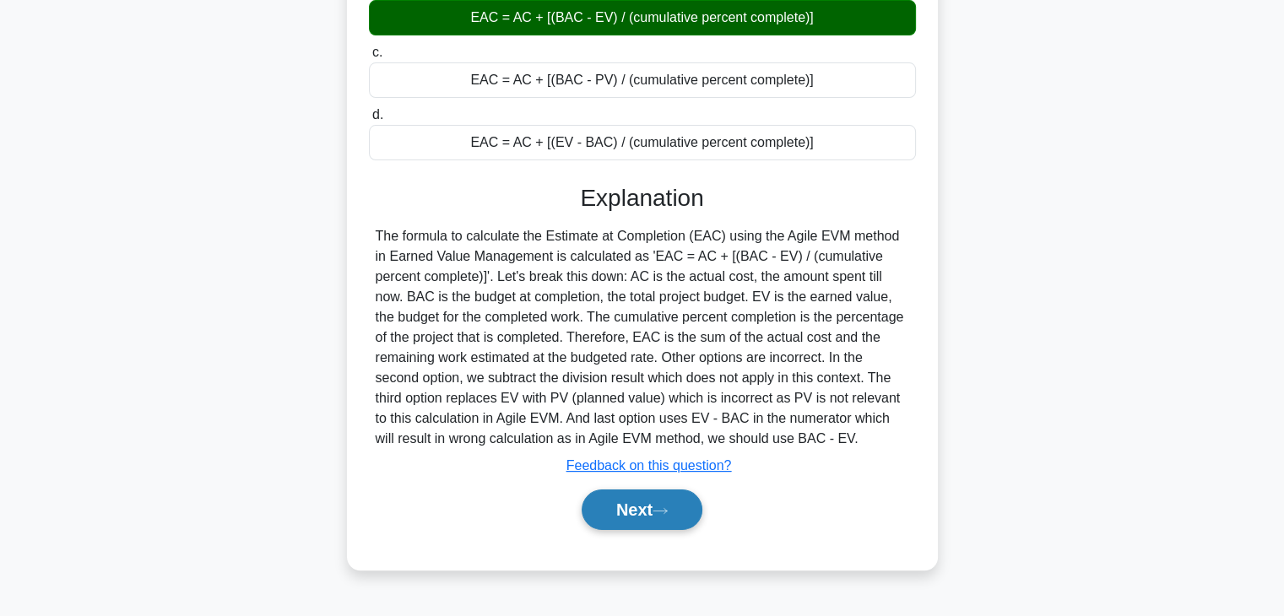
scroll to position [296, 0]
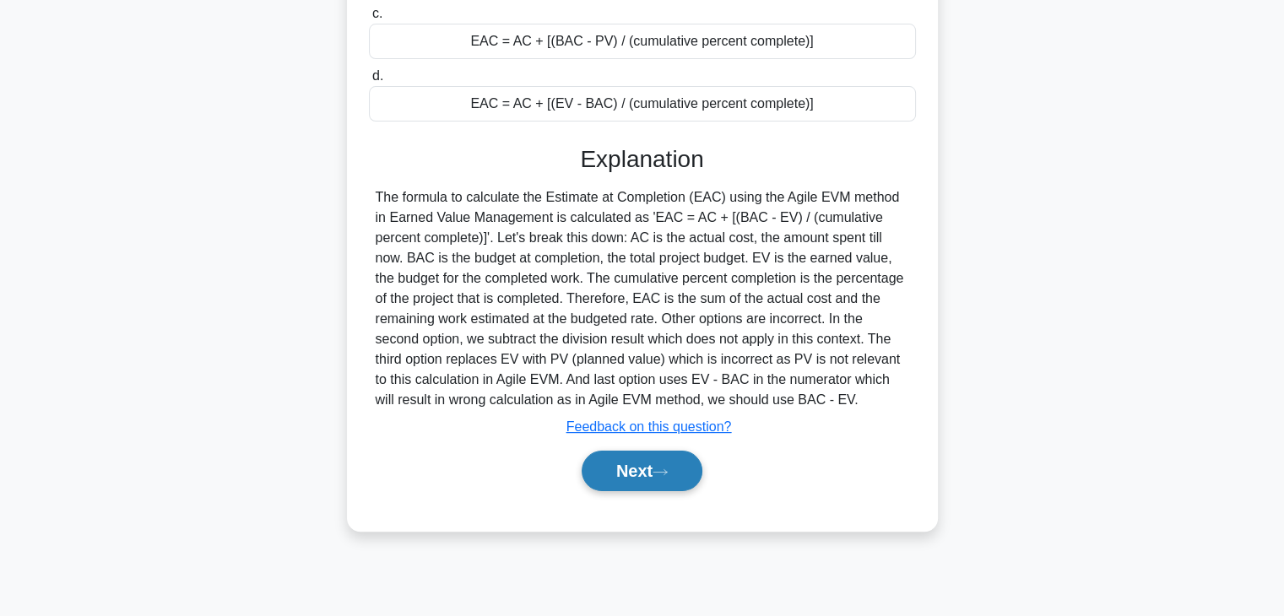
click at [638, 470] on button "Next" at bounding box center [642, 471] width 121 height 41
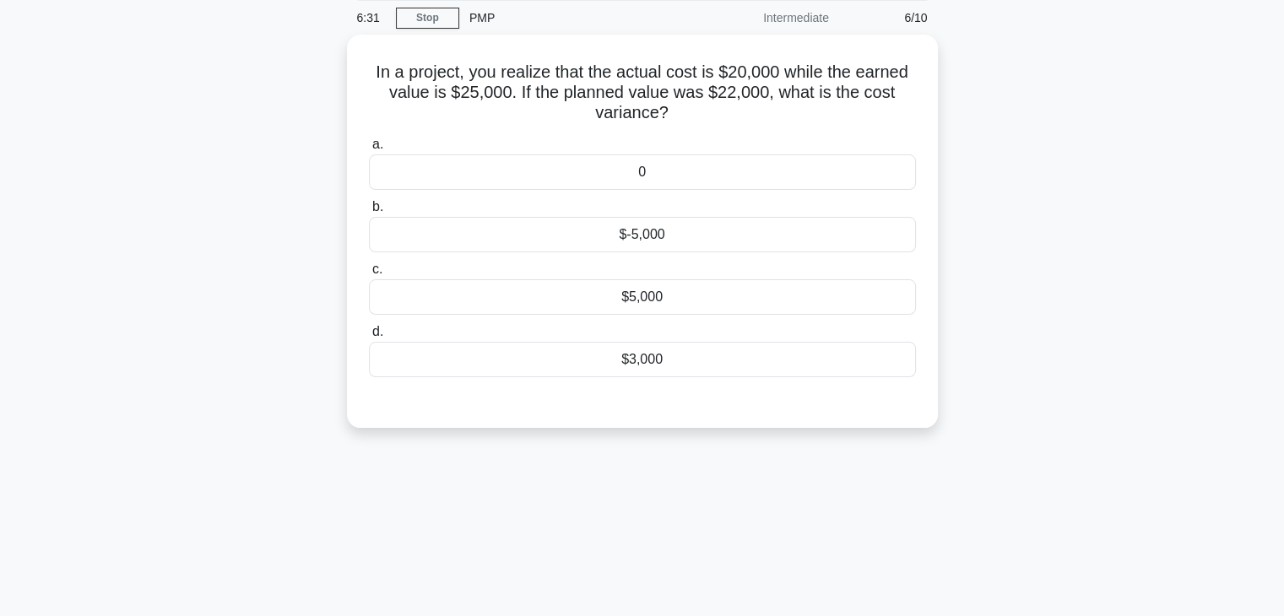
scroll to position [43, 0]
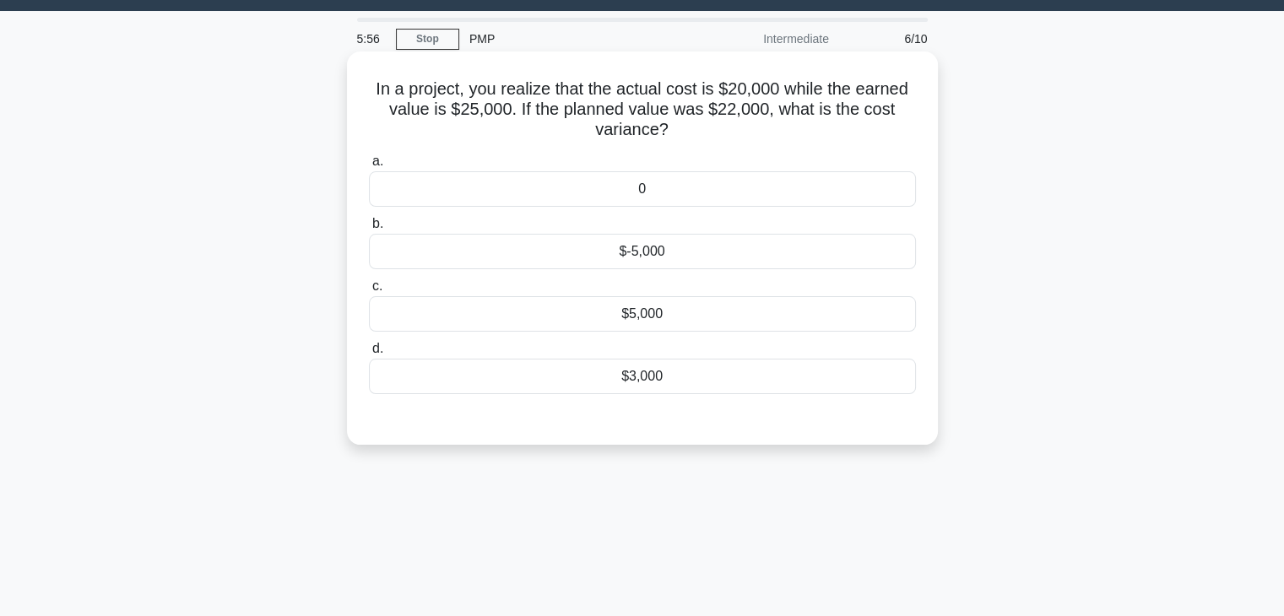
click at [583, 302] on div "$5,000" at bounding box center [642, 313] width 547 height 35
click at [369, 292] on input "c. $5,000" at bounding box center [369, 286] width 0 height 11
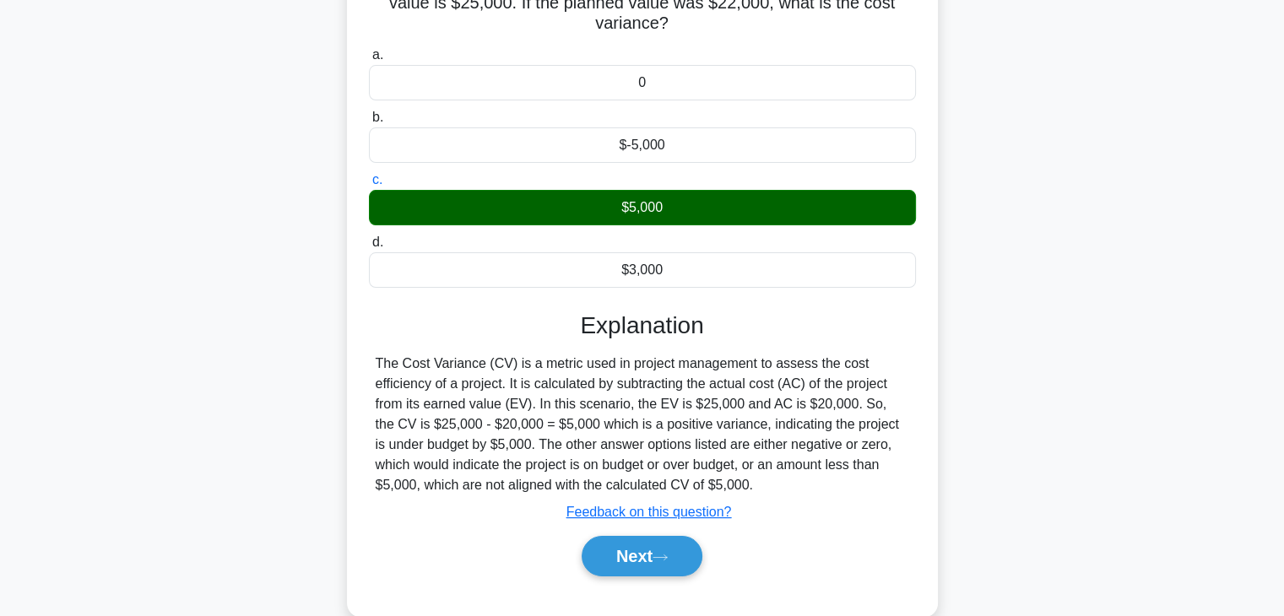
scroll to position [296, 0]
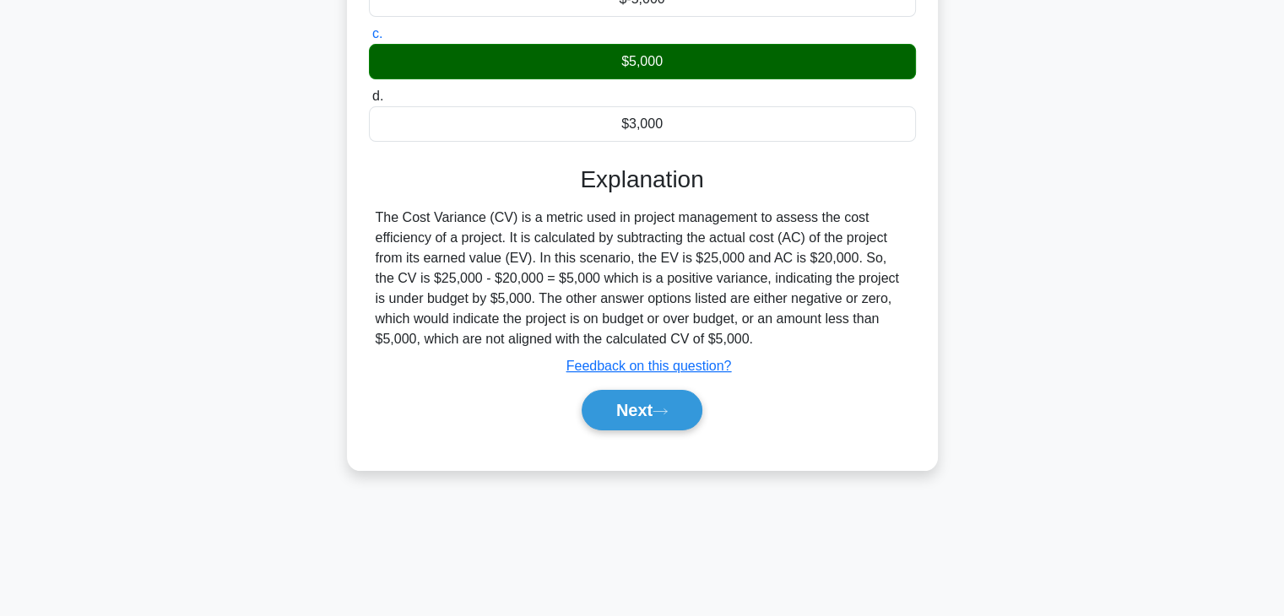
click at [648, 429] on div "Next" at bounding box center [642, 410] width 547 height 54
click at [658, 409] on icon at bounding box center [660, 411] width 15 height 9
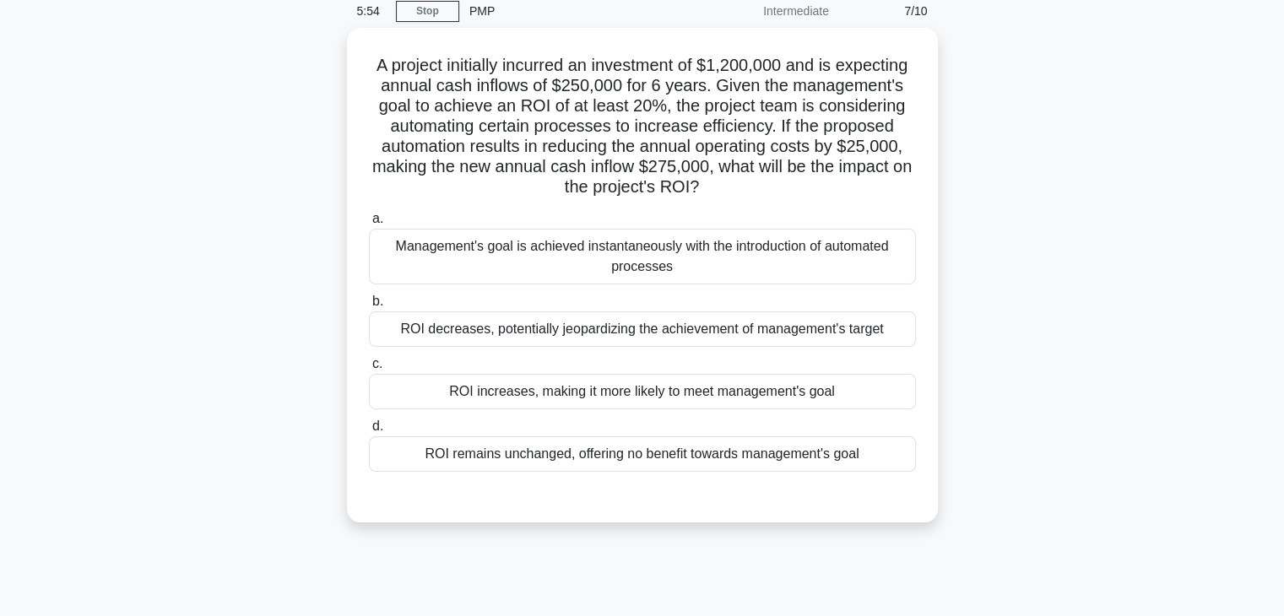
scroll to position [0, 0]
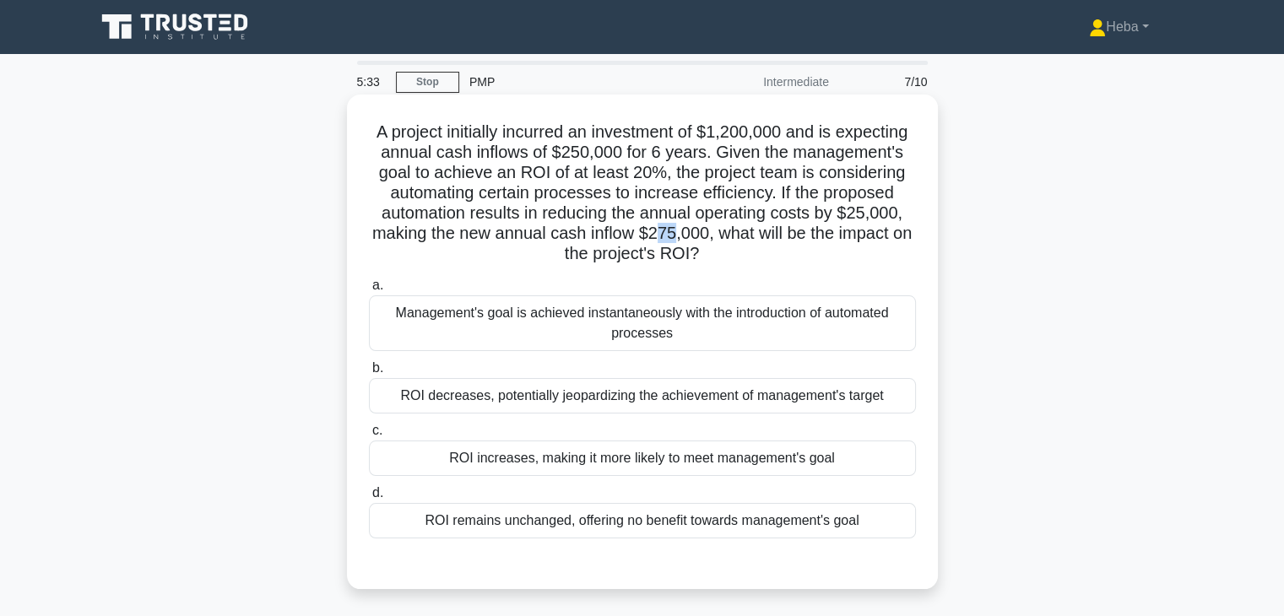
drag, startPoint x: 666, startPoint y: 236, endPoint x: 687, endPoint y: 237, distance: 21.2
click at [687, 237] on h5 "A project initially incurred an investment of $1,200,000 and is expecting annua…" at bounding box center [642, 194] width 550 height 144
click at [525, 457] on div "ROI increases, making it more likely to meet management's goal" at bounding box center [642, 458] width 547 height 35
click at [369, 436] on input "c. ROI increases, making it more likely to meet management's goal" at bounding box center [369, 430] width 0 height 11
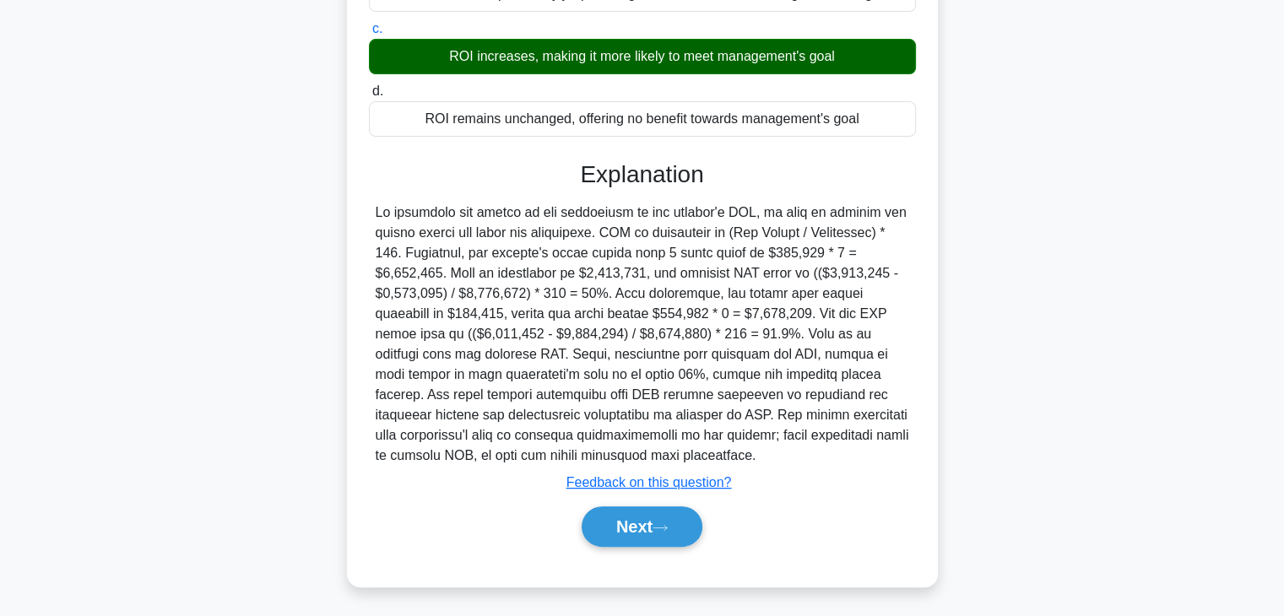
scroll to position [404, 0]
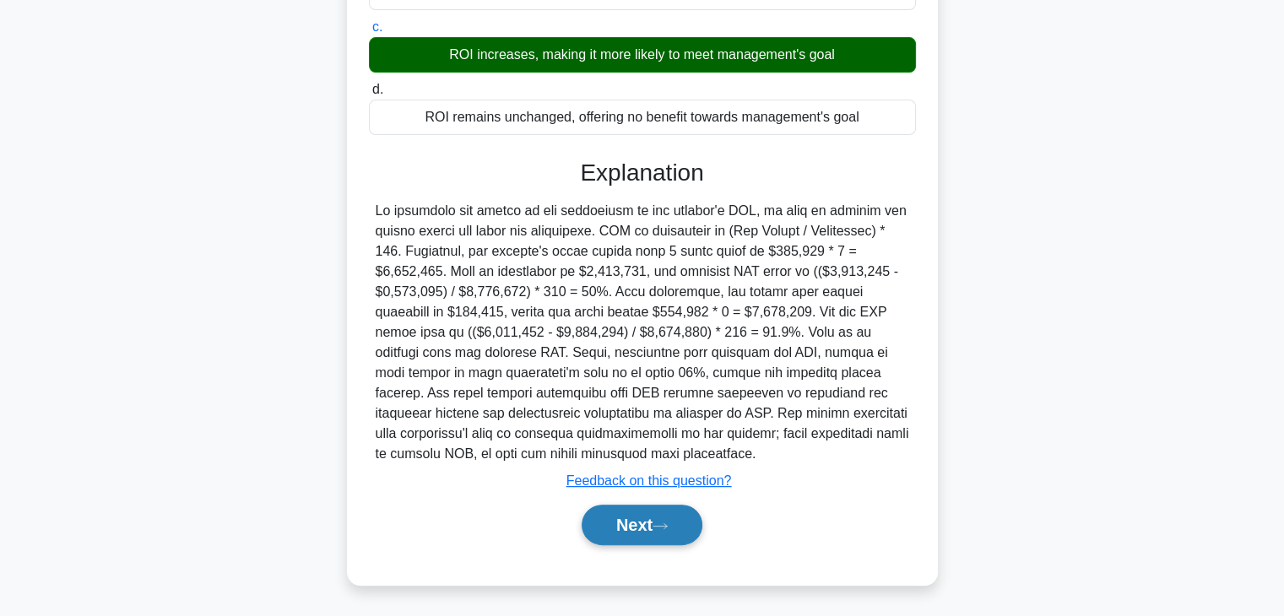
click at [611, 521] on button "Next" at bounding box center [642, 525] width 121 height 41
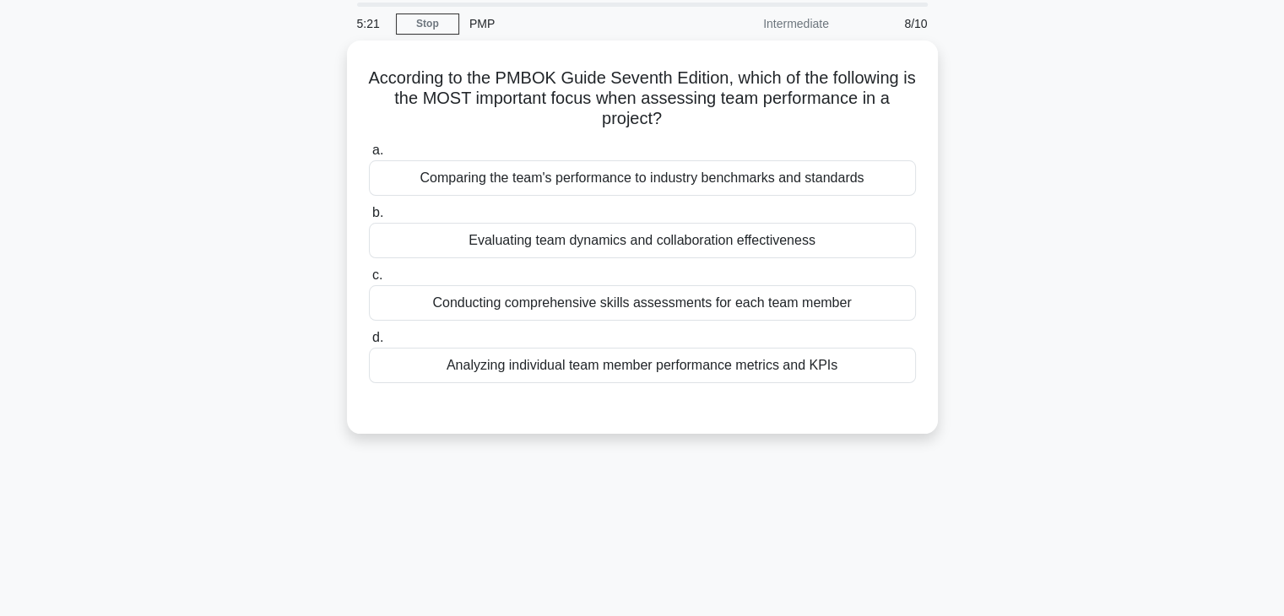
scroll to position [43, 0]
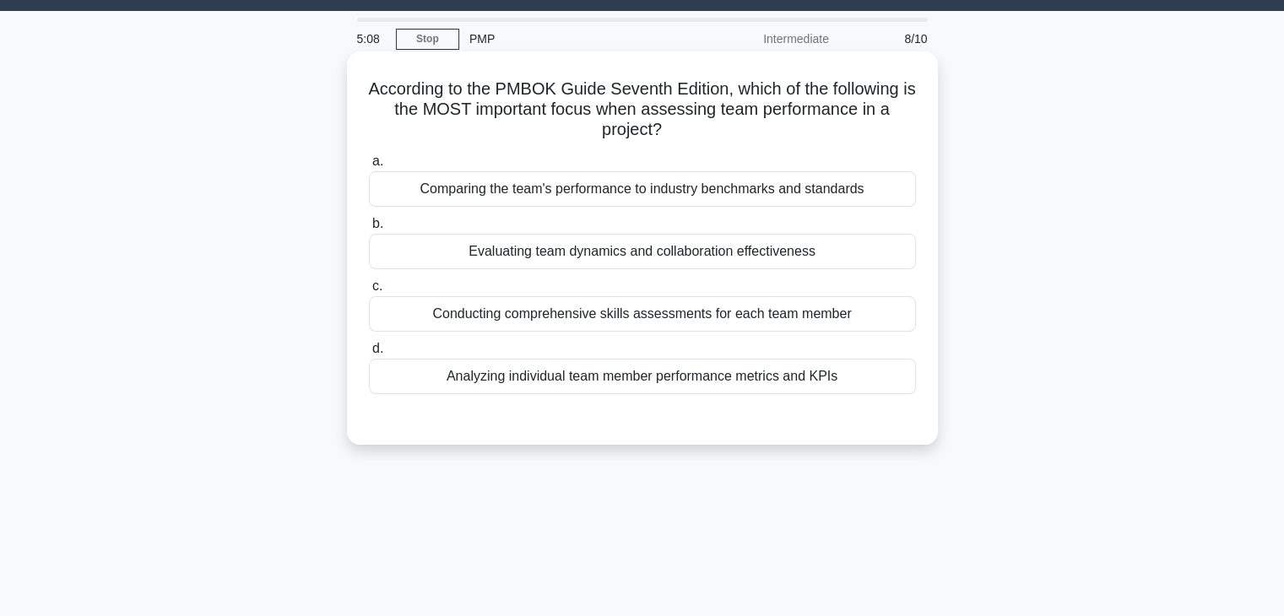
click at [738, 377] on div "Analyzing individual team member performance metrics and KPIs" at bounding box center [642, 376] width 547 height 35
click at [369, 355] on input "d. Analyzing individual team member performance metrics and KPIs" at bounding box center [369, 349] width 0 height 11
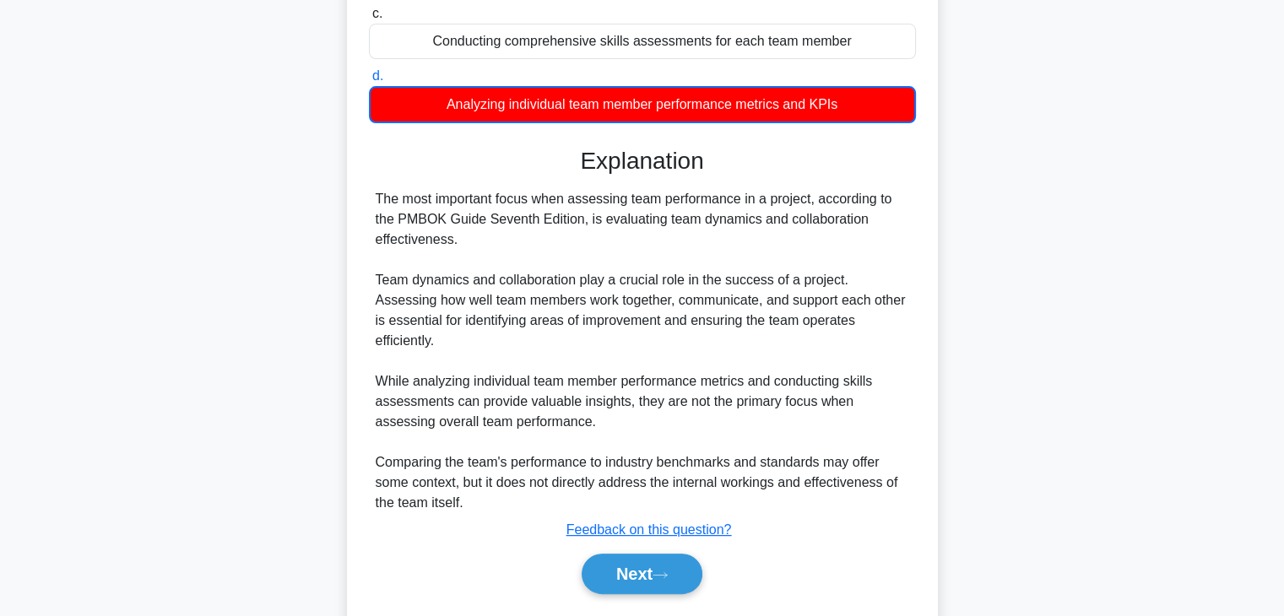
scroll to position [344, 0]
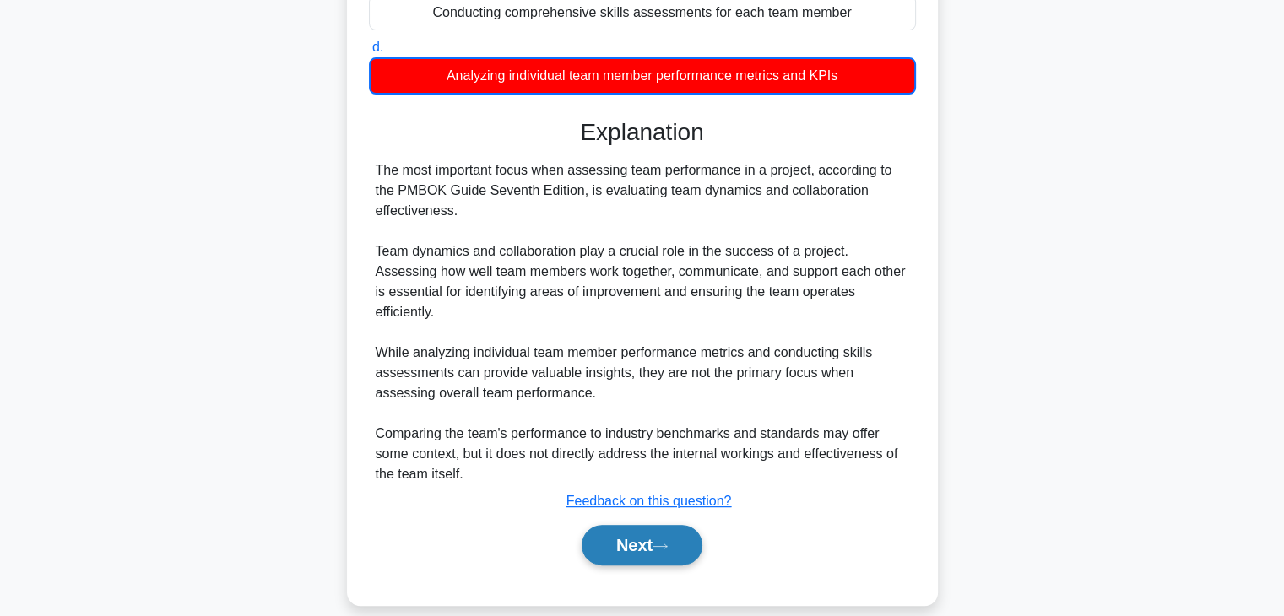
drag, startPoint x: 678, startPoint y: 523, endPoint x: 692, endPoint y: 521, distance: 14.6
click at [678, 525] on button "Next" at bounding box center [642, 545] width 121 height 41
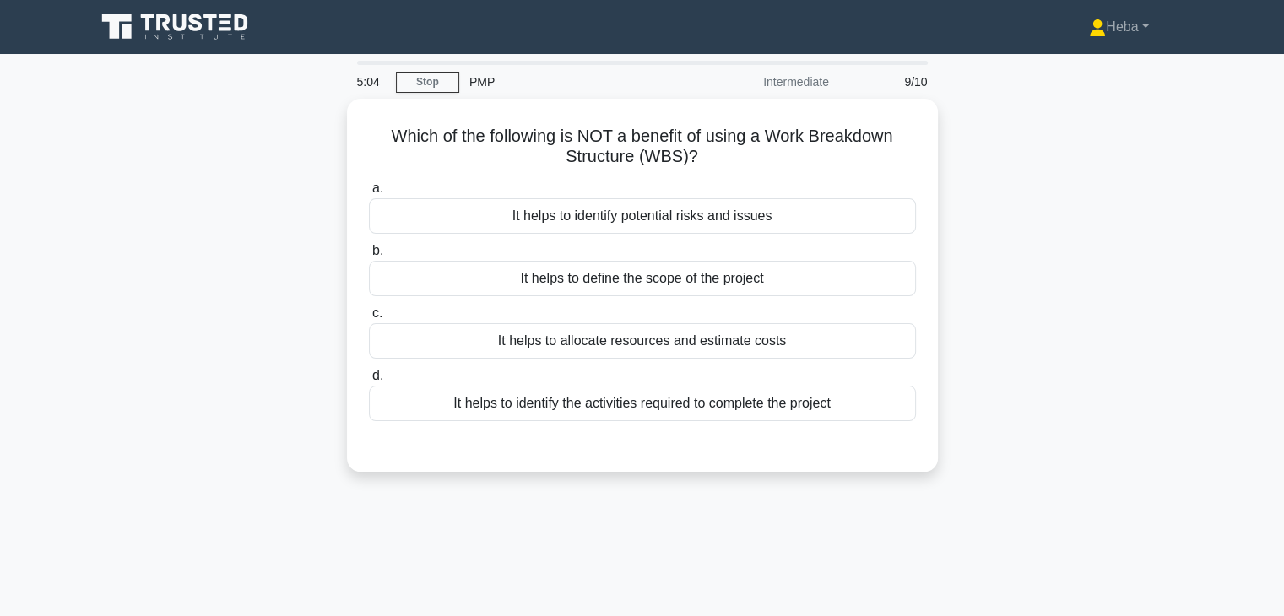
scroll to position [0, 0]
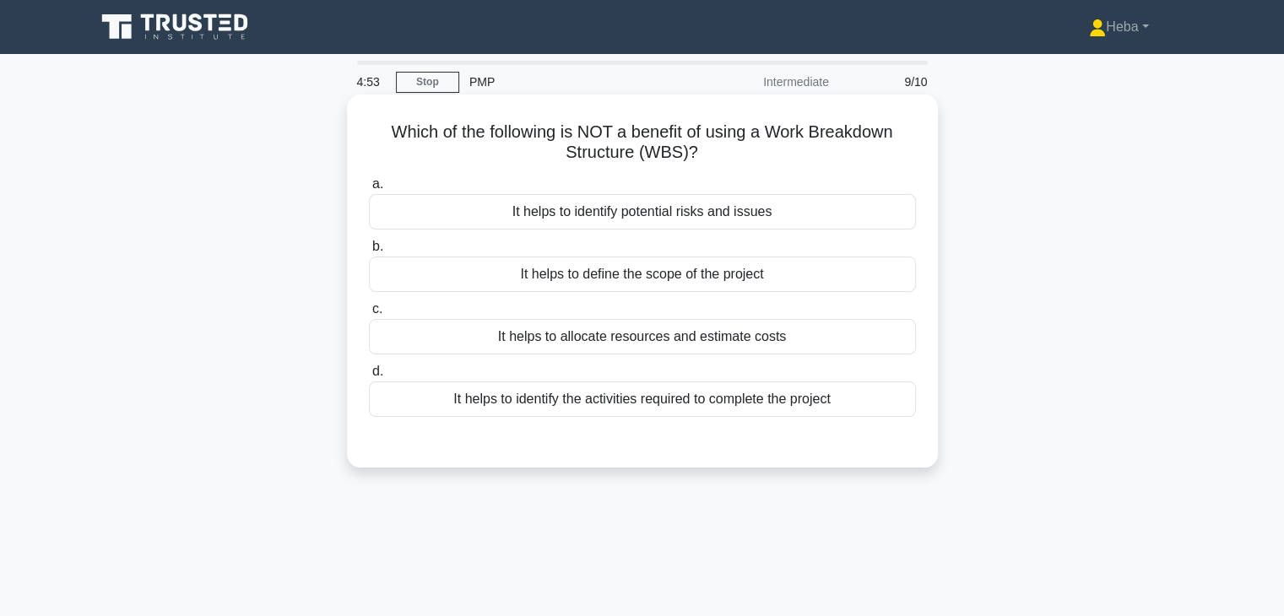
click at [687, 212] on div "It helps to identify potential risks and issues" at bounding box center [642, 211] width 547 height 35
click at [369, 190] on input "a. It helps to identify potential risks and issues" at bounding box center [369, 184] width 0 height 11
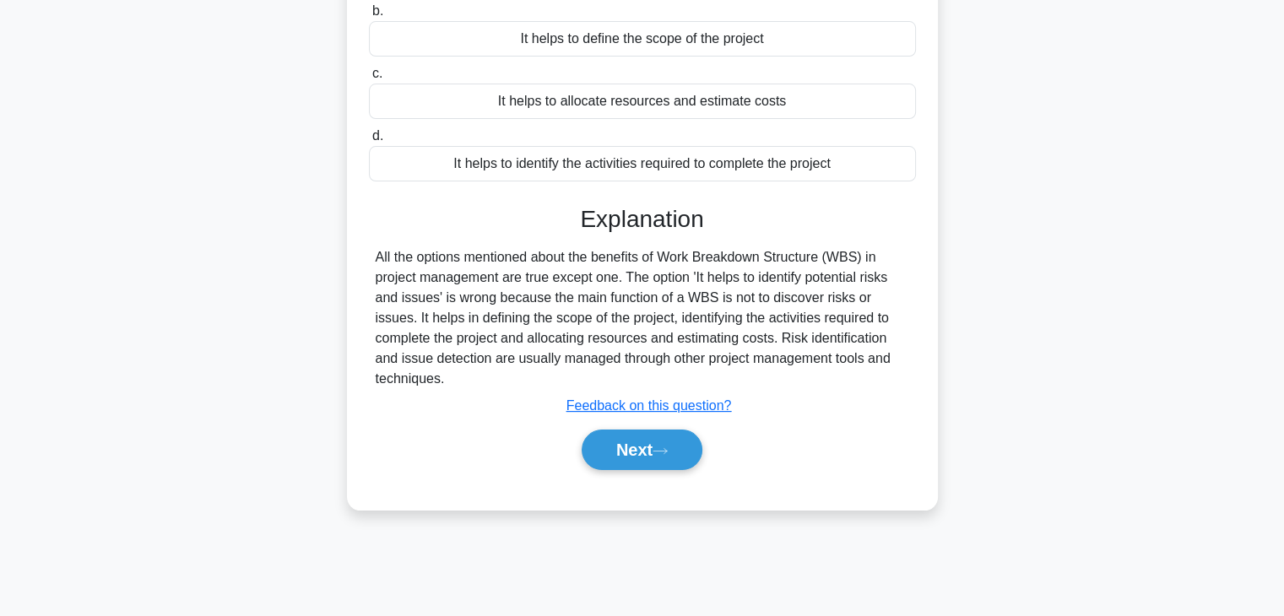
scroll to position [296, 0]
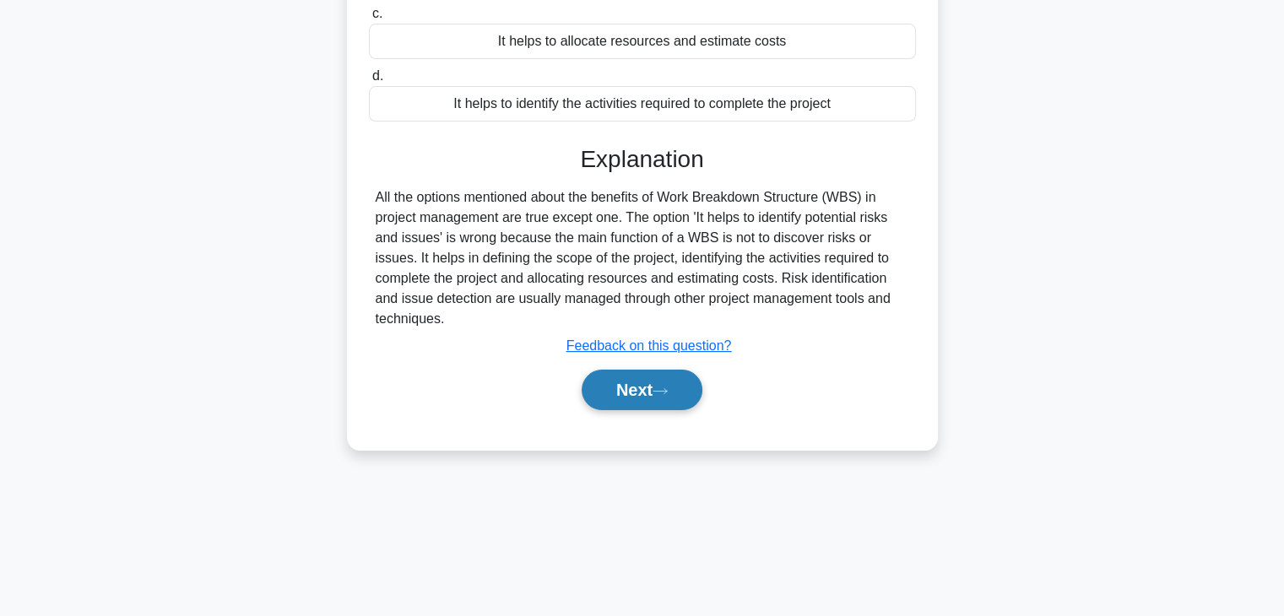
click at [650, 402] on button "Next" at bounding box center [642, 390] width 121 height 41
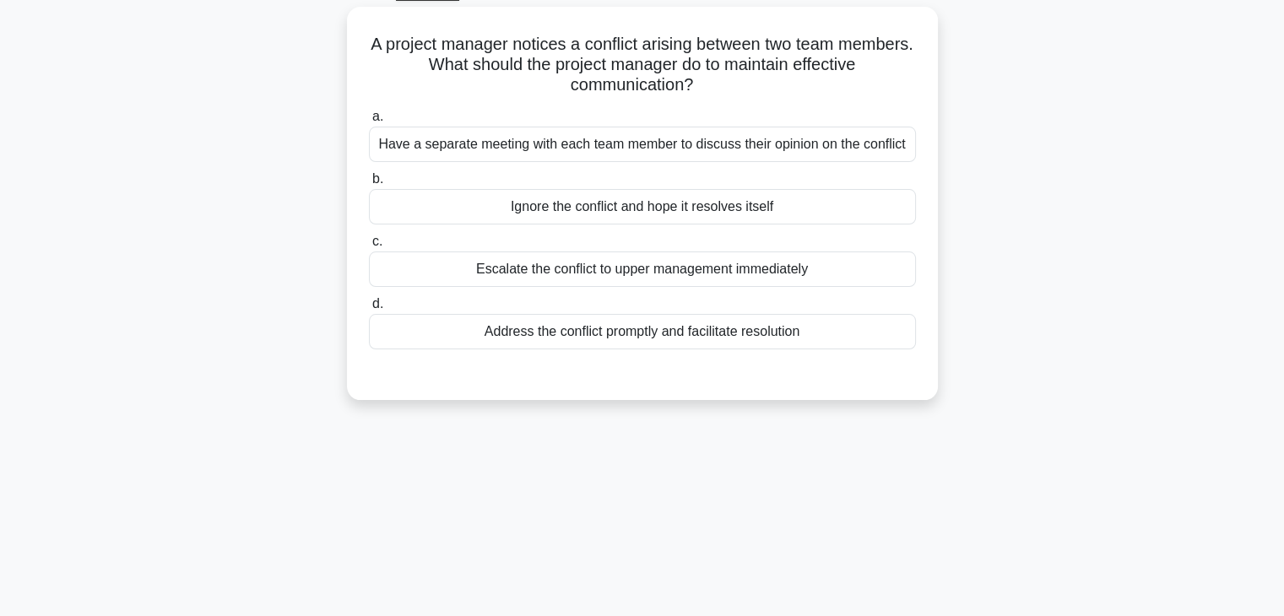
scroll to position [43, 0]
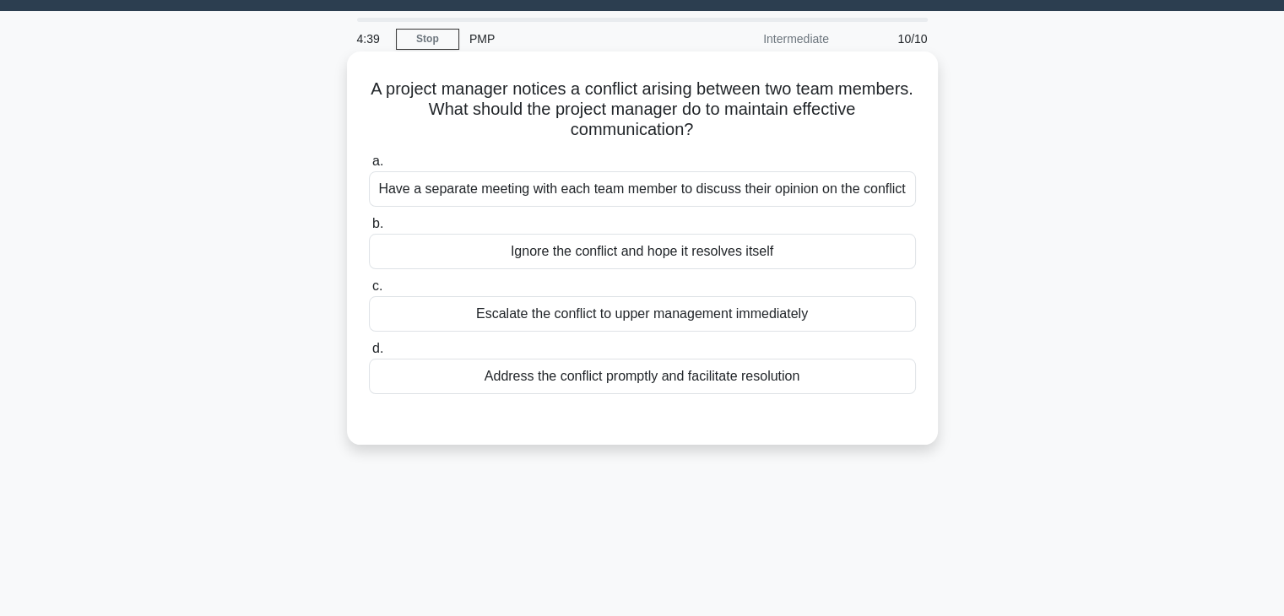
click at [641, 192] on div "Have a separate meeting with each team member to discuss their opinion on the c…" at bounding box center [642, 188] width 547 height 35
click at [369, 167] on input "a. Have a separate meeting with each team member to discuss their opinion on th…" at bounding box center [369, 161] width 0 height 11
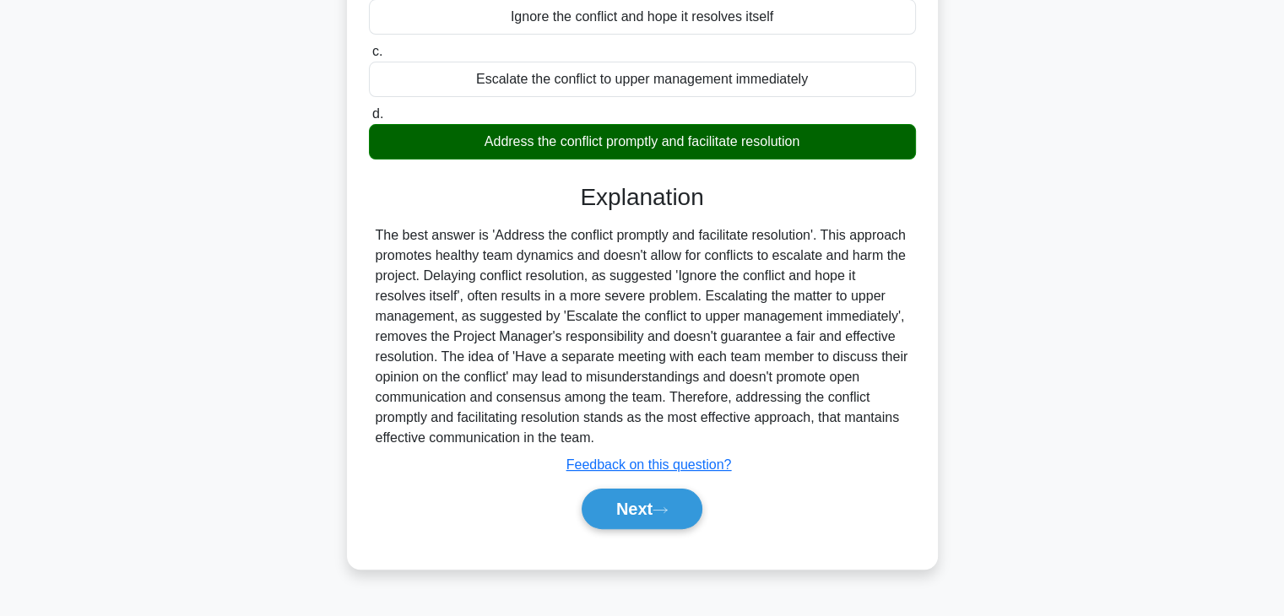
scroll to position [296, 0]
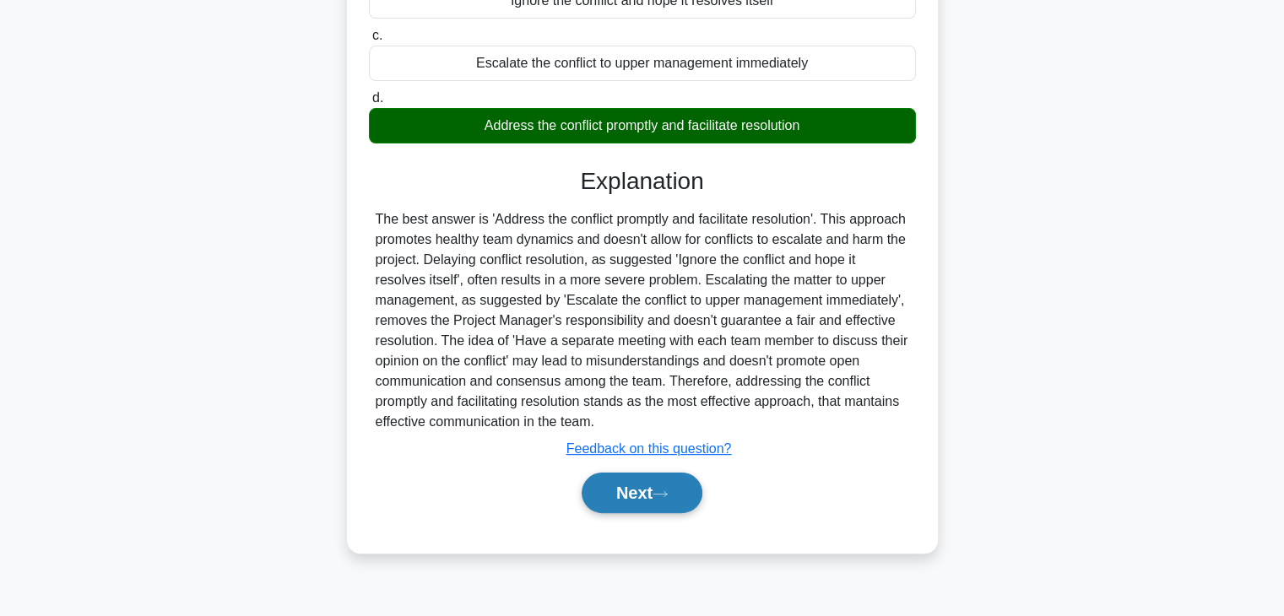
click at [605, 504] on button "Next" at bounding box center [642, 493] width 121 height 41
click at [675, 513] on button "Next" at bounding box center [642, 493] width 121 height 41
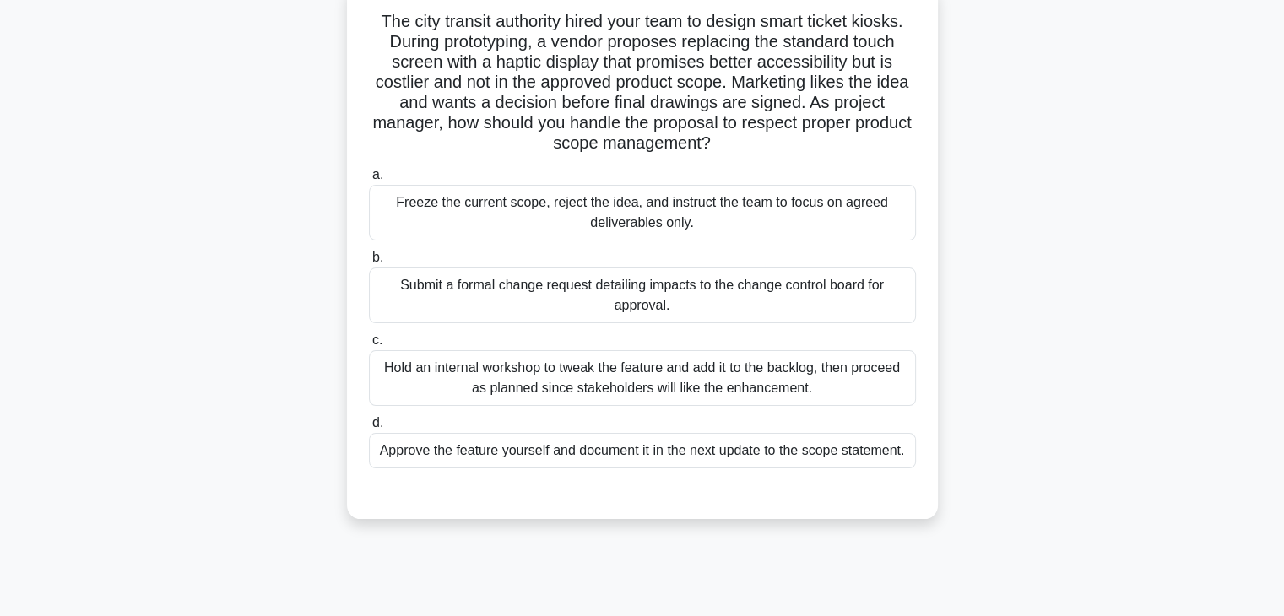
scroll to position [43, 0]
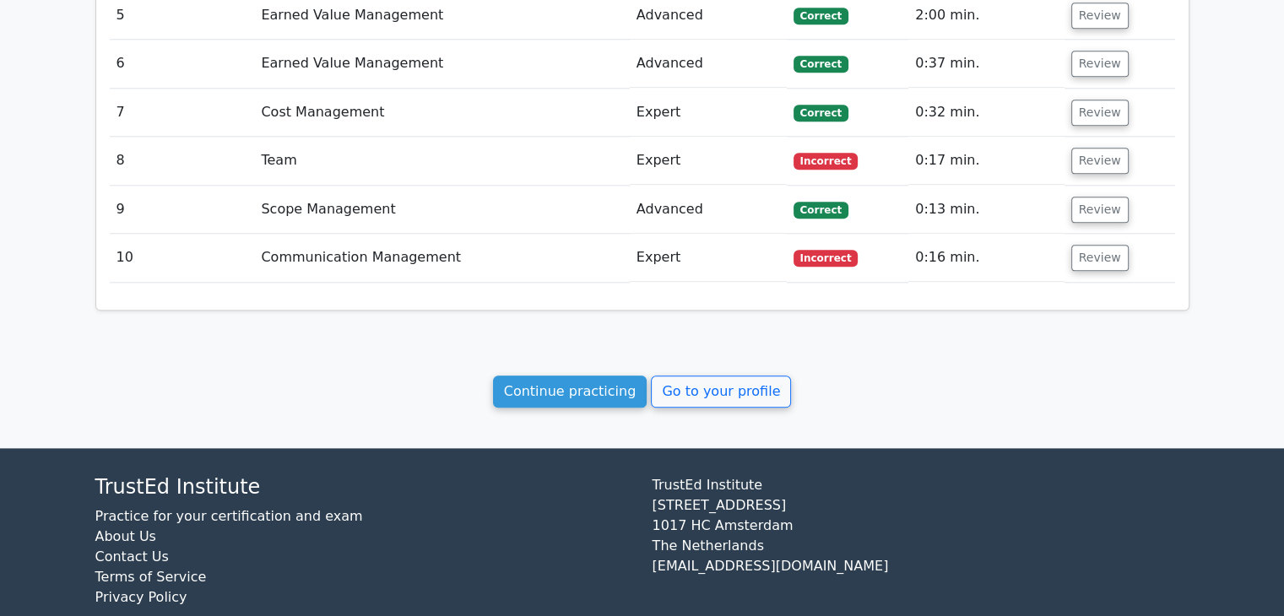
scroll to position [1934, 0]
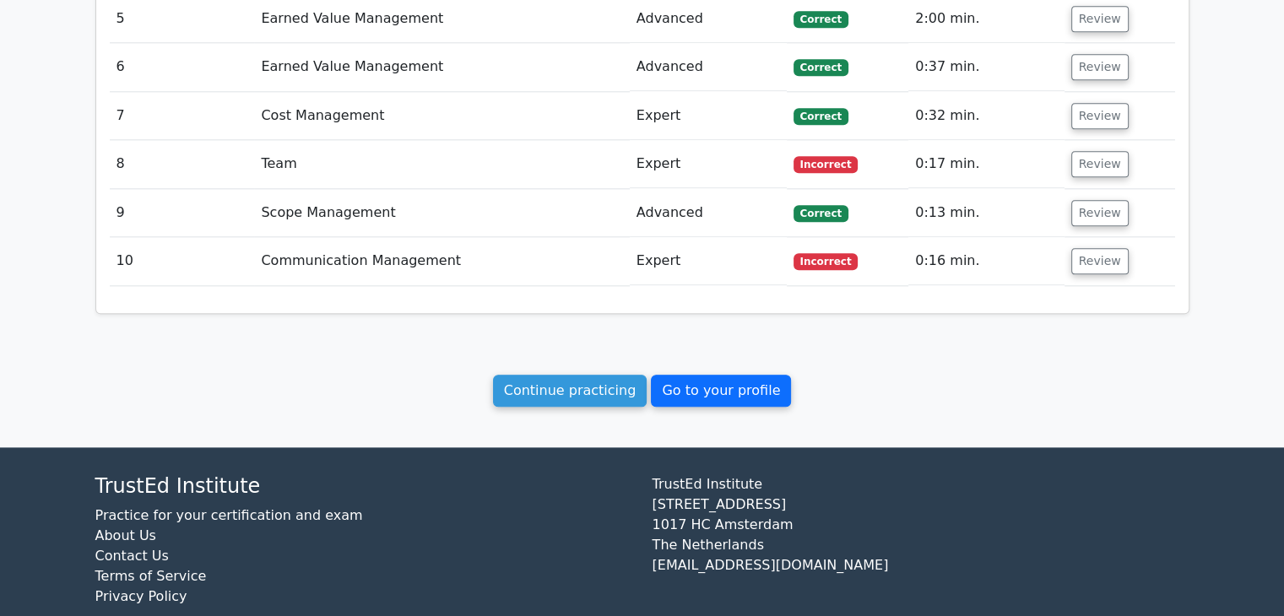
click at [683, 375] on link "Go to your profile" at bounding box center [721, 391] width 140 height 32
click at [719, 375] on link "Go to your profile" at bounding box center [721, 391] width 140 height 32
click at [696, 375] on link "Go to your profile" at bounding box center [721, 391] width 140 height 32
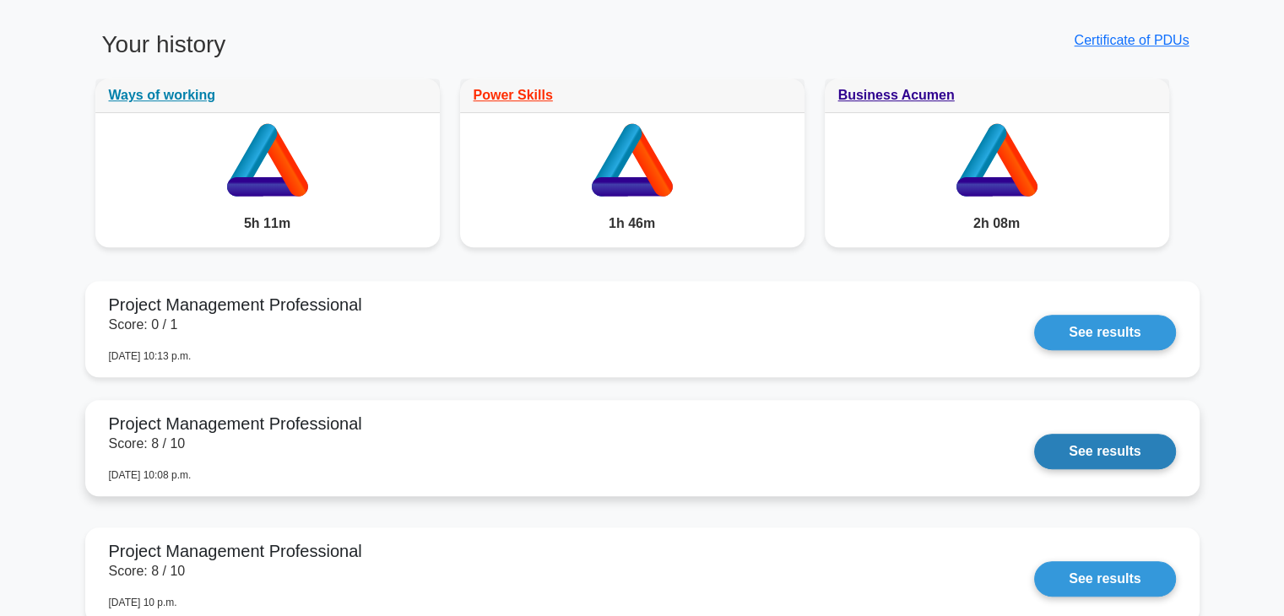
scroll to position [929, 0]
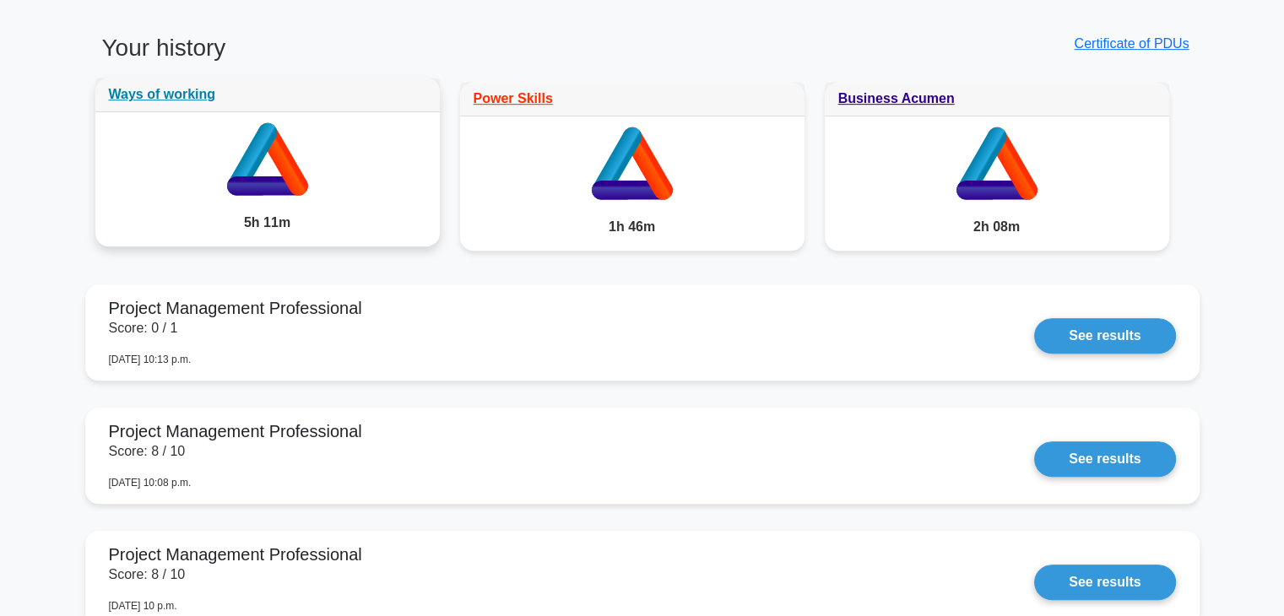
click at [328, 217] on div "5h 11m" at bounding box center [267, 222] width 344 height 47
click at [175, 91] on link "Ways of working" at bounding box center [162, 94] width 107 height 14
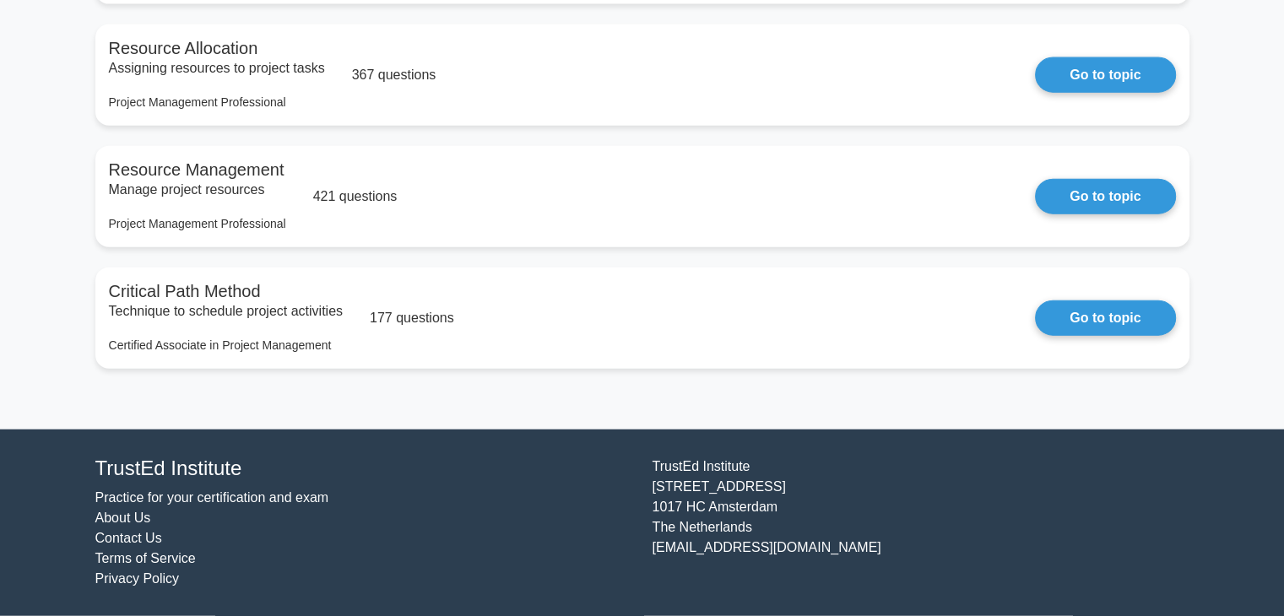
scroll to position [3975, 0]
click at [1114, 182] on link "Go to topic" at bounding box center [1105, 192] width 140 height 35
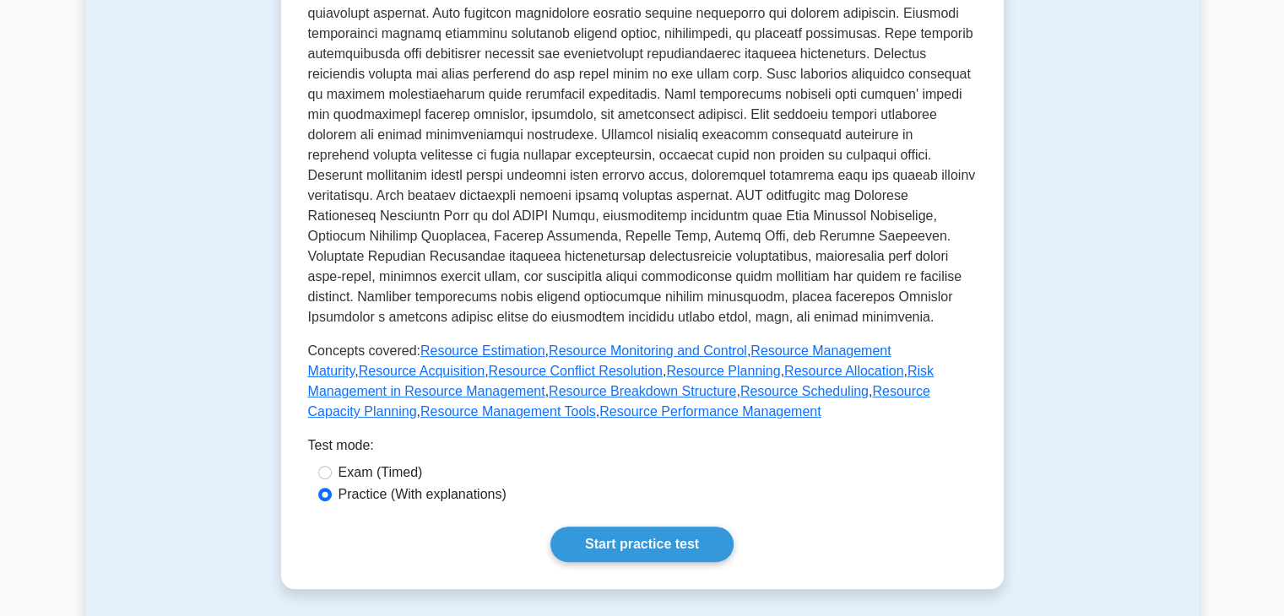
scroll to position [507, 0]
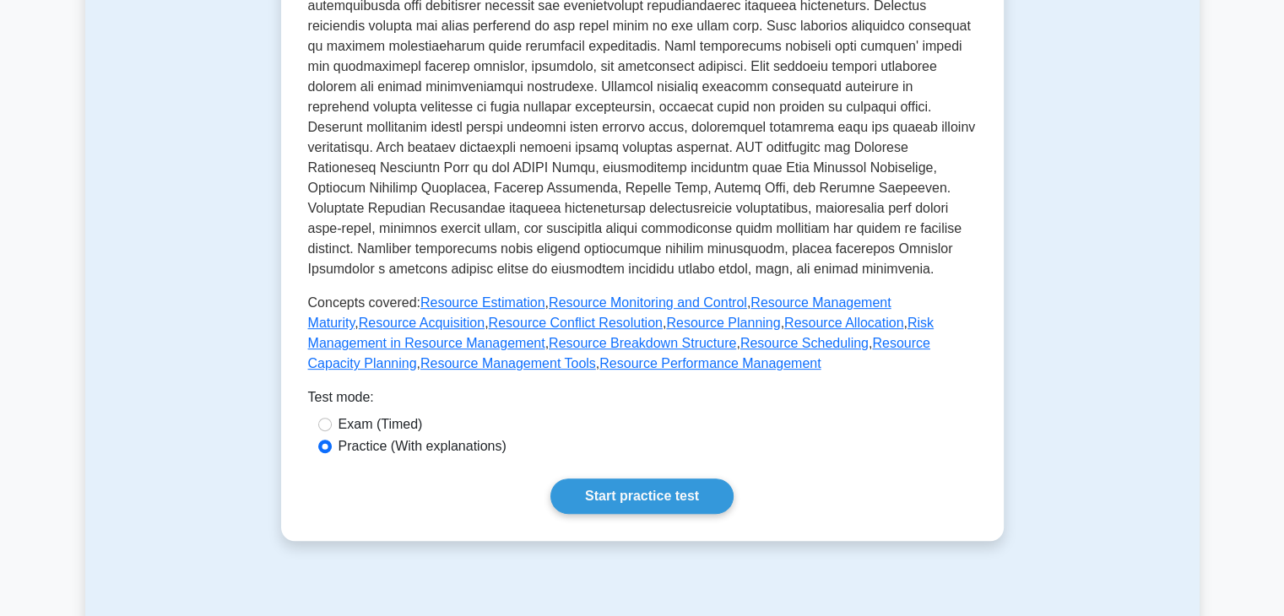
click at [408, 432] on label "Exam (Timed)" at bounding box center [381, 425] width 84 height 20
click at [332, 431] on input "Exam (Timed)" at bounding box center [325, 425] width 14 height 14
radio input "true"
click at [647, 492] on link "Start practice test" at bounding box center [641, 496] width 183 height 35
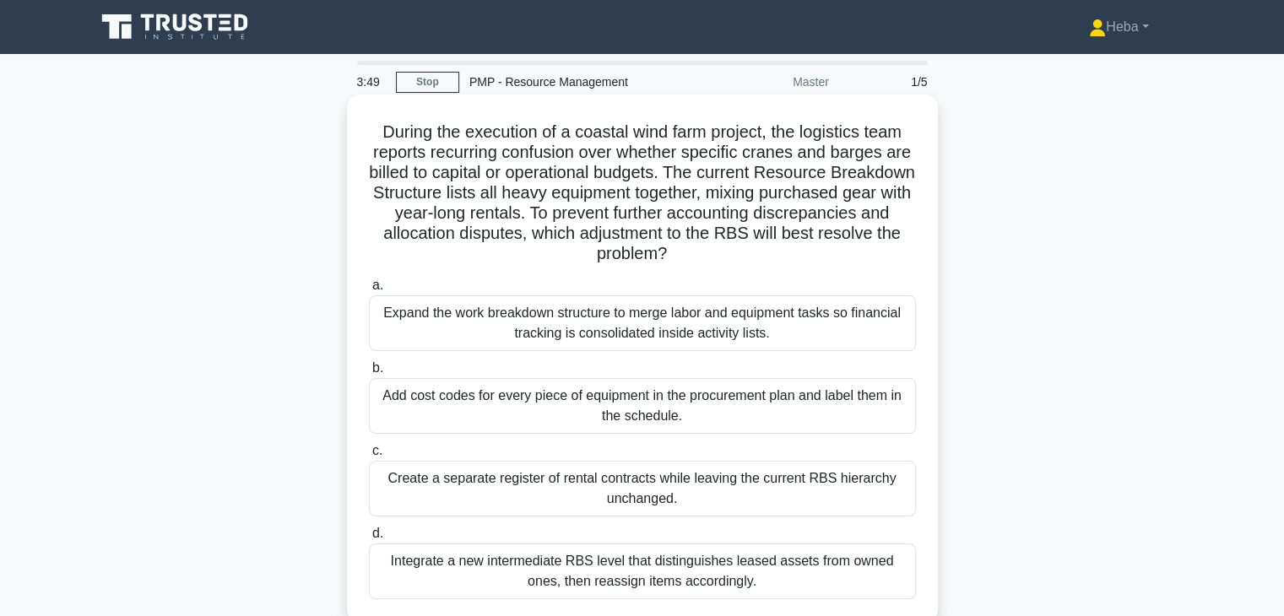
click at [555, 566] on div "Integrate a new intermediate RBS level that distinguishes leased assets from ow…" at bounding box center [642, 572] width 547 height 56
click at [369, 539] on input "d. Integrate a new intermediate RBS level that distinguishes leased assets from…" at bounding box center [369, 533] width 0 height 11
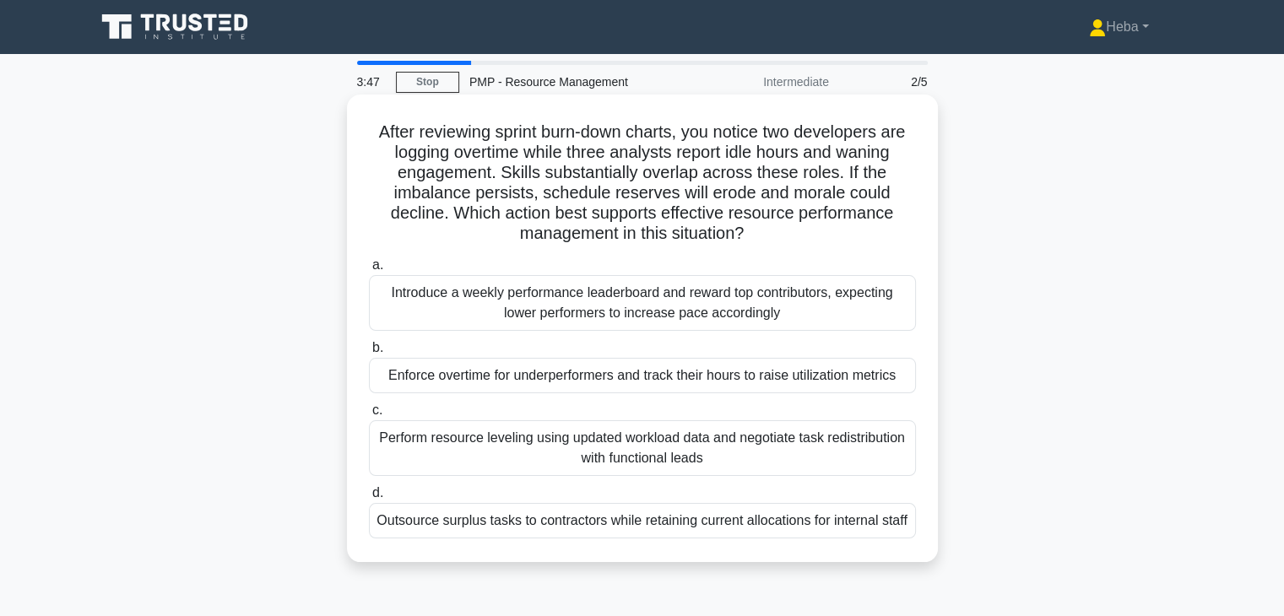
click at [745, 419] on label "c. Perform resource leveling using updated workload data and negotiate task red…" at bounding box center [642, 438] width 547 height 76
click at [369, 416] on input "c. Perform resource leveling using updated workload data and negotiate task red…" at bounding box center [369, 410] width 0 height 11
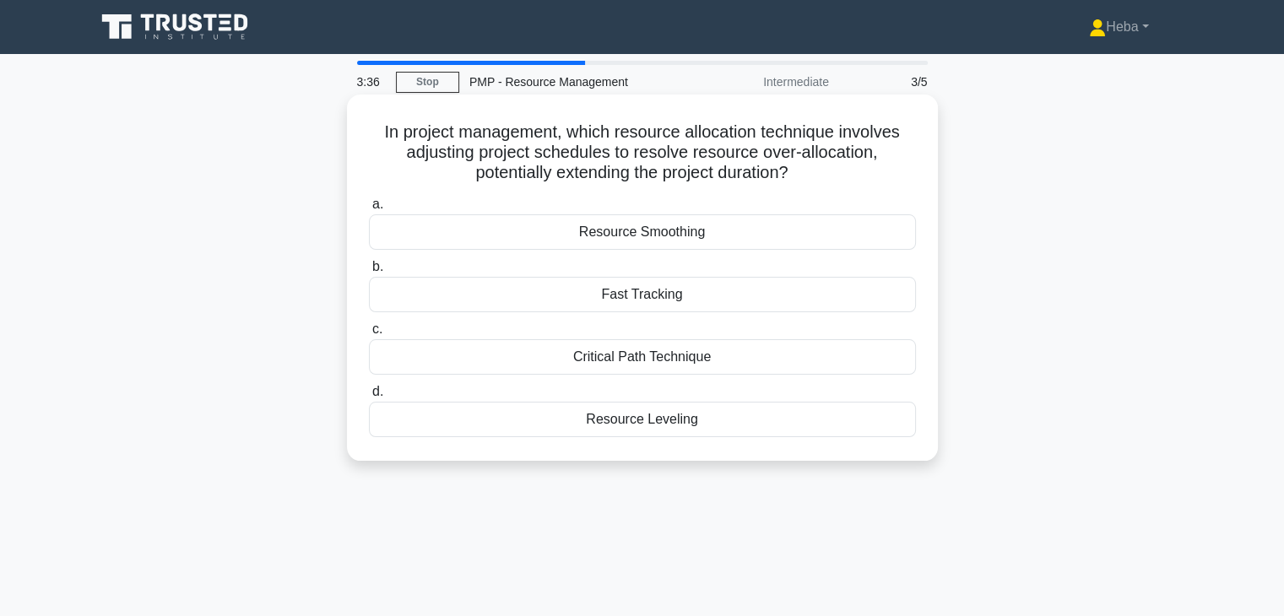
click at [648, 416] on div "Resource Leveling" at bounding box center [642, 419] width 547 height 35
click at [369, 398] on input "d. Resource Leveling" at bounding box center [369, 392] width 0 height 11
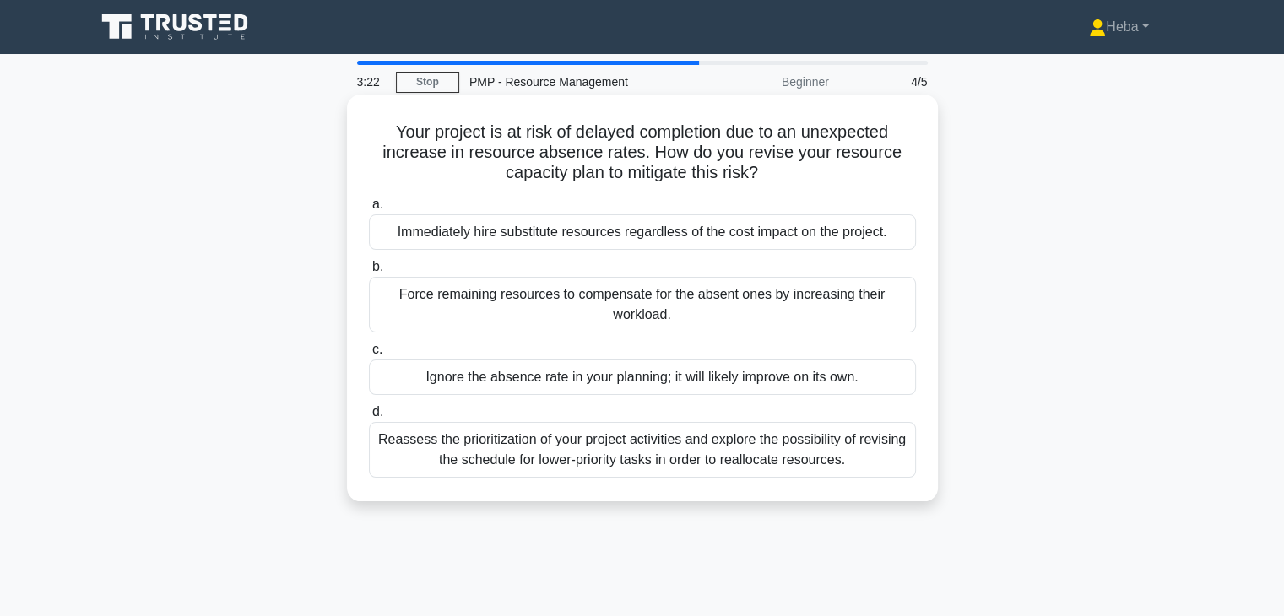
click at [805, 442] on div "Reassess the prioritization of your project activities and explore the possibil…" at bounding box center [642, 450] width 547 height 56
click at [369, 418] on input "d. Reassess the prioritization of your project activities and explore the possi…" at bounding box center [369, 412] width 0 height 11
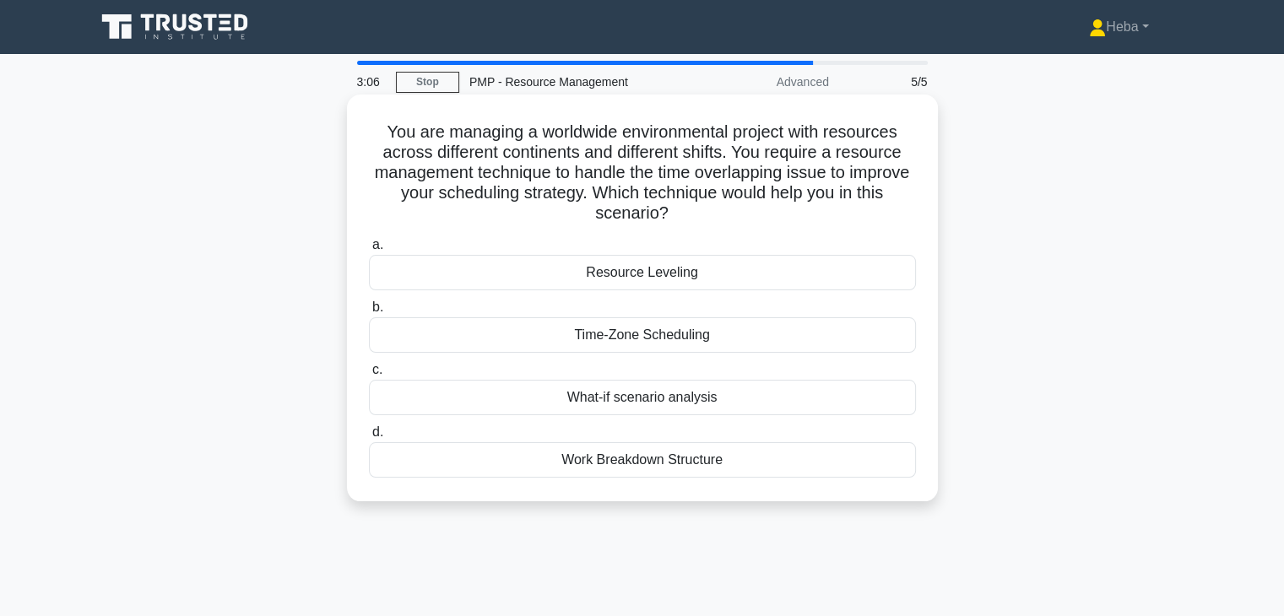
click at [691, 328] on div "Time-Zone Scheduling" at bounding box center [642, 334] width 547 height 35
click at [369, 313] on input "b. Time-Zone Scheduling" at bounding box center [369, 307] width 0 height 11
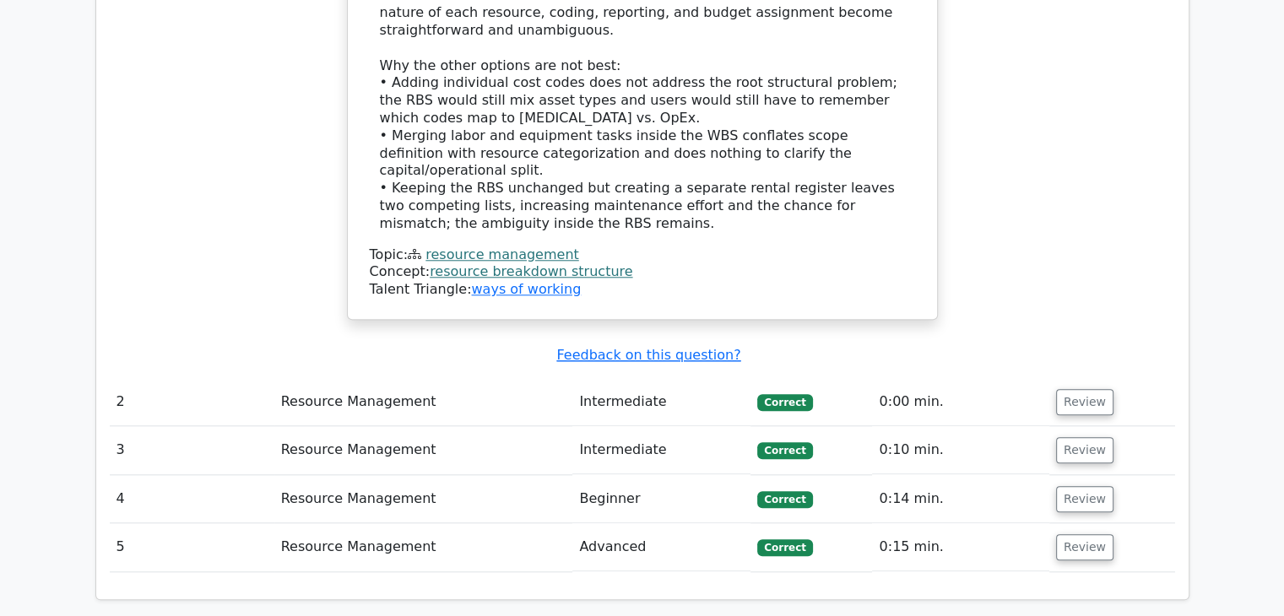
scroll to position [1688, 0]
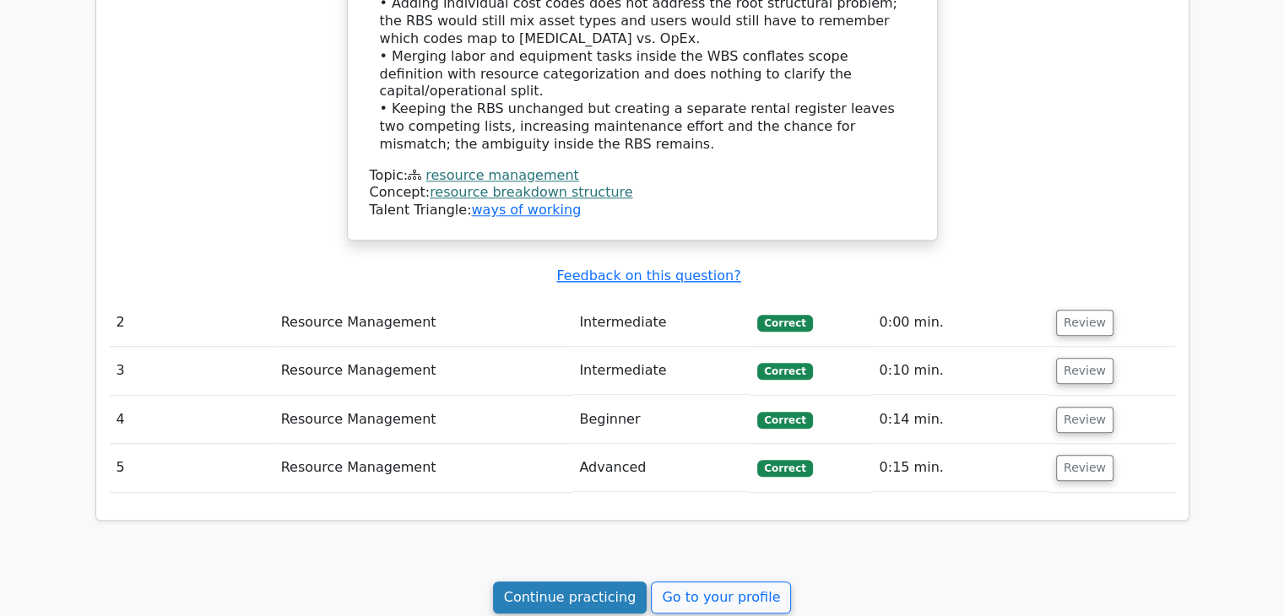
click at [618, 582] on link "Continue practicing" at bounding box center [570, 598] width 154 height 32
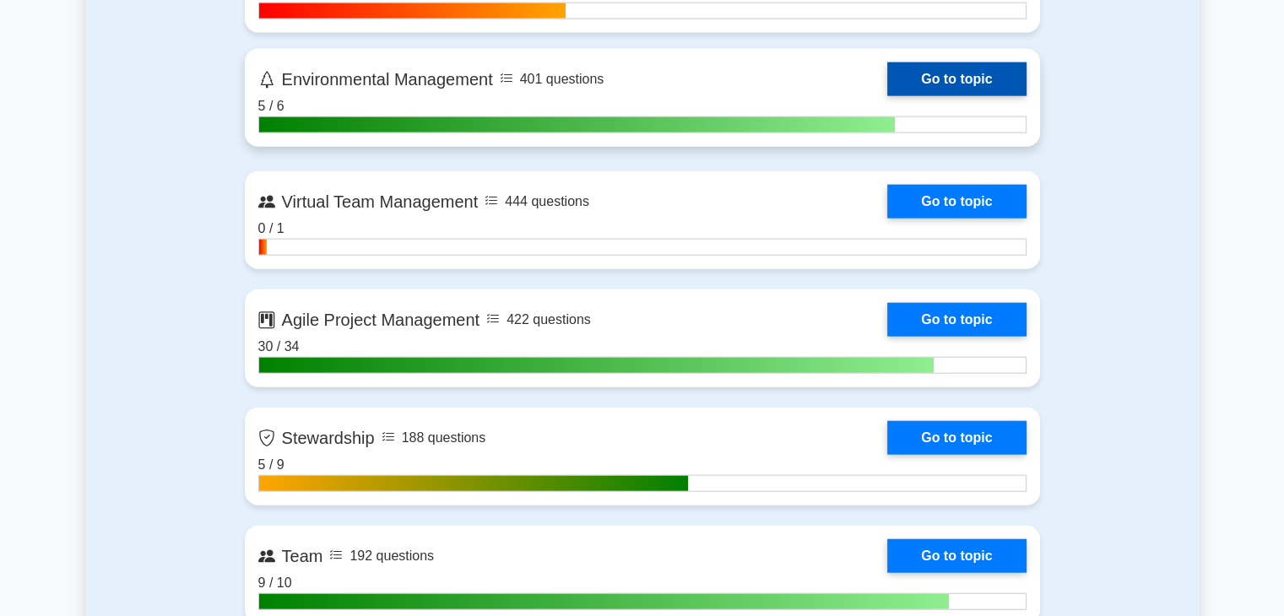
scroll to position [3968, 0]
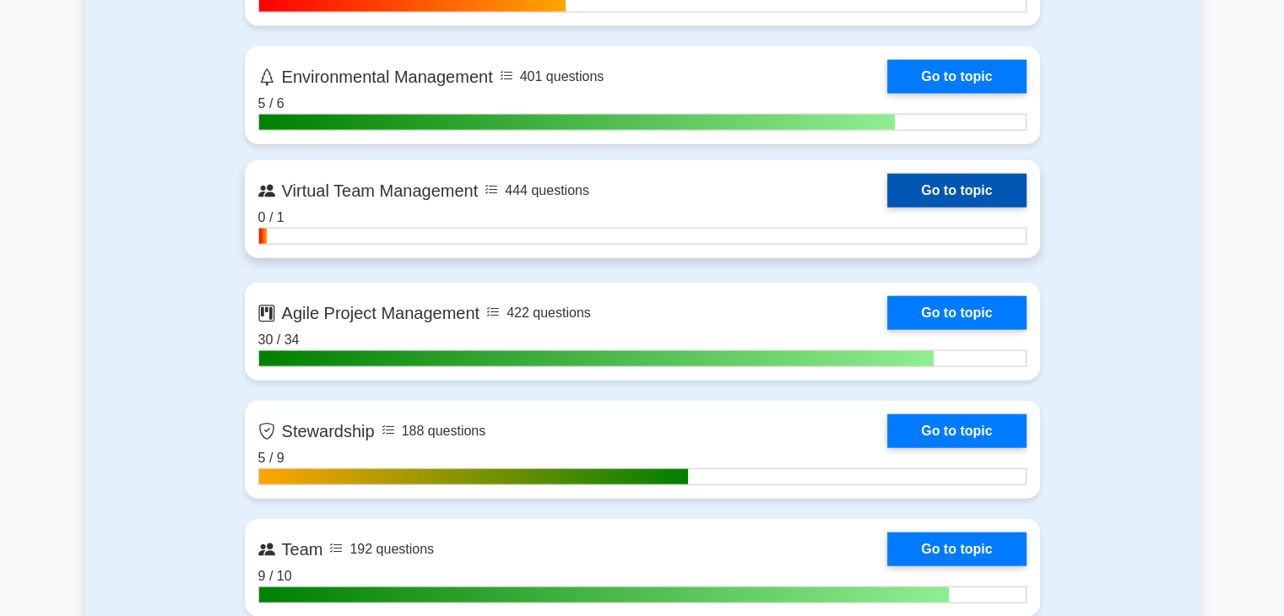
click at [925, 193] on link "Go to topic" at bounding box center [956, 191] width 138 height 34
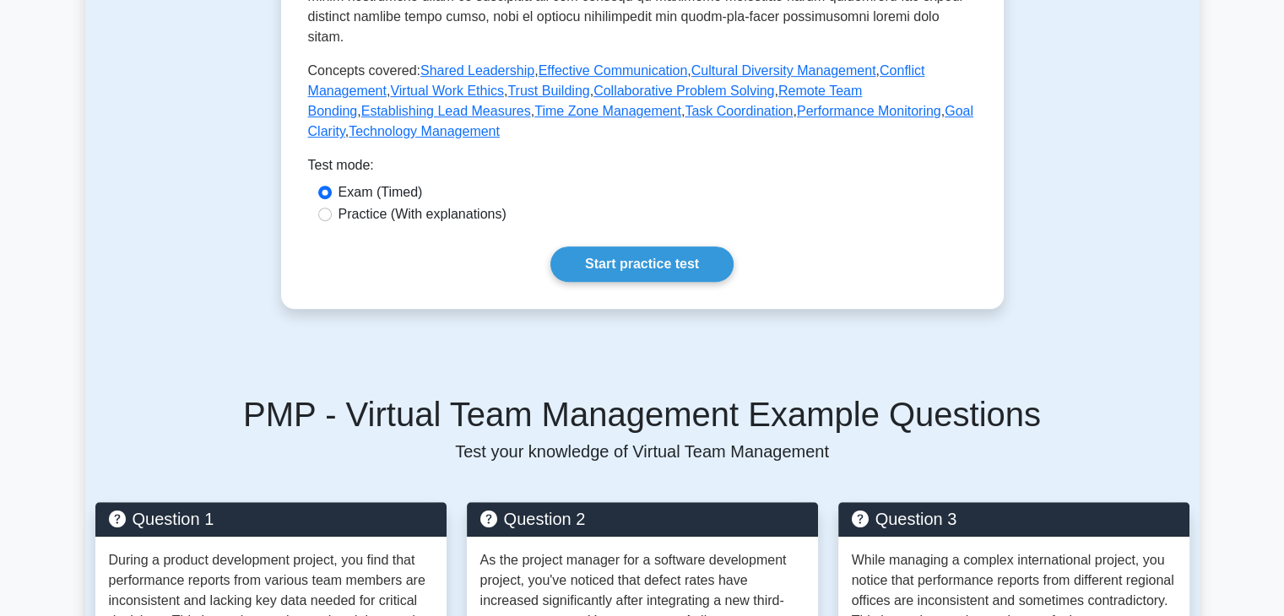
scroll to position [760, 0]
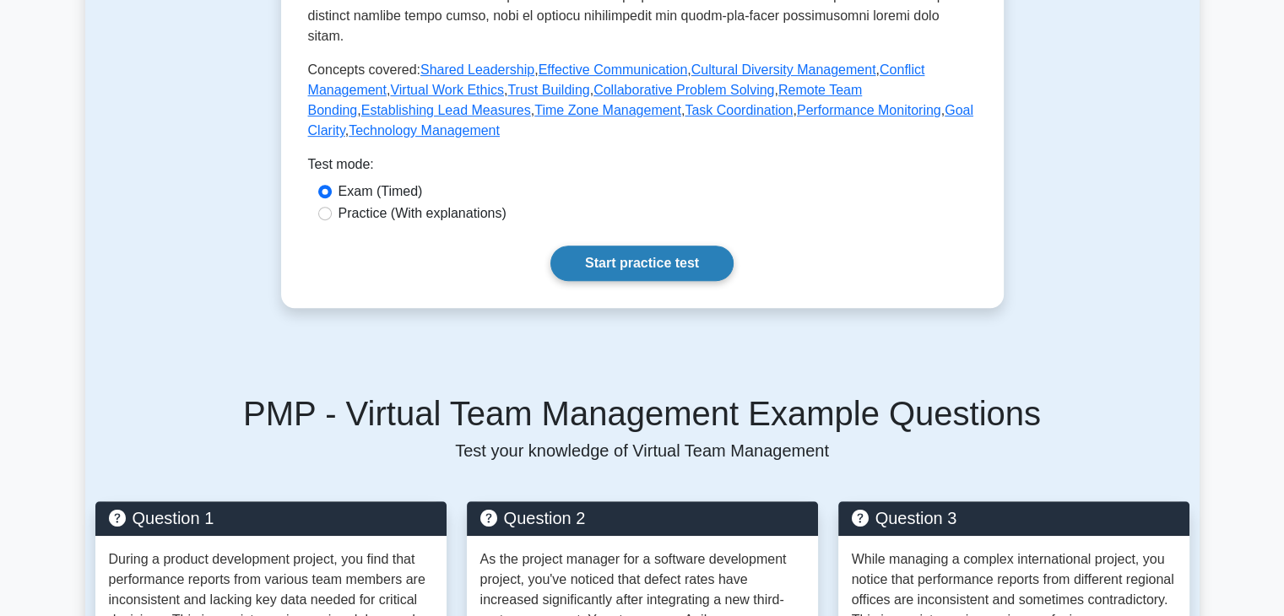
click at [691, 278] on link "Start practice test" at bounding box center [641, 263] width 183 height 35
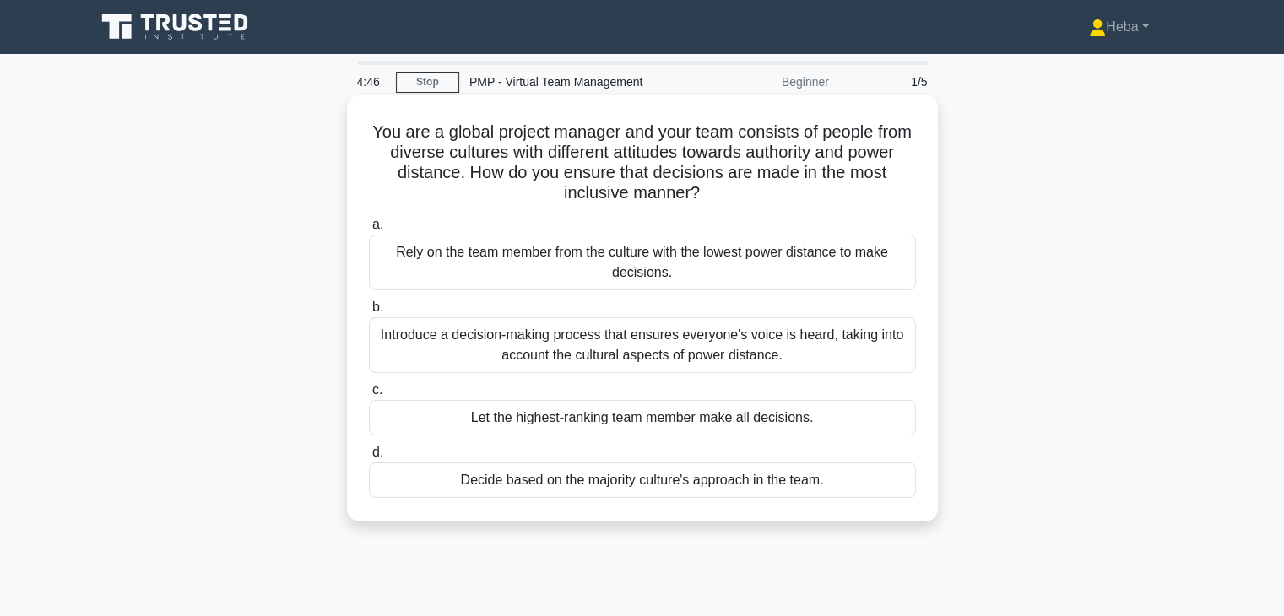
click at [847, 353] on div "Introduce a decision-making process that ensures everyone's voice is heard, tak…" at bounding box center [642, 345] width 547 height 56
click at [369, 313] on input "b. Introduce a decision-making process that ensures everyone's voice is heard, …" at bounding box center [369, 307] width 0 height 11
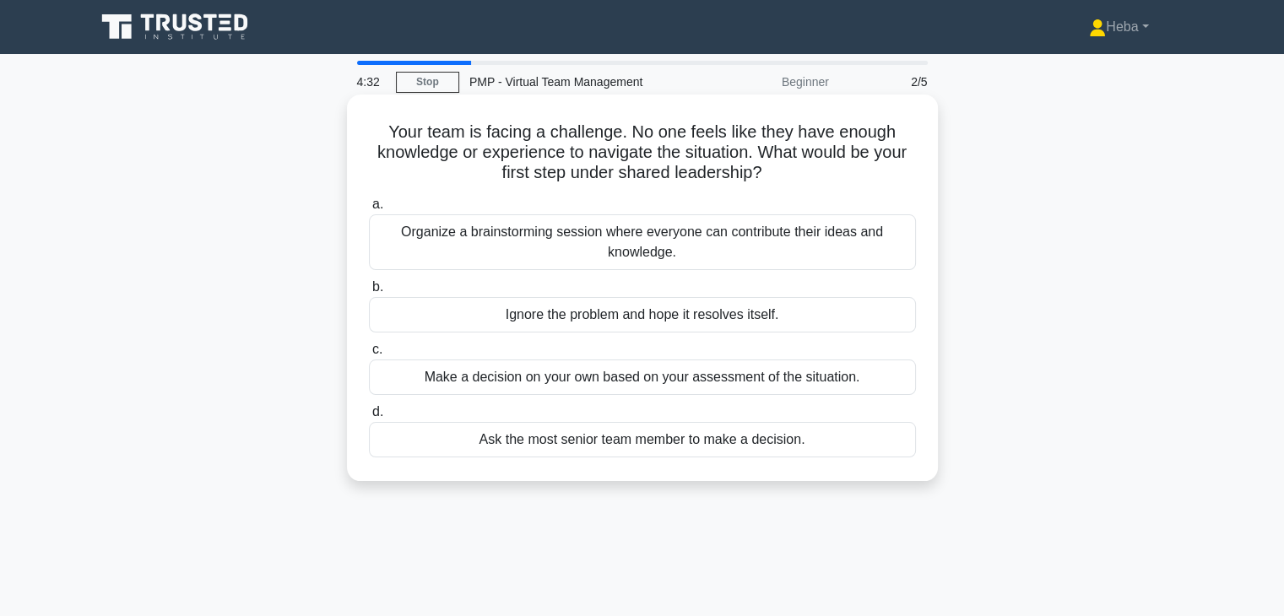
click at [718, 236] on div "Organize a brainstorming session where everyone can contribute their ideas and …" at bounding box center [642, 242] width 547 height 56
click at [369, 210] on input "a. Organize a brainstorming session where everyone can contribute their ideas a…" at bounding box center [369, 204] width 0 height 11
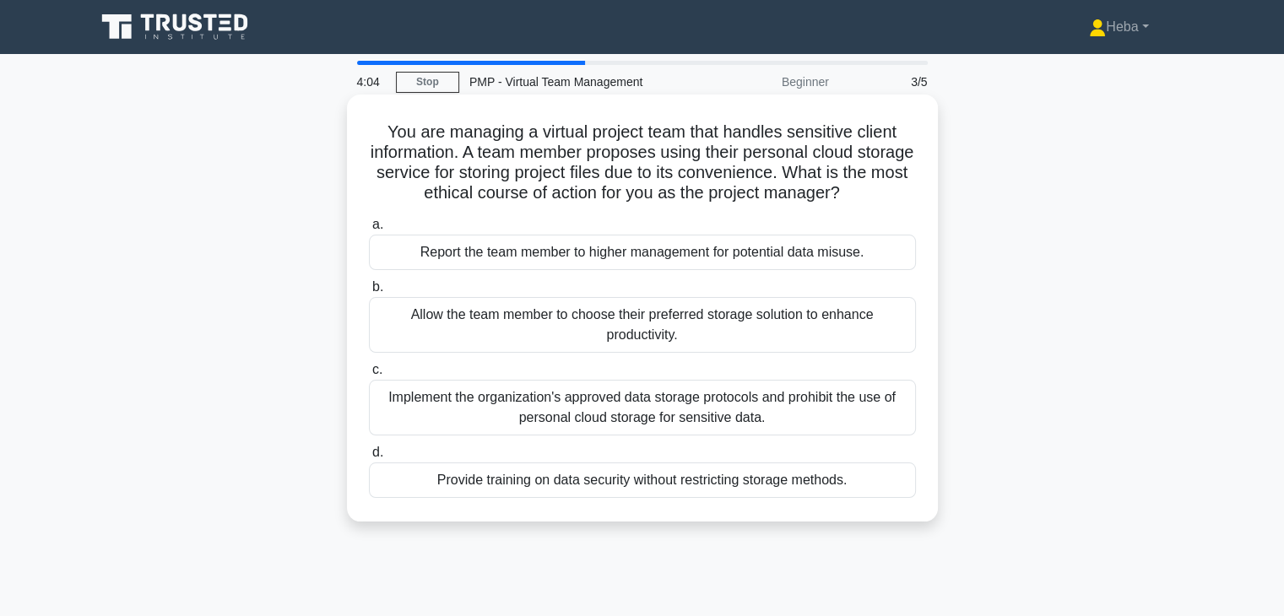
click at [673, 421] on div "Implement the organization's approved data storage protocols and prohibit the u…" at bounding box center [642, 408] width 547 height 56
click at [369, 376] on input "c. Implement the organization's approved data storage protocols and prohibit th…" at bounding box center [369, 370] width 0 height 11
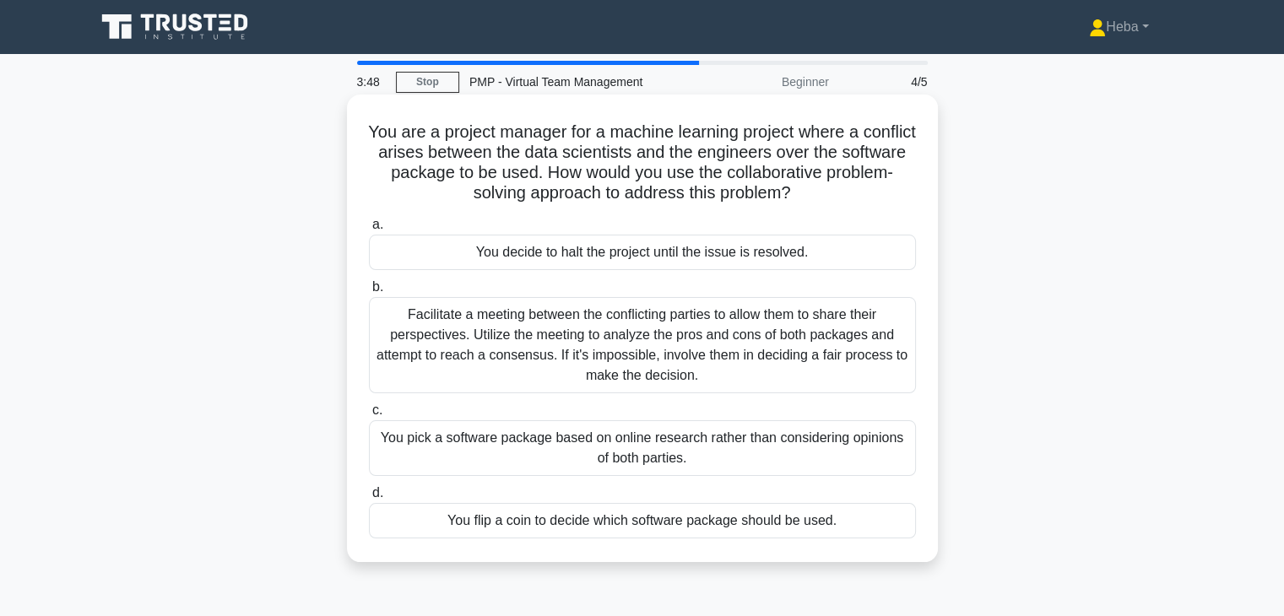
click at [742, 322] on div "Facilitate a meeting between the conflicting parties to allow them to share the…" at bounding box center [642, 345] width 547 height 96
click at [369, 293] on input "b. Facilitate a meeting between the conflicting parties to allow them to share …" at bounding box center [369, 287] width 0 height 11
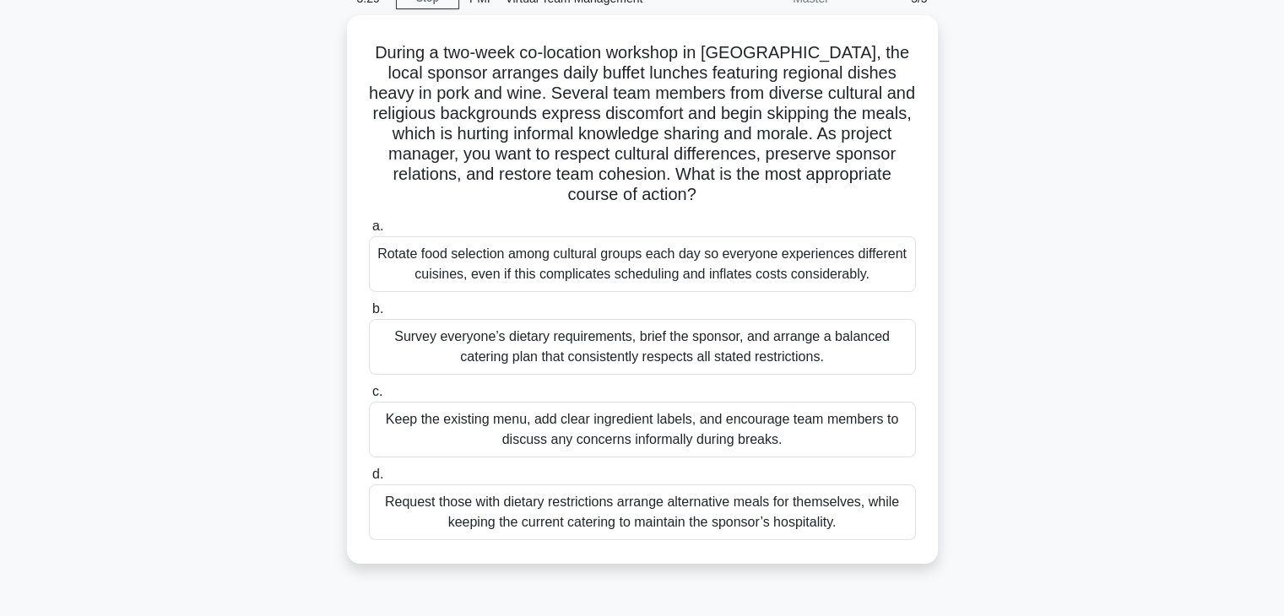
scroll to position [84, 0]
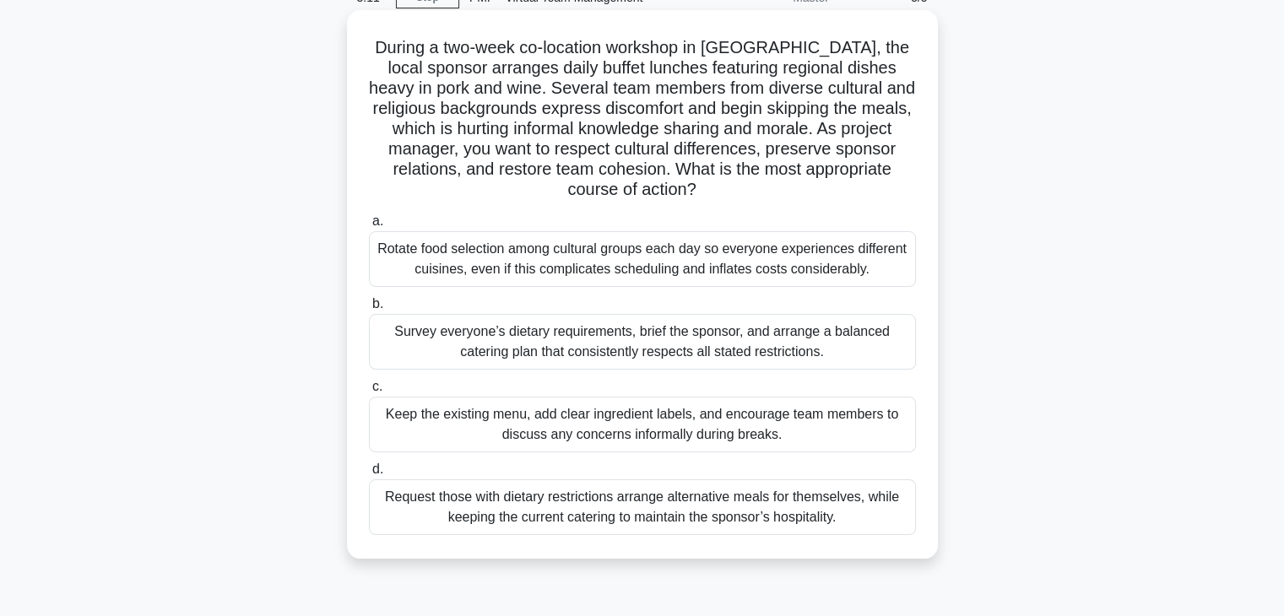
click at [572, 327] on div "Survey everyone’s dietary requirements, brief the sponsor, and arrange a balanc…" at bounding box center [642, 342] width 547 height 56
click at [369, 310] on input "b. Survey everyone’s dietary requirements, brief the sponsor, and arrange a bal…" at bounding box center [369, 304] width 0 height 11
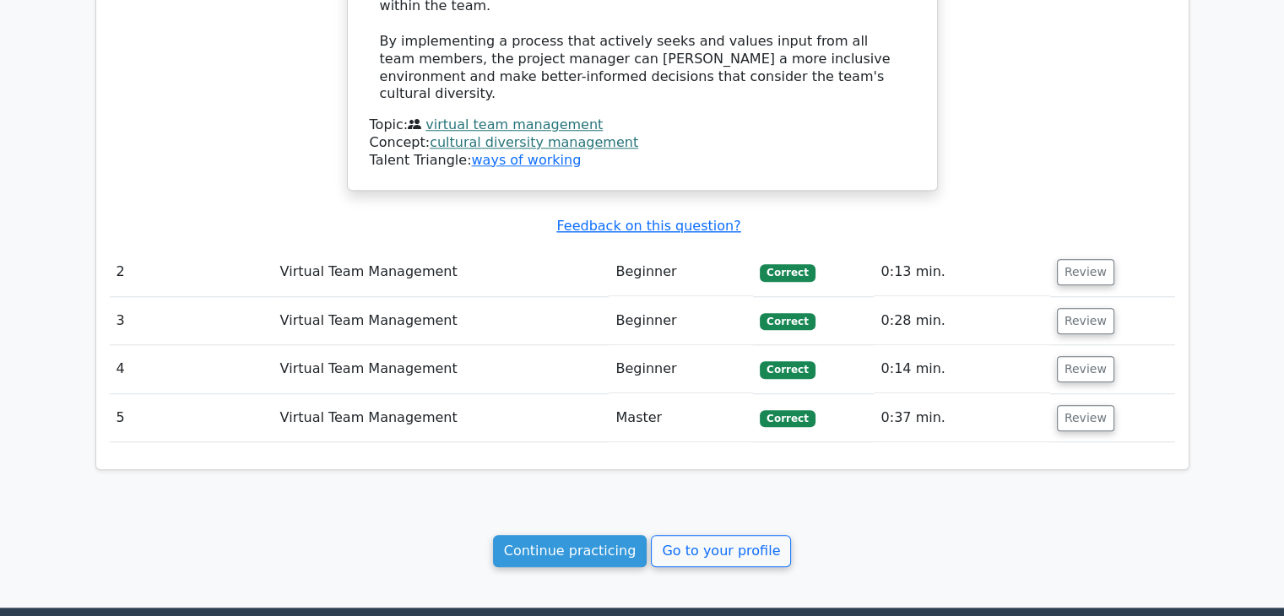
scroll to position [1604, 0]
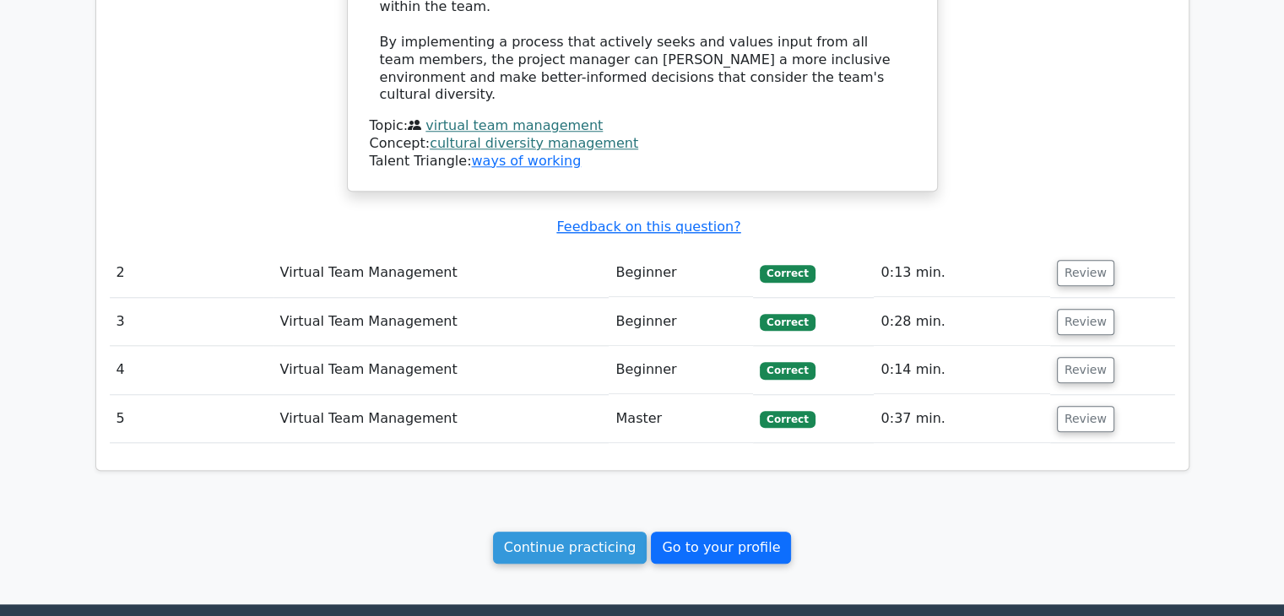
click at [678, 532] on link "Go to your profile" at bounding box center [721, 548] width 140 height 32
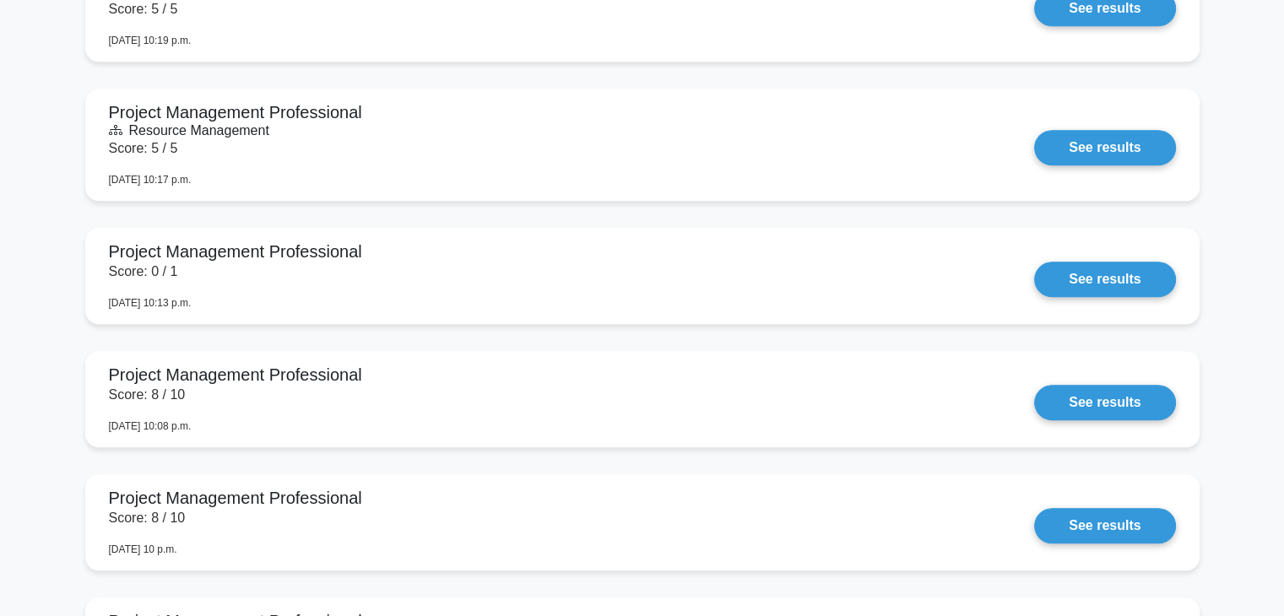
scroll to position [1266, 0]
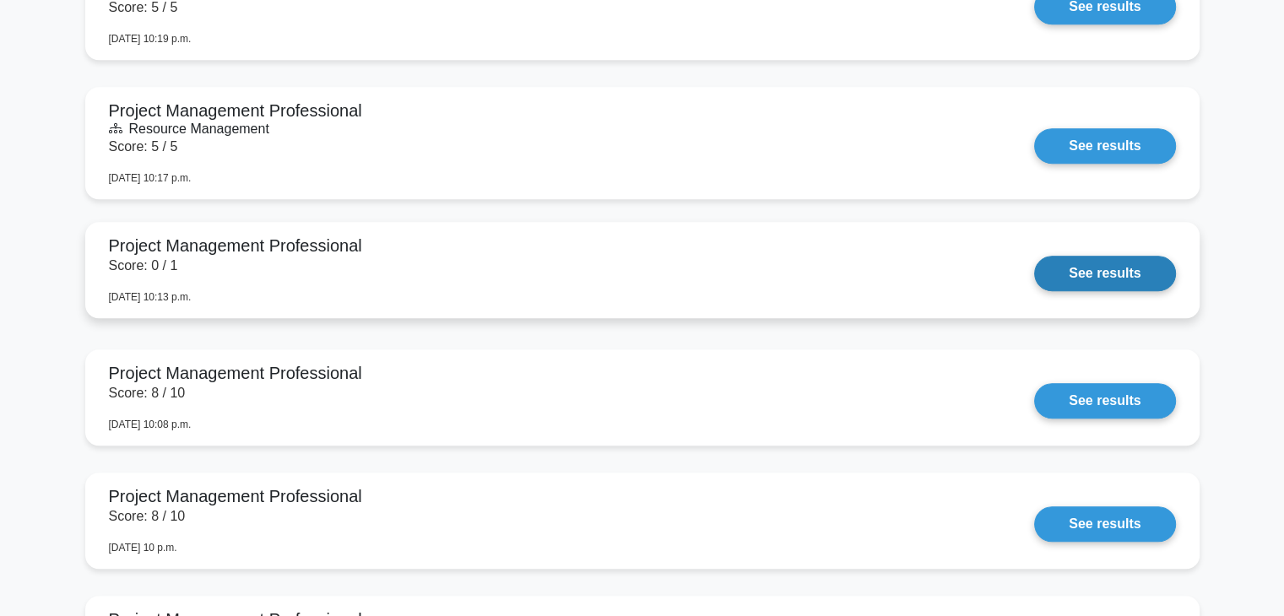
click at [1103, 277] on link "See results" at bounding box center [1104, 273] width 141 height 35
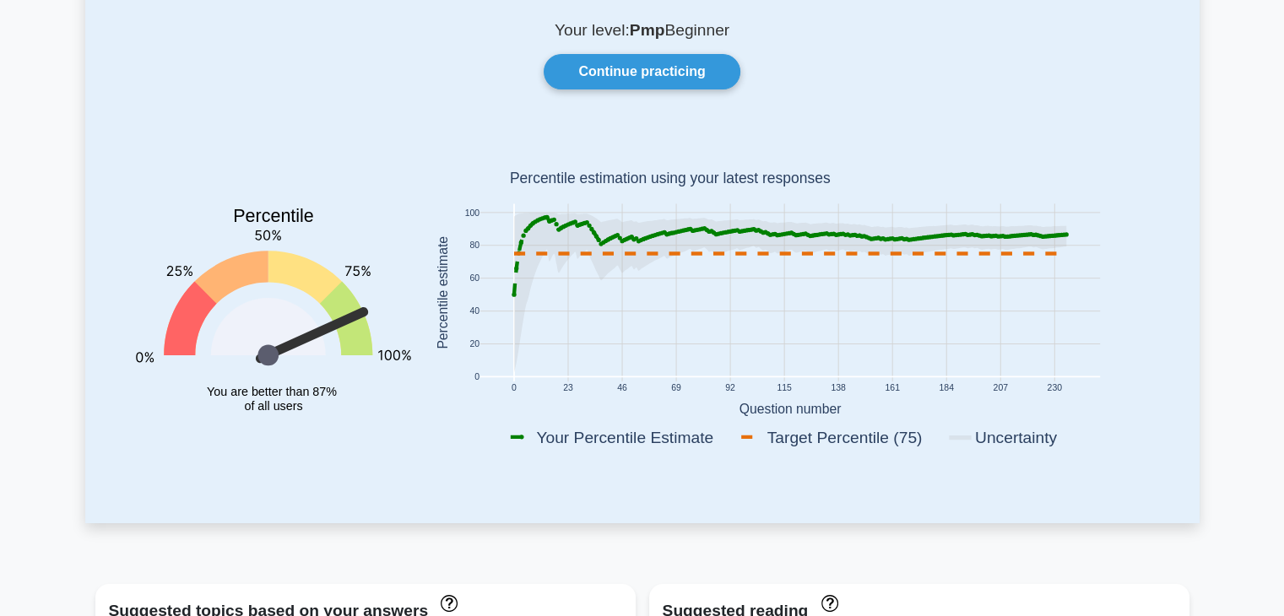
scroll to position [84, 0]
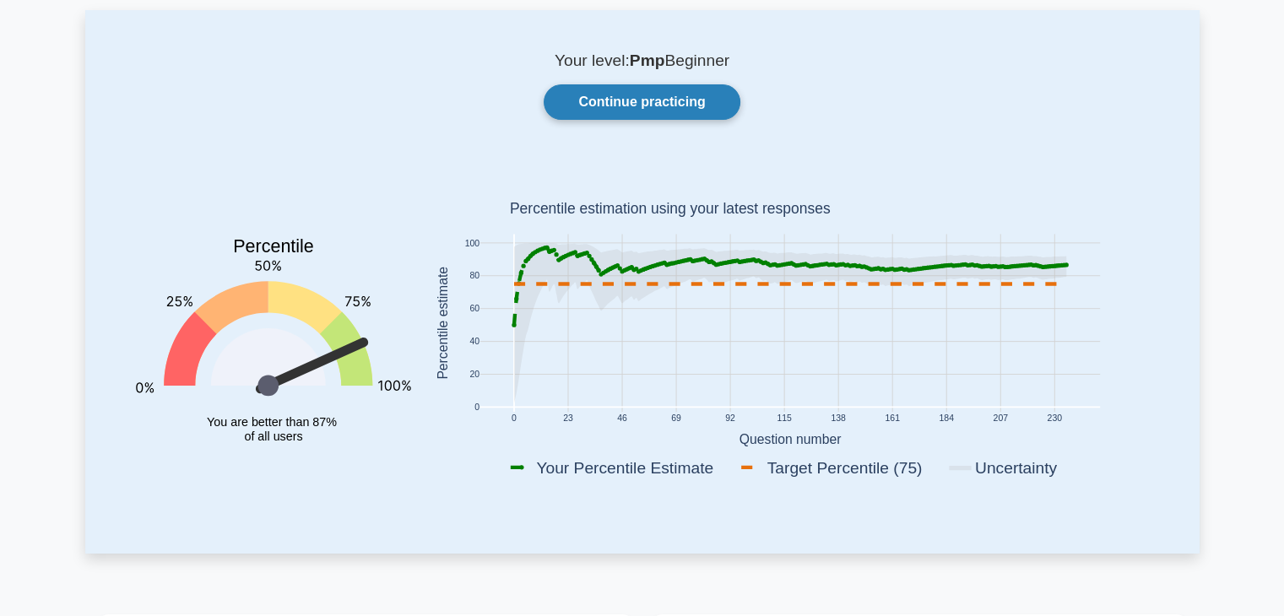
click at [689, 113] on link "Continue practicing" at bounding box center [642, 101] width 196 height 35
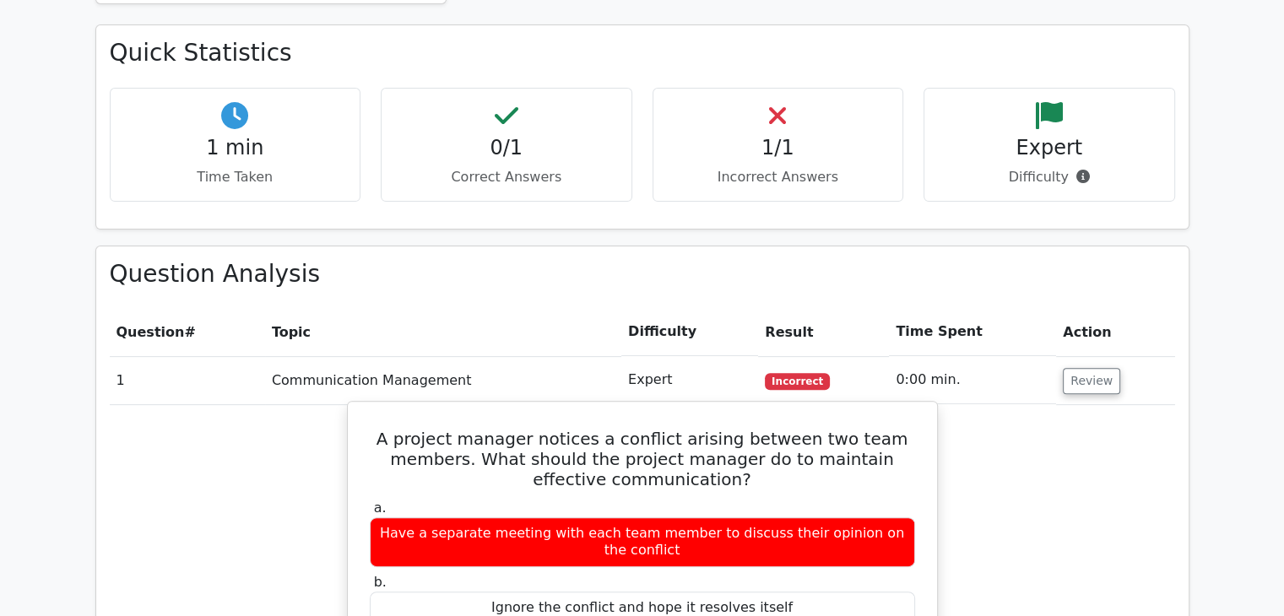
scroll to position [398, 0]
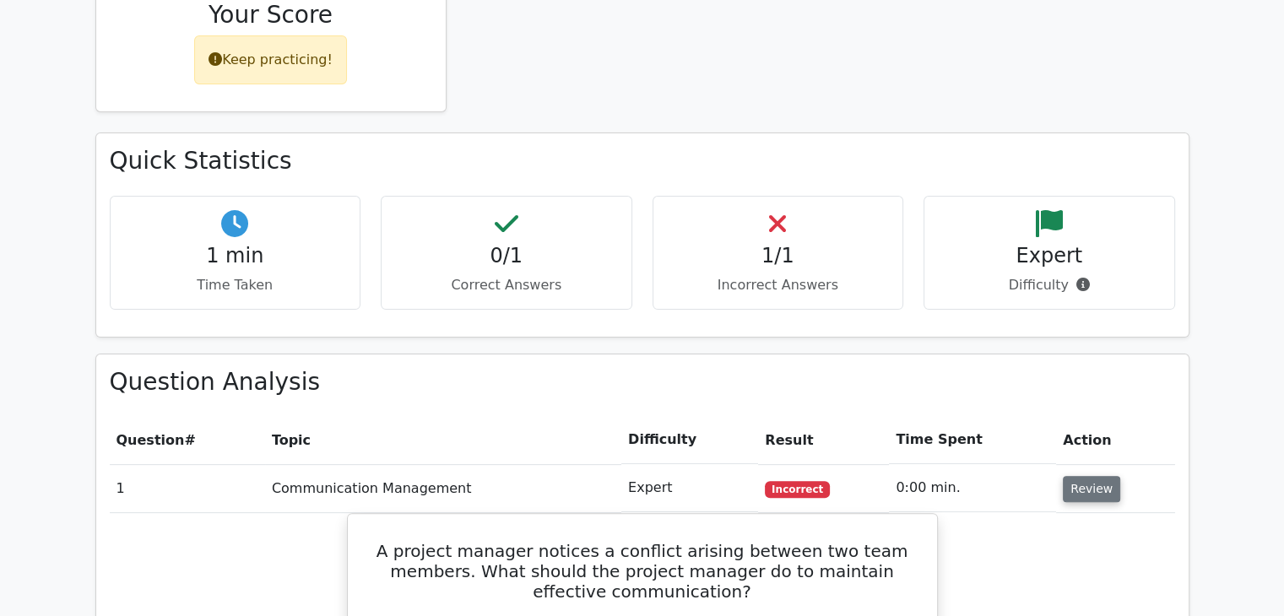
click at [1094, 492] on button "Review" at bounding box center [1091, 489] width 57 height 26
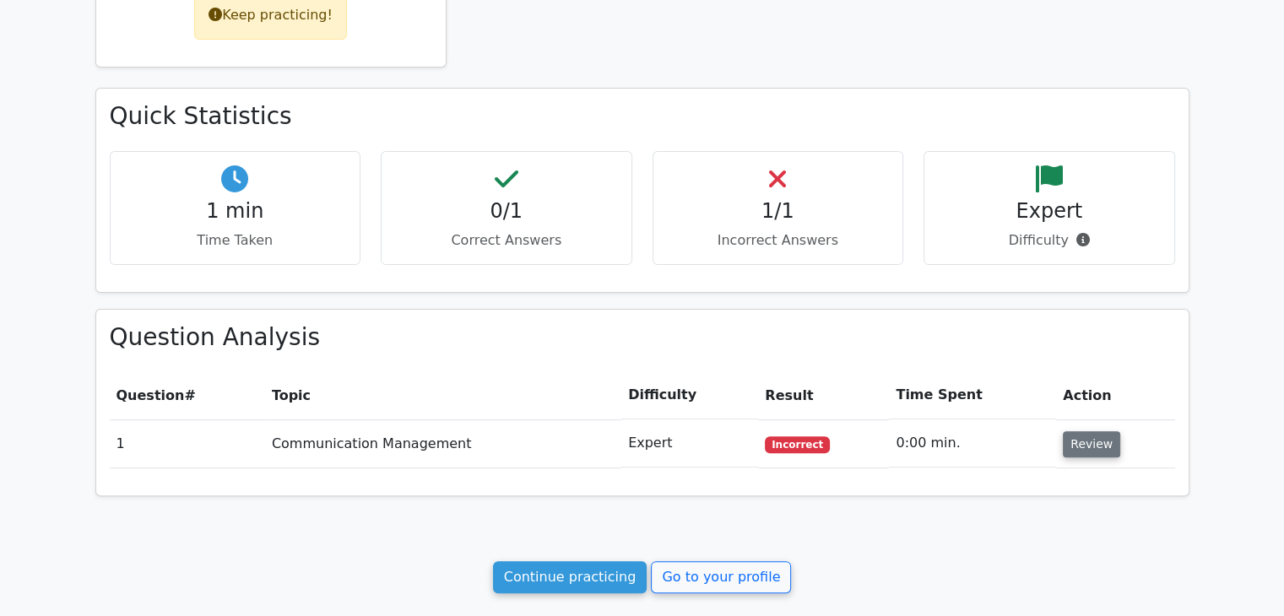
scroll to position [483, 0]
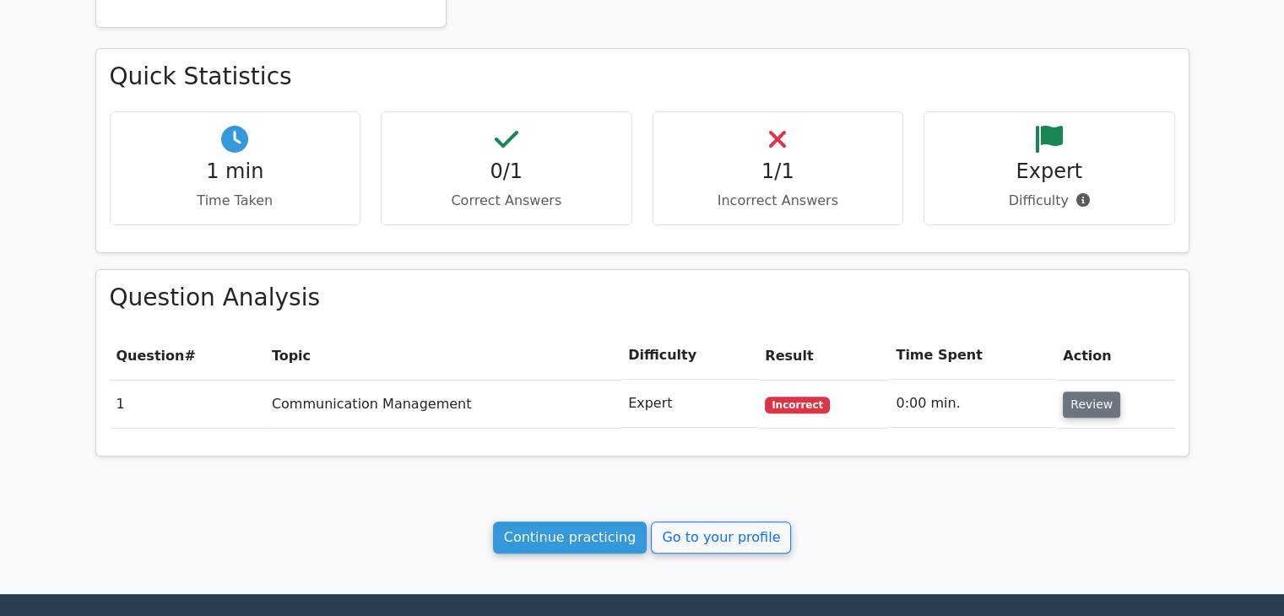
click at [1106, 403] on button "Review" at bounding box center [1091, 405] width 57 height 26
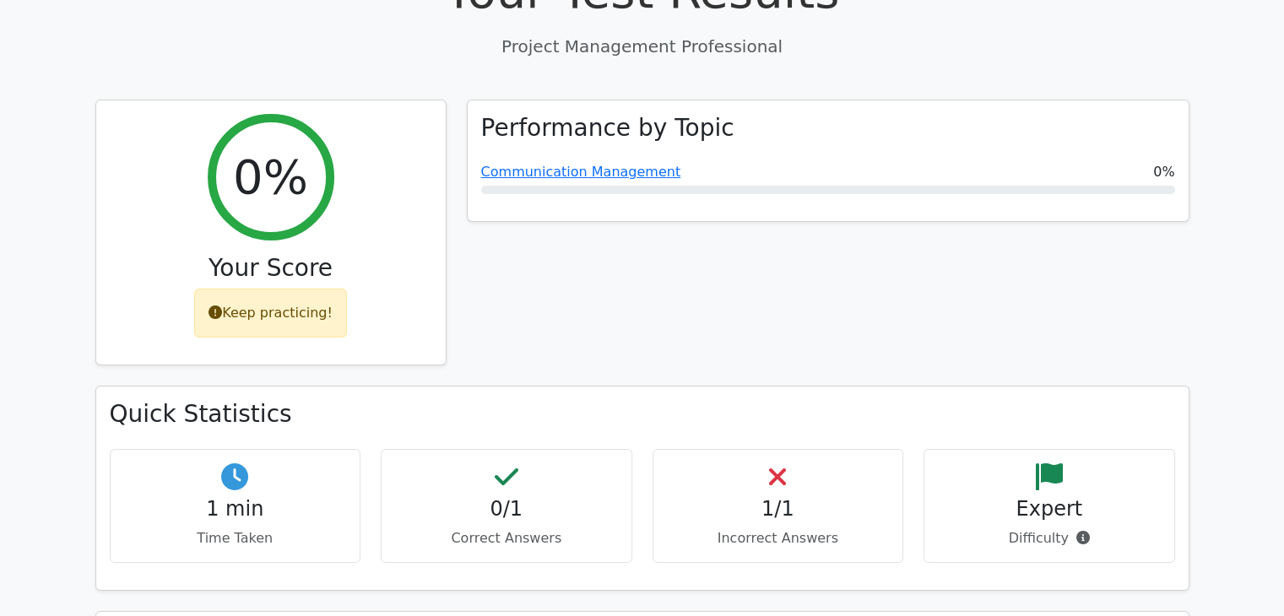
scroll to position [0, 0]
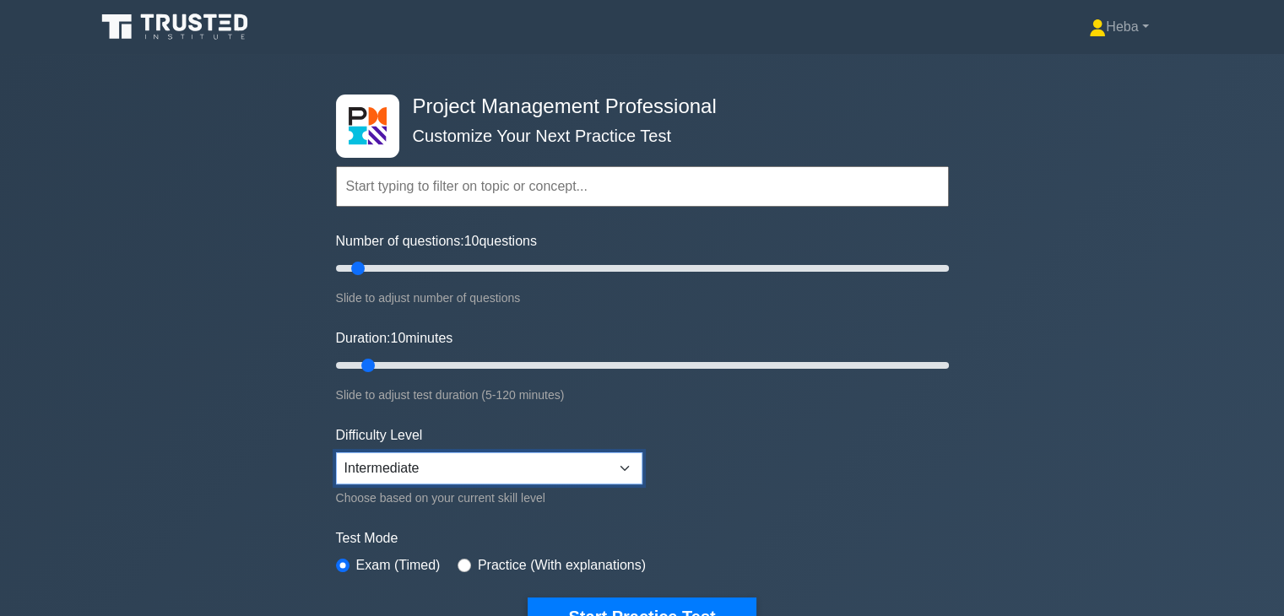
click at [420, 462] on select "Beginner Intermediate Expert" at bounding box center [489, 468] width 306 height 32
click at [465, 555] on div "Practice (With explanations)" at bounding box center [552, 565] width 188 height 20
click at [463, 559] on input "radio" at bounding box center [465, 566] width 14 height 14
radio input "true"
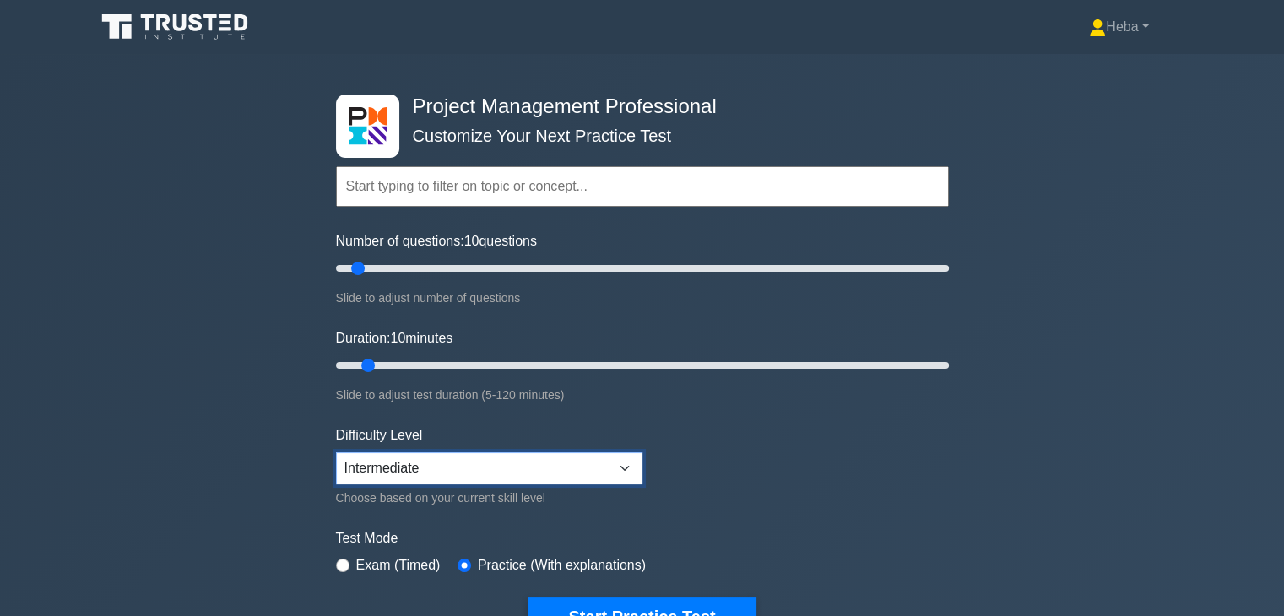
click at [489, 467] on select "Beginner Intermediate Expert" at bounding box center [489, 468] width 306 height 32
select select "expert"
click at [336, 452] on select "Beginner Intermediate Expert" at bounding box center [489, 468] width 306 height 32
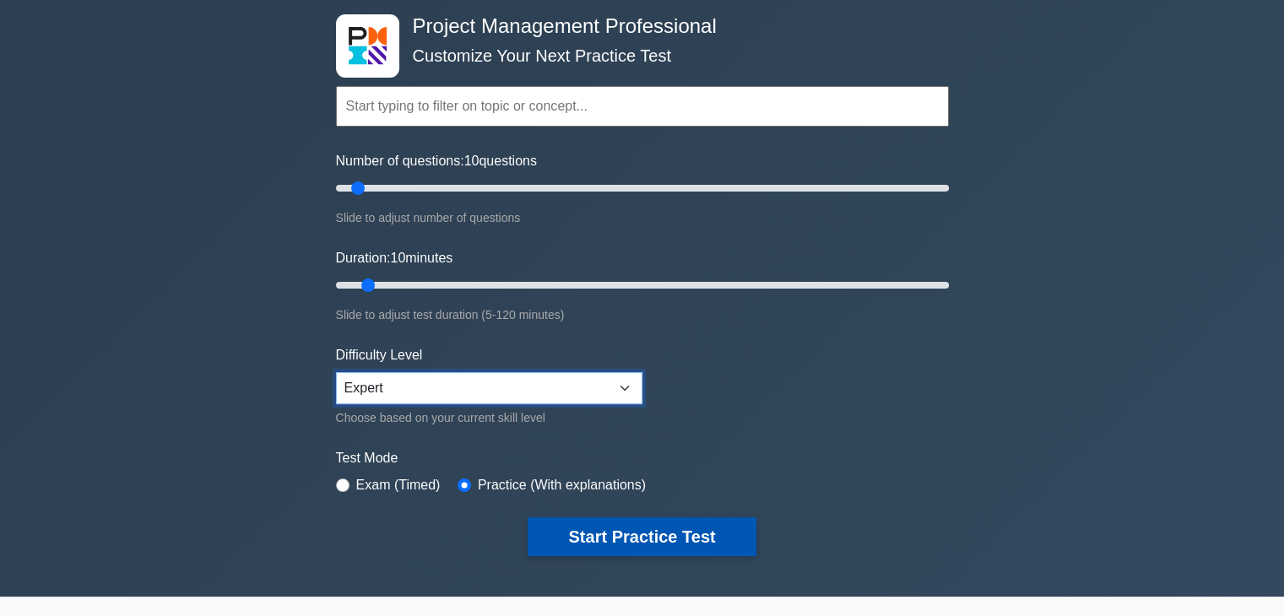
scroll to position [84, 0]
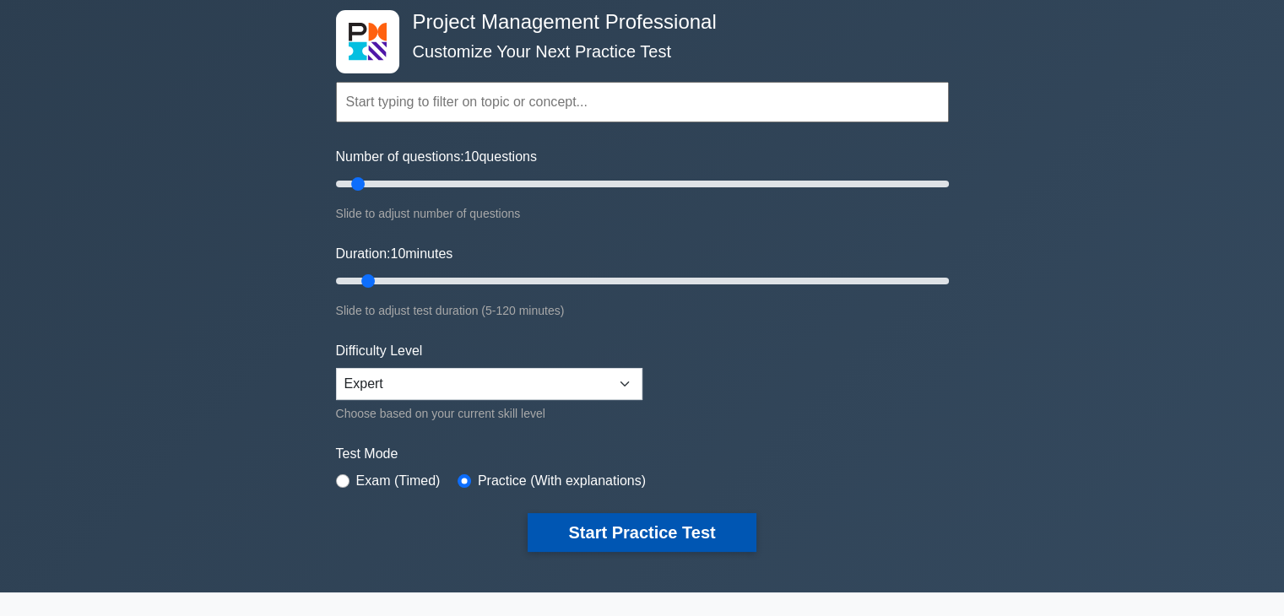
click at [674, 518] on button "Start Practice Test" at bounding box center [642, 532] width 228 height 39
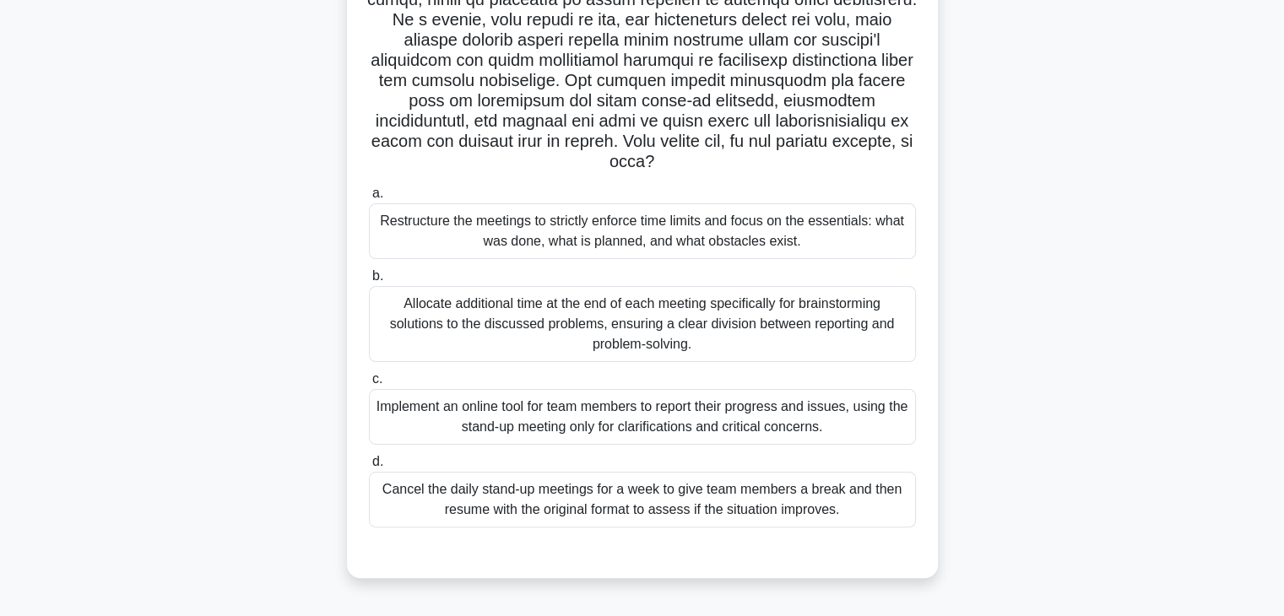
scroll to position [296, 0]
click at [827, 227] on div "Restructure the meetings to strictly enforce time limits and focus on the essen…" at bounding box center [642, 231] width 547 height 56
click at [369, 198] on input "a. Restructure the meetings to strictly enforce time limits and focus on the es…" at bounding box center [369, 192] width 0 height 11
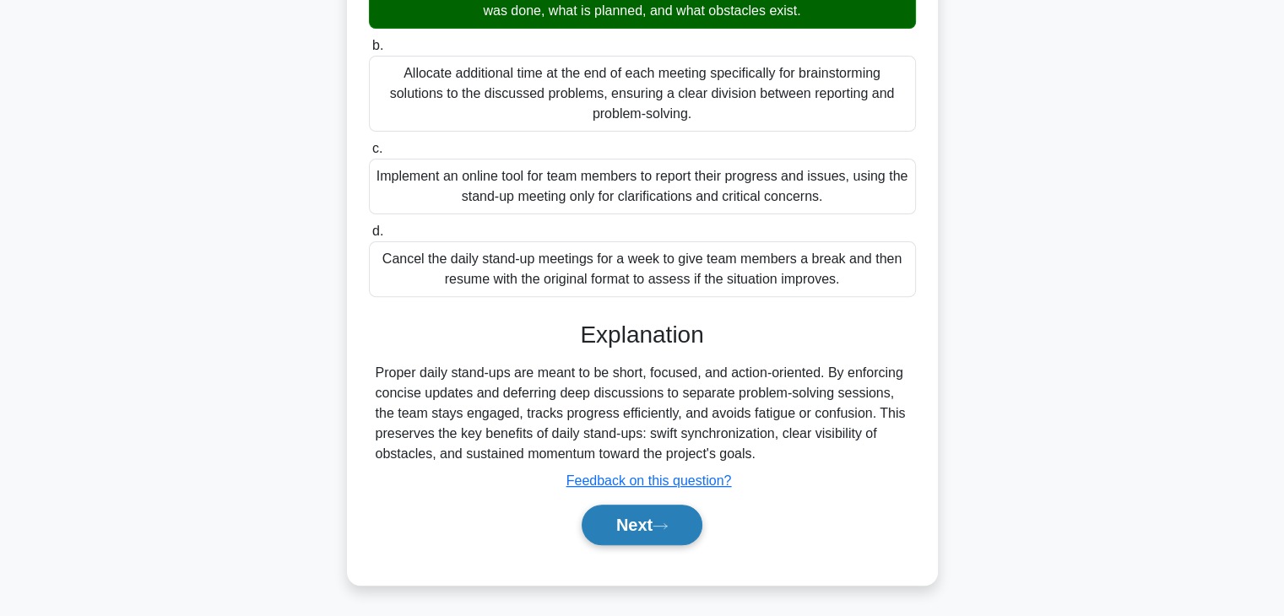
click at [668, 524] on icon at bounding box center [660, 526] width 15 height 9
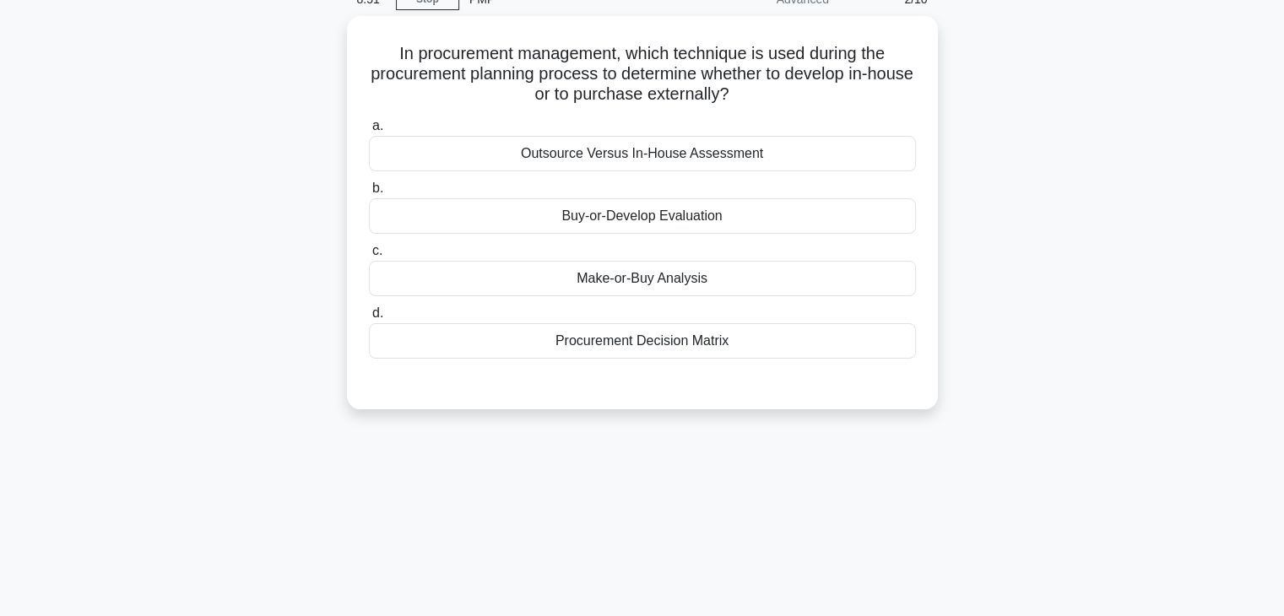
scroll to position [0, 0]
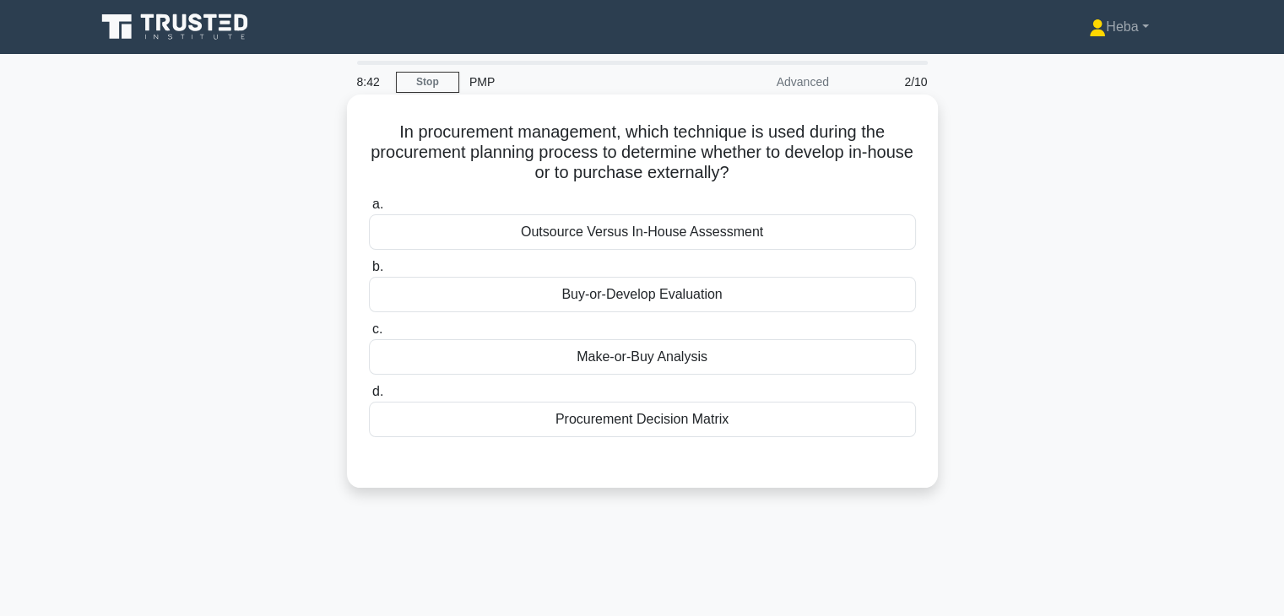
click at [648, 352] on div "Make-or-Buy Analysis" at bounding box center [642, 356] width 547 height 35
click at [369, 335] on input "c. Make-or-Buy Analysis" at bounding box center [369, 329] width 0 height 11
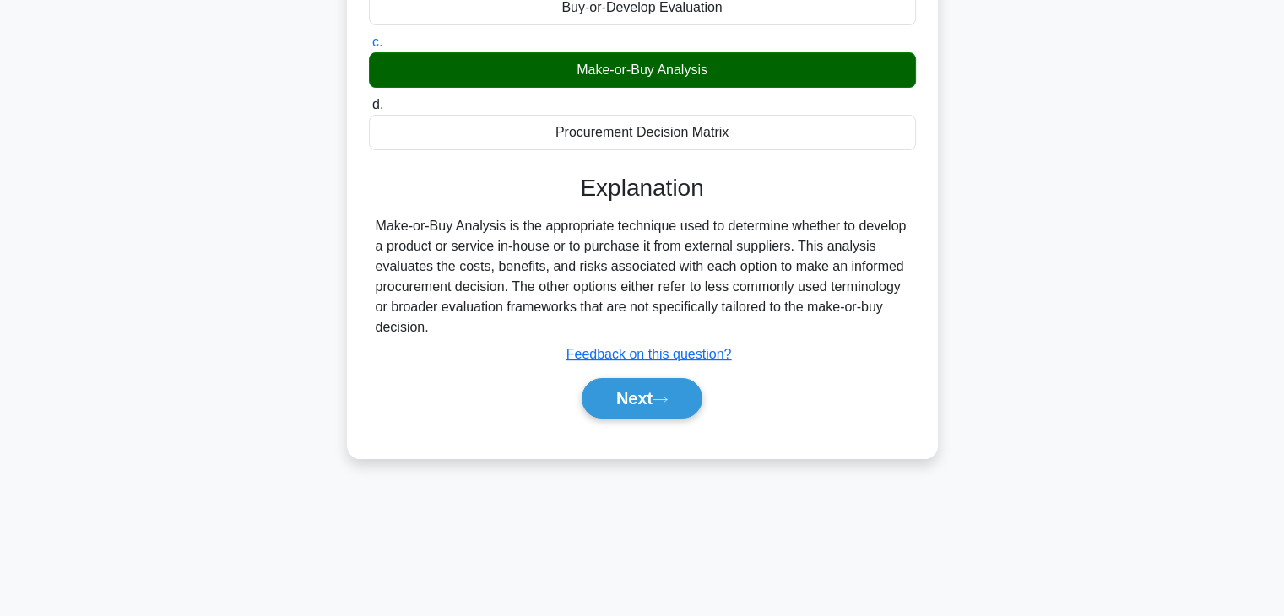
scroll to position [296, 0]
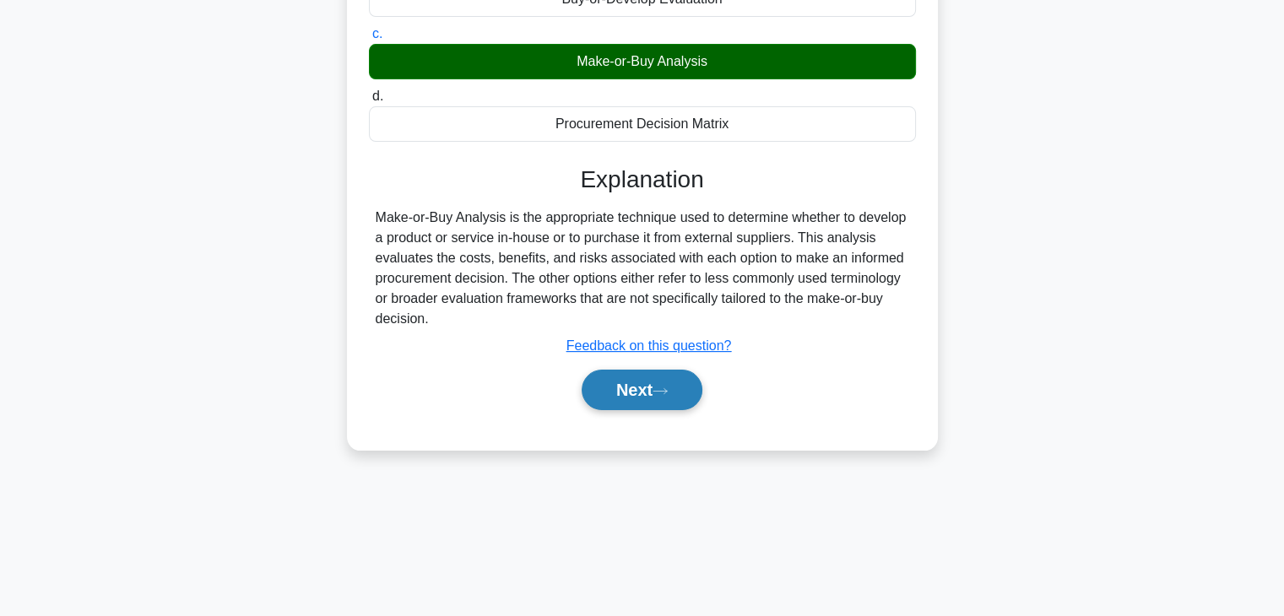
click at [675, 393] on button "Next" at bounding box center [642, 390] width 121 height 41
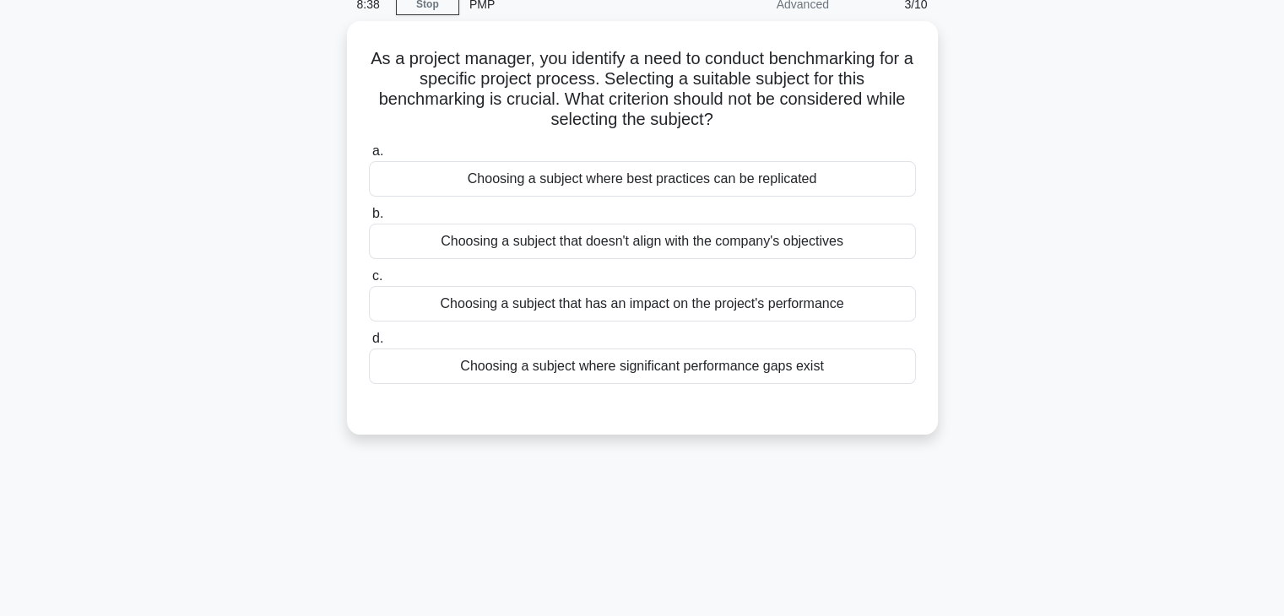
scroll to position [0, 0]
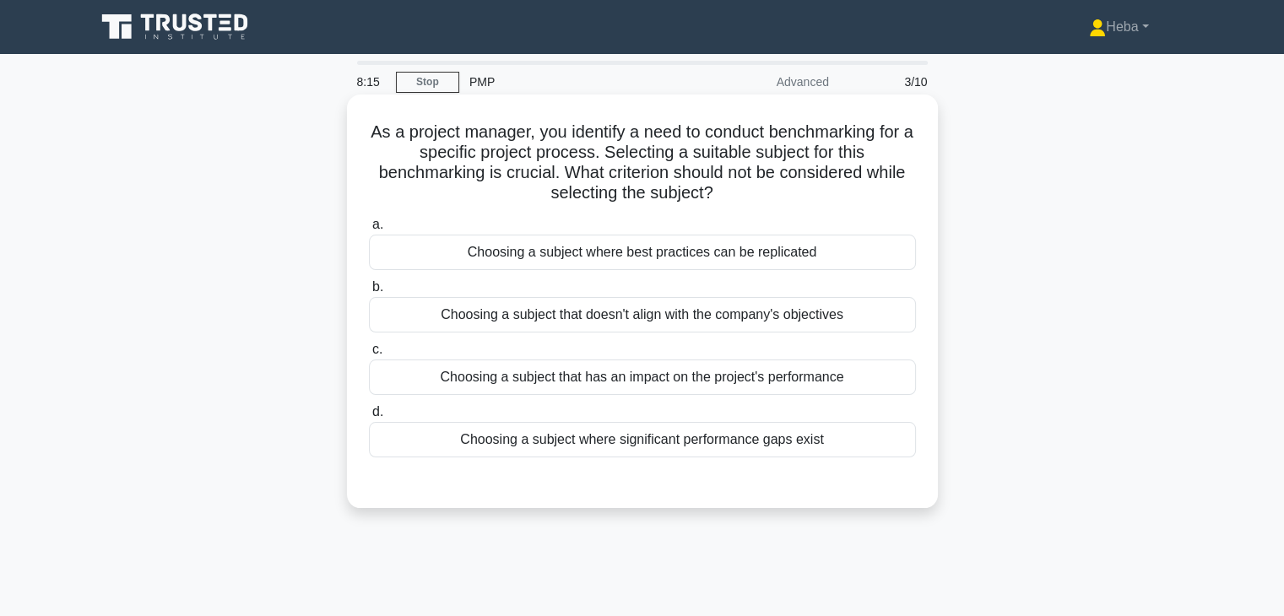
click at [747, 257] on div "Choosing a subject where best practices can be replicated" at bounding box center [642, 252] width 547 height 35
click at [369, 230] on input "a. Choosing a subject where best practices can be replicated" at bounding box center [369, 224] width 0 height 11
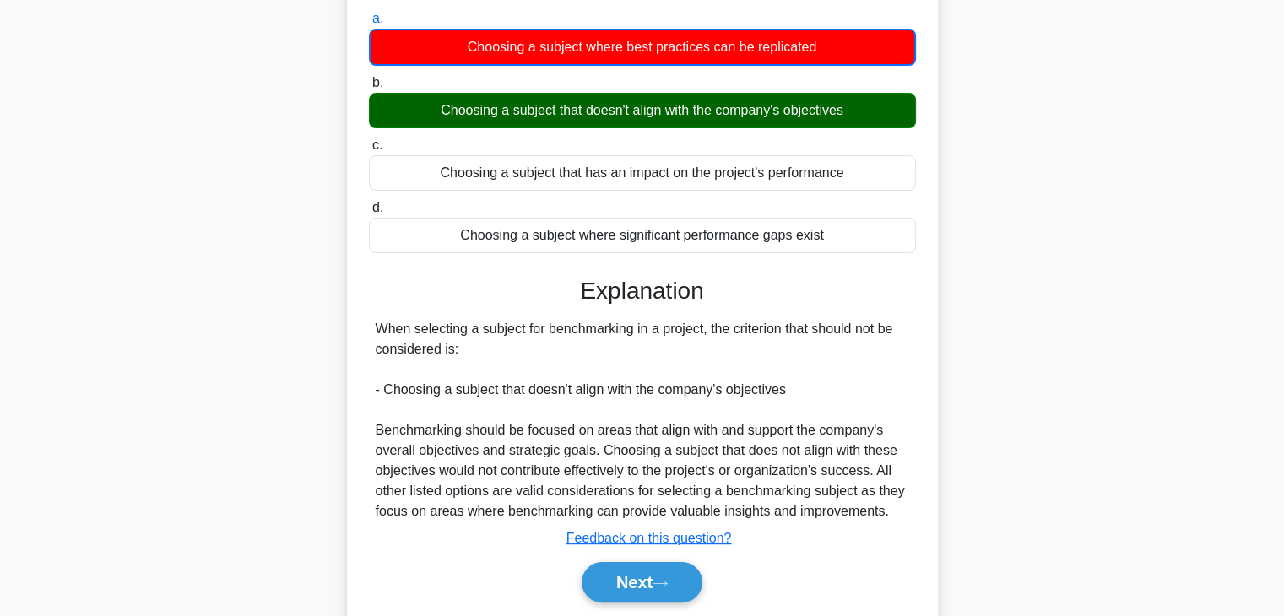
scroll to position [253, 0]
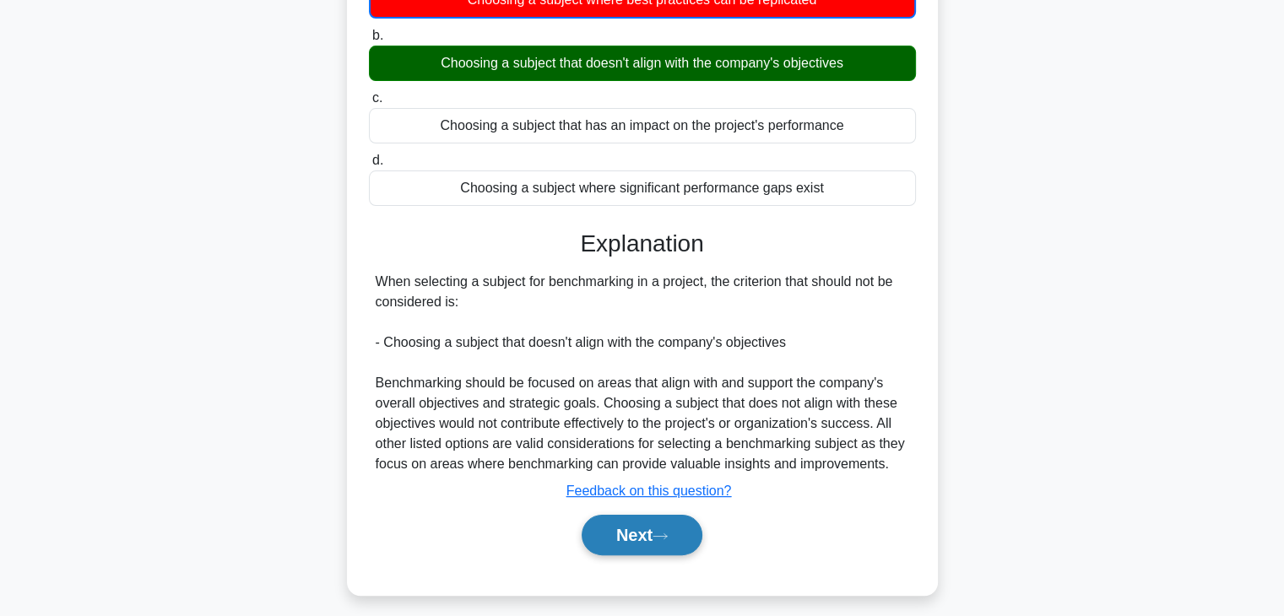
click at [655, 540] on button "Next" at bounding box center [642, 535] width 121 height 41
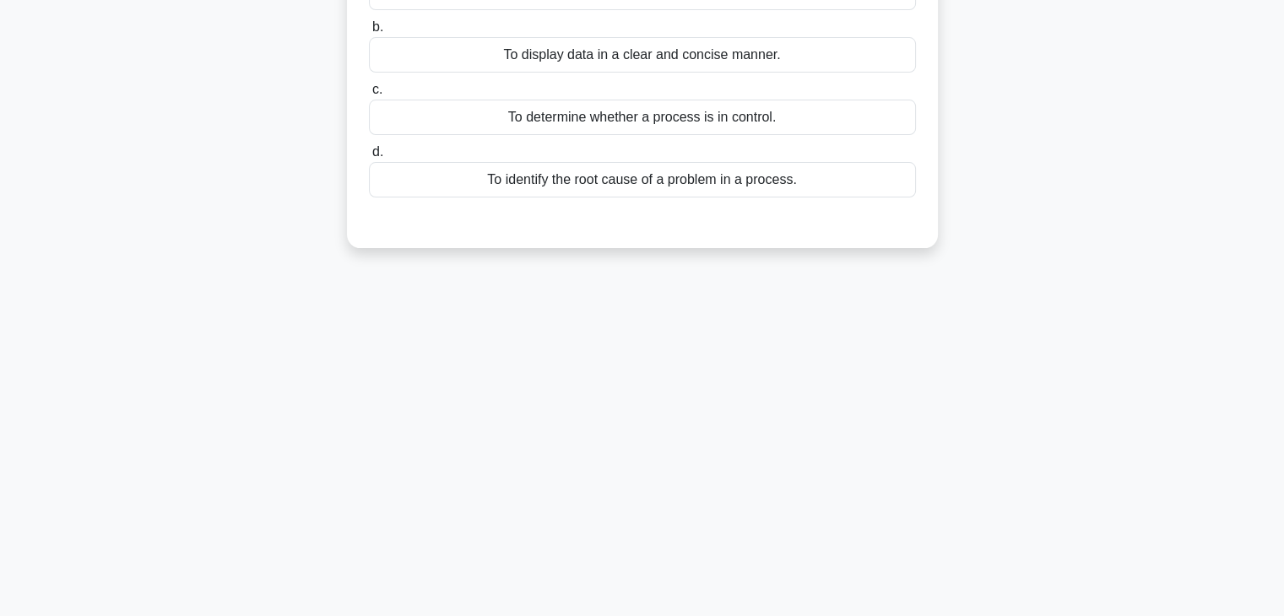
scroll to position [84, 0]
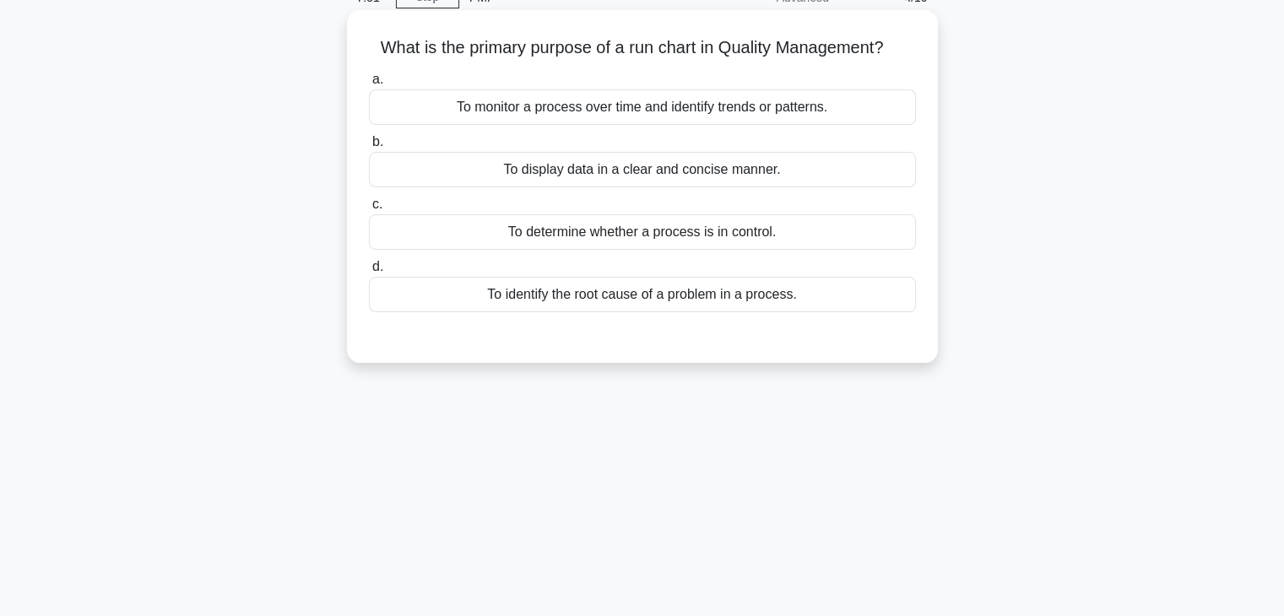
click at [659, 46] on h5 "What is the primary purpose of a run chart in Quality Management? .spinner_0XTQ…" at bounding box center [642, 48] width 550 height 22
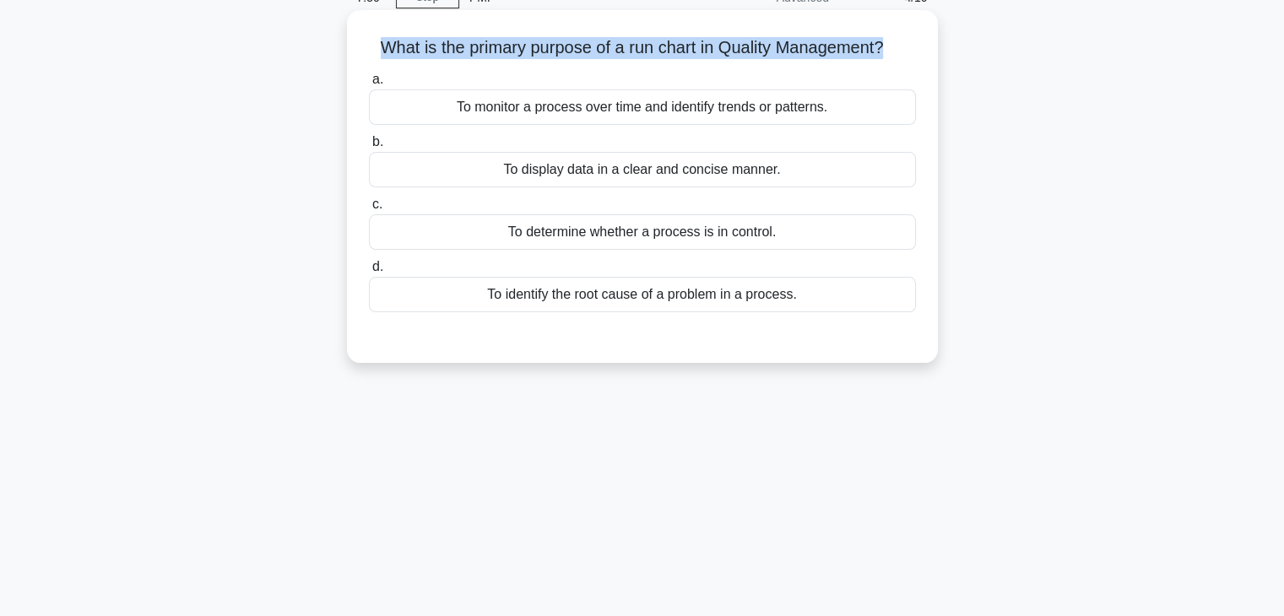
click at [659, 46] on h5 "What is the primary purpose of a run chart in Quality Management? .spinner_0XTQ…" at bounding box center [642, 48] width 550 height 22
copy div "What is the primary purpose of a run chart in Quality Management? .spinner_0XTQ…"
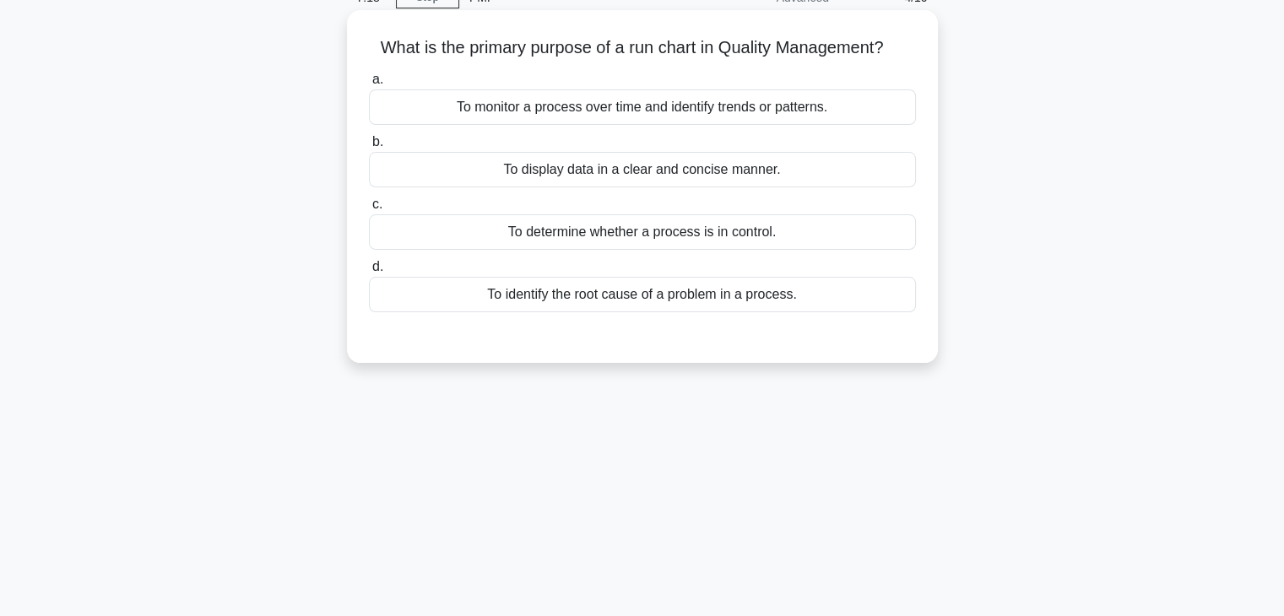
click at [713, 112] on div "To monitor a process over time and identify trends or patterns." at bounding box center [642, 106] width 547 height 35
click at [369, 85] on input "a. To monitor a process over time and identify trends or patterns." at bounding box center [369, 79] width 0 height 11
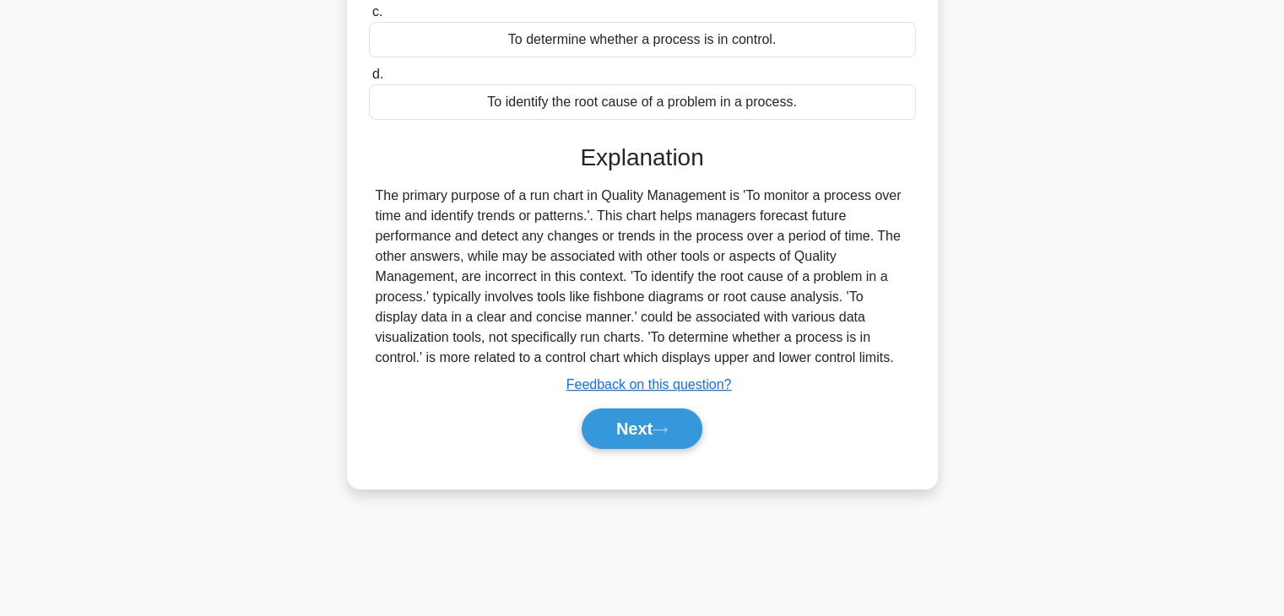
scroll to position [296, 0]
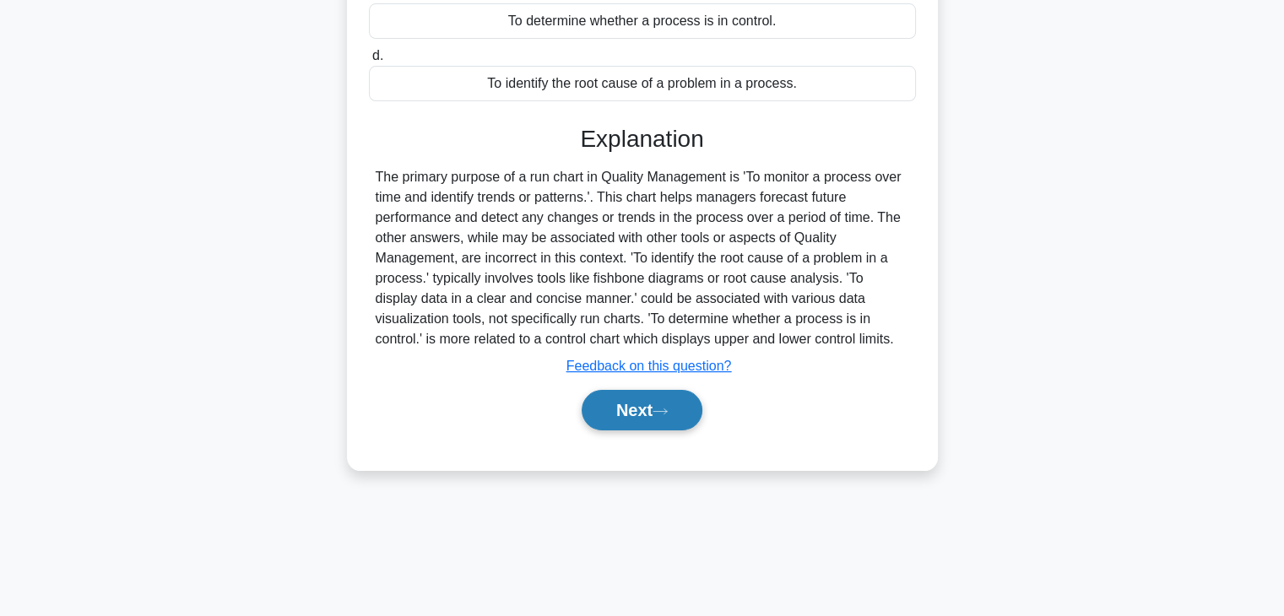
click at [681, 405] on button "Next" at bounding box center [642, 410] width 121 height 41
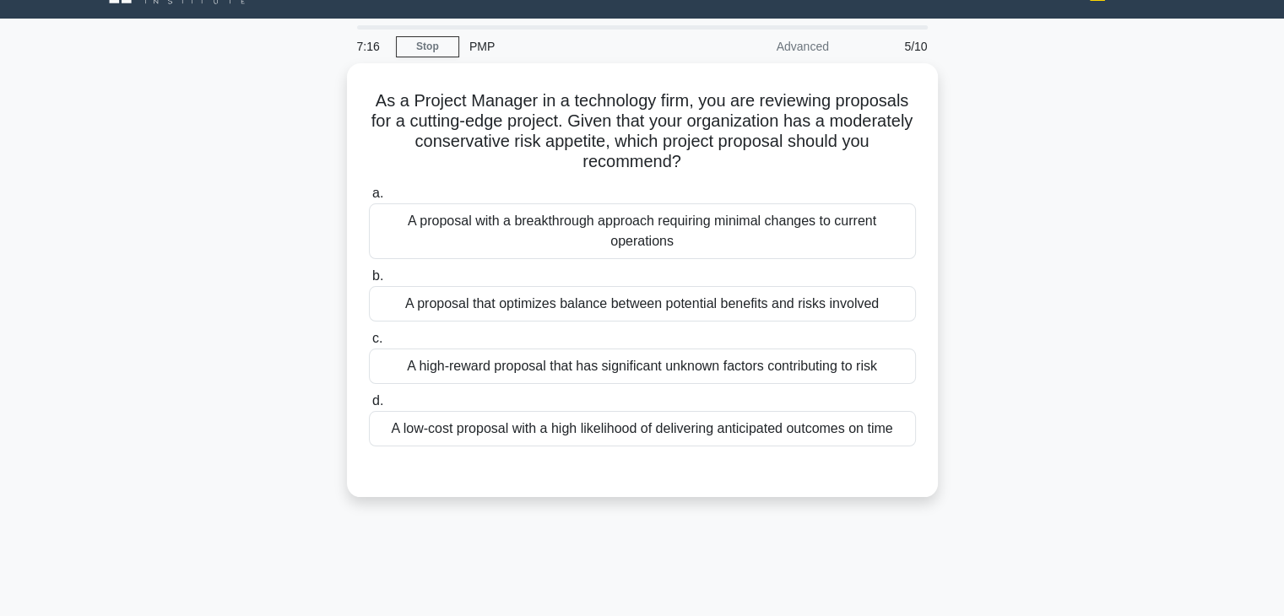
scroll to position [0, 0]
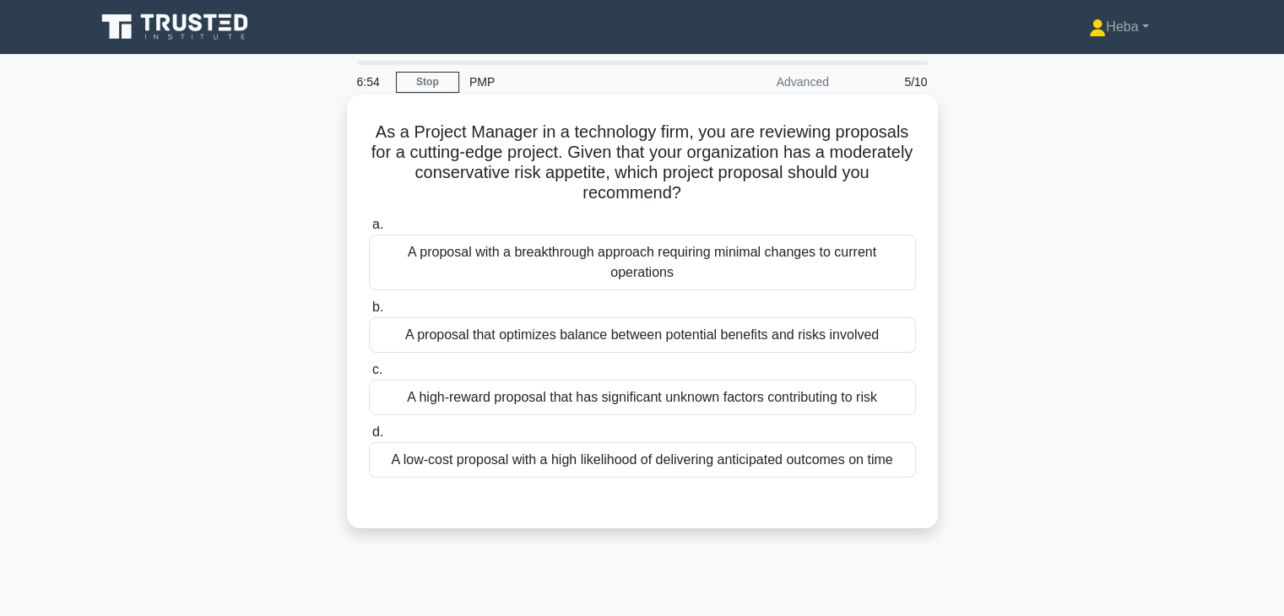
click at [559, 398] on div "A high-reward proposal that has significant unknown factors contributing to risk" at bounding box center [642, 397] width 547 height 35
click at [369, 376] on input "c. A high-reward proposal that has significant unknown factors contributing to …" at bounding box center [369, 370] width 0 height 11
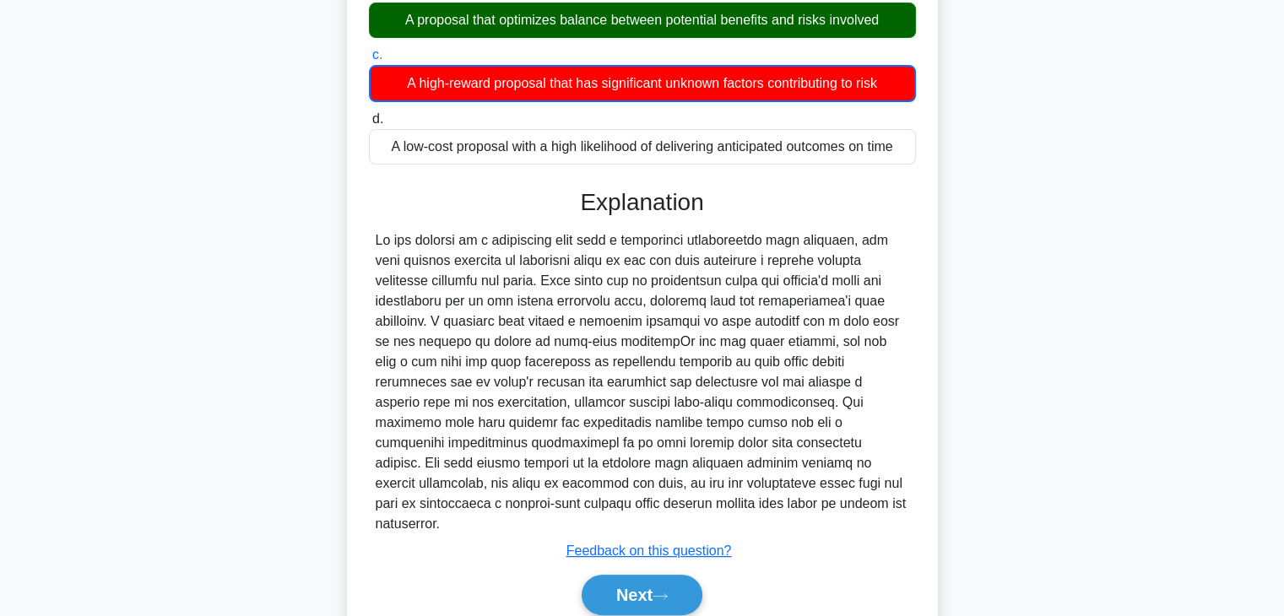
scroll to position [365, 0]
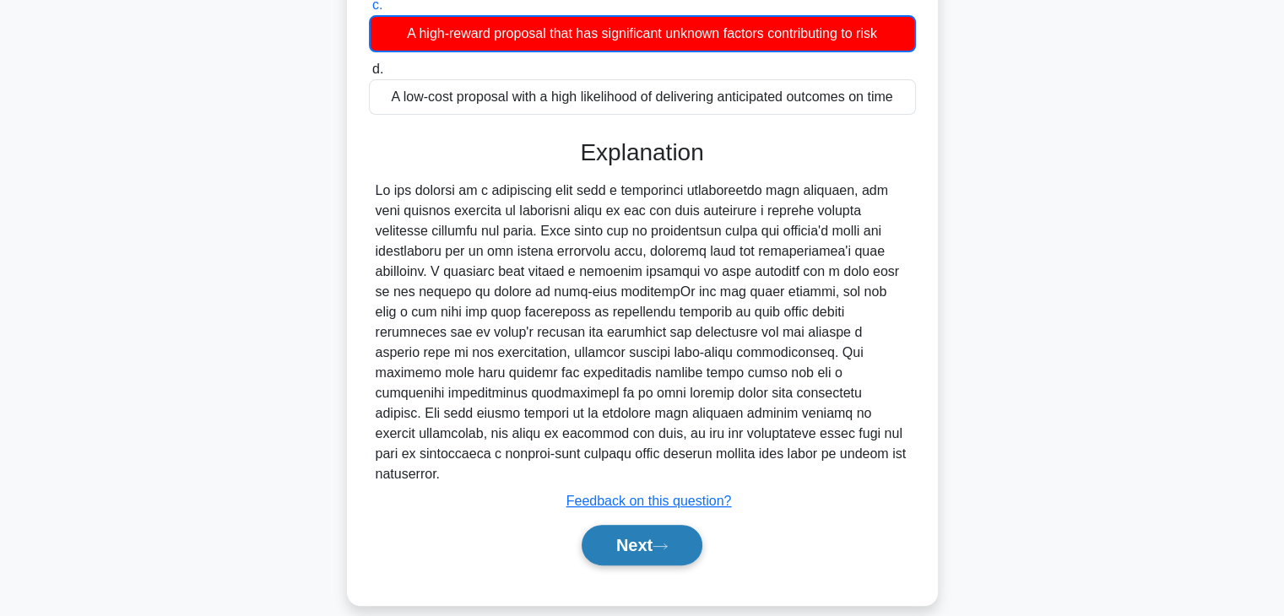
click at [633, 525] on button "Next" at bounding box center [642, 545] width 121 height 41
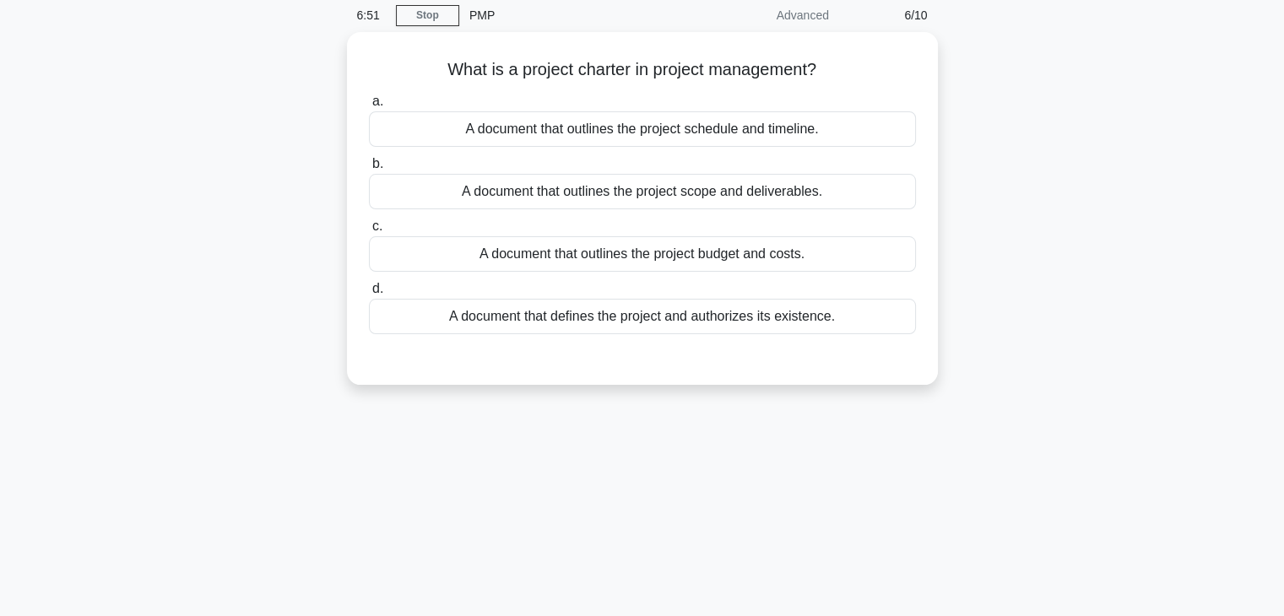
scroll to position [43, 0]
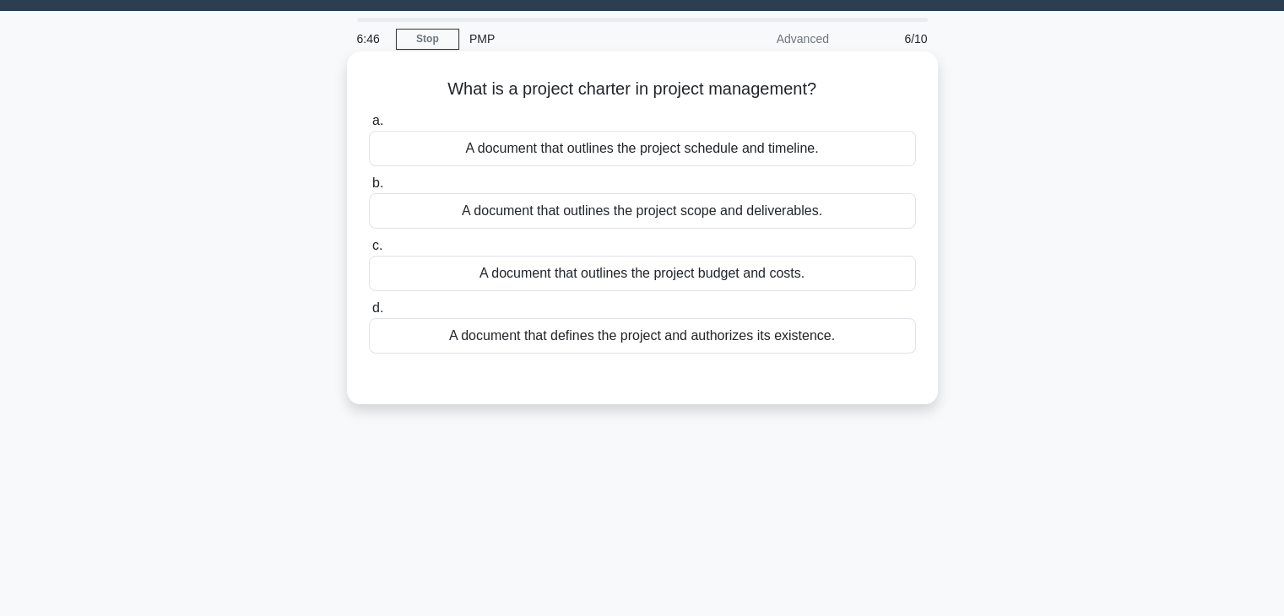
click at [689, 338] on div "A document that defines the project and authorizes its existence." at bounding box center [642, 335] width 547 height 35
click at [369, 314] on input "d. A document that defines the project and authorizes its existence." at bounding box center [369, 308] width 0 height 11
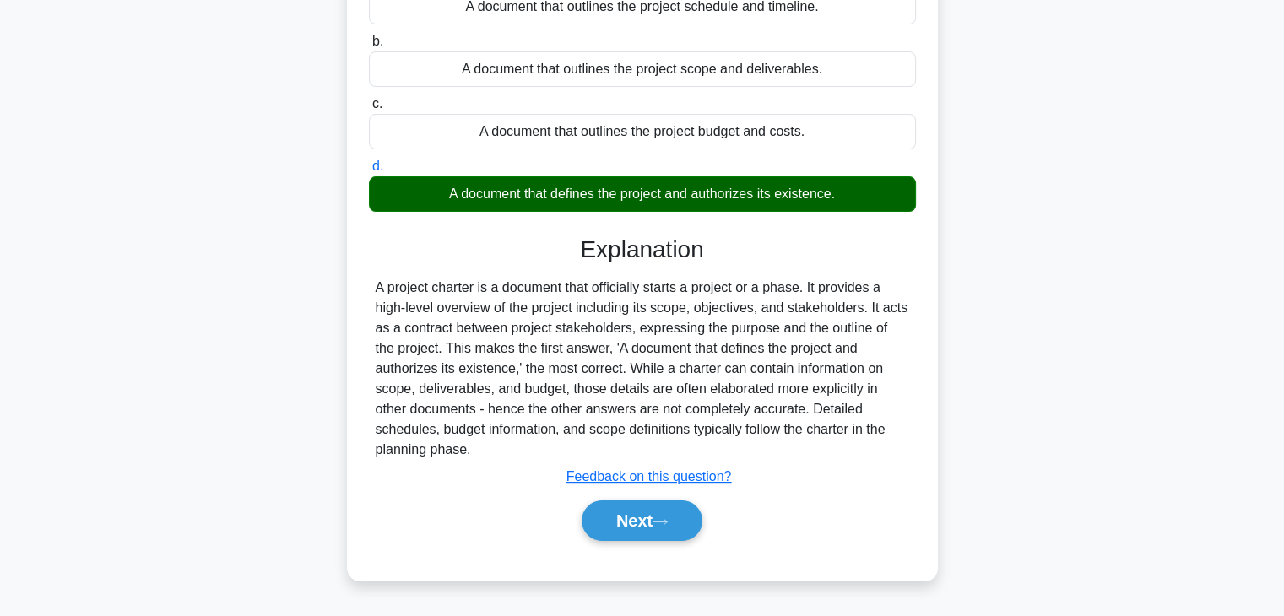
scroll to position [296, 0]
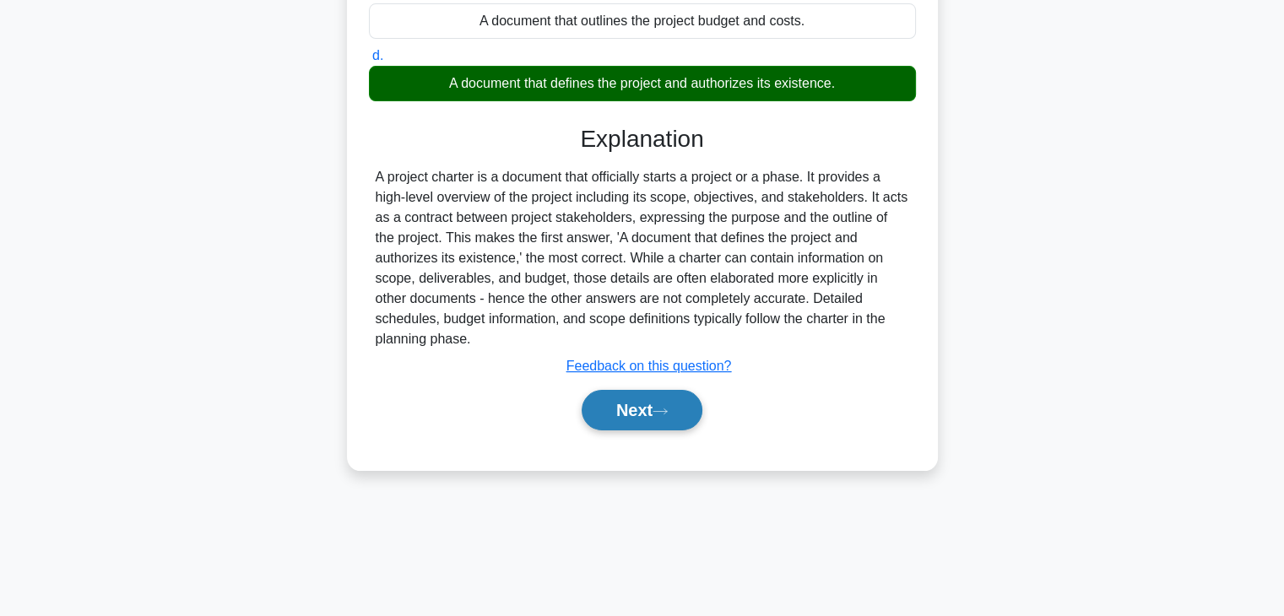
click at [667, 415] on button "Next" at bounding box center [642, 410] width 121 height 41
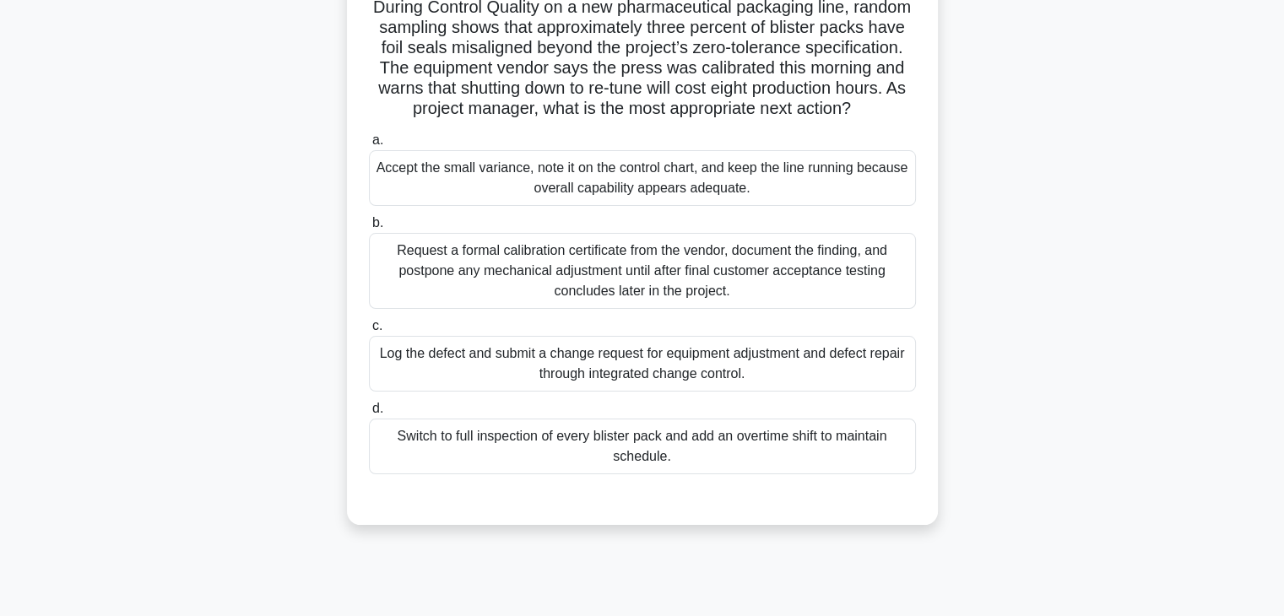
scroll to position [127, 0]
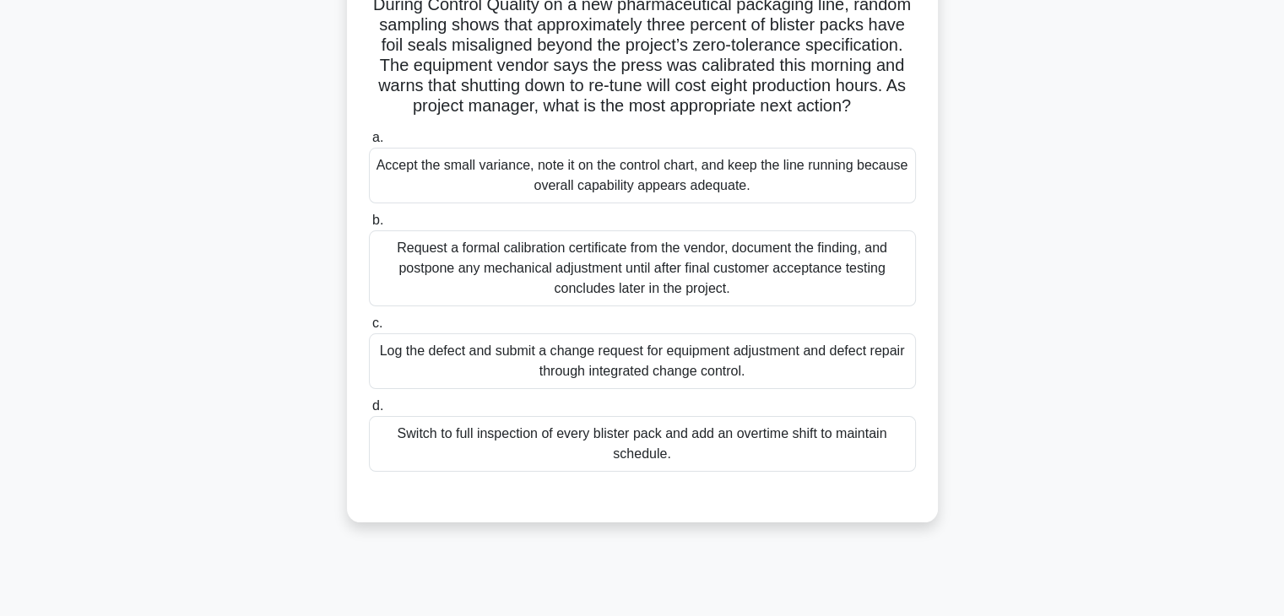
click at [527, 370] on div "Log the defect and submit a change request for equipment adjustment and defect …" at bounding box center [642, 361] width 547 height 56
click at [369, 329] on input "c. Log the defect and submit a change request for equipment adjustment and defe…" at bounding box center [369, 323] width 0 height 11
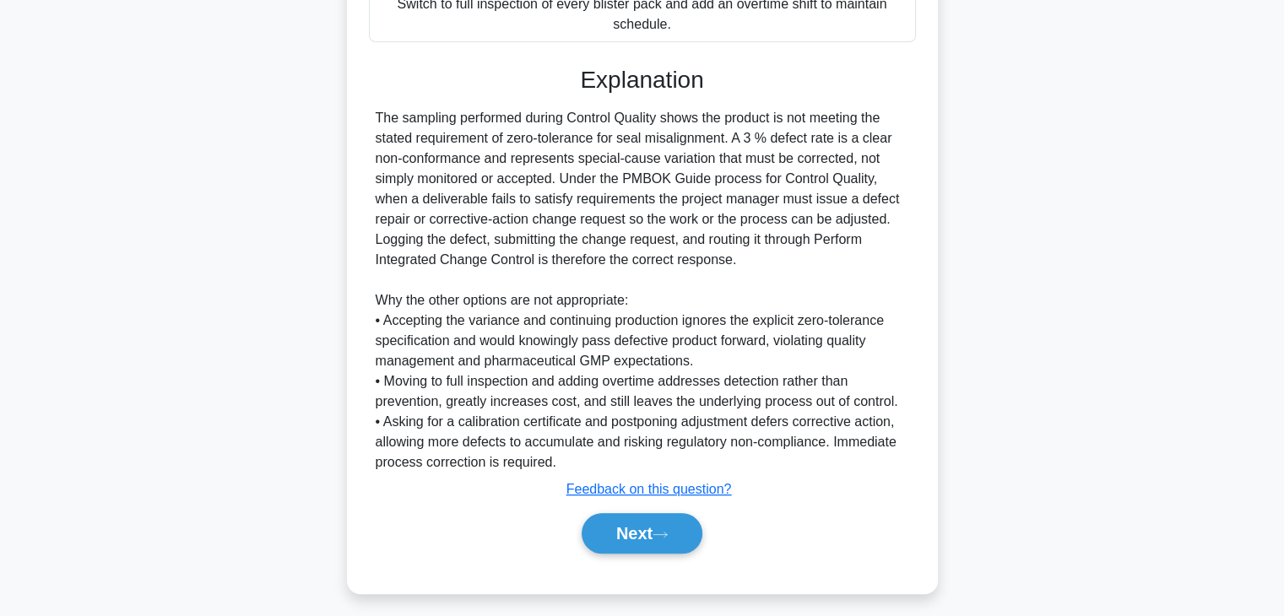
scroll to position [501, 0]
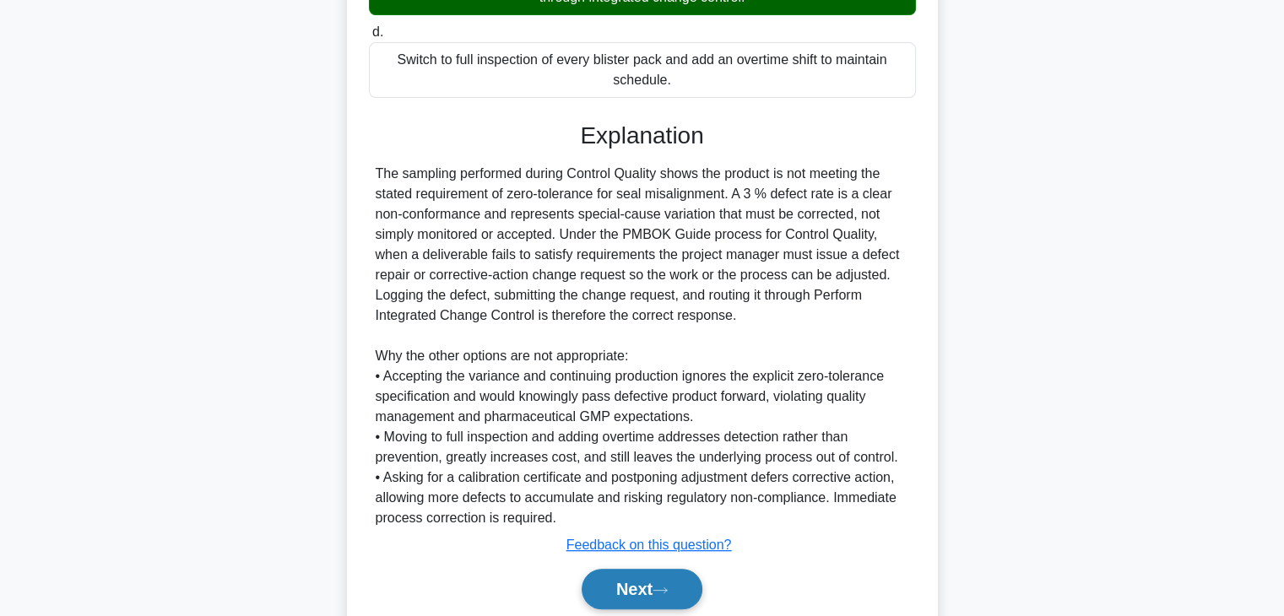
click at [636, 595] on button "Next" at bounding box center [642, 589] width 121 height 41
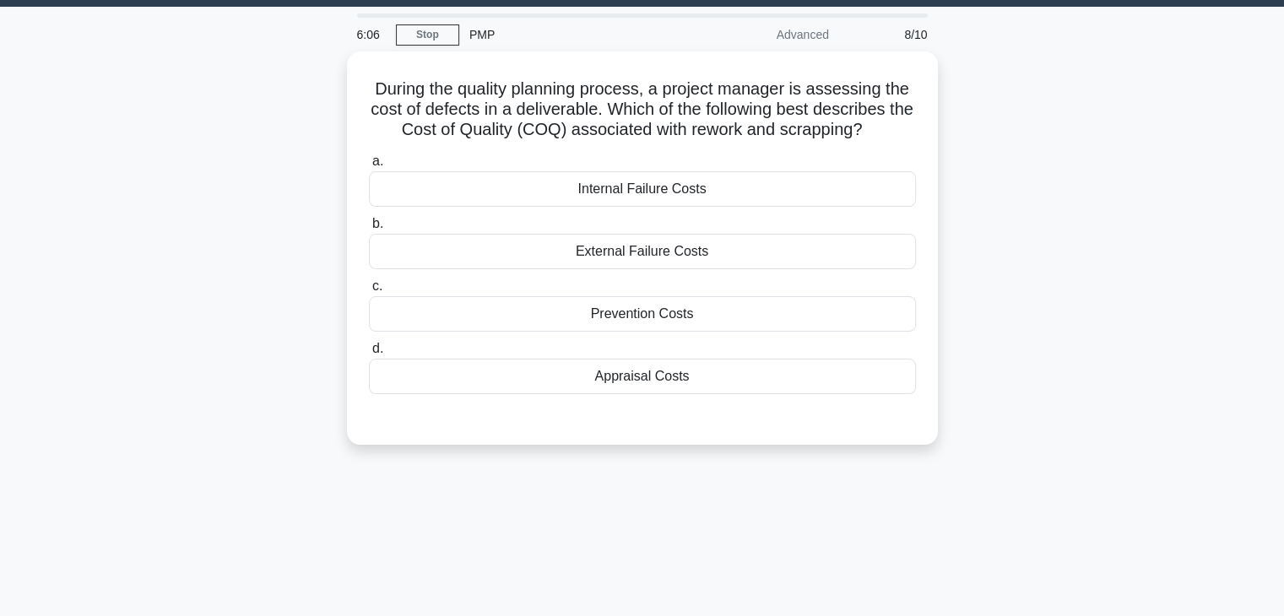
scroll to position [43, 0]
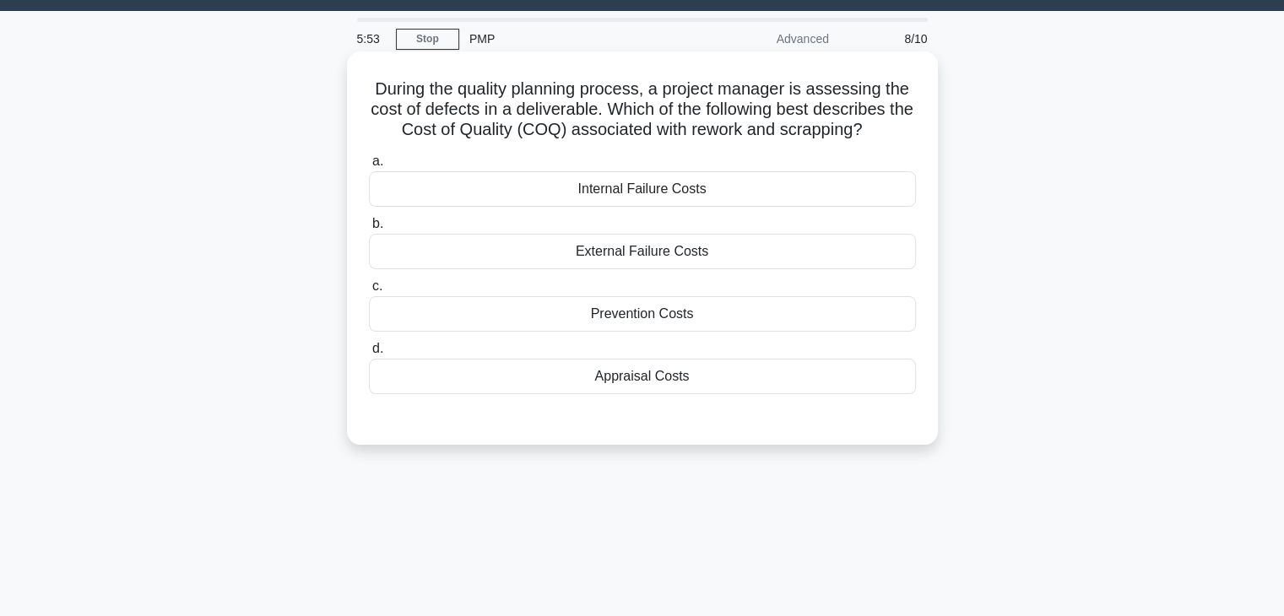
click at [608, 372] on div "Appraisal Costs" at bounding box center [642, 376] width 547 height 35
click at [369, 355] on input "d. Appraisal Costs" at bounding box center [369, 349] width 0 height 11
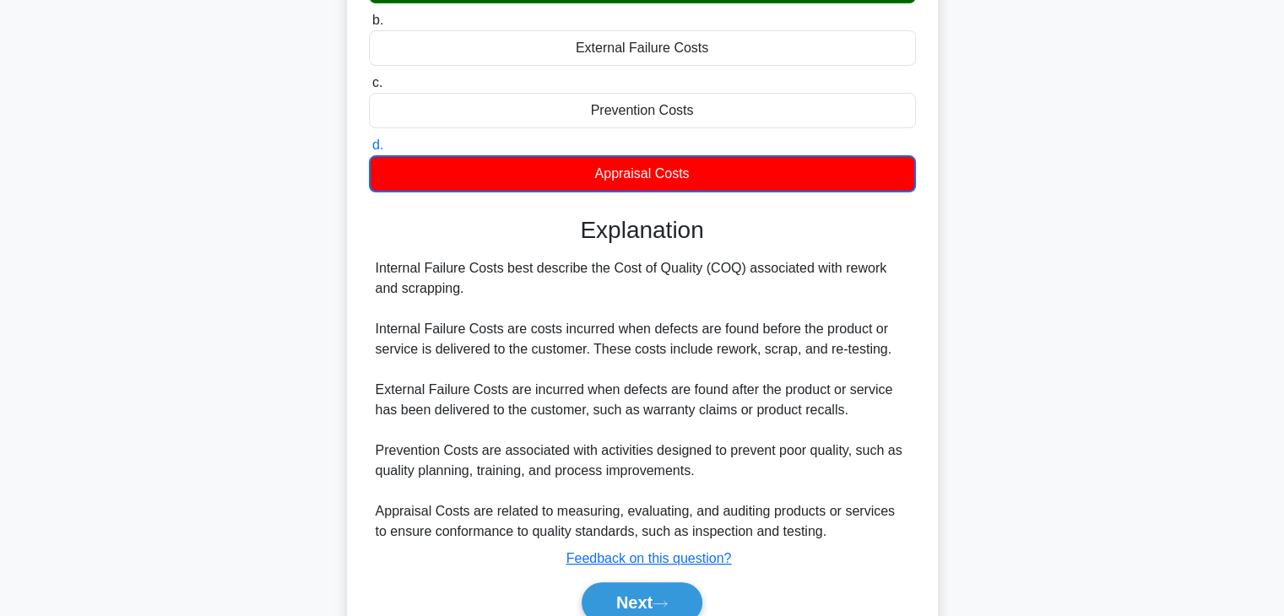
scroll to position [296, 0]
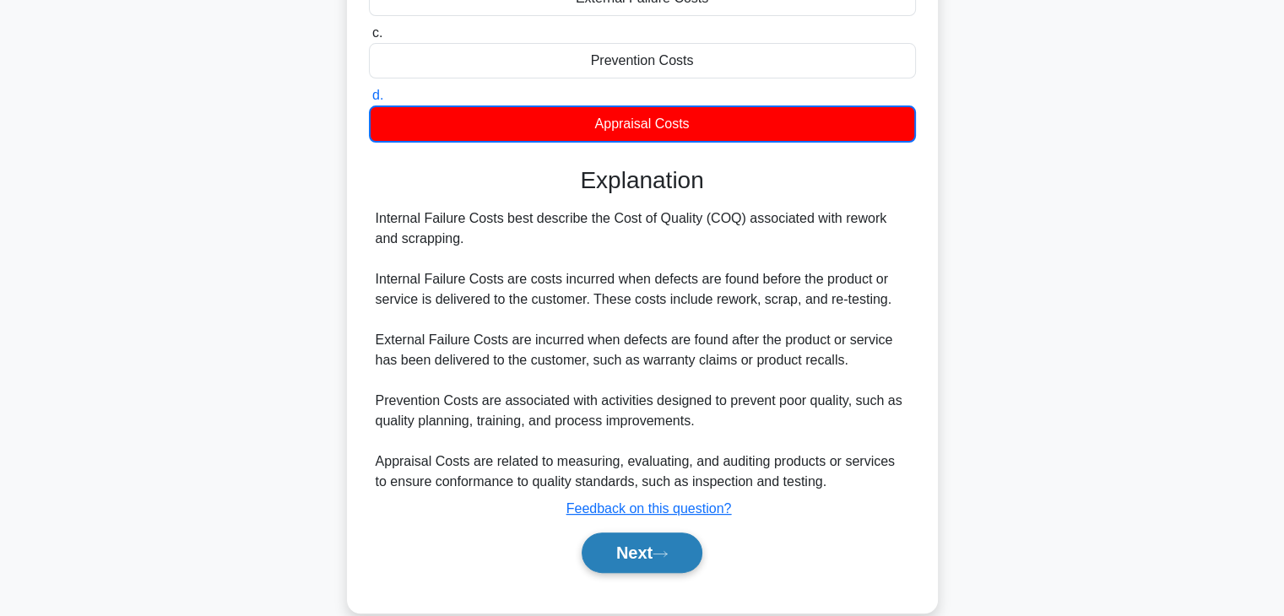
click at [638, 545] on button "Next" at bounding box center [642, 553] width 121 height 41
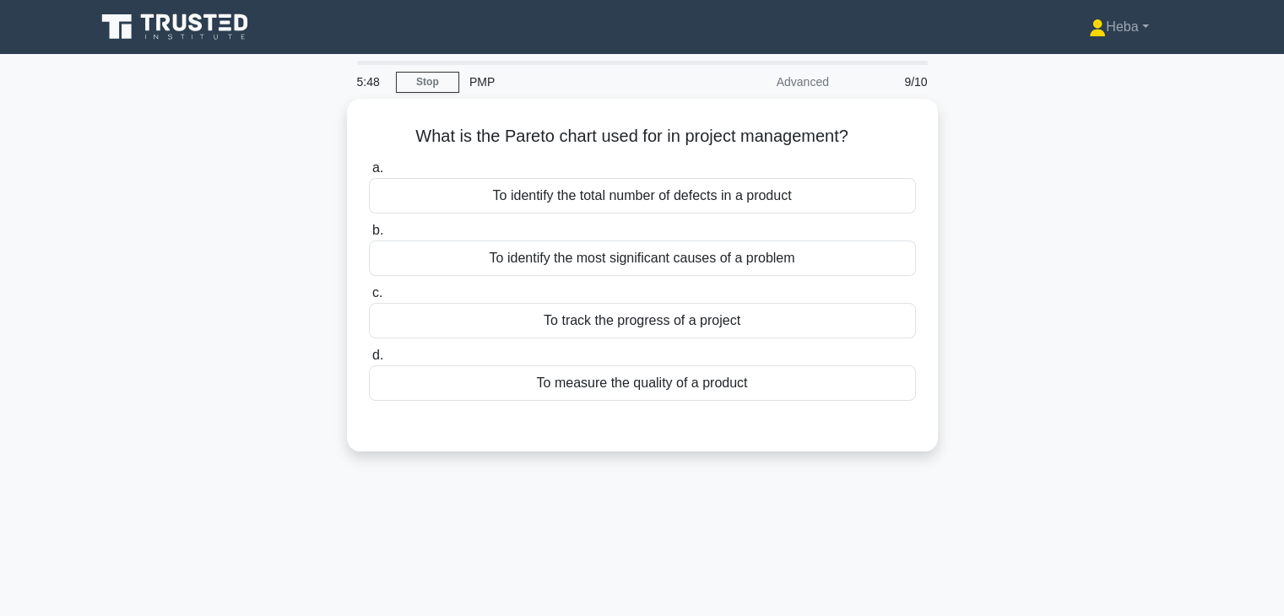
scroll to position [0, 0]
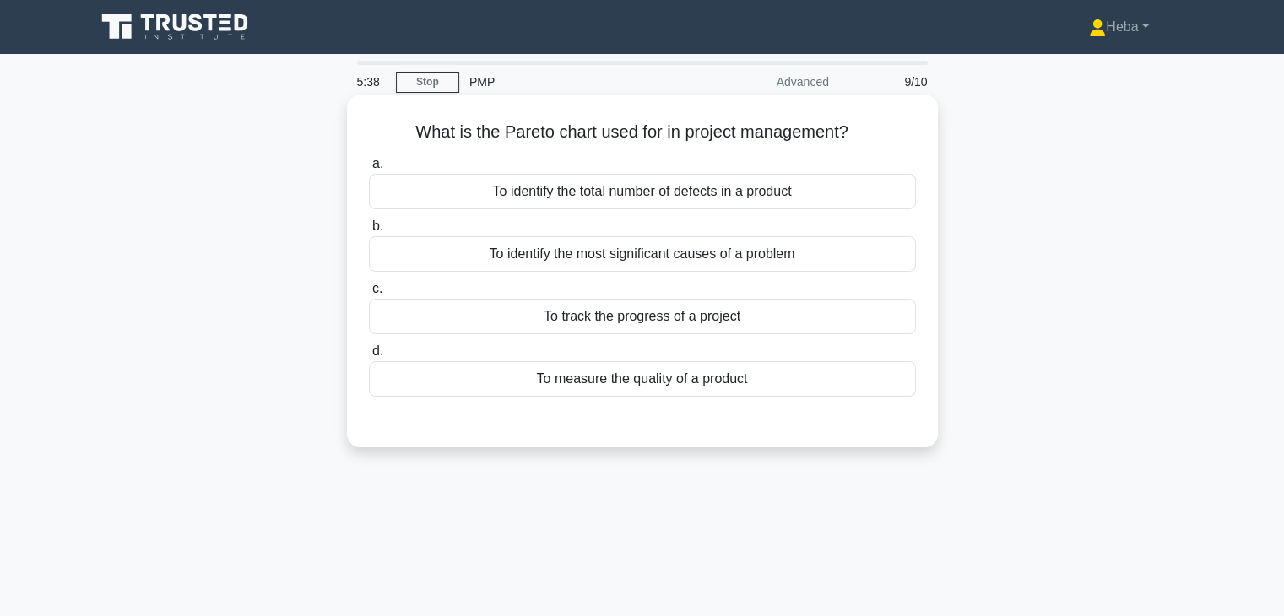
click at [751, 199] on div "To identify the total number of defects in a product" at bounding box center [642, 191] width 547 height 35
click at [369, 170] on input "a. To identify the total number of defects in a product" at bounding box center [369, 164] width 0 height 11
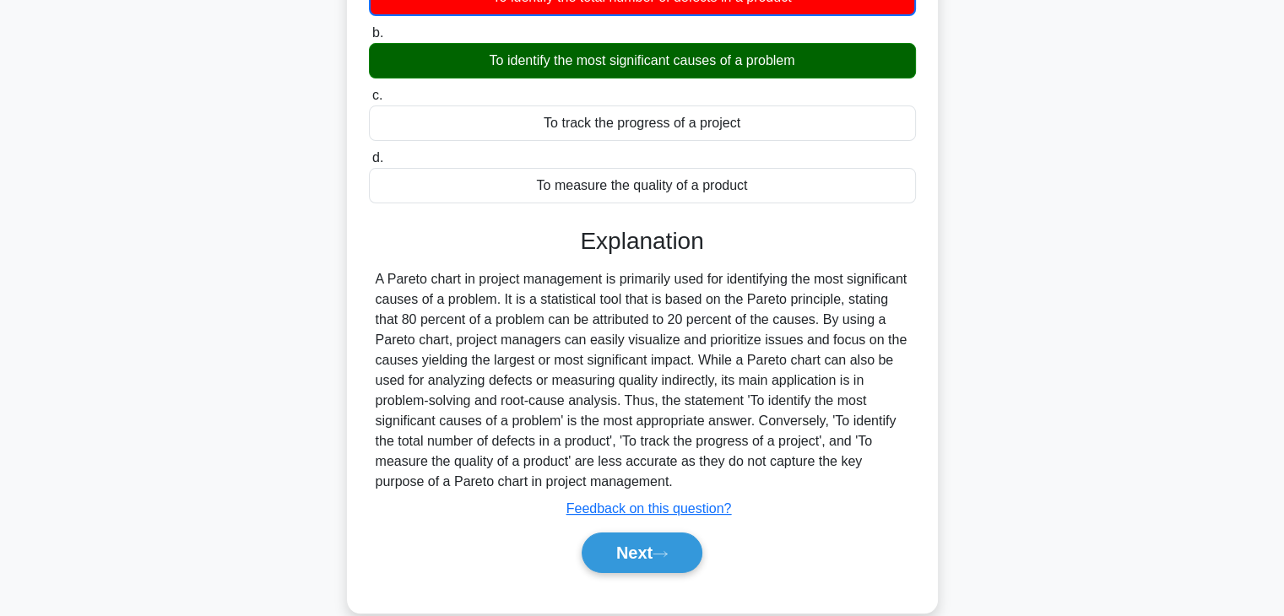
scroll to position [296, 0]
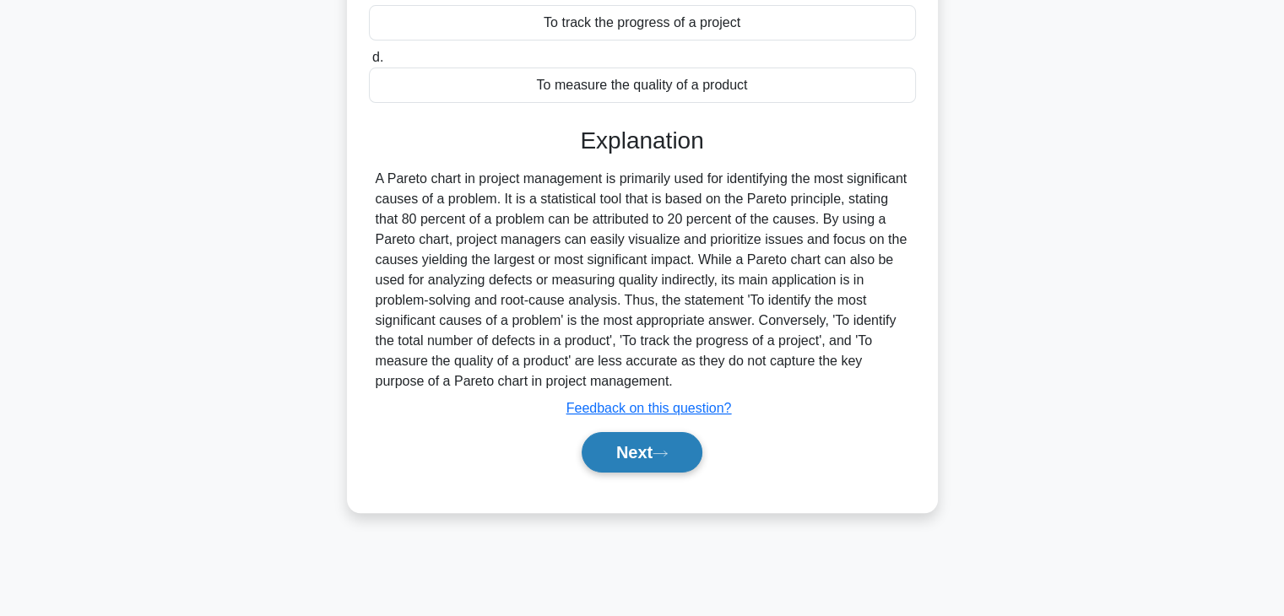
click at [634, 436] on button "Next" at bounding box center [642, 452] width 121 height 41
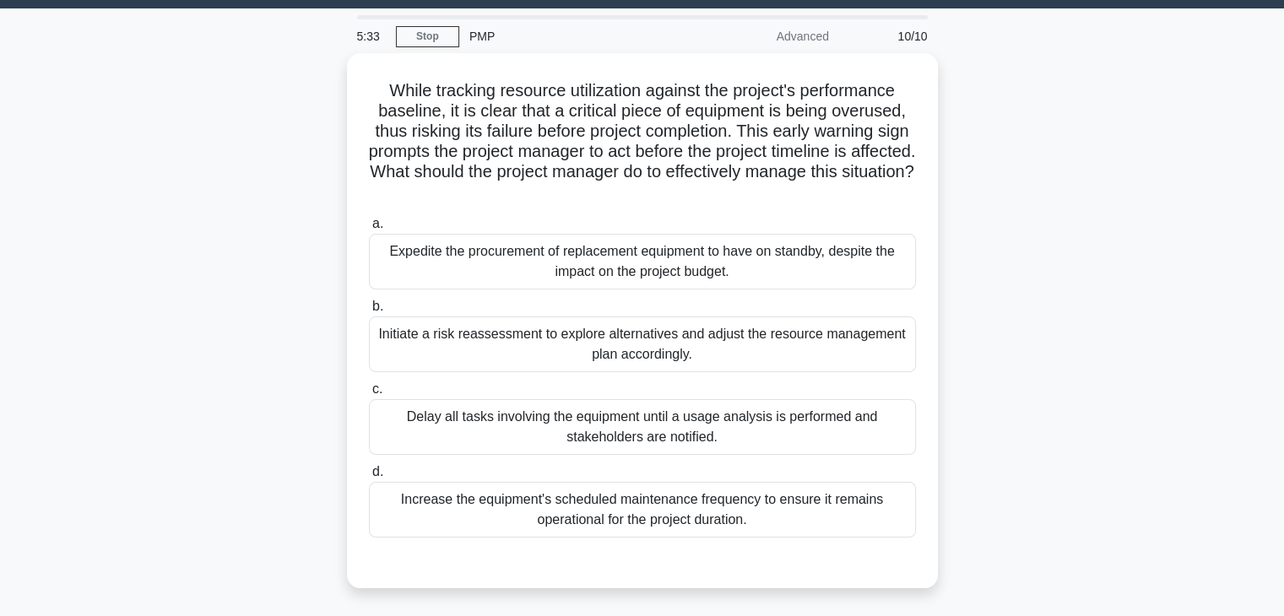
scroll to position [43, 0]
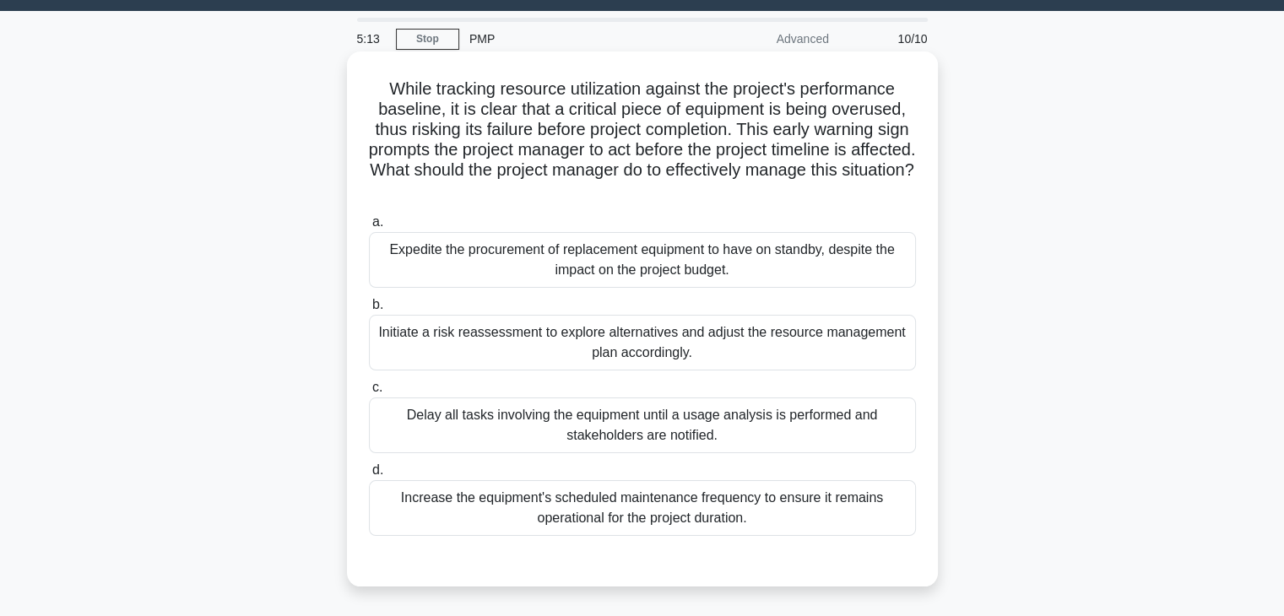
click at [539, 350] on div "Initiate a risk reassessment to explore alternatives and adjust the resource ma…" at bounding box center [642, 343] width 547 height 56
click at [369, 311] on input "b. Initiate a risk reassessment to explore alternatives and adjust the resource…" at bounding box center [369, 305] width 0 height 11
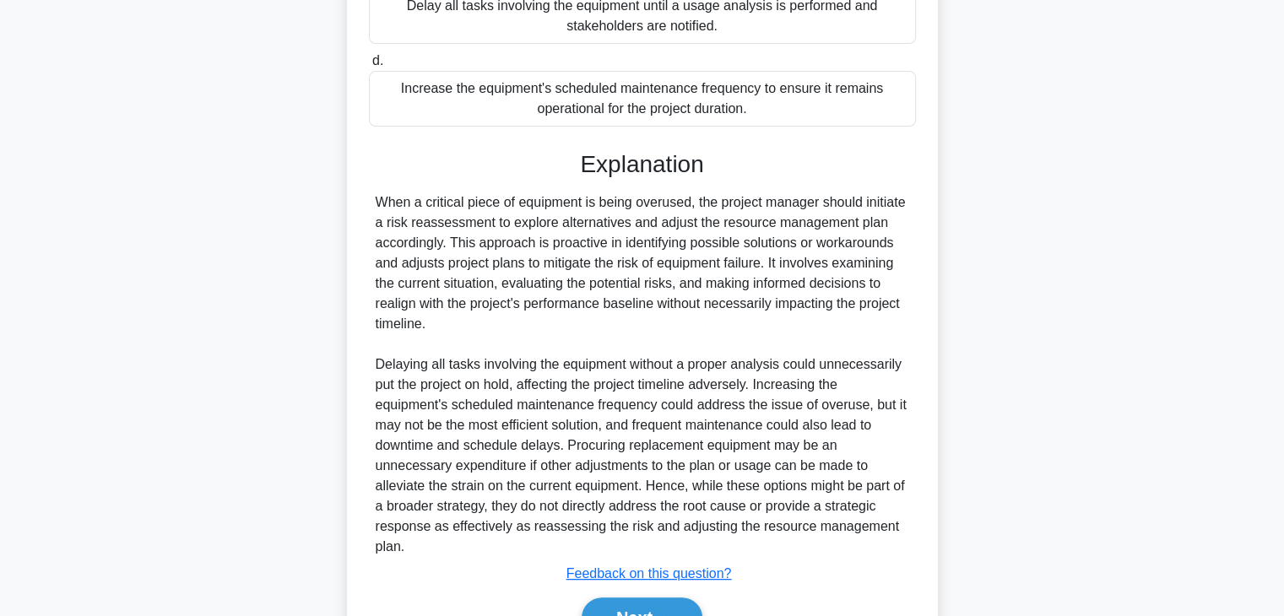
scroll to position [465, 0]
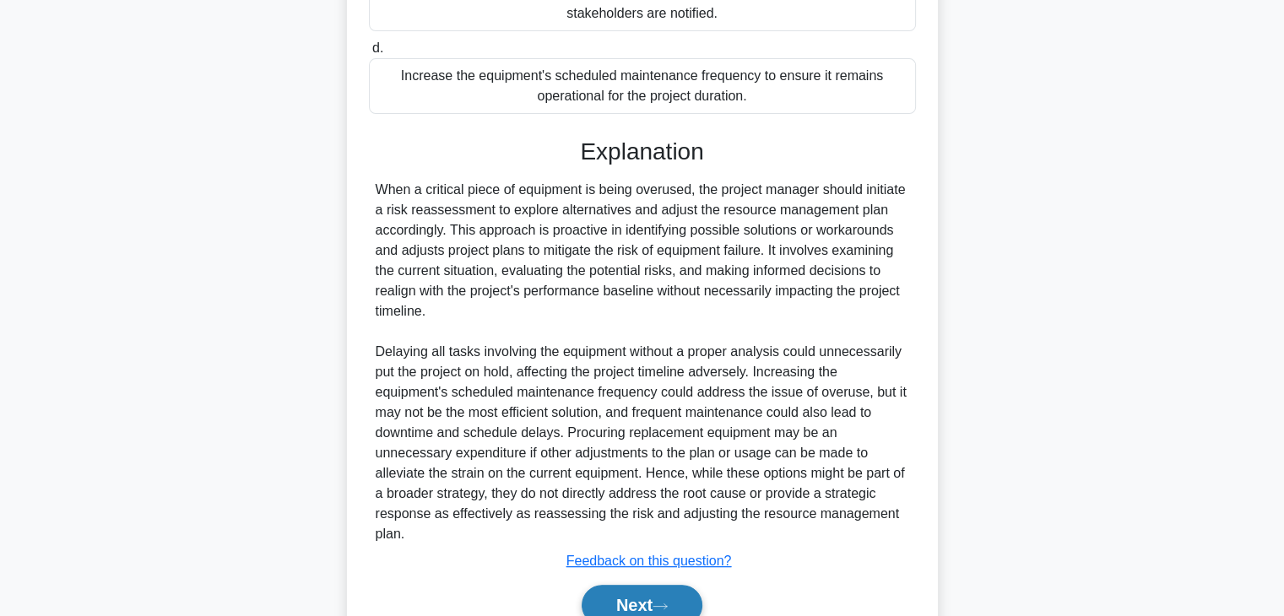
click at [687, 605] on button "Next" at bounding box center [642, 605] width 121 height 41
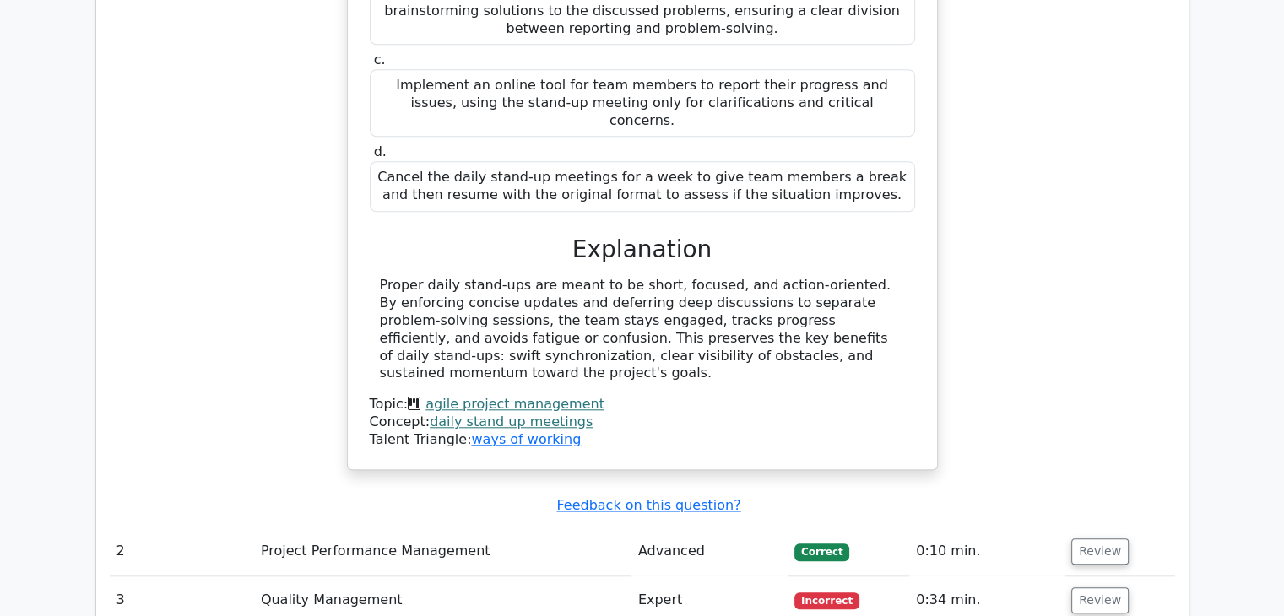
scroll to position [2179, 0]
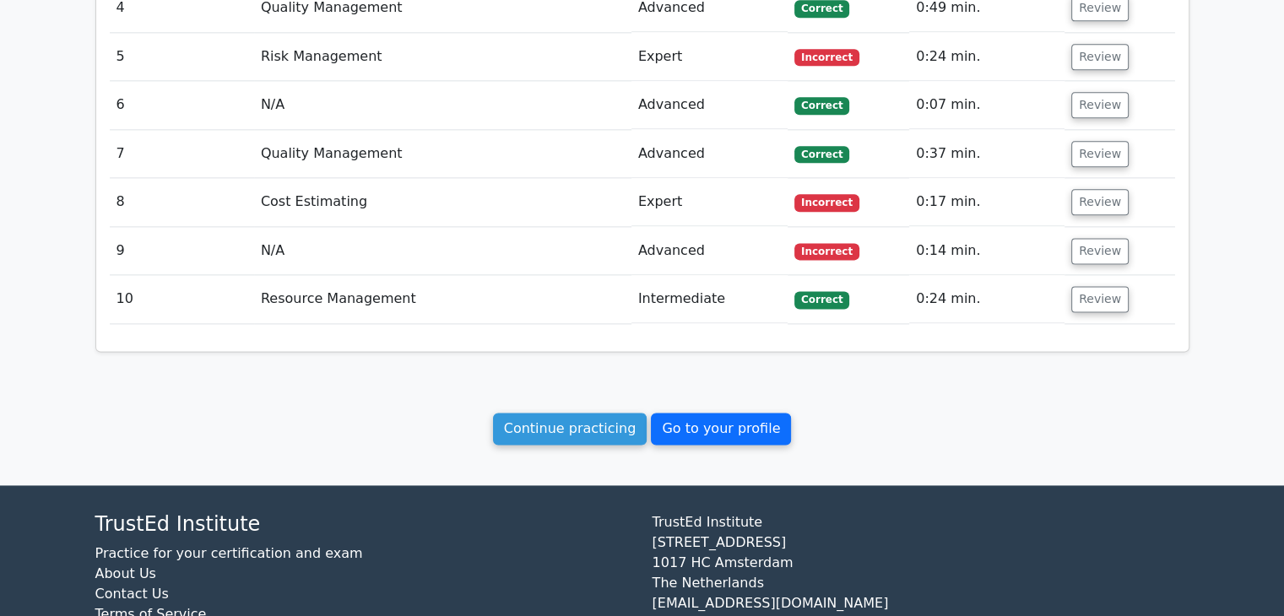
click at [734, 413] on link "Go to your profile" at bounding box center [721, 429] width 140 height 32
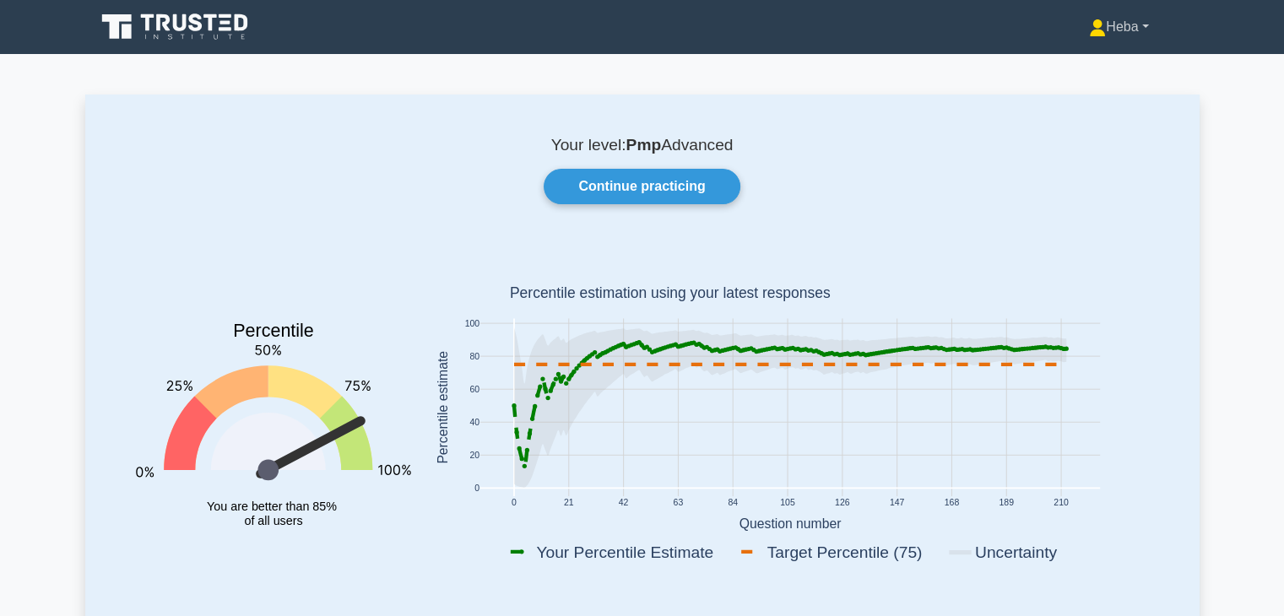
click at [1073, 41] on link "Heba" at bounding box center [1119, 27] width 140 height 34
click at [1096, 100] on link "Settings" at bounding box center [1115, 93] width 133 height 27
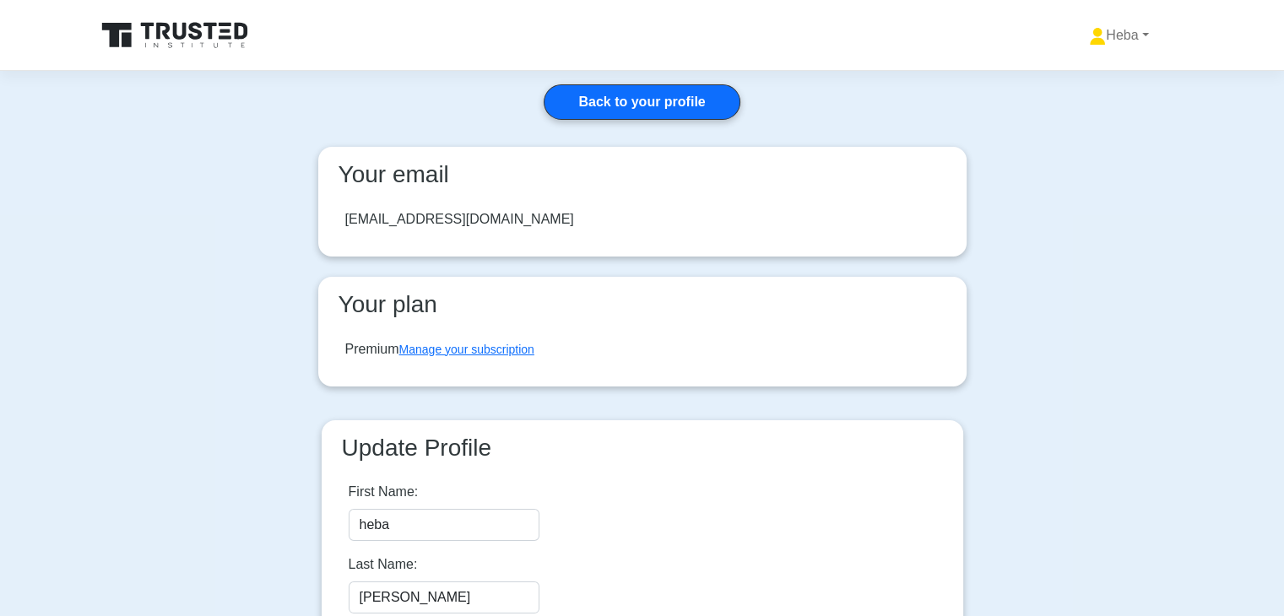
click at [89, 34] on div at bounding box center [642, 35] width 1114 height 54
click at [1086, 20] on link "Heba" at bounding box center [1119, 36] width 140 height 34
click at [1083, 62] on link "Profile" at bounding box center [1115, 75] width 133 height 27
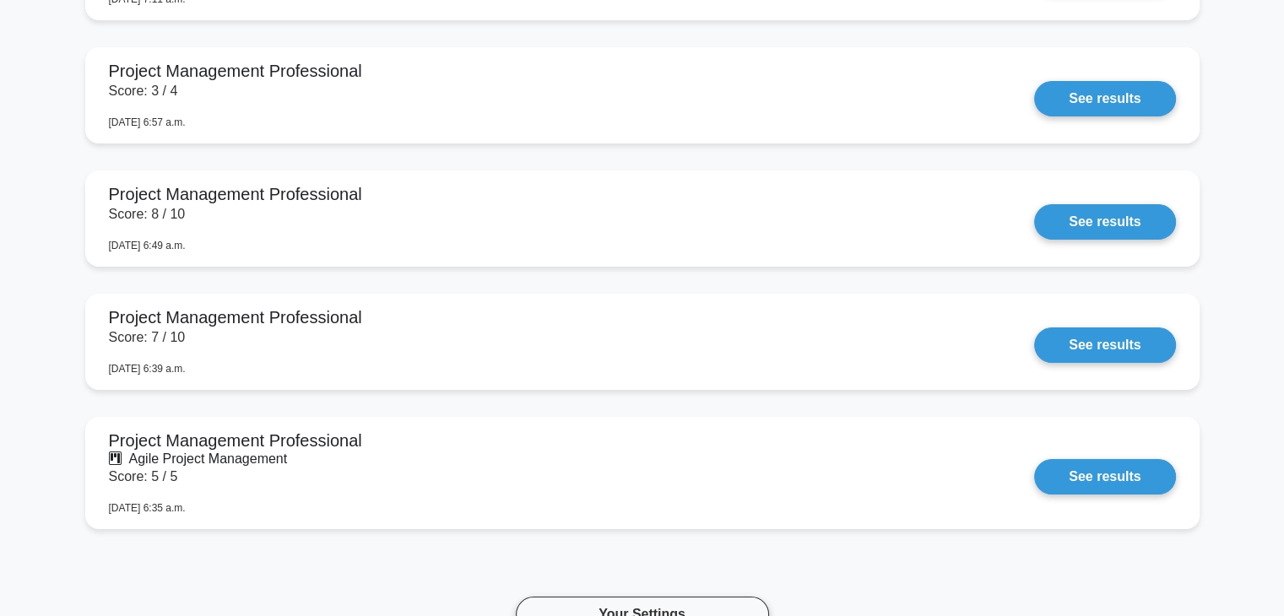
scroll to position [6332, 0]
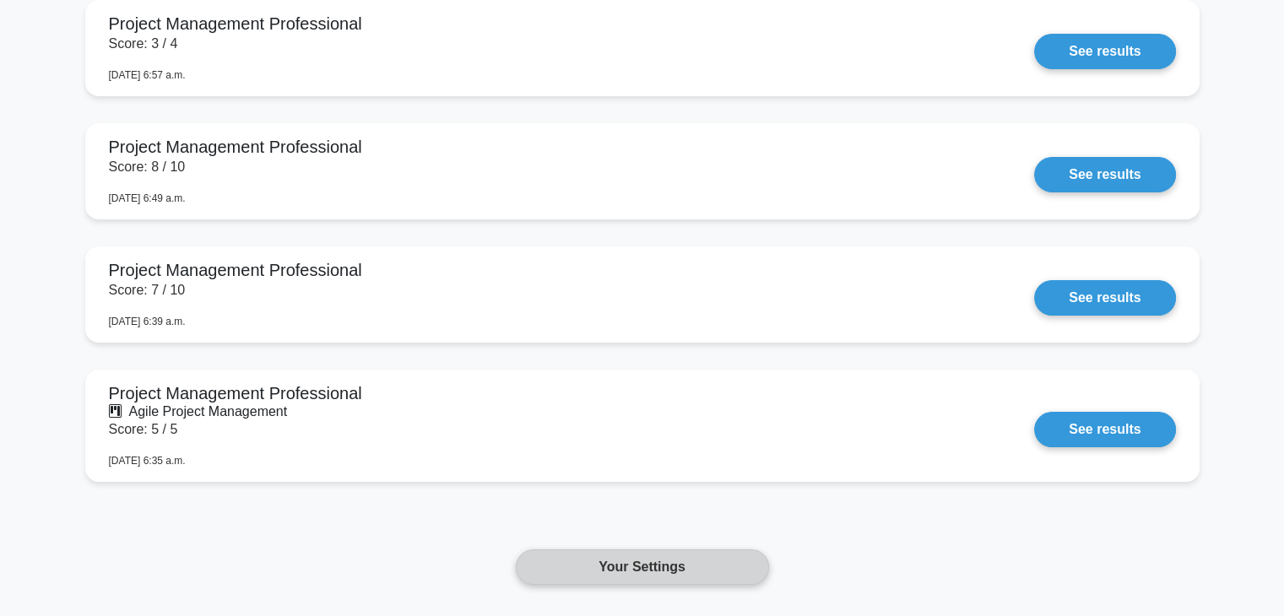
click at [636, 576] on link "Your Settings" at bounding box center [642, 567] width 253 height 35
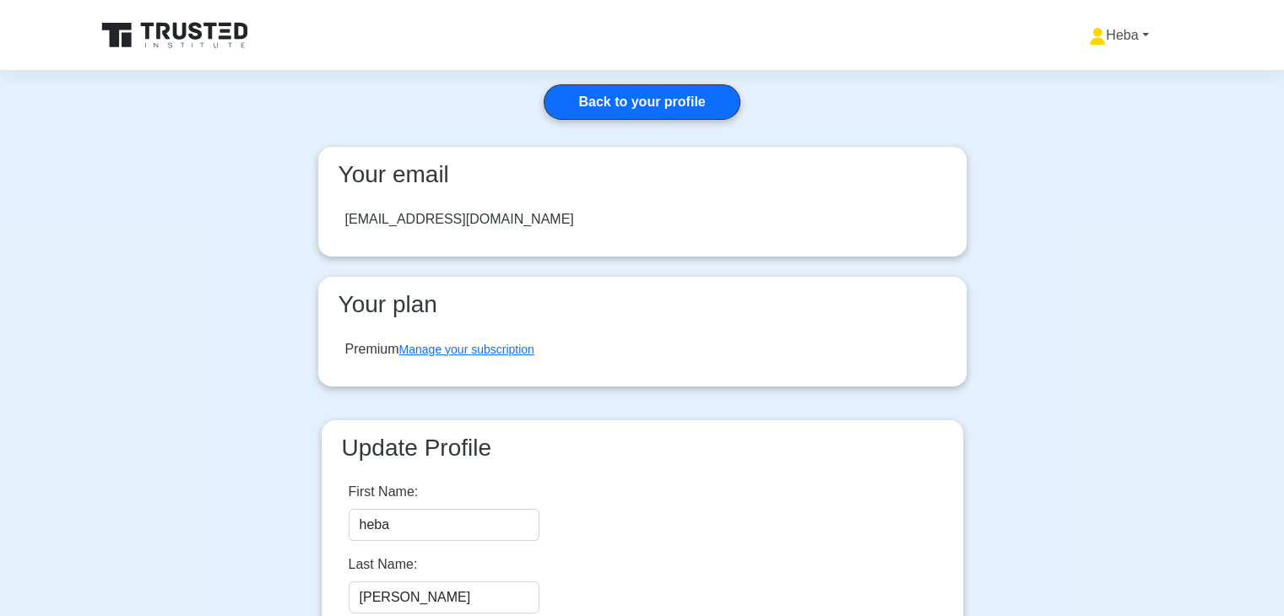
click at [1111, 40] on link "Heba" at bounding box center [1119, 36] width 140 height 34
click at [1101, 79] on link "Profile" at bounding box center [1115, 75] width 133 height 27
